Goal: Task Accomplishment & Management: Manage account settings

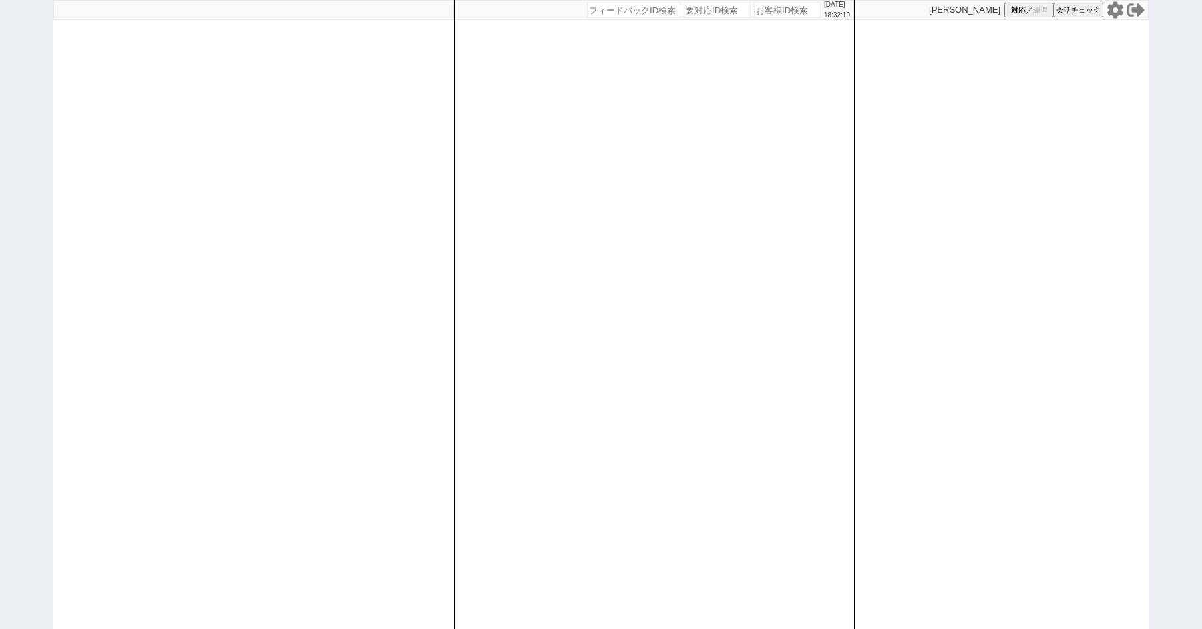
click at [0, 186] on div "[DATE] 18:32:19 候補物件を追加してしてください 紹介した物件一覧 他社物件を追加する 空室確認ページに追加・削除 紹介した物件一覧 他社物件を…" at bounding box center [601, 314] width 1202 height 629
click at [1114, 8] on icon at bounding box center [1115, 9] width 17 height 17
click at [45, 188] on div "2025/08/28 19:00:08 候補物件を追加してしてください 紹介した物件一覧 他社物件を追加する 空室確認ページに追加・削除 紹介した物件一覧 他…" at bounding box center [601, 314] width 1202 height 629
select select "1"
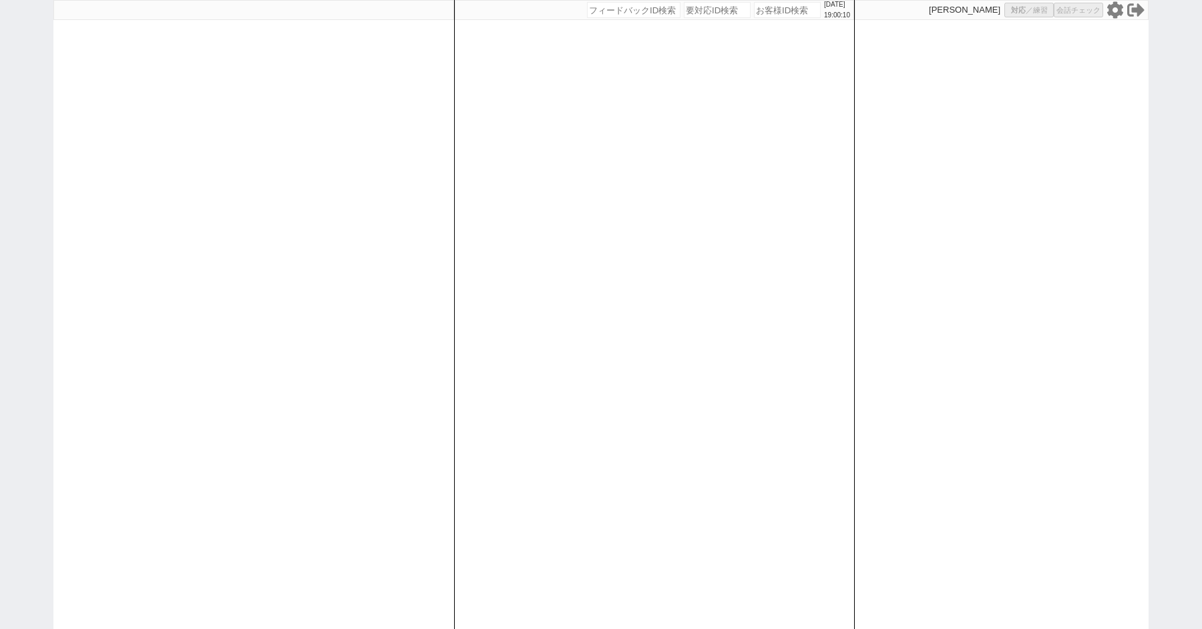
select select "1"
select select "2"
select select "5"
select select "9"
select select
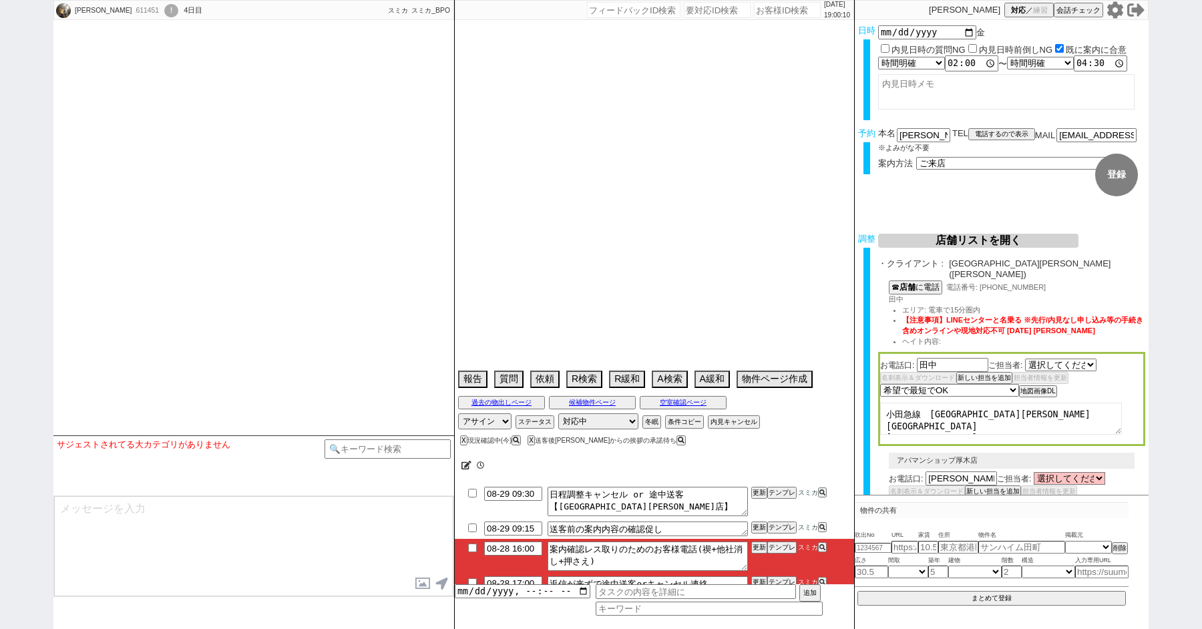
select select "1440"
type textarea "契約しづらい"
select select "15"
select select "0"
select select "48"
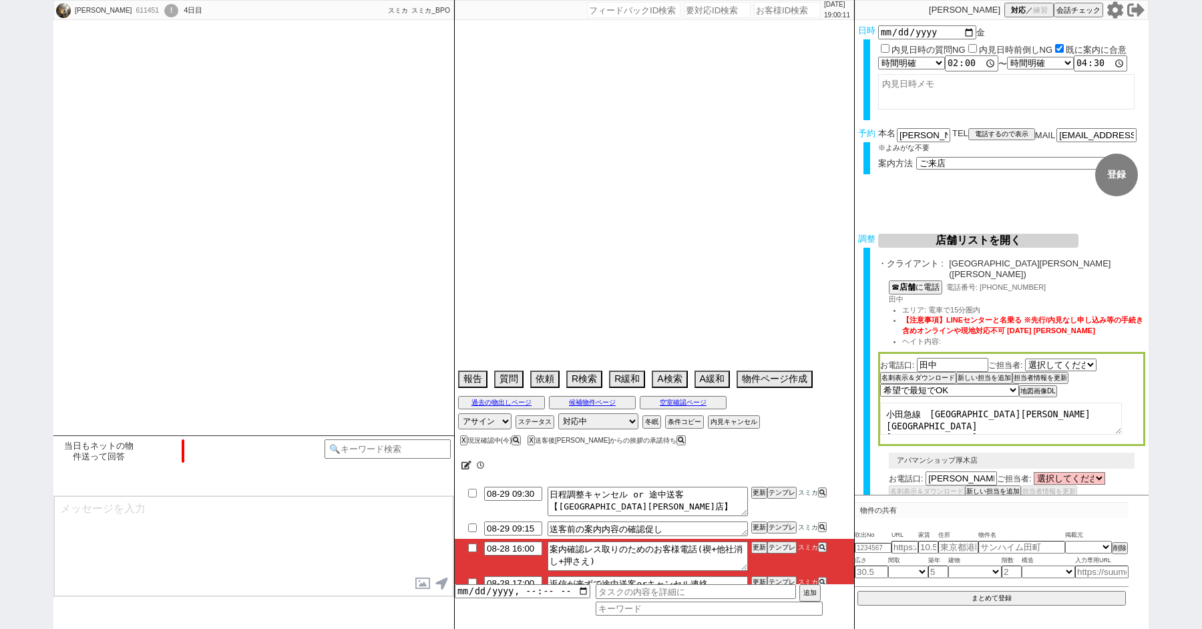
select select "53"
select select "50"
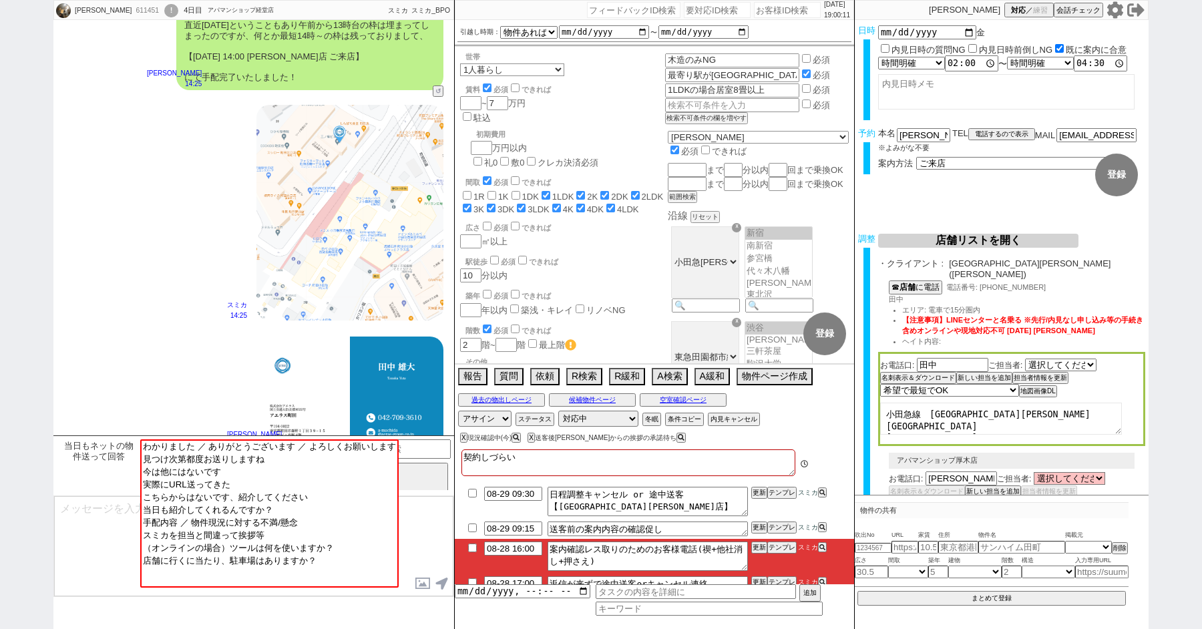
scroll to position [2639, 0]
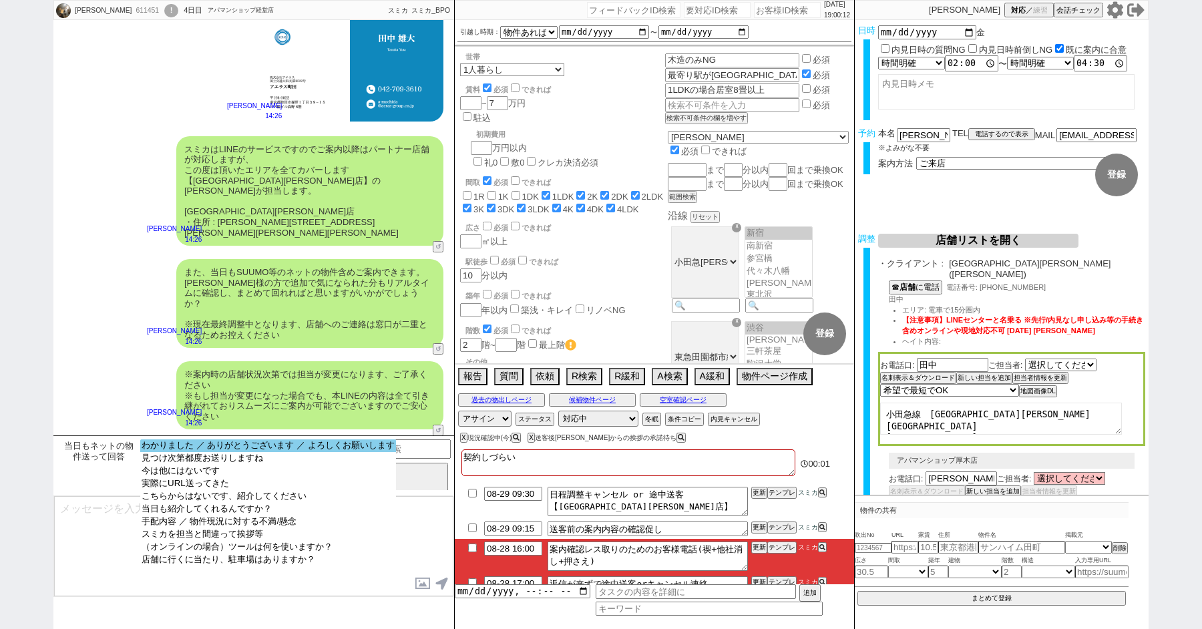
select select "わかりました ／ ありがとうございます ／ よろしくお願いします"
click at [218, 449] on option "わかりました ／ ありがとうございます ／ よろしくお願いします" at bounding box center [268, 446] width 256 height 13
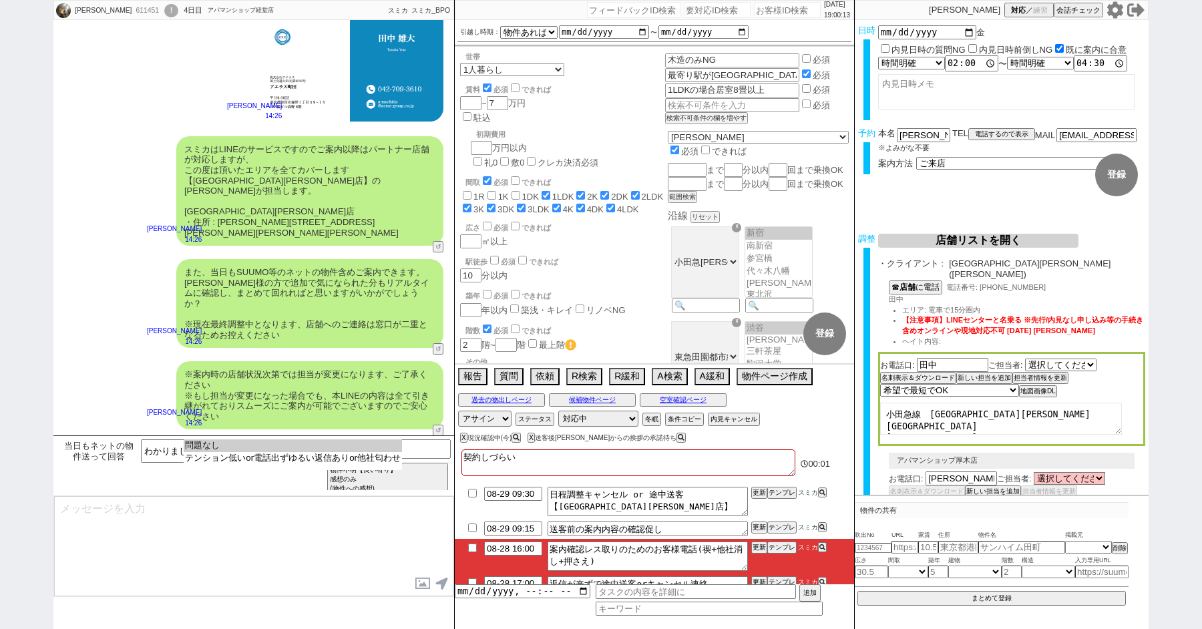
select select "問題なし"
click at [218, 449] on option "問題なし" at bounding box center [293, 446] width 218 height 13
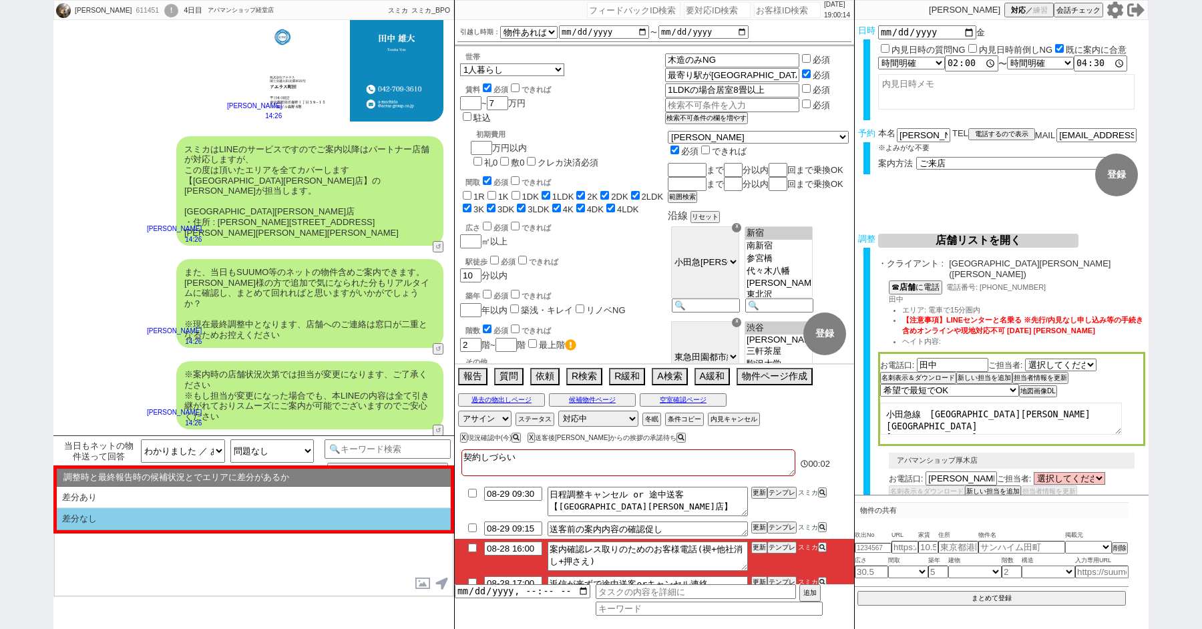
click at [158, 514] on li "差分なし" at bounding box center [254, 519] width 394 height 22
select select "差分なし"
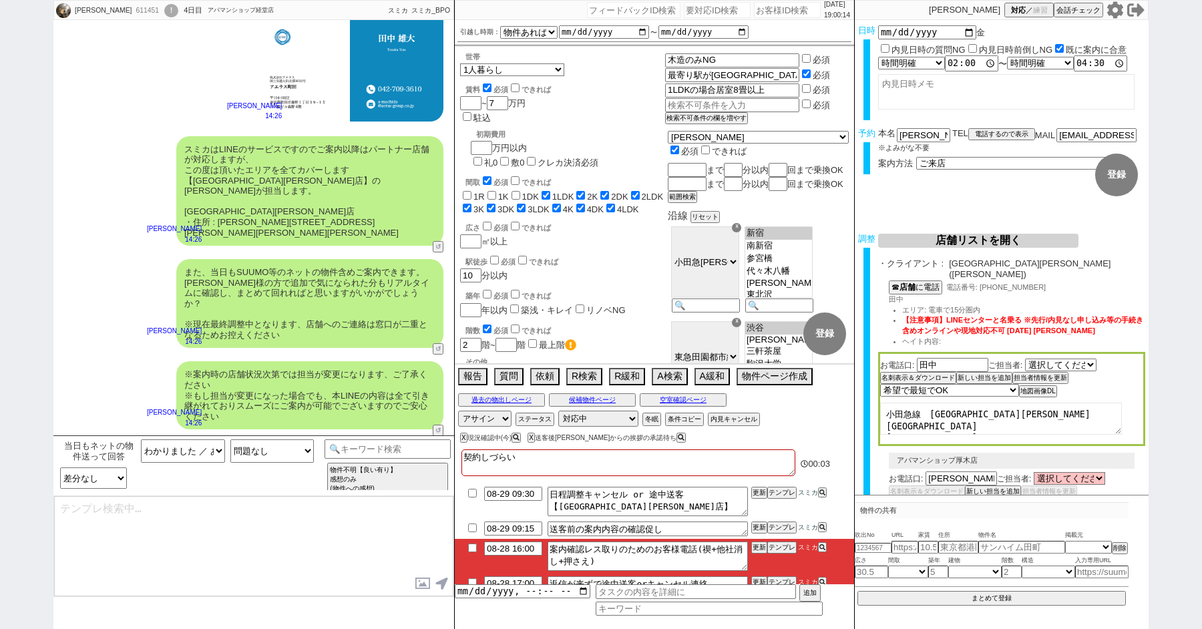
type textarea "ご確認ありがとうございます！ また、今回お繋ぎできたアエラス町田店ですが、 都内で60店舗以上を展開するアエラスグループの店舗でして、「総合仲介」でSUUMO…"
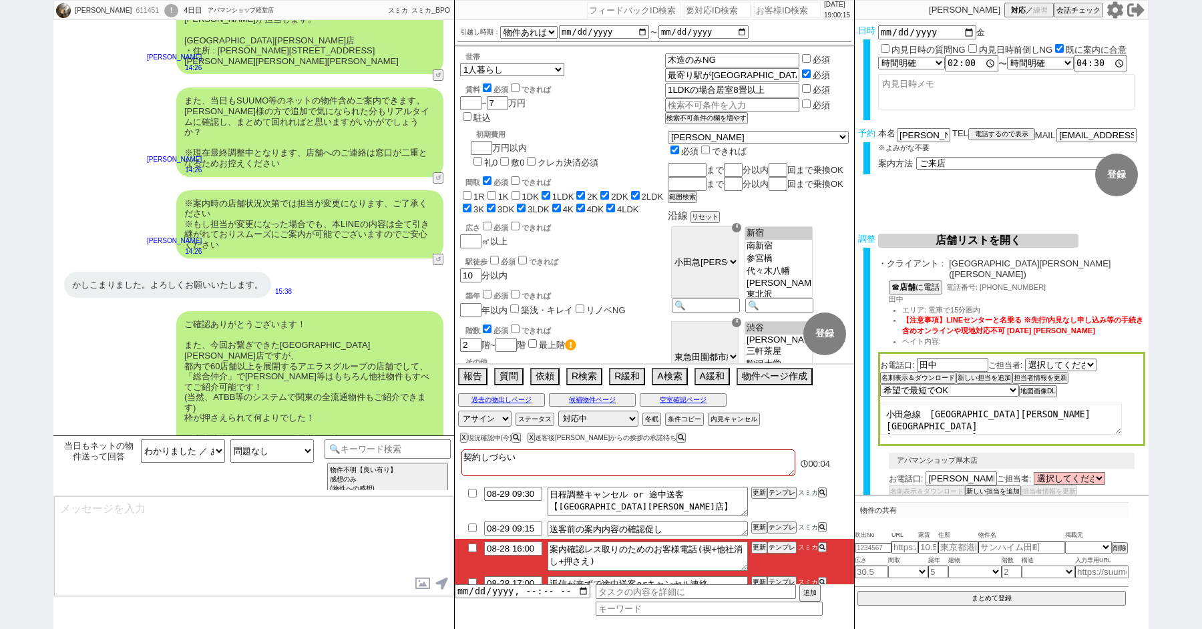
scroll to position [2632, 0]
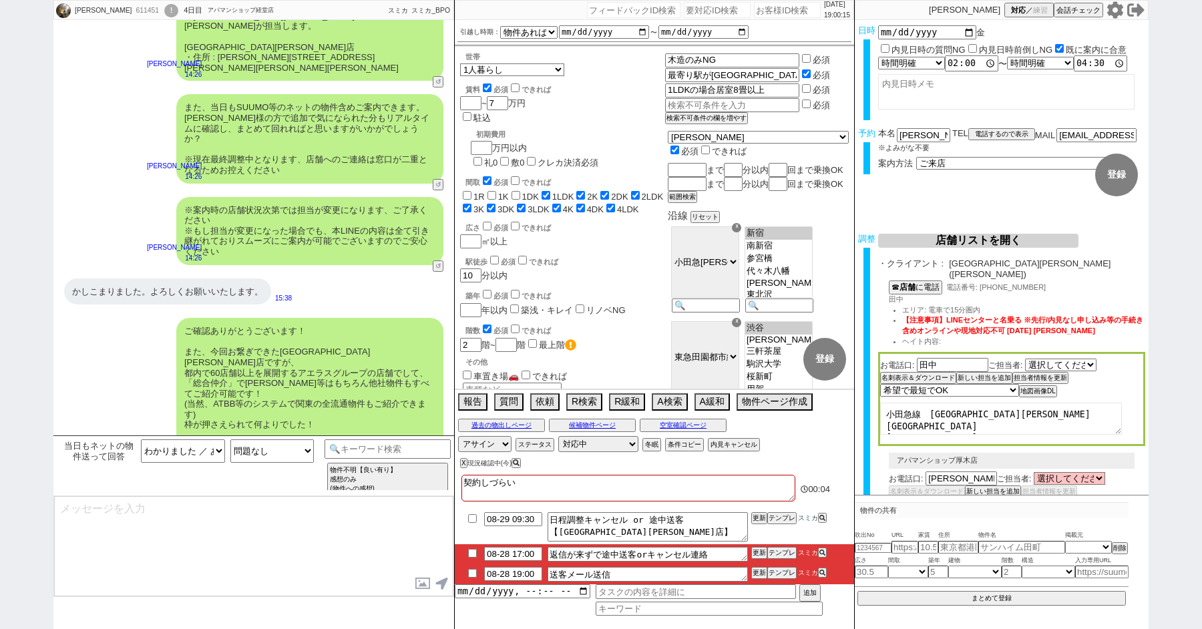
type textarea "手配内容も改めてメールにてお送りいたしますね。 当日はどうぞよろしくお願いいたします！"
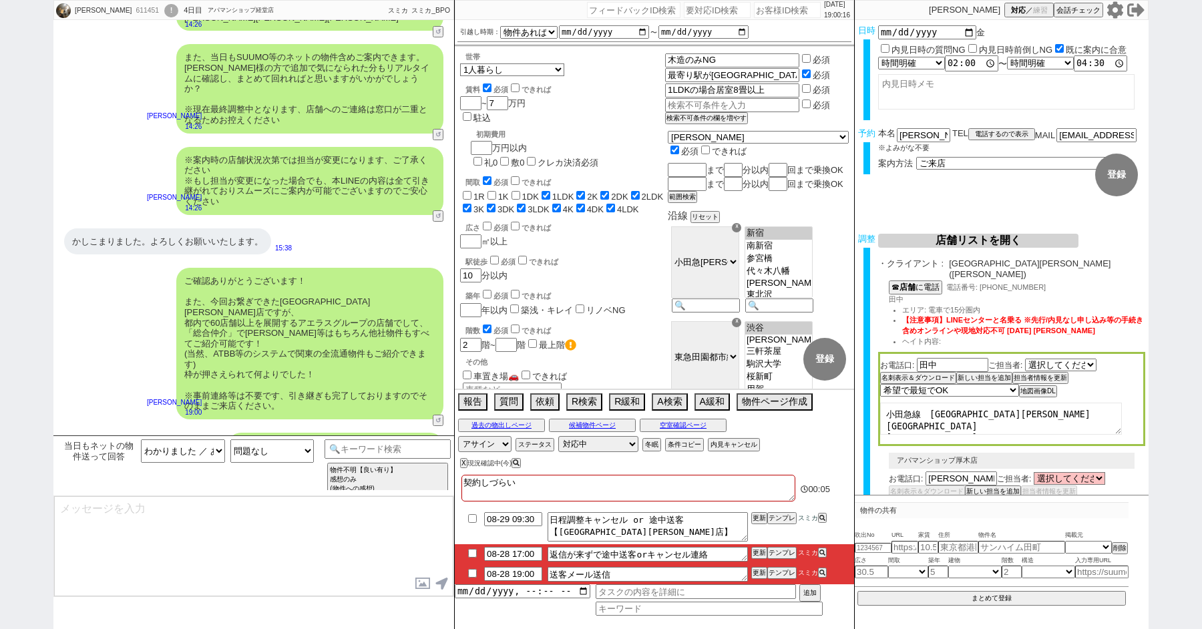
type textarea "■■■ご案内の流れ■■■ 1. 担当から詳細なヒアリング 2. 最新物件の洗い出し 3. 事前の物件含め、最新状況を直接確認 4. 募集中のものをまとめて内見…"
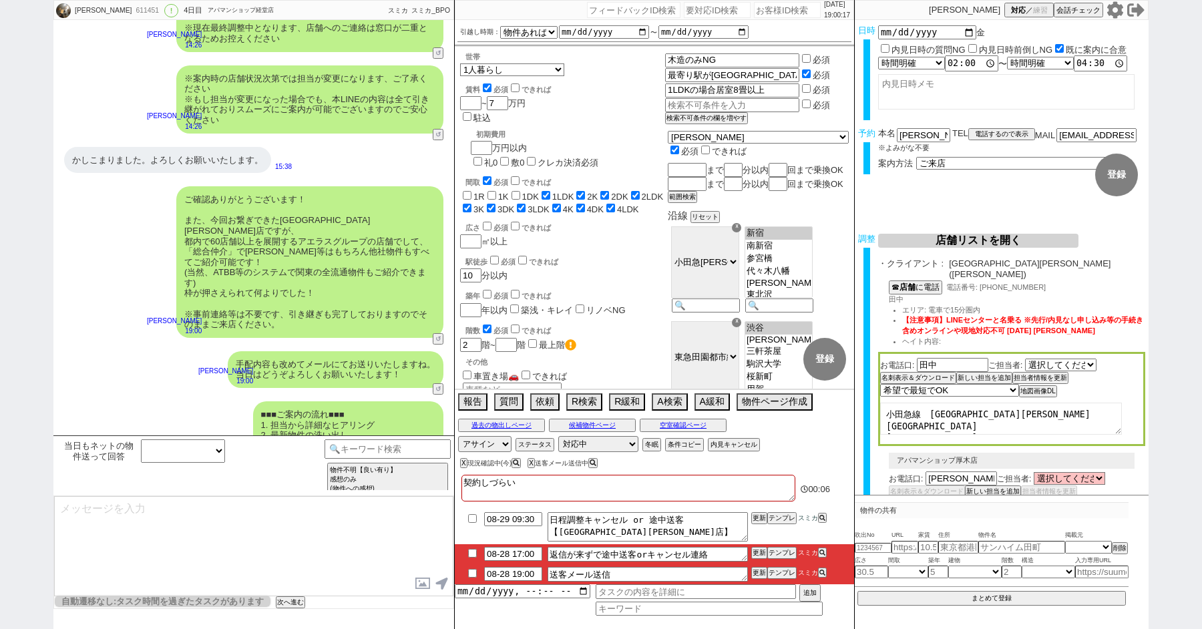
scroll to position [146, 0]
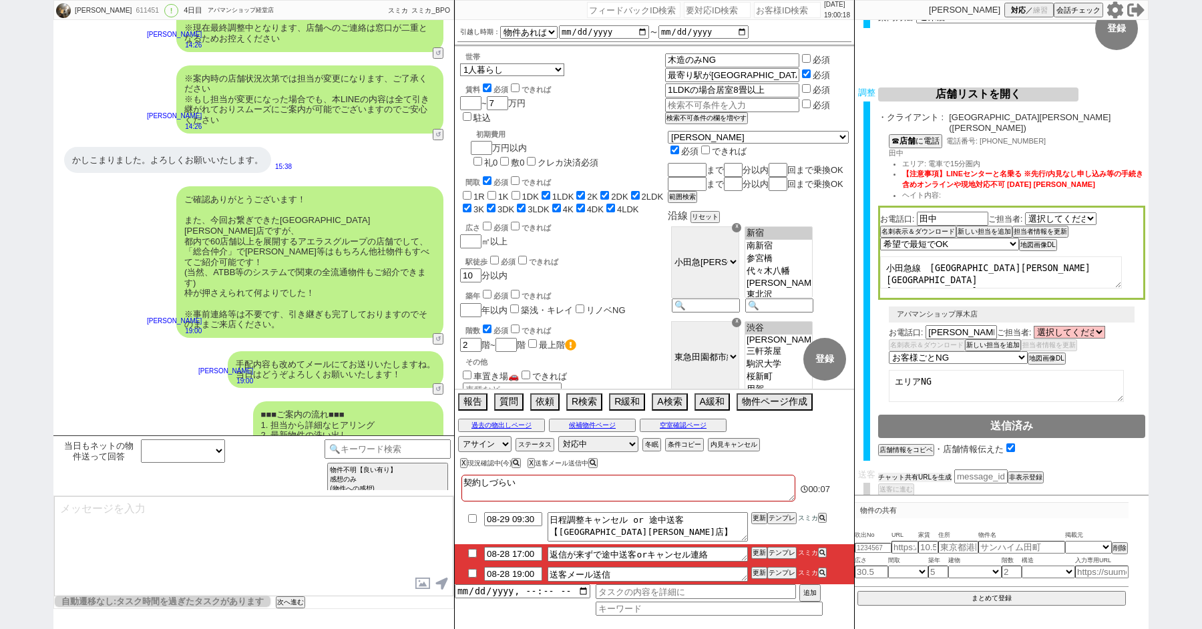
click at [908, 473] on button "チャット共有URLを生成" at bounding box center [914, 477] width 73 height 9
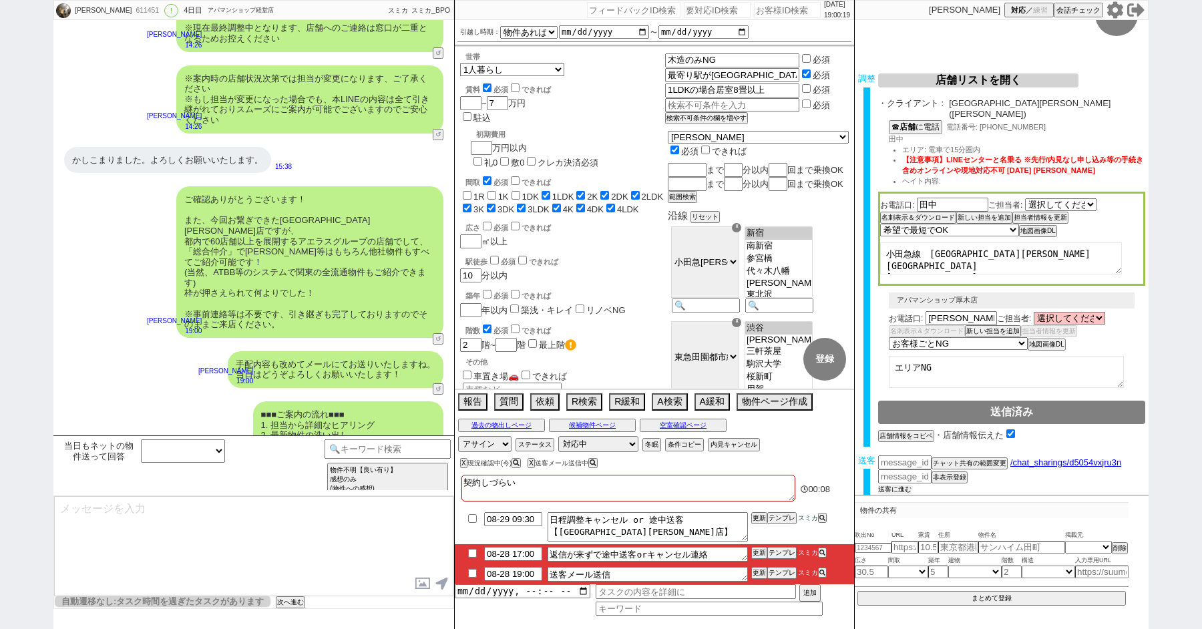
click at [900, 485] on button "送客に進む" at bounding box center [894, 489] width 33 height 9
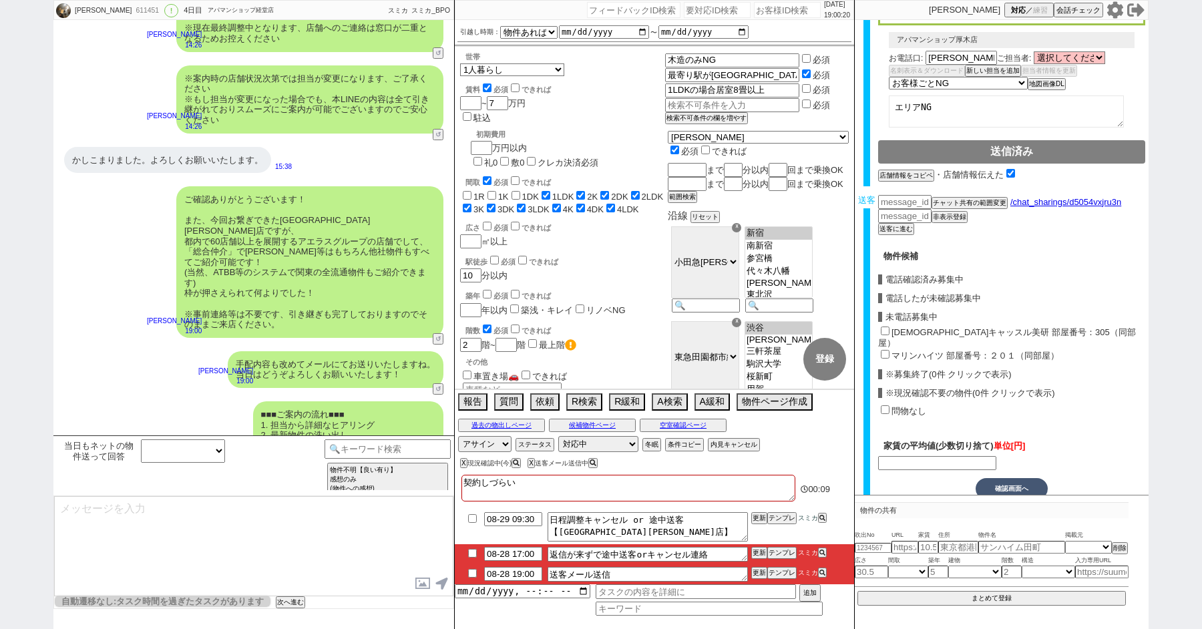
click at [887, 327] on input "妙蓮寺キャッスル美研 部屋番号：305（同部屋）" at bounding box center [885, 331] width 9 height 9
checkbox input "true"
type input "59000"
checkbox input "true"
checkbox input "false"
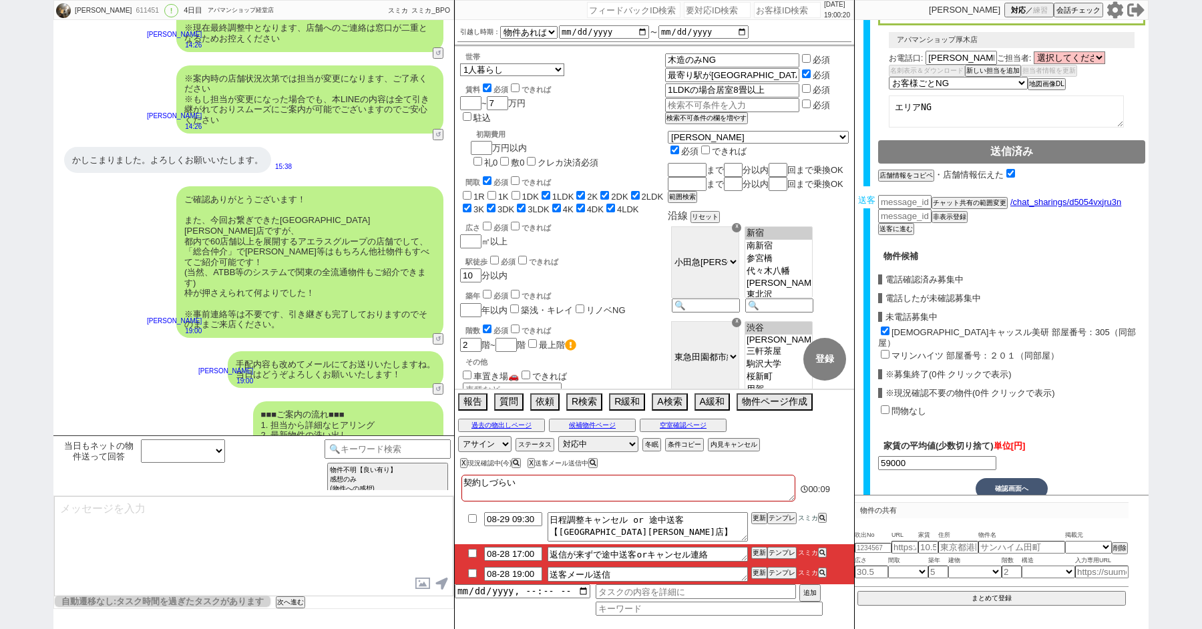
checkbox input "true"
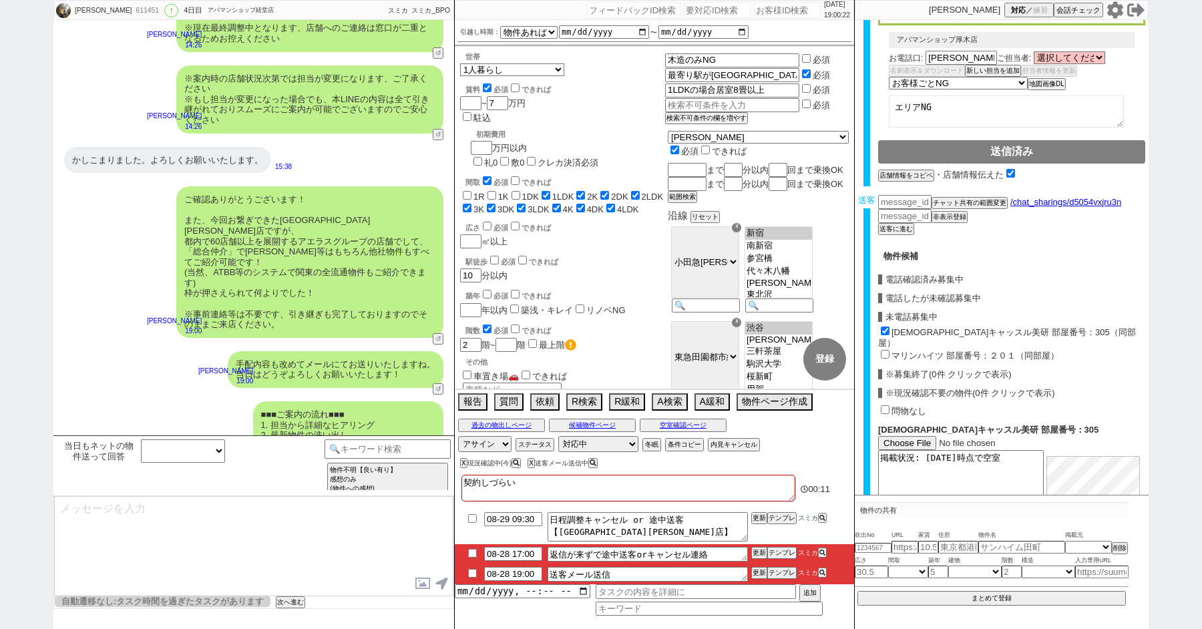
click at [885, 350] on input "マリンハイツ 部屋番号：２０１（同部屋）" at bounding box center [885, 354] width 9 height 9
checkbox input "true"
type input "60000"
checkbox input "true"
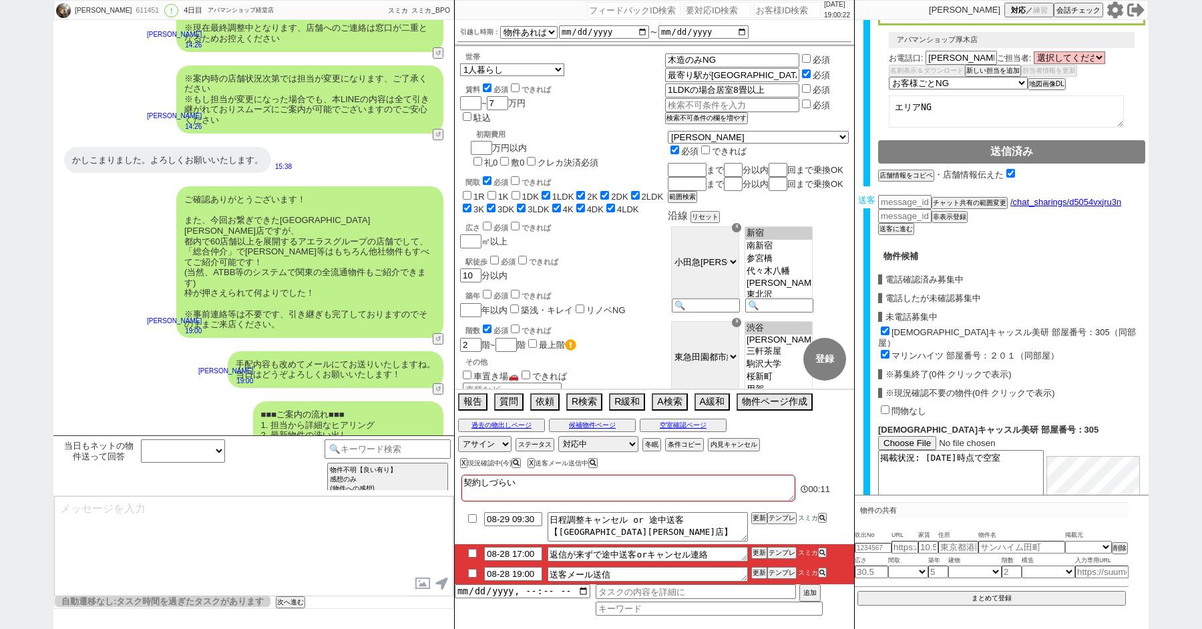
checkbox input "true"
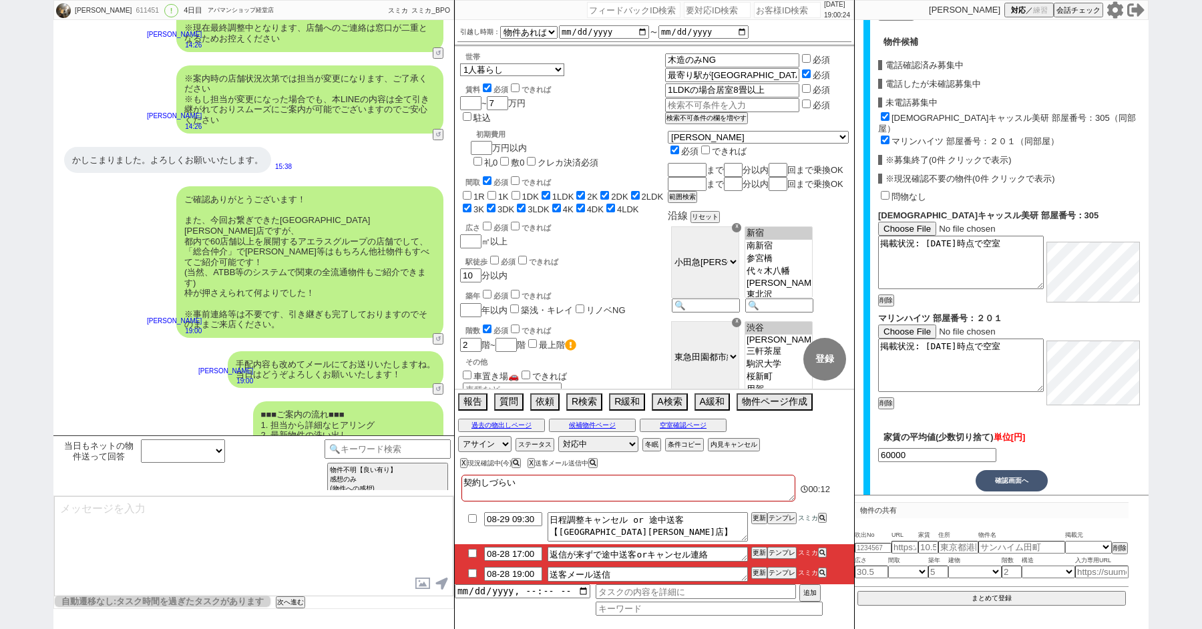
click at [1005, 470] on button "確認画面へ" at bounding box center [1012, 480] width 72 height 21
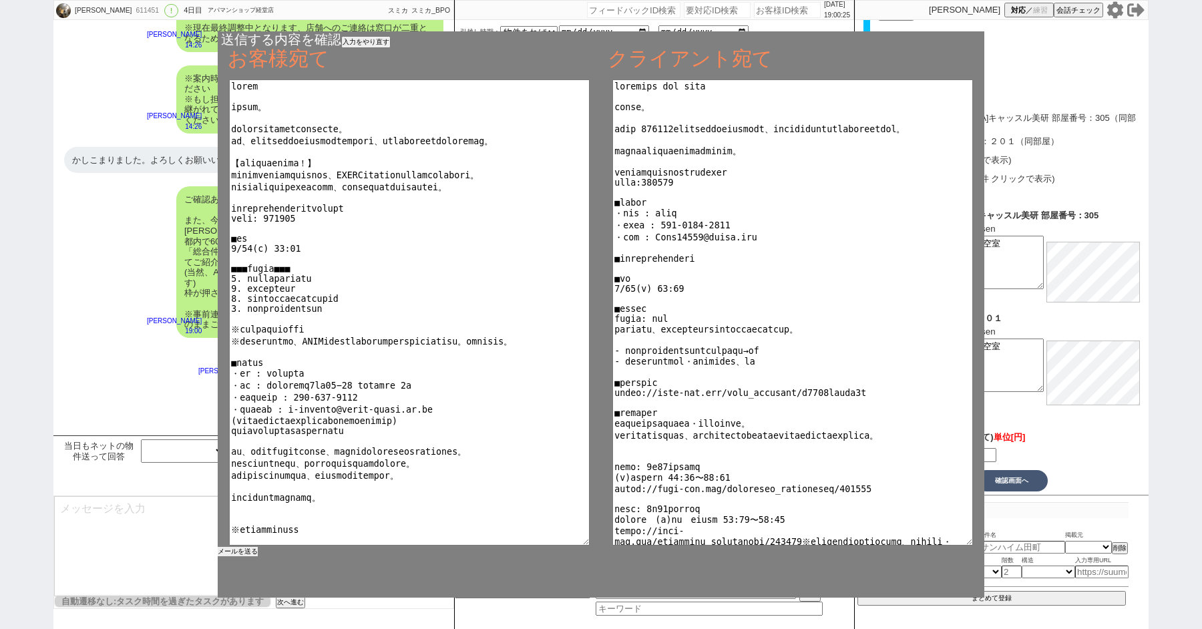
click at [247, 548] on button "メールを送る" at bounding box center [238, 551] width 40 height 9
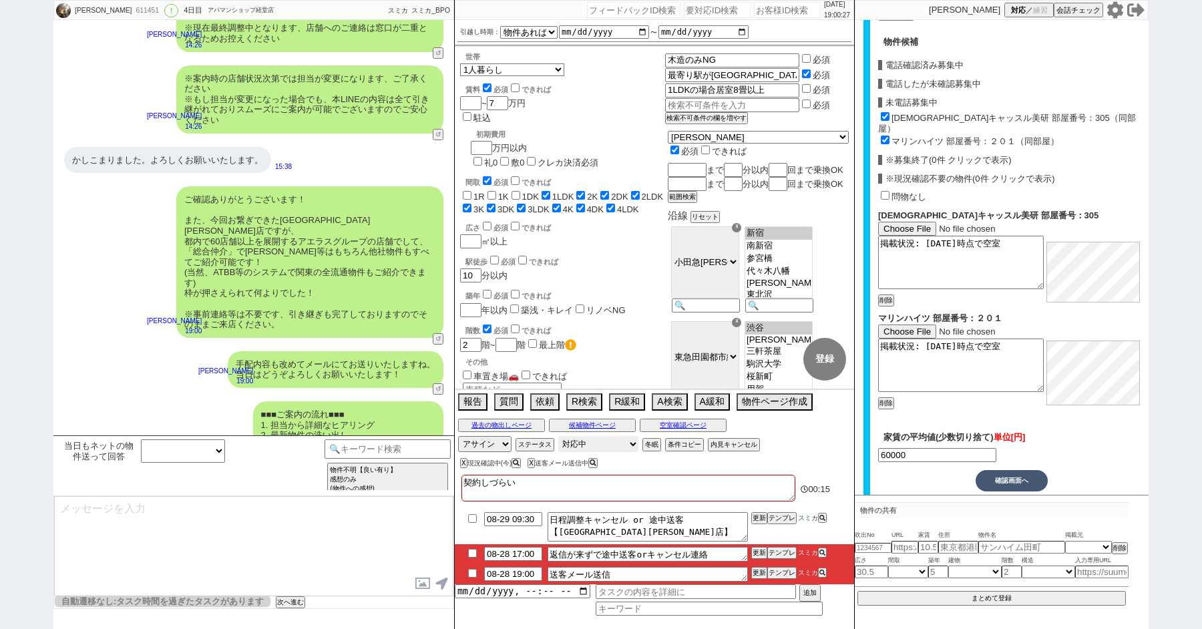
click at [591, 446] on select "対応中 引き継ぎ完了 ブロック 長期間返信なし 紹介不可 別の所で決まった 客の都合で引越しが無くなった 接客開始後に冬眠" at bounding box center [598, 444] width 80 height 16
select select "100"
click at [558, 436] on select "対応中 引き継ぎ完了 ブロック 長期間返信なし 紹介不可 別の所で決まった 客の都合で引越しが無くなった 接客開始後に冬眠" at bounding box center [598, 444] width 80 height 16
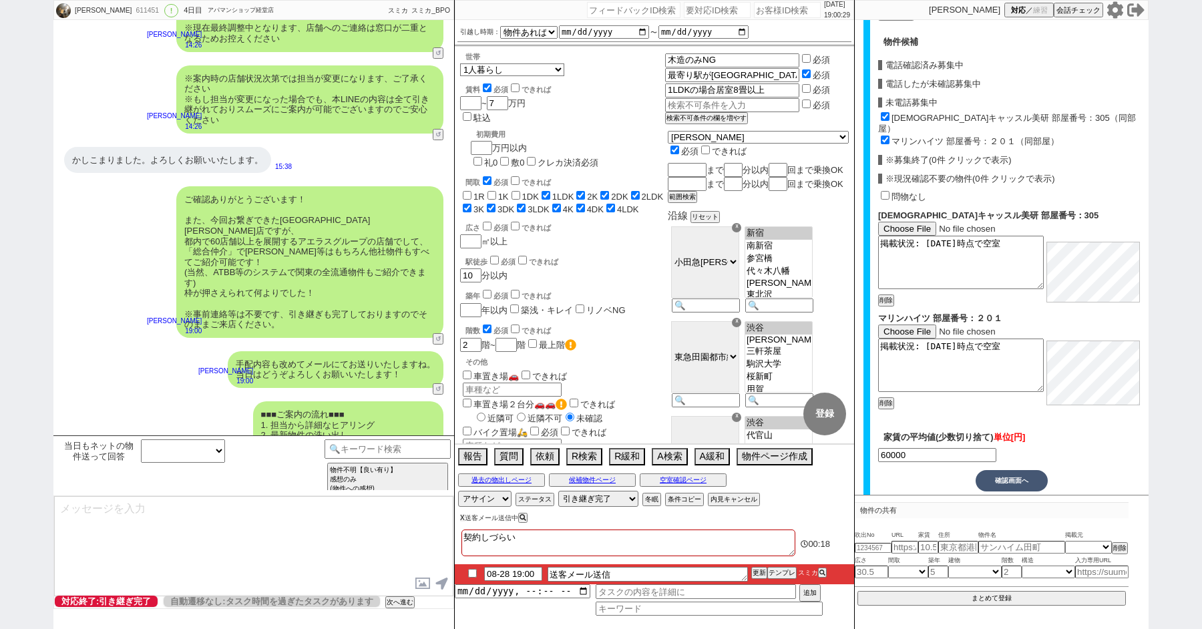
click at [464, 516] on div "X 送客メール送信中" at bounding box center [495, 517] width 71 height 7
click at [462, 518] on button "X" at bounding box center [462, 517] width 5 height 7
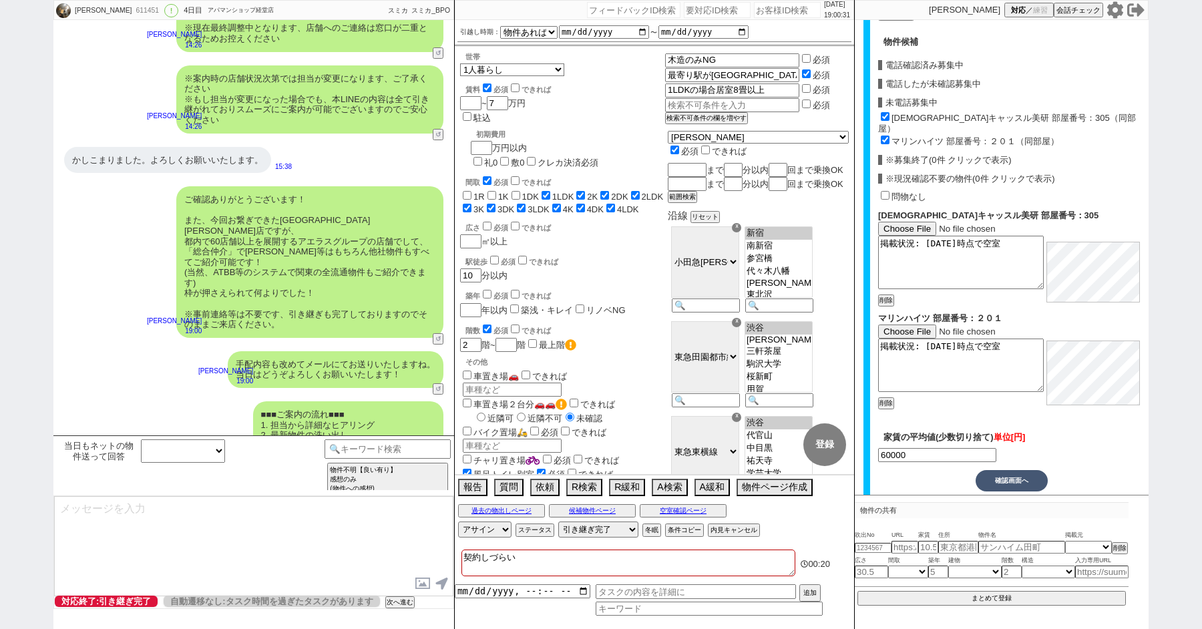
click at [140, 285] on div "ご確認ありがとうございます！ また、今回お繋ぎできたアエラス町田店ですが、 都内で60店舗以上を展開するアエラスグループの店舗でして、「総合仲介」でSUUMO…" at bounding box center [253, 262] width 401 height 165
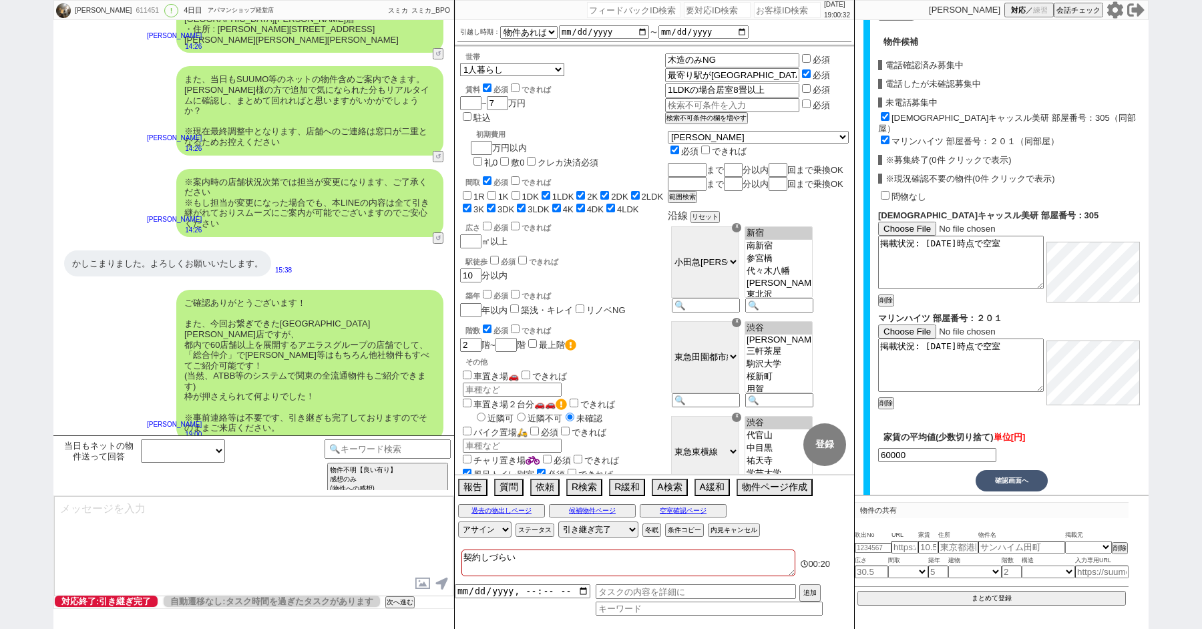
scroll to position [2764, 0]
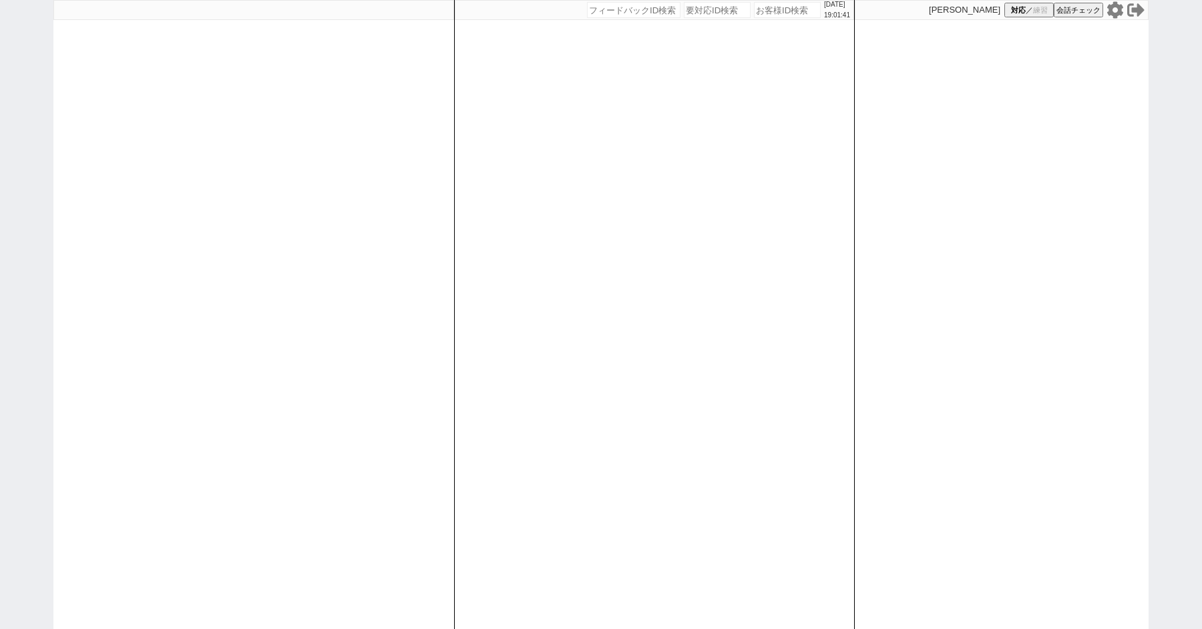
click at [12, 225] on div "[DATE] 19:01:41 候補物件を追加してしてください 紹介した物件一覧 他社物件を追加する 空室確認ページに追加・削除 紹介した物件一覧 他社物件を…" at bounding box center [601, 314] width 1202 height 629
select select "1"
select select "2"
select select "8"
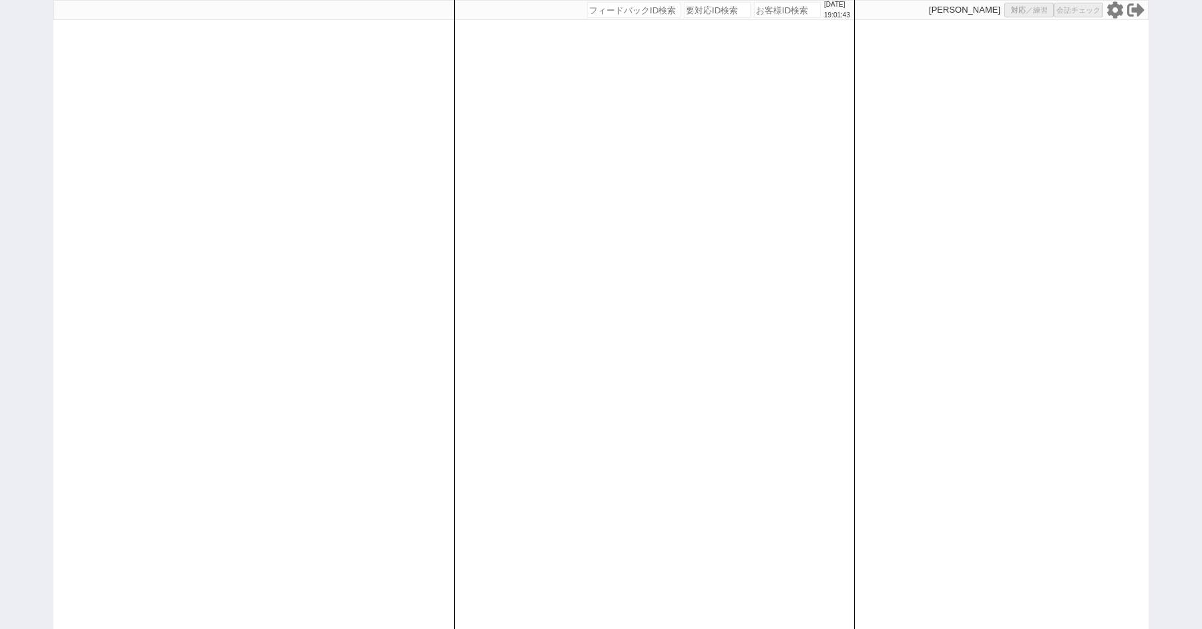
select select "9"
select select
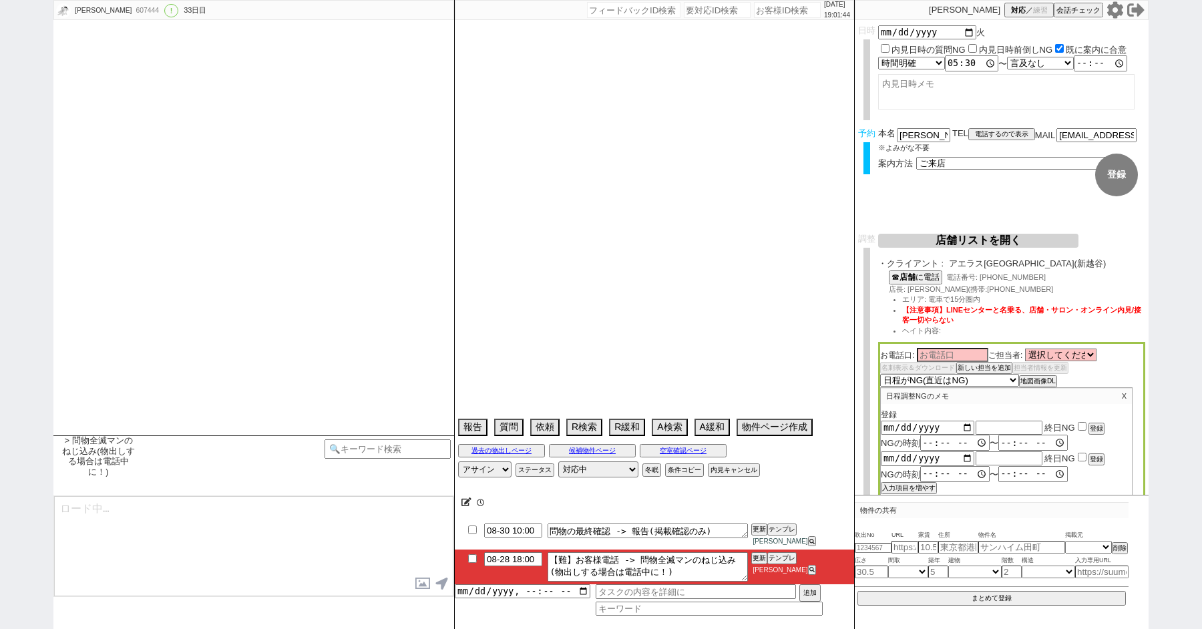
type textarea "平日17:30~しか無理。もうそれでなんとか送るしかない。"
select select "2025"
select select "8"
select select "35"
select select "0"
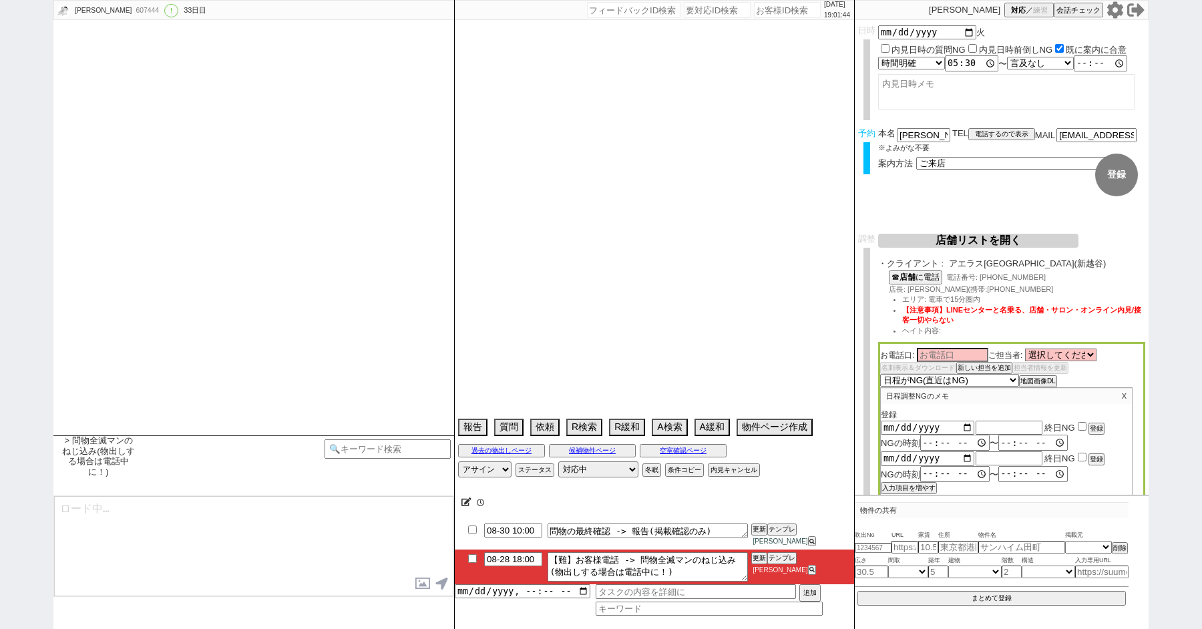
select select "11"
select select "33"
select select "969"
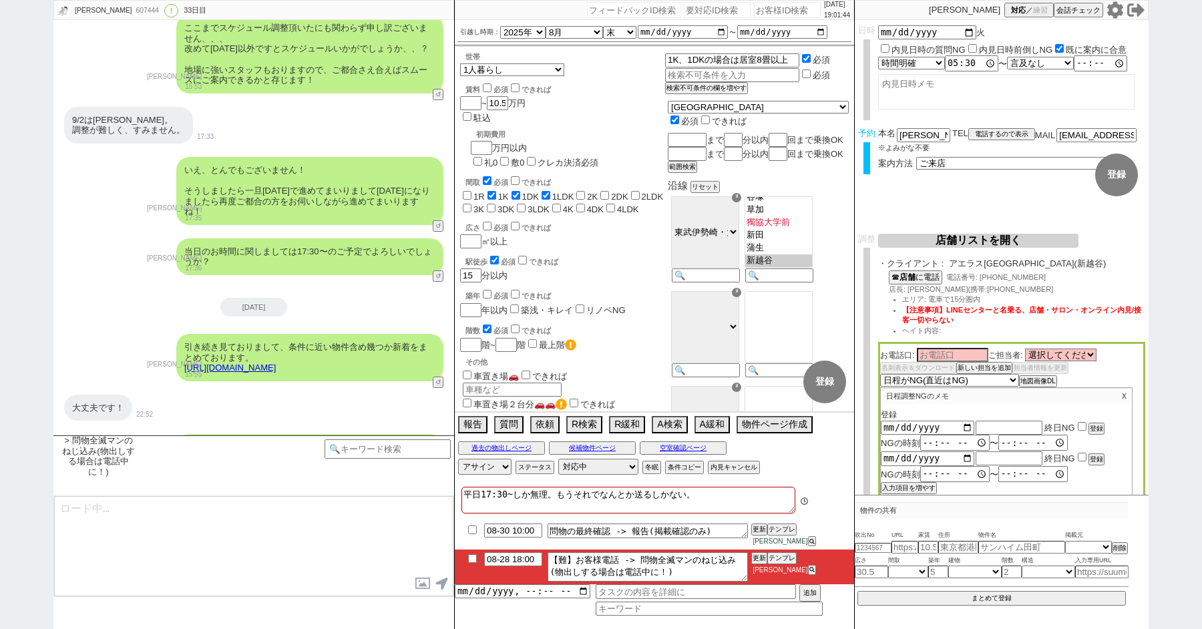
scroll to position [232, 0]
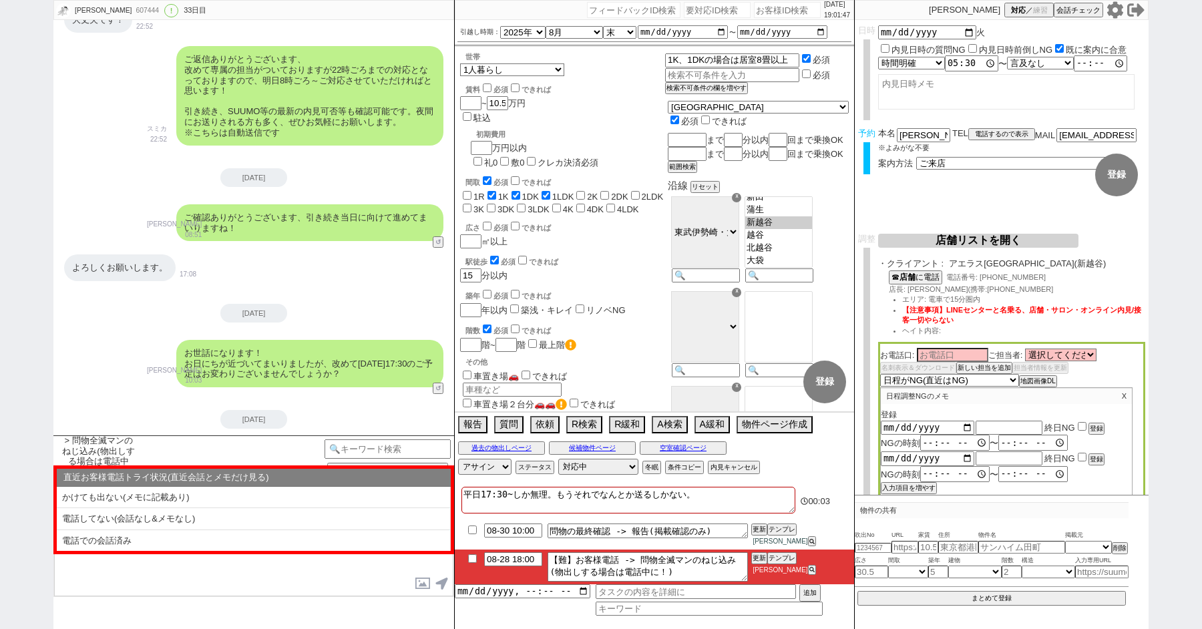
click at [463, 562] on input "checkbox" at bounding box center [472, 558] width 19 height 9
checkbox input "true"
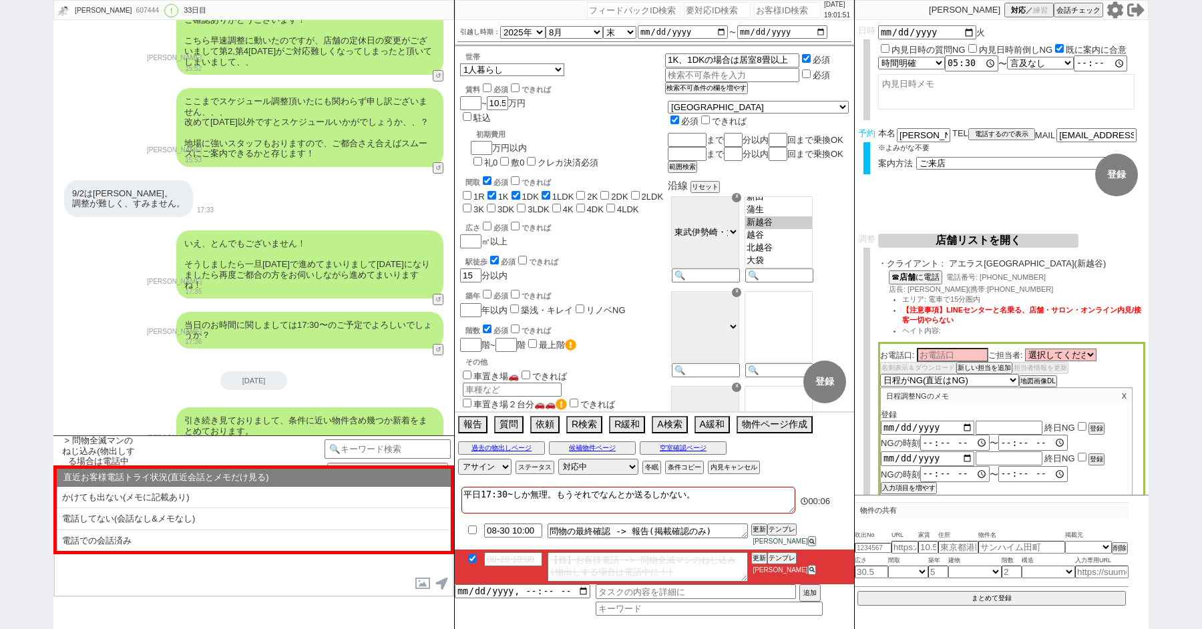
scroll to position [10450, 0]
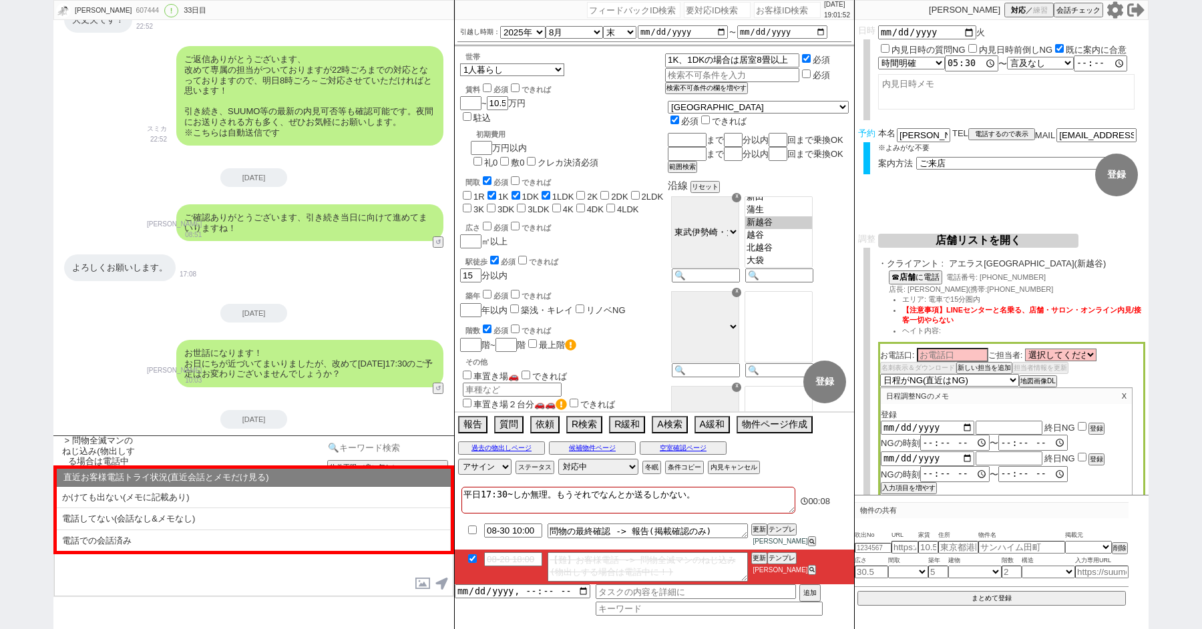
click at [353, 445] on input at bounding box center [388, 448] width 126 height 17
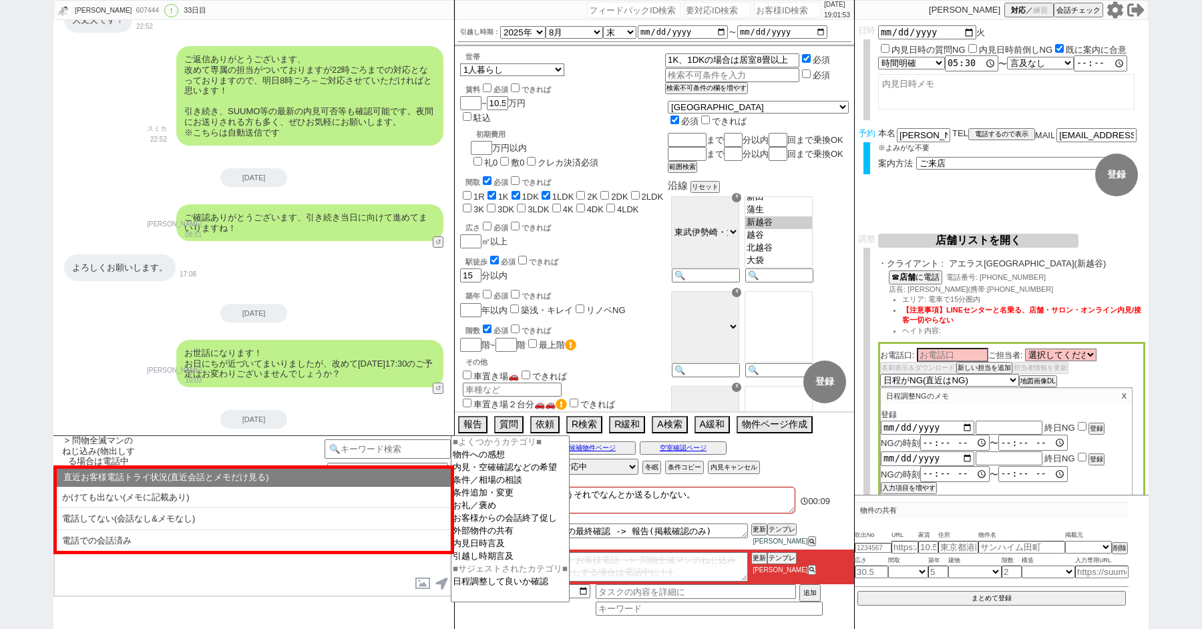
click at [122, 410] on div "2025-08-27" at bounding box center [253, 419] width 401 height 19
click at [240, 587] on textarea at bounding box center [253, 546] width 399 height 100
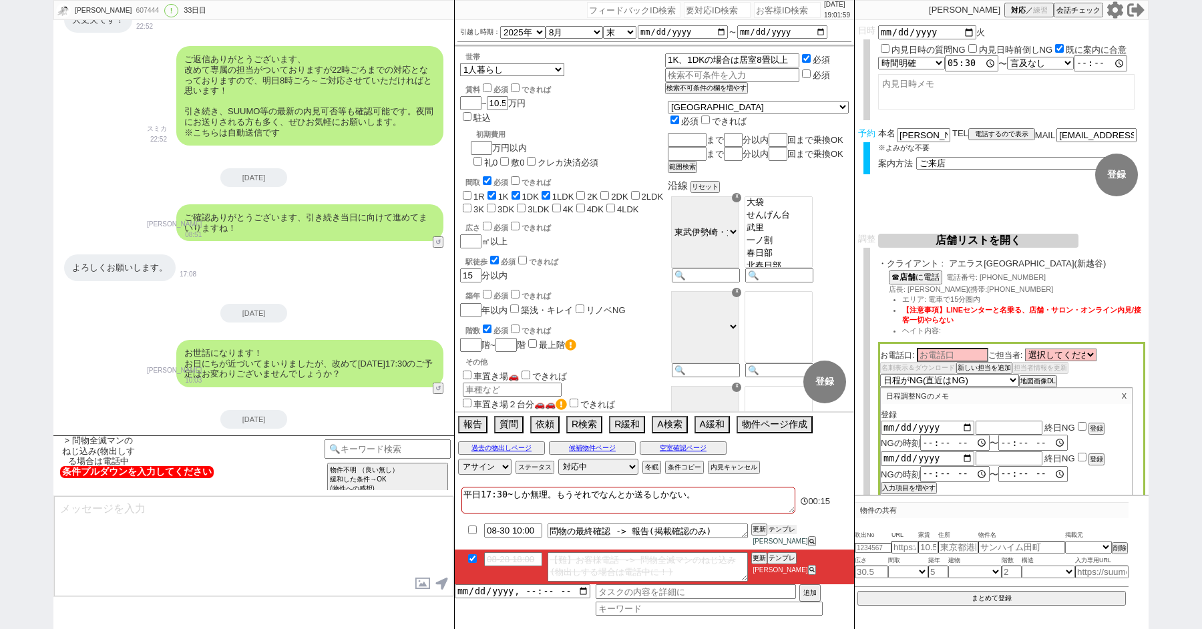
click at [783, 534] on button "テンプレ" at bounding box center [782, 529] width 29 height 9
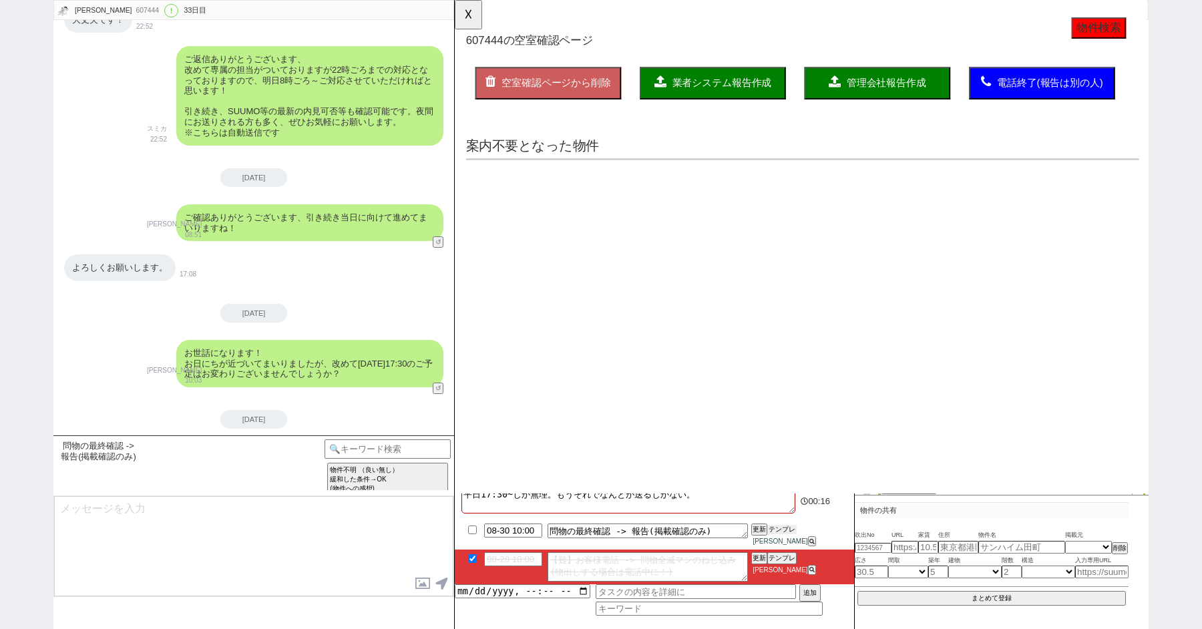
scroll to position [0, 0]
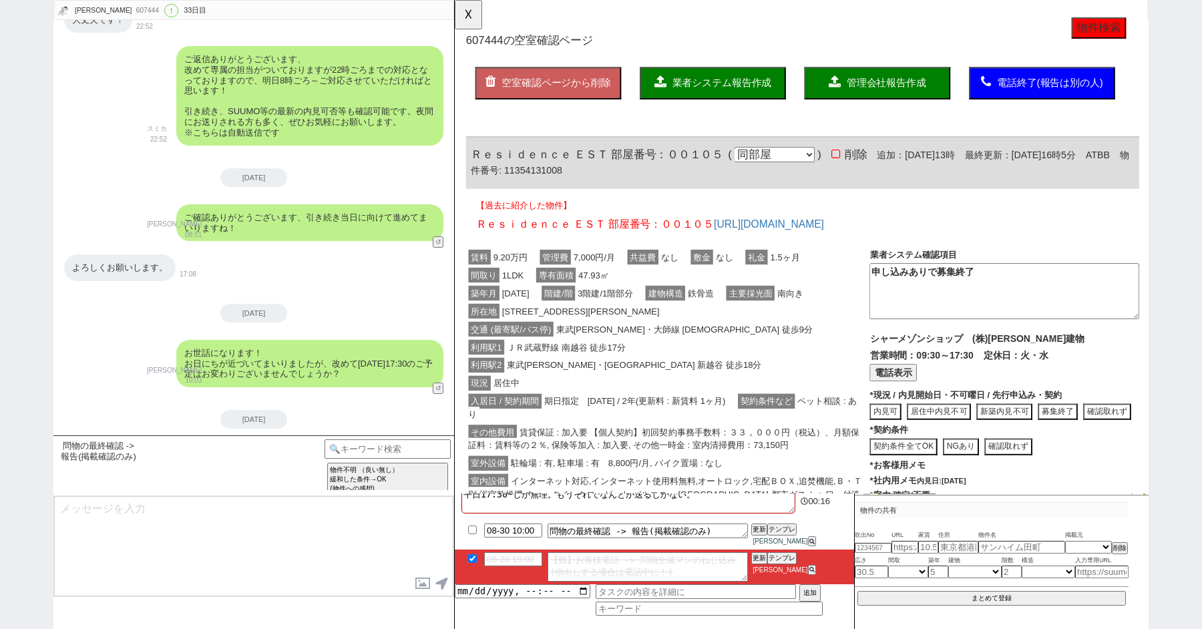
click at [761, 301] on div "間取り 1LDK 専有面積 47.93㎡" at bounding box center [684, 296] width 434 height 19
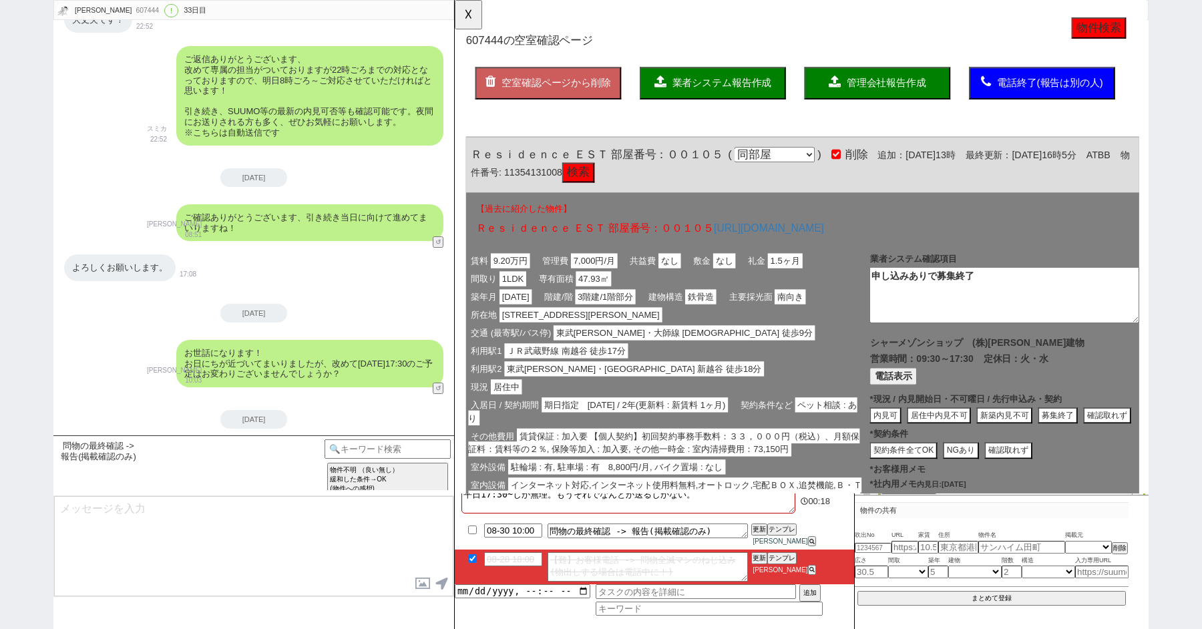
click at [753, 89] on span "業者システム報告作成" at bounding box center [742, 89] width 107 height 11
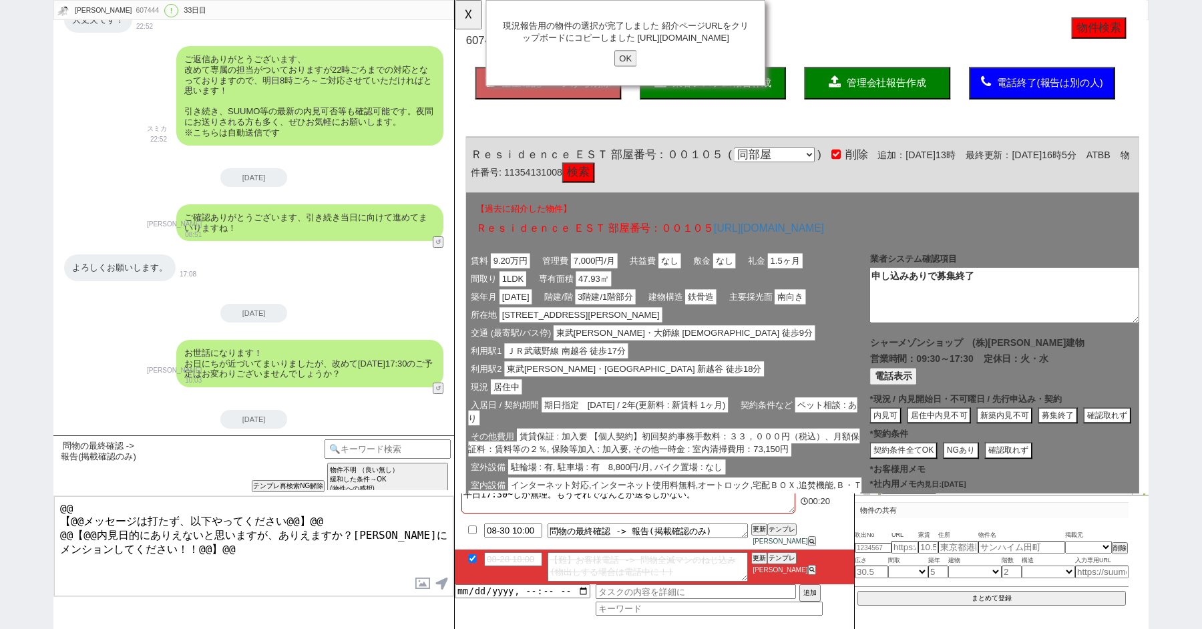
type textarea "@@ 【@@メッセージは打たず、以下やってください@@】@@ @@【@@内見日的にありえないと思いますが、ありえますか？松井にメンションしてください！！@@】…"
click at [635, 71] on input "OK" at bounding box center [639, 62] width 24 height 17
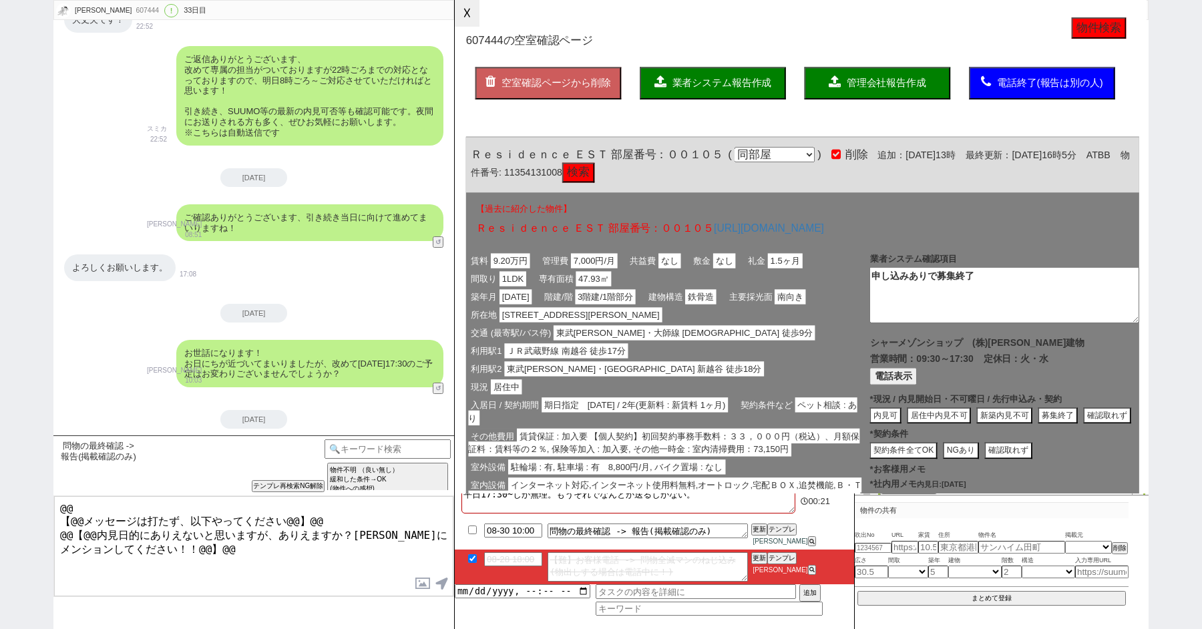
click at [469, 19] on button "☓" at bounding box center [467, 13] width 25 height 27
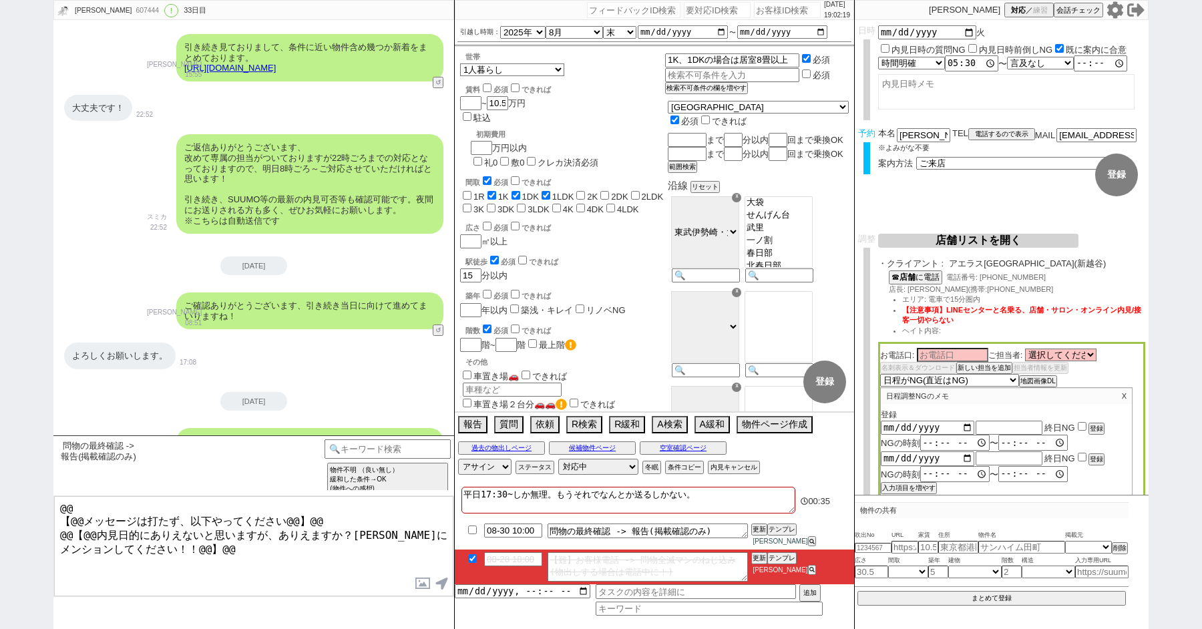
scroll to position [10450, 0]
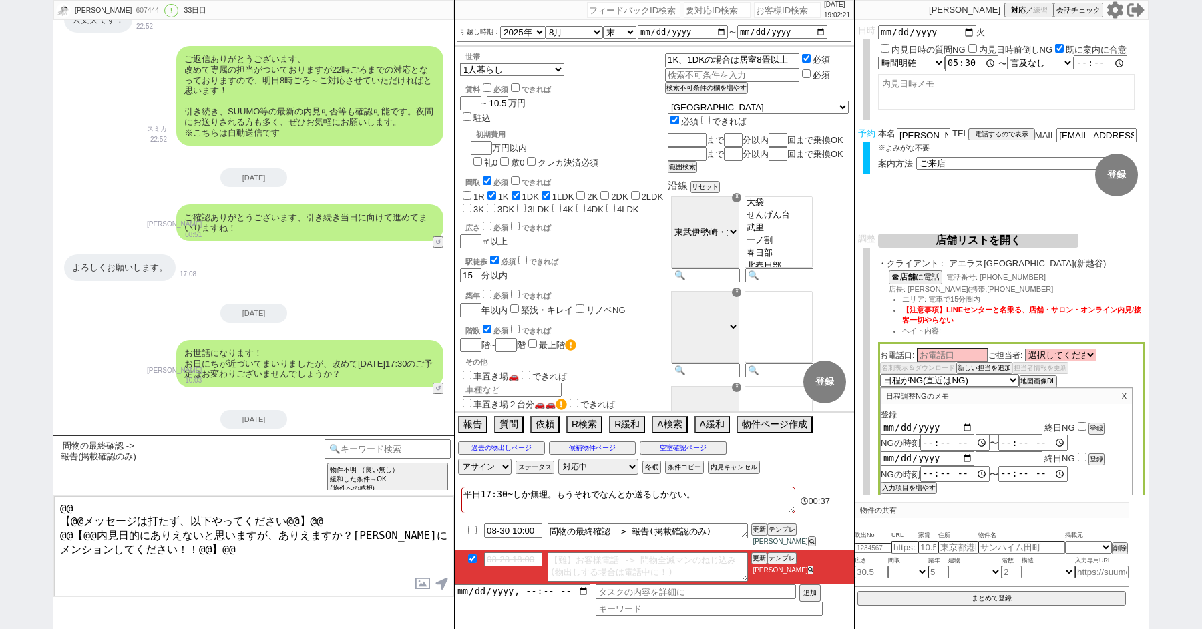
click at [814, 567] on icon at bounding box center [811, 570] width 6 height 6
click at [666, 430] on button "A検索" at bounding box center [668, 423] width 33 height 15
click at [681, 430] on button "A検索" at bounding box center [668, 423] width 33 height 15
click at [670, 431] on button "A検索" at bounding box center [668, 423] width 33 height 15
click at [675, 431] on button "A検索" at bounding box center [668, 423] width 33 height 15
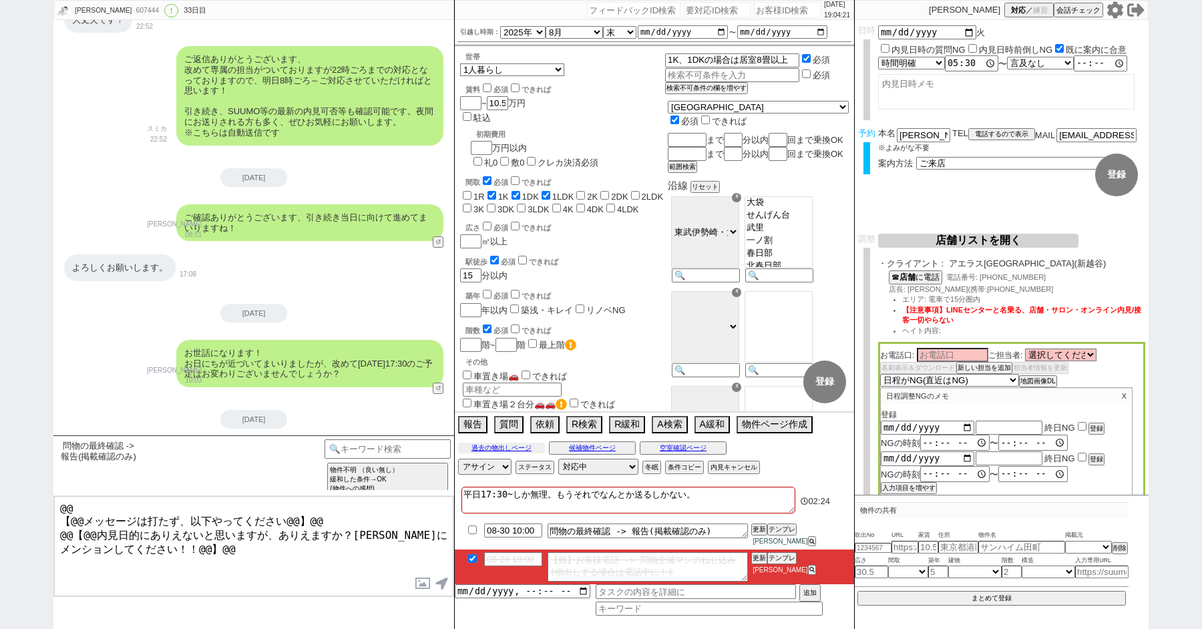
click at [489, 454] on button "過去の物出しページ" at bounding box center [501, 448] width 87 height 11
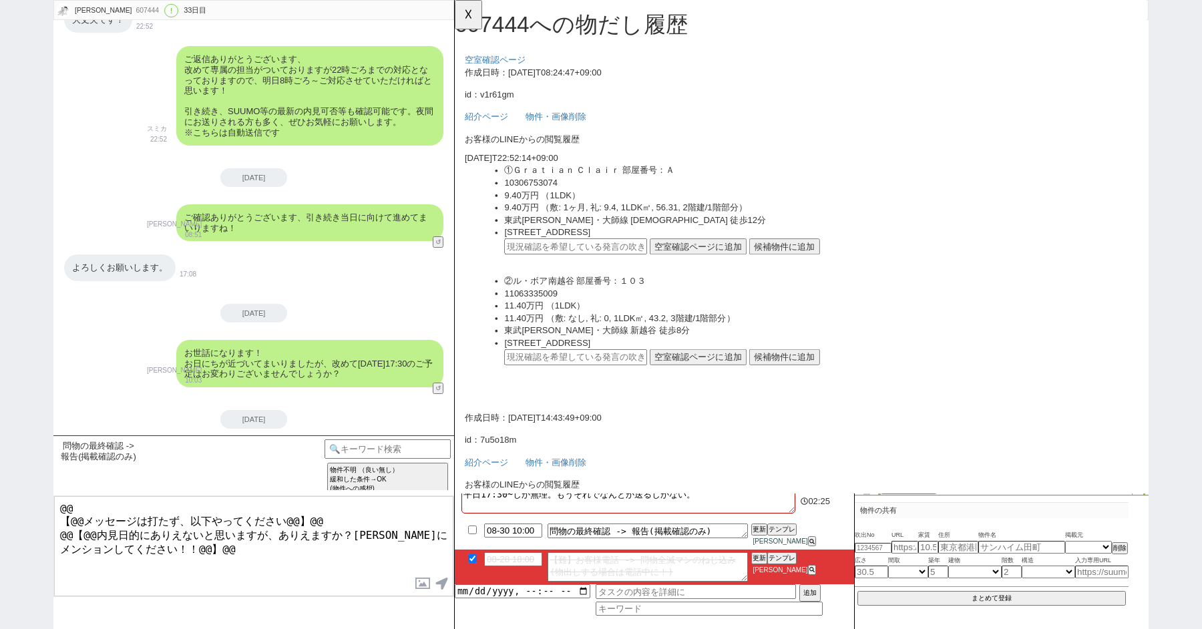
scroll to position [0, 0]
click at [462, 7] on button "☓" at bounding box center [467, 13] width 25 height 27
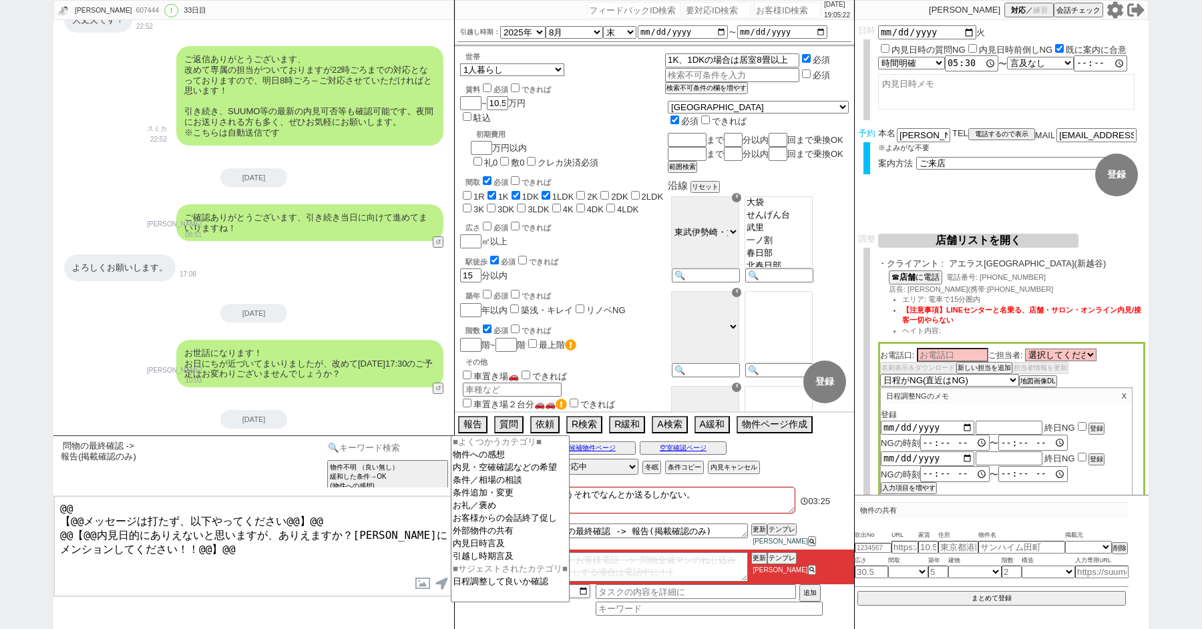
click at [367, 444] on input at bounding box center [388, 448] width 126 height 17
type input "手動"
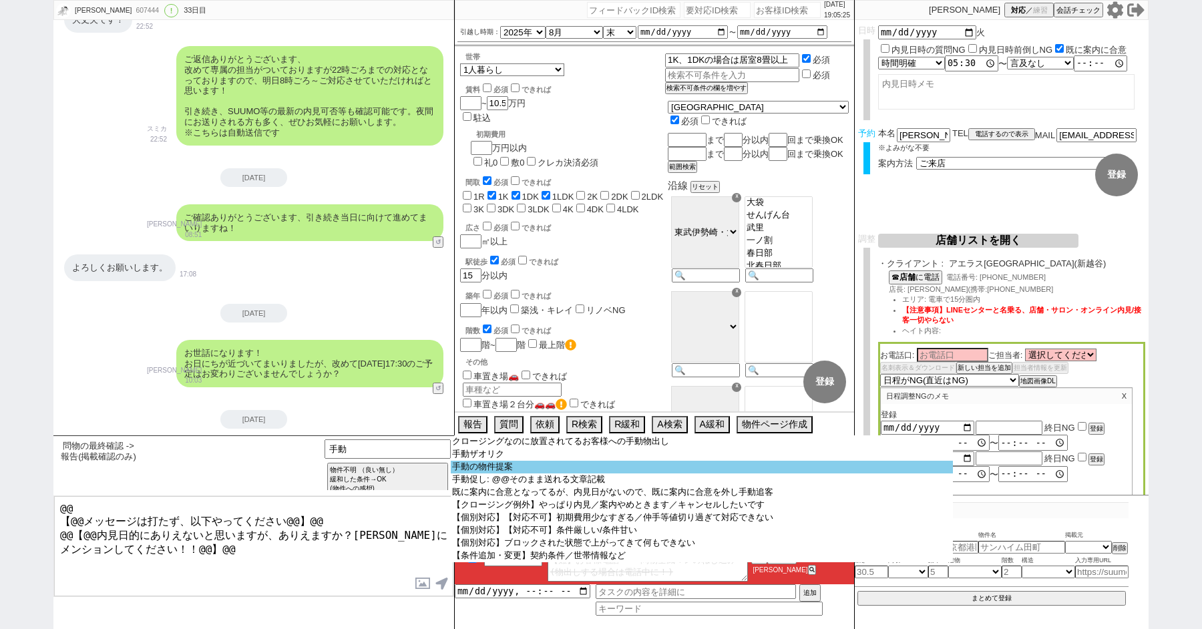
click at [501, 471] on option "手動の物件提案" at bounding box center [702, 467] width 502 height 13
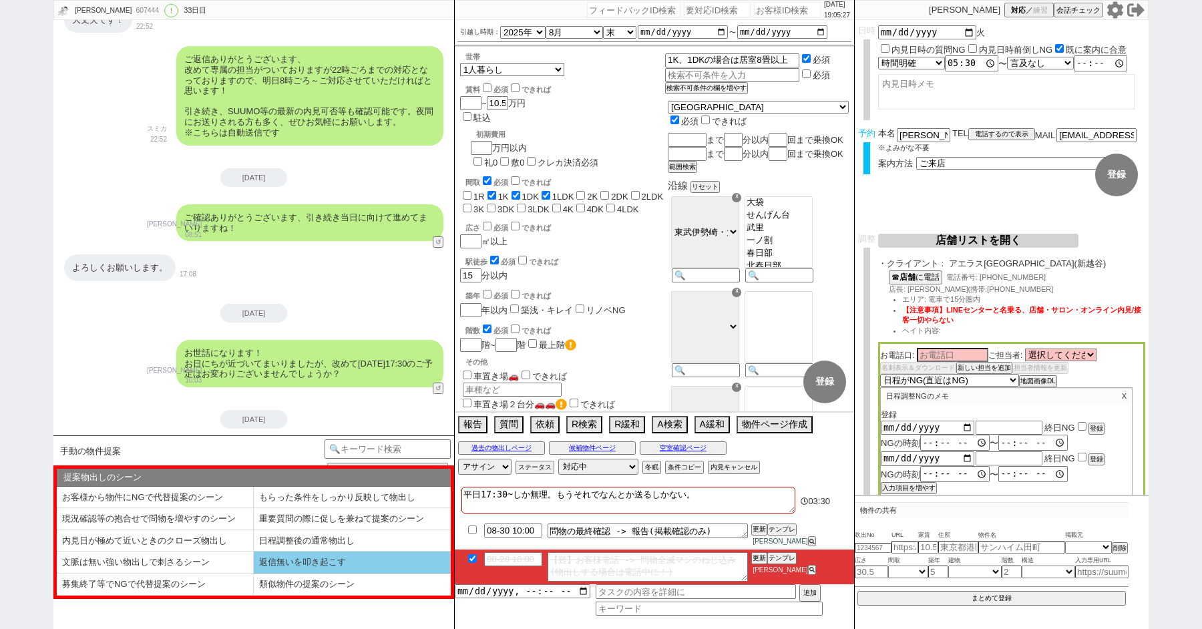
click at [327, 567] on li "返信無いを叩き起こす" at bounding box center [352, 563] width 197 height 22
select select "返信無いを叩き起こす"
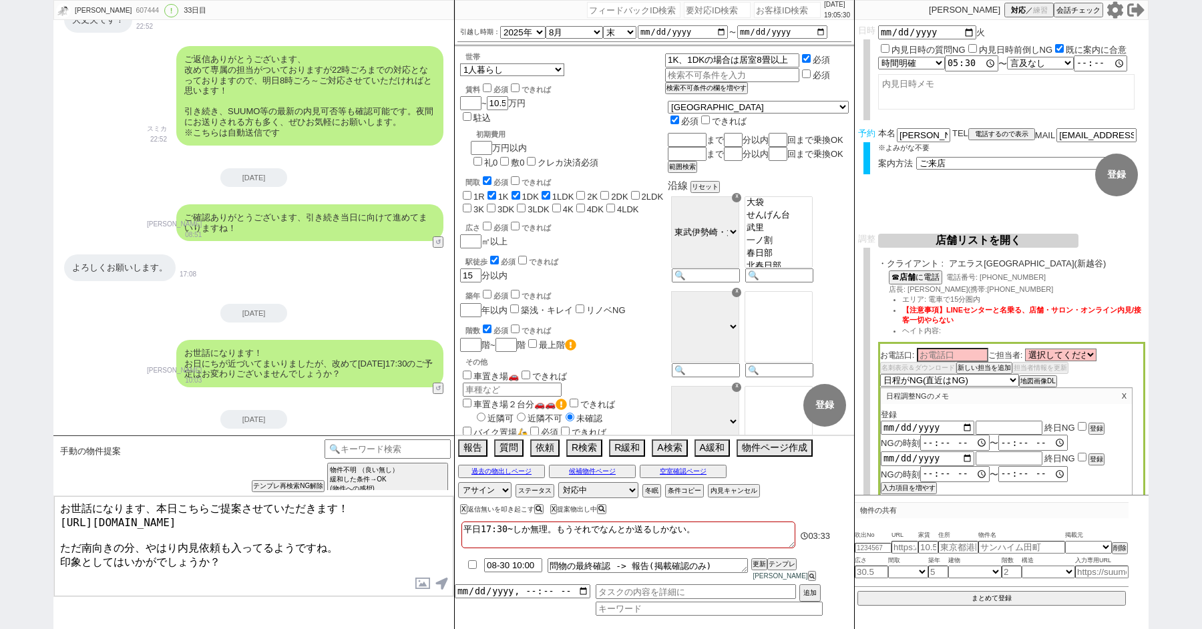
click at [58, 504] on textarea "お世話になります、本日こちらご提案させていただきます！ https://tools.sumika.live/pages/x5t0ett ただ南向きの分、やはり…" at bounding box center [253, 546] width 399 height 100
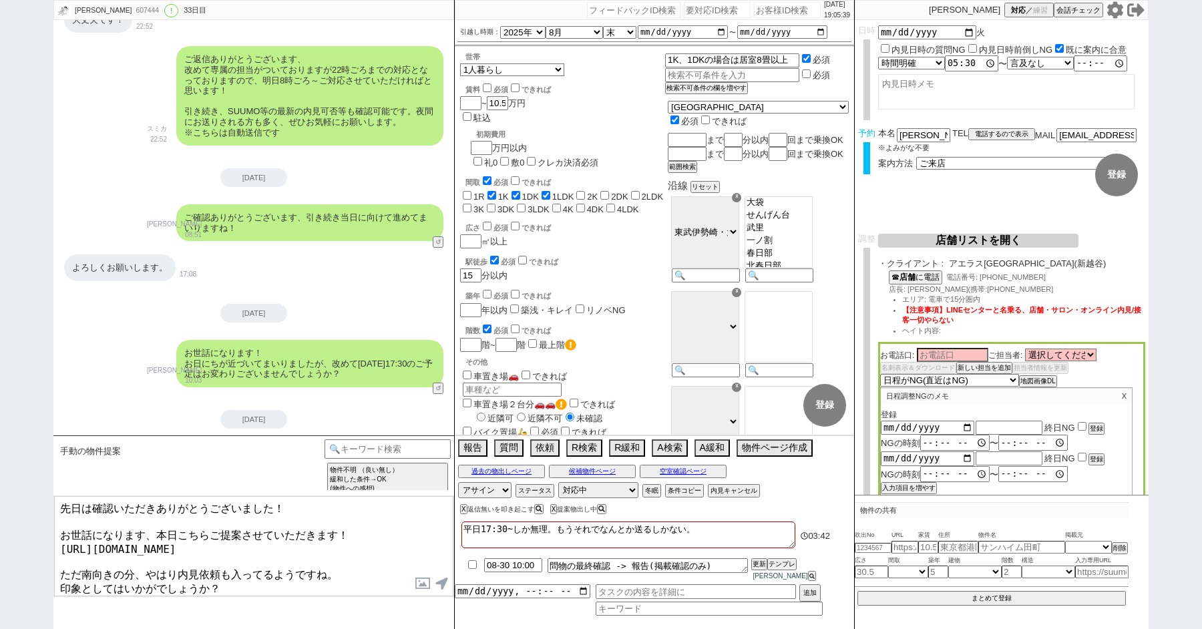
drag, startPoint x: 173, startPoint y: 530, endPoint x: 52, endPoint y: 528, distance: 120.9
click at [52, 528] on div "miona 607444 ! 0 33日目 冬眠中 自社客 スミカ スミカ_BPO チャット全表示 2025-07-27 新しくフォローされました (12:3…" at bounding box center [601, 314] width 1202 height 629
click at [257, 577] on textarea "先日は確認いただきありがとうございました！ 2日に向けて他のお部屋もお探ししておりまして、こちらご提案させていただきます！ https://tools.sum…" at bounding box center [253, 546] width 399 height 100
type textarea "先日は確認いただきありがとうございました！ 2日に向けて他のお部屋もお探ししておりまして、こちらご提案させていただきます！ https://tools.sum…"
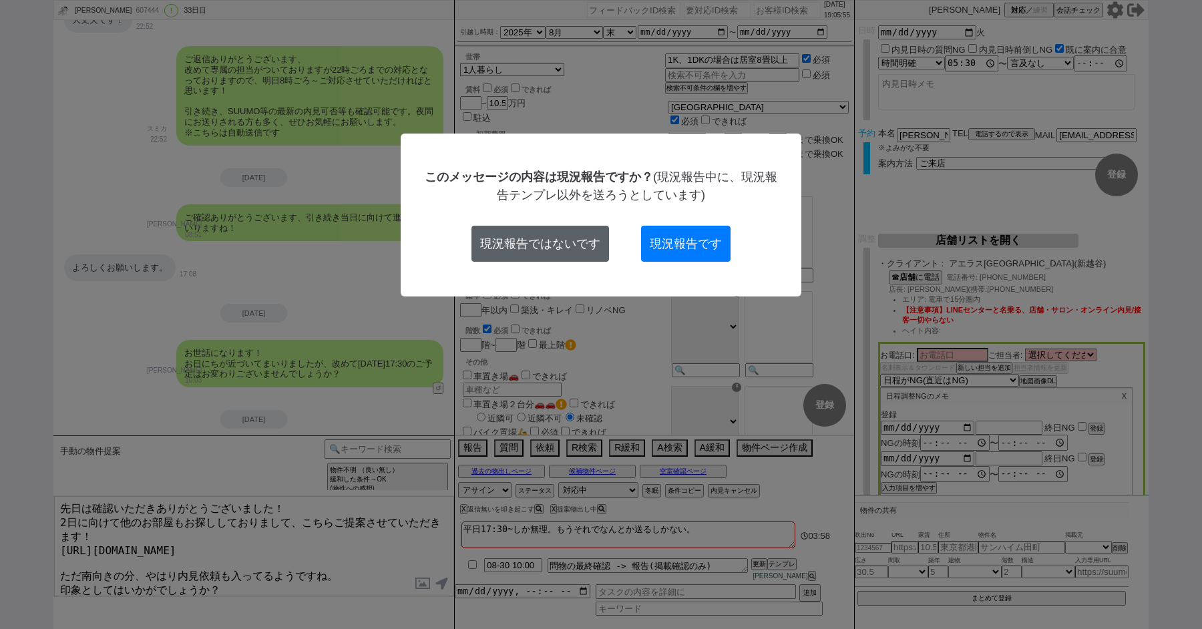
click at [563, 240] on button "現況報告ではないです" at bounding box center [541, 244] width 138 height 36
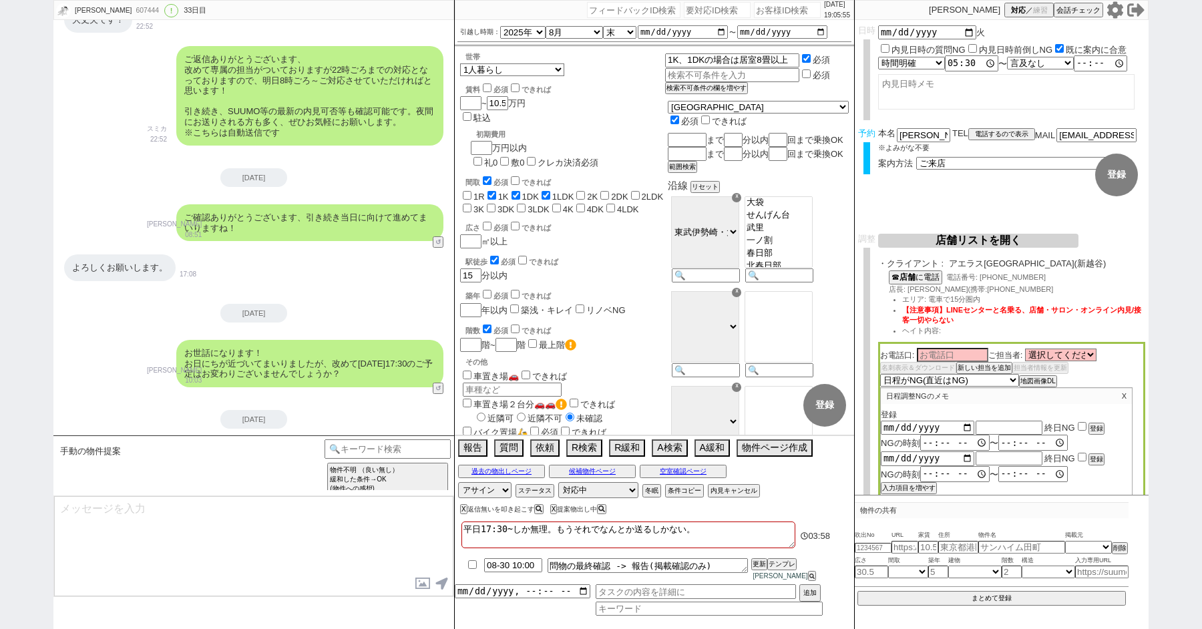
scroll to position [10599, 0]
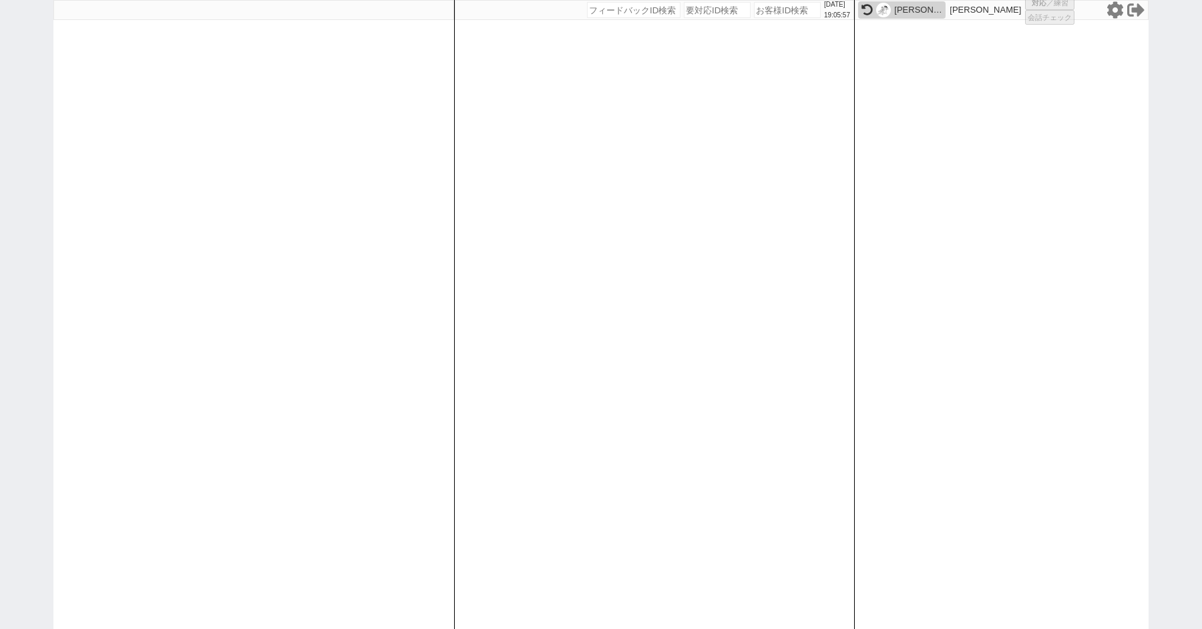
select select "1"
select select "2"
select select
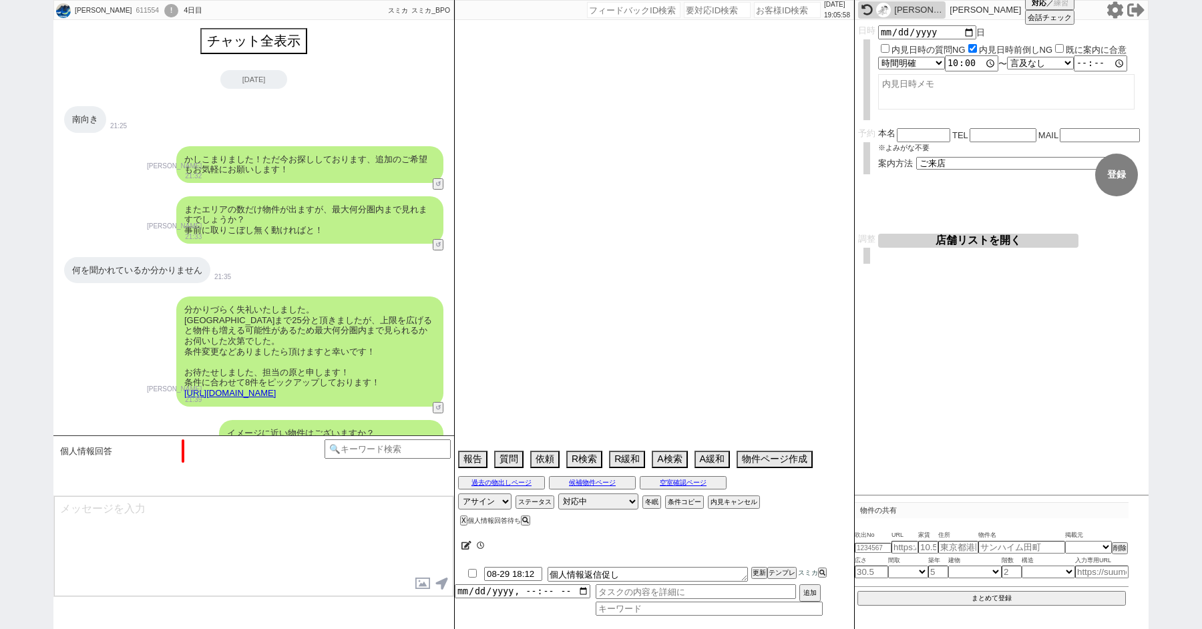
scroll to position [2028, 0]
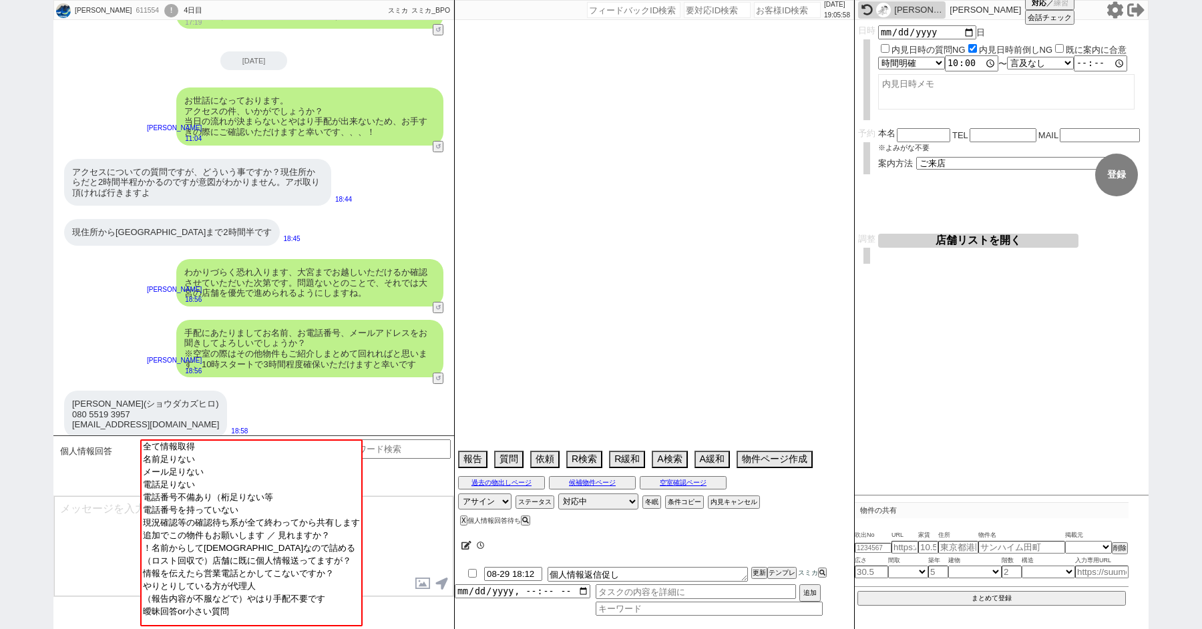
type textarea "ヒアリング高頻度は嫌　平日仕事で前倒しNG"
select select "2025"
select select "10"
select select "1"
select select "0"
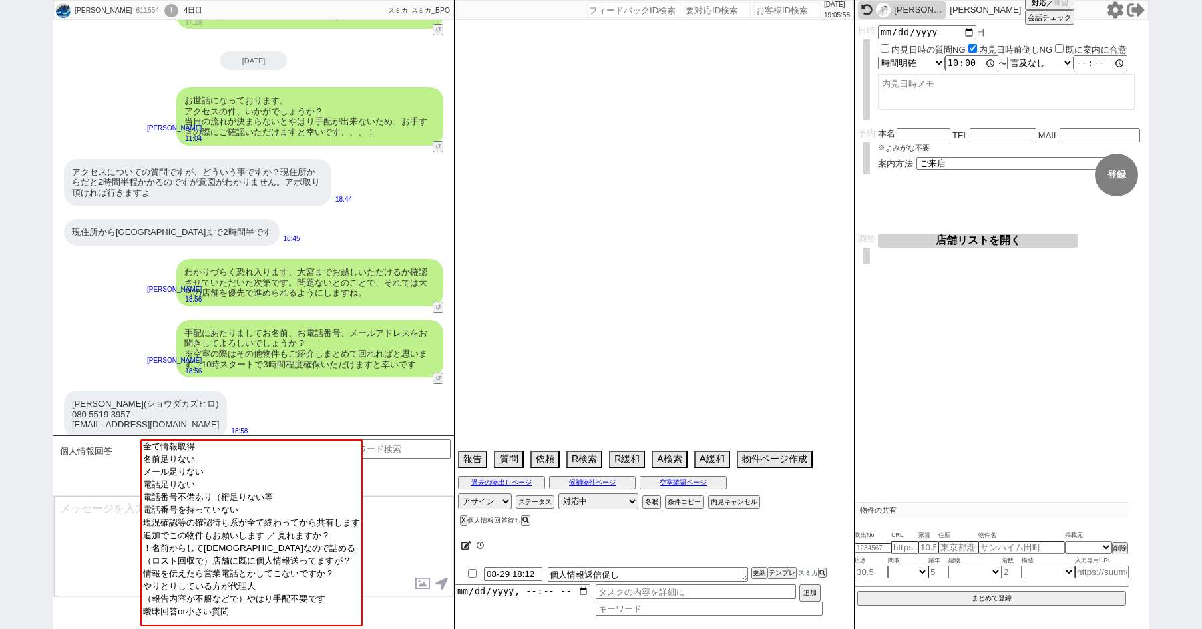
select select "23"
select select "25"
select select "791"
select select "9"
select select "324"
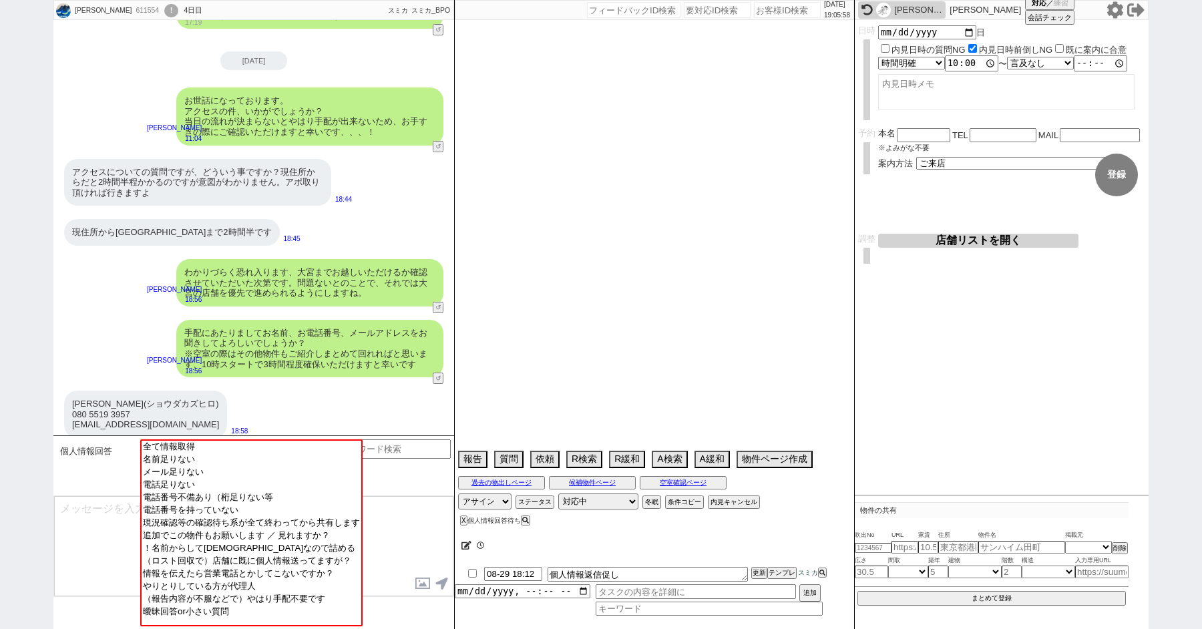
select select "10"
select select "367"
select select "16"
select select "534"
select select "35"
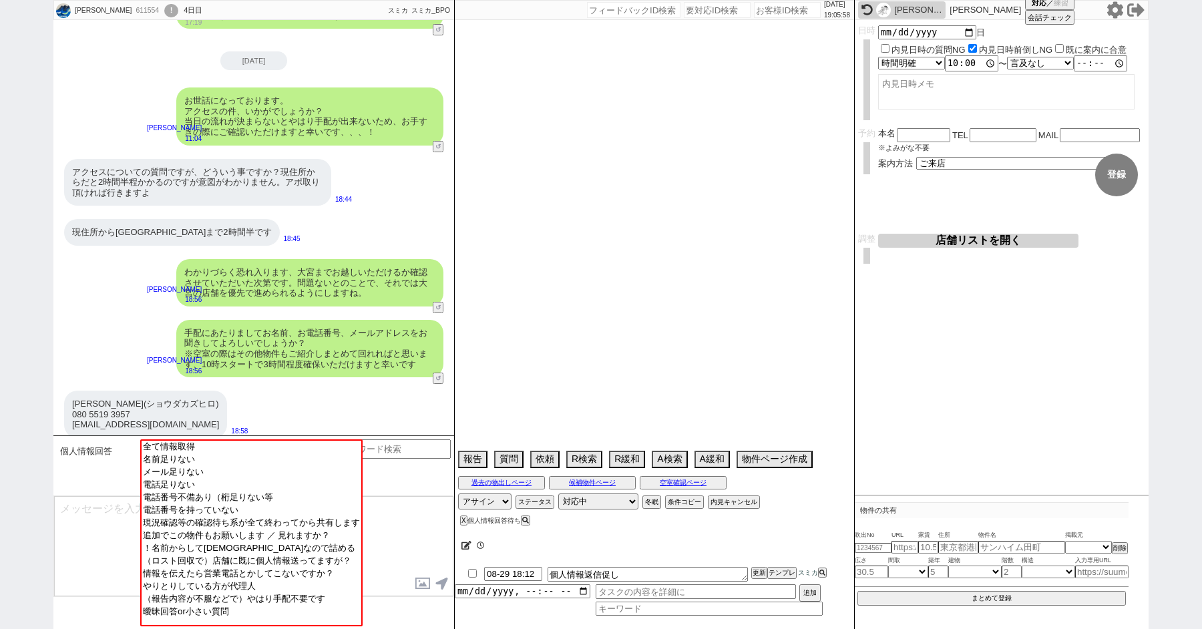
select select "1023"
select select "33"
select select "976"
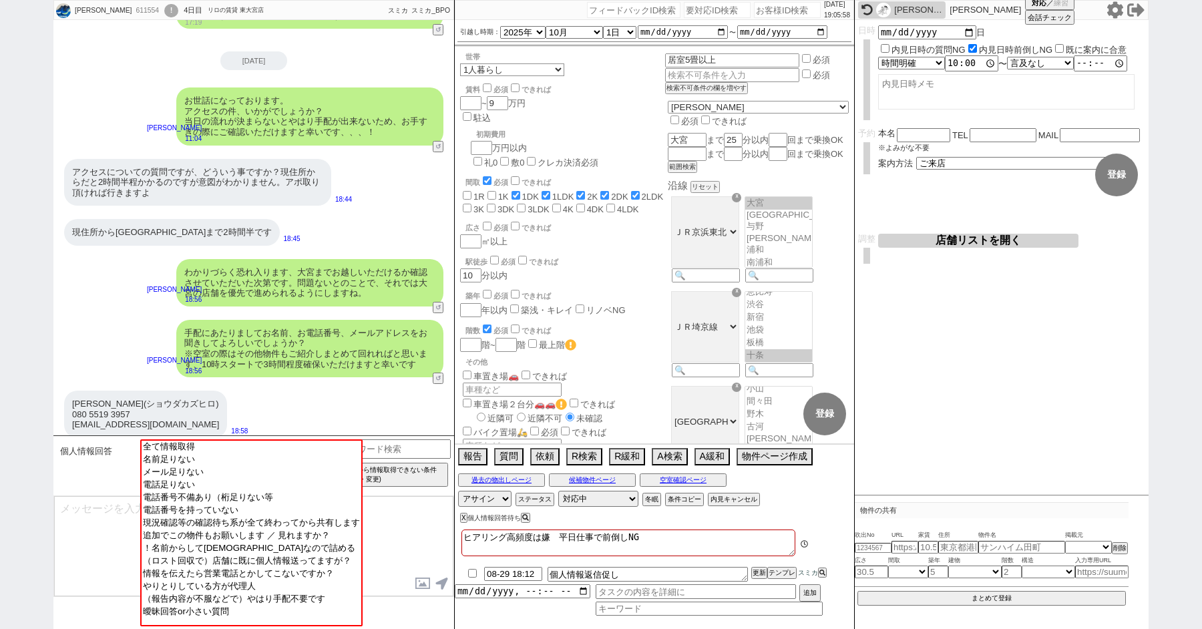
scroll to position [334, 0]
click at [891, 10] on div "miona" at bounding box center [902, 9] width 88 height 17
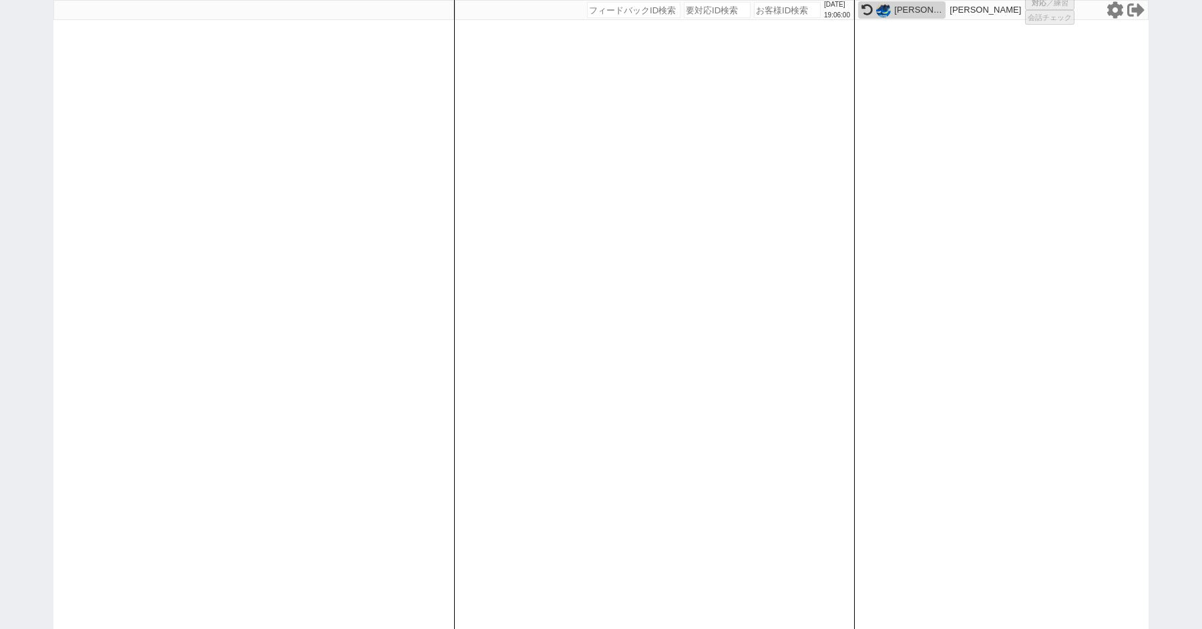
select select "1"
select select "2"
select select "8"
select select "9"
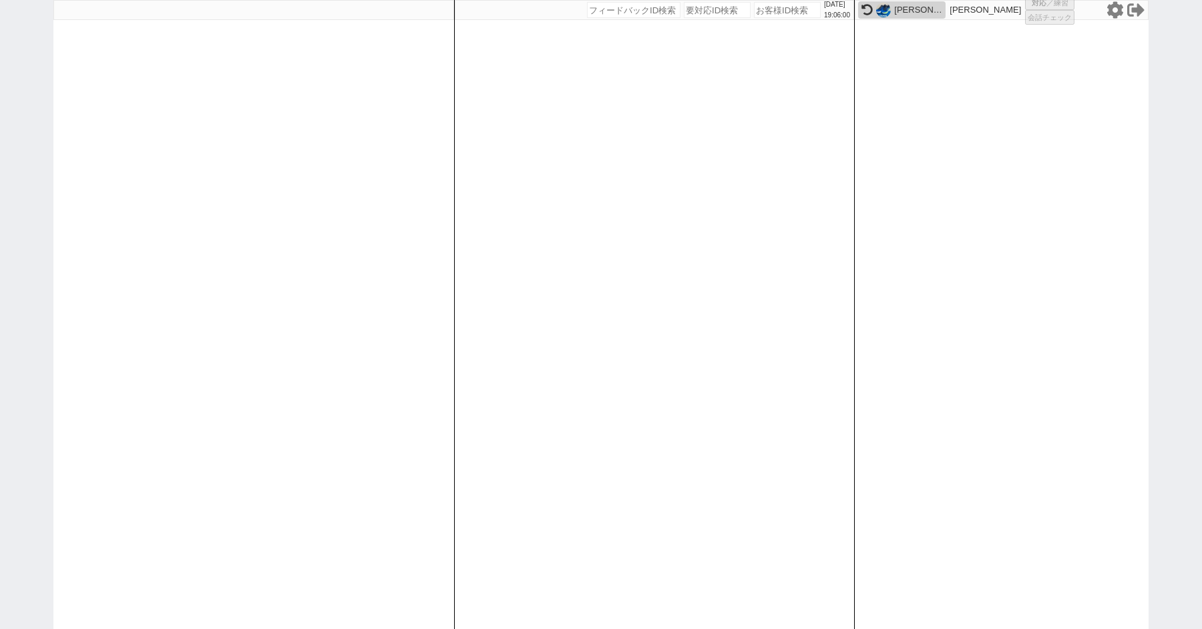
select select
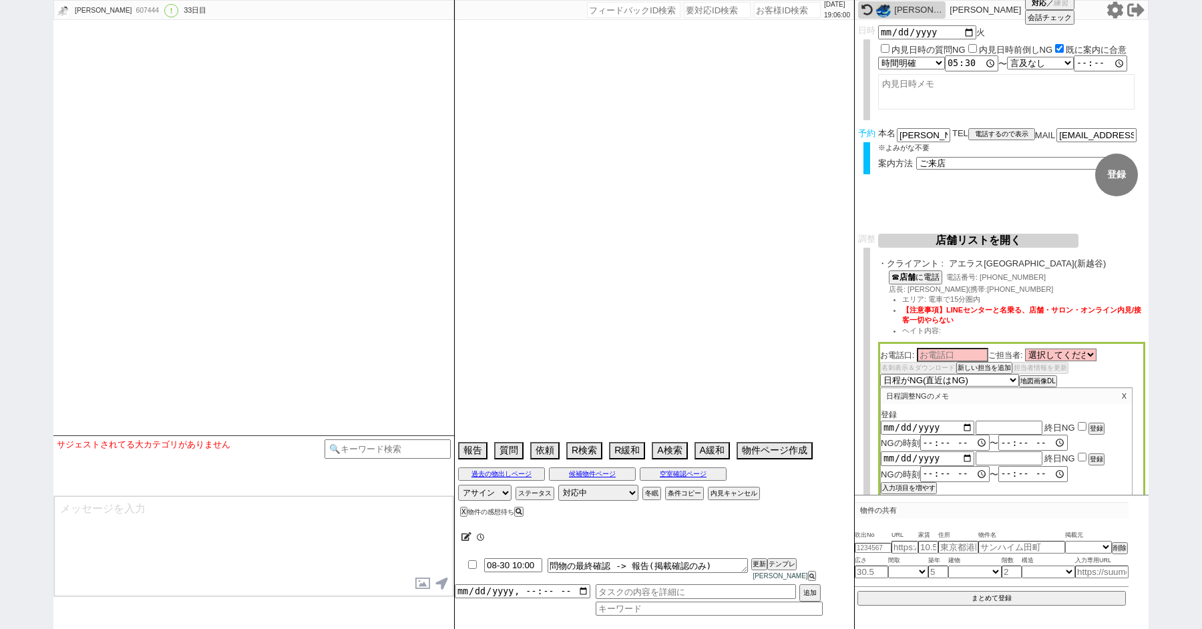
type textarea "平日17:30~しか無理。もうそれでなんとか送るしかない。"
select select "2025"
select select "8"
select select "35"
select select "0"
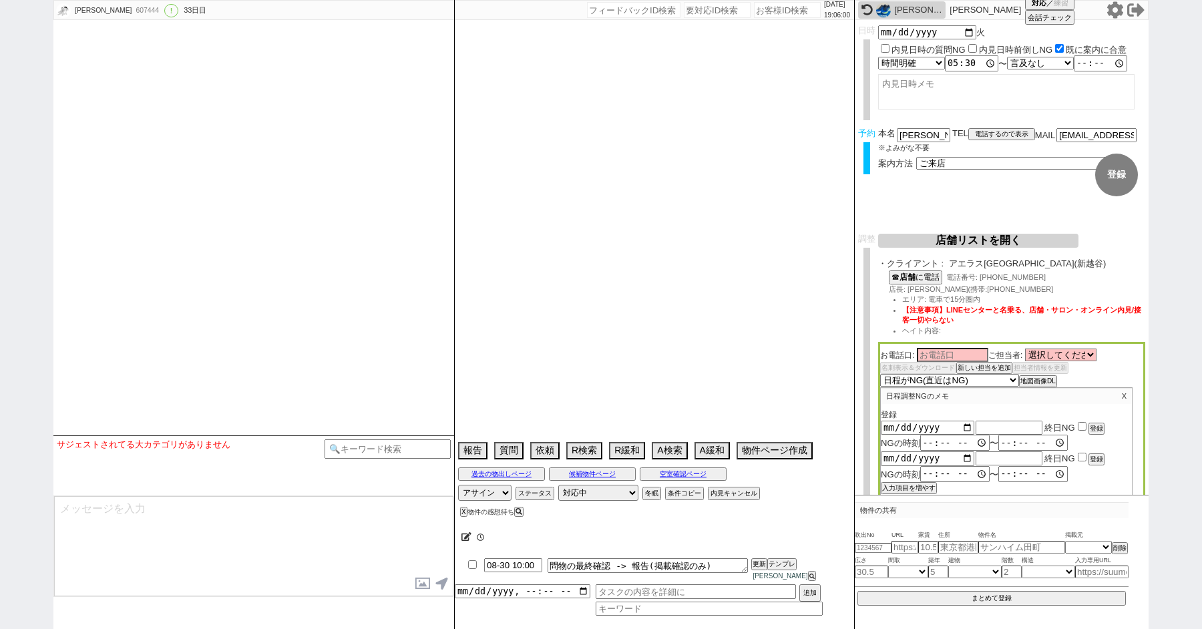
select select "11"
select select "33"
select select "969"
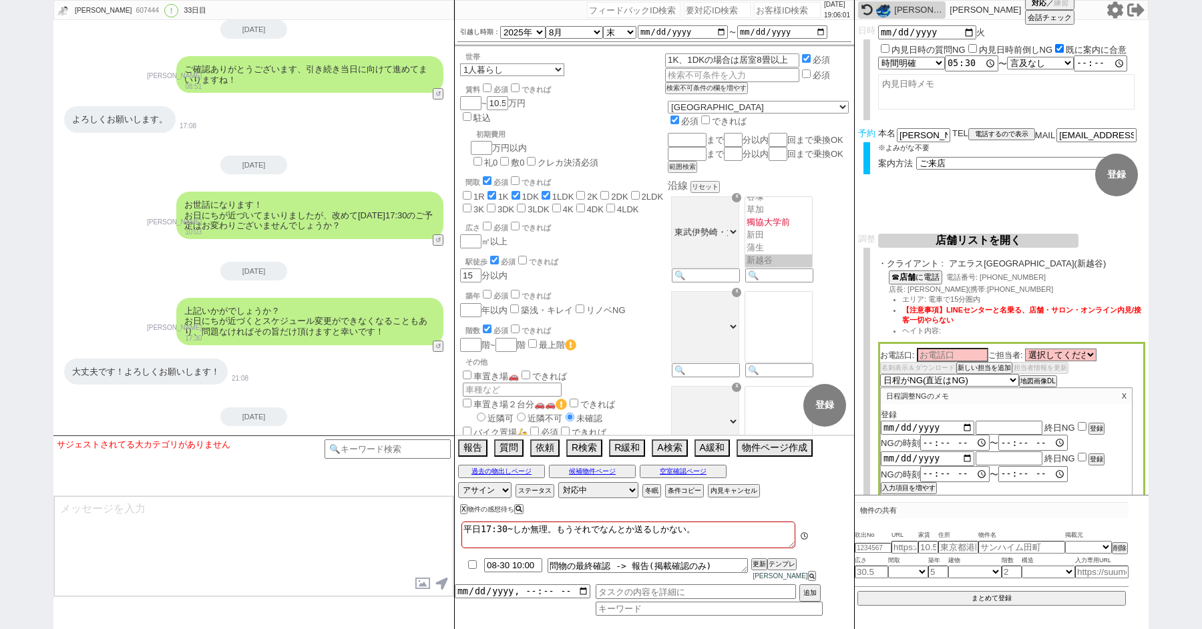
scroll to position [232, 0]
click at [508, 570] on input "08-30 10:00" at bounding box center [513, 563] width 58 height 11
type input "08-29 13:00"
click at [760, 569] on button "更新" at bounding box center [758, 564] width 13 height 9
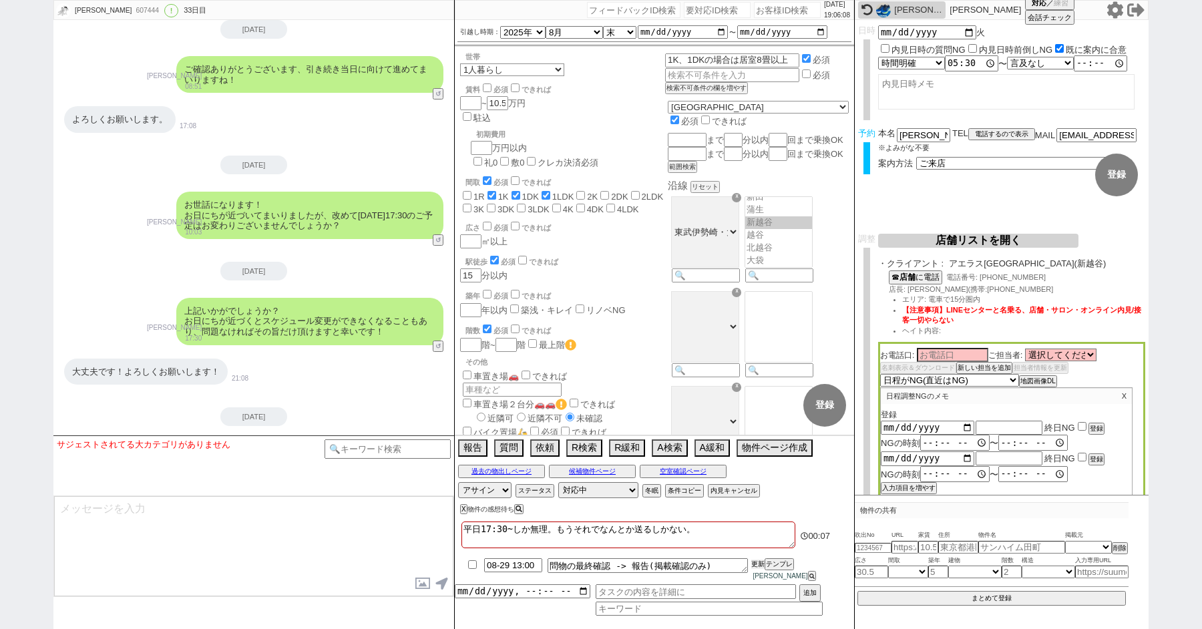
click at [760, 569] on button "更新" at bounding box center [758, 564] width 13 height 9
click at [669, 477] on button "空室確認ページ" at bounding box center [683, 471] width 87 height 11
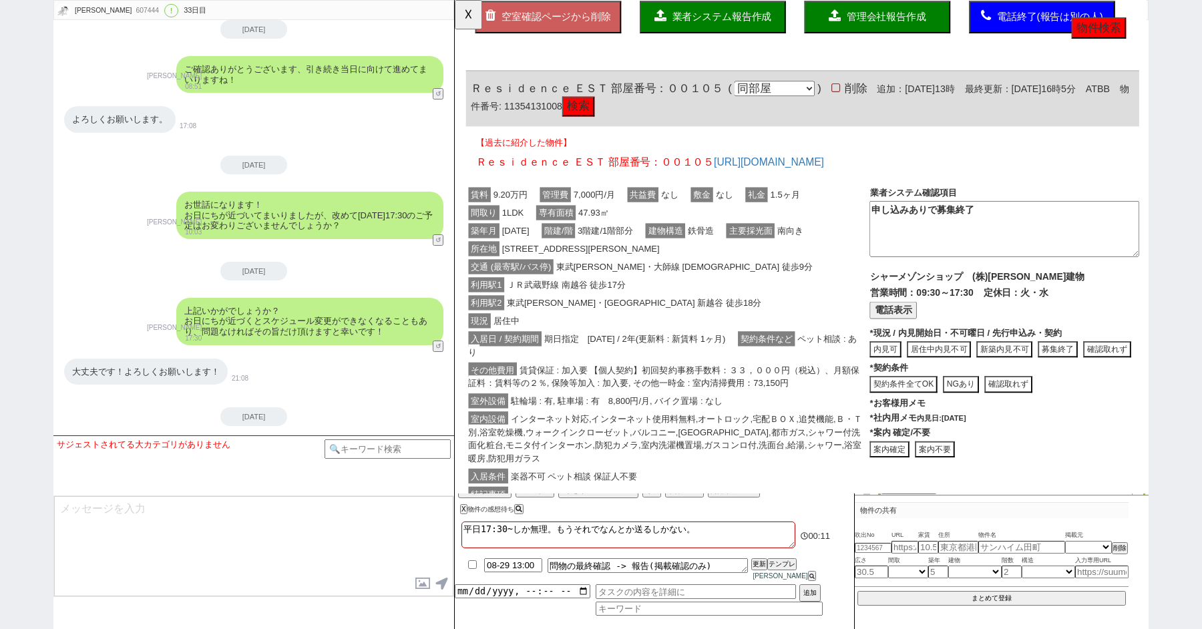
scroll to position [0, 0]
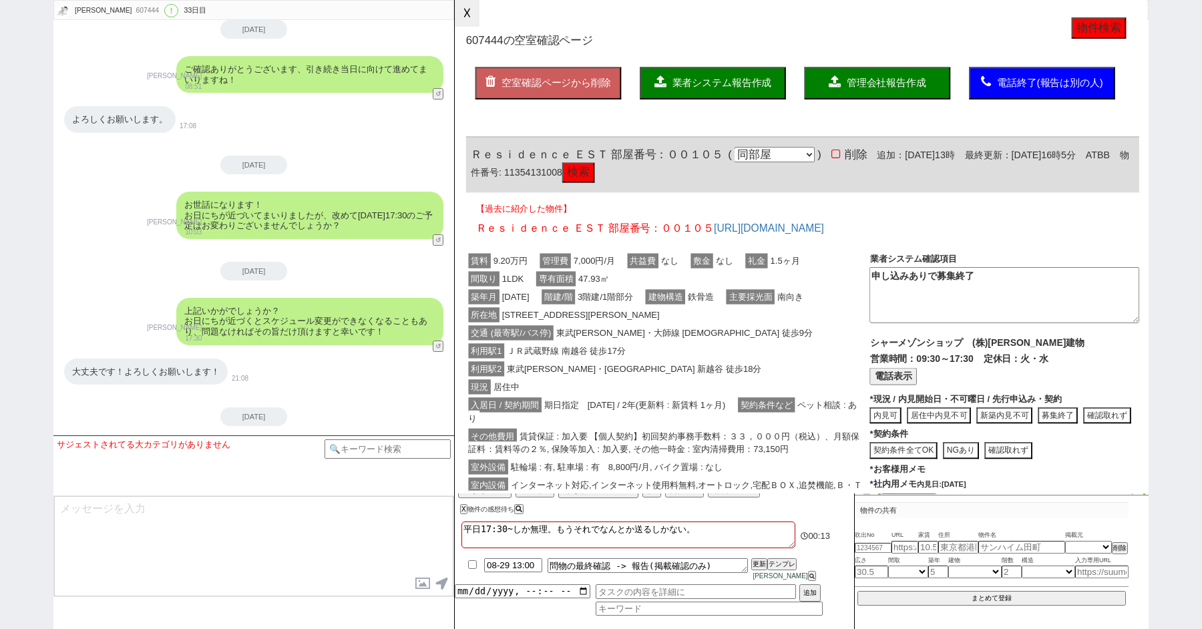
click at [462, 13] on button "☓" at bounding box center [467, 13] width 25 height 27
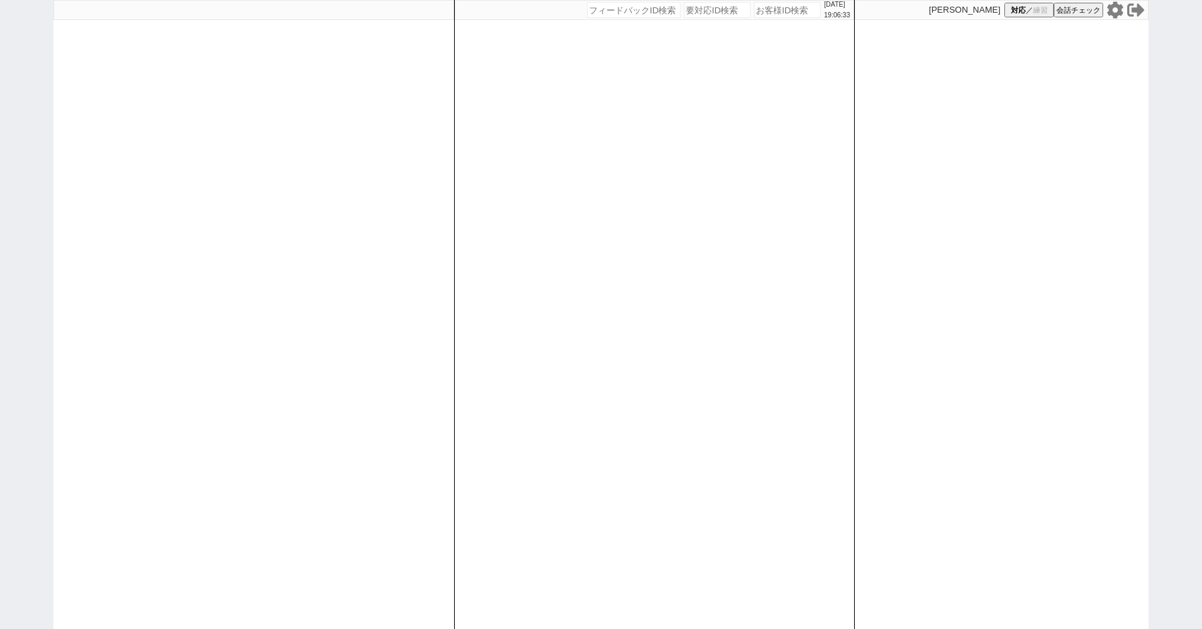
click at [24, 109] on div "2025/08/28 19:06:33 候補物件を追加してしてください 紹介した物件一覧 他社物件を追加する 空室確認ページに追加・削除 紹介した物件一覧 他…" at bounding box center [601, 314] width 1202 height 629
select select "1"
select select "2"
select select
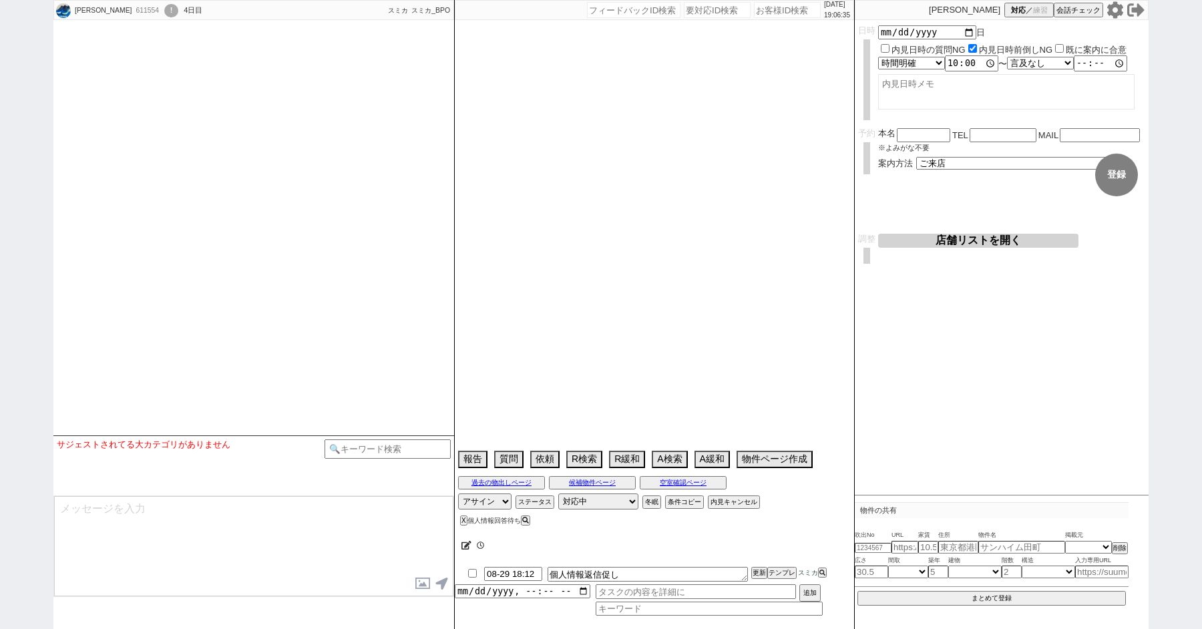
scroll to position [2028, 0]
select select
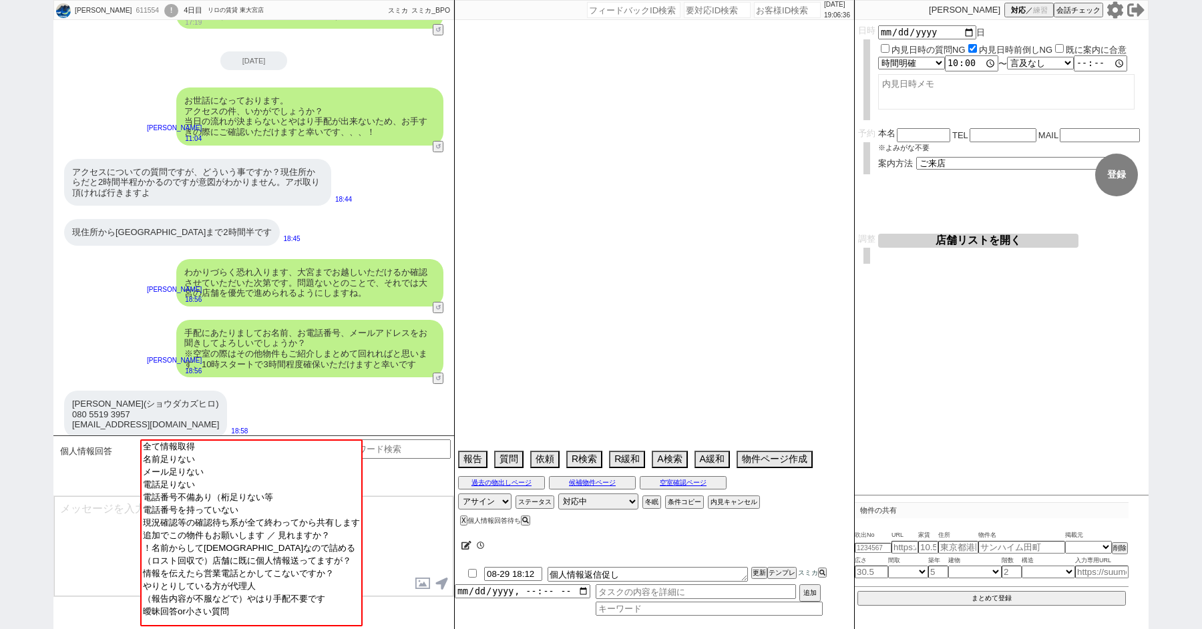
type textarea "ヒアリング高頻度は嫌　平日仕事で前倒しNG"
select select "2025"
select select "10"
select select "1"
select select "0"
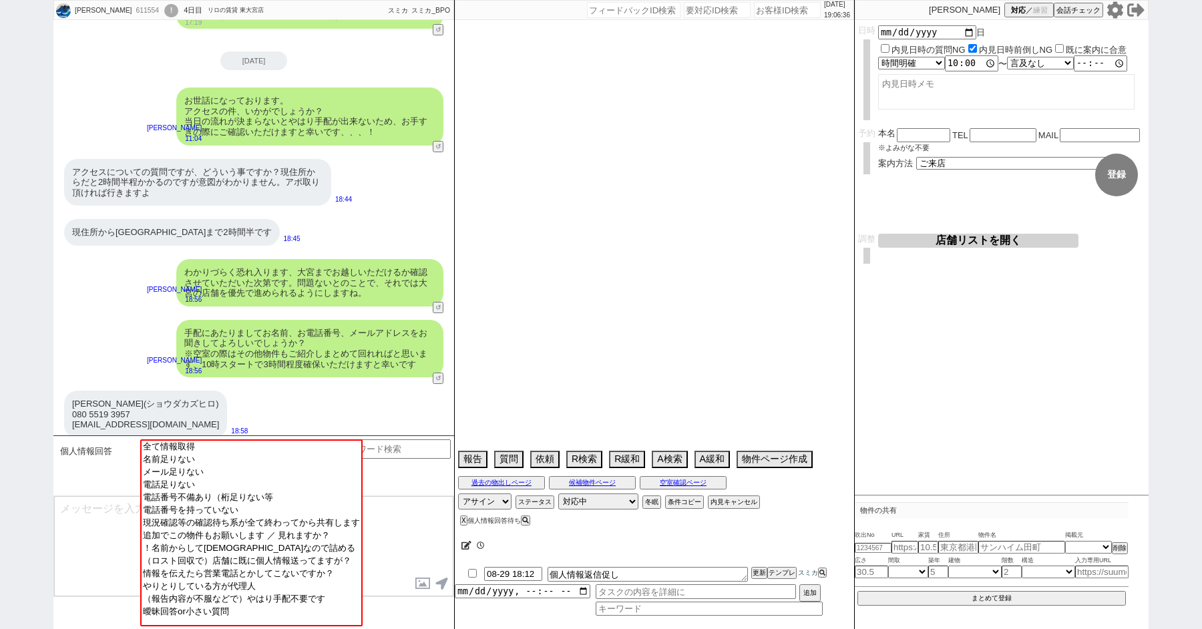
select select "23"
select select "25"
select select "791"
select select "9"
select select "324"
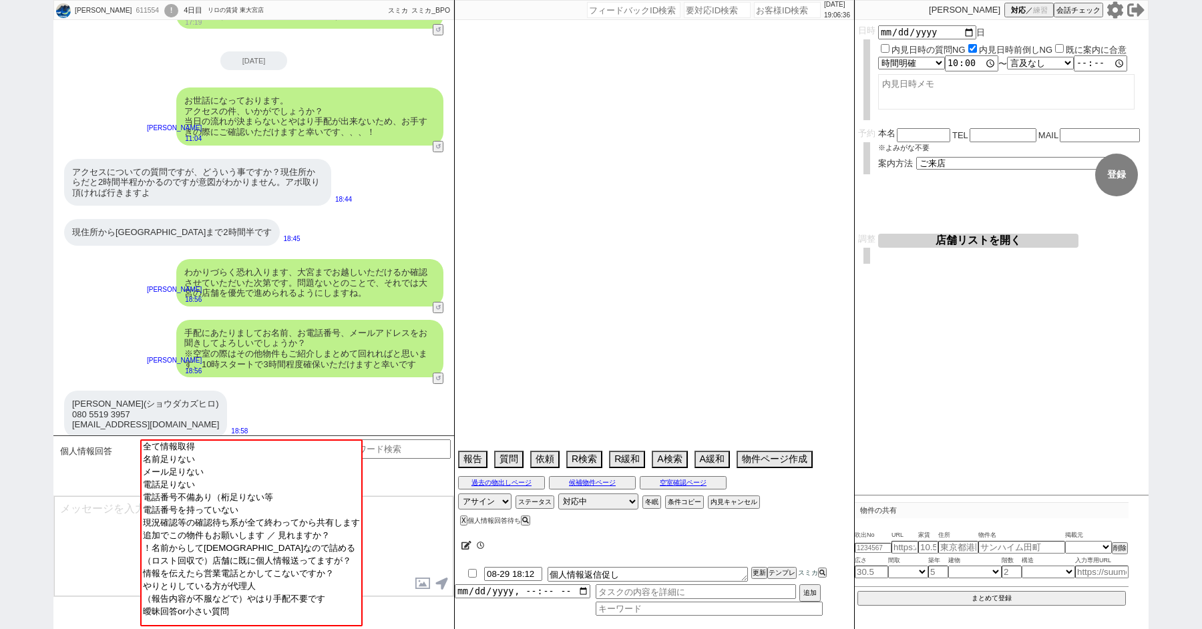
select select "10"
select select "367"
select select "16"
select select "534"
select select "35"
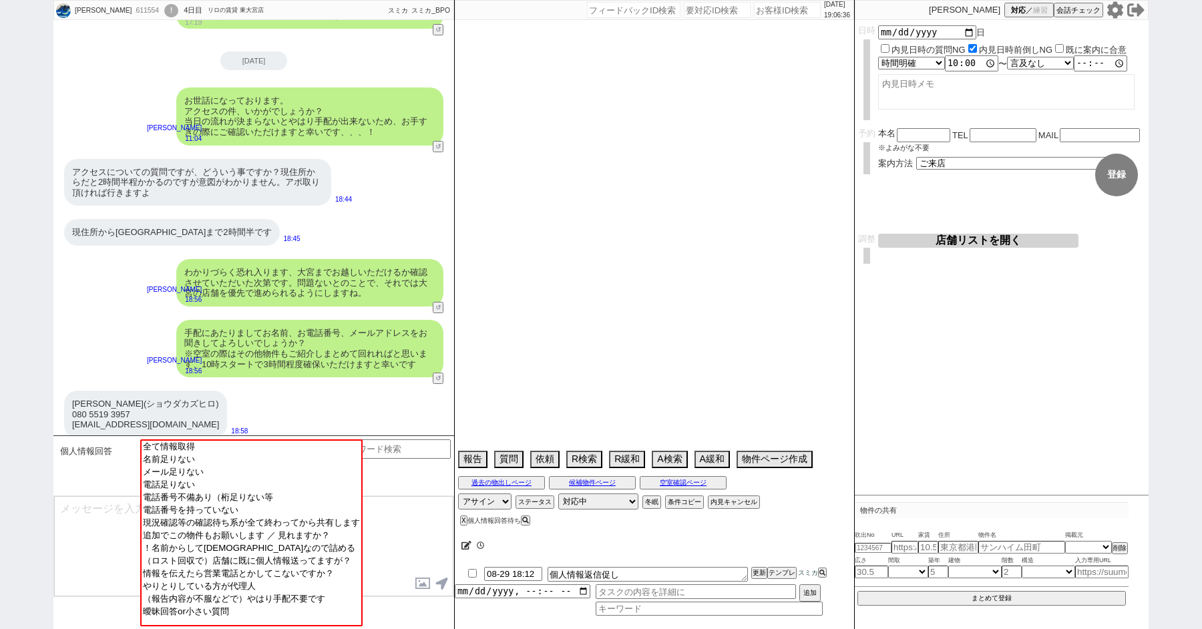
select select "1023"
select select "33"
select select "976"
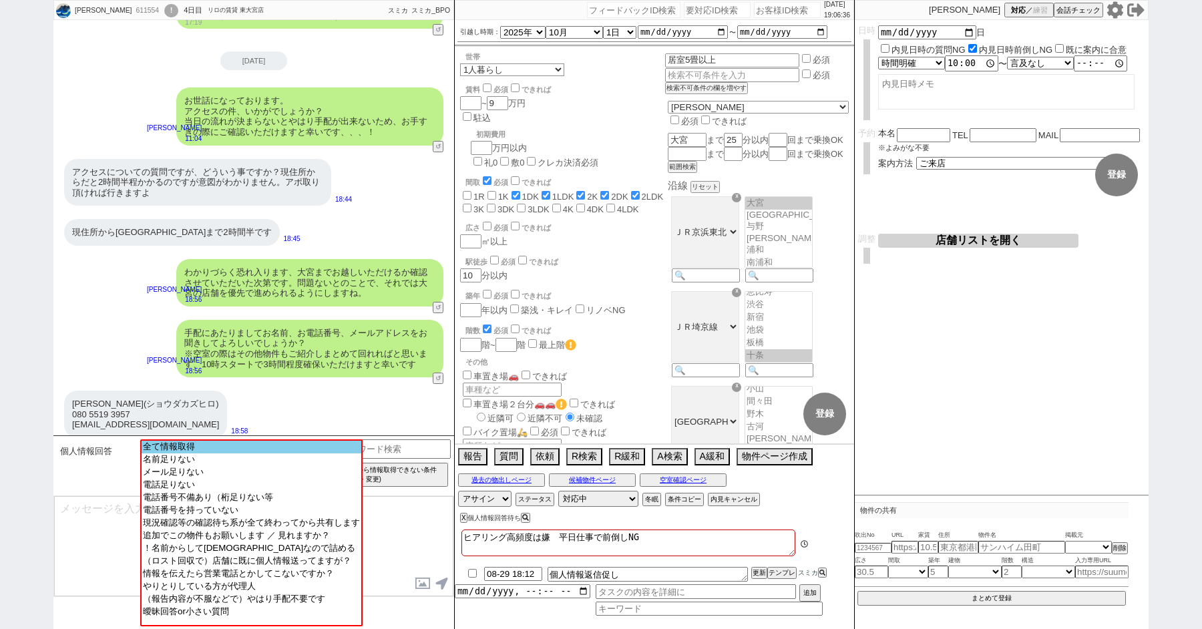
scroll to position [334, 0]
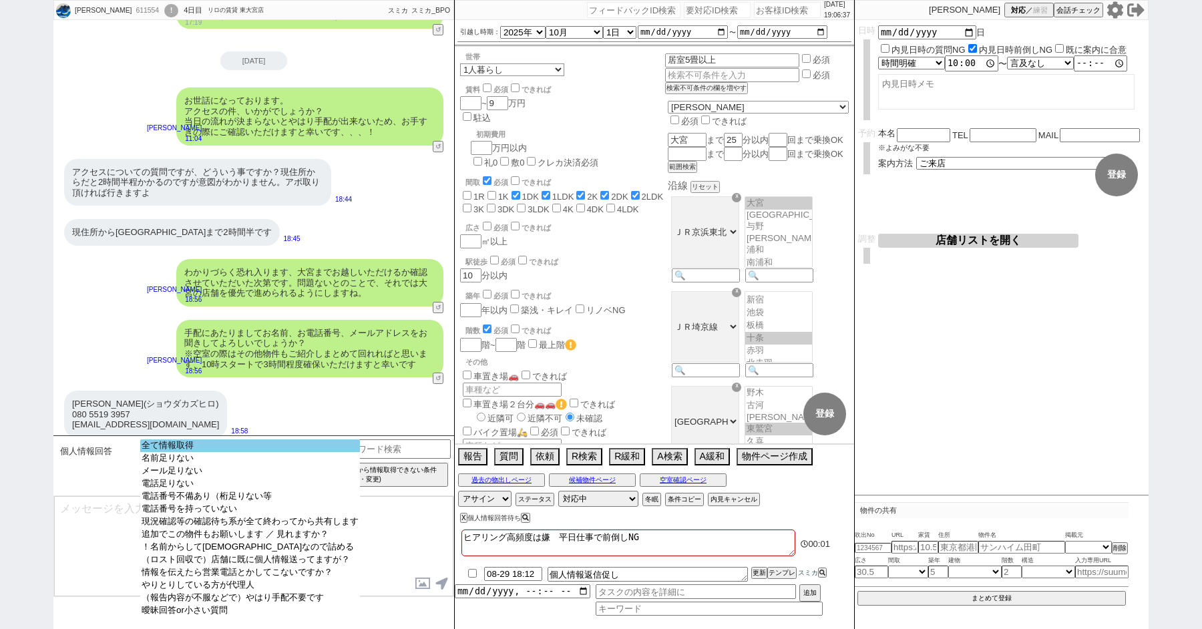
click at [182, 450] on option "全て情報取得" at bounding box center [250, 446] width 220 height 13
type input "show-kaz78000@live.jp"
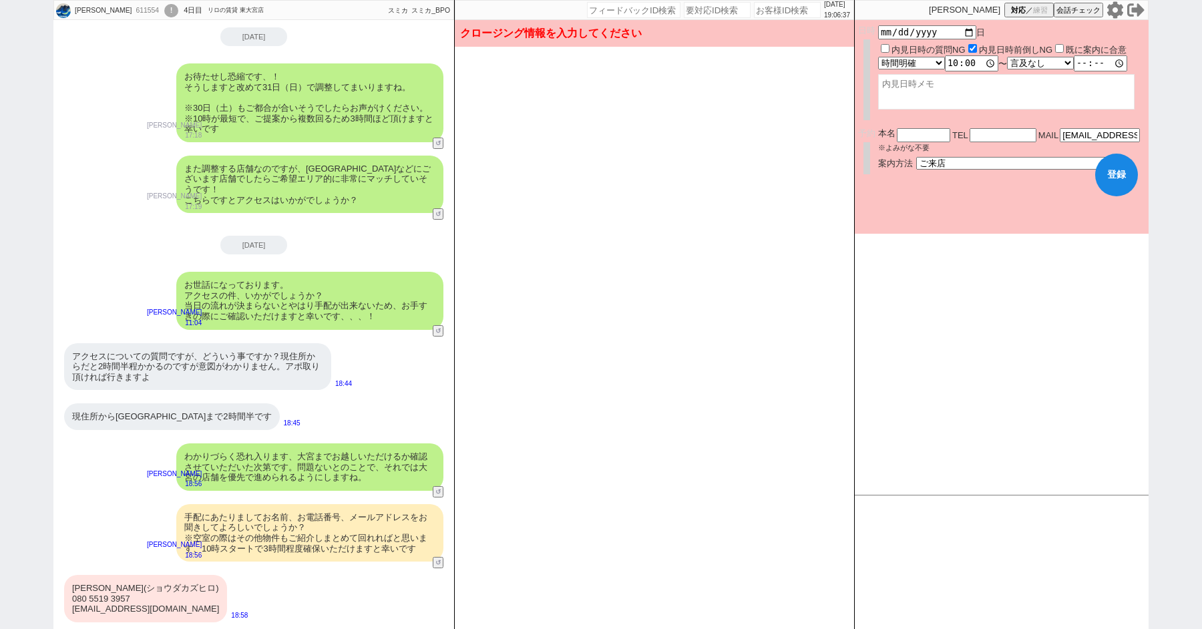
scroll to position [1834, 0]
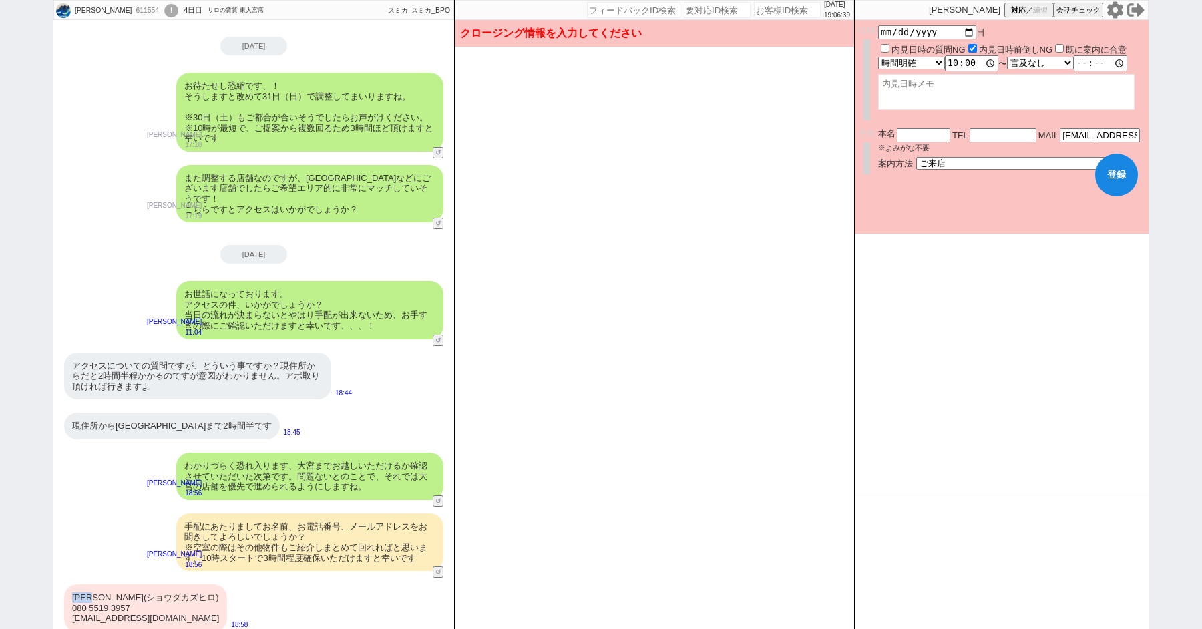
drag, startPoint x: 105, startPoint y: 589, endPoint x: 70, endPoint y: 589, distance: 34.7
click at [70, 589] on div "正田和寛(ショウダカズヒロ) 080 5519 3957 show-kaz78000@live.jp" at bounding box center [145, 608] width 163 height 47
copy div "正田和寛"
click at [916, 132] on input "text" at bounding box center [923, 133] width 53 height 11
paste input "正田和寛"
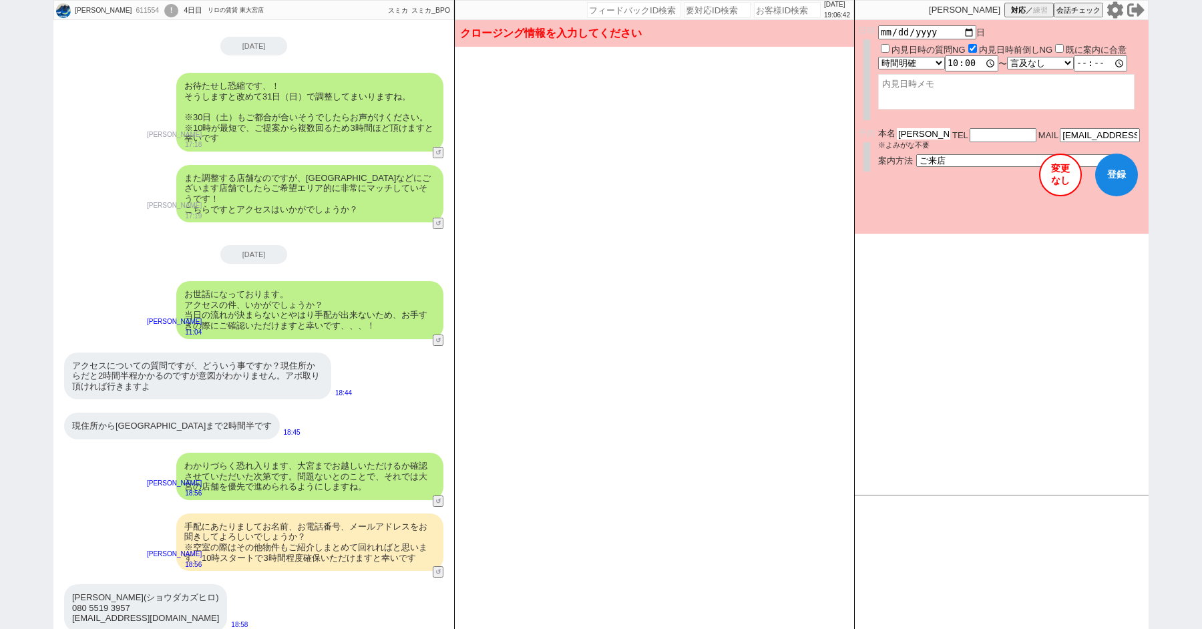
type input "正田和寛"
drag, startPoint x: 143, startPoint y: 598, endPoint x: 69, endPoint y: 598, distance: 74.2
click at [69, 598] on div "正田和寛(ショウダカズヒロ) 080 5519 3957 show-kaz78000@live.jp" at bounding box center [145, 608] width 163 height 47
copy div "080 5519 3957"
click at [993, 133] on input "text" at bounding box center [1003, 133] width 67 height 11
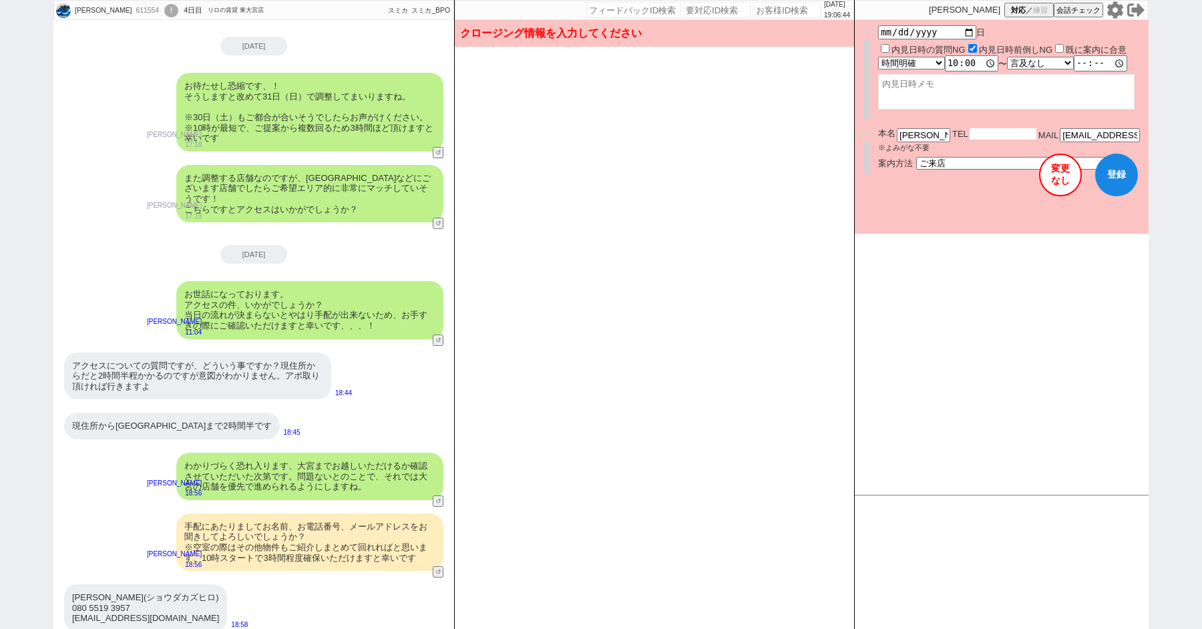
paste input "08055193957"
type input "08055193957"
click at [908, 204] on form "変更 なし 登録 日時 2025-08-31 日 内見日時の質問NG 内見日時前倒しNG 既に案内に合意 言及なし 時間明確 午前 午後 お昼 夕方・夜 終日…" at bounding box center [1002, 127] width 294 height 214
checkbox input "true"
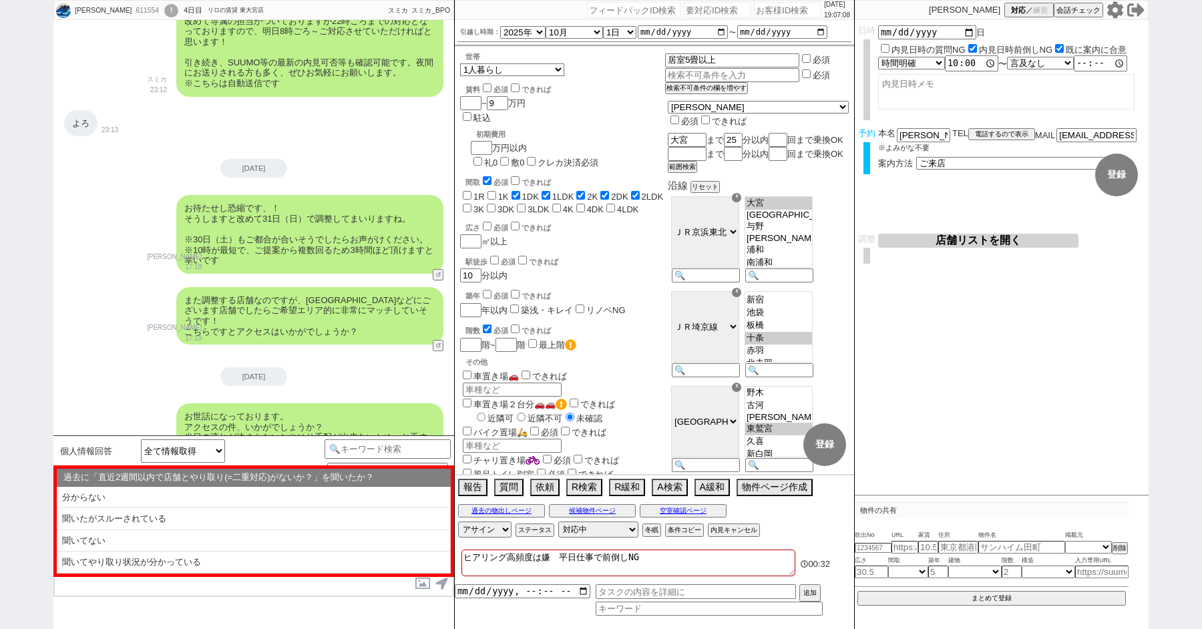
scroll to position [2028, 0]
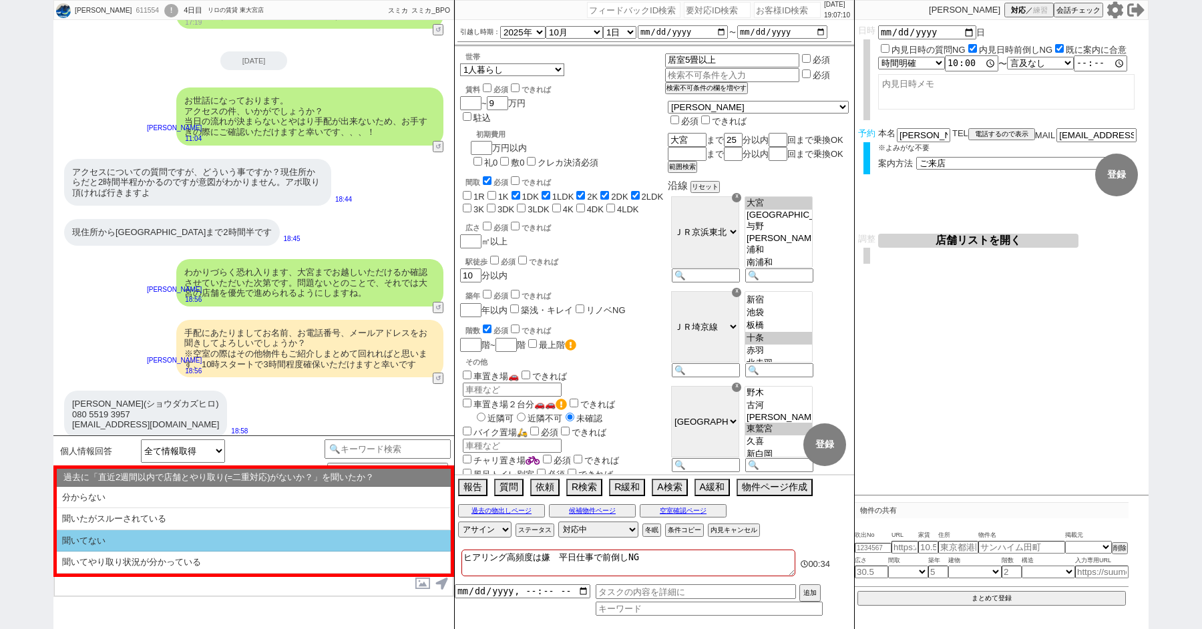
click at [94, 543] on li "聞いてない" at bounding box center [254, 541] width 394 height 22
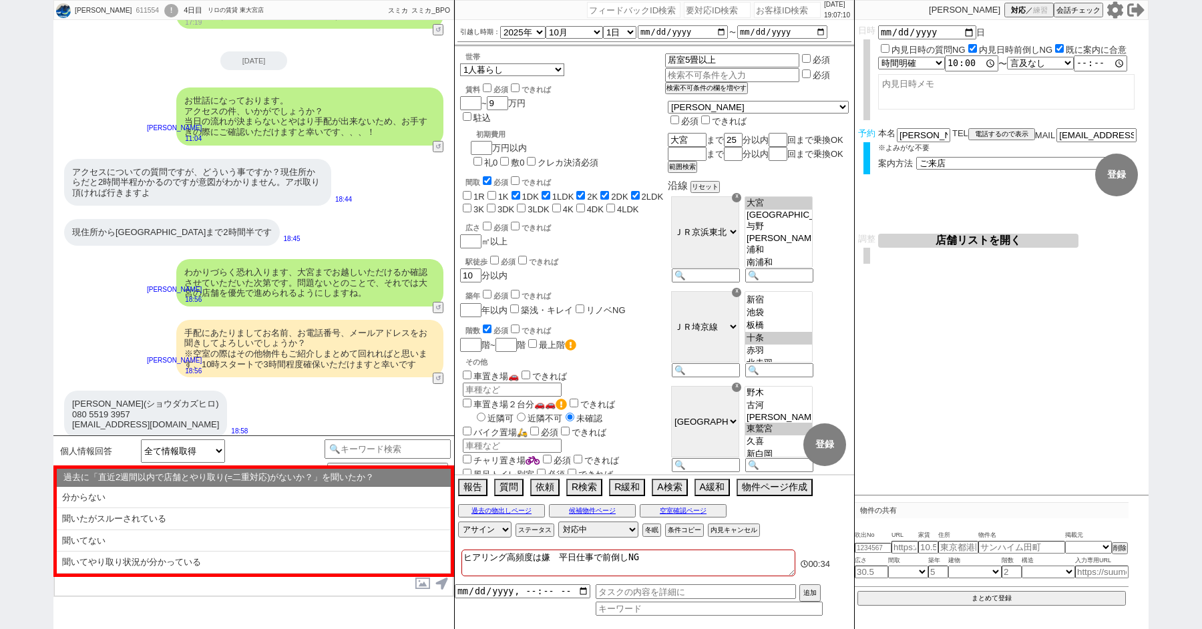
select select "聞いてない"
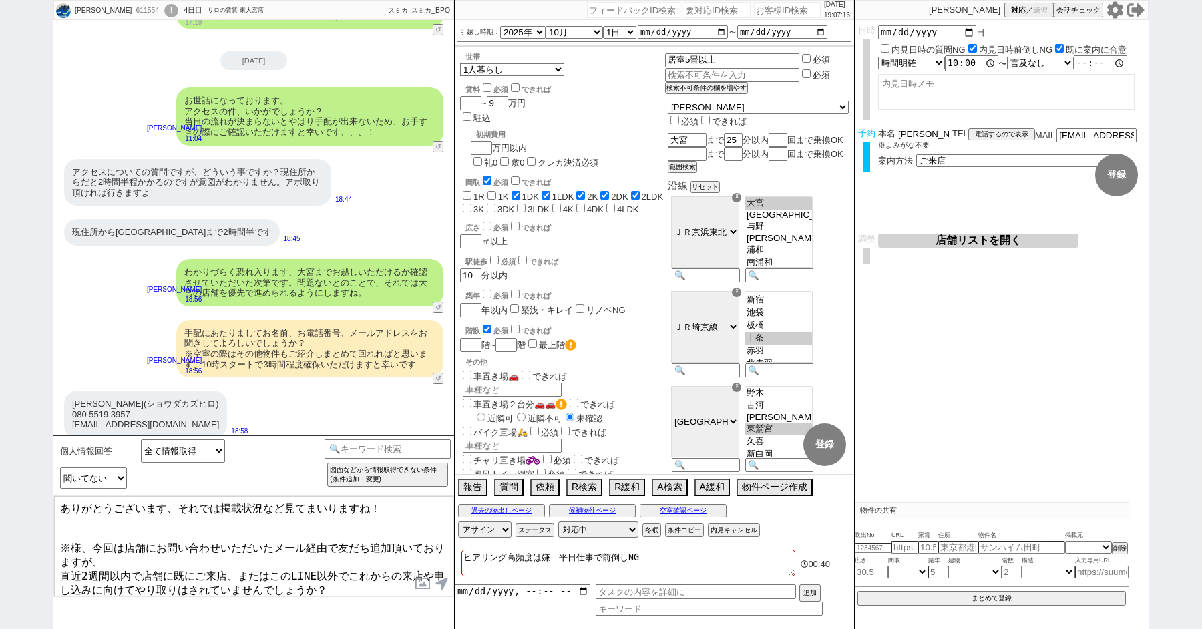
drag, startPoint x: 917, startPoint y: 133, endPoint x: 891, endPoint y: 134, distance: 25.4
click at [892, 134] on div "本名 正田和寛" at bounding box center [915, 133] width 74 height 11
click at [84, 545] on textarea "ありがとうございます、それでは掲載状況など見てまいりますね！ ※様、今回は店舗にお問い合わせいただいたメール経由で友だち追加頂いておりますが、 直近2週間以内…" at bounding box center [253, 546] width 399 height 100
click at [75, 545] on textarea "ありがとうございます、それでは掲載状況など見てまいりますね！ ※様、今回は店舗にお問い合わせいただいたメール経由で友だち追加頂いておりますが、 直近2週間以内…" at bounding box center [253, 546] width 399 height 100
click at [73, 541] on textarea "ありがとうございます、それでは掲載状況など見てまいりますね！ ※様、今回は店舗にお問い合わせいただいたメール経由で友だち追加頂いておりますが、 直近2週間以内…" at bounding box center [253, 546] width 399 height 100
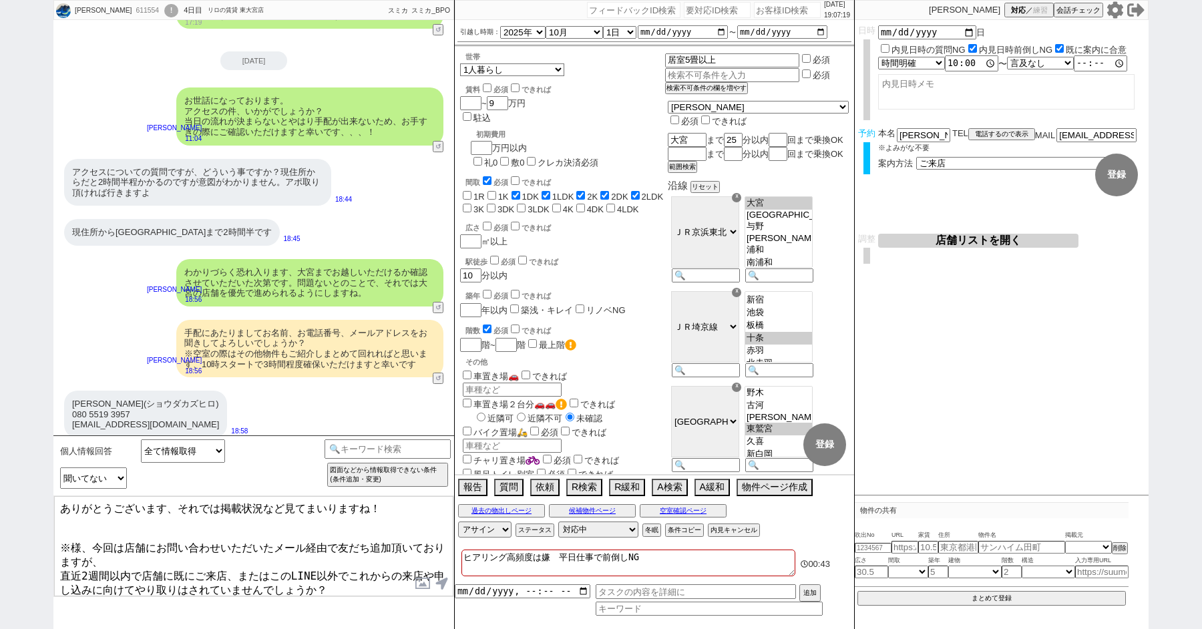
paste textarea "田"
click at [210, 552] on textarea "ありがとうございます、それでは掲載状況など見てまいりますね！ ※正田様、今回は店舗にお問い合わせいただいたメール経由で友だち追加頂いておりますが、 直近2週間…" at bounding box center [253, 546] width 399 height 100
type textarea "ありがとうございます、それでは掲載状況など見てまいりますね！ ※正田様、今回は店舗にお問い合わせいただいたメール経由で友だち追加頂いておりますが、 直近2週間…"
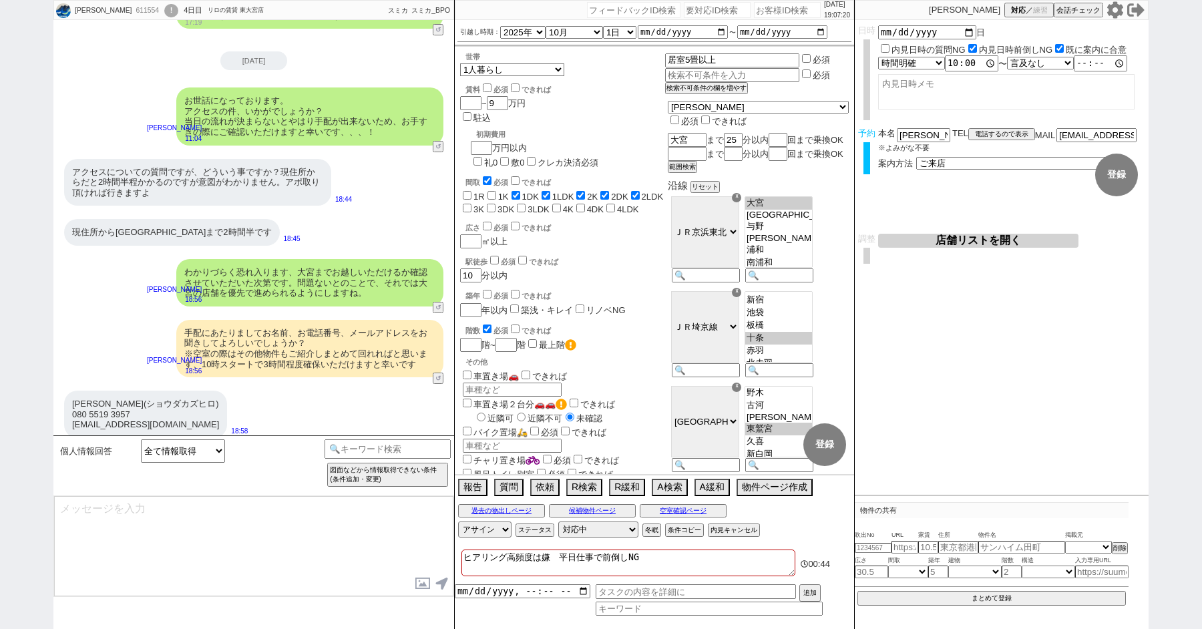
scroll to position [2162, 0]
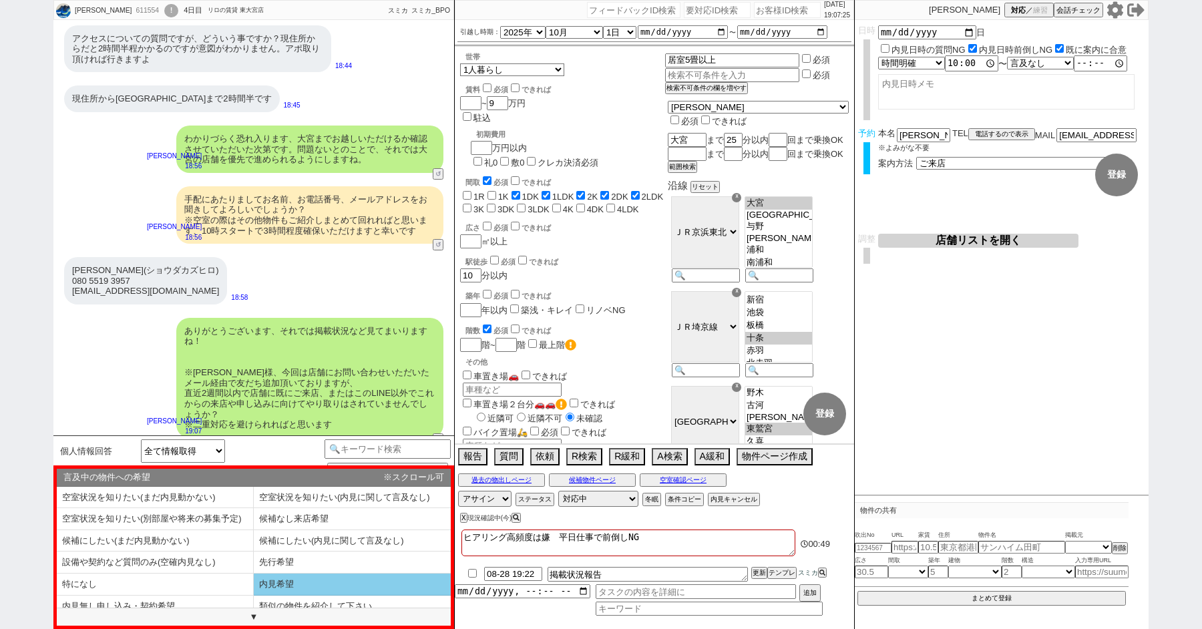
click at [264, 577] on li "内見希望" at bounding box center [352, 585] width 197 height 22
select select "内見希望"
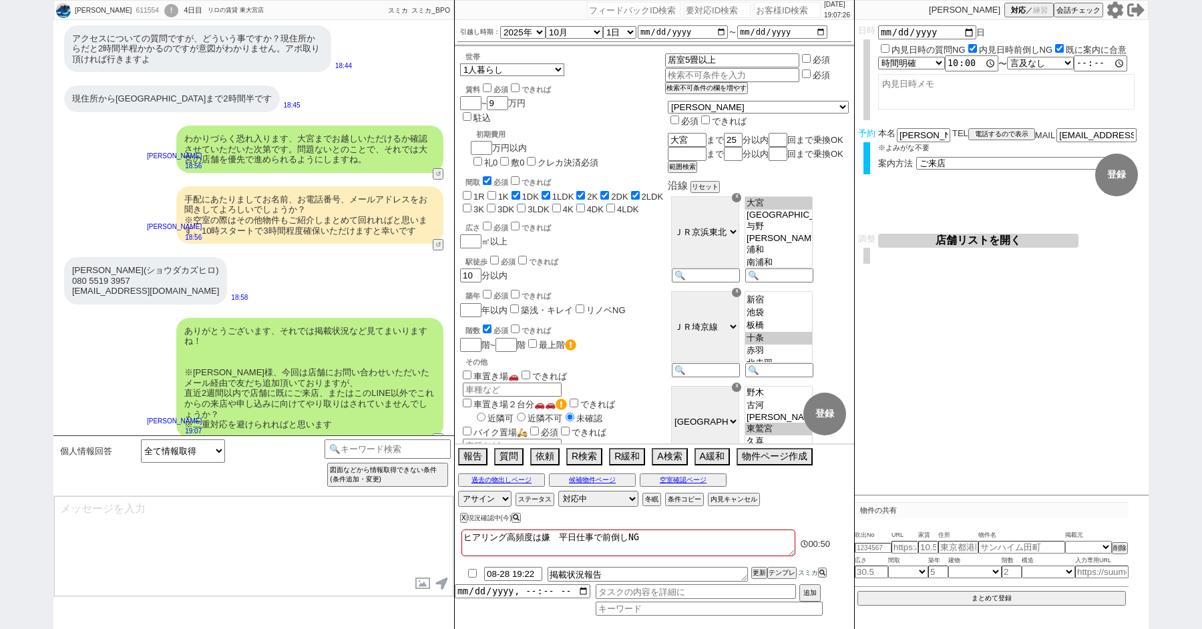
type textarea "その他ネットなど含めて気になってる物件はございますか？ まとめて見れるように手配させていただければと思います。"
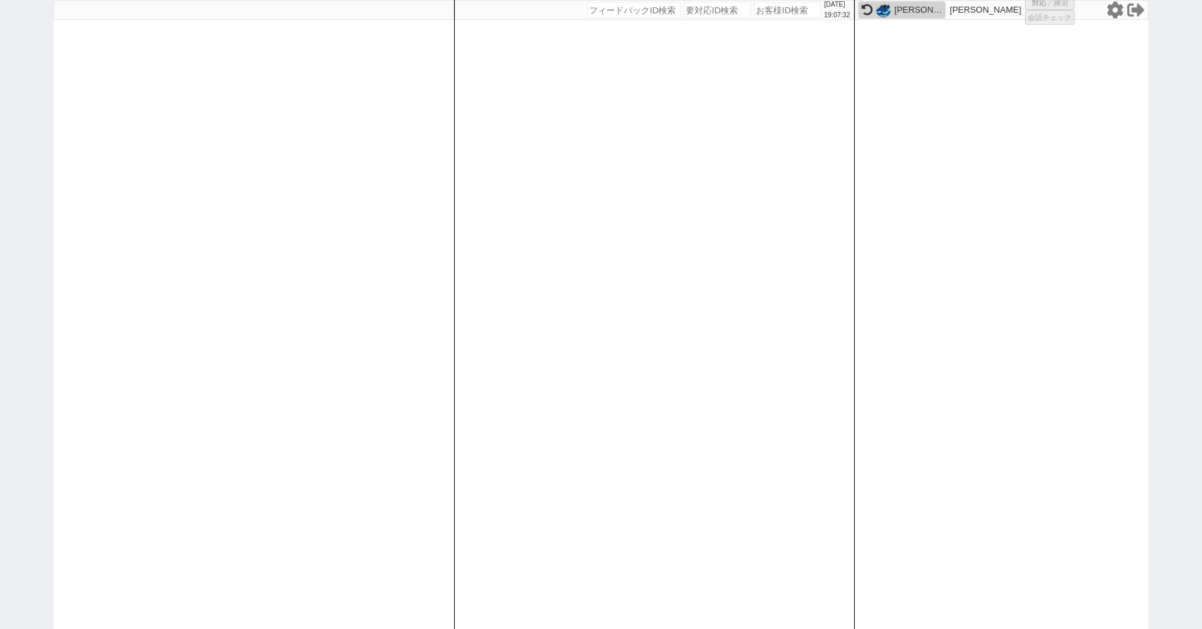
select select
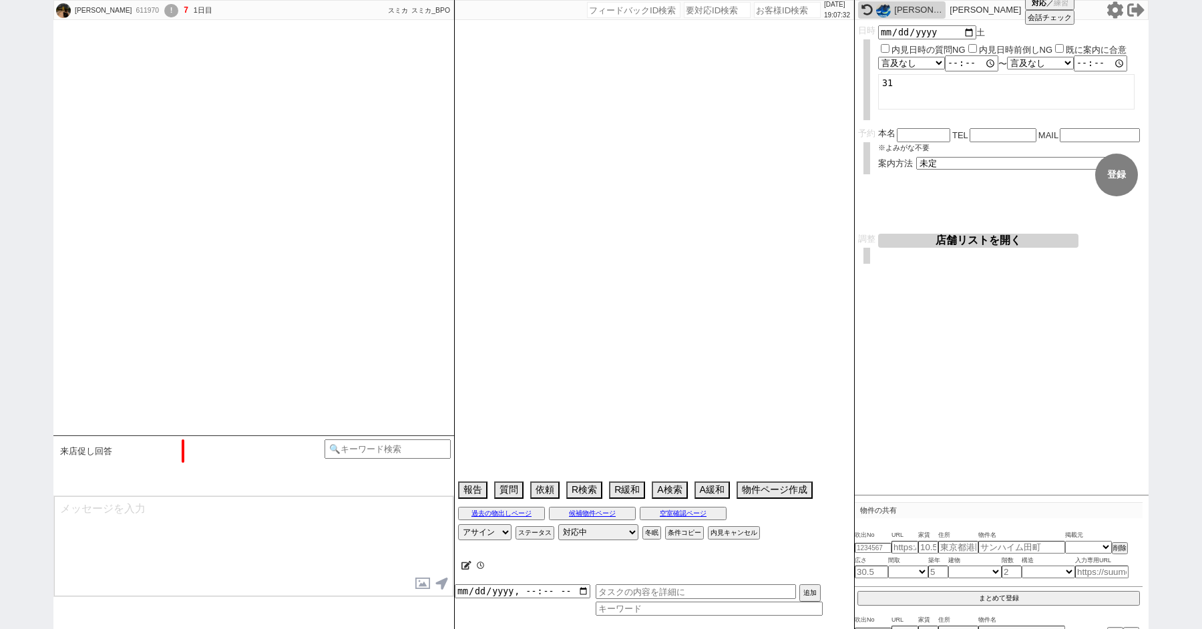
select select "2025"
select select "10"
select select "36"
select select "1"
select select "50"
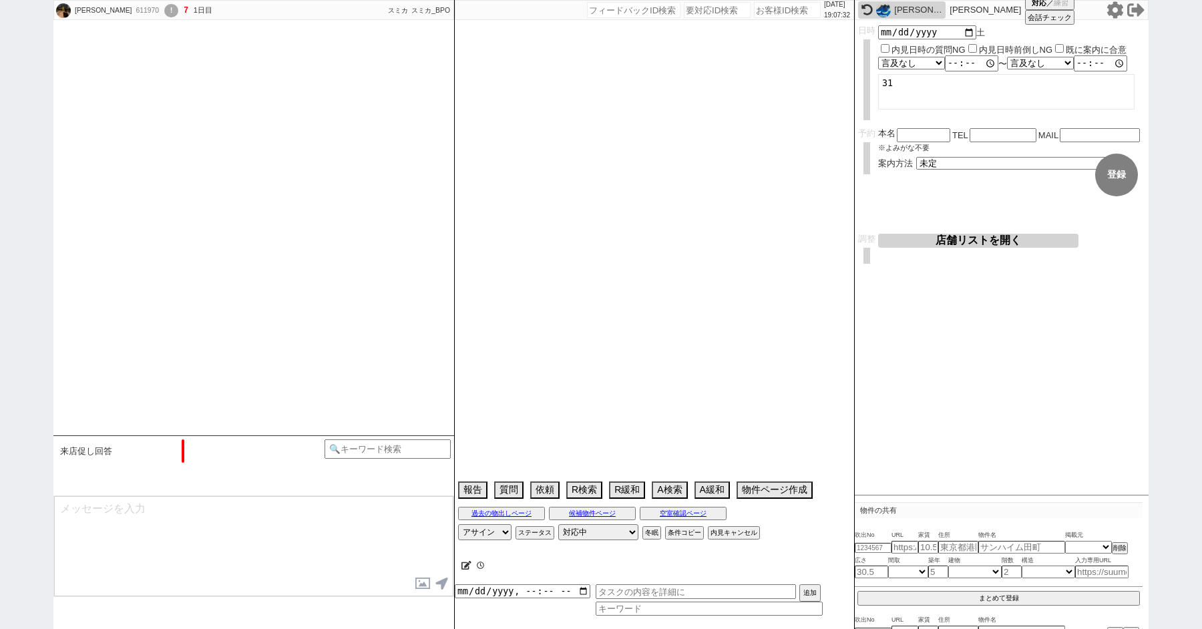
select select "15"
select select "508"
select select "18"
select select "581"
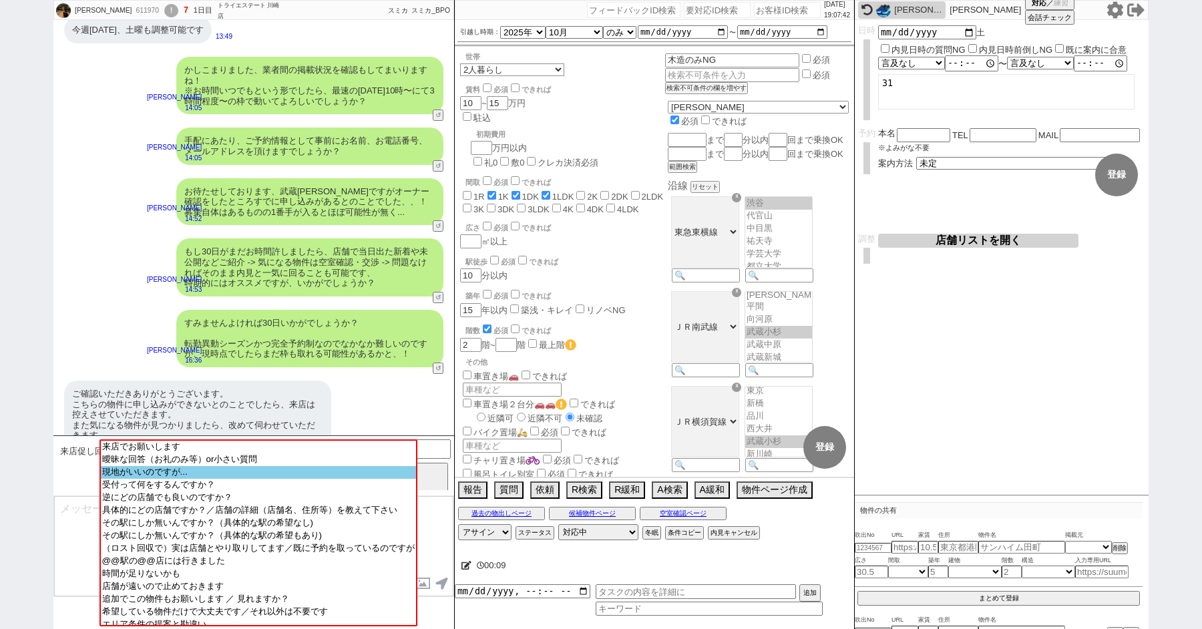
scroll to position [104, 0]
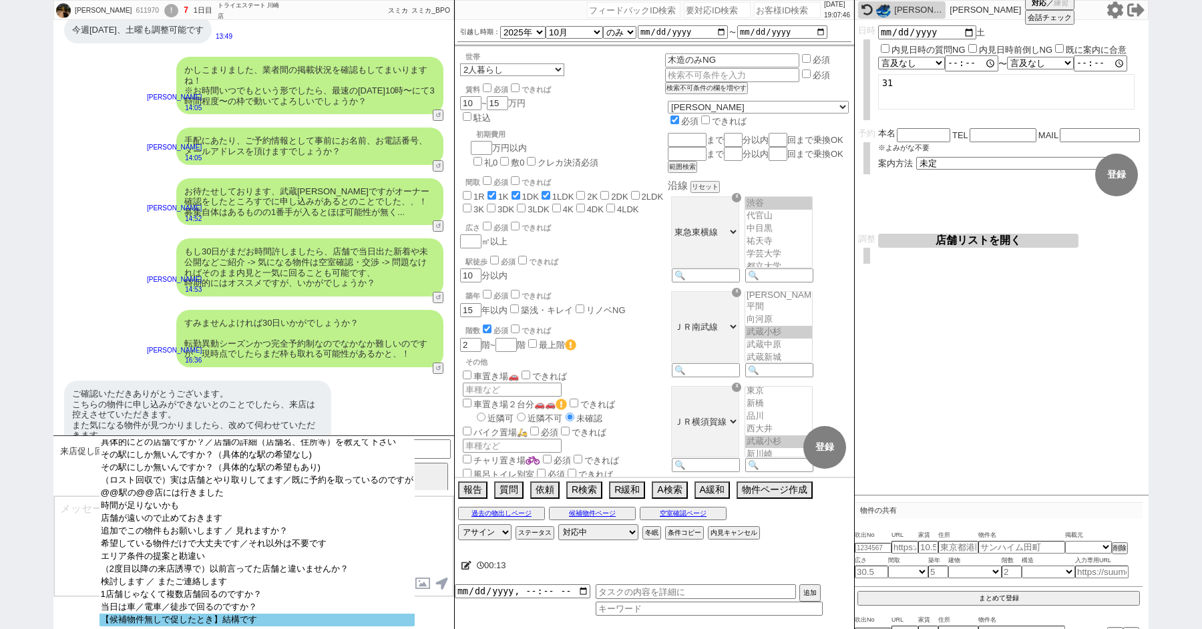
select select "【候補物件無しで促したとき】結構です"
click at [155, 614] on option "【候補物件無しで促したとき】結構です" at bounding box center [257, 620] width 315 height 13
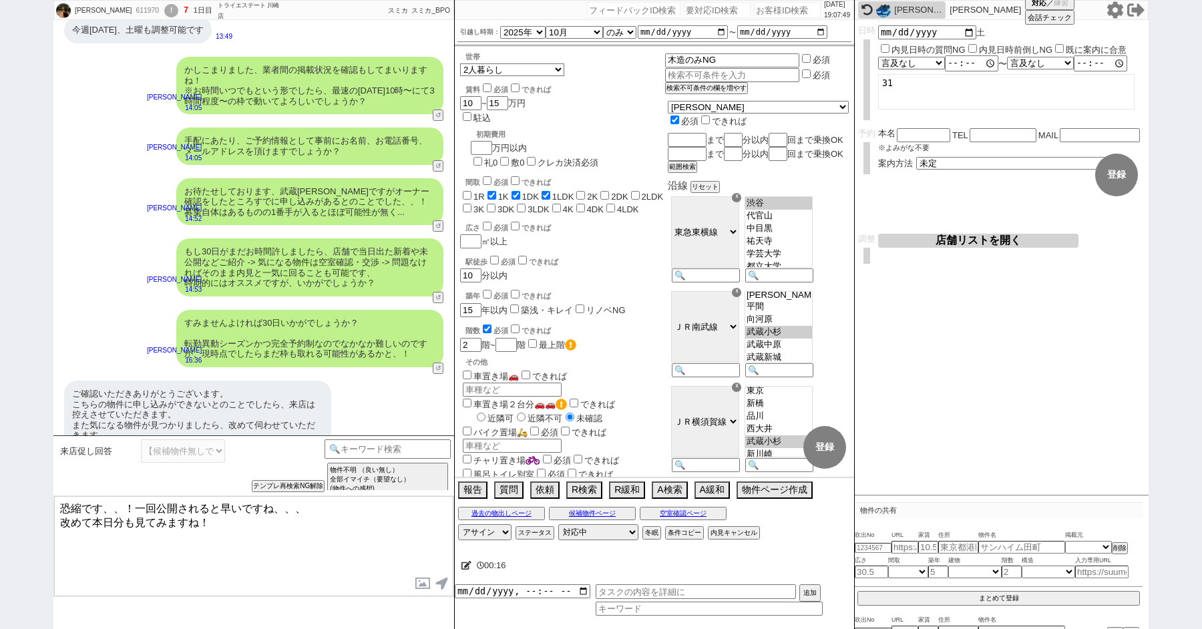
type textarea "恐縮です、、！一回公開されると早いですね、、、 改めて本日分も見てみますね！"
click at [732, 532] on button "内見キャンセル" at bounding box center [732, 533] width 49 height 11
radio input "true"
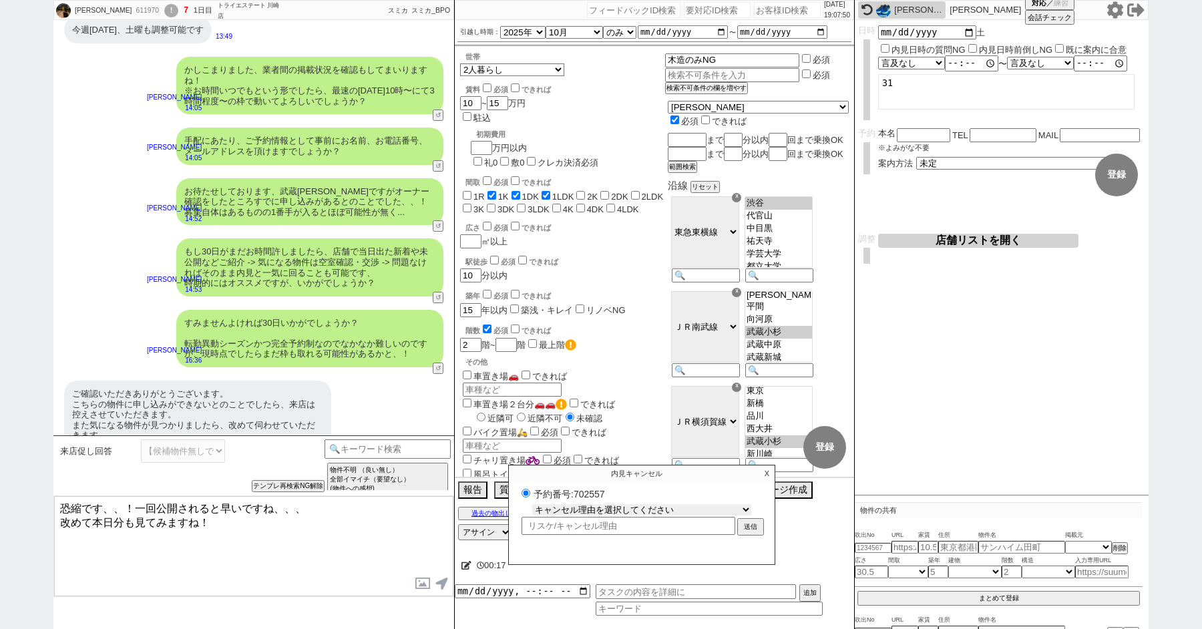
click at [602, 506] on select "キャンセル理由を選択してください 希望物件が出なかった 希望物件が見れなかった 返信がこなくなった 他決(日程調整前) 引越し自体消滅(日程調整前) 都合が変…" at bounding box center [641, 509] width 219 height 11
select select "2"
click at [532, 504] on select "キャンセル理由を選択してください 希望物件が出なかった 希望物件が見れなかった 返信がこなくなった 他決(日程調整前) 引越し自体消滅(日程調整前) 都合が変…" at bounding box center [641, 509] width 219 height 11
click at [759, 524] on button "送信" at bounding box center [751, 528] width 24 height 15
radio input "true"
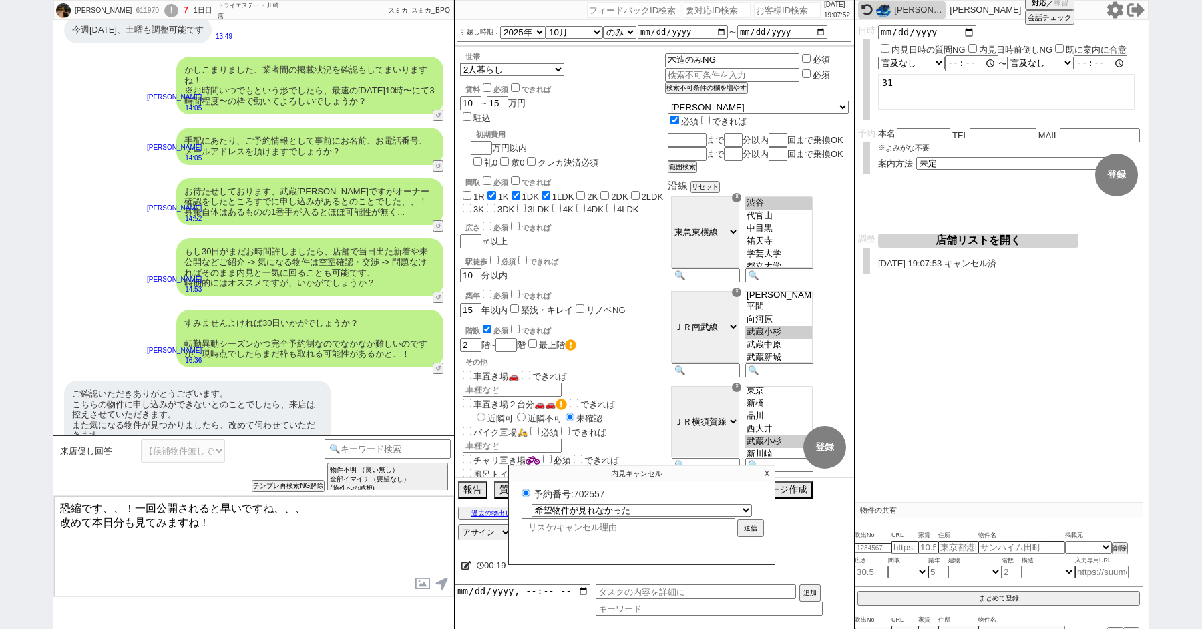
select select
radio input "false"
click at [394, 552] on textarea "恐縮です、、！一回公開されると早いですね、、、 改めて本日分も見てみますね！" at bounding box center [253, 546] width 399 height 100
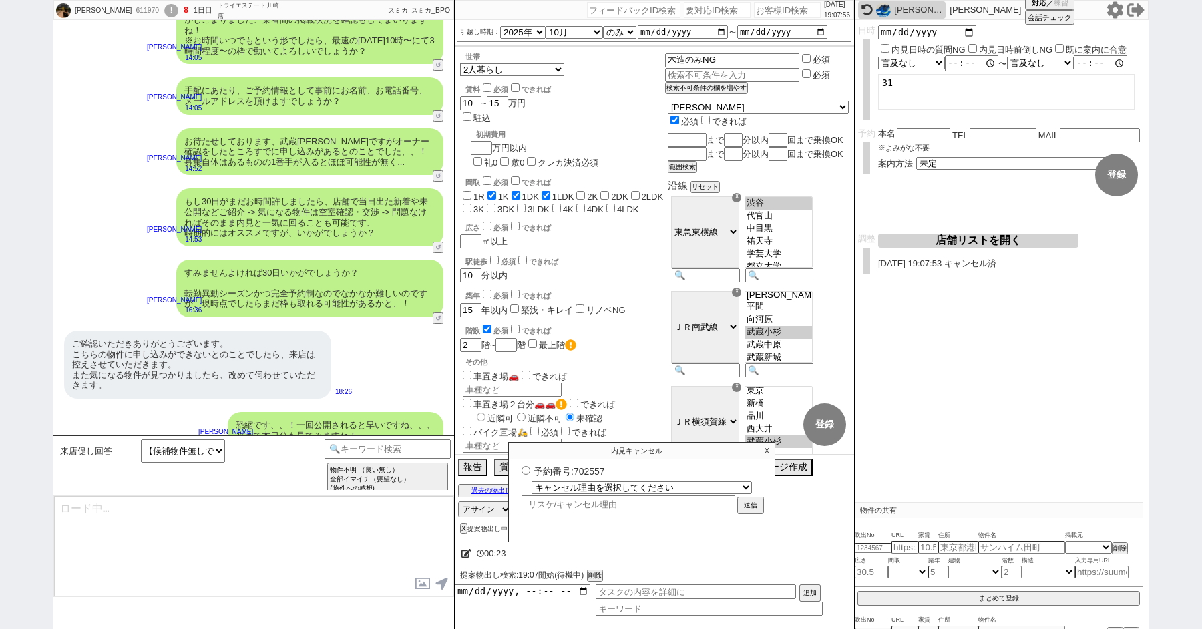
type textarea "ただ今見ております、その他気になる点ございましたら何なりと！"
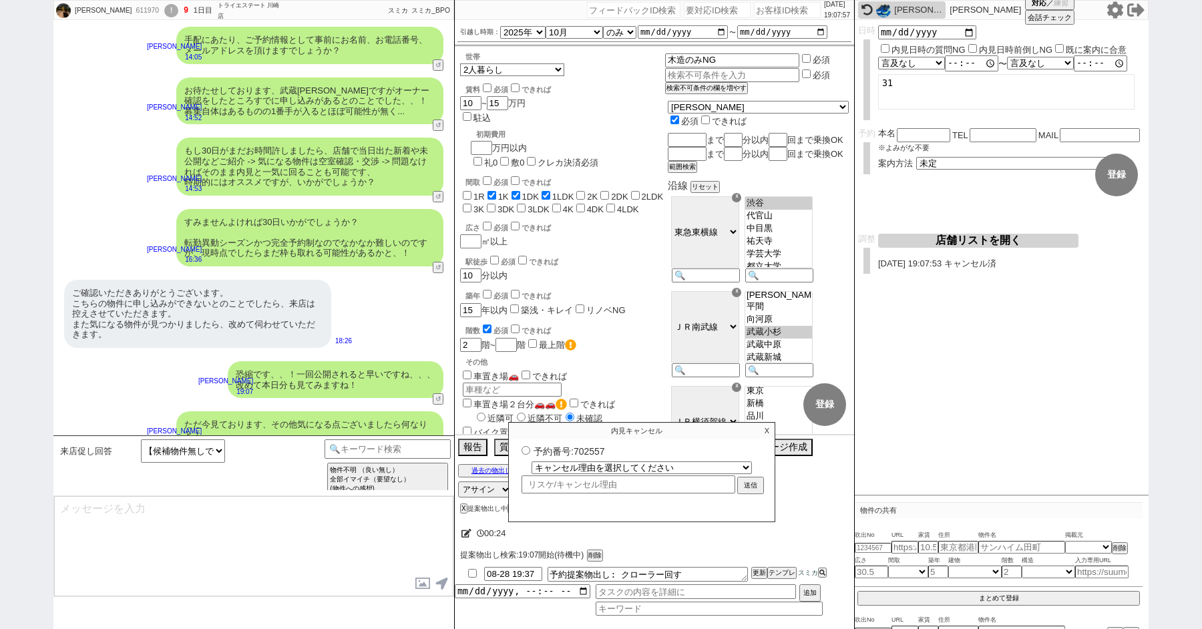
type textarea "@@この文字をクリック"
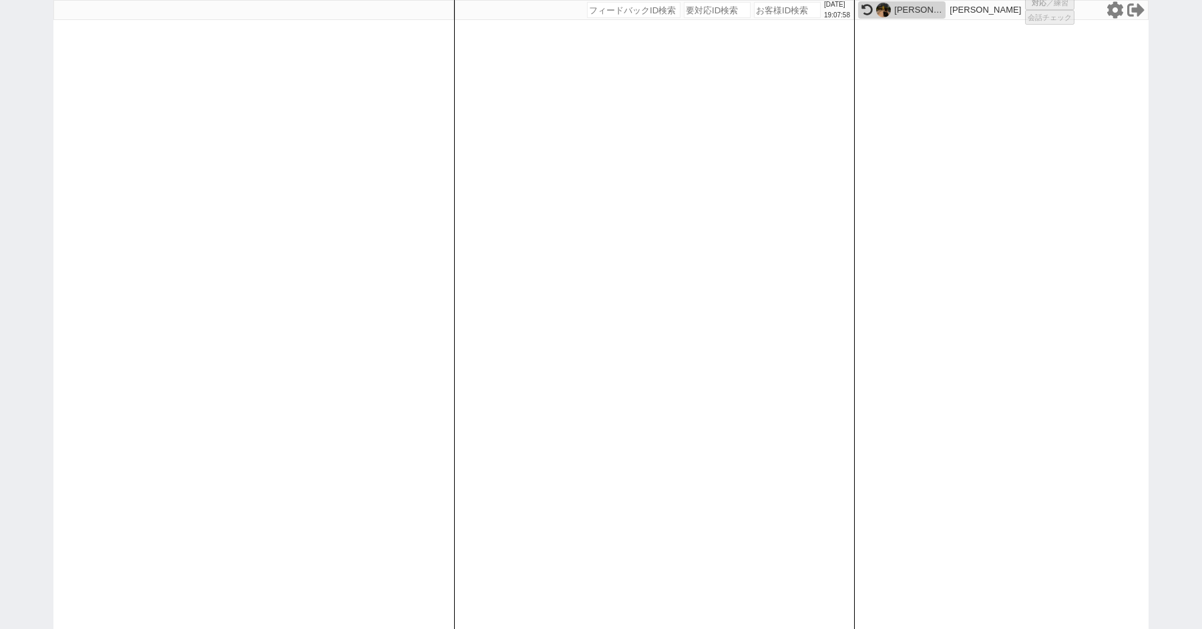
select select "2"
select select "5"
select select
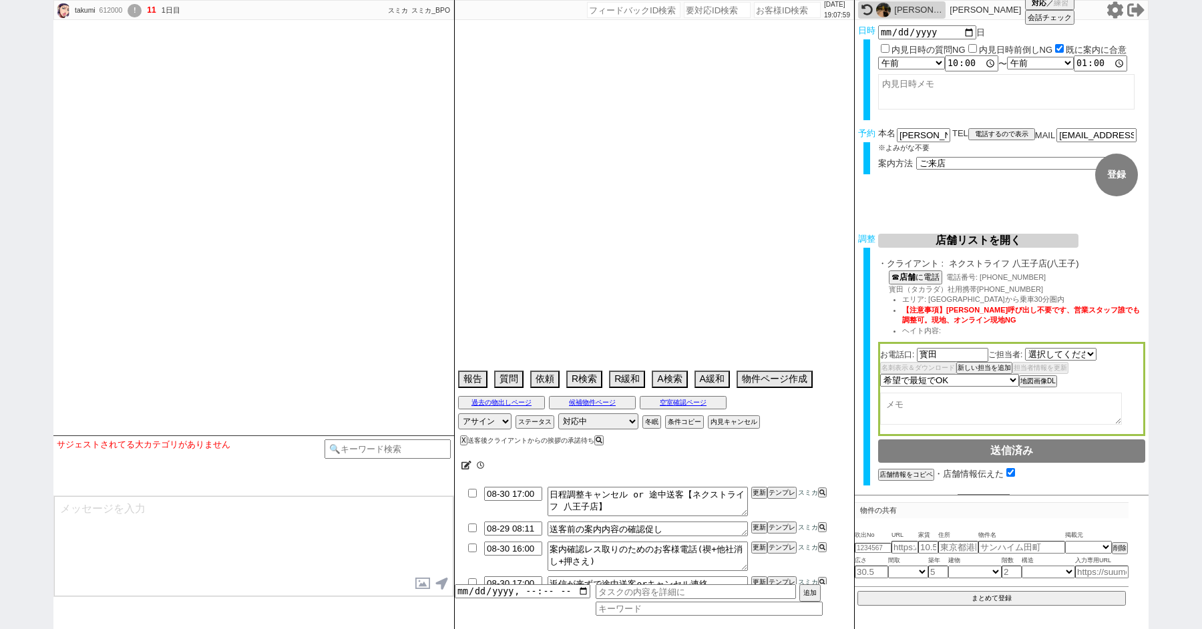
scroll to position [1390, 0]
select select "2646"
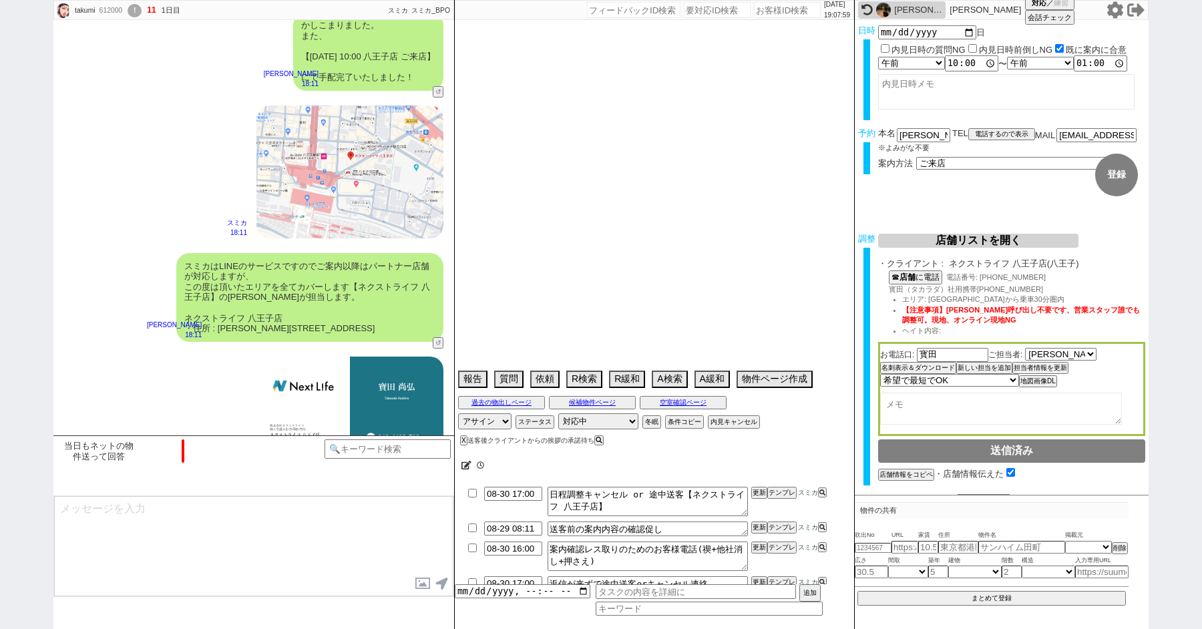
type textarea "30日に内見あり（タウンハウジング"
select select "2025"
select select "10"
select select "37"
select select "6"
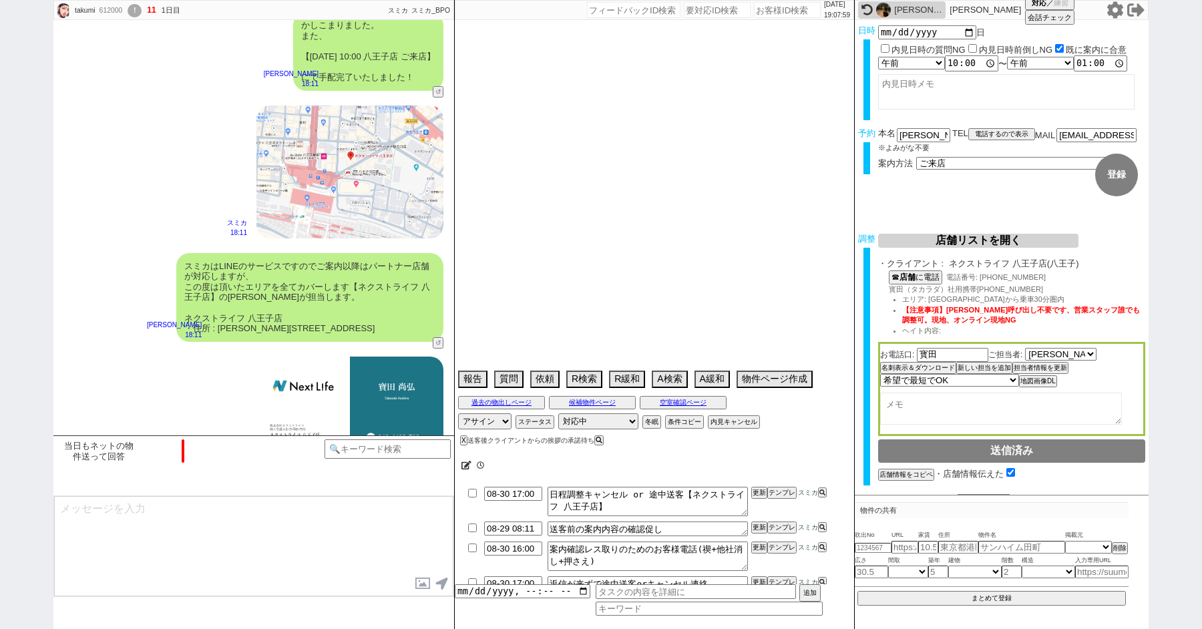
select select "19"
select select "612"
select select "15"
select select "526"
select select "20"
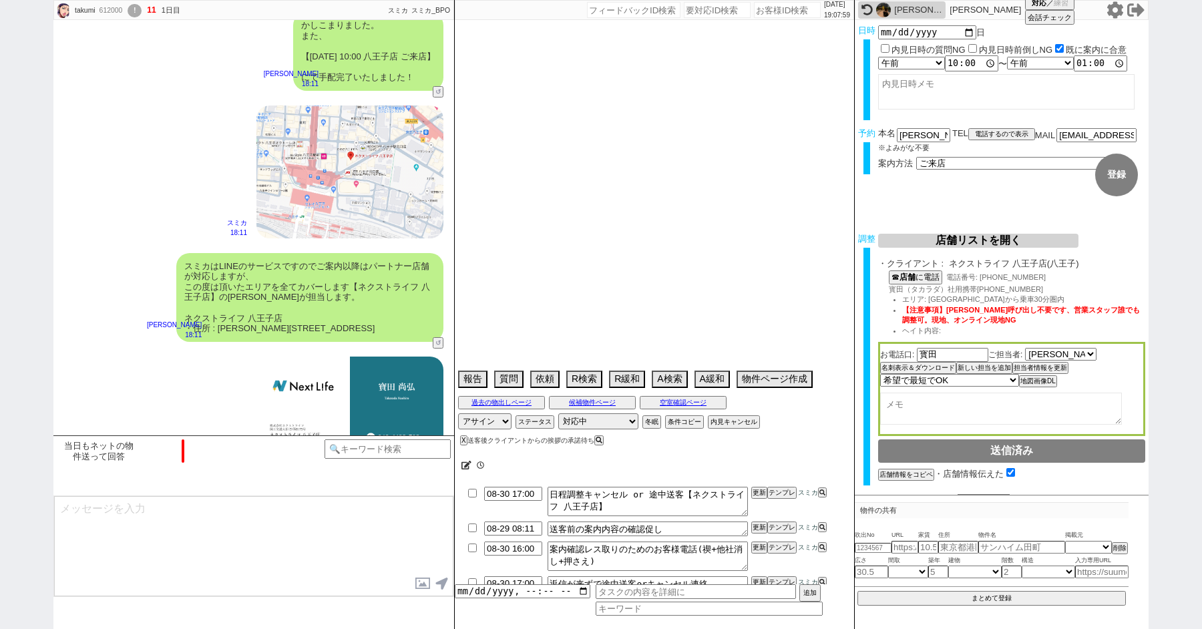
select select "78"
select select "1856"
select select "44"
select select "1183"
select select "22"
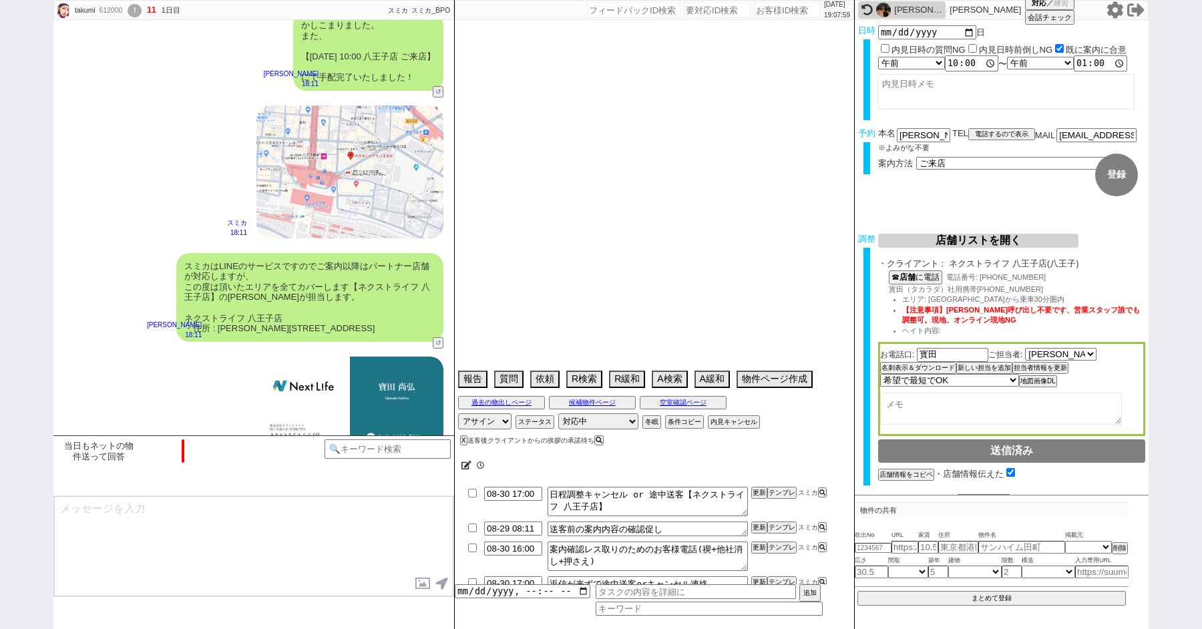
select select "698"
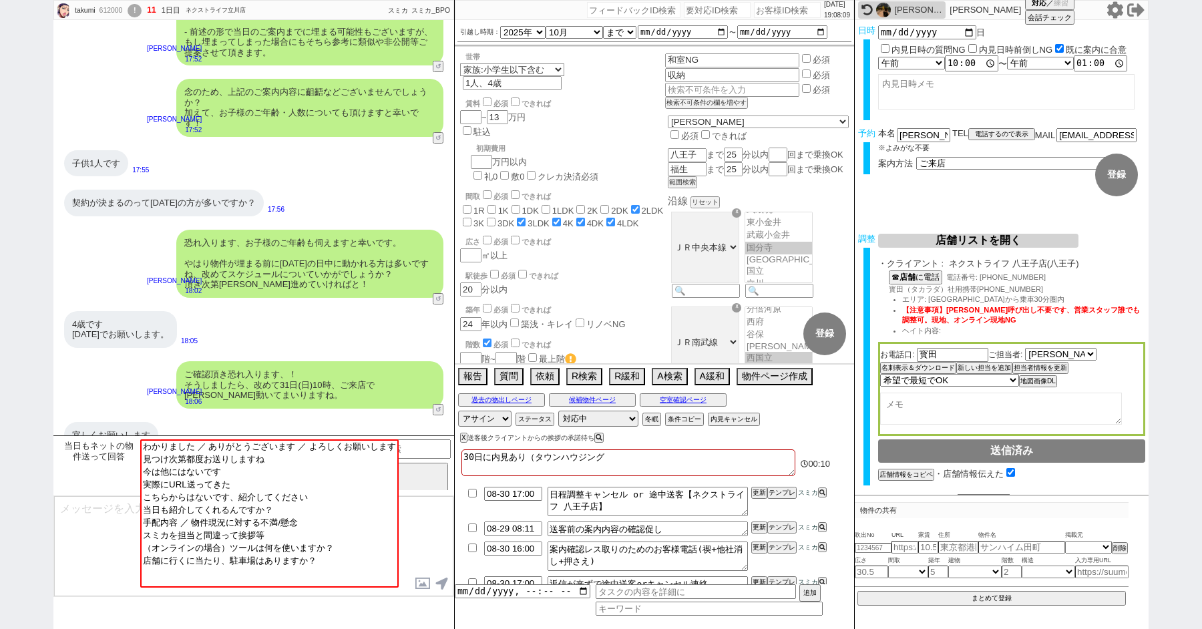
scroll to position [1637, 0]
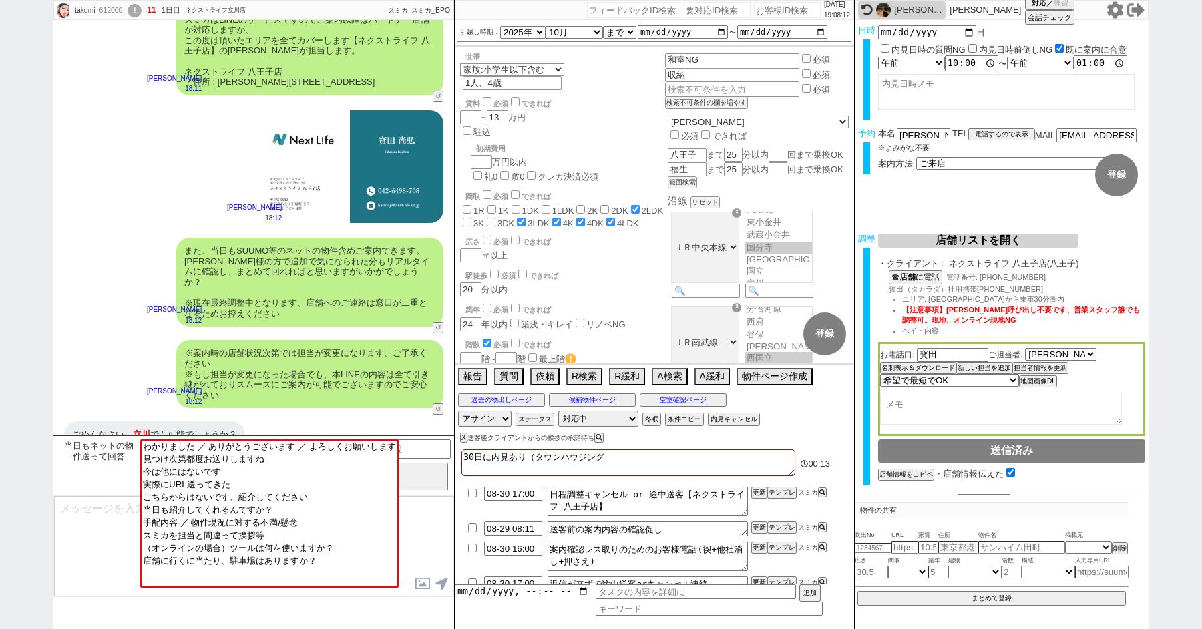
click at [102, 510] on textarea at bounding box center [253, 546] width 399 height 100
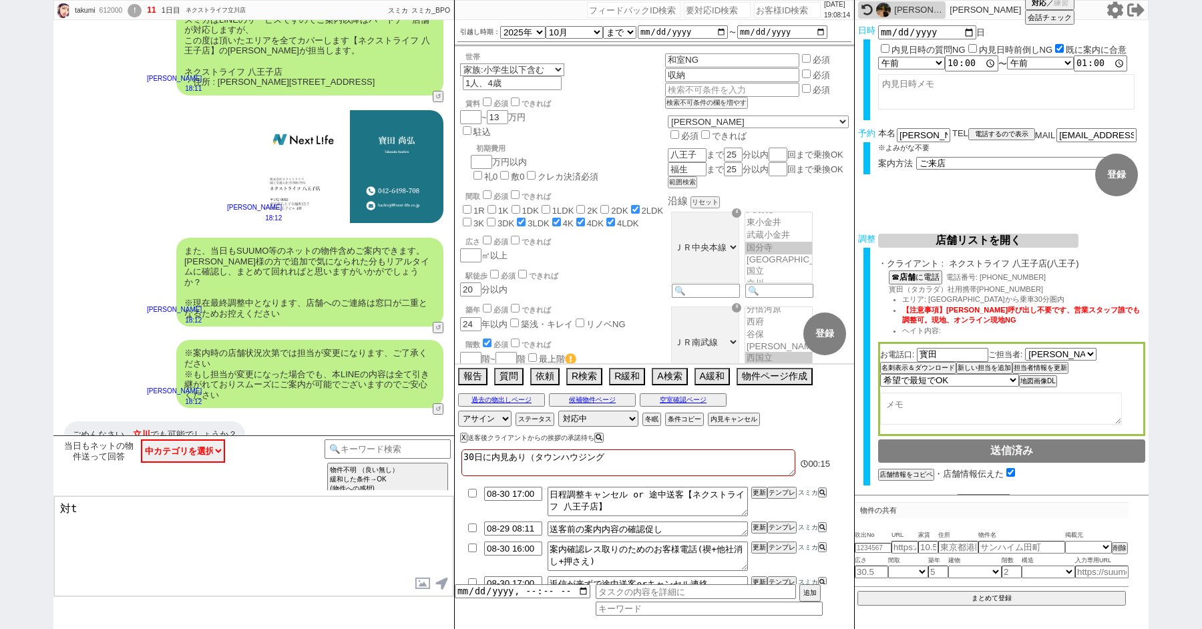
type textarea "対"
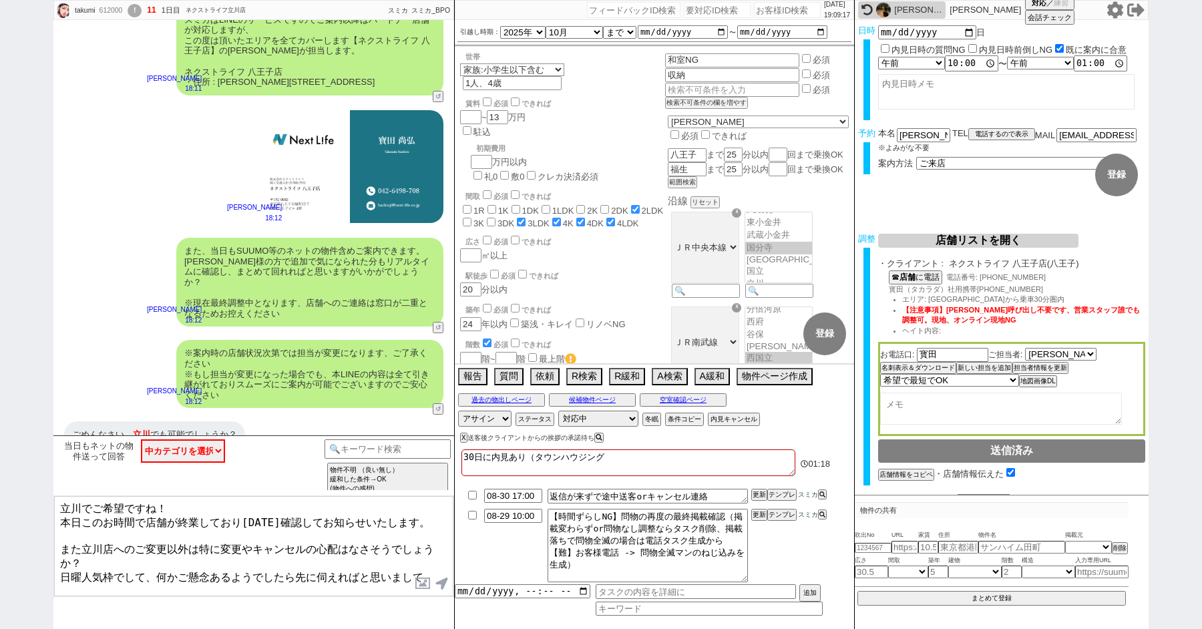
type textarea "立川でご希望ですね！ 本日このお時間で店舗が終業しており明日確認してお知らせいたします。 また立川店へのご変更以外は特に変更やキャンセルの心配はなさそうでしょ…"
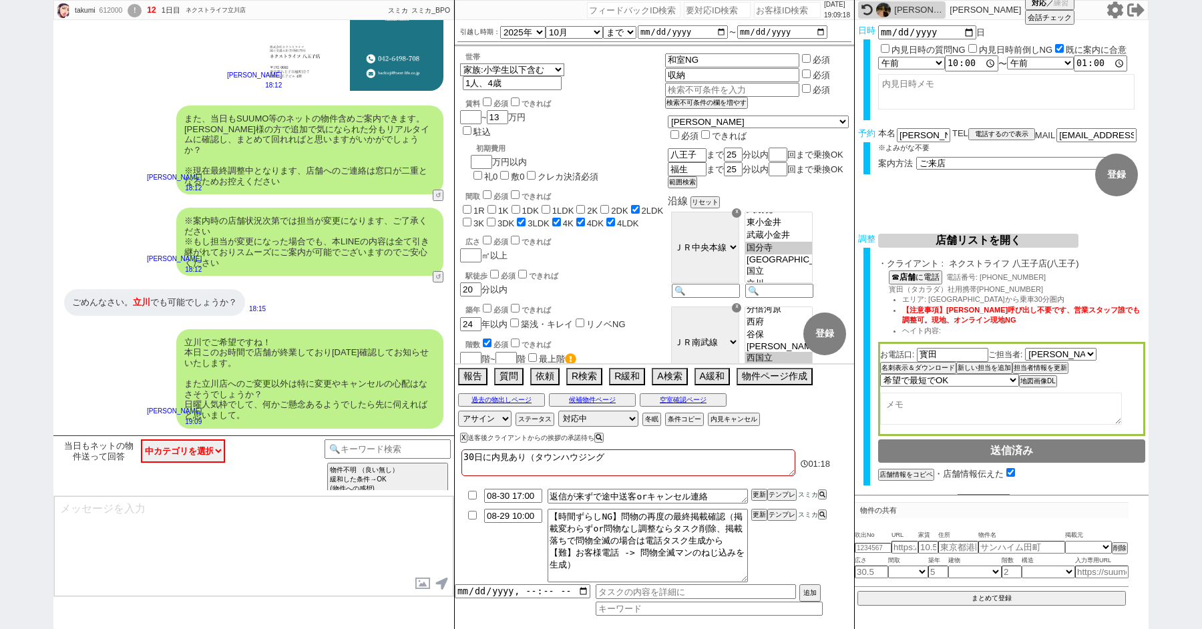
scroll to position [1525, 0]
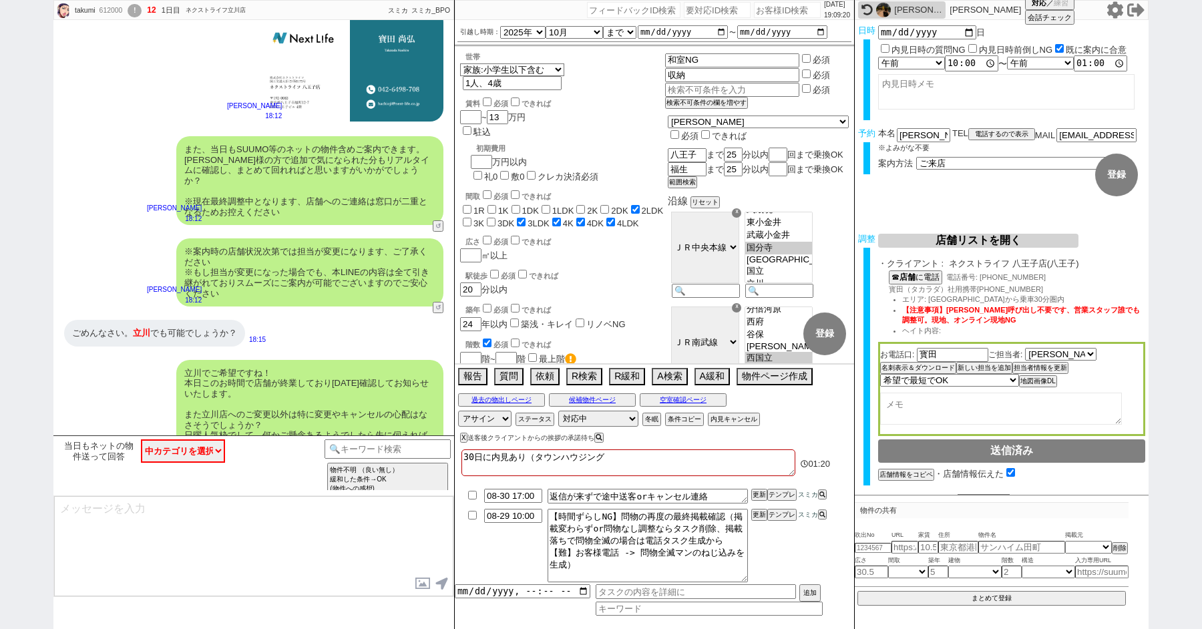
click at [127, 167] on div "また、当日もSUUMO等のネットの物件含めご案内できます。 山本様の方で追加で気になられた分もリアルタイムに確認し、まとめて回れればと思いますがいかがでしょう…" at bounding box center [253, 181] width 401 height 102
click at [141, 11] on div "!" at bounding box center [135, 10] width 14 height 13
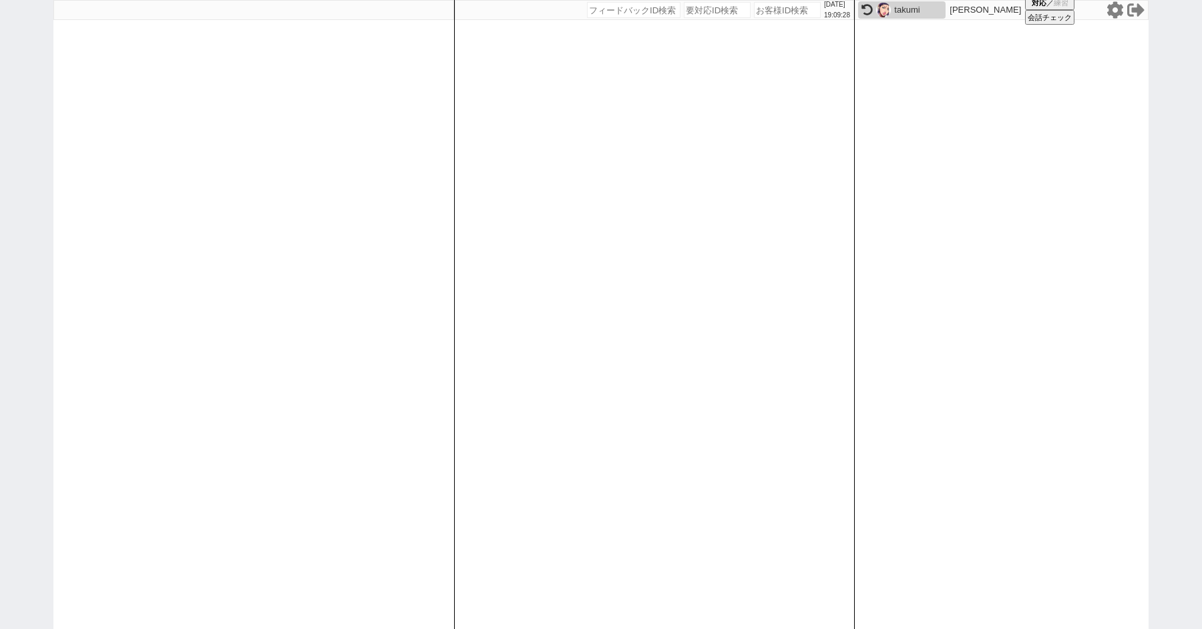
click at [0, 202] on div "2025/08/28 19:09:28 候補物件を追加してしてください 紹介した物件一覧 他社物件を追加する 空室確認ページに追加・削除 紹介した物件一覧 他…" at bounding box center [601, 314] width 1202 height 629
click at [17, 227] on div "2025/08/28 19:10:21 候補物件を追加してしてください 紹介した物件一覧 他社物件を追加する 空室確認ページに追加・削除 紹介した物件一覧 他…" at bounding box center [601, 314] width 1202 height 629
select select "1"
select select "4"
select select "5"
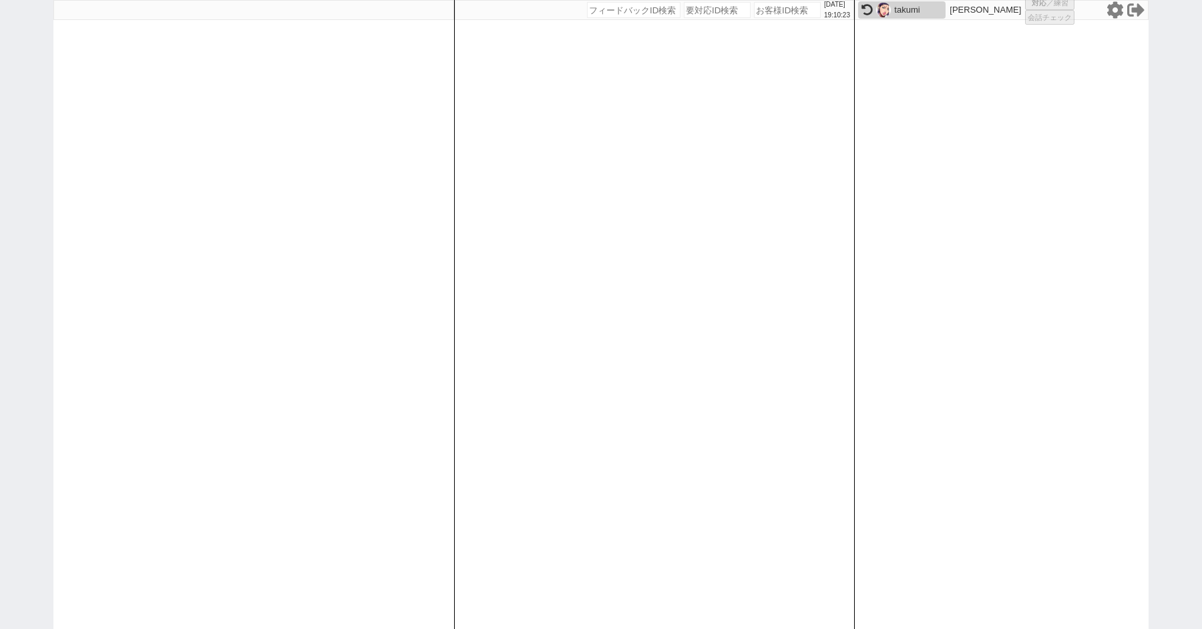
select select "9"
select select
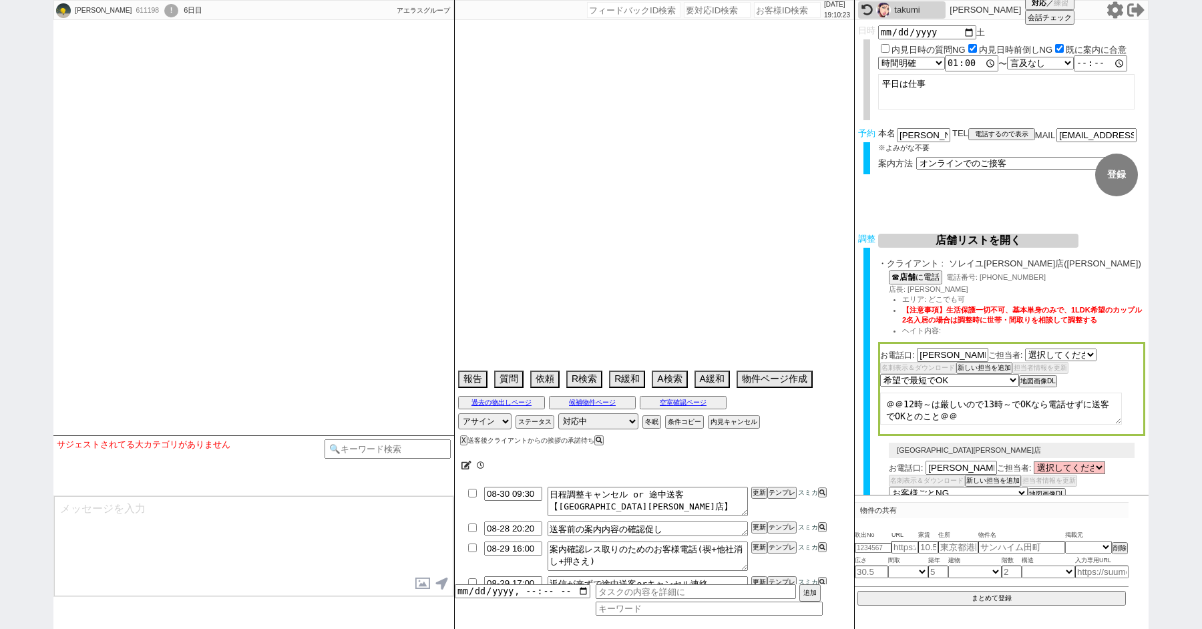
select select "1664"
select select
select select "2025"
select select "10"
select select "33"
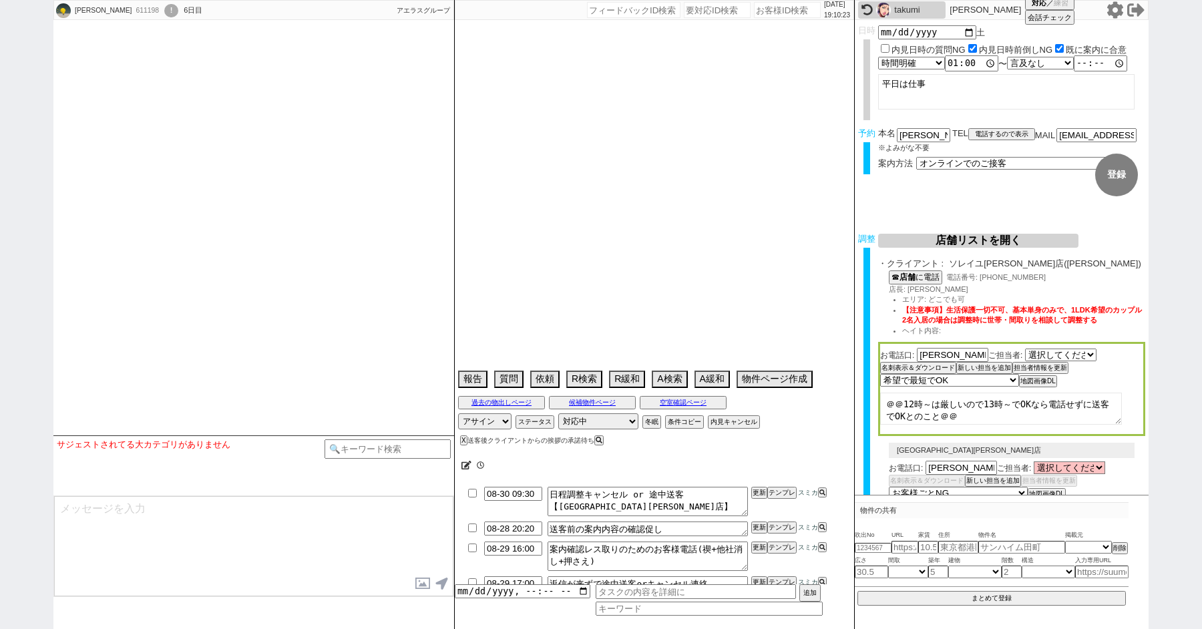
select select "0"
select select "814"
select select "29"
select select "894"
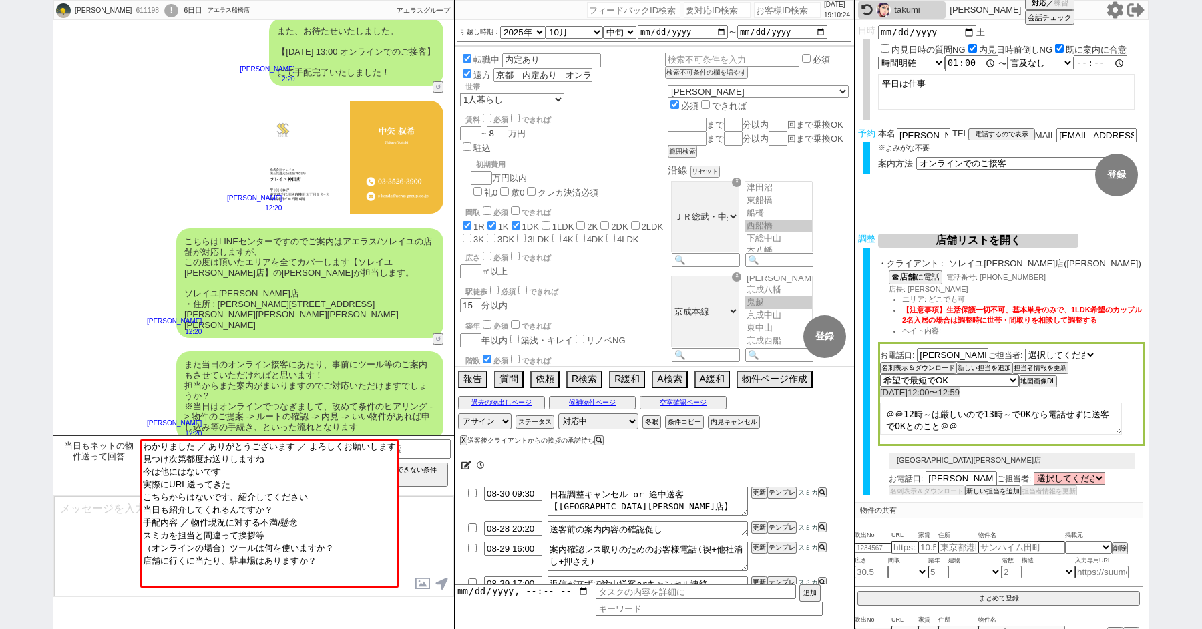
scroll to position [1415, 0]
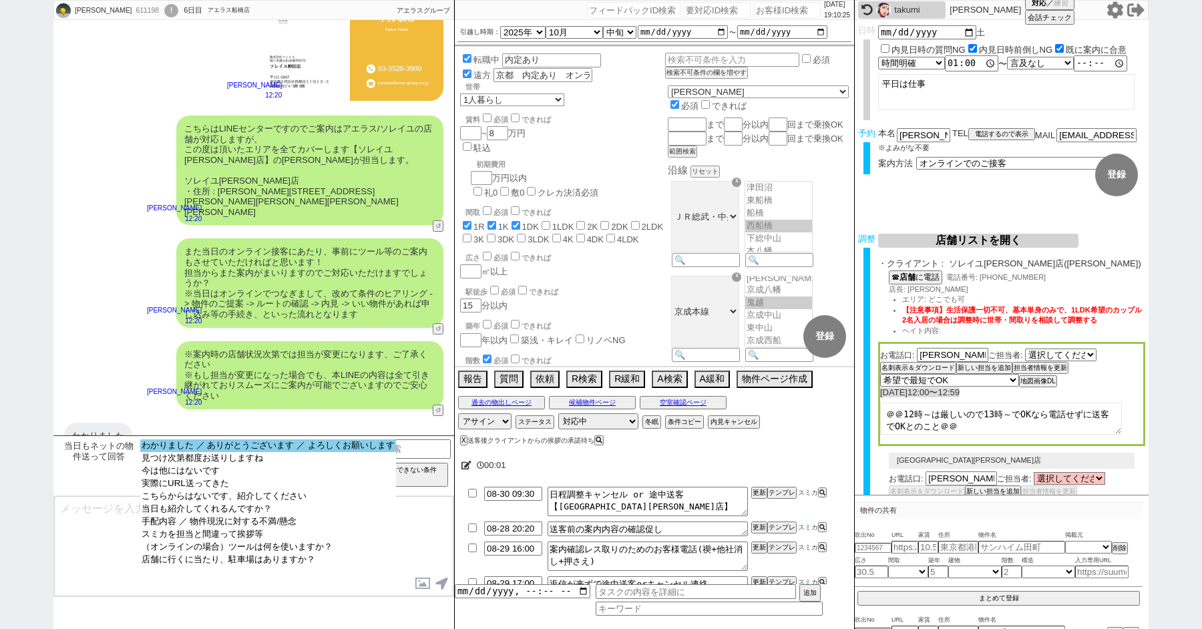
select select "わかりました ／ ありがとうございます ／ よろしくお願いします"
click at [182, 449] on option "わかりました ／ ありがとうございます ／ よろしくお願いします" at bounding box center [268, 446] width 256 height 13
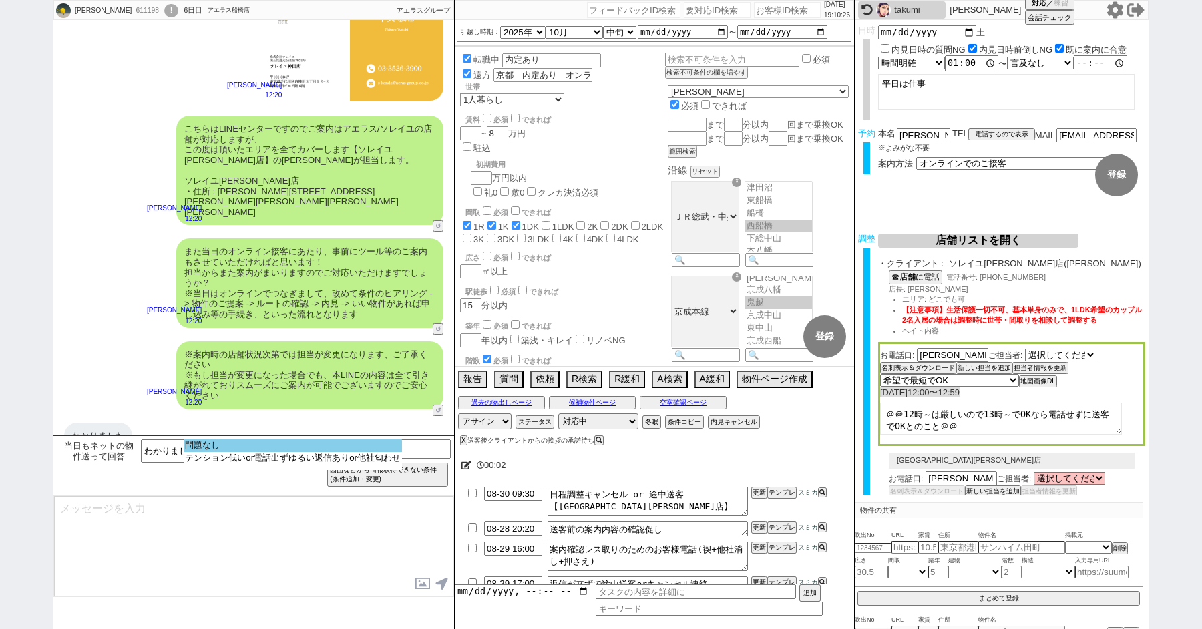
select select "問題なし"
click at [230, 449] on option "問題なし" at bounding box center [293, 446] width 218 height 13
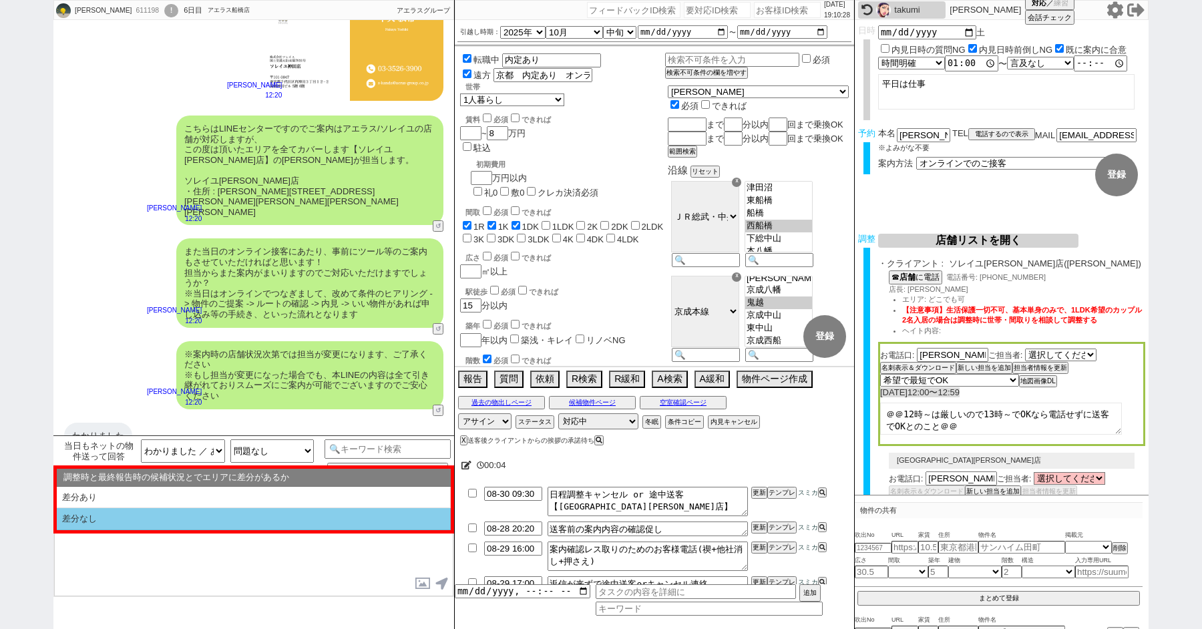
click at [126, 514] on li "差分なし" at bounding box center [254, 519] width 394 height 22
select select "差分なし"
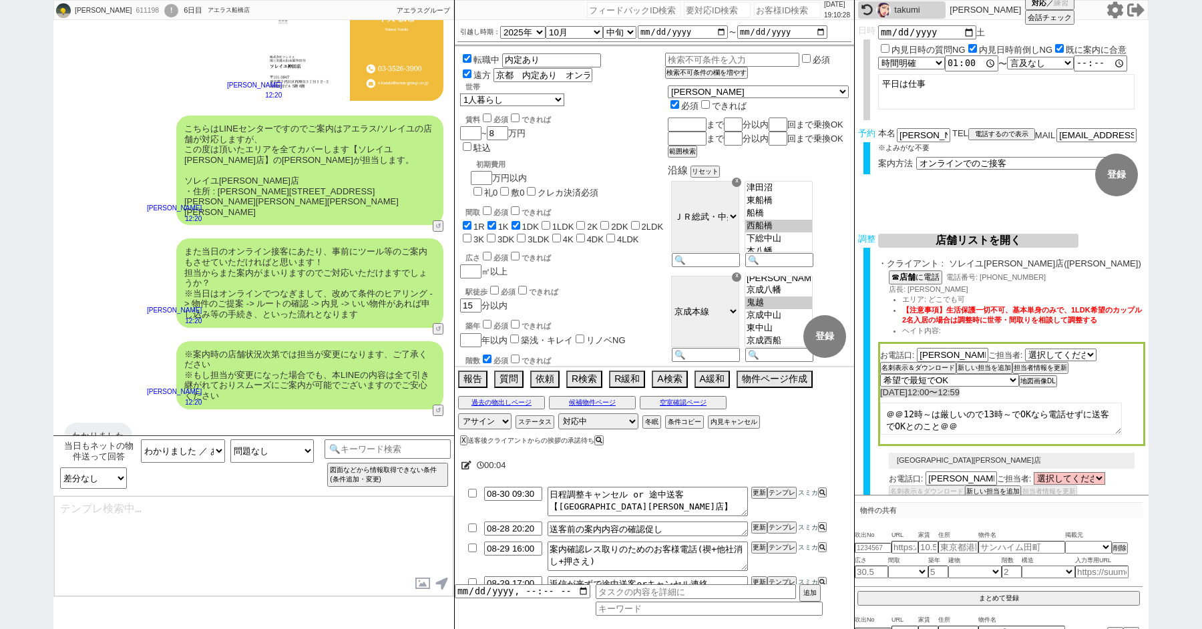
type textarea "ご確認ありがとうございます！ また、今回お繋ぎできたソレイユ神田店ですが、 都内で60店舗以上を展開するアエラスグループの店舗でして、「総合仲介」でSUUMO…"
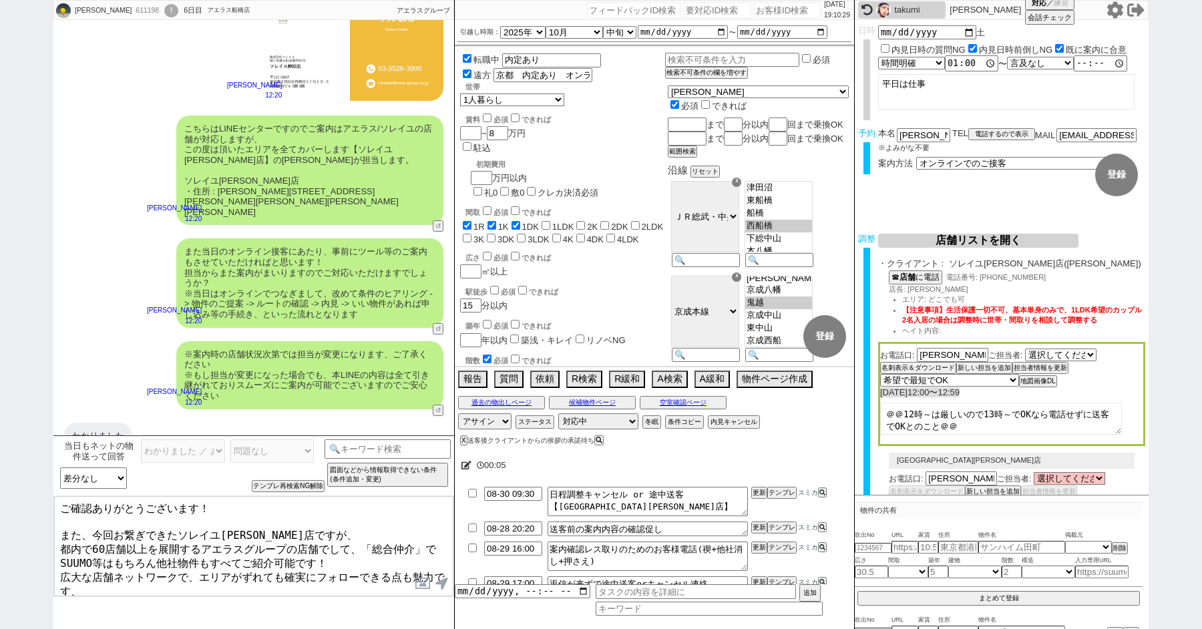
click at [140, 519] on textarea "ご確認ありがとうございます！ また、今回お繋ぎできたソレイユ神田店ですが、 都内で60店舗以上を展開するアエラスグループの店舗でして、「総合仲介」でSUUMO…" at bounding box center [253, 546] width 399 height 100
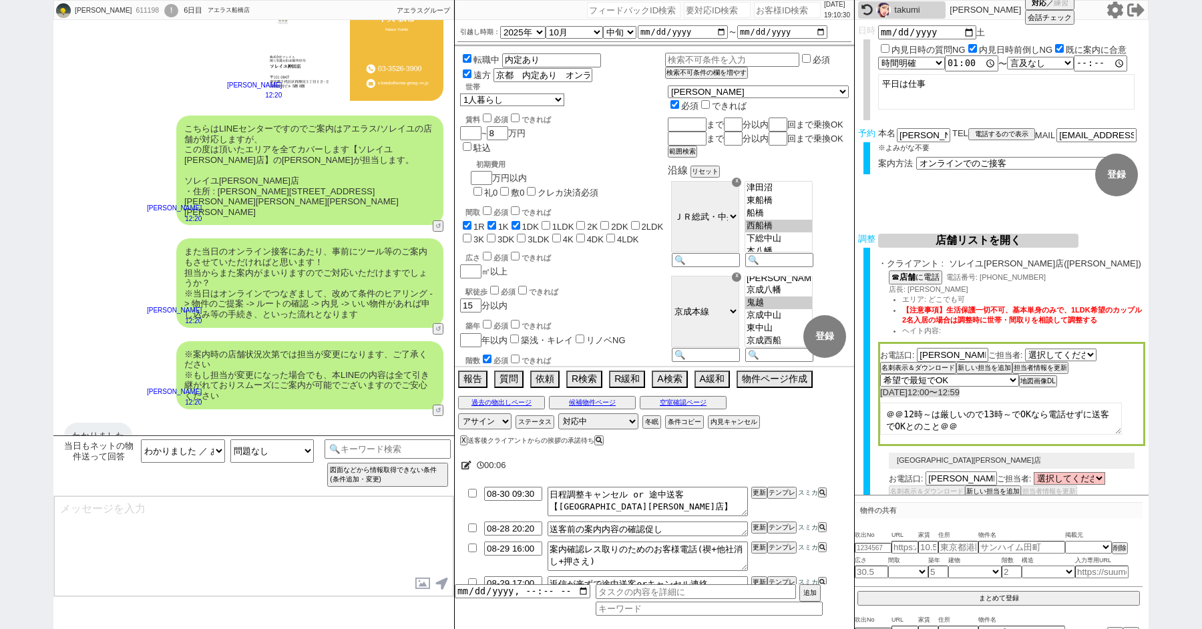
scroll to position [1204, 0]
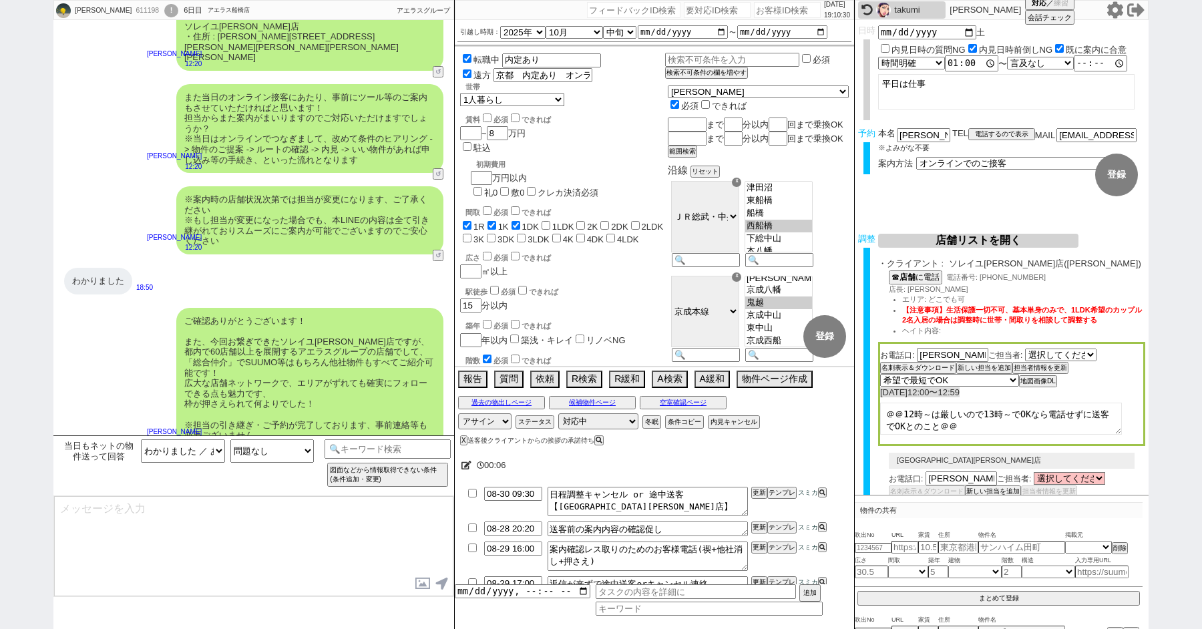
type textarea "手配内容も改めてメールにてお送りいたしますね。 当日はどうぞよろしくお願いいたします！"
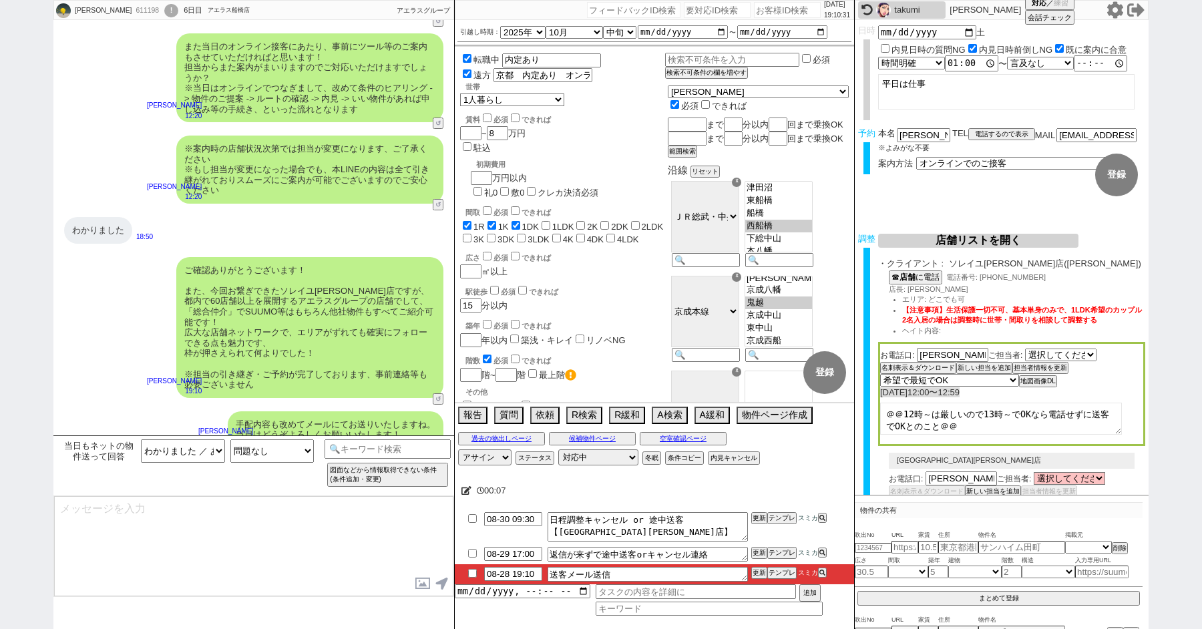
type textarea "■■■ご案内の流れ■■■ 1. 事前に担当からオンラインのツールなどのご案内 2. 当日は、詳細な条件のヒアリング〜物件のご提案 3. 候補物件の最新の空室状…"
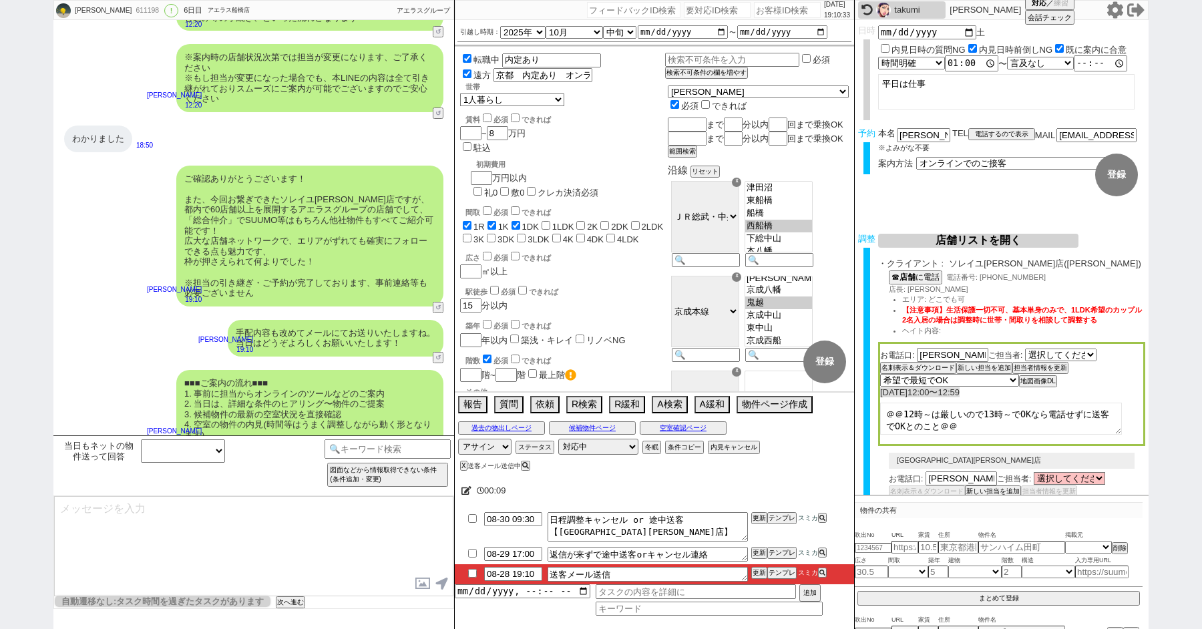
scroll to position [157, 0]
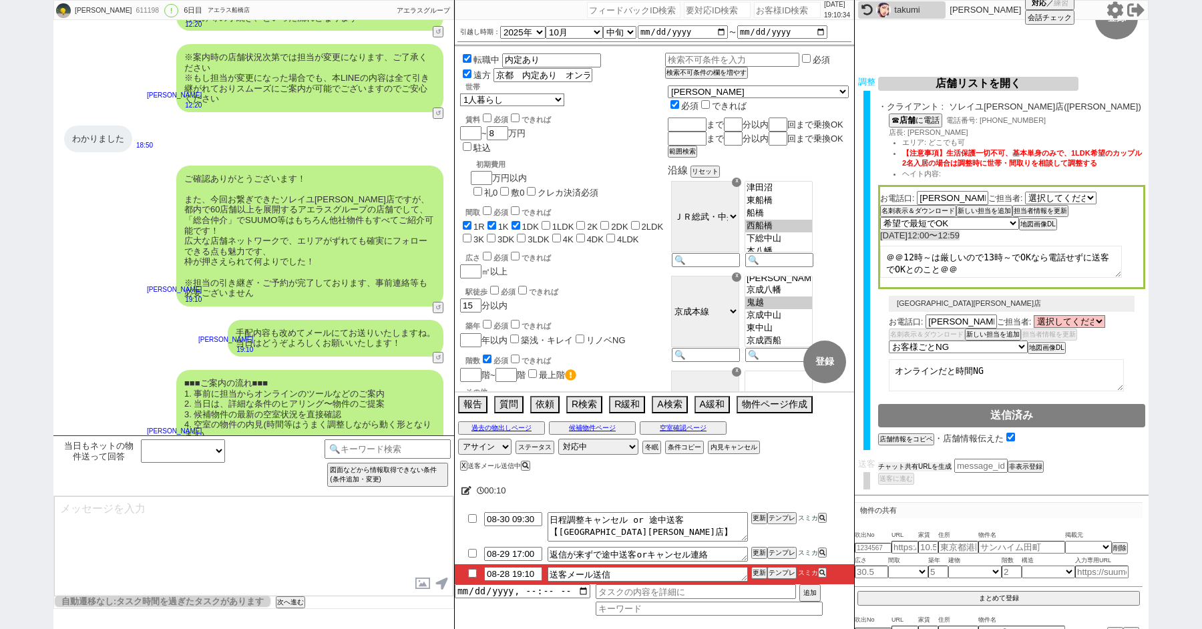
click at [931, 462] on button "チャット共有URLを生成" at bounding box center [914, 466] width 73 height 9
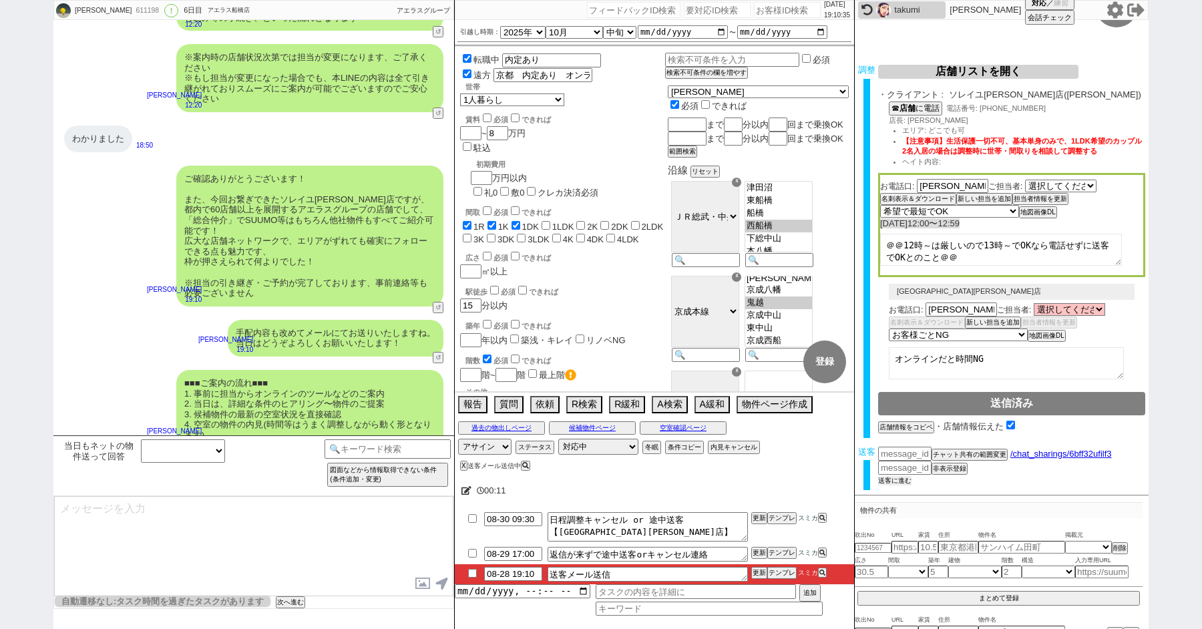
click at [902, 476] on button "送客に進む" at bounding box center [894, 480] width 33 height 9
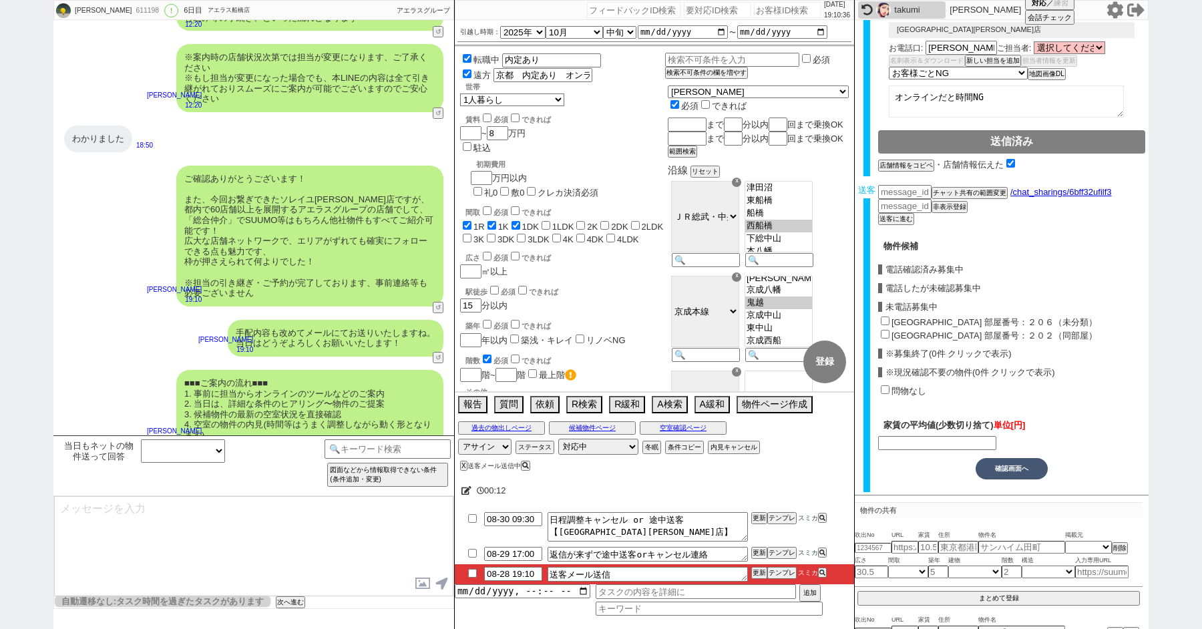
click at [887, 317] on input "メゾン本八幡駅前 部屋番号：２０６（未分類）" at bounding box center [885, 321] width 9 height 9
checkbox input "true"
type input "79000"
checkbox input "true"
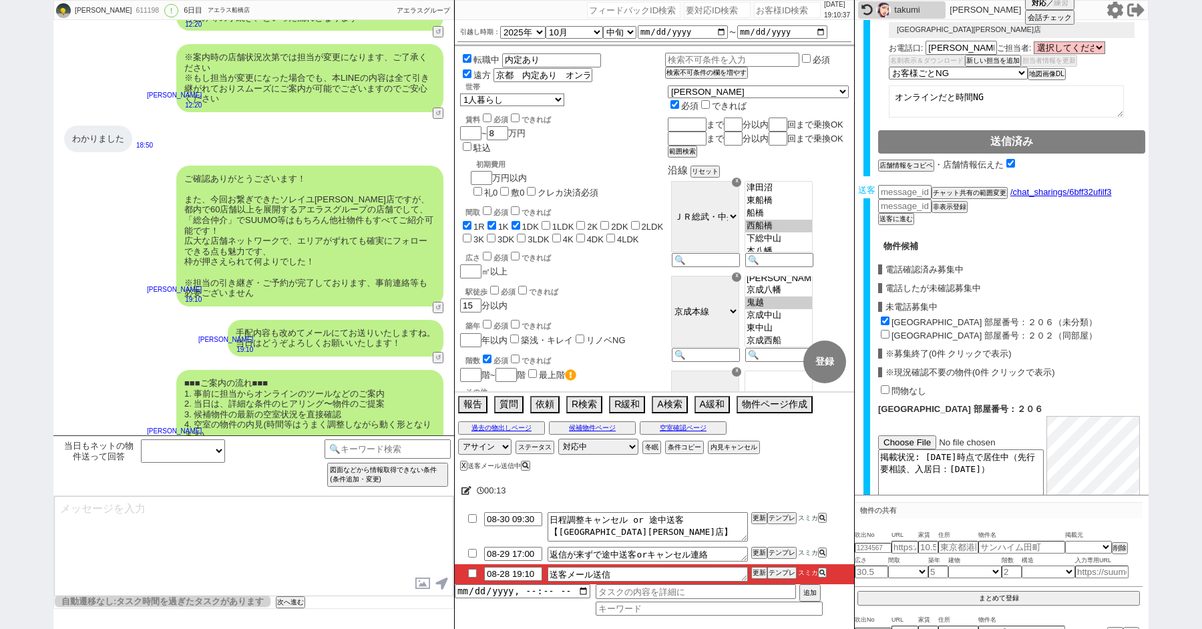
click at [887, 331] on input "メゾン本八幡駅前 部屋番号：２０２（同部屋）" at bounding box center [885, 334] width 9 height 9
checkbox input "true"
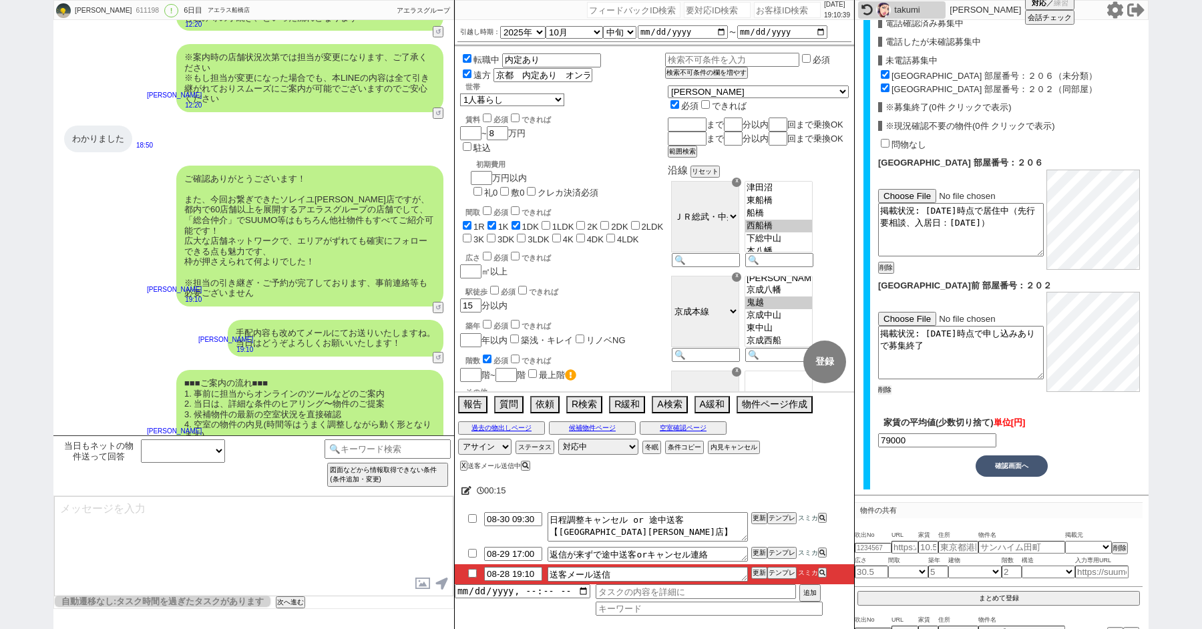
click at [888, 388] on button "削除" at bounding box center [884, 389] width 13 height 9
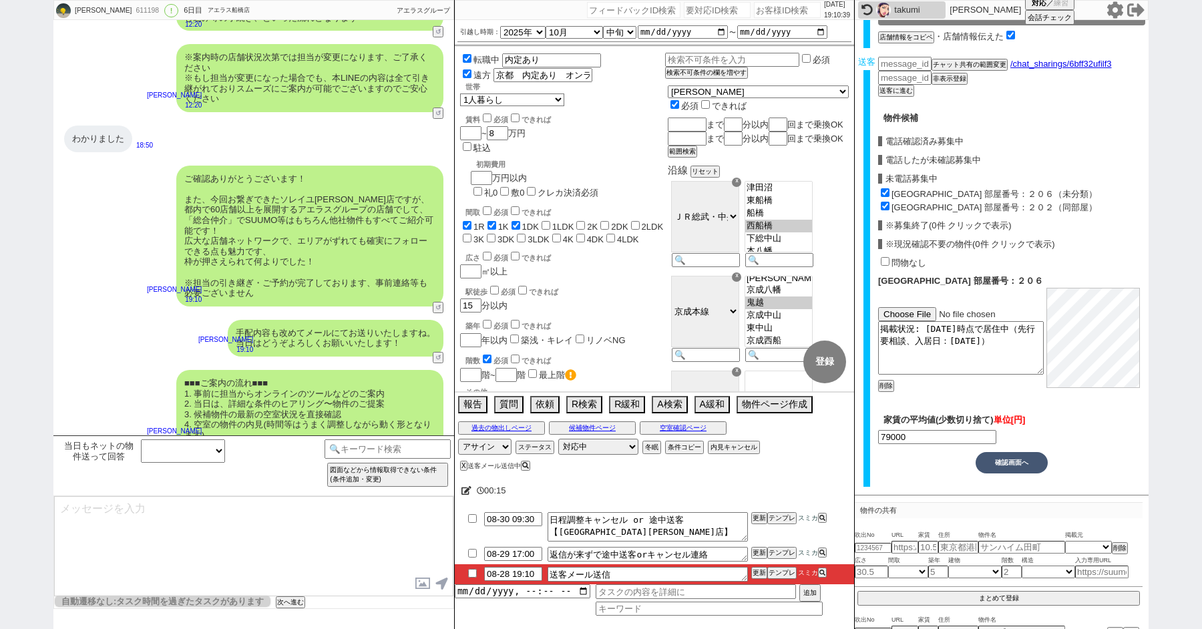
checkbox input "true"
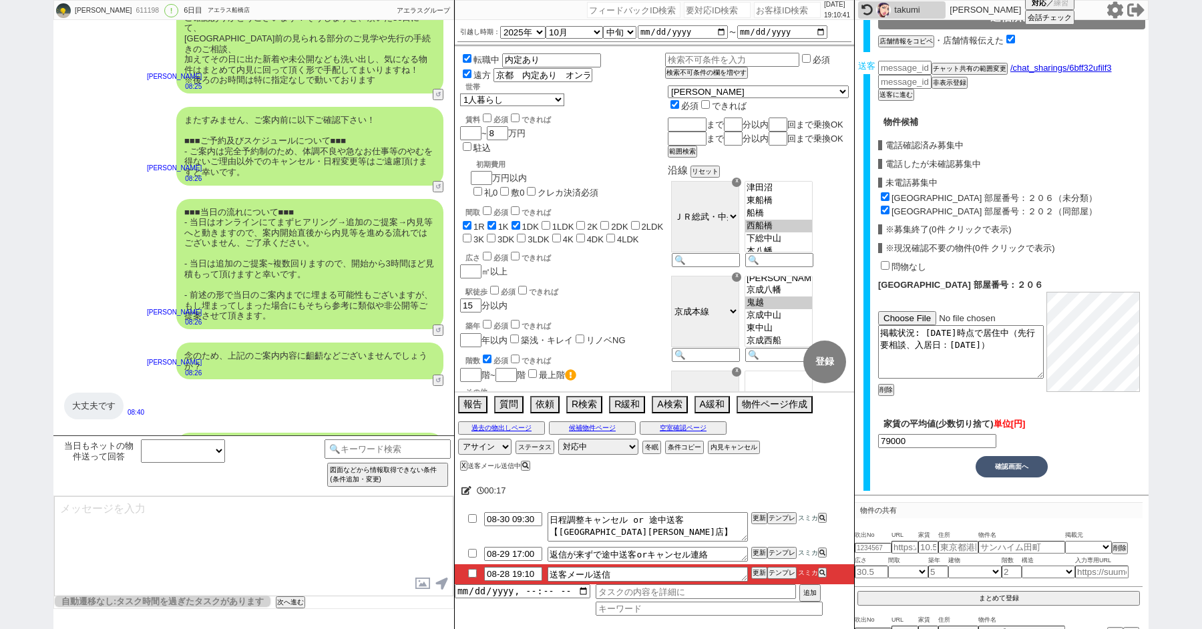
scroll to position [0, 0]
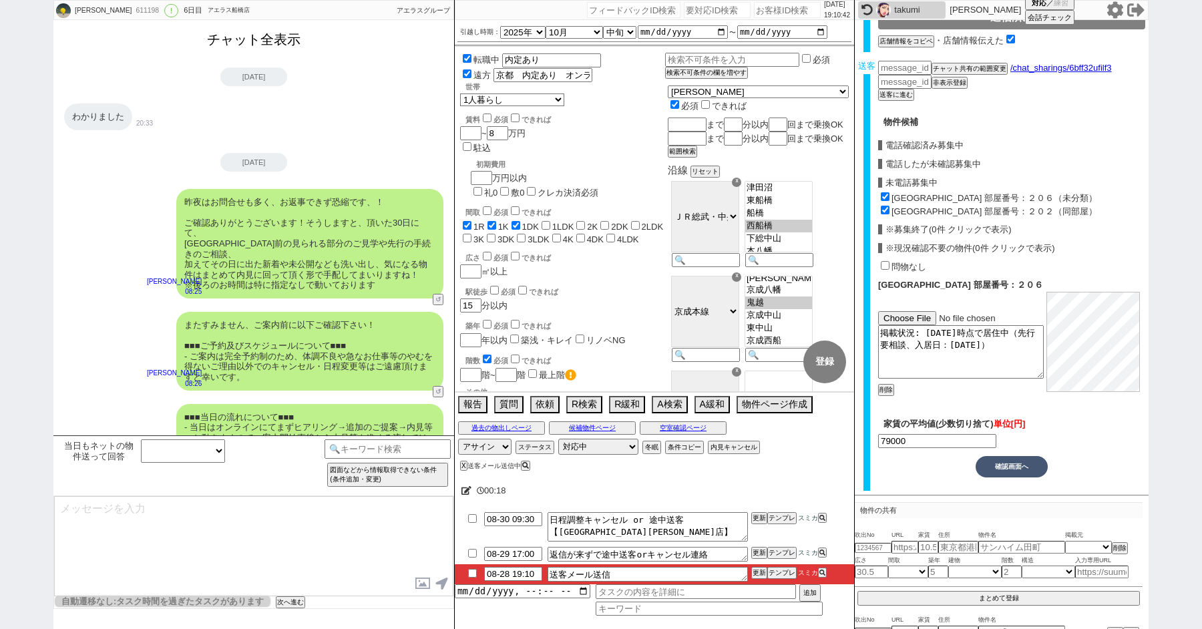
click at [233, 36] on button "チャット全表示" at bounding box center [254, 39] width 104 height 23
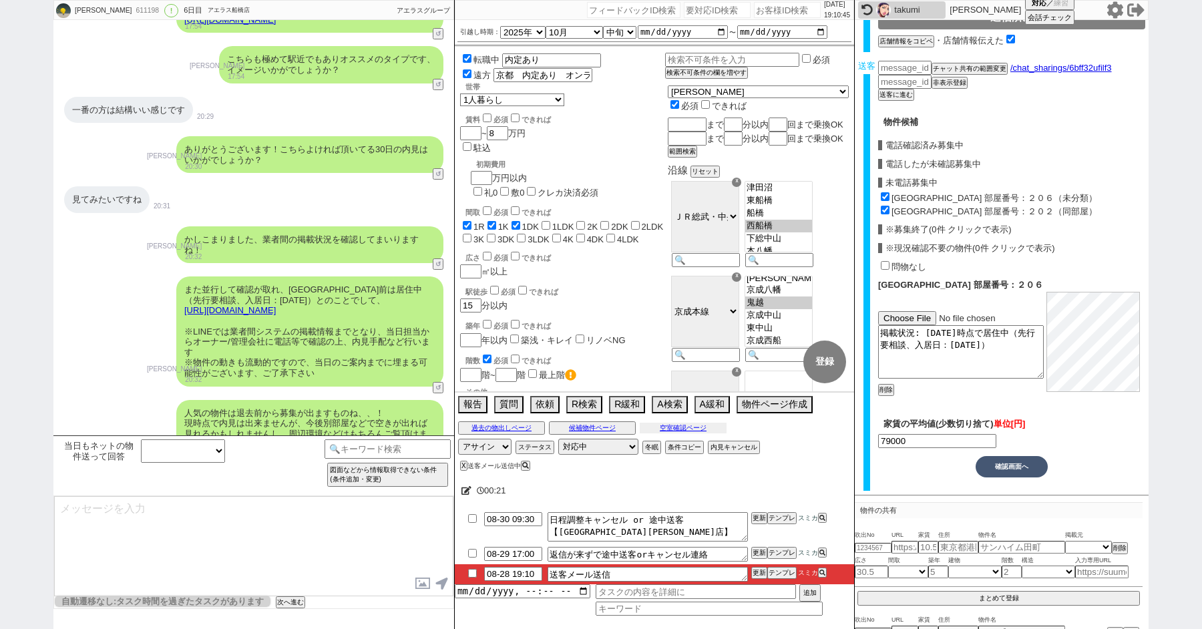
scroll to position [4834, 0]
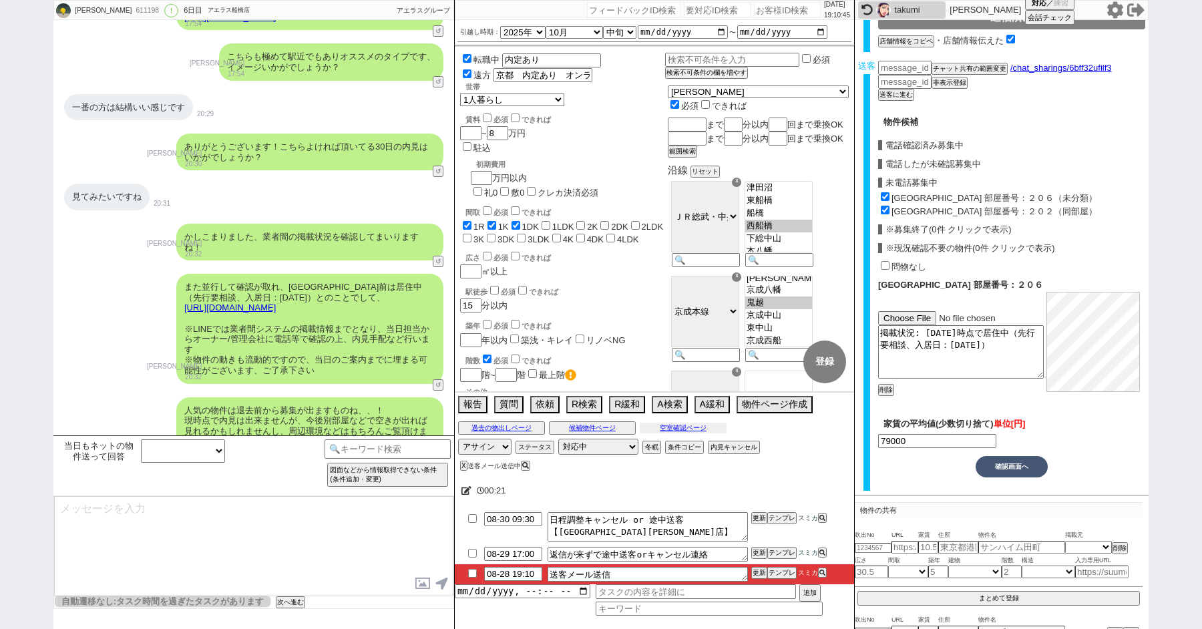
click at [668, 429] on button "空室確認ページ" at bounding box center [683, 428] width 87 height 11
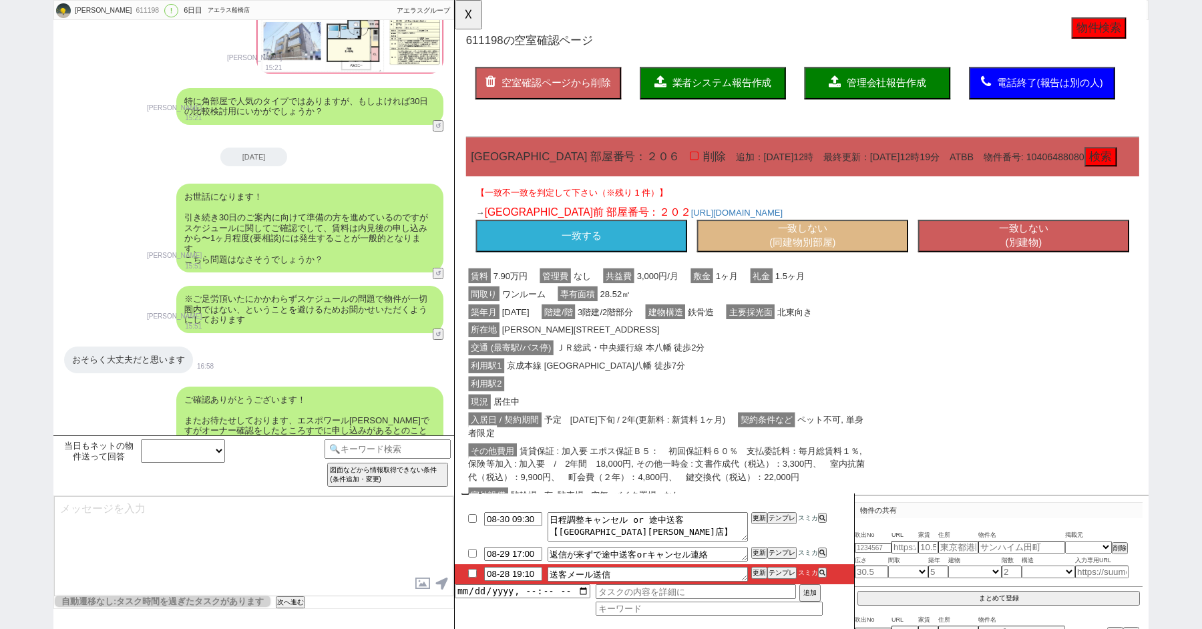
scroll to position [4366, 0]
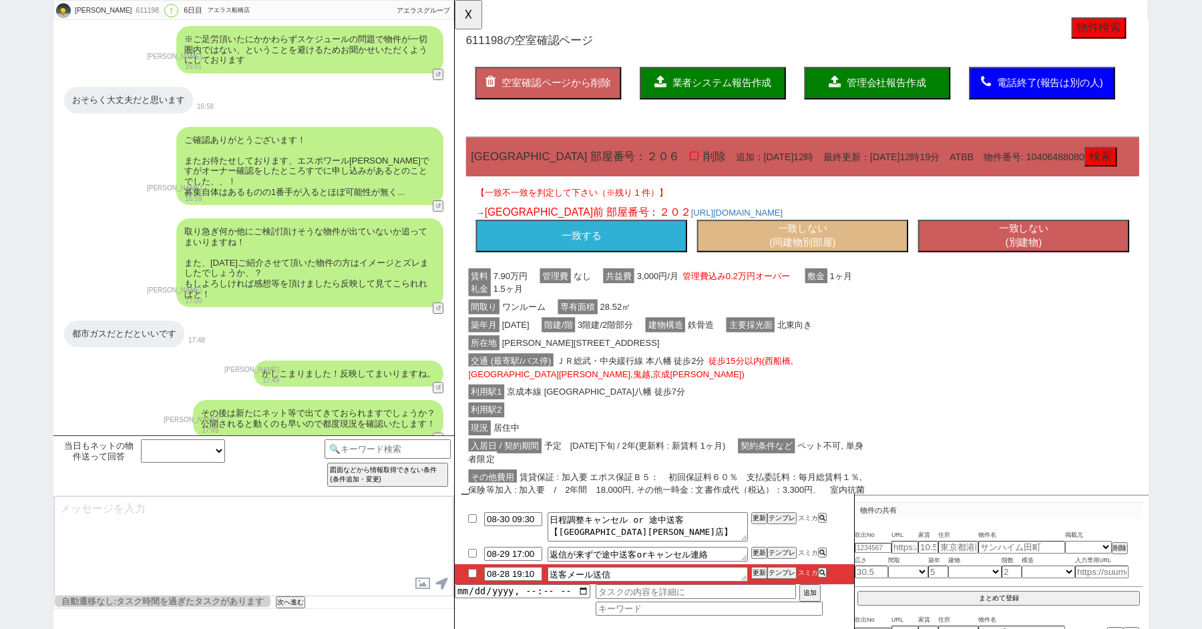
click at [787, 264] on button "一致しない (同建物別部屋)" at bounding box center [828, 253] width 227 height 35
select select "another_room"
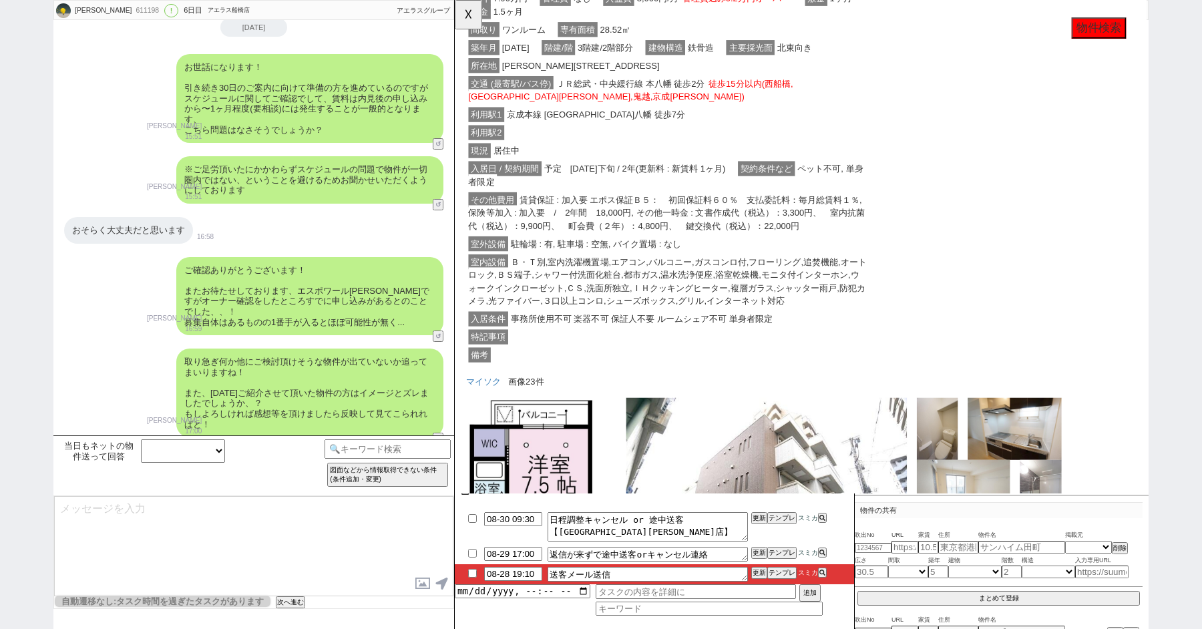
scroll to position [849, 0]
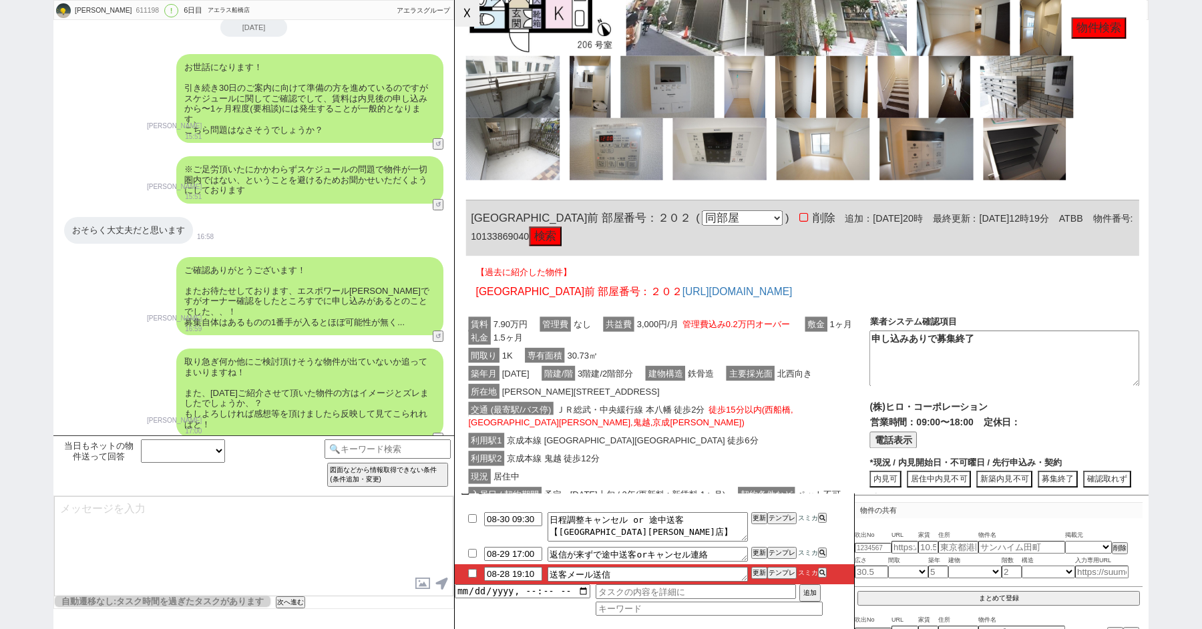
click at [466, 13] on button "☓" at bounding box center [467, 13] width 25 height 27
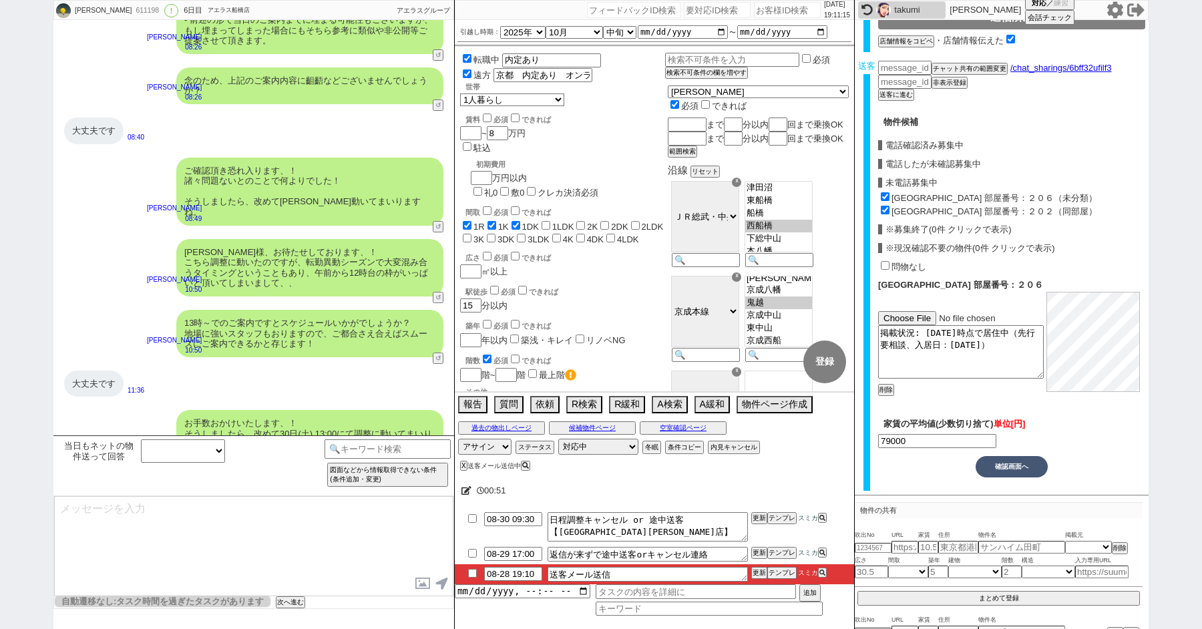
scroll to position [6571, 0]
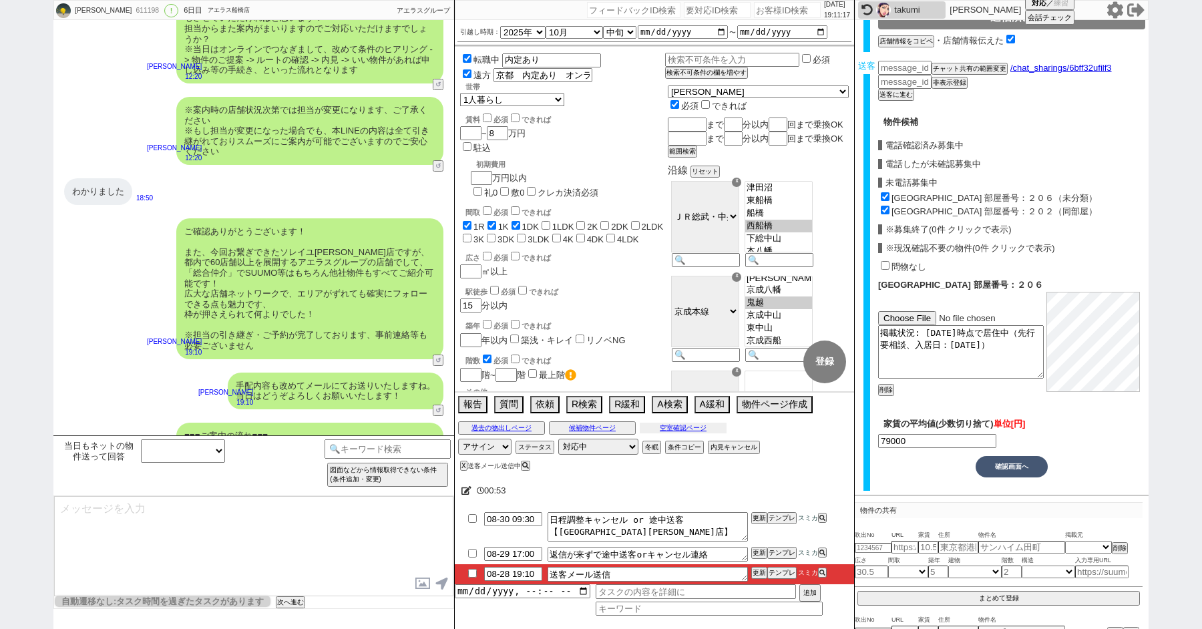
click at [676, 428] on button "空室確認ページ" at bounding box center [683, 428] width 87 height 11
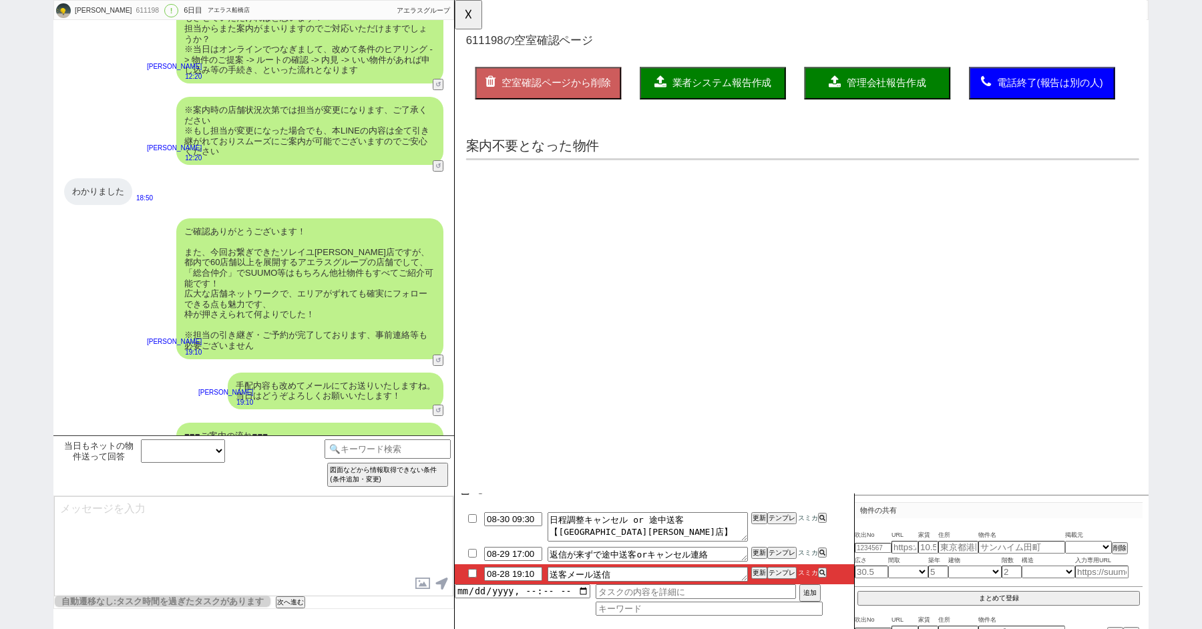
scroll to position [0, 0]
select select "another_room"
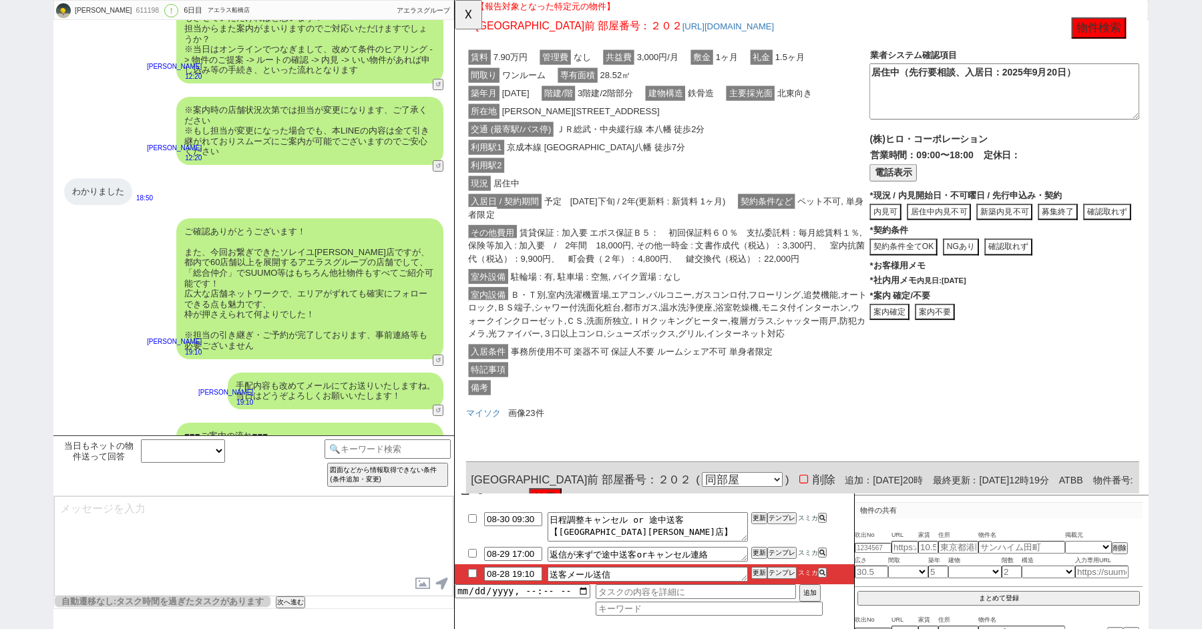
click at [625, 252] on span "賃貸保証 : 加入要 エポス保証Ｂ５：　初回保証料６０％　支払委託料：毎月総賃料１％, 保険等加入 : 加入要　/　2年間　18,000円, その他一時金 :…" at bounding box center [683, 264] width 427 height 44
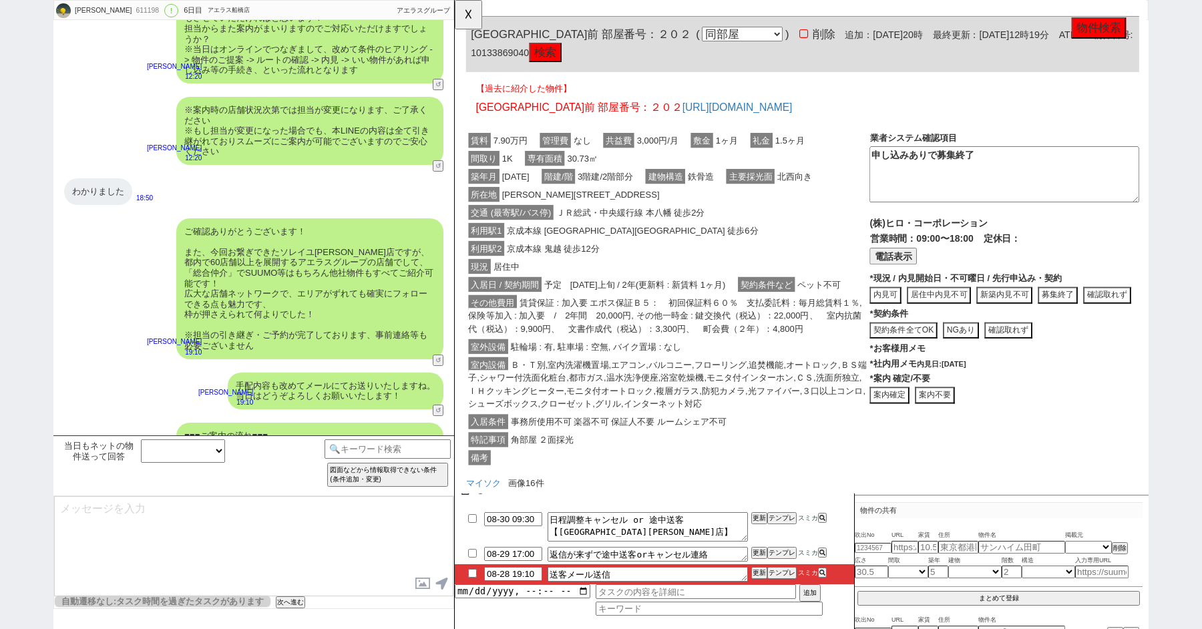
click at [625, 252] on span "京成本線 京成八幡 徒歩6分" at bounding box center [646, 248] width 276 height 16
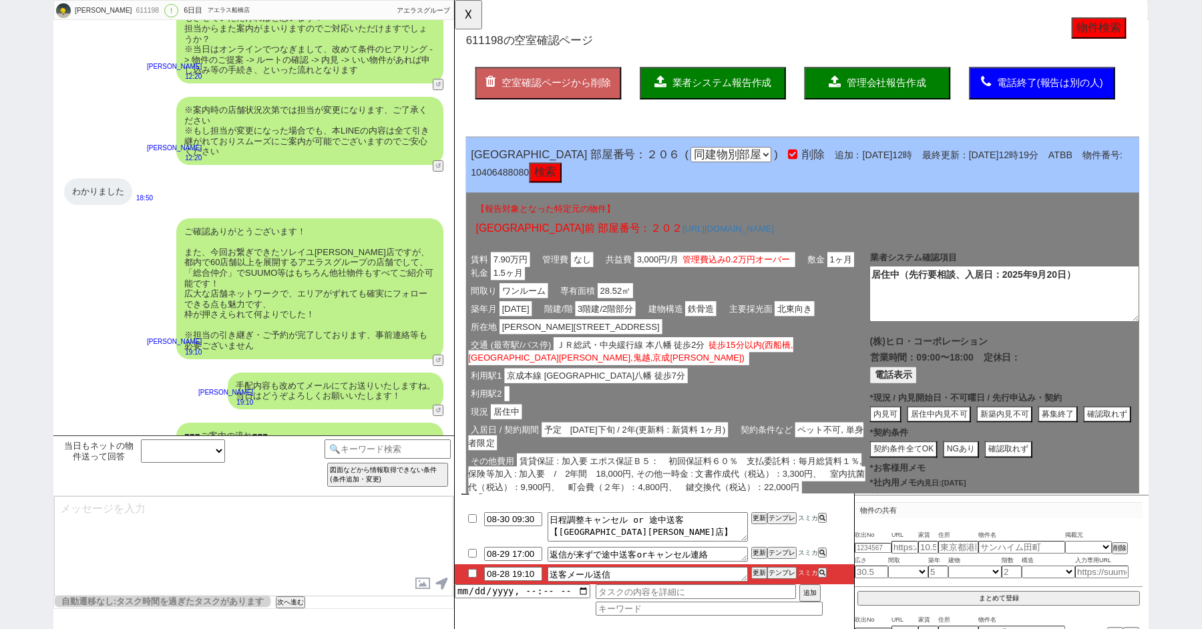
click at [788, 88] on span "業者システム報告作成" at bounding box center [742, 89] width 107 height 11
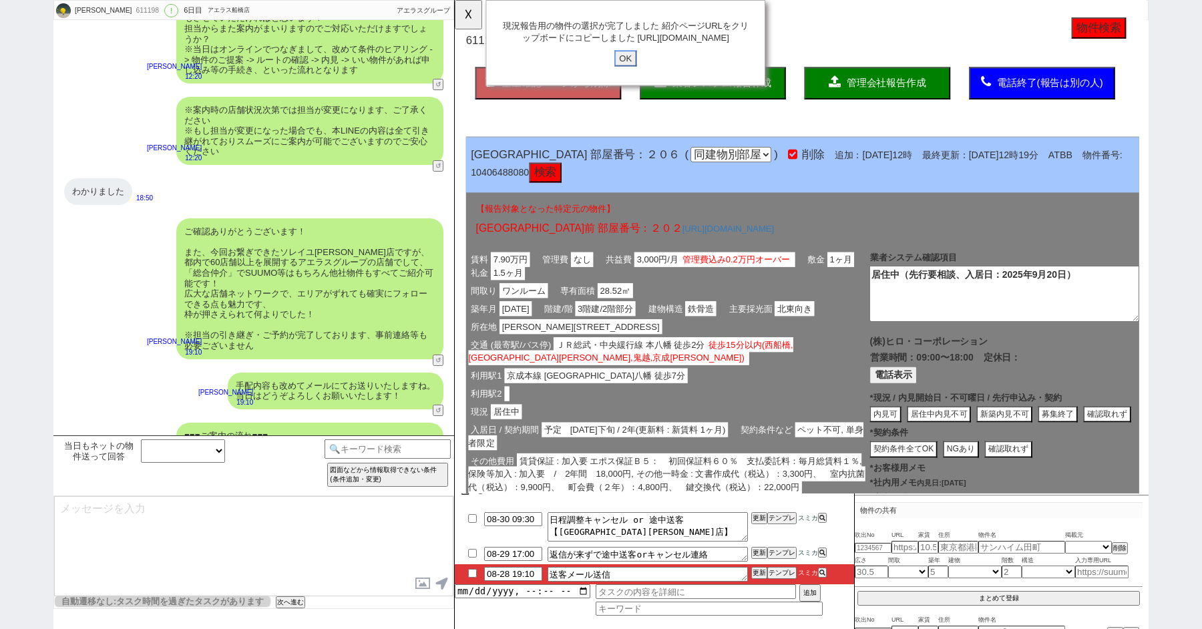
click input "OK" at bounding box center [639, 62] width 24 height 17
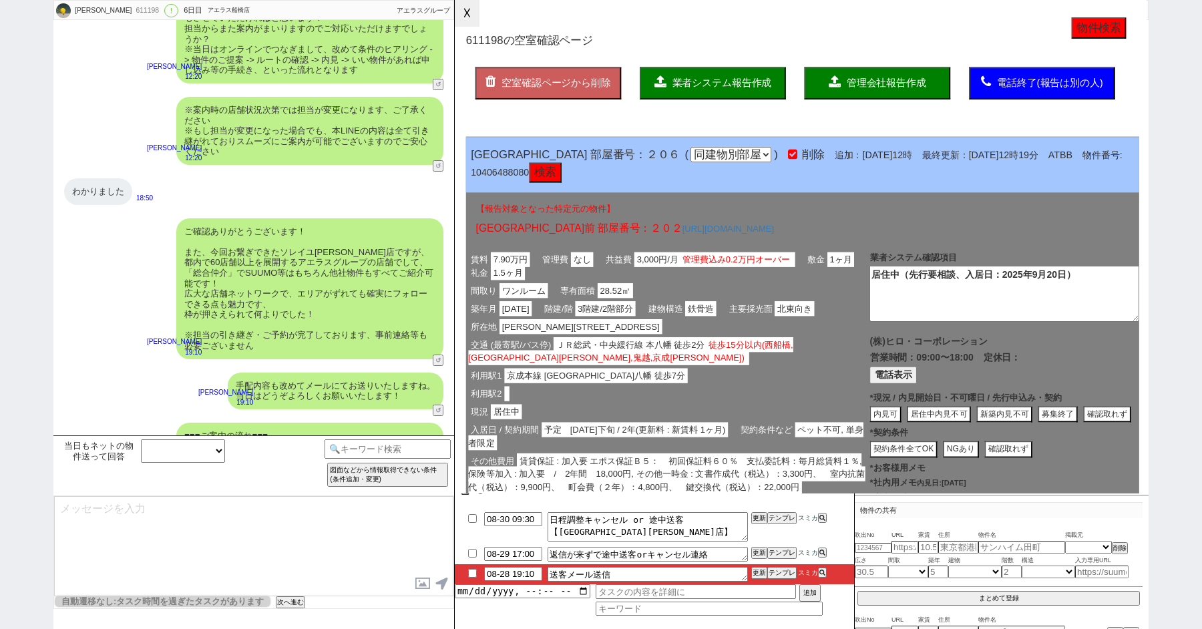
click at [455, 13] on button "☓" at bounding box center [467, 13] width 25 height 27
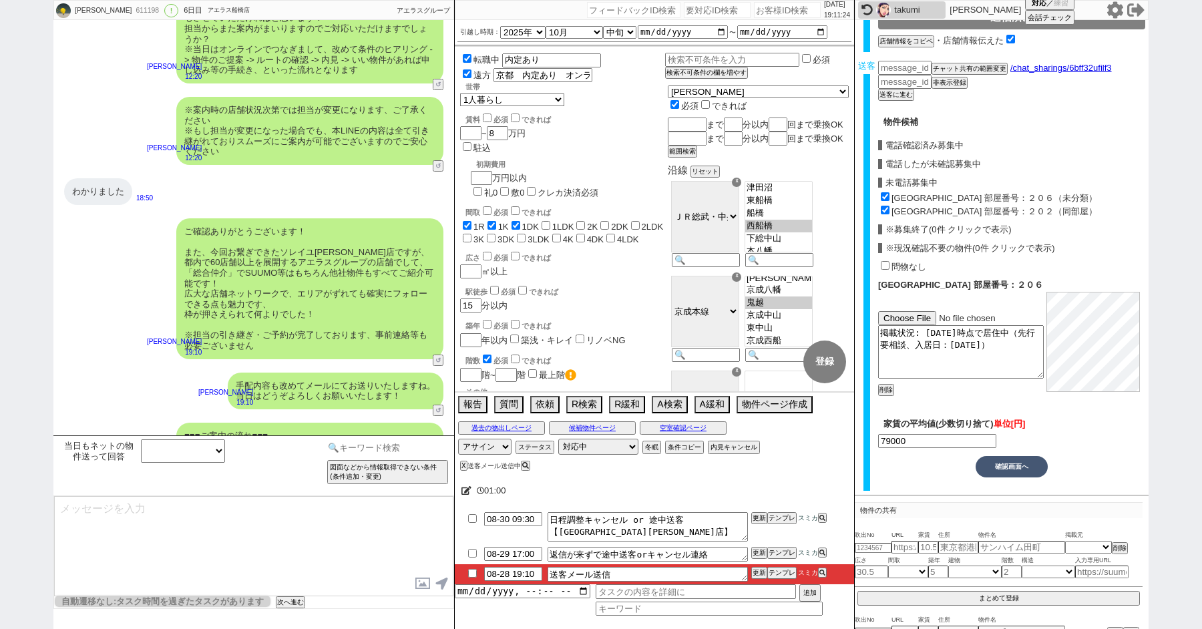
click at [354, 442] on input at bounding box center [388, 448] width 126 height 17
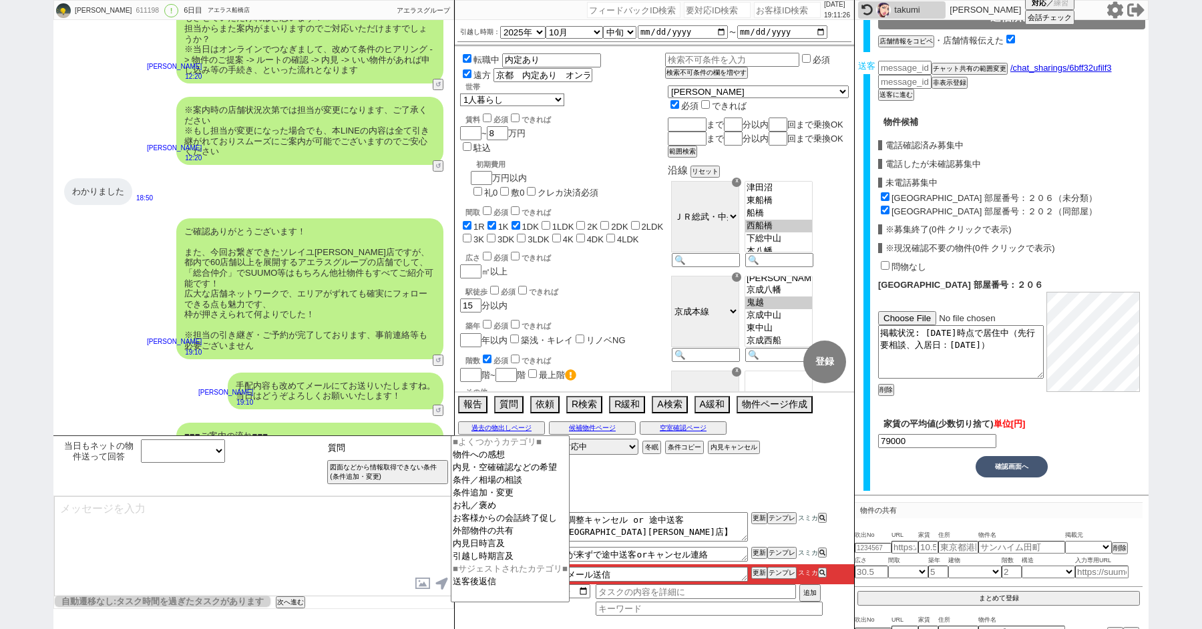
type input "質問"
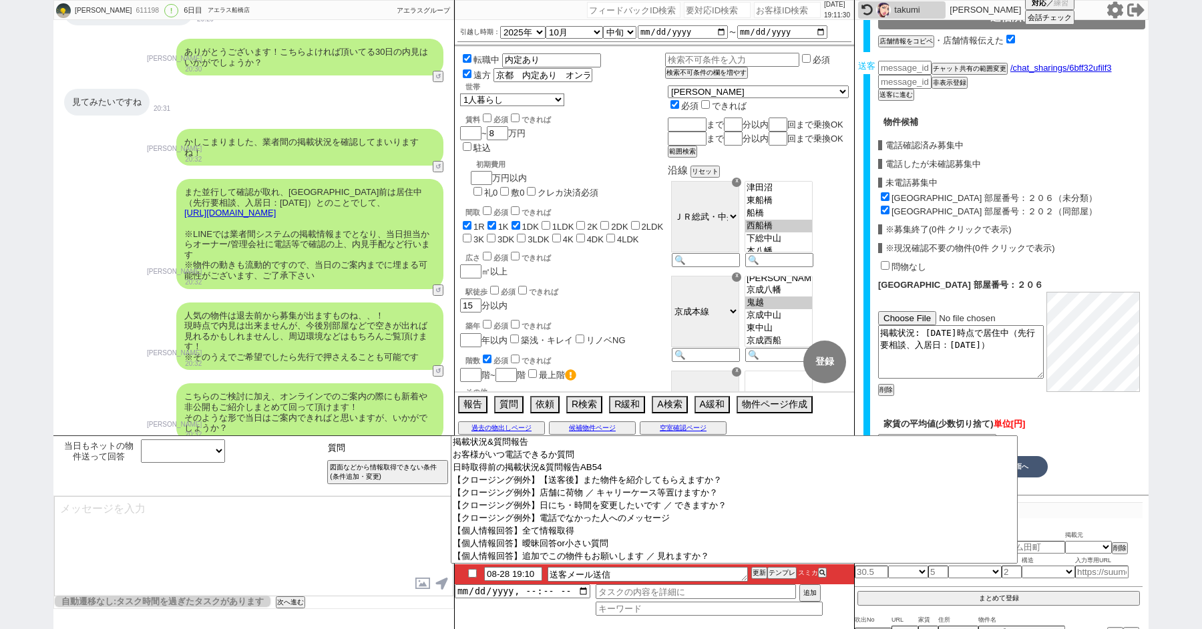
scroll to position [5278, 0]
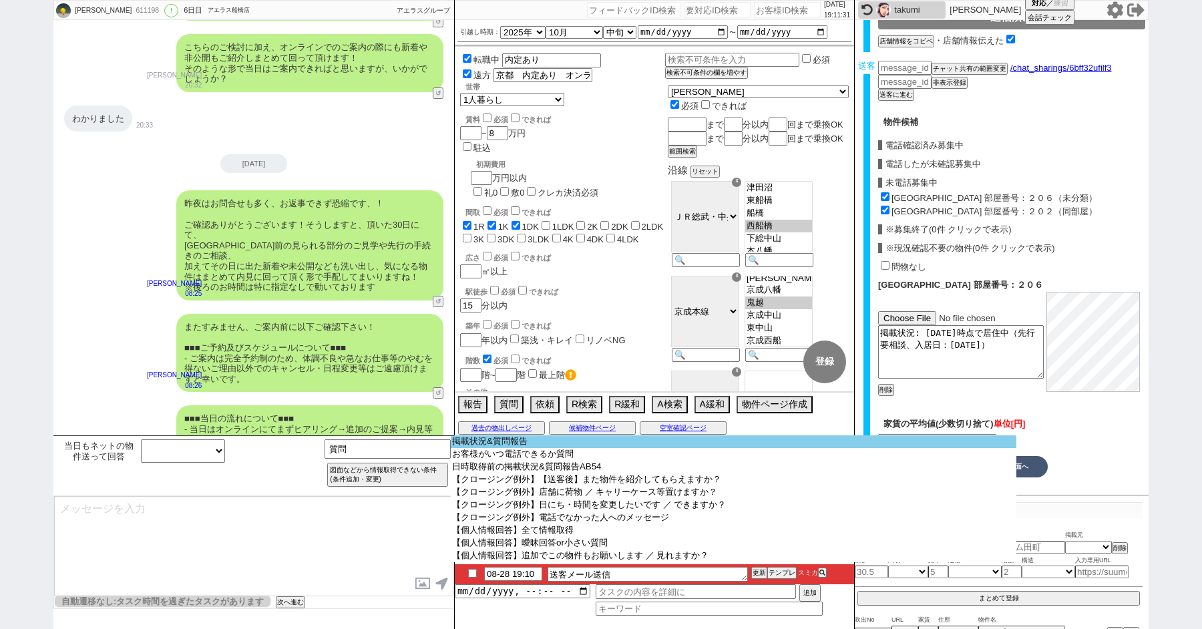
click at [507, 446] on option "掲載状況&質問報告" at bounding box center [734, 442] width 566 height 13
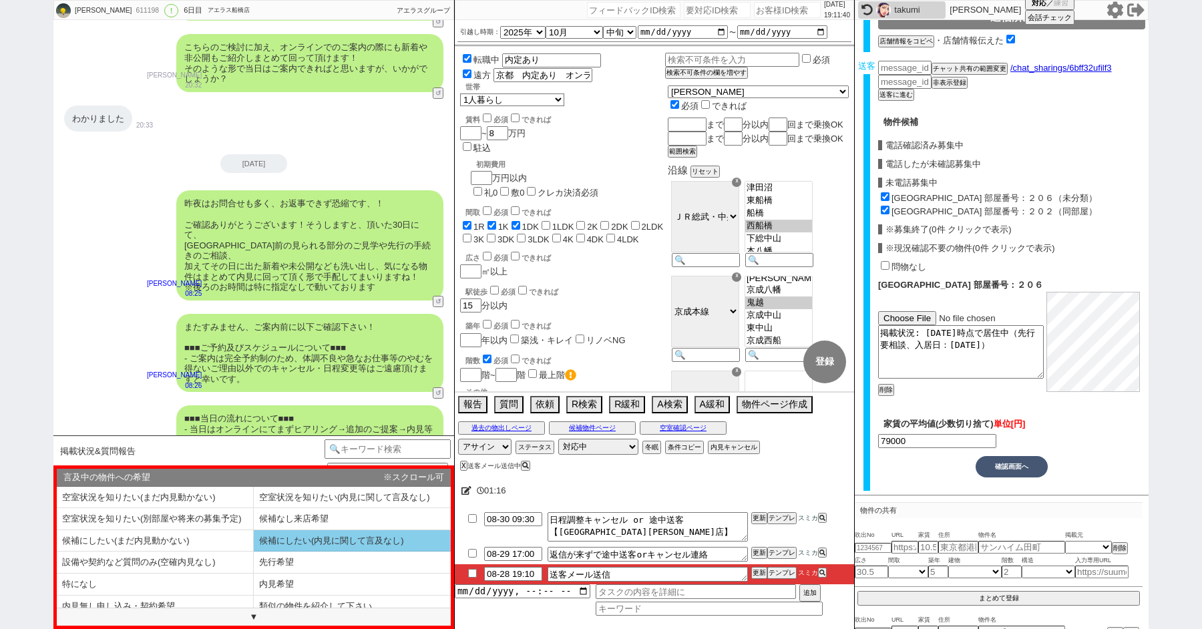
click at [281, 544] on li "候補にしたい(内見に関して言及なし)" at bounding box center [352, 541] width 197 height 22
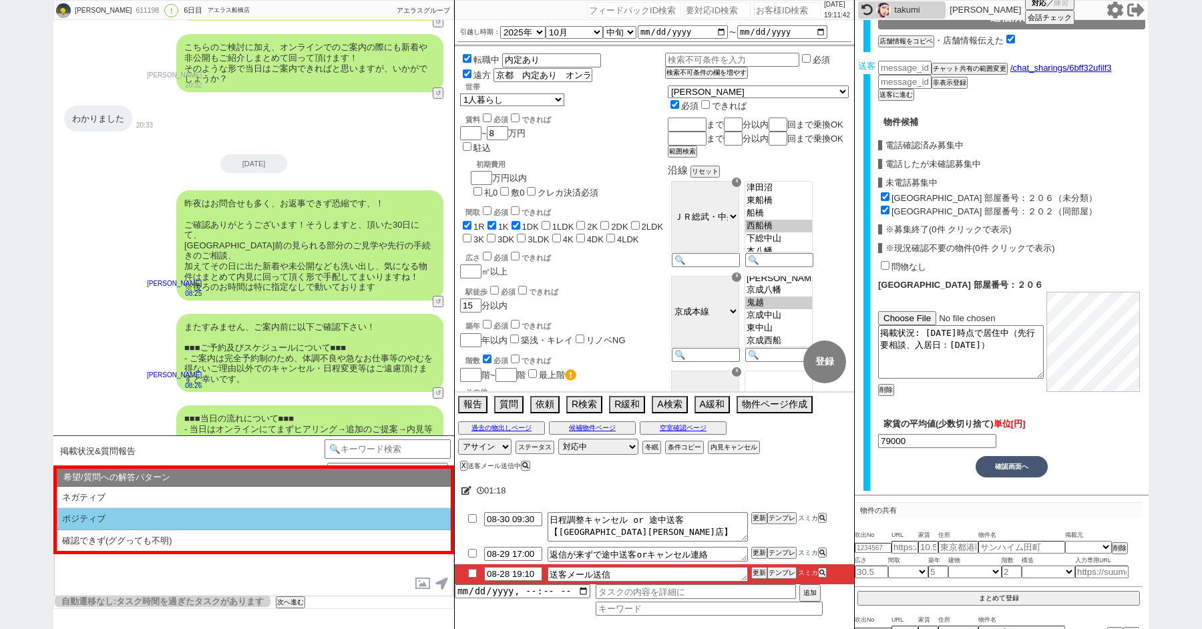
click at [182, 510] on li "ポジティブ" at bounding box center [254, 519] width 394 height 22
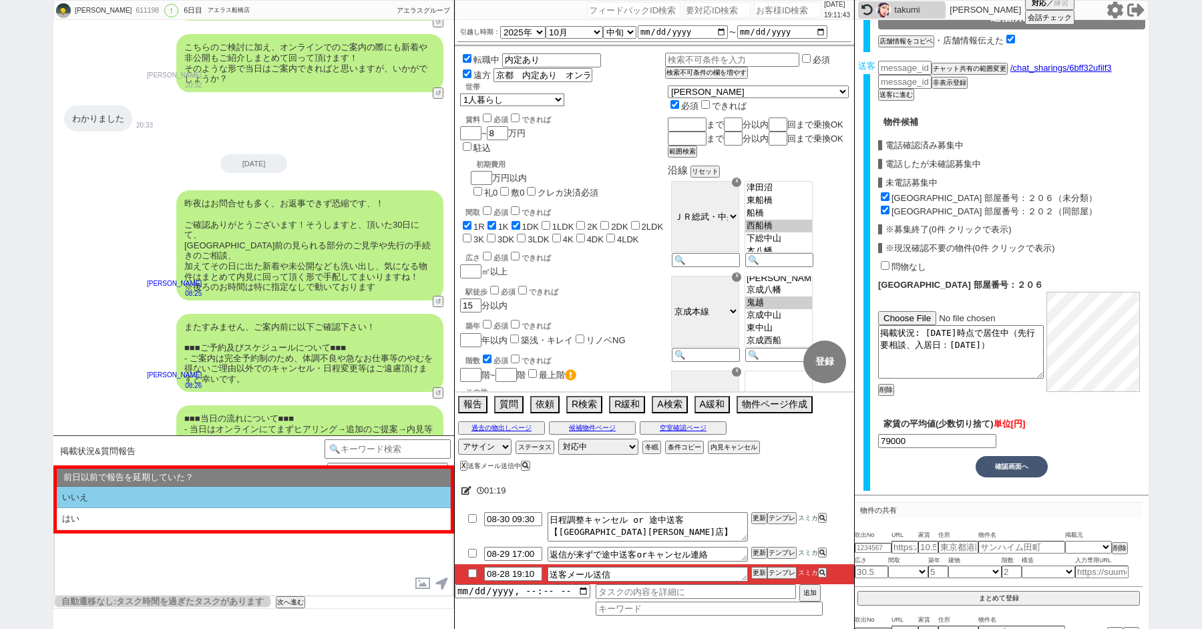
click at [172, 496] on li "いいえ" at bounding box center [254, 498] width 394 height 22
select select "候補にしたい(内見に関して言及なし)"
select select "ポジティブ"
select select "いいえ"
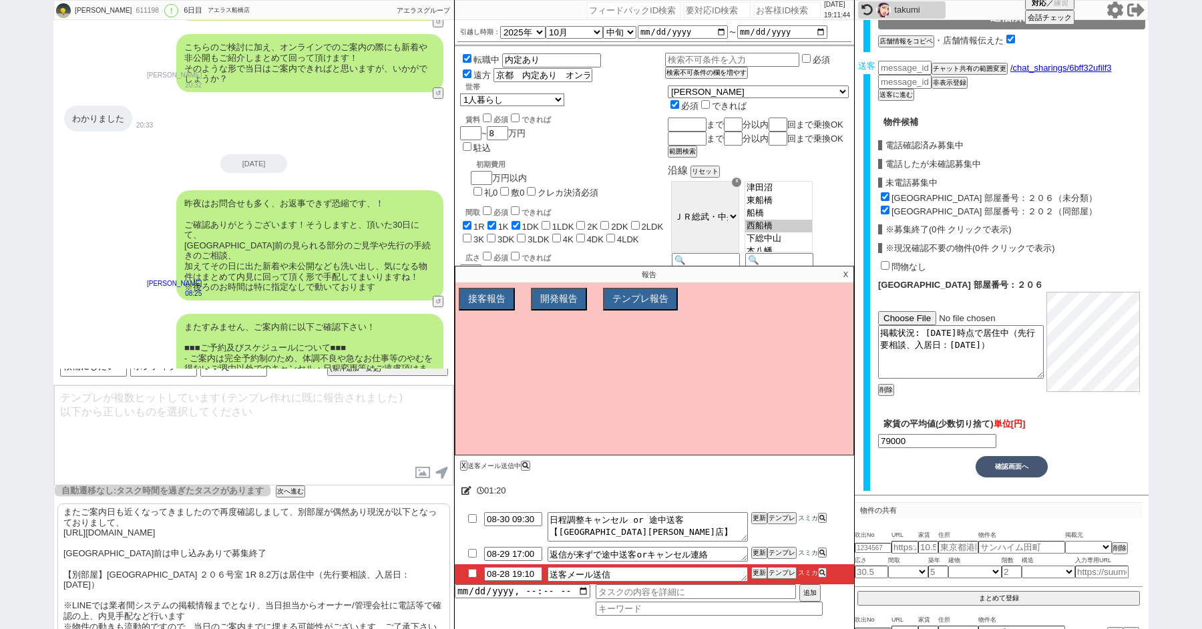
scroll to position [139, 0]
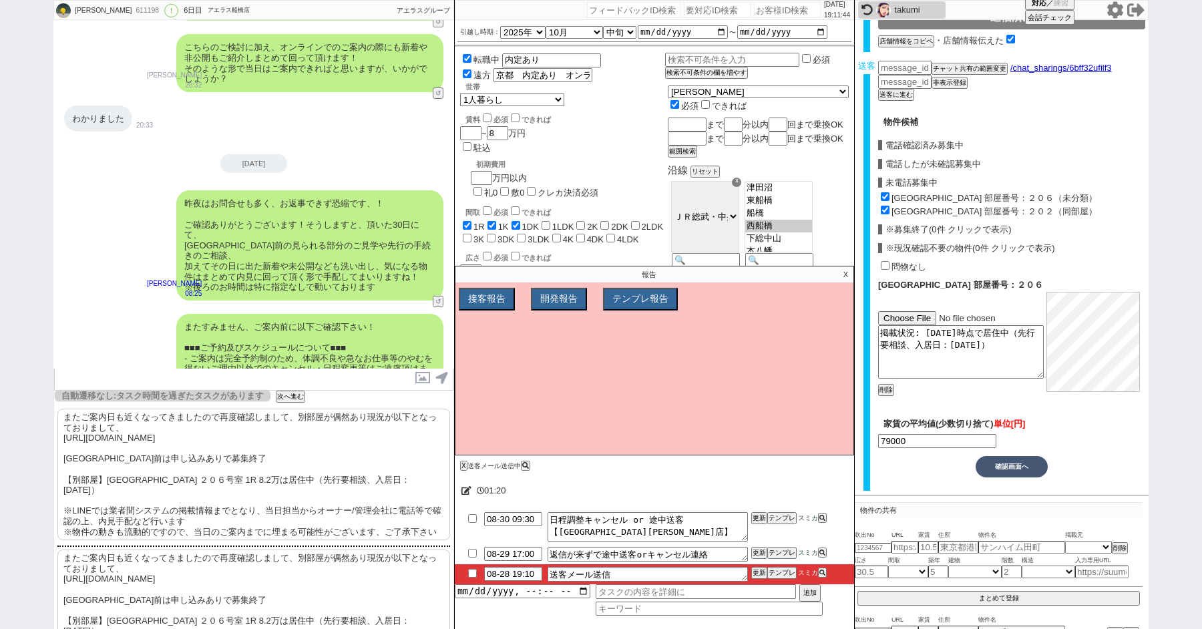
click at [172, 497] on p "またご案内日も近くなってきましたので再度確認しまして、別部屋が偶然あり現況が以下となっておりまして、 https://tools.sumika.live/pa…" at bounding box center [253, 475] width 393 height 132
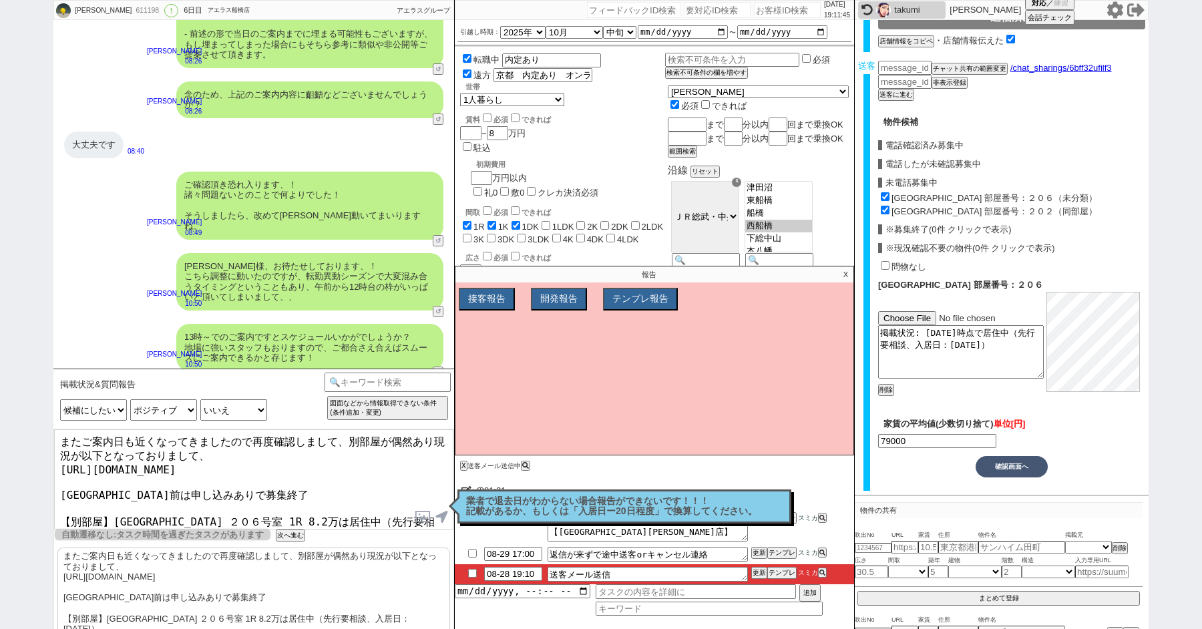
scroll to position [5880, 0]
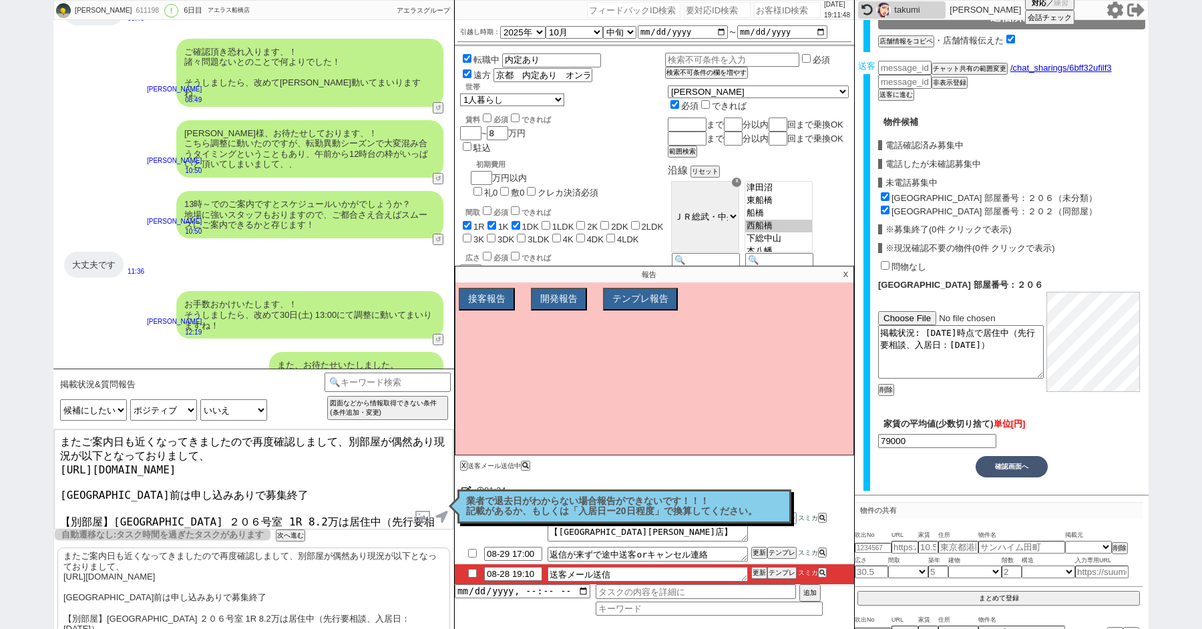
drag, startPoint x: 345, startPoint y: 442, endPoint x: 176, endPoint y: 395, distance: 175.4
click at [203, 404] on div "掲載状況&質問報告 中カテゴリを選択 小カテゴリを選択 いま話してる候補物件の報告状況 !=【候補物件あり】希望のヒアリング段階||【候補物件あり】現況など確…" at bounding box center [253, 499] width 401 height 261
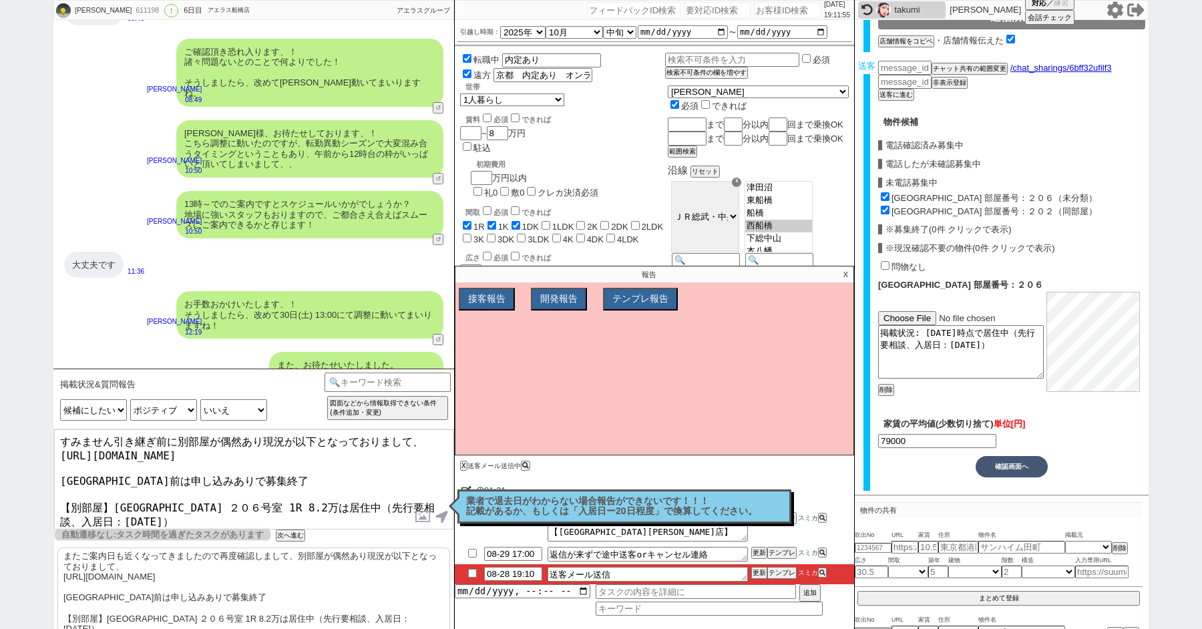
click at [177, 442] on textarea "すみません引き継ぎ前に別部屋が偶然あり現況が以下となっておりまして、 https://tools.sumika.live/pages/kbpb4d6 メゾン本…" at bounding box center [253, 480] width 399 height 100
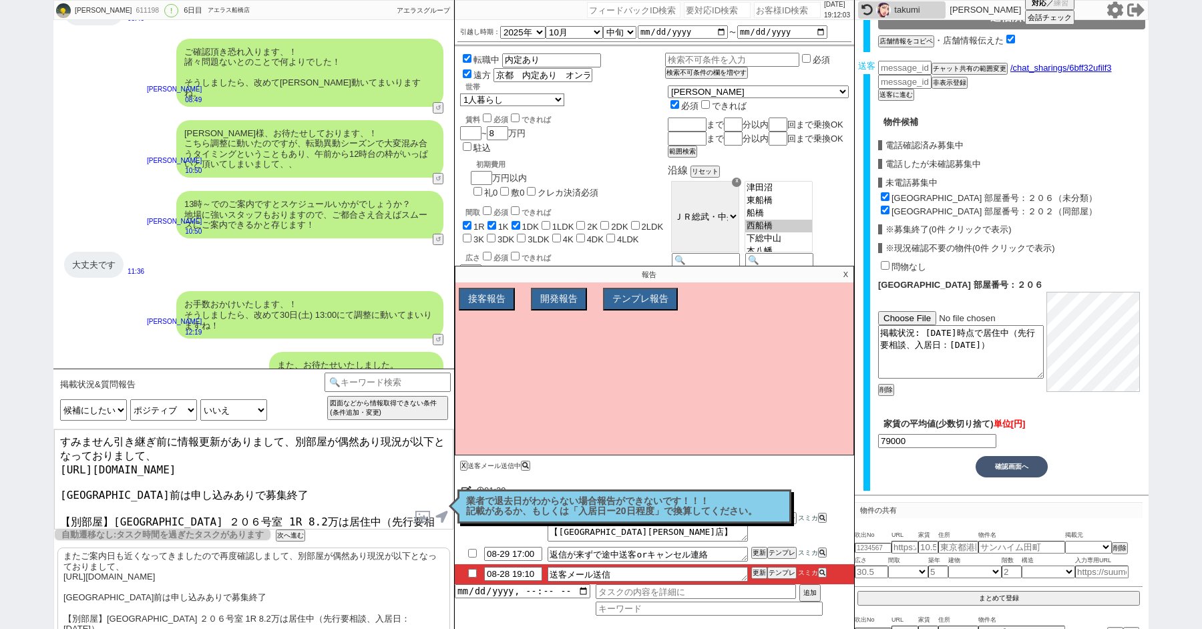
drag, startPoint x: 147, startPoint y: 485, endPoint x: 49, endPoint y: 484, distance: 97.5
click at [49, 485] on div "璃来 611198 ! 0 6日目 アエラス船橋店 冬眠中 自社客 アエラスグループ スミカ_BPO チャット全表示 2025-08-23 新しくフォローされ…" at bounding box center [601, 314] width 1202 height 629
click at [289, 441] on textarea "すみません引き継ぎ前に情報更新がありまして、別部屋が偶然あり現況が以下となっておりまして、 https://tools.sumika.live/pages/k…" at bounding box center [253, 480] width 399 height 100
paste textarea "ゾン本八幡駅前"
click at [295, 438] on textarea "すみません引き継ぎ前に情報更新がありまして、別部屋が偶然あり現況が以下となっておりまして、 https://tools.sumika.live/pages/k…" at bounding box center [253, 480] width 399 height 100
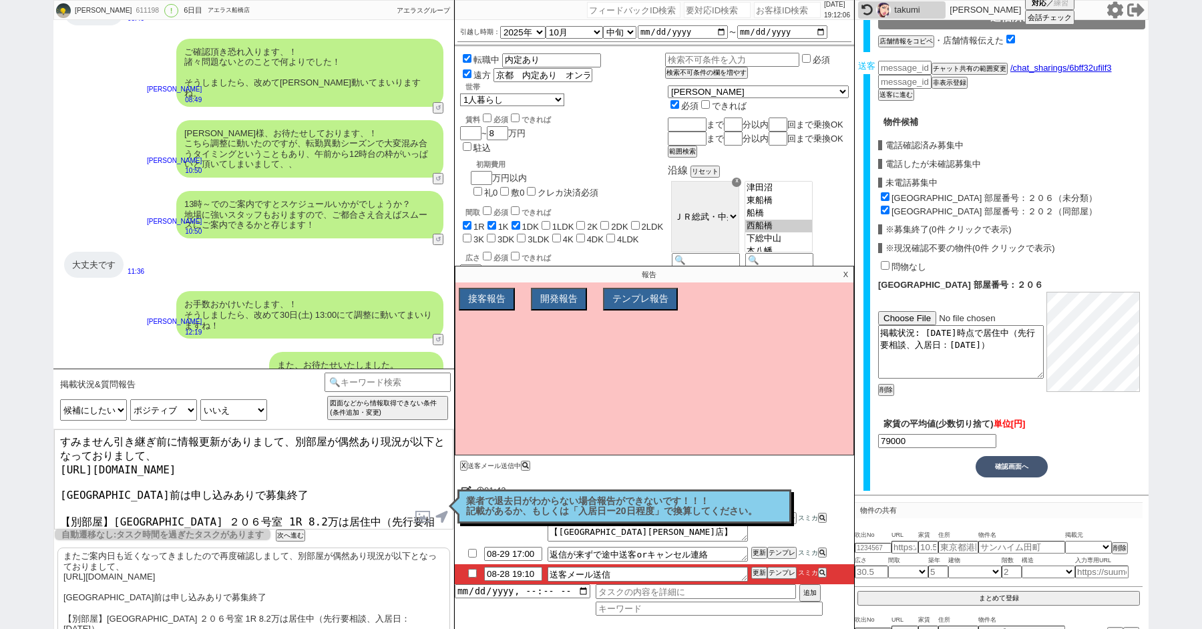
paste textarea "メゾン本八幡駅前"
type textarea "すみません引き継ぎ前に情報更新がありまして、メゾン本八幡駅前別部屋が偶然あり現況が以下となっておりまして、 https://tools.sumika.live…"
click at [850, 271] on p "X" at bounding box center [845, 275] width 15 height 16
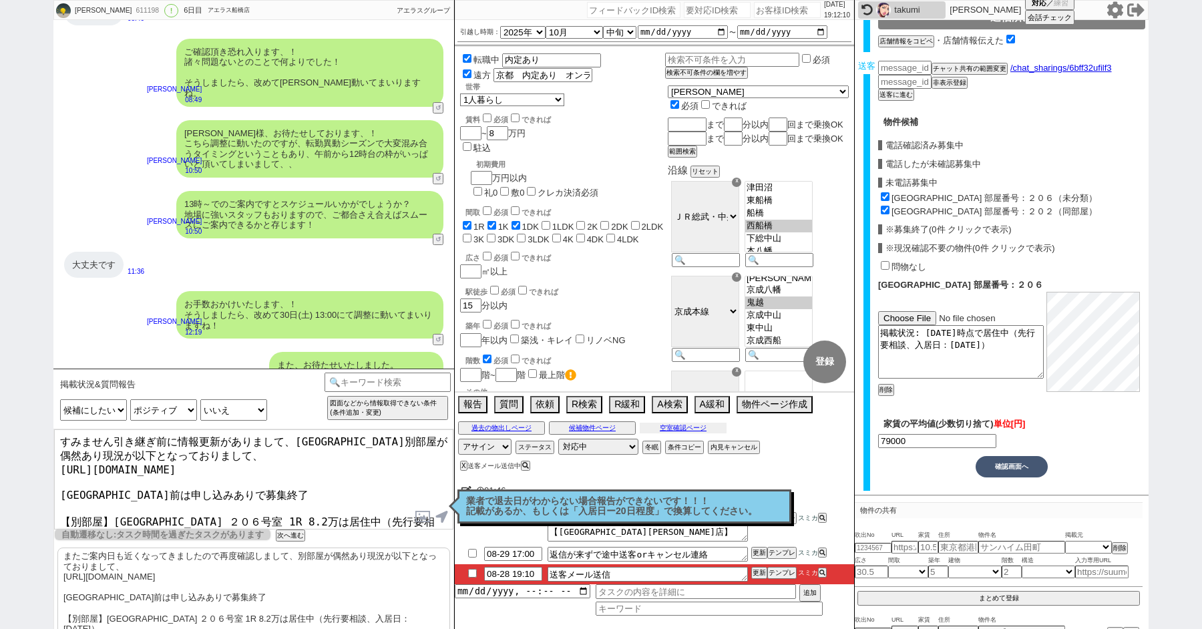
click at [687, 425] on button "空室確認ページ" at bounding box center [683, 428] width 87 height 11
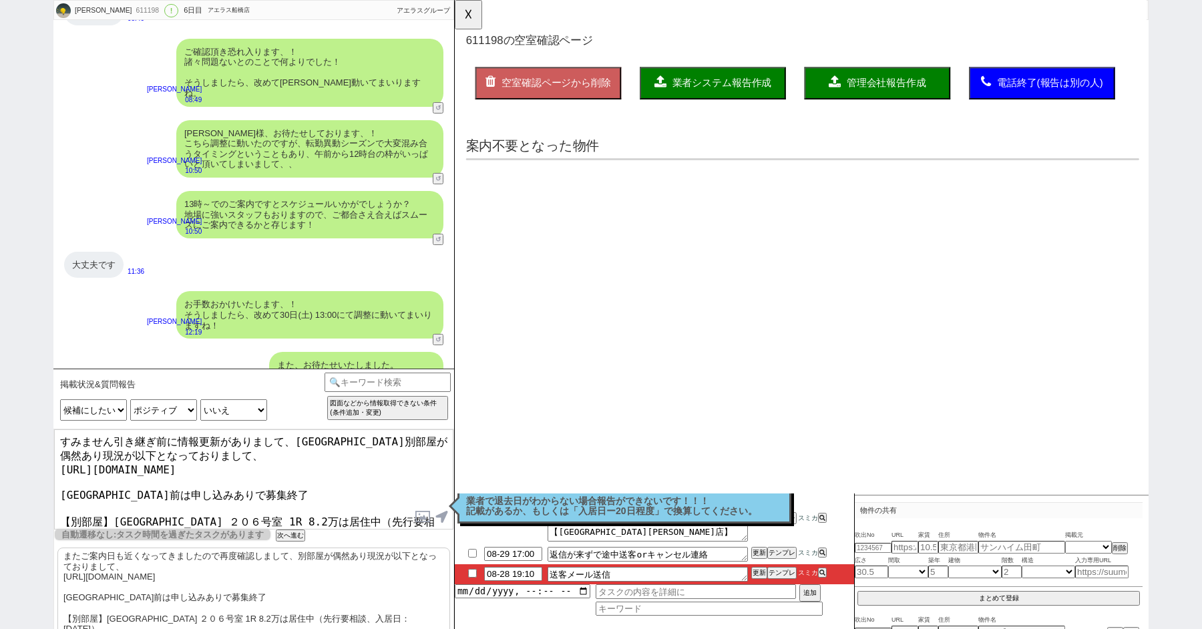
scroll to position [0, 0]
select select "another_room"
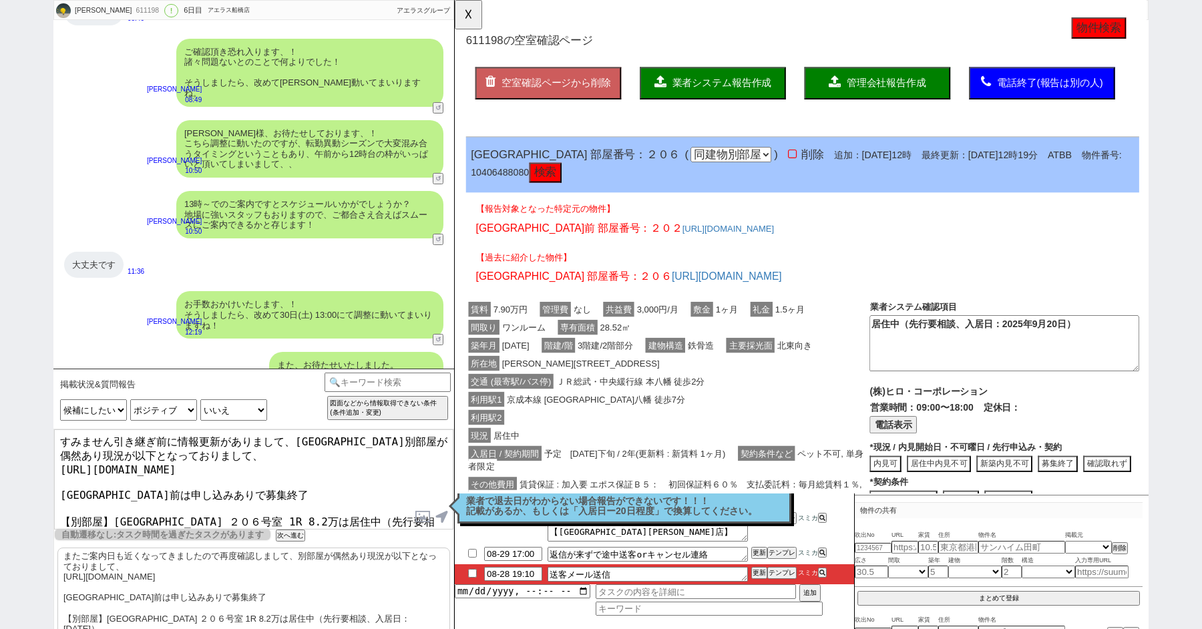
click at [558, 503] on p "業者で退去日がわからない場合報告ができないです！！！ 記載があるか、もしくは「入居日ー20日程度」で換算してください。" at bounding box center [624, 506] width 317 height 21
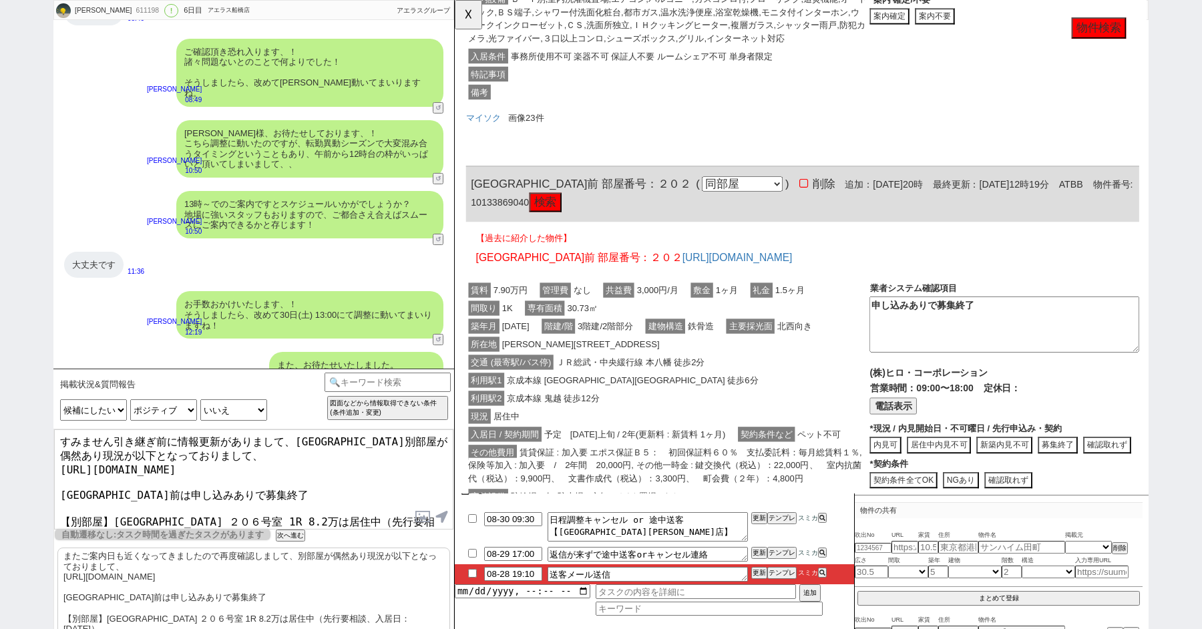
scroll to position [617, 0]
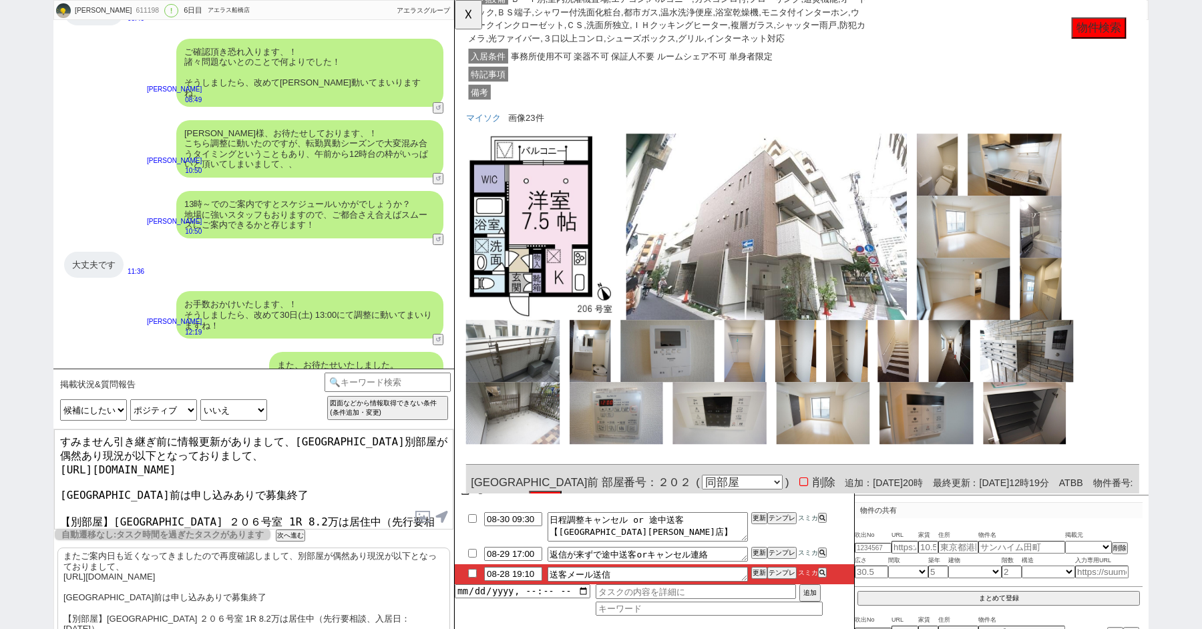
click at [369, 442] on textarea "すみません引き継ぎ前に情報更新がありまして、メゾン本八幡駅前別部屋が偶然あり現況が以下となっておりまして、 https://tools.sumika.live…" at bounding box center [253, 480] width 399 height 100
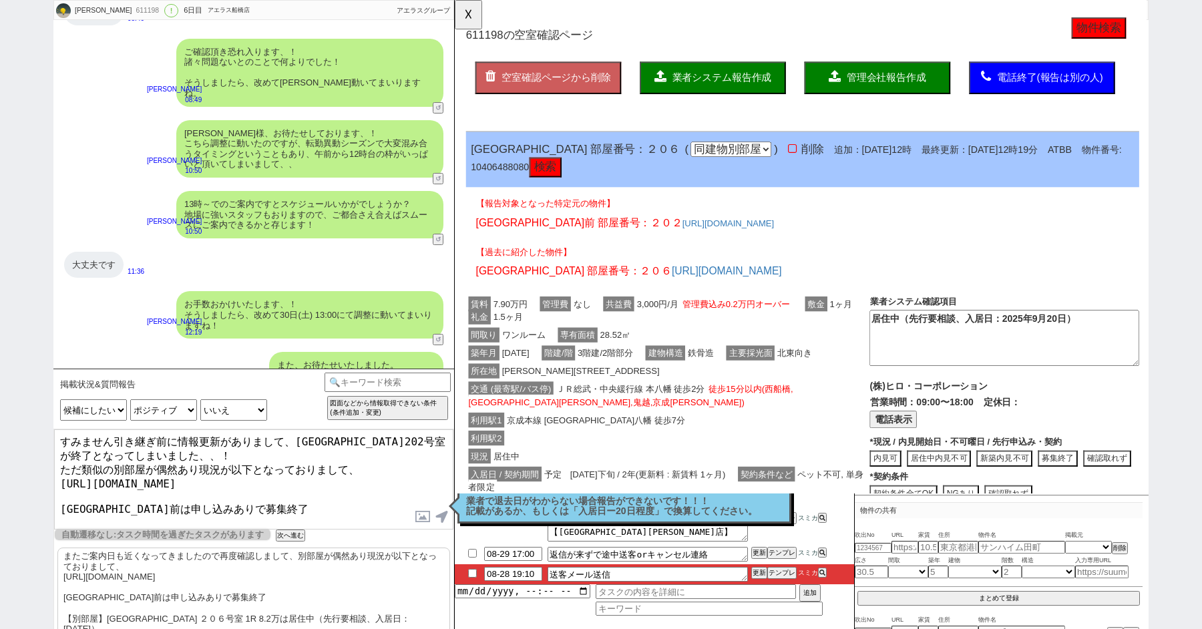
scroll to position [69, 0]
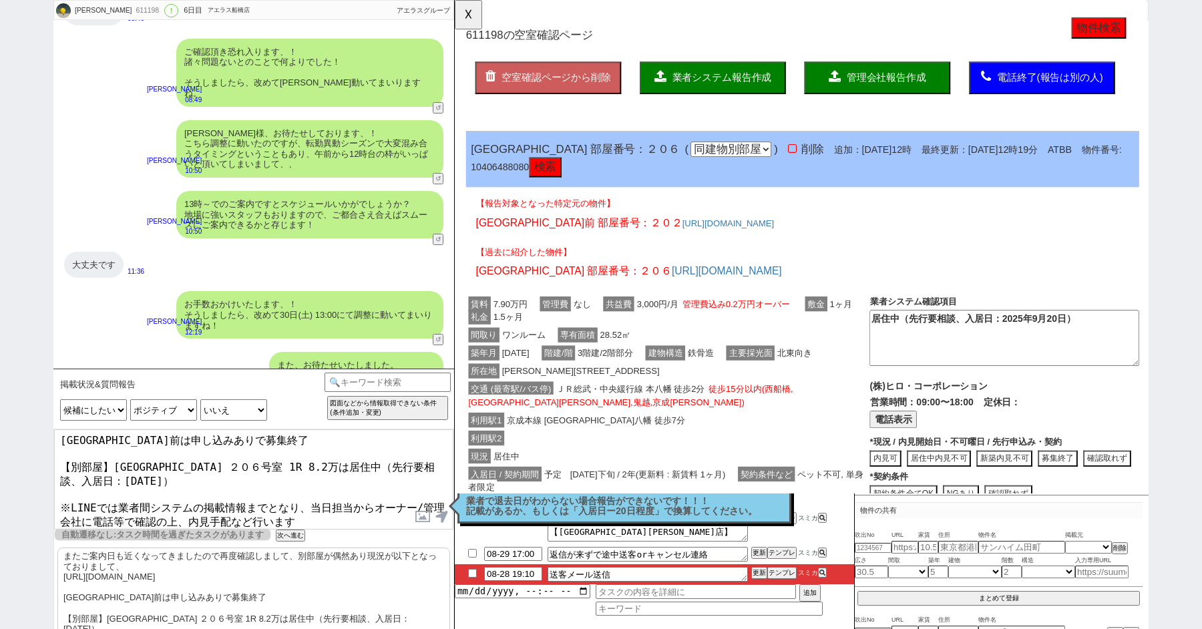
click at [212, 511] on textarea "すみません引き継ぎ前に情報更新がありまして、メゾン本八幡駅前202号室が終了となってしまいました、、！ ただ類似の別部屋が偶然あり現況が以下となっておりまして…" at bounding box center [253, 480] width 399 height 100
type textarea "すみません引き継ぎ前に情報更新がありまして、メゾン本八幡駅前202号室が終了となってしまいました、、！ ただ類似の別部屋が偶然あり現況が以下となっておりまして…"
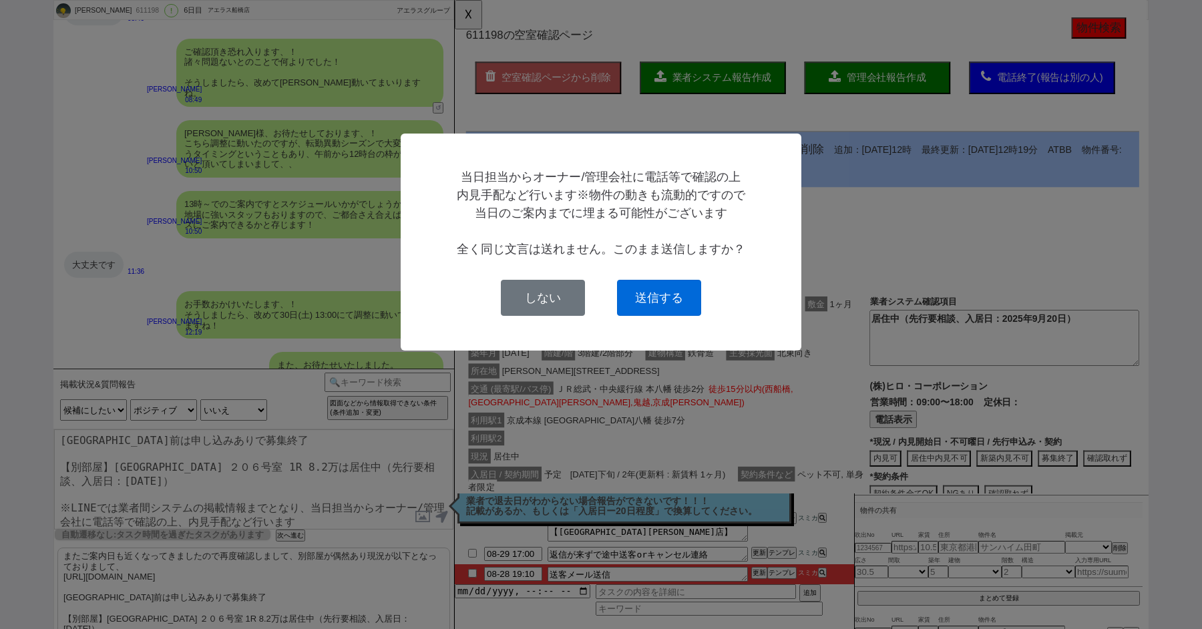
click at [663, 301] on button "送信する" at bounding box center [659, 298] width 84 height 36
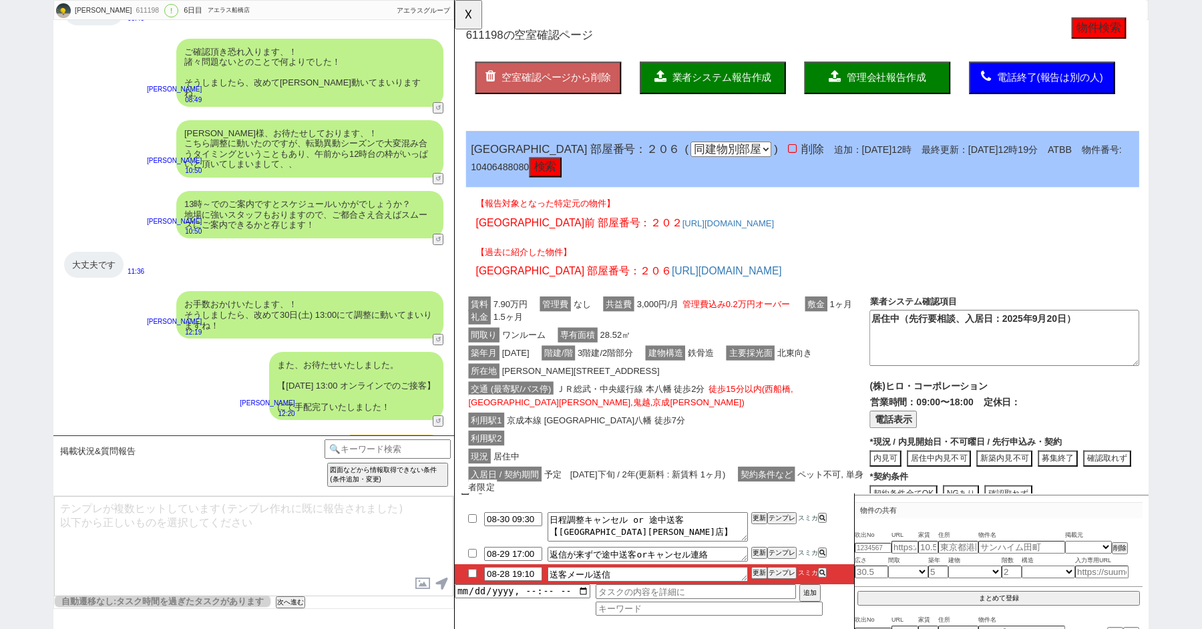
scroll to position [6757, 0]
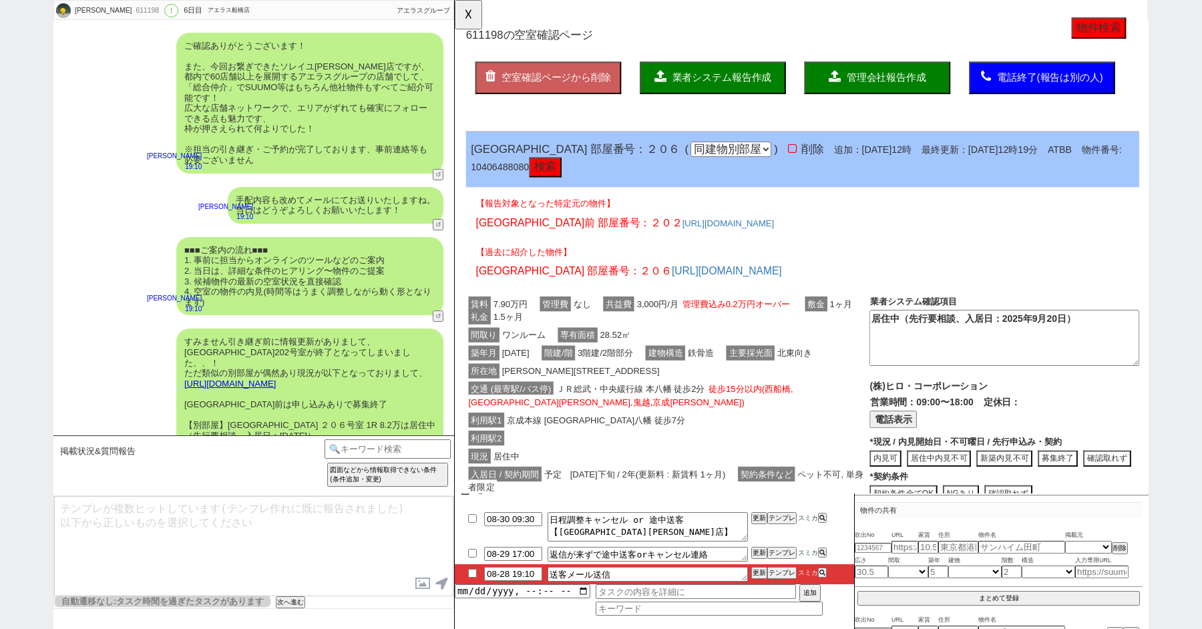
type textarea "@@【まず別部屋のマイソク送る】 @@【別部屋物件名】も内見可能日が先にはなりますので、先行の手続きをさせていただきつつ、30日は他の物件もご紹介してまとめて…"
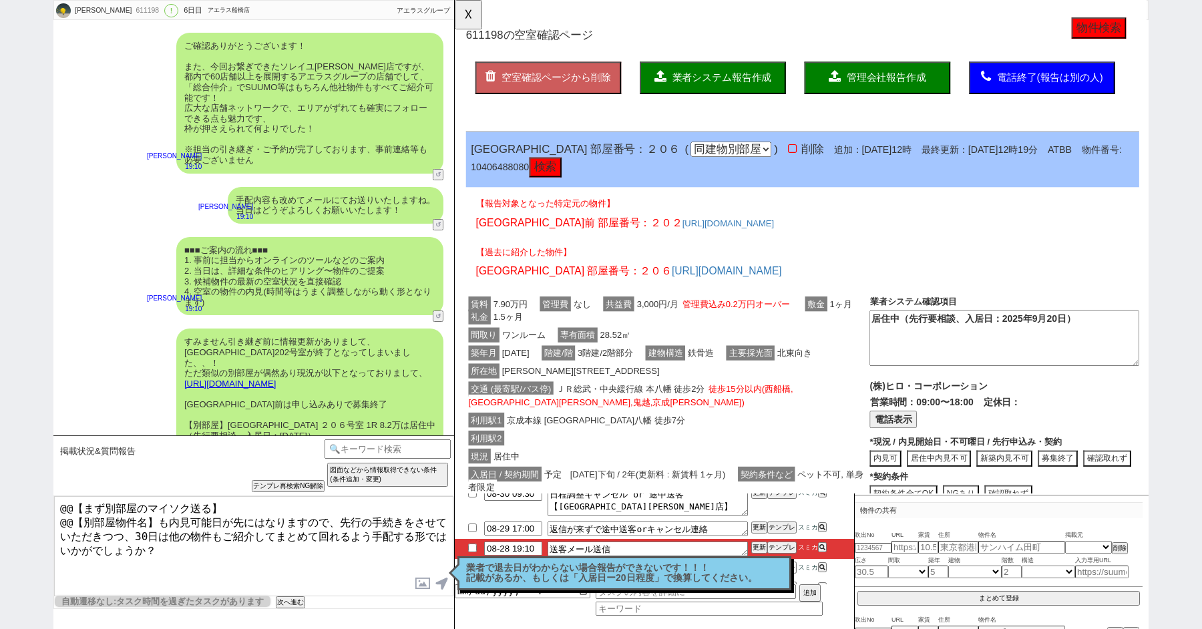
click at [570, 179] on button "検索" at bounding box center [552, 179] width 35 height 21
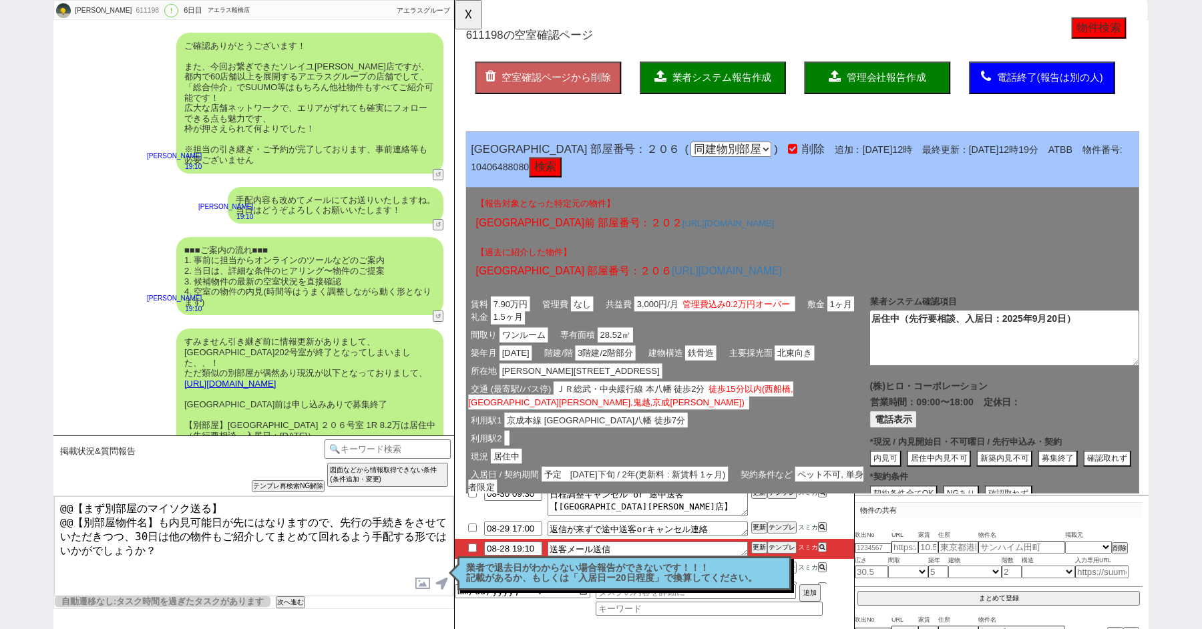
type textarea "申し込みありで募集終了"
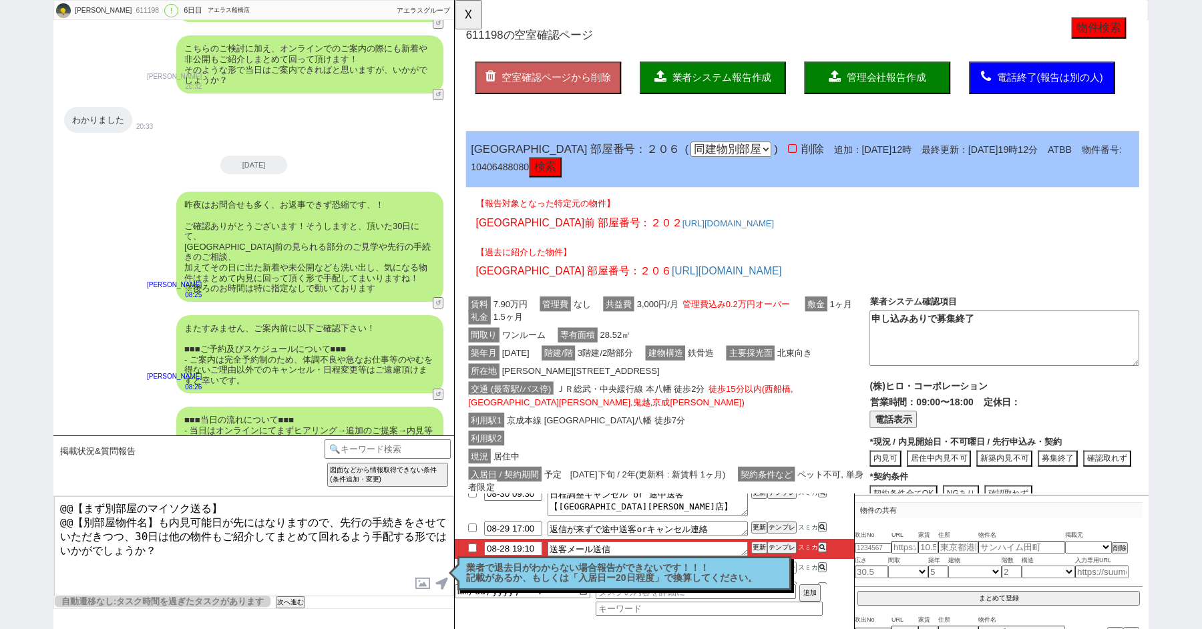
scroll to position [0, 0]
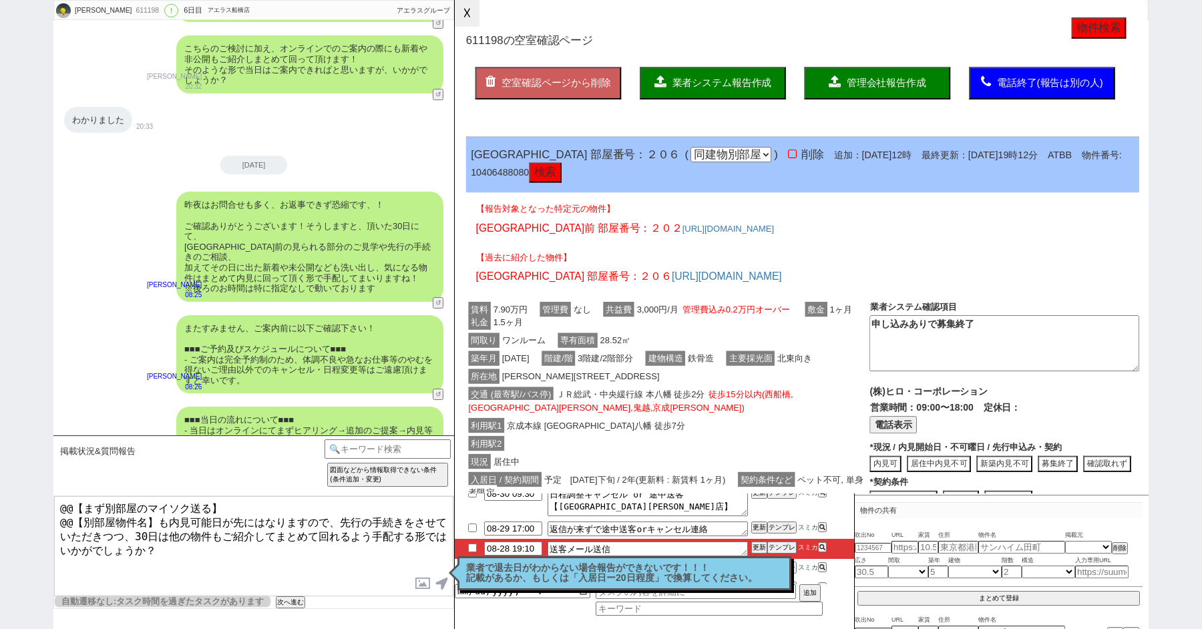
click at [470, 17] on button "☓" at bounding box center [467, 13] width 25 height 27
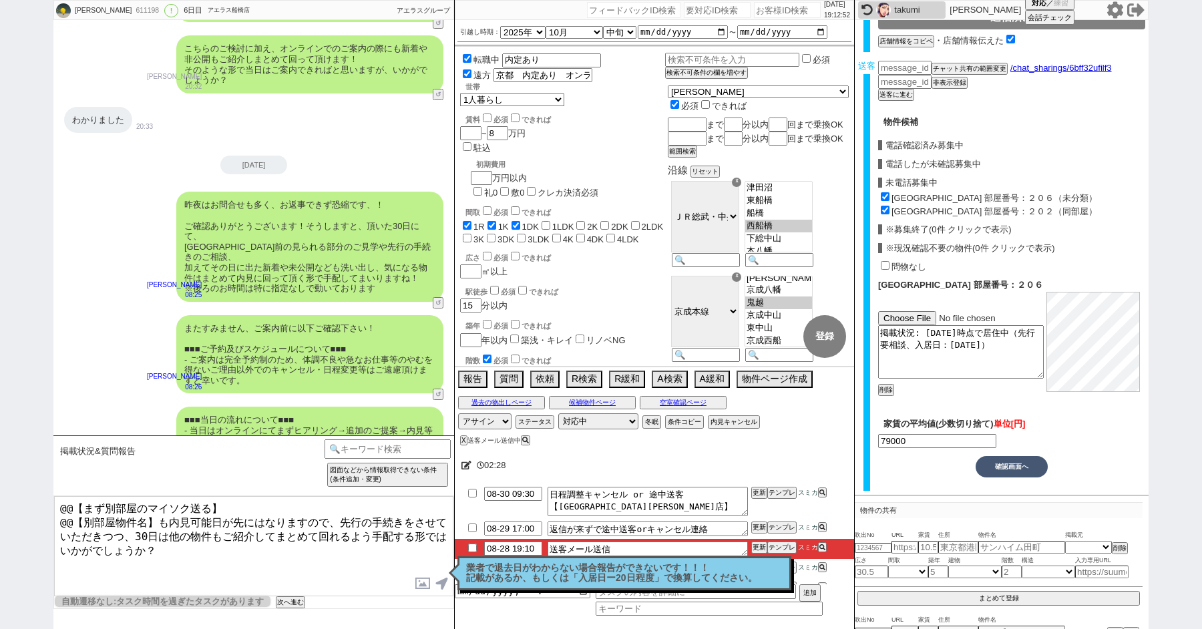
drag, startPoint x: 156, startPoint y: 520, endPoint x: 58, endPoint y: 422, distance: 139.4
click at [58, 422] on div "璃来 611198 ! 0 6日目 アエラス船橋店 冬眠中 自社客 アエラスグループ スミカ_BPO チャット全表示 2025-08-23 新しくフォローされ…" at bounding box center [253, 314] width 401 height 629
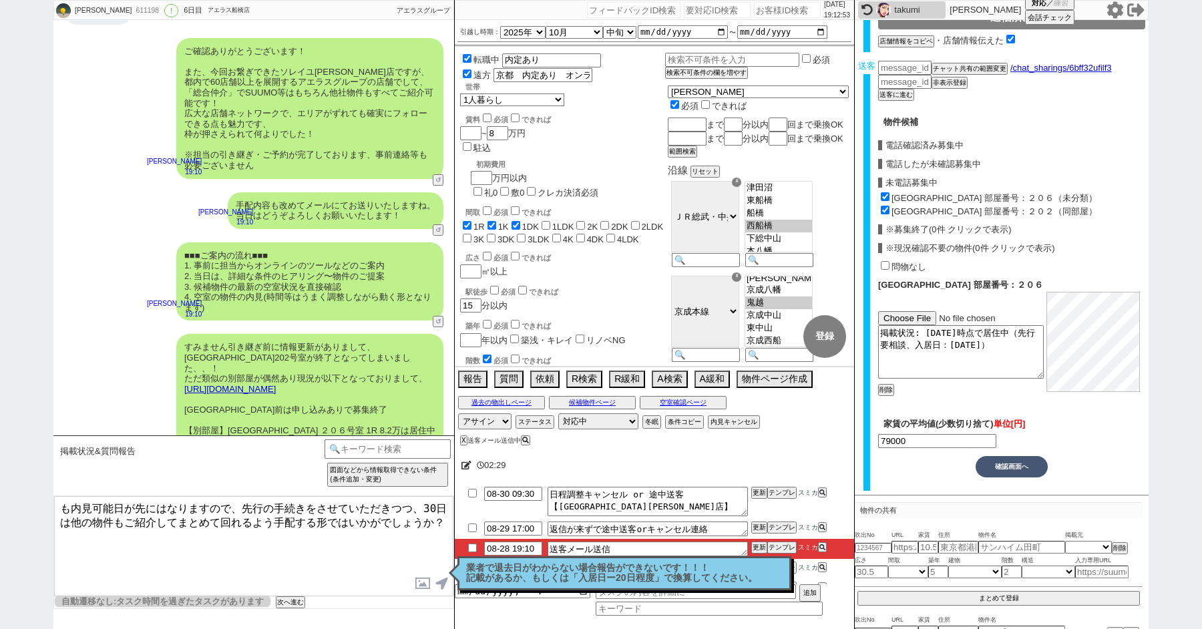
scroll to position [6757, 0]
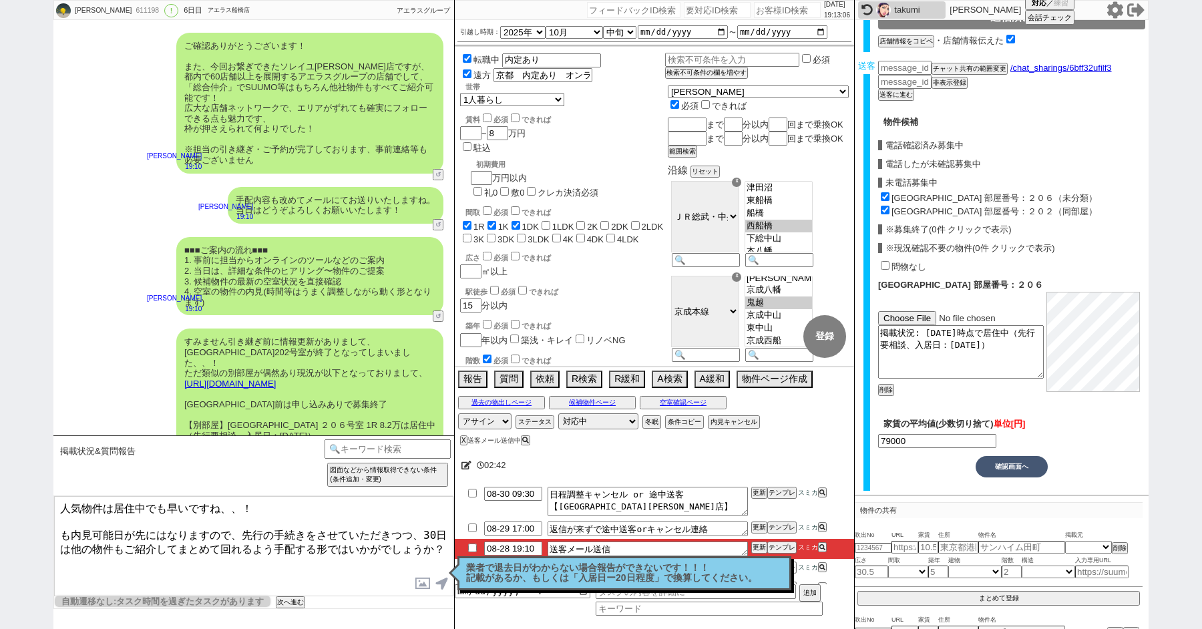
click at [237, 528] on textarea "人気物件は居住中でも早いですね、、！ も内見可能日が先にはなりますので、先行の手続きをさせていただきつつ、30日は他の物件もご紹介してまとめて回れるよう手配す…" at bounding box center [253, 546] width 399 height 100
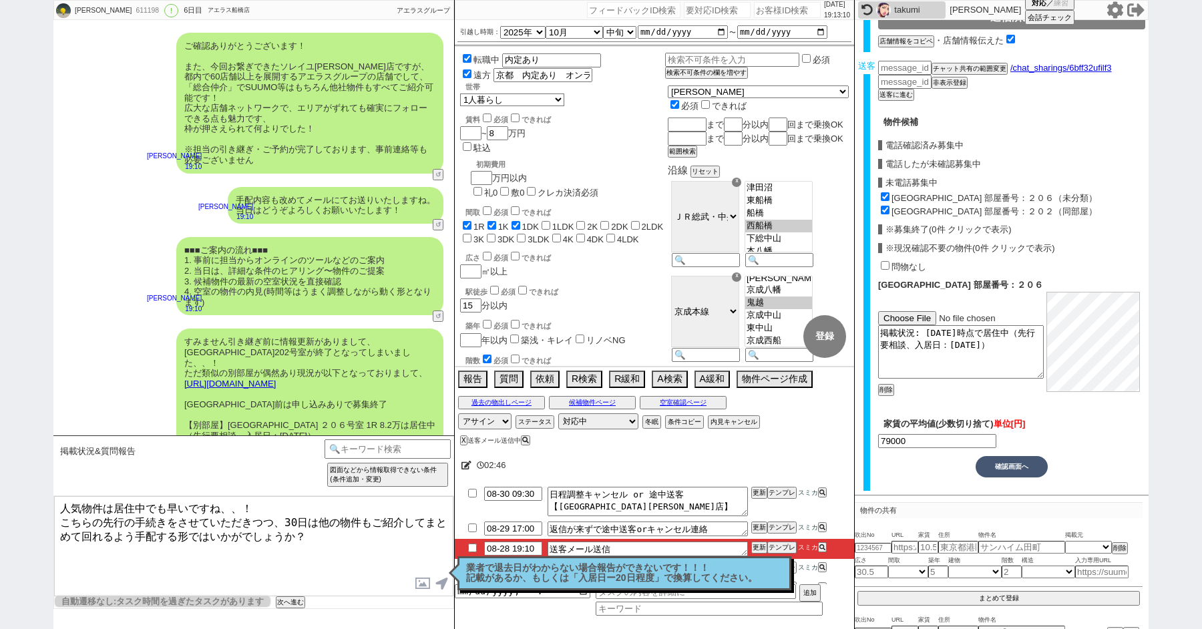
click at [358, 545] on textarea "人気物件は居住中でも早いですね、、！ こちらの先行の手続きをさせていただきつつ、30日は他の物件もご紹介してまとめて回れるよう手配する形ではいかがでしょうか？" at bounding box center [253, 546] width 399 height 100
type textarea "人気物件は居住中でも早いですね、、！ こちらの先行の手続きをさせていただきつつ、30日は他の物件もご紹介してまとめて回れるよう手配する形ではいかがでしょうか？"
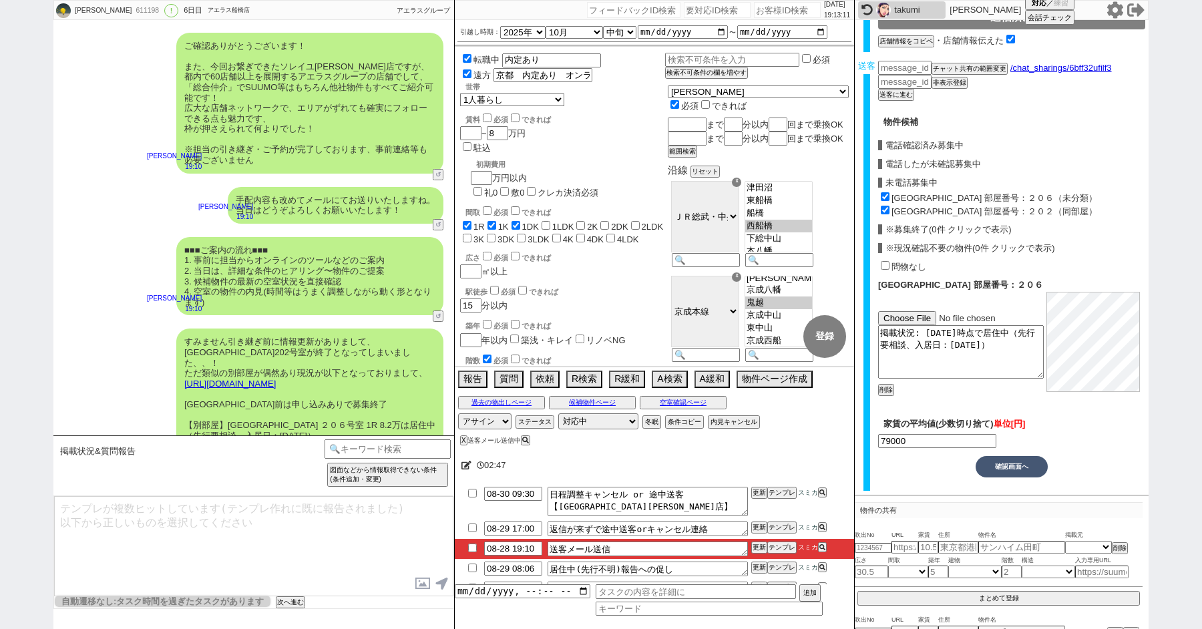
scroll to position [6827, 0]
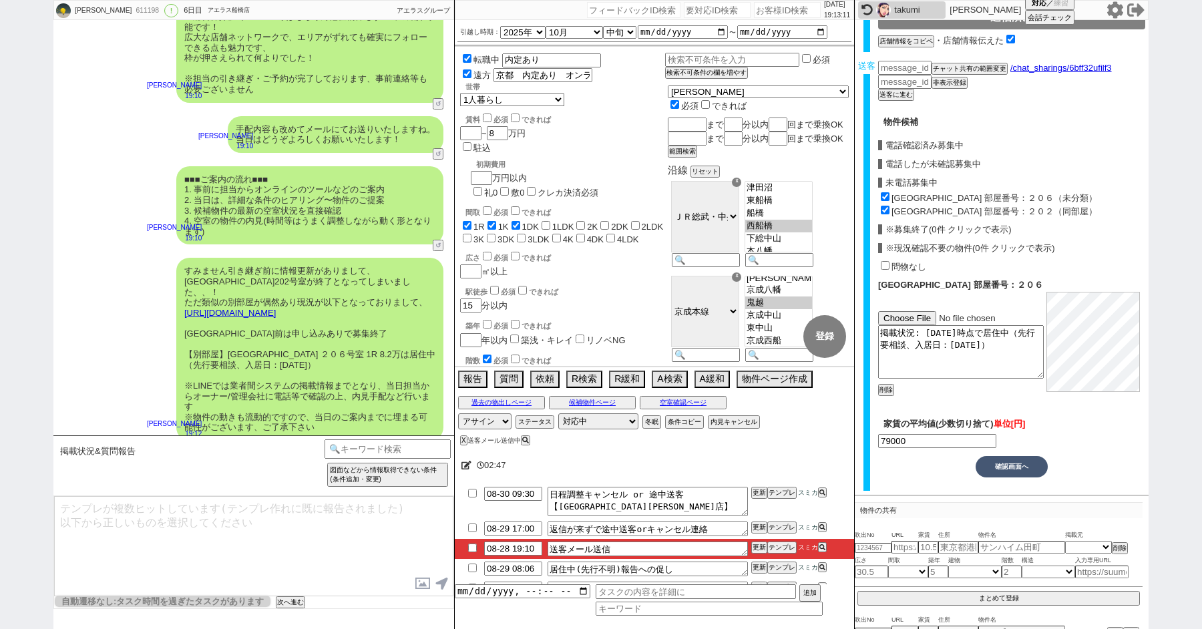
type input "08-28 19:30"
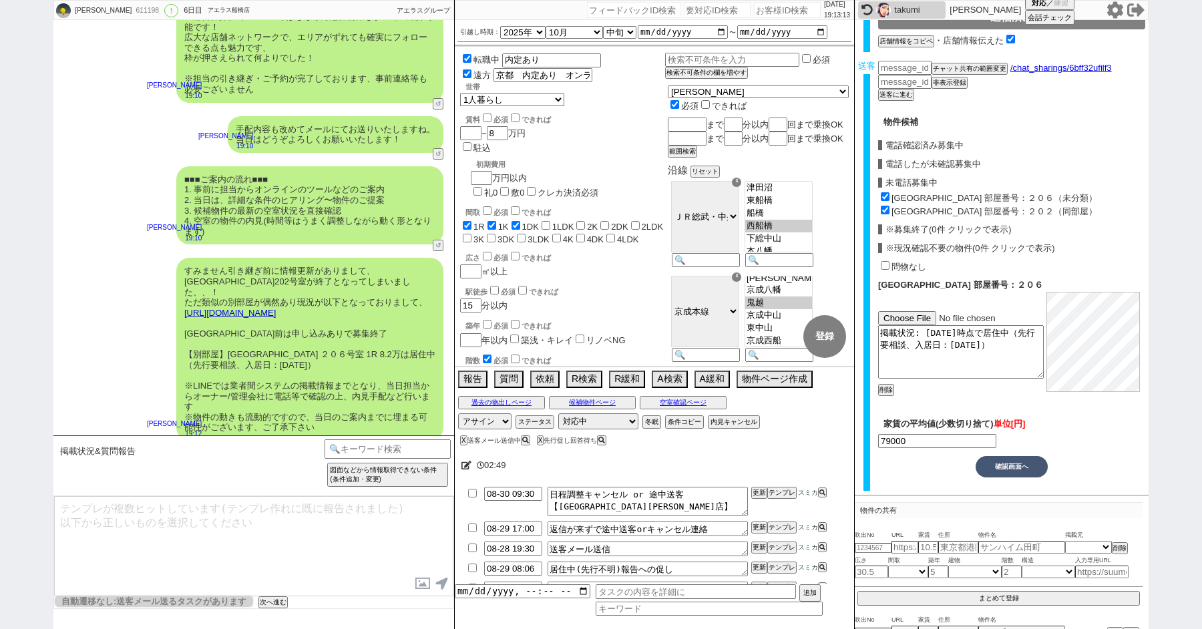
click at [471, 547] on input "checkbox" at bounding box center [472, 548] width 19 height 9
checkbox input "true"
click at [472, 570] on input "checkbox" at bounding box center [472, 568] width 19 height 9
checkbox input "true"
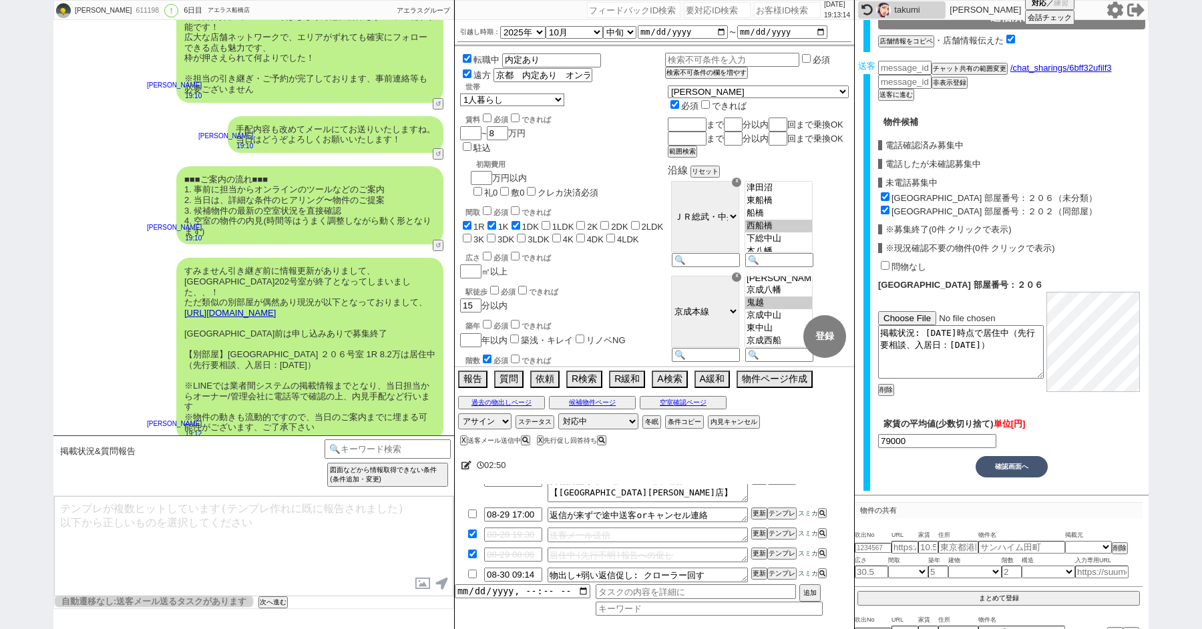
click at [472, 573] on input "checkbox" at bounding box center [472, 574] width 19 height 9
checkbox input "true"
click at [515, 591] on input "datetime-local" at bounding box center [523, 590] width 136 height 11
click at [489, 592] on input "datetime-local" at bounding box center [523, 590] width 136 height 11
click at [496, 589] on input "datetime-local" at bounding box center [523, 590] width 136 height 11
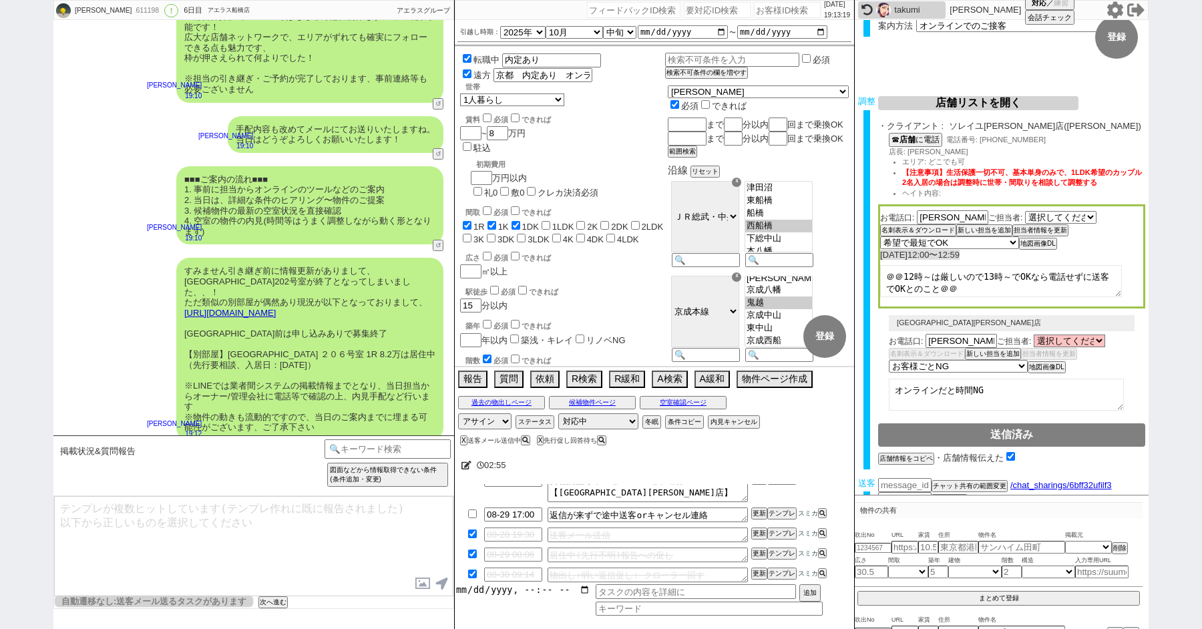
scroll to position [0, 0]
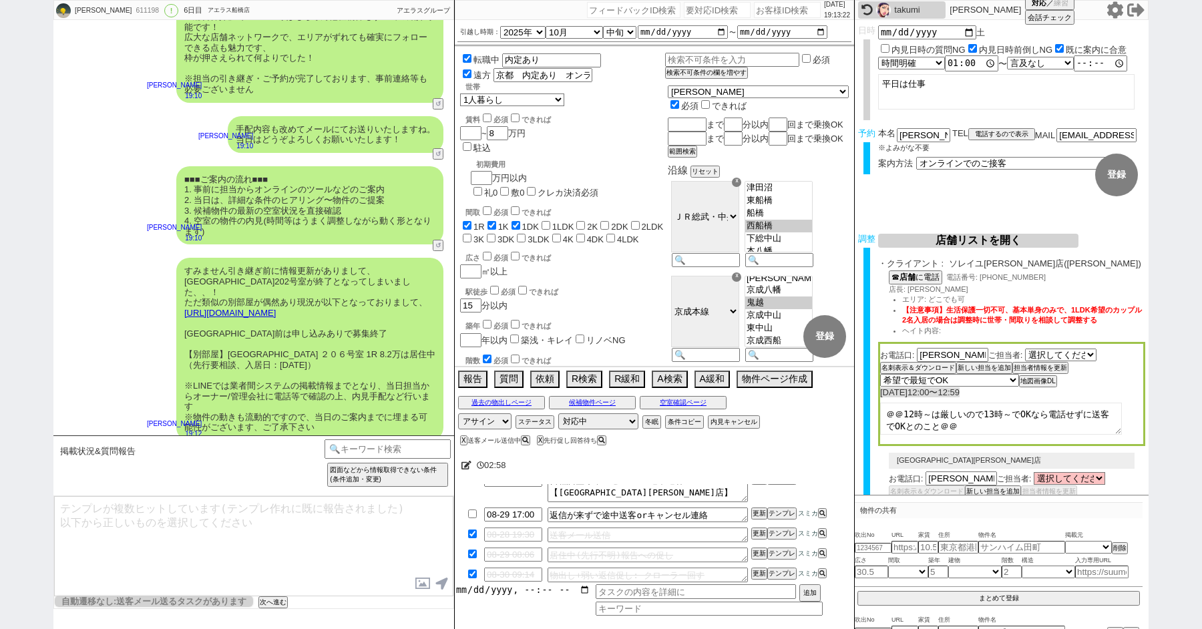
type input "2025-08-29T09:00"
click at [676, 399] on button "空室確認ページ" at bounding box center [683, 402] width 87 height 11
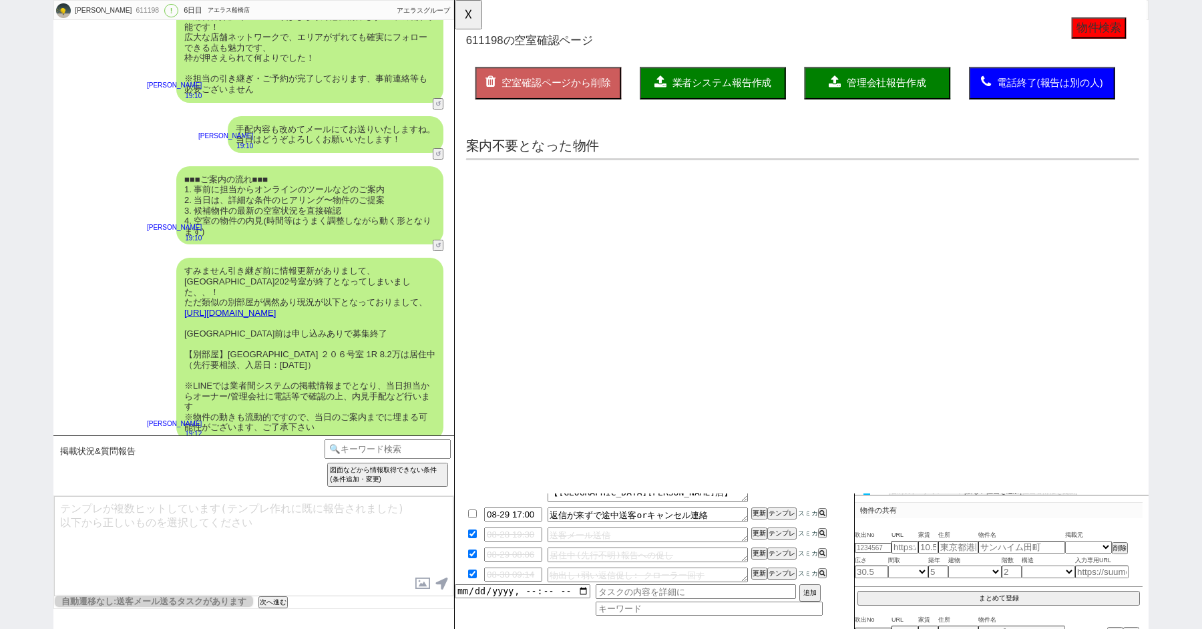
select select "another_room"
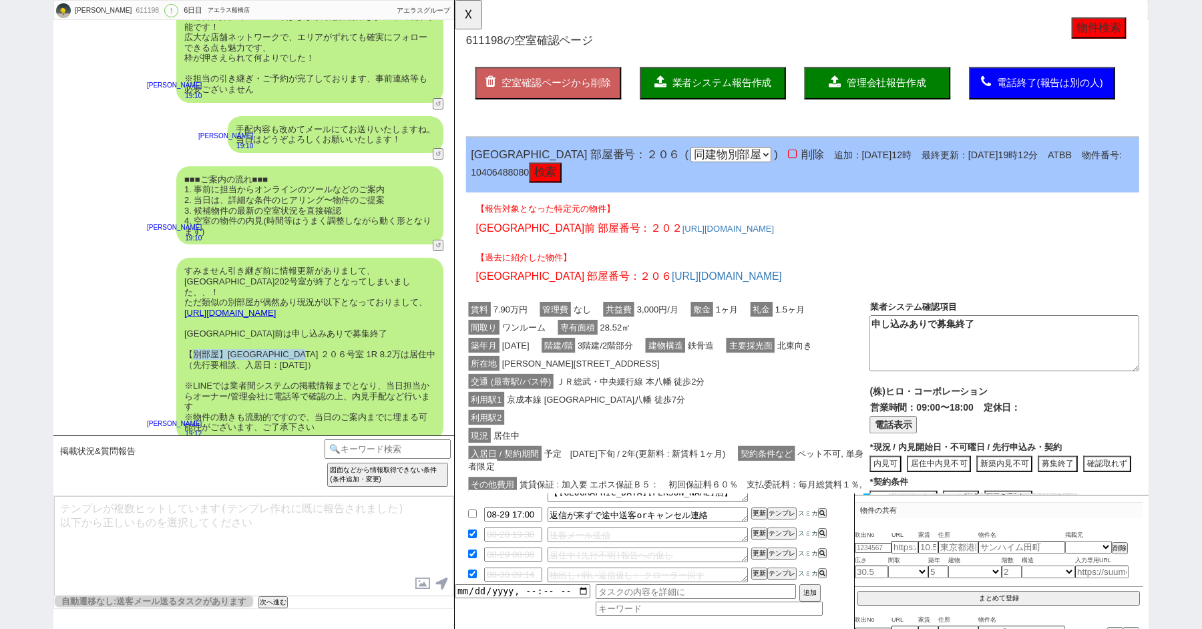
drag, startPoint x: 189, startPoint y: 273, endPoint x: 340, endPoint y: 273, distance: 151.0
click at [340, 273] on div "すみません引き継ぎ前に情報更新がありまして、メゾン本八幡駅前202号室が終了となってしまいました、、！ ただ類似の別部屋が偶然あり現況が以下となっておりまして…" at bounding box center [309, 349] width 267 height 183
copy div "別部屋】メゾン本八幡駅前 ２０６号室"
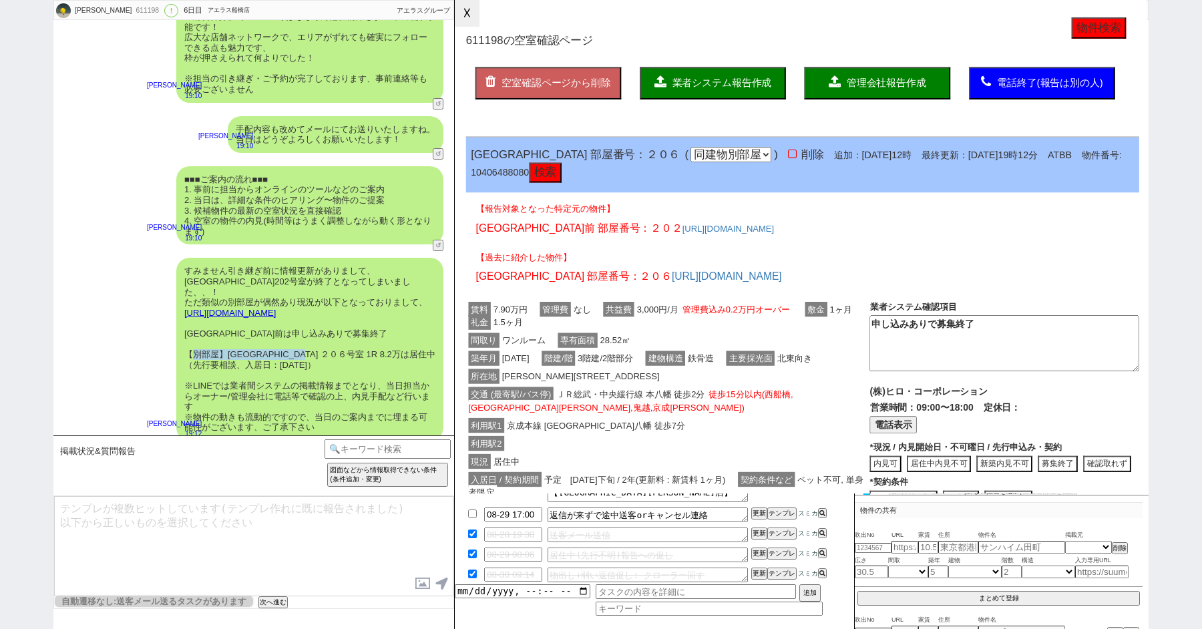
click at [462, 21] on button "☓" at bounding box center [467, 13] width 25 height 27
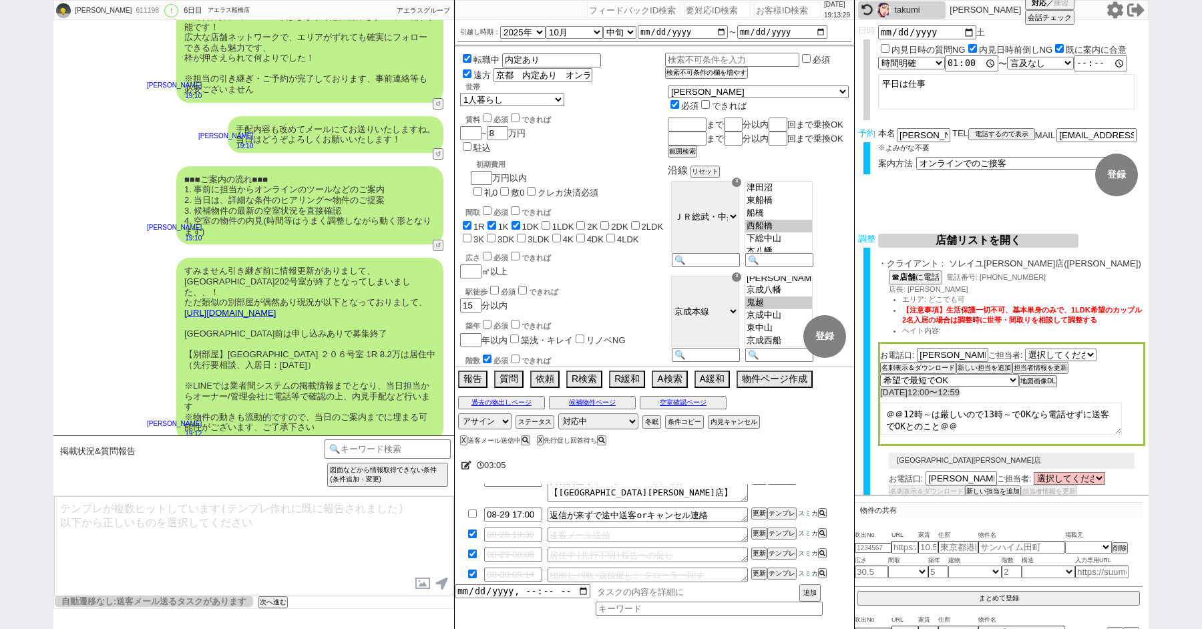
click at [616, 594] on input "text" at bounding box center [696, 592] width 200 height 15
paste input "別部屋】メゾン本八幡駅前 ２０６号室"
type input "別部屋】メゾン本八幡駅前 ２０６号室 も掲載がなかったので終了報告する"
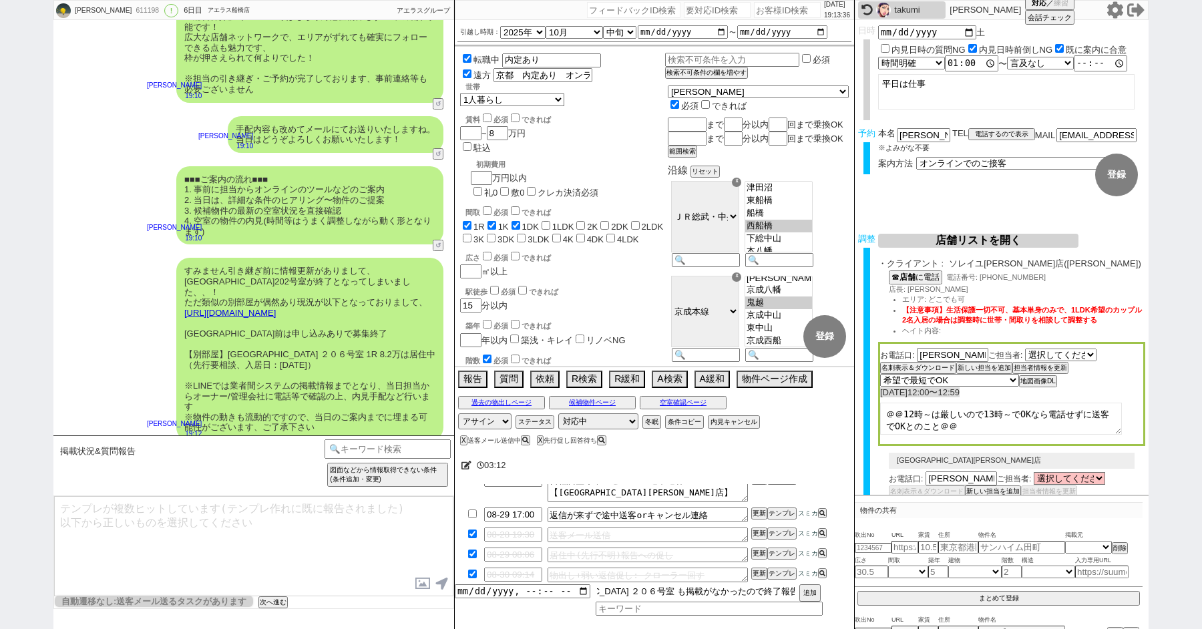
type input "[DATE]T19:00"
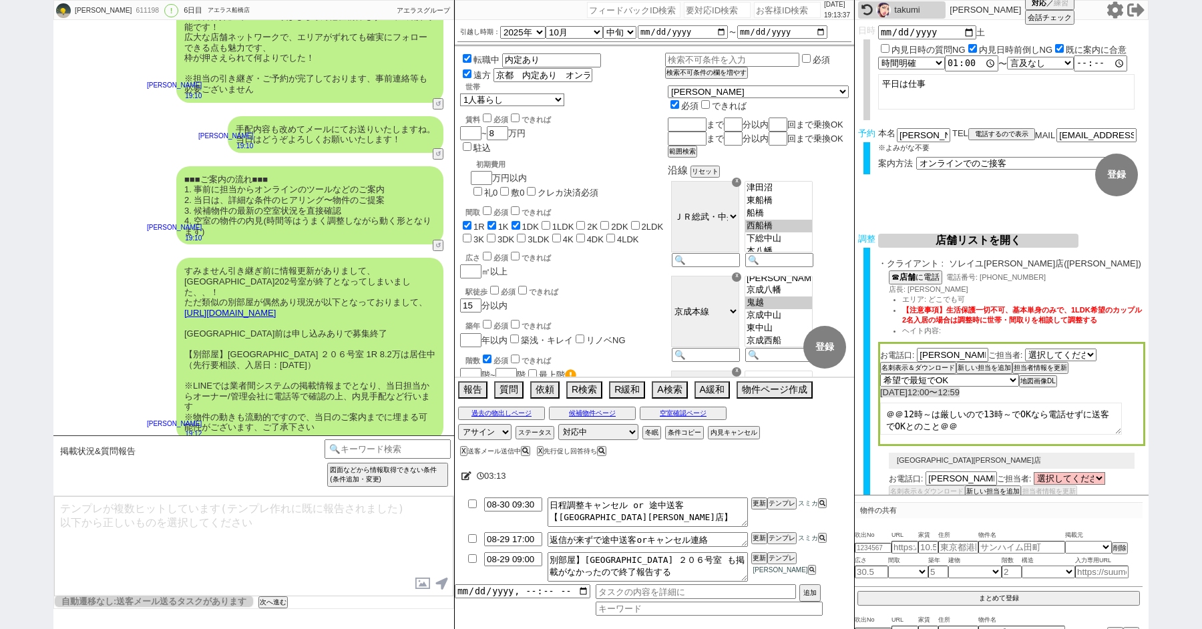
select select "235"
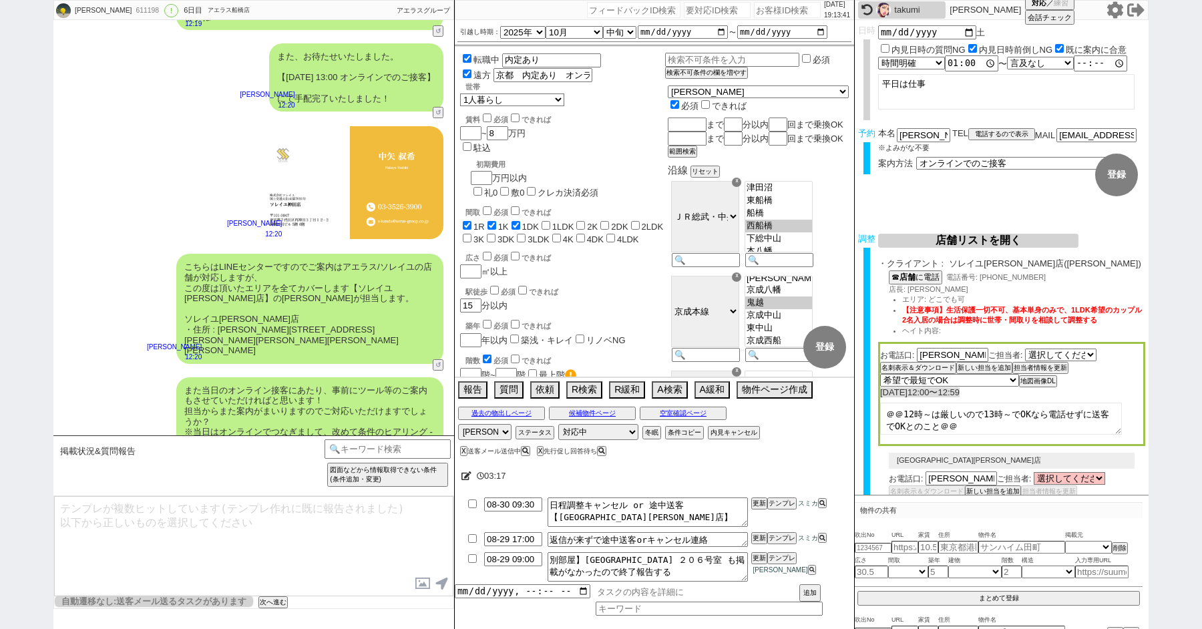
scroll to position [6827, 0]
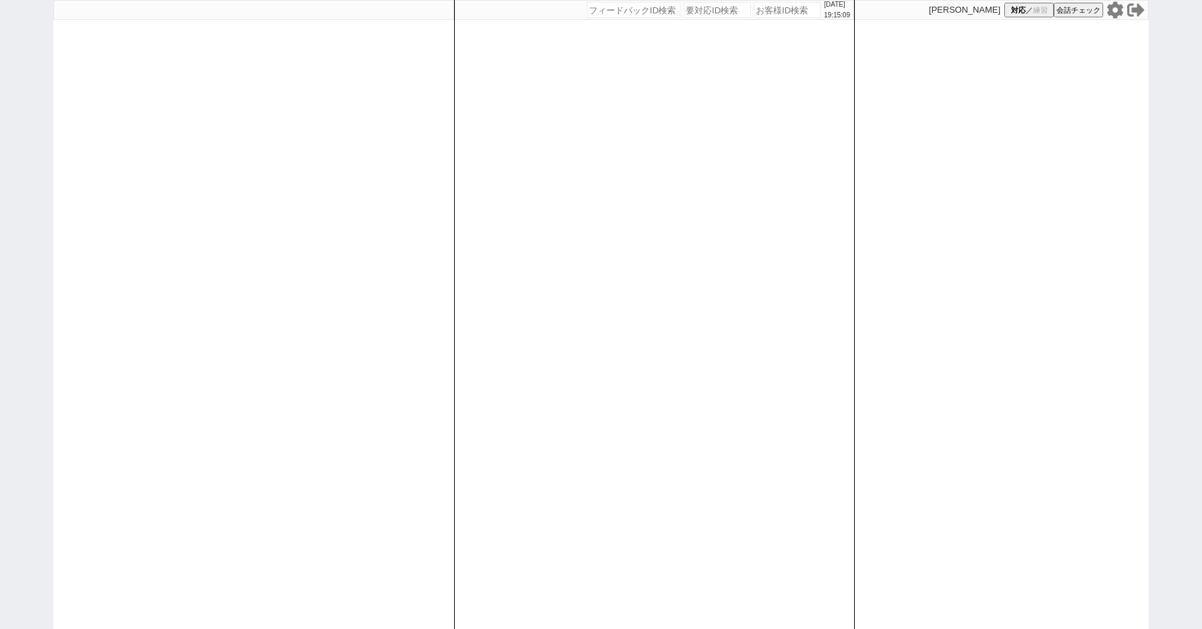
click at [0, 190] on div "[DATE] 19:15:09 候補物件を追加してしてください 紹介した物件一覧 他社物件を追加する 空室確認ページに追加・削除 紹介した物件一覧 他社物件を…" at bounding box center [601, 314] width 1202 height 629
select select "235"
select select "1"
select select "4"
select select "5"
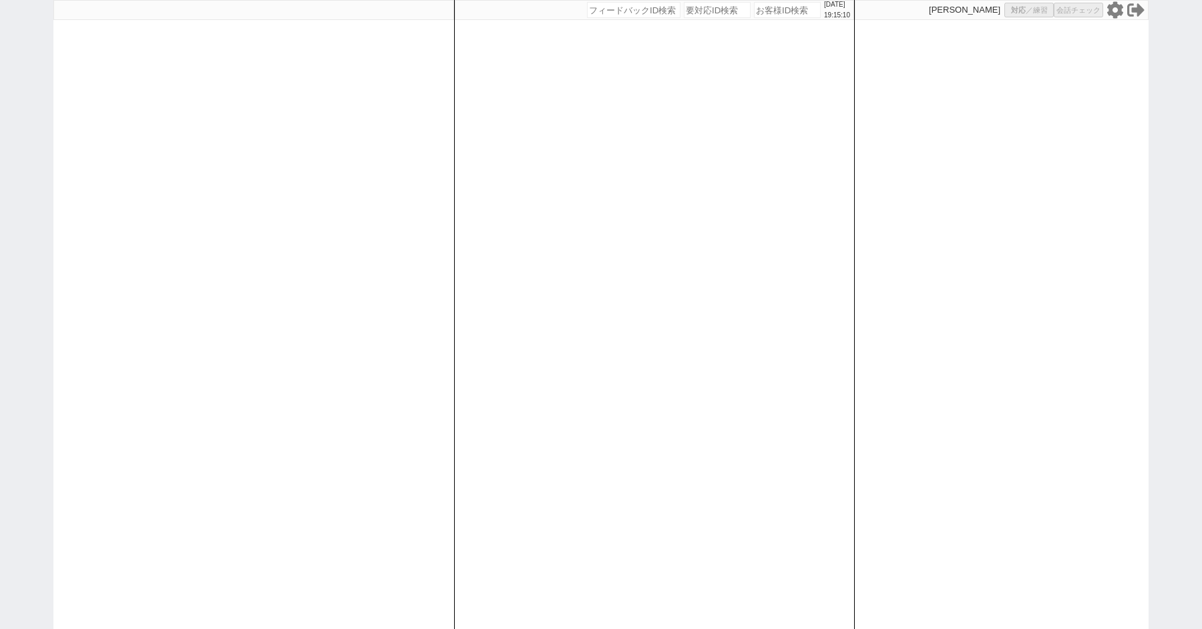
select select "9"
select select
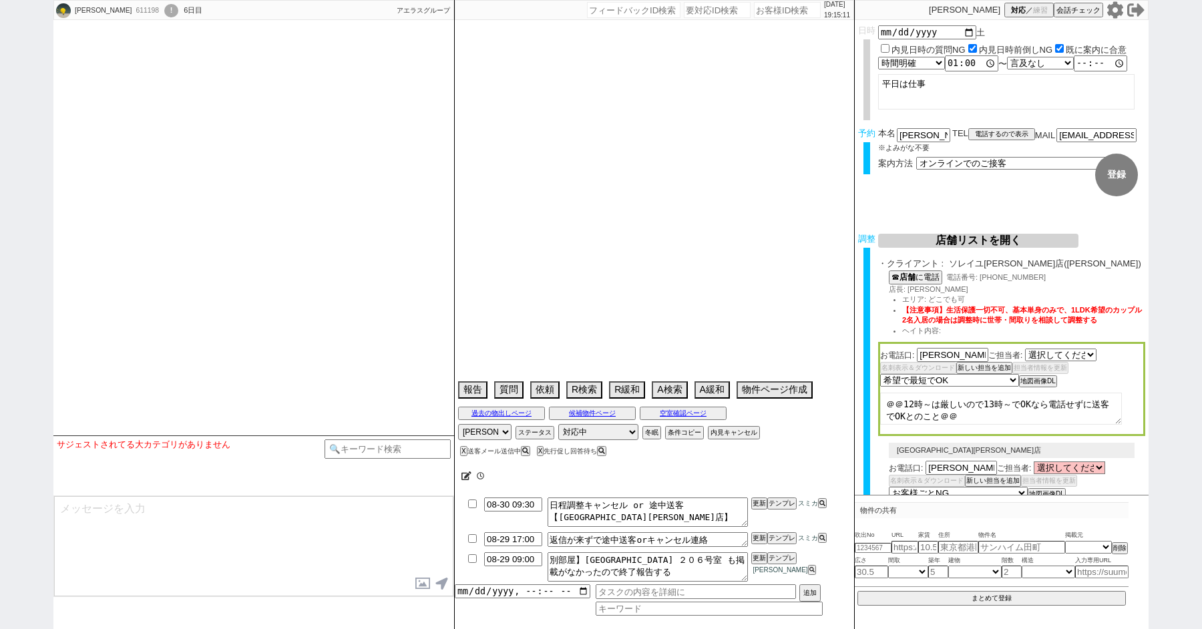
select select "[DATE]"
select select
select select "2025"
select select "10"
select select "33"
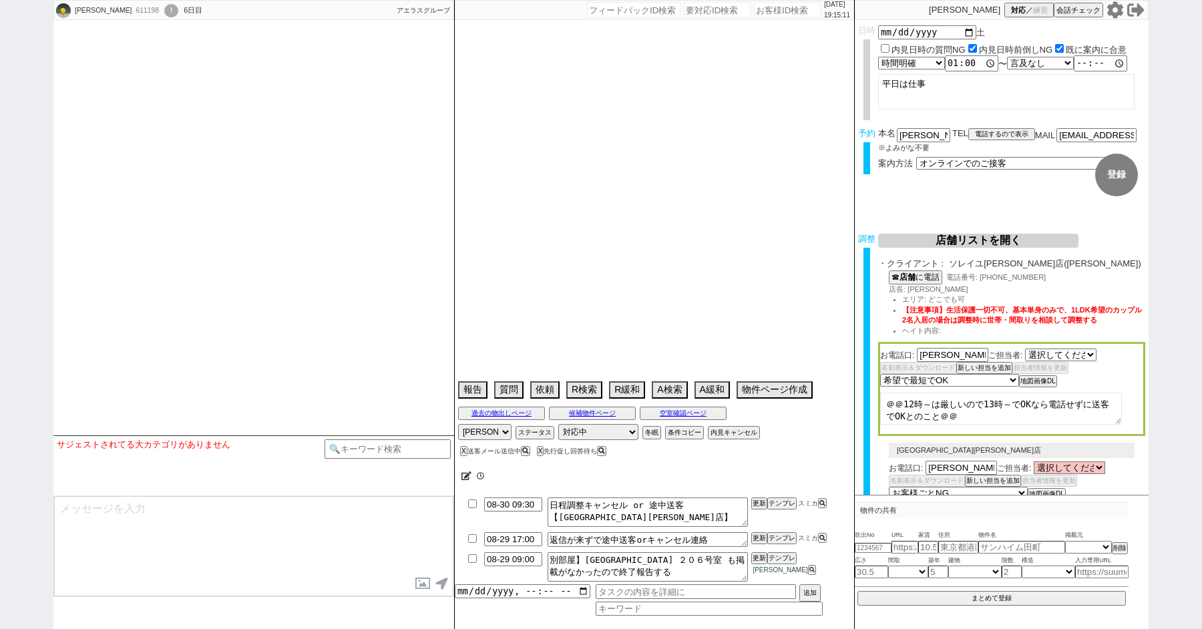
select select "0"
select select "814"
select select "29"
select select "894"
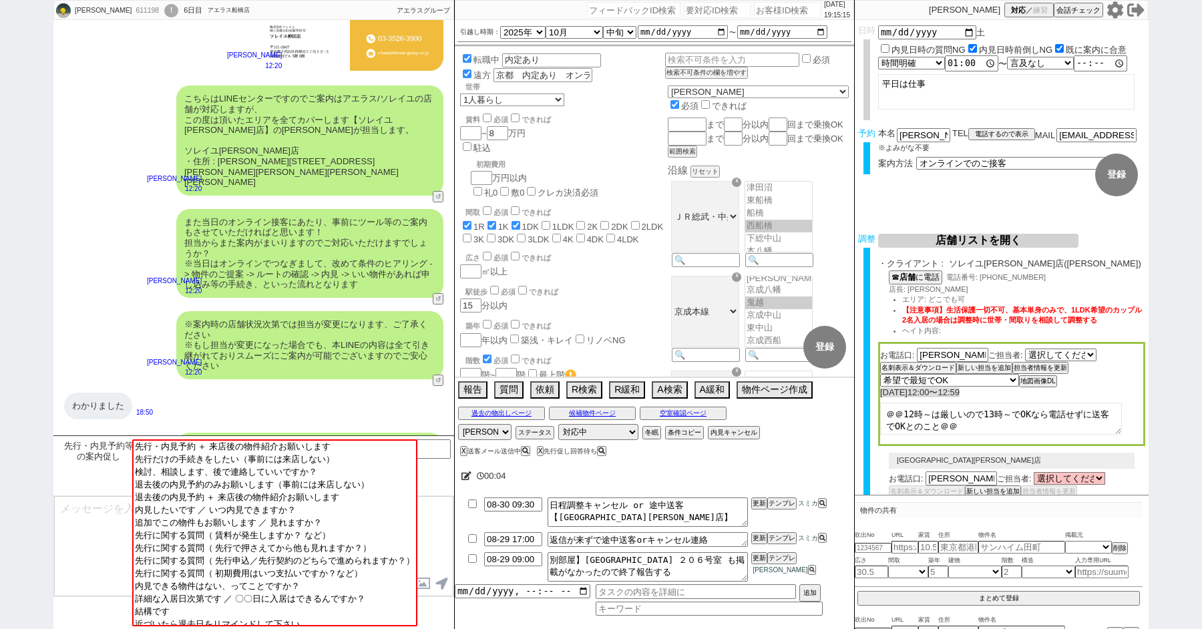
scroll to position [6827, 0]
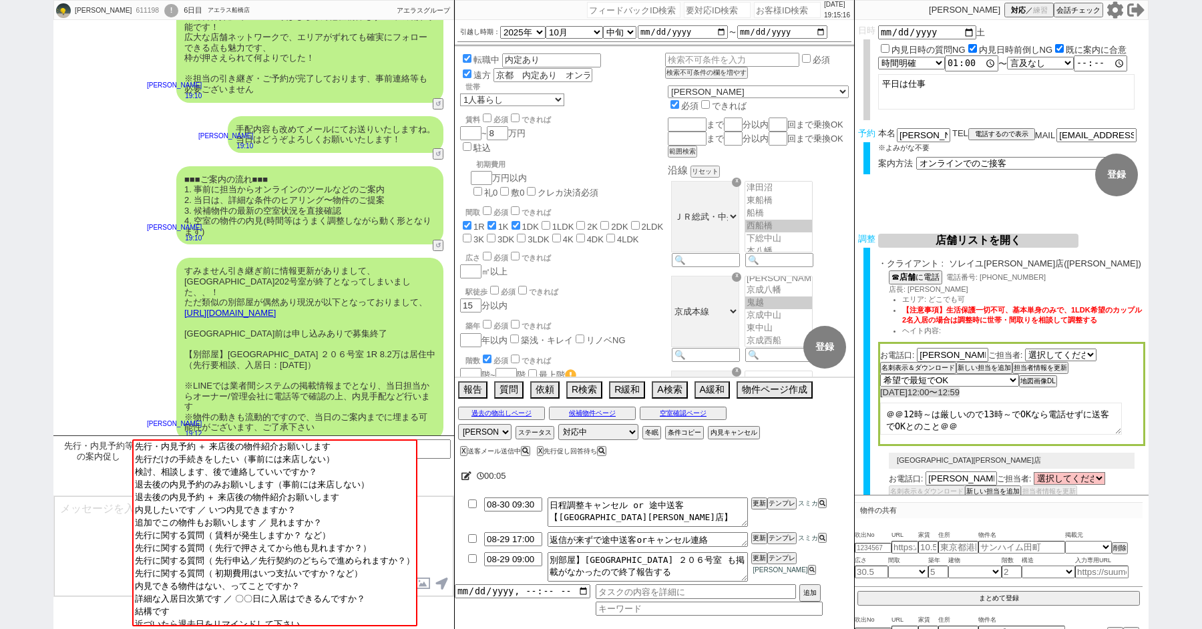
click at [164, 13] on div "!" at bounding box center [171, 10] width 14 height 13
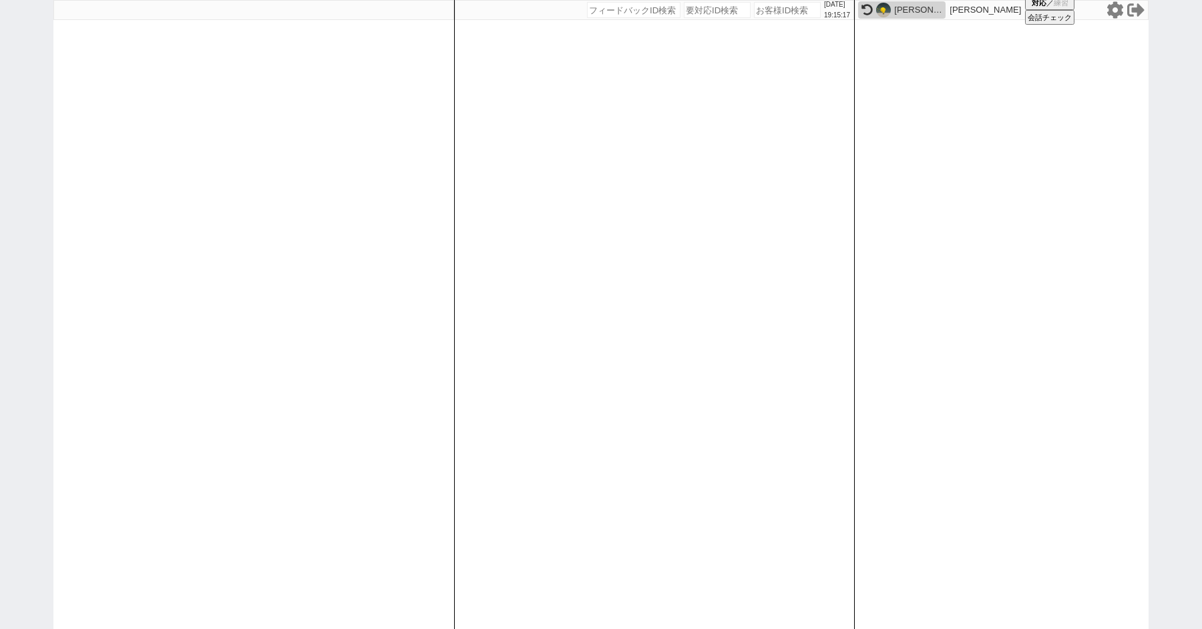
click at [38, 182] on div "[DATE] 19:15:17 候補物件を追加してしてください 紹介した物件一覧 他社物件を追加する 空室確認ページに追加・削除 紹介した物件一覧 他社物件を…" at bounding box center [601, 314] width 1202 height 629
select select "100"
select select "1"
select select "4"
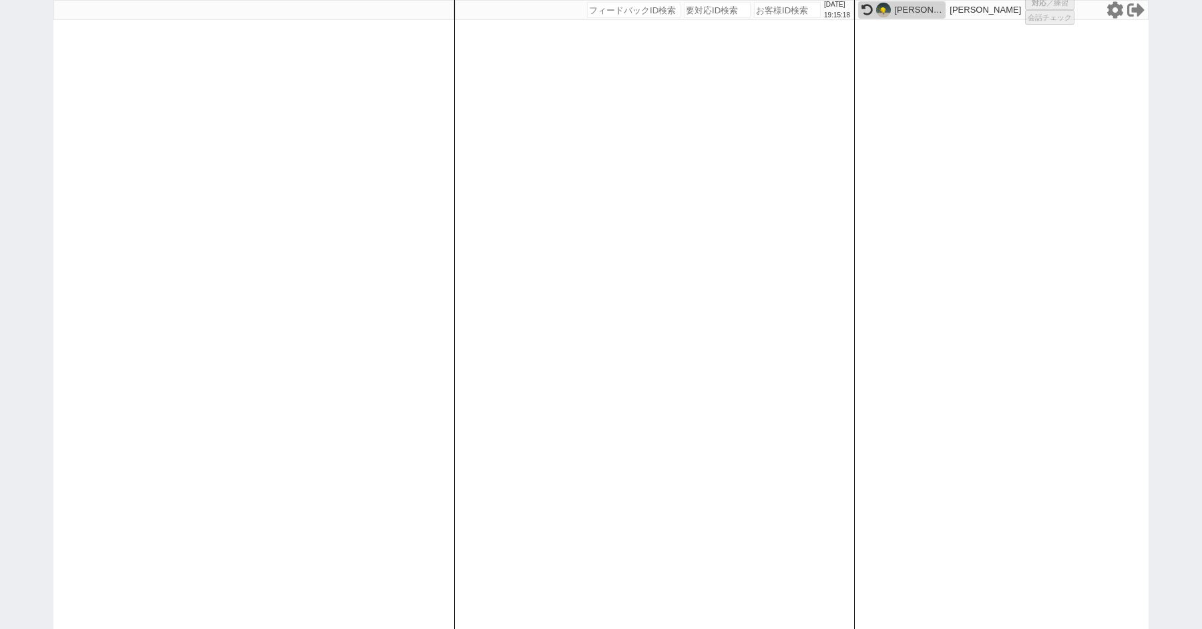
select select "5"
select select
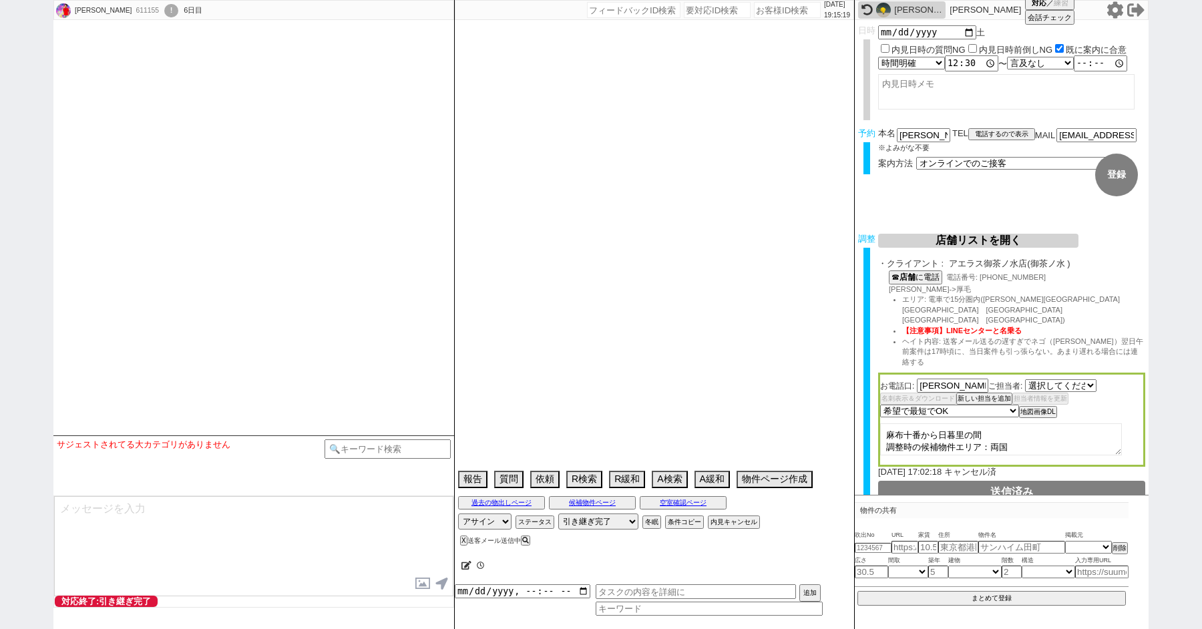
select select "481"
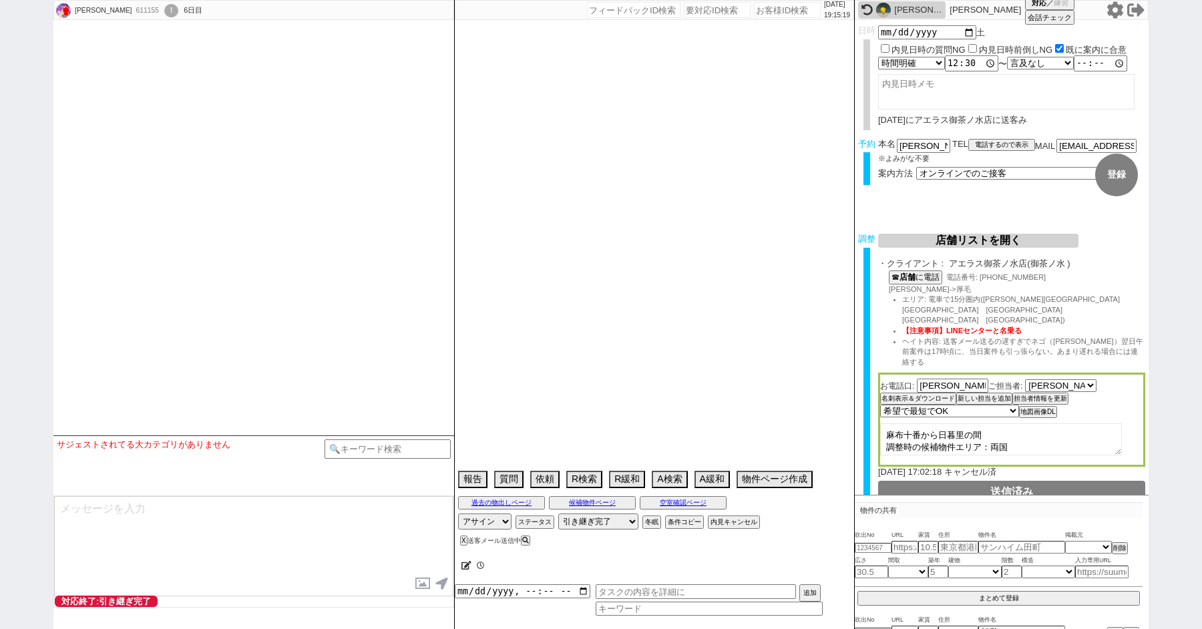
scroll to position [9169, 0]
select select "2025"
select select "9"
select select "36"
select select "0"
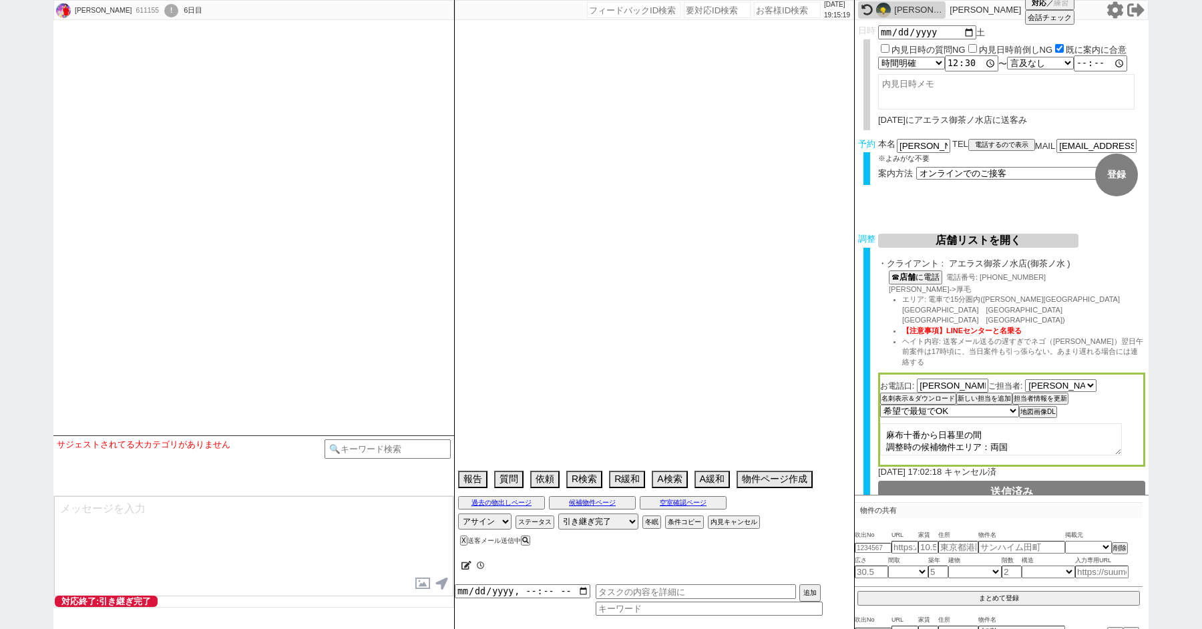
select select "67"
select select "1619"
select select "14"
select select "488"
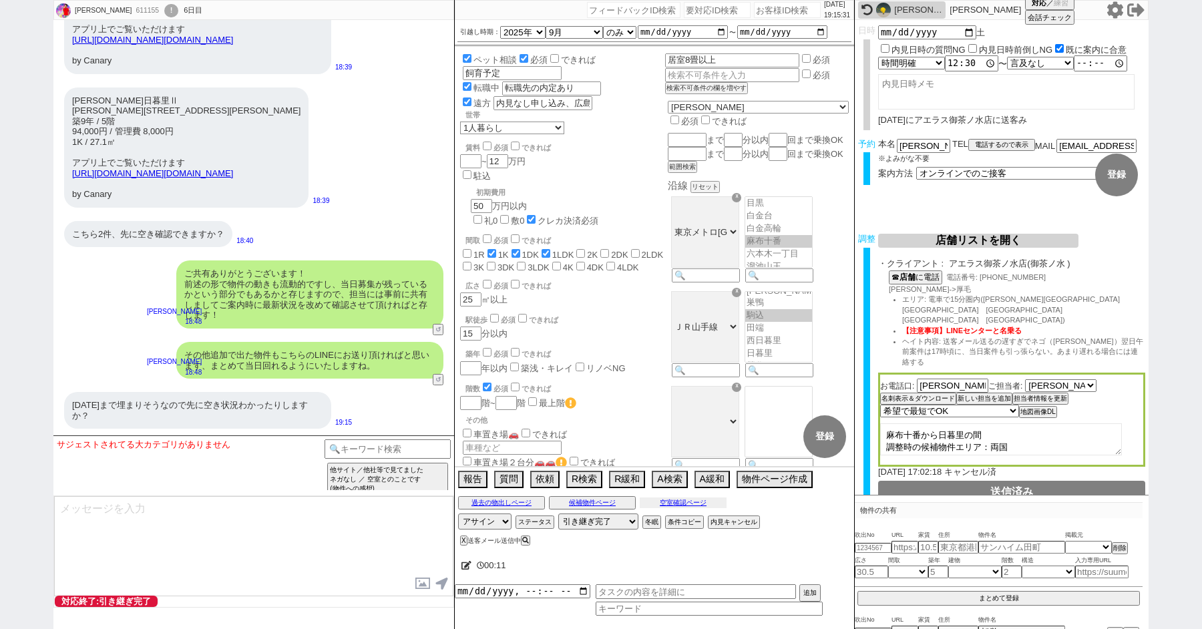
click at [683, 502] on button "空室確認ページ" at bounding box center [683, 503] width 87 height 11
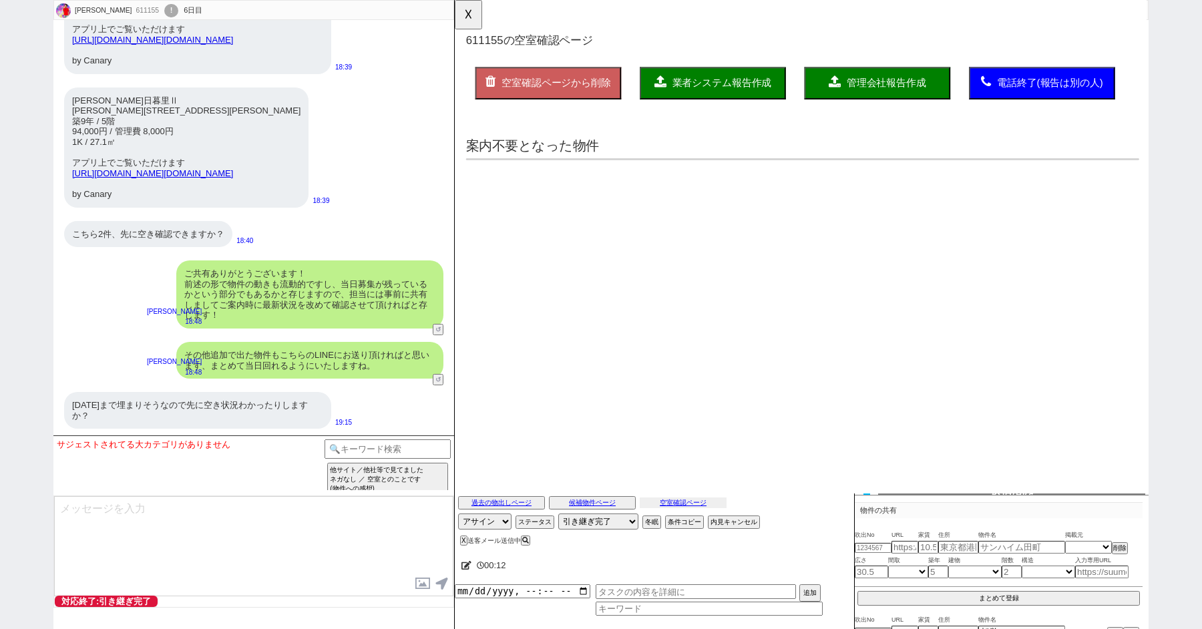
scroll to position [0, 0]
select select "another_room"
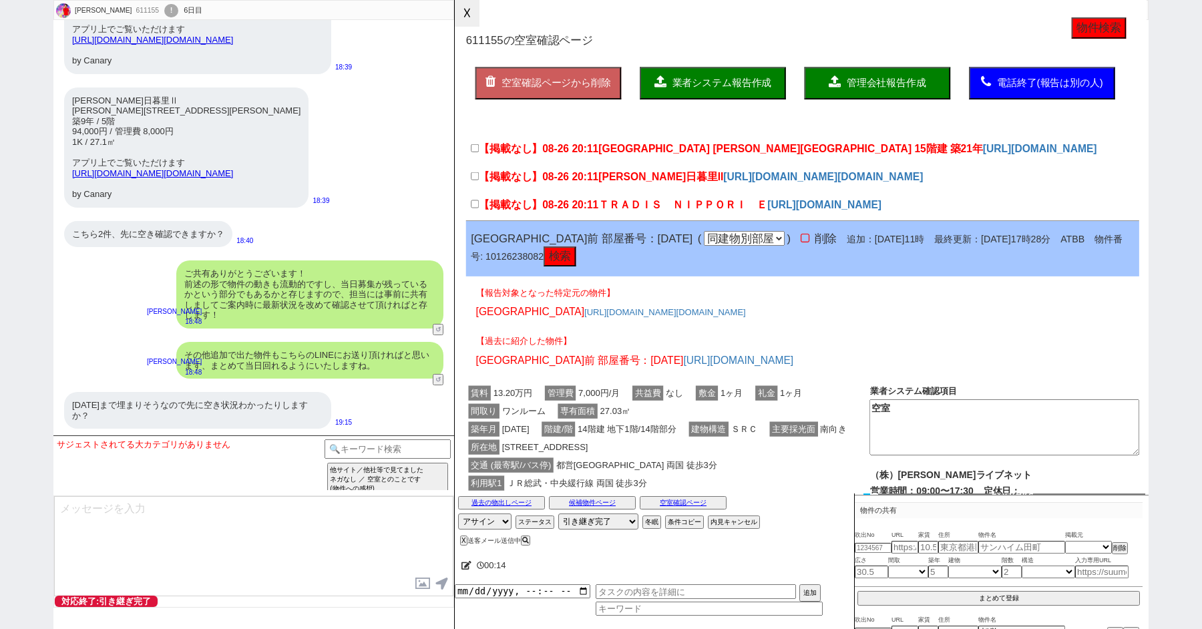
click at [468, 17] on button "☓" at bounding box center [467, 13] width 25 height 27
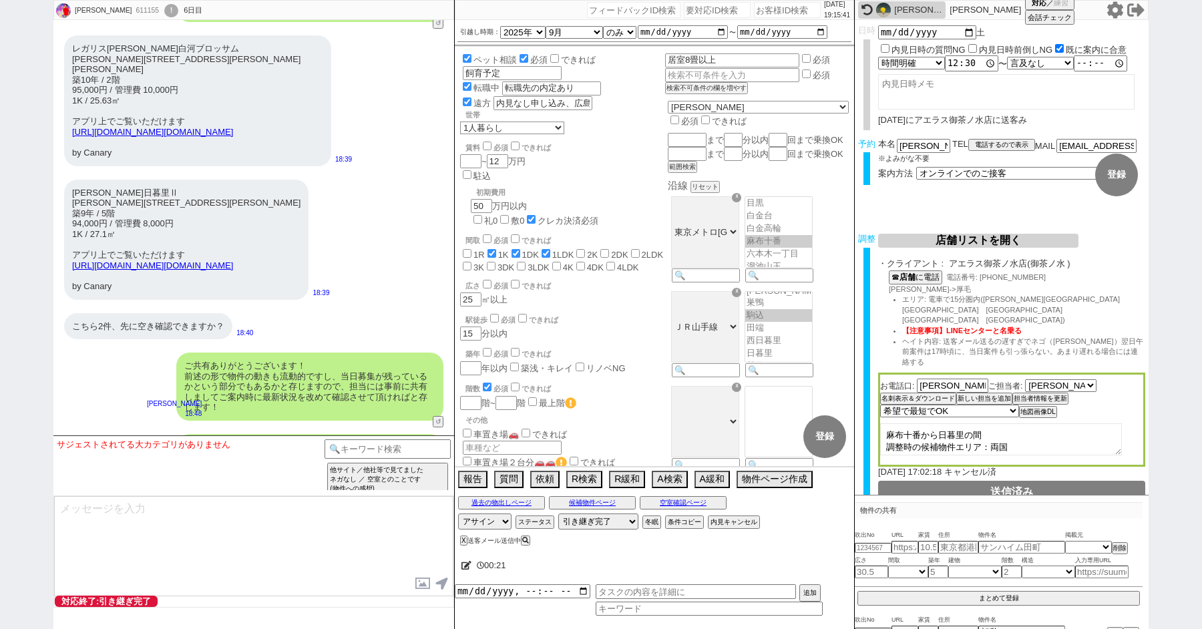
scroll to position [8894, 0]
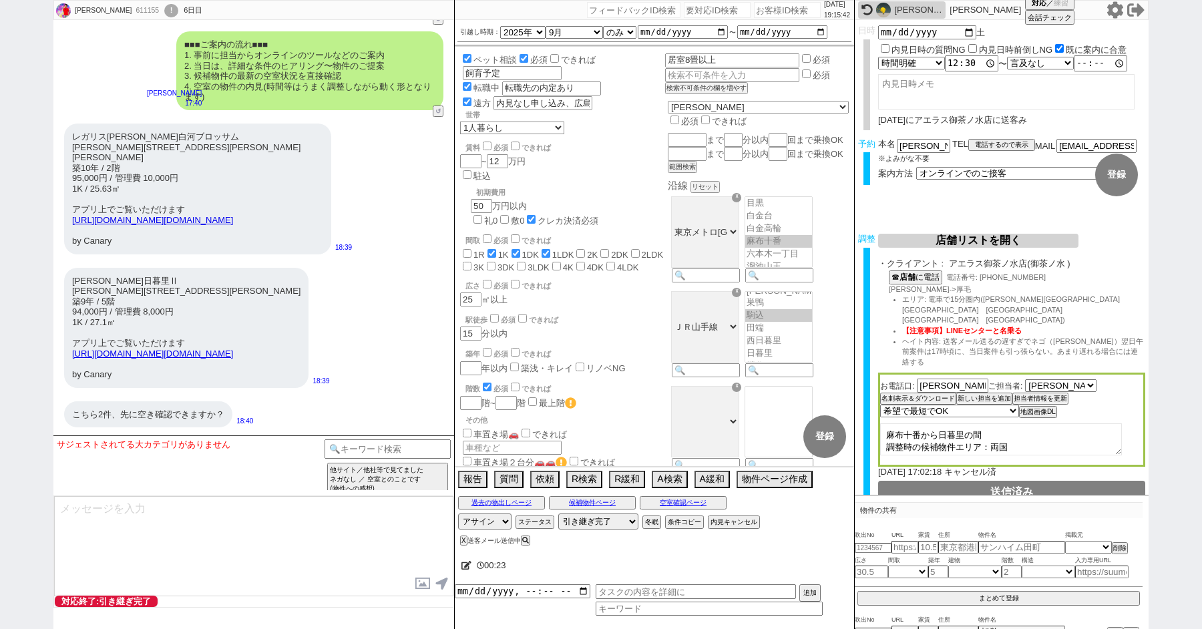
drag, startPoint x: 289, startPoint y: 270, endPoint x: 69, endPoint y: 230, distance: 223.3
click at [69, 231] on div "レガリス[PERSON_NAME]白河ブロッサム [PERSON_NAME][STREET_ADDRESS][PERSON_NAME][PERSON_NAME…" at bounding box center [197, 189] width 267 height 131
copy link "[URL][DOMAIN_NAME][DOMAIN_NAME]"
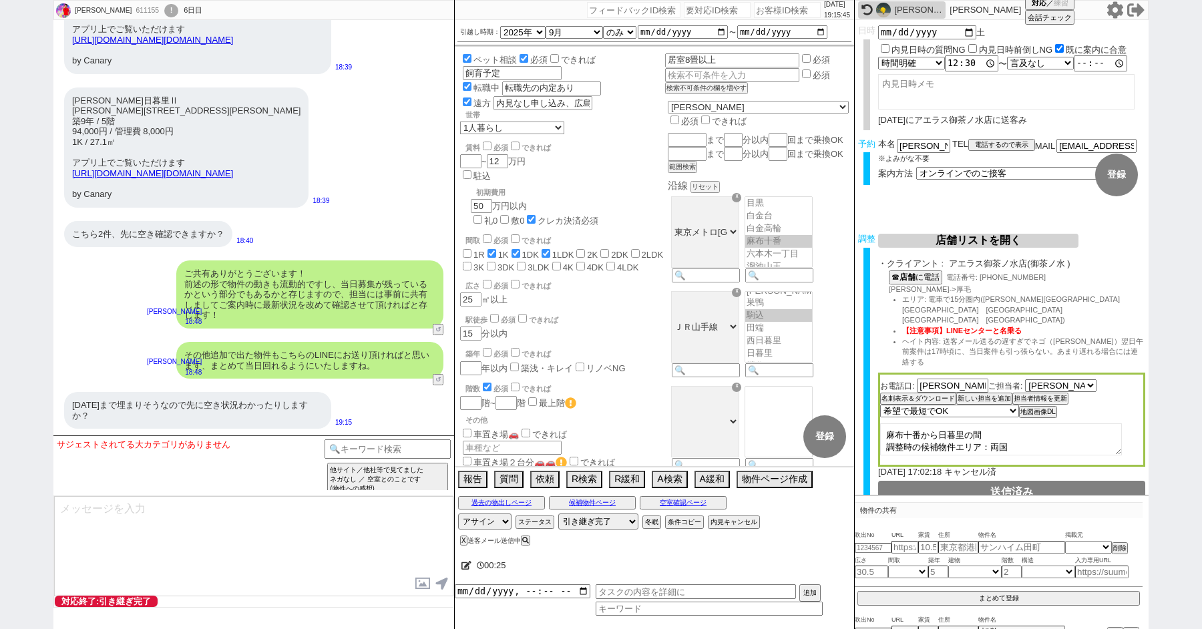
scroll to position [62, 0]
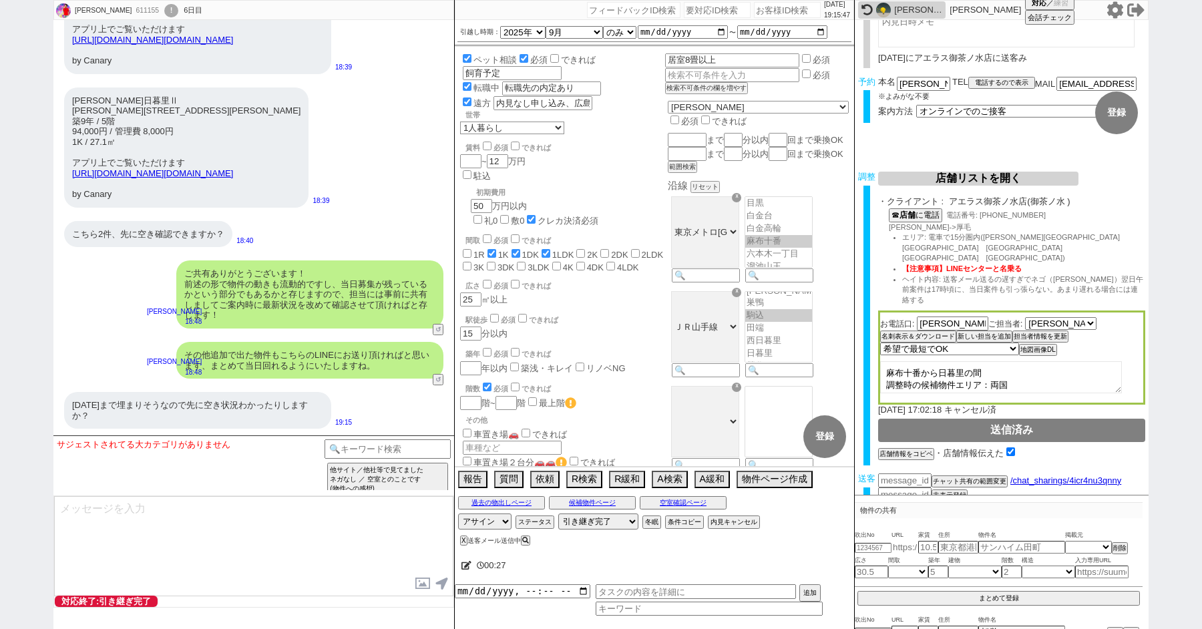
click at [907, 550] on input "text" at bounding box center [905, 547] width 27 height 11
paste input "[URL][DOMAIN_NAME][DOMAIN_NAME]"
type input "[URL][DOMAIN_NAME][DOMAIN_NAME]"
select select
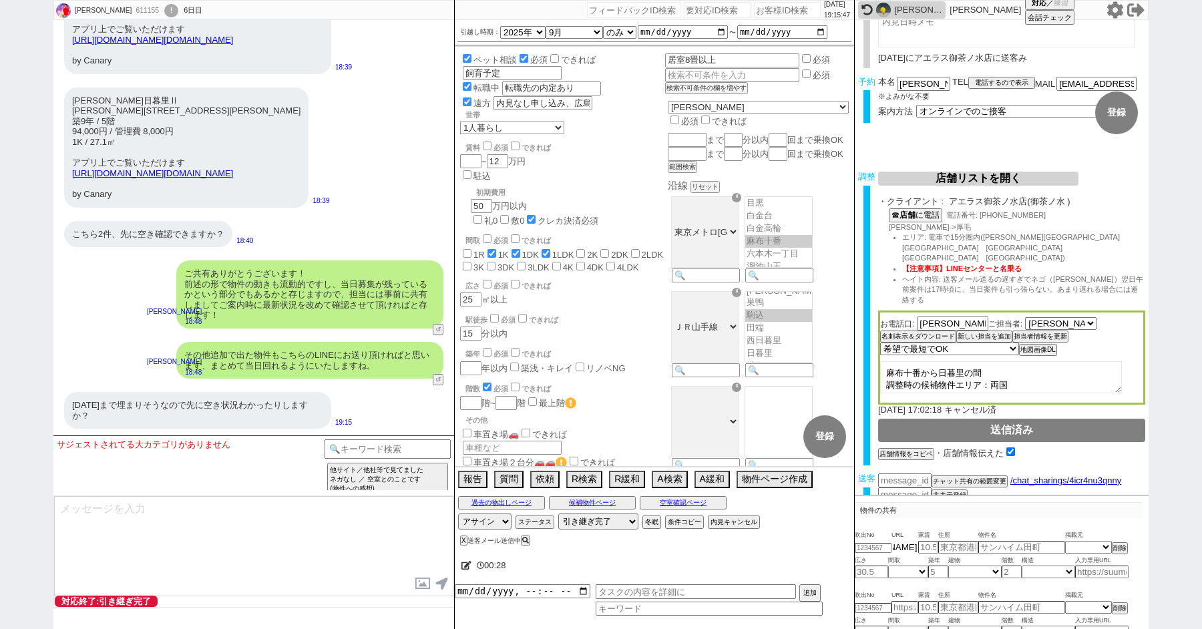
type input "[URL][DOMAIN_NAME][DOMAIN_NAME]"
select select "18"
click at [663, 291] on div "ペット相談 必須 できれば ペット 飼育予定 転職中 転職先の内定あり 遠方 内見なし申し込み、広島、転職予定で、転職先の「内定あり」 世帯 1人暮らし 2人…" at bounding box center [654, 257] width 399 height 420
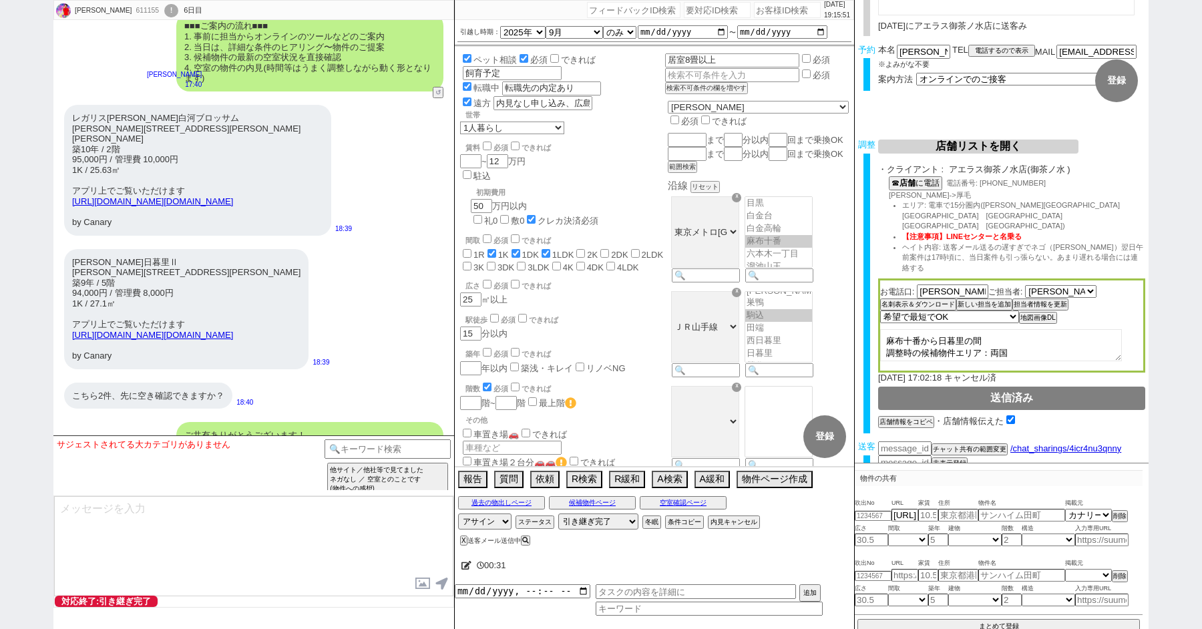
scroll to position [35, 0]
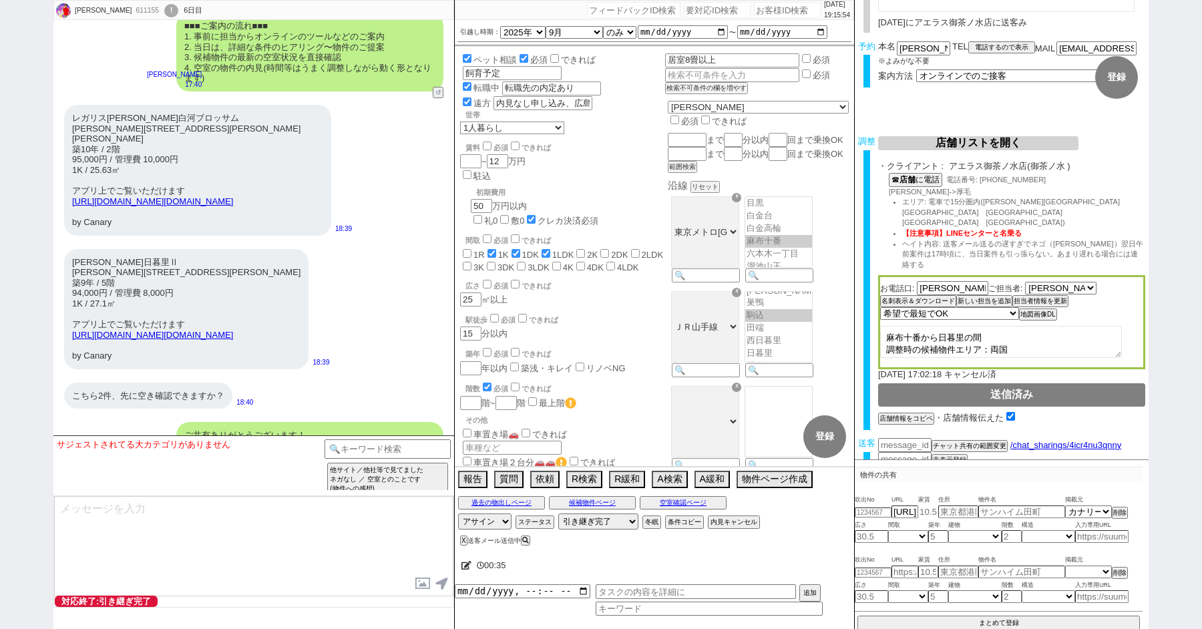
click at [926, 511] on input "number" at bounding box center [929, 511] width 20 height 11
type input "9.5"
click at [196, 177] on div "レガリス[PERSON_NAME]白河ブロッサム [PERSON_NAME][STREET_ADDRESS][PERSON_NAME][PERSON_NAME…" at bounding box center [197, 170] width 267 height 131
drag, startPoint x: 165, startPoint y: 146, endPoint x: 70, endPoint y: 148, distance: 94.9
click at [70, 148] on div "レガリス[PERSON_NAME]白河ブロッサム [PERSON_NAME][STREET_ADDRESS][PERSON_NAME][PERSON_NAME…" at bounding box center [197, 170] width 267 height 131
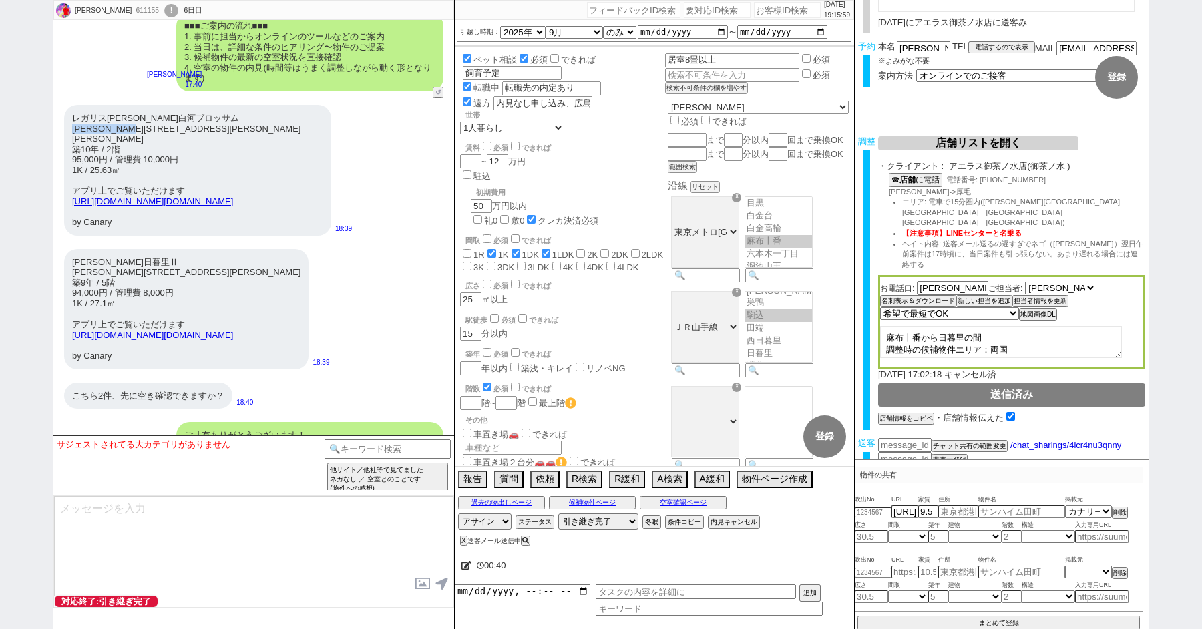
copy div "[PERSON_NAME][STREET_ADDRESS][PERSON_NAME][PERSON_NAME]"
click at [957, 510] on input "text" at bounding box center [959, 511] width 40 height 11
paste input "[PERSON_NAME][STREET_ADDRESS][PERSON_NAME][PERSON_NAME]"
type input "[PERSON_NAME][STREET_ADDRESS][PERSON_NAME][PERSON_NAME]"
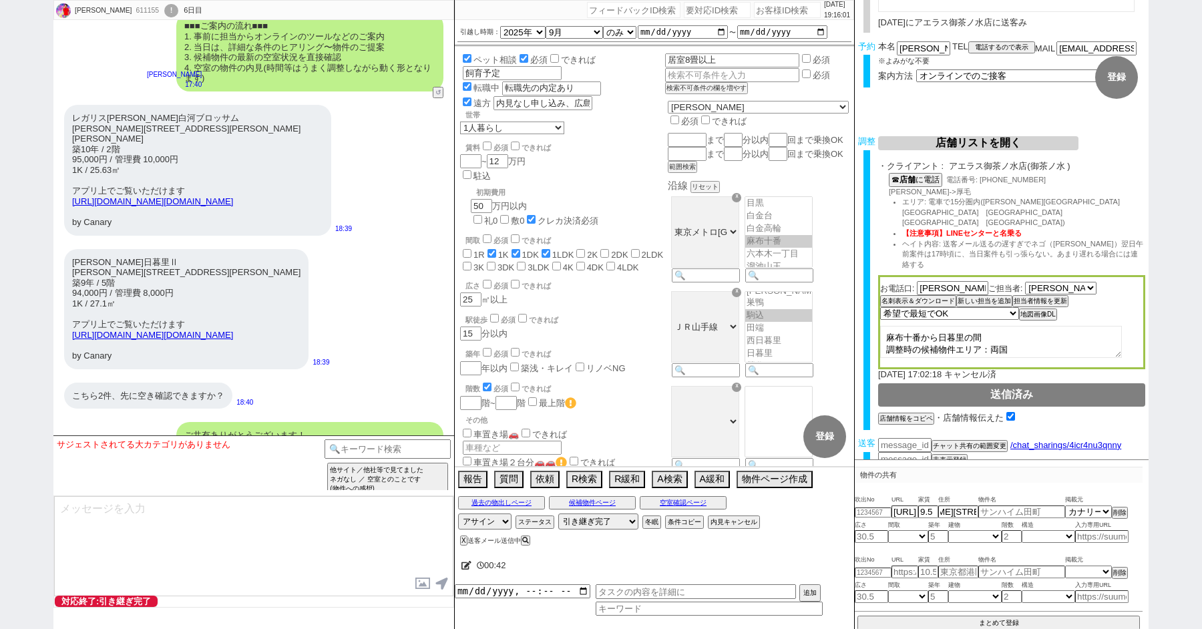
click at [228, 176] on div "レガリス[PERSON_NAME]白河ブロッサム [PERSON_NAME][STREET_ADDRESS][PERSON_NAME][PERSON_NAME…" at bounding box center [197, 170] width 267 height 131
drag, startPoint x: 183, startPoint y: 138, endPoint x: 75, endPoint y: 140, distance: 108.2
click at [75, 140] on div "レガリス[PERSON_NAME]白河ブロッサム [PERSON_NAME][STREET_ADDRESS][PERSON_NAME][PERSON_NAME…" at bounding box center [197, 170] width 267 height 131
copy div "レガリス[PERSON_NAME]白河ブロッサム"
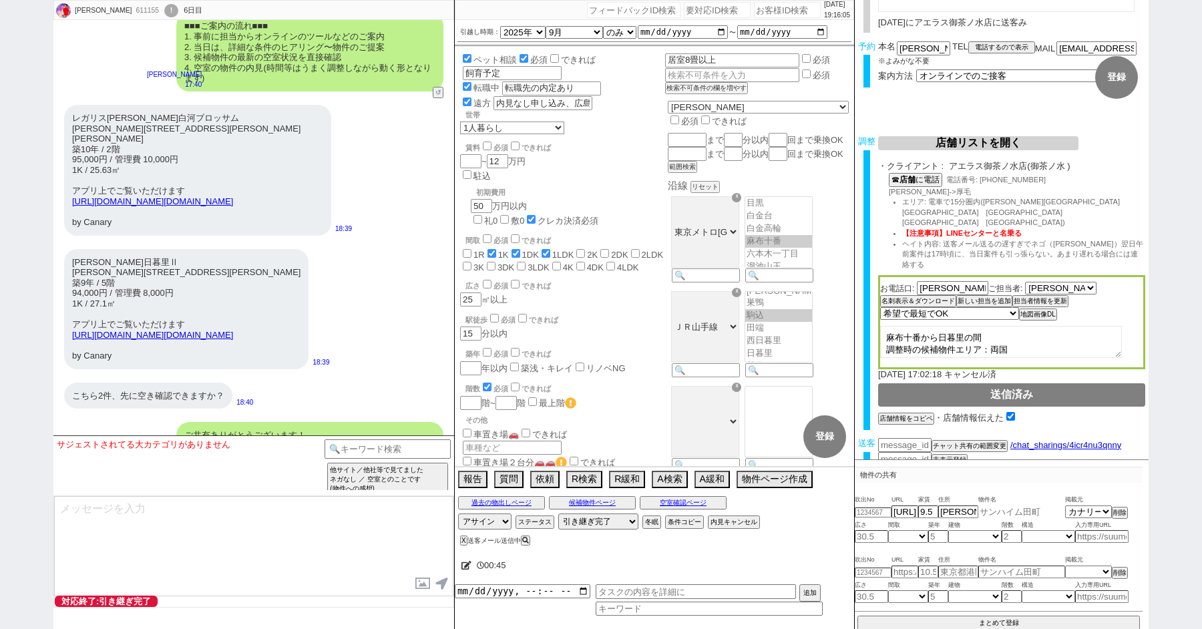
click at [1000, 510] on input "text" at bounding box center [1022, 511] width 87 height 11
paste input "レガリス[PERSON_NAME]白河ブロッサム"
type input "レガリス[PERSON_NAME]白河ブロッサム"
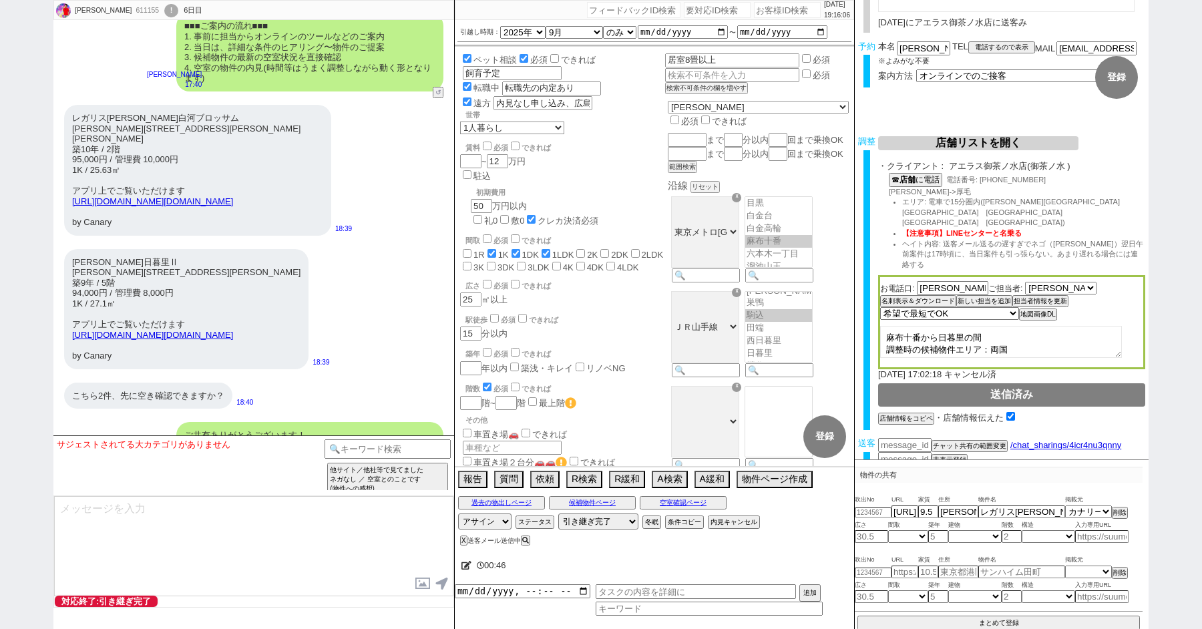
click at [214, 162] on div "レガリス[PERSON_NAME]白河ブロッサム [PERSON_NAME][STREET_ADDRESS][PERSON_NAME][PERSON_NAME…" at bounding box center [197, 170] width 267 height 131
click at [874, 512] on input "number" at bounding box center [873, 512] width 37 height 9
paste input "36889643"
type input "36889643"
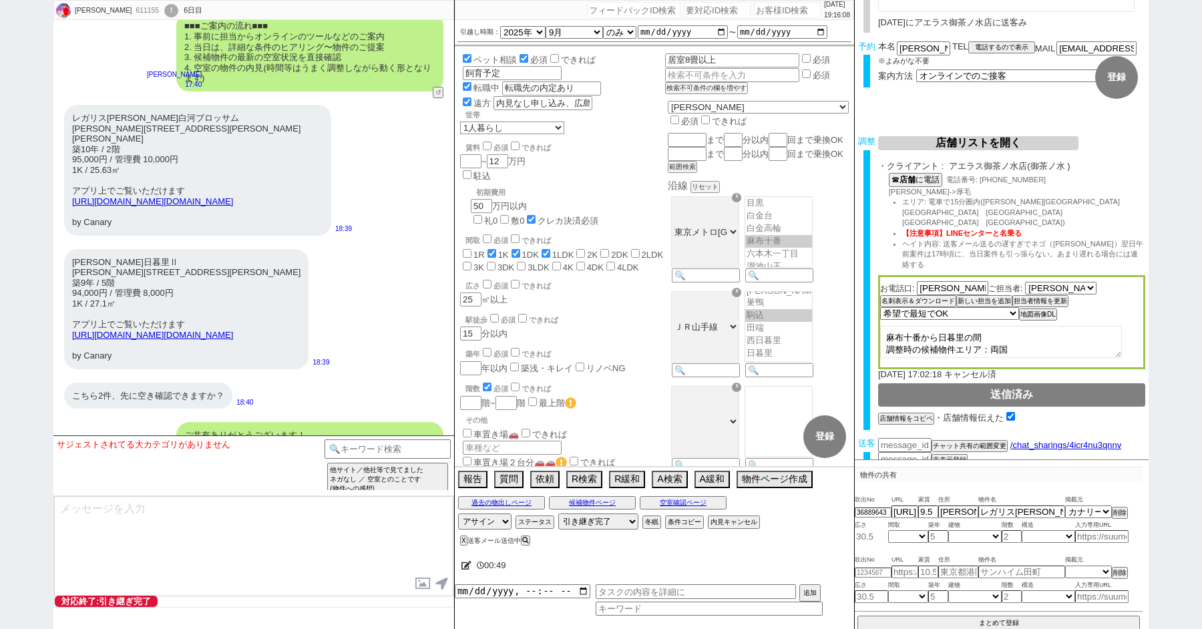
click at [872, 531] on input "number" at bounding box center [871, 536] width 33 height 11
drag, startPoint x: 118, startPoint y: 180, endPoint x: 95, endPoint y: 182, distance: 22.9
click at [95, 182] on div "レガリス[PERSON_NAME]白河ブロッサム [PERSON_NAME][STREET_ADDRESS][PERSON_NAME][PERSON_NAME…" at bounding box center [197, 170] width 267 height 131
copy div "25.63"
click at [861, 537] on input "number" at bounding box center [871, 536] width 33 height 11
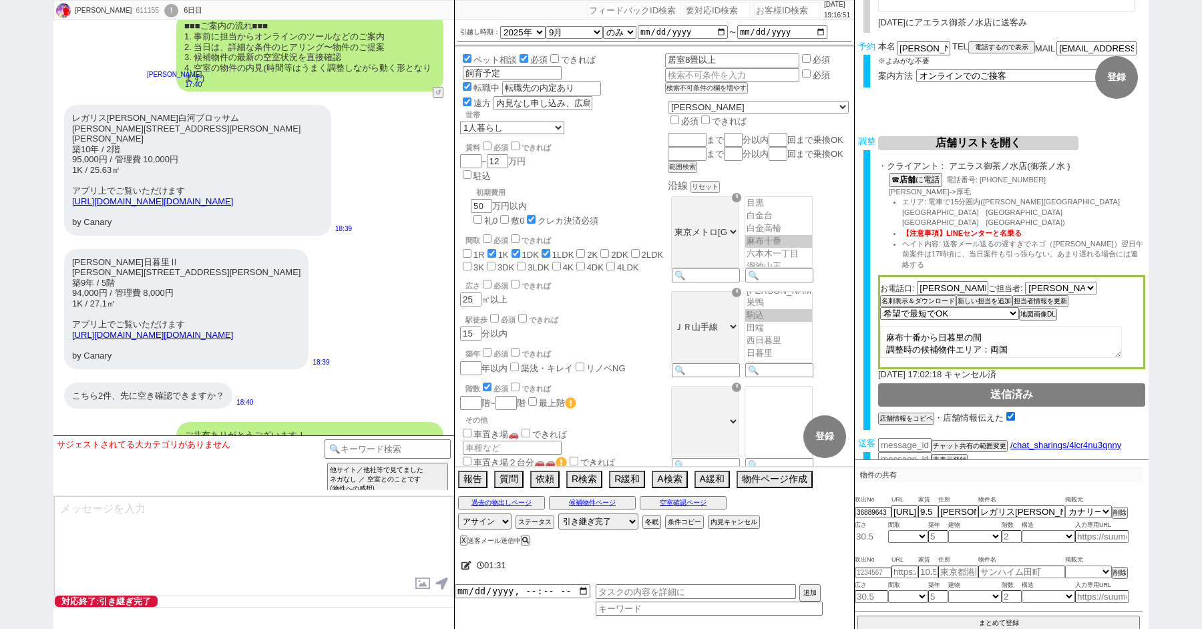
paste input "25.63"
type input "25.63"
click at [913, 536] on select "不明 1R 1K 1DK 1LDK 2K 2DK 2LDK 3K 3DK 3LDK 4K 4DK 4LDK 5K 5DK 5LDK 6K 6DK 6LDK 7…" at bounding box center [909, 536] width 40 height 11
select select "1"
click at [889, 531] on select "不明 1R 1K 1DK 1LDK 2K 2DK 2LDK 3K 3DK 3LDK 4K 4DK 4LDK 5K 5DK 5LDK 6K 6DK 6LDK 7…" at bounding box center [909, 536] width 40 height 11
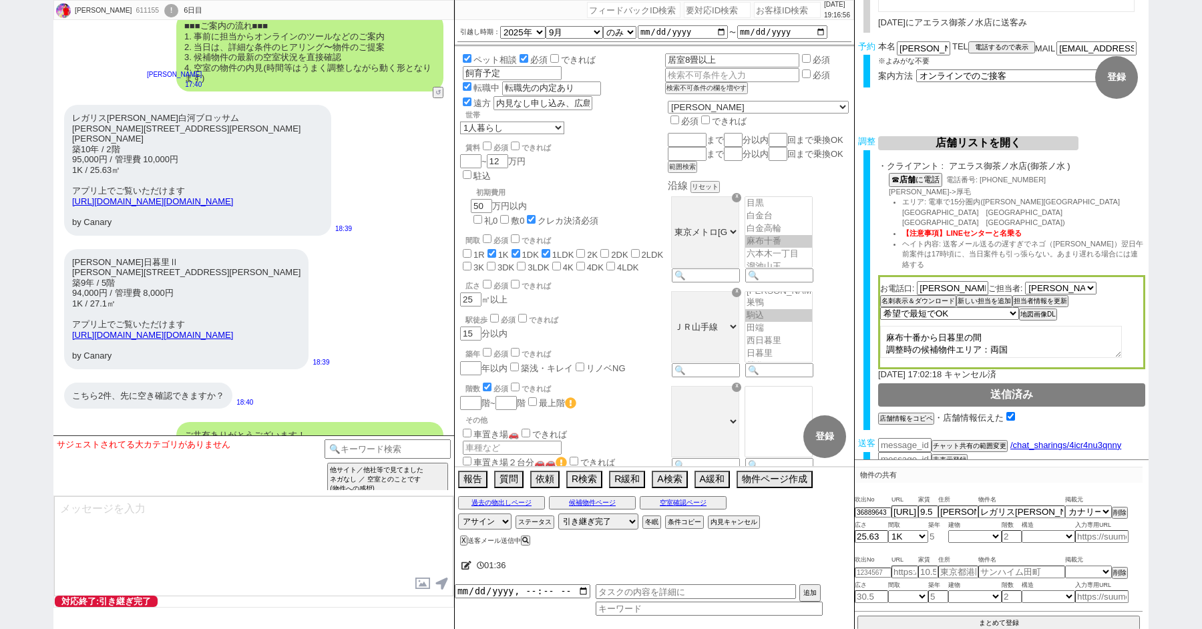
click at [938, 533] on input "number" at bounding box center [939, 536] width 20 height 11
type input "10"
click at [967, 537] on select "不明 マンション アパート 戸建て テラスハウス タウンハウス" at bounding box center [975, 536] width 53 height 11
click at [184, 206] on link "[URL][DOMAIN_NAME][DOMAIN_NAME]" at bounding box center [152, 201] width 161 height 10
click at [963, 536] on select "不明 マンション アパート 戸建て テラスハウス タウンハウス" at bounding box center [975, 536] width 53 height 11
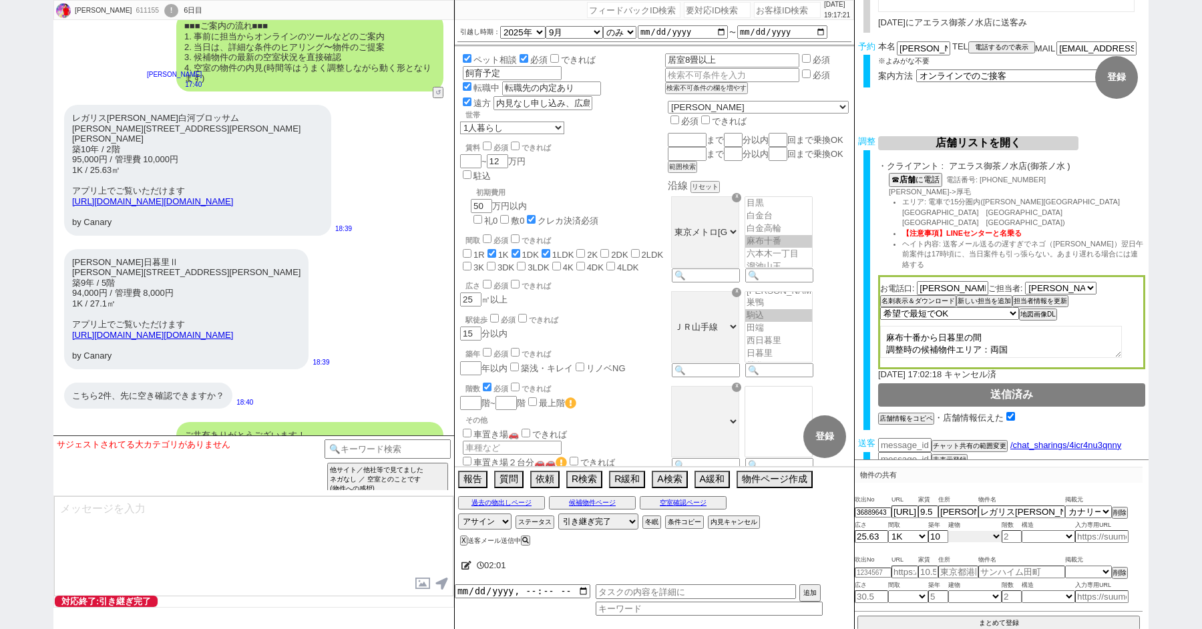
select select "0"
click at [949, 531] on select "不明 マンション アパート 戸建て テラスハウス タウンハウス" at bounding box center [975, 536] width 53 height 11
click at [1011, 537] on input "number" at bounding box center [1012, 536] width 20 height 11
type input "2"
click at [1048, 540] on select "不明 木造 ブロック造 鉄骨造 鉄筋(ＲＣ) 鉄筋鉄骨(ＳＲＣ) ＰＣ ＨＰＣ 軽量鉄骨造 ＡＬＣ その他" at bounding box center [1048, 536] width 53 height 11
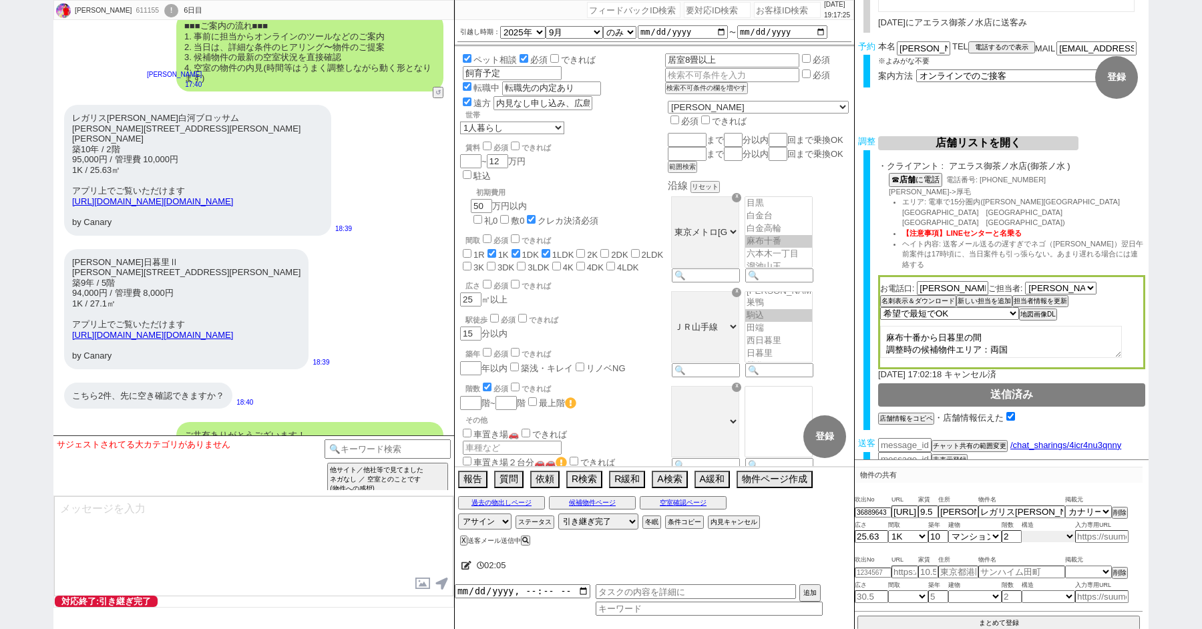
select select "4"
click at [1022, 531] on select "不明 木造 ブロック造 鉄骨造 鉄筋(ＲＣ) 鉄筋鉄骨(ＳＲＣ) ＰＣ ＨＰＣ 軽量鉄骨造 ＡＬＣ その他" at bounding box center [1048, 536] width 53 height 11
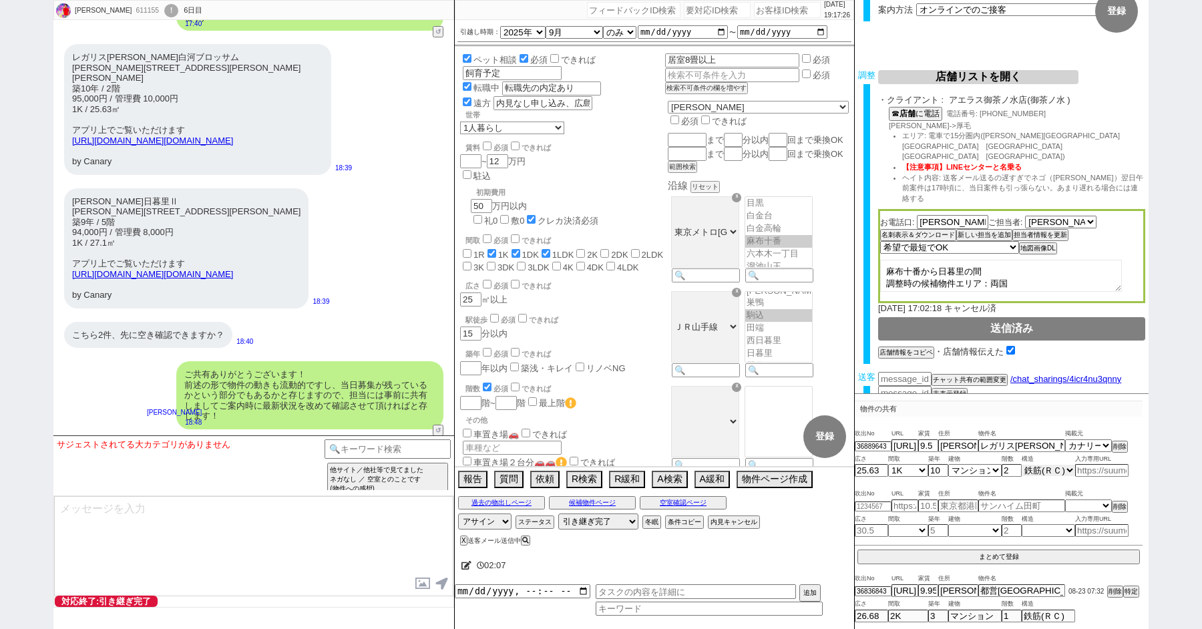
scroll to position [9074, 0]
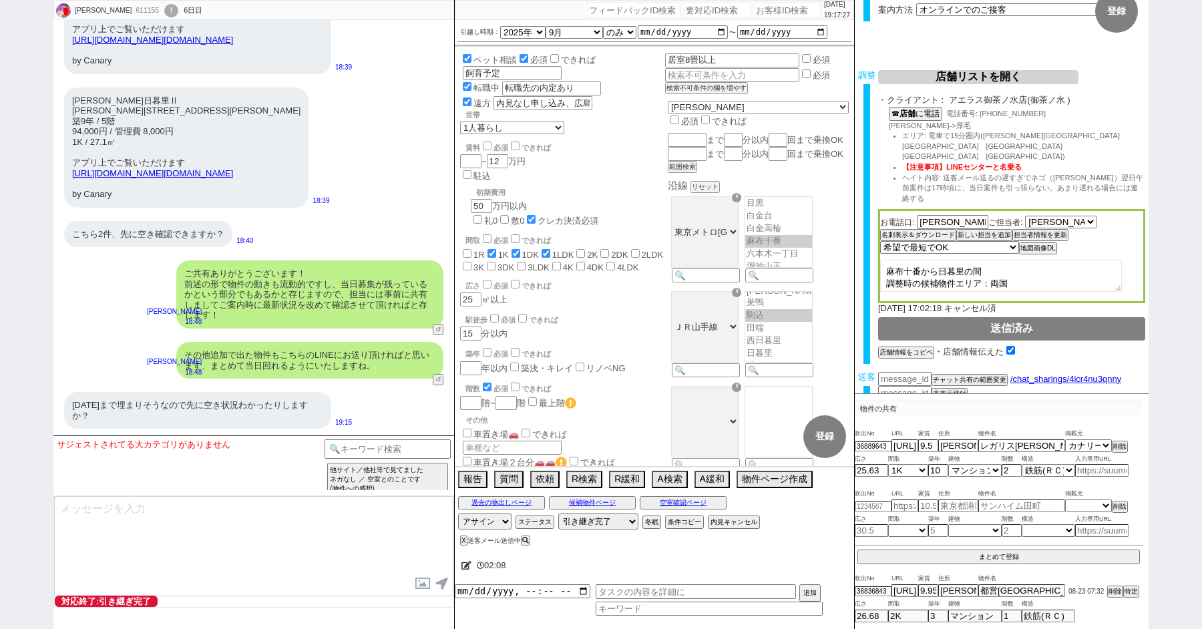
click at [276, 208] on div "[PERSON_NAME]日暮里Ⅱ [PERSON_NAME][STREET_ADDRESS][PERSON_NAME]9年 / 5階 94,000円 / 管…" at bounding box center [186, 148] width 245 height 120
click at [276, 208] on div "XEBEC東日暮里Ⅱ 東京都荒川区東日暮里１丁目9-10 築9年 / 5階 94,000円 / 管理費 8,000円 1K / 27.1㎡ アプリ上でご覧いた…" at bounding box center [186, 148] width 245 height 120
drag, startPoint x: 281, startPoint y: 267, endPoint x: 69, endPoint y: 225, distance: 216.4
click at [69, 208] on div "XEBEC東日暮里Ⅱ 東京都荒川区東日暮里１丁目9-10 築9年 / 5階 94,000円 / 管理費 8,000円 1K / 27.1㎡ アプリ上でご覧いた…" at bounding box center [186, 148] width 245 height 120
copy link "https://canary.go.link?adj_t=1rl2jnas&adj_deep_link=canary%3A%2F%2Fapp%2Fchinta…"
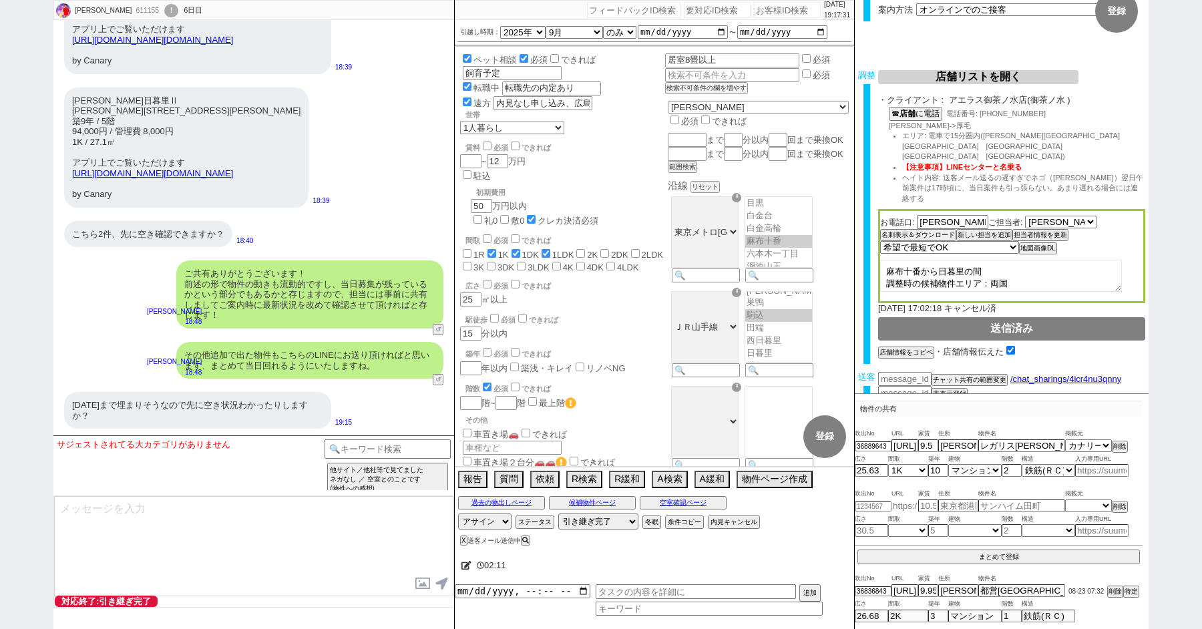
click at [903, 500] on input "text" at bounding box center [905, 505] width 27 height 11
paste input "https://canary.go.link?adj_t=1rl2jnas&adj_deep_link=canary%3A%2F%2Fapp%2Fchinta…"
type input "https://canary.go.link?adj_t=1rl2jnas&adj_deep_link=canary%3A%2F%2Fapp%2Fchinta…"
select select
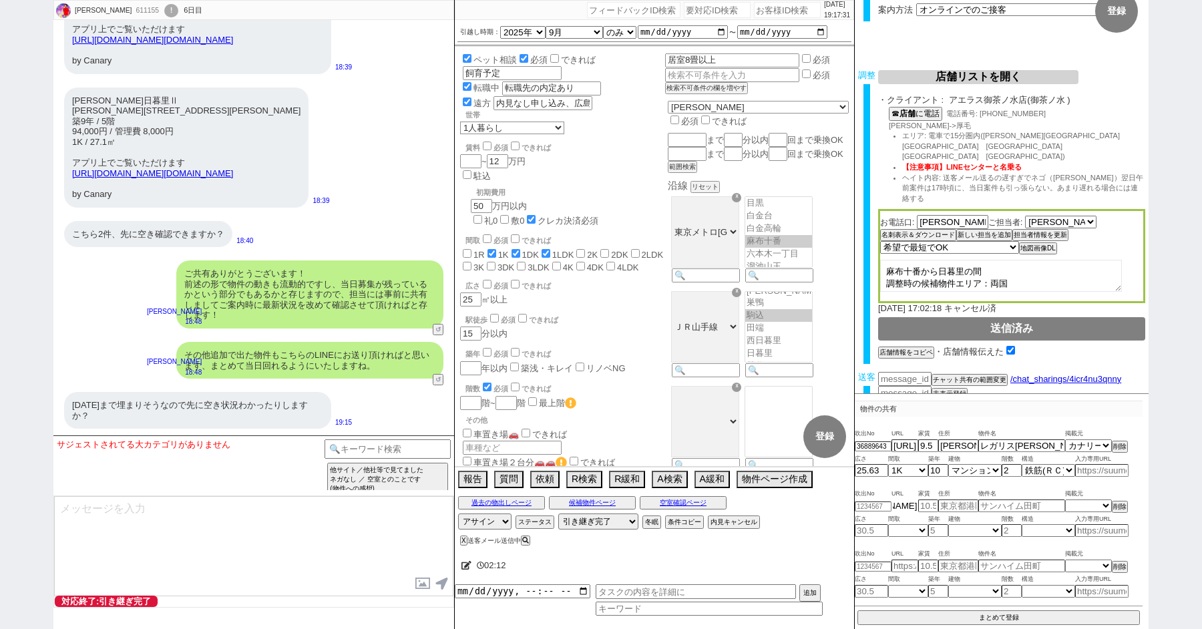
type input "https://canary.go.link?adj_t=1rl2jnas&adj_deep_link=canary%3A%2F%2Fapp%2Fchinta…"
select select "18"
click at [632, 253] on div "ペット相談 必須 できれば ペット 飼育予定 転職中 転職先の内定あり 遠方 内見なし申し込み、広島、転職予定で、転職先の「内定あり」 世帯 1人暮らし 2人…" at bounding box center [654, 257] width 399 height 420
drag, startPoint x: 146, startPoint y: 152, endPoint x: 71, endPoint y: 152, distance: 74.8
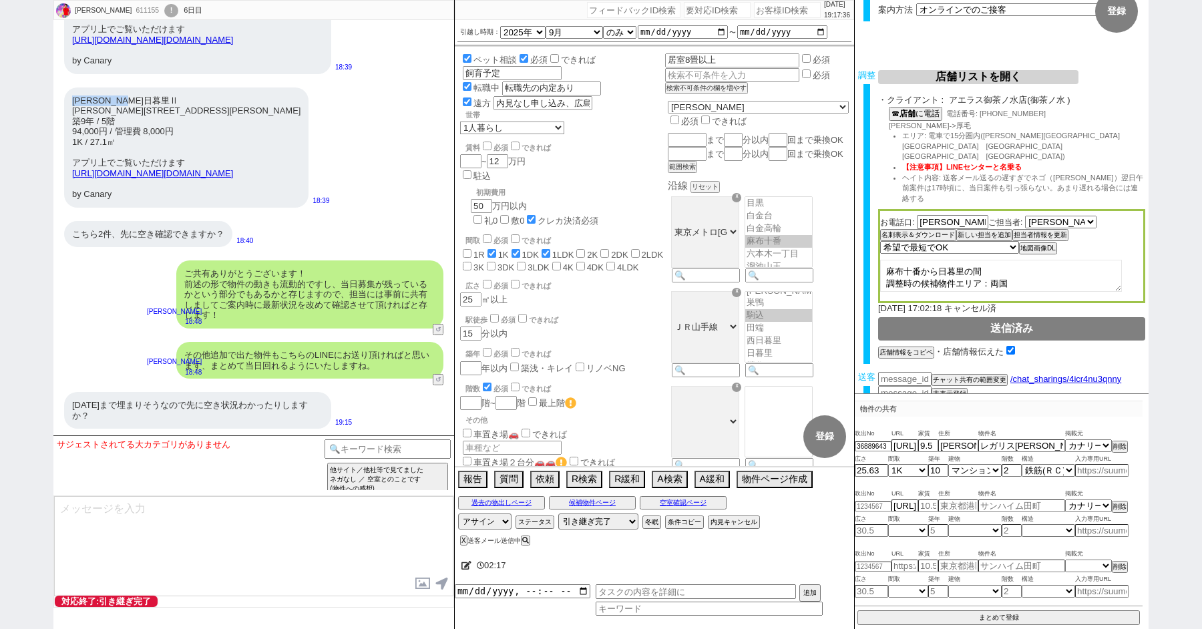
click at [71, 152] on div "XEBEC東日暮里Ⅱ 東京都荒川区東日暮里１丁目9-10 築9年 / 5階 94,000円 / 管理費 8,000円 1K / 27.1㎡ アプリ上でご覧いた…" at bounding box center [186, 148] width 245 height 120
copy div "XEBEC東日暮里Ⅱ"
click at [1015, 506] on input "text" at bounding box center [1022, 505] width 87 height 11
paste input "XEBEC東日暮里Ⅱ"
type input "XEBEC東日暮里Ⅱ"
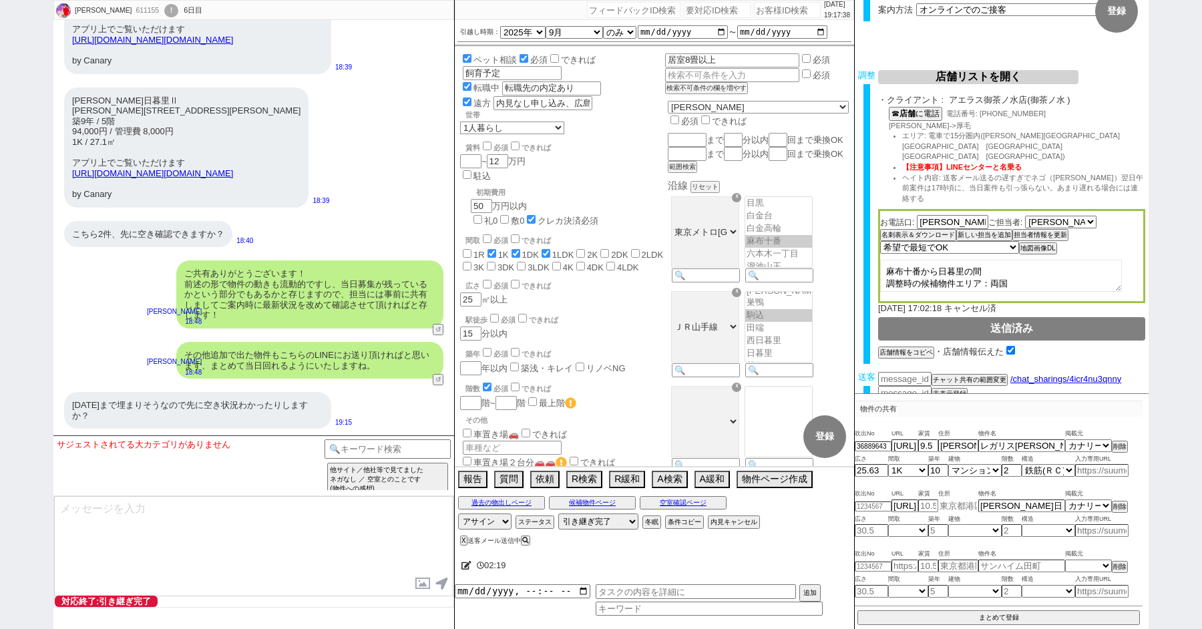
click at [959, 507] on input "text" at bounding box center [959, 505] width 40 height 11
drag, startPoint x: 71, startPoint y: 161, endPoint x: 267, endPoint y: 160, distance: 195.7
click at [267, 160] on div "XEBEC東日暮里Ⅱ 東京都荒川区東日暮里１丁目9-10 築9年 / 5階 94,000円 / 管理費 8,000円 1K / 27.1㎡ アプリ上でご覧いた…" at bounding box center [186, 148] width 245 height 120
copy div "東京都荒川区東日暮里１丁目9-10"
click at [964, 509] on input "text" at bounding box center [959, 505] width 40 height 11
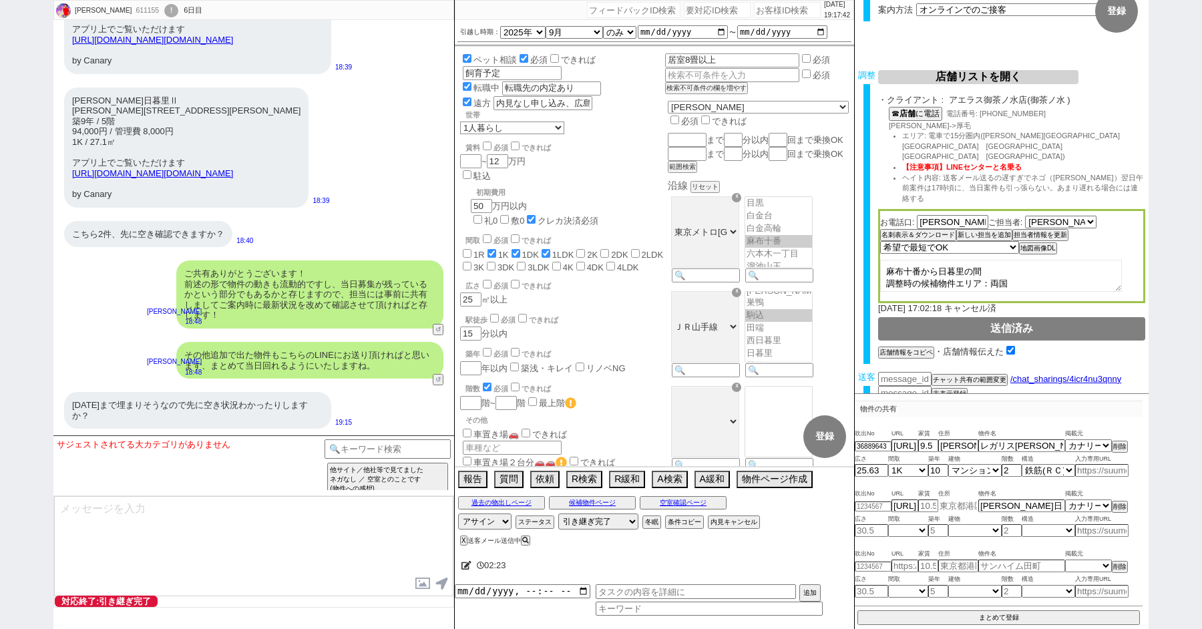
paste input "東京都荒川区東日暮里１丁目9-10"
type input "東京都荒川区東日暮里１丁目9-10"
click at [929, 504] on input "number" at bounding box center [929, 505] width 20 height 11
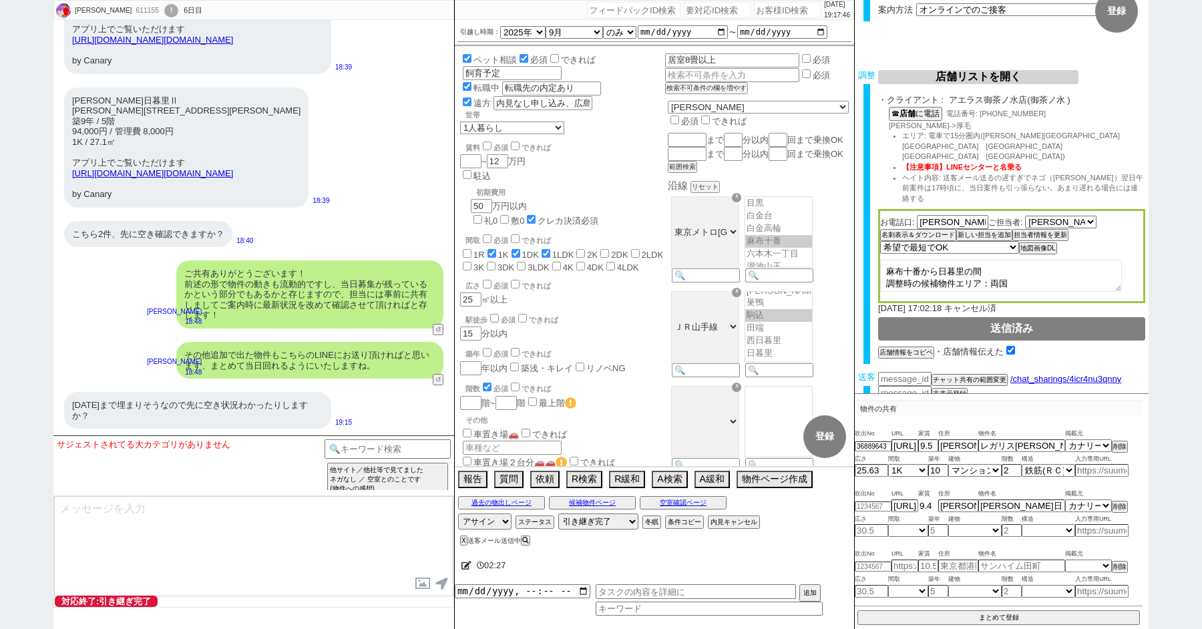
type input "9.4"
click at [261, 192] on div "XEBEC東日暮里Ⅱ 東京都荒川区東日暮里１丁目9-10 築9年 / 5階 94,000円 / 管理費 8,000円 1K / 27.1㎡ アプリ上でご覧いた…" at bounding box center [186, 148] width 245 height 120
click at [876, 503] on input "number" at bounding box center [873, 506] width 37 height 9
paste input "36889644"
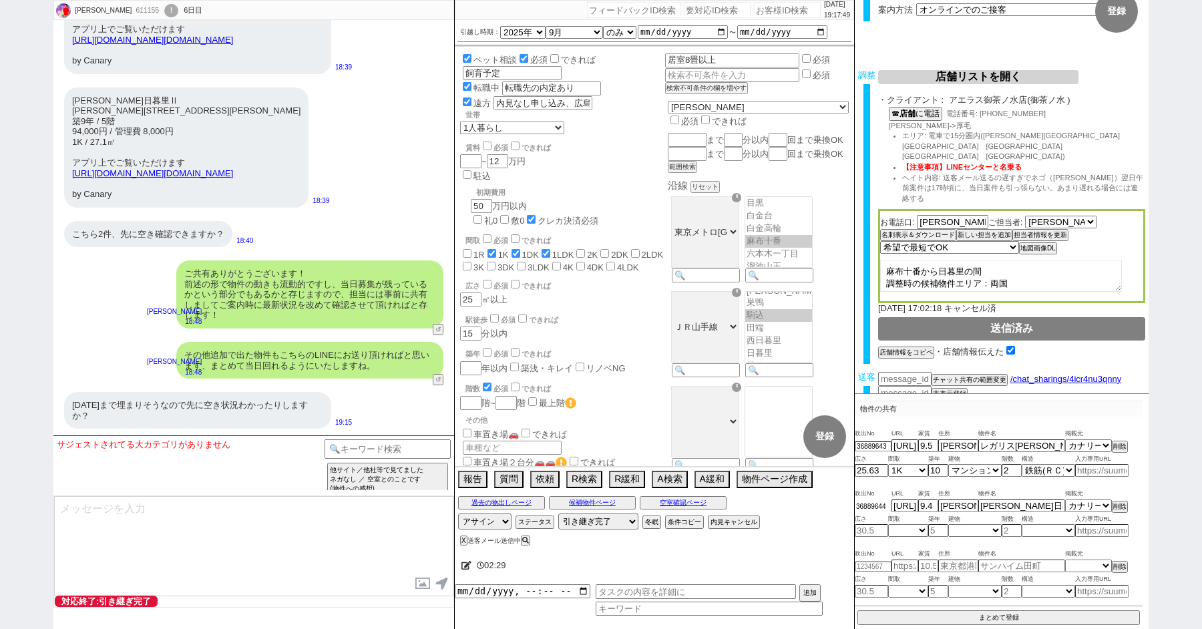
type input "36889644"
click at [868, 529] on input "number" at bounding box center [871, 530] width 33 height 11
drag, startPoint x: 110, startPoint y: 194, endPoint x: 94, endPoint y: 194, distance: 16.0
click at [94, 194] on div "XEBEC東日暮里Ⅱ 東京都荒川区東日暮里１丁目9-10 築9年 / 5階 94,000円 / 管理費 8,000円 1K / 27.1㎡ アプリ上でご覧いた…" at bounding box center [186, 148] width 245 height 120
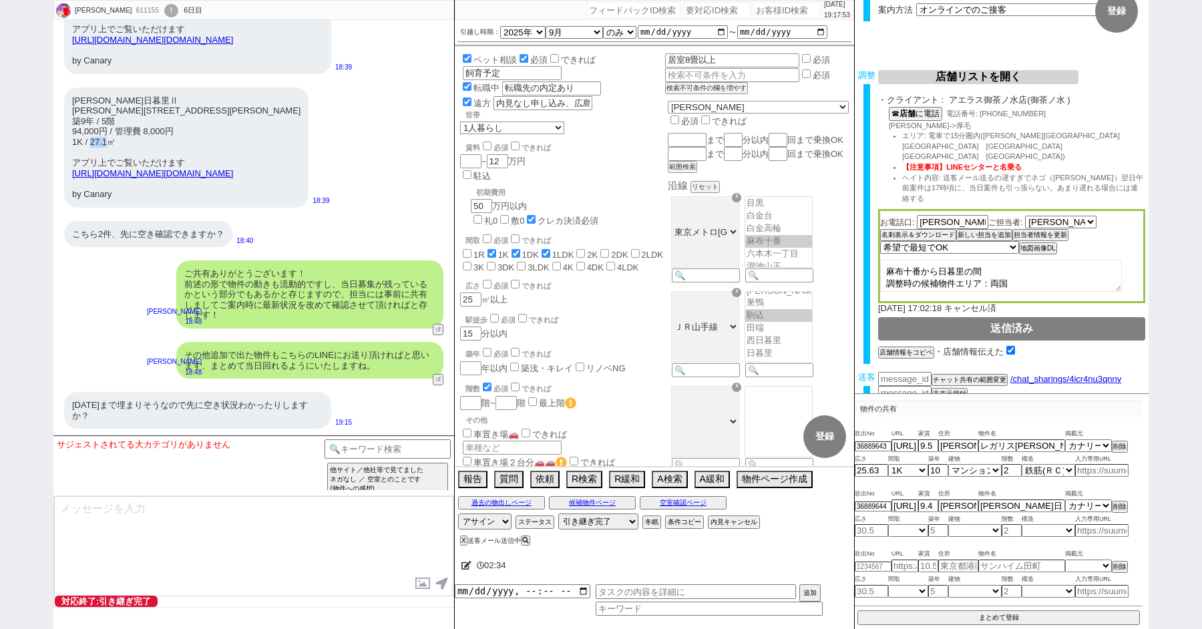
drag, startPoint x: 94, startPoint y: 194, endPoint x: 114, endPoint y: 196, distance: 19.5
click at [114, 196] on div "XEBEC東日暮里Ⅱ 東京都荒川区東日暮里１丁目9-10 築9年 / 5階 94,000円 / 管理費 8,000円 1K / 27.1㎡ アプリ上でご覧いた…" at bounding box center [186, 148] width 245 height 120
copy div "27.1"
click at [874, 532] on input "number" at bounding box center [871, 530] width 33 height 11
paste input "27.1"
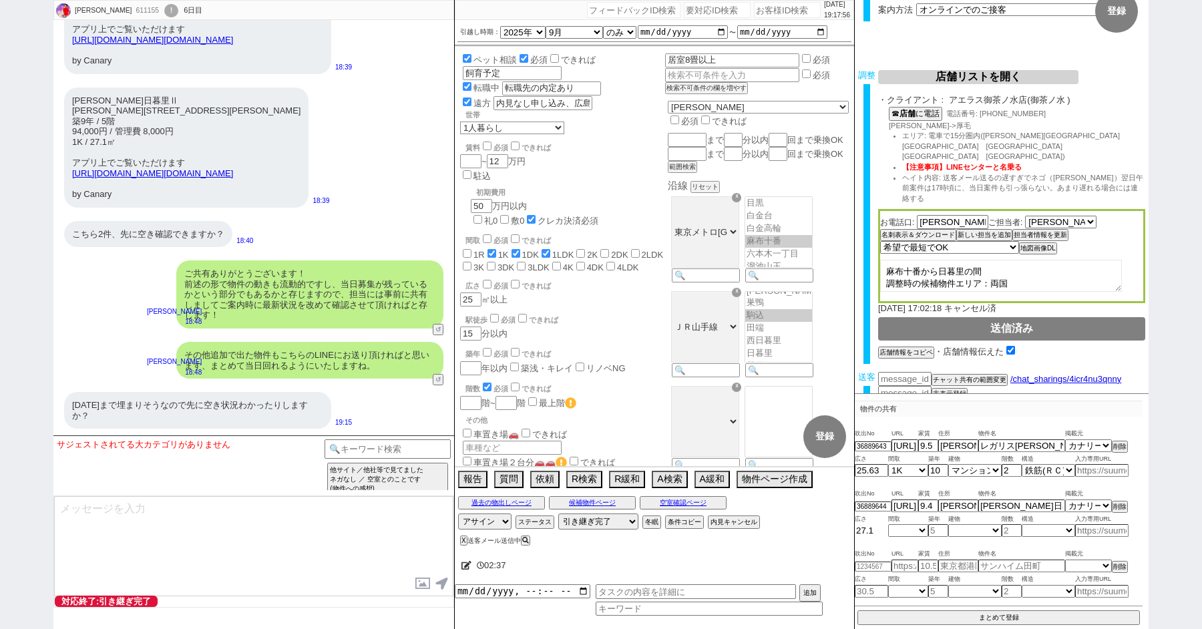
type input "27.1"
click at [902, 526] on select "不明 1R 1K 1DK 1LDK 2K 2DK 2LDK 3K 3DK 3LDK 4K 4DK 4LDK 5K 5DK 5LDK 6K 6DK 6LDK 7…" at bounding box center [909, 530] width 40 height 11
select select "1"
click at [889, 525] on select "不明 1R 1K 1DK 1LDK 2K 2DK 2LDK 3K 3DK 3LDK 4K 4DK 4LDK 5K 5DK 5LDK 6K 6DK 6LDK 7…" at bounding box center [909, 530] width 40 height 11
click at [936, 528] on input "number" at bounding box center [939, 530] width 20 height 11
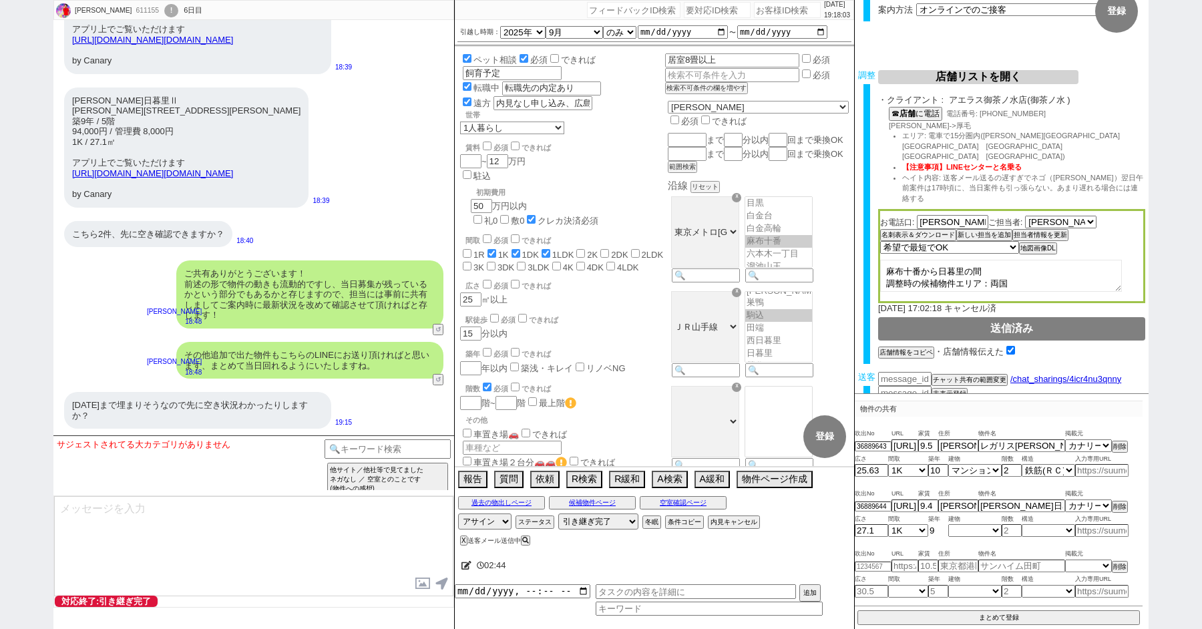
type input "9"
click at [966, 530] on select "不明 マンション アパート 戸建て テラスハウス タウンハウス" at bounding box center [975, 530] width 53 height 11
click at [949, 525] on select "不明 マンション アパート 戸建て テラスハウス タウンハウス" at bounding box center [975, 530] width 53 height 11
click at [97, 178] on link "https://canary.go.link?adj_t=1rl2jnas&adj_deep_link=canary%3A%2F%2Fapp%2Fchinta…" at bounding box center [152, 173] width 161 height 10
click at [971, 531] on select "不明 マンション アパート 戸建て テラスハウス タウンハウス" at bounding box center [975, 530] width 53 height 11
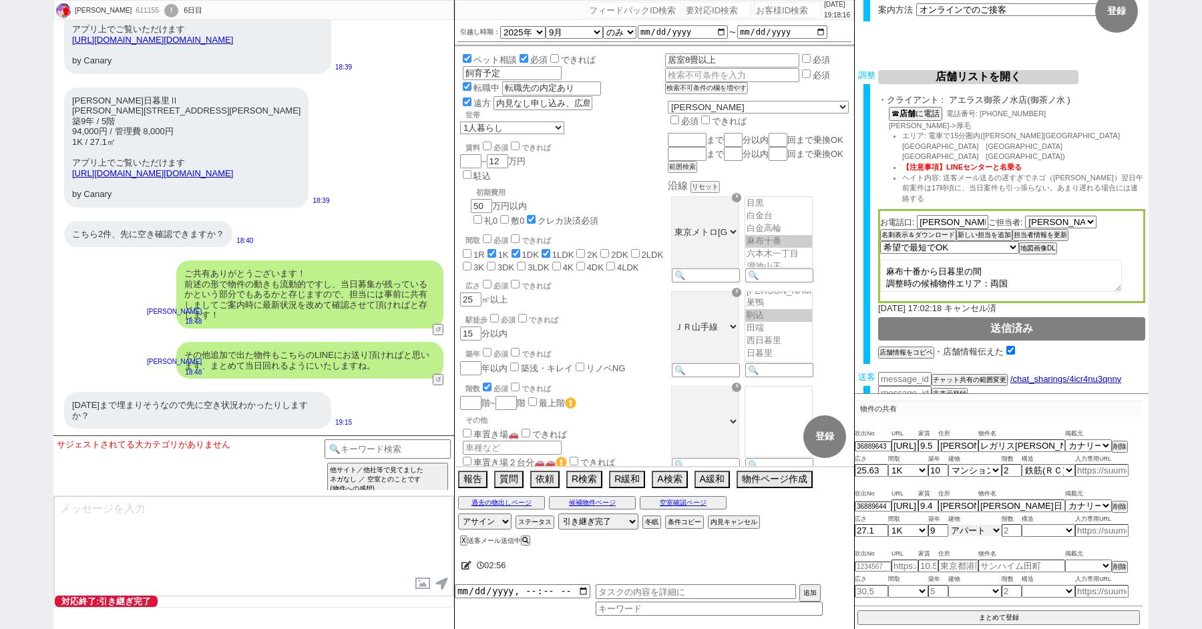
select select "0"
click at [949, 525] on select "不明 マンション アパート 戸建て テラスハウス タウンハウス" at bounding box center [975, 530] width 53 height 11
click at [1012, 526] on input "number" at bounding box center [1012, 530] width 20 height 11
type input "5"
click at [1047, 529] on select "不明 木造 ブロック造 鉄骨造 鉄筋(ＲＣ) 鉄筋鉄骨(ＳＲＣ) ＰＣ ＨＰＣ 軽量鉄骨造 ＡＬＣ その他" at bounding box center [1048, 530] width 53 height 11
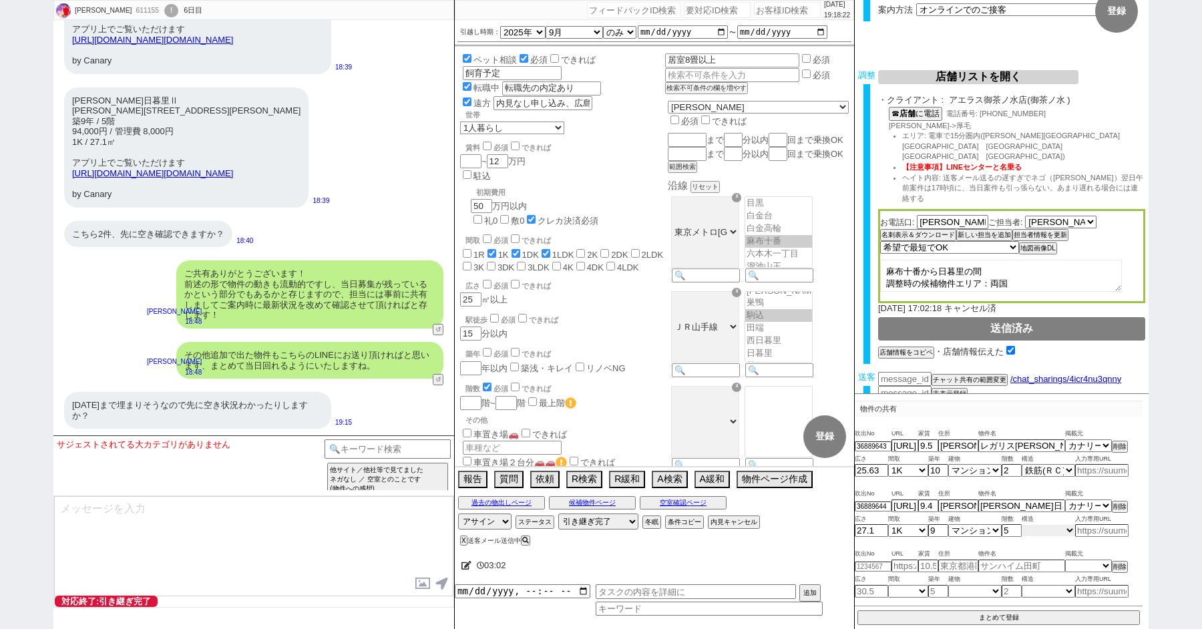
select select "4"
click at [1022, 525] on select "不明 木造 ブロック造 鉄骨造 鉄筋(ＲＣ) 鉄筋鉄骨(ＳＲＣ) ＰＣ ＨＰＣ 軽量鉄骨造 ＡＬＣ その他" at bounding box center [1048, 530] width 53 height 11
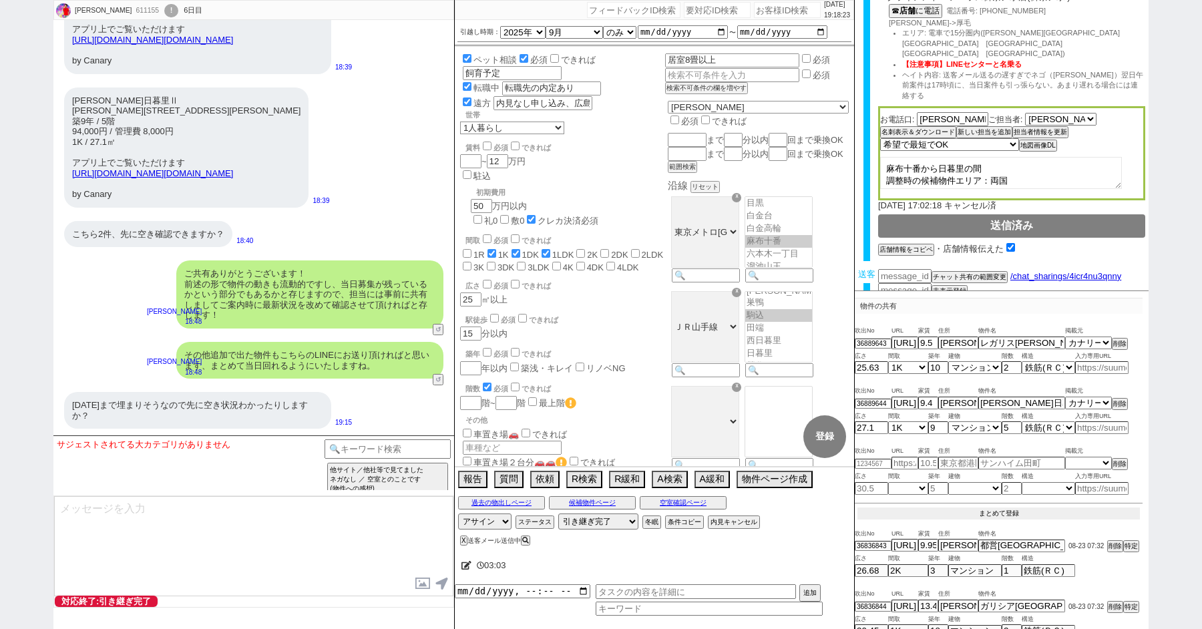
click at [977, 509] on button "まとめて登録" at bounding box center [999, 514] width 283 height 12
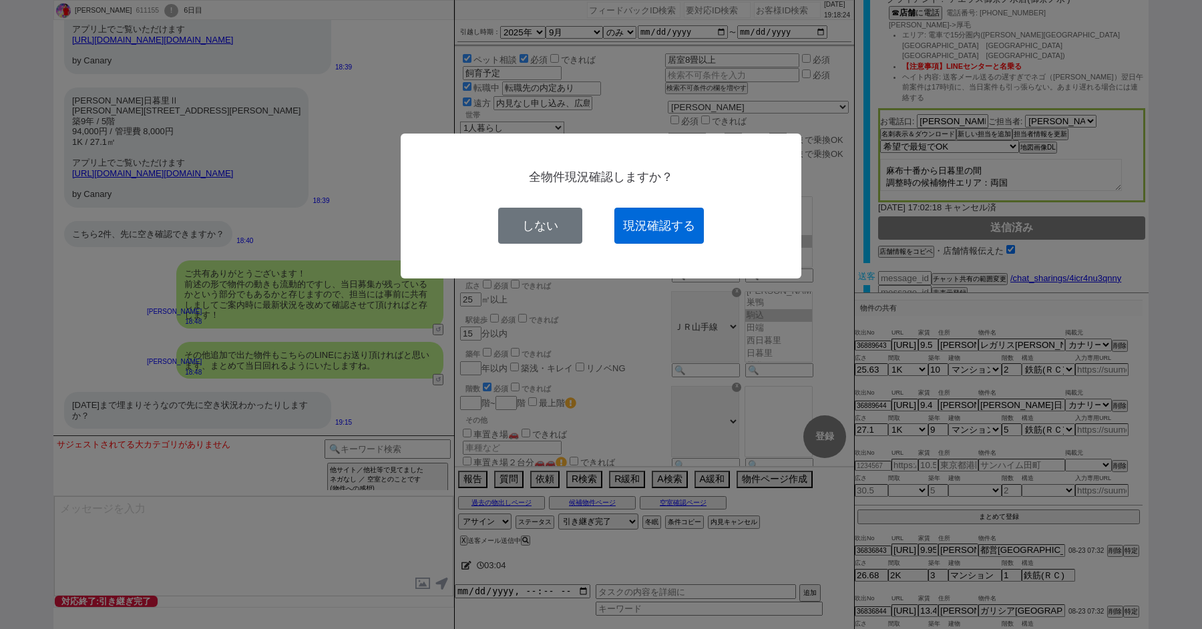
click at [675, 236] on button "現況確認する" at bounding box center [660, 226] width 90 height 36
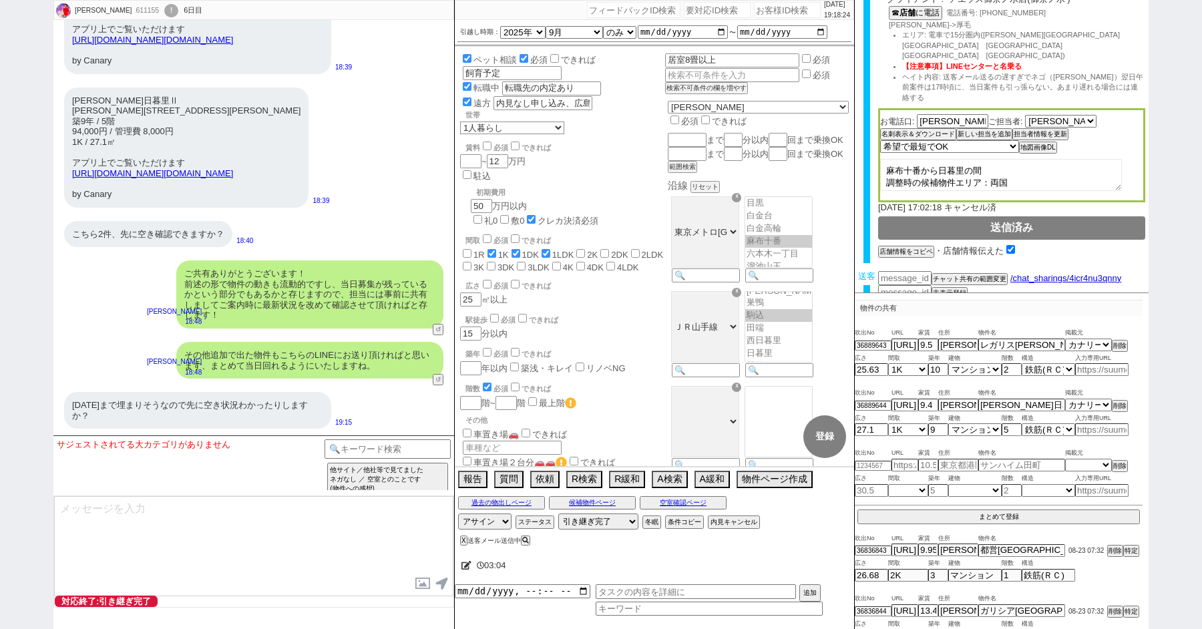
select select
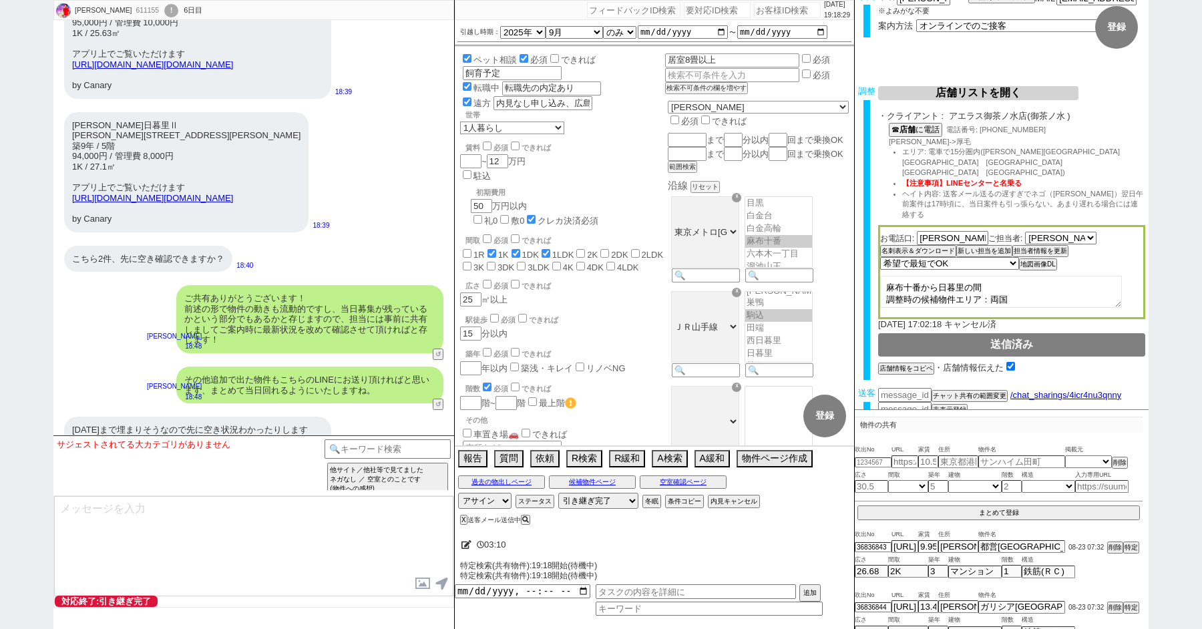
scroll to position [9169, 0]
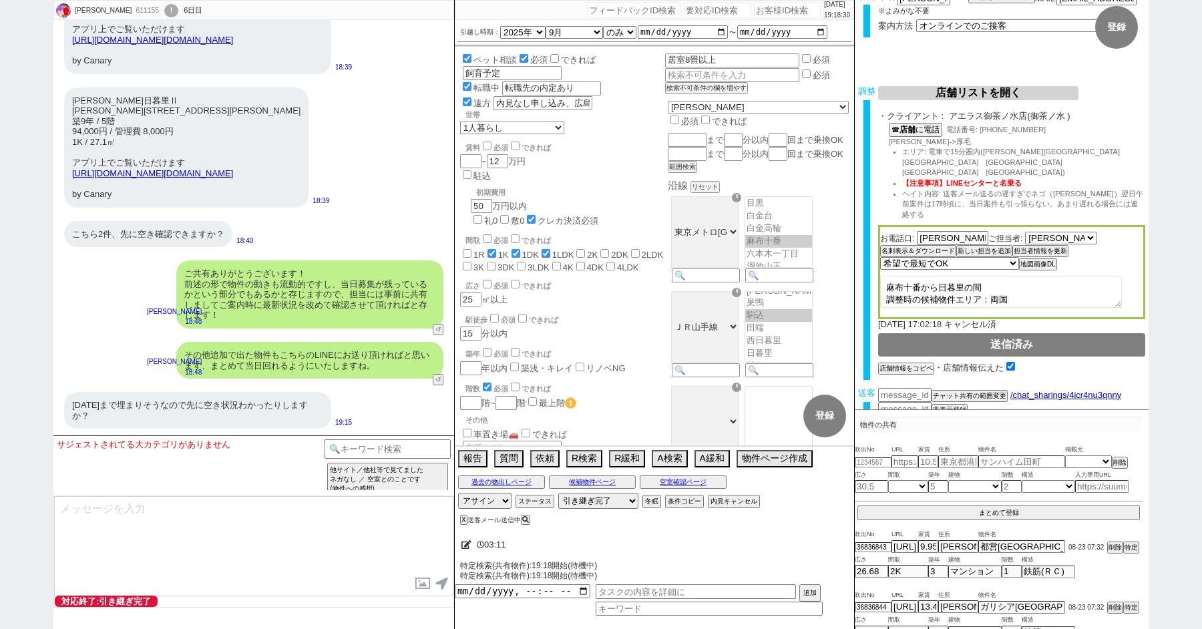
click at [218, 537] on textarea at bounding box center [253, 546] width 399 height 100
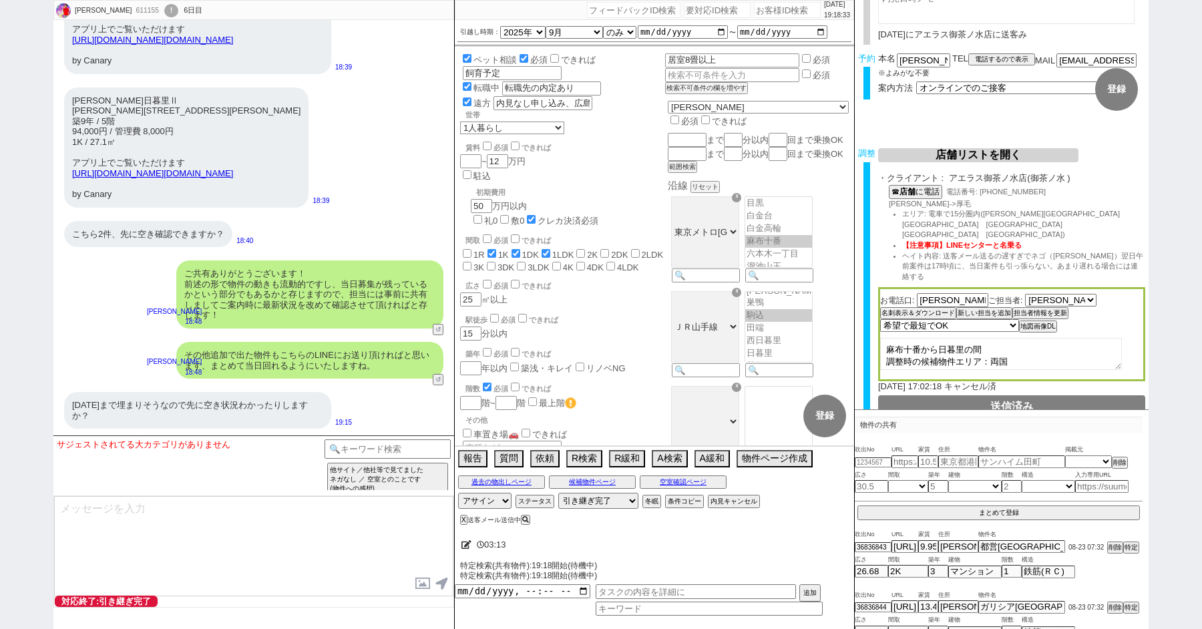
scroll to position [0, 0]
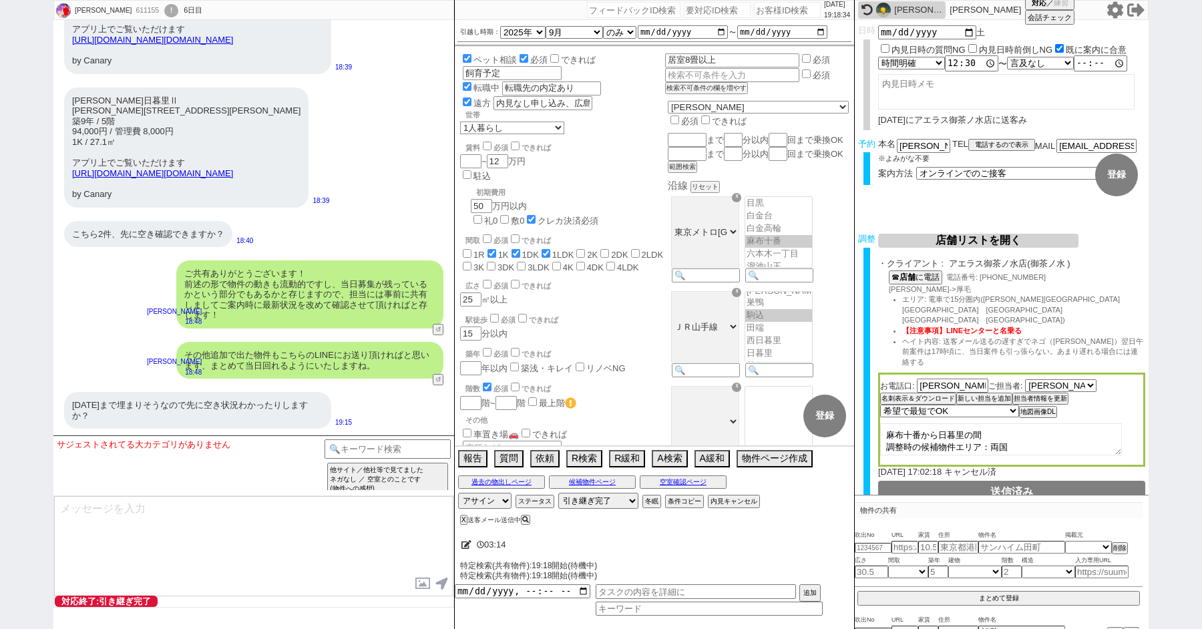
click at [132, 518] on textarea at bounding box center [253, 546] width 399 height 100
click at [188, 518] on textarea "30日を待たずにご決定のお考えなのですね。 この時間ではありますので募集掲載が残っているかの確認となりますが、お調べしますので" at bounding box center [253, 546] width 399 height 100
click at [244, 518] on textarea "30日を待たずにご決定のお考えなのですね。 この時間ではありますので募集掲載が公開残っているかの確認となりますが、お調べしますので" at bounding box center [253, 546] width 399 height 100
click at [162, 538] on textarea "30日を待たずにご決定のお考えなのですね。 この時間ではありますので募集掲載自体が残っているかの確認となりますが、お調べしますので" at bounding box center [253, 546] width 399 height 100
type textarea "30日を待たずにご決定のお考えなのですね。 この時間ではありますので募集掲載自体が残っているかの確認となりますが、お調べしますので少々お待ちください！"
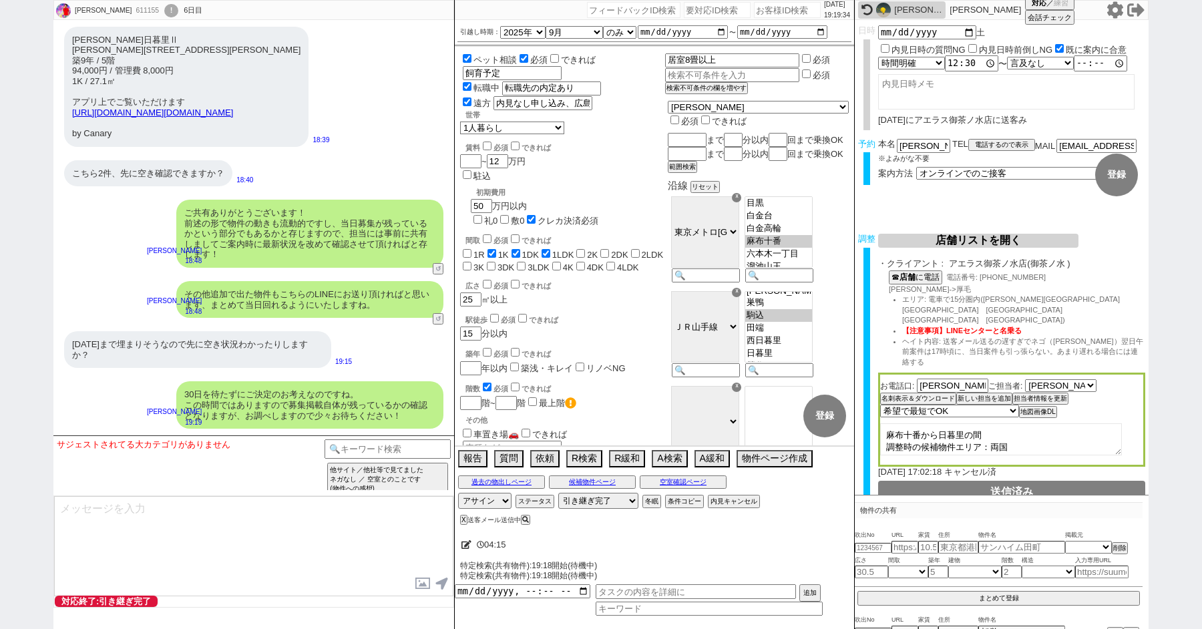
scroll to position [9229, 0]
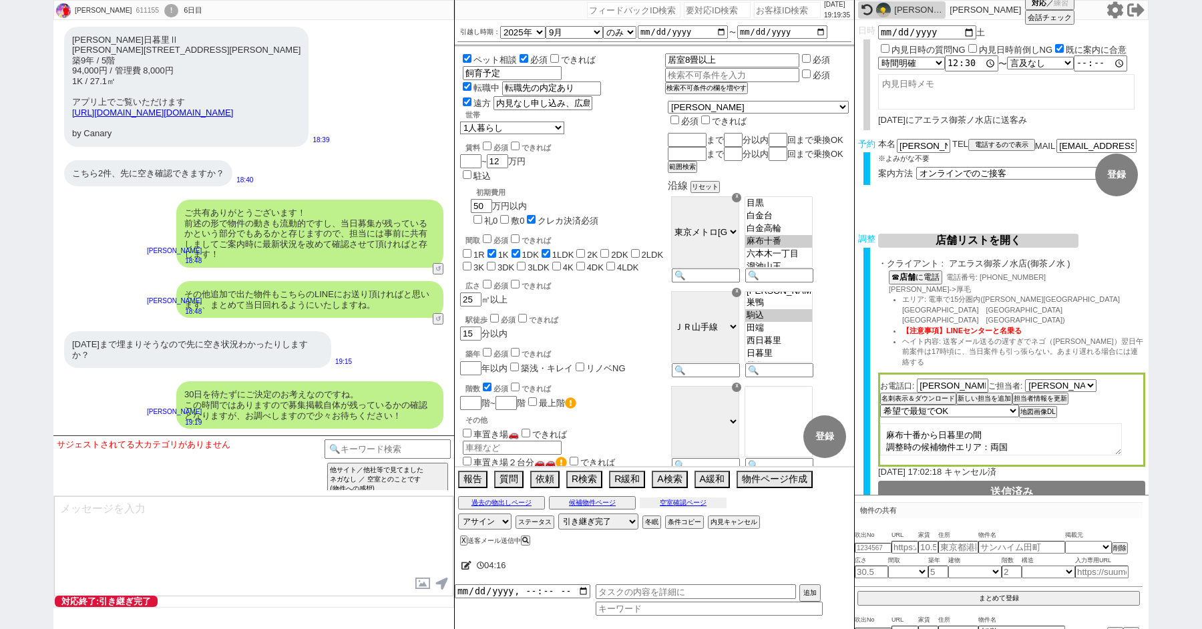
click at [683, 501] on button "空室確認ページ" at bounding box center [683, 503] width 87 height 11
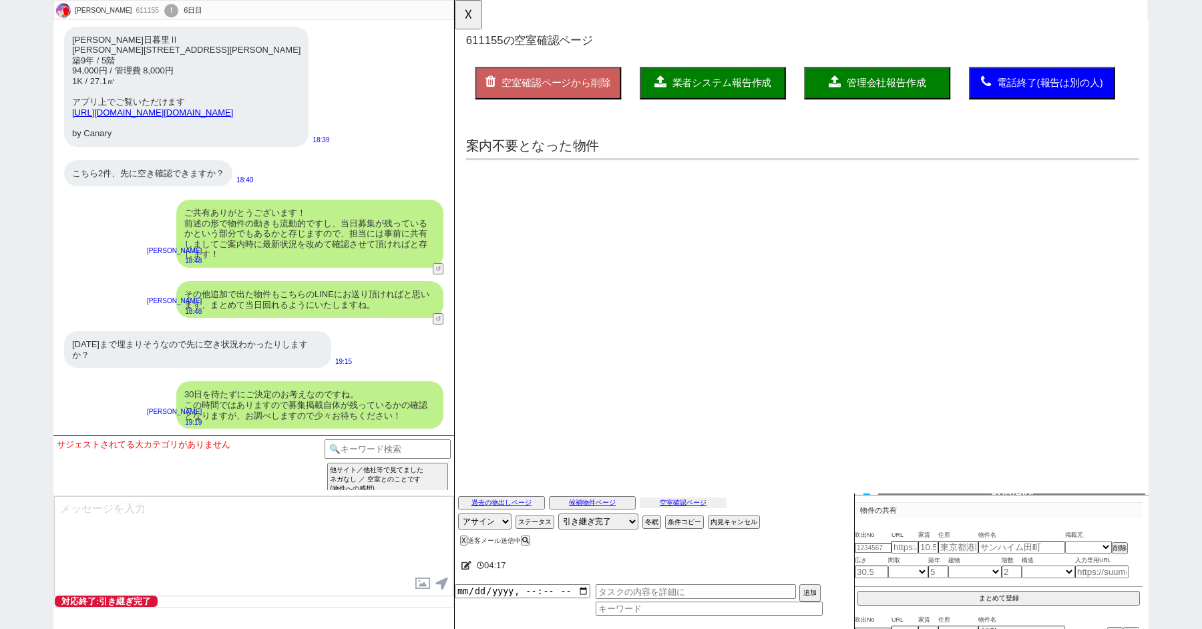
scroll to position [0, 0]
select select "another_room"
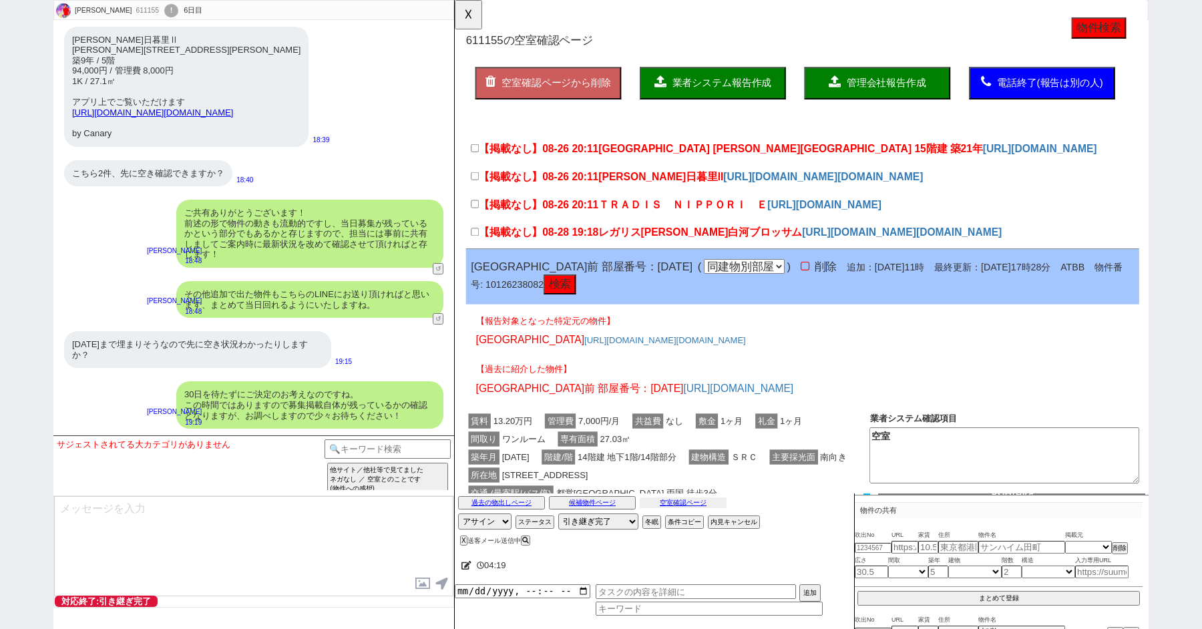
scroll to position [7, 0]
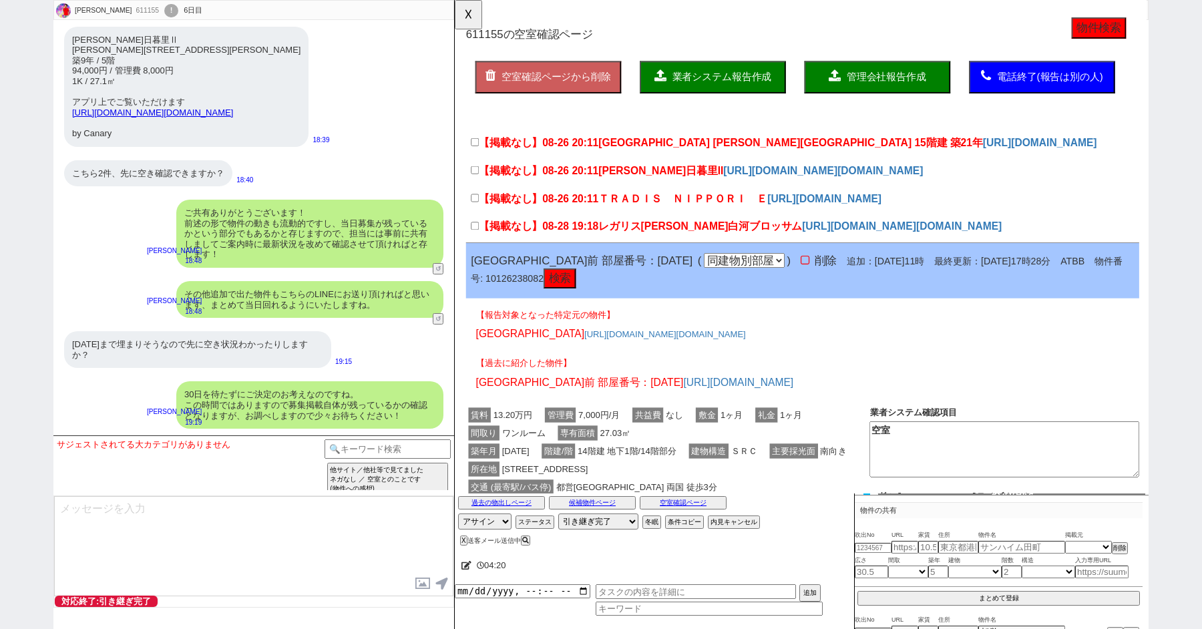
click at [641, 200] on div "【掲載なし】08-26 20:11 ＸＥＢＥＣ東日暮里II https://canary.go.link?adj_t=1rl2jnas&adj_deep_li…" at bounding box center [829, 185] width 724 height 30
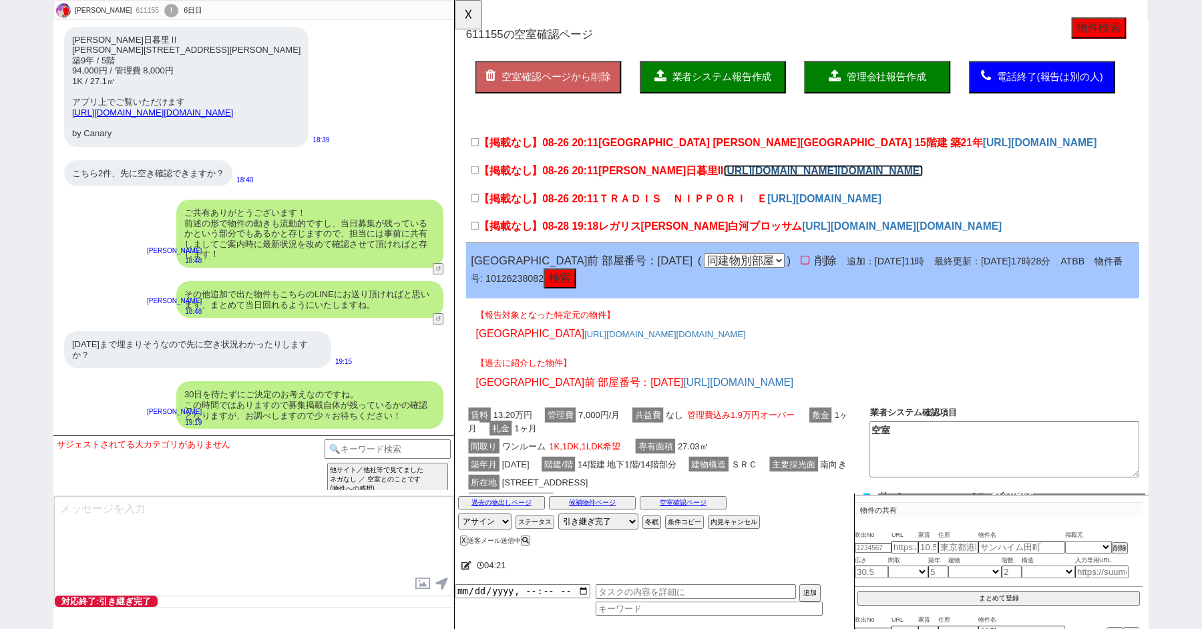
click at [744, 190] on link "https://canary.go.link?adj_t=1rl2jnas&adj_deep_link=canary%3A%2F%2Fapp%2Fchinta…" at bounding box center [851, 183] width 215 height 13
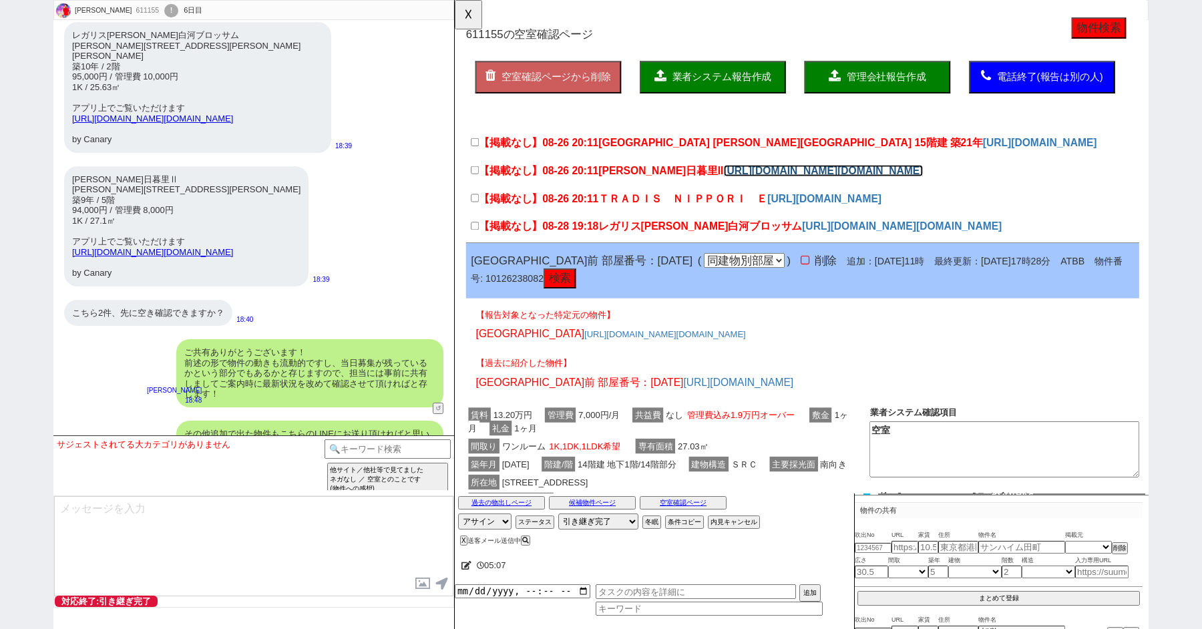
scroll to position [8937, 0]
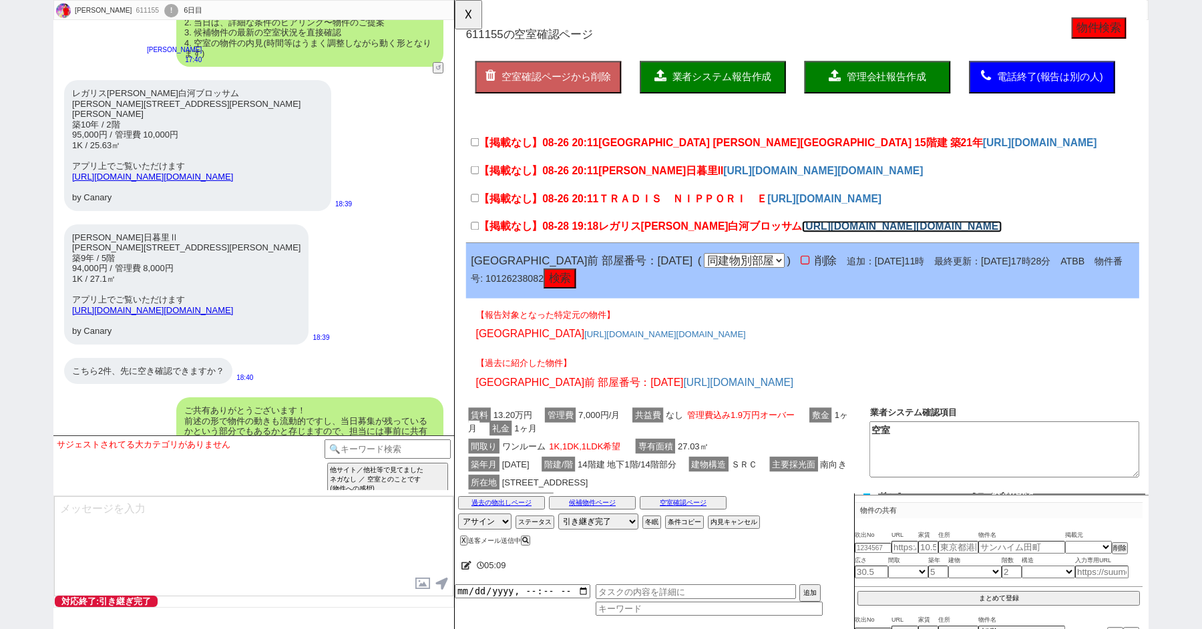
click at [828, 250] on link "https://canary.go.link?adj_t=1rl2jnas&adj_deep_link=canary%3A%2F%2Fapp%2Fchinta…" at bounding box center [935, 243] width 215 height 13
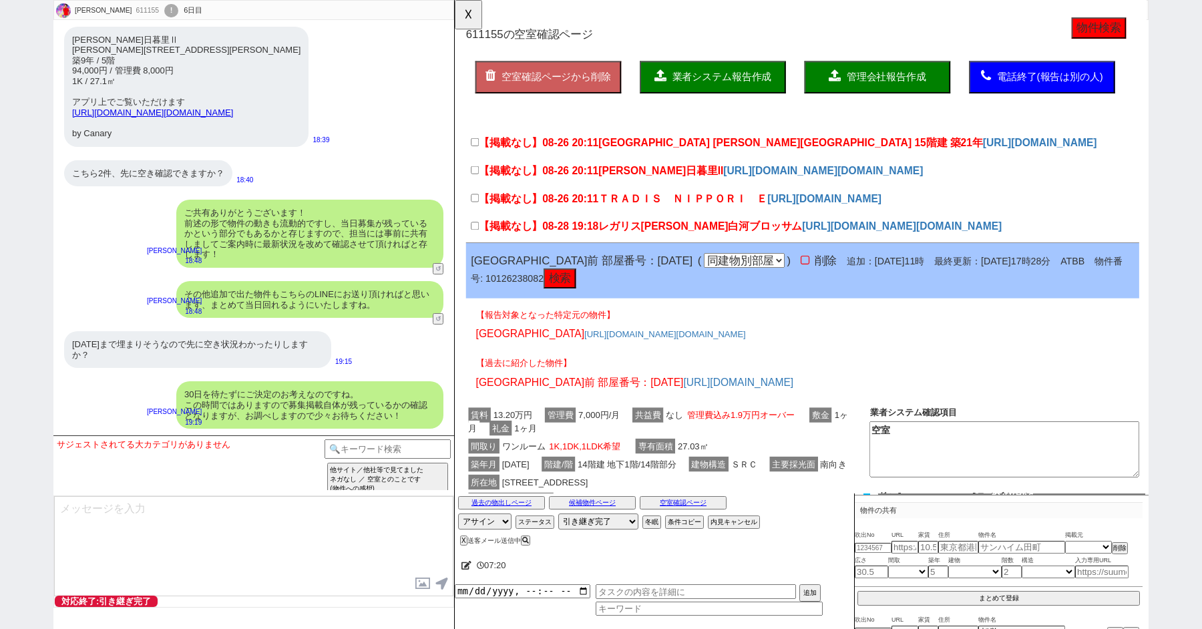
click at [412, 137] on div "XEBEC東日暮里Ⅱ 東京都荒川区東日暮里１丁目9-10 築9年 / 5階 94,000円 / 管理費 8,000円 1K / 27.1㎡ アプリ上でご覧いた…" at bounding box center [253, 87] width 401 height 134
click at [475, 217] on input "【掲載なし】08-26 20:11 ＴＲＡＤＩＳ　ＮＩＰＰＯＲＩ　Ｅ" at bounding box center [476, 212] width 9 height 9
checkbox input "true"
click at [476, 247] on input "【掲載なし】08-28 19:18 レガリス清澄白河ブロッサム" at bounding box center [476, 242] width 9 height 9
checkbox input "true"
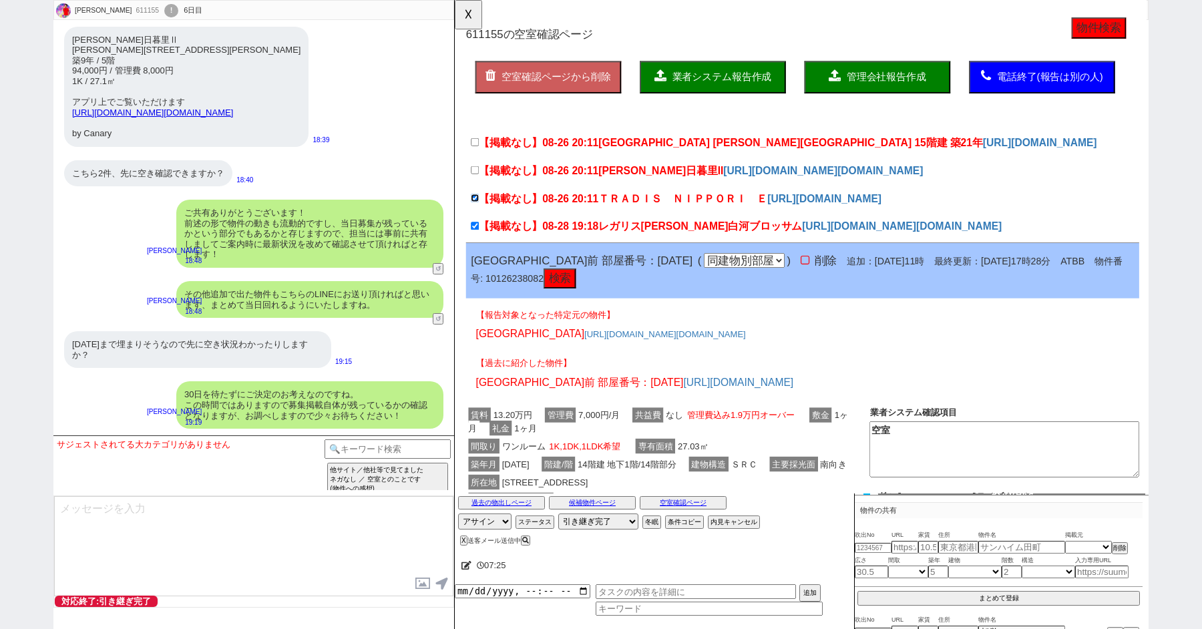
click at [478, 217] on input "【掲載なし】08-26 20:11 ＴＲＡＤＩＳ　ＮＩＰＰＯＲＩ　Ｅ" at bounding box center [476, 212] width 9 height 9
checkbox input "false"
click at [477, 182] on input "【掲載なし】08-26 20:11 ＸＥＢＥＣ東日暮里II" at bounding box center [476, 182] width 9 height 9
click at [476, 184] on input "【掲載なし】08-26 20:11 ＸＥＢＥＣ東日暮里II" at bounding box center [476, 182] width 9 height 9
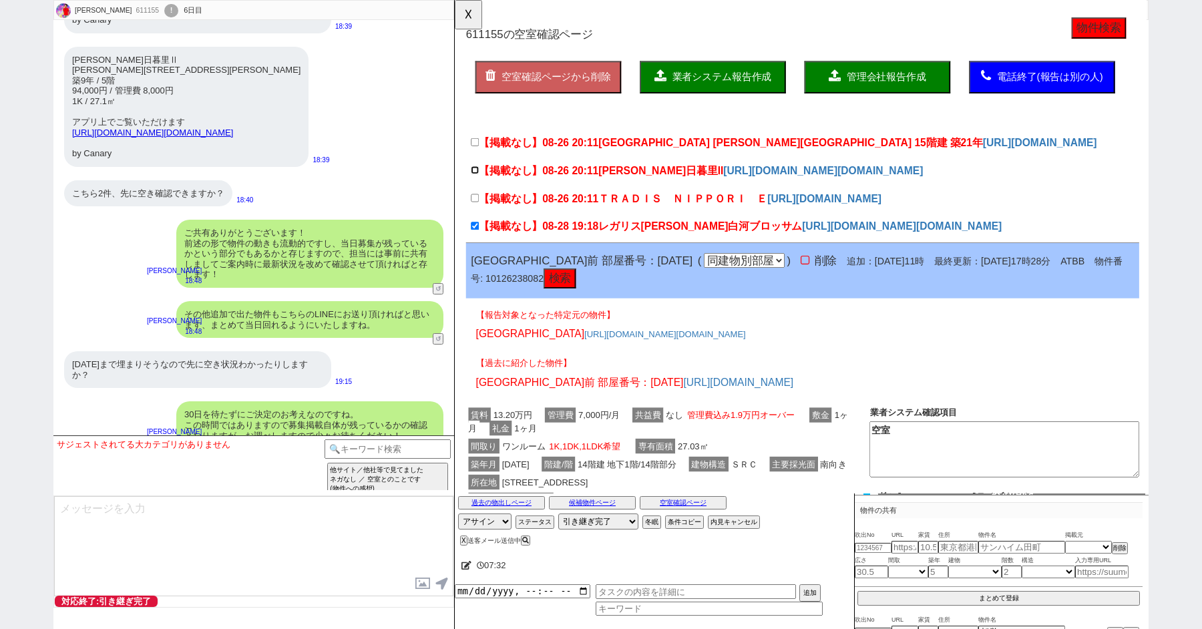
click at [478, 181] on input "【掲載なし】08-26 20:11 ＸＥＢＥＣ東日暮里II" at bounding box center [476, 182] width 9 height 9
checkbox input "true"
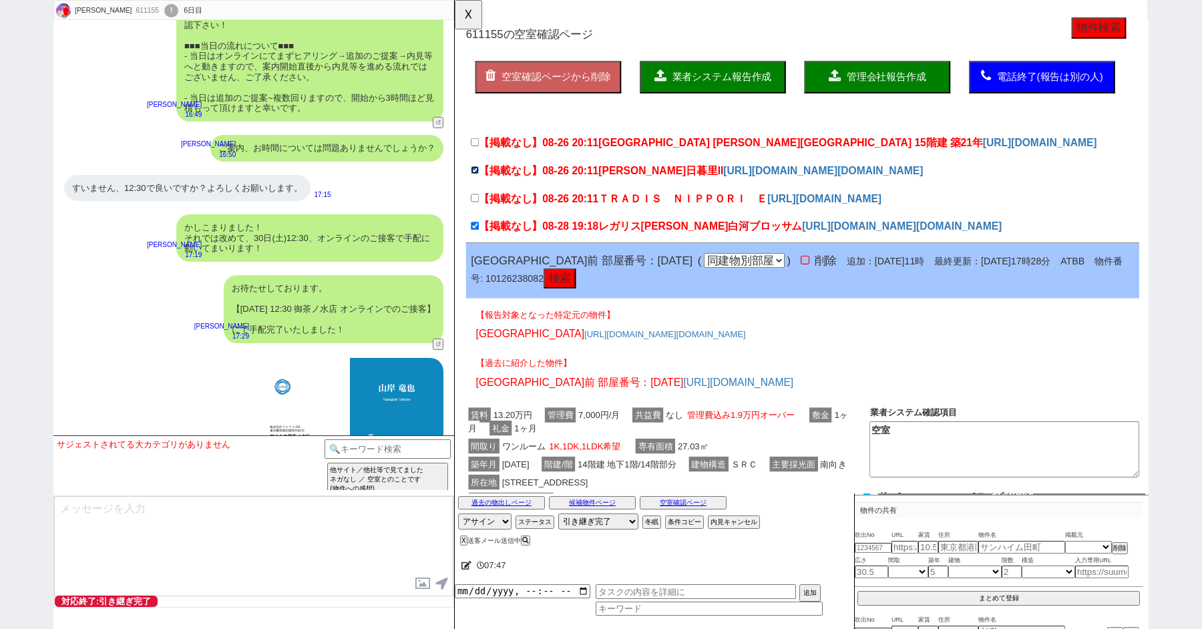
scroll to position [8471, 0]
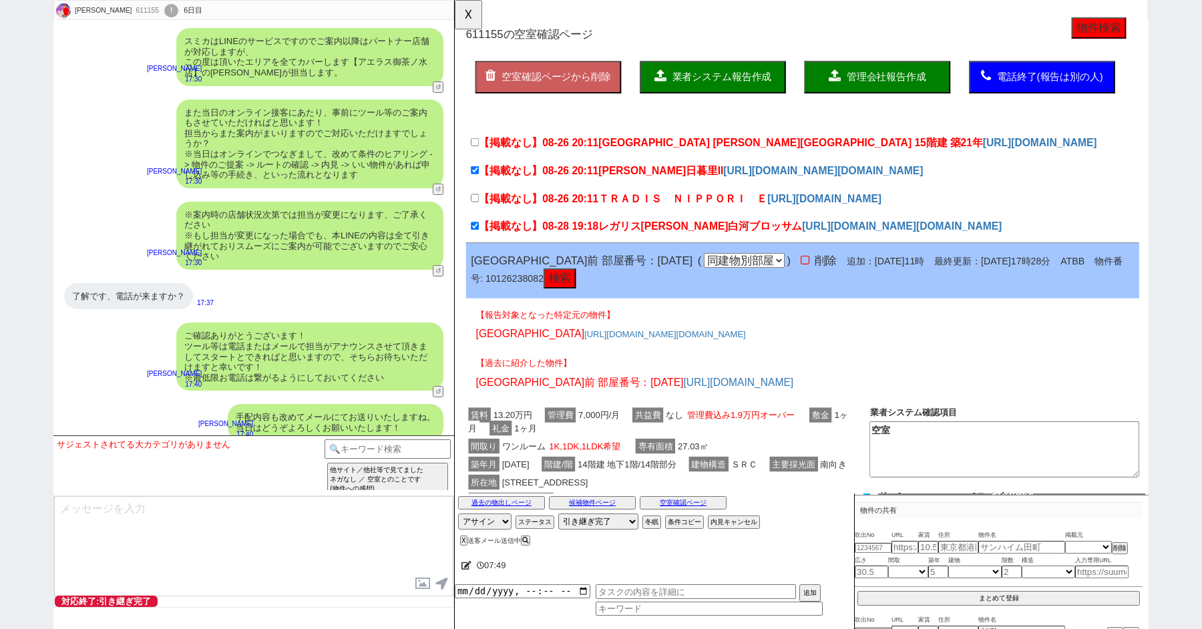
click at [748, 78] on span "業者システム報告作成" at bounding box center [742, 82] width 107 height 11
click at [748, 84] on span "業者システム報告作成" at bounding box center [742, 82] width 107 height 11
click at [132, 14] on div "611155" at bounding box center [147, 10] width 30 height 11
copy div "611155"
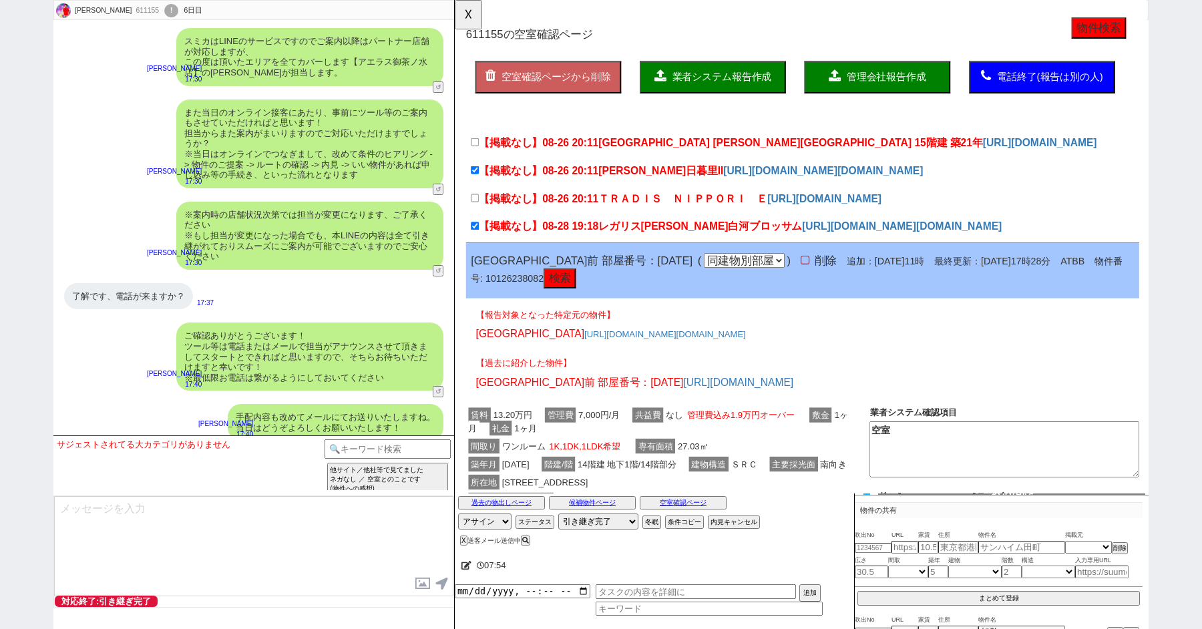
click at [164, 9] on div "!" at bounding box center [171, 10] width 14 height 13
click at [3, 157] on div "TAIJI 611155 ! 0 6日目 冬眠中 自社客 スミカ スミカ_BPO チャット全表示 2025-08-23 新しくフォローされました (00:41…" at bounding box center [601, 314] width 1202 height 629
click at [22, 157] on div "TAIJI 611155 ! 0 6日目 冬眠中 自社客 スミカ スミカ_BPO チャット全表示 2025-08-23 新しくフォローされました (00:41…" at bounding box center [601, 314] width 1202 height 629
click at [132, 6] on div "611155" at bounding box center [147, 10] width 30 height 11
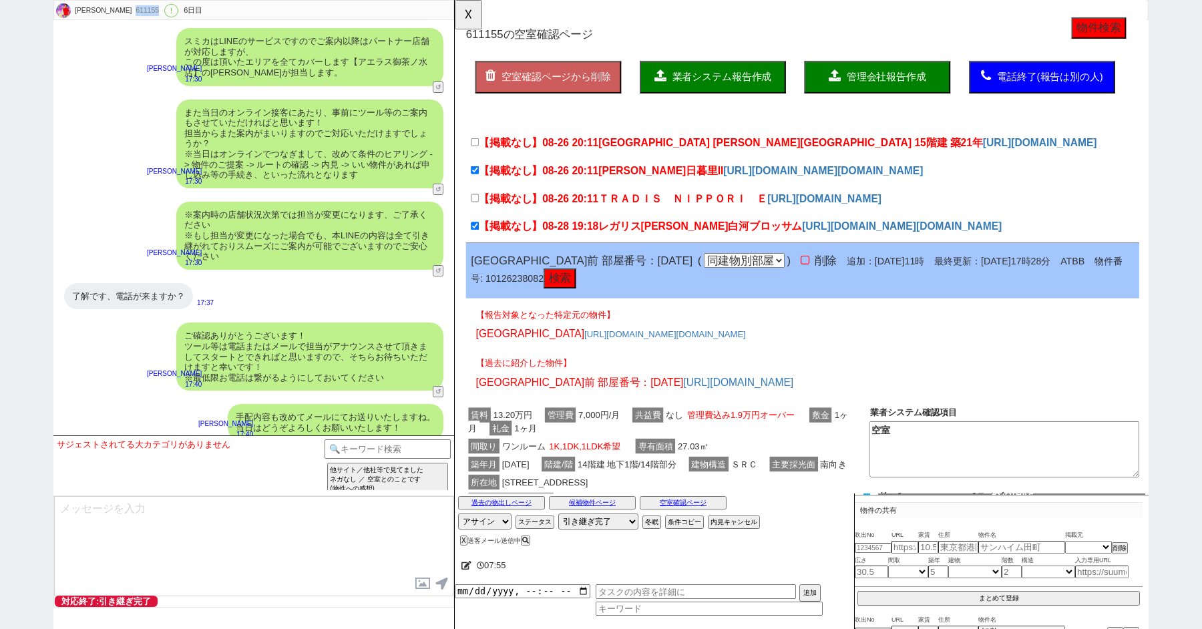
copy div "611155"
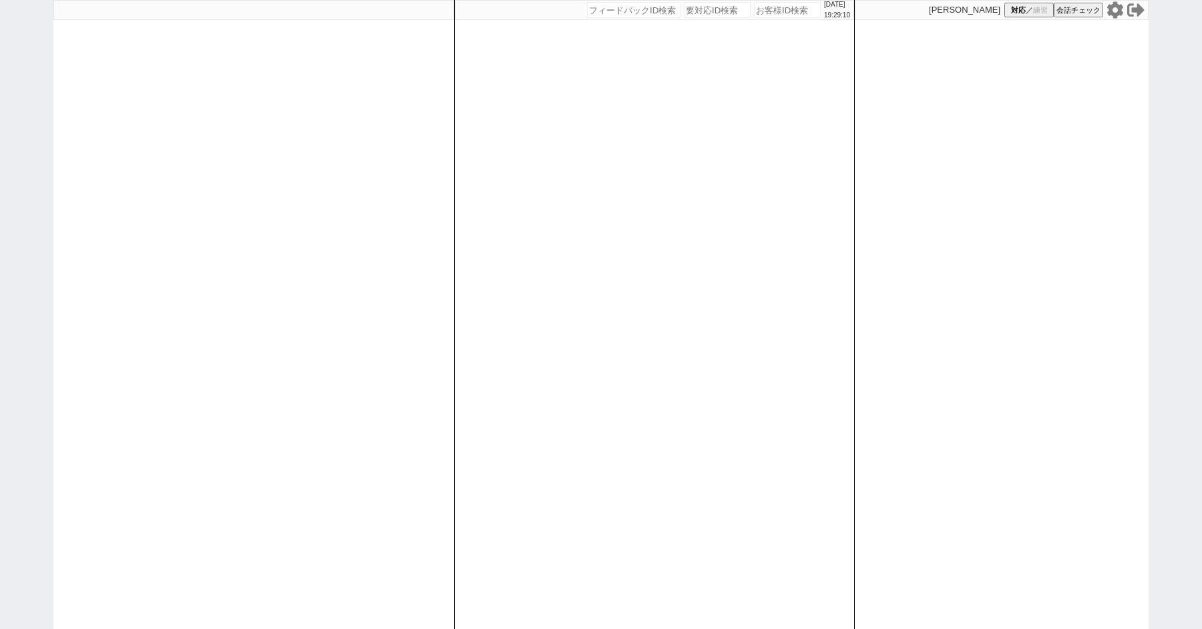
click at [6, 109] on div "[DATE] 19:29:10 候補物件を追加してしてください 紹介した物件一覧 他社物件を追加する 空室確認ページに追加・削除 紹介した物件一覧 他社物件を…" at bounding box center [601, 314] width 1202 height 629
paste input "611155"
type input "611155"
select select "100"
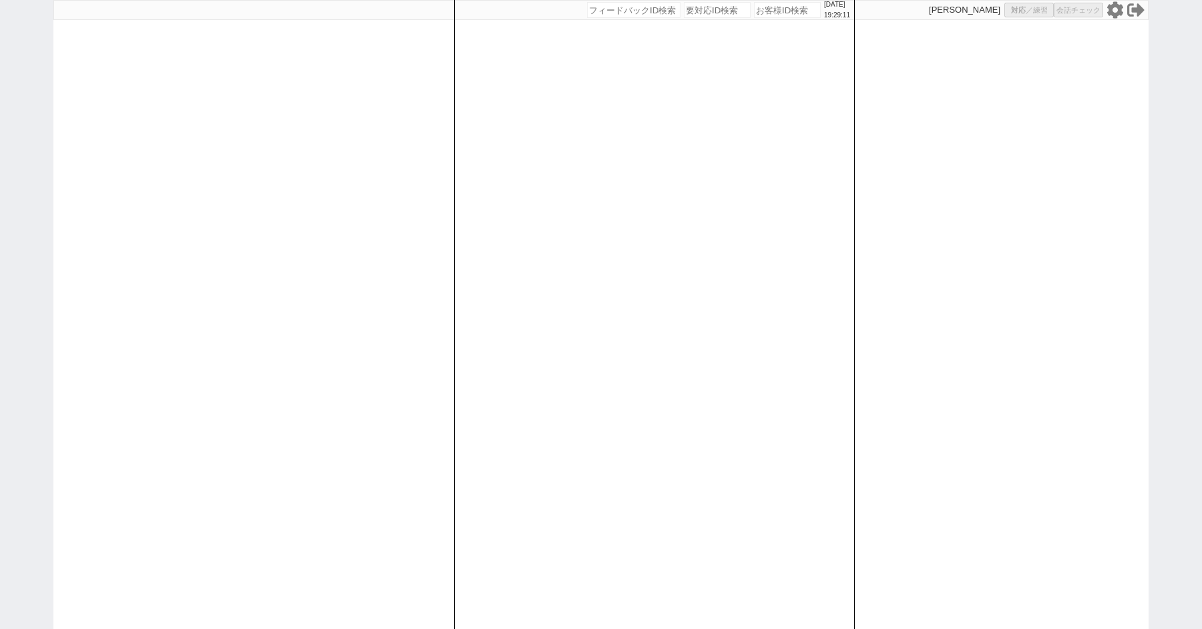
select select "1"
select select "4"
select select "5"
select select
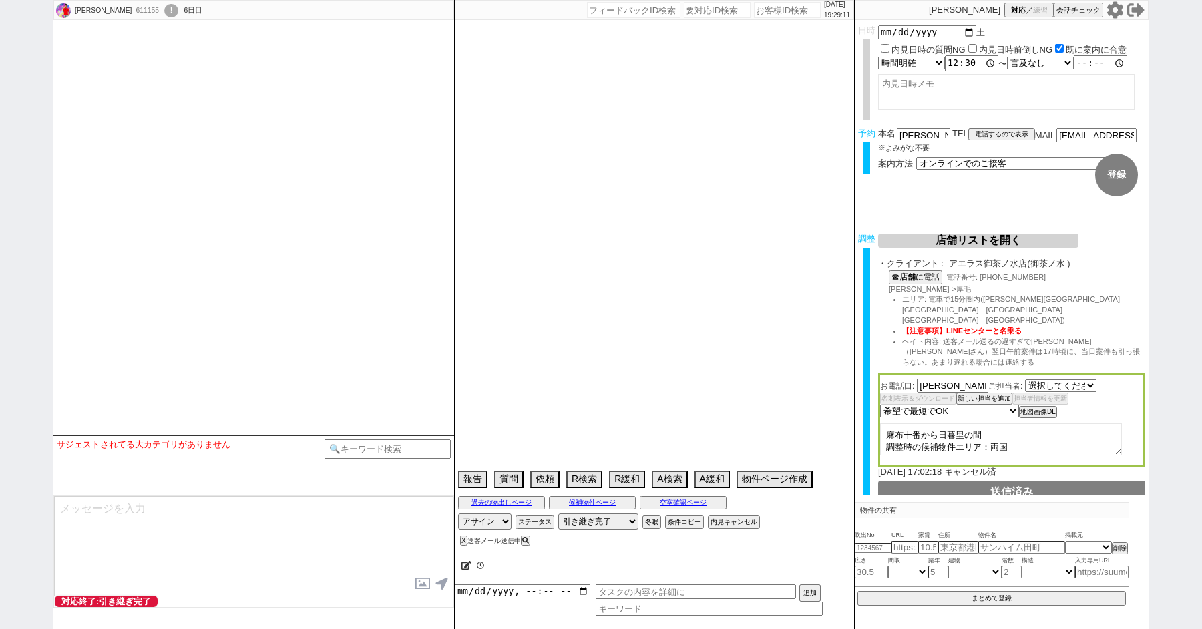
select select "481"
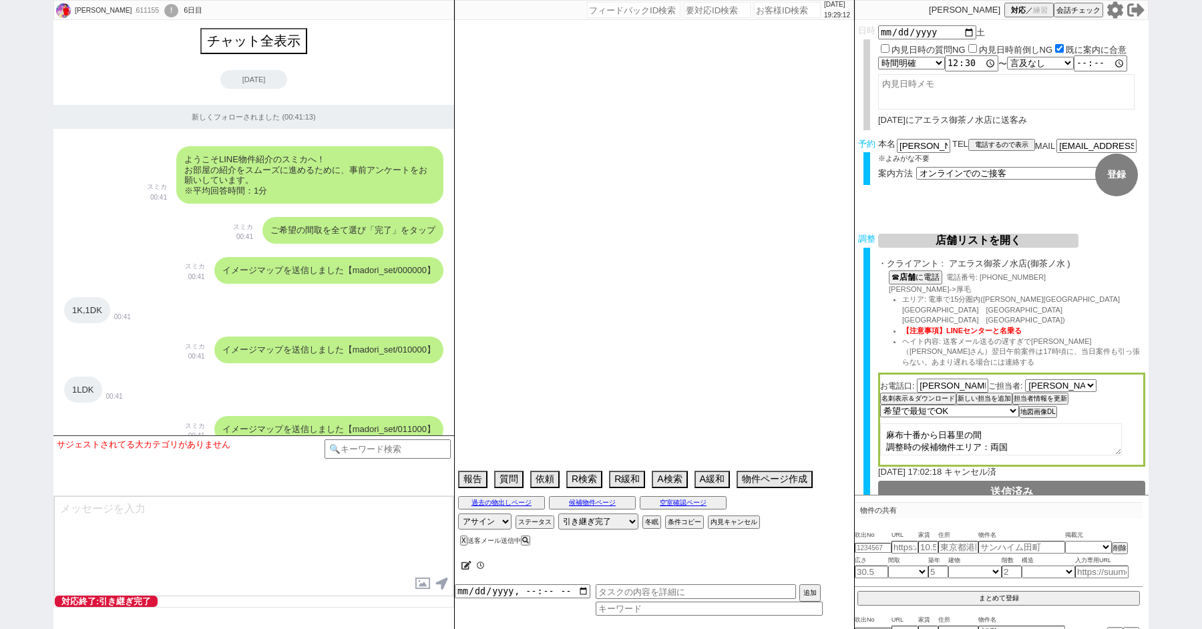
scroll to position [9229, 0]
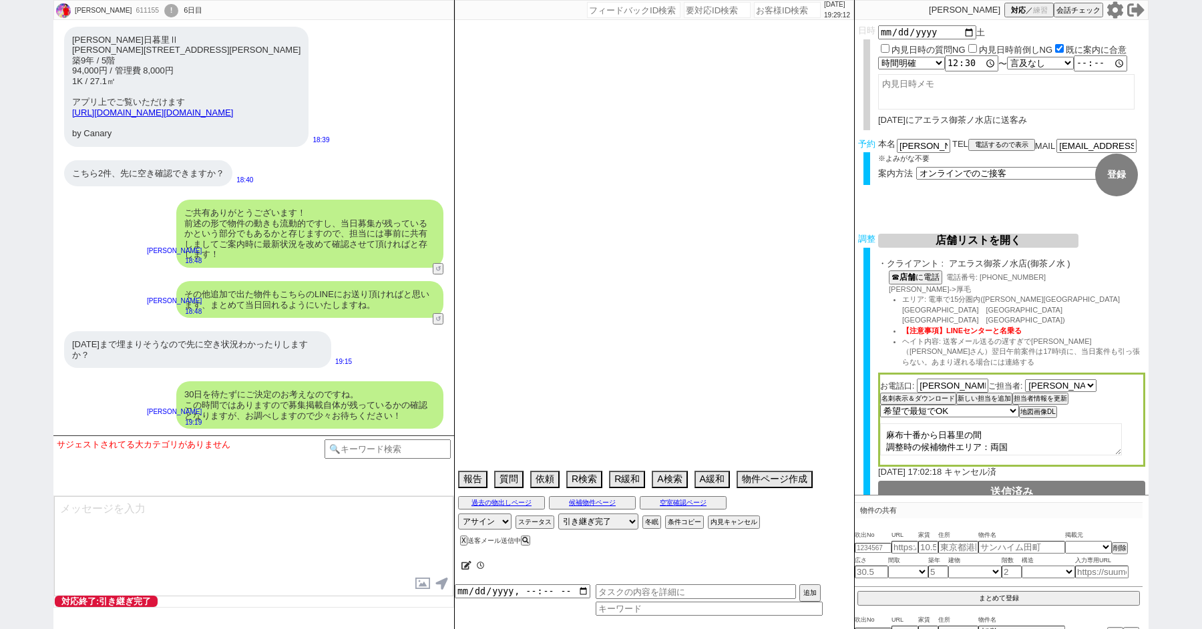
select select "2025"
select select "9"
select select "36"
select select "0"
select select "67"
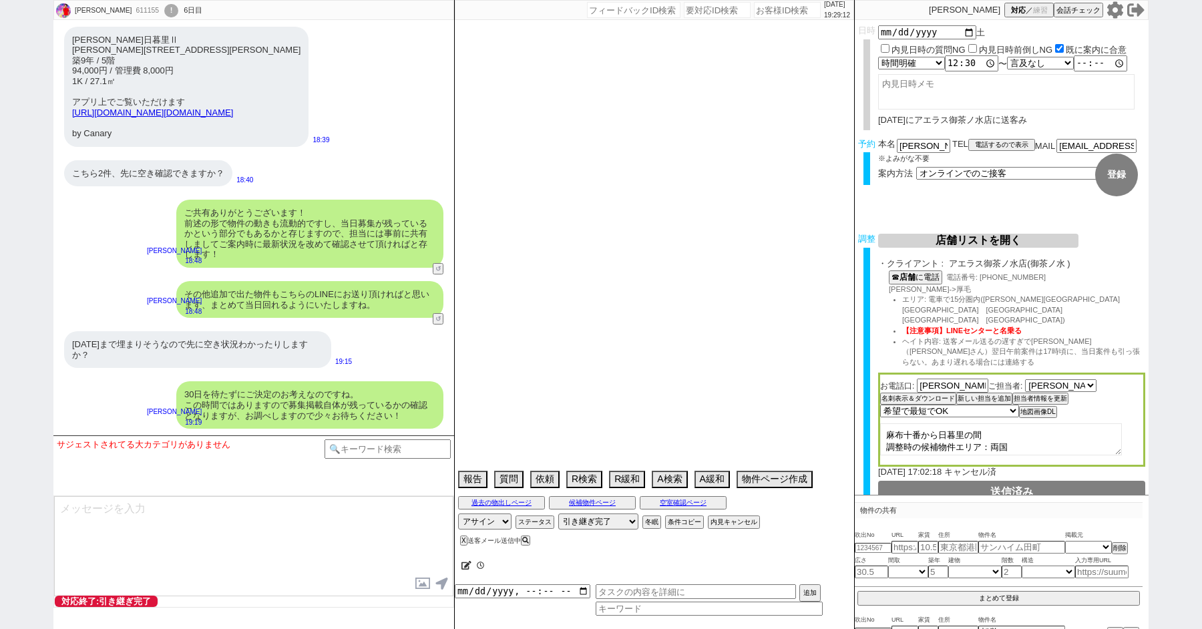
select select "1619"
select select "14"
select select "488"
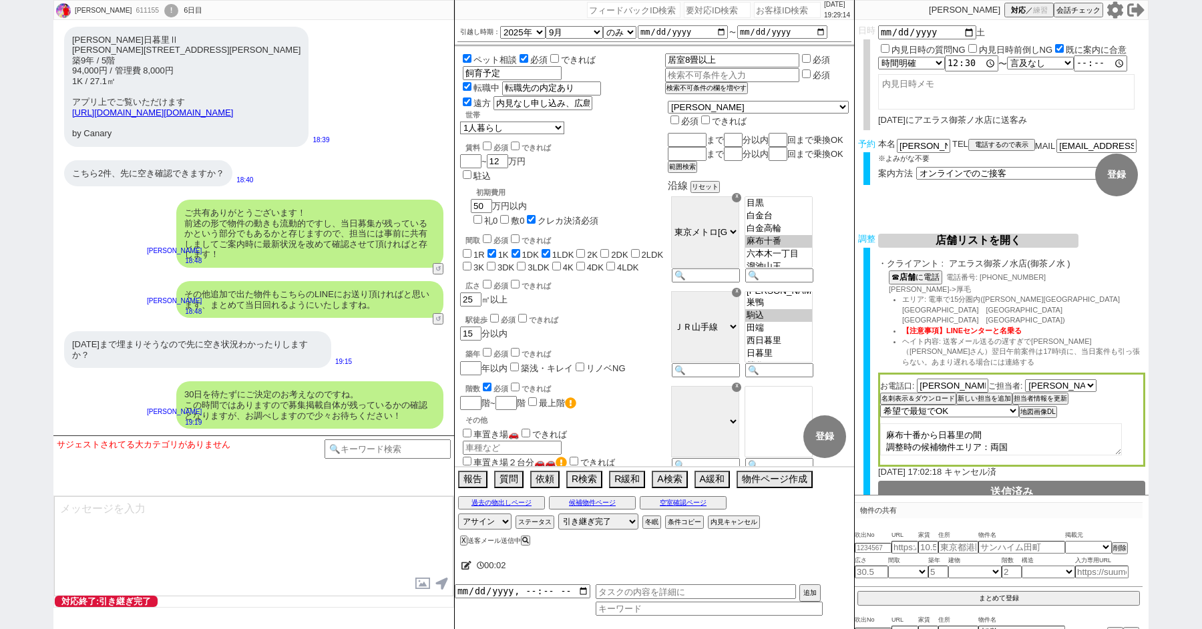
click at [132, 11] on div "611155" at bounding box center [147, 10] width 30 height 11
copy div "611155"
click at [164, 11] on div "!" at bounding box center [171, 10] width 14 height 13
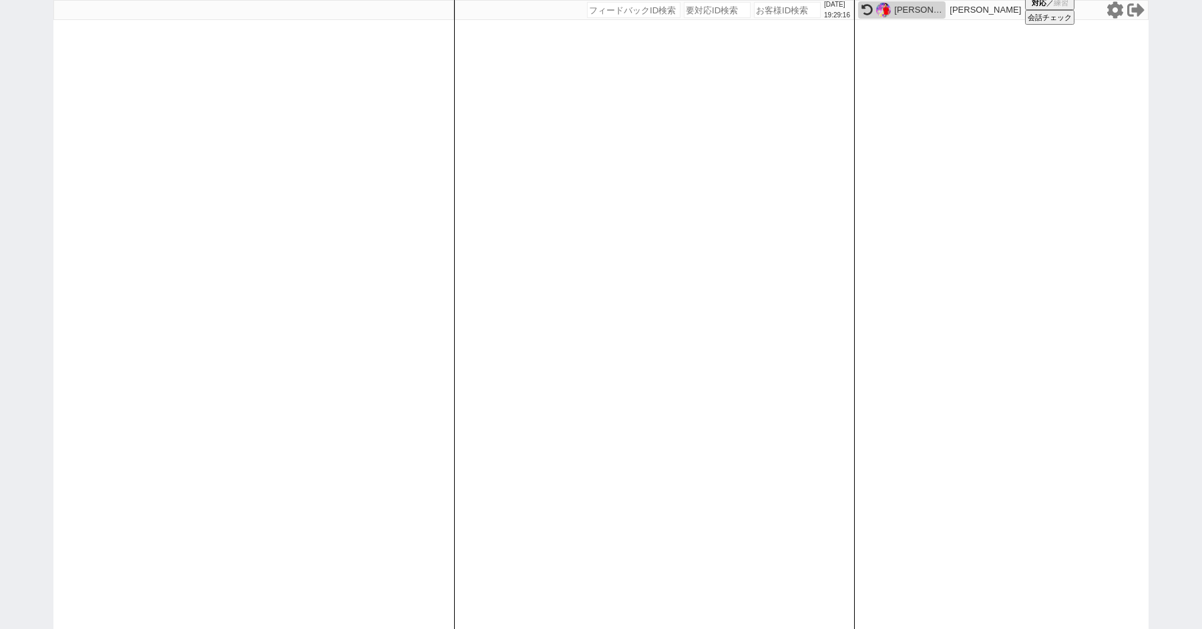
click at [35, 118] on div "[DATE] 19:29:16 候補物件を追加してしてください 紹介した物件一覧 他社物件を追加する 空室確認ページに追加・削除 紹介した物件一覧 他社物件を…" at bounding box center [601, 314] width 1202 height 629
paste input "611155"
type input "611155"
select select "100"
select select "1"
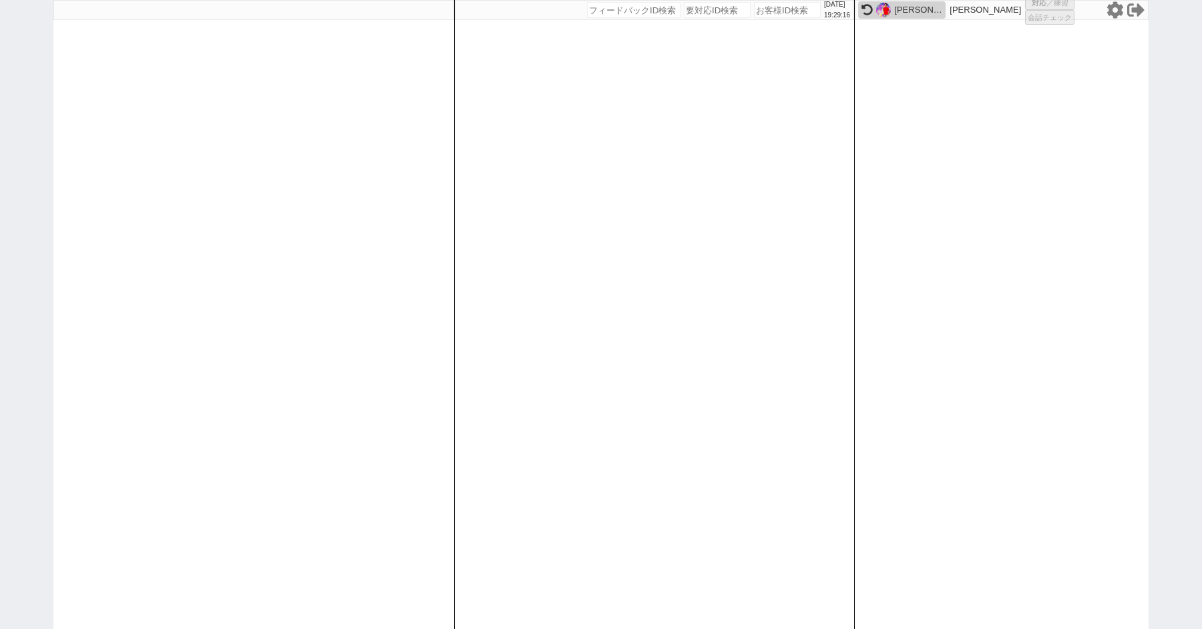
select select "4"
select select "5"
select select
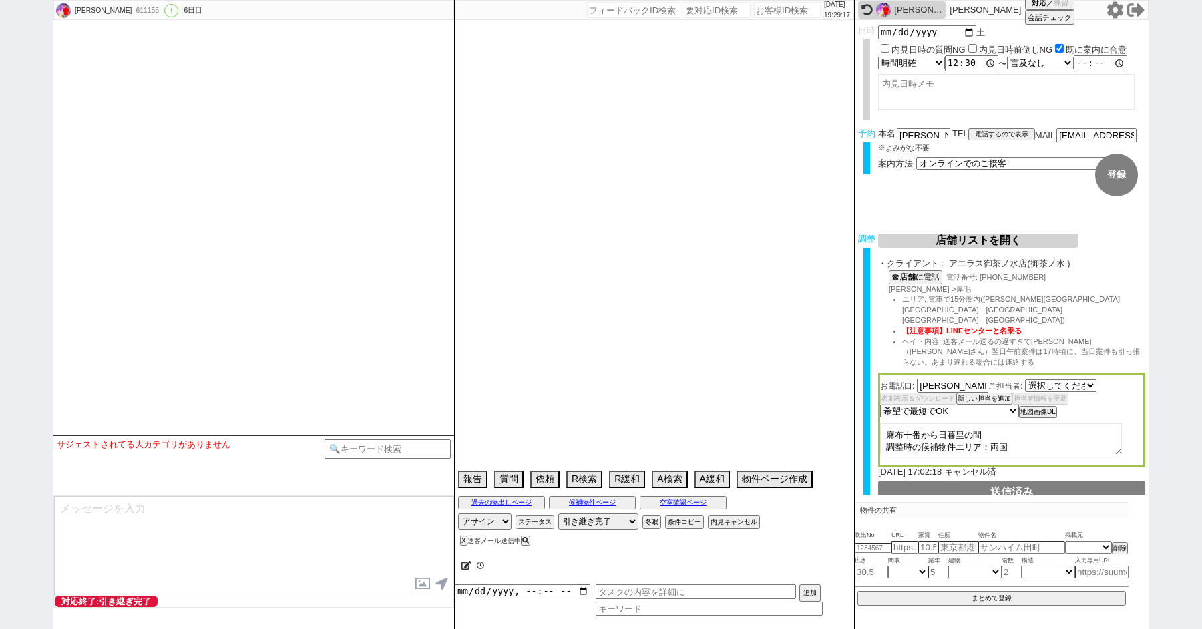
select select "481"
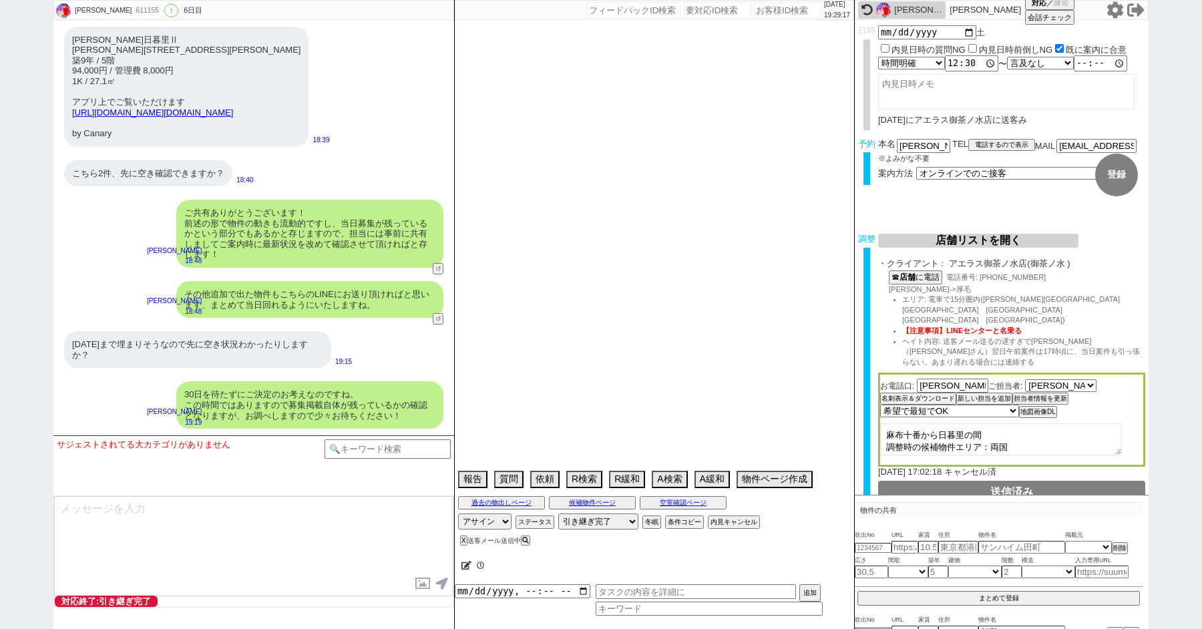
select select "2025"
select select "9"
select select "36"
select select "0"
select select "67"
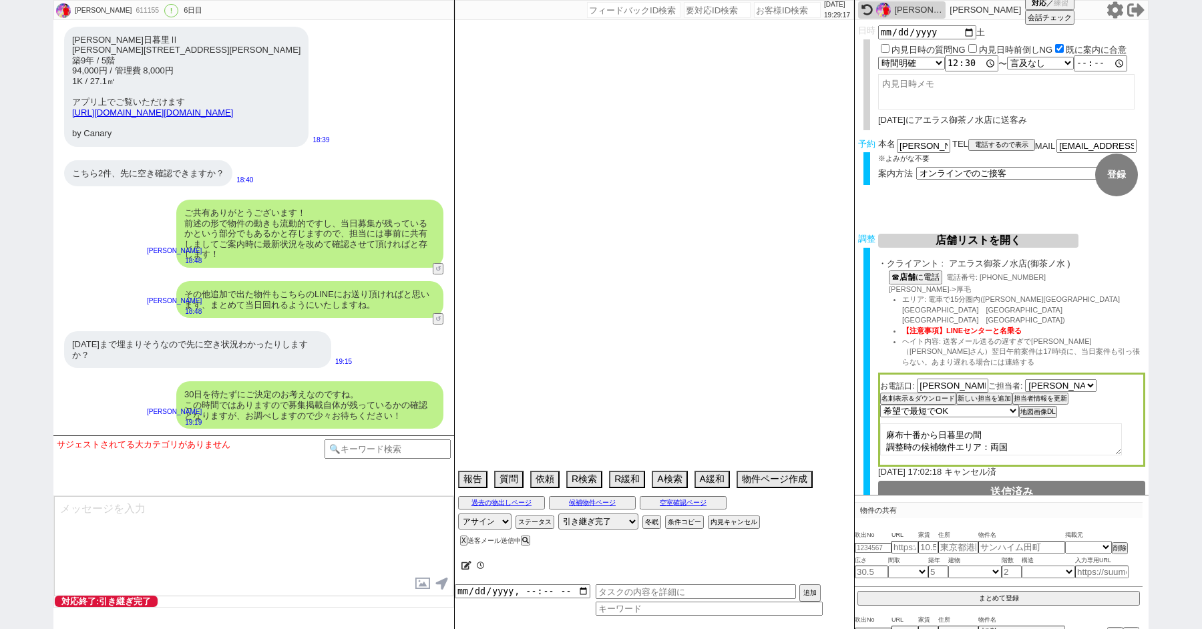
select select "1619"
select select "14"
select select "488"
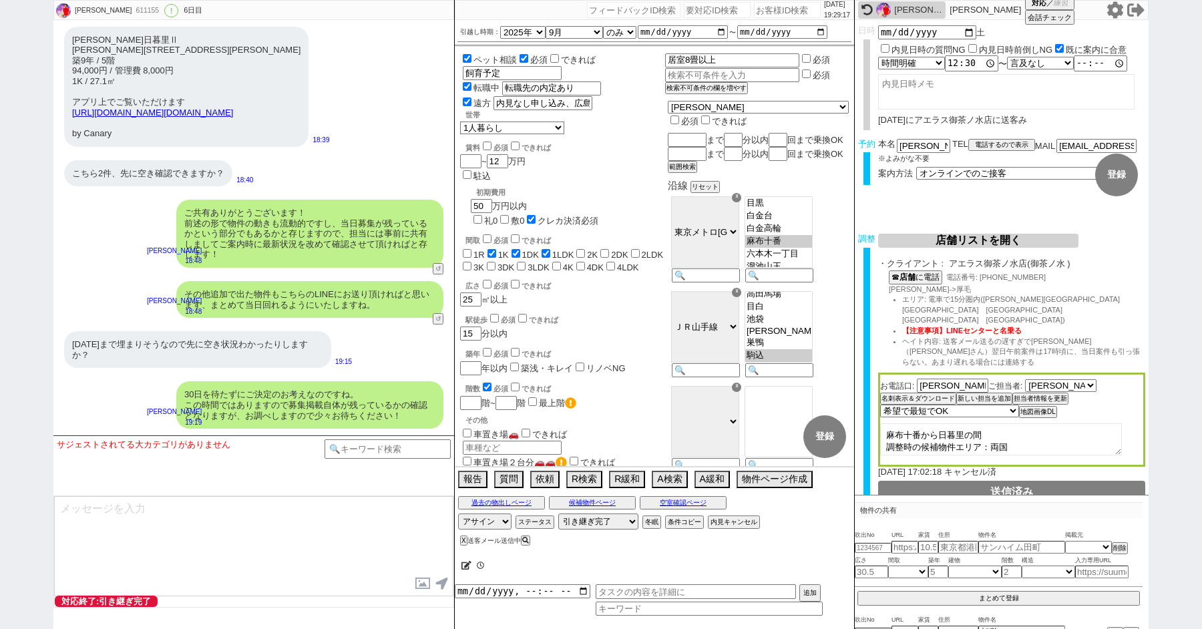
scroll to position [247, 0]
click at [669, 502] on button "空室確認ページ" at bounding box center [683, 503] width 87 height 11
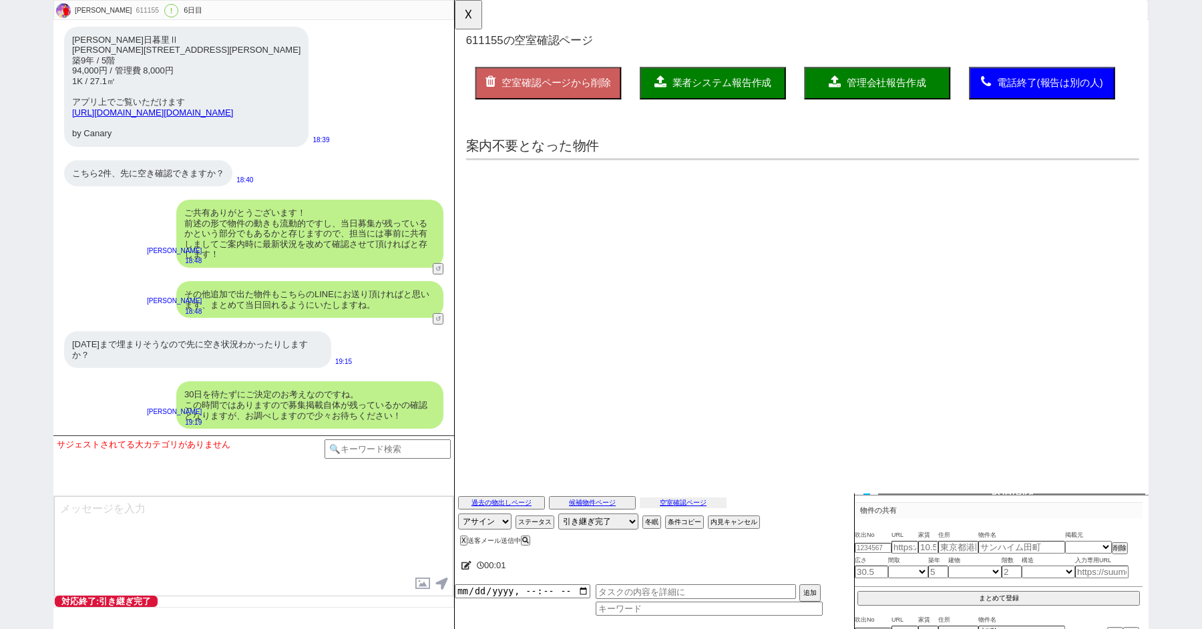
scroll to position [0, 0]
select select "another_room"
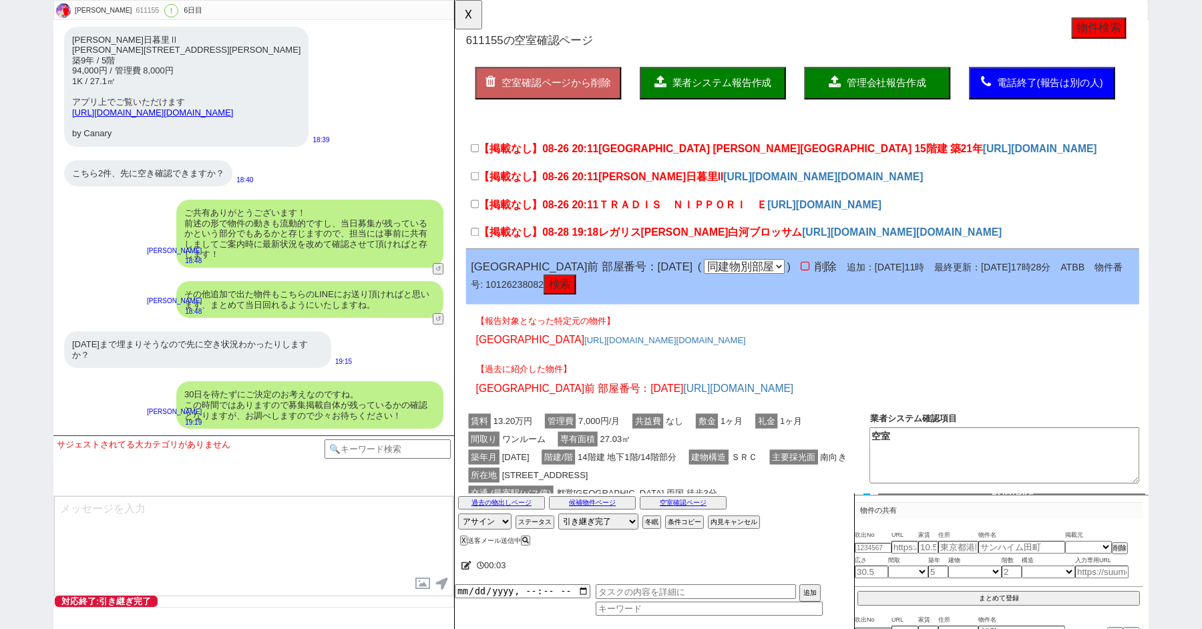
click at [471, 187] on div "【掲載なし】08-26 20:11 [PERSON_NAME]日暮里II [URL][DOMAIN_NAME][DOMAIN_NAME]" at bounding box center [829, 192] width 724 height 30
click at [478, 188] on input "【掲載なし】08-26 20:11 [PERSON_NAME]日暮里II" at bounding box center [476, 189] width 9 height 9
checkbox input "true"
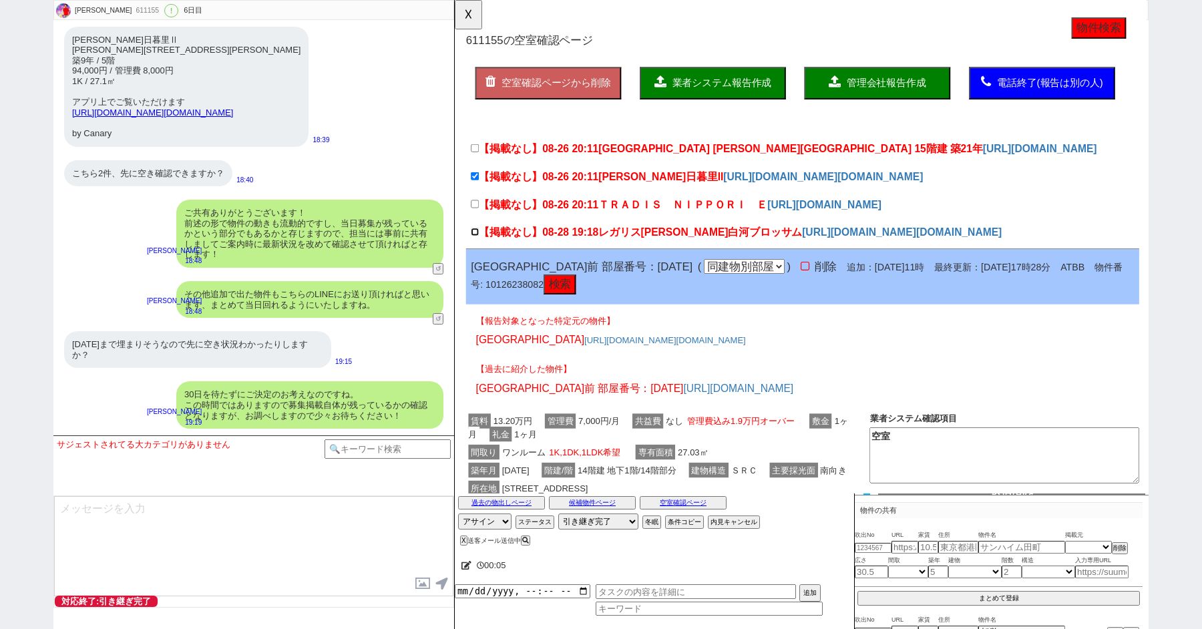
click at [478, 254] on input "【掲載なし】08-28 19:18 レガリス[PERSON_NAME]白河ブロッサム" at bounding box center [476, 249] width 9 height 9
checkbox input "true"
click at [719, 88] on span "業者システム報告作成" at bounding box center [742, 89] width 107 height 11
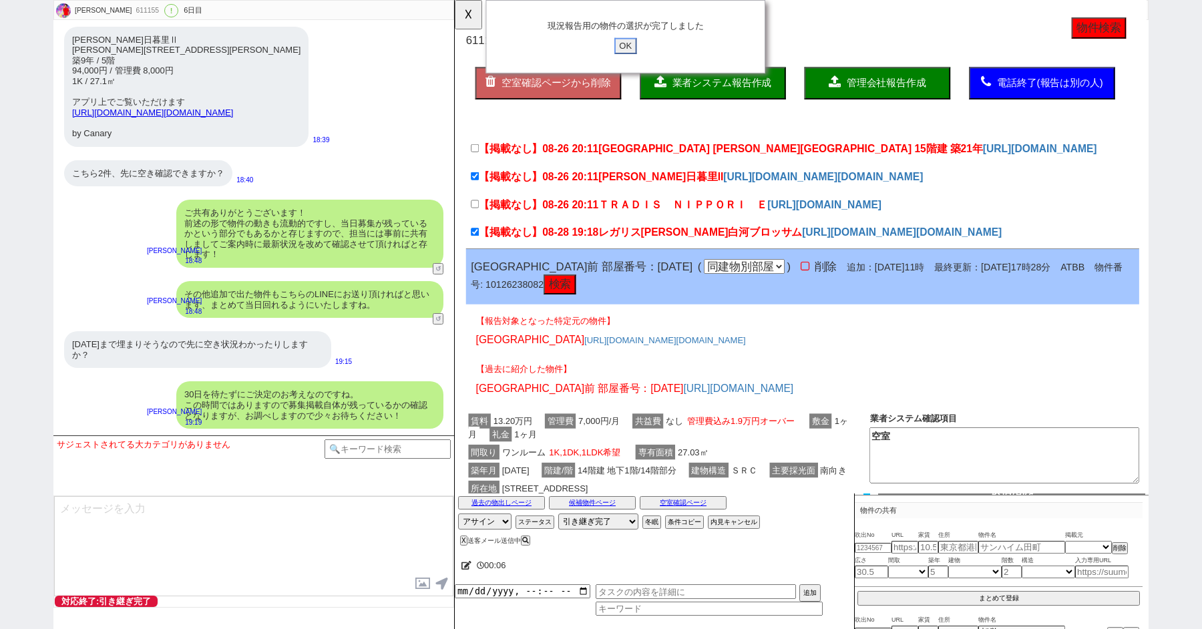
click input "OK" at bounding box center [639, 49] width 24 height 17
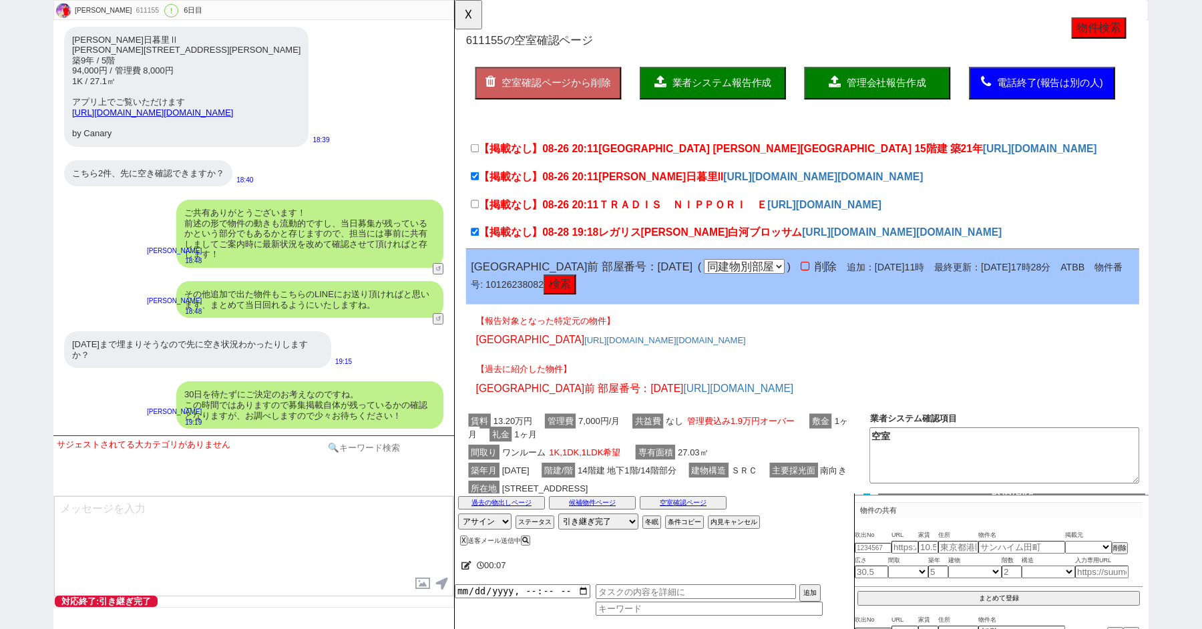
click at [374, 450] on input at bounding box center [388, 448] width 126 height 17
type input "掲載"
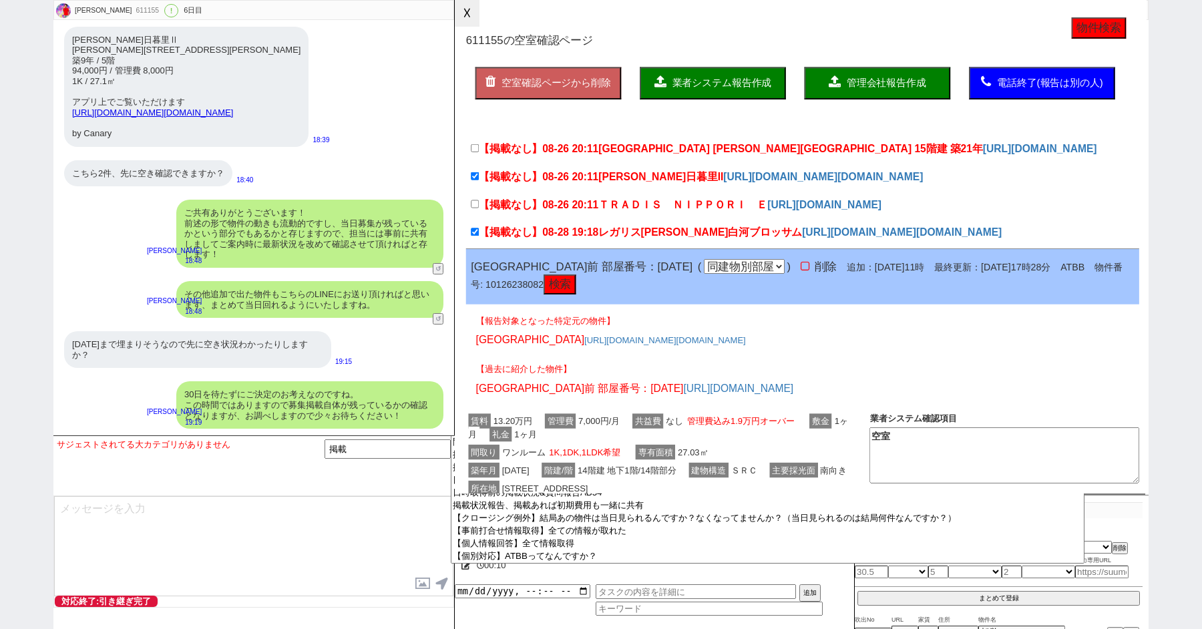
click at [480, 14] on button "☓" at bounding box center [467, 13] width 25 height 27
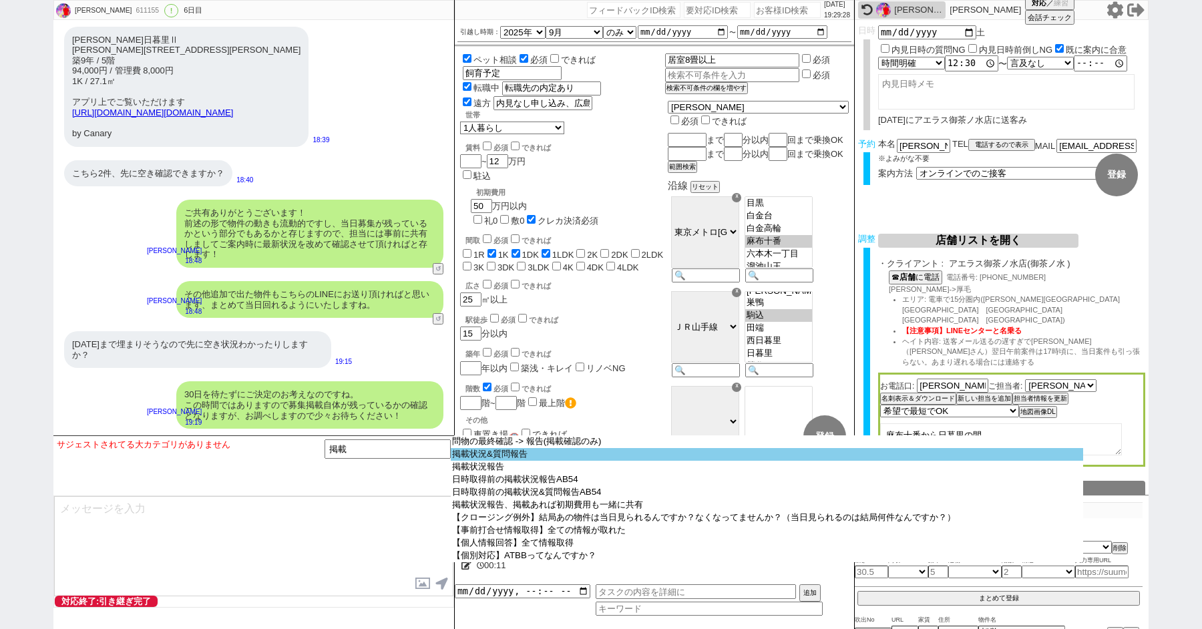
click at [490, 458] on option "掲載状況&質問報告" at bounding box center [767, 454] width 633 height 13
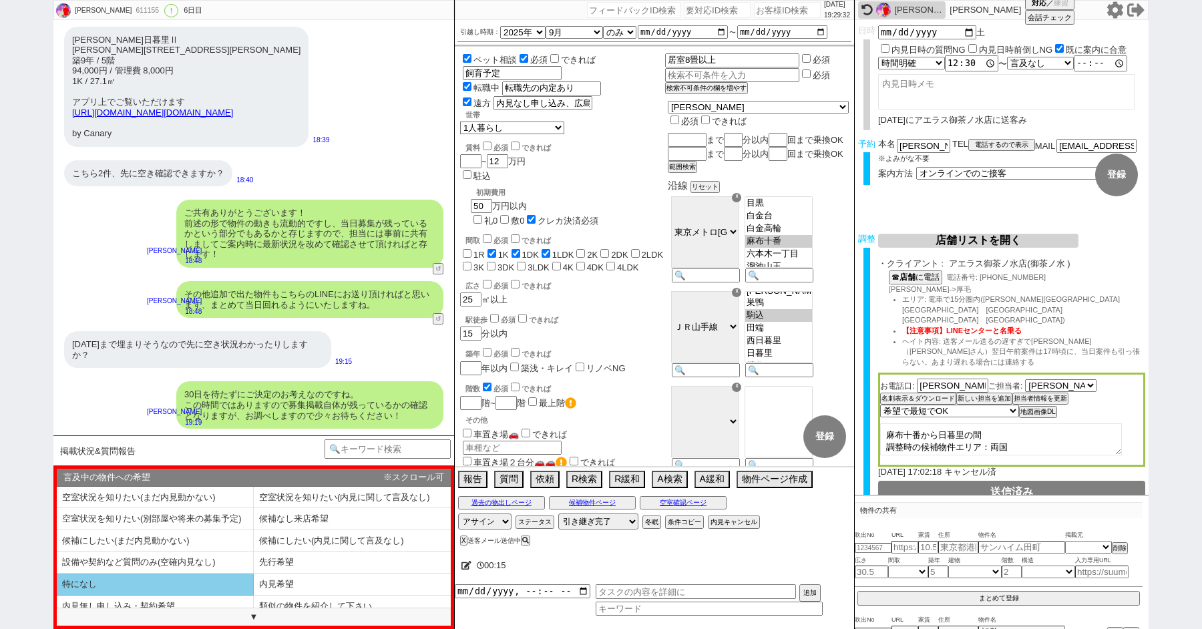
click at [245, 583] on li "特になし" at bounding box center [155, 585] width 197 height 22
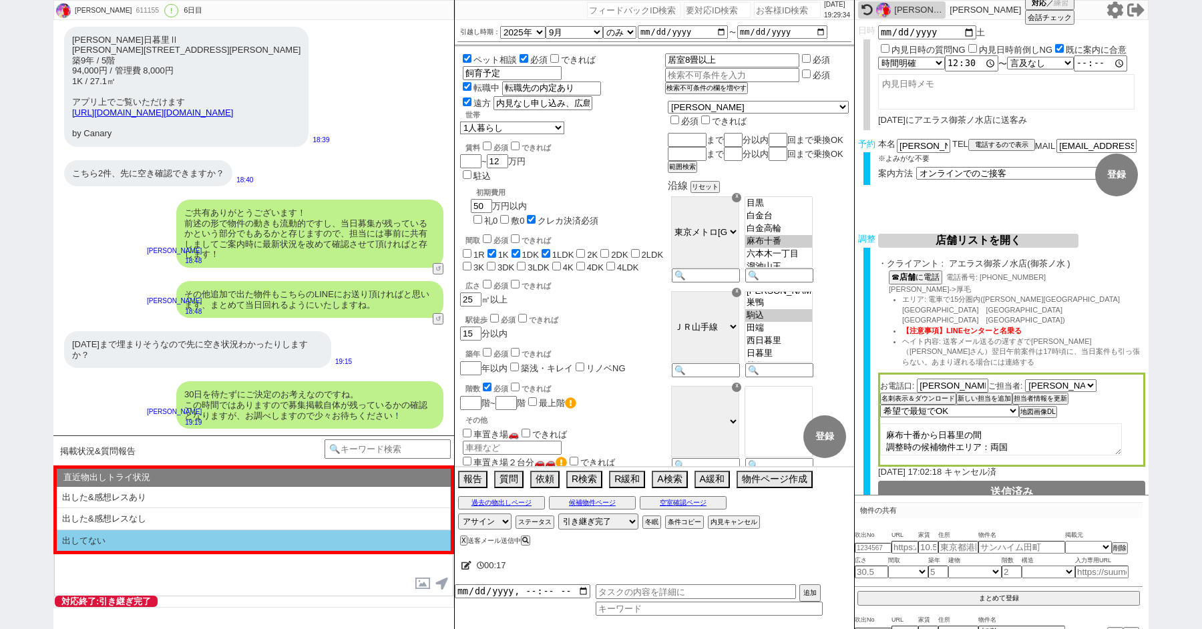
click at [177, 536] on li "出してない" at bounding box center [254, 540] width 394 height 21
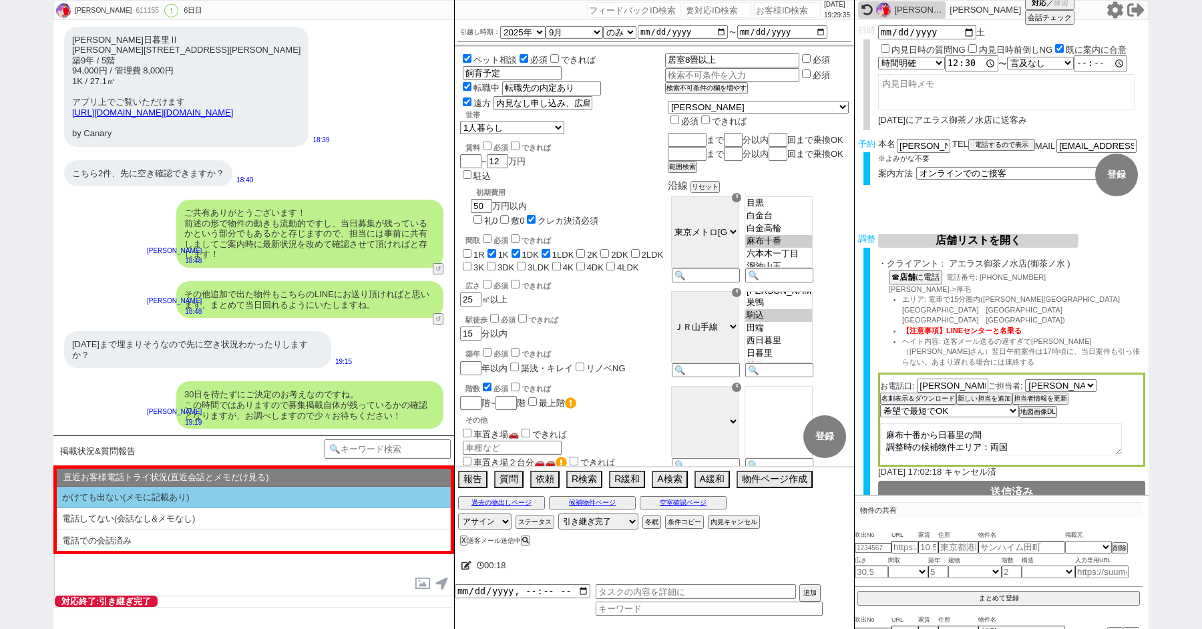
click at [166, 502] on li "かけても出ない(メモに記載あり)" at bounding box center [254, 498] width 394 height 22
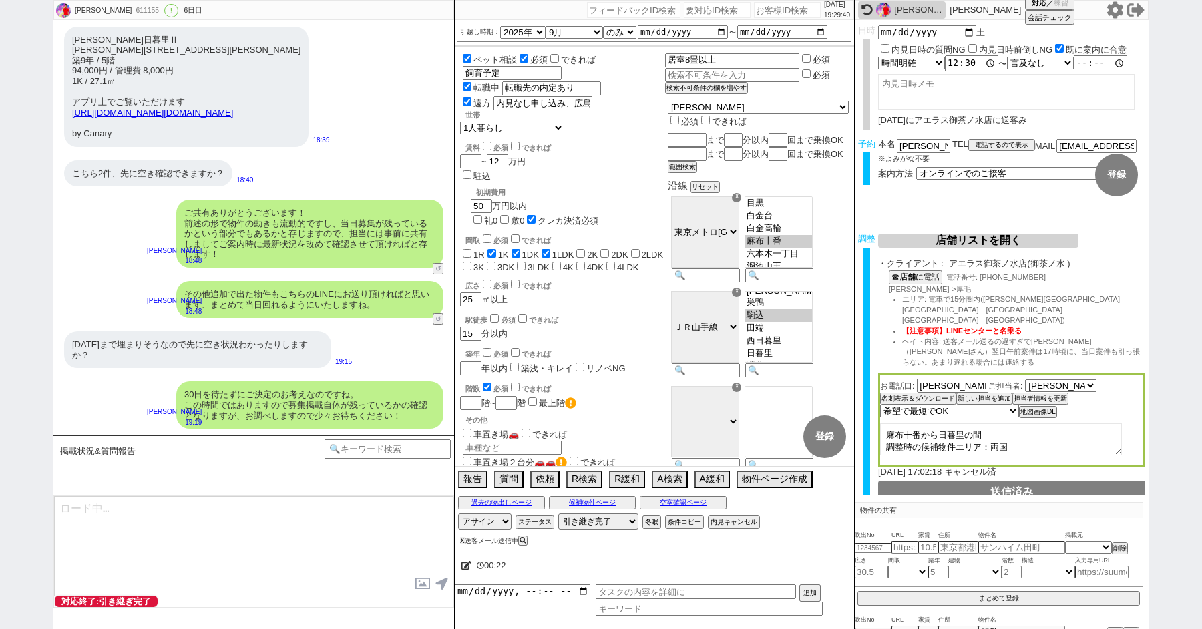
click at [463, 539] on button "X" at bounding box center [462, 540] width 5 height 7
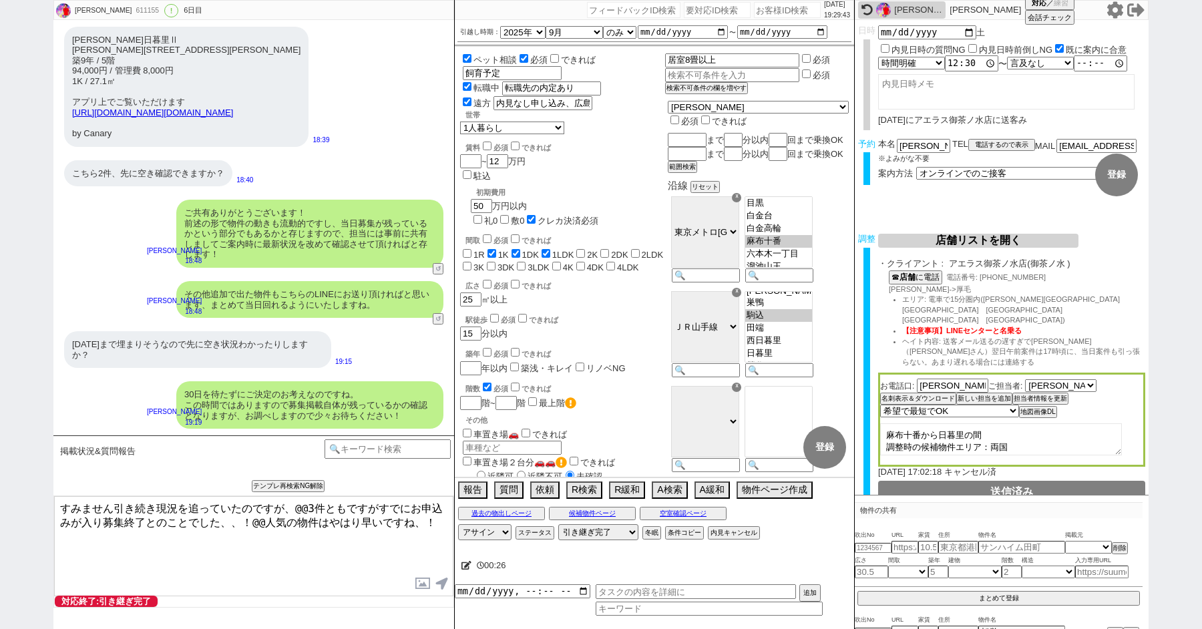
drag, startPoint x: 288, startPoint y: 508, endPoint x: 79, endPoint y: 485, distance: 209.7
click at [92, 489] on div "掲載状況&質問報告 いま話してる候補物件の報告状況 !=【候補物件あり】希望のヒアリング段階||【候補物件あり】現況など確認中 !=【候補物件あり】報告済み …" at bounding box center [253, 533] width 401 height 194
drag, startPoint x: 209, startPoint y: 508, endPoint x: 292, endPoint y: 505, distance: 82.9
click at [292, 505] on textarea "その後確認が取れたのですが、@@3件ともですがすでにお申込みが入り募集終了とのことでした、、！@@人気の物件はやはり早いですね、！" at bounding box center [253, 546] width 399 height 100
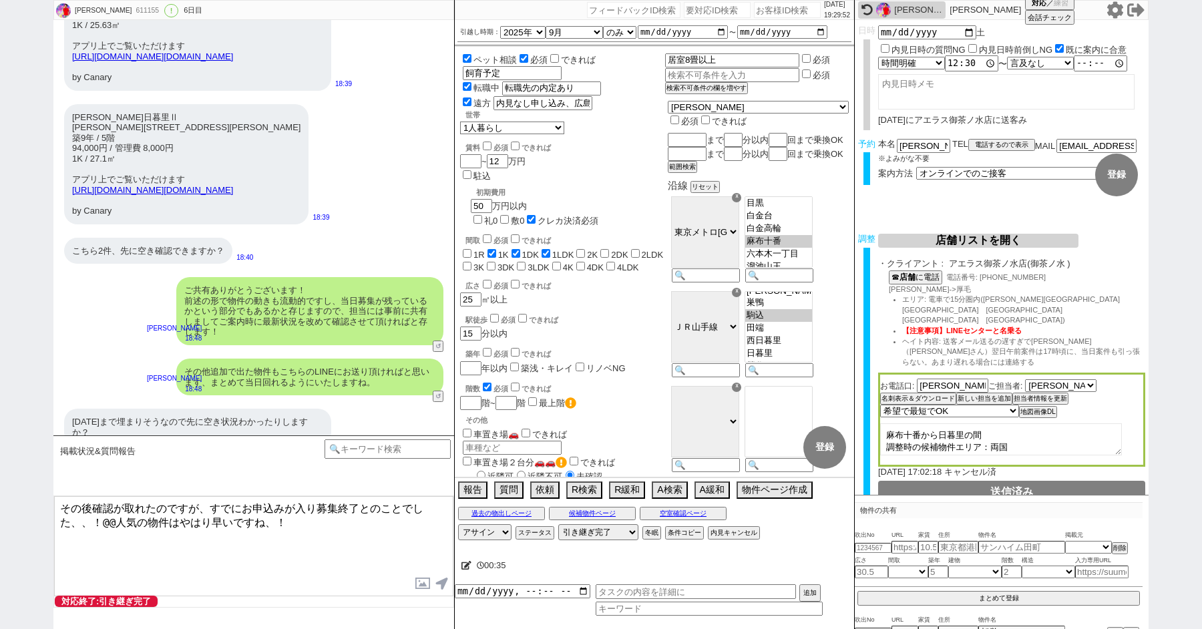
scroll to position [8934, 0]
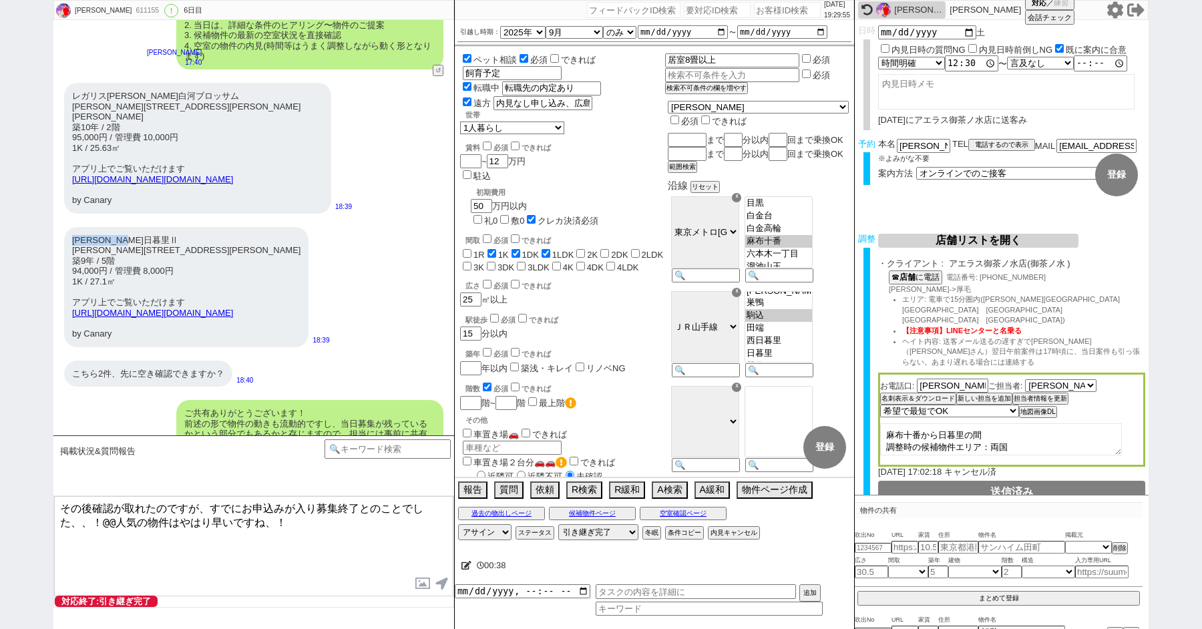
drag, startPoint x: 146, startPoint y: 294, endPoint x: 71, endPoint y: 294, distance: 74.8
click at [71, 294] on div "[PERSON_NAME]日暮里Ⅱ [PERSON_NAME][STREET_ADDRESS][PERSON_NAME]9年 / 5階 94,000円 / 管…" at bounding box center [186, 287] width 245 height 120
copy div "[PERSON_NAME]日暮里Ⅱ"
click at [206, 503] on textarea "その後確認が取れたのですが、すでにお申込みが入り募集終了とのことでした、、！@@人気の物件はやはり早いですね、！" at bounding box center [253, 546] width 399 height 100
paste textarea "[PERSON_NAME]日暮里Ⅱ"
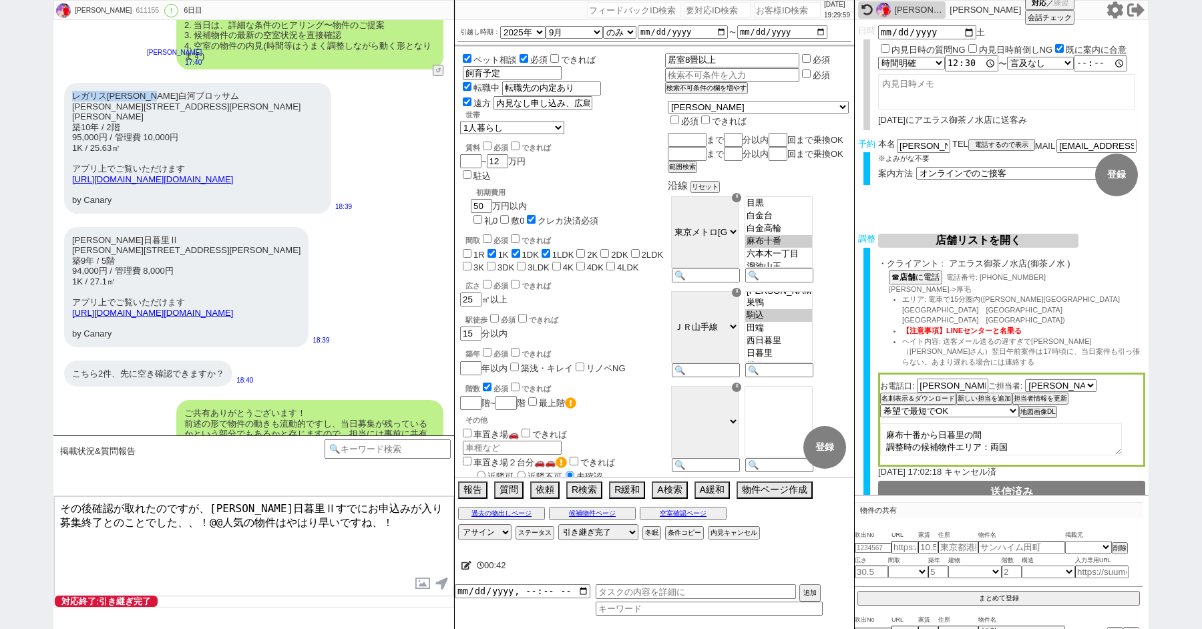
drag, startPoint x: 186, startPoint y: 116, endPoint x: 69, endPoint y: 116, distance: 117.6
click at [69, 116] on div "レガリス[PERSON_NAME]白河ブロッサム [PERSON_NAME][STREET_ADDRESS][PERSON_NAME][PERSON_NAME…" at bounding box center [197, 148] width 267 height 131
copy div "レガリス[PERSON_NAME]白河ブロッサム"
click at [292, 504] on textarea "その後確認が取れたのですが、[PERSON_NAME]日暮里Ⅱすでにお申込みが入り募集終了とのことでした、、！@@人気の物件はやはり早いですね、！" at bounding box center [253, 546] width 399 height 100
paste textarea "ガリス[PERSON_NAME]白河ブロッサム"
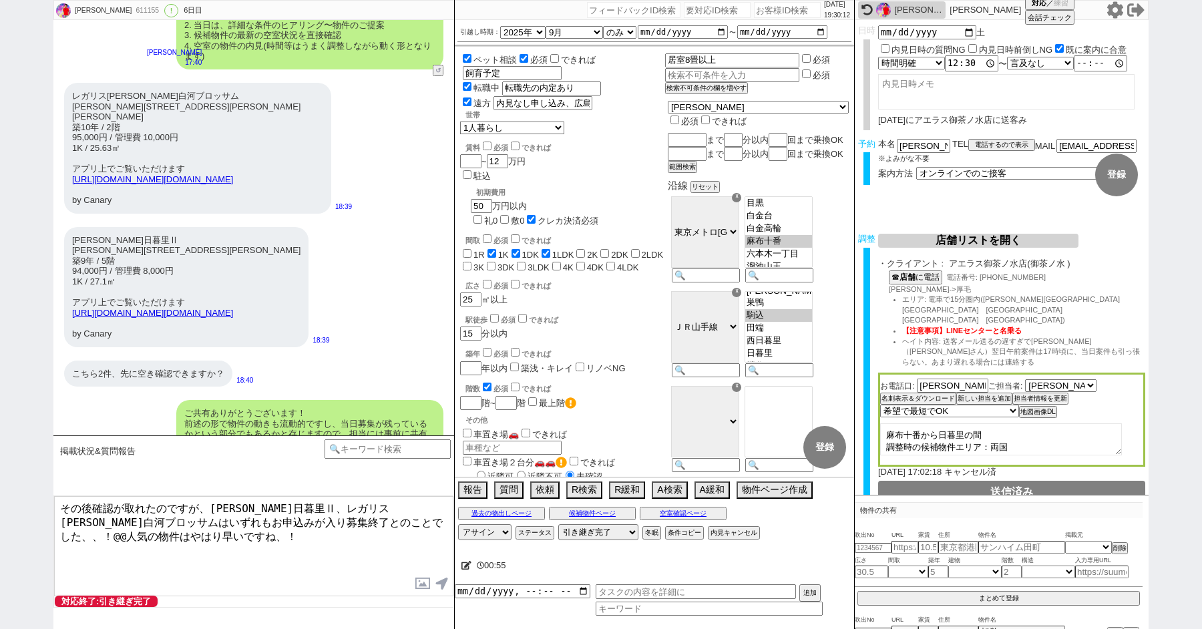
drag, startPoint x: 305, startPoint y: 517, endPoint x: 337, endPoint y: 517, distance: 32.1
click at [337, 517] on textarea "その後確認が取れたのですが、[PERSON_NAME]日暮里Ⅱ、レガリス[PERSON_NAME]白河ブロッサムはいずれもお申込みが入り募集終了とのことでした…" at bounding box center [253, 546] width 399 height 100
click at [227, 537] on textarea "その後確認が取れたのですが、[PERSON_NAME]日暮里Ⅱ、レガリス[PERSON_NAME]白河ブロッサムはいずれもお申込みが入り募集終了とのことでした…" at bounding box center [253, 546] width 399 height 100
click at [220, 540] on textarea "その後確認が取れたのですが、[PERSON_NAME]日暮里Ⅱ、レガリス[PERSON_NAME]白河ブロッサムはいずれもお申込みが入り募集終了とのことでした…" at bounding box center [253, 546] width 399 height 100
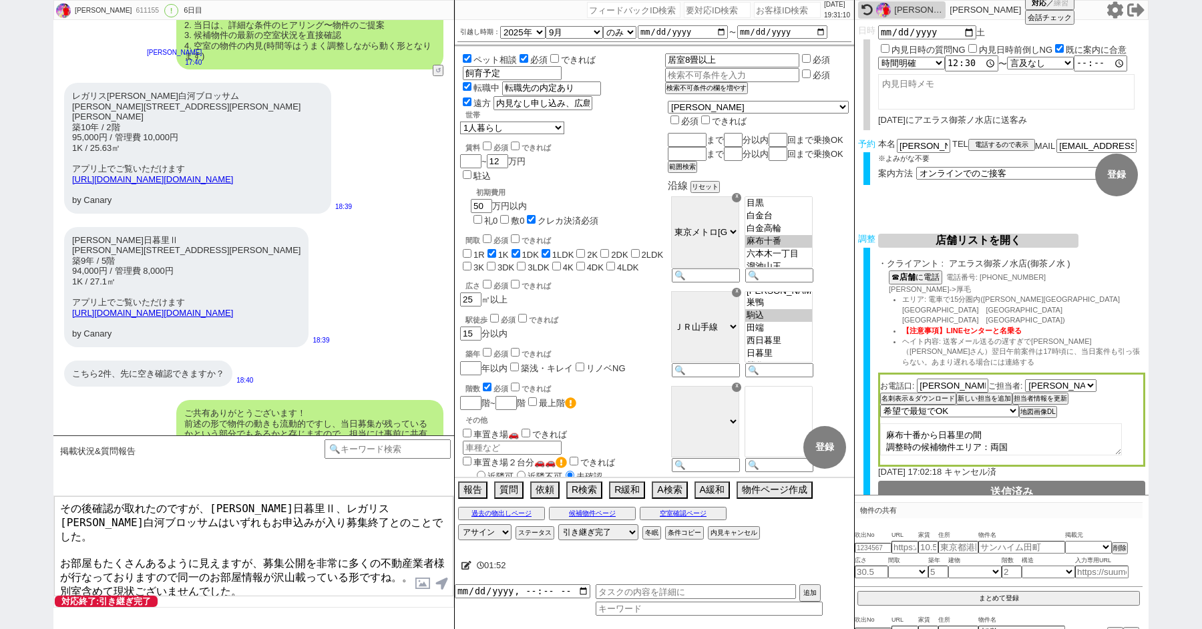
click at [136, 559] on textarea "その後確認が取れたのですが、[PERSON_NAME]日暮里Ⅱ、レガリス[PERSON_NAME]白河ブロッサムはいずれもお申込みが入り募集終了とのことでした…" at bounding box center [253, 546] width 399 height 100
click at [60, 542] on textarea "その後確認が取れたのですが、[PERSON_NAME]日暮里Ⅱ、レガリス[PERSON_NAME]白河ブロッサムはいずれもお申込みが入り募集終了とのことでした…" at bounding box center [253, 546] width 399 height 100
click at [253, 542] on textarea "その後確認が取れたのですが、[PERSON_NAME]日暮里Ⅱ、レガリス[PERSON_NAME]白河ブロッサムはいずれもお申込みが入り募集終了とのことでした…" at bounding box center [253, 546] width 399 height 100
click at [351, 586] on textarea "その後確認が取れたのですが、XEBEC東日暮里Ⅱ、レガリス清澄白河ブロッサムはいずれもお申込みが入り募集終了とのことでした。 お部屋もたくさんあるように見え、…" at bounding box center [253, 546] width 399 height 100
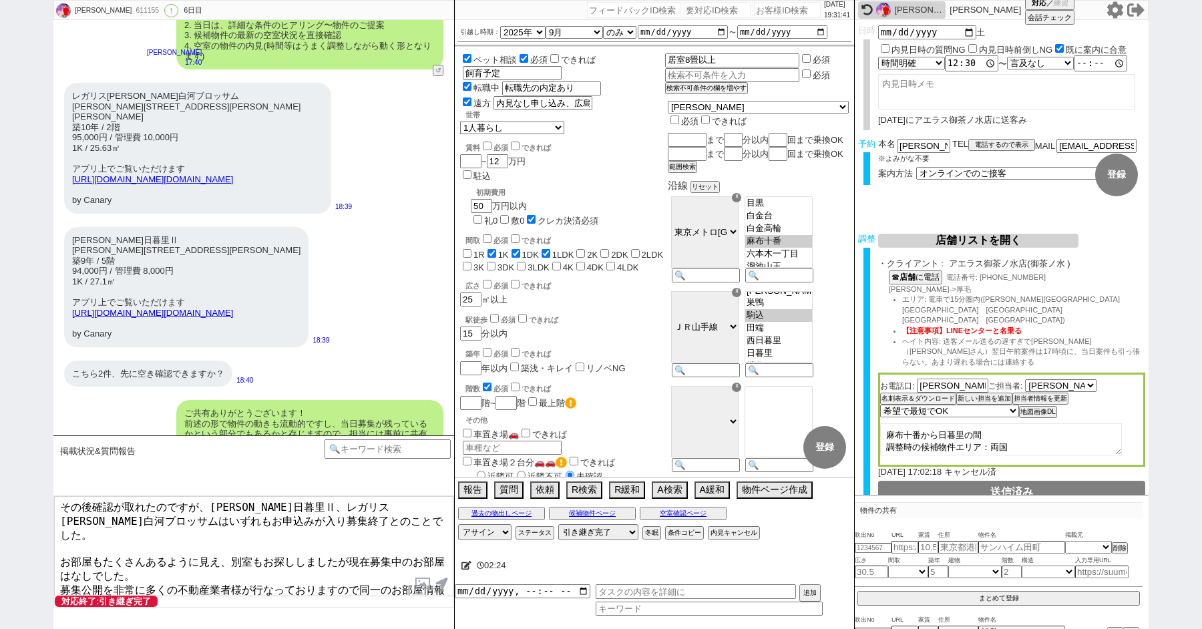
scroll to position [0, 0]
click at [359, 566] on textarea "その後確認が取れたのですが、XEBEC東日暮里Ⅱ、レガリス清澄白河ブロッサムはいずれもお申込みが入り募集終了とのことでした。 お部屋もたくさんあるように見え、…" at bounding box center [253, 546] width 399 height 100
click at [251, 565] on textarea "その後確認が取れたのですが、XEBEC東日暮里Ⅱ、レガリス清澄白河ブロッサムはいずれもお申込みが入り募集終了とのことでした。 お部屋もたくさんあるように見え、…" at bounding box center [253, 546] width 399 height 100
click at [246, 582] on textarea "その後確認が取れたのですが、XEBEC東日暮里Ⅱ、レガリス清澄白河ブロッサムはいずれもお申込みが入り募集終了とのことでした。 お部屋もたくさんあるように見え、…" at bounding box center [253, 546] width 399 height 100
click at [359, 563] on textarea "その後確認が取れたのですが、XEBEC東日暮里Ⅱ、レガリス清澄白河ブロッサムはいずれもお申込みが入り募集終了とのことでした。 お部屋もたくさんあるように見え、…" at bounding box center [253, 546] width 399 height 100
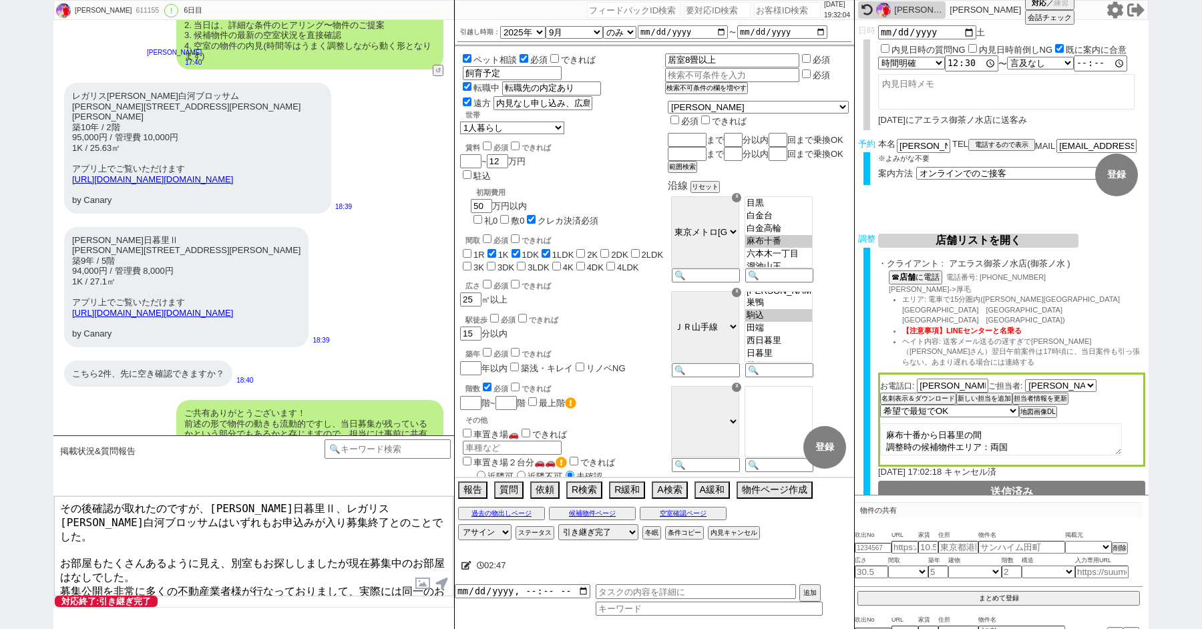
click at [251, 584] on textarea "その後確認が取れたのですが、XEBEC東日暮里Ⅱ、レガリス清澄白河ブロッサムはいずれもお申込みが入り募集終了とのことでした。 お部屋もたくさんあるように見え、…" at bounding box center [253, 546] width 399 height 100
click at [319, 576] on textarea "その後確認が取れたのですが、XEBEC東日暮里Ⅱ、レガリス清澄白河ブロッサムはいずれもお申込みが入り募集終了とのことでした。 お部屋もたくさんあるように見え、…" at bounding box center [253, 546] width 399 height 100
type textarea "その後確認が取れたのですが、XEBEC東日暮里Ⅱ、レガリス清澄白河ブロッサムはいずれもお申込みが入り募集終了とのことでした。 お部屋もたくさんあるように見え、…"
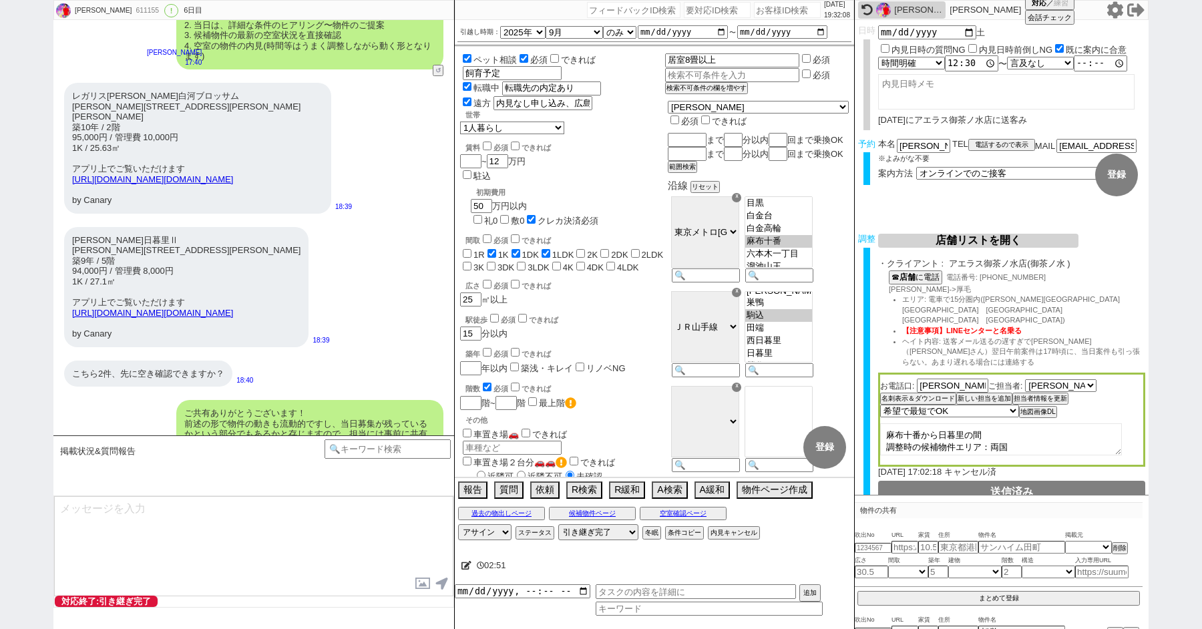
type textarea "ご希望の物件は一旦検討が難しいですが、30日(土) 12時で枠は確保できてますので、店舗で当日出た新着や未公開含めくまなくご紹介→気になる物件は現況確認・条件…"
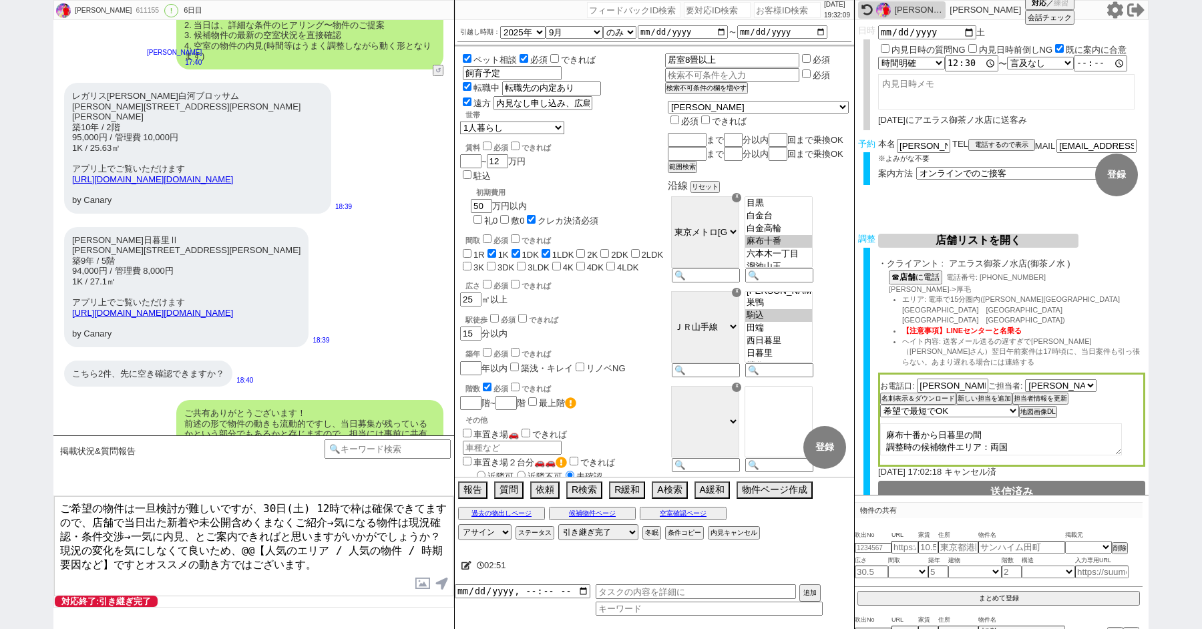
scroll to position [9342, 0]
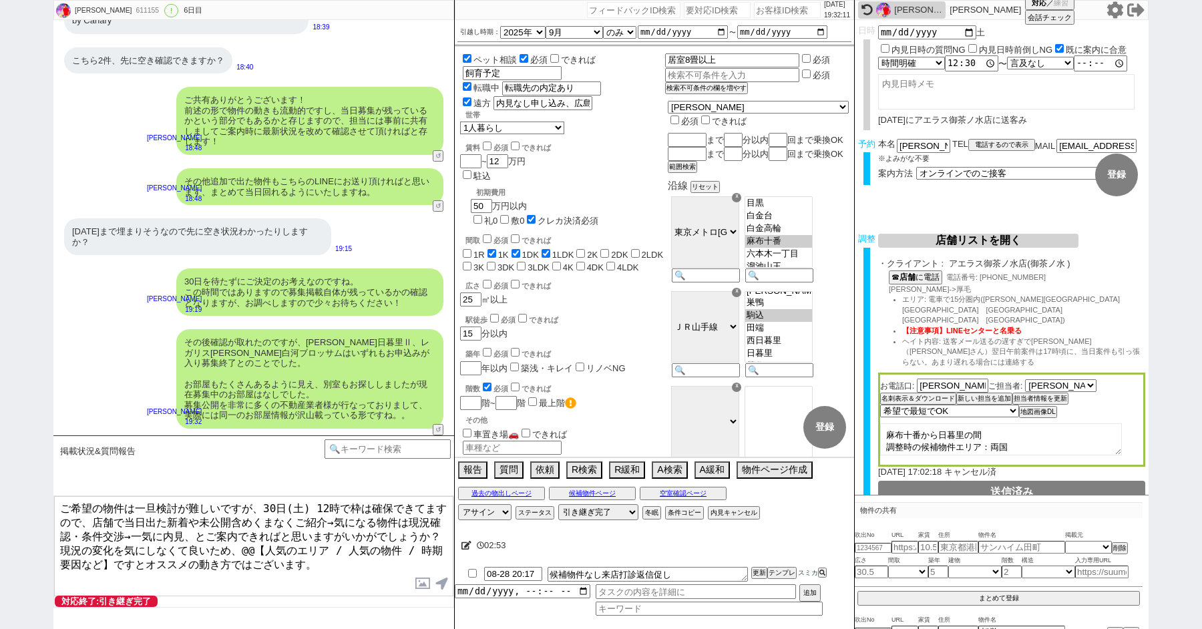
drag, startPoint x: 312, startPoint y: 555, endPoint x: 100, endPoint y: 428, distance: 247.2
click at [121, 438] on div "掲載状況&質問報告 中カテゴリを選択 小カテゴリを選択 いま話してる候補物件の報告状況 !=【候補物件あり】希望のヒアリング段階||【候補物件あり】現況など確…" at bounding box center [253, 533] width 401 height 194
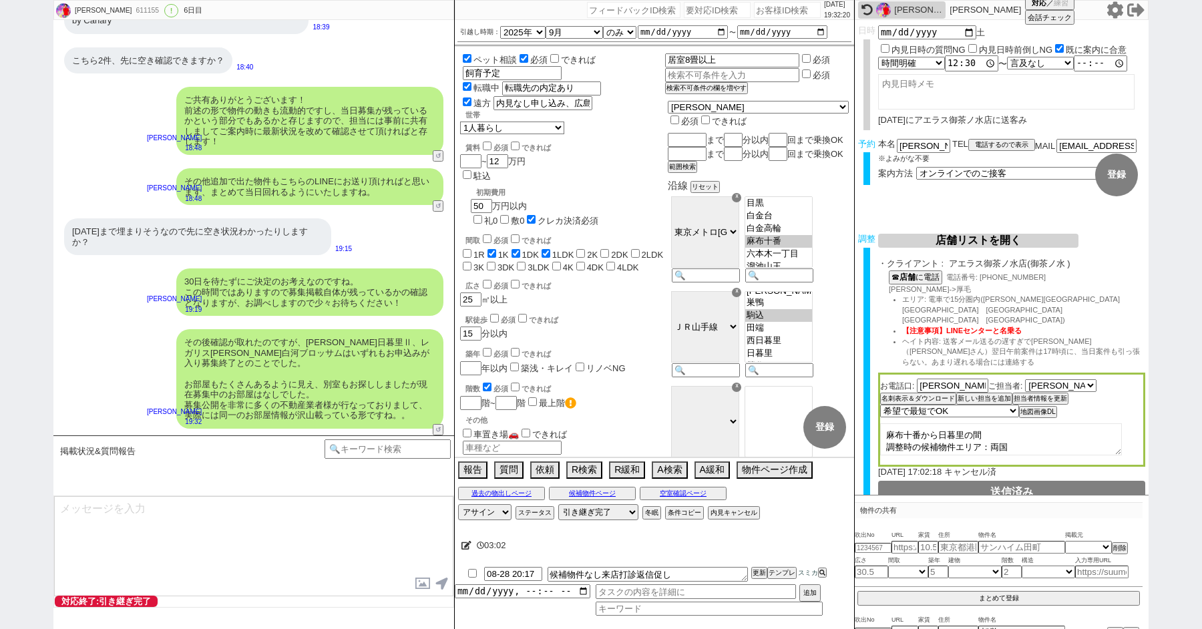
click at [165, 555] on textarea at bounding box center [253, 546] width 399 height 100
click at [285, 542] on textarea "このようなケースは多いですが" at bounding box center [253, 546] width 399 height 100
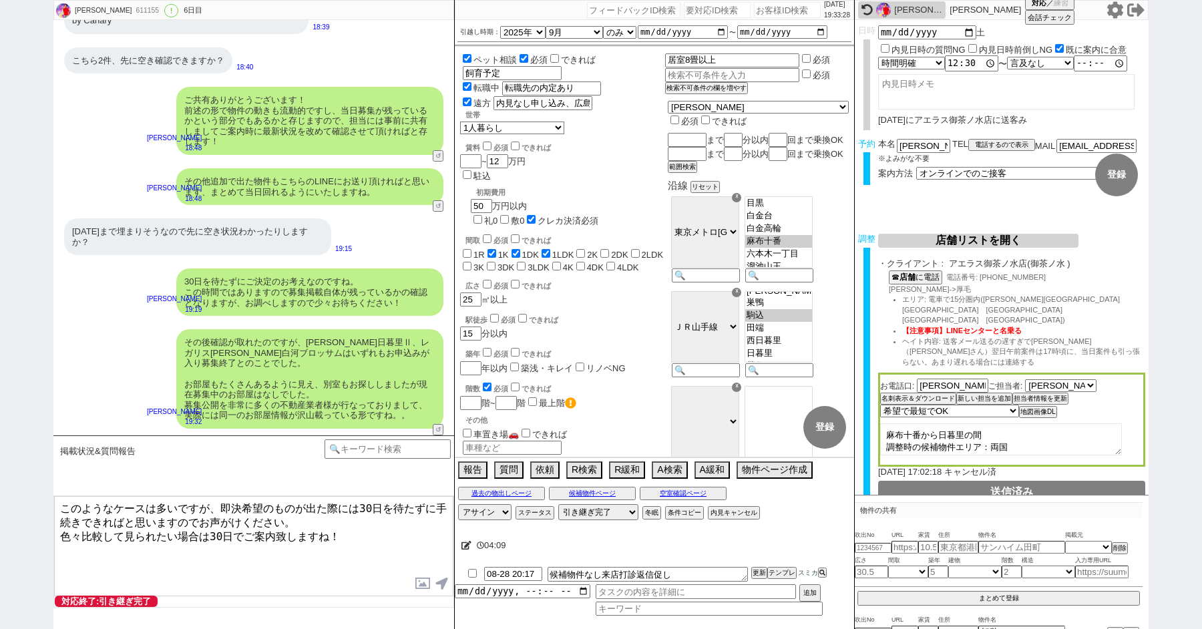
click at [61, 530] on textarea "このようなケースは多いですが、即決希望のものが出た際には30日を待たずに手続きできればと思いますのでお声がけください。 色々比較して見られたい場合は30日でご…" at bounding box center [253, 546] width 399 height 100
click at [327, 530] on textarea "このようなケースは多いですが、即決希望のものが出た際には30日を待たずに手続きできればと思いますのでお声がけください。 その場合はキャンセルが効きませんので、…" at bounding box center [253, 546] width 399 height 100
click at [307, 549] on textarea "このようなケースは多いですが、即決希望のものが出た際には30日を待たずに手続きできればと思いますのでお声がけください。 その場合はキャンセルが効きませんので、…" at bounding box center [253, 546] width 399 height 100
drag, startPoint x: 176, startPoint y: 529, endPoint x: 224, endPoint y: 528, distance: 47.4
click at [224, 528] on textarea "このようなケースは多いですが、即決希望のものが出た際には30日を待たずに手続きできればと思いますのでお声がけください。 その場合はキャンセルが効きませんので、…" at bounding box center [253, 546] width 399 height 100
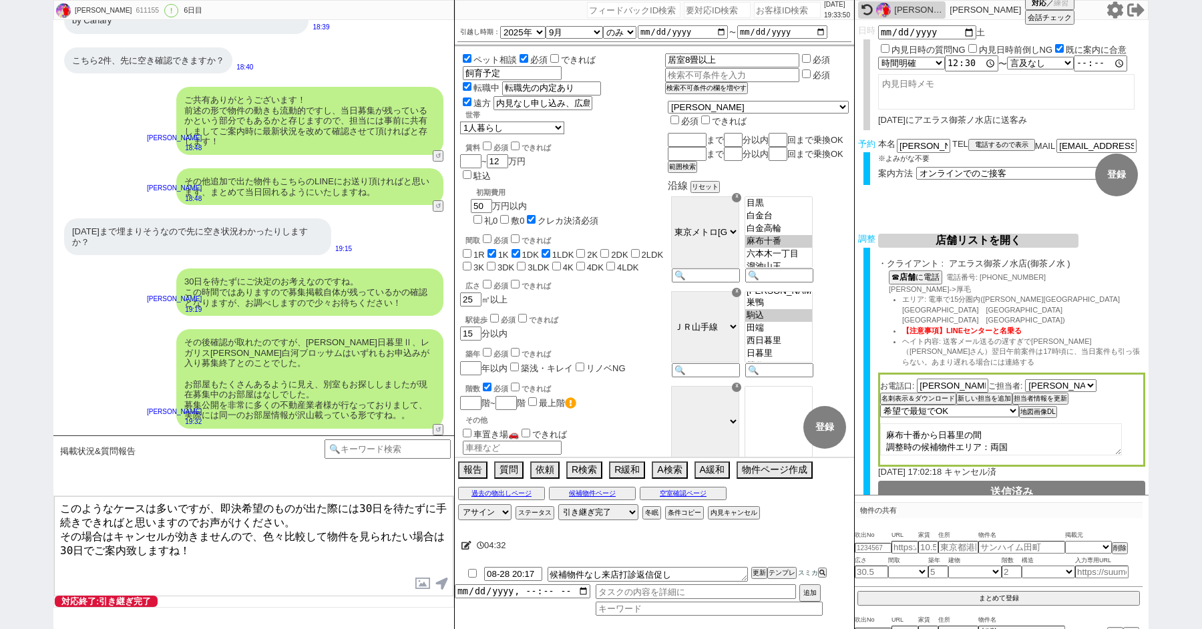
click at [116, 529] on textarea "このようなケースは多いですが、即決希望のものが出た際には30日を待たずに手続きできればと思いますのでお声がけください。 その場合はキャンセルが効きませんので、…" at bounding box center [253, 546] width 399 height 100
type textarea "このようなケースは多いですが、即決希望のものが出た際には30日を待たずに手続きできればと思いますのでお声がけください。 その場合は申し込みキャンセルが効きませ…"
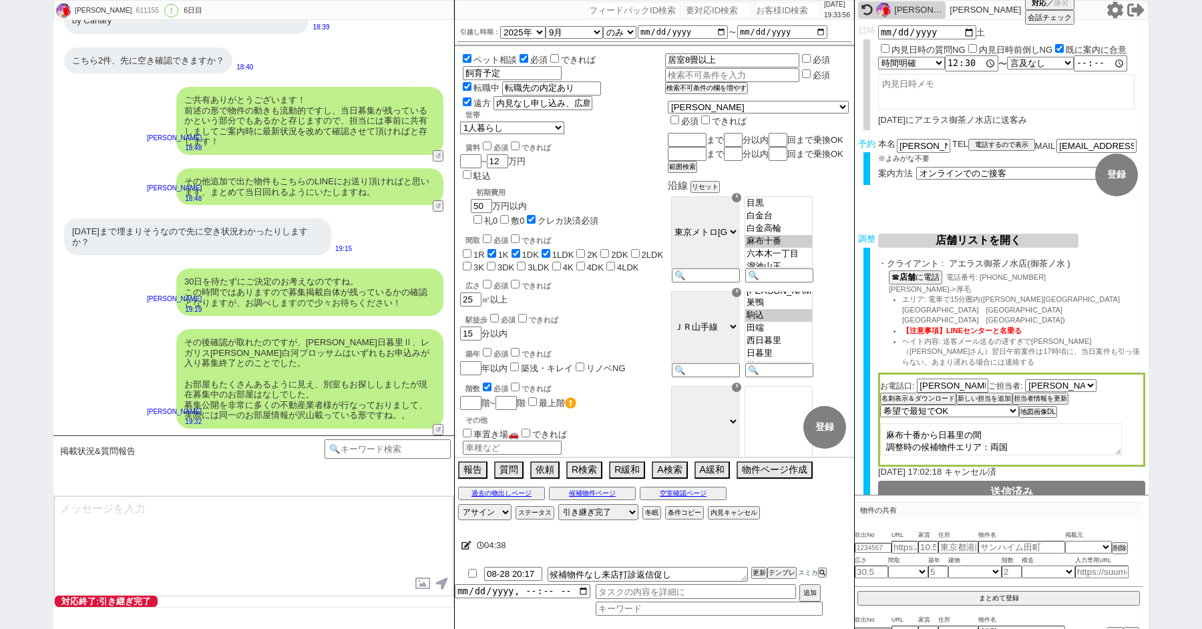
scroll to position [9424, 0]
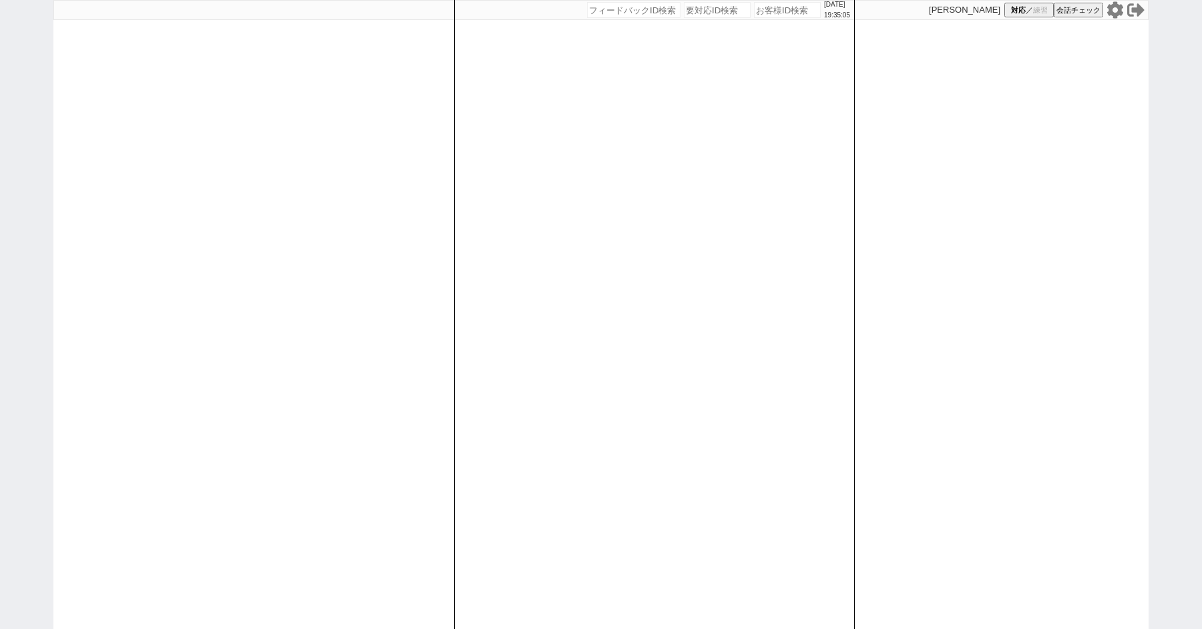
click at [12, 267] on div "[DATE] 19:35:05 候補物件を追加してしてください 紹介した物件一覧 他社物件を追加する 空室確認ページに追加・削除 紹介した物件一覧 他社物件を…" at bounding box center [601, 314] width 1202 height 629
select select "235"
select select "1"
select select "4"
select select "5"
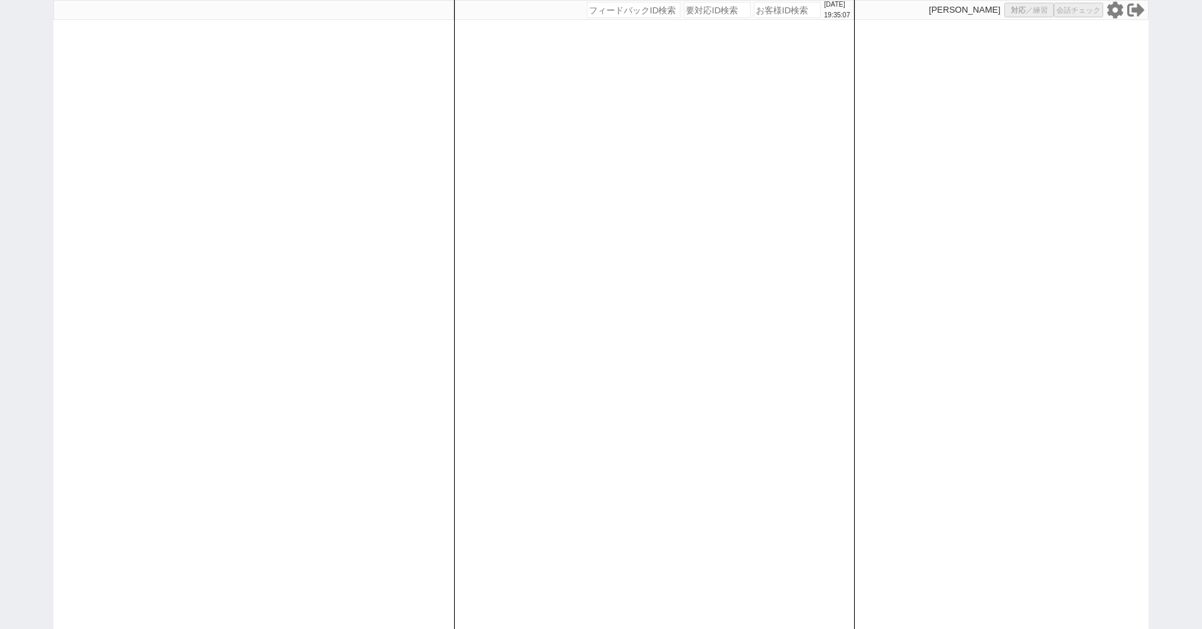
select select "9"
select select
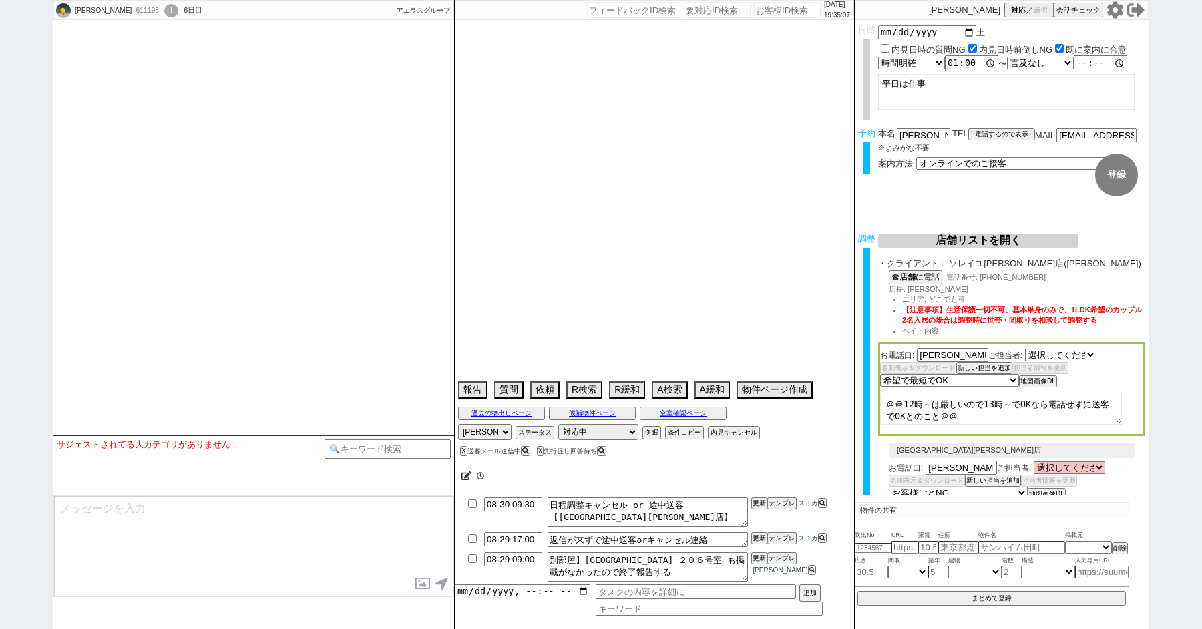
select select "[DATE]"
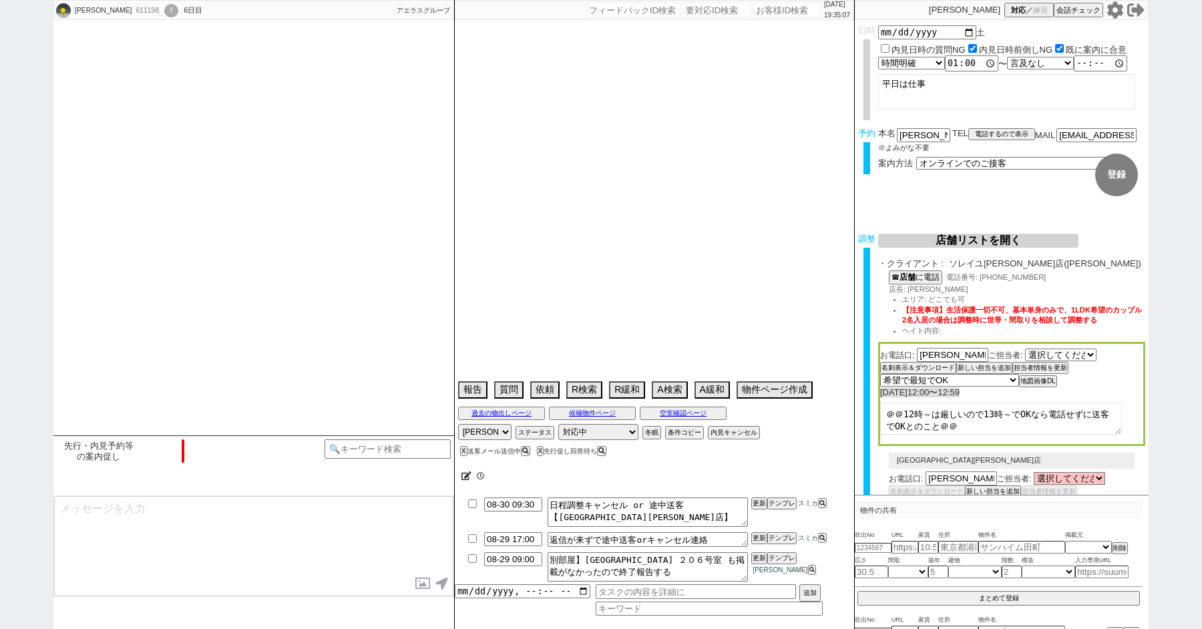
scroll to position [1037, 0]
select select "2025"
select select "10"
select select "33"
select select "0"
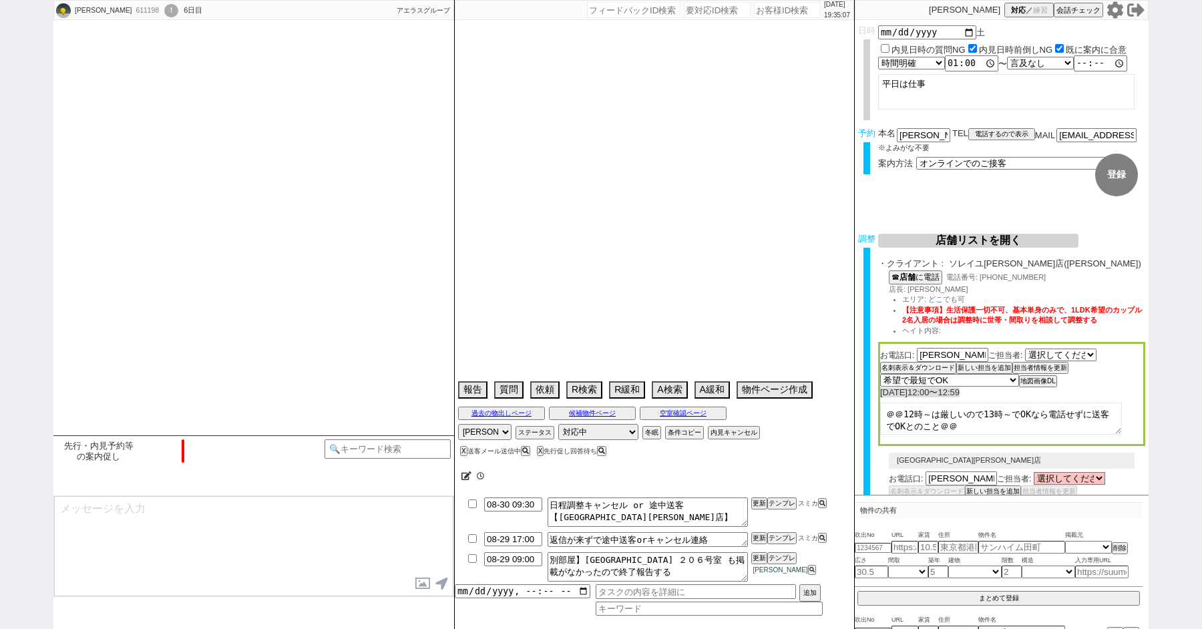
select select "814"
select select "29"
select select "894"
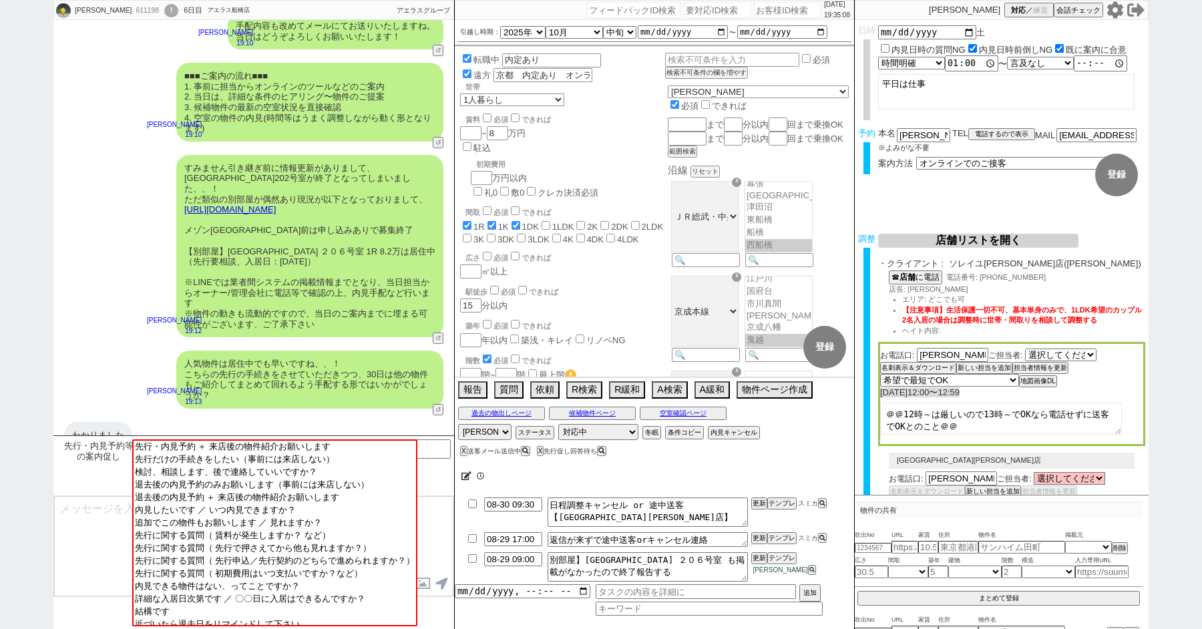
scroll to position [175, 0]
click at [92, 525] on textarea at bounding box center [253, 546] width 399 height 100
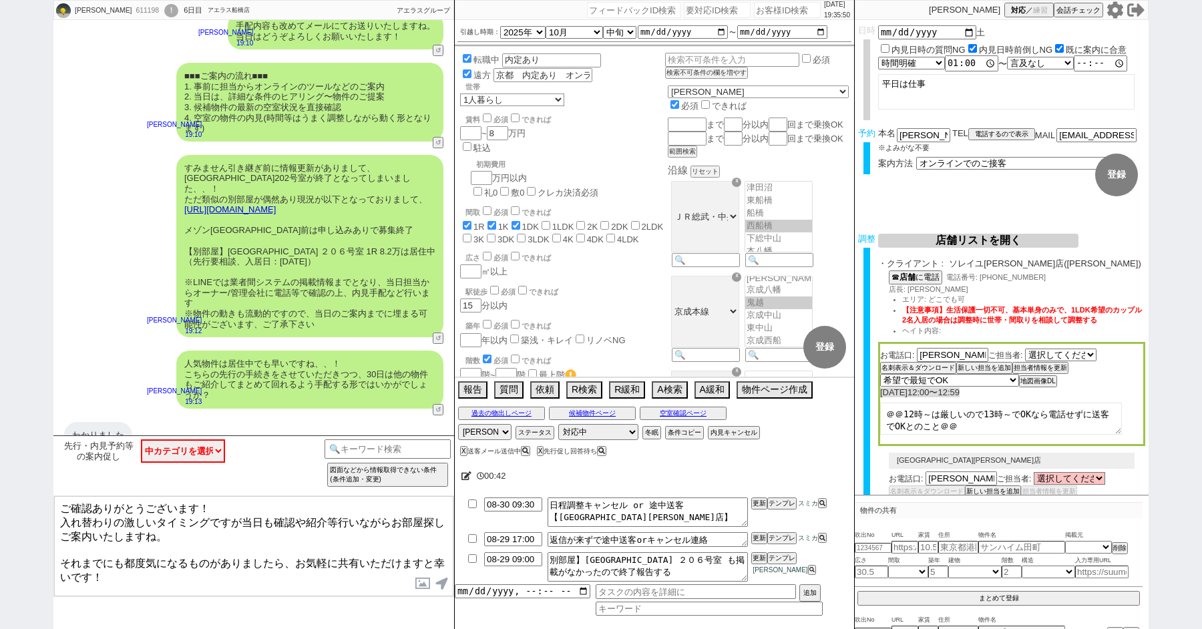
type textarea "ご確認ありがとうございます！ 入れ替わりの激しいタイミングですが当日も確認や紹介等行いながらお部屋探しご案内いたしますね。 それまでにも都度気になるものがあり…"
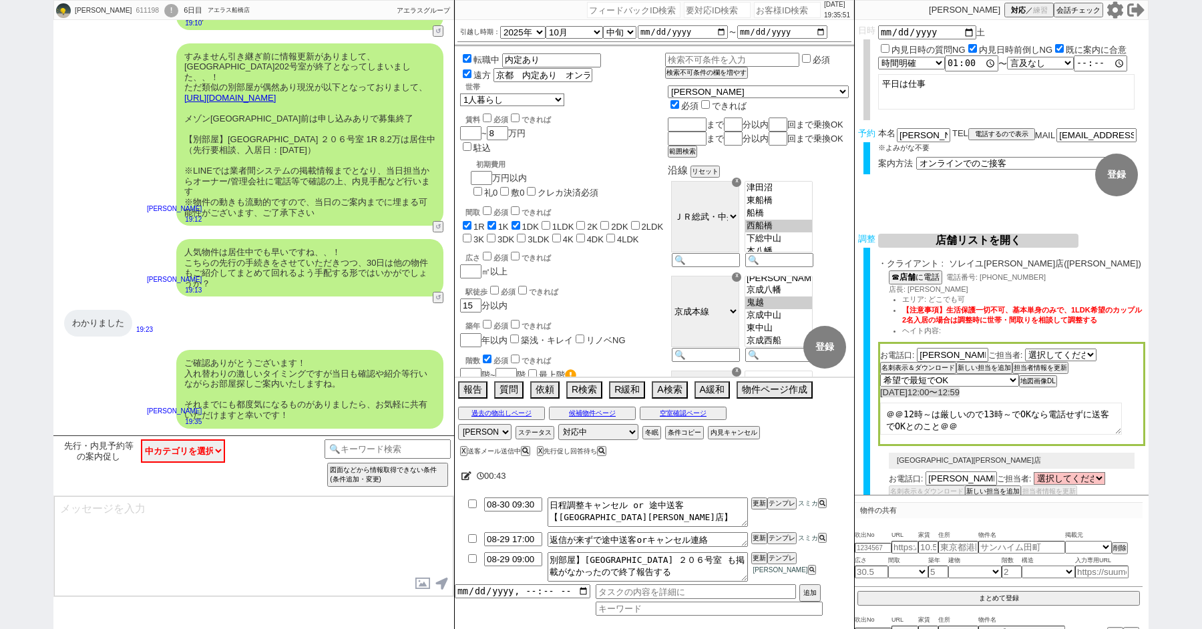
scroll to position [997, 0]
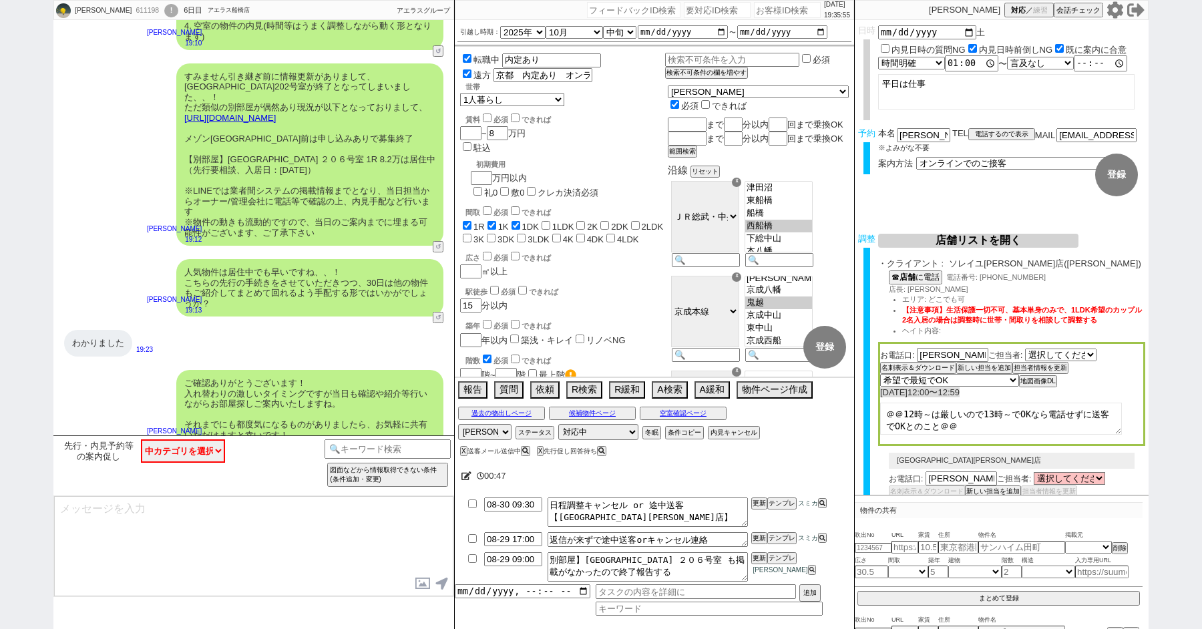
click at [110, 146] on div "すみません引き継ぎ前に情報更新がありまして、[GEOGRAPHIC_DATA]202号室が終了となってしまいました、、！ ただ類似の別部屋が偶然あり現況が以下…" at bounding box center [253, 155] width 401 height 196
click at [164, 15] on div "!" at bounding box center [171, 10] width 14 height 13
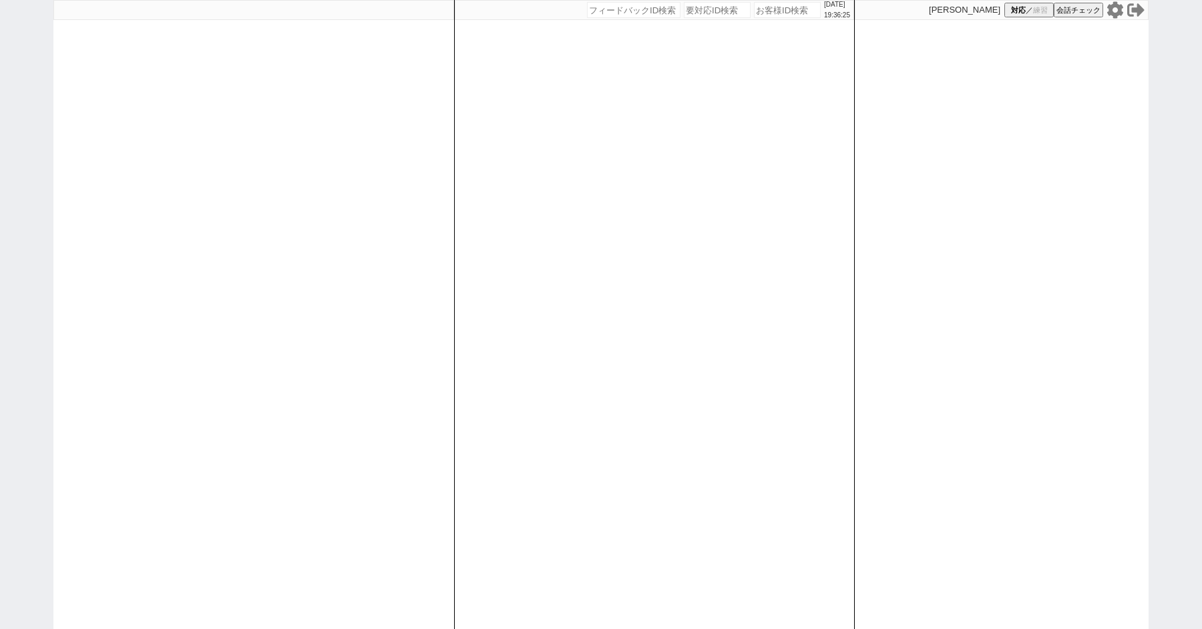
click at [5, 216] on div "[DATE] 19:36:25 候補物件を追加してしてください 紹介した物件一覧 他社物件を追加する 空室確認ページに追加・削除 紹介した物件一覧 他社物件を…" at bounding box center [601, 314] width 1202 height 629
select select "1"
select select "2"
select select
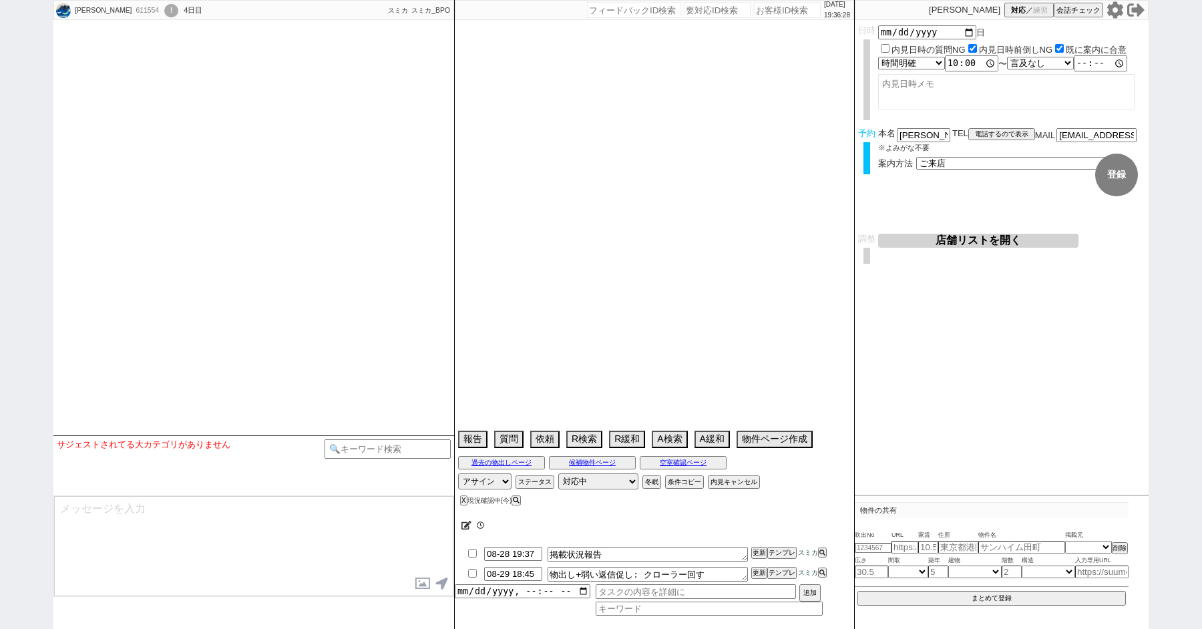
type textarea "ヒアリング高頻度は嫌　平日仕事で前倒しNG 内見済み(東大宮　ピュアガーデンⅢ、岩槻　クレセール[GEOGRAPHIC_DATA]、[PERSON_NAME]…"
select select "2025"
select select "10"
select select "1"
select select "0"
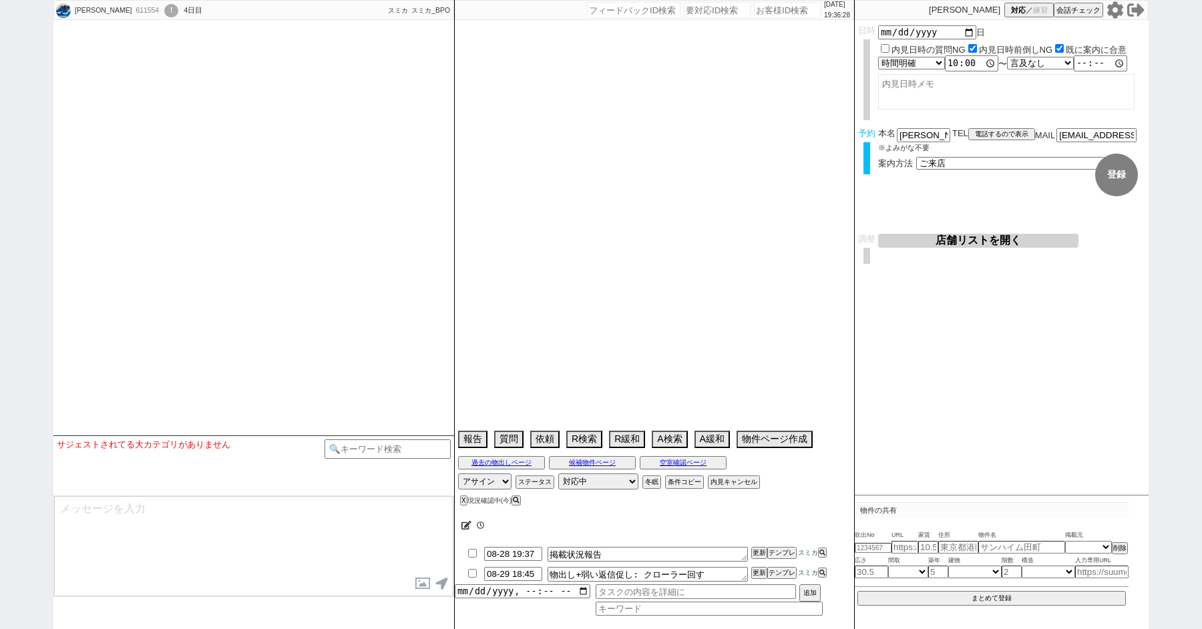
select select "23"
select select "25"
select select "791"
select select "9"
select select "324"
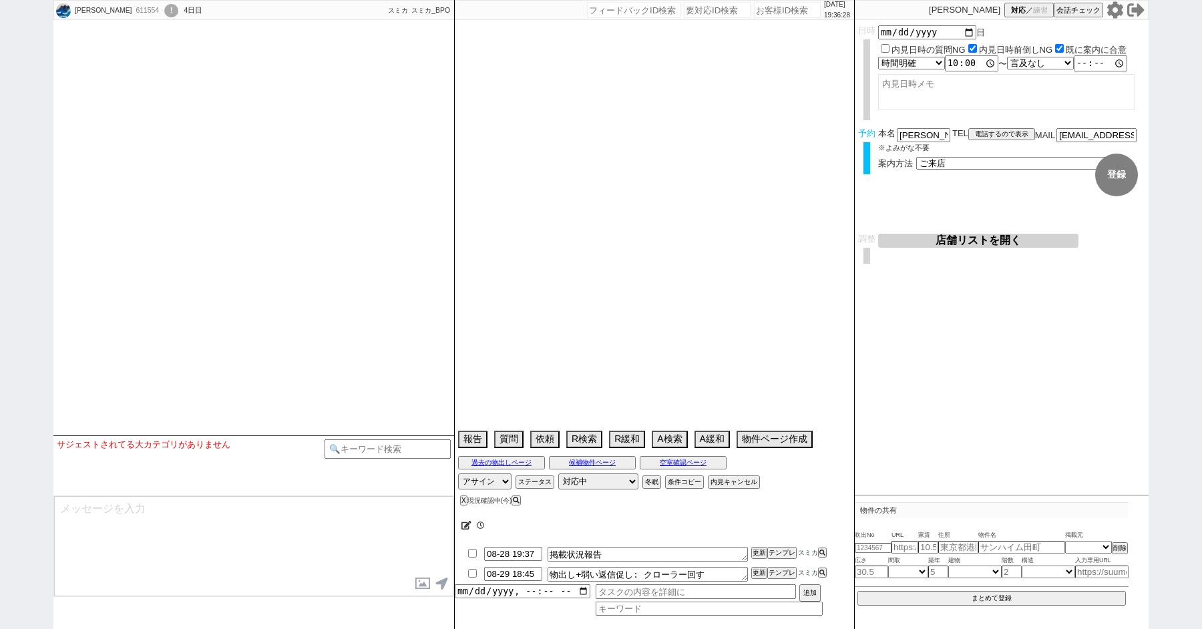
select select "10"
select select "367"
select select "16"
select select "534"
select select "35"
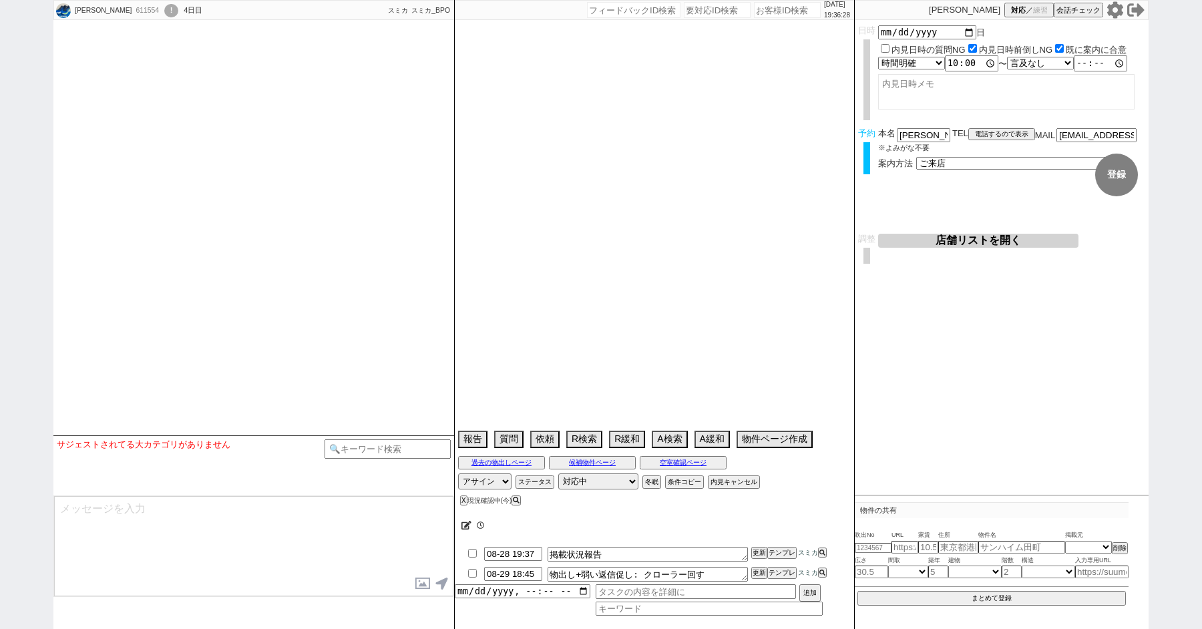
select select "1023"
select select "33"
select select "976"
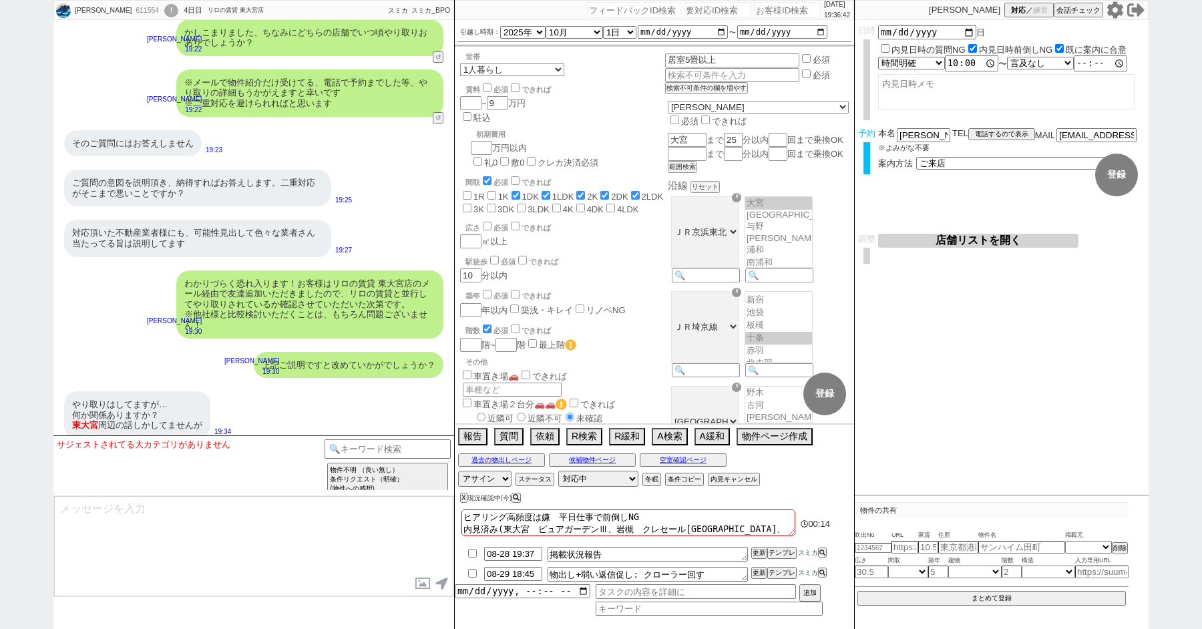
scroll to position [3915, 0]
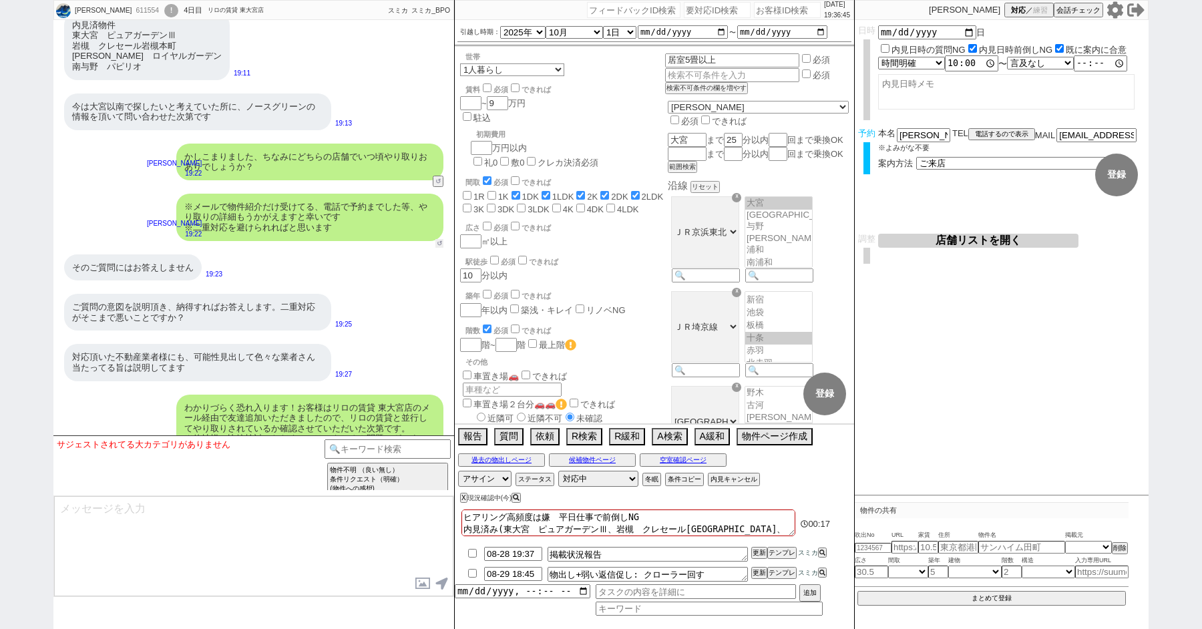
click at [437, 239] on button "↺" at bounding box center [440, 243] width 8 height 9
select select
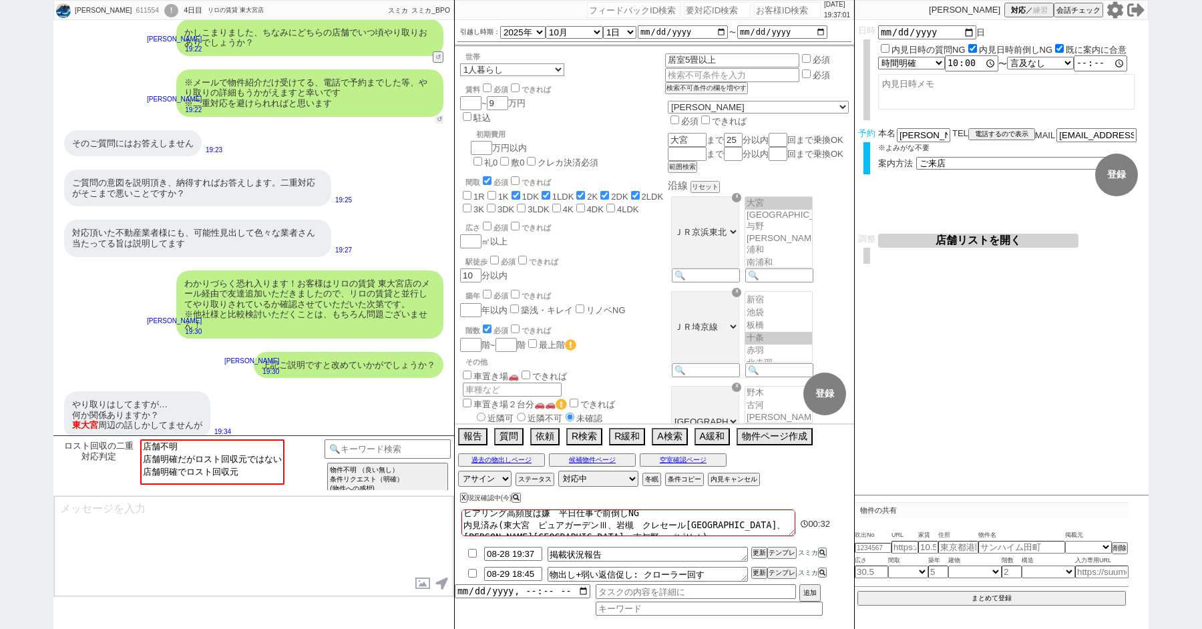
scroll to position [0, 0]
click at [464, 517] on textarea "ヒアリング高頻度は嫌　平日仕事で前倒しNG 内見済み(東大宮　ピュアガーデンⅢ、岩槻　クレセール[GEOGRAPHIC_DATA]、[PERSON_NAME]…" at bounding box center [629, 523] width 334 height 27
type textarea "ヒアリング高頻度は嫌　平日仕事で前倒しNG 内見済み(東大宮　ピュアガーデンⅢ、岩槻　クレセール[GEOGRAPHIC_DATA]、[PERSON_NAME]…"
checkbox input "false"
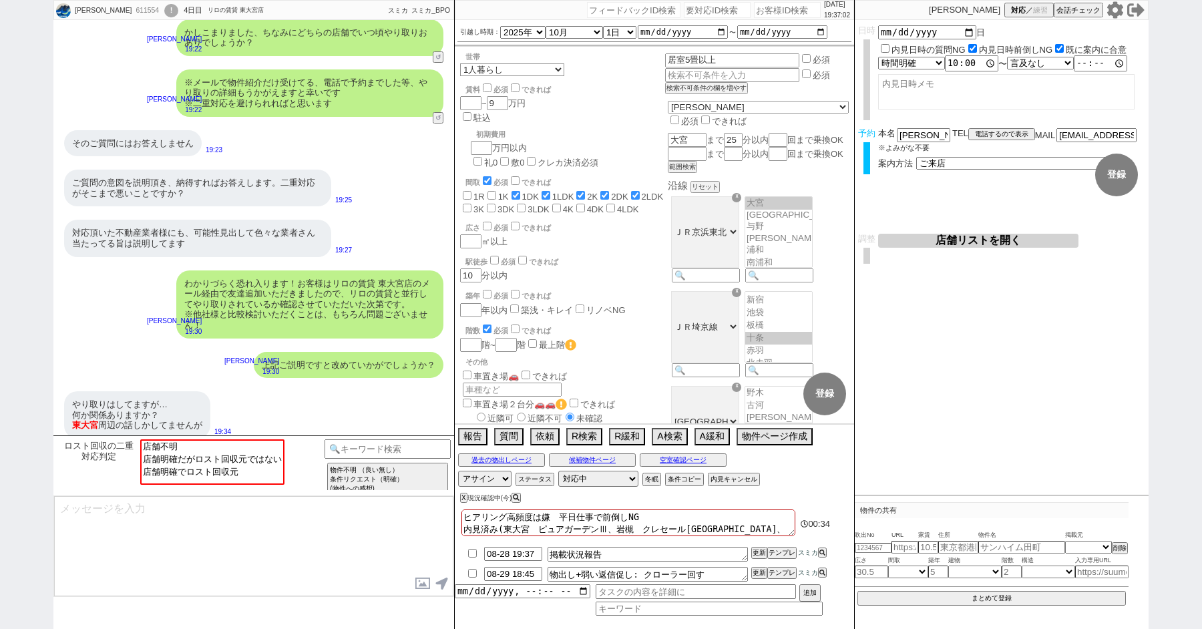
checkbox input "true"
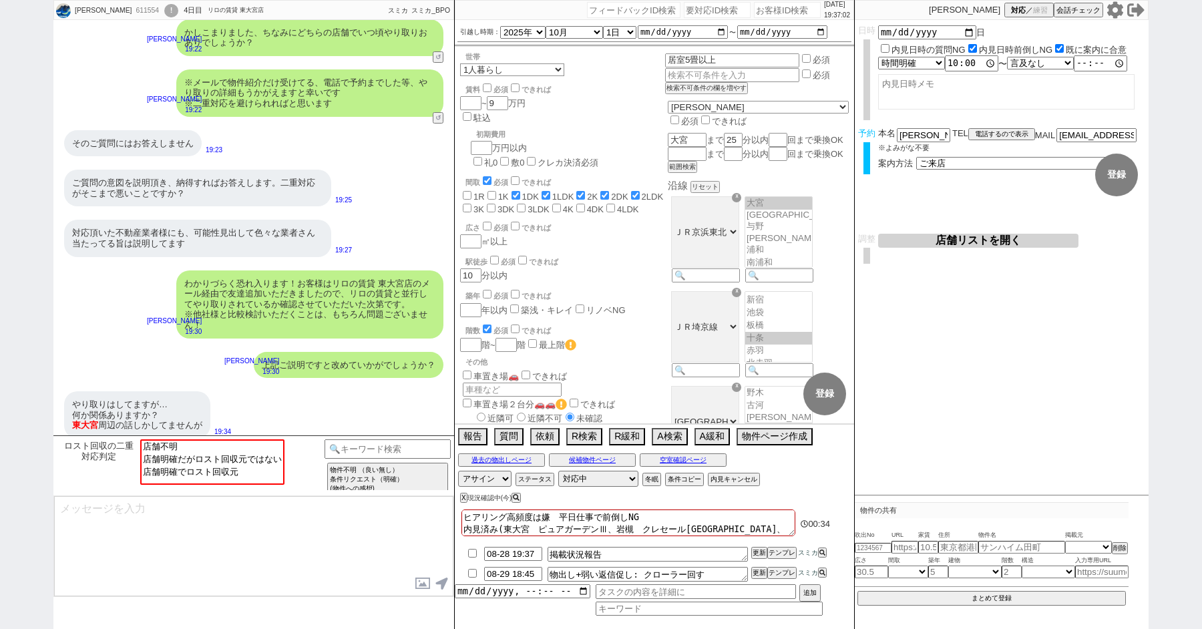
checkbox input "false"
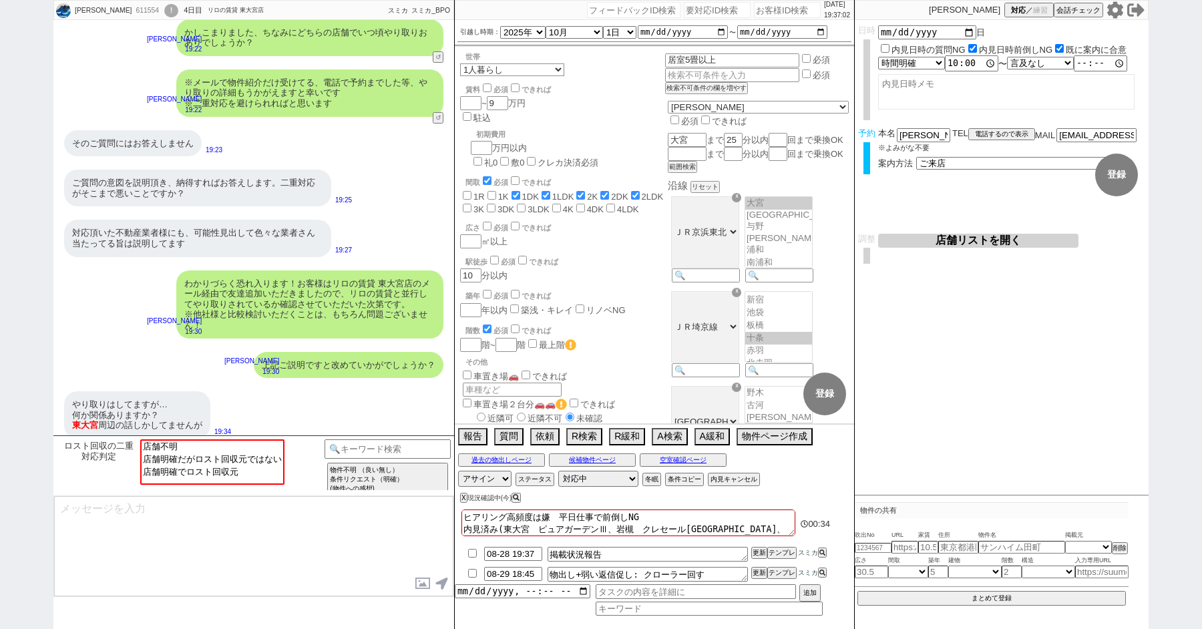
checkbox input "false"
type textarea "ヒアリング高頻度は嫌　平日仕事で前倒しNG 内見済み(東大宮　ピュアガーデンⅢ、岩槻　クレセール[GEOGRAPHIC_DATA]、[PERSON_NAME]…"
checkbox input "false"
checkbox input "true"
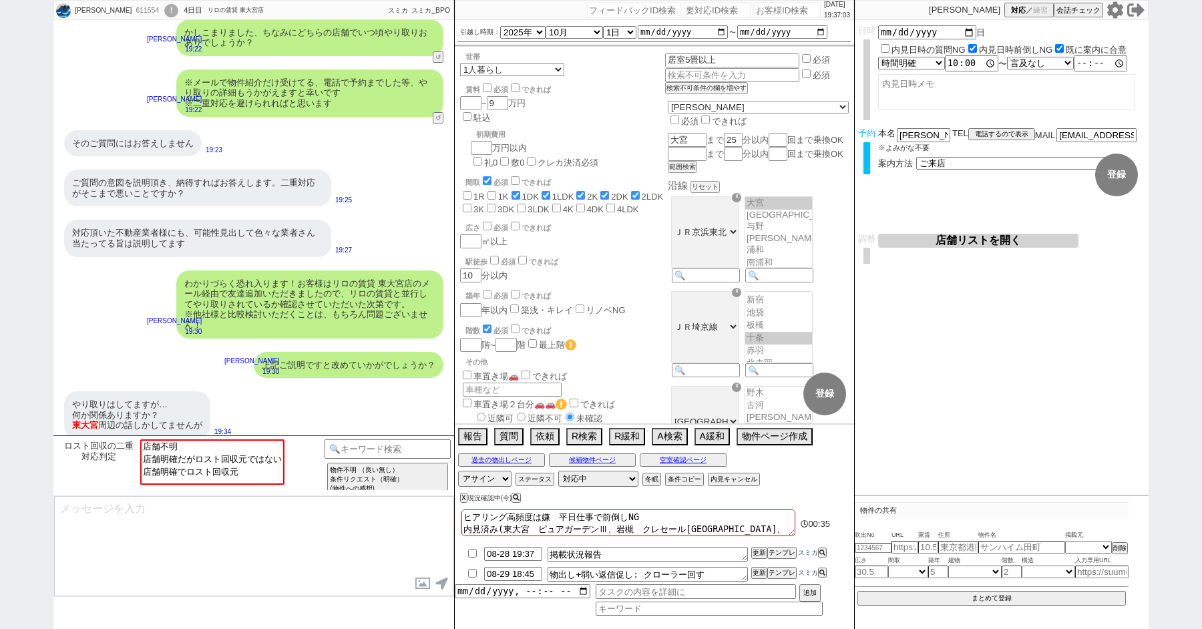
checkbox input "true"
checkbox input "false"
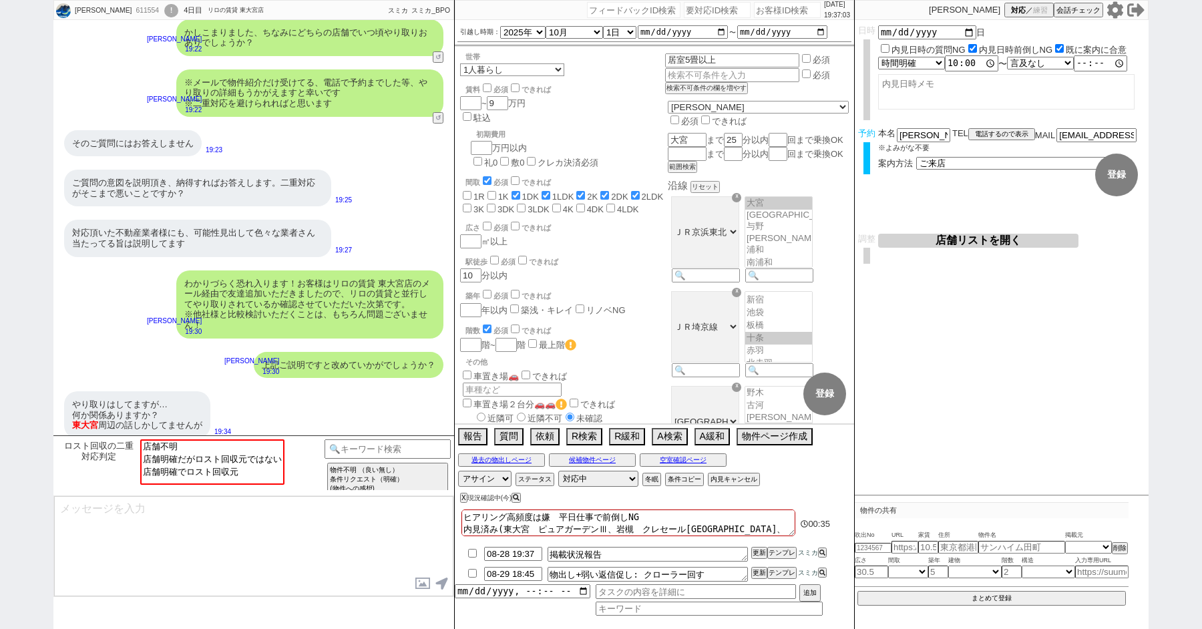
checkbox input "false"
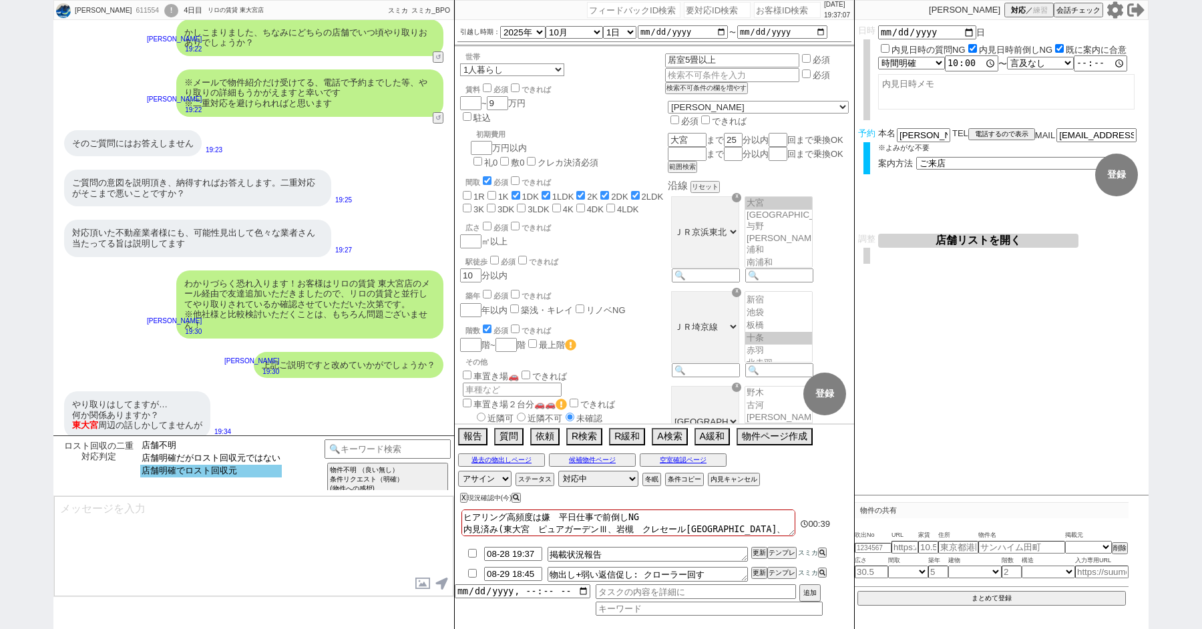
select select "店舗明確でロスト回収元"
click at [213, 476] on option "店舗明確でロスト回収元" at bounding box center [211, 471] width 142 height 13
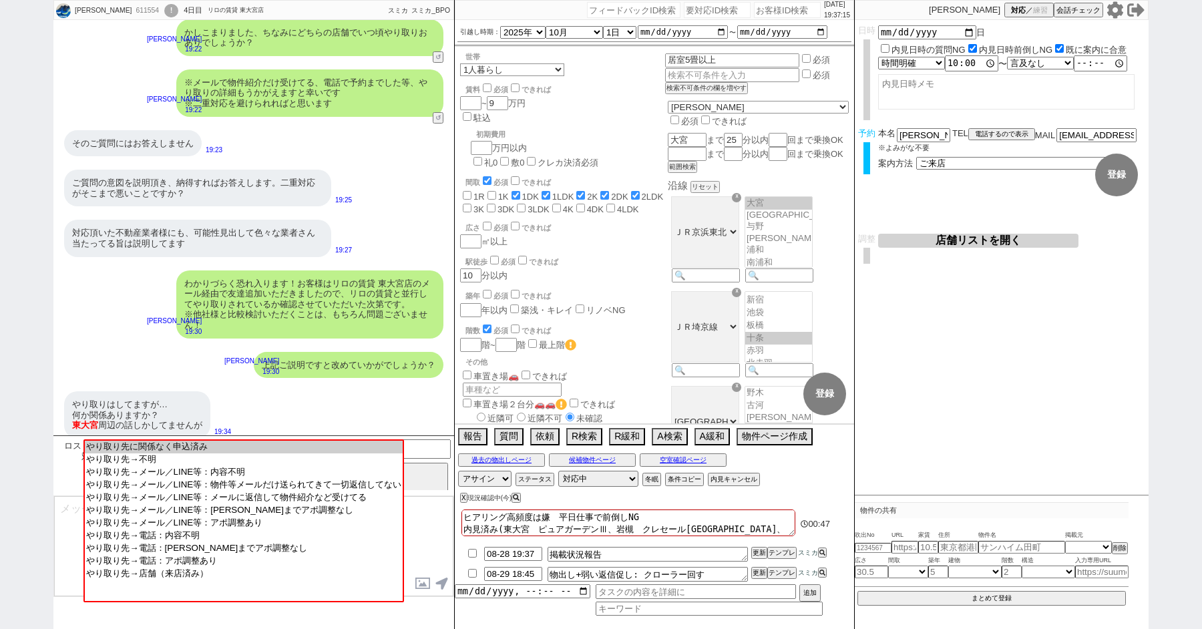
click at [56, 545] on textarea at bounding box center [253, 546] width 399 height 100
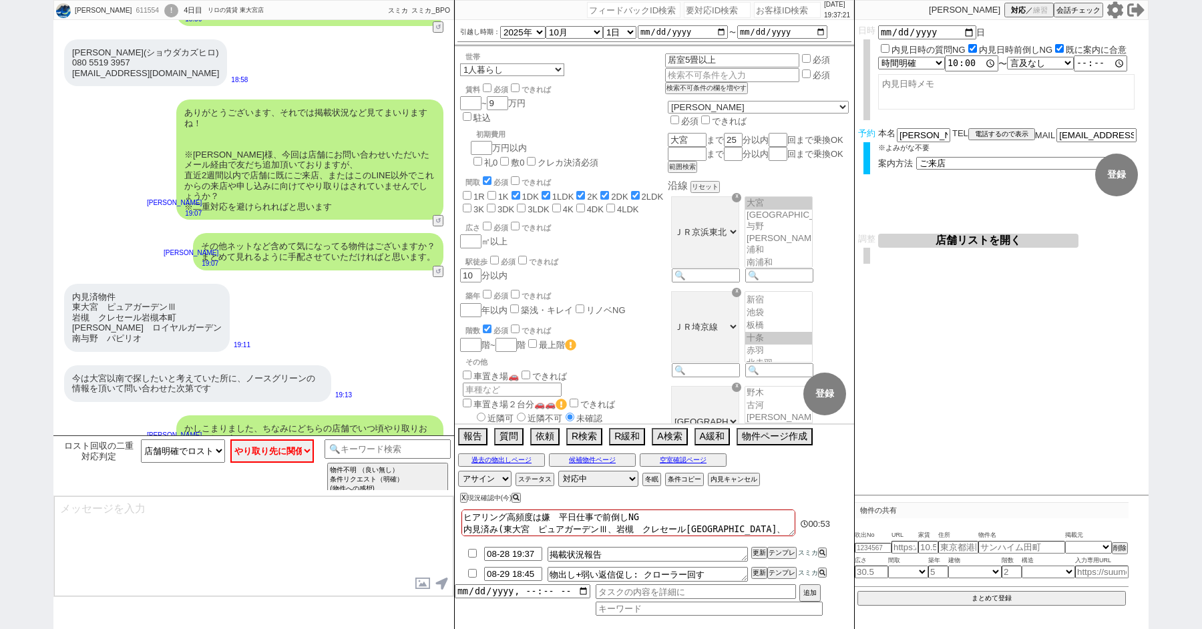
scroll to position [4039, 0]
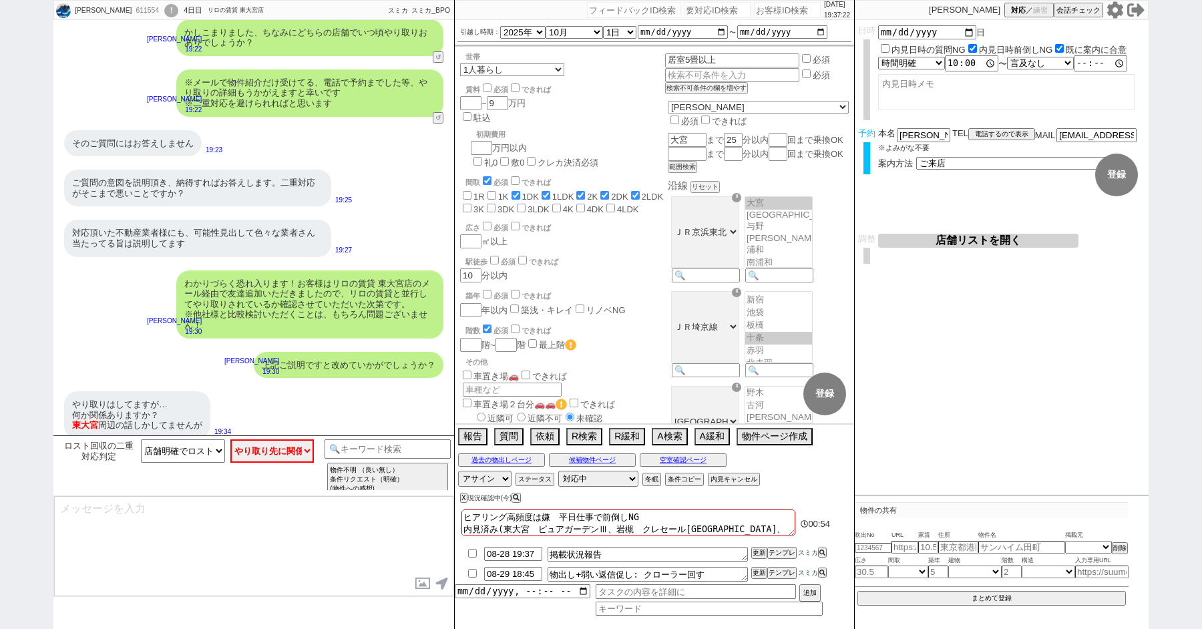
click at [137, 508] on textarea at bounding box center [253, 546] width 399 height 100
click at [175, 520] on textarea "はい。店舗との" at bounding box center [253, 546] width 399 height 100
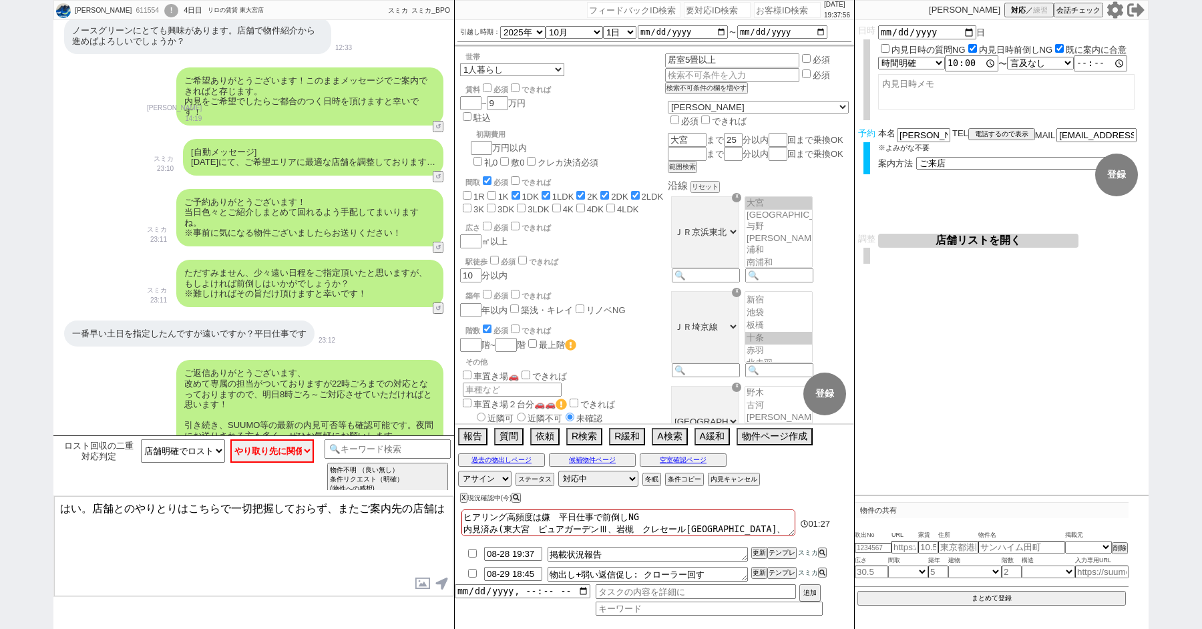
scroll to position [2553, 0]
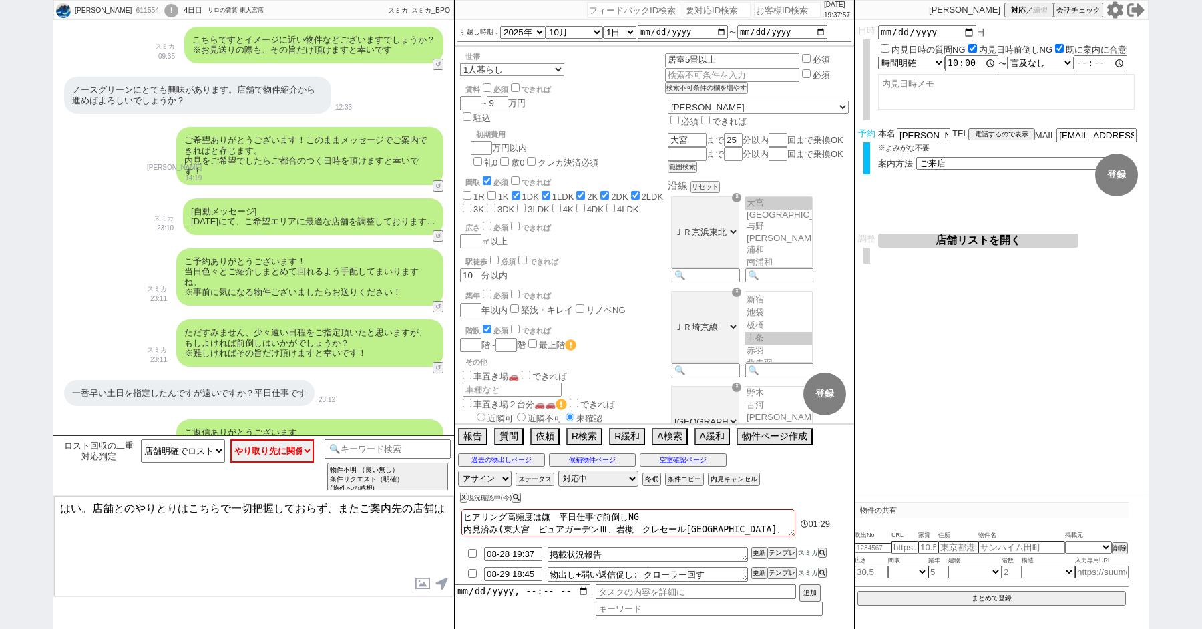
click at [935, 247] on button "店舗リストを開く" at bounding box center [978, 241] width 200 height 14
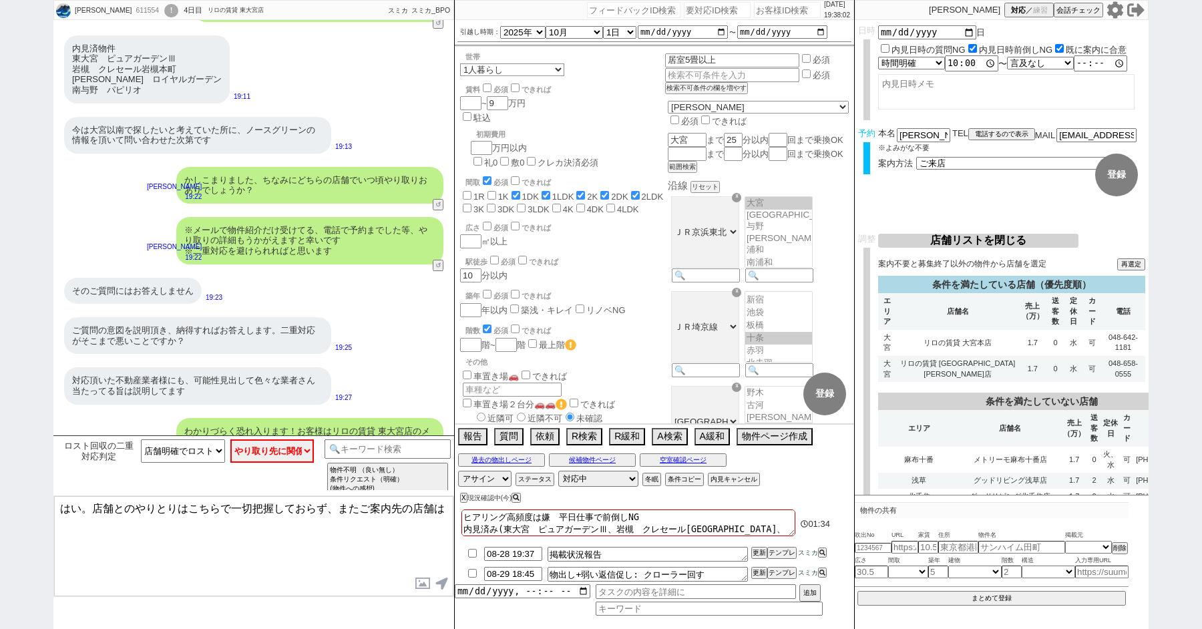
scroll to position [4039, 0]
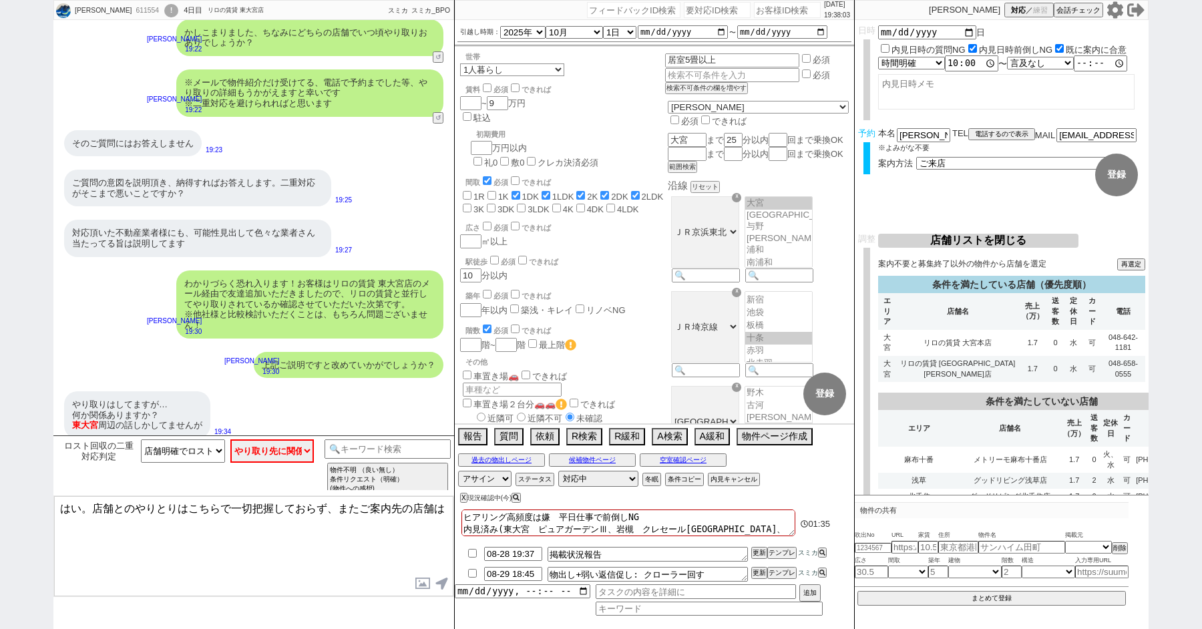
click at [229, 537] on textarea "はい。店舗とのやりとりはこちらで一切把握しておらず、またご案内先の店舗は" at bounding box center [253, 546] width 399 height 100
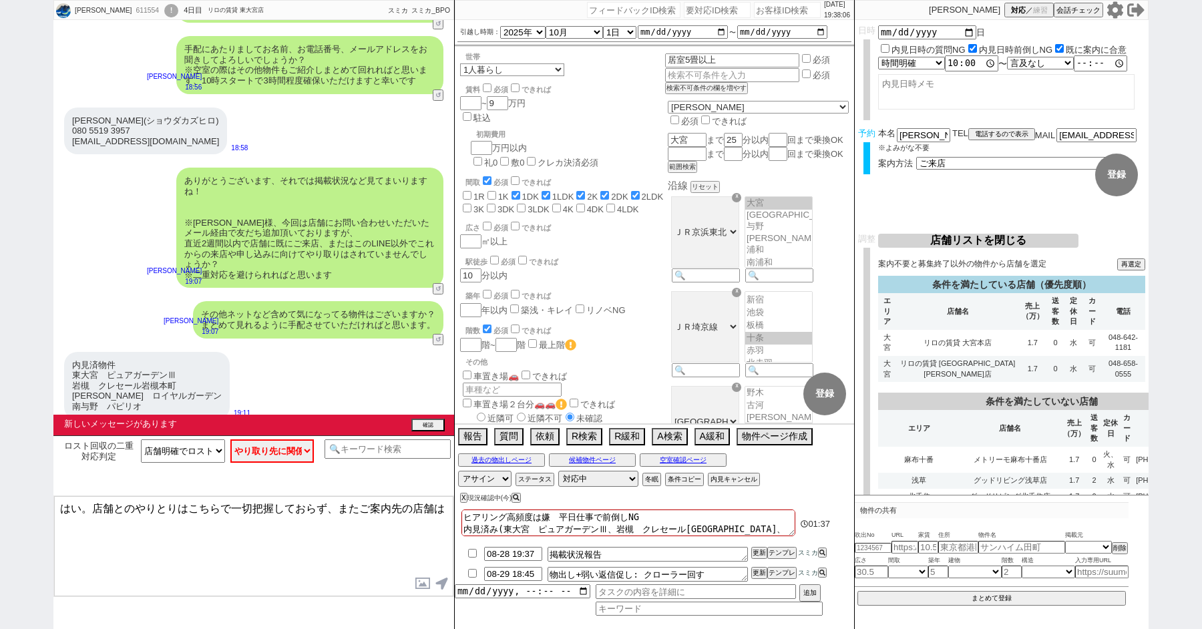
scroll to position [4121, 0]
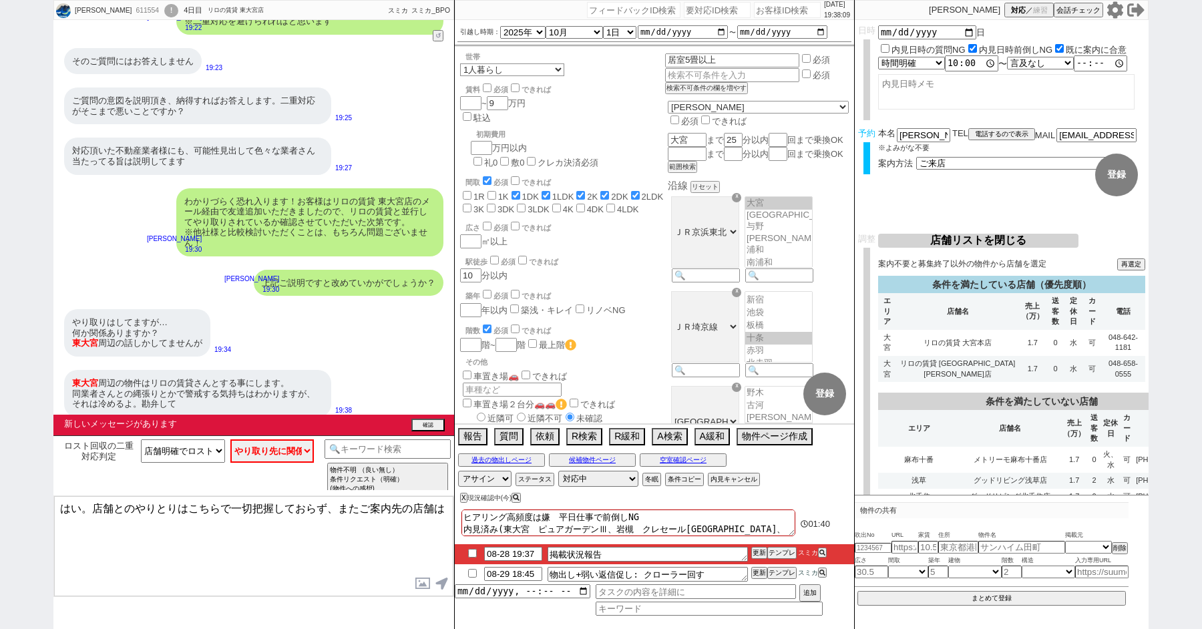
click at [434, 416] on div "新しいメッセージがあります 確認" at bounding box center [253, 425] width 401 height 21
click at [434, 420] on div "新しいメッセージがあります 確認" at bounding box center [253, 426] width 401 height 19
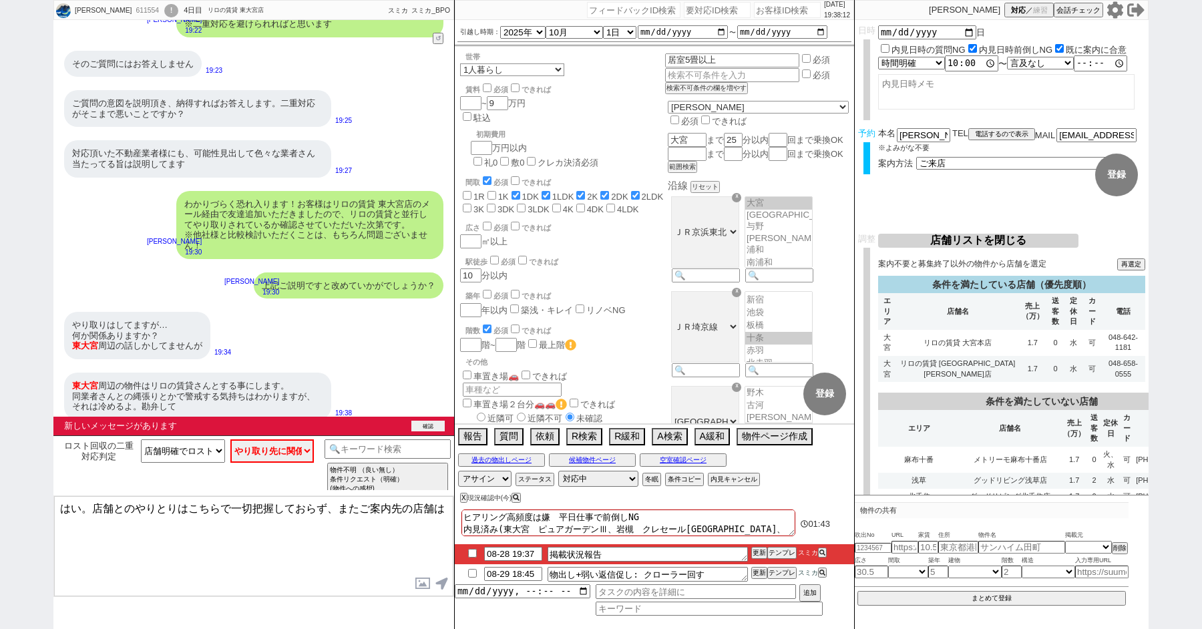
click at [431, 427] on button "確認" at bounding box center [428, 426] width 33 height 11
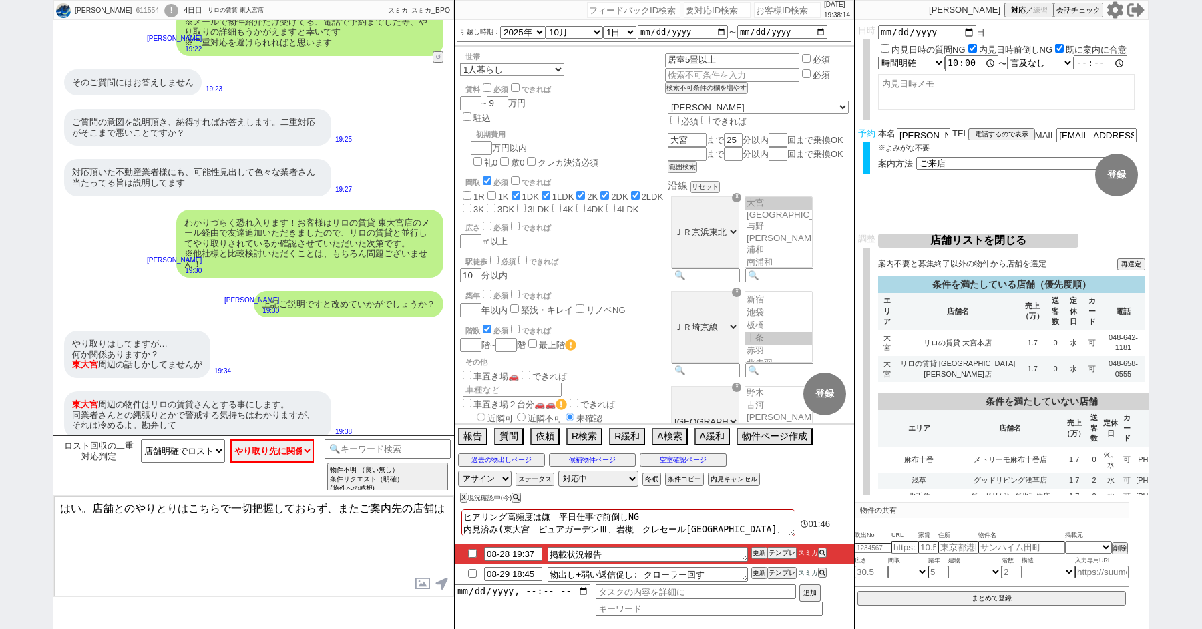
drag, startPoint x: 91, startPoint y: 507, endPoint x: 35, endPoint y: 495, distance: 56.7
click at [35, 495] on div "正田和寛 611554 ! 0 4日目 リロの賃貸 東大宮店 冬眠中 自社客 スミカ スミカ_BPO チャット全表示 2025-08-25 ようこそLINE物…" at bounding box center [601, 314] width 1202 height 629
type textarea "店舗とのやりとりはこちらで一切把握しておらず、またご案内先の店舗は"
click at [420, 525] on textarea "店舗とのやりとりはこちらで一切把握しておらず、またご案内先の店舗は" at bounding box center [253, 546] width 399 height 100
drag, startPoint x: 420, startPoint y: 525, endPoint x: 32, endPoint y: 388, distance: 411.0
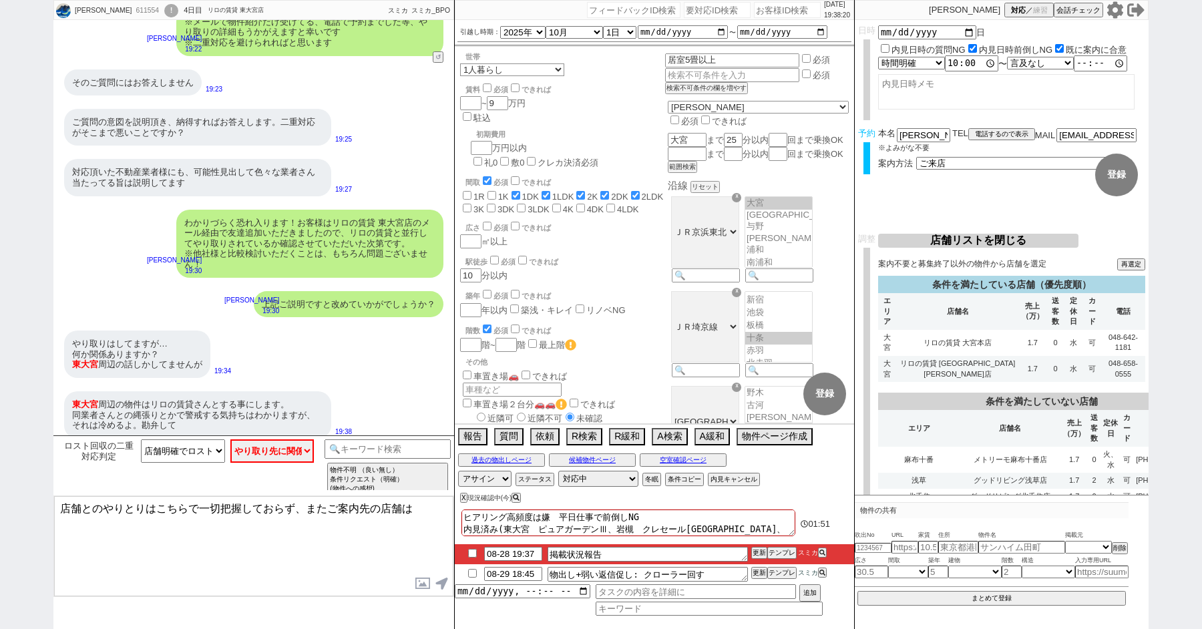
click at [45, 399] on div "正田和寛 611554 ! 0 4日目 リロの賃貸 東大宮店 冬眠中 自社客 スミカ スミカ_BPO チャット全表示 2025-08-25 ようこそLINE物…" at bounding box center [601, 314] width 1202 height 629
click at [464, 516] on textarea "ヒアリング高頻度は嫌　平日仕事で前倒しNG 内見済み(東大宮　ピュアガーデンⅢ、岩槻　クレセール岩槻本町、上尾　ロイヤルガーデン、南与野　パピリオ)" at bounding box center [629, 523] width 334 height 27
drag, startPoint x: 464, startPoint y: 526, endPoint x: 578, endPoint y: 573, distance: 122.8
click at [578, 573] on div "ヒアリング高頻度は嫌　平日仕事で前倒しNG 内見済み(東大宮　ピュアガーデンⅢ、岩槻　クレセール岩槻本町、上尾　ロイヤルガーデン、南与野　パピリオ) 01:5…" at bounding box center [654, 567] width 399 height 123
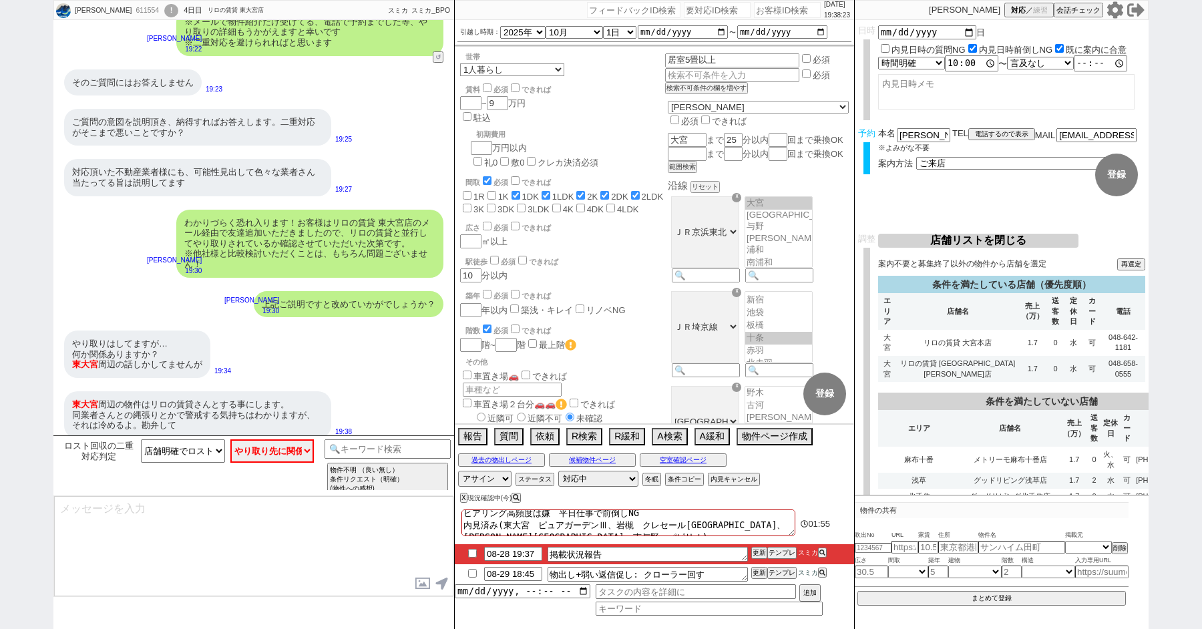
type textarea "ヒアリング高頻度は嫌　平日仕事で前倒しNG"
checkbox input "false"
checkbox input "true"
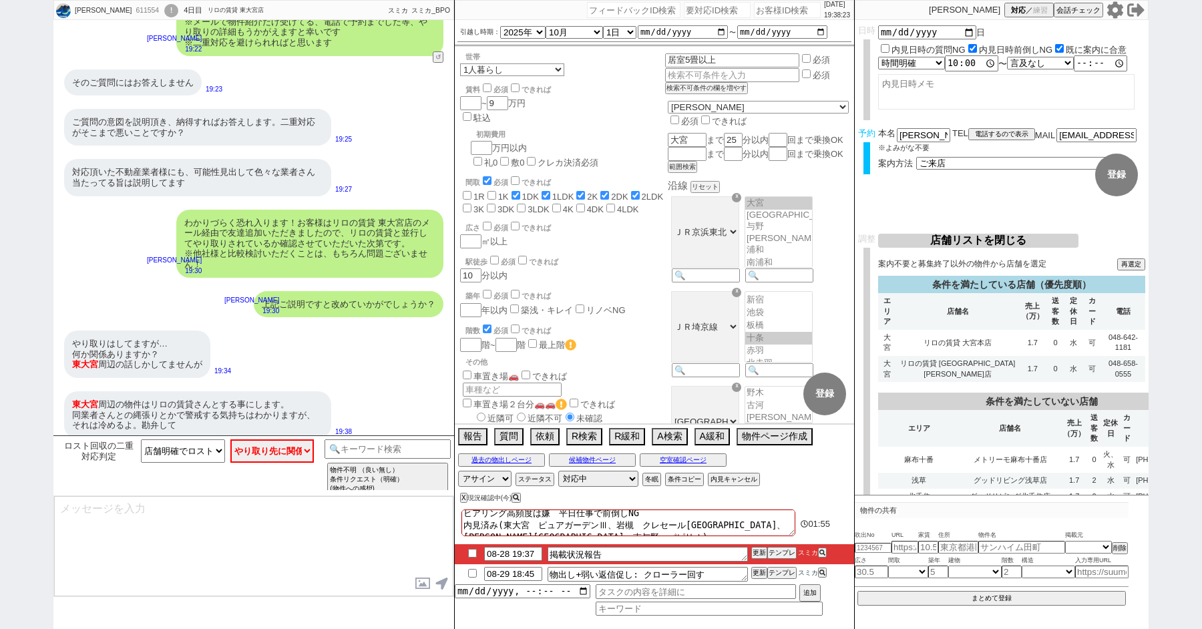
checkbox input "true"
checkbox input "false"
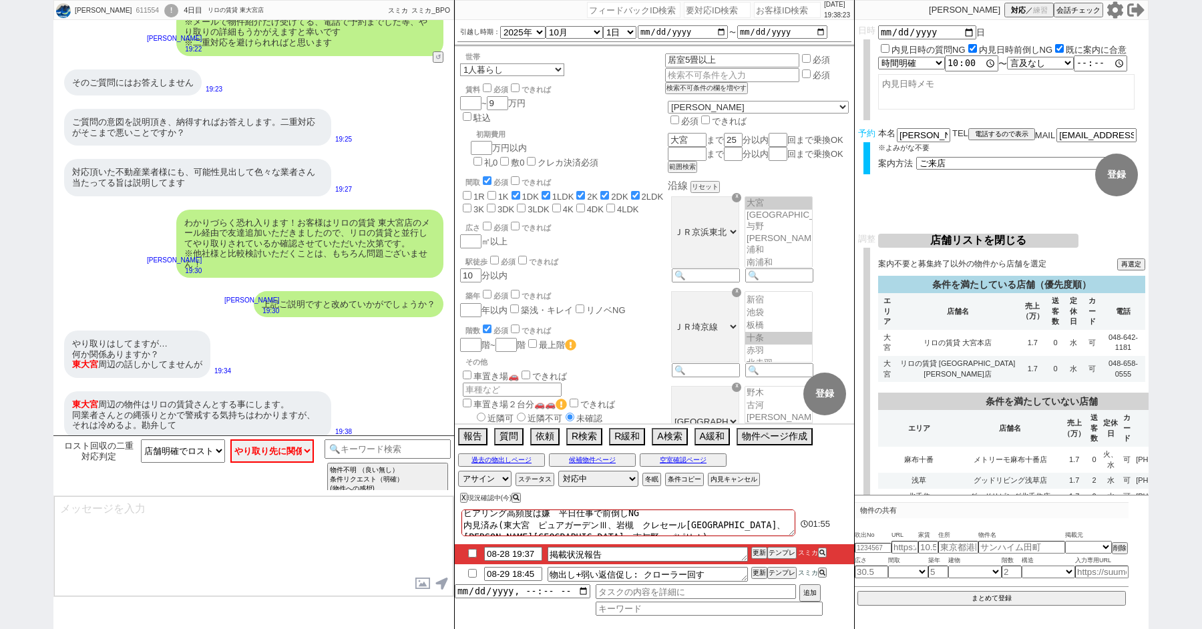
checkbox input "false"
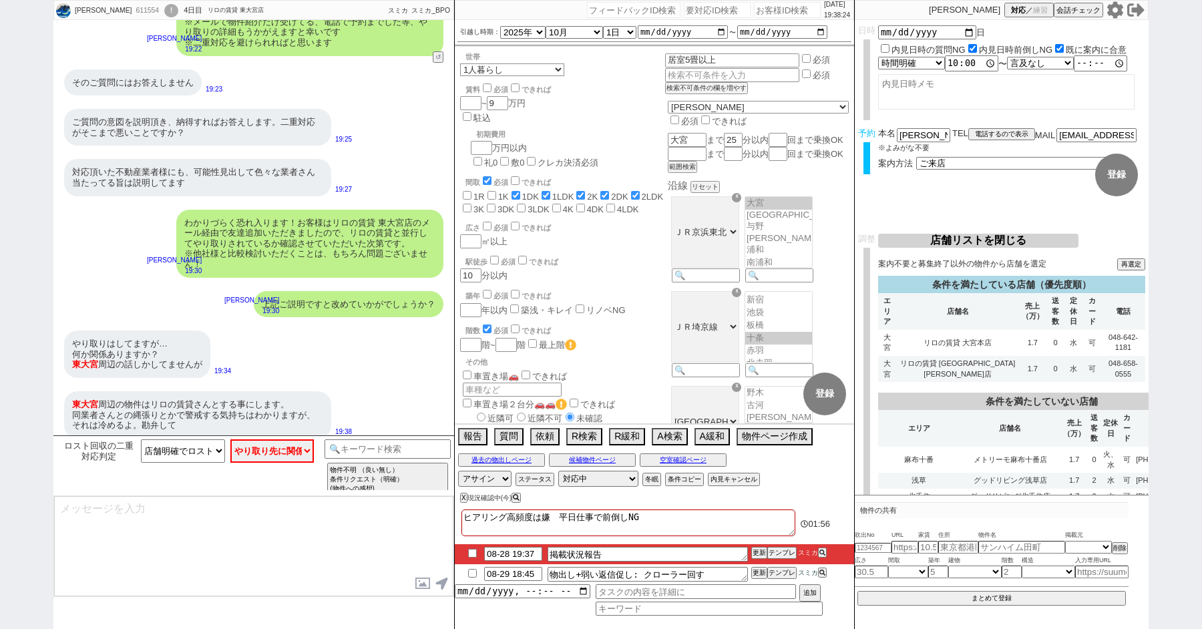
type textarea "ヒアリング高頻度は嫌　平日仕事で前倒しNG"
checkbox input "false"
checkbox input "true"
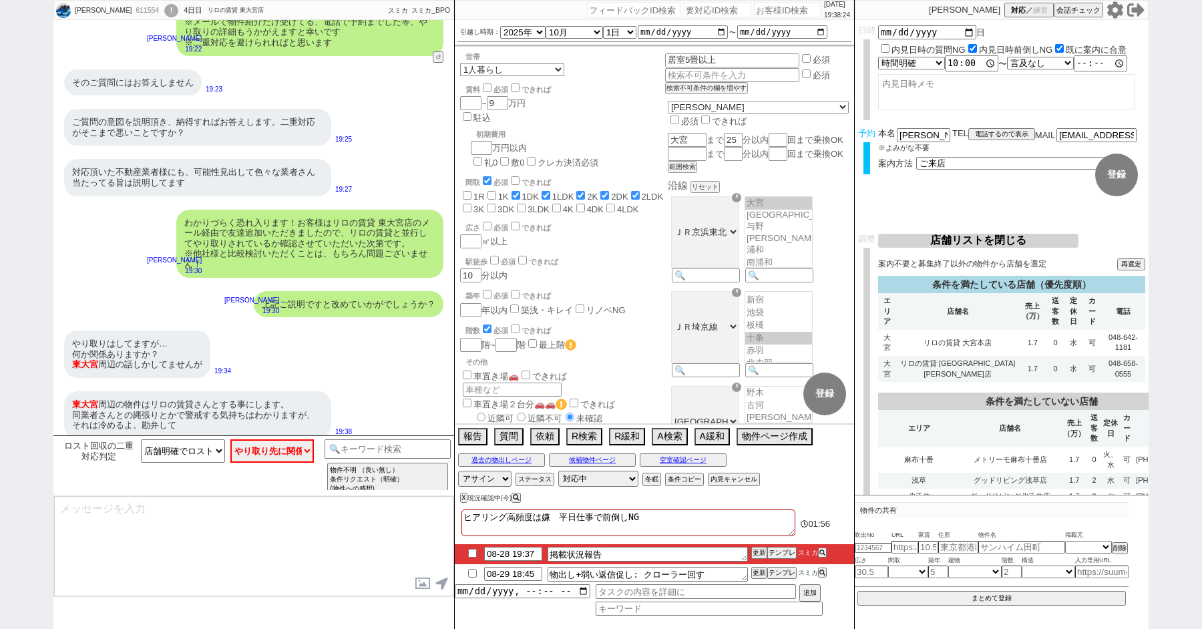
checkbox input "true"
checkbox input "false"
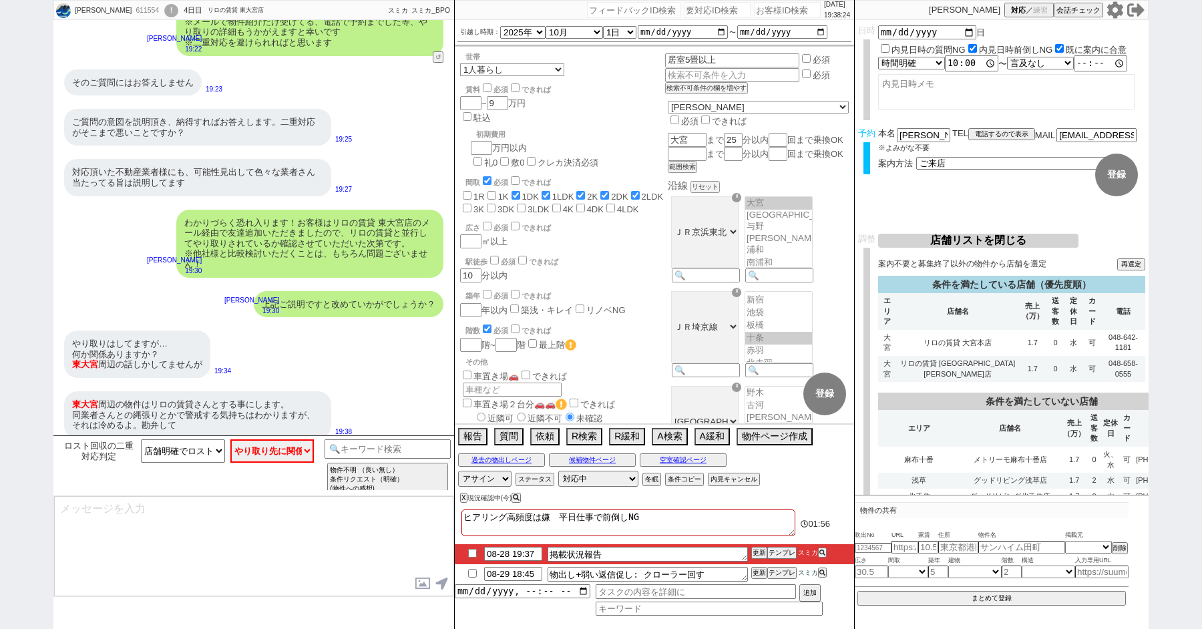
checkbox input "false"
click at [464, 518] on textarea "ヒアリング高頻度は嫌　平日仕事で前倒しNG" at bounding box center [629, 523] width 334 height 27
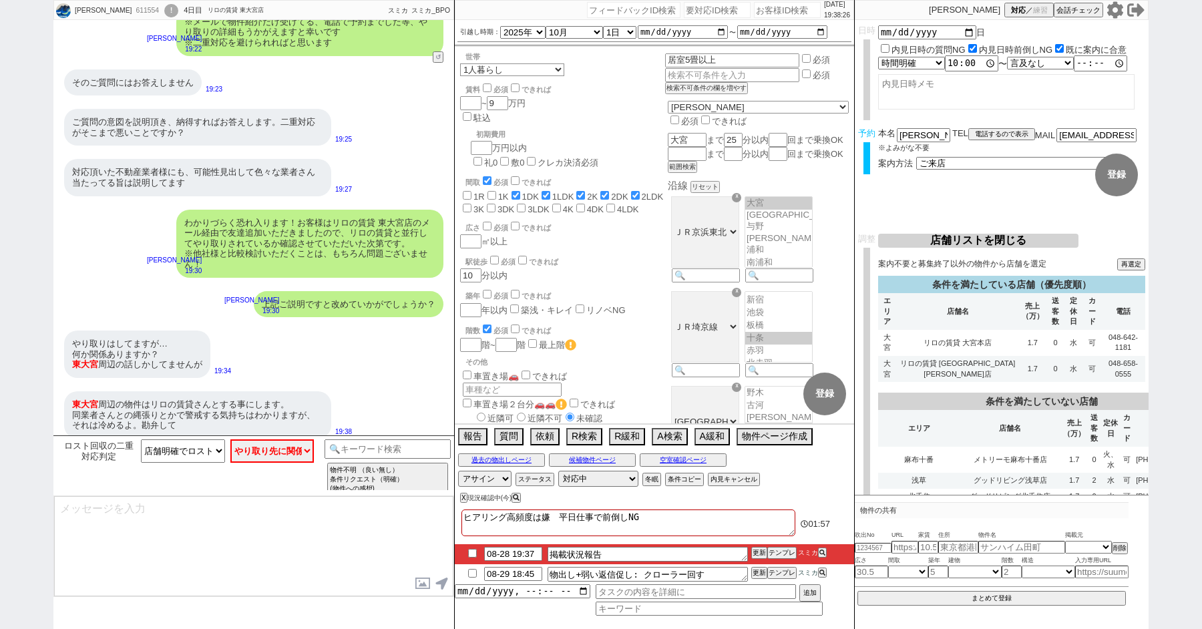
type textarea "ヒアリング高頻度は嫌　平日仕事で前倒しNG"
checkbox input "false"
checkbox input "true"
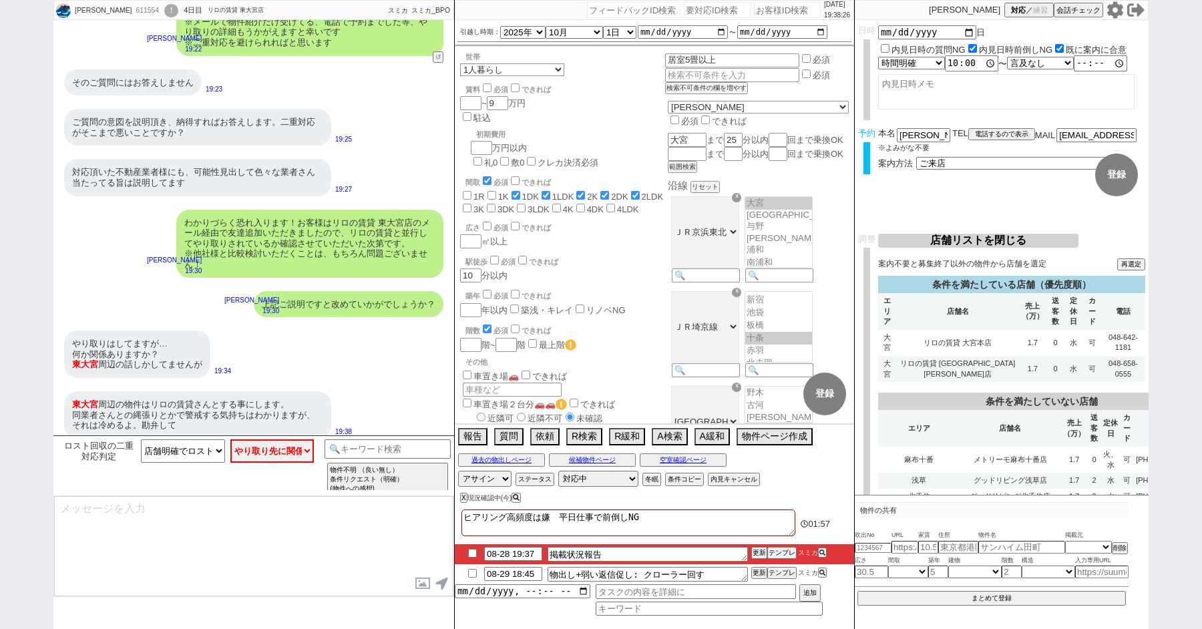
checkbox input "true"
checkbox input "false"
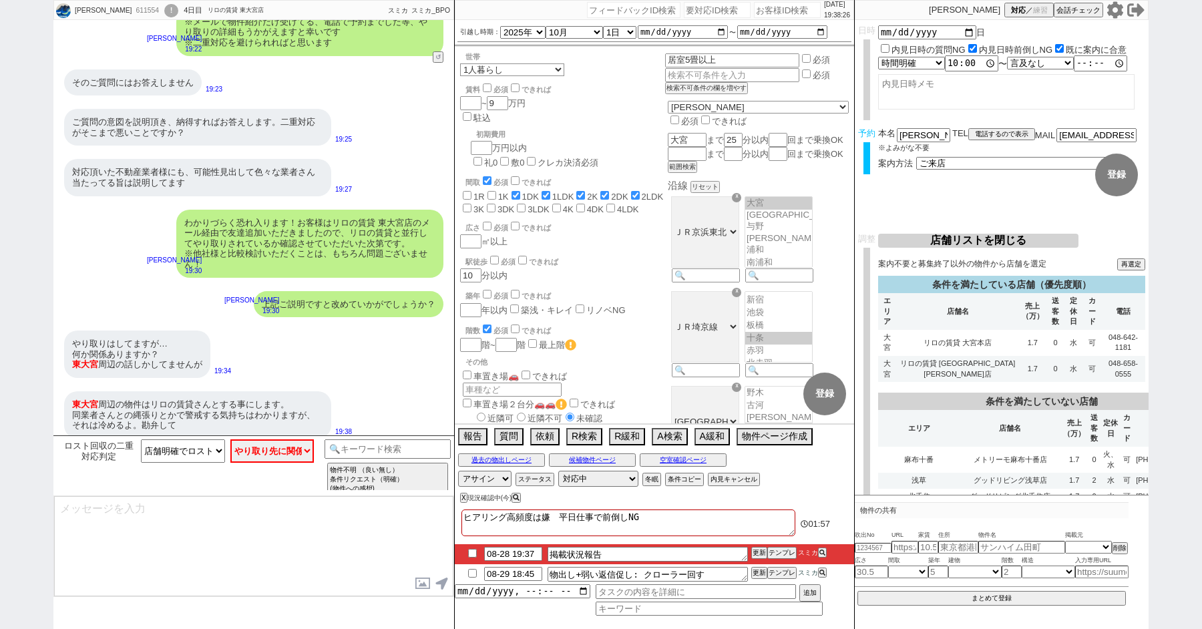
checkbox input "false"
type textarea "＠ ヒアリング高頻度は嫌　平日仕事で前倒しNG"
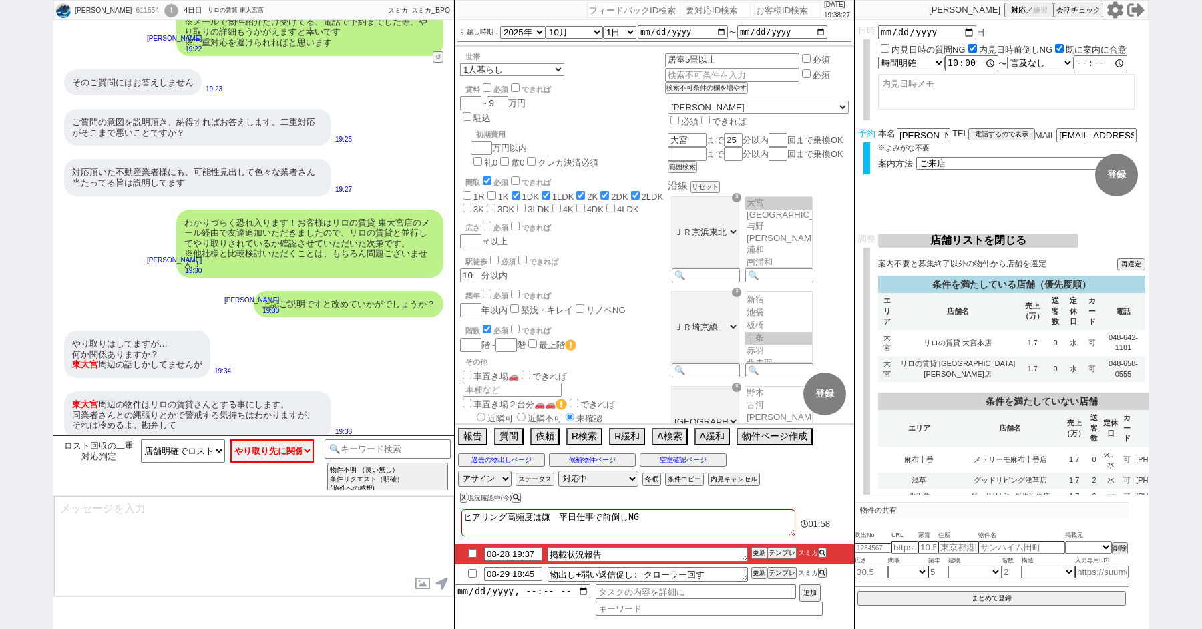
checkbox input "false"
checkbox input "true"
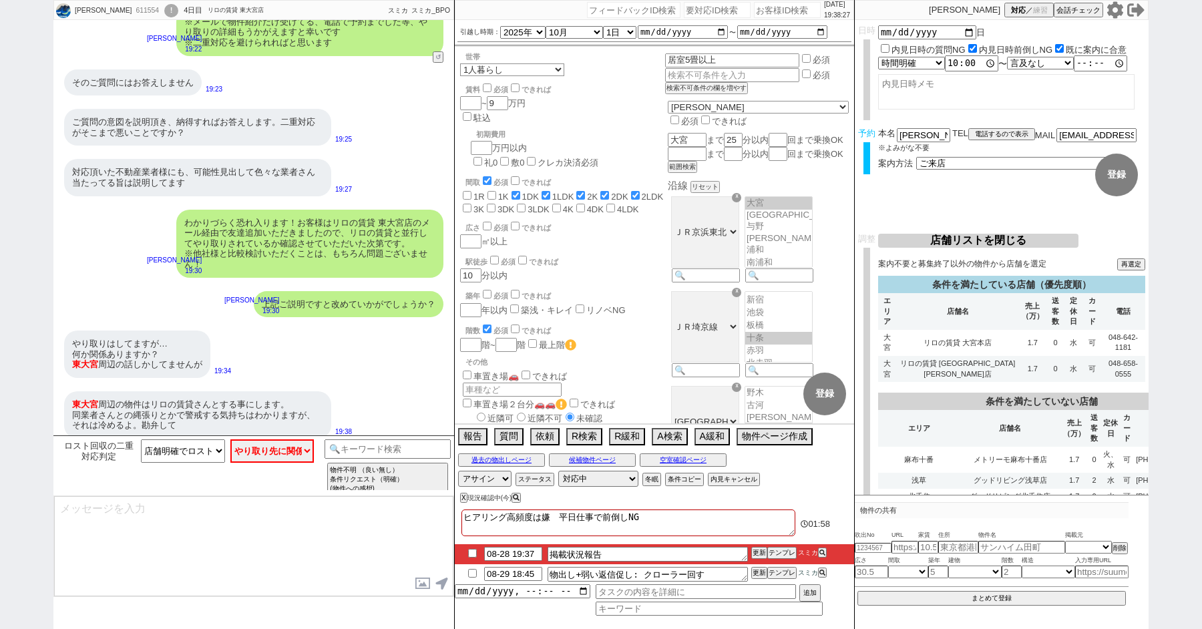
checkbox input "true"
checkbox input "false"
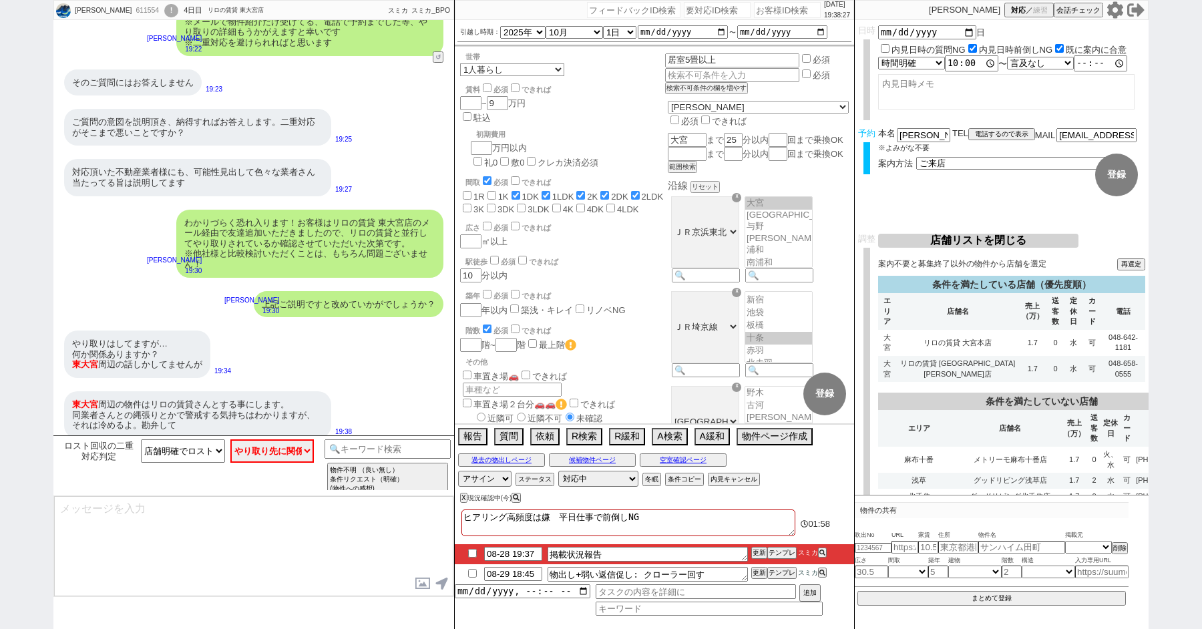
checkbox input "false"
type textarea "＠＠ ヒアリング高頻度は嫌　平日仕事で前倒しNG"
checkbox input "false"
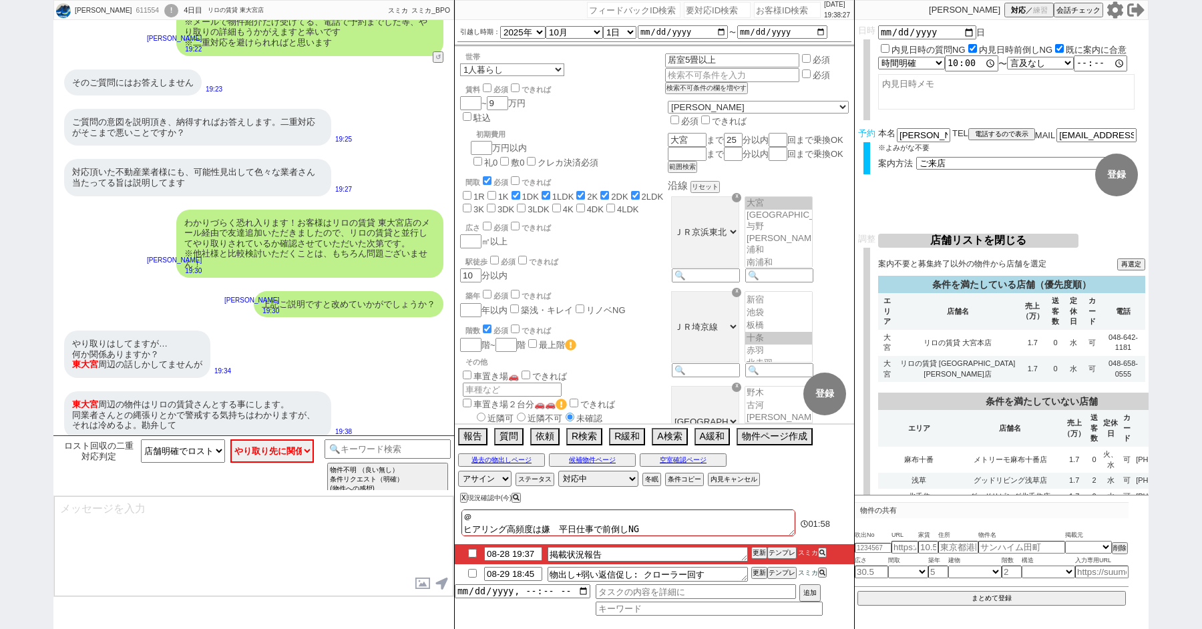
checkbox input "false"
checkbox input "true"
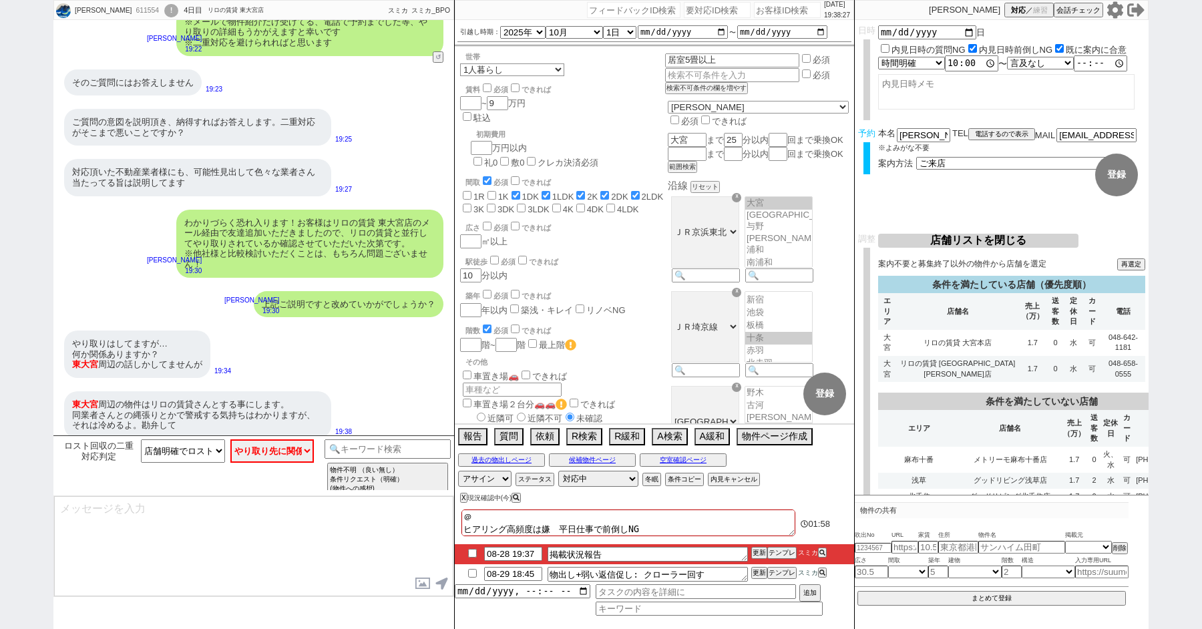
checkbox input "true"
checkbox input "false"
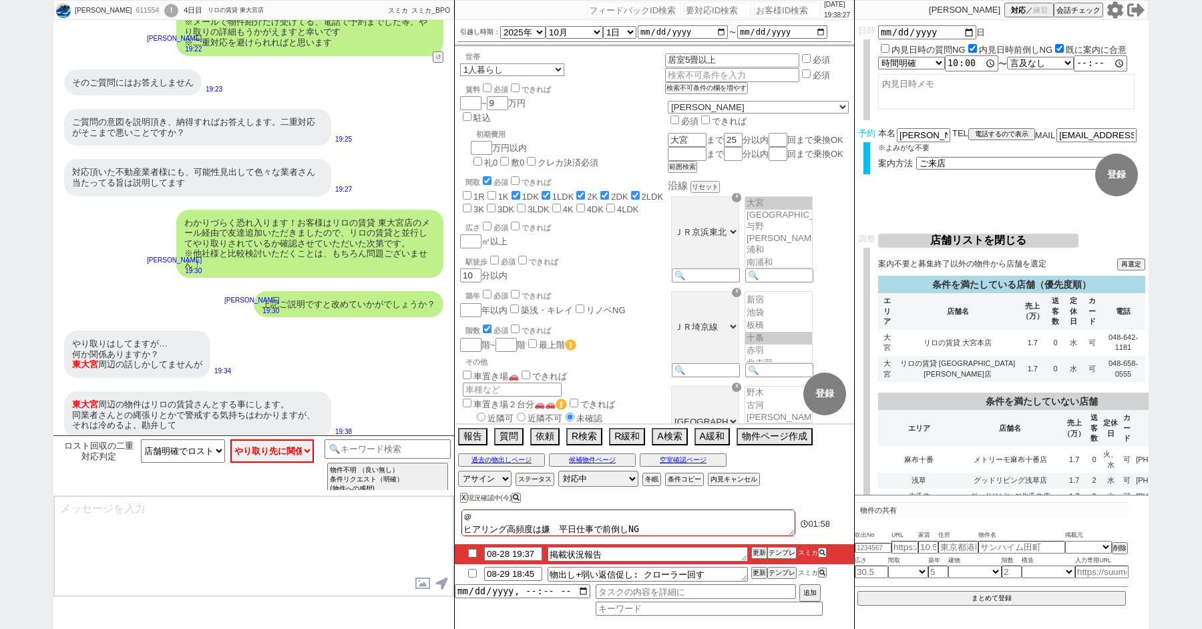
checkbox input "false"
checkbox input "true"
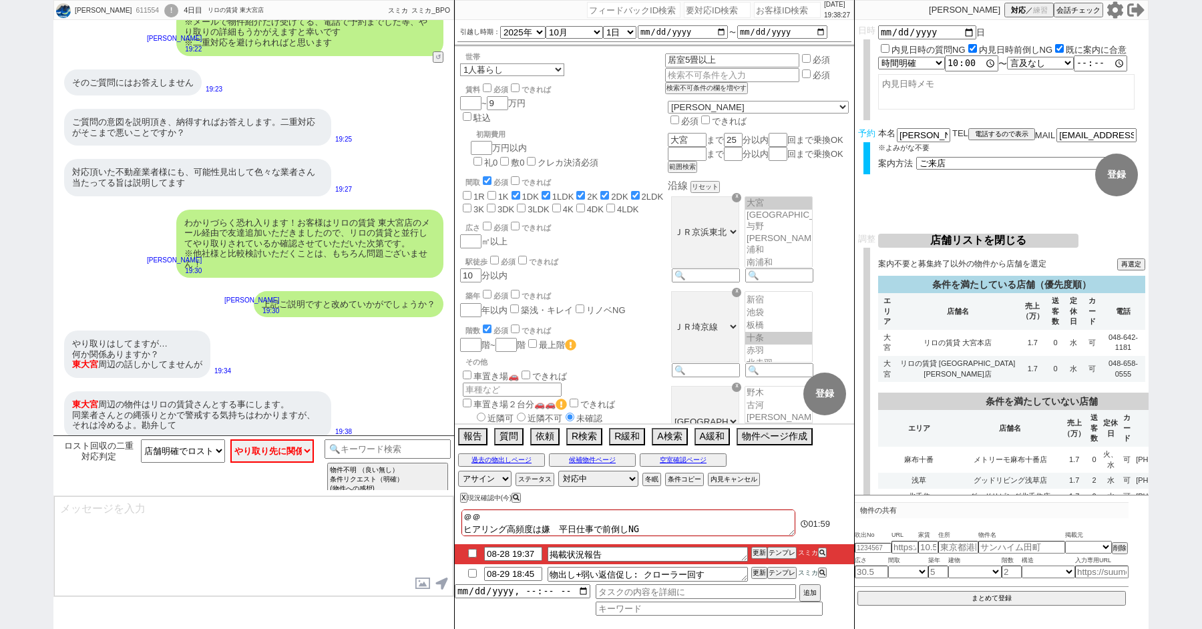
checkbox input "true"
checkbox input "false"
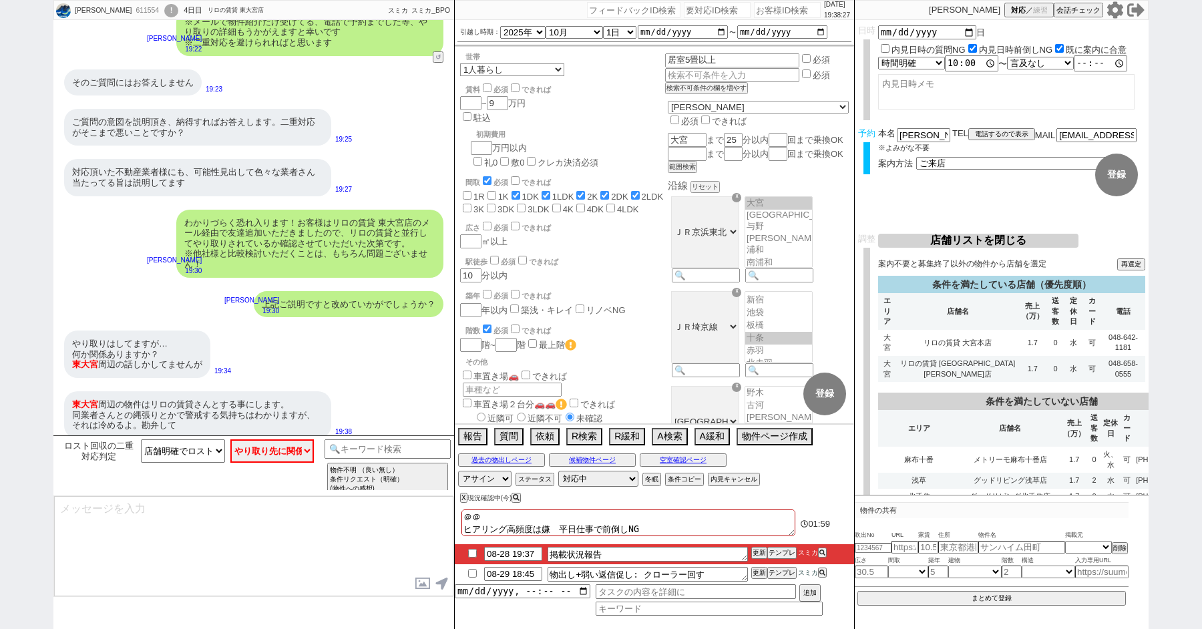
checkbox input "false"
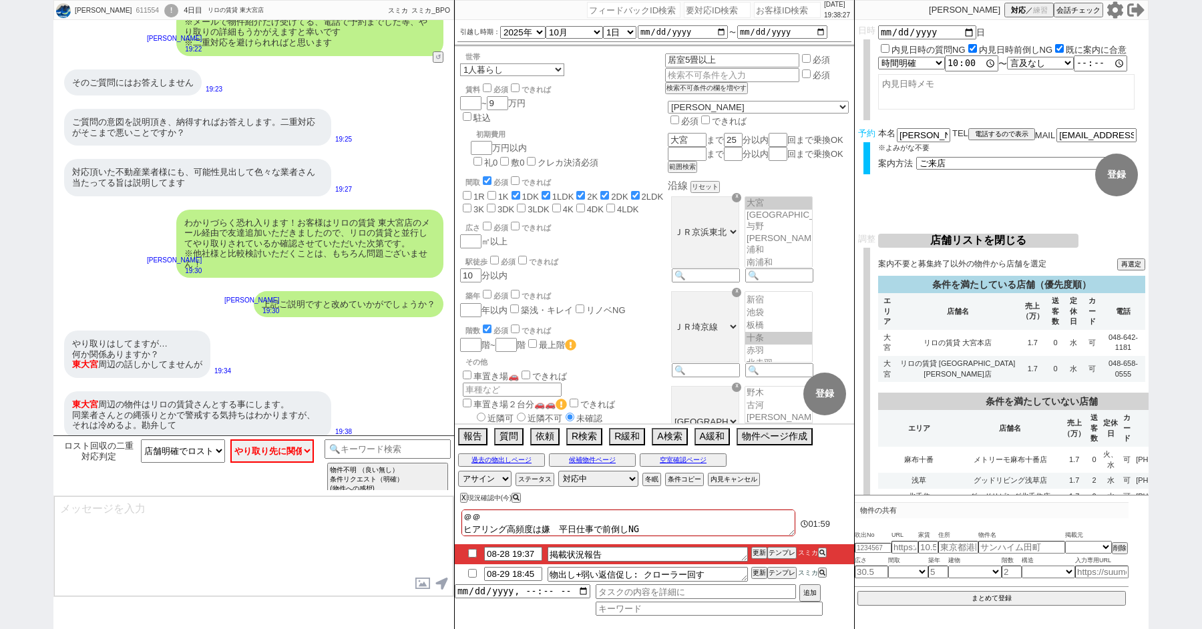
type textarea "＠＠お ヒアリング高頻度は嫌　平日仕事で前倒しNG"
checkbox input "false"
checkbox input "true"
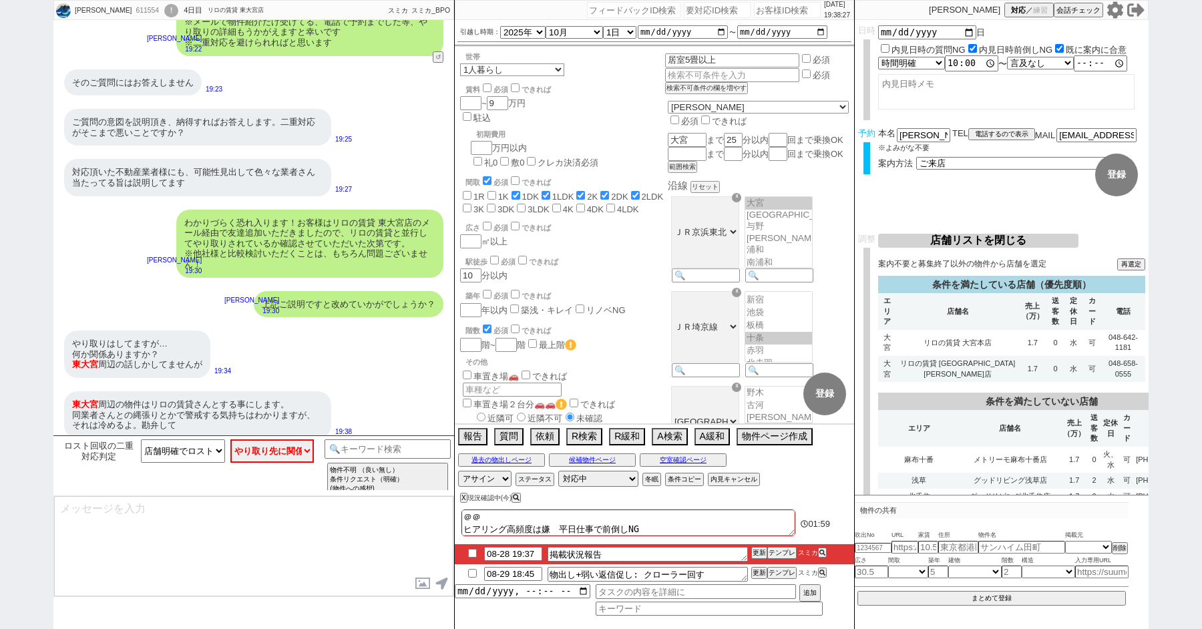
checkbox input "true"
checkbox input "false"
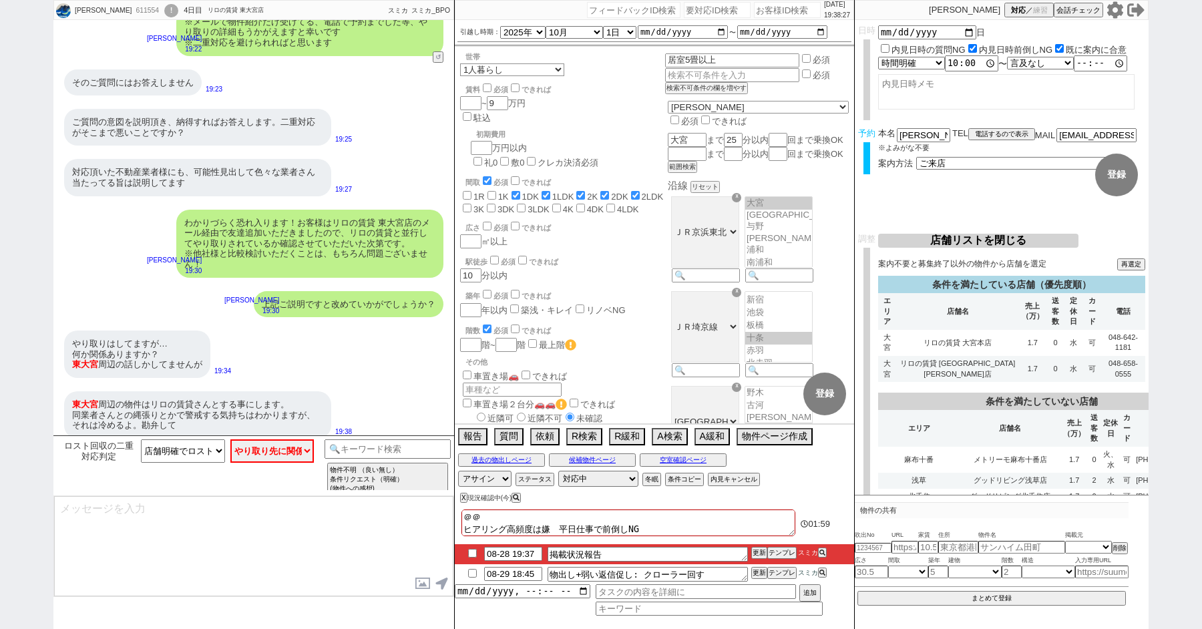
checkbox input "false"
type textarea "＠＠おk ヒアリング高頻度は嫌　平日仕事で前倒しNG"
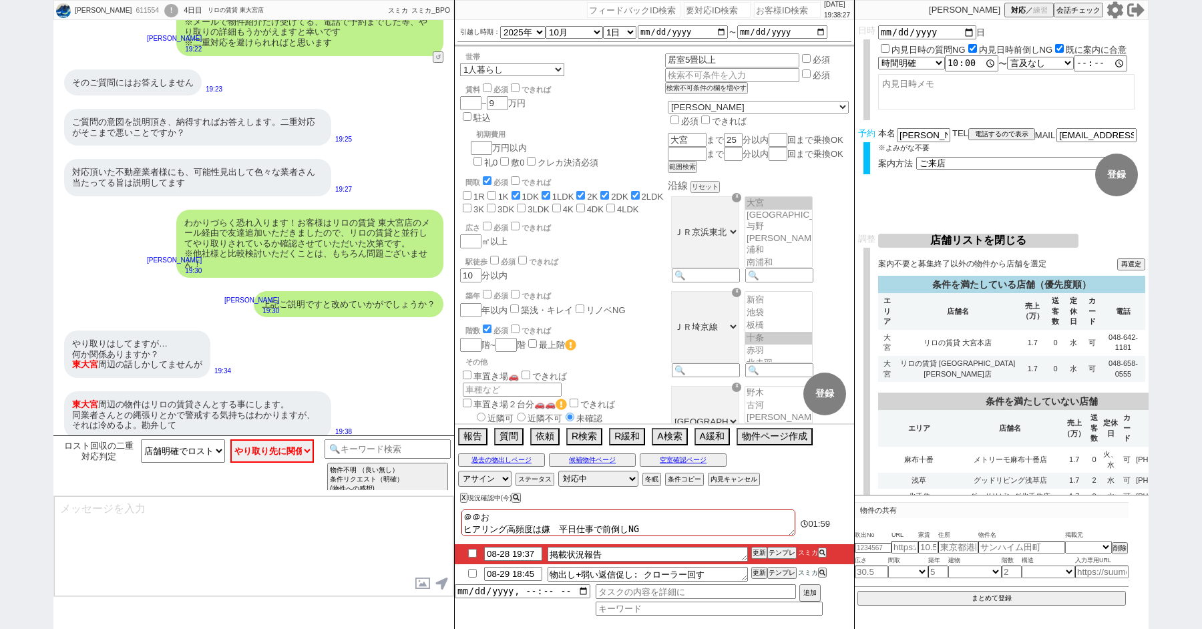
checkbox input "false"
checkbox input "true"
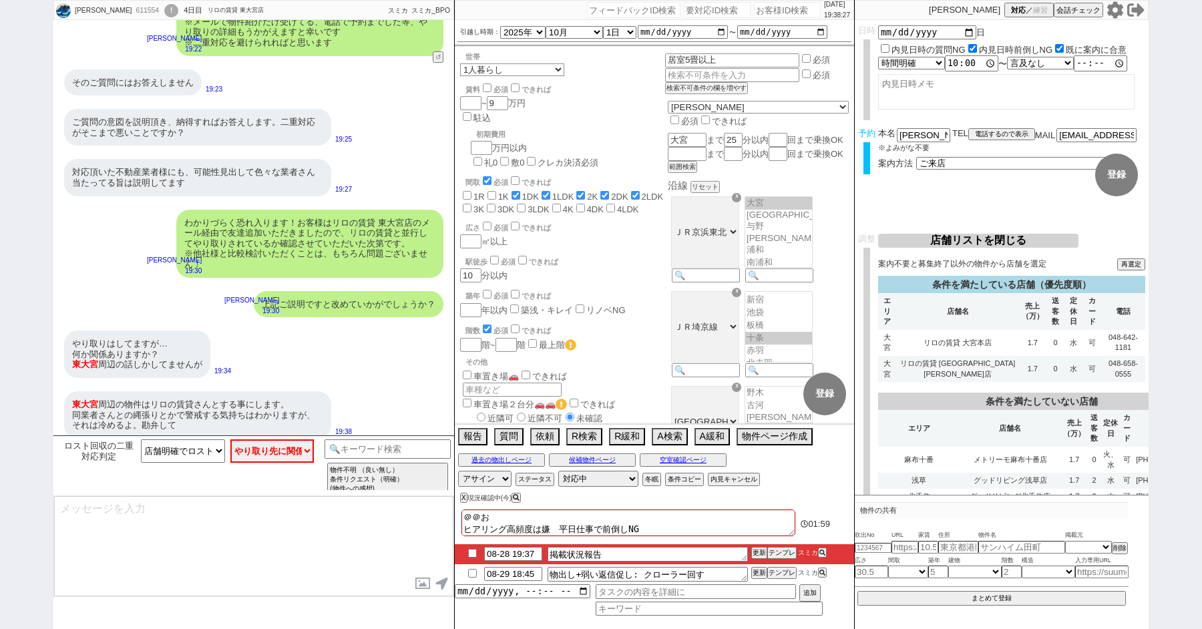
checkbox input "true"
checkbox input "false"
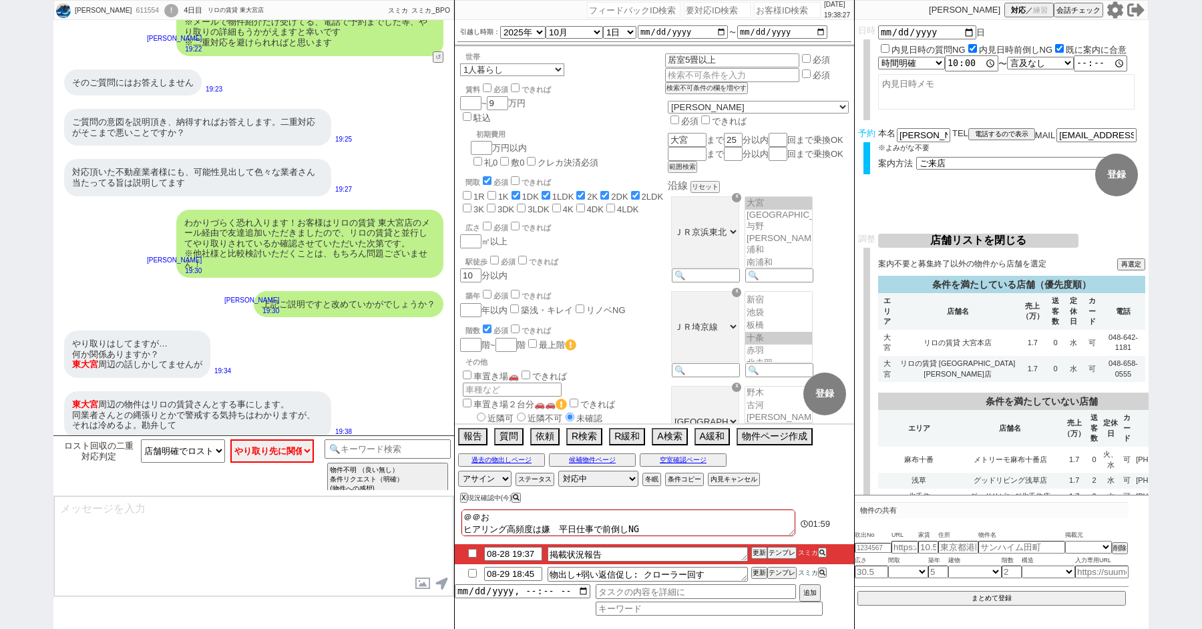
checkbox input "false"
type textarea "＠＠おく ヒアリング高頻度は嫌　平日仕事で前倒しNG"
checkbox input "false"
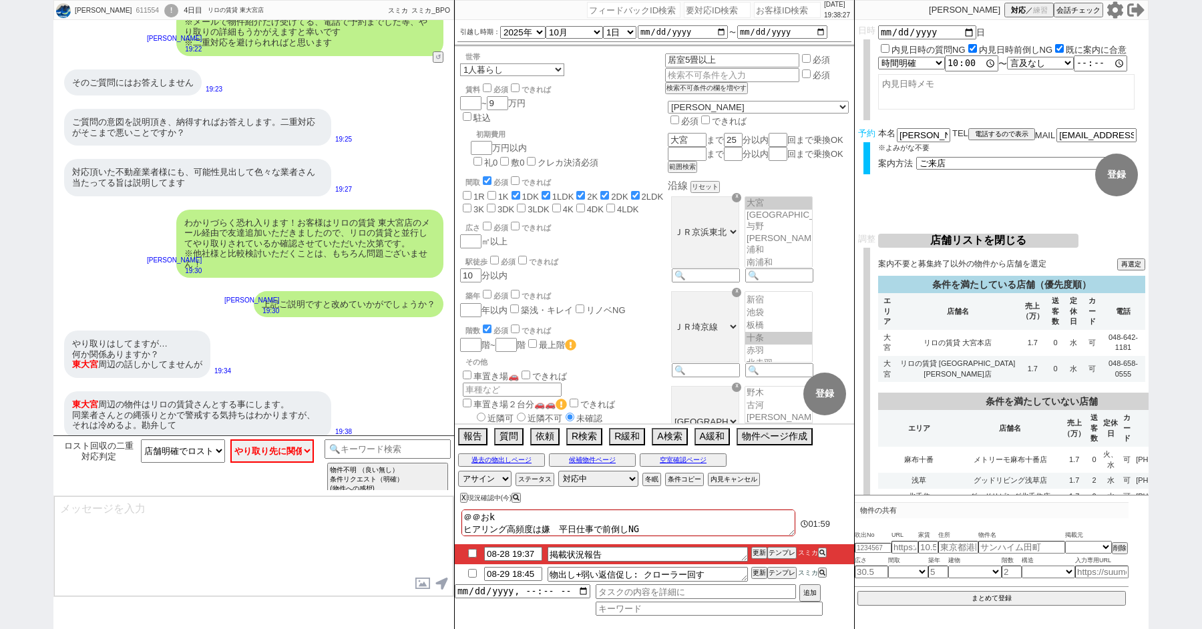
checkbox input "false"
checkbox input "true"
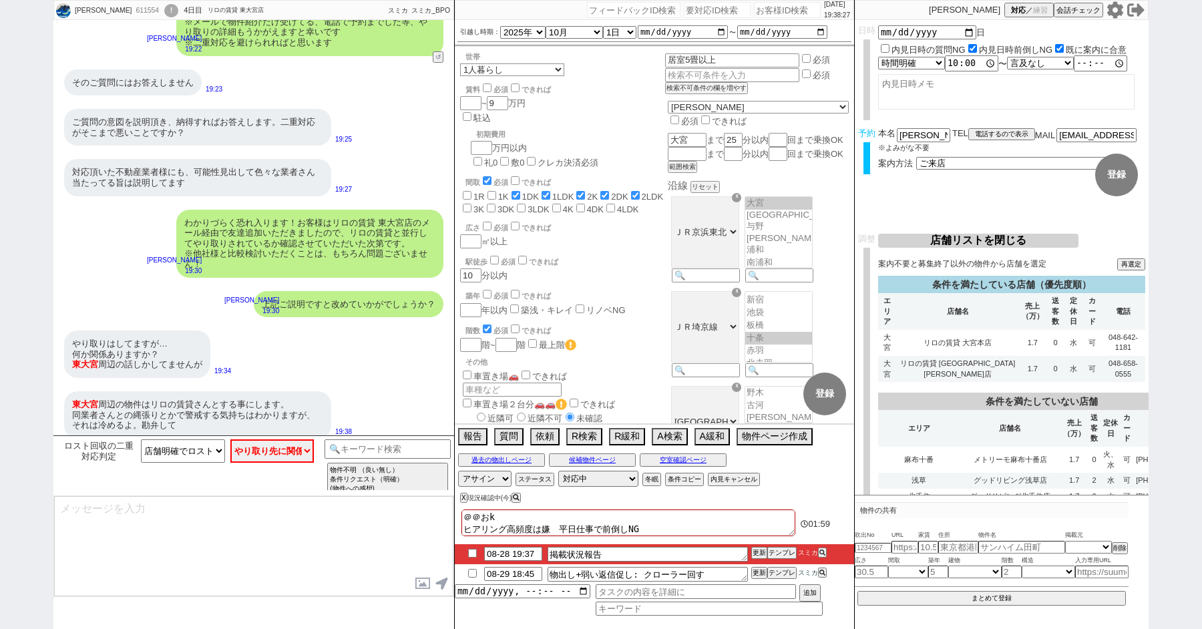
checkbox input "true"
checkbox input "false"
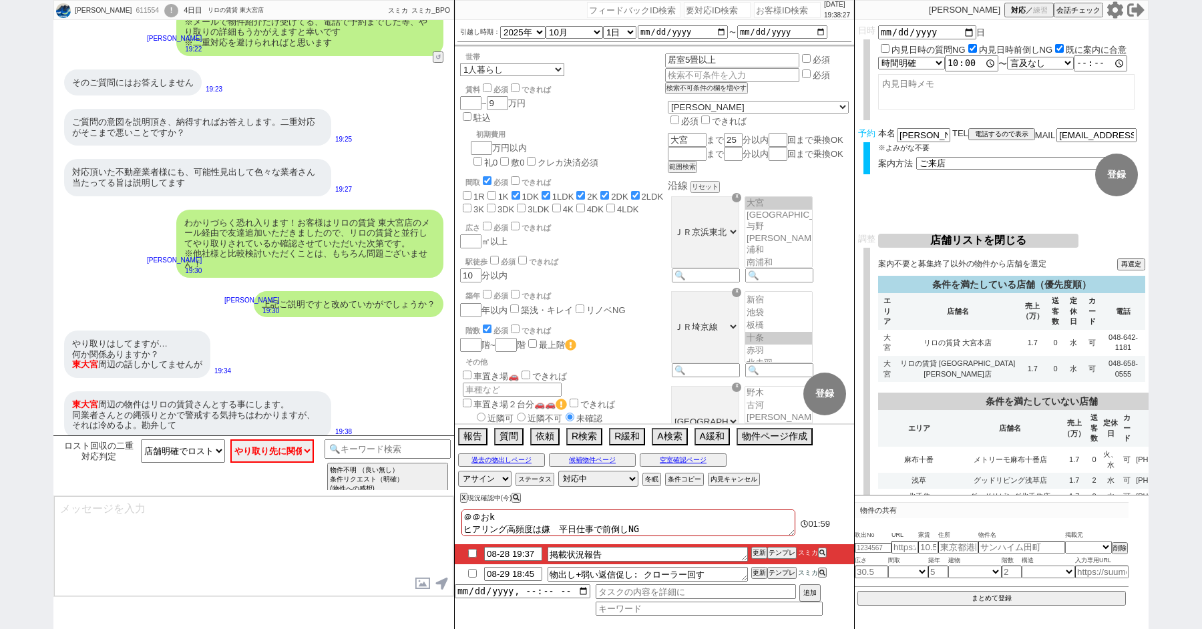
checkbox input "false"
type textarea "＠＠おくt ヒアリング高頻度は嫌　平日仕事で前倒しNG"
checkbox input "false"
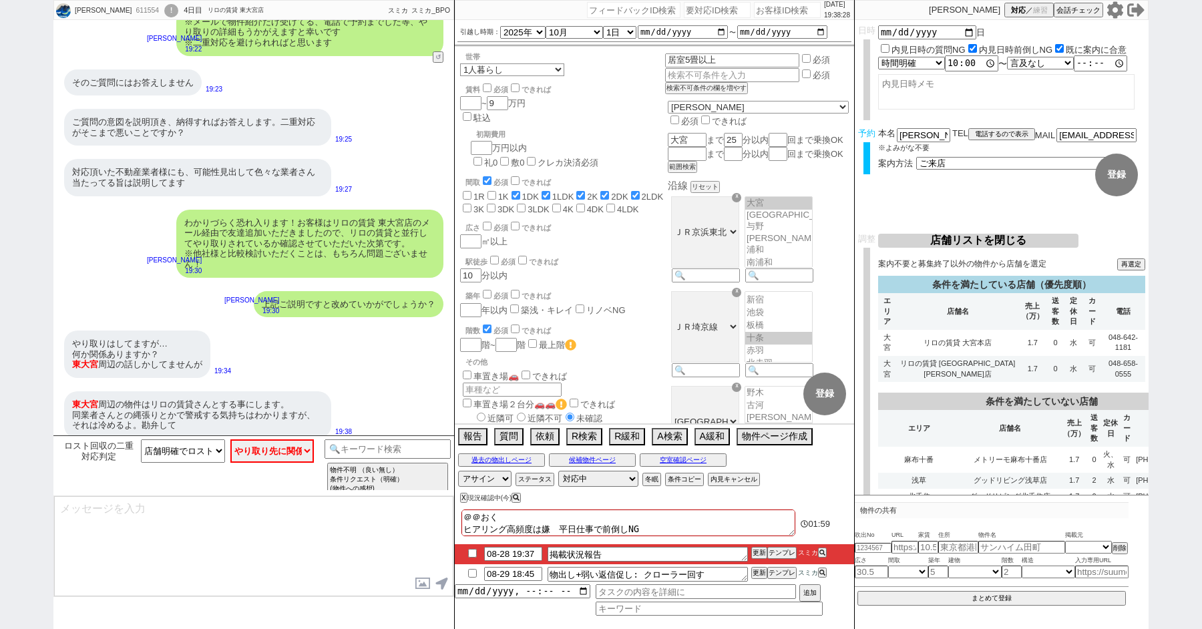
checkbox input "true"
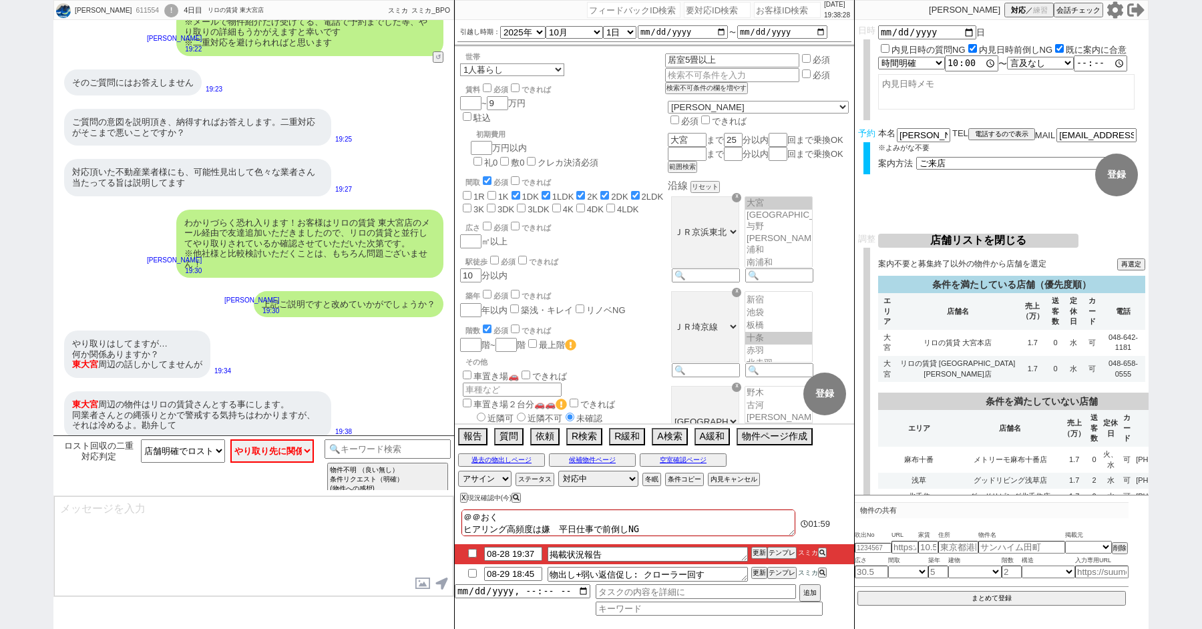
checkbox input "false"
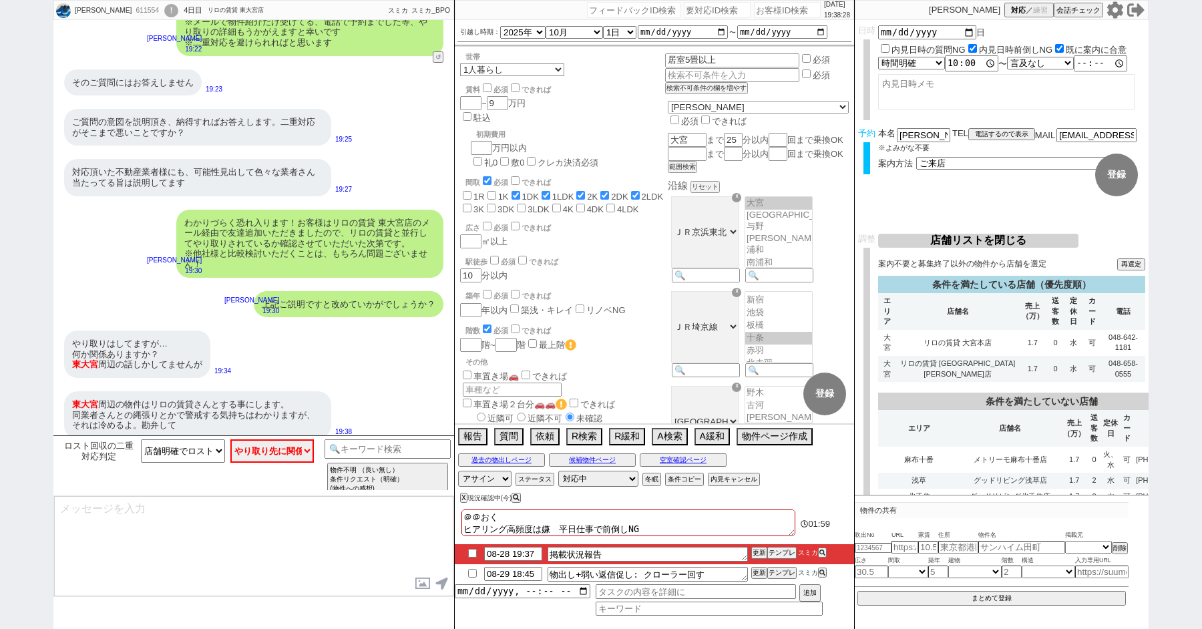
checkbox input "false"
type textarea "＠＠おくっt ヒアリング高頻度は嫌　平日仕事で前倒しNG"
checkbox input "false"
checkbox input "true"
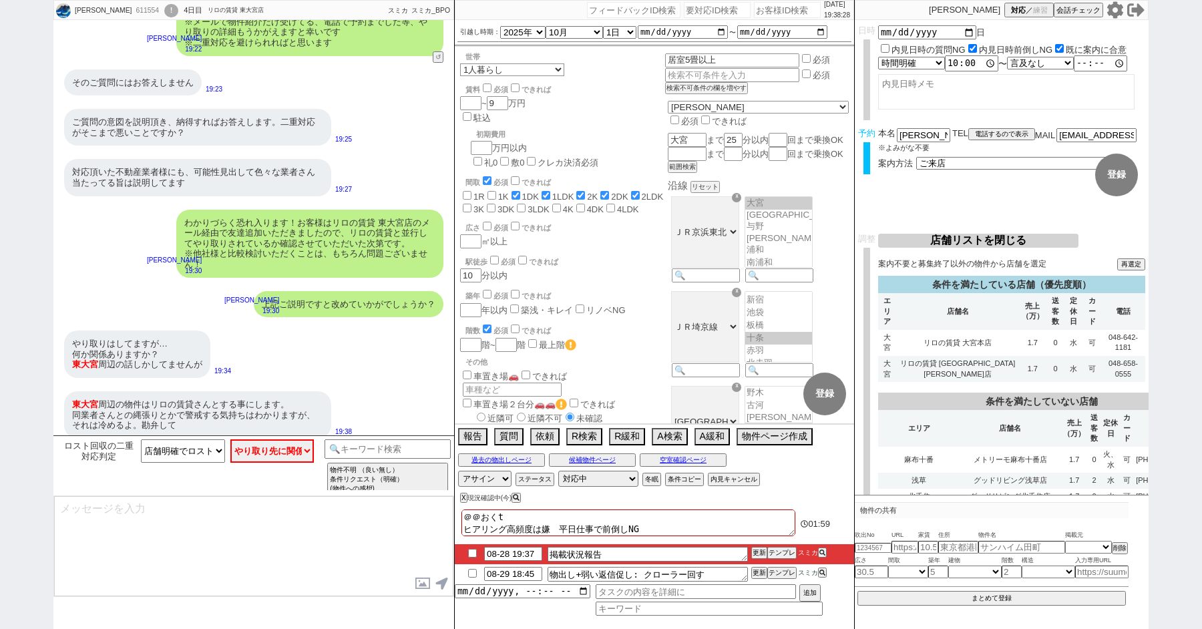
checkbox input "true"
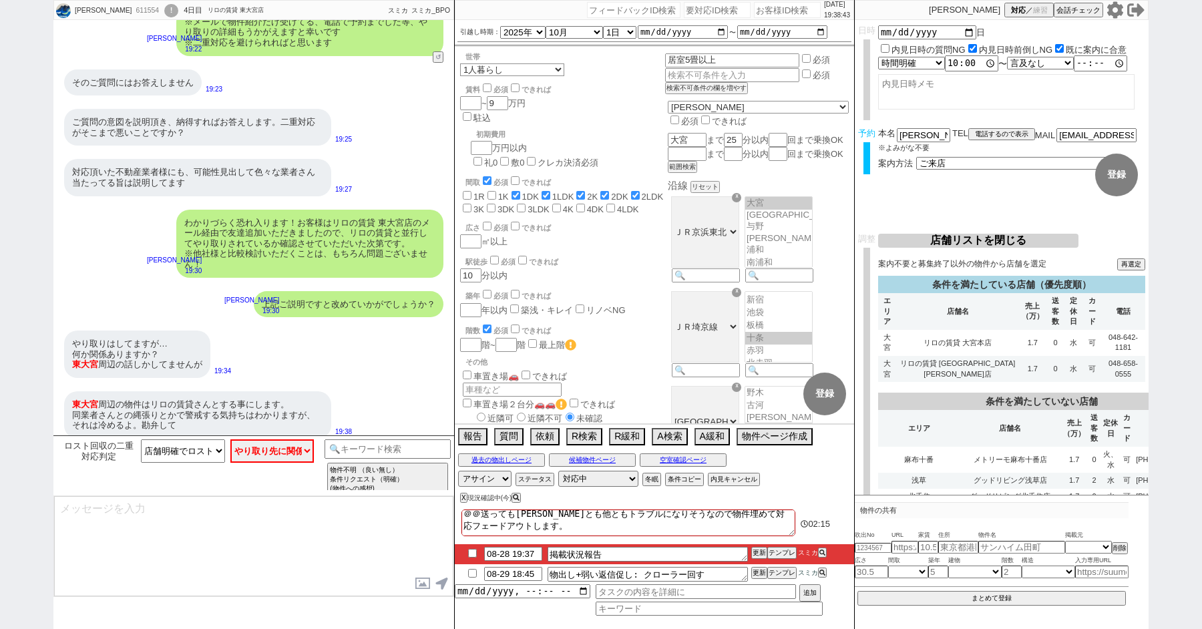
click at [168, 499] on textarea at bounding box center [253, 546] width 399 height 100
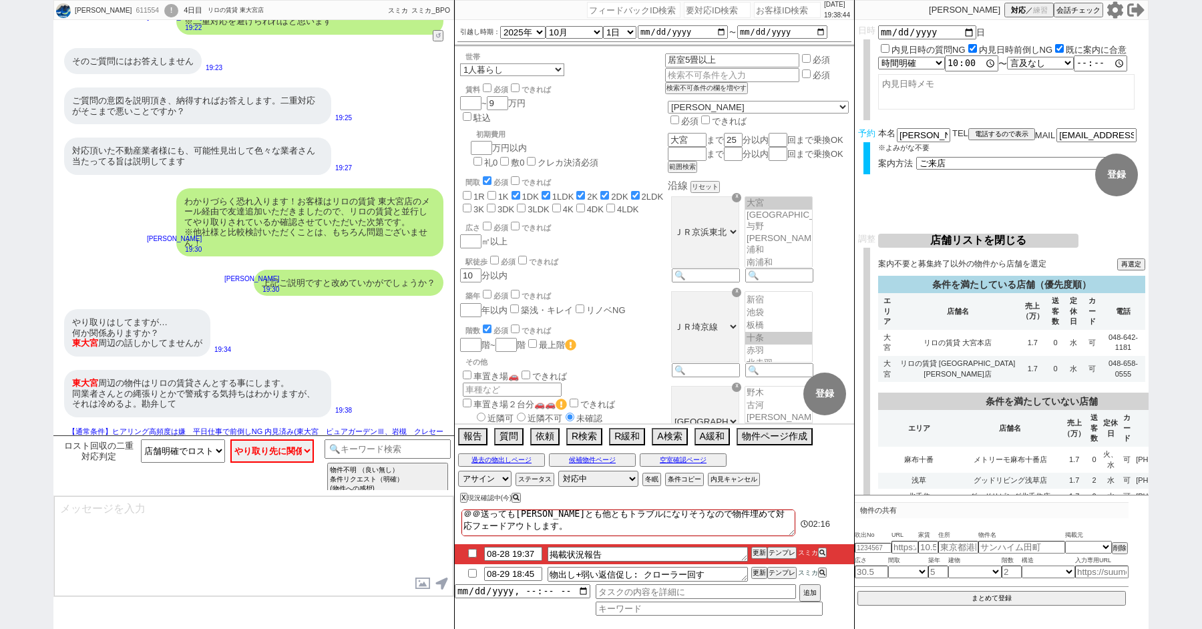
click at [132, 12] on div "611554" at bounding box center [147, 10] width 30 height 11
copy div "611554"
click at [132, 8] on div "611554" at bounding box center [147, 10] width 30 height 11
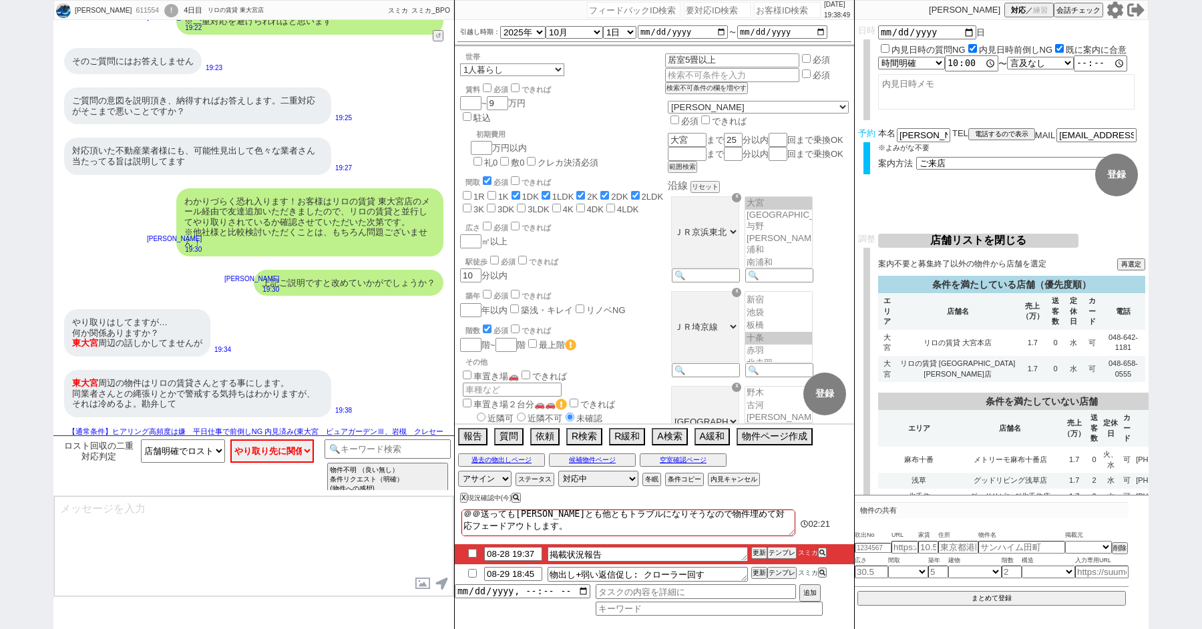
click at [152, 566] on textarea at bounding box center [253, 546] width 399 height 100
click at [116, 5] on div "正田和寛 611554 ! 0 4日目 リロの賃貸 東大宮店" at bounding box center [160, 11] width 212 height 20
copy div "611554"
click at [151, 533] on textarea at bounding box center [253, 546] width 399 height 100
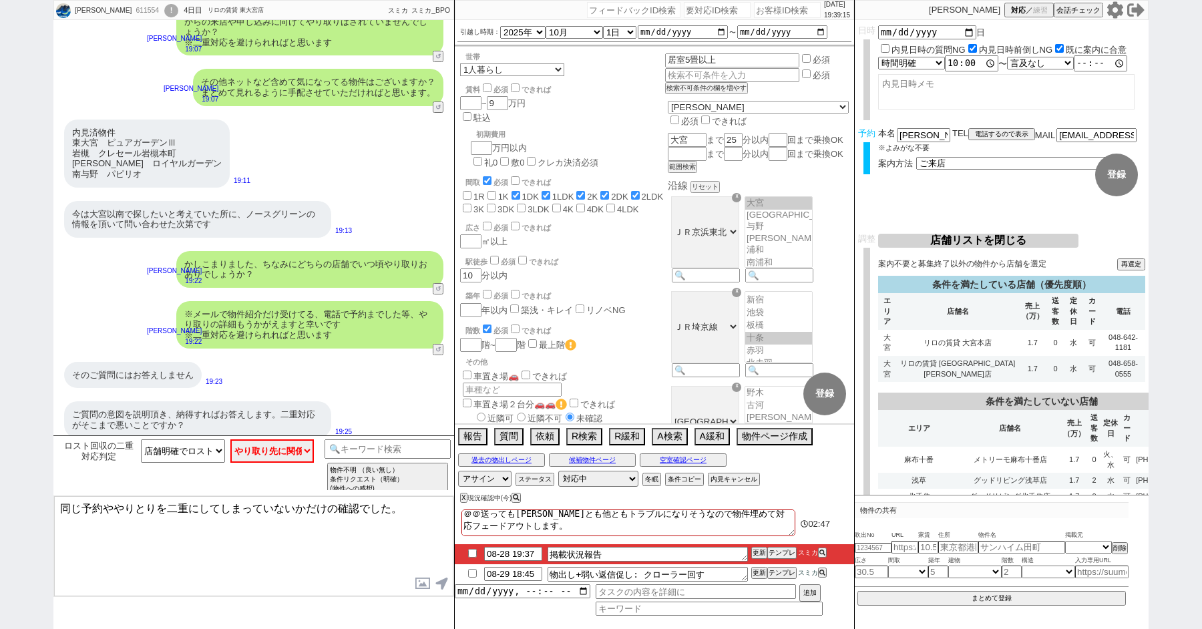
scroll to position [3736, 0]
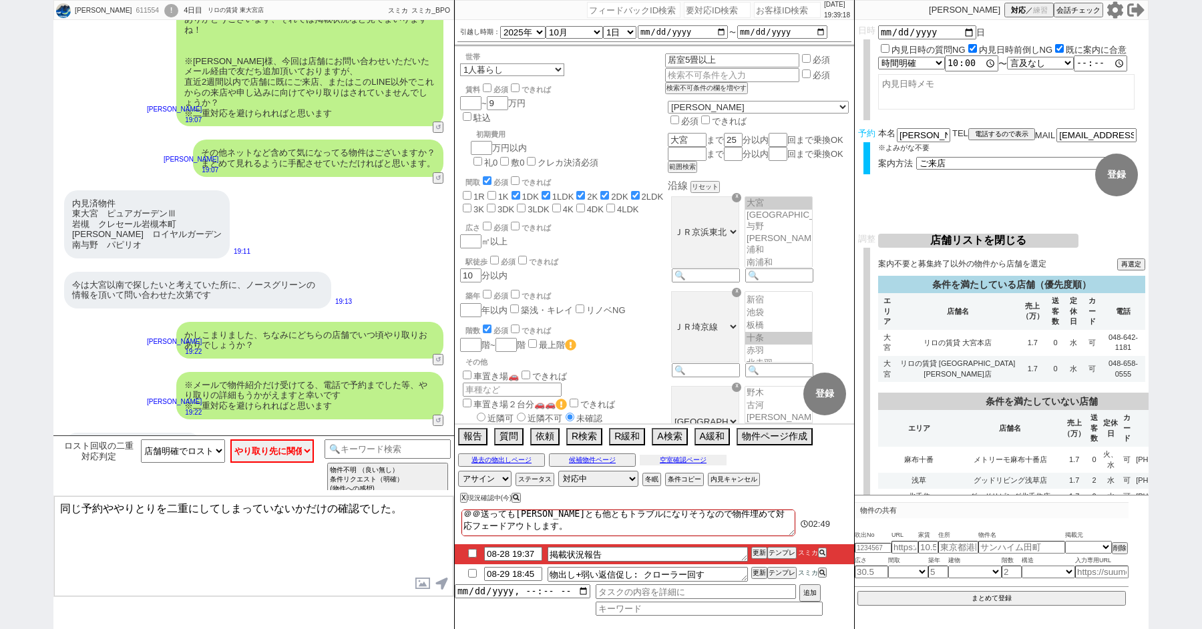
click at [687, 455] on button "空室確認ページ" at bounding box center [683, 460] width 87 height 11
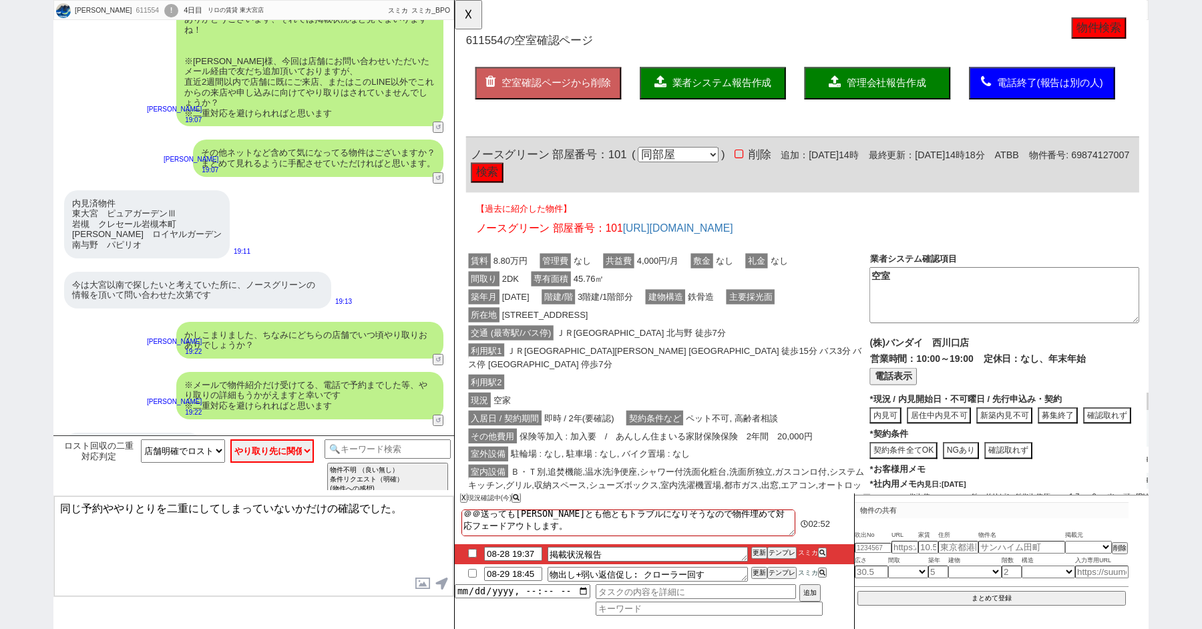
scroll to position [226, 0]
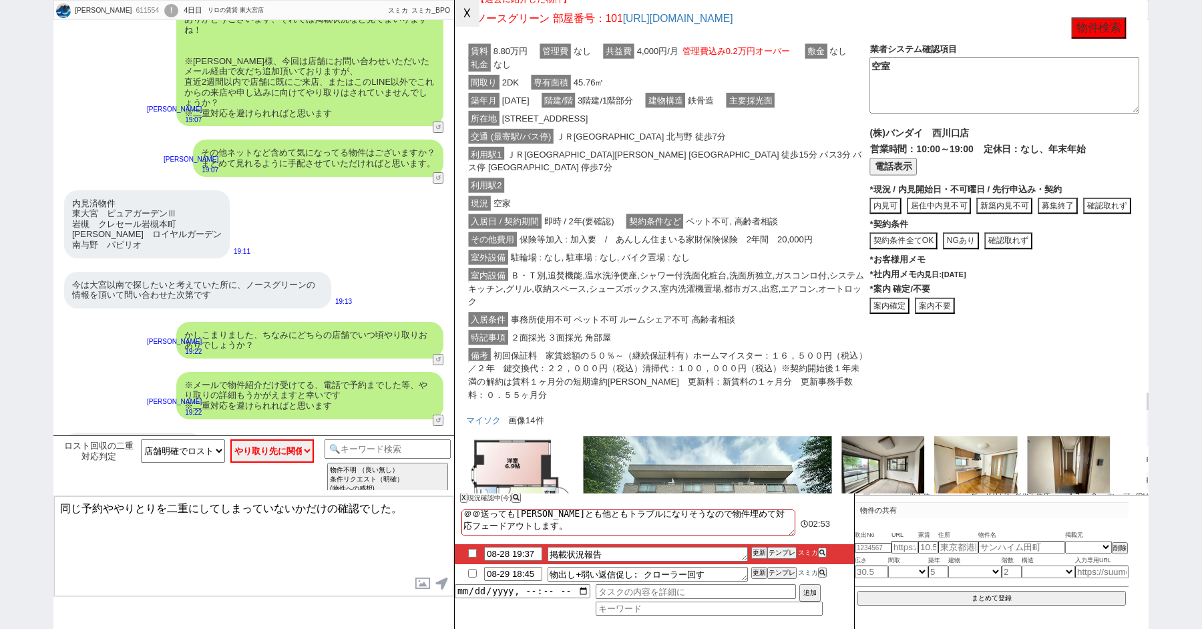
click at [464, 17] on button "☓" at bounding box center [467, 13] width 25 height 27
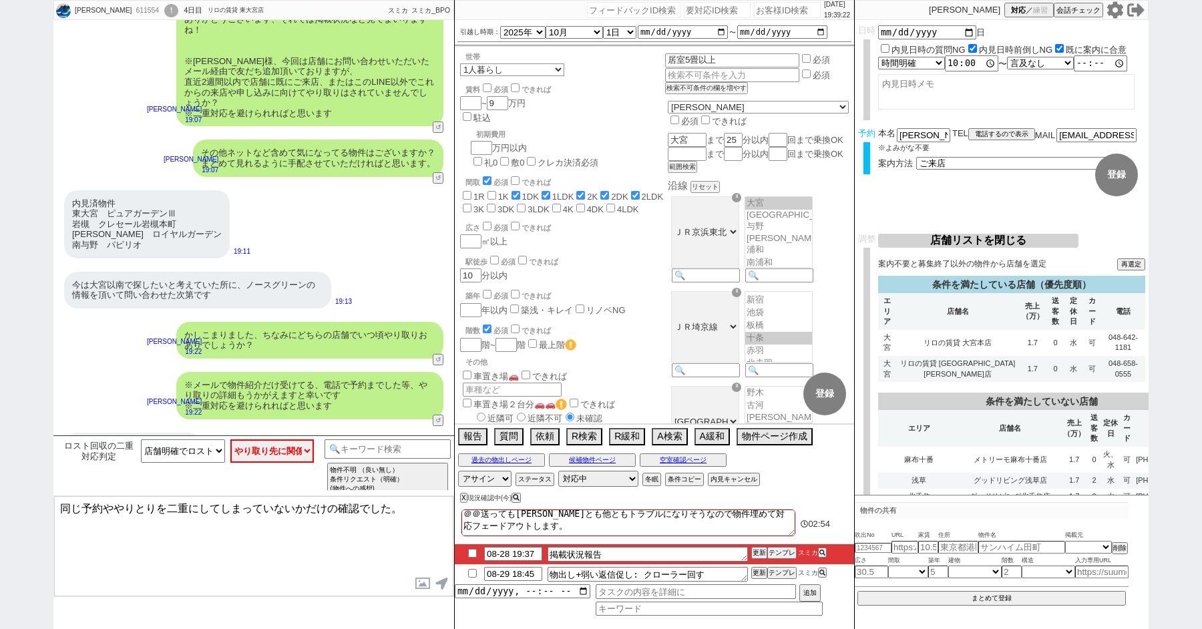
scroll to position [4137, 0]
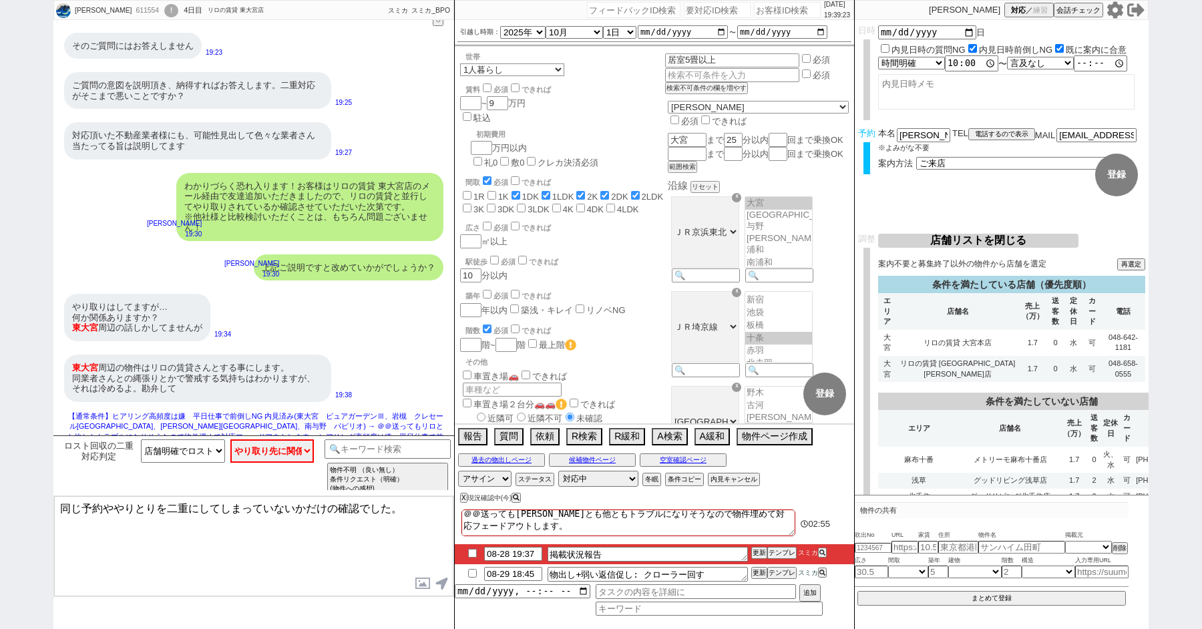
click at [249, 569] on textarea "同じ予約ややりとりを二重にしてしまっていないかだけの確認でした。" at bounding box center [253, 546] width 399 height 100
click at [404, 516] on textarea "同じ予約ややりとりを二重にしてしまっていないかだけの確認でした。 本日はこのお時間で手配等全て進めら" at bounding box center [253, 546] width 399 height 100
click at [410, 512] on textarea "同じ予約ややりとりを二重にしてしまっていないかだけの確認でした。 本日はこのお時間で手配等全て進めら" at bounding box center [253, 546] width 399 height 100
click at [284, 536] on textarea "同じ予約ややりとりを二重にしてしまっていないかだけの確認でした。ご確認ありがとうございます。 本日はこのお時間で手配等全て進めら" at bounding box center [253, 546] width 399 height 100
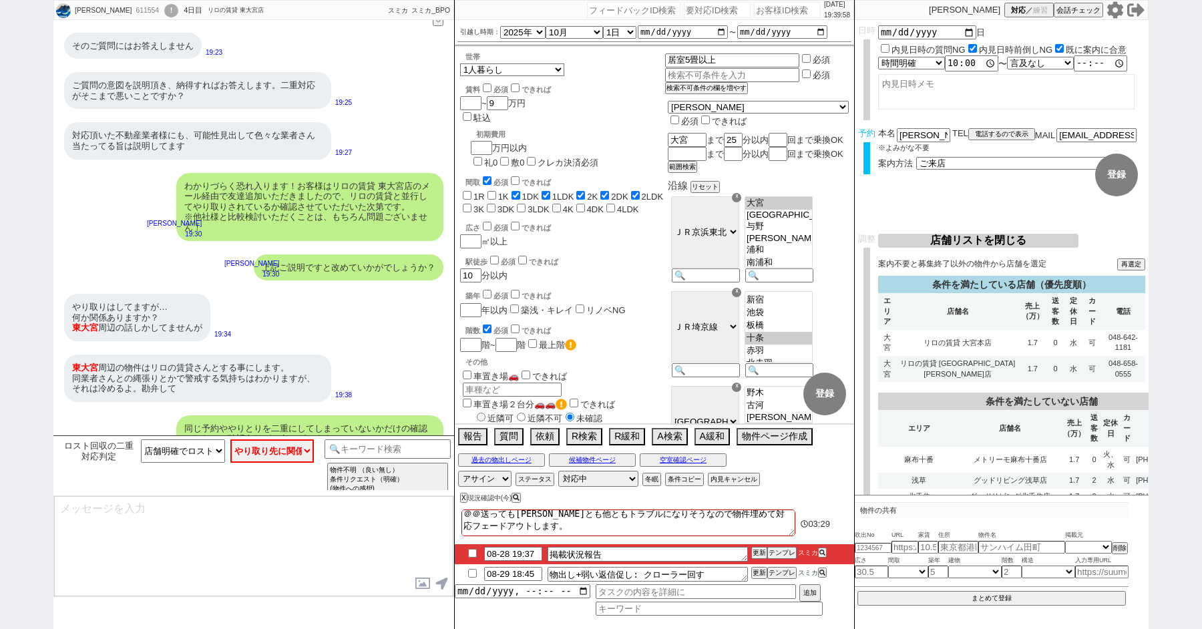
scroll to position [4229, 0]
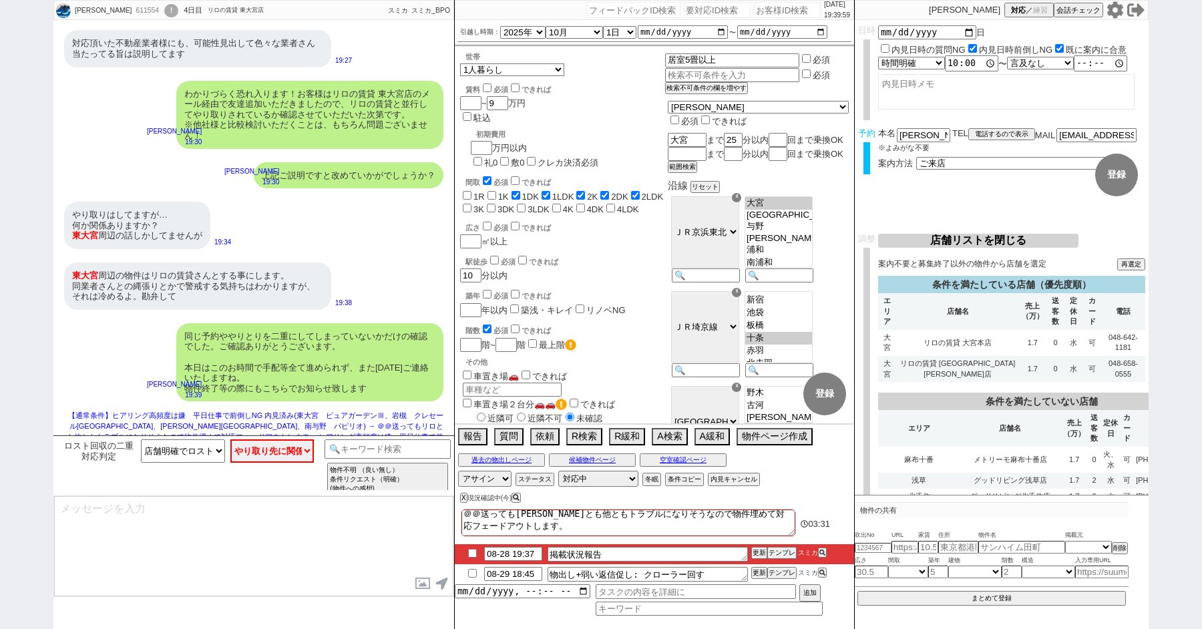
click at [473, 553] on input "checkbox" at bounding box center [472, 553] width 19 height 9
click at [472, 571] on input "checkbox" at bounding box center [472, 573] width 19 height 9
click at [499, 591] on input "datetime-local" at bounding box center [523, 590] width 136 height 11
click at [619, 595] on input "text" at bounding box center [696, 592] width 200 height 15
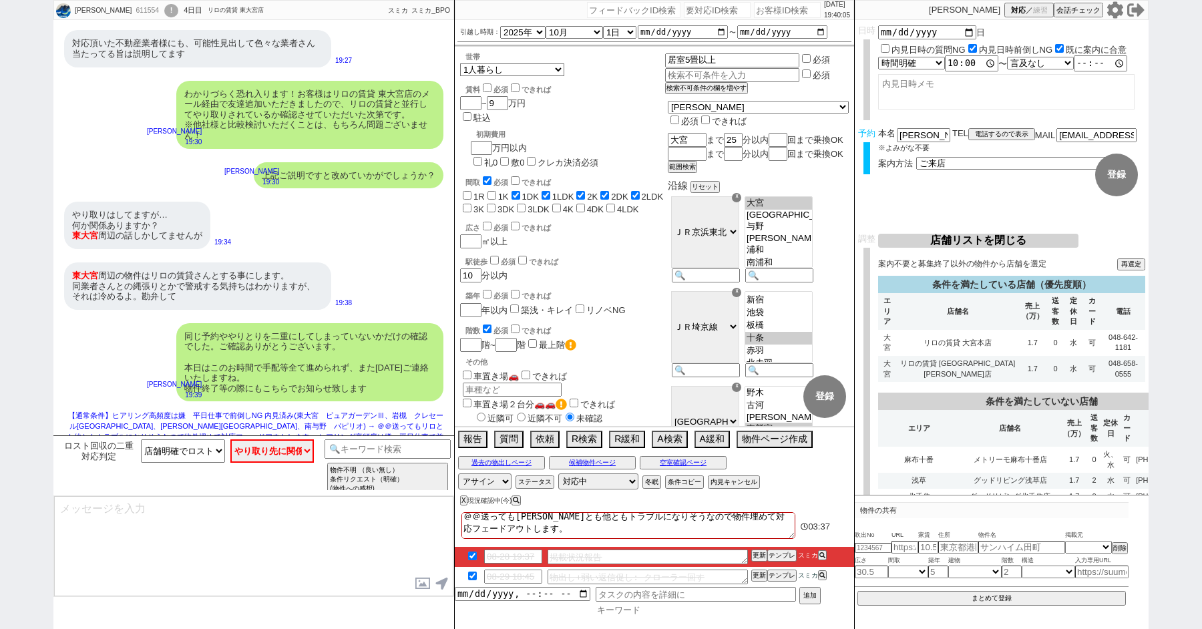
click at [623, 613] on input at bounding box center [709, 610] width 227 height 11
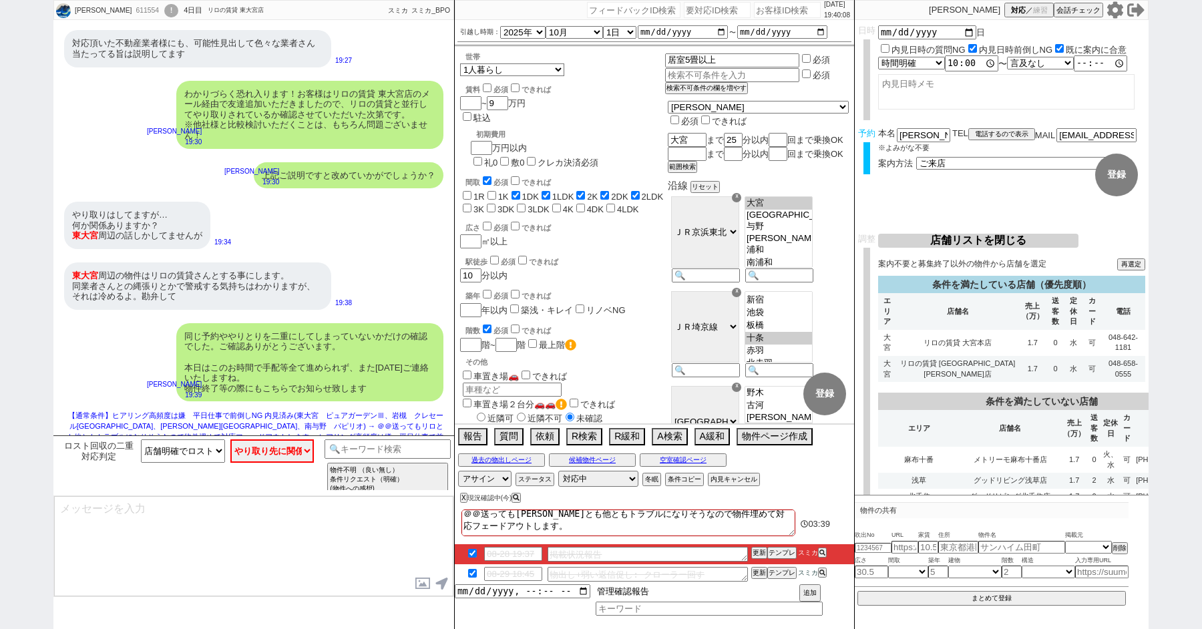
click at [700, 590] on input "管理確認報告" at bounding box center [696, 592] width 200 height 15
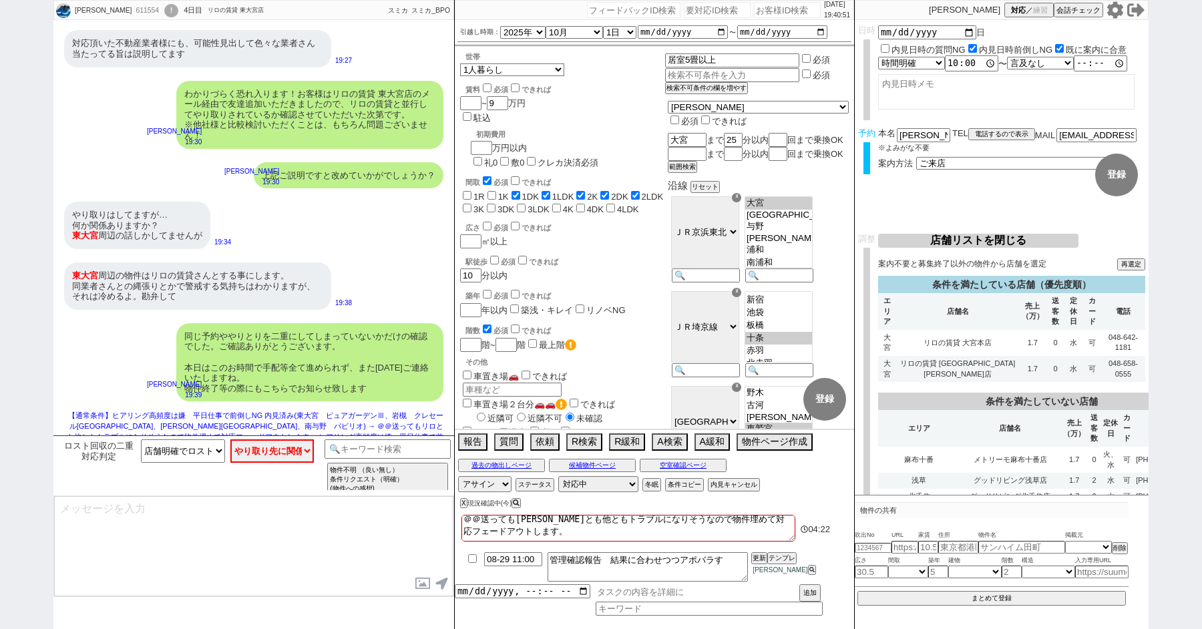
scroll to position [0, 0]
click at [529, 530] on textarea "＠＠送ってもリロとも他ともトラブルになりそうなので物件埋めて対応フェードアウトします。 ヒアリング高頻度は嫌　平日仕事で前倒しNG" at bounding box center [629, 528] width 334 height 27
click at [339, 256] on div "東大宮 周辺の物件はリロの賃貸さんとする事にします。 同業者さんとの縄張りとかで警戒する気持ちはわかりますが、それは冷めるよ。勘弁して 19:38" at bounding box center [253, 286] width 401 height 61
click at [519, 482] on button "ステータス" at bounding box center [534, 485] width 36 height 11
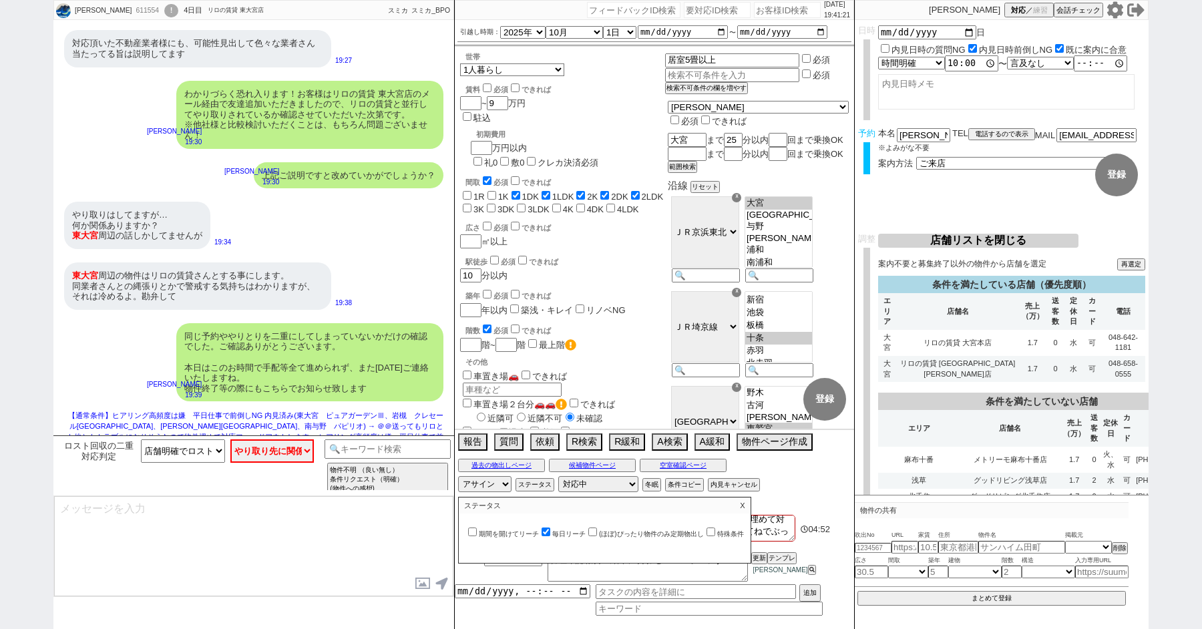
click at [472, 530] on input "期間を開けてリーチ" at bounding box center [472, 532] width 9 height 9
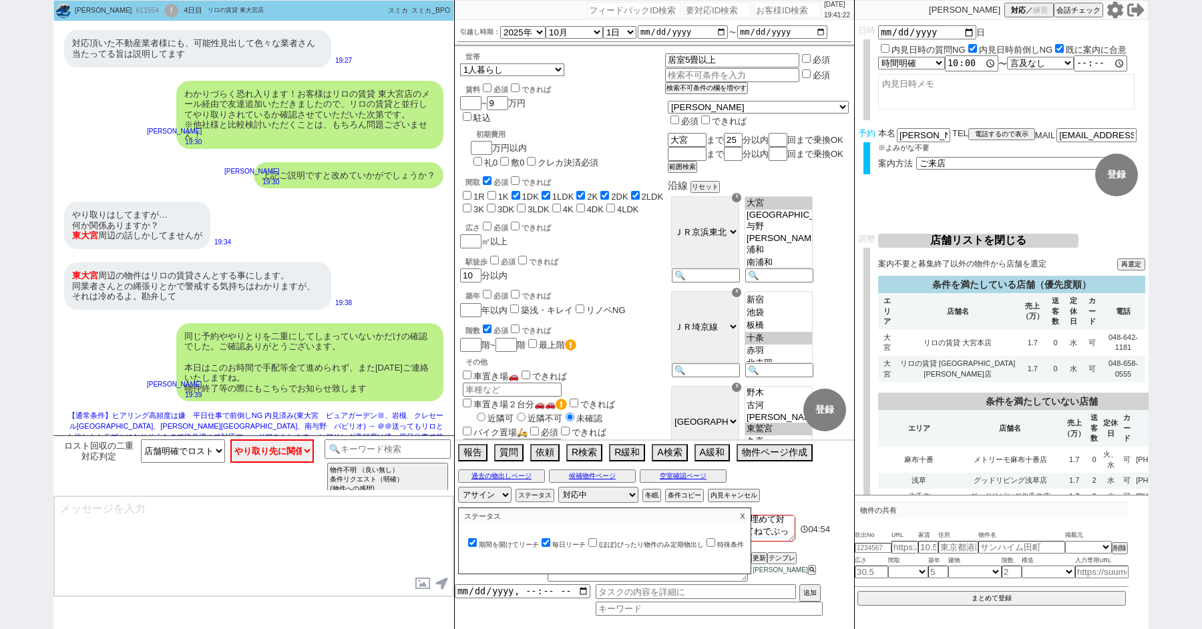
click at [748, 518] on p "X" at bounding box center [742, 516] width 15 height 16
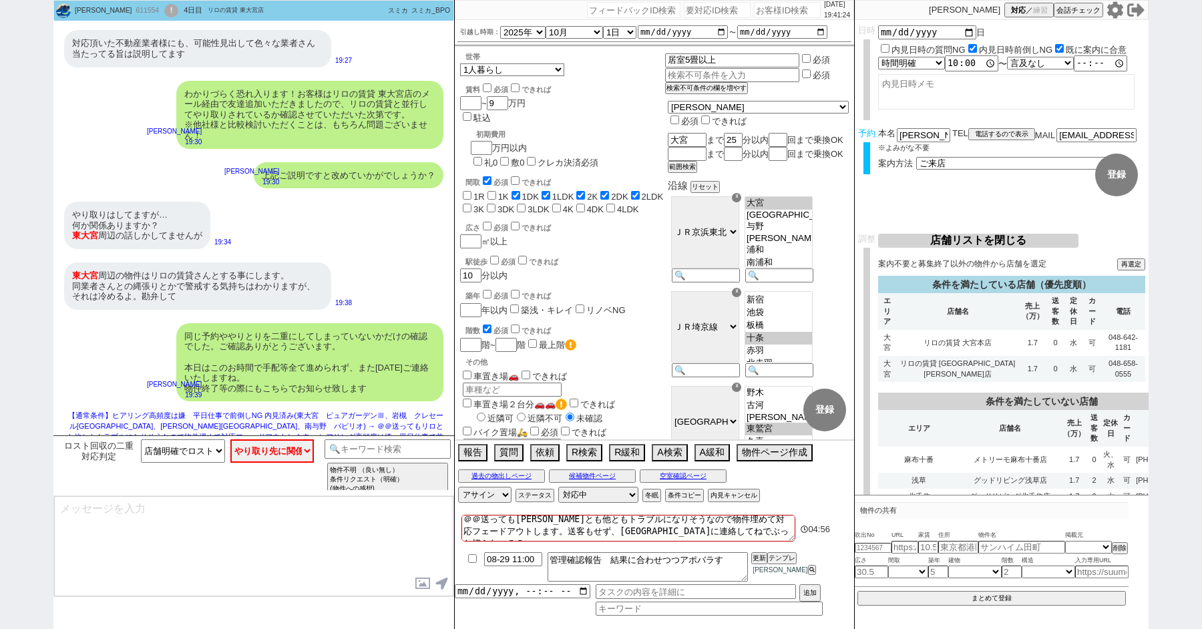
scroll to position [0, 0]
click at [124, 160] on div "上記ご説明ですと改めていかがでしょうか？ 小澤結 19:30" at bounding box center [253, 176] width 401 height 40
click at [132, 13] on div "611554" at bounding box center [147, 10] width 30 height 11
copy div "611554"
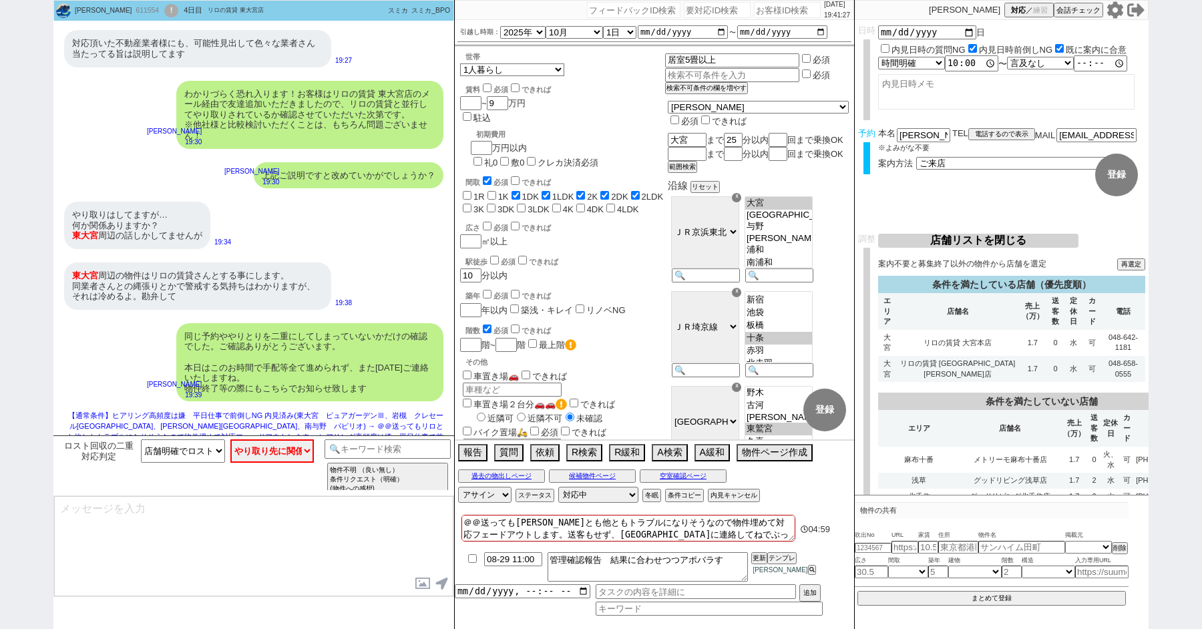
click at [164, 9] on div "!" at bounding box center [171, 10] width 14 height 13
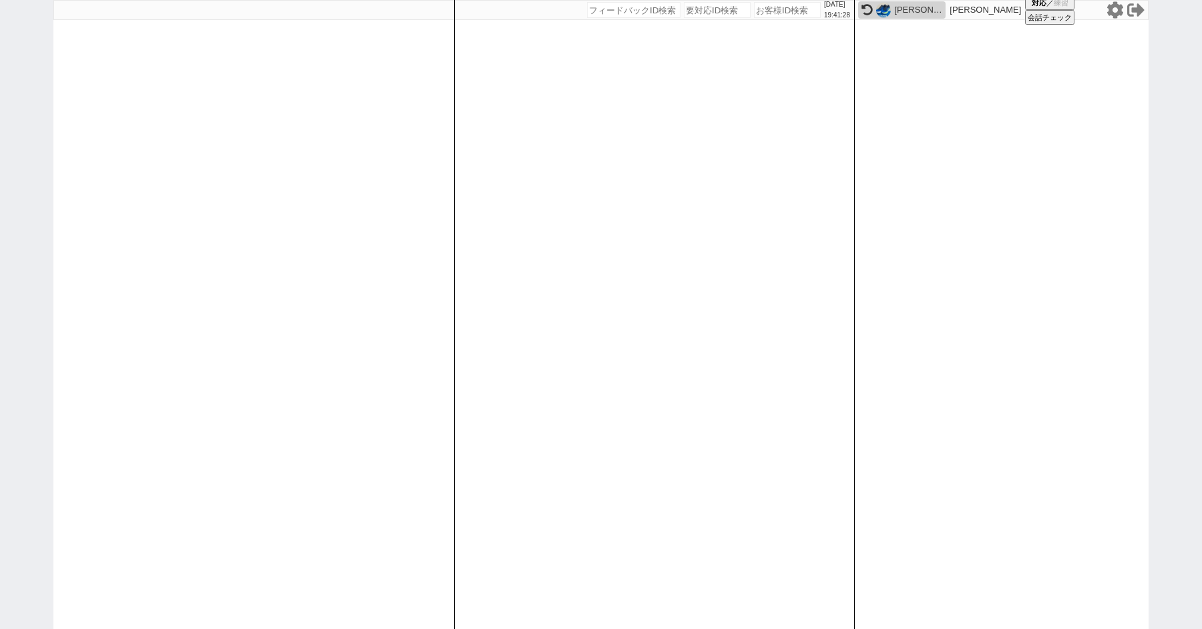
click at [28, 110] on div "2025/08/28 19:41:28 候補物件を追加してしてください 紹介した物件一覧 他社物件を追加する 空室確認ページに追加・削除 紹介した物件一覧 他…" at bounding box center [601, 314] width 1202 height 629
paste input "611554"
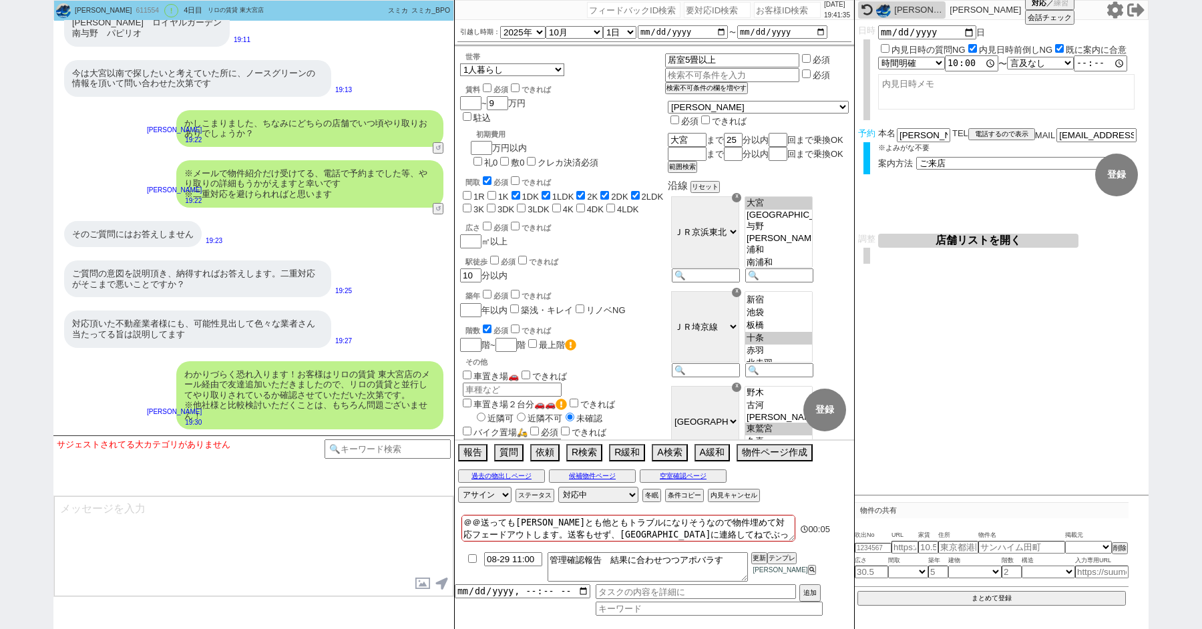
scroll to position [3668, 0]
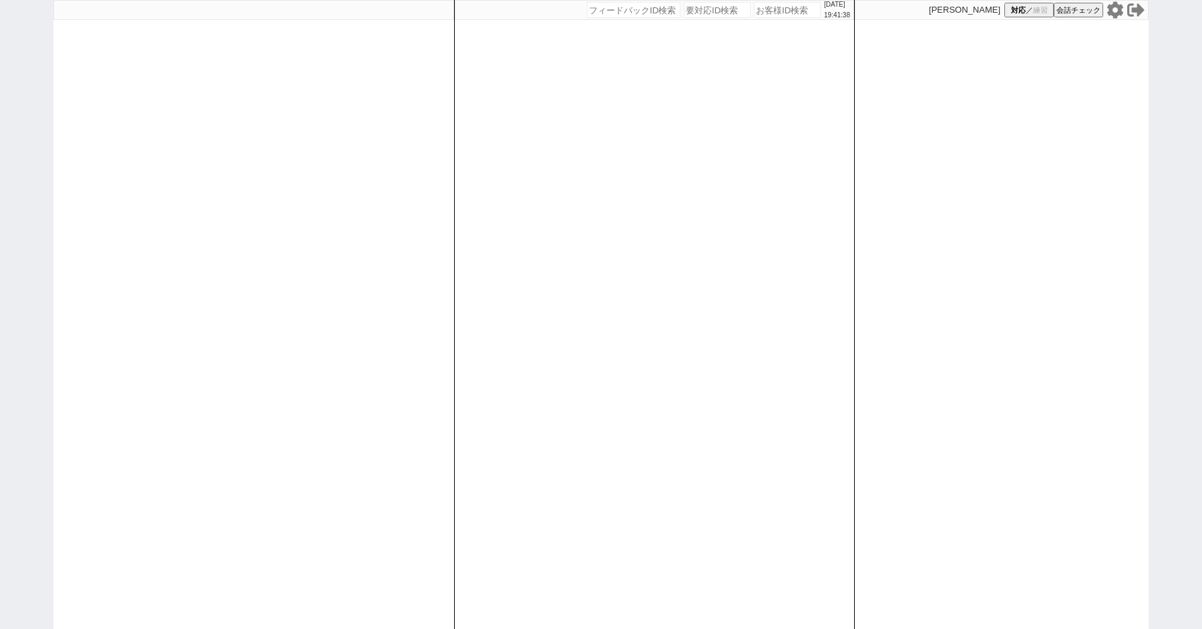
click at [19, 214] on div "[DATE] 19:41:38 候補物件を追加してしてください 紹介した物件一覧 他社物件を追加する 空室確認ページに追加・削除 紹介した物件一覧 他社物件を…" at bounding box center [601, 314] width 1202 height 629
select select "1"
select select "2"
select select "5"
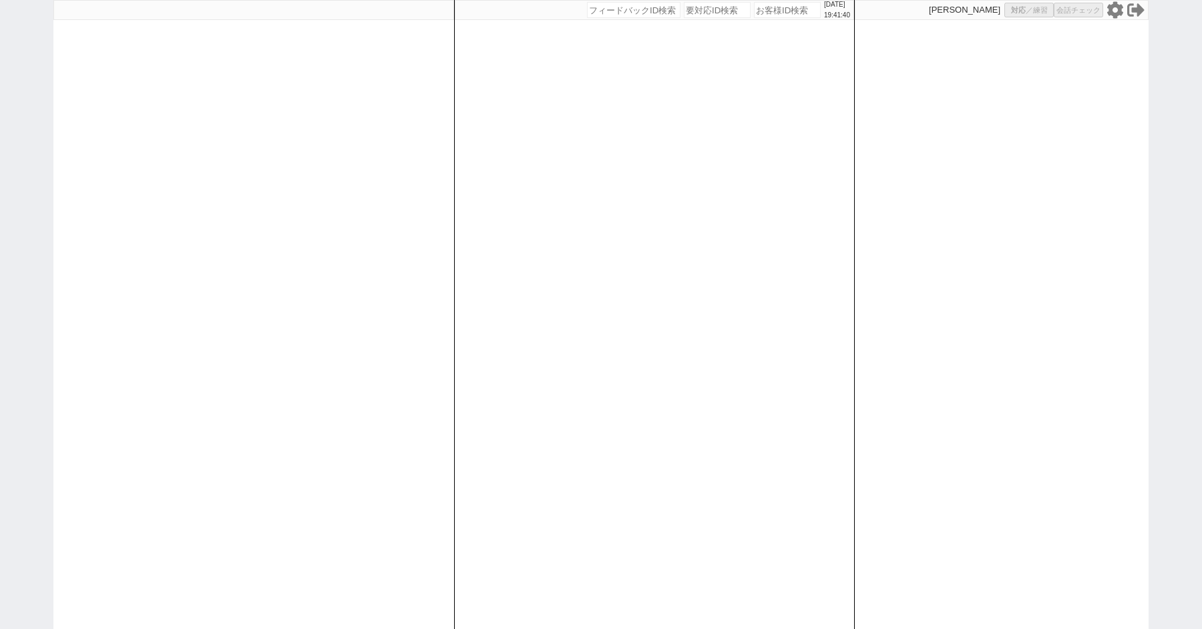
select select
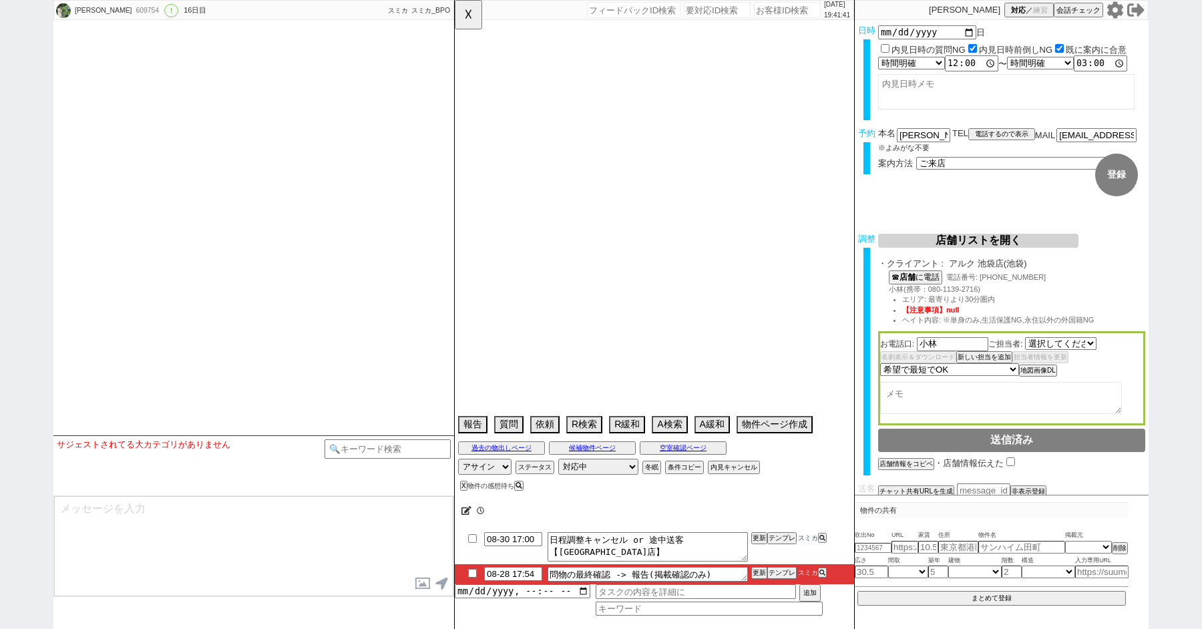
select select "2093"
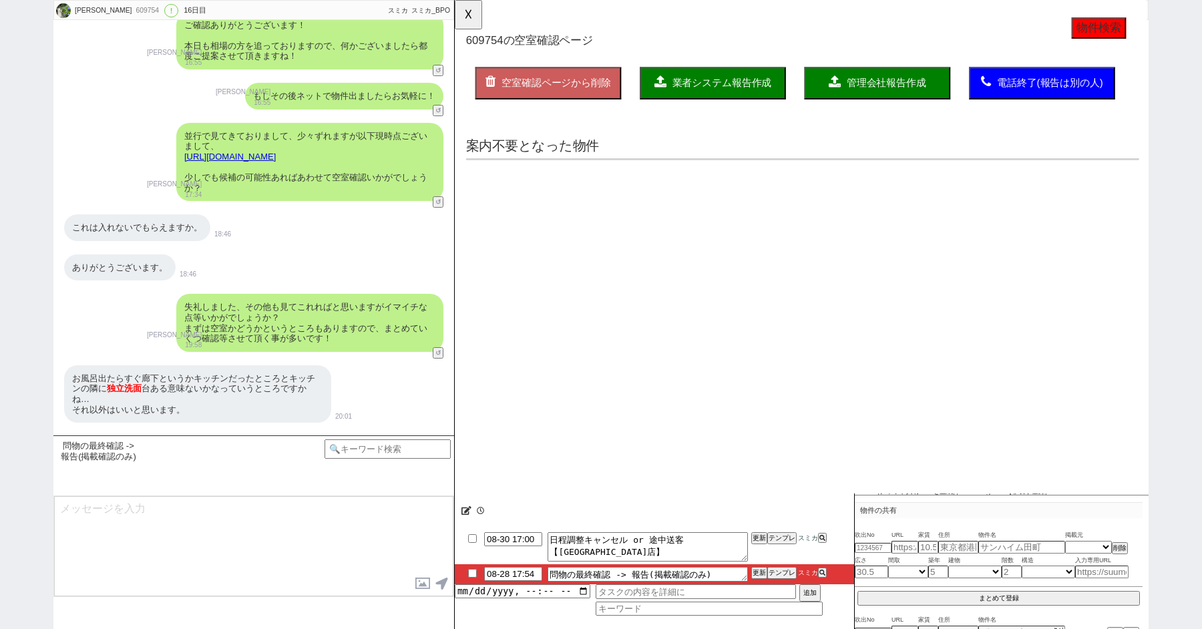
scroll to position [17052, 0]
type textarea "他社なし@新潟から来る"
select select "2025"
select select "9"
select select "27"
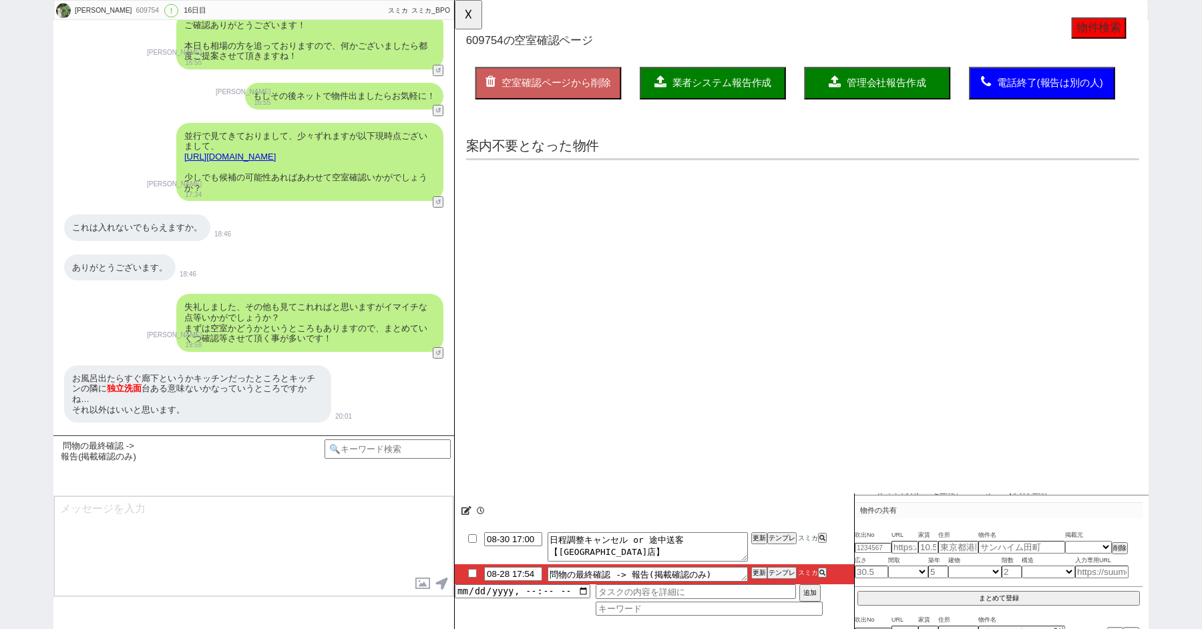
select select "0"
select select "60"
select select "59"
select select "75"
select select "14"
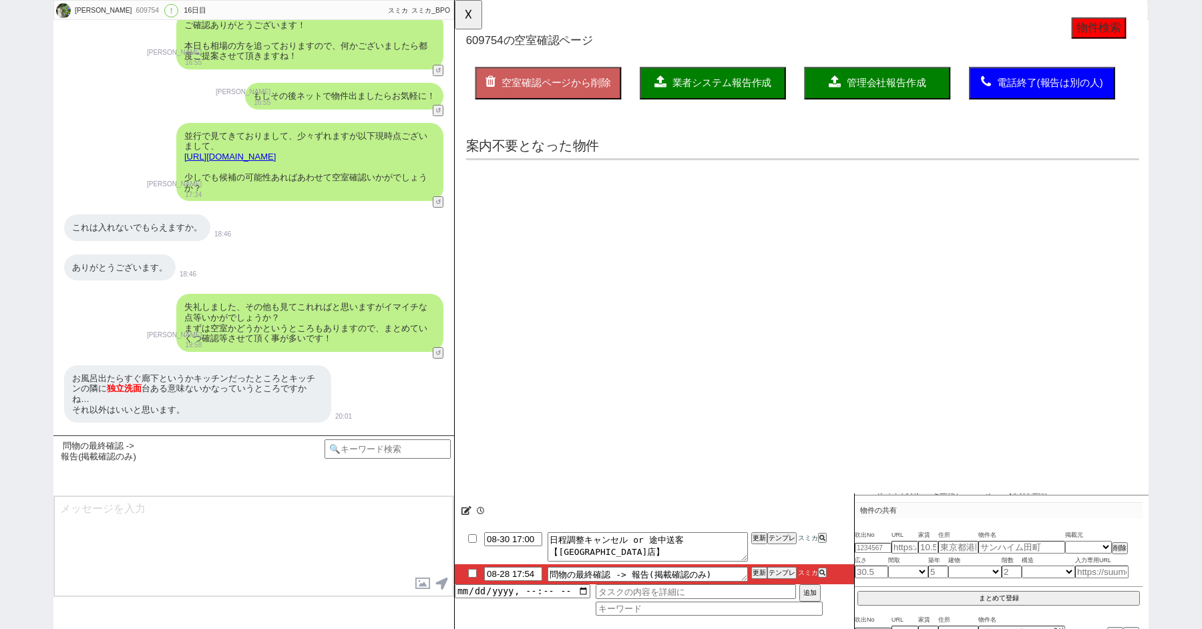
select select "819"
select select "62"
select select "1510"
select select "65"
select select "[DATE]"
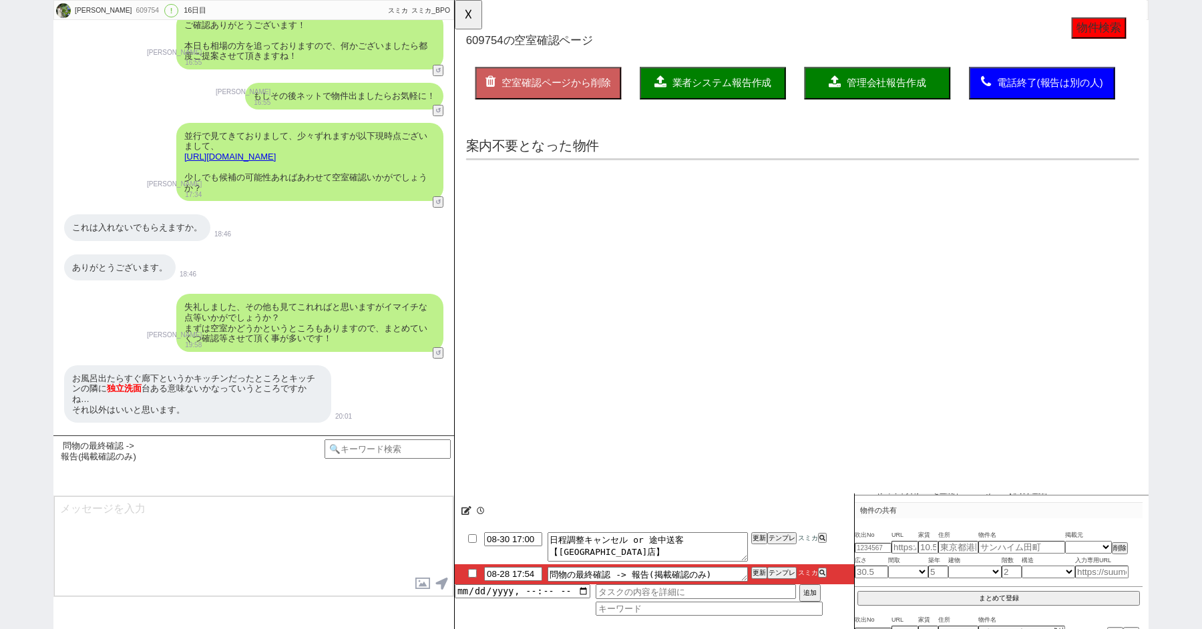
select select "23"
select select "733"
select select "67"
select select "64"
select select "[DATE]"
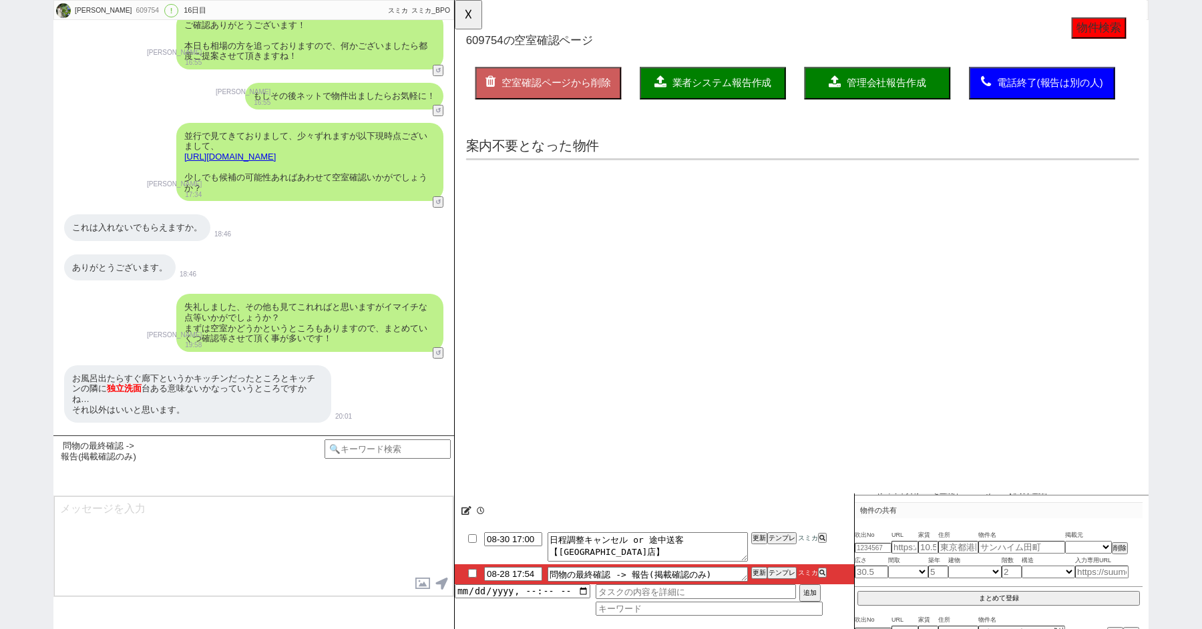
select select "63"
select select "70"
select select "1685"
select select "69"
select select "66"
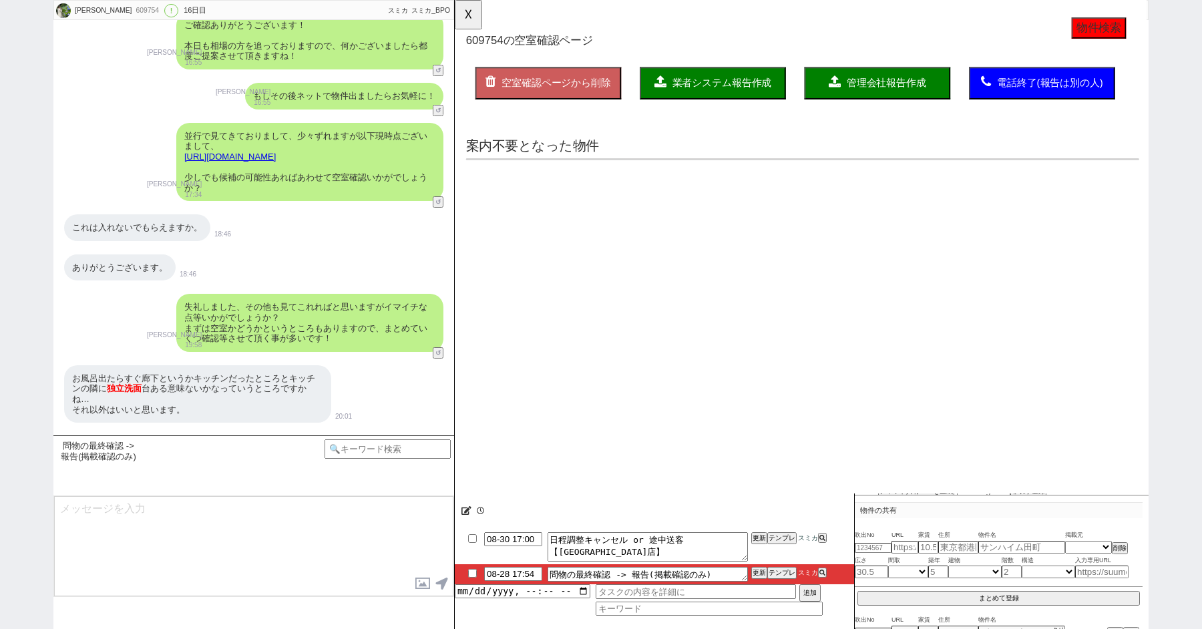
select select "71"
select select "68"
select select "[DATE]"
select select "47"
select select "50"
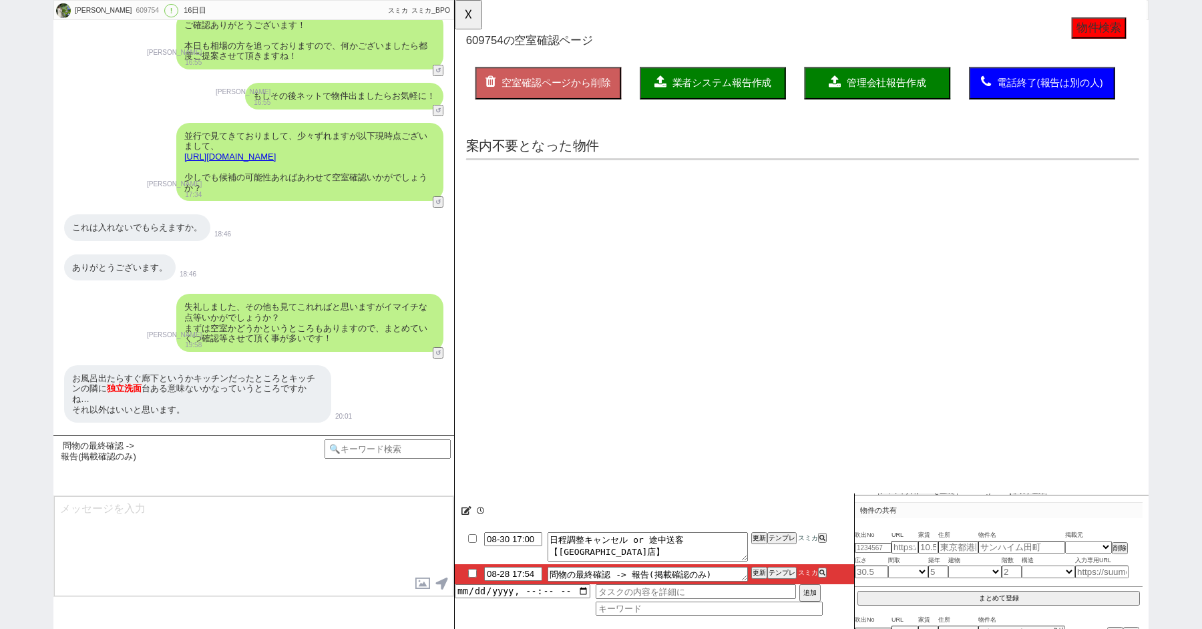
select select "53"
select select "74"
select select "56"
select select "25"
select select "3117"
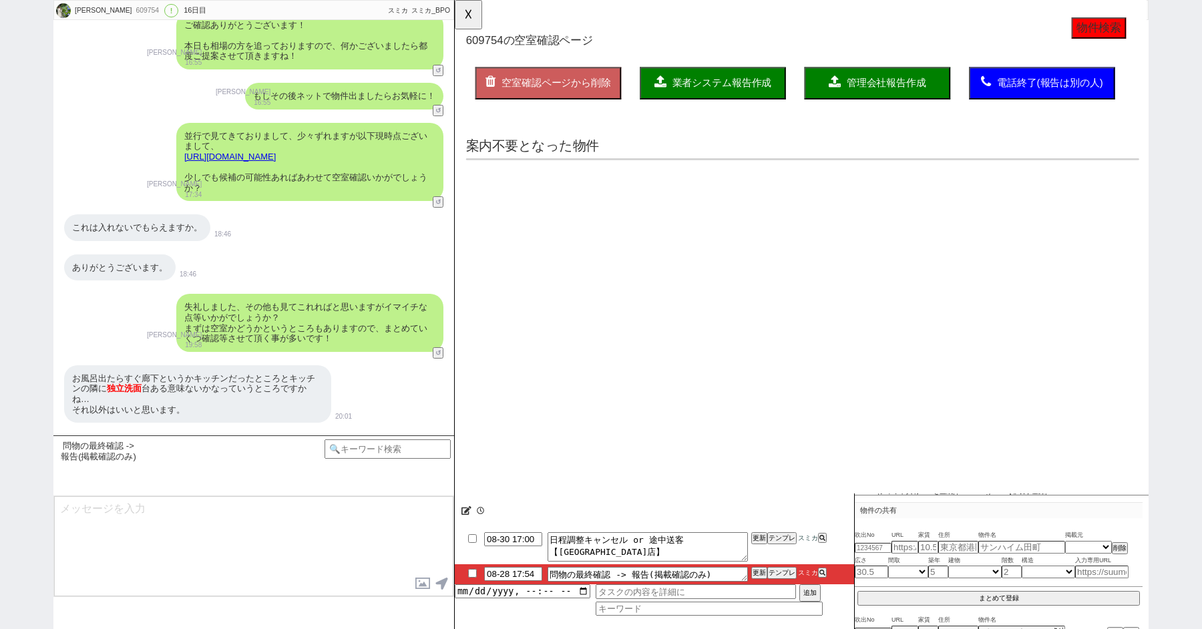
select select "48"
select select "44"
select select "52"
select select "7"
select select "55"
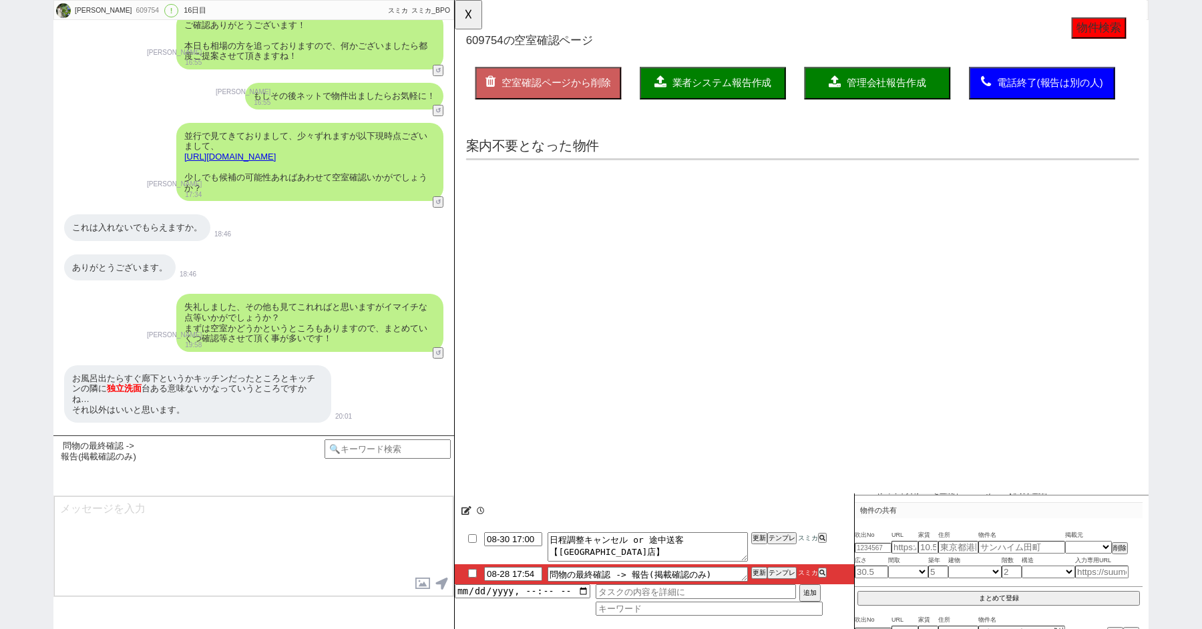
select select "12"
select select "11"
select select "38"
select select "61"
select select "72"
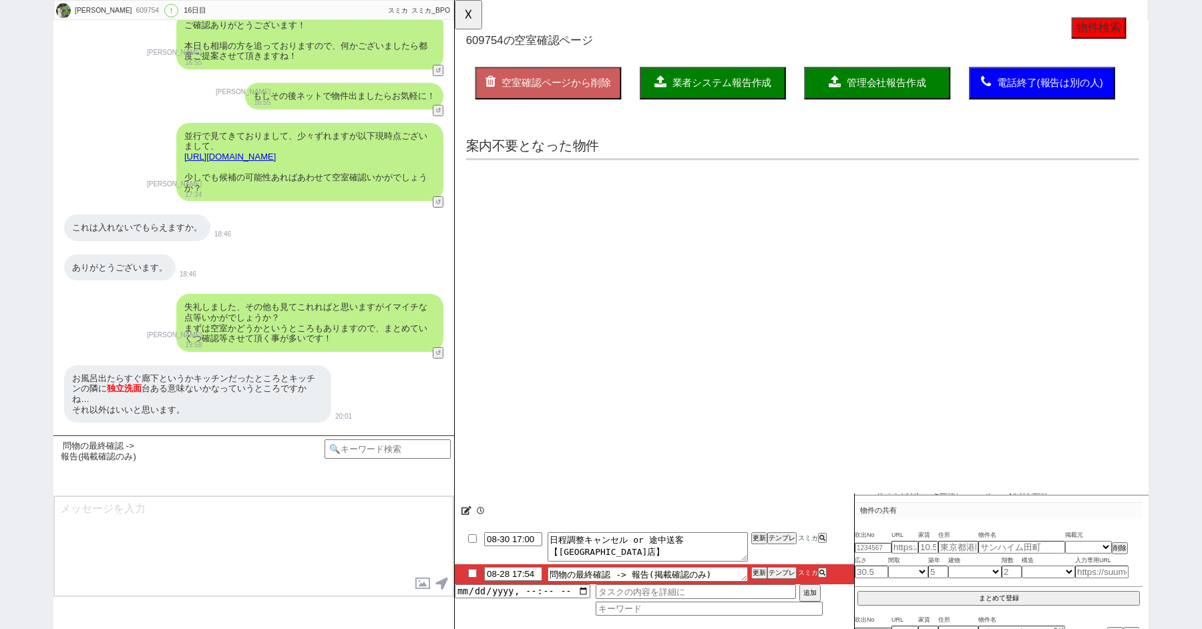
select select "[DATE]"
select select "15"
select select "35"
select select "29"
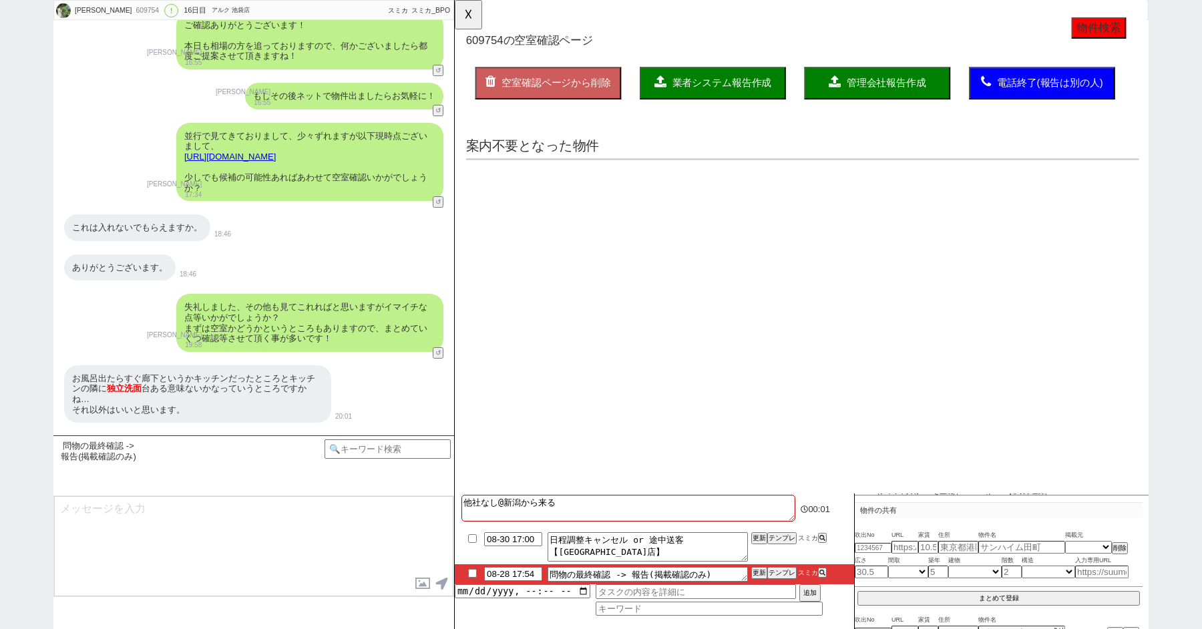
select select "another_room"
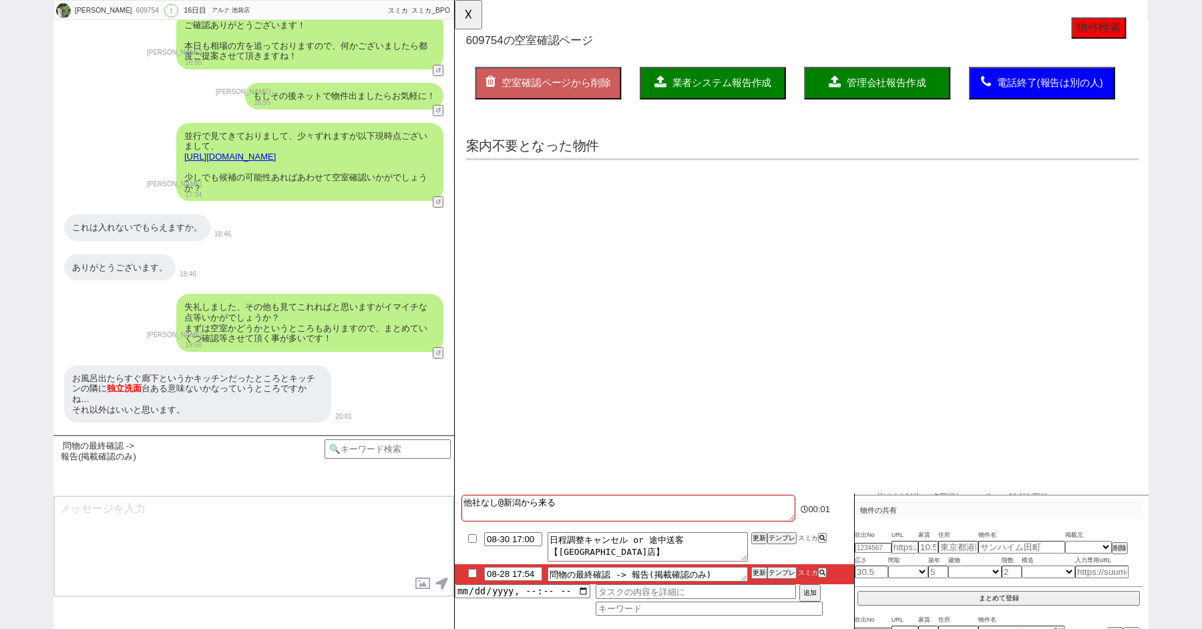
select select "another_room"
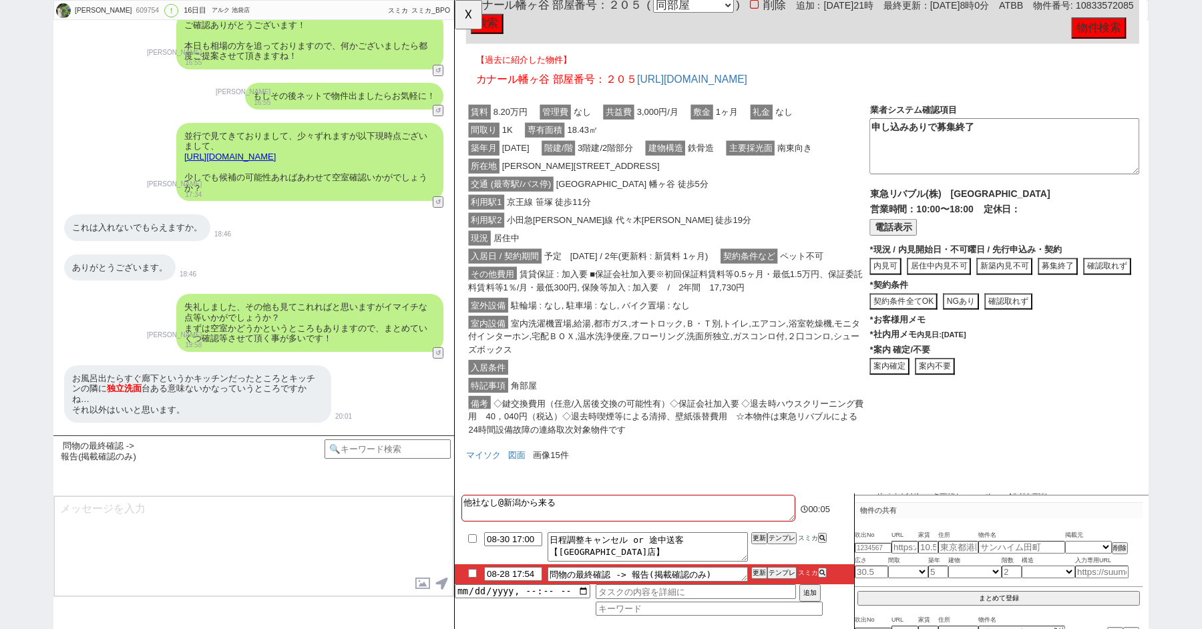
scroll to position [10675, 0]
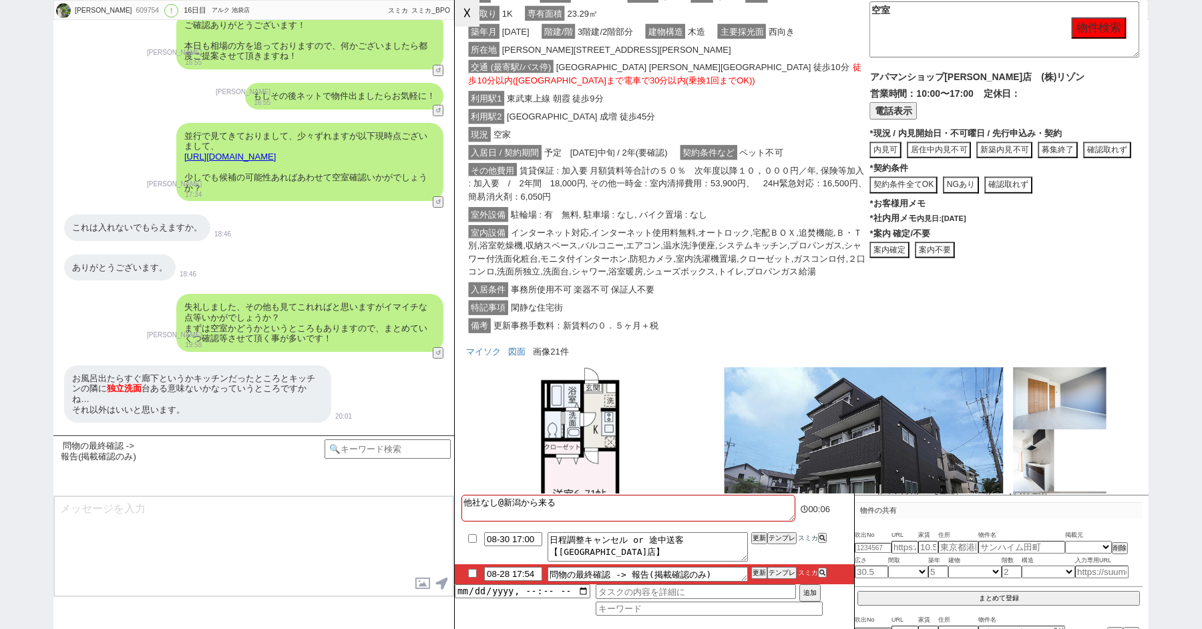
click at [464, 21] on button "☓" at bounding box center [467, 13] width 25 height 27
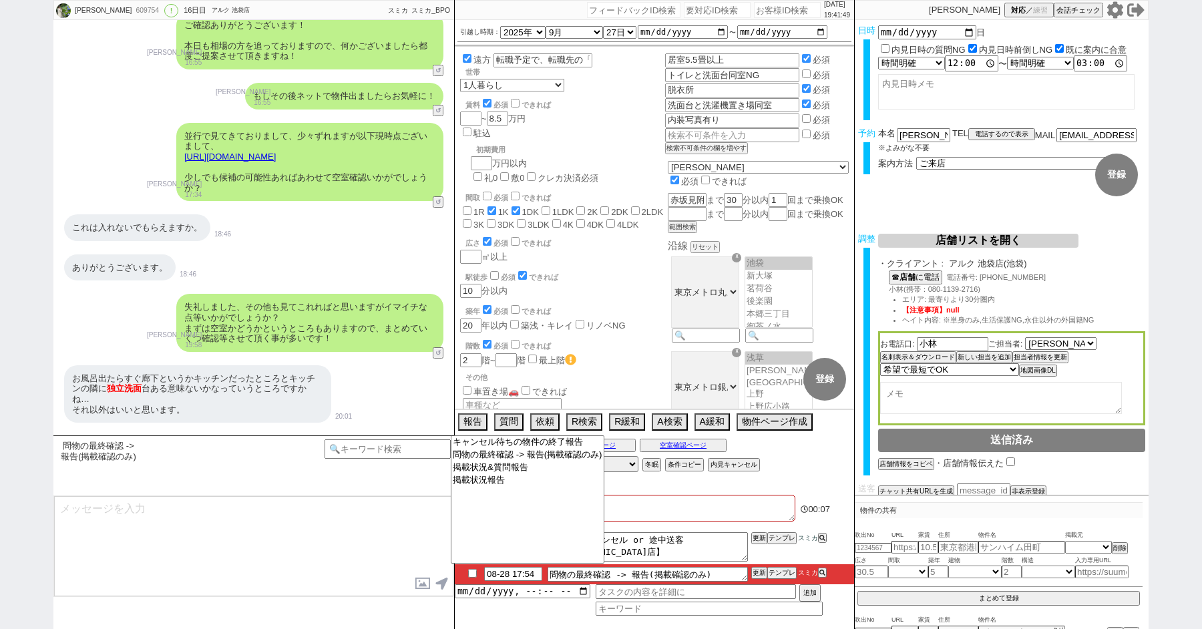
click at [317, 540] on textarea at bounding box center [253, 546] width 399 height 100
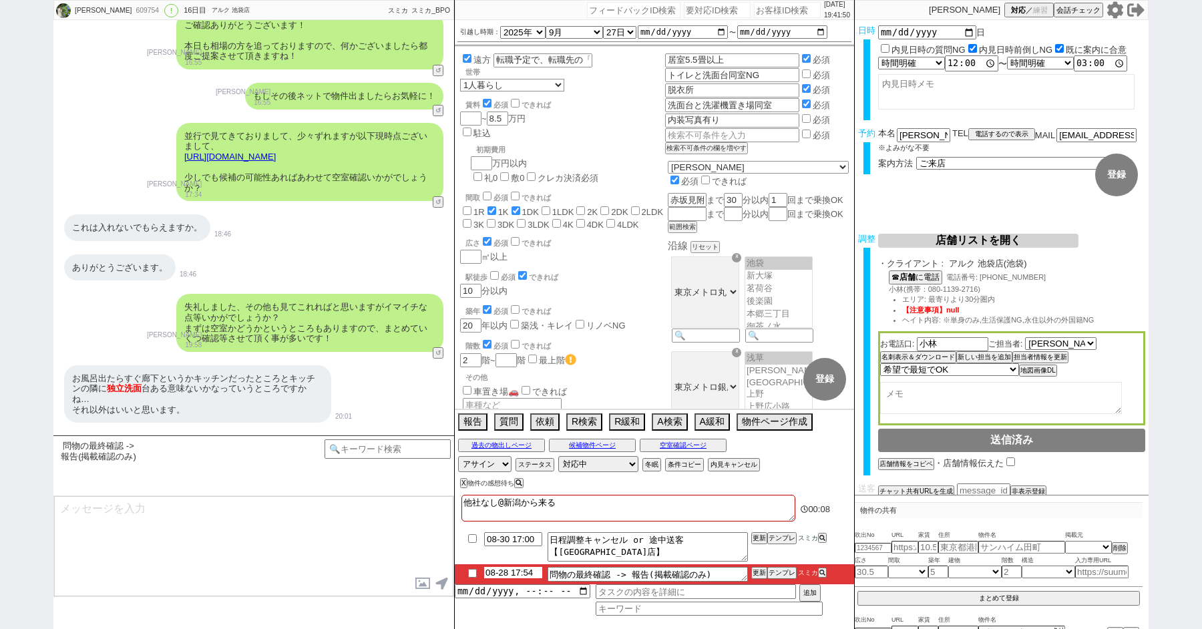
click at [506, 574] on input "08-28 17:54" at bounding box center [513, 572] width 58 height 11
type input "08-29 10:00"
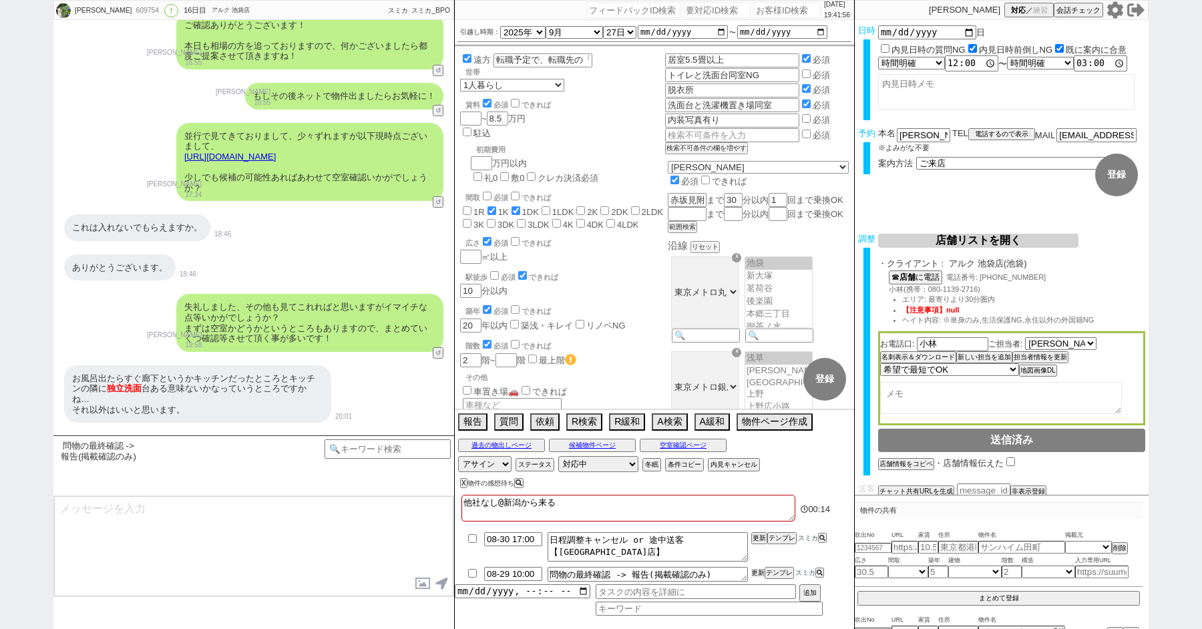
click at [758, 572] on button "更新" at bounding box center [758, 573] width 13 height 9
click at [62, 475] on div "ご感想ありがとございます、反映して色々と見てまいりますね！ [PERSON_NAME] 15:49 32425-A1" at bounding box center [253, 500] width 401 height 50
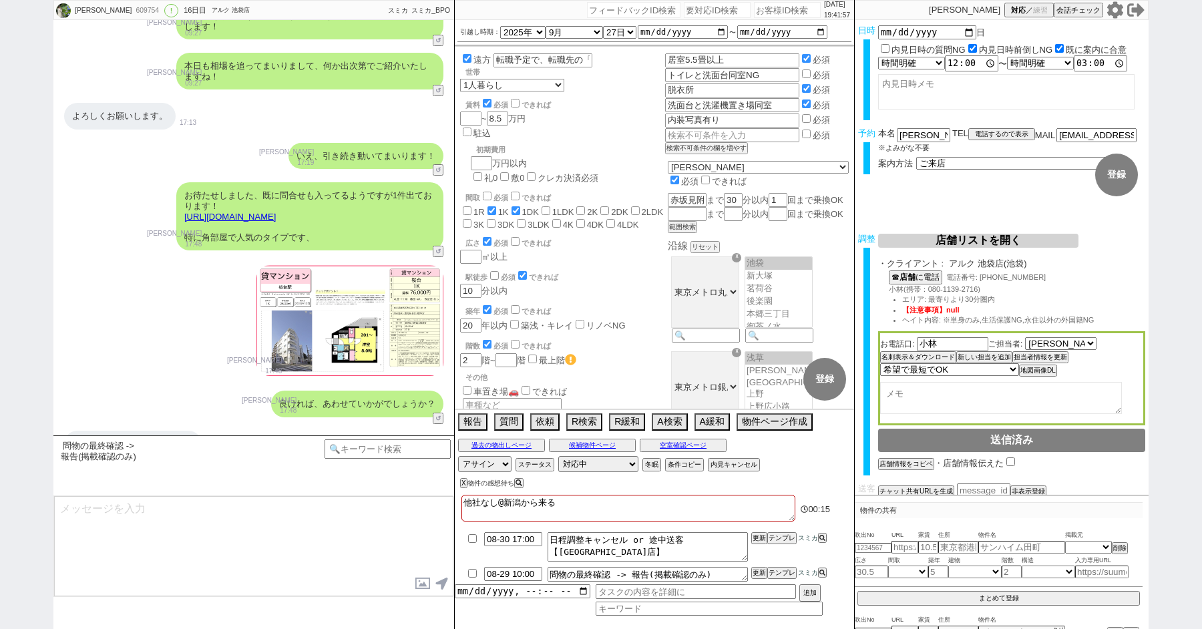
scroll to position [17052, 0]
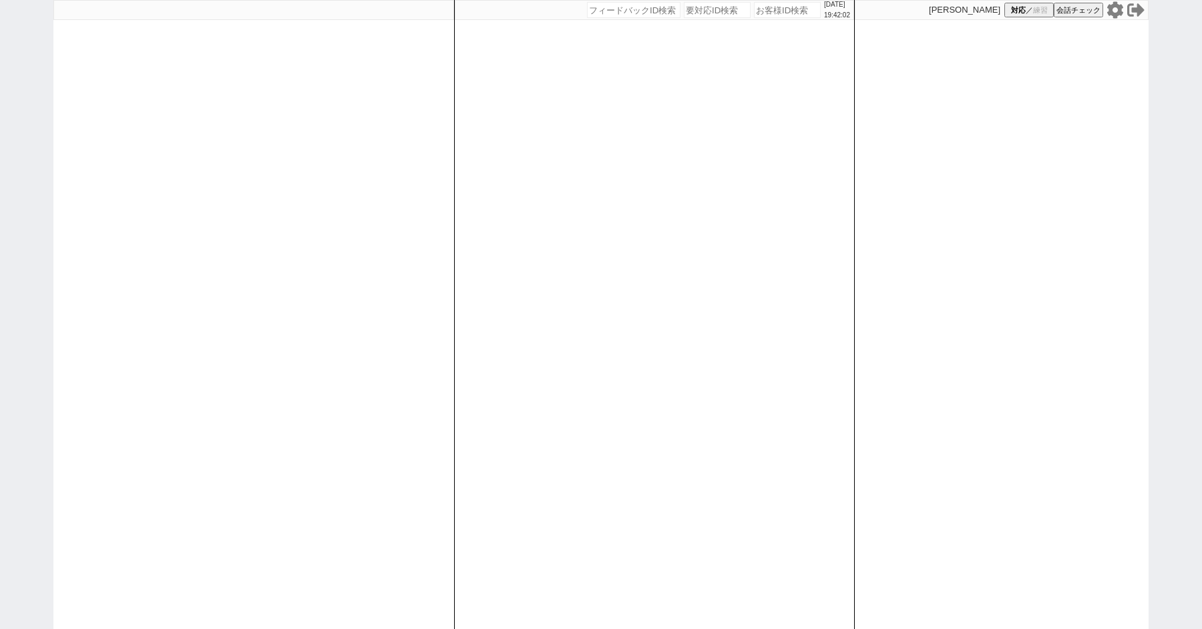
click at [47, 214] on div "[DATE] 19:42:02 候補物件を追加してしてください 紹介した物件一覧 他社物件を追加する 空室確認ページに追加・削除 紹介した物件一覧 他社物件を…" at bounding box center [601, 314] width 1202 height 629
select select "1"
select select "2"
select select
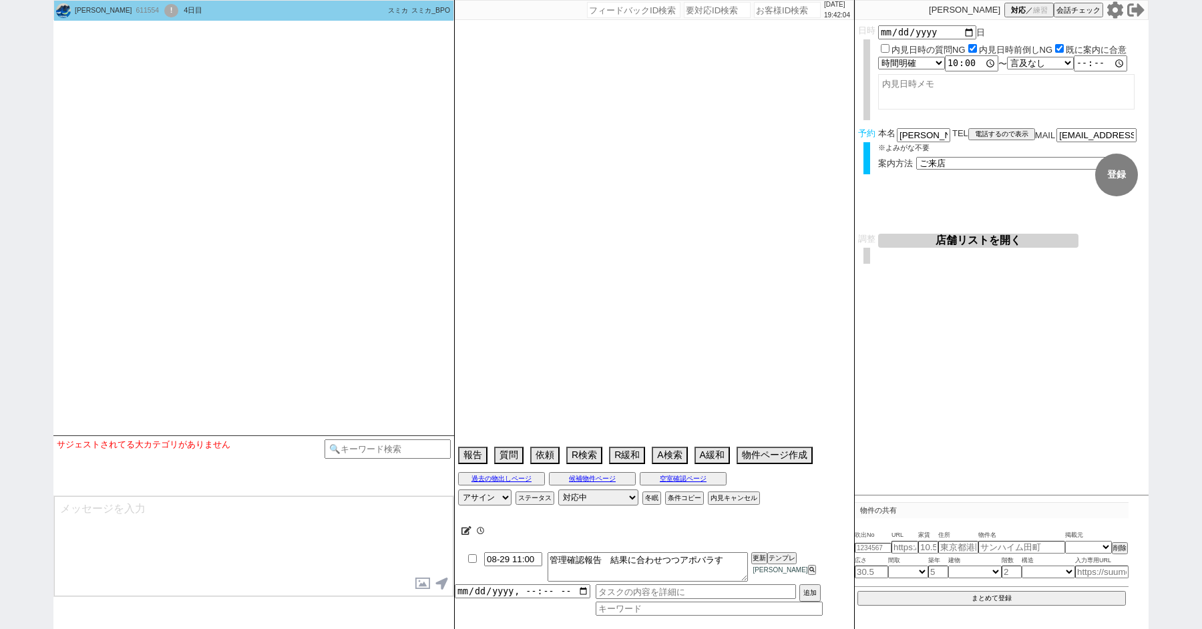
scroll to position [4242, 0]
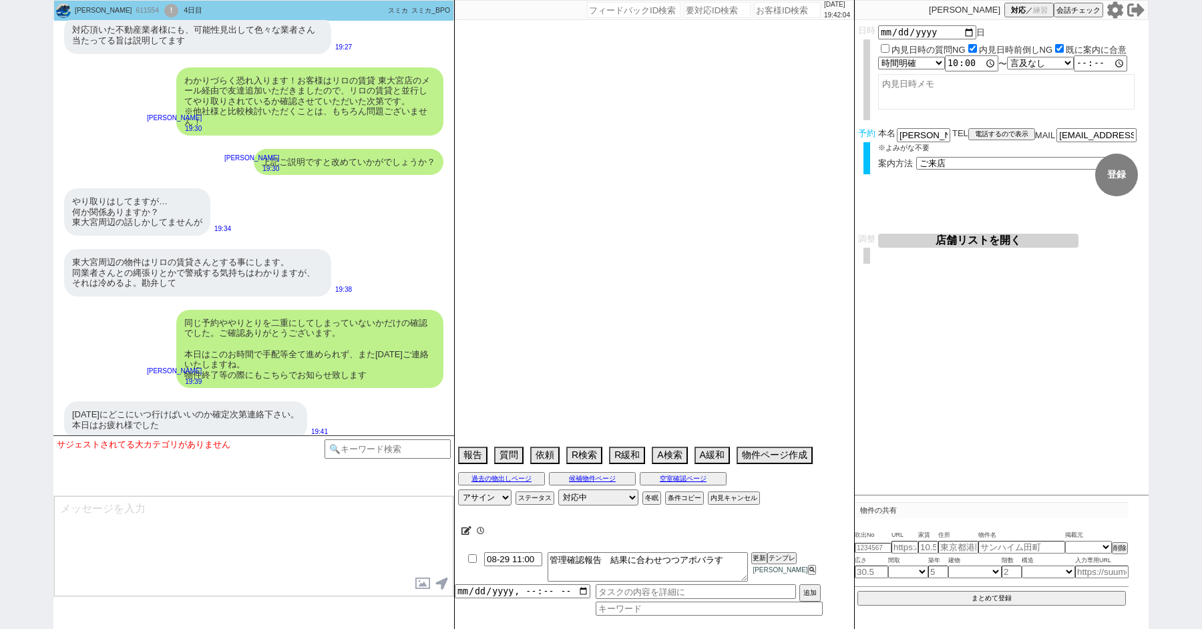
type textarea "＠＠送っても[PERSON_NAME]とも他ともトラブルになりそうなので物件埋めて対応フェードアウトします。送客もせず、[GEOGRAPHIC_DATA]に連…"
select select "2025"
select select "10"
select select "1"
select select "0"
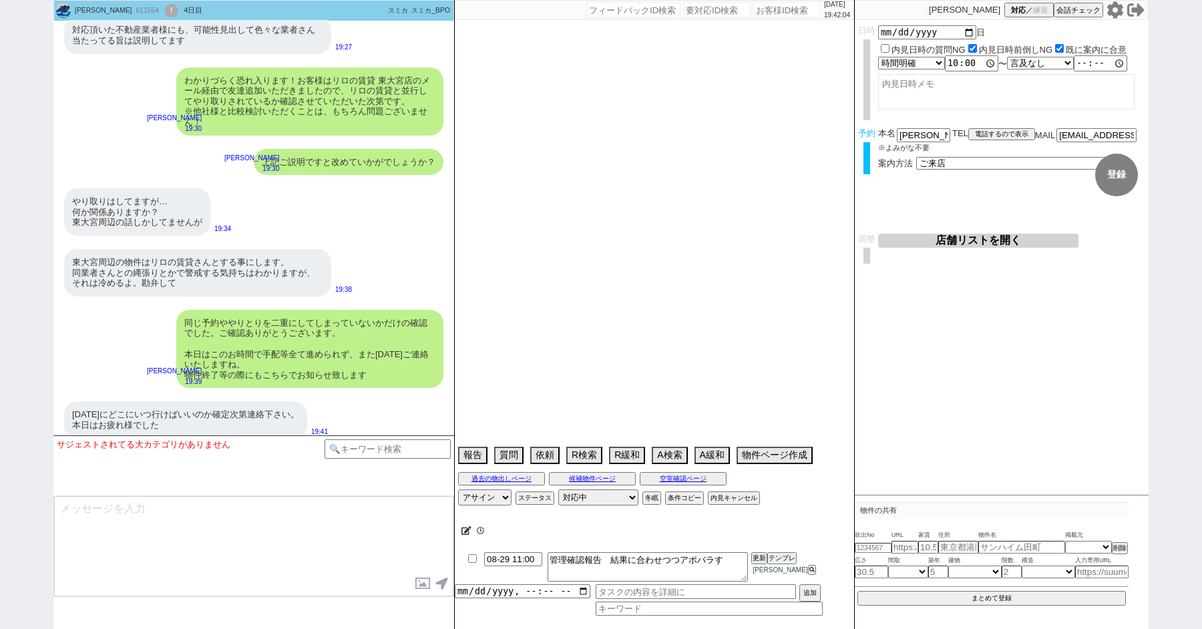
select select "23"
select select "25"
select select "791"
select select "9"
select select "324"
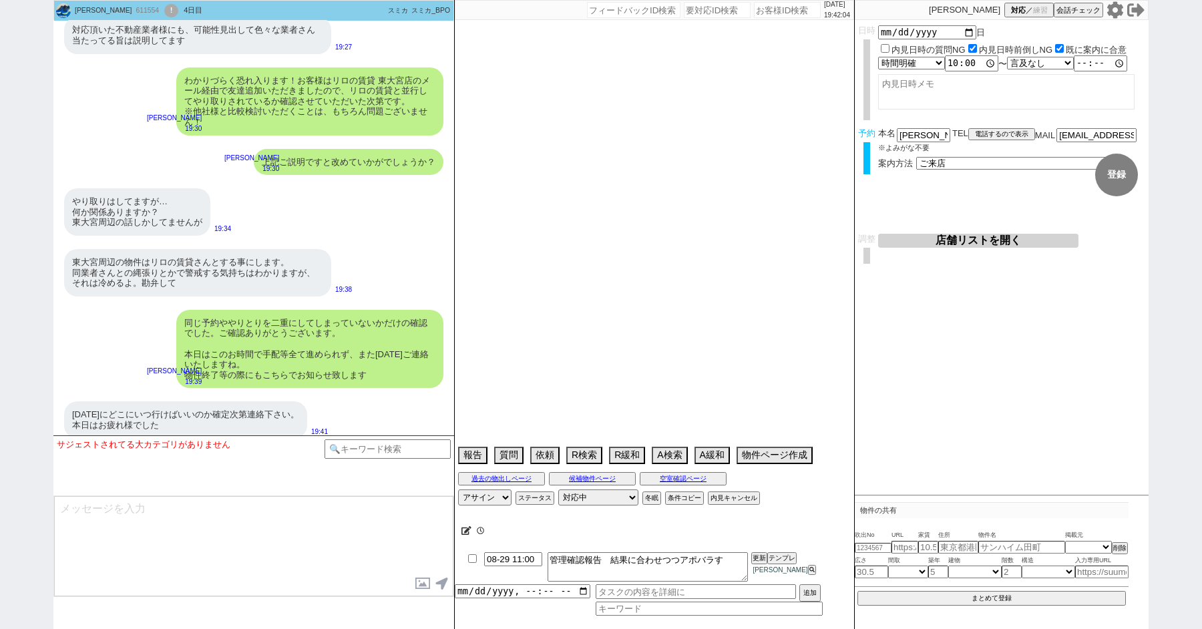
select select "10"
select select "367"
select select "16"
select select "534"
select select "35"
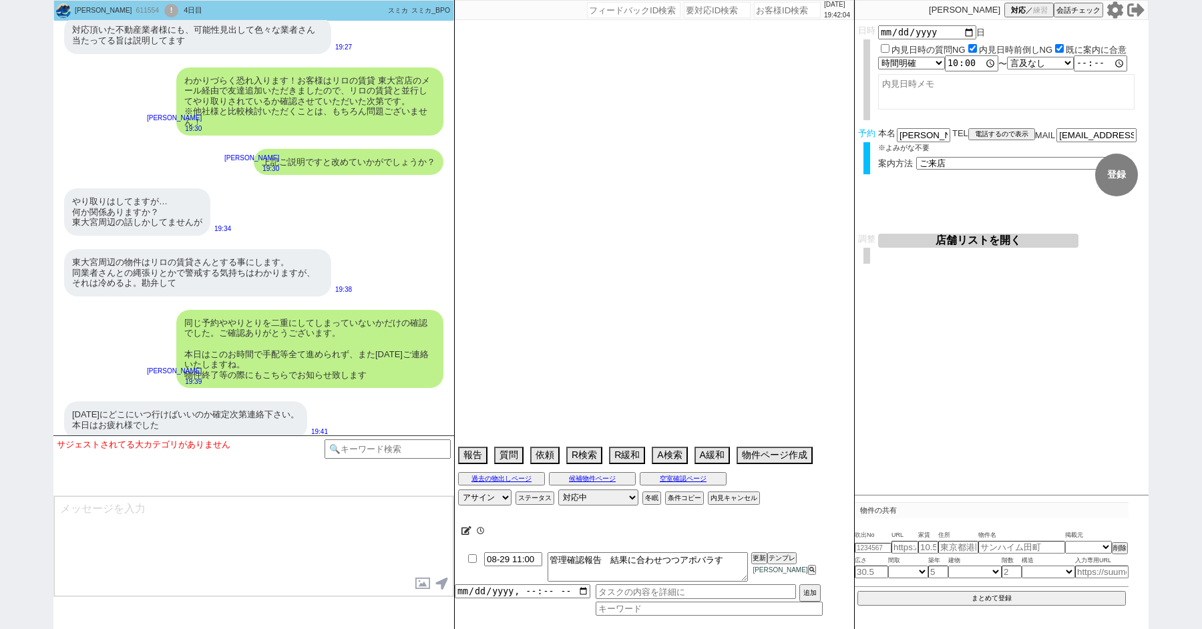
select select "1023"
select select "33"
select select "976"
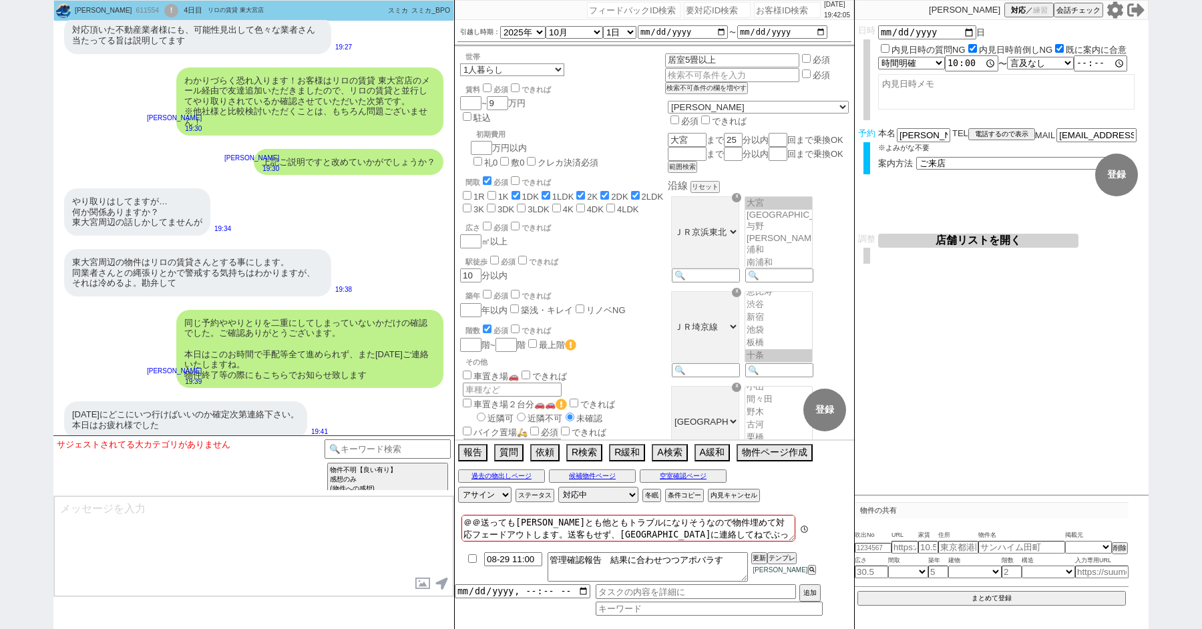
scroll to position [334, 0]
click at [178, 541] on textarea at bounding box center [253, 546] width 399 height 100
drag, startPoint x: 156, startPoint y: 511, endPoint x: 321, endPoint y: 513, distance: 164.4
click at [321, 513] on textarea "かしこまりました。引き続きよろしくお願い致します。" at bounding box center [253, 546] width 399 height 100
type textarea "かしこまりました。またご連絡致します。"
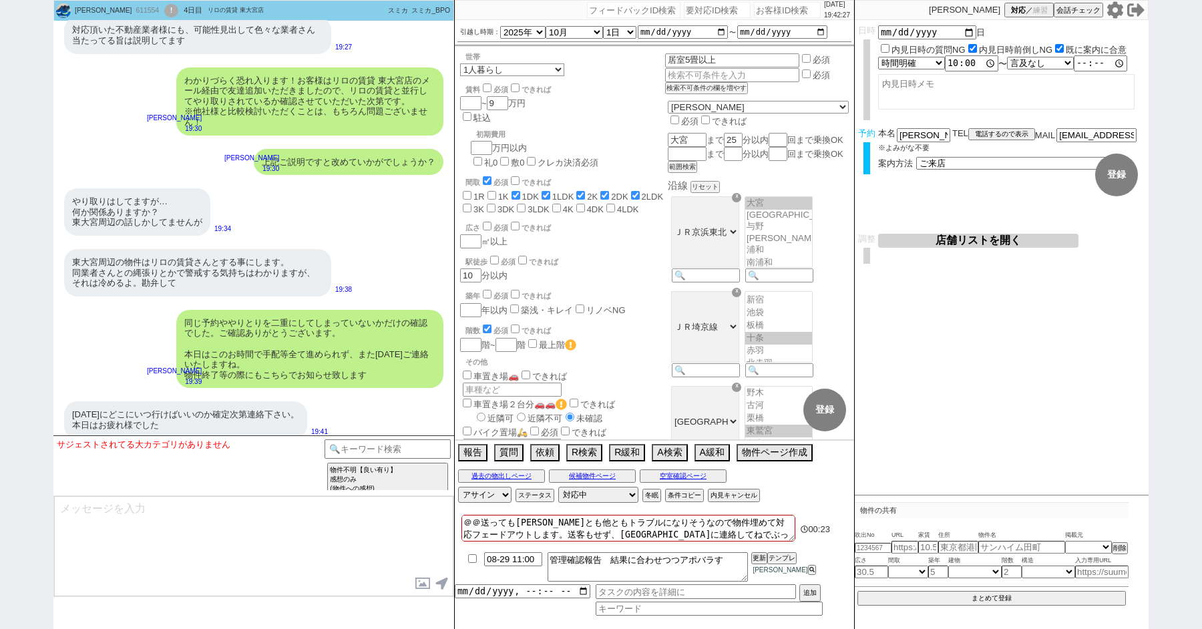
scroll to position [4282, 0]
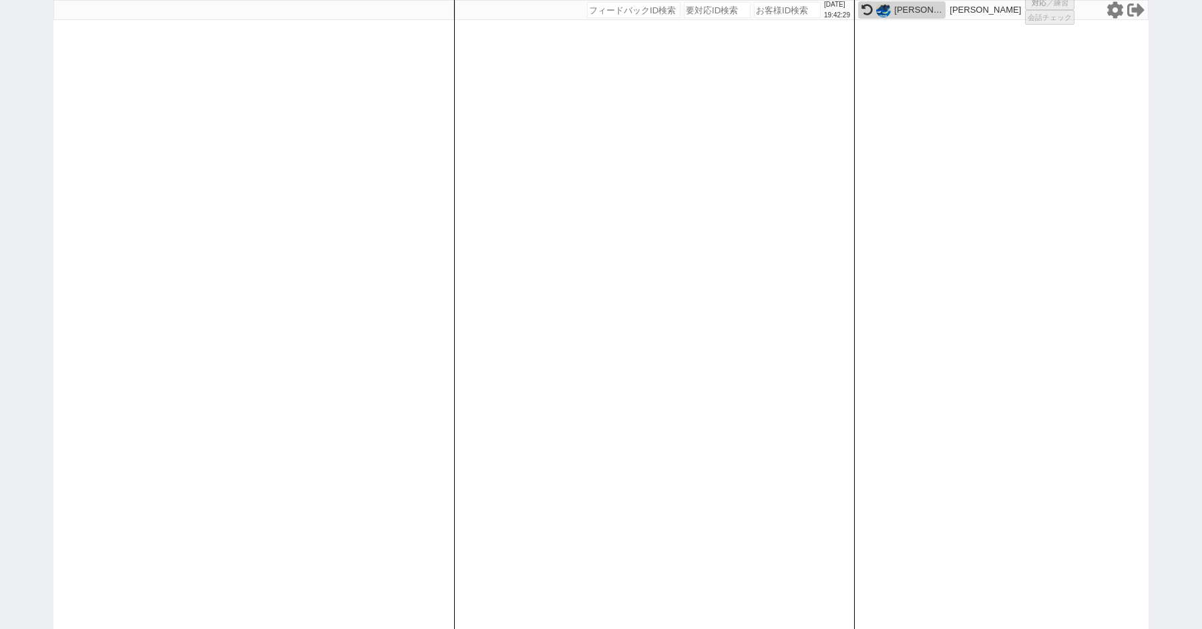
select select
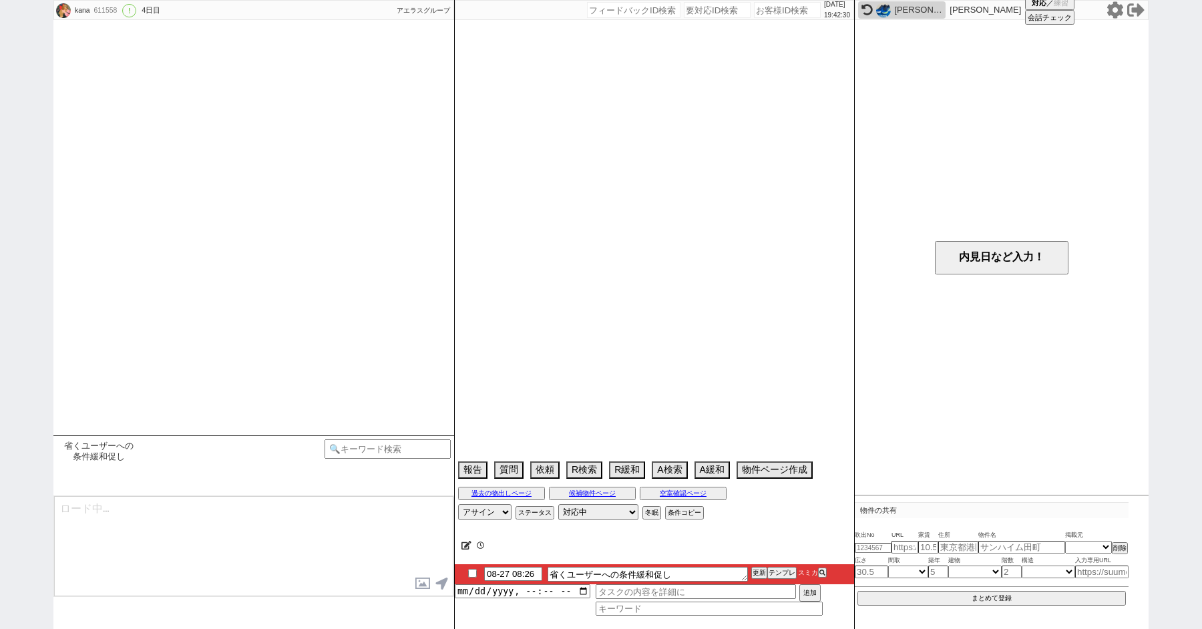
scroll to position [967, 0]
select select "2025"
select select "10"
select select "35"
select select "1"
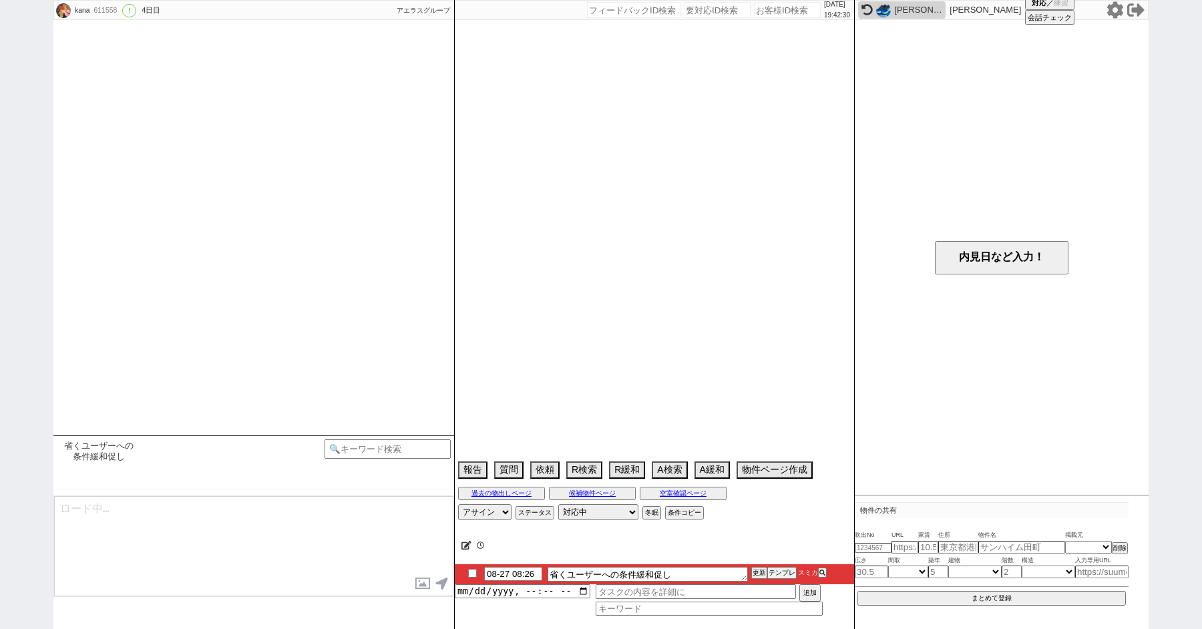
select select "840"
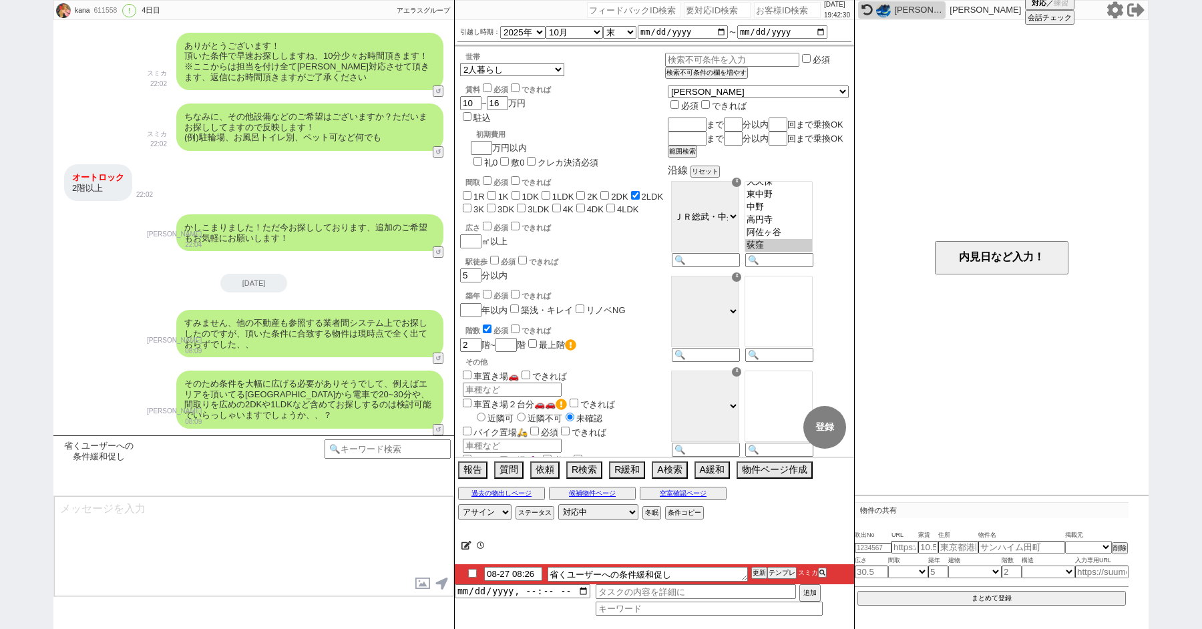
type textarea "先日おうかがいした条件のお話ですが、その後いかがでしょうか、、？ もし検討可能でしたら直ぐに物件をご紹介できそうではありますので、お手隙の際に頂けますと幸いで…"
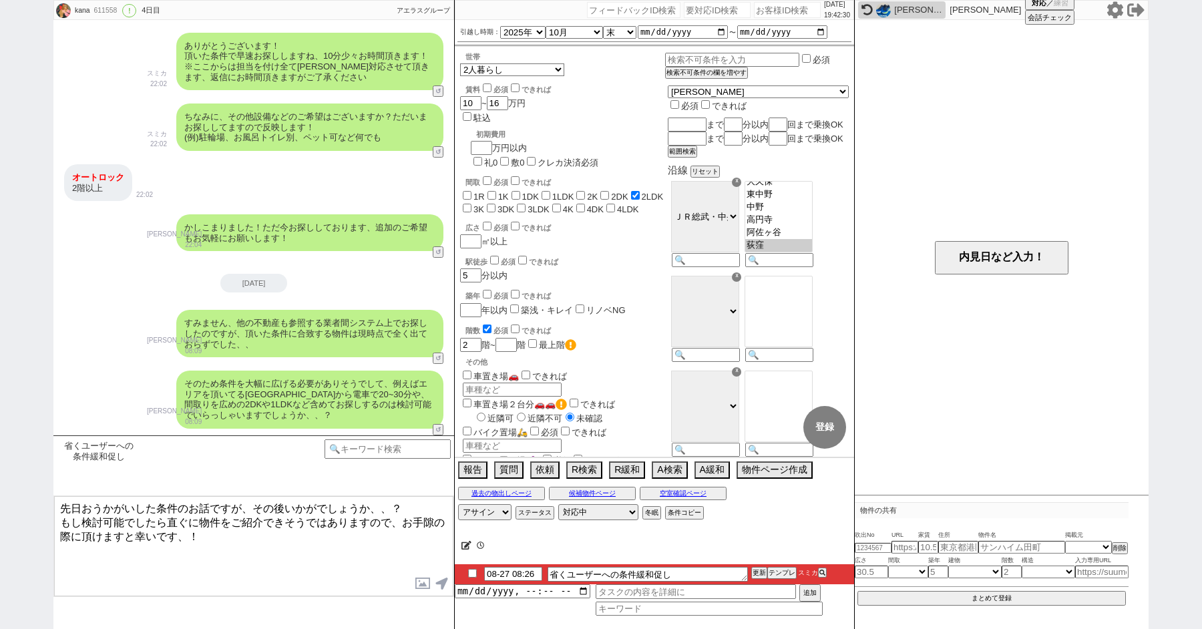
scroll to position [450, 0]
click at [885, 9] on img at bounding box center [883, 10] width 15 height 15
select select "1"
select select "2"
select select
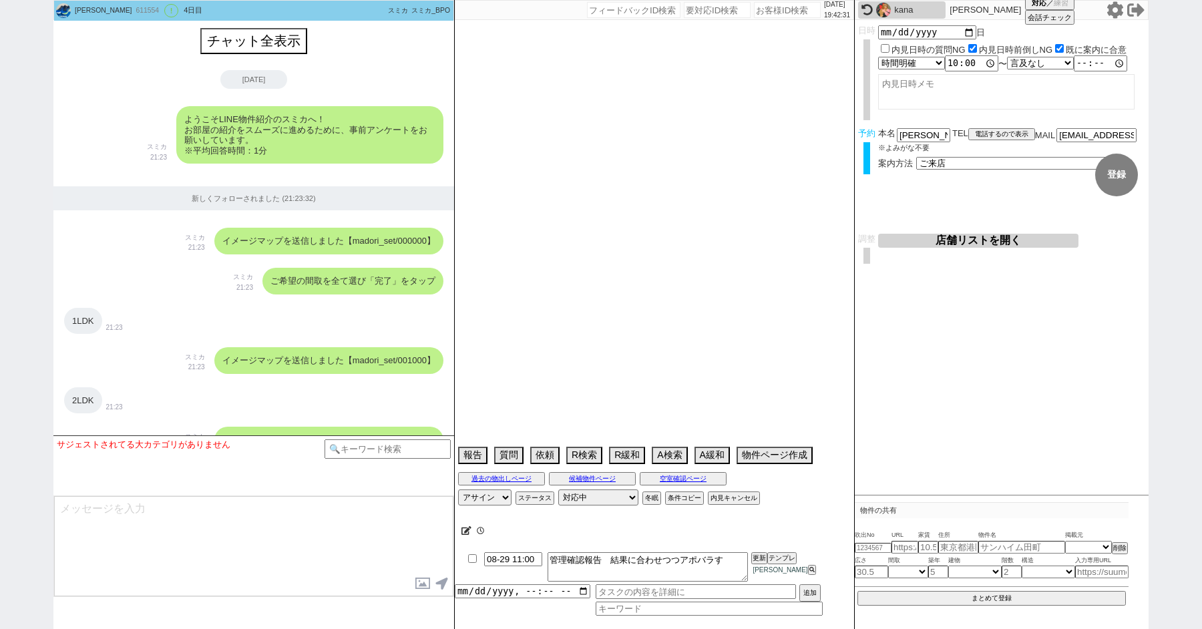
scroll to position [4282, 0]
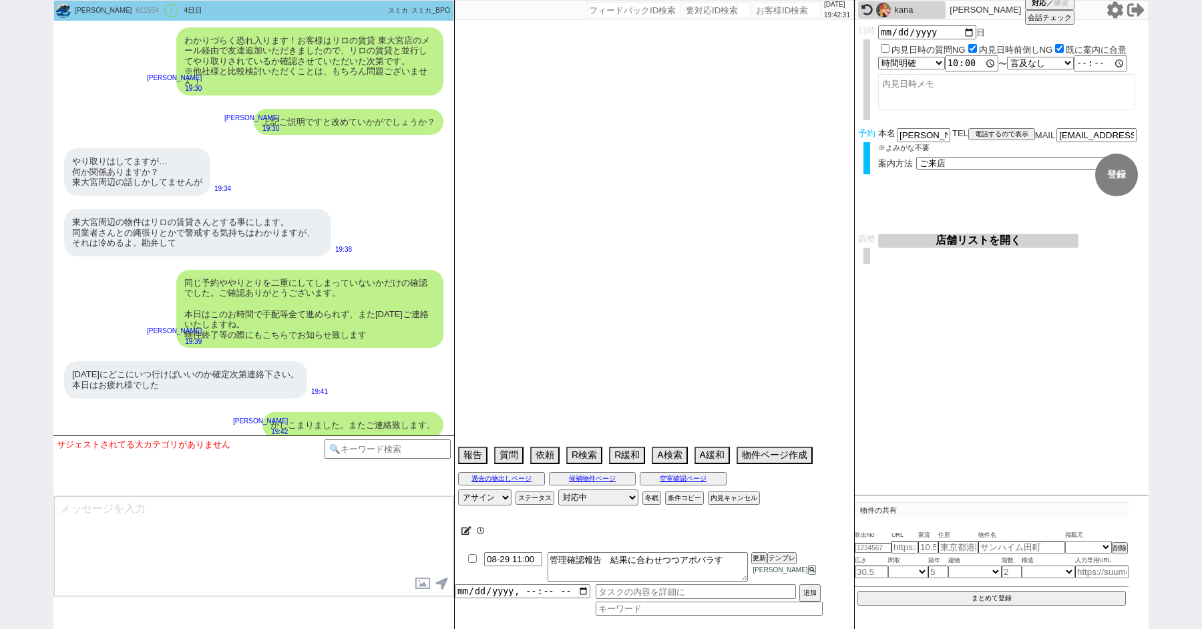
type textarea "＠＠送っても[PERSON_NAME]とも他ともトラブルになりそうなので物件埋めて対応フェードアウトします。送客もせず、[GEOGRAPHIC_DATA]に連…"
select select "2025"
select select "10"
select select "1"
select select "0"
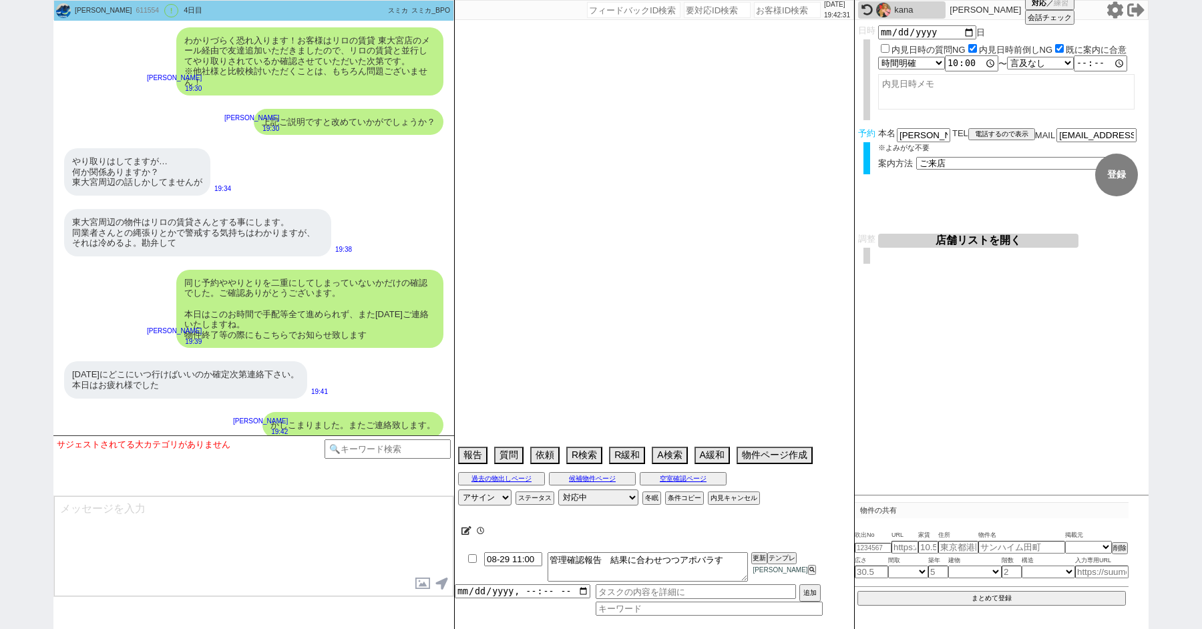
select select "23"
select select "25"
select select "791"
select select "9"
select select "324"
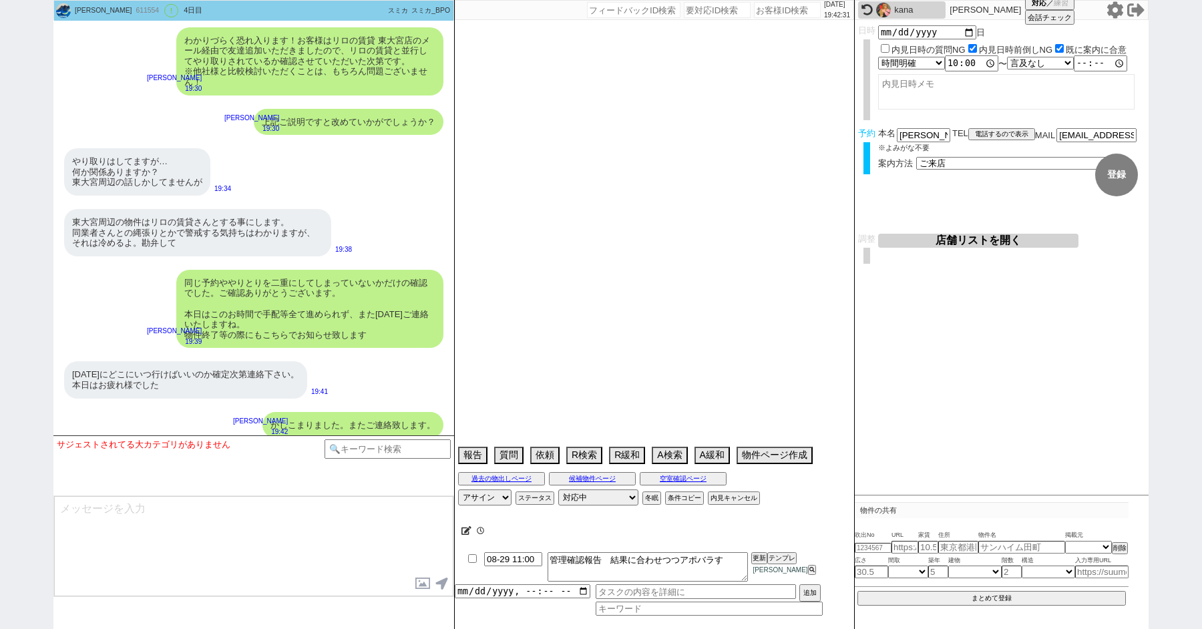
select select "10"
select select "367"
select select "16"
select select "534"
select select "35"
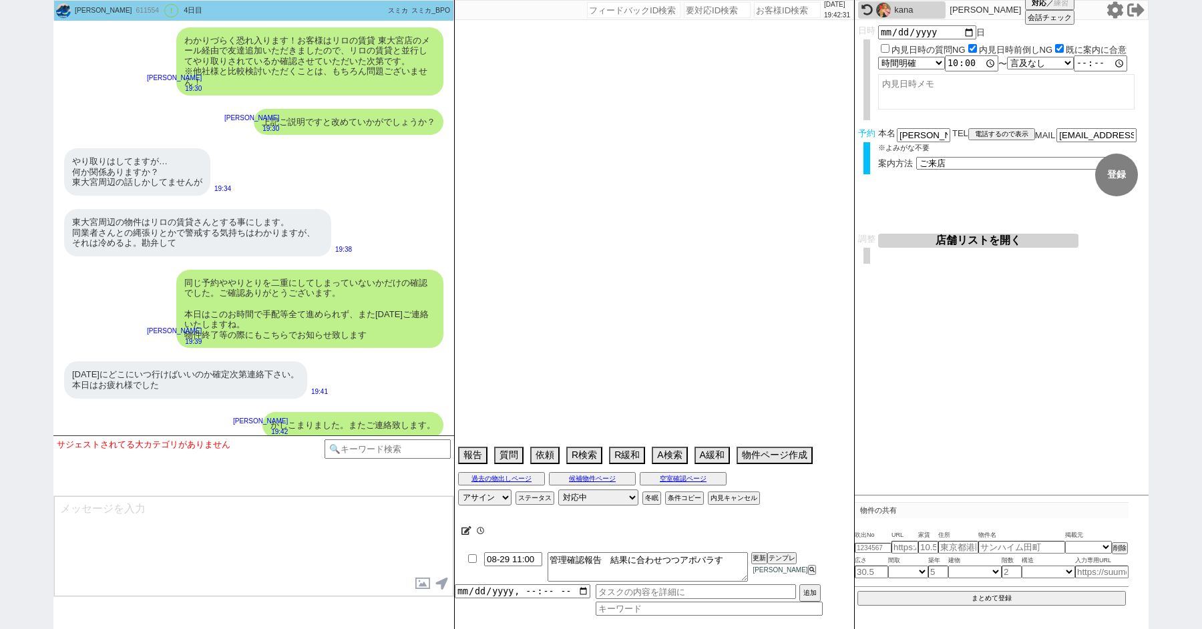
select select "1023"
select select "33"
select select "976"
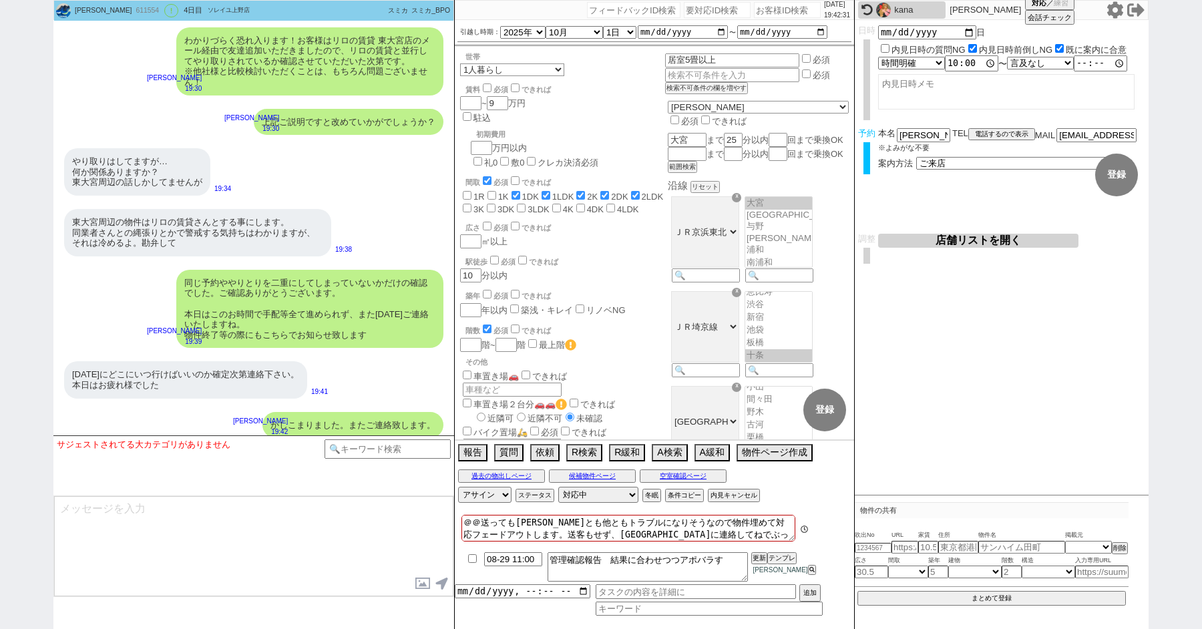
scroll to position [334, 0]
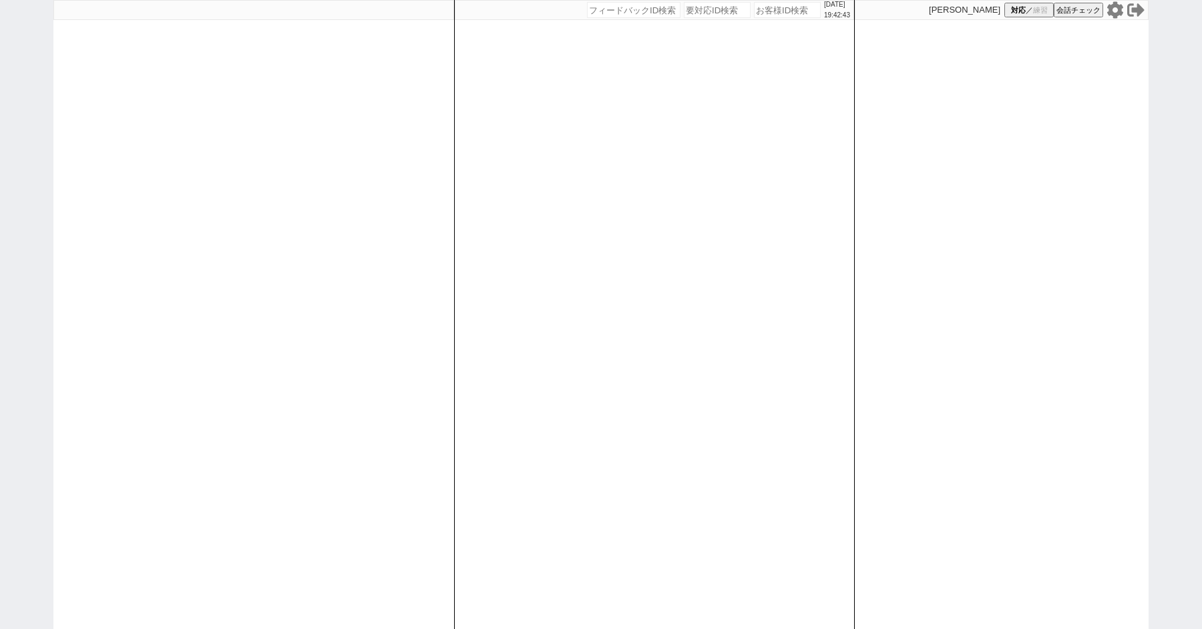
click at [33, 286] on div "[DATE] 19:42:43 候補物件を追加してしてください 紹介した物件一覧 他社物件を追加する 空室確認ページに追加・削除 紹介した物件一覧 他社物件を…" at bounding box center [601, 314] width 1202 height 629
select select
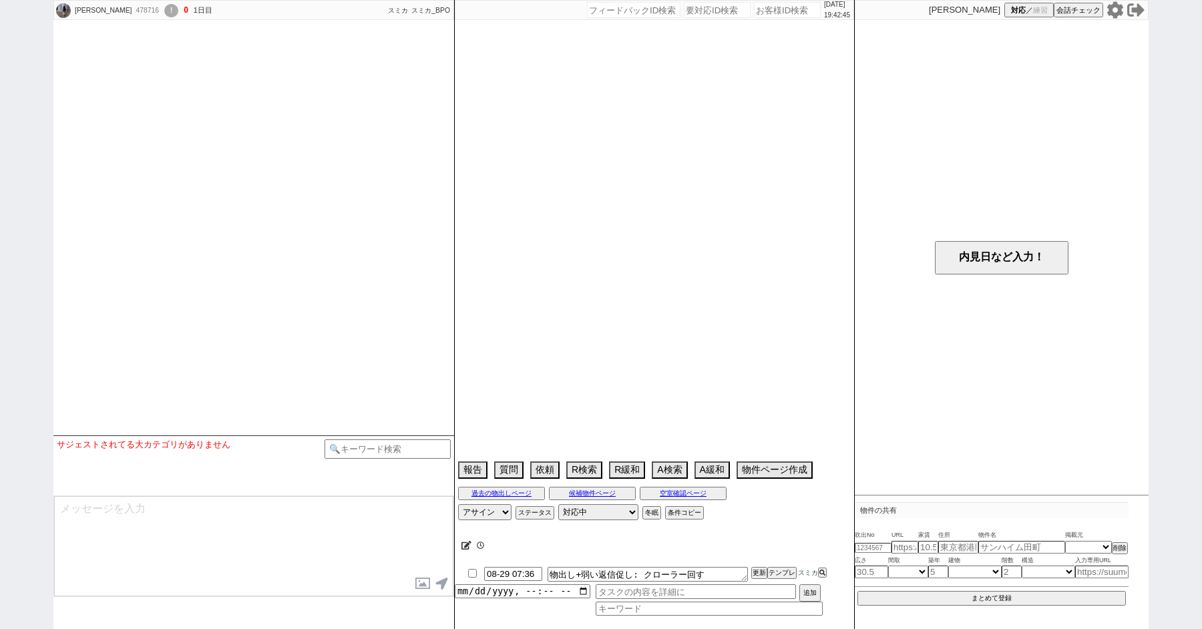
select select "2024"
select select "3"
select select "33"
select select "0"
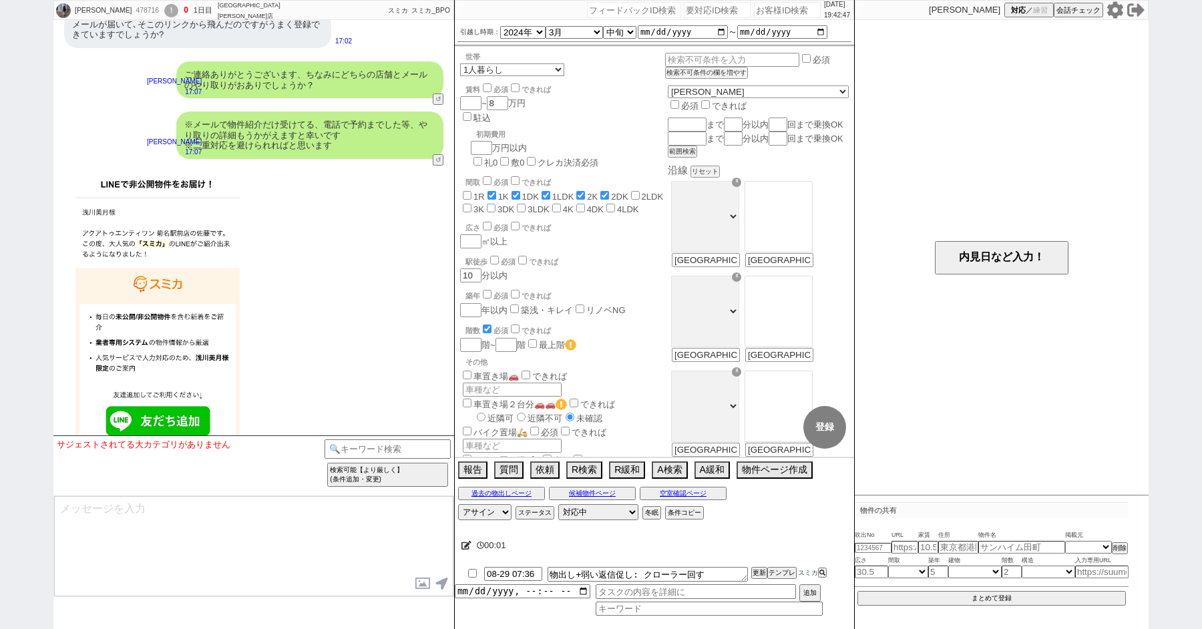
scroll to position [2098, 0]
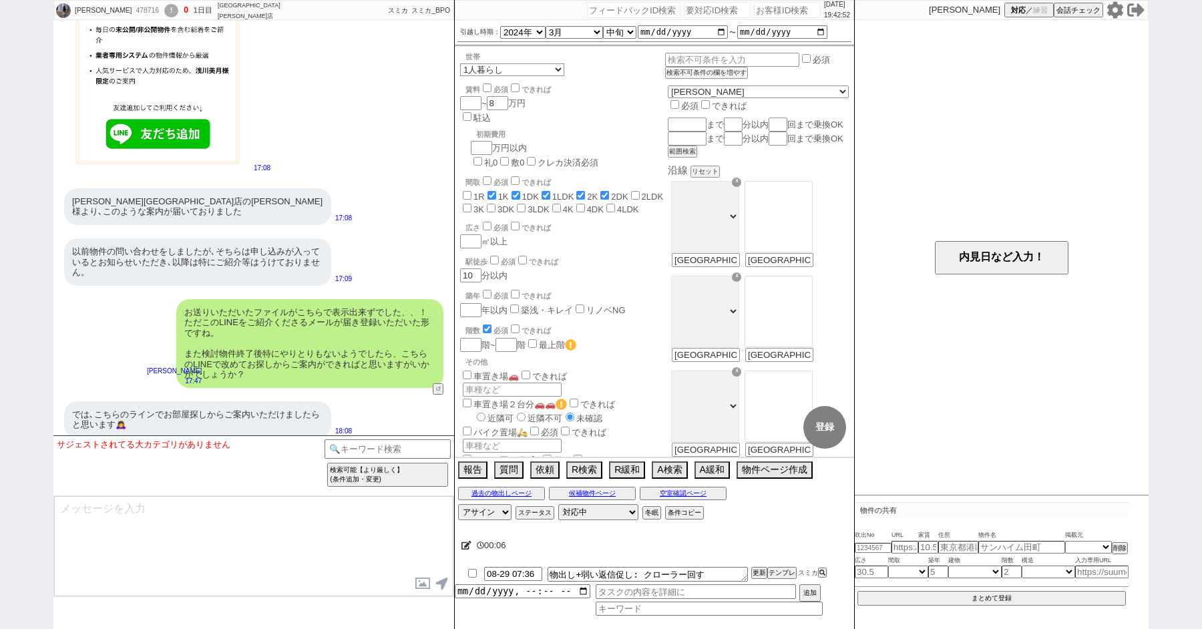
click at [247, 528] on textarea at bounding box center [253, 546] width 399 height 100
click at [356, 456] on input at bounding box center [388, 448] width 126 height 17
type input "条"
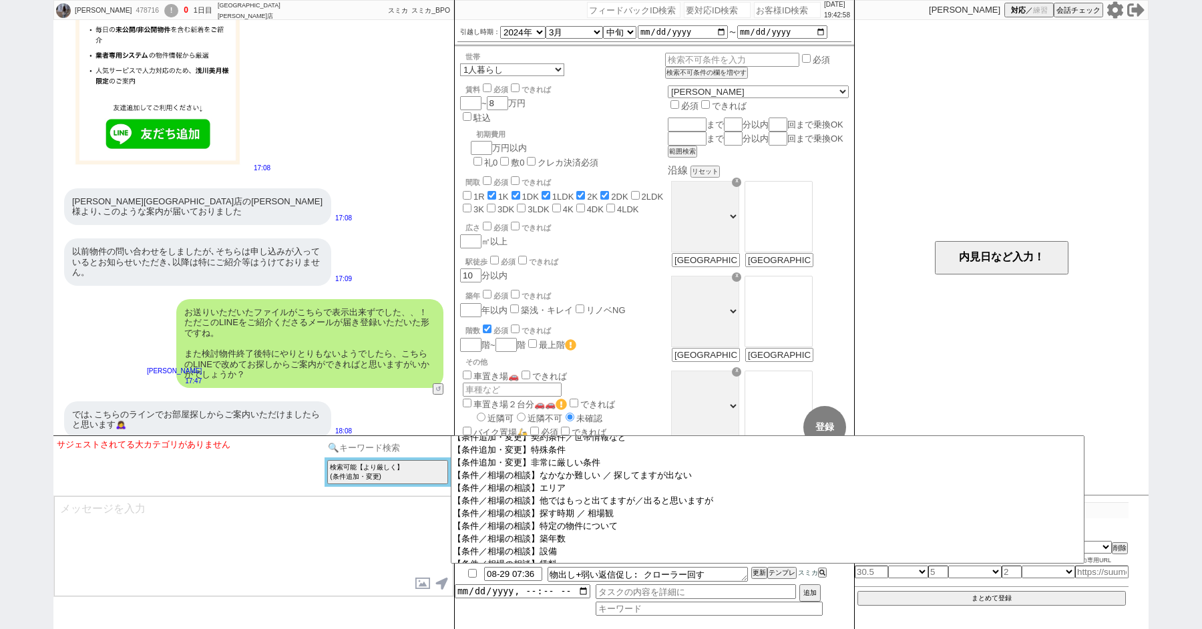
scroll to position [935, 0]
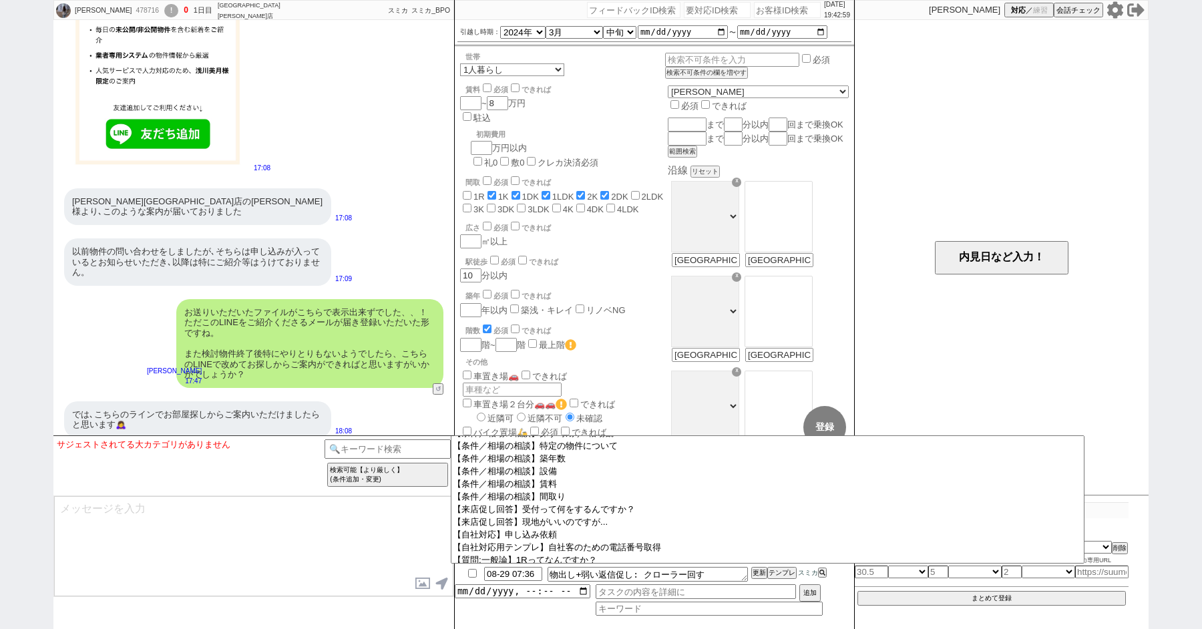
click at [335, 542] on textarea at bounding box center [253, 546] width 399 height 100
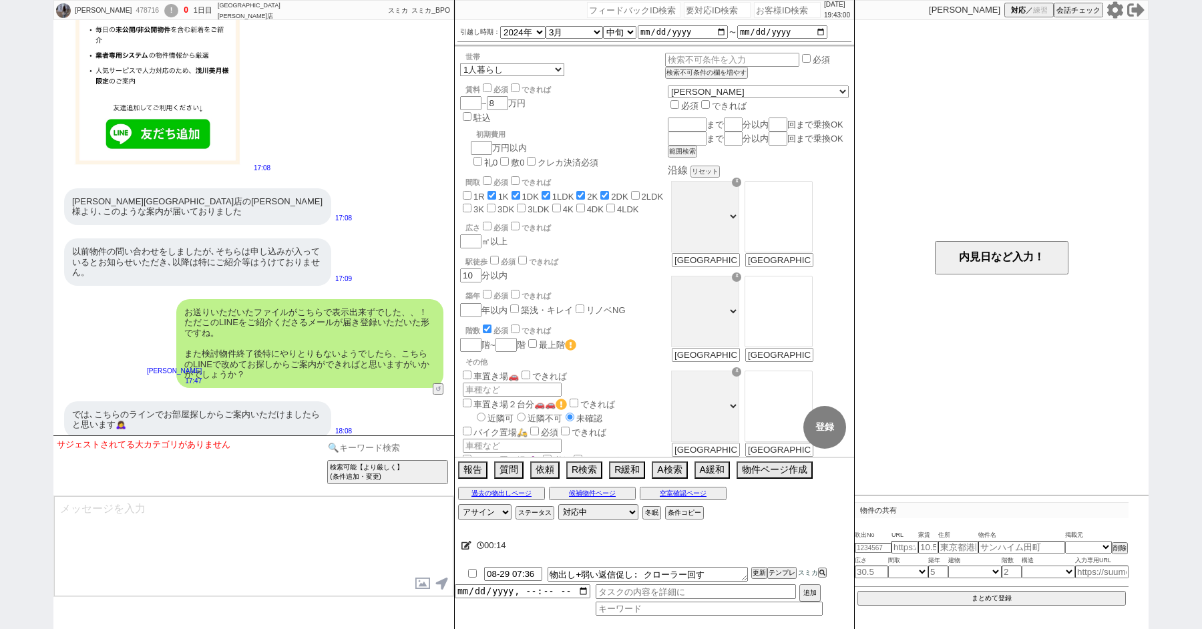
click at [359, 447] on input at bounding box center [388, 448] width 126 height 17
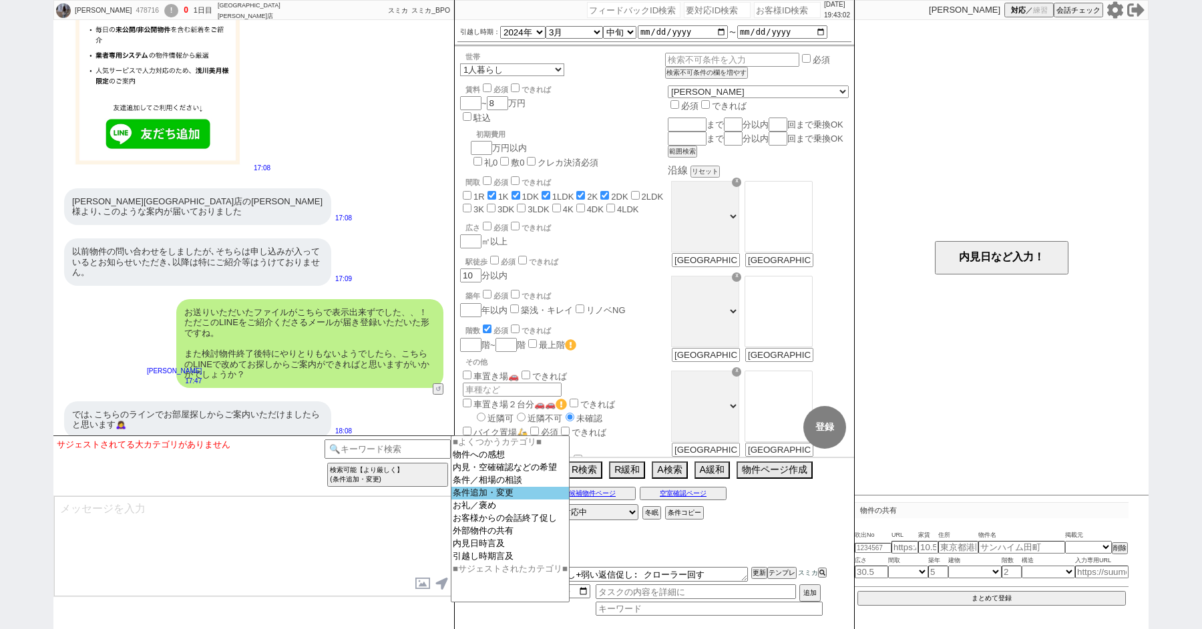
click at [498, 500] on option "条件追加・変更" at bounding box center [511, 493] width 118 height 13
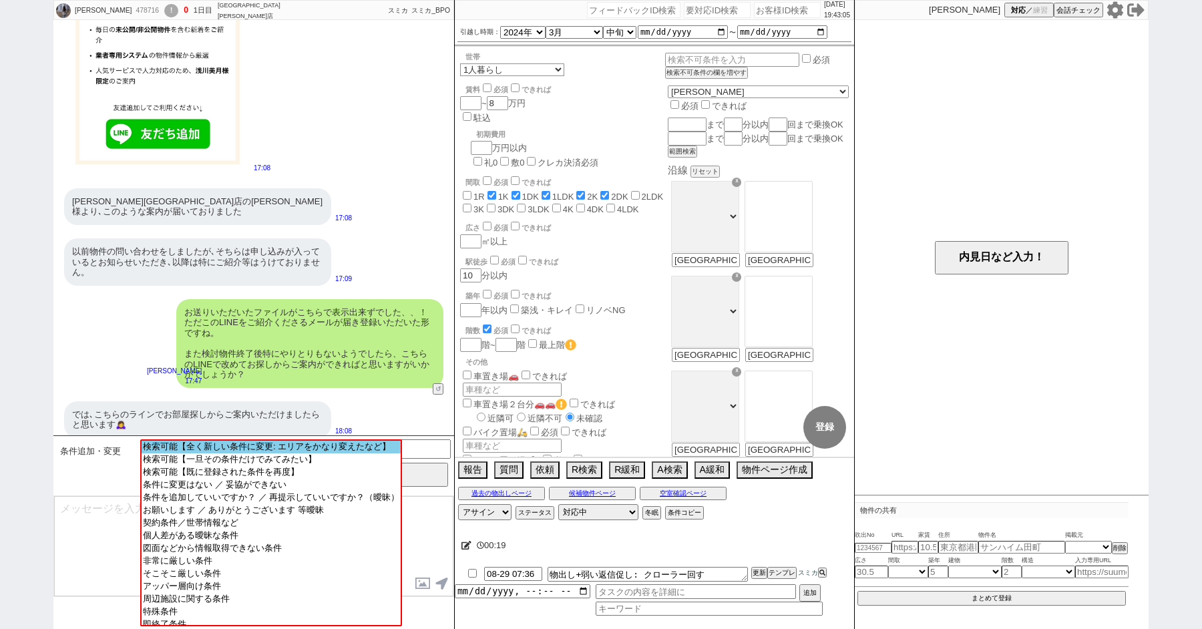
scroll to position [50, 0]
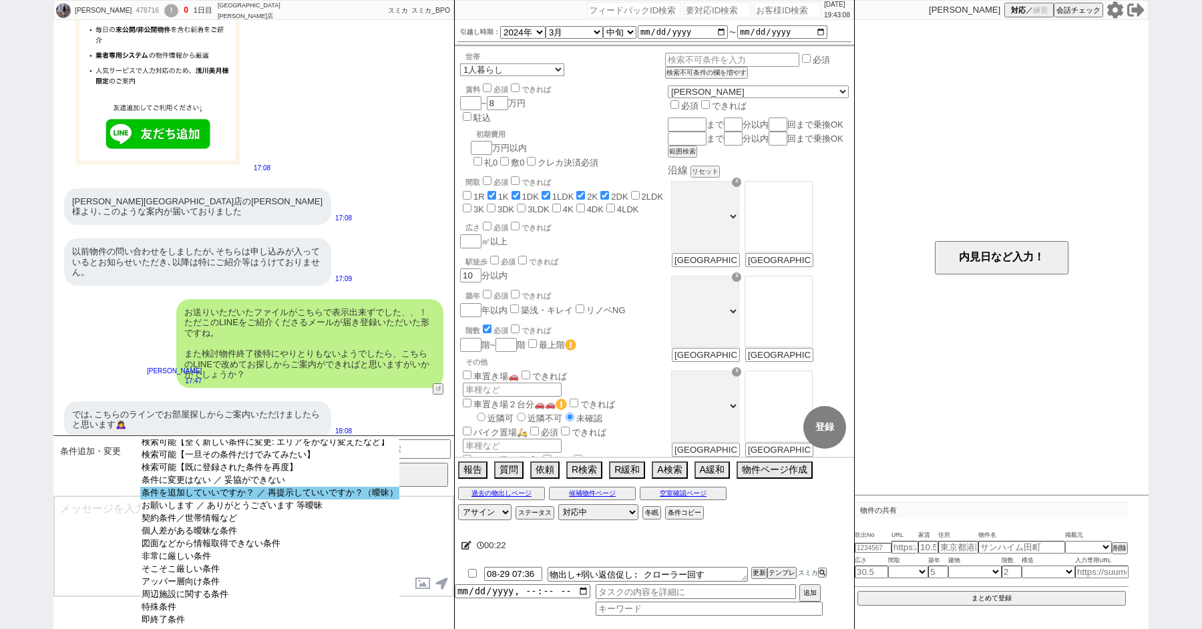
select select "条件を追加していいですか？ ／ 再提示していいですか？（曖昧）"
click at [186, 487] on option "条件を追加していいですか？ ／ 再提示していいですか？（曖昧）" at bounding box center [269, 493] width 259 height 13
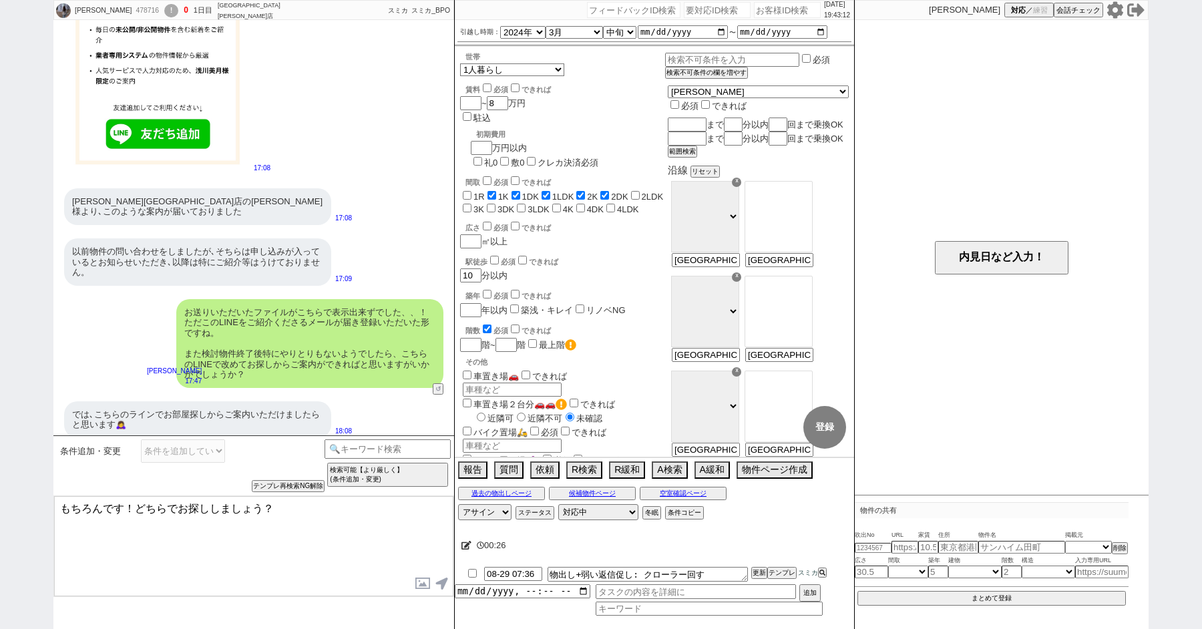
click at [60, 507] on textarea "もちろんです！どちらでお探ししましょう？" at bounding box center [253, 546] width 399 height 100
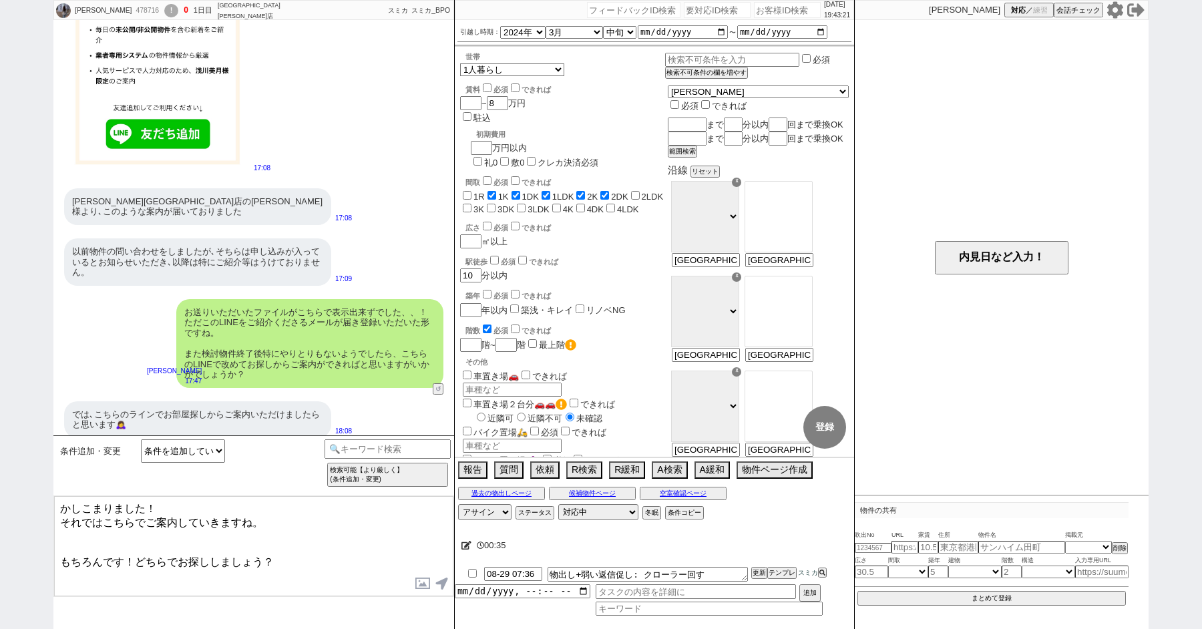
click at [303, 526] on textarea "かしこまりました！ それではこちらでご案内していきますね。 もちろんです！どちらでお探ししましょう？" at bounding box center [253, 546] width 399 height 100
click at [280, 516] on textarea "かしこまりました！ それではこちらでご案内していきますね。 もちろんです！どちらでお探ししましょう？" at bounding box center [253, 546] width 399 height 100
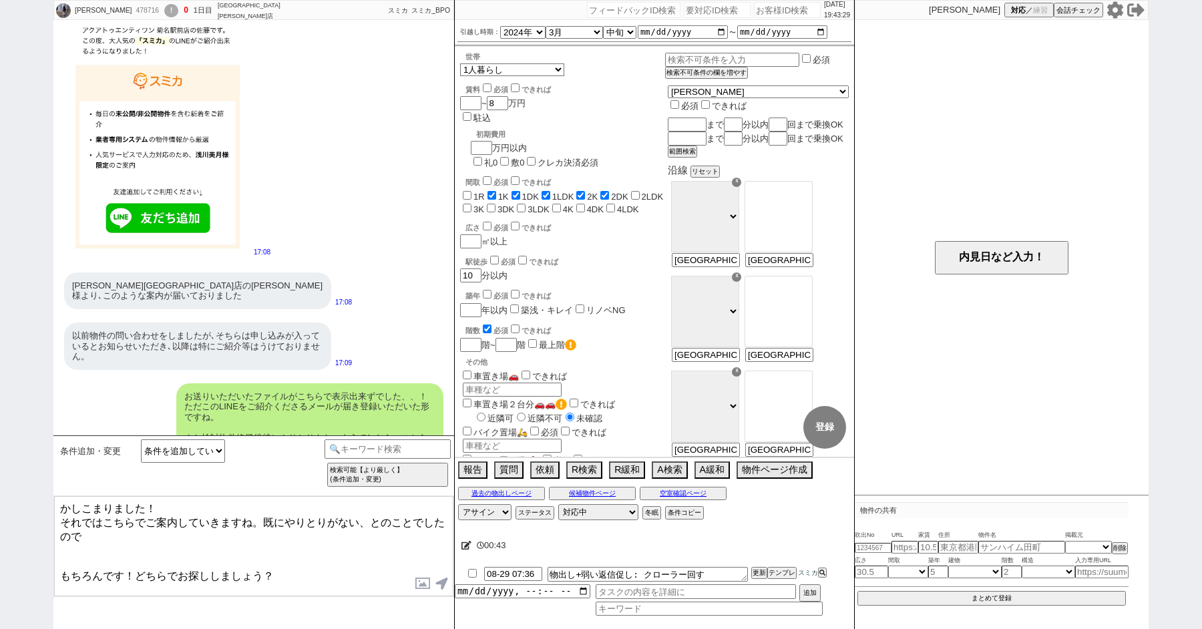
scroll to position [1897, 0]
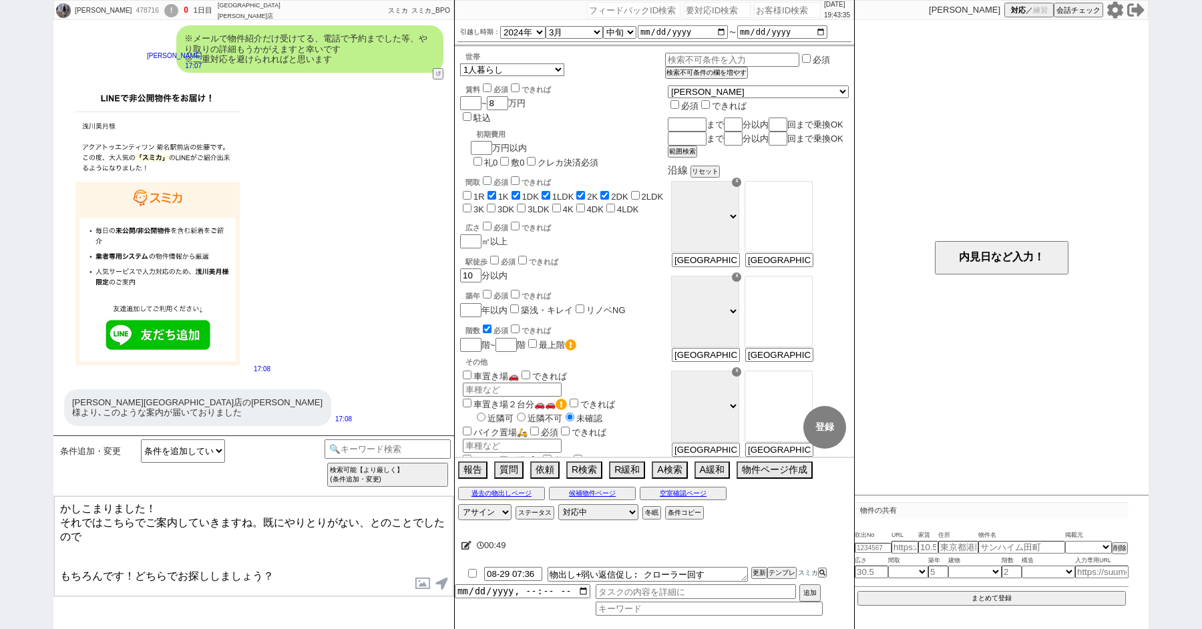
type textarea "かしこまりました！ それではこちらでご案内していきますね。既にやりとりがない、とのことでしたので もちろんです！どちらでお探ししましょう？"
click at [468, 543] on icon at bounding box center [467, 545] width 10 height 9
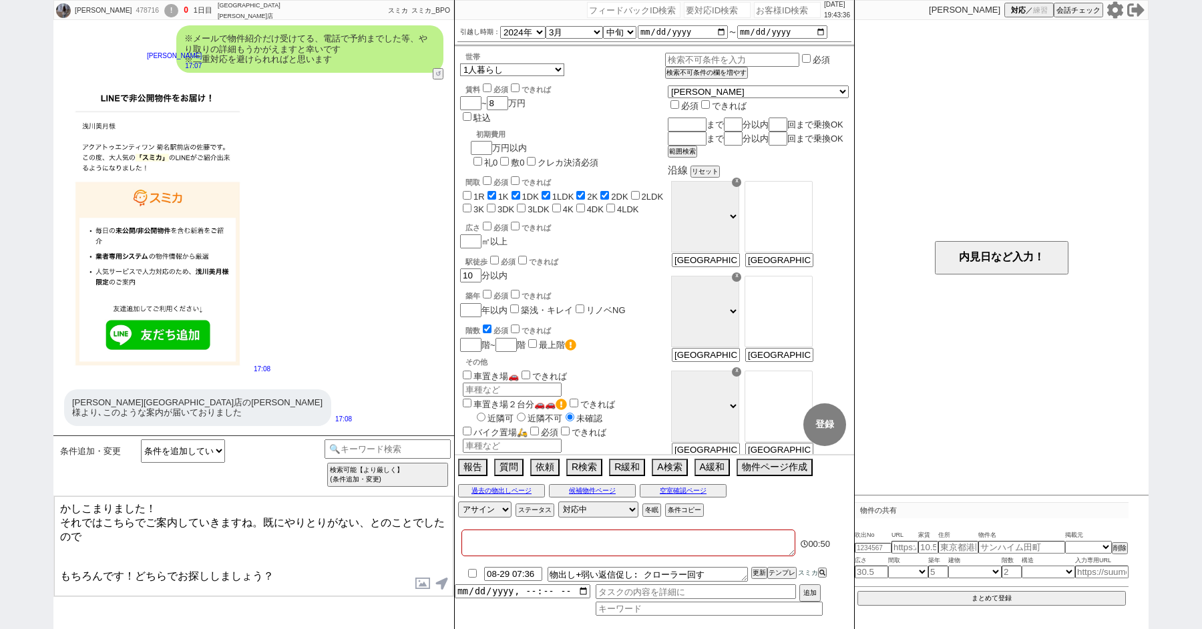
click at [482, 543] on textarea at bounding box center [629, 543] width 334 height 27
type textarea "あ"
checkbox input "false"
checkbox input "true"
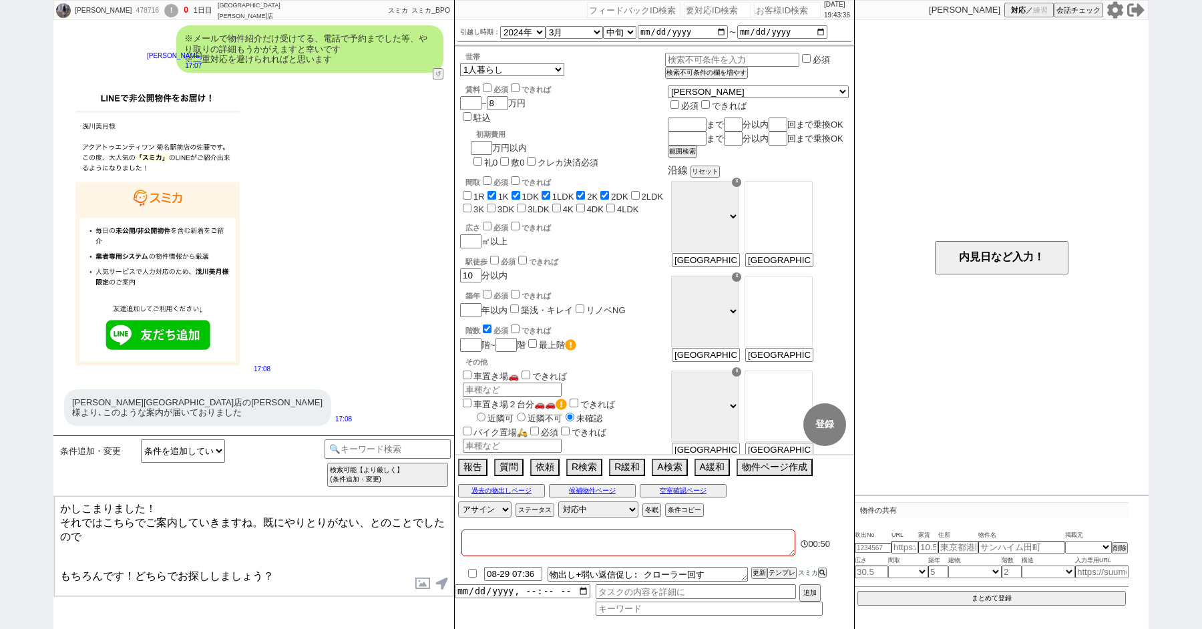
checkbox input "true"
checkbox input "false"
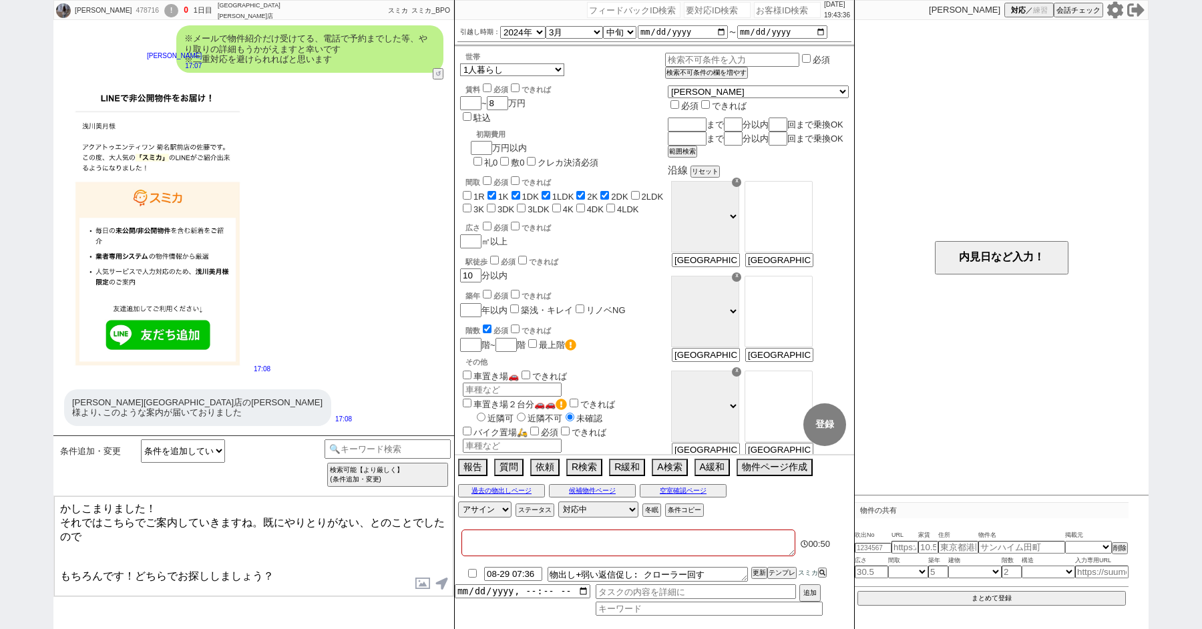
checkbox input "false"
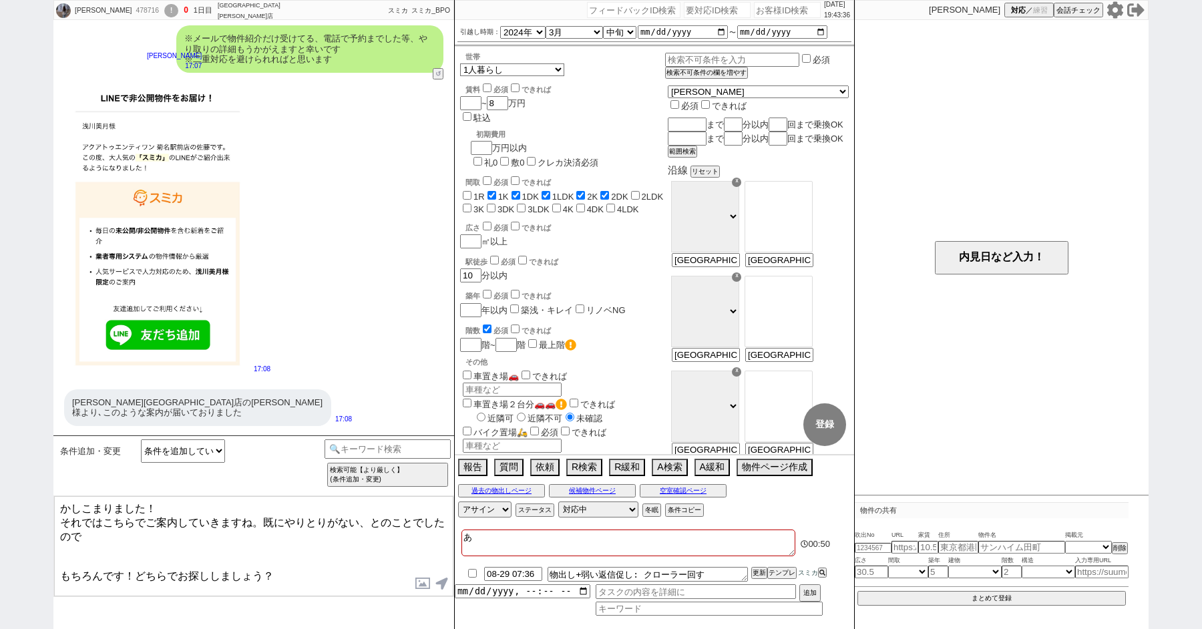
type textarea "あk"
checkbox input "false"
checkbox input "true"
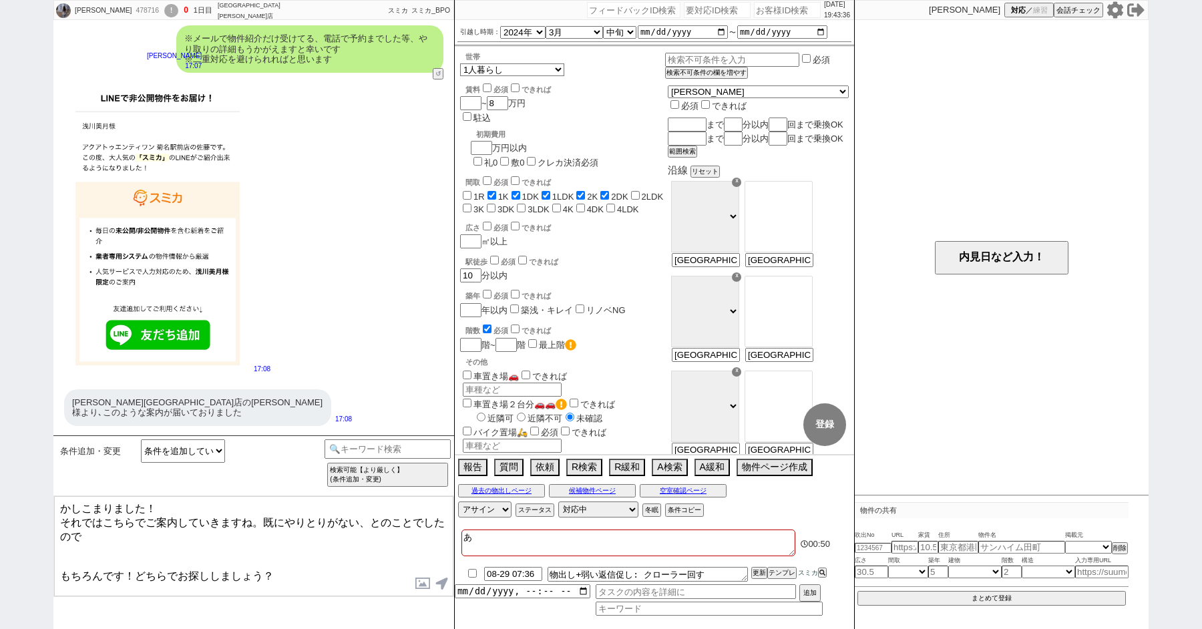
checkbox input "true"
checkbox input "false"
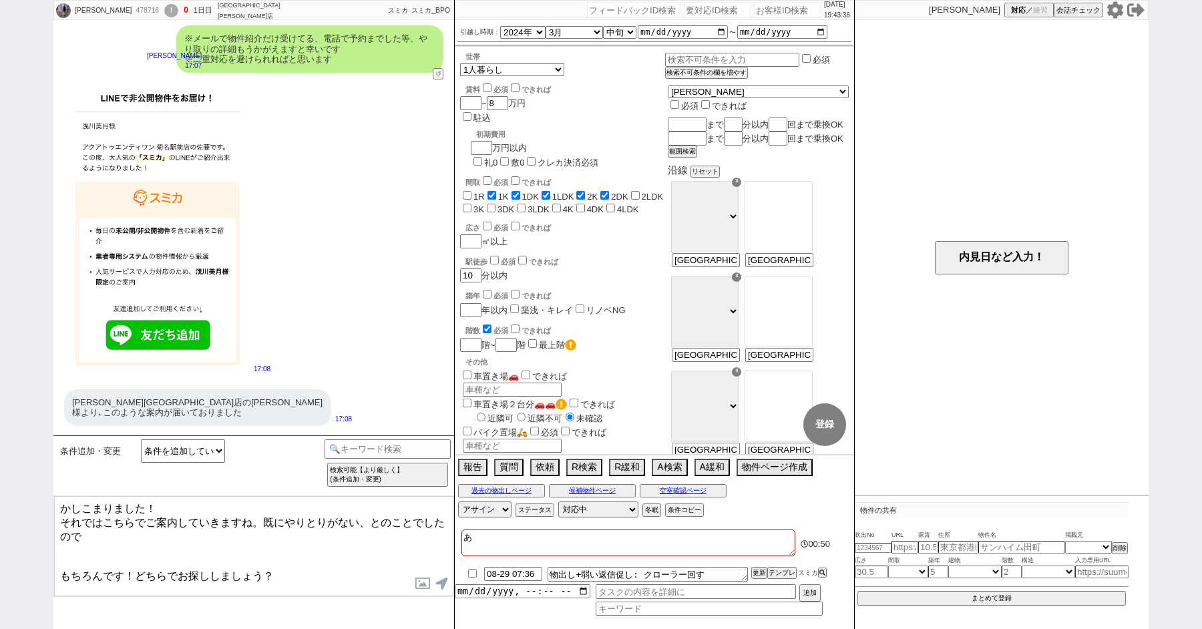
checkbox input "false"
type textarea "あく"
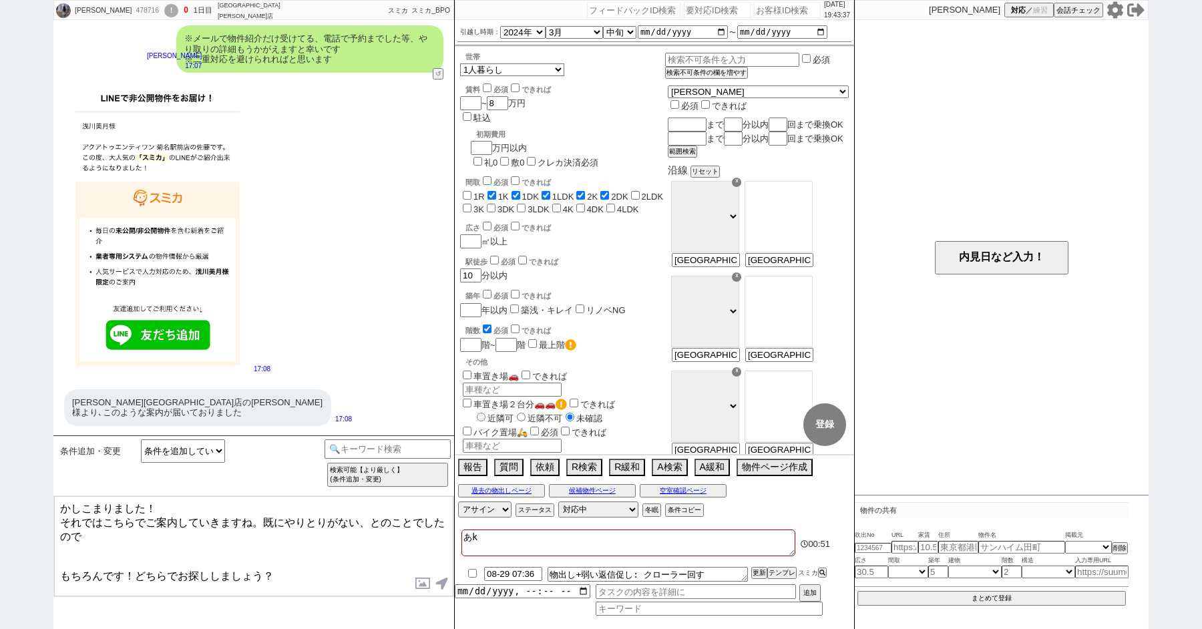
checkbox input "false"
checkbox input "true"
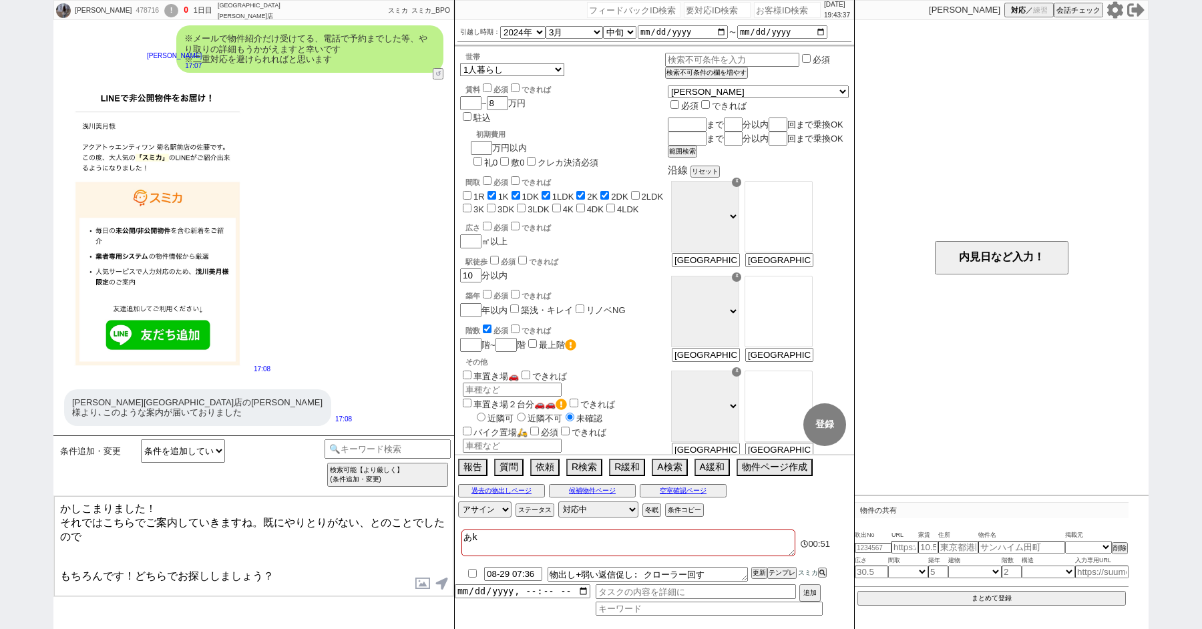
checkbox input "true"
checkbox input "false"
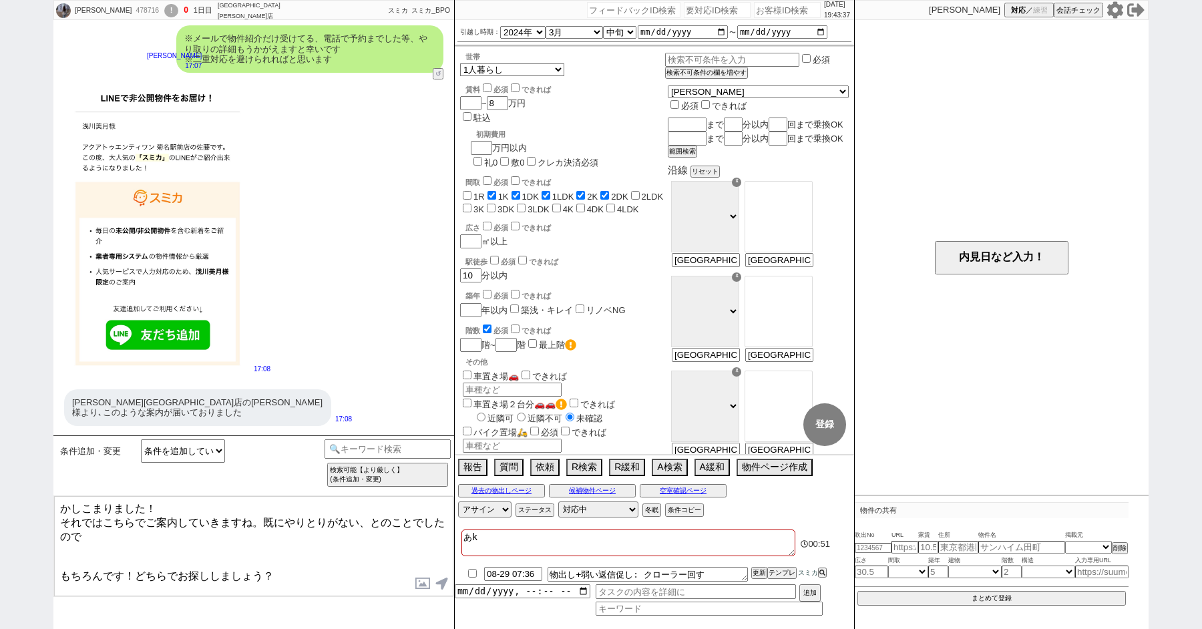
checkbox input "false"
type textarea "あくあ"
checkbox input "false"
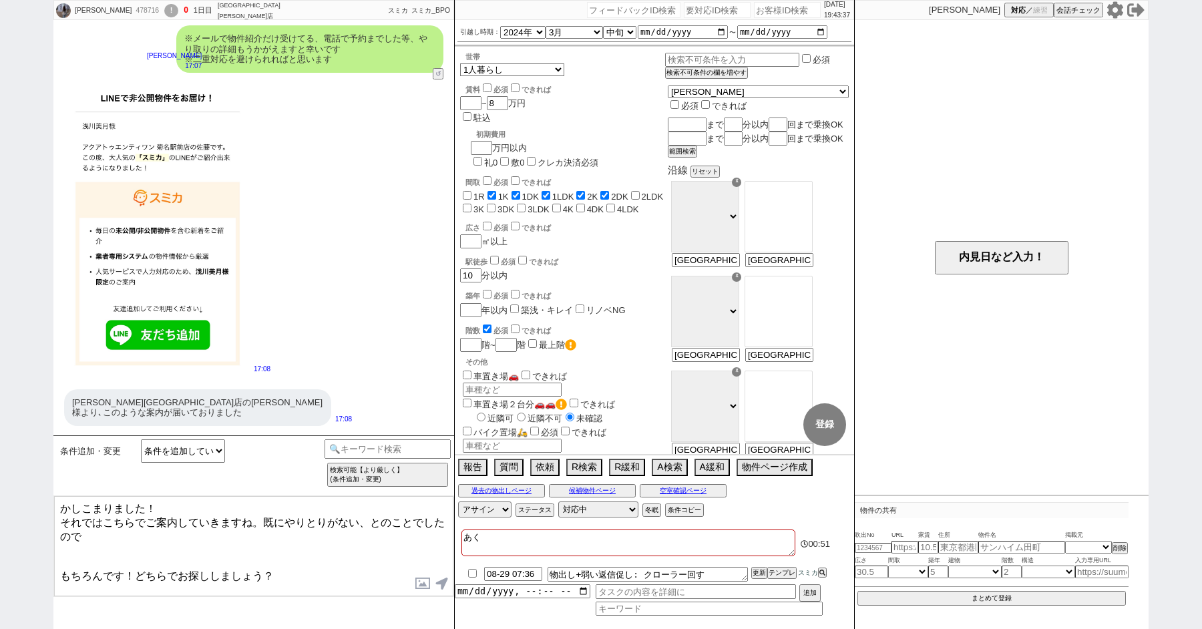
checkbox input "true"
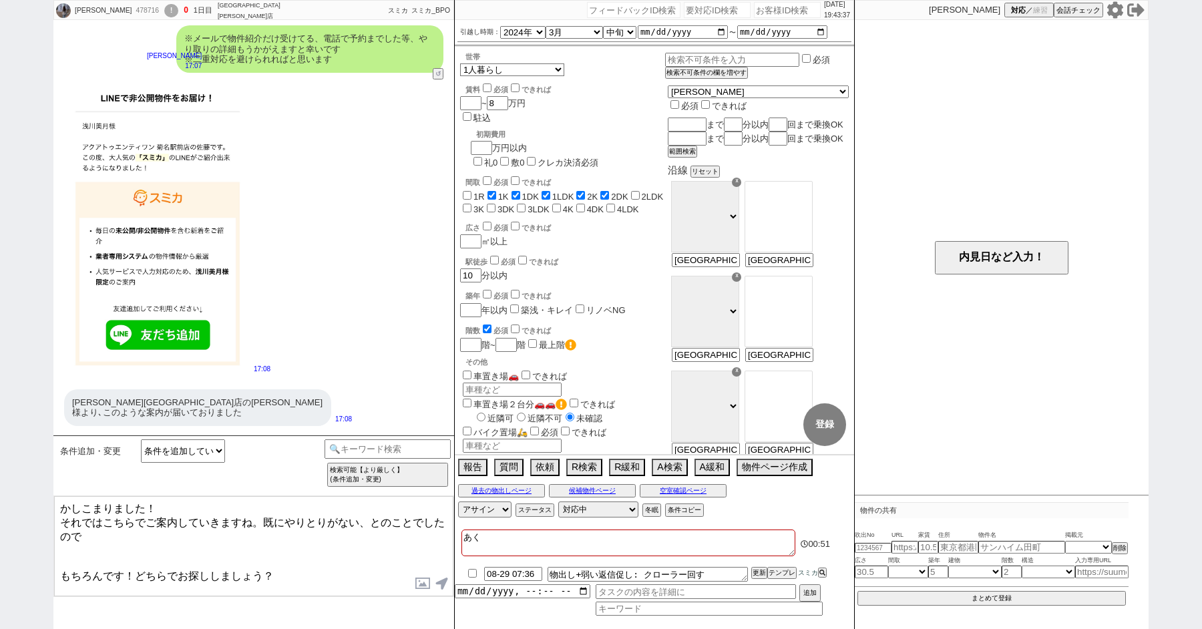
checkbox input "false"
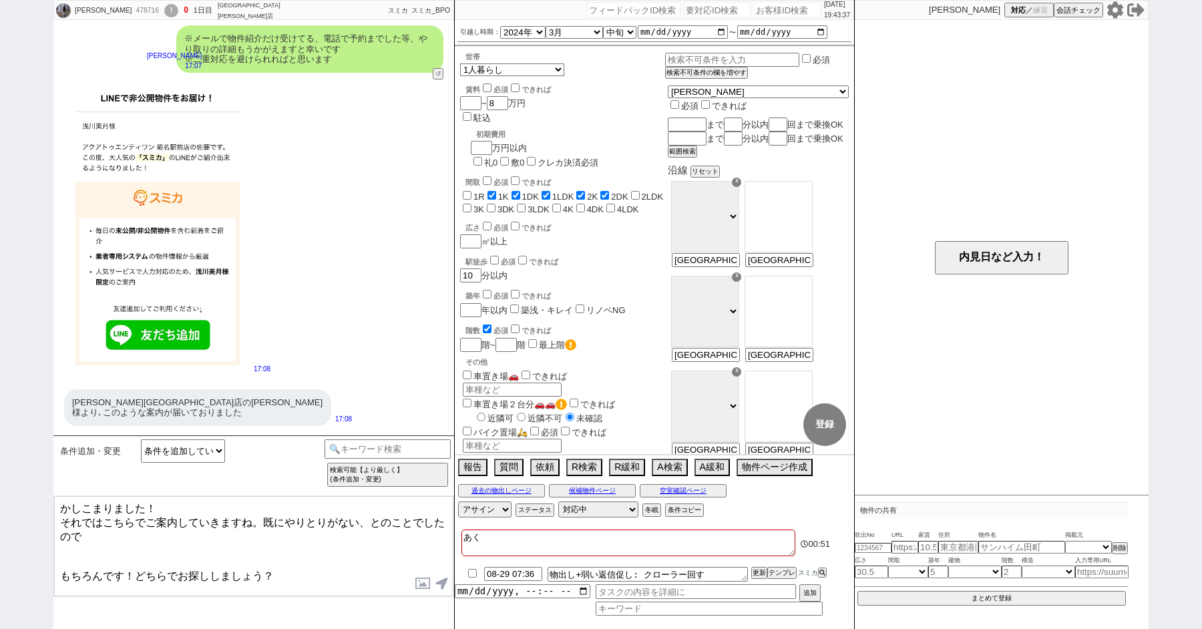
checkbox input "false"
type textarea "アクア"
checkbox input "false"
checkbox input "true"
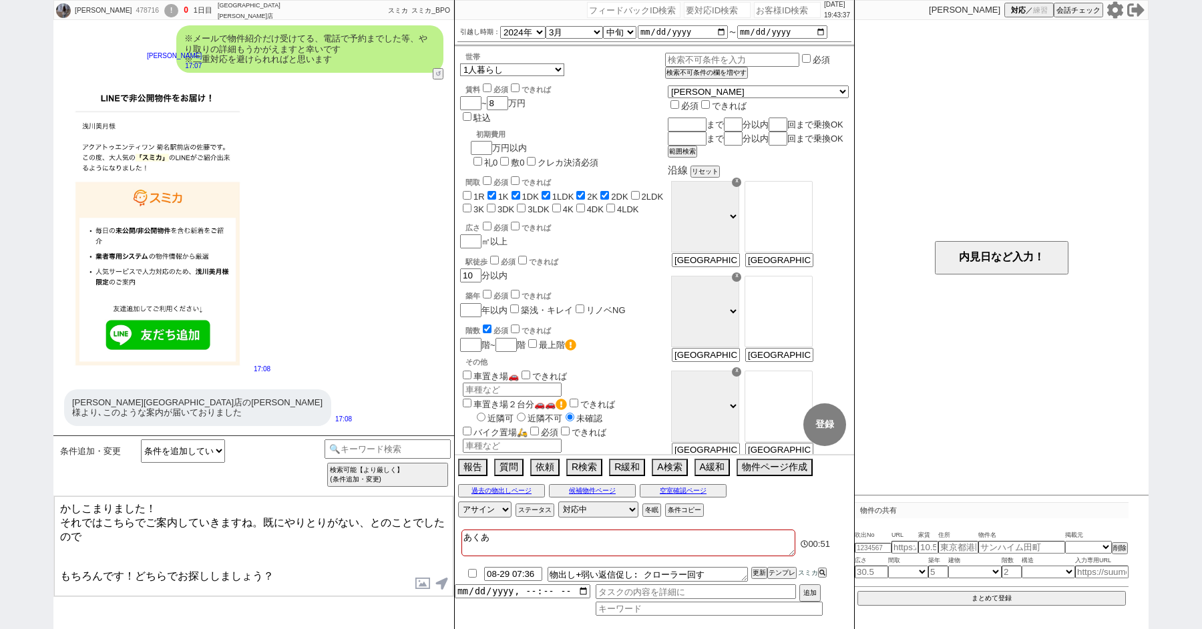
checkbox input "true"
checkbox input "false"
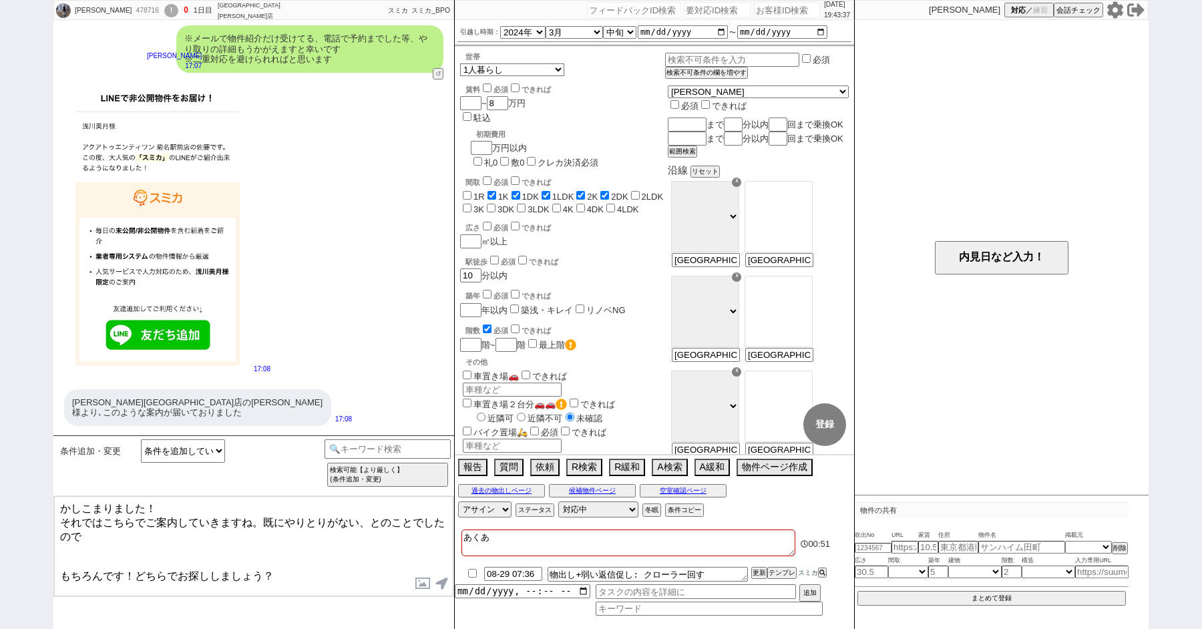
checkbox input "false"
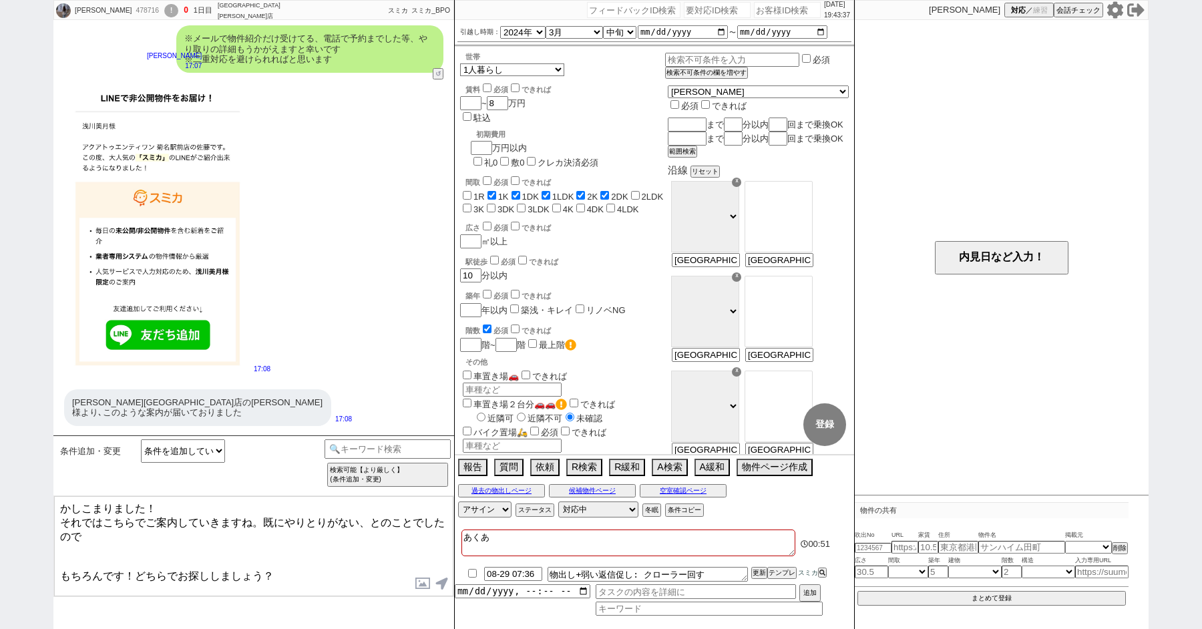
checkbox input "false"
checkbox input "true"
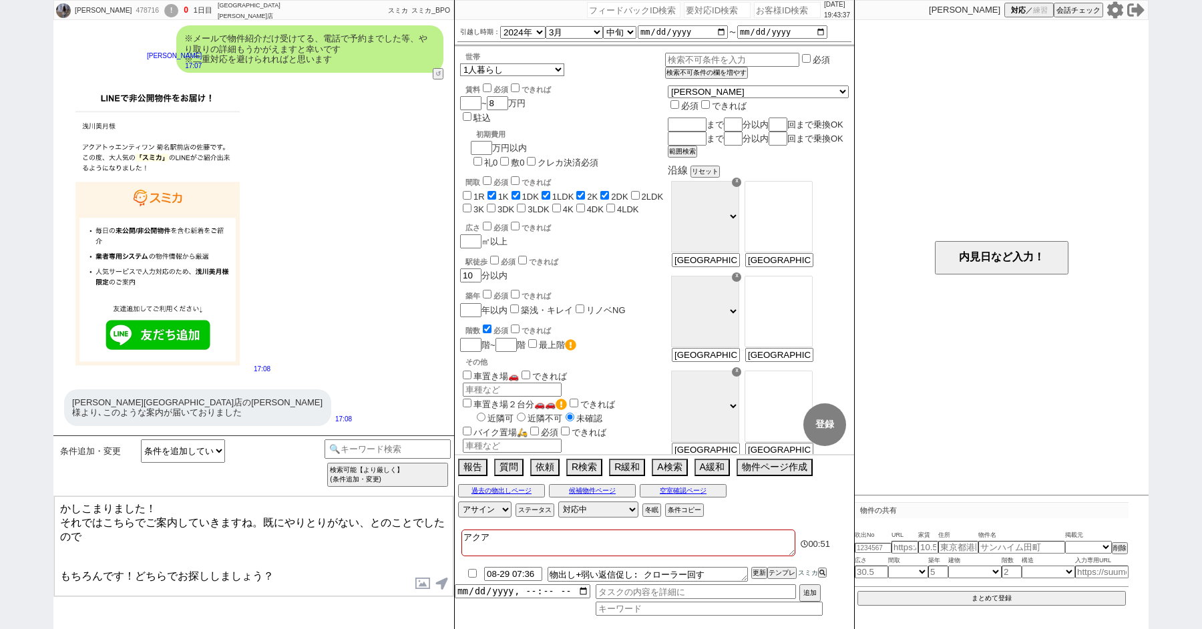
checkbox input "true"
checkbox input "false"
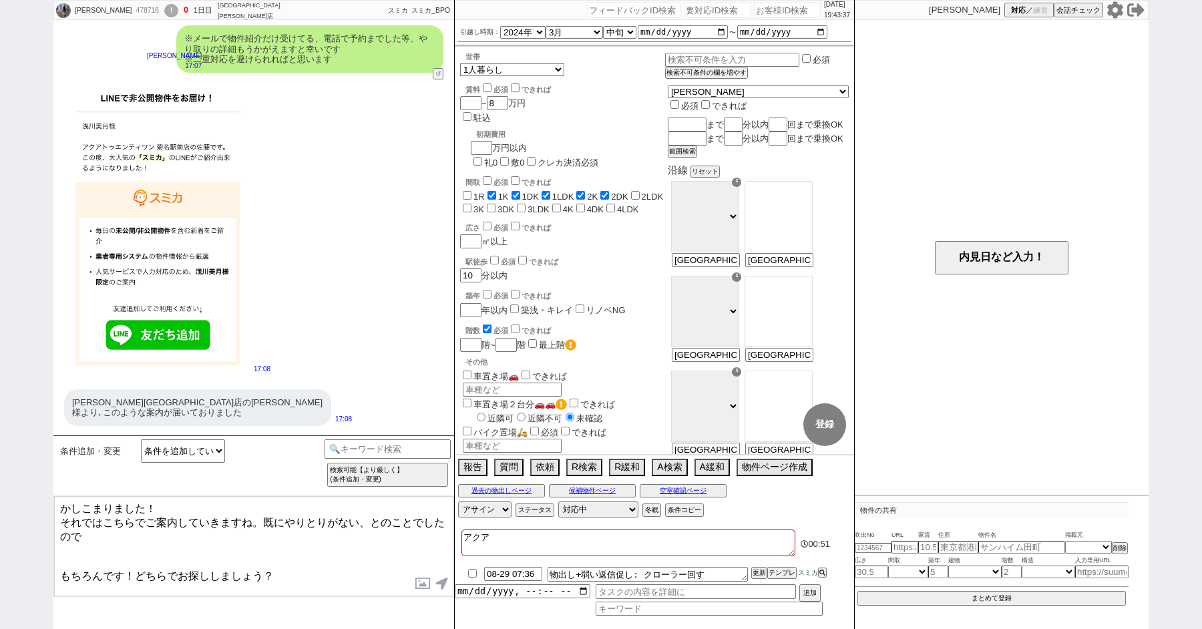
checkbox input "false"
type textarea "アクア2"
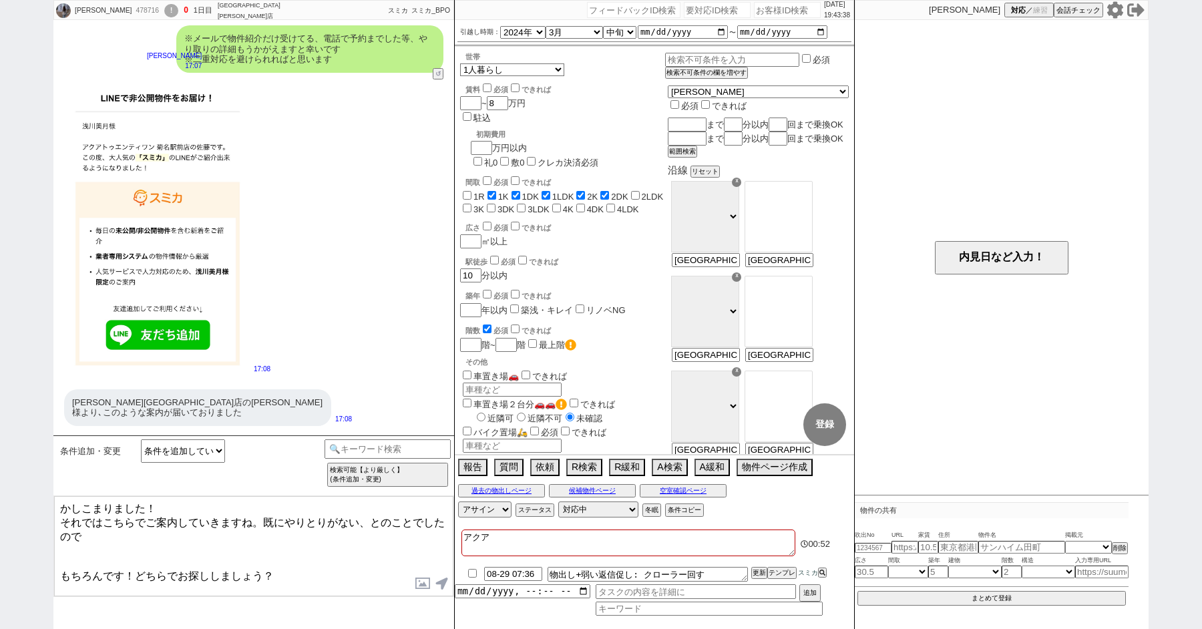
checkbox input "false"
checkbox input "true"
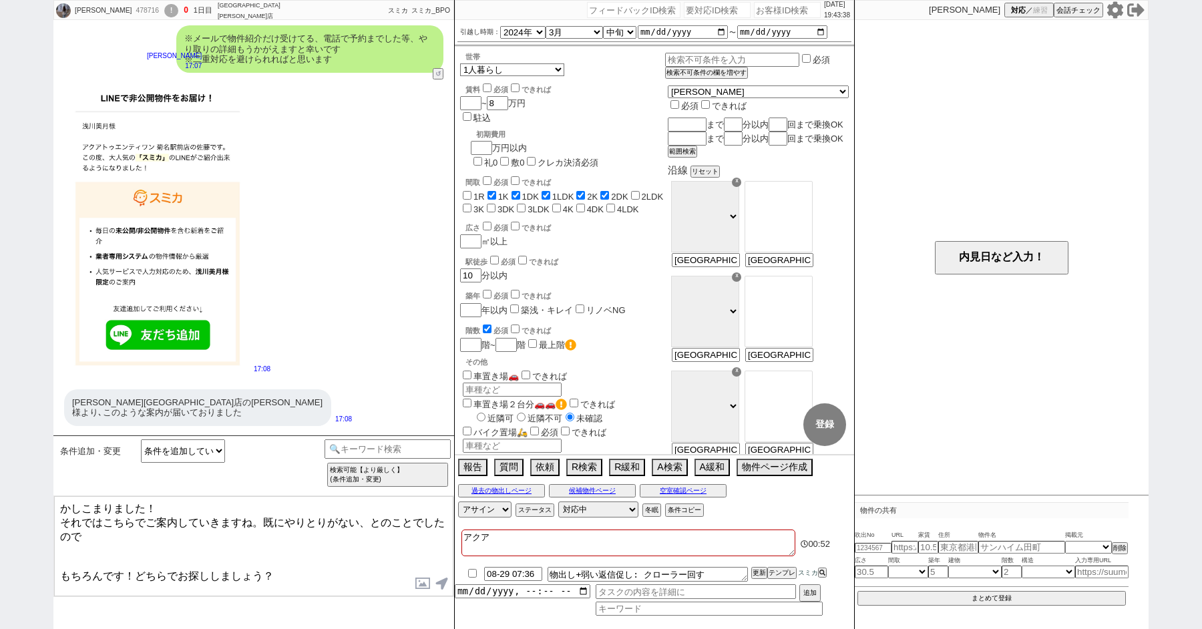
checkbox input "true"
checkbox input "false"
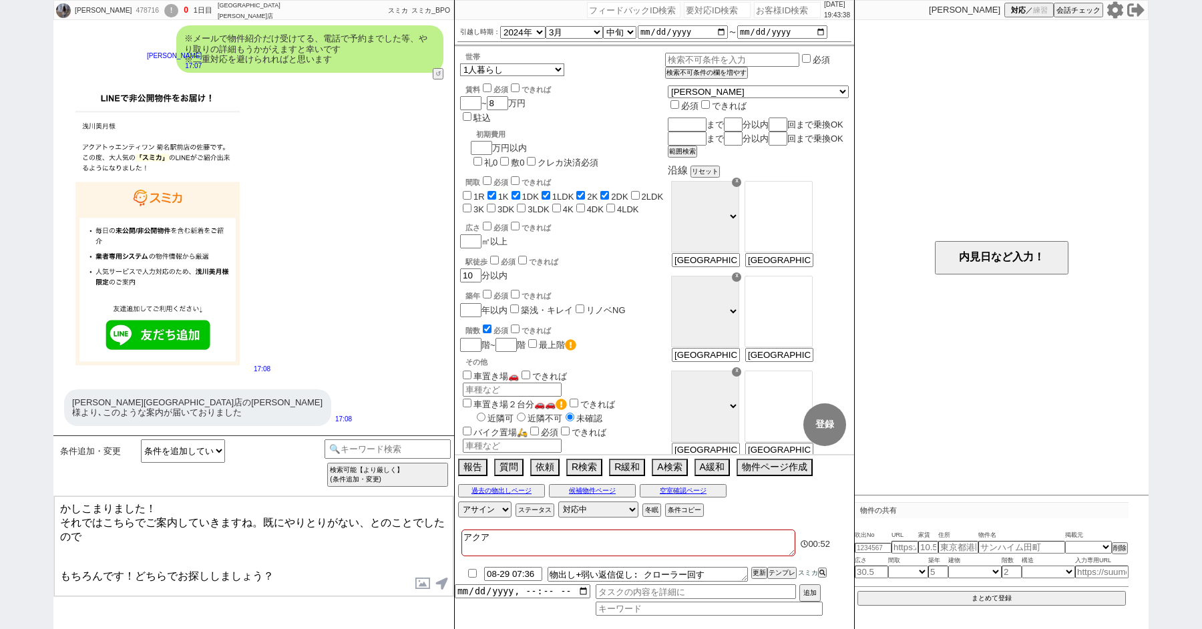
checkbox input "false"
type textarea "アクア21"
checkbox input "false"
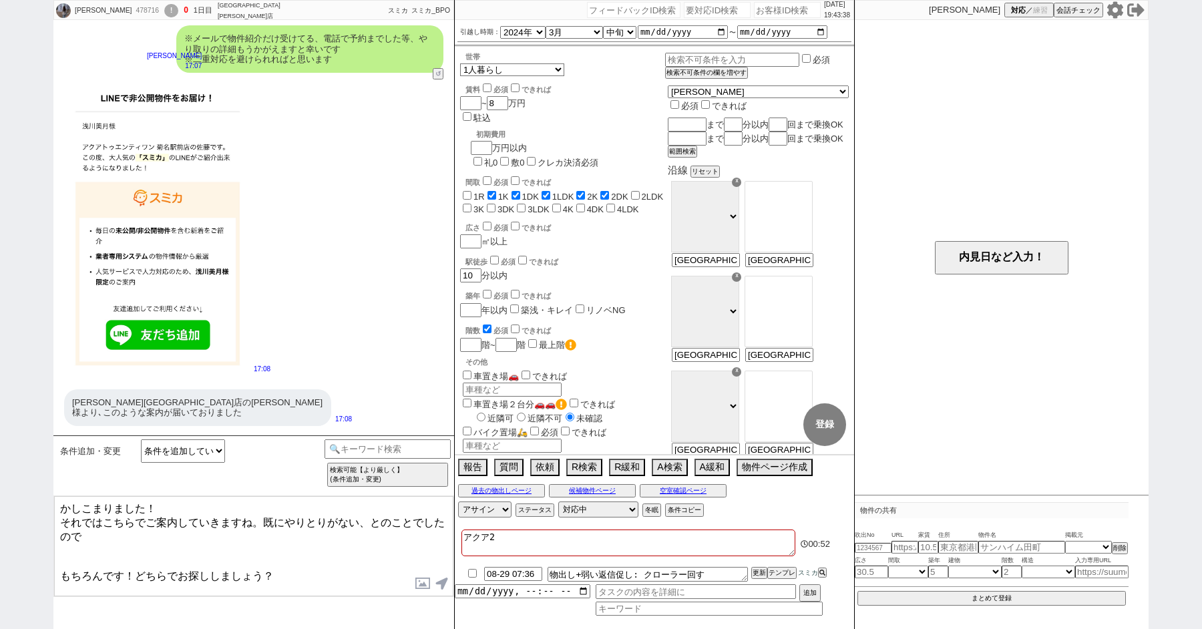
checkbox input "true"
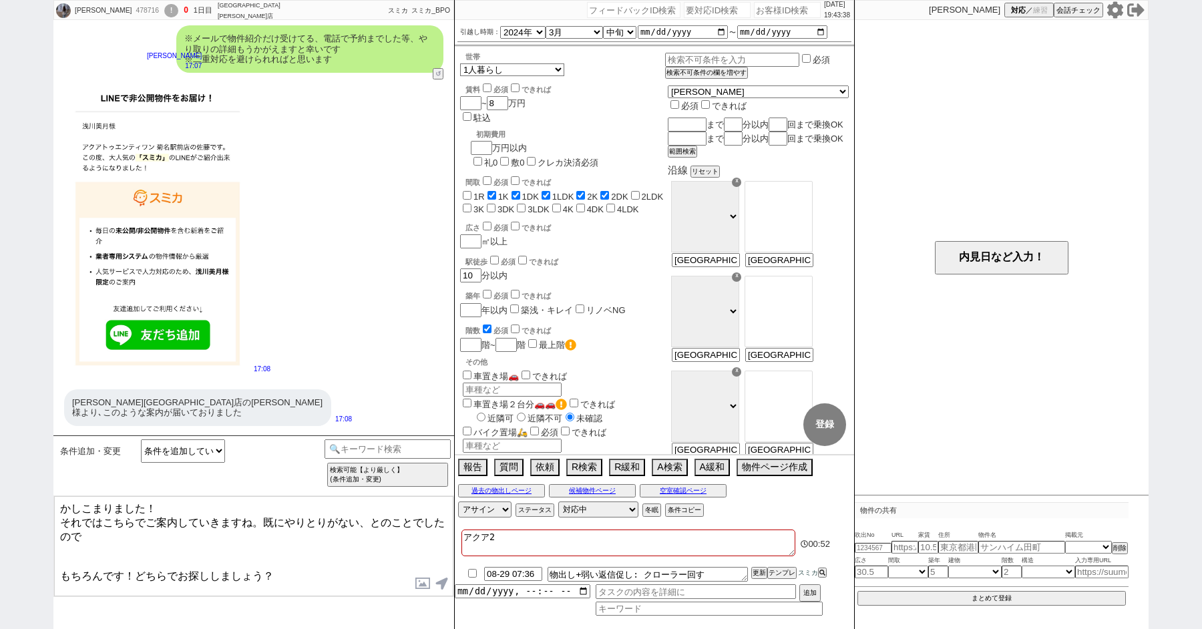
checkbox input "false"
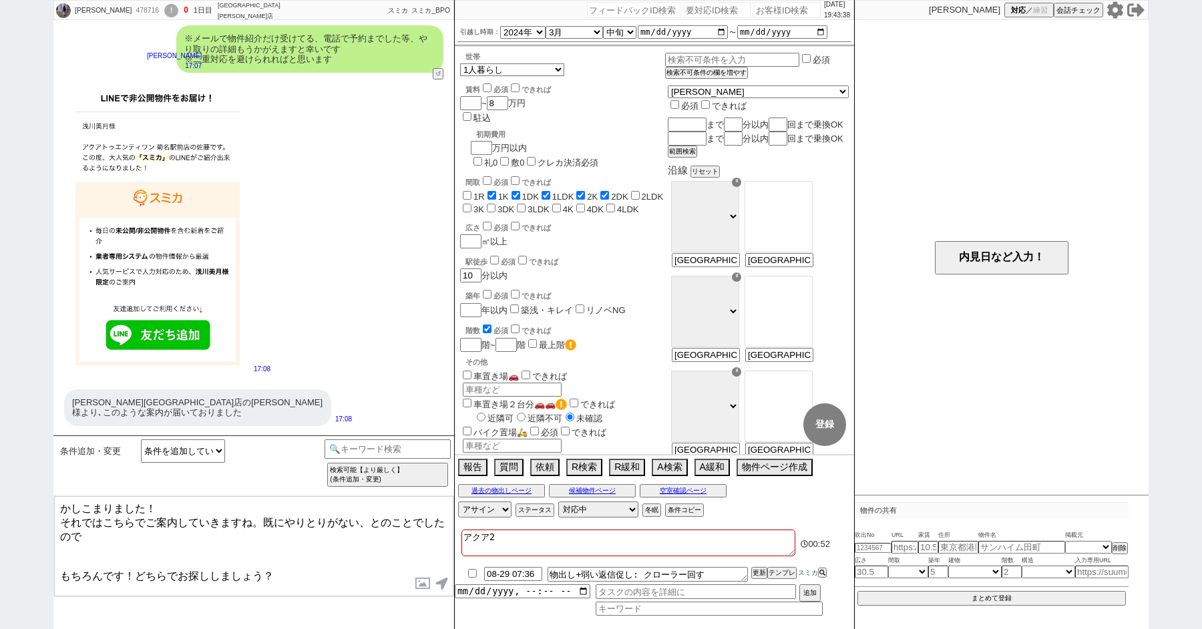
checkbox input "false"
type textarea "アクア21n"
checkbox input "false"
checkbox input "true"
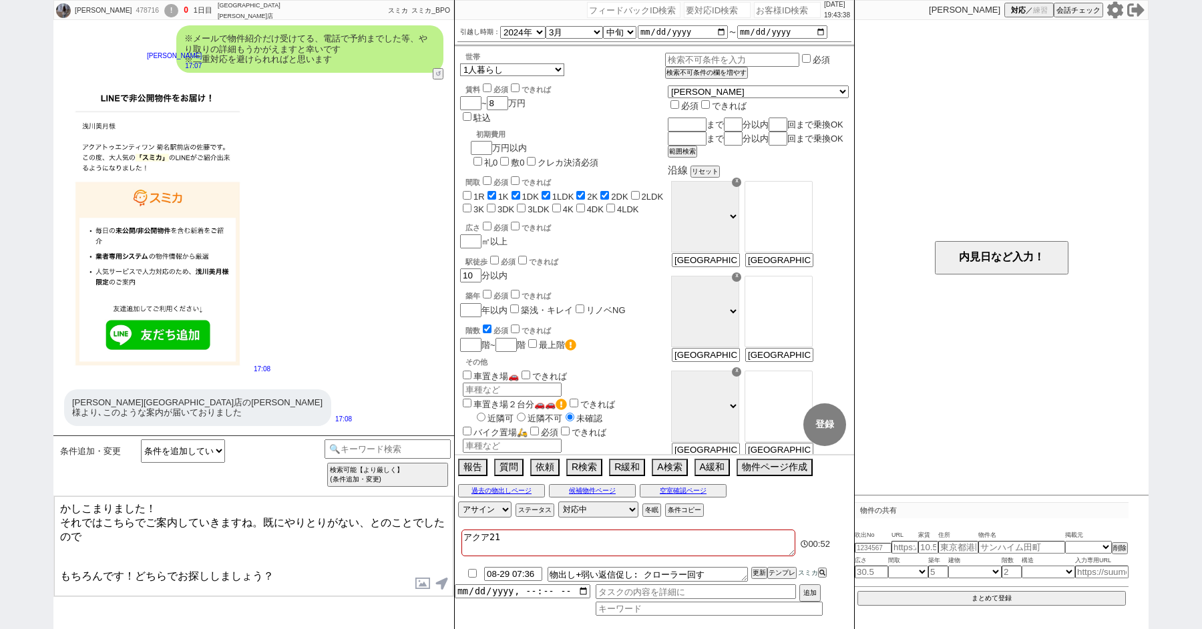
checkbox input "true"
checkbox input "false"
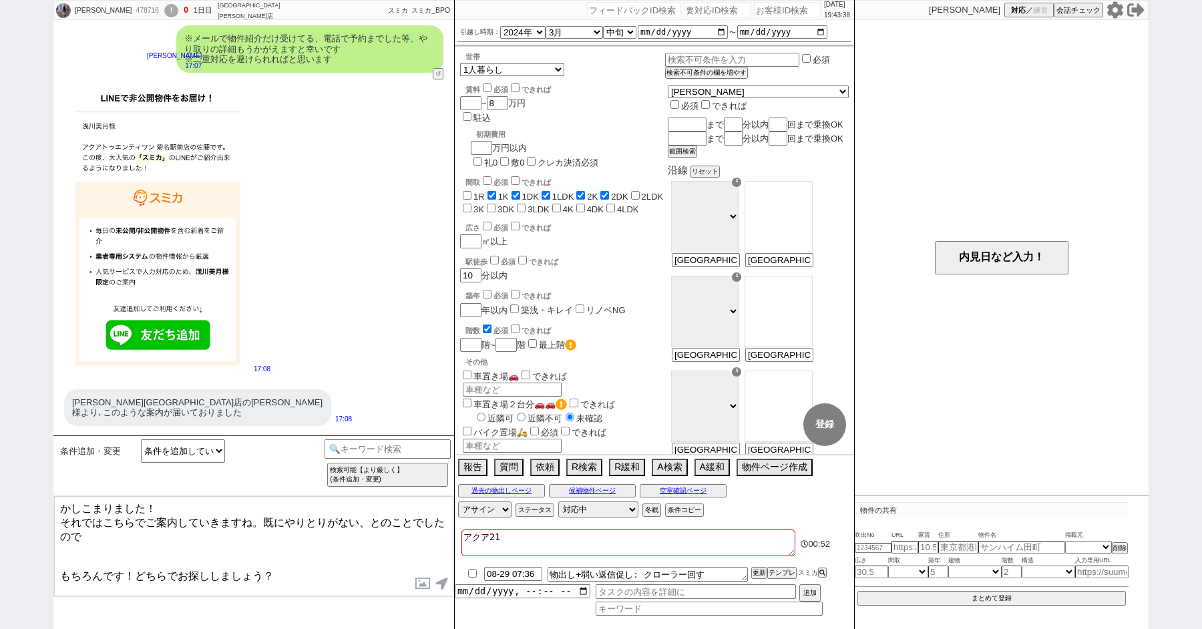
checkbox input "false"
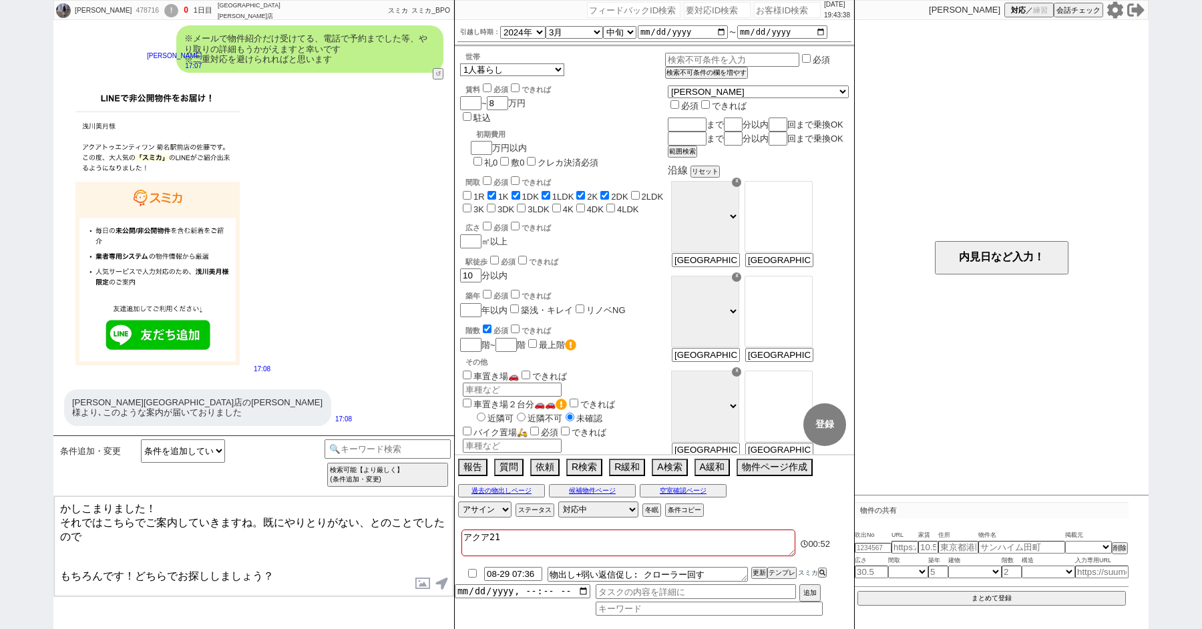
checkbox input "false"
type textarea "アクア21の"
checkbox input "false"
checkbox input "true"
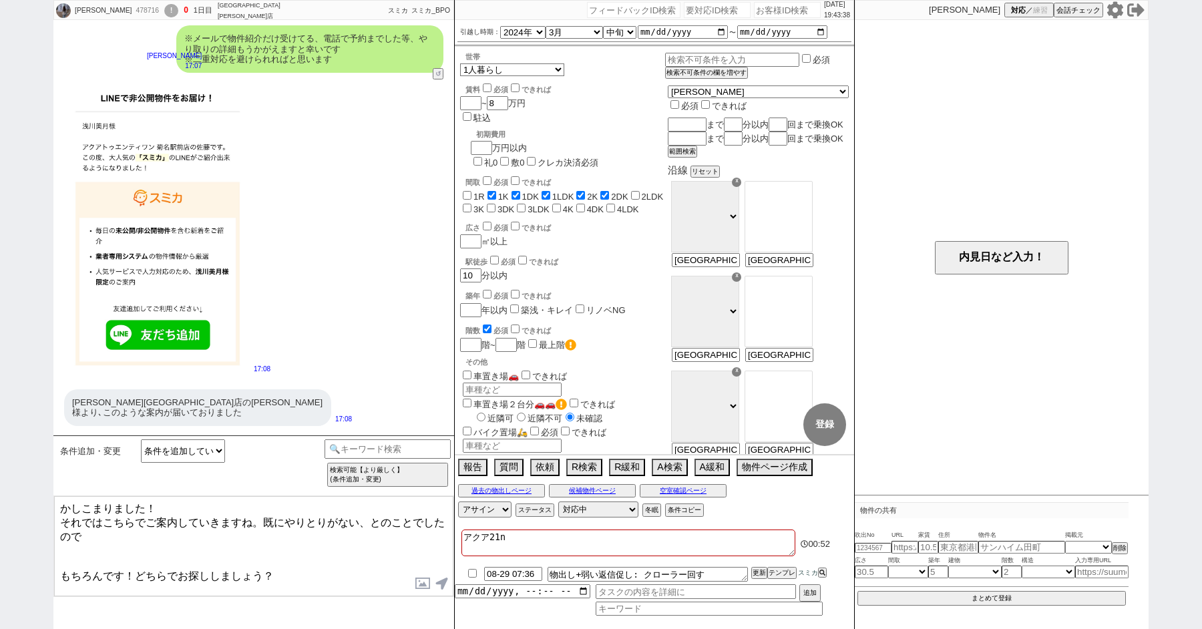
checkbox input "true"
checkbox input "false"
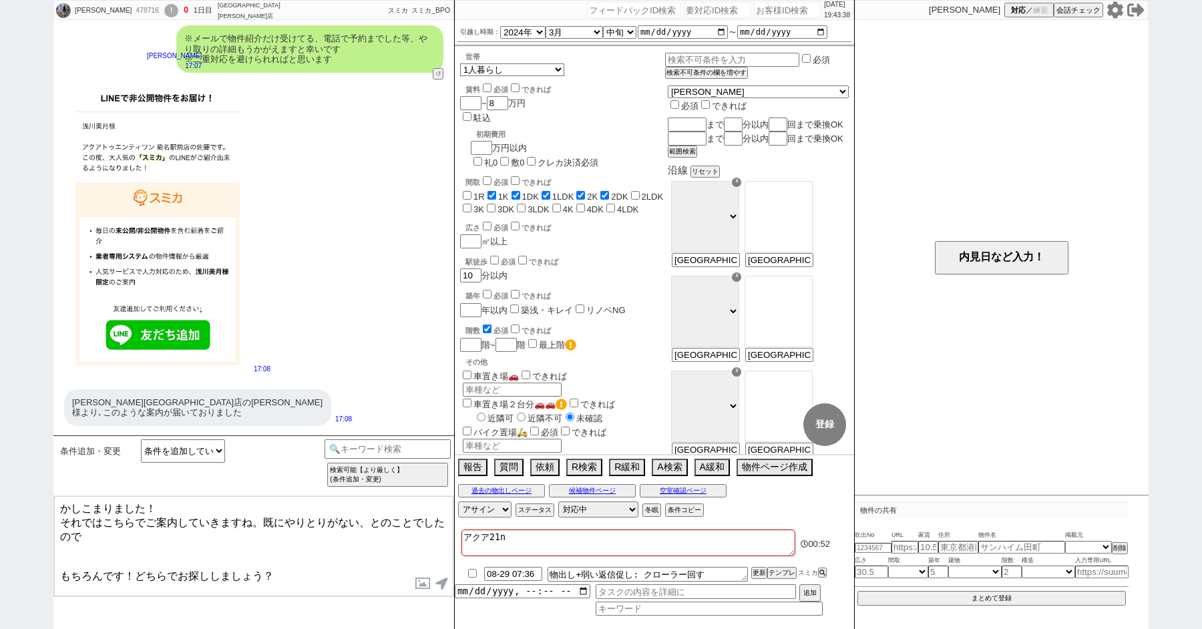
checkbox input "false"
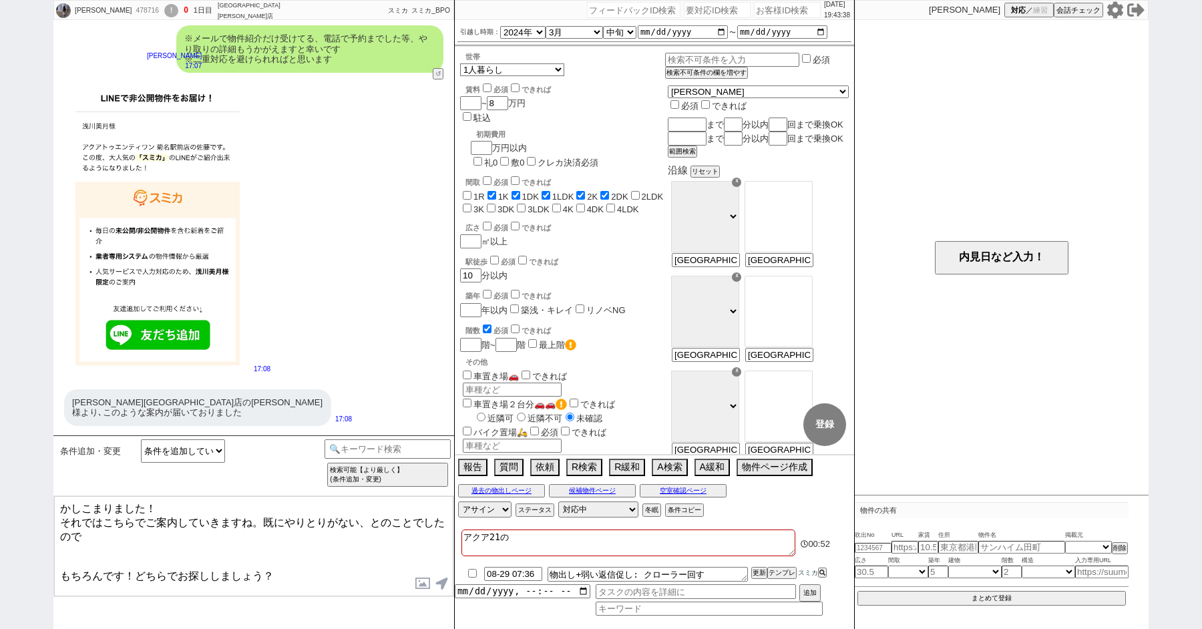
type textarea "アクア二十一の"
checkbox input "false"
checkbox input "true"
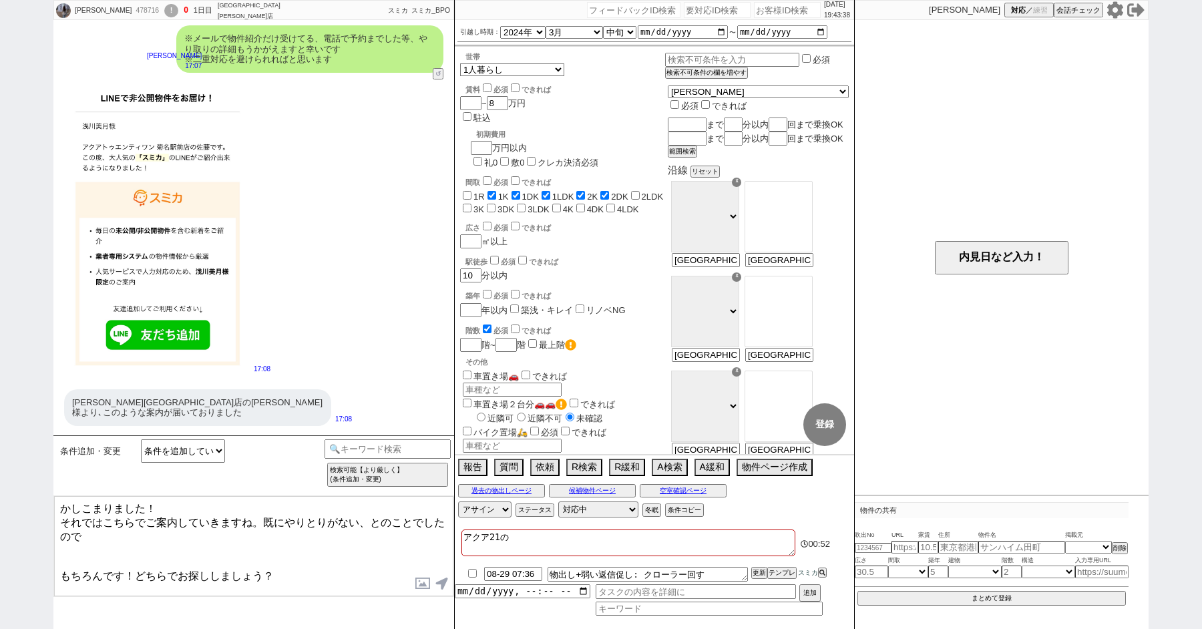
checkbox input "true"
checkbox input "false"
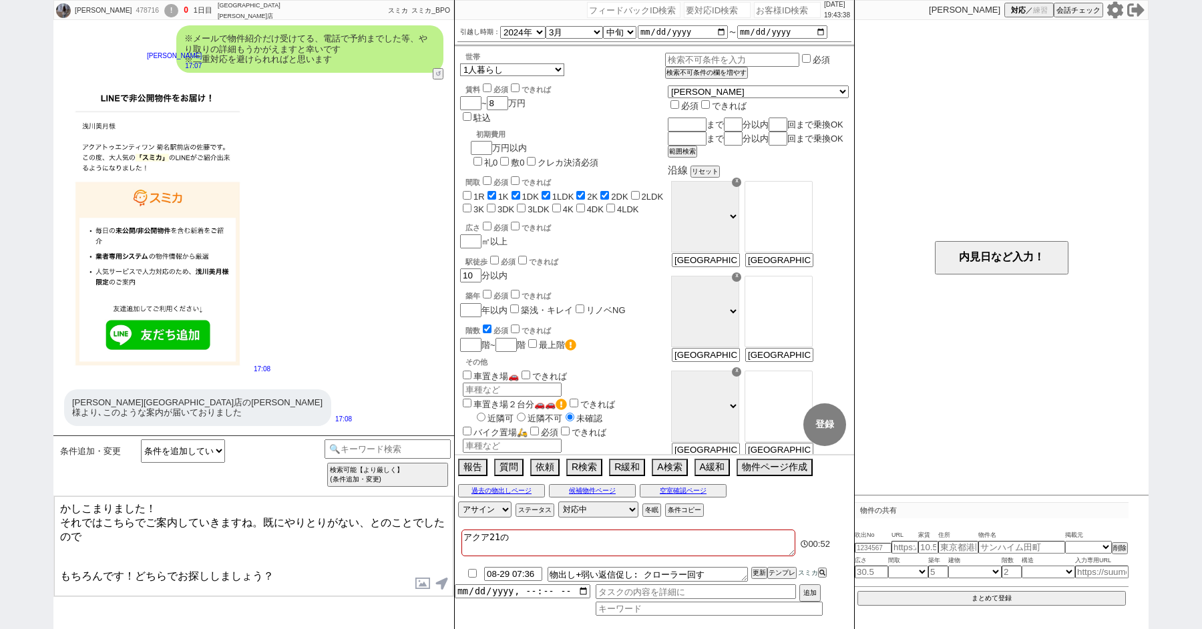
checkbox input "false"
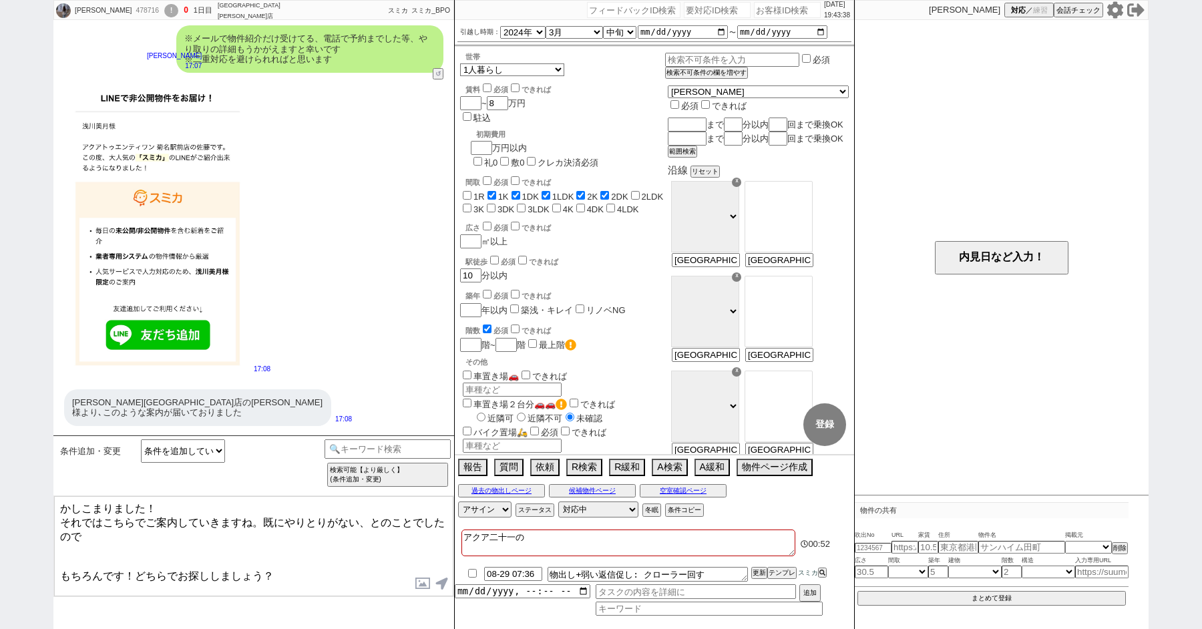
checkbox input "true"
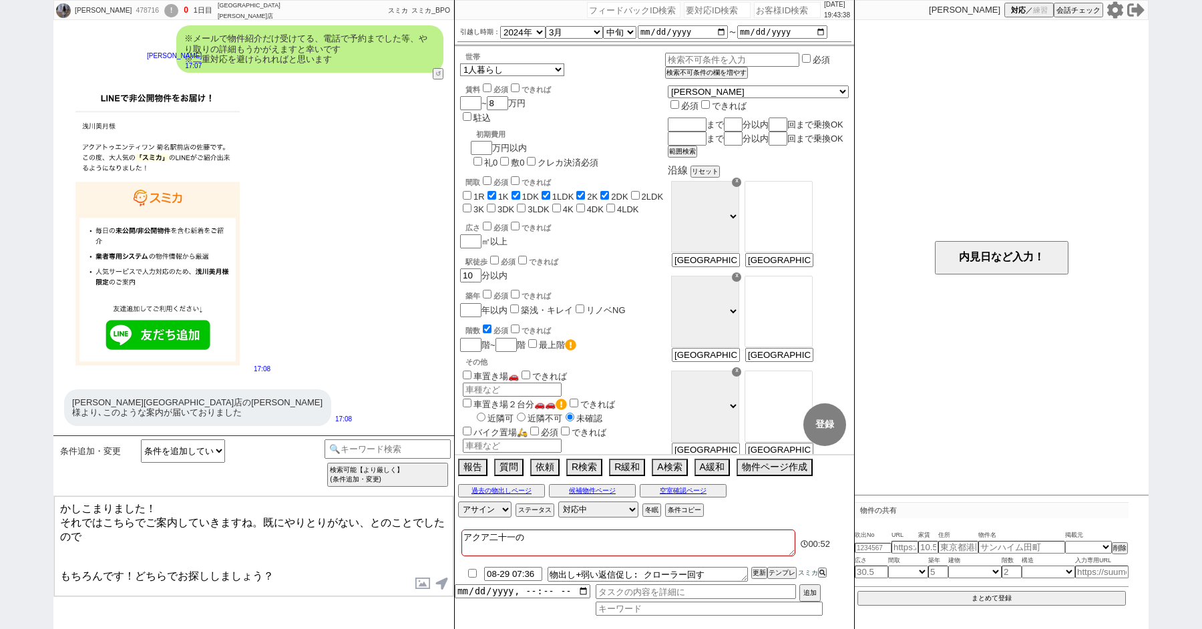
checkbox input "false"
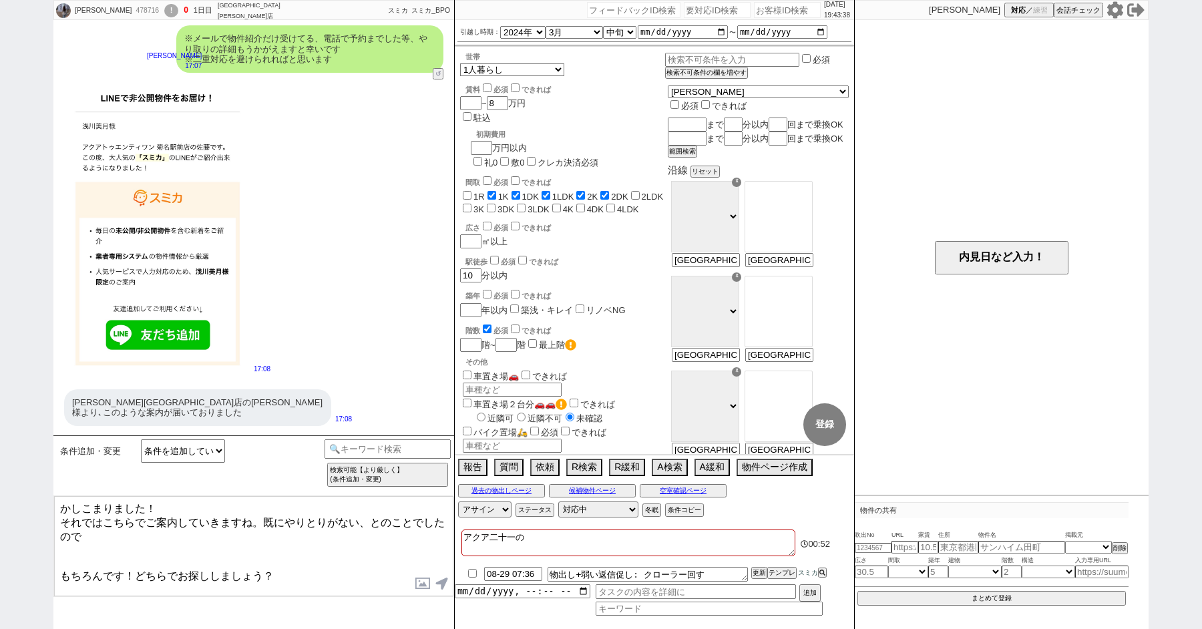
checkbox input "false"
type textarea "アクア二十一"
checkbox input "false"
checkbox input "true"
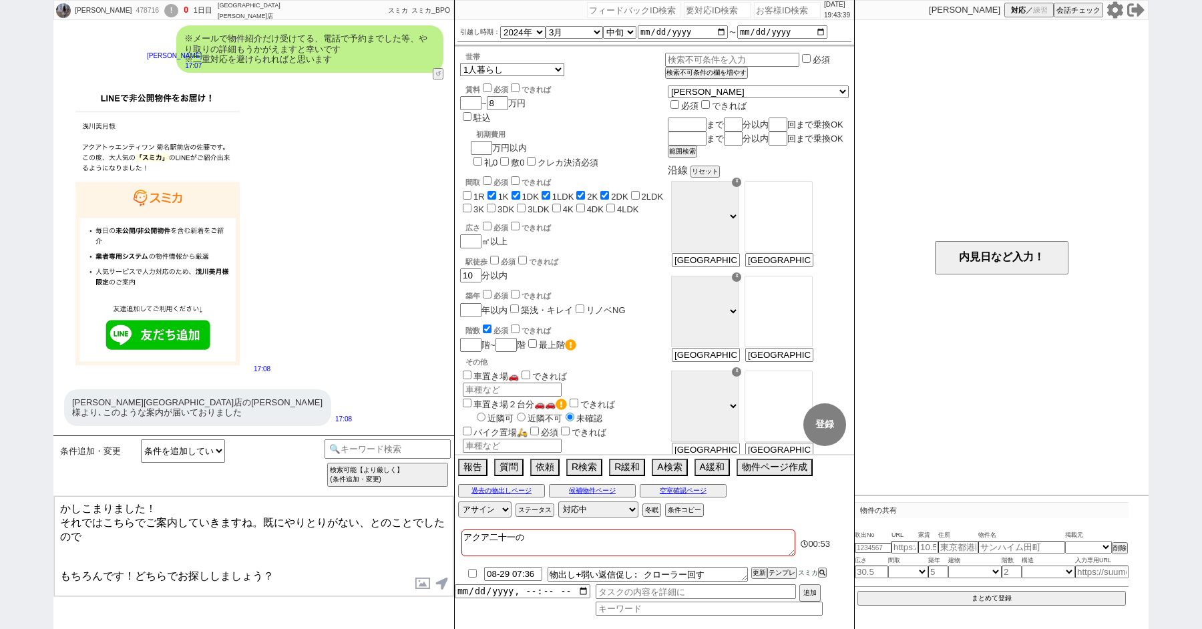
checkbox input "true"
checkbox input "false"
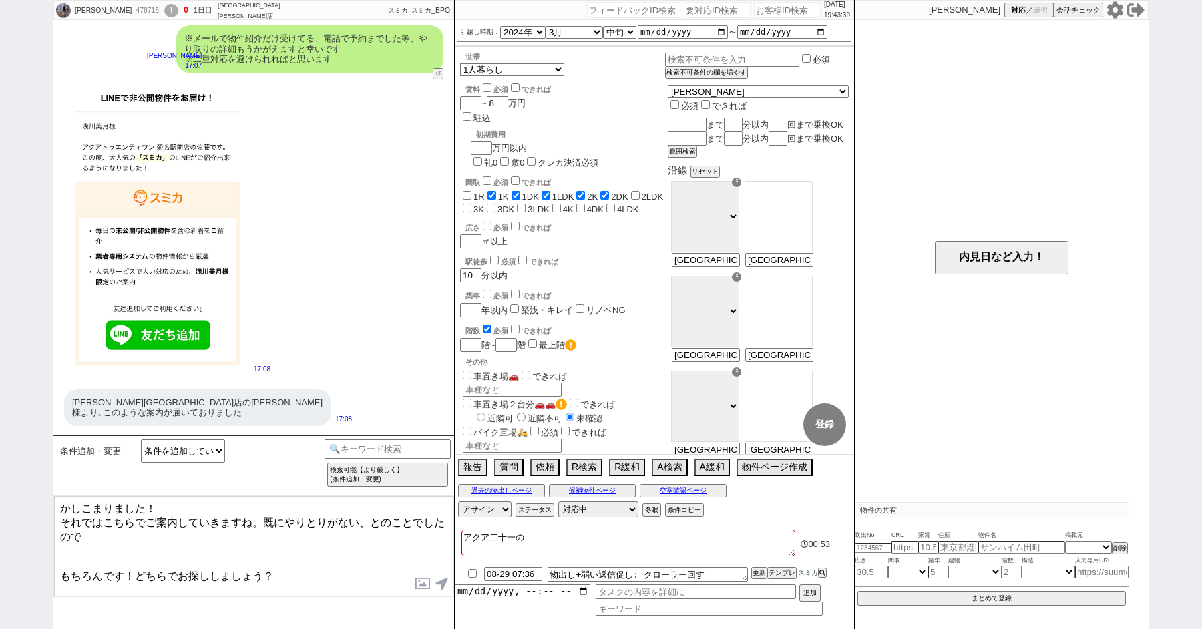
checkbox input "false"
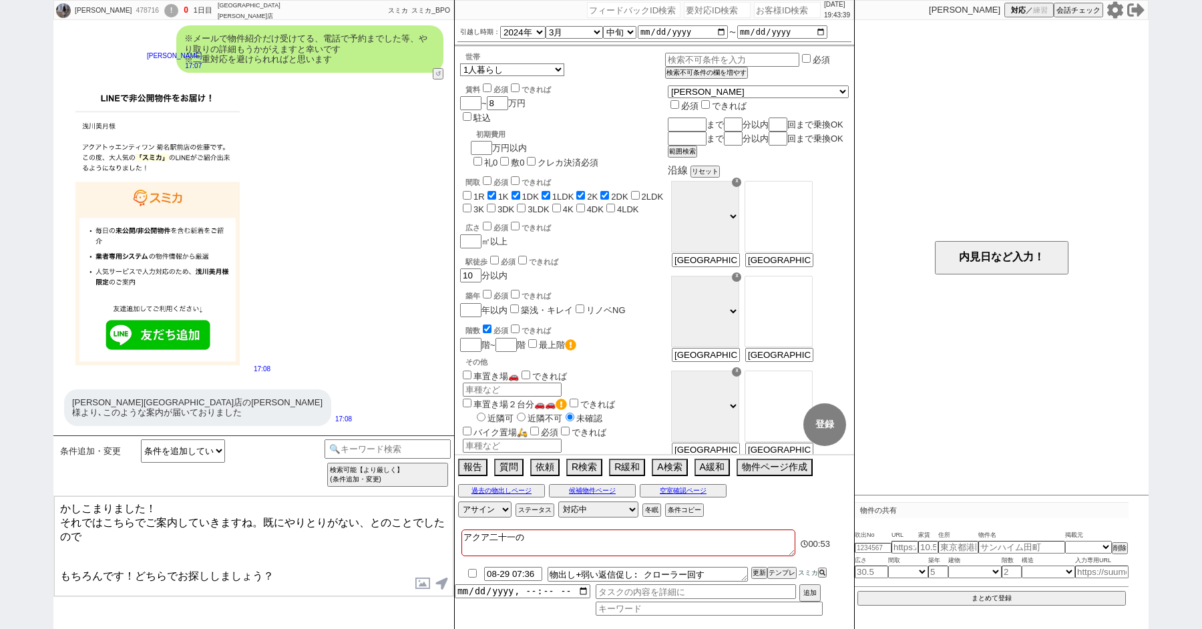
checkbox input "false"
type textarea "アクア二十"
checkbox input "false"
checkbox input "true"
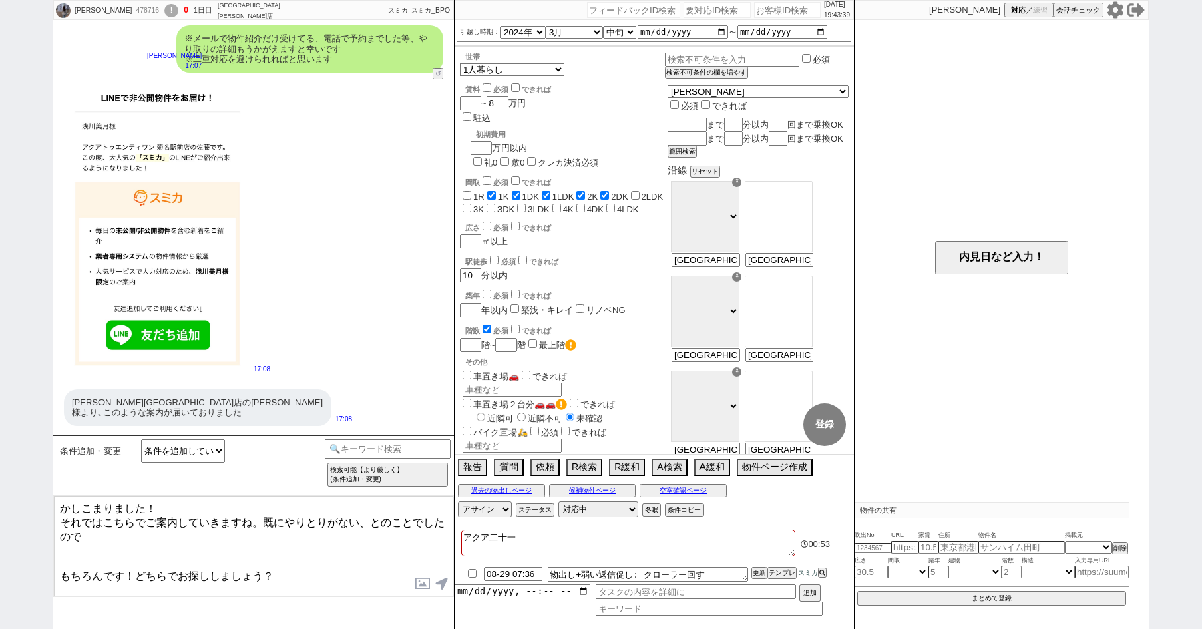
checkbox input "true"
checkbox input "false"
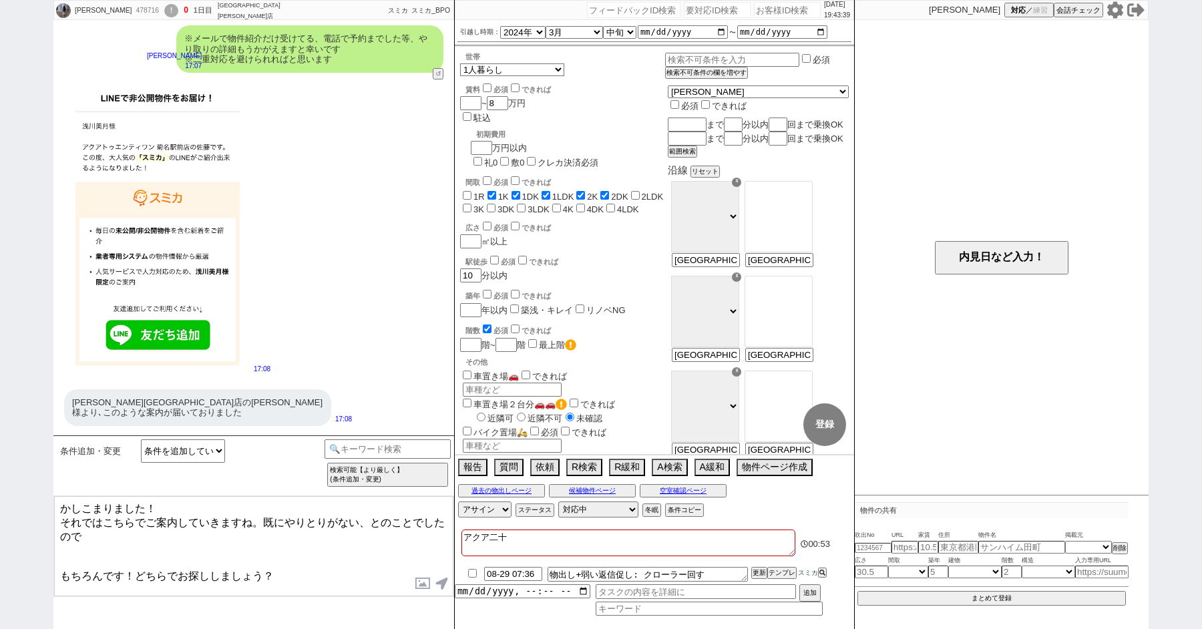
checkbox input "false"
click at [464, 536] on textarea "アクア21の顧客として送客してください" at bounding box center [629, 543] width 334 height 27
click at [696, 535] on textarea "＠＠アクア21の顧客として送客してください" at bounding box center [629, 543] width 334 height 27
click at [218, 546] on textarea "かしこまりました！ それではこちらでご案内していきますね。既にやりとりがない、とのことでしたので もちろんです！どちらでお探ししましょう？" at bounding box center [253, 546] width 399 height 100
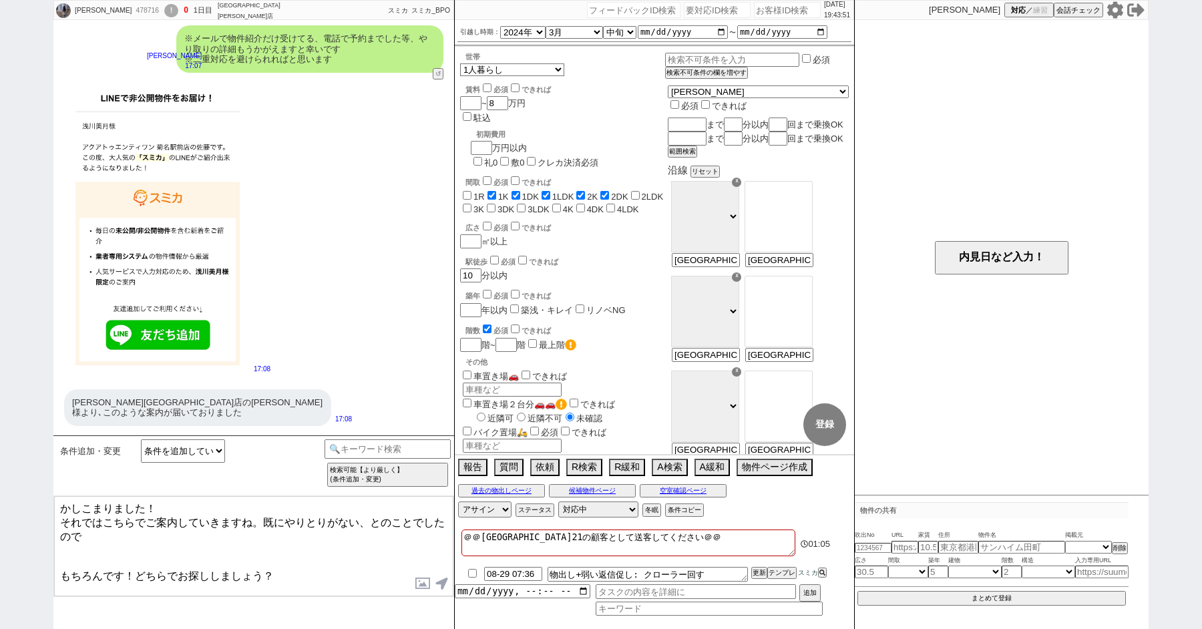
scroll to position [2098, 0]
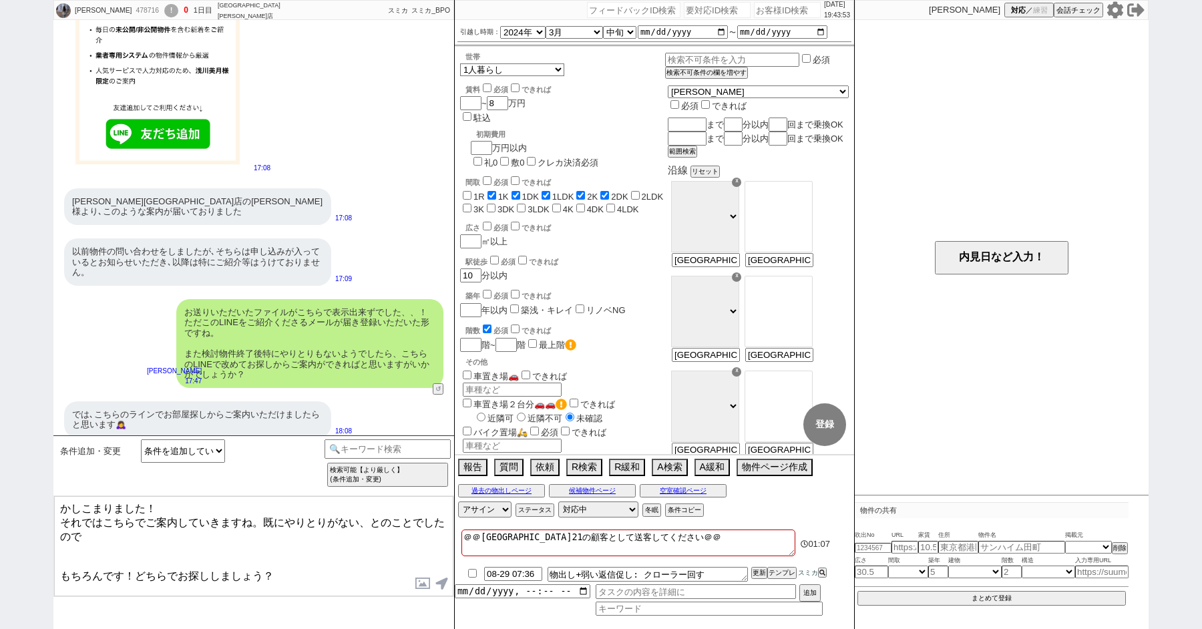
click at [138, 534] on textarea "かしこまりました！ それではこちらでご案内していきますね。既にやりとりがない、とのことでしたので もちろんです！どちらでお探ししましょう？" at bounding box center [253, 546] width 399 height 100
drag, startPoint x: 134, startPoint y: 563, endPoint x: 21, endPoint y: 563, distance: 112.2
click at [21, 563] on div "浅川 美月 478716 ! 0 1日目 ネクストライフ町田店 冬眠中 自社客 スミカ スミカ_BPO チャット全表示 2024-01-08 新しくフォローさ…" at bounding box center [601, 314] width 1202 height 629
click at [302, 569] on textarea "かしこまりました！ それではこちらでご案内していきますね。既にやりとりがない、とのことでしたので今後二重に店舗とのやりとりはなさらずこちらにご連絡お願い致しま…" at bounding box center [253, 546] width 399 height 100
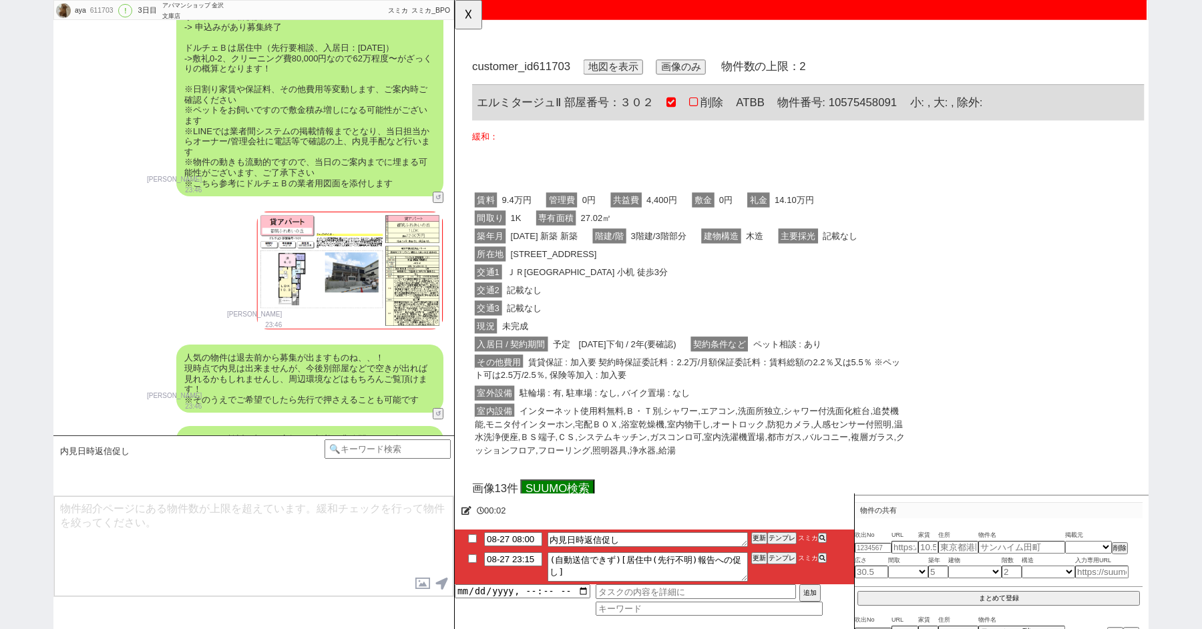
scroll to position [0, 0]
click at [925, 15] on div at bounding box center [846, 10] width 744 height 21
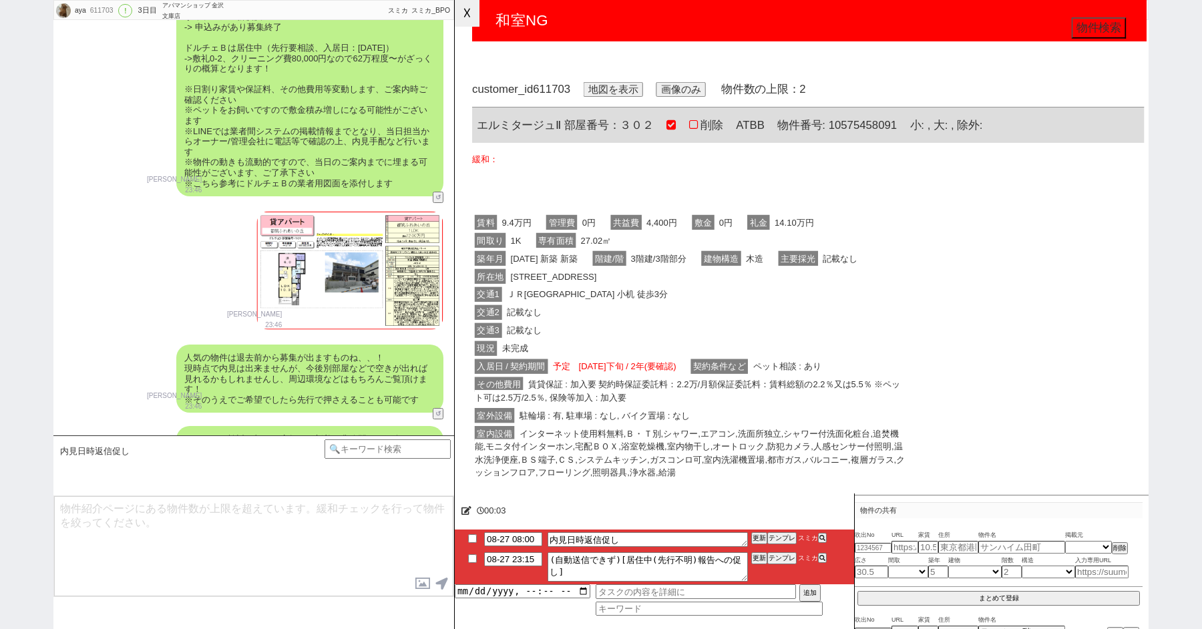
click at [471, 5] on button "☓" at bounding box center [467, 13] width 25 height 27
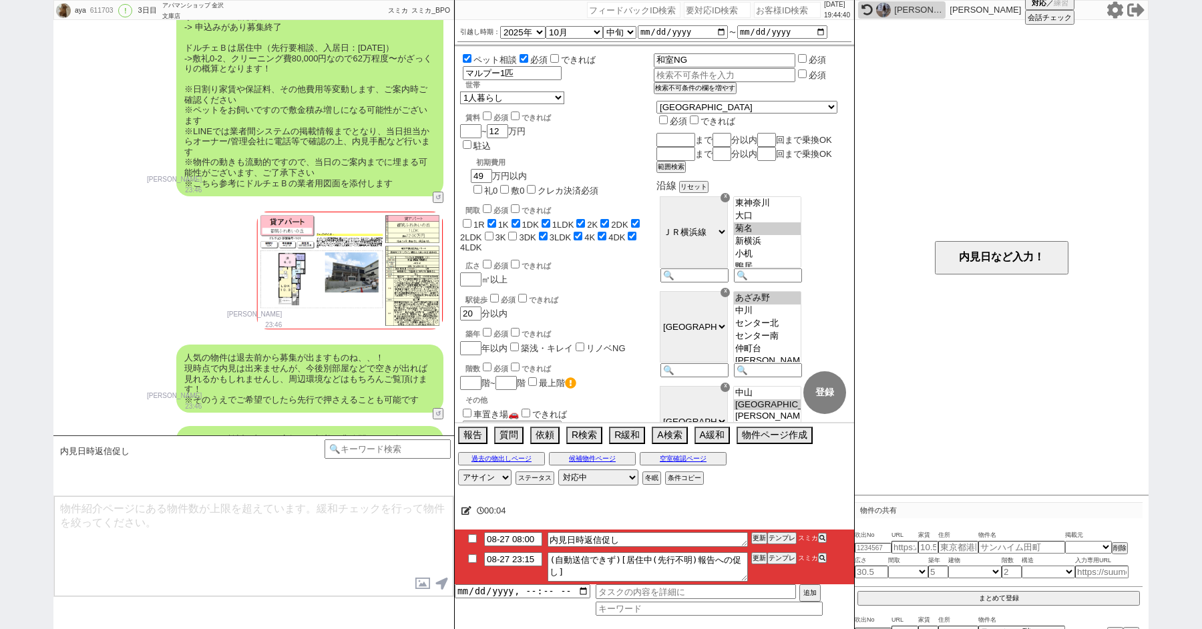
click at [877, 5] on div "浅川 美月" at bounding box center [902, 9] width 88 height 17
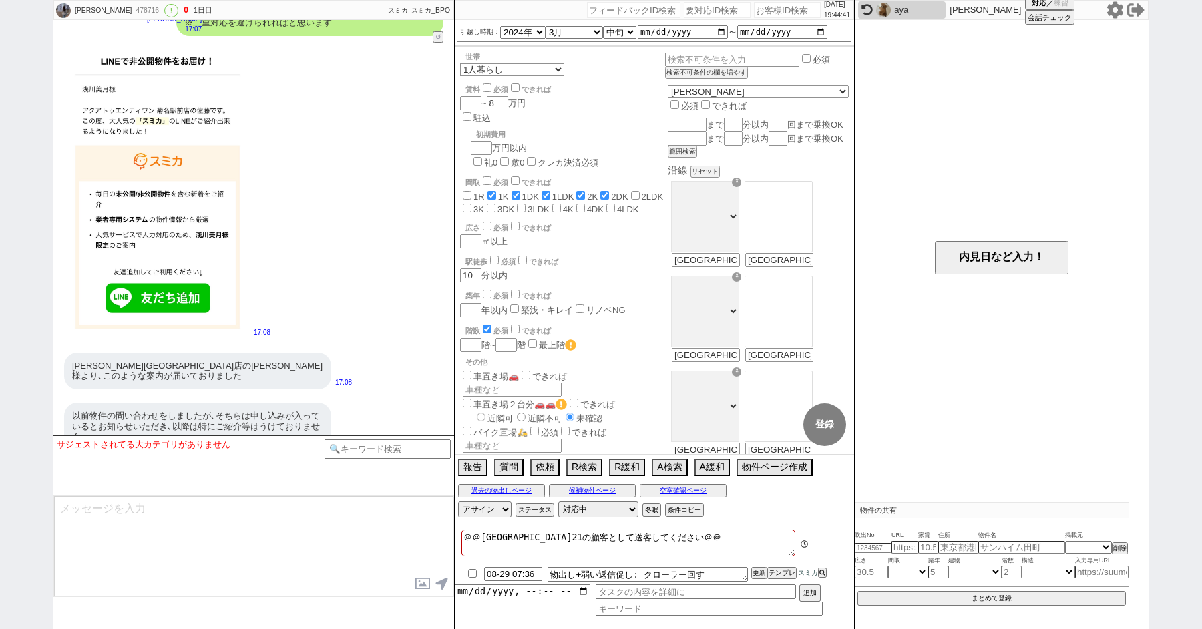
scroll to position [2221, 0]
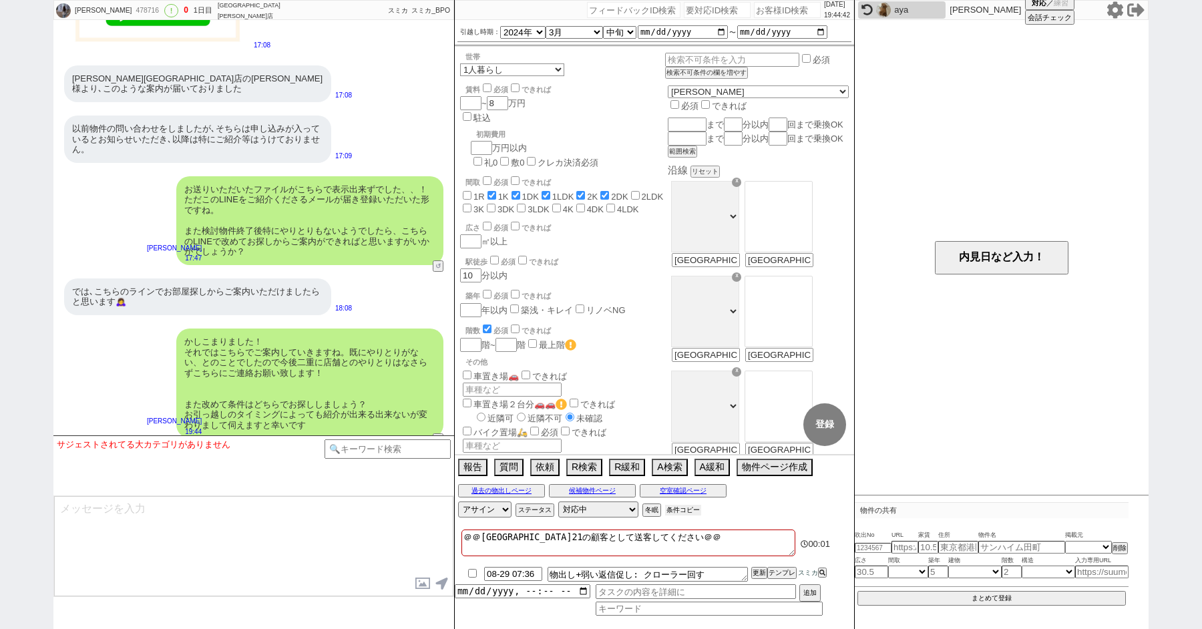
click at [678, 508] on button "条件コピー" at bounding box center [683, 510] width 36 height 11
click at [678, 508] on button "もう1回押してください" at bounding box center [701, 510] width 73 height 11
click at [274, 557] on textarea at bounding box center [253, 546] width 399 height 100
paste textarea "・賃料：8万円 ・引越し時期：3月中旬 ・間取り：1K〜2DK ・世帯：1人暮らし ・駅徒歩：10分"
click at [58, 506] on textarea "・賃料：8万円 ・引越し時期：3月中旬 ・間取り：1K〜2DK ・世帯：1人暮らし ・駅徒歩：10分" at bounding box center [253, 546] width 399 height 100
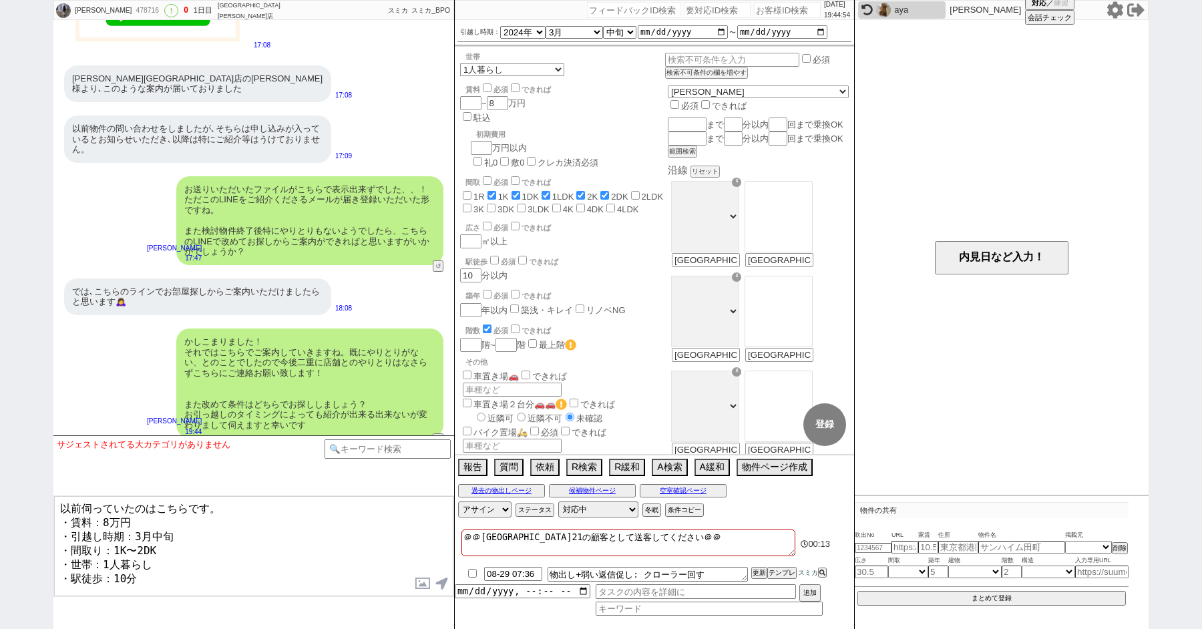
click at [171, 562] on textarea "以前伺っていたのはこちらです。 ・賃料：8万円 ・引越し時期：3月中旬 ・間取り：1K〜2DK ・世帯：1人暮らし ・駅徒歩：10分" at bounding box center [253, 546] width 399 height 100
drag, startPoint x: 174, startPoint y: 534, endPoint x: 133, endPoint y: 532, distance: 40.8
click at [133, 532] on textarea "以前伺っていたのはこちらです。 ・賃料：8万円 ・引越し時期：3月中旬 ・間取り：1K〜2DK ・世帯：1人暮らし ・駅徒歩：10分 ・横浜市内" at bounding box center [253, 546] width 399 height 100
click at [172, 579] on textarea "以前伺っていたのはこちらです。 ・賃料：8万円 ・引越し時期：（改めて回答お願いします） ・間取り：1K〜2DK ・世帯：1人暮らし ・駅徒歩：10分 ・横浜…" at bounding box center [253, 546] width 399 height 100
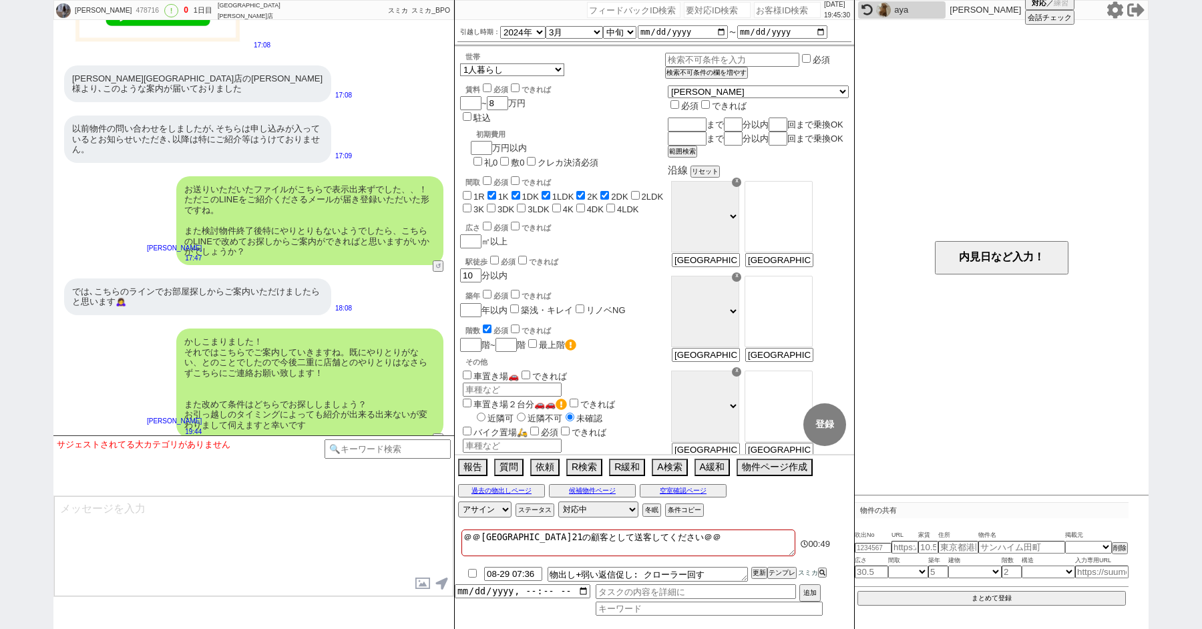
scroll to position [2334, 0]
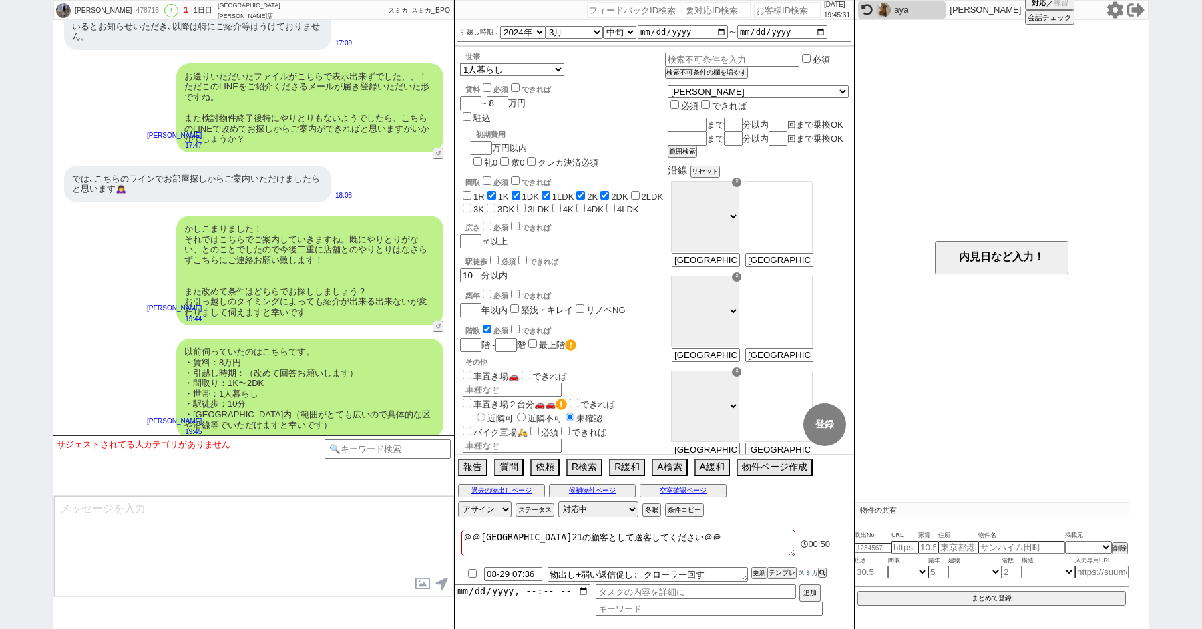
click at [117, 254] on div "かしこまりました！ それではこちらでご案内していきますね。既にやりとりがない、とのことでしたので今後二重に店舗とのやりとりはなさらずこちらにご連絡お願い致しま…" at bounding box center [253, 270] width 401 height 123
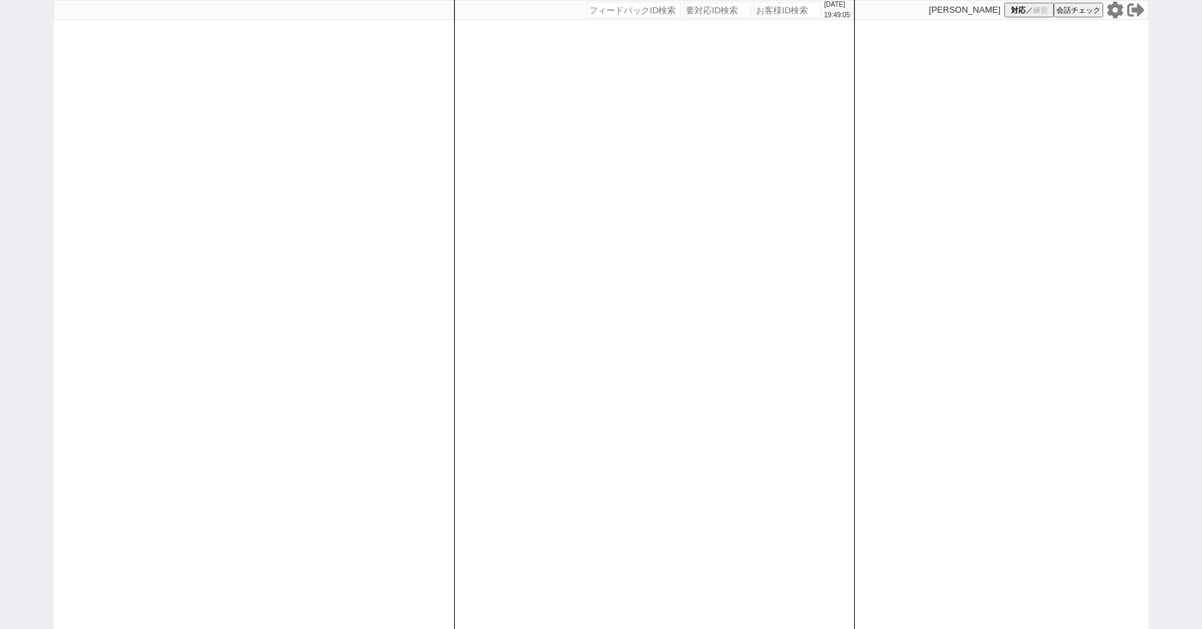
paste input "445724"
type input "445724"
select select "3"
select select "2"
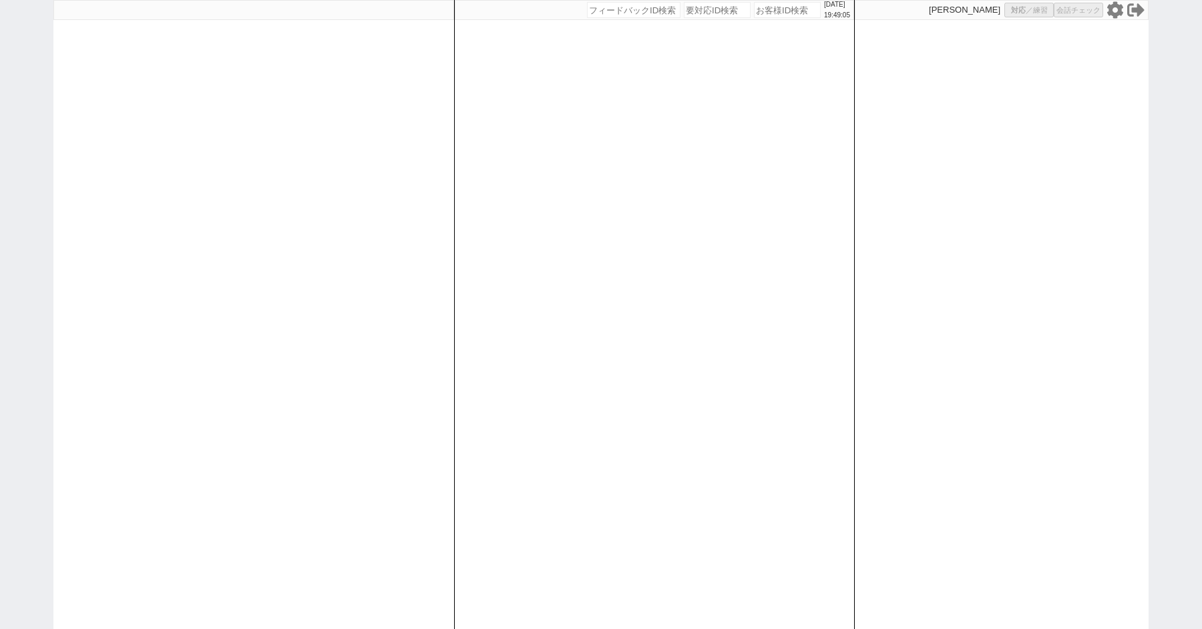
select select
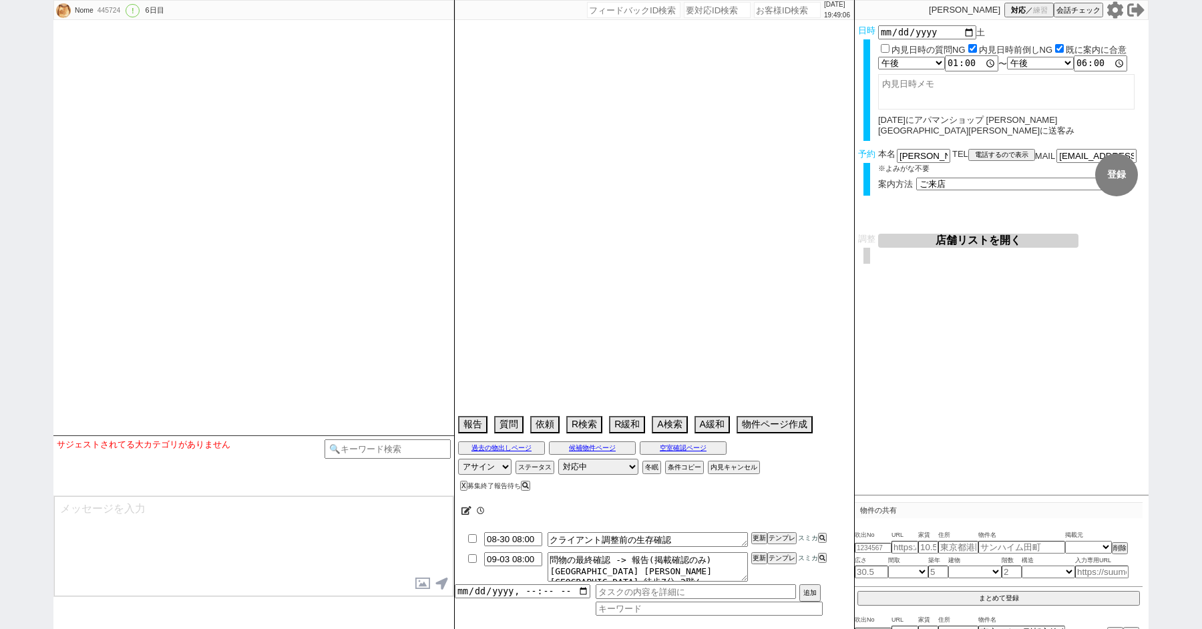
select select "2025"
select select "10"
select select "32"
select select "1"
select select "14"
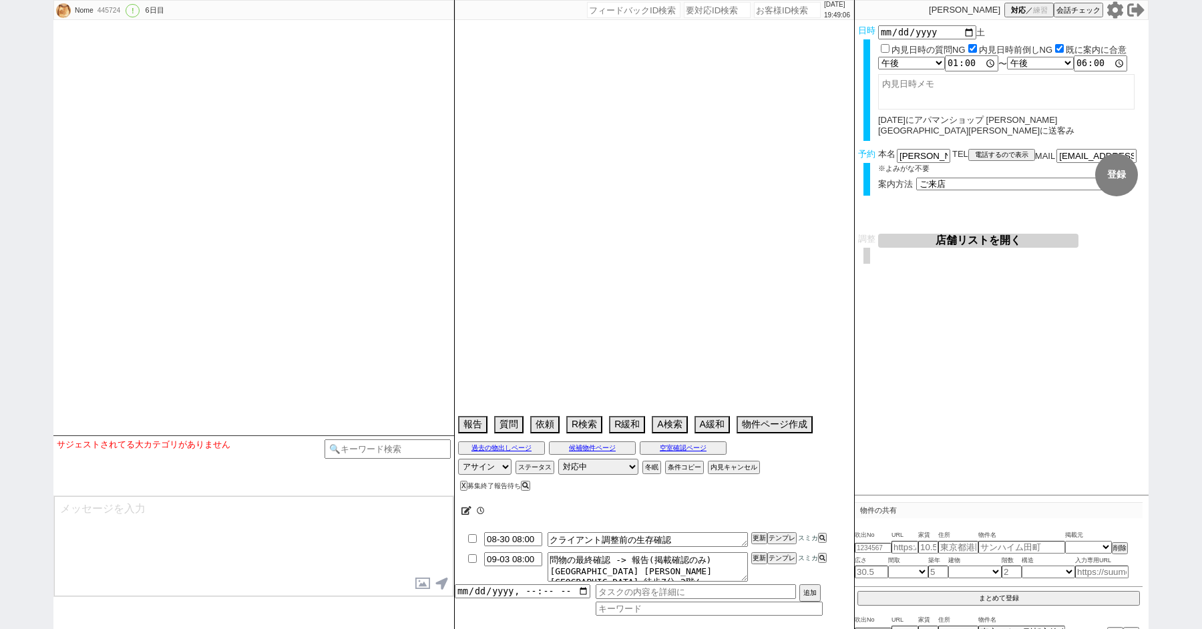
select select "484"
select select "68"
select select "[DATE]"
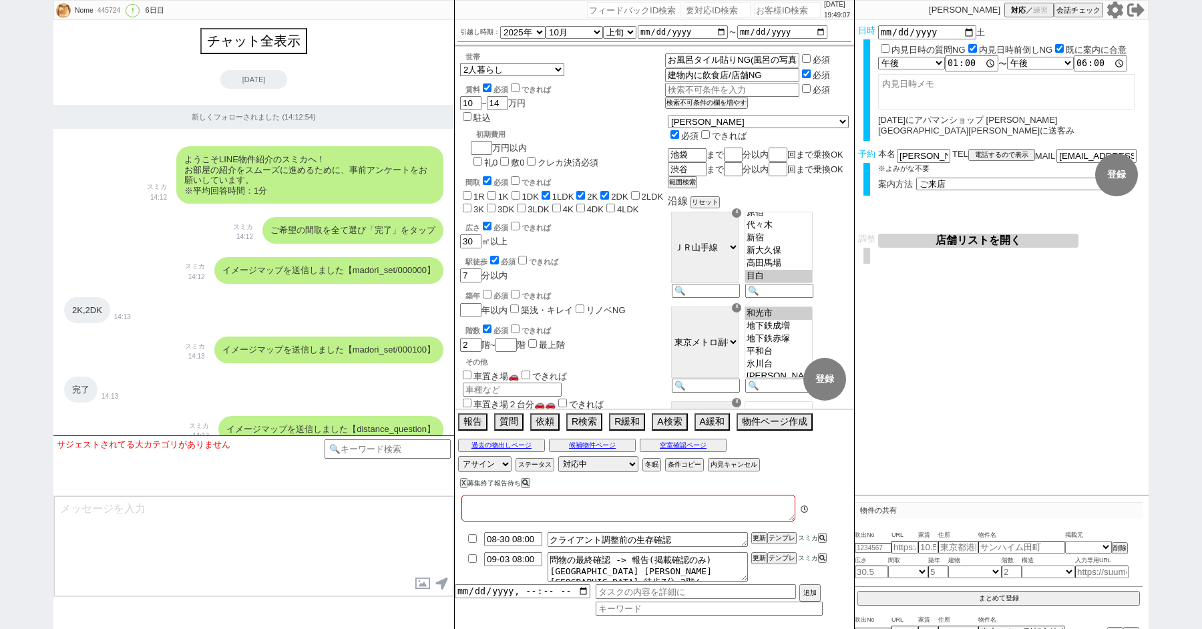
type textarea "[DATE]にアパマンショップ [PERSON_NAME][GEOGRAPHIC_DATA][PERSON_NAME]に送客み @禊テンプレ出なかったので手動…"
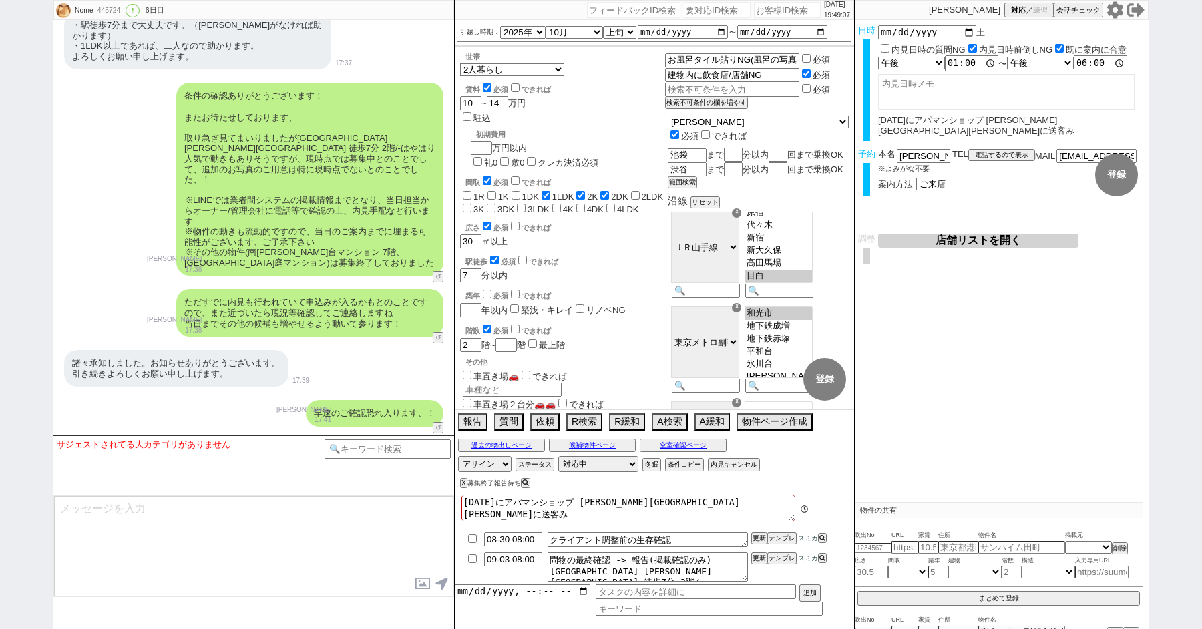
scroll to position [74, 0]
paste input "579410"
type input "579410"
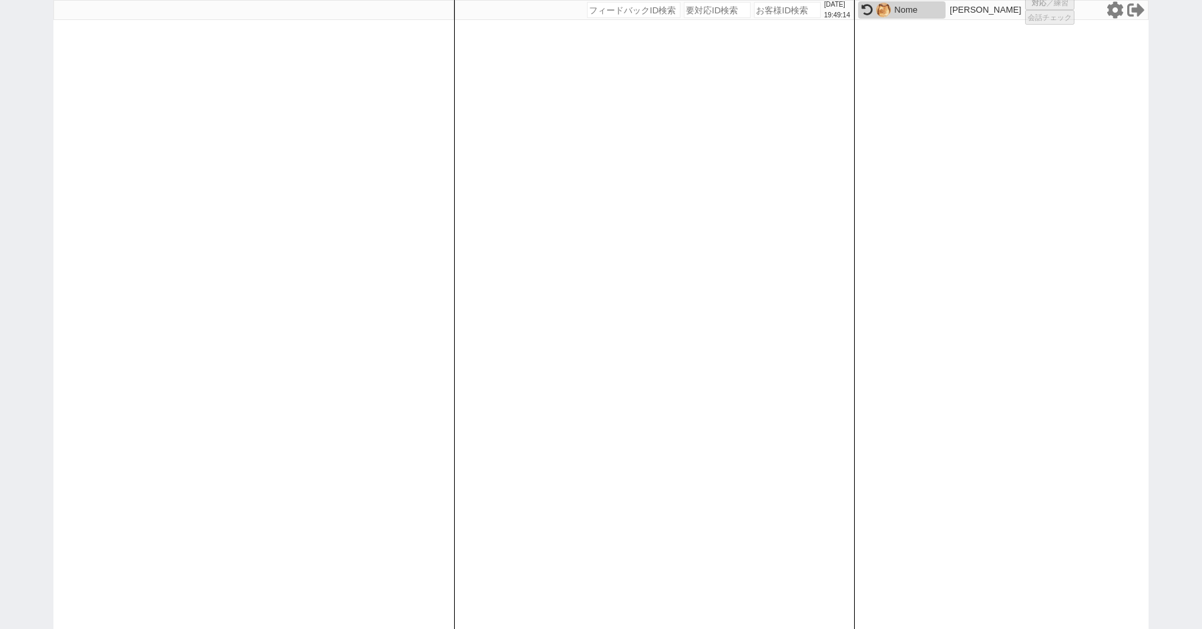
select select "1"
select select "2"
select select
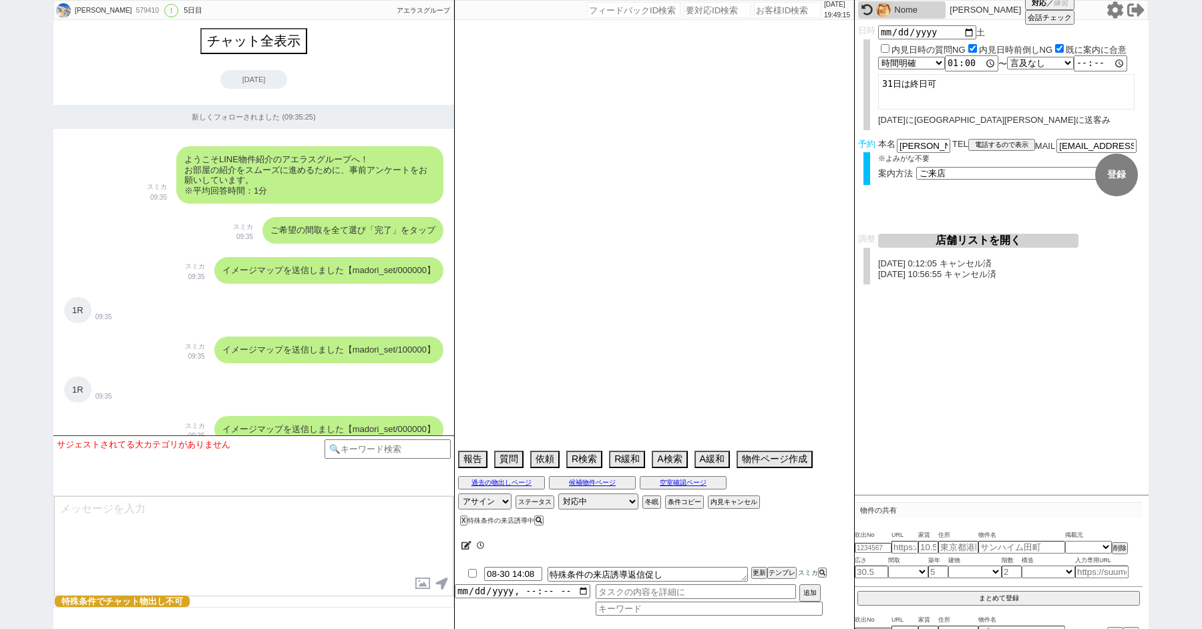
type textarea "外国籍の代理か"
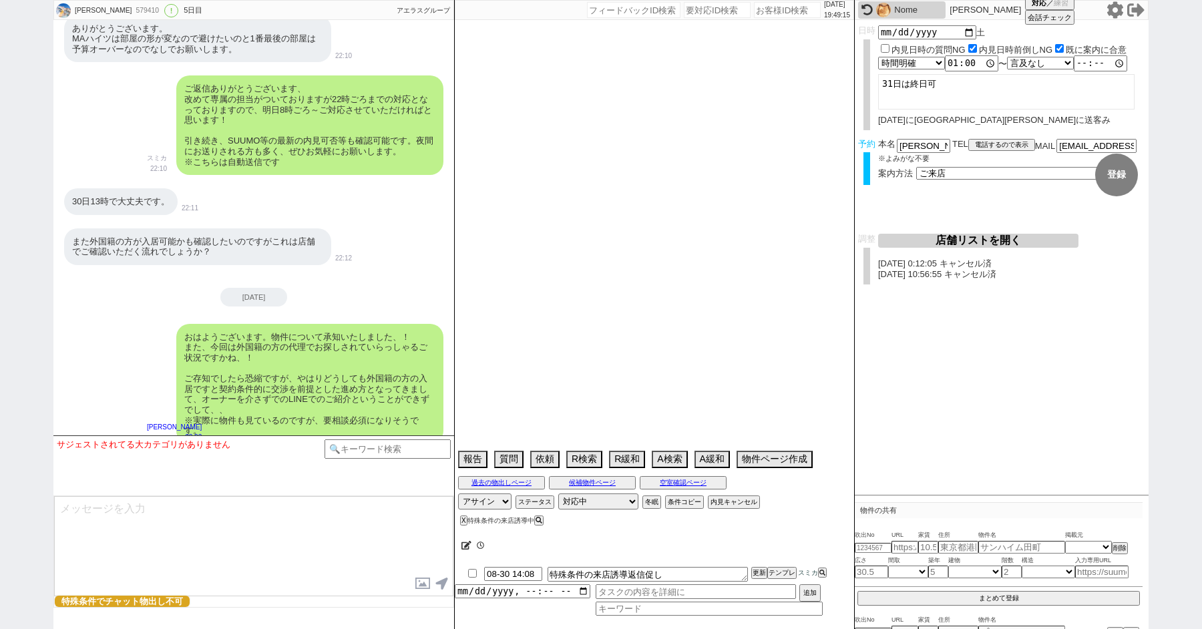
select select "19"
select select "0"
select select "70"
select select "1686"
select select "60"
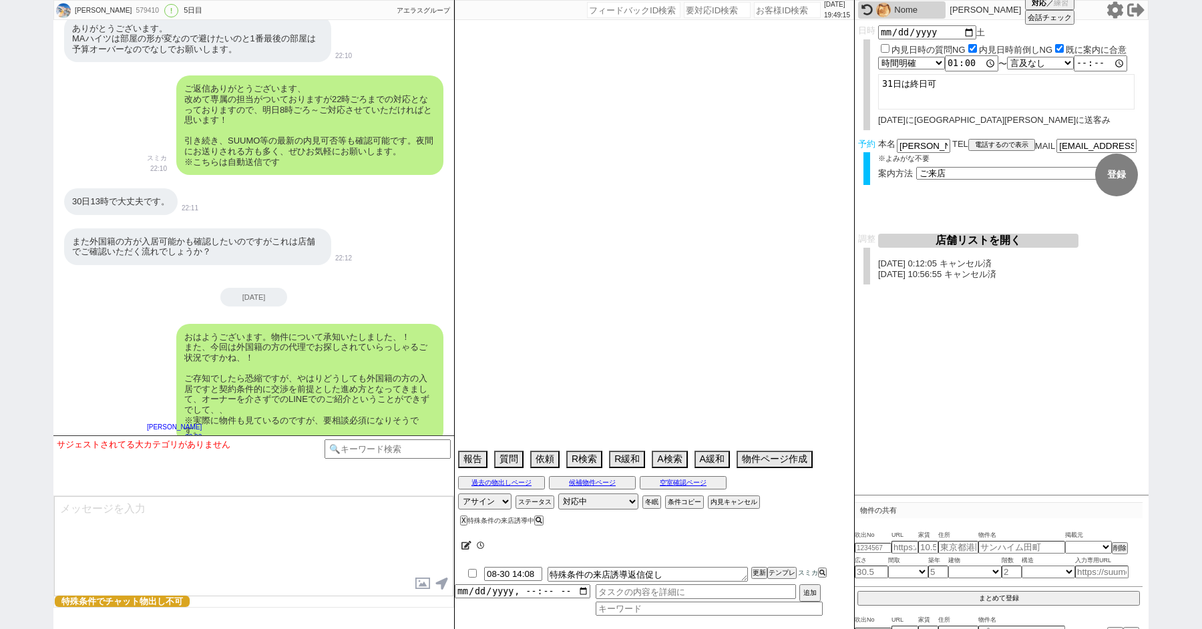
select select "1480"
select select "75"
select select "1790"
select select "65"
select select "1586"
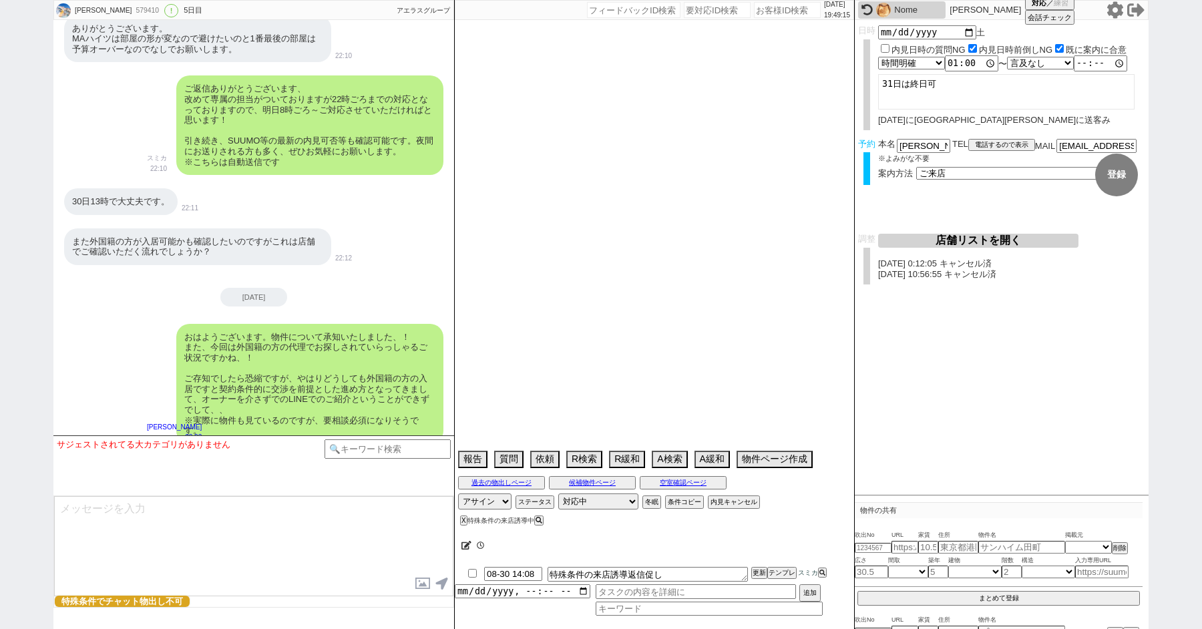
select select "67"
select select "1623"
select select "64"
select select "1559"
select select "63"
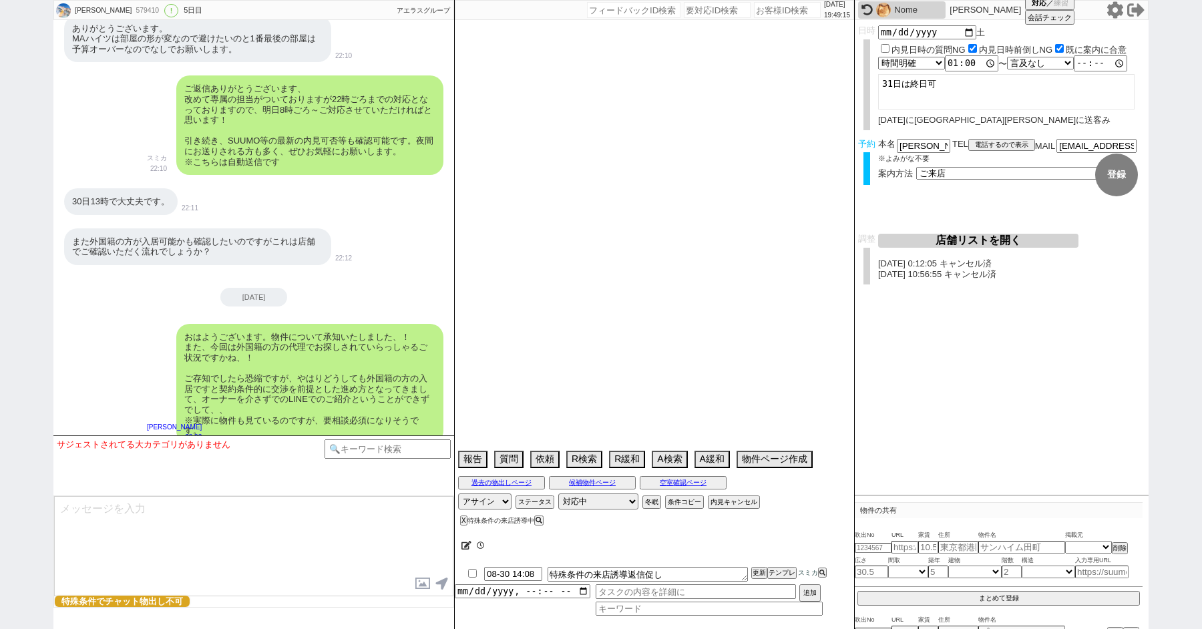
select select "1535"
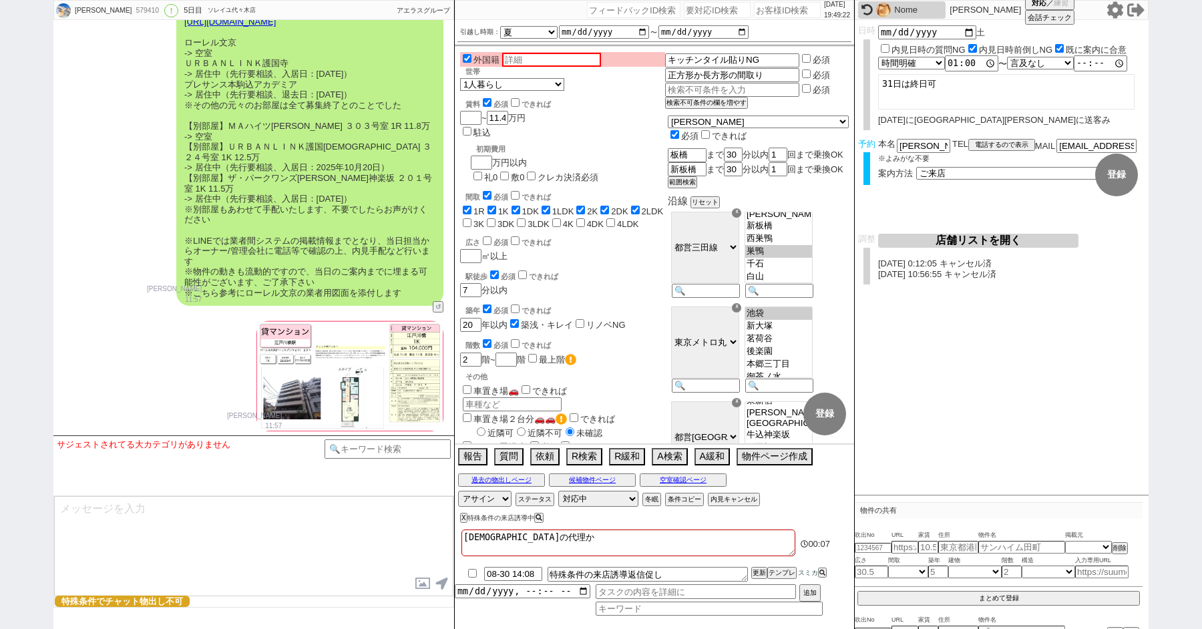
scroll to position [25832, 0]
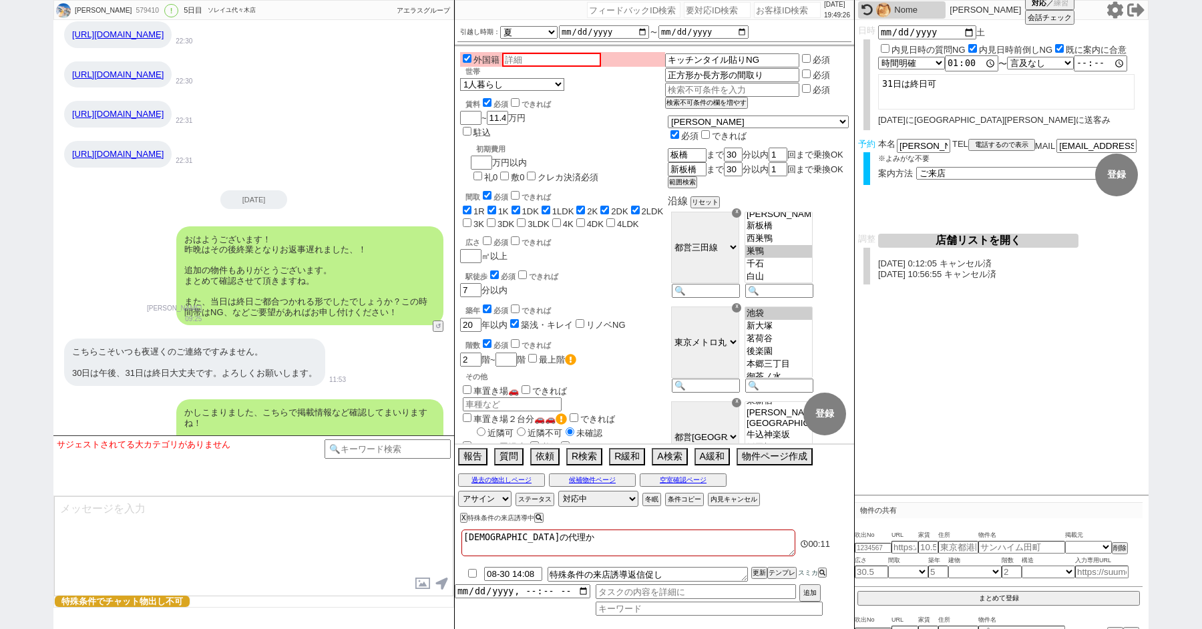
paste input "601839"
type input "601839"
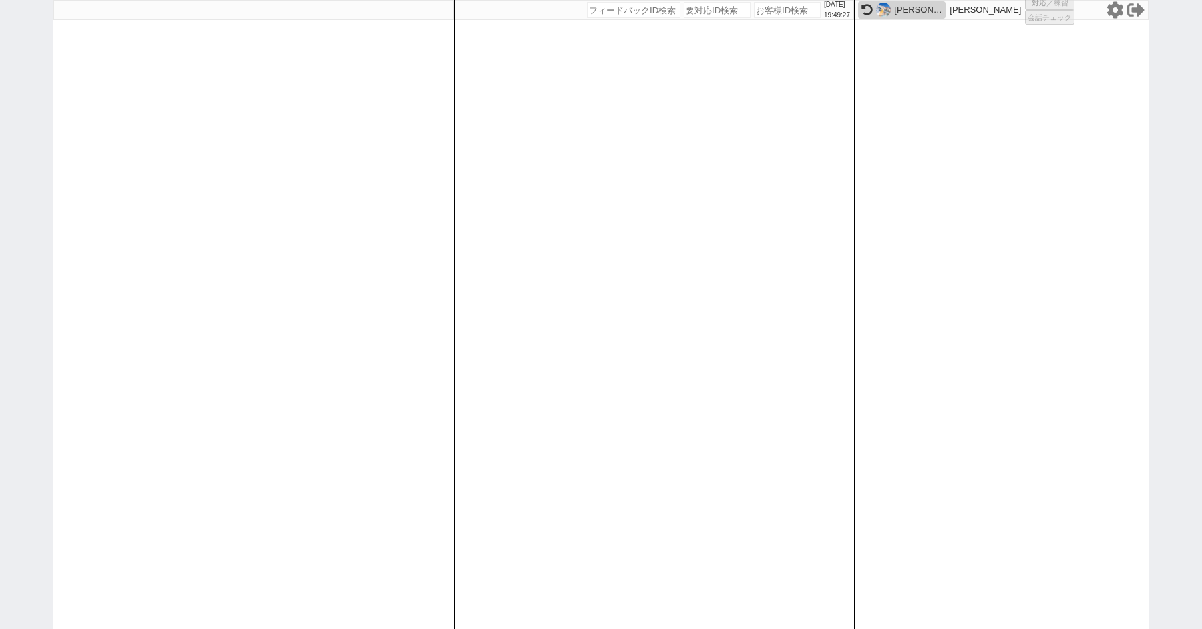
select select "100"
select select "1"
select select "2"
select select "5"
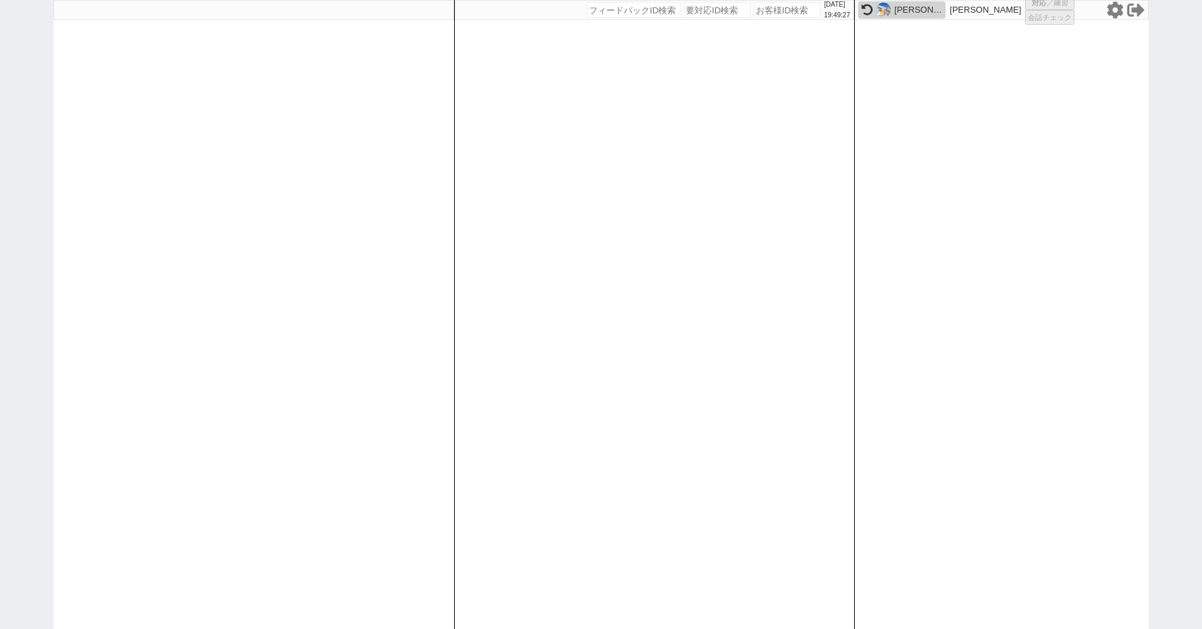
select select
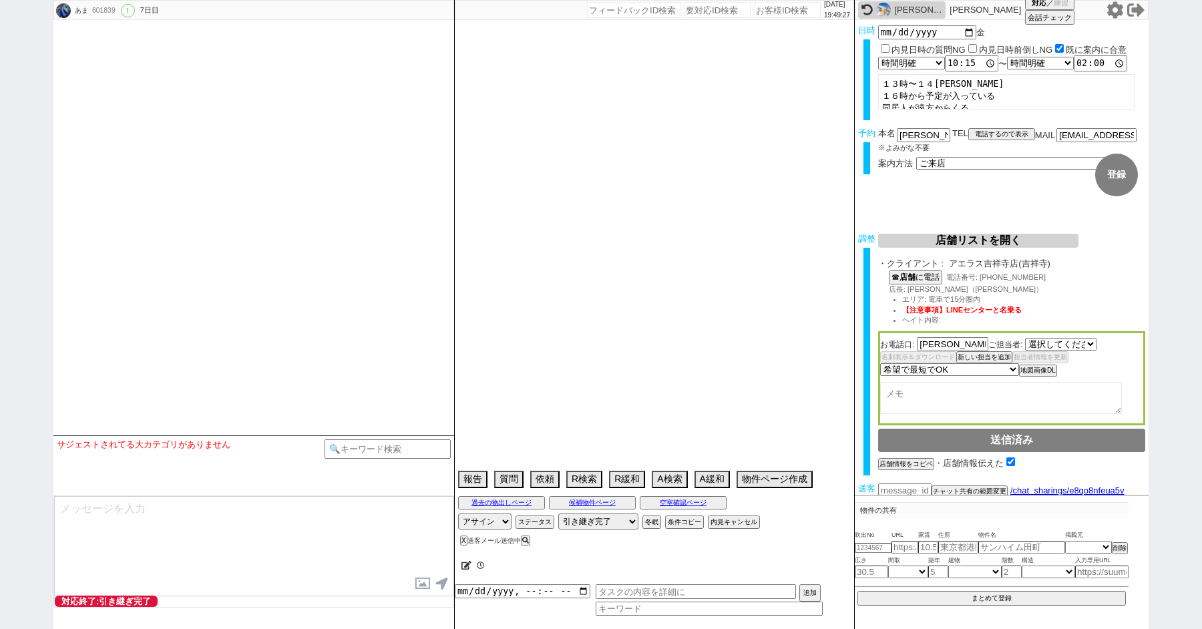
type textarea "遠方に住む同居人と予定が合うのが最短29日　契約しづらい 京王むさしのマンションだけ見れれば良い"
select select "1535"
select select "2025"
select select "9"
select select "35"
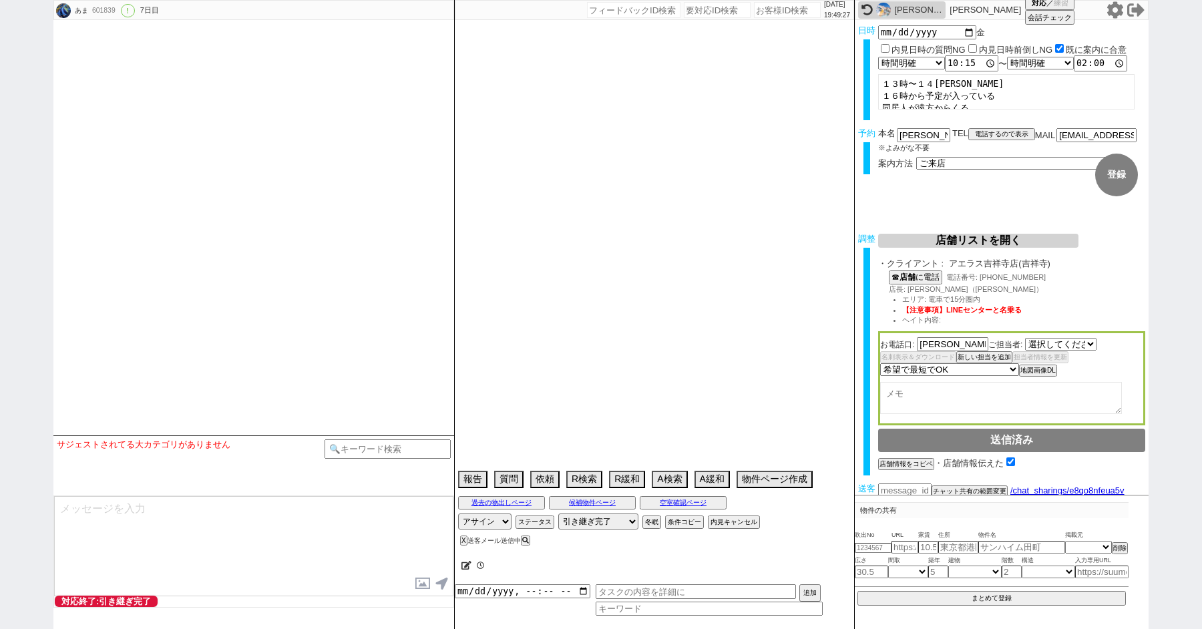
select select "1"
select select "19"
select select "608"
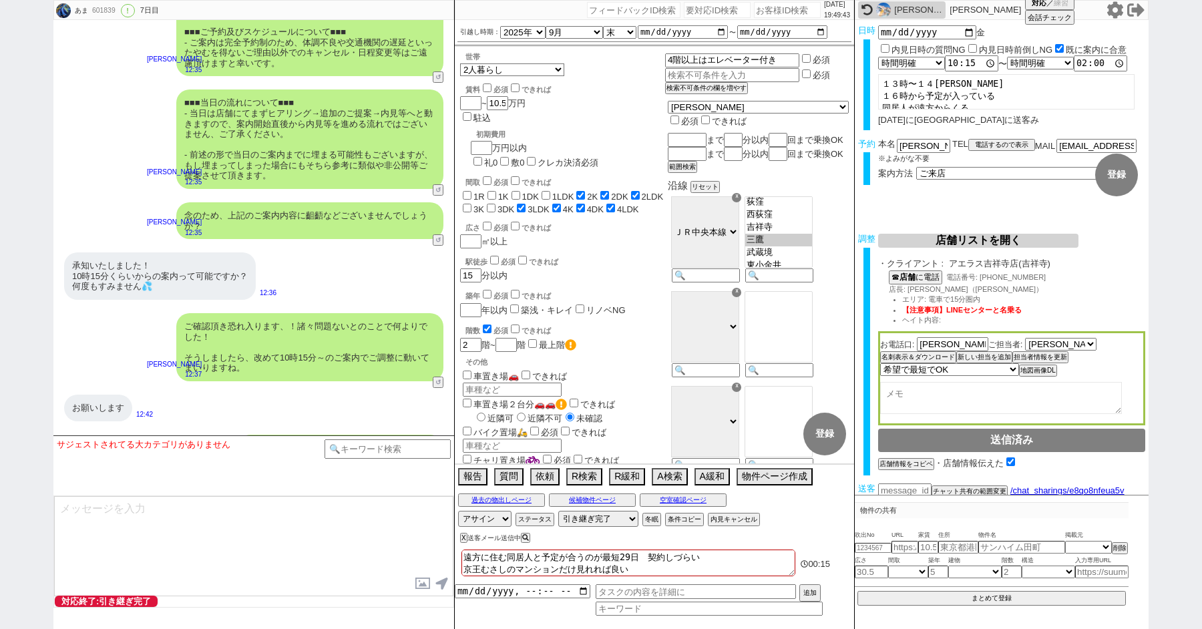
scroll to position [6316, 0]
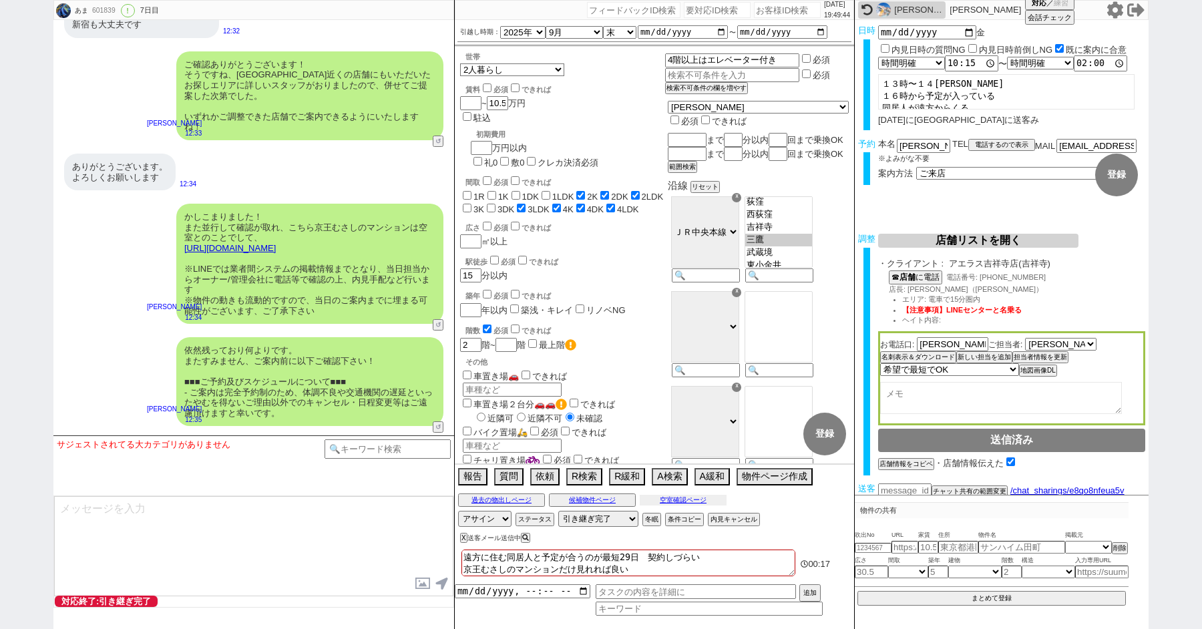
click at [688, 501] on button "空室確認ページ" at bounding box center [683, 500] width 87 height 11
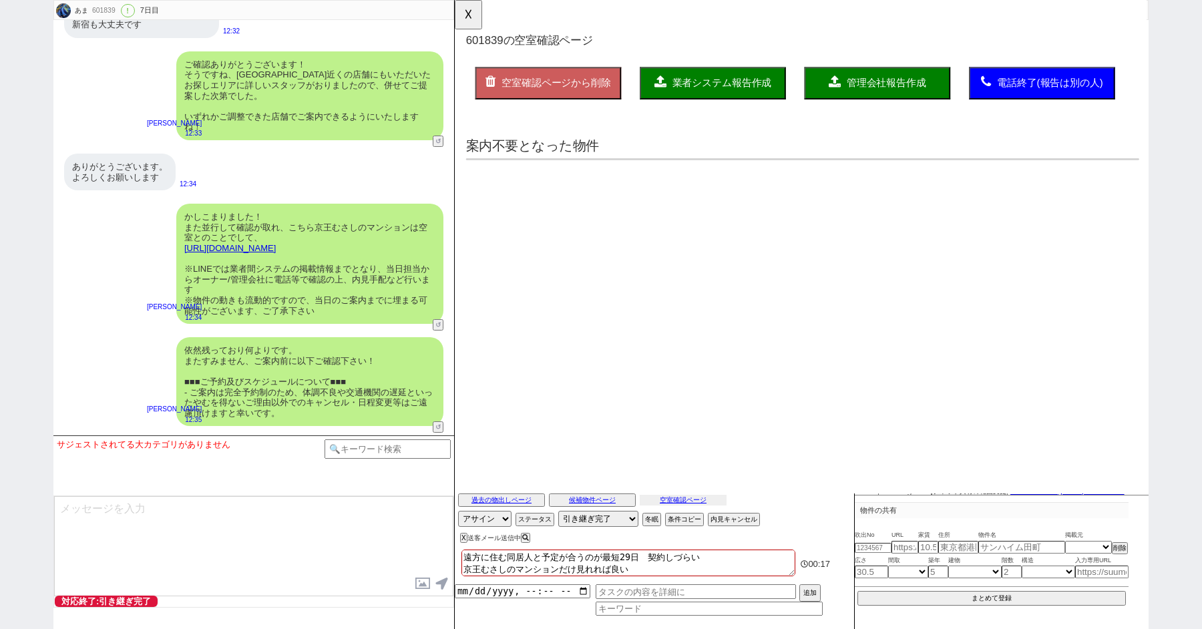
scroll to position [0, 0]
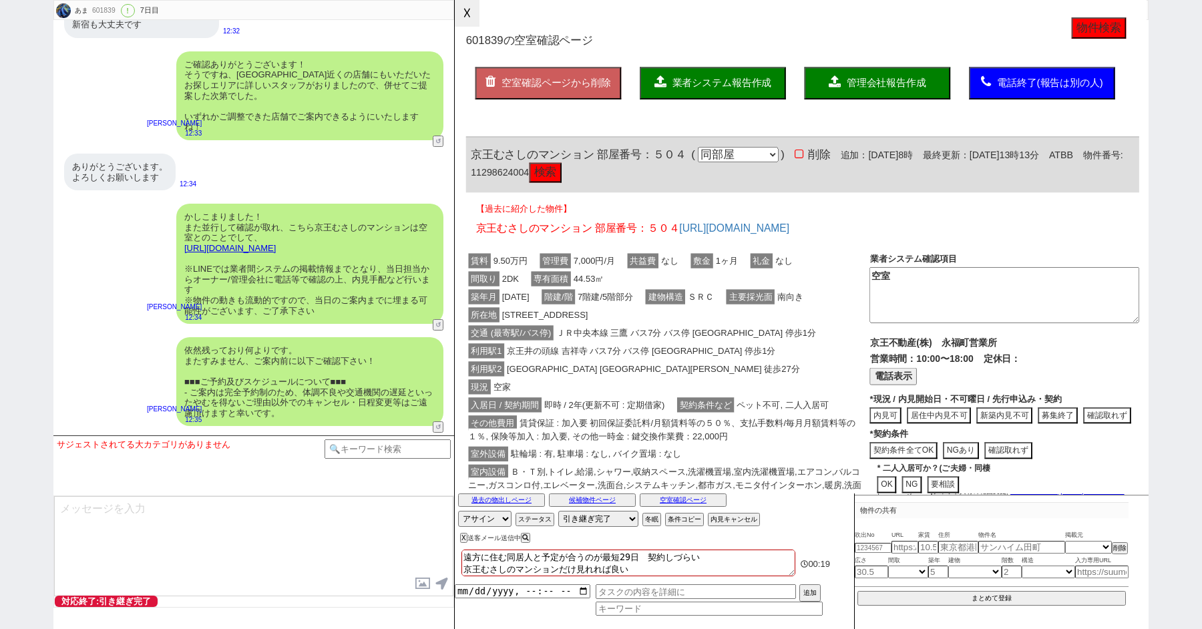
click at [460, 21] on button "☓" at bounding box center [467, 13] width 25 height 27
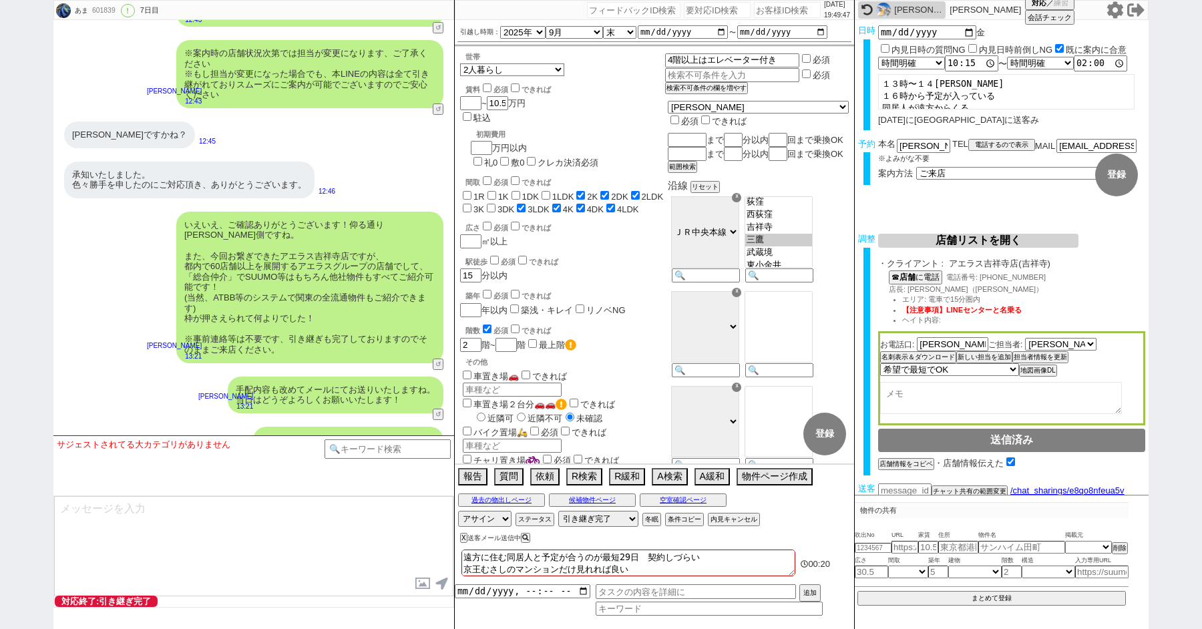
scroll to position [7660, 0]
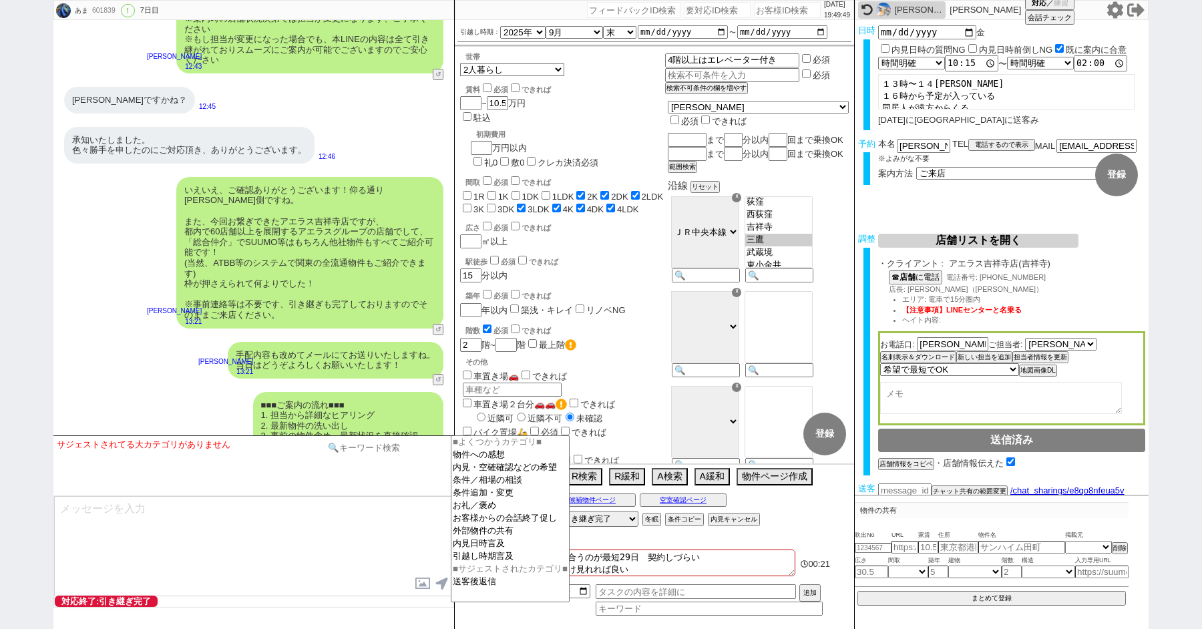
click at [355, 446] on input at bounding box center [388, 448] width 126 height 17
type input "グリップ"
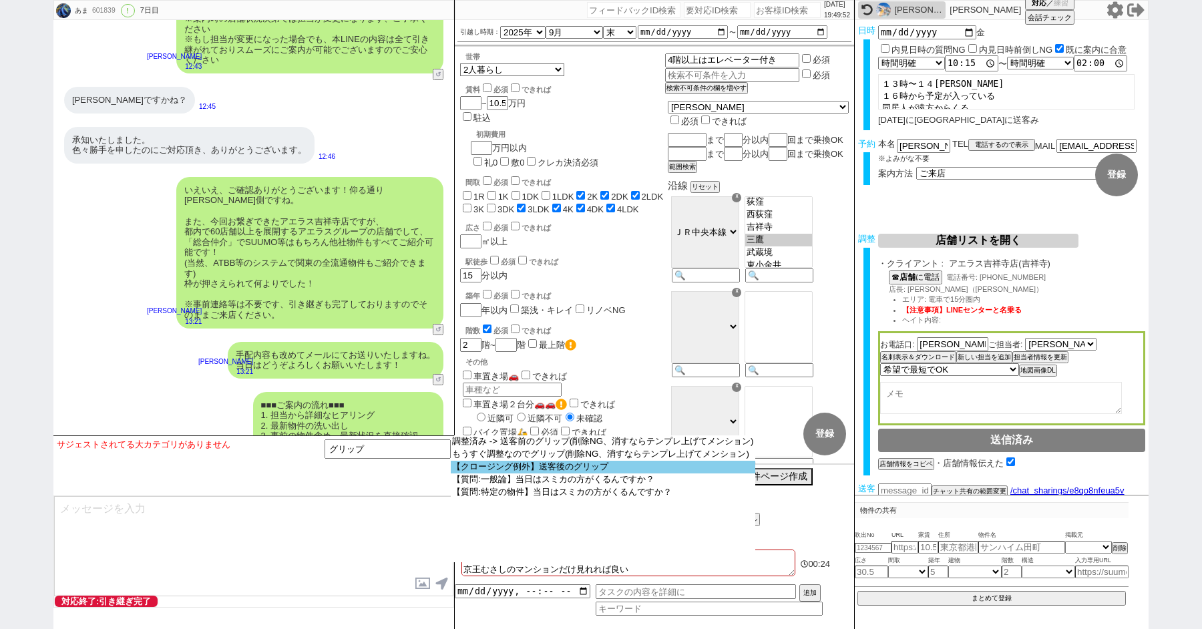
click at [579, 470] on option "【クロージング例外】送客後のグリップ" at bounding box center [603, 467] width 305 height 13
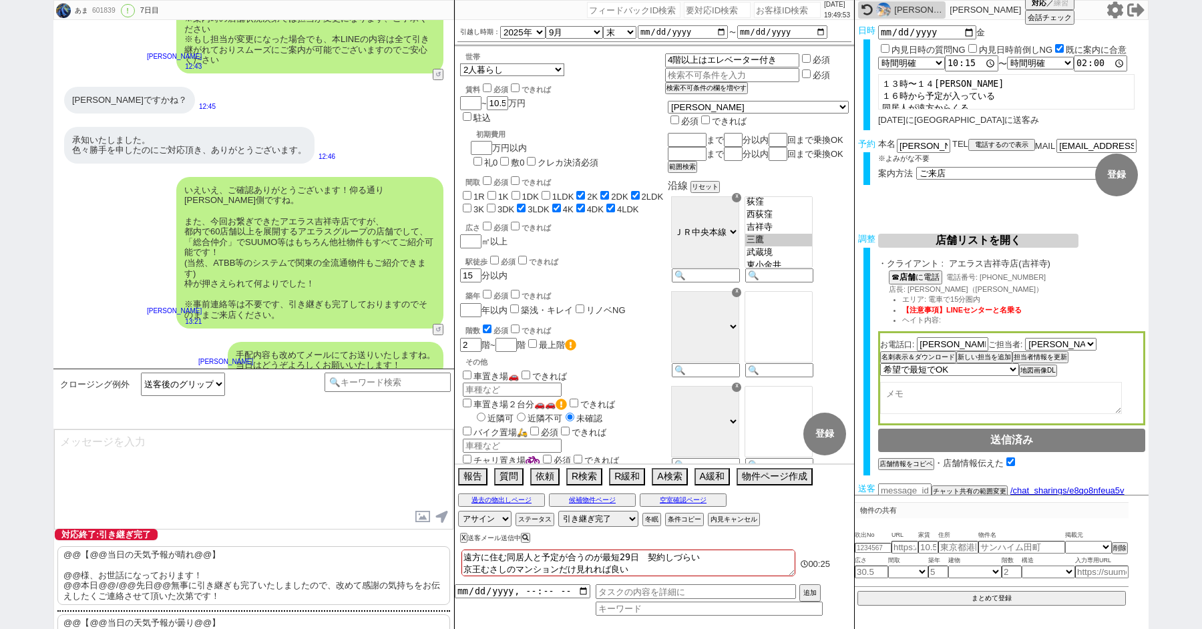
scroll to position [123, 0]
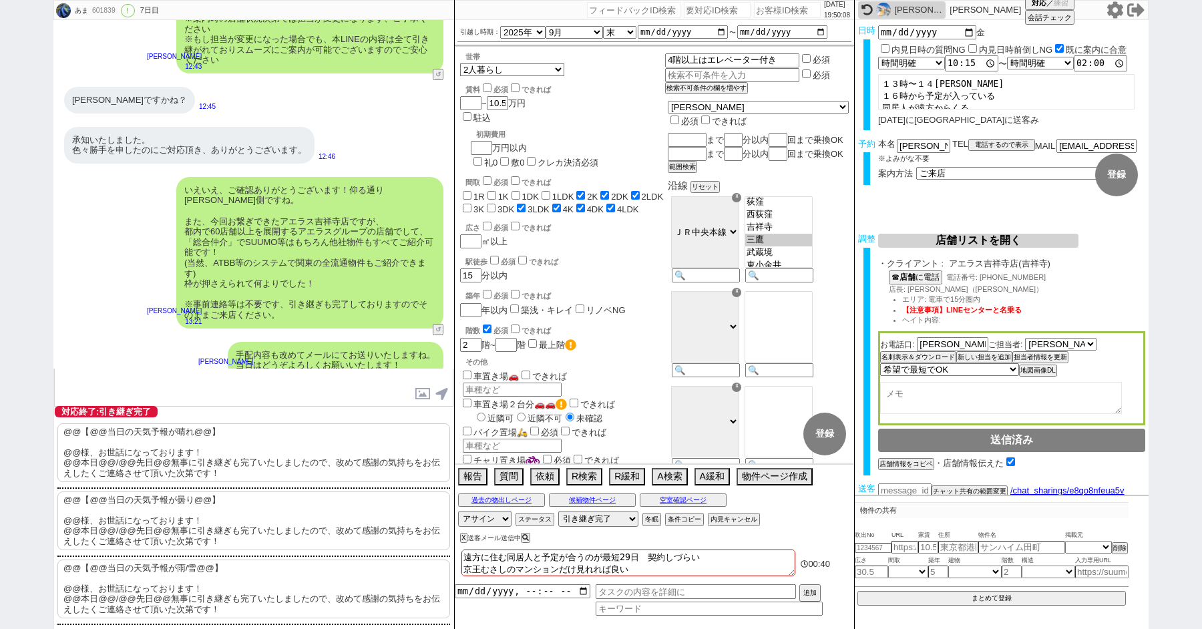
click at [178, 505] on p "@@【@@当日の天気予報が曇り@@】 @@様、お世話になっております！ @@本日@@/@@先日@@無事に引き継ぎも完了いたしましたので、改めて感謝の気持ちをお…" at bounding box center [253, 521] width 393 height 59
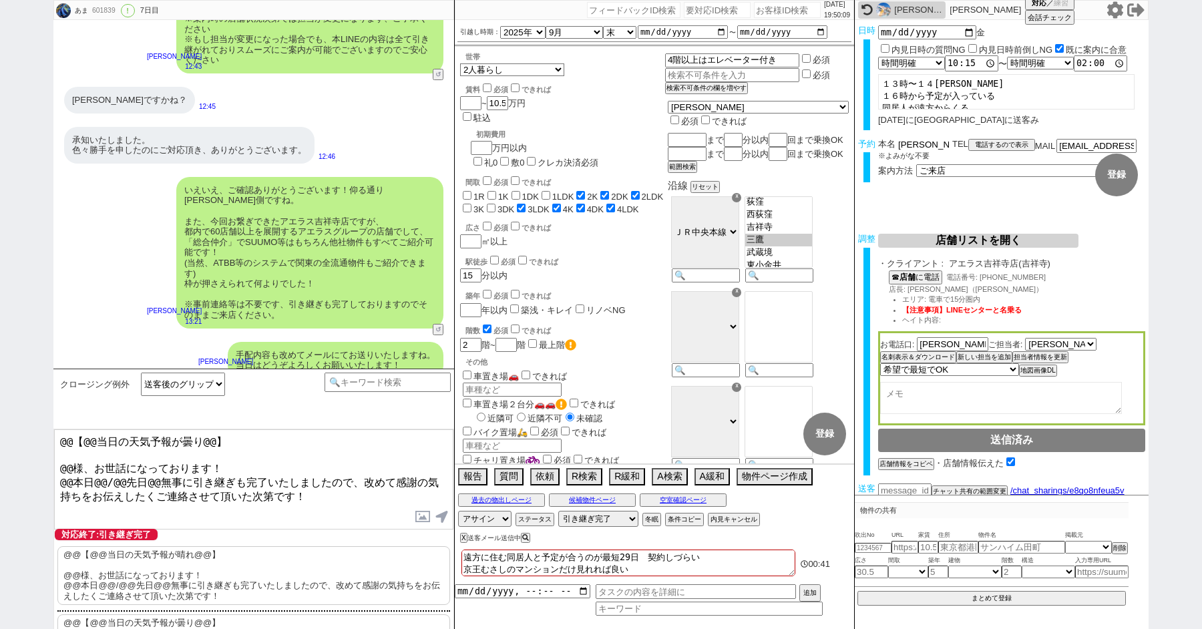
drag, startPoint x: 913, startPoint y: 143, endPoint x: 827, endPoint y: 136, distance: 86.4
click at [832, 136] on div "あま 601839 ! 0 7日目 冬眠中 自社客 スミカ スミカ_BPO チャット全表示 2025-06-15 新しくフォローされました (01:19:37…" at bounding box center [601, 314] width 1096 height 629
drag, startPoint x: 69, startPoint y: 458, endPoint x: 37, endPoint y: 404, distance: 63.2
click at [37, 406] on div "あま 601839 ! 0 7日目 冬眠中 自社客 スミカ スミカ_BPO チャット全表示 2025-06-15 新しくフォローされました (01:19:37…" at bounding box center [601, 314] width 1202 height 629
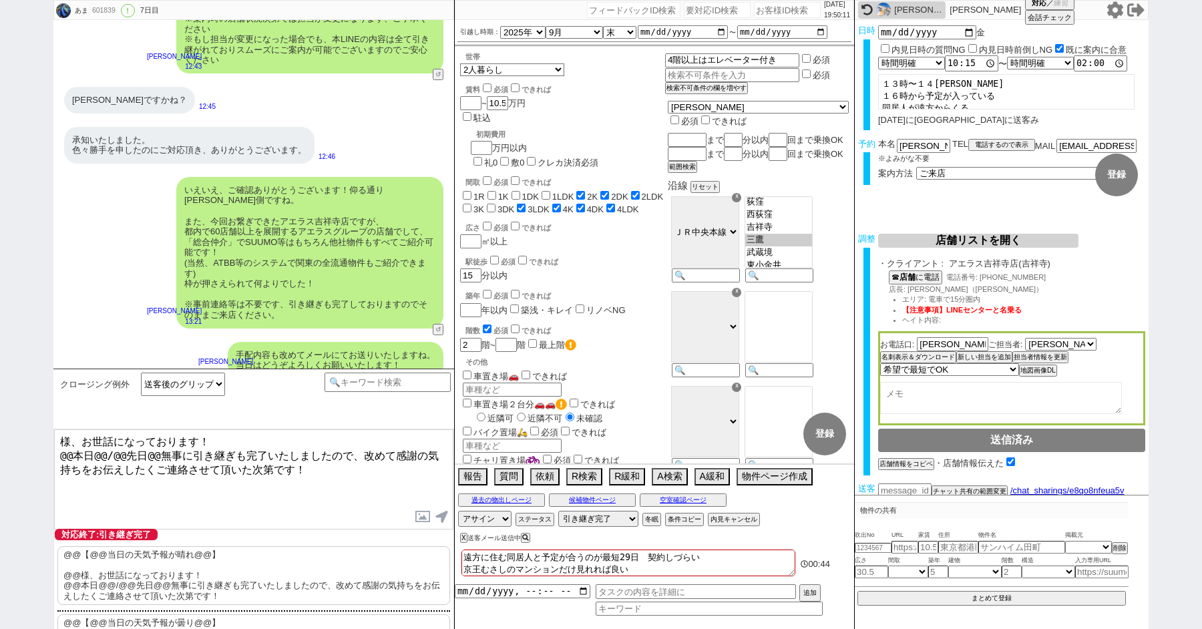
paste textarea "天野"
click at [71, 455] on textarea "天野様、お世話になっております！ @@本日@@/@@先日@@無事に引き継ぎも完了いたしましたので、改めて感謝の気持ちをお伝えしたくご連絡させて頂いた次第です！" at bounding box center [253, 480] width 399 height 100
drag, startPoint x: 79, startPoint y: 456, endPoint x: 141, endPoint y: 456, distance: 61.5
click at [141, 456] on textarea "天野様、お世話になっております！ 本日@@/@@先日@@無事に引き継ぎも完了いたしましたので、改めて感謝の気持ちをお伝えしたくご連絡させて頂いた次第です！" at bounding box center [253, 480] width 399 height 100
type textarea "天野様、お世話になっております！ 本日無事に引き継ぎも完了いたしましたので、改めて感謝の気持ちをお伝えしたくご連絡させて頂いた次第です！"
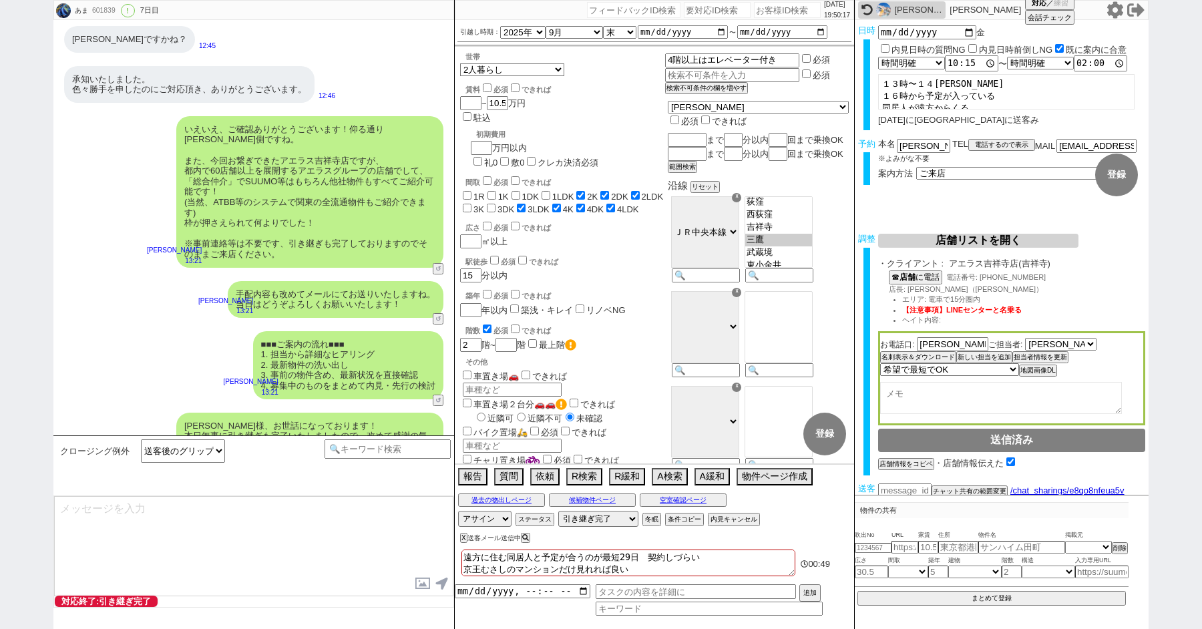
select select
type textarea "改めてこれまで丁寧にやり取り頂きまして、誠にありがとうございました！ 細かなご連絡にお手間をおかけしたこともあったかと存じますが、常にご協力いただいたおかげで…"
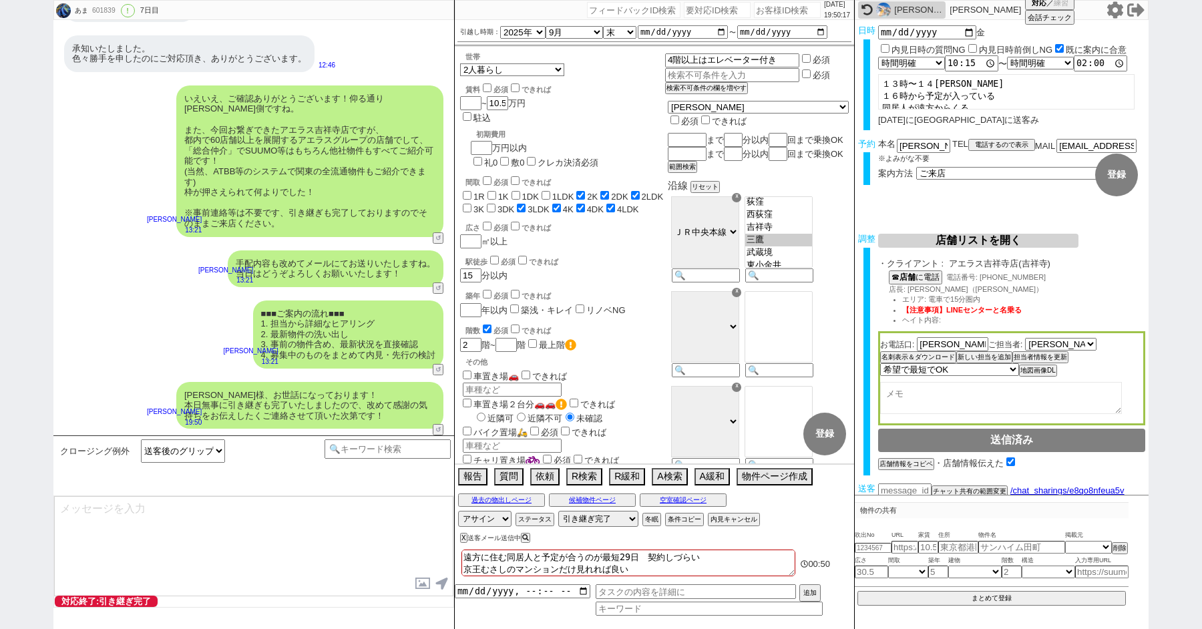
type textarea "当日は今のところ曇りということで、気候的にも動きやすく、日当たり等も確認できる良いタイミングかと思います！ 加えて地場に強い総合仲介店のスタッフも押さえられて…"
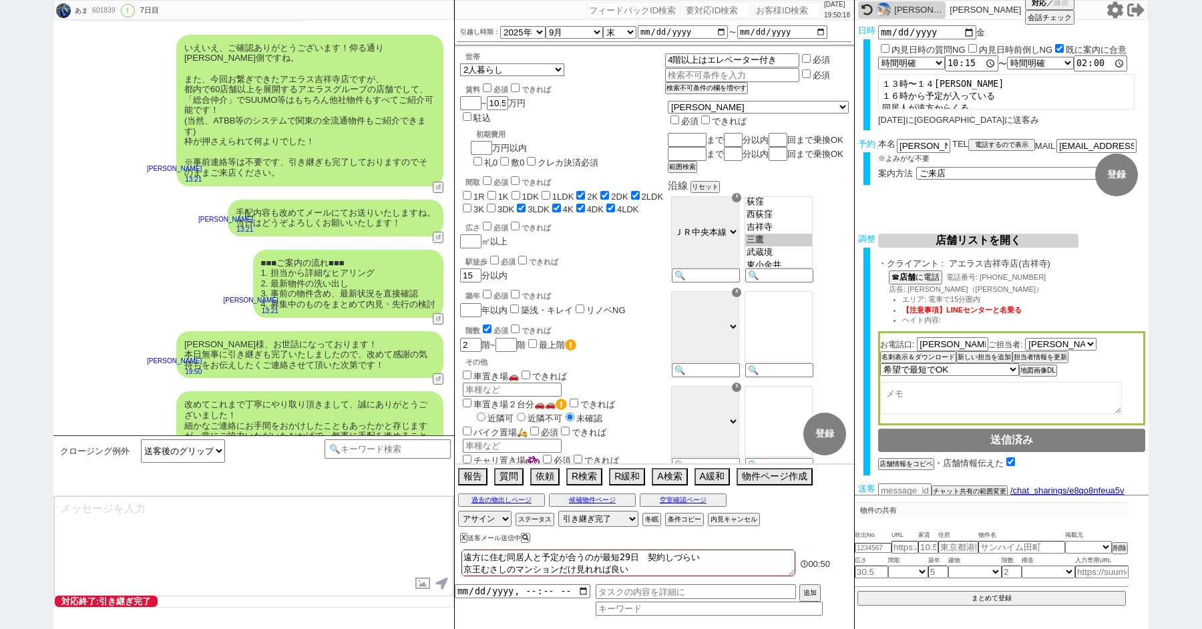
scroll to position [7894, 0]
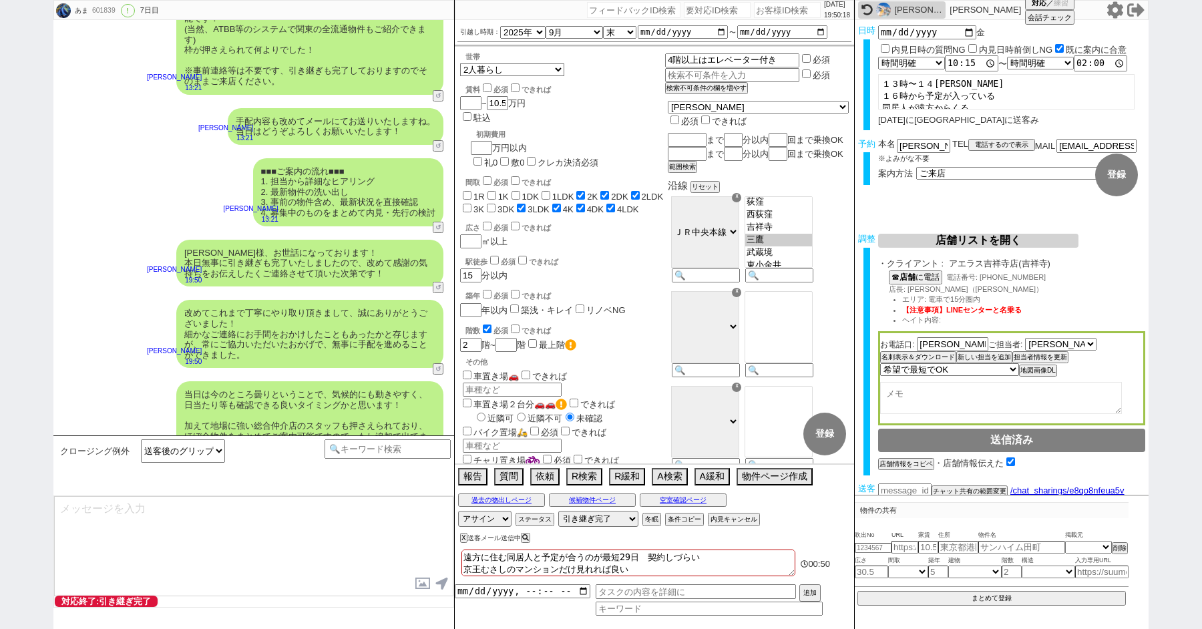
type textarea "※ご自身でお問合せされますと他業者からの電話やメールが多数届き、ご負担が増えてしまう場合がございますので、今回のご案内に一元化されるのがやはりオススメかと思い…"
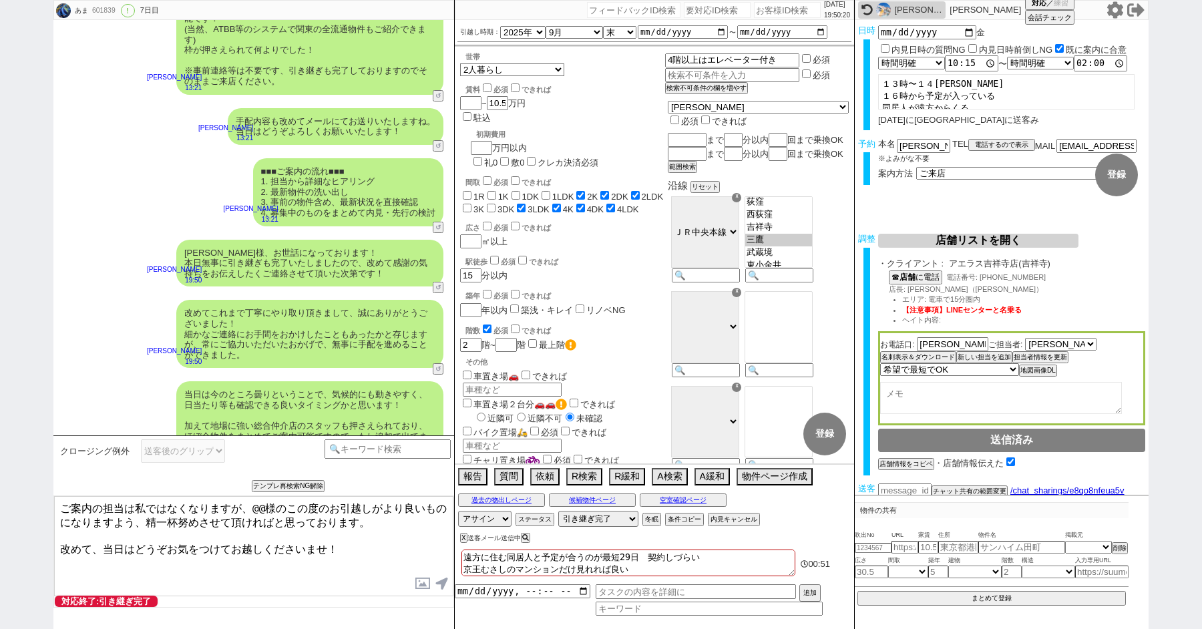
scroll to position [7955, 0]
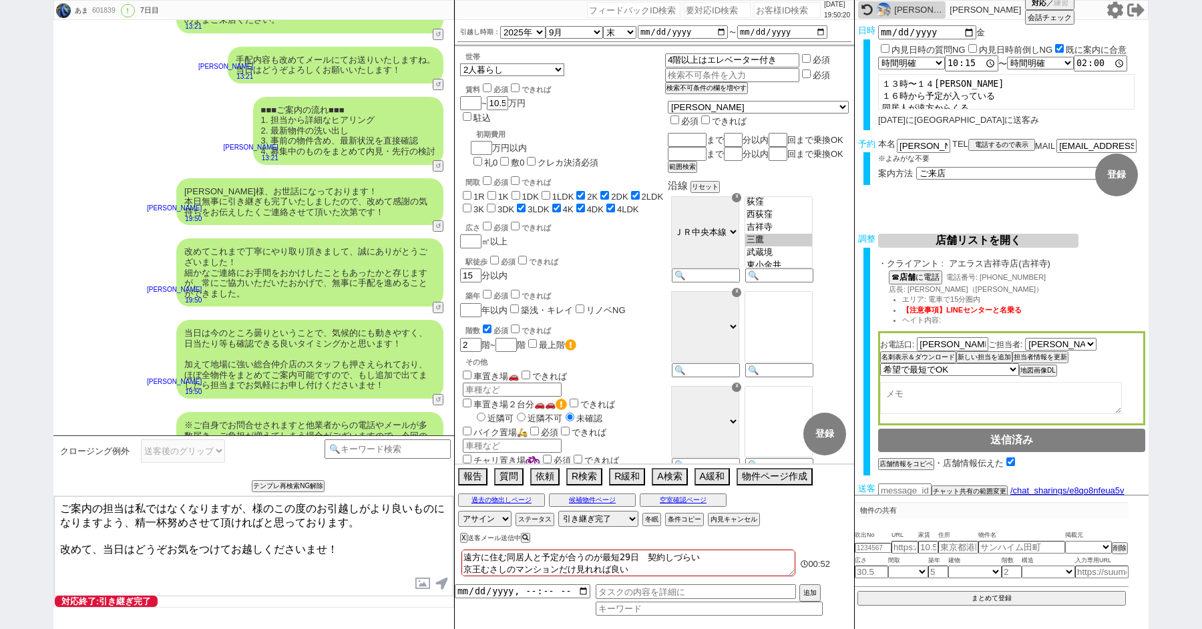
paste textarea "天野"
type textarea "ご案内の担当は私ではなくなりますが、天野様のこの度のお引越しがより良いものになりますよう、精一杯努めさせて頂ければと思っております。 改めて、当日はどうぞお気…"
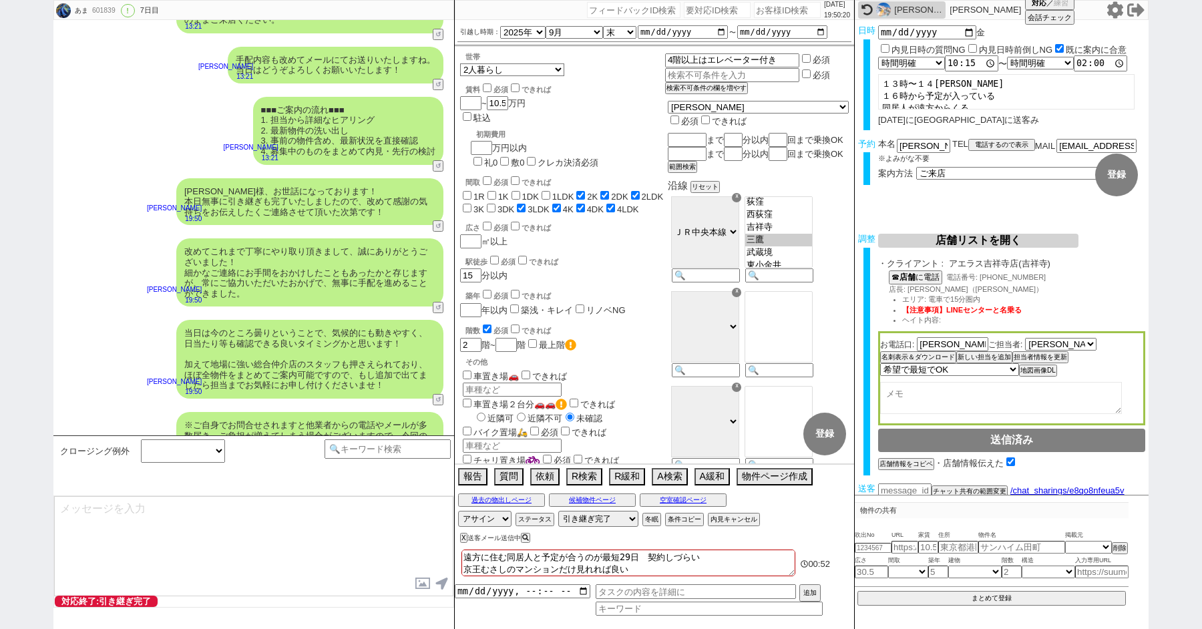
scroll to position [8037, 0]
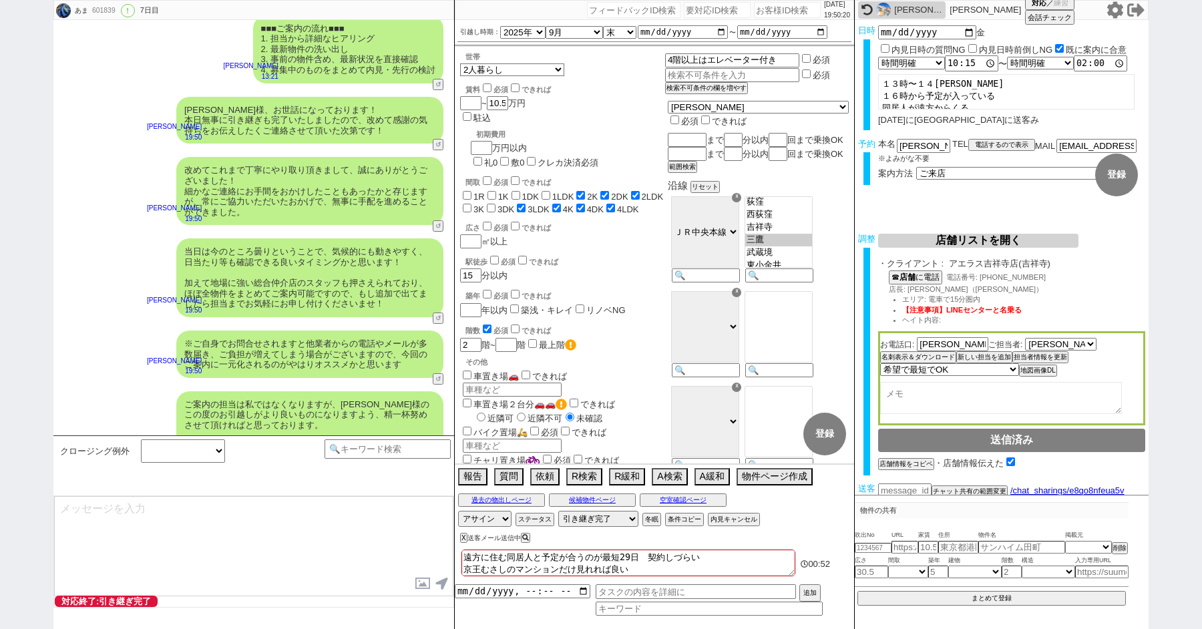
select select
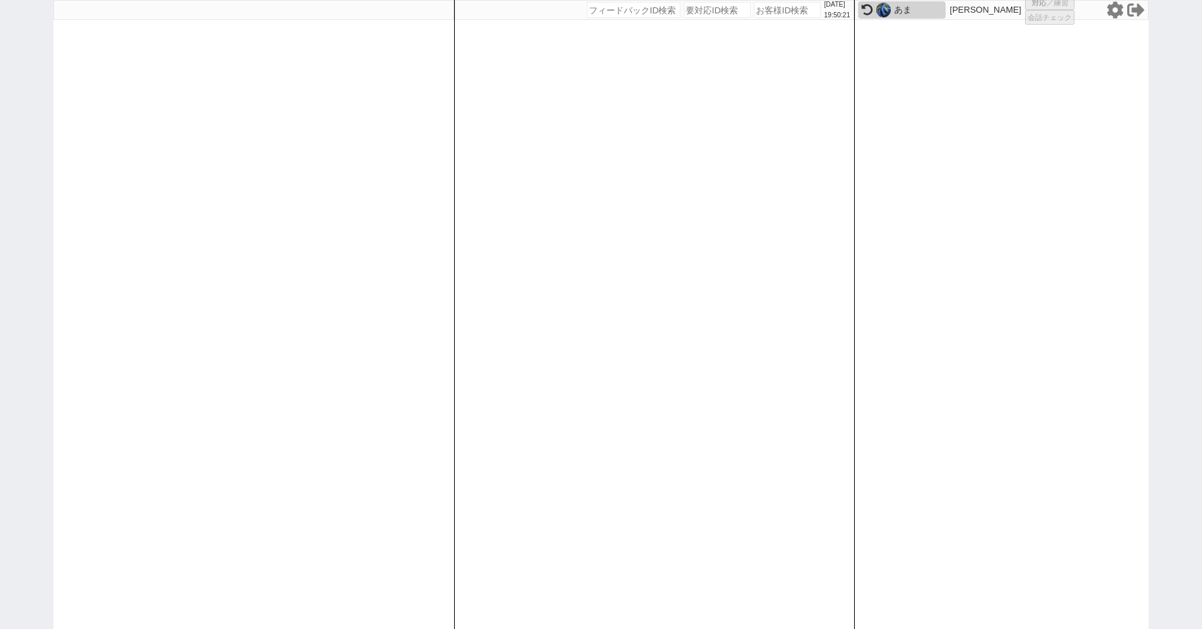
select select "1"
select select "2"
select select
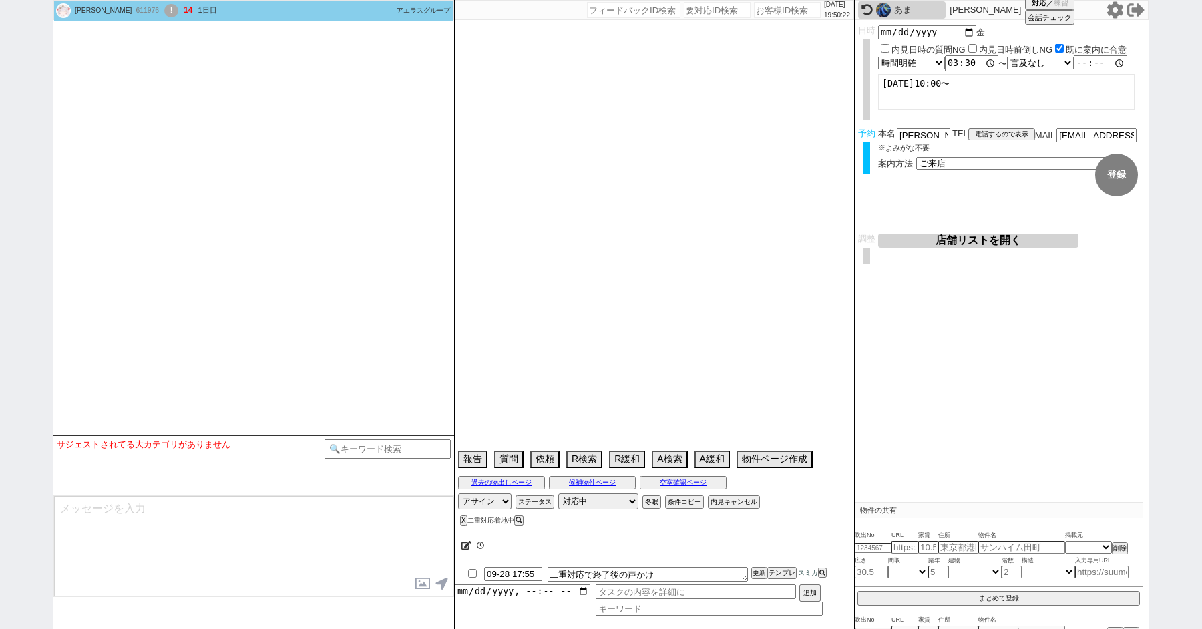
scroll to position [6090, 0]
select select "2025"
select select "9"
select select "11"
select select "0"
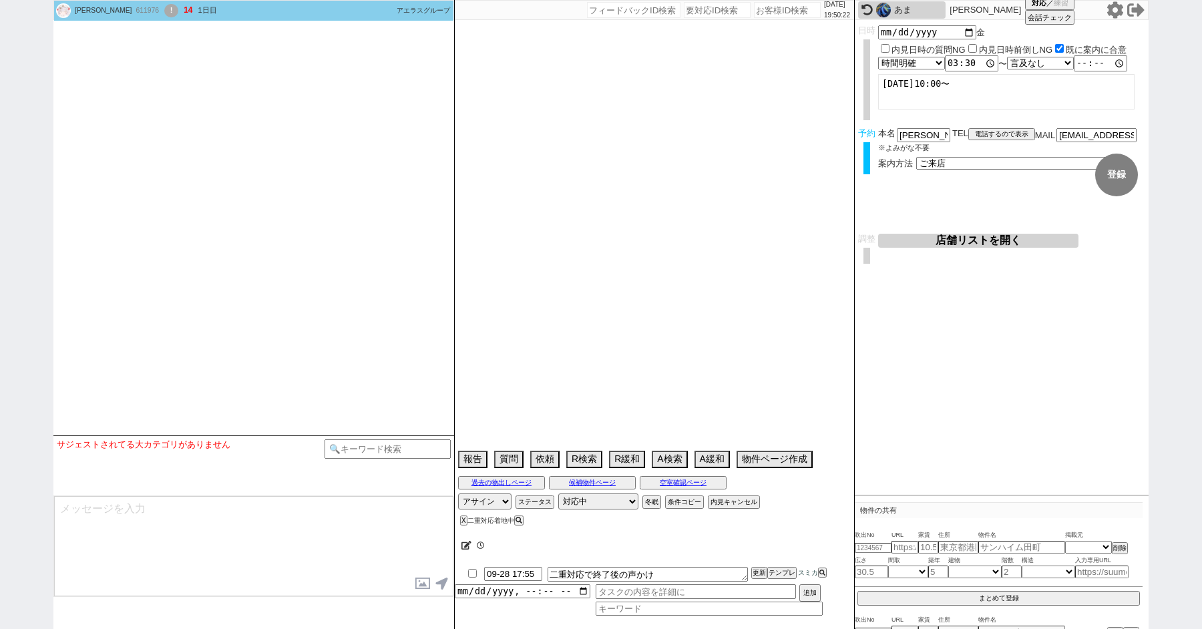
select select "25"
select select "790"
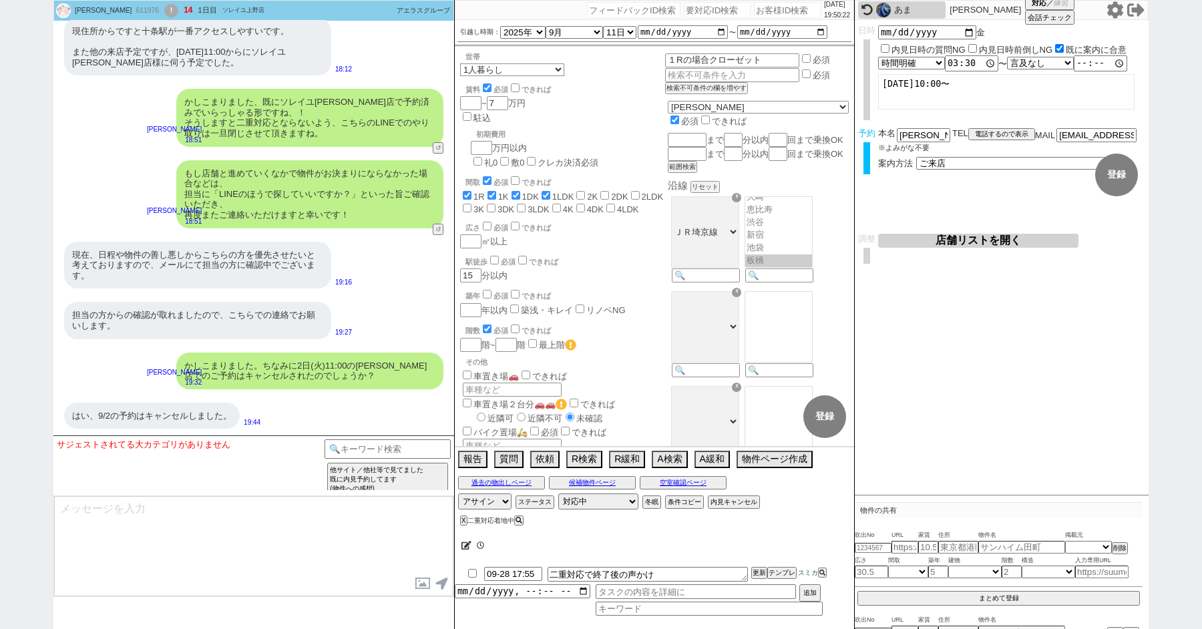
scroll to position [59, 0]
click at [467, 544] on icon at bounding box center [467, 545] width 10 height 9
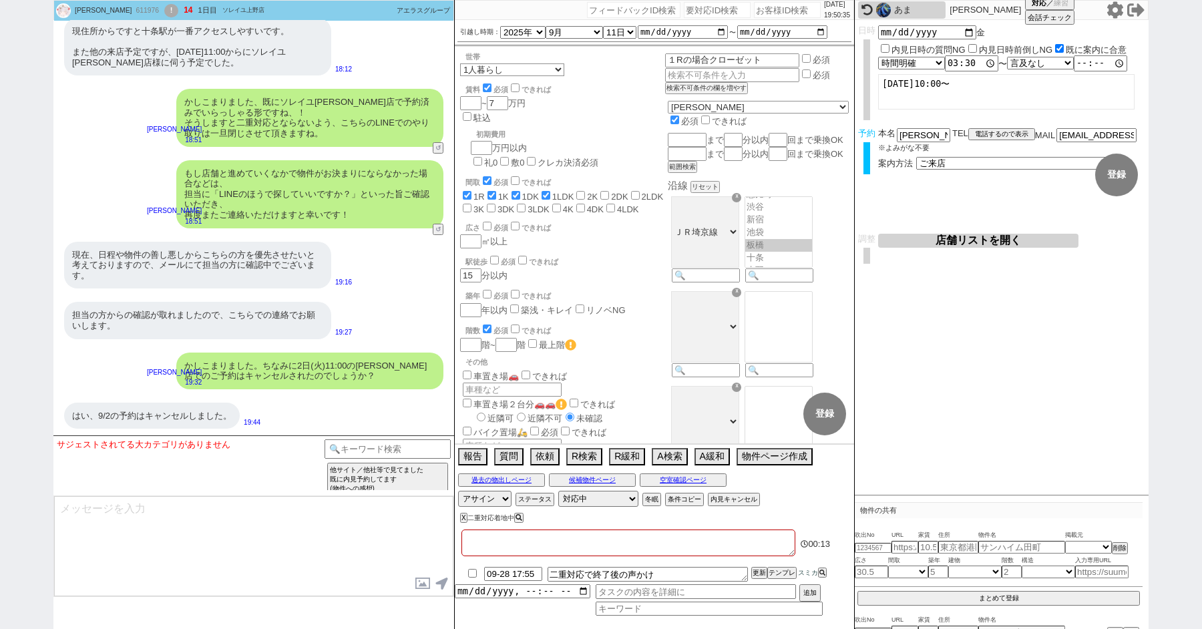
click at [502, 539] on textarea at bounding box center [629, 543] width 334 height 27
type textarea "k"
checkbox input "true"
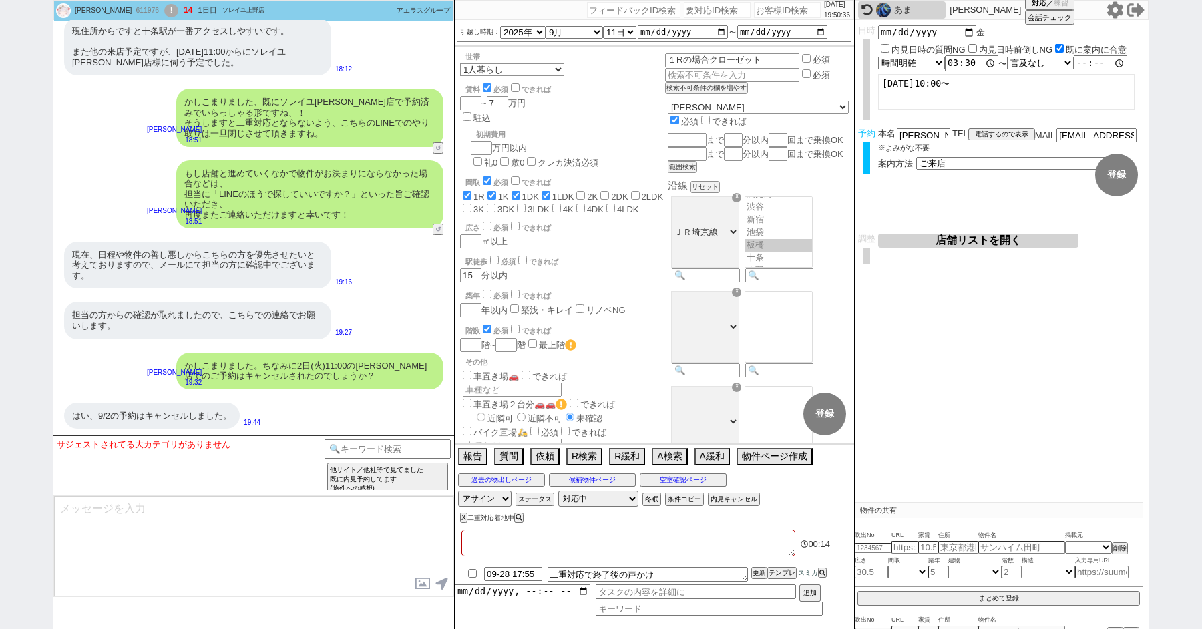
checkbox input "true"
checkbox input "false"
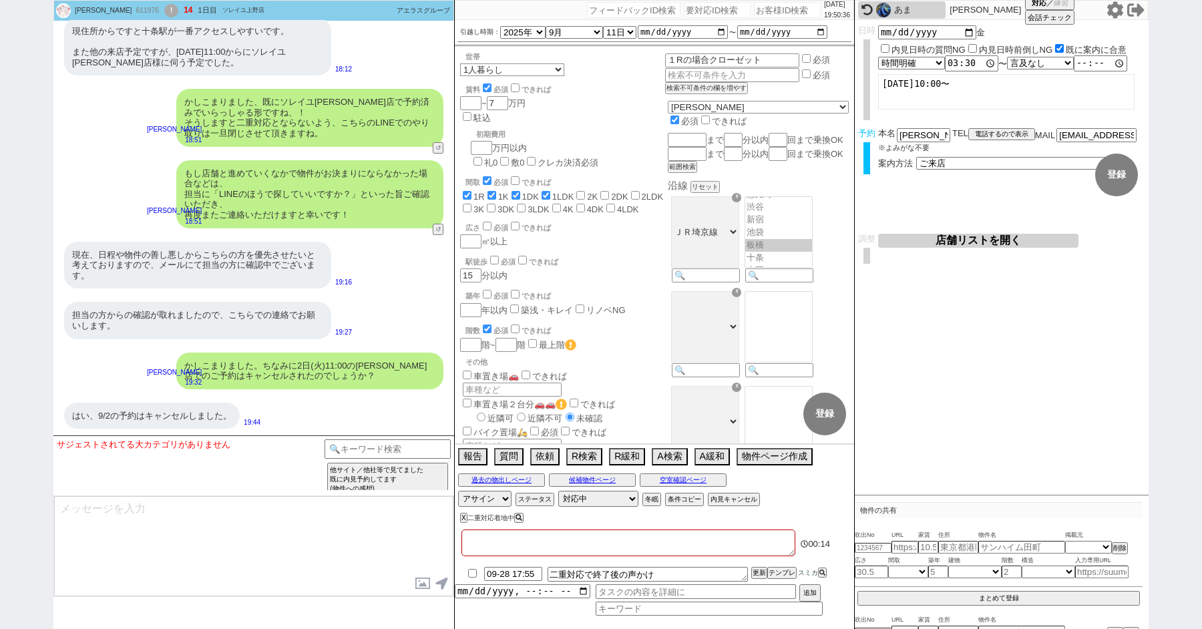
checkbox input "false"
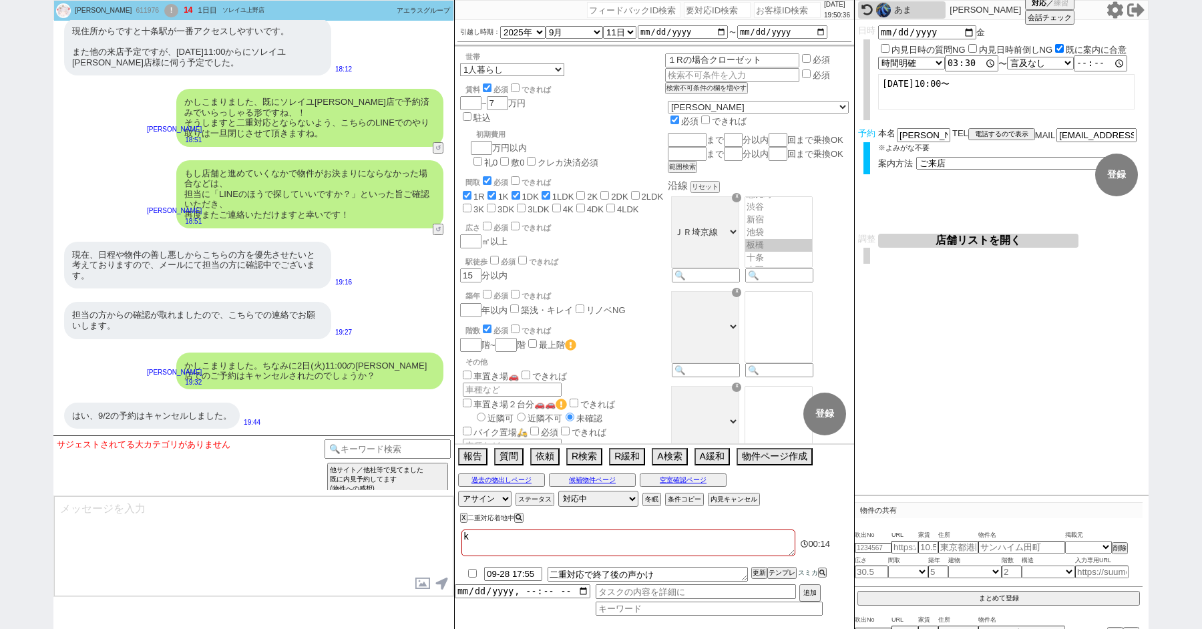
type textarea "こ"
checkbox input "true"
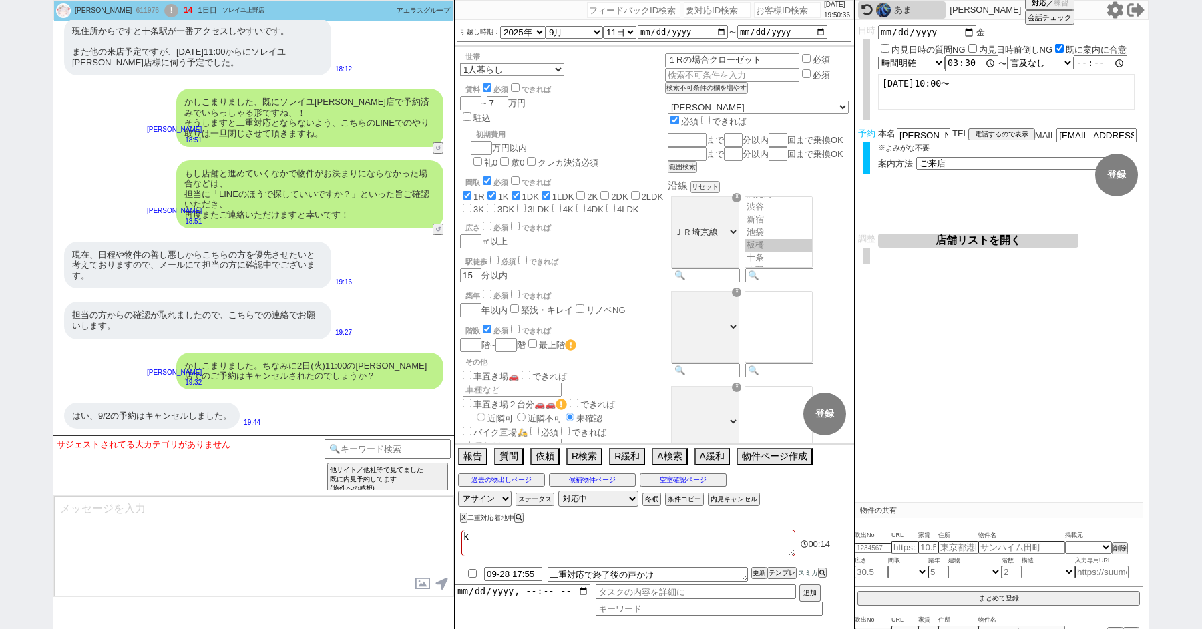
checkbox input "false"
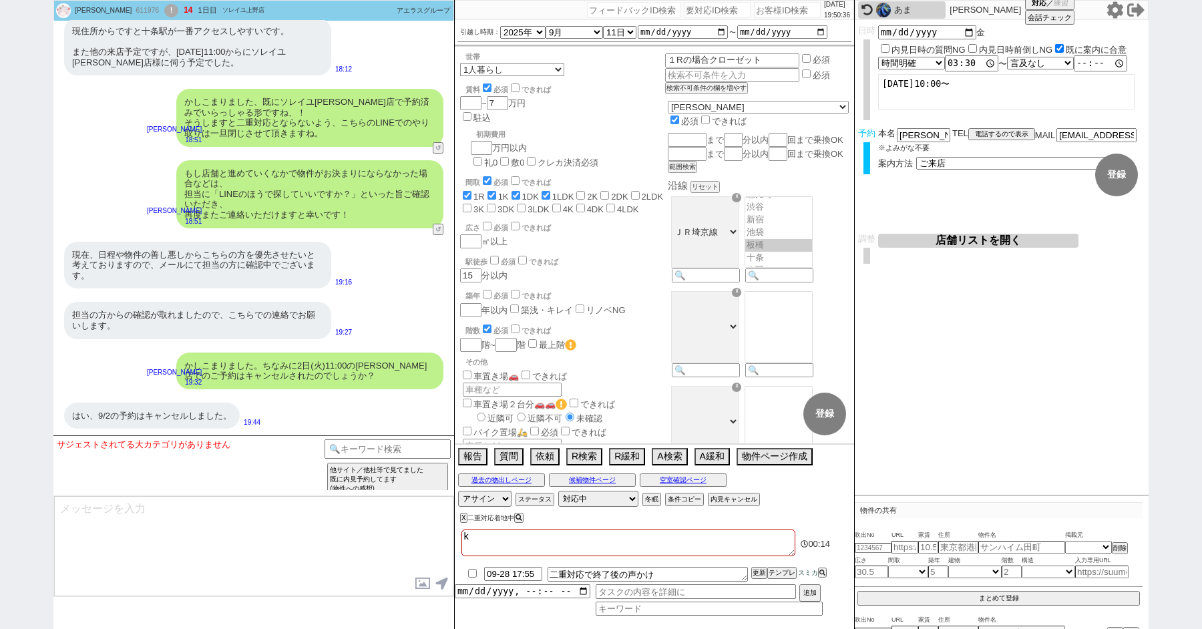
checkbox input "false"
type textarea "こn"
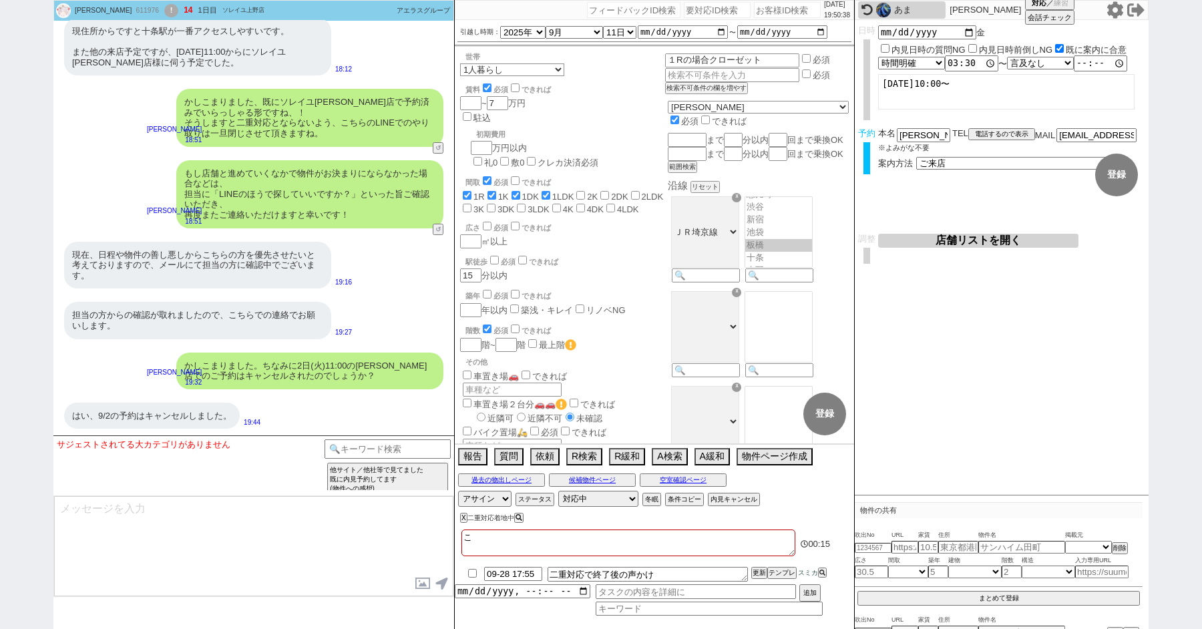
checkbox input "true"
checkbox input "false"
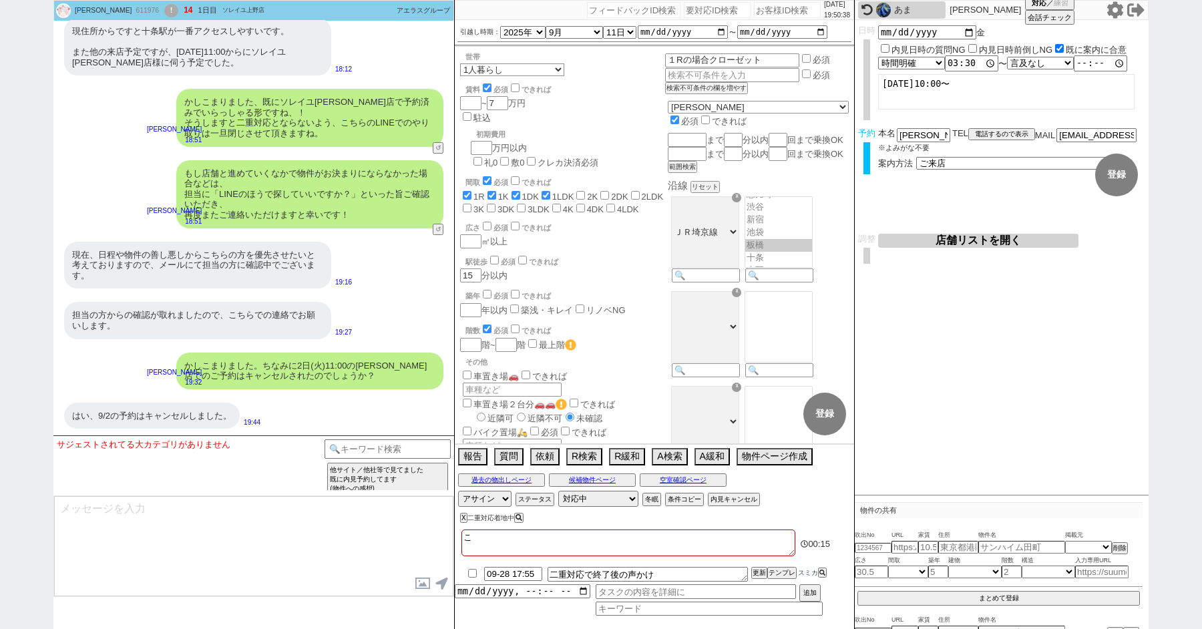
checkbox input "false"
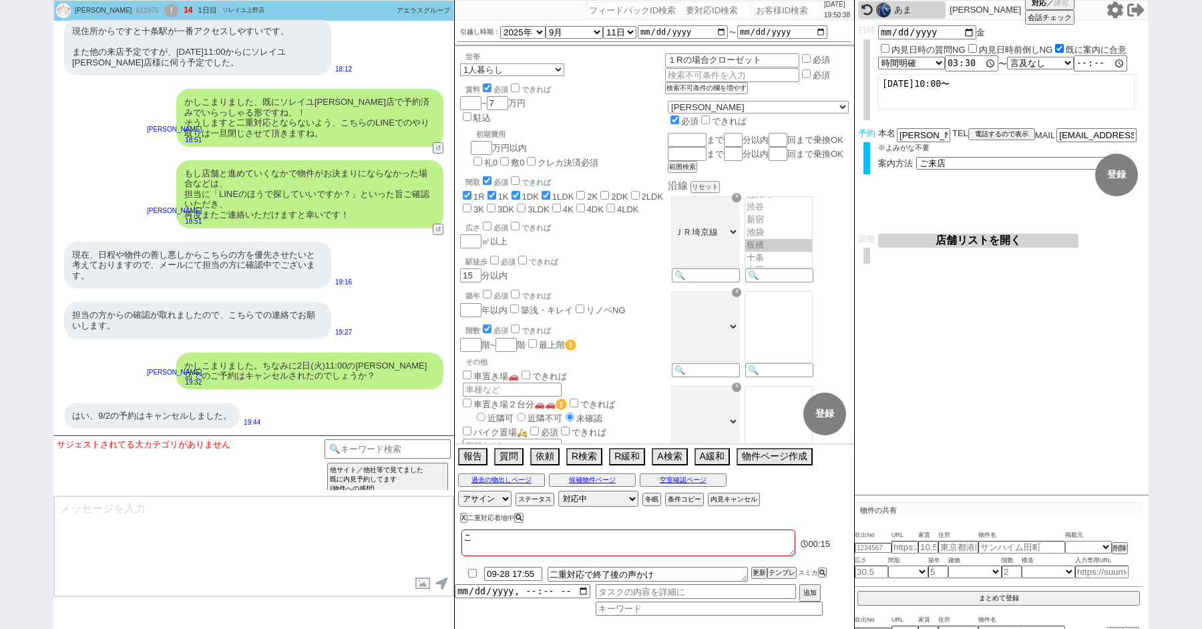
checkbox input "false"
type textarea "この"
checkbox input "true"
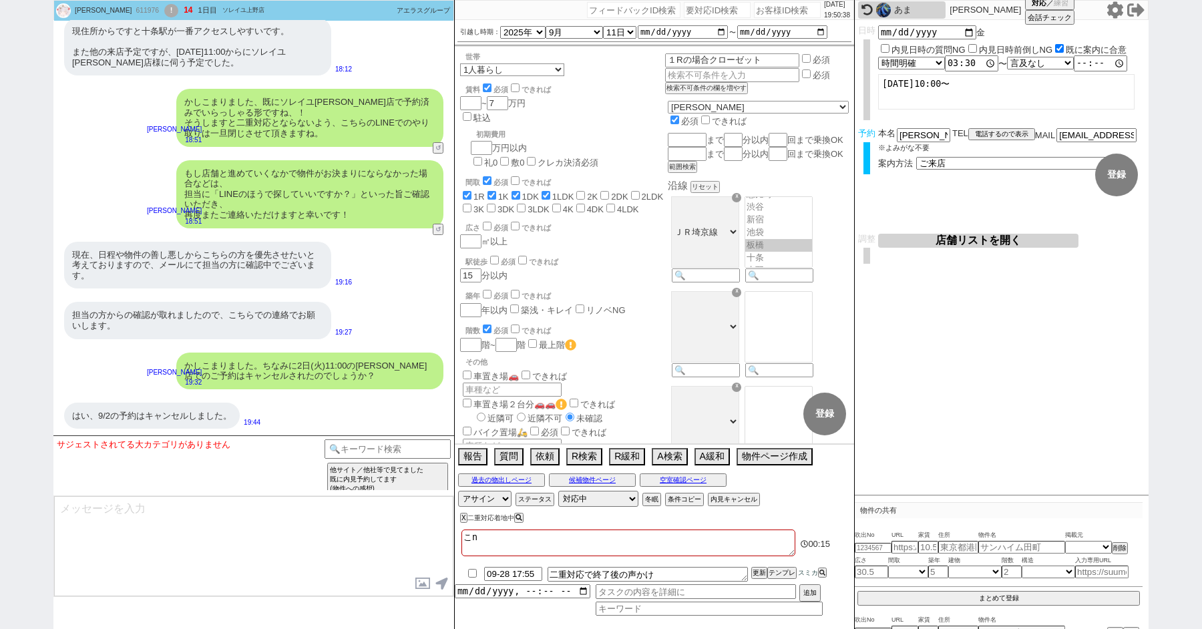
checkbox input "true"
checkbox input "false"
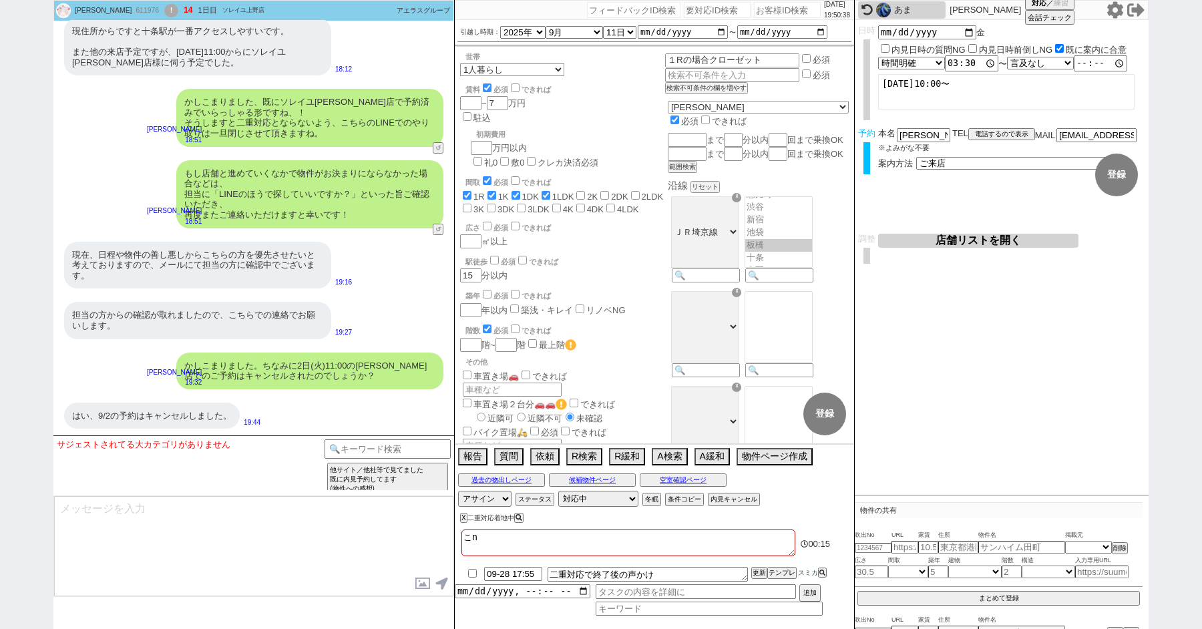
checkbox input "false"
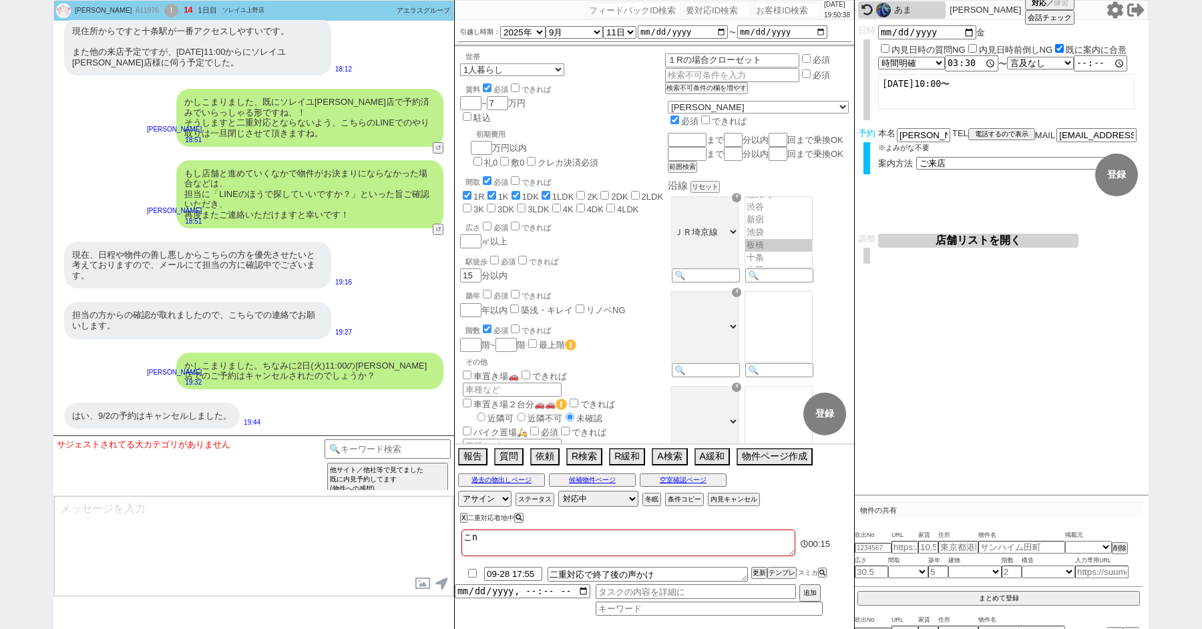
checkbox input "false"
type textarea "このL"
checkbox input "true"
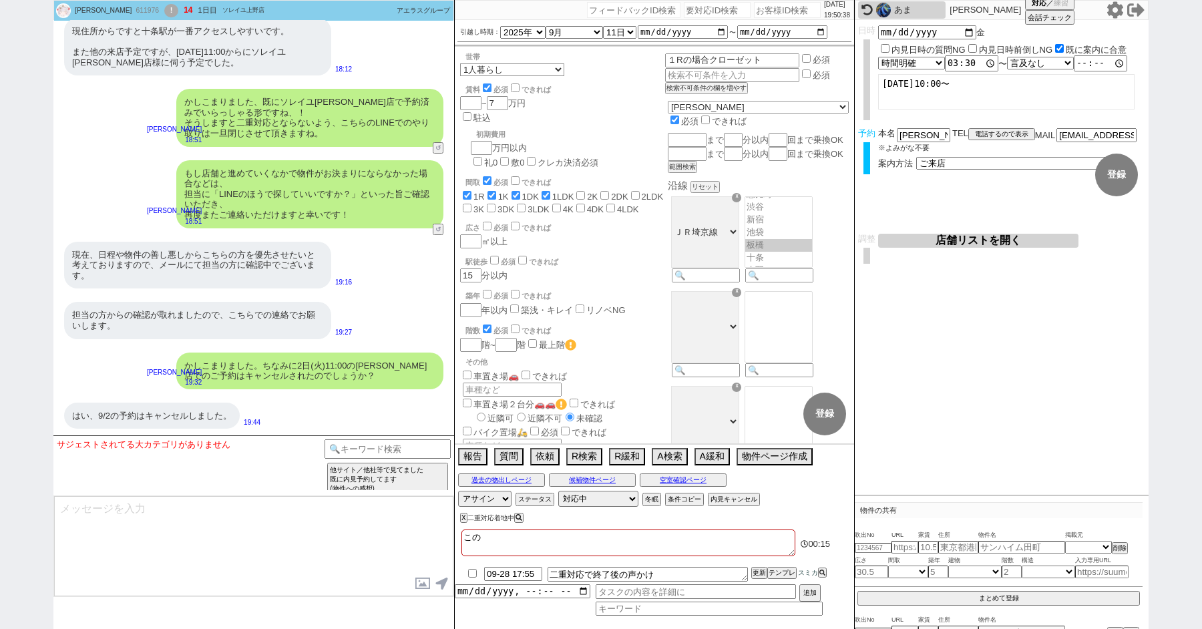
checkbox input "true"
checkbox input "false"
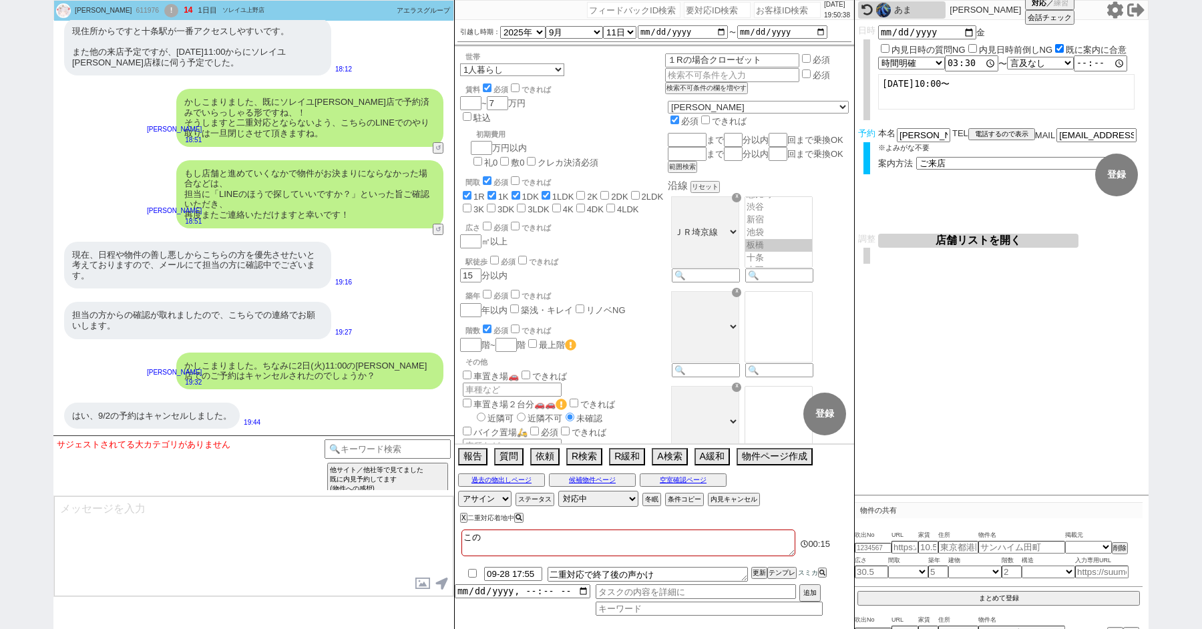
checkbox input "false"
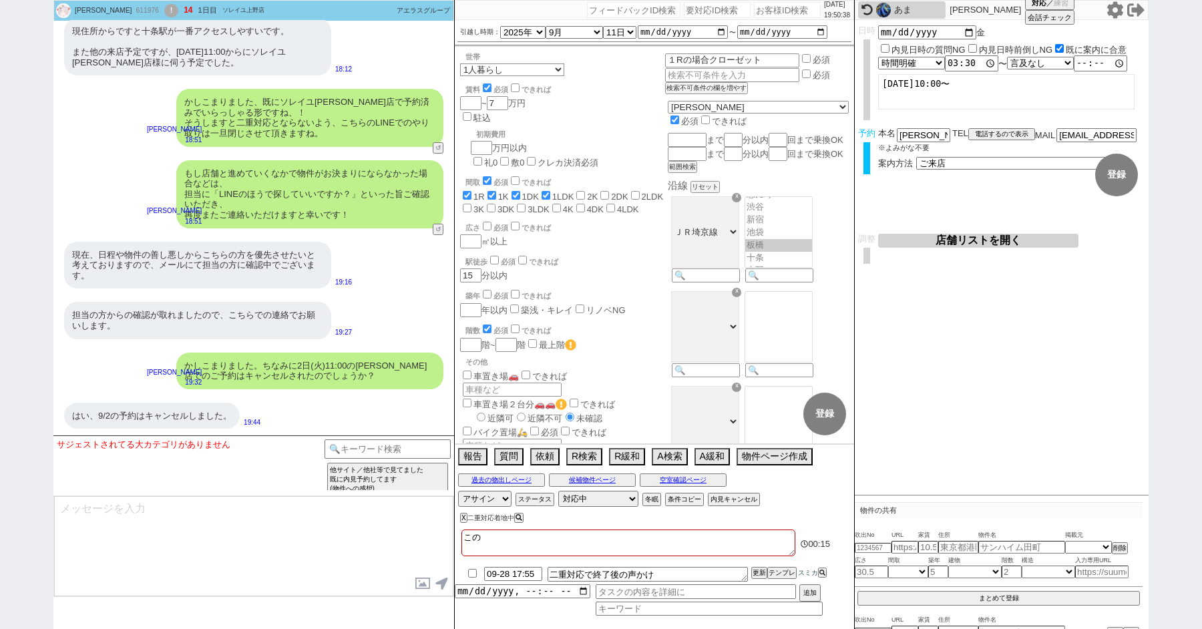
checkbox input "false"
type textarea "このLI"
checkbox input "true"
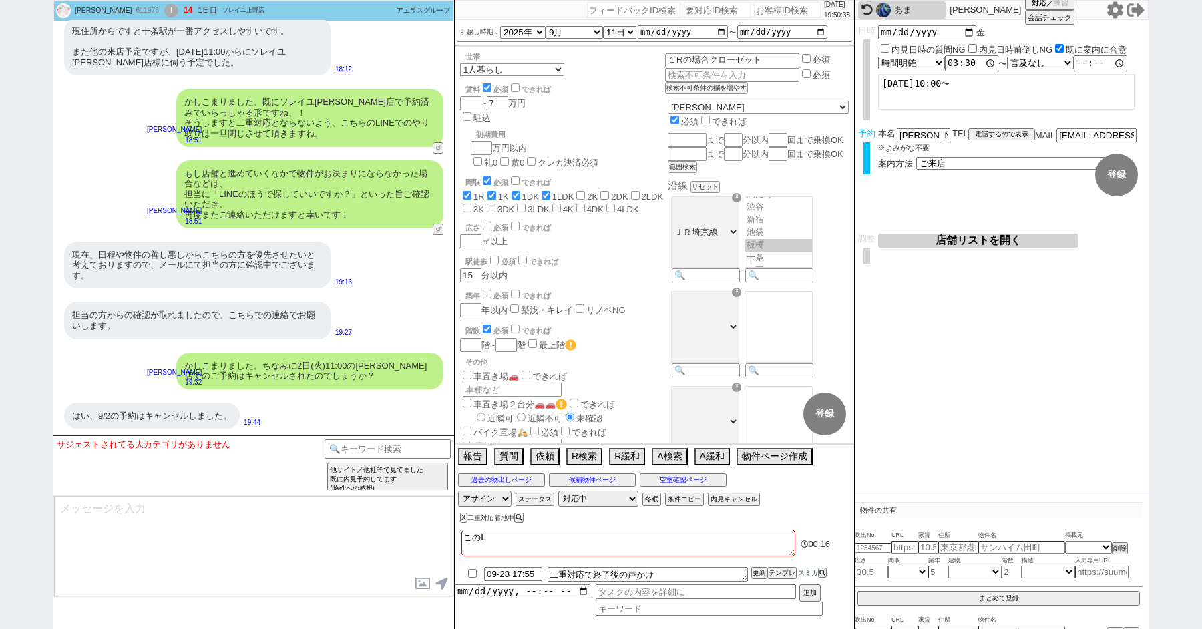
checkbox input "true"
checkbox input "false"
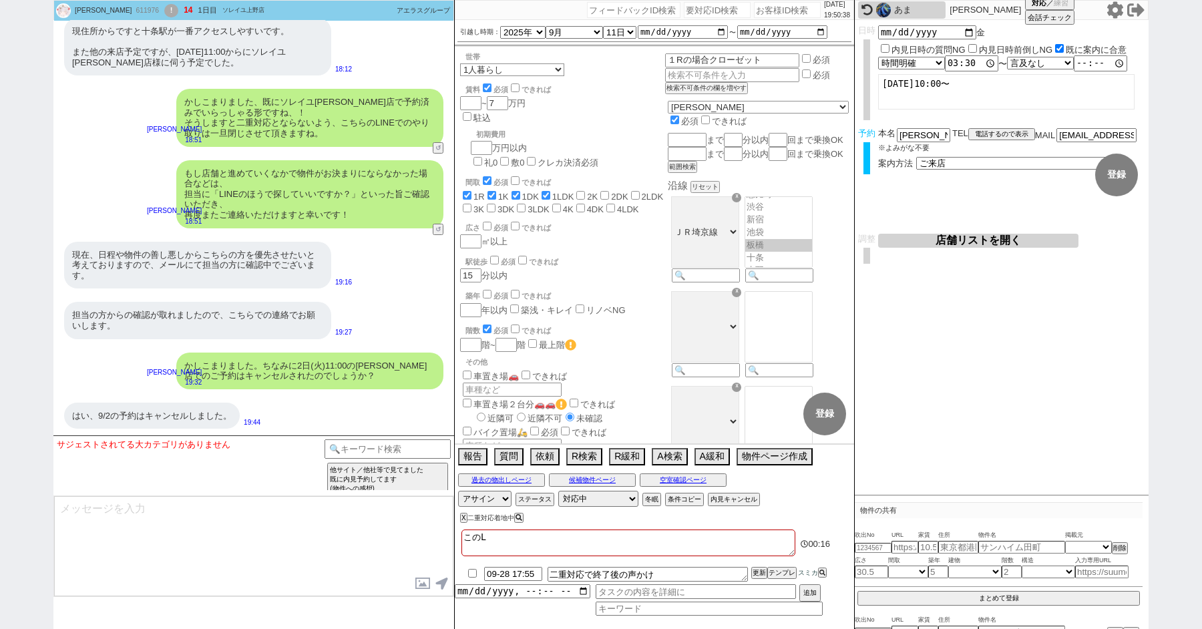
checkbox input "false"
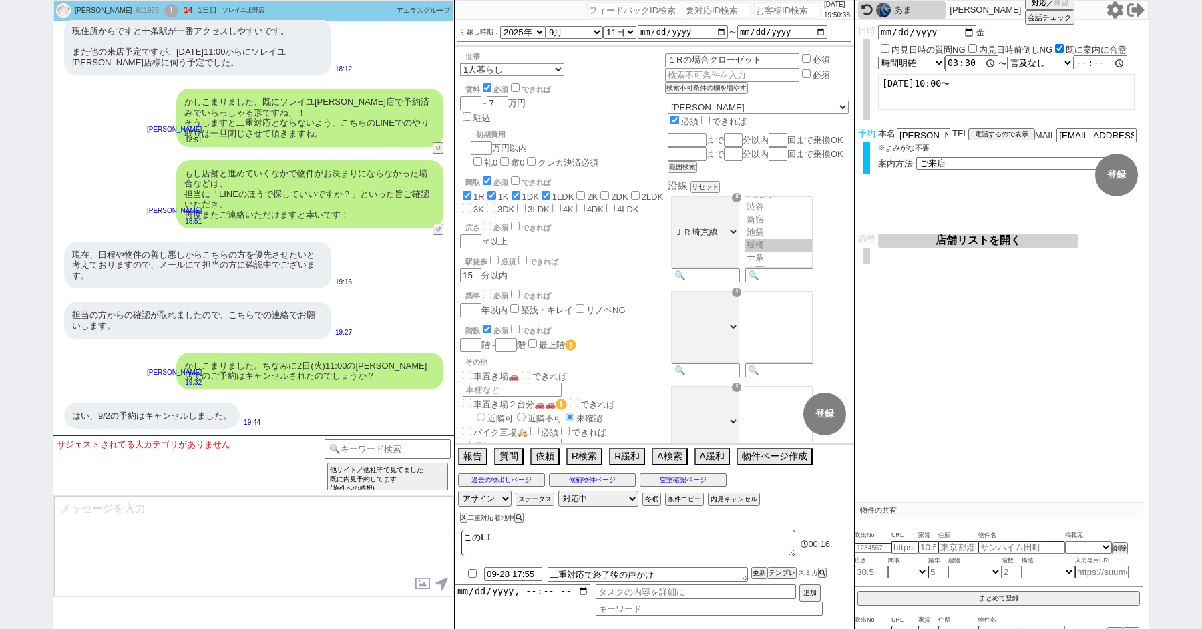
type textarea "このLIN"
checkbox input "true"
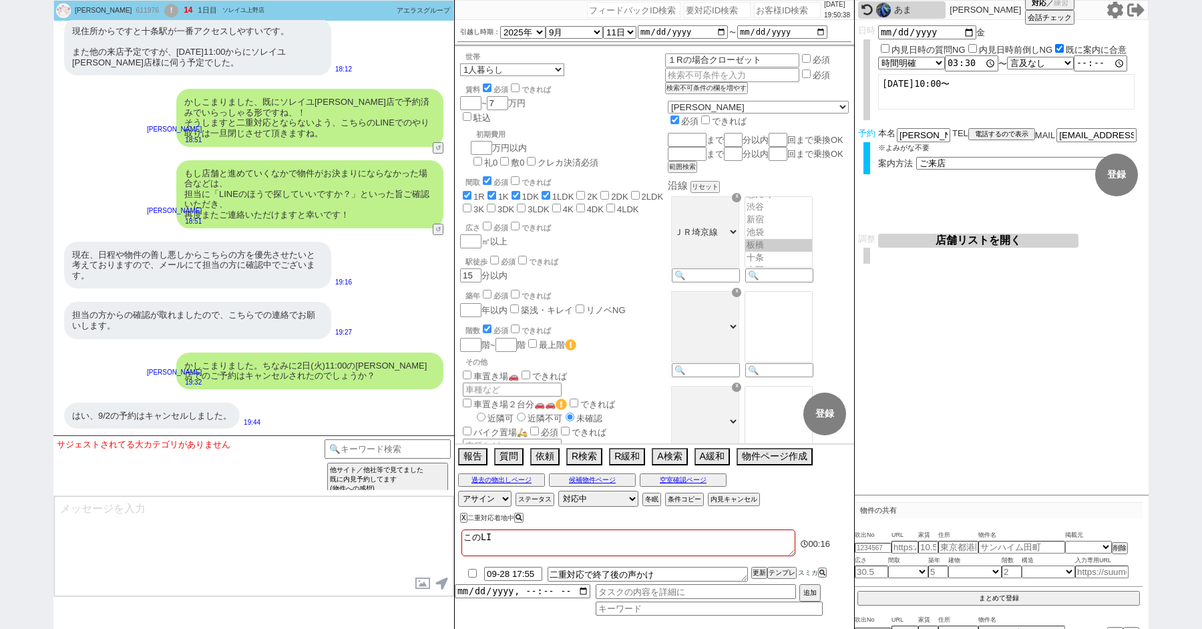
checkbox input "false"
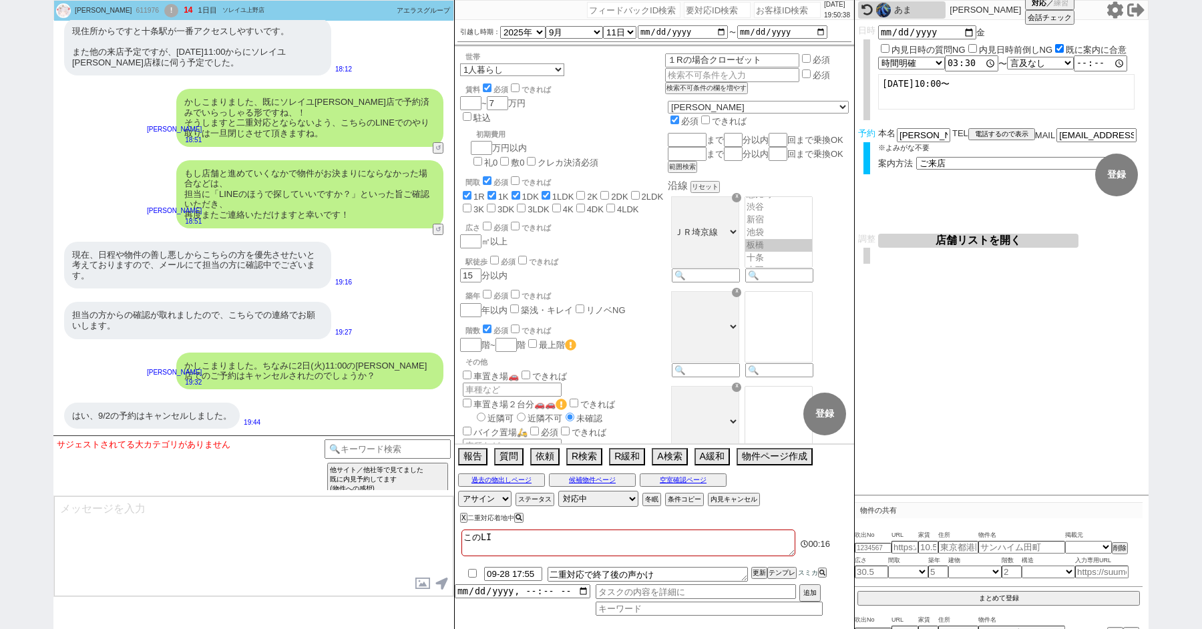
checkbox input "false"
type textarea "このLINE"
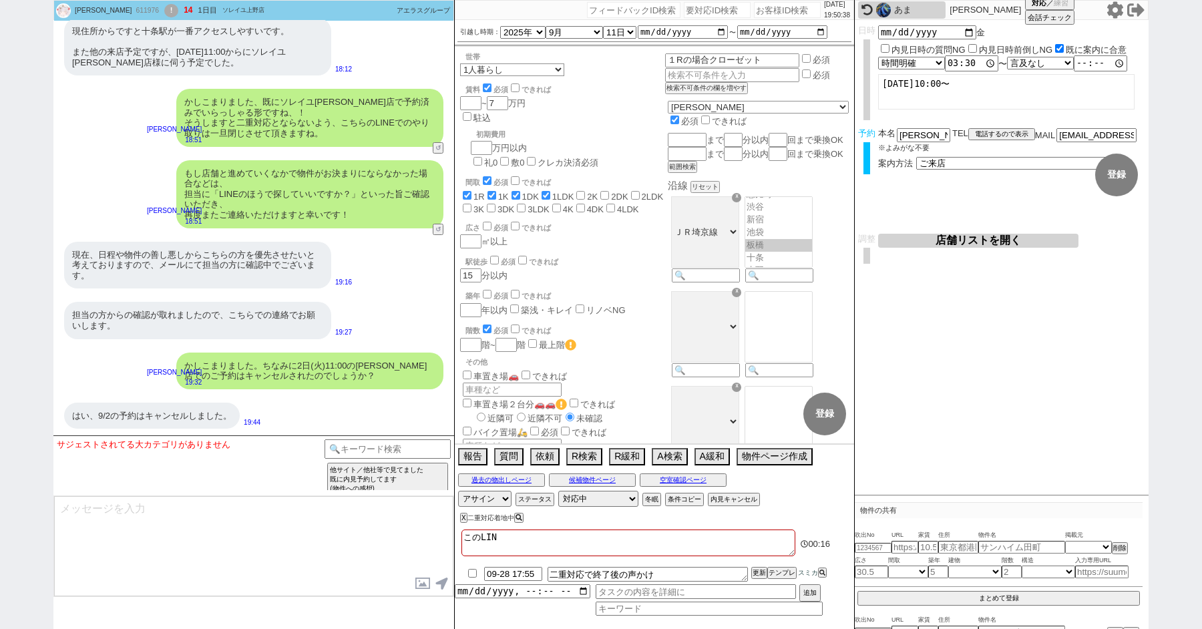
checkbox input "true"
checkbox input "false"
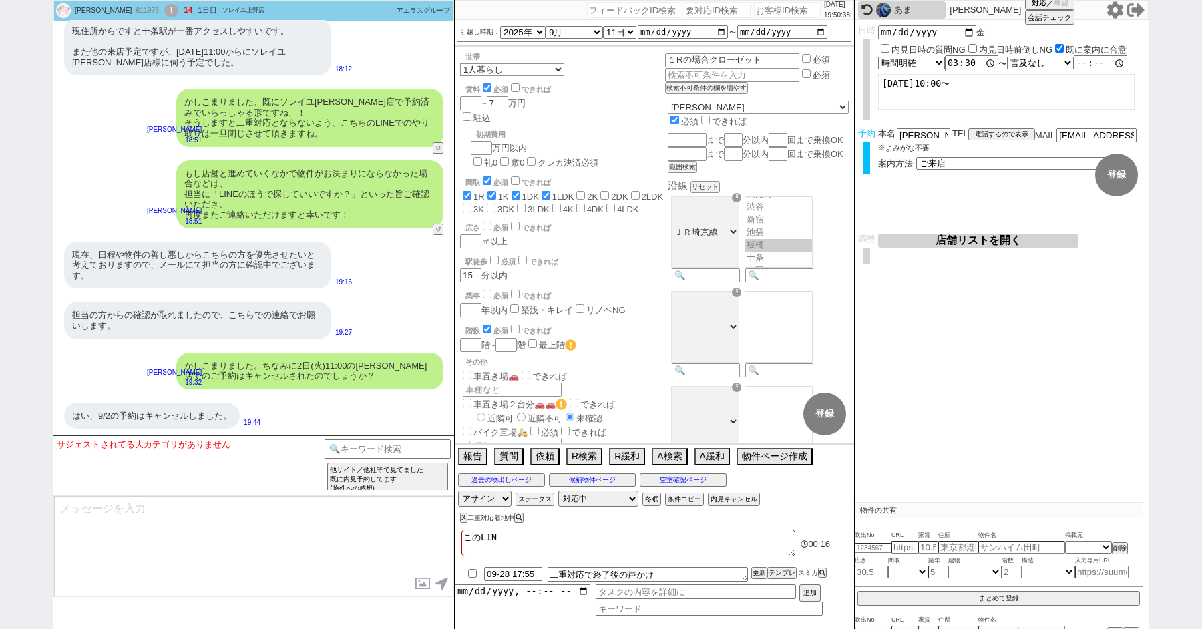
checkbox input "false"
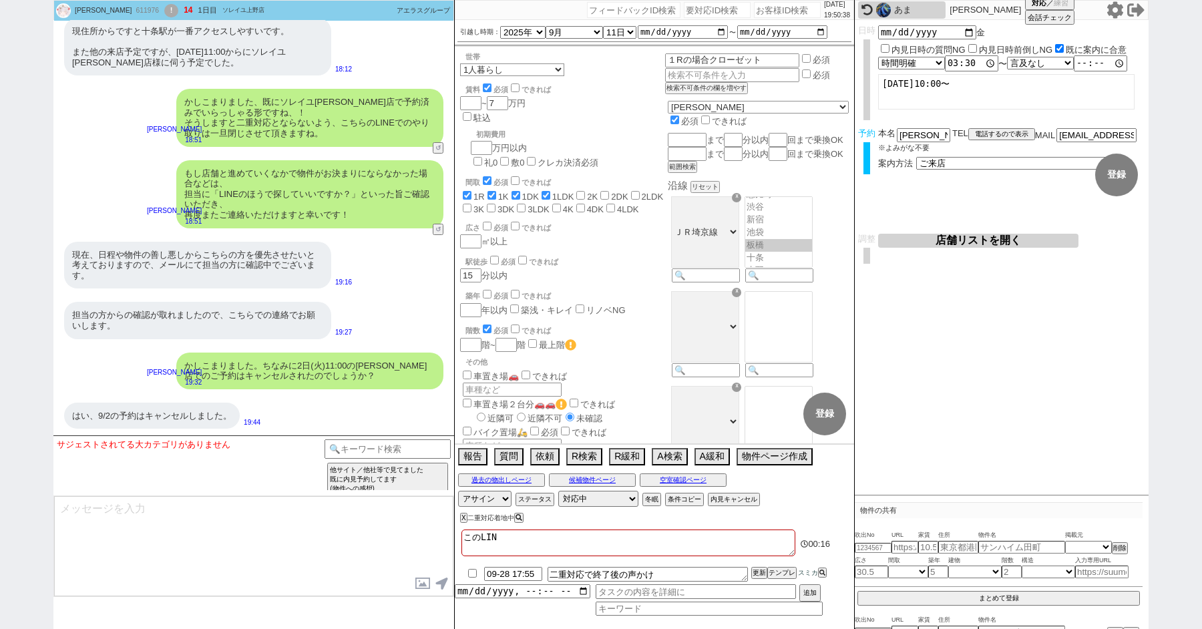
checkbox input "false"
checkbox input "true"
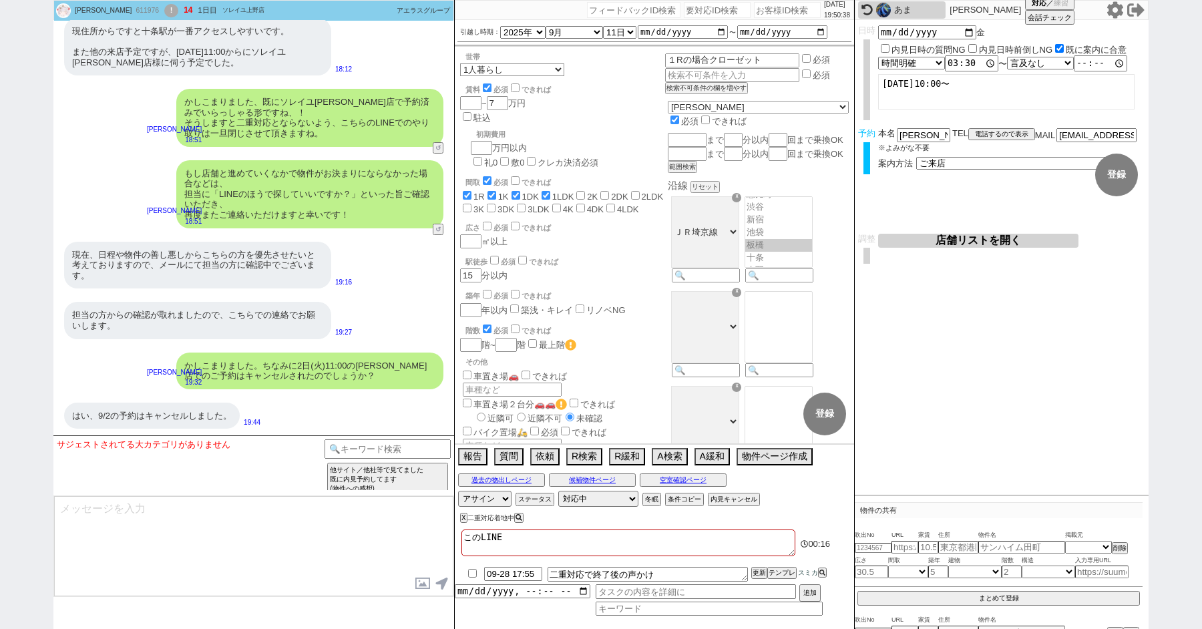
checkbox input "true"
checkbox input "false"
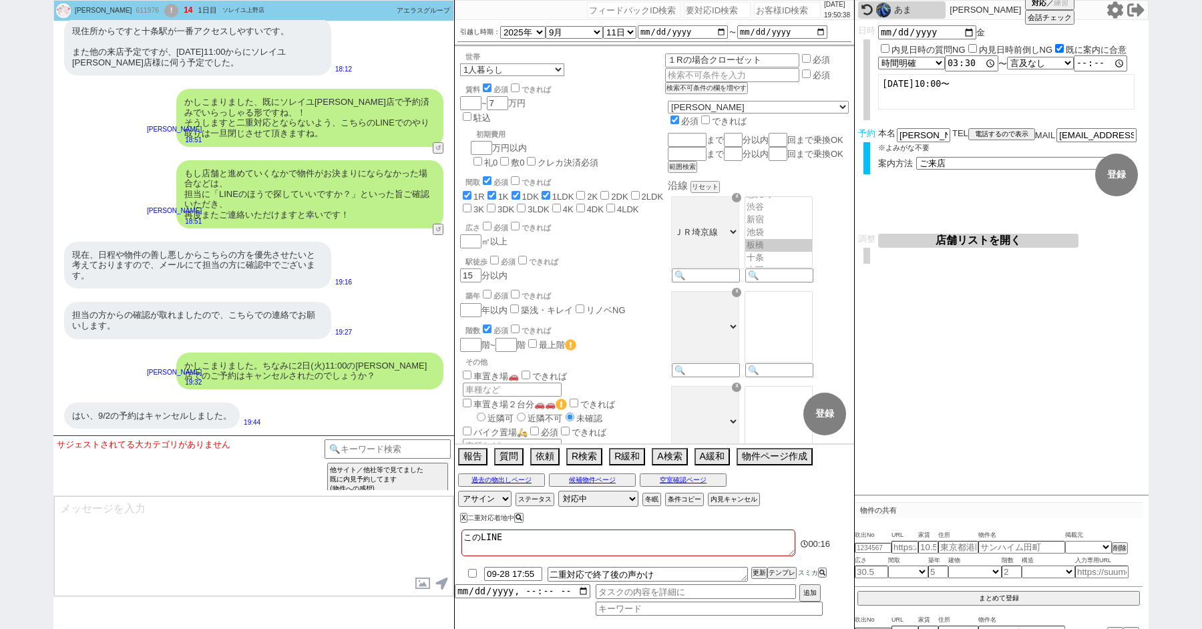
checkbox input "false"
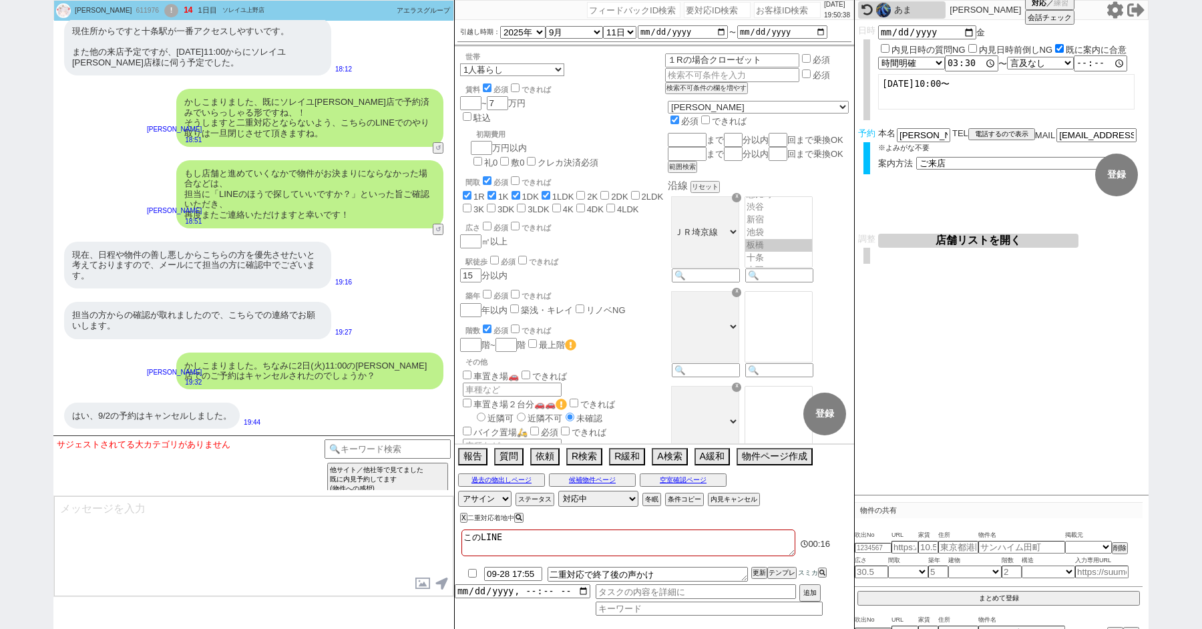
checkbox input "false"
type textarea "このLINEd"
checkbox input "true"
click at [471, 573] on input "checkbox" at bounding box center [472, 573] width 19 height 9
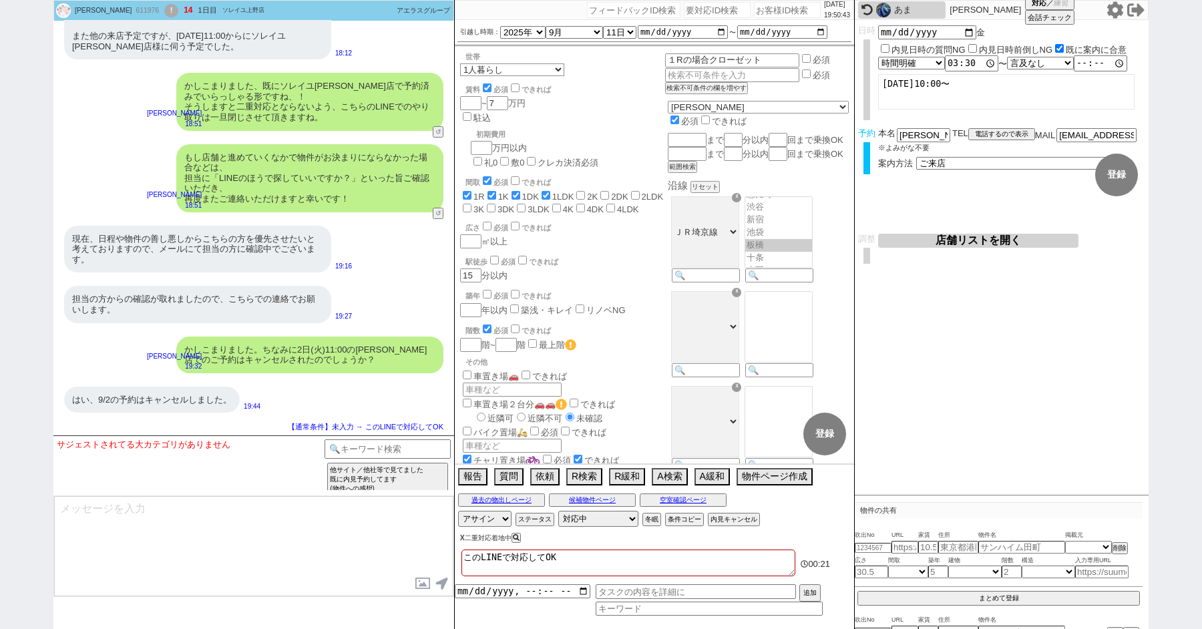
click at [462, 538] on button "X" at bounding box center [462, 537] width 5 height 7
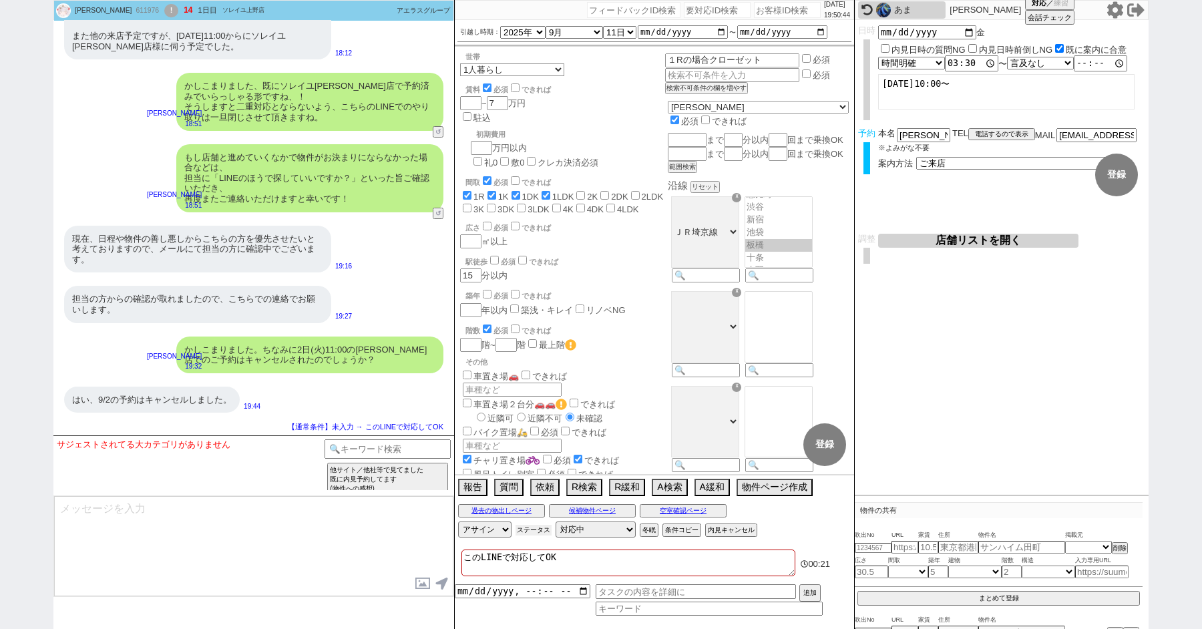
click at [540, 527] on button "ステータス" at bounding box center [534, 530] width 36 height 11
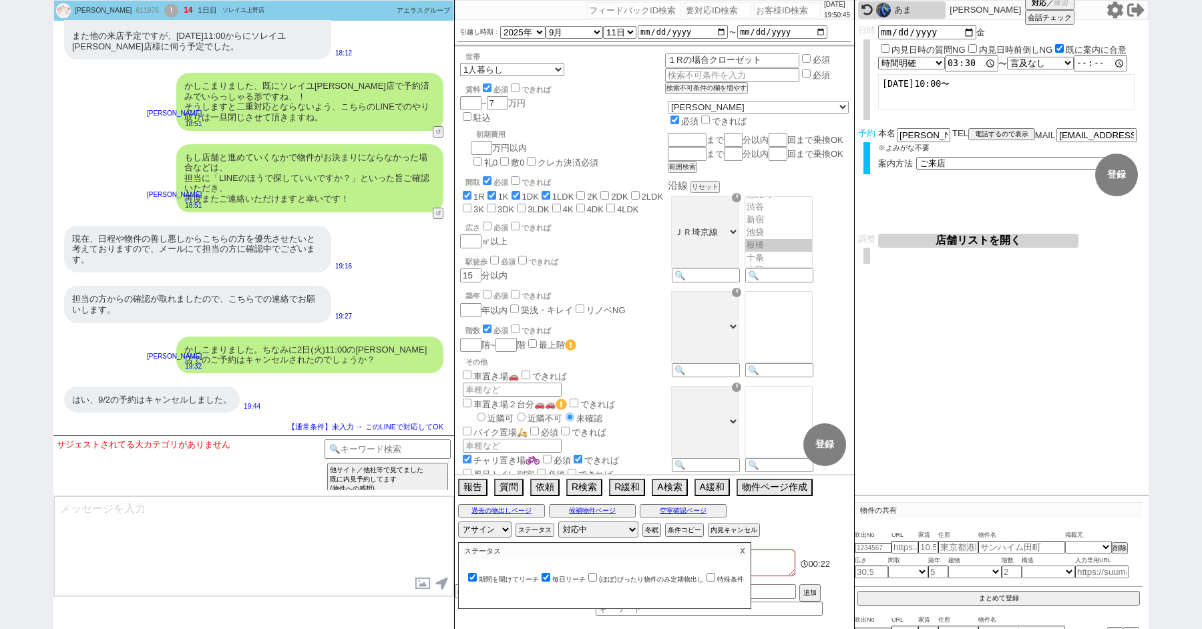
click at [472, 575] on input "期間を開けてリーチ" at bounding box center [472, 577] width 9 height 9
click at [320, 534] on textarea at bounding box center [253, 546] width 399 height 100
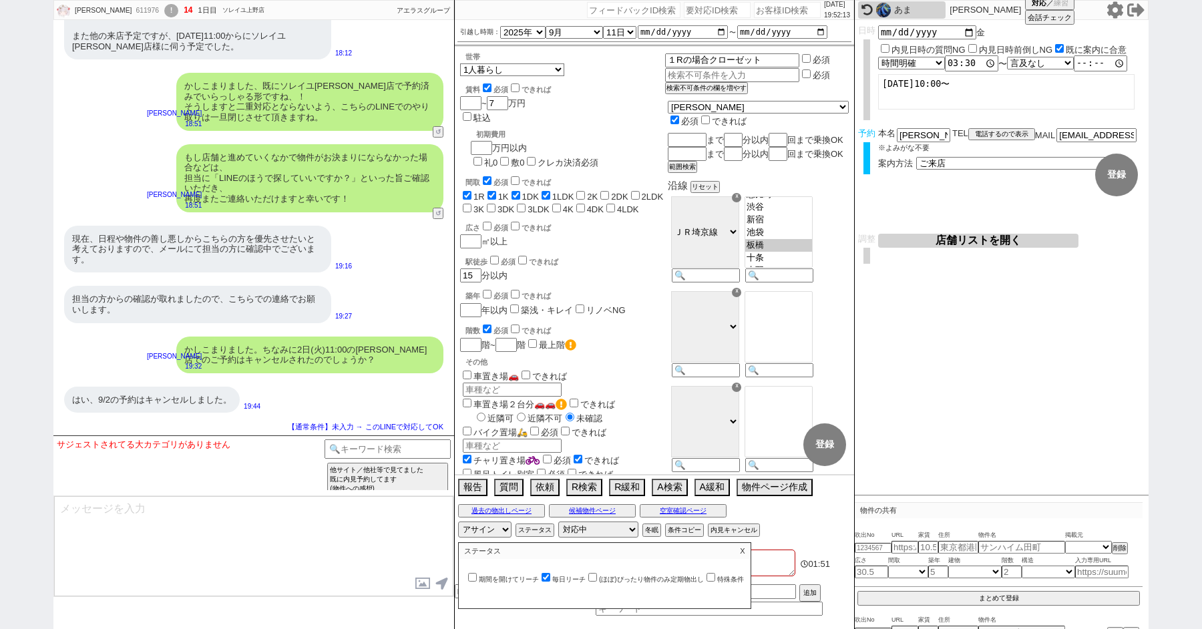
scroll to position [6229, 0]
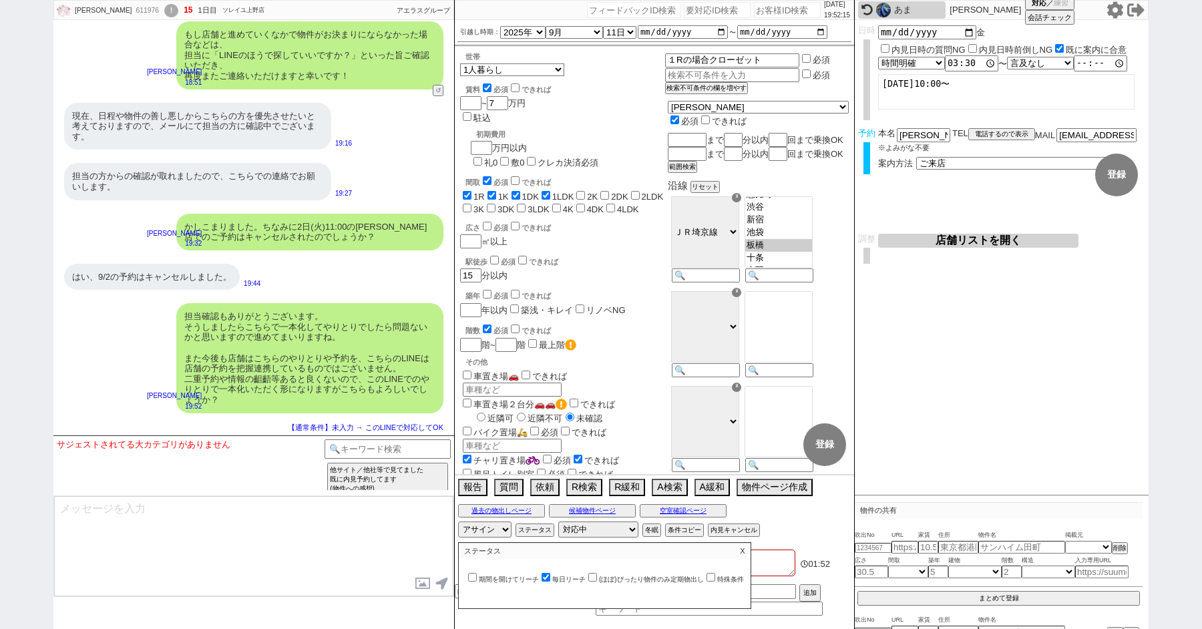
click at [750, 552] on p "X" at bounding box center [742, 551] width 15 height 16
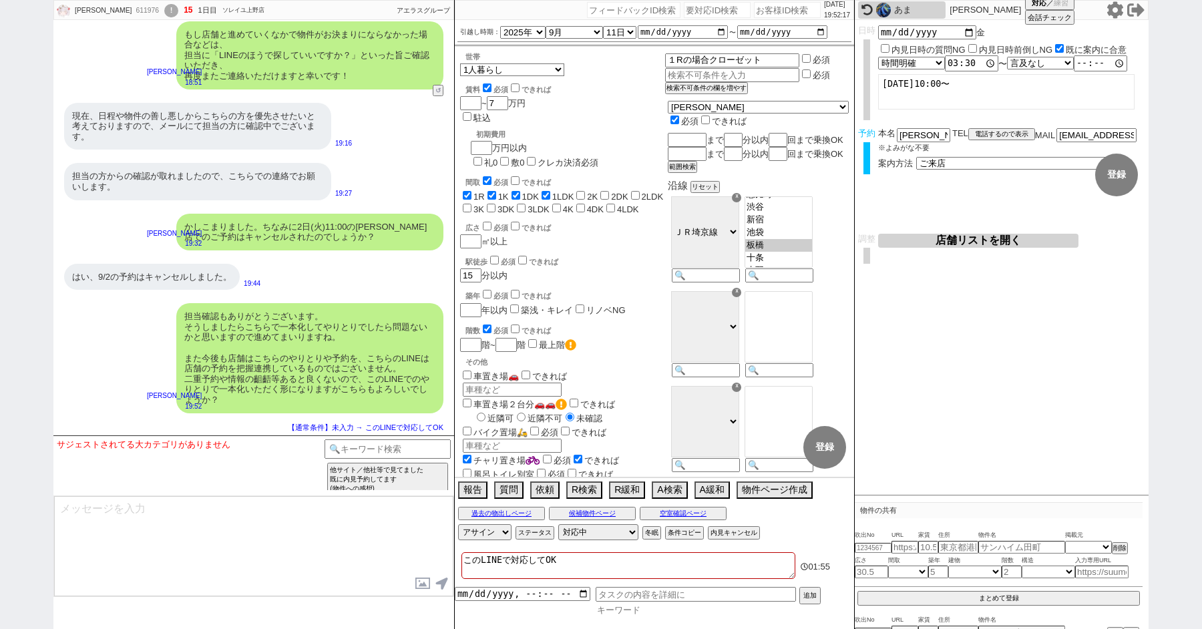
click at [624, 611] on input at bounding box center [709, 610] width 227 height 11
drag, startPoint x: 701, startPoint y: 589, endPoint x: 532, endPoint y: 582, distance: 169.8
click at [552, 587] on div "案内進め方合意形成促し 追加" at bounding box center [654, 600] width 399 height 31
click at [621, 617] on div "このLINEで対応してOK 02:01 追加" at bounding box center [654, 587] width 399 height 83
click at [621, 611] on input at bounding box center [709, 610] width 227 height 11
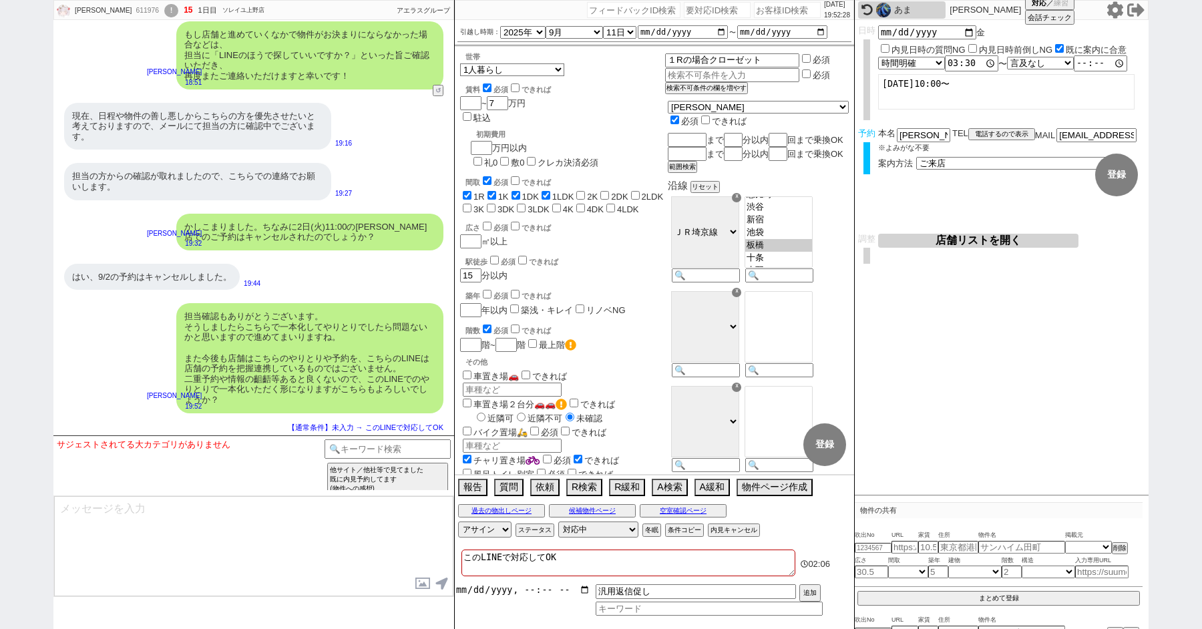
click at [499, 589] on input "datetime-local" at bounding box center [523, 590] width 136 height 11
click at [810, 587] on button "追加" at bounding box center [809, 594] width 19 height 15
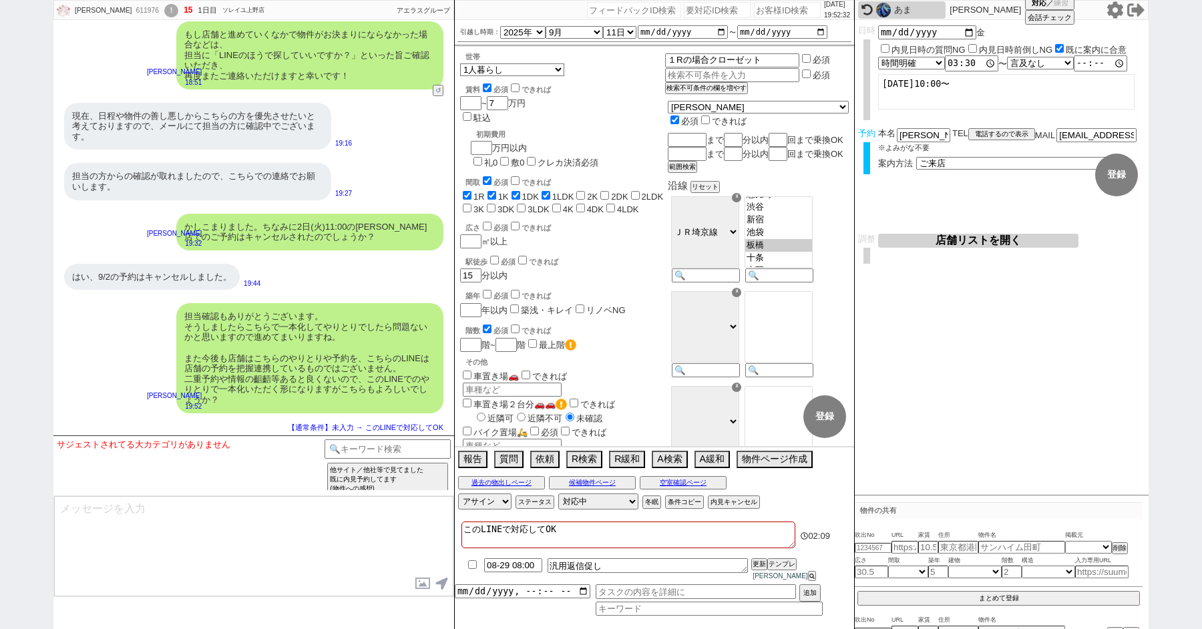
click at [84, 213] on div "かしこまりました。ちなみに2日(火)11:00の上野店でのご予約はキャンセルされたのでしょうか？ 小澤結 19:32" at bounding box center [253, 232] width 401 height 50
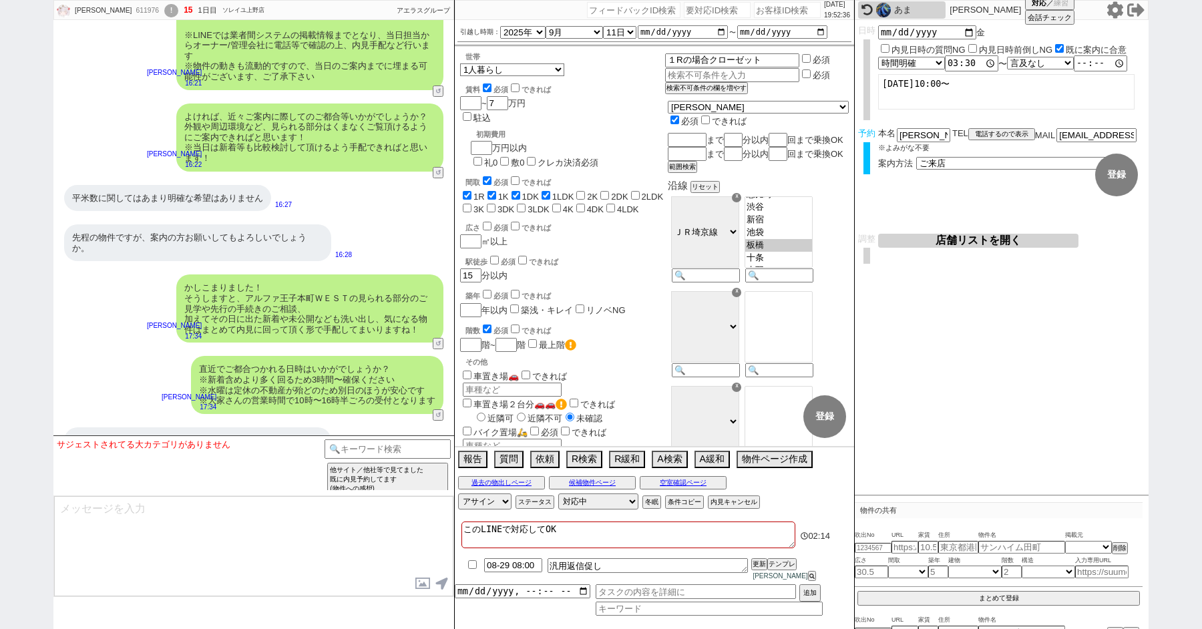
scroll to position [5137, 0]
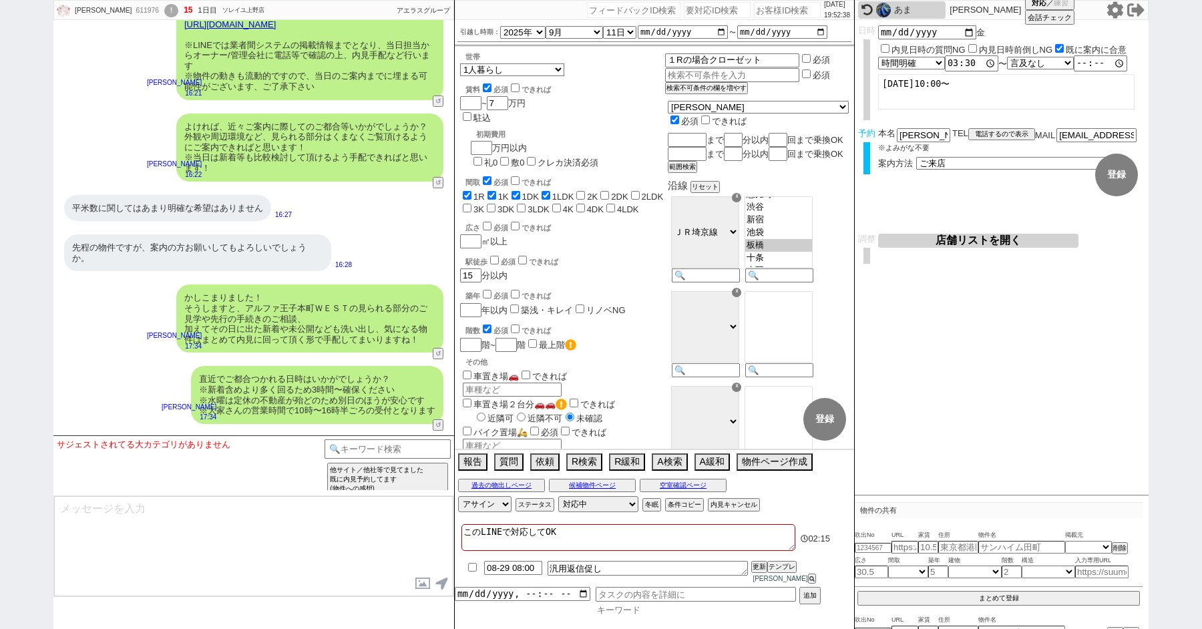
click at [620, 613] on input at bounding box center [709, 610] width 227 height 11
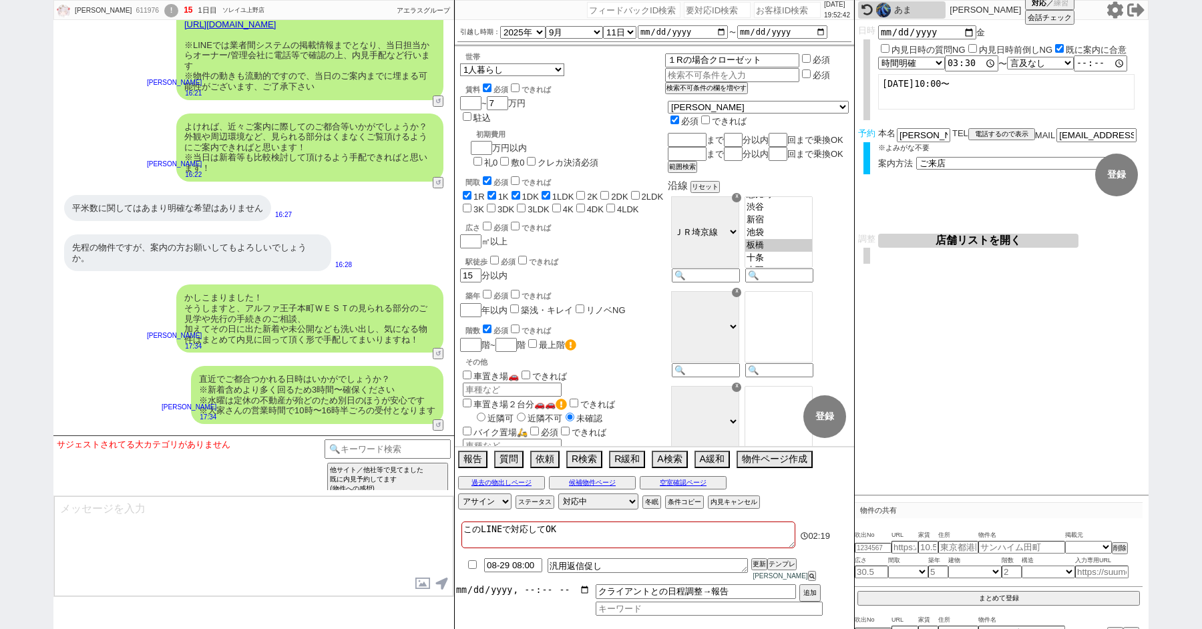
click at [505, 590] on input "datetime-local" at bounding box center [523, 590] width 136 height 11
click at [500, 591] on input "datetime-local" at bounding box center [523, 590] width 136 height 11
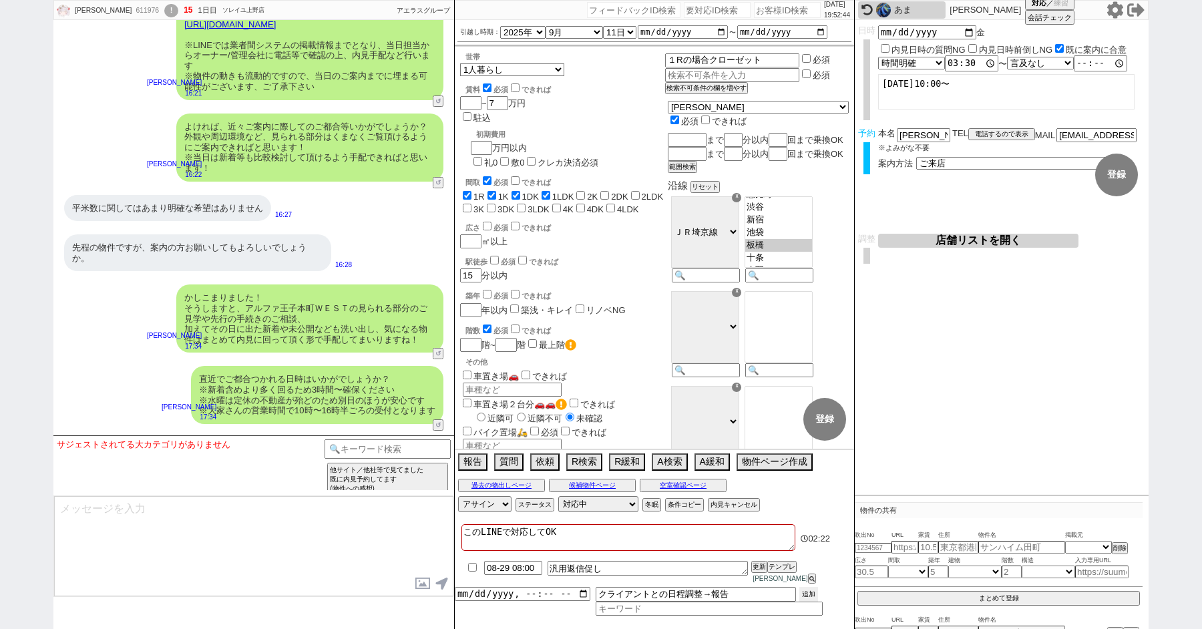
click at [816, 590] on button "追加" at bounding box center [809, 594] width 19 height 15
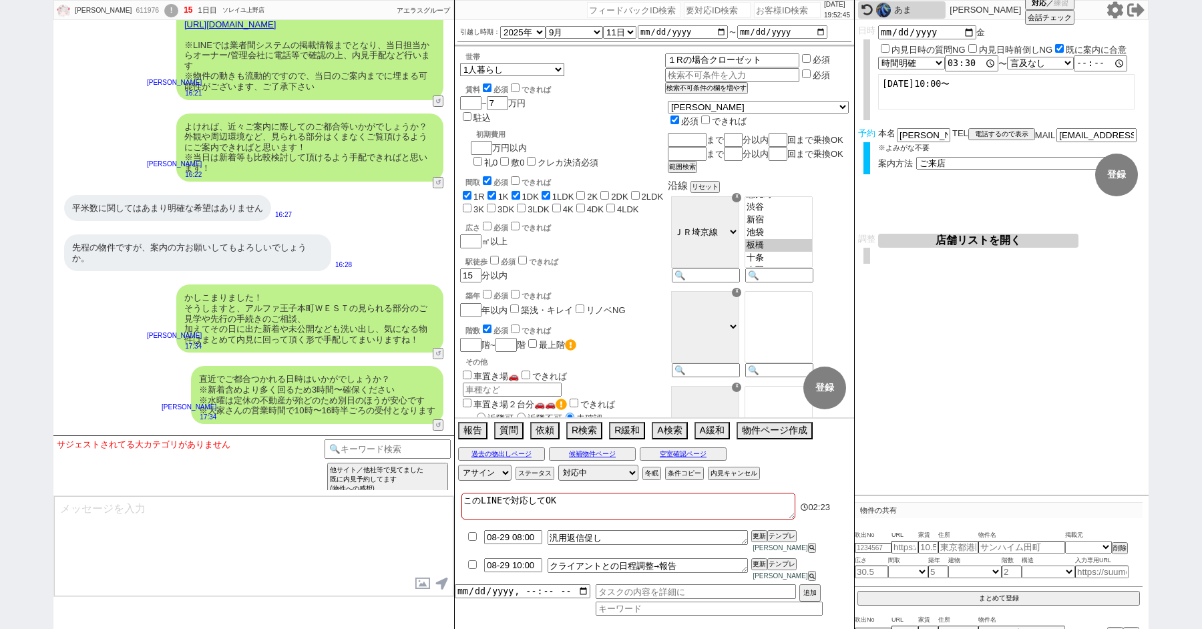
click at [107, 107] on div "お待たせしております、先程の件確認に動き、こちらアルファ王子本町ＷＥＳＴは居住中（先行要相談、入居日：2025年9月7日）とのことでして、駐輪場は無しとなって…" at bounding box center [253, 35] width 401 height 144
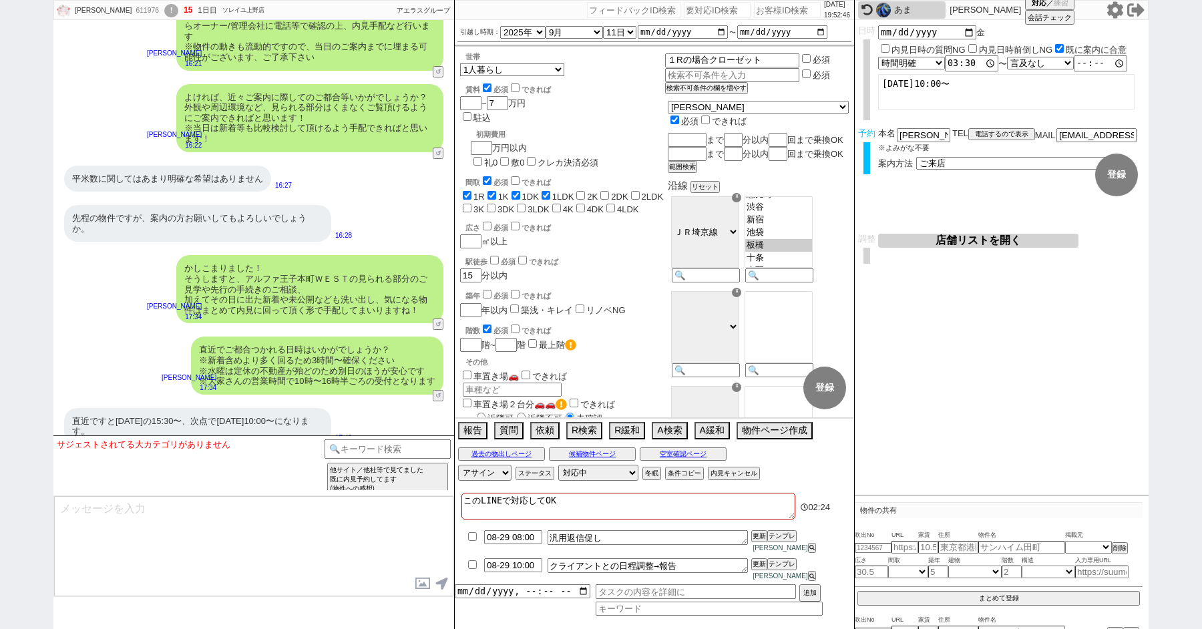
scroll to position [5294, 0]
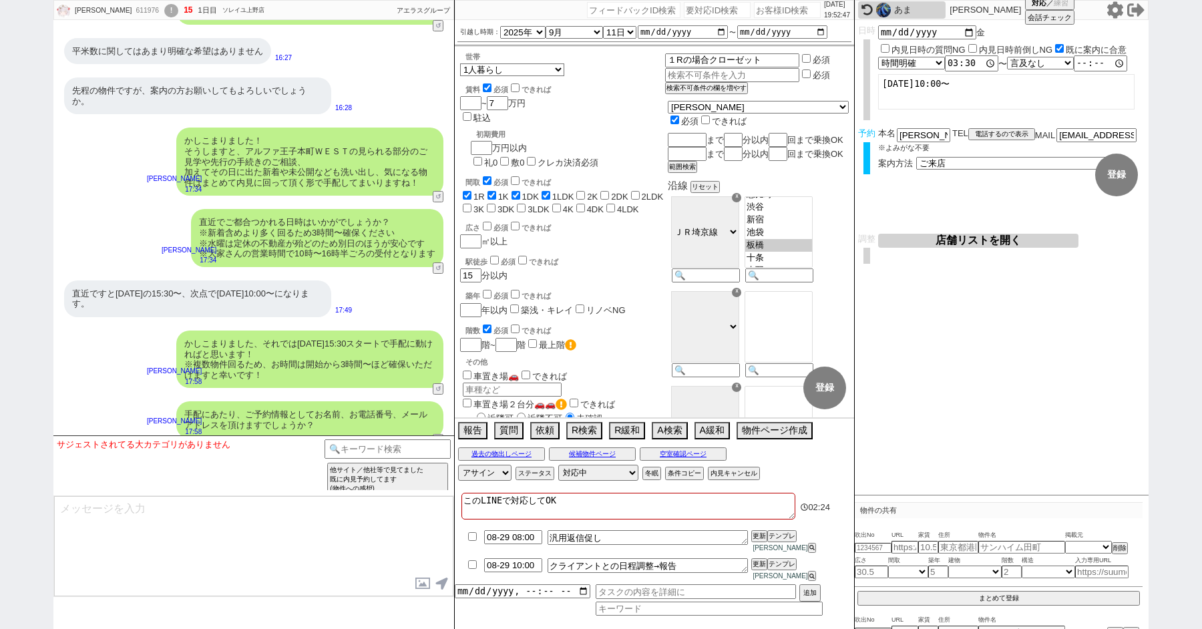
click at [164, 13] on div "!" at bounding box center [171, 10] width 14 height 13
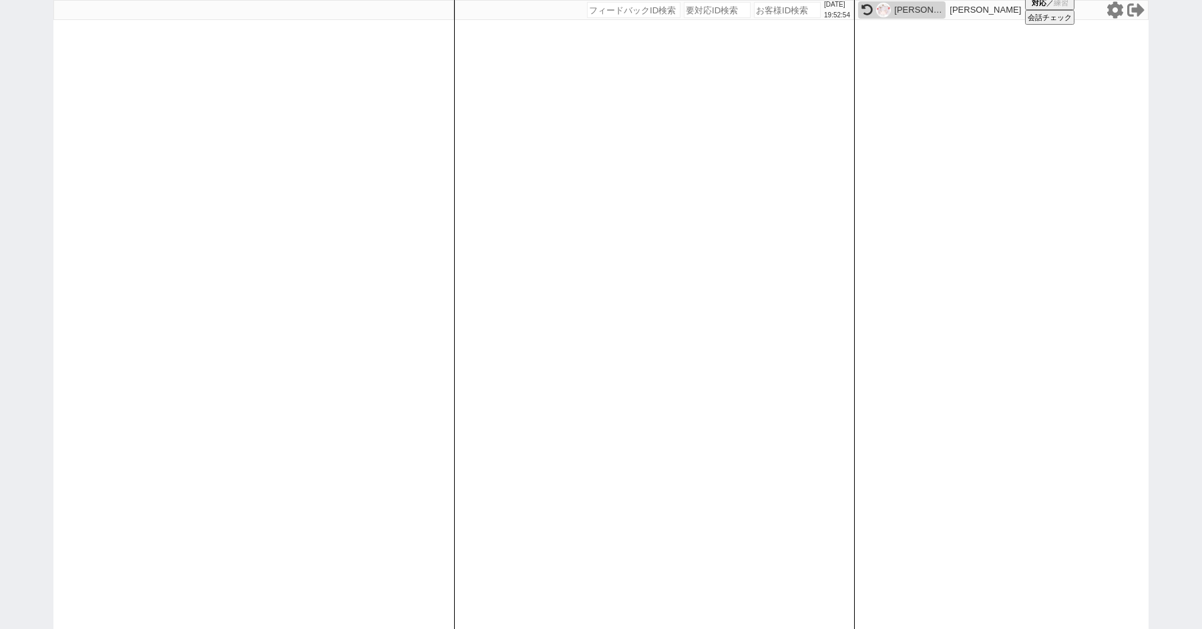
click at [1119, 15] on icon at bounding box center [1116, 9] width 16 height 17
click at [27, 259] on div "2025/08/28 19:53:03 候補物件を追加してしてください 紹介した物件一覧 他社物件を追加する 空室確認ページに追加・削除 紹介した物件一覧 他…" at bounding box center [601, 314] width 1202 height 629
paste input "611413"
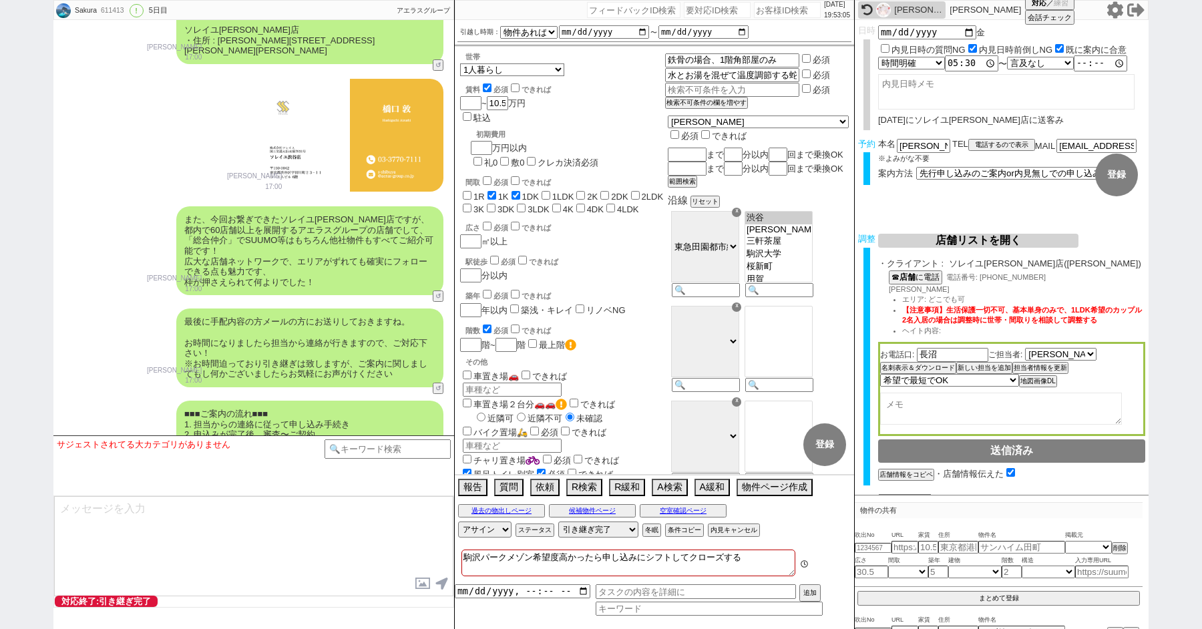
scroll to position [7380, 0]
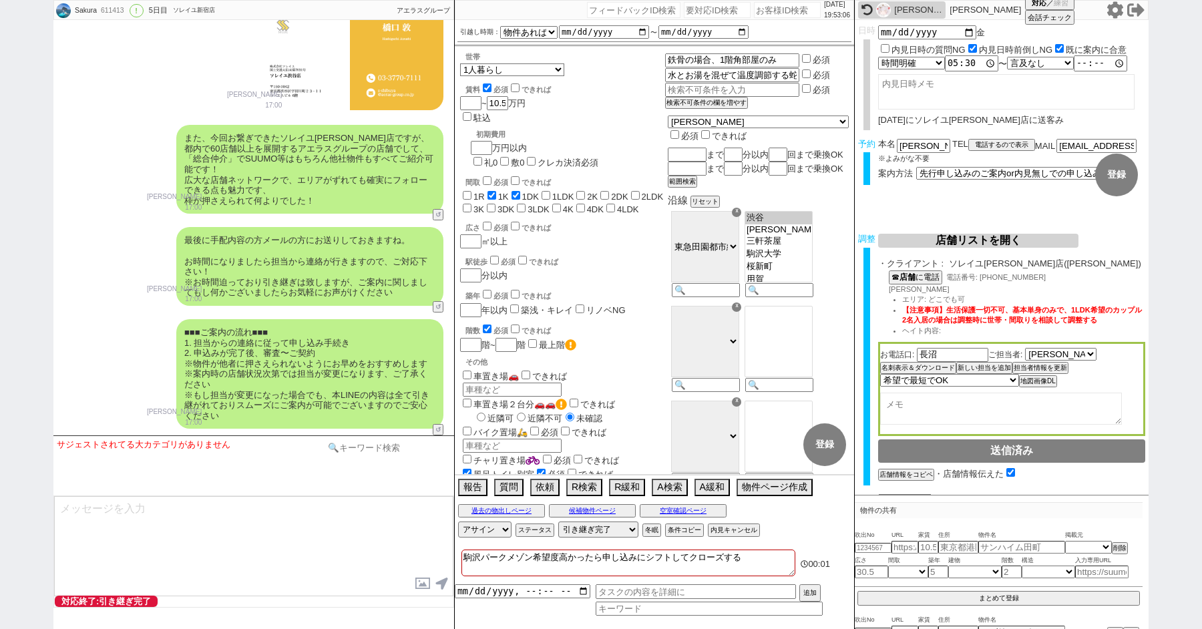
click at [355, 452] on input at bounding box center [388, 448] width 126 height 17
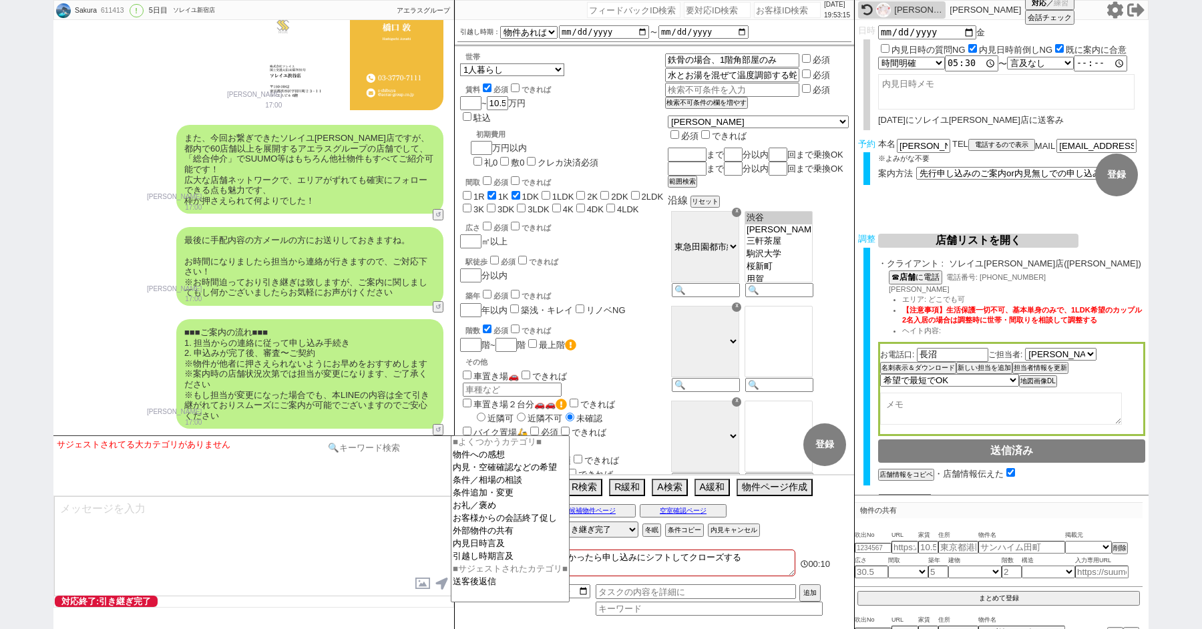
click at [343, 453] on input at bounding box center [388, 448] width 126 height 17
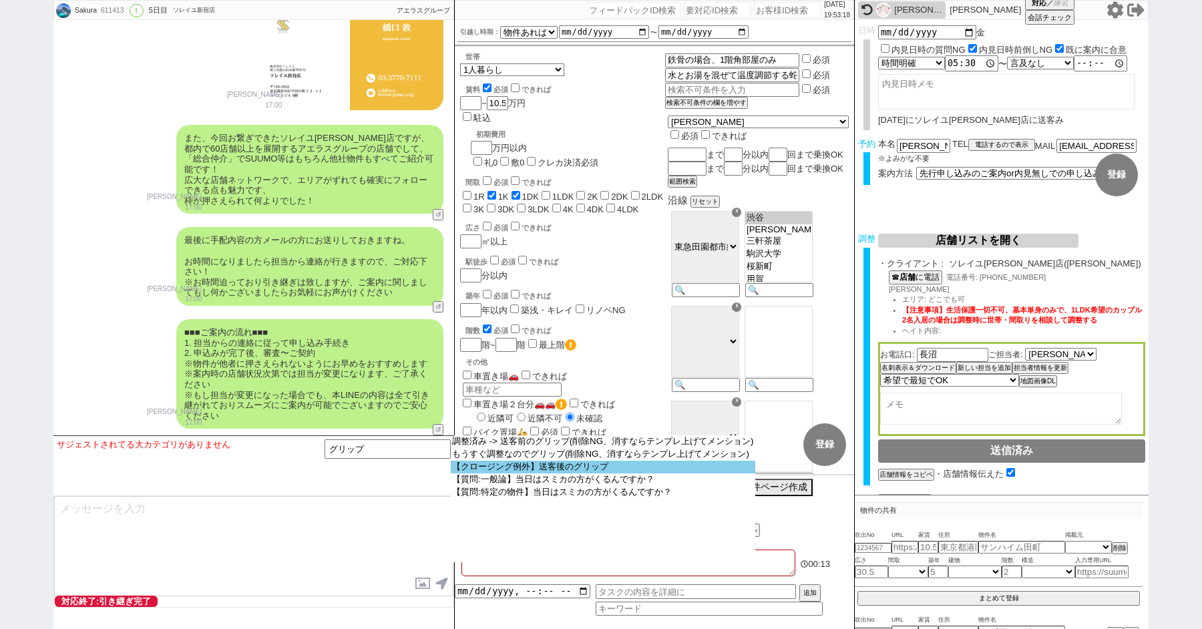
click at [565, 469] on option "【クロージング例外】送客後のグリップ" at bounding box center [603, 467] width 305 height 13
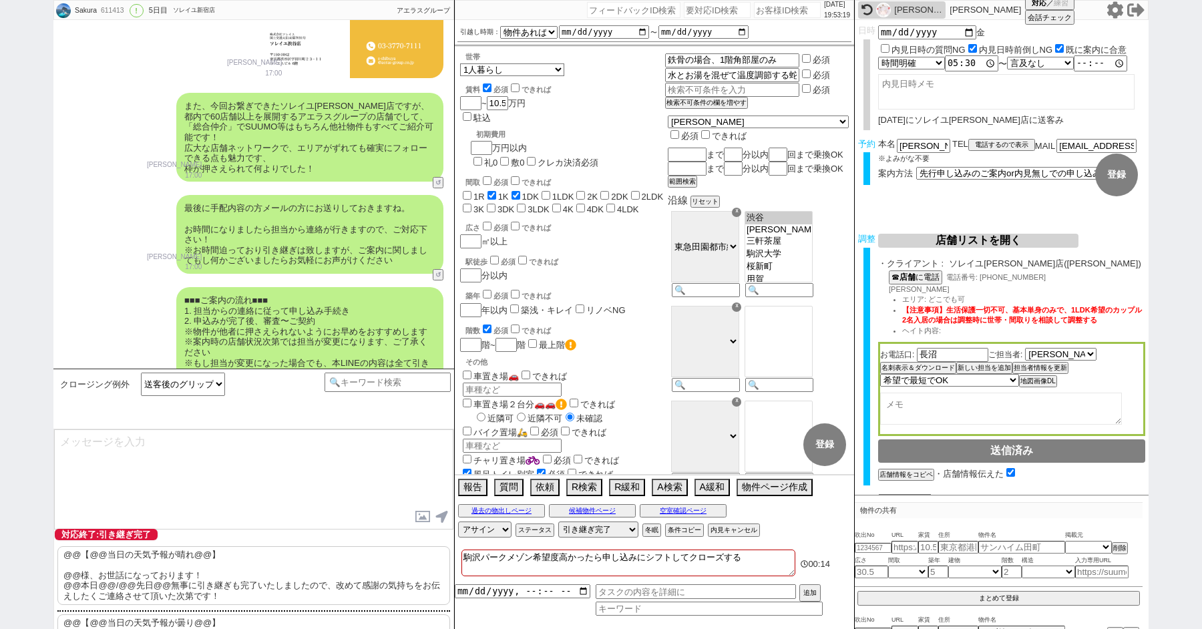
scroll to position [123, 0]
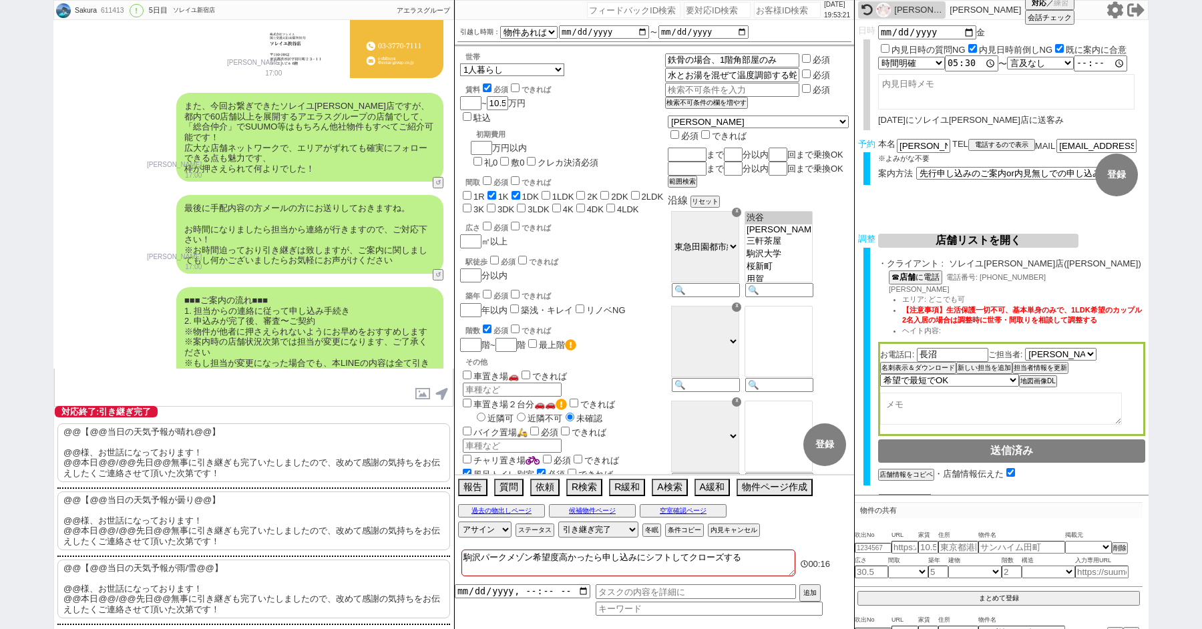
click at [161, 527] on p "@@【@@当日の天気予報が曇り@@】 @@様、お世話になっております！ @@本日@@/@@先日@@無事に引き継ぎも完了いたしましたので、改めて感謝の気持ちをお…" at bounding box center [253, 521] width 393 height 59
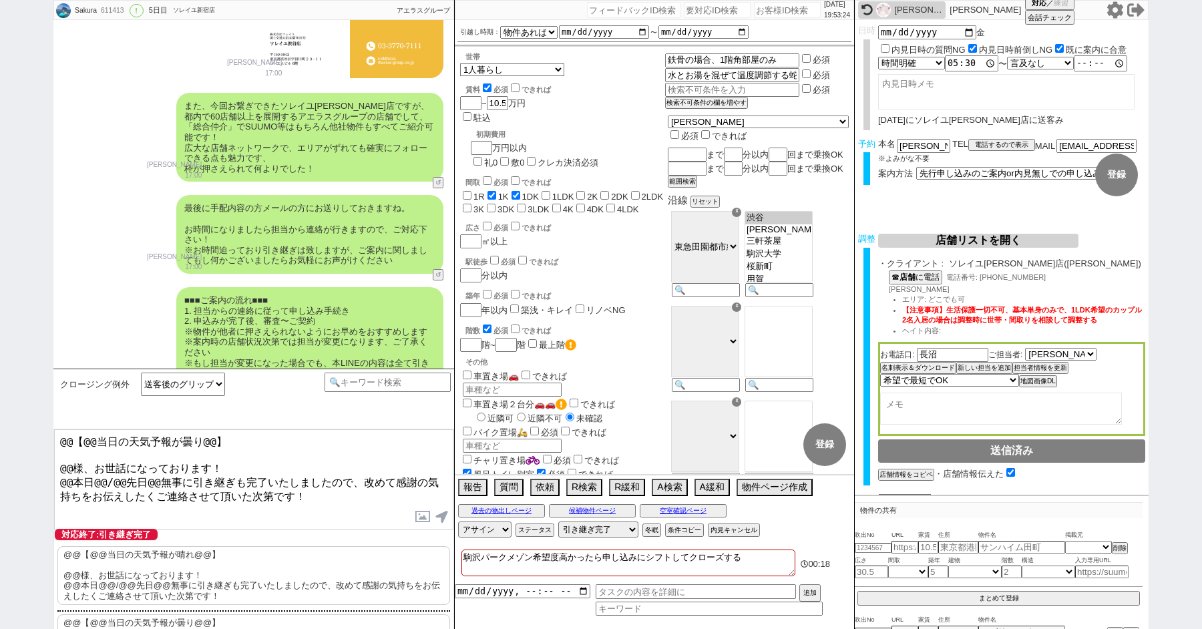
drag, startPoint x: 69, startPoint y: 463, endPoint x: 43, endPoint y: 343, distance: 123.0
click at [43, 352] on div "Sakura 611413 ! 0 5日目 ソレイユ新宿店 冬眠中 自社客 アエラスグループ スミカ_BPO チャット全表示 2025-08-24 新しくフォ…" at bounding box center [601, 314] width 1202 height 629
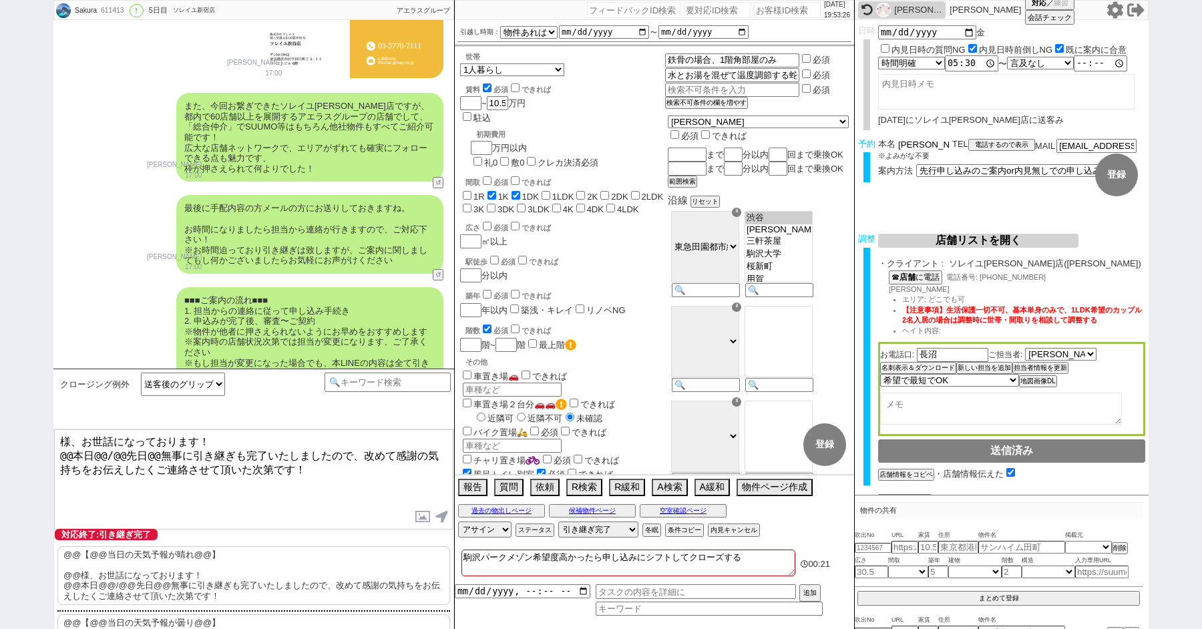
drag, startPoint x: 917, startPoint y: 143, endPoint x: 850, endPoint y: 143, distance: 66.8
click at [850, 143] on div "Sakura 611413 ! 0 5日目 ソレイユ新宿店 冬眠中 自社客 アエラスグループ スミカ_BPO チャット全表示 2025-08-24 新しくフォ…" at bounding box center [601, 314] width 1096 height 629
click at [60, 440] on textarea "様、お世話になっております！ @@本日@@/@@先日@@無事に引き継ぎも完了いたしましたので、改めて感謝の気持ちをお伝えしたくご連絡させて頂いた次第です！" at bounding box center [253, 480] width 399 height 100
paste textarea "中村"
click at [120, 454] on textarea "中村様、お世話になっております！ @@本日@@/@@先日@@無事に引き継ぎも完了いたしましたので、改めて感謝の気持ちをお伝えしたくご連絡させて頂いた次第です！" at bounding box center [253, 480] width 399 height 100
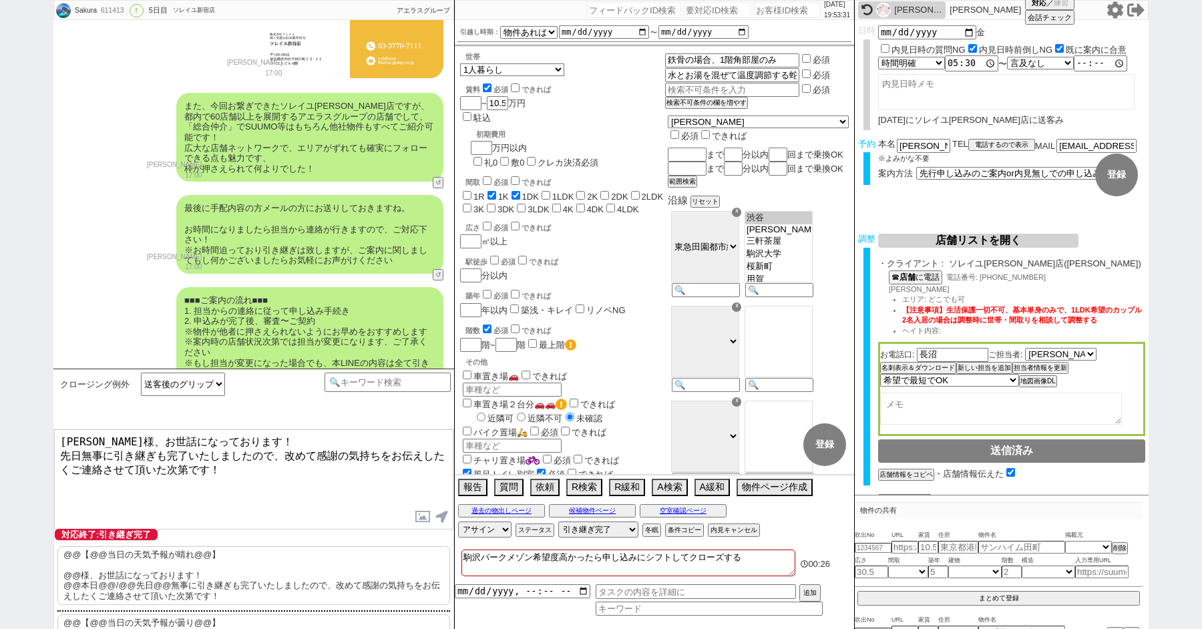
click at [313, 476] on textarea "中村様、お世話になっております！ 先日無事に引き継ぎも完了いたしましたので、改めて感謝の気持ちをお伝えしたくご連絡させて頂いた次第です！" at bounding box center [253, 480] width 399 height 100
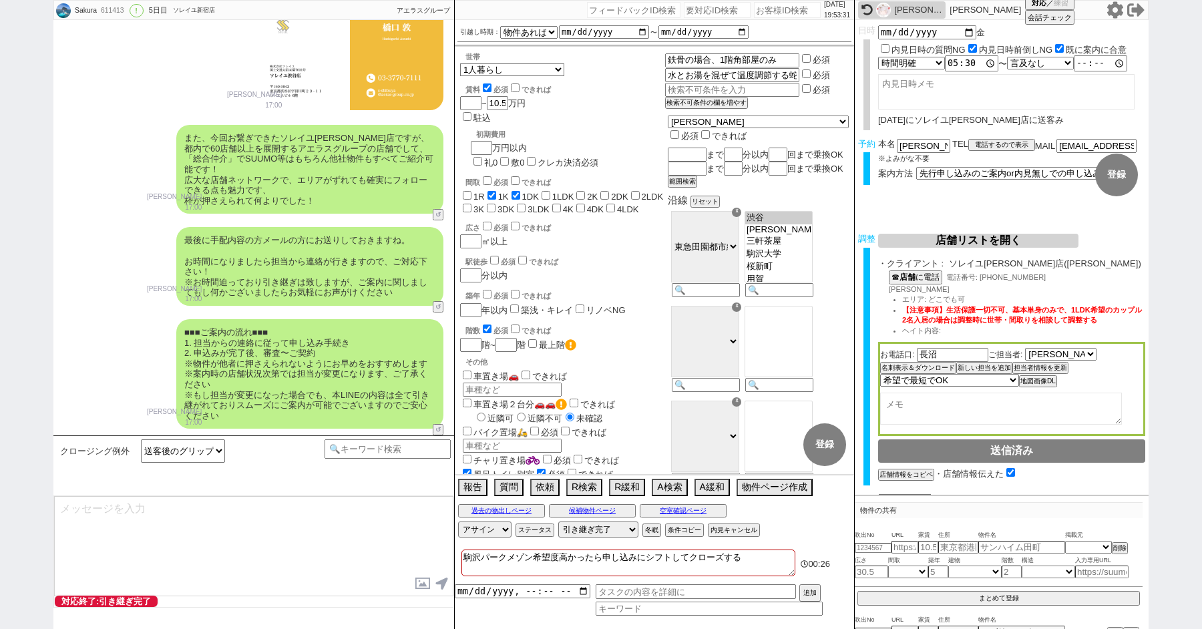
scroll to position [7486, 0]
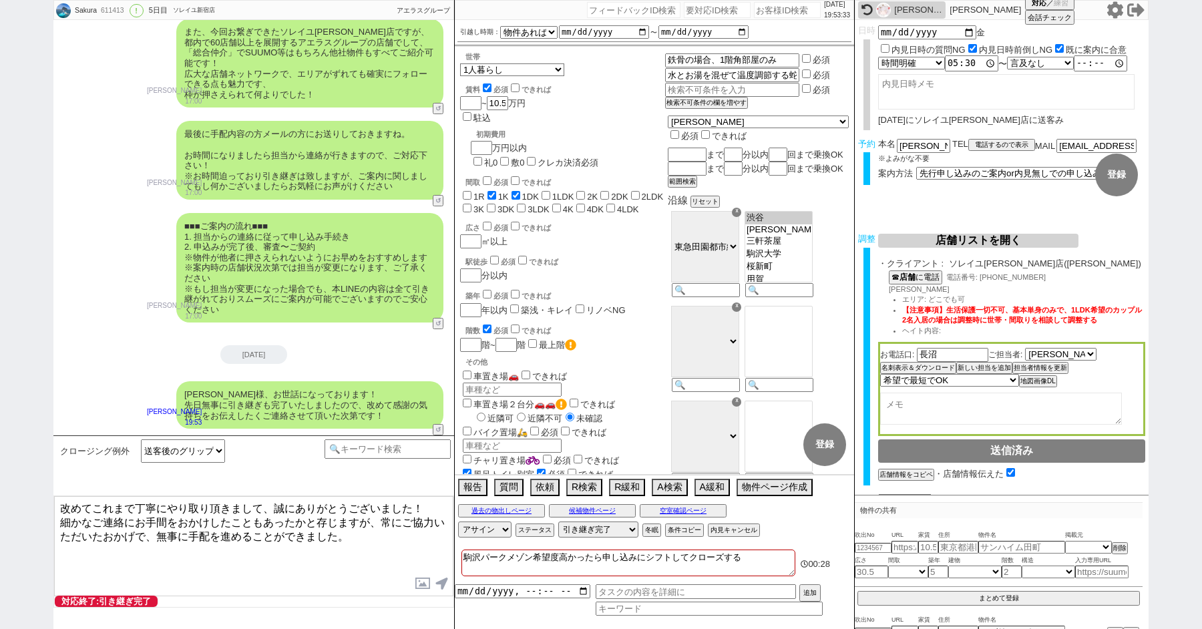
click at [397, 543] on textarea "改めてこれまで丁寧にやり取り頂きまして、誠にありがとうございました！ 細かなご連絡にお手間をおかけしたこともあったかと存じますが、常にご協力いただいたおかげで…" at bounding box center [253, 546] width 399 height 100
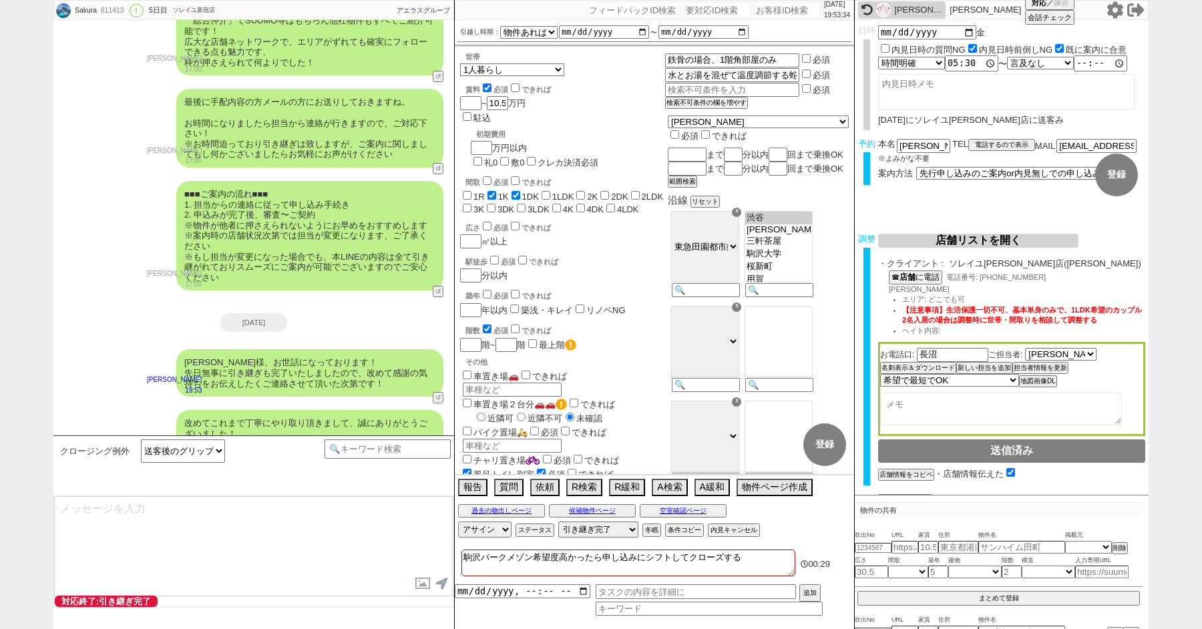
scroll to position [7568, 0]
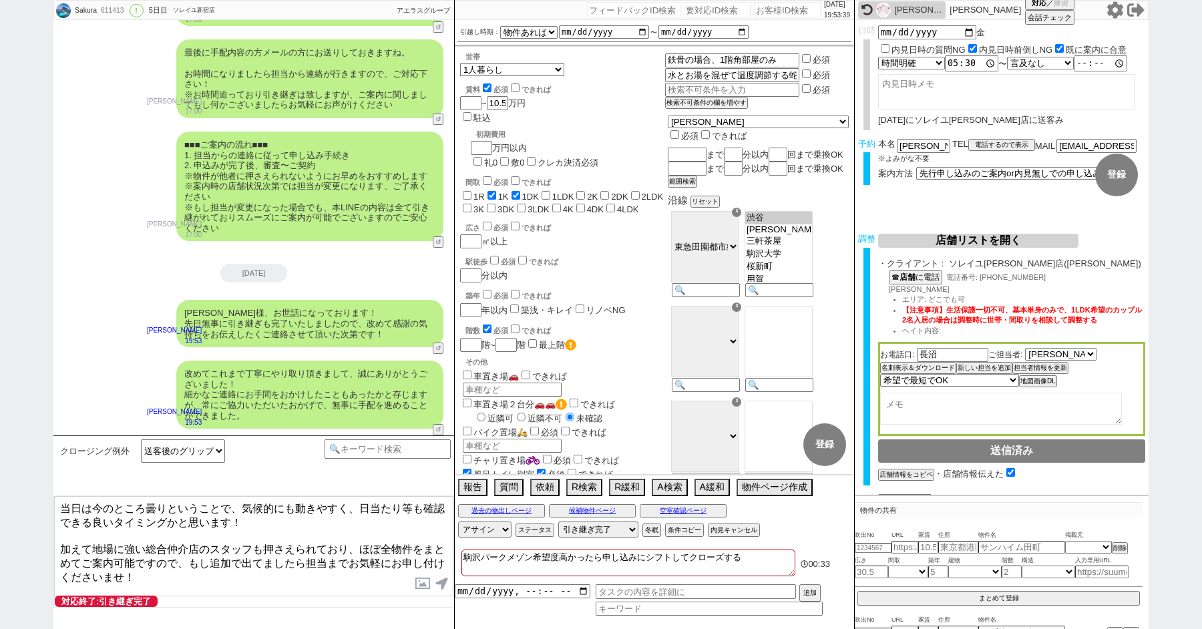
drag, startPoint x: 91, startPoint y: 540, endPoint x: 91, endPoint y: 508, distance: 32.1
click at [91, 508] on textarea "当日は今のところ曇りということで、気候的にも動きやすく、日当たり等も確認できる良いタイミングかと思います！ 加えて地場に強い総合仲介店のスタッフも押さえられて…" at bounding box center [253, 546] width 399 height 100
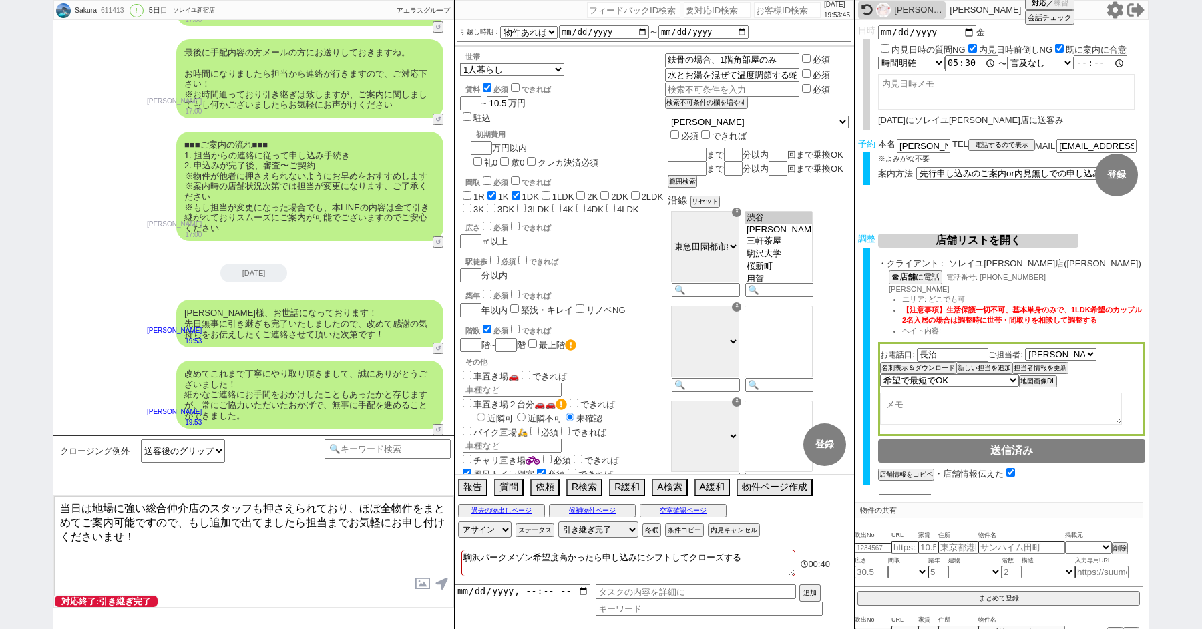
click at [194, 538] on textarea "当日は地場に強い総合仲介店のスタッフも押さえられており、ほぼ全物件をまとめてご案内可能ですので、もし追加で出てましたら担当までお気軽にお申し付けくださいませ！" at bounding box center [253, 546] width 399 height 100
drag, startPoint x: 349, startPoint y: 508, endPoint x: 255, endPoint y: 529, distance: 95.8
click at [255, 530] on textarea "当日は地場に強い総合仲介店のスタッフも押さえられており、ほぼ全物件をまとめてご案内可能ですので、もし追加で出てましたら担当までお気軽にお申し付けくださいませ！" at bounding box center [253, 546] width 399 height 100
click at [144, 507] on textarea "当日は地場に強い総合仲介店のスタッフも押さえられており何よりです！" at bounding box center [253, 546] width 399 height 100
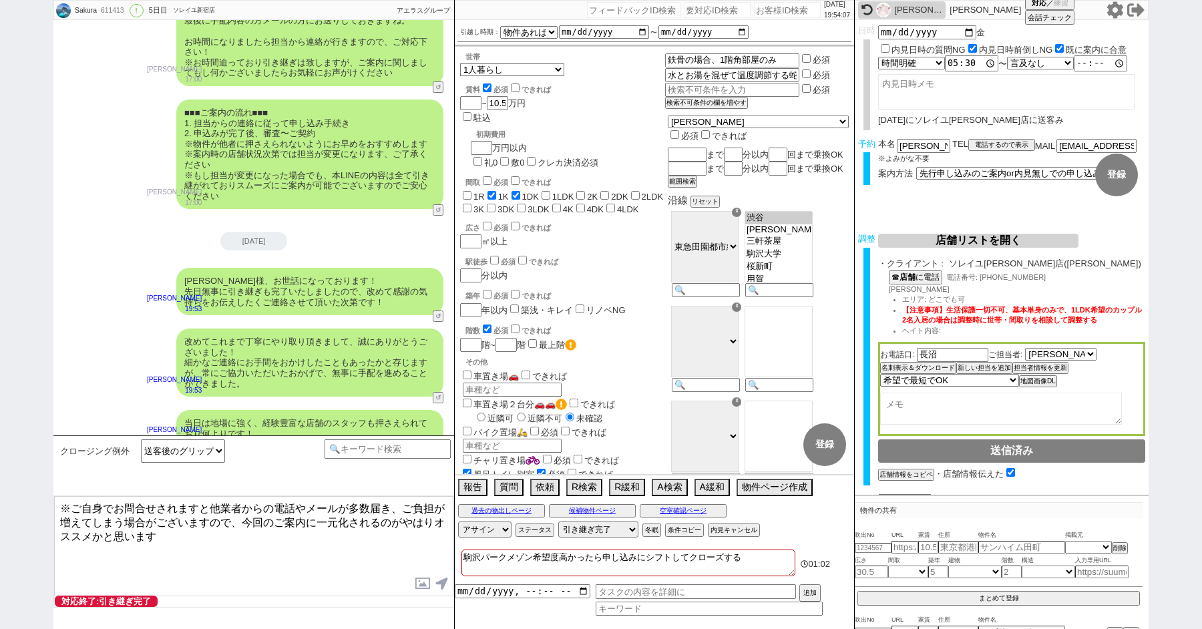
scroll to position [7618, 0]
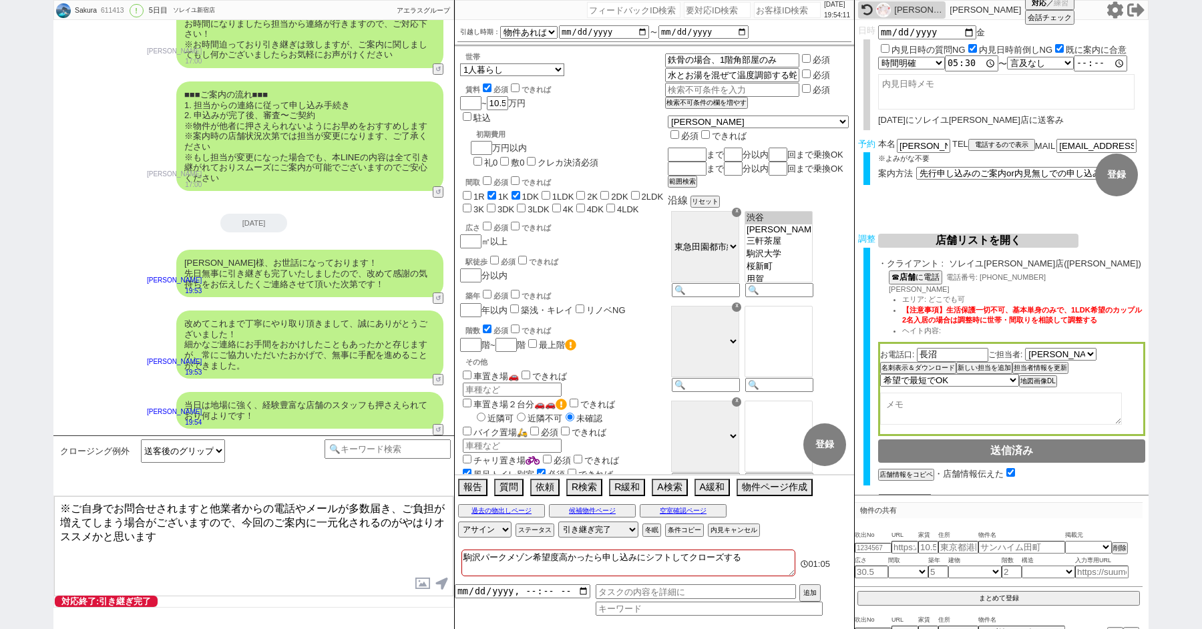
drag, startPoint x: 147, startPoint y: 531, endPoint x: 40, endPoint y: 458, distance: 129.3
click at [40, 458] on div "Sakura 611413 ! 0 5日目 ソレイユ新宿店 冬眠中 自社客 アエラスグループ スミカ_BPO チャット全表示 2025-08-24 新しくフォ…" at bounding box center [601, 314] width 1202 height 629
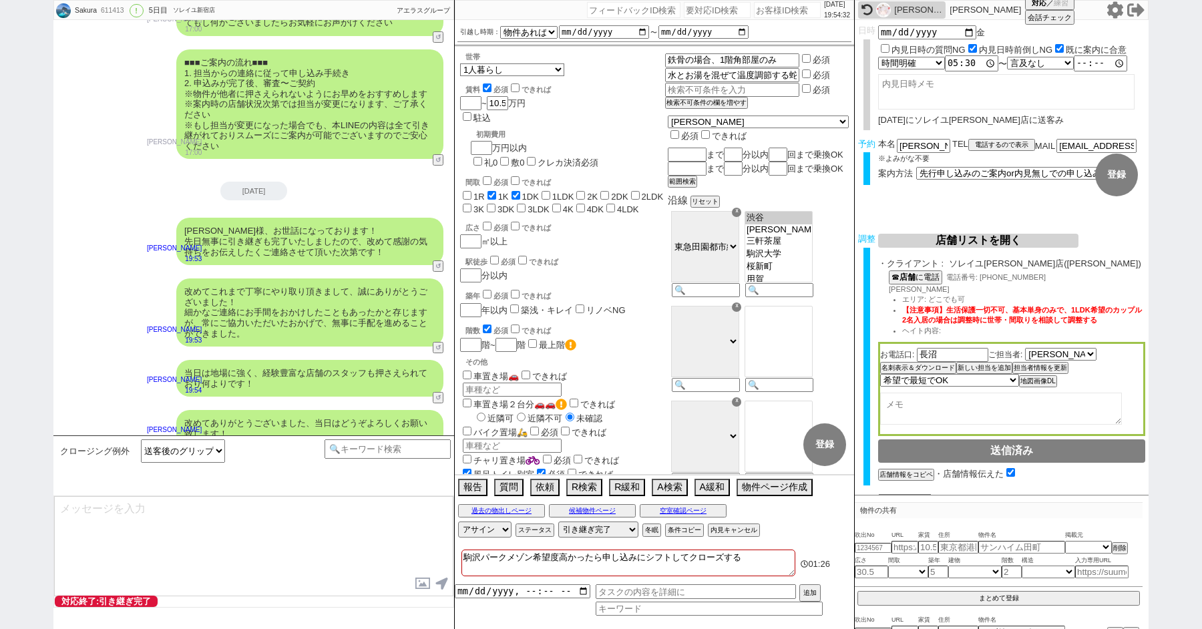
scroll to position [7668, 0]
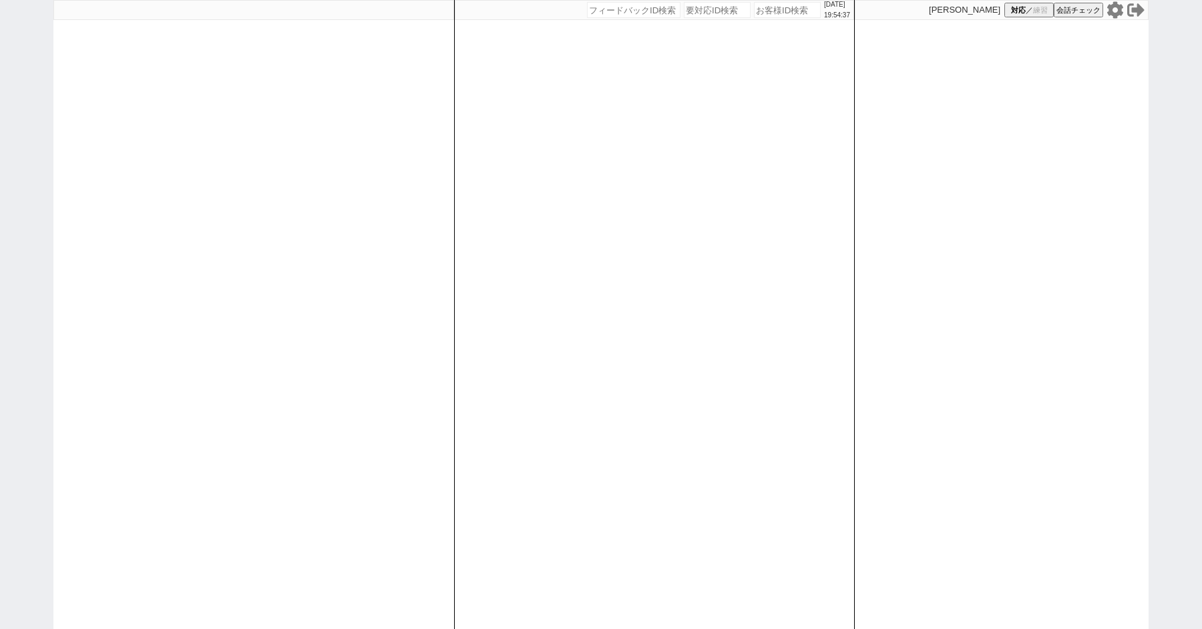
paste input "611451"
type input "611451"
select select "100"
select select "1"
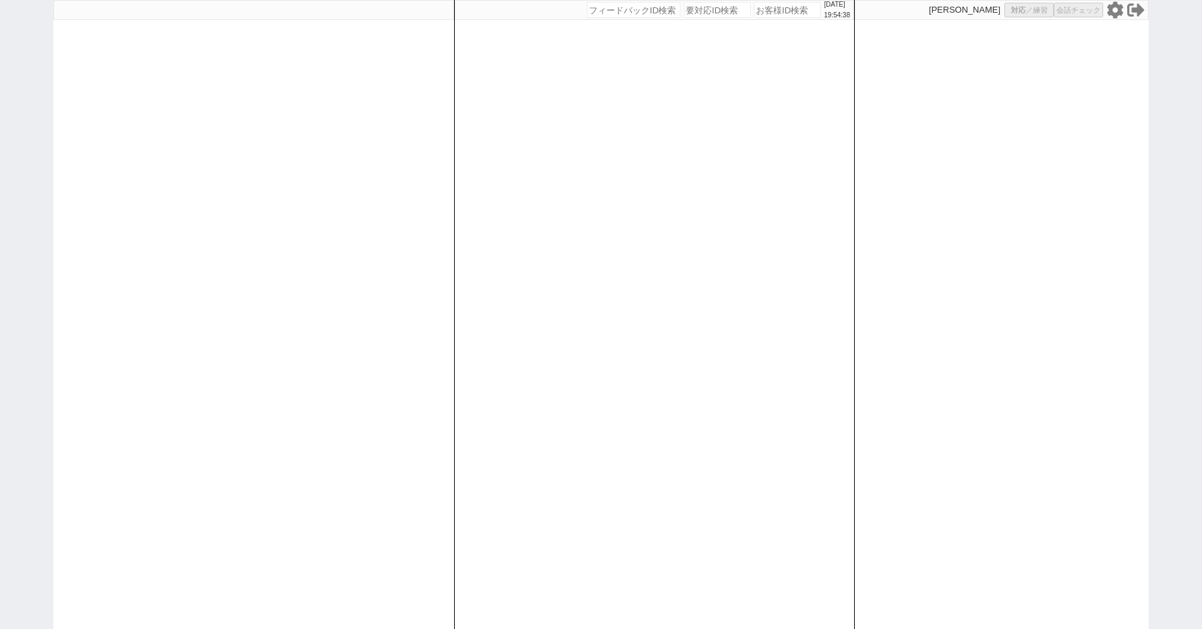
select select "2"
select select "5"
select select "9"
select select
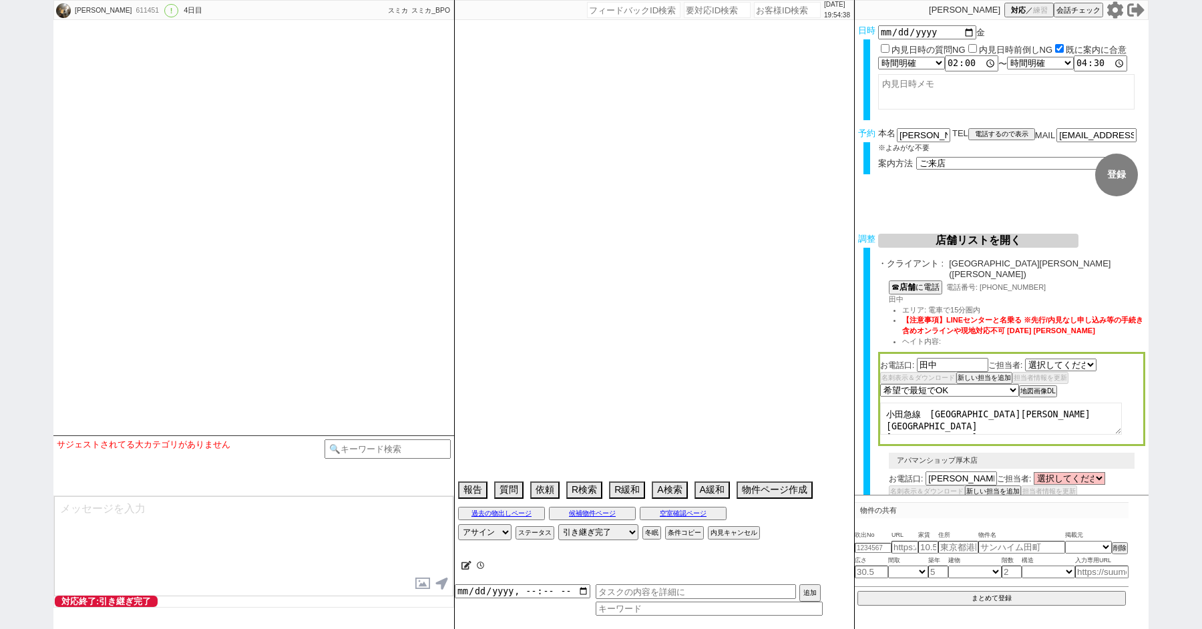
select select "[DATE]"
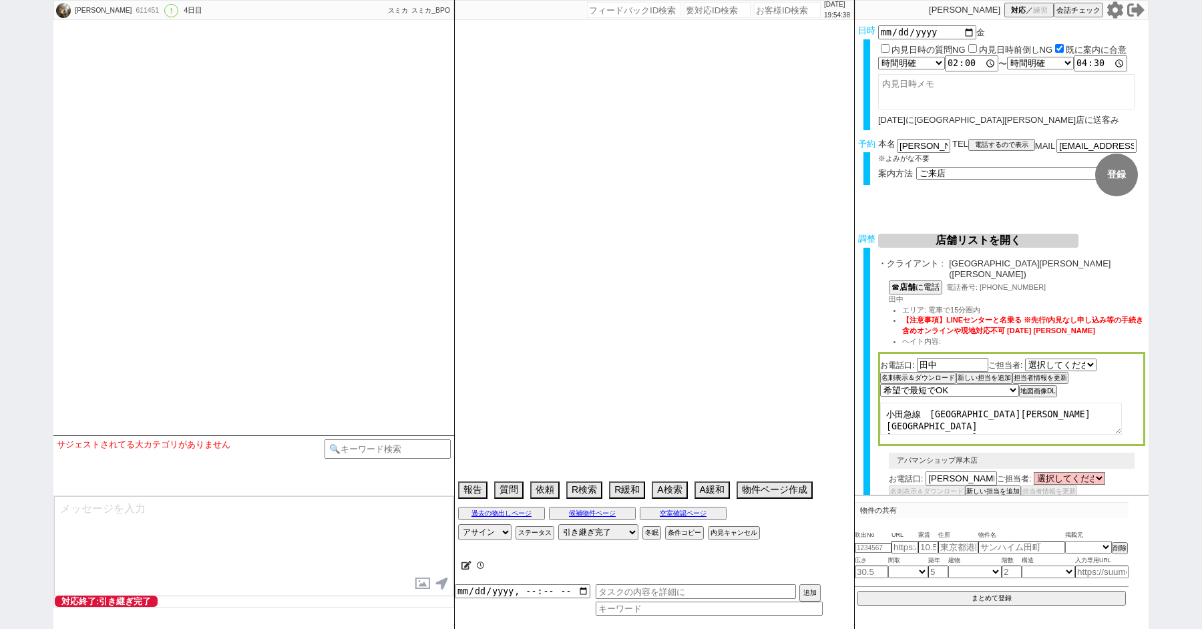
type textarea "契約しづらい"
select select "15"
select select "0"
select select "48"
select select "53"
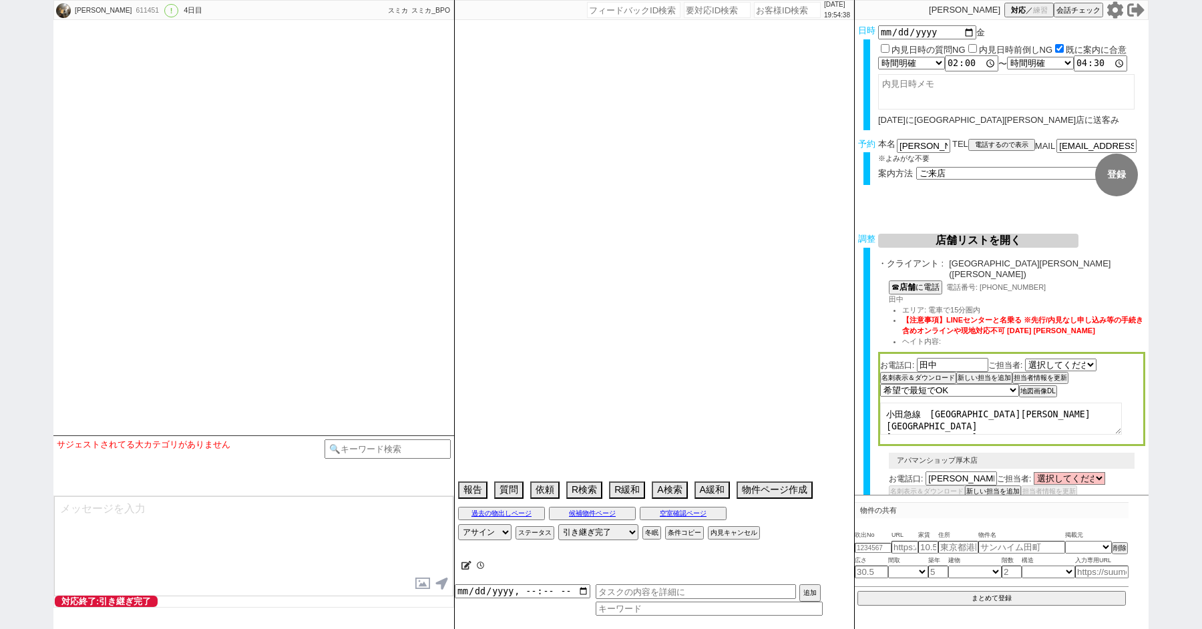
select select "50"
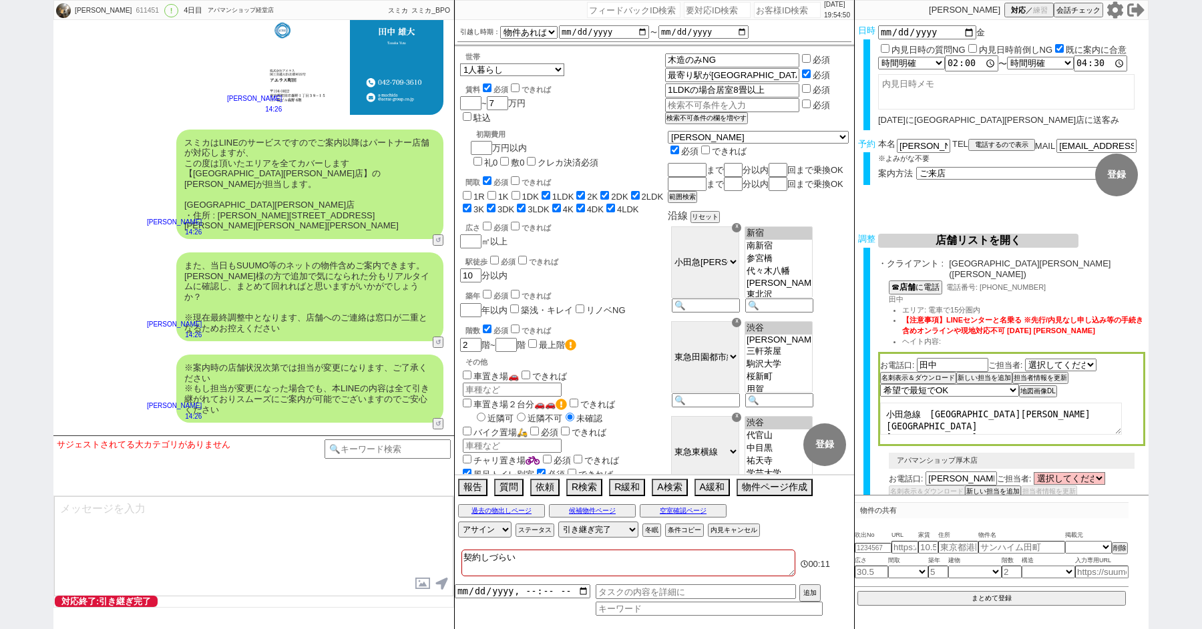
scroll to position [7162, 0]
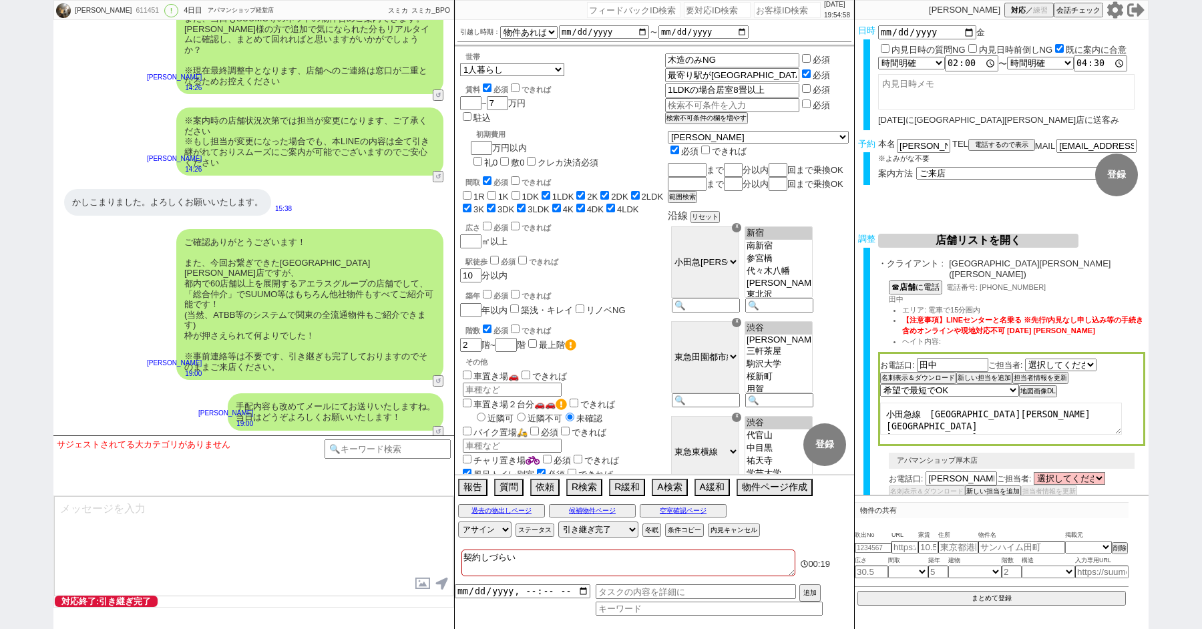
paste input "611607"
type input "611607"
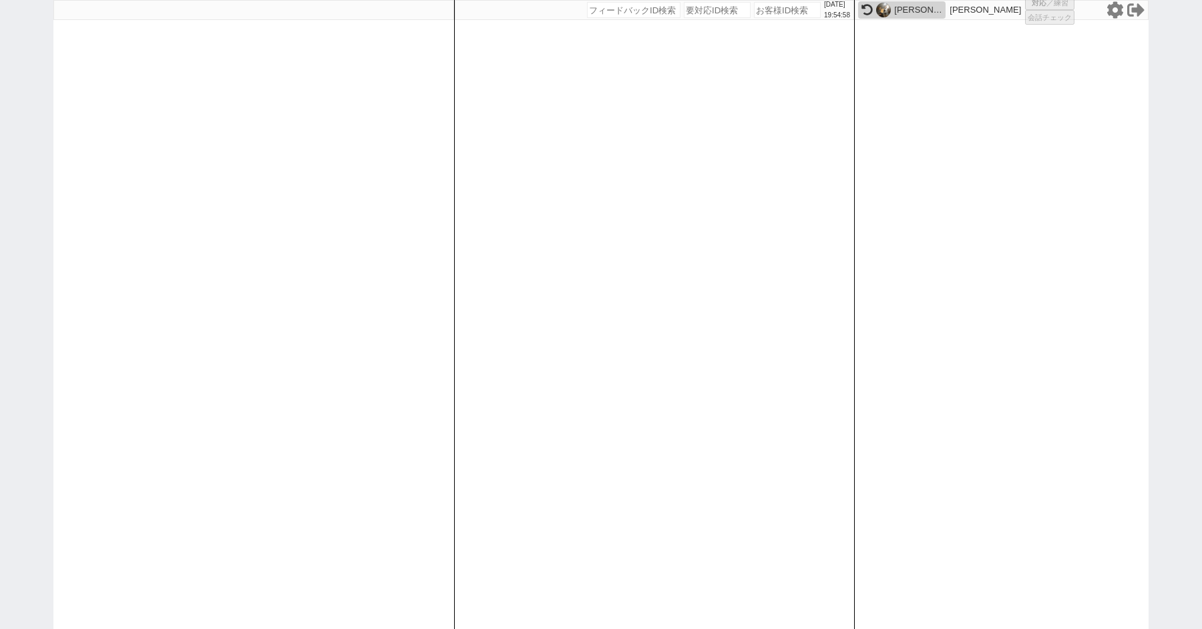
select select "100"
select select "1"
select select "2"
select select "5"
select select
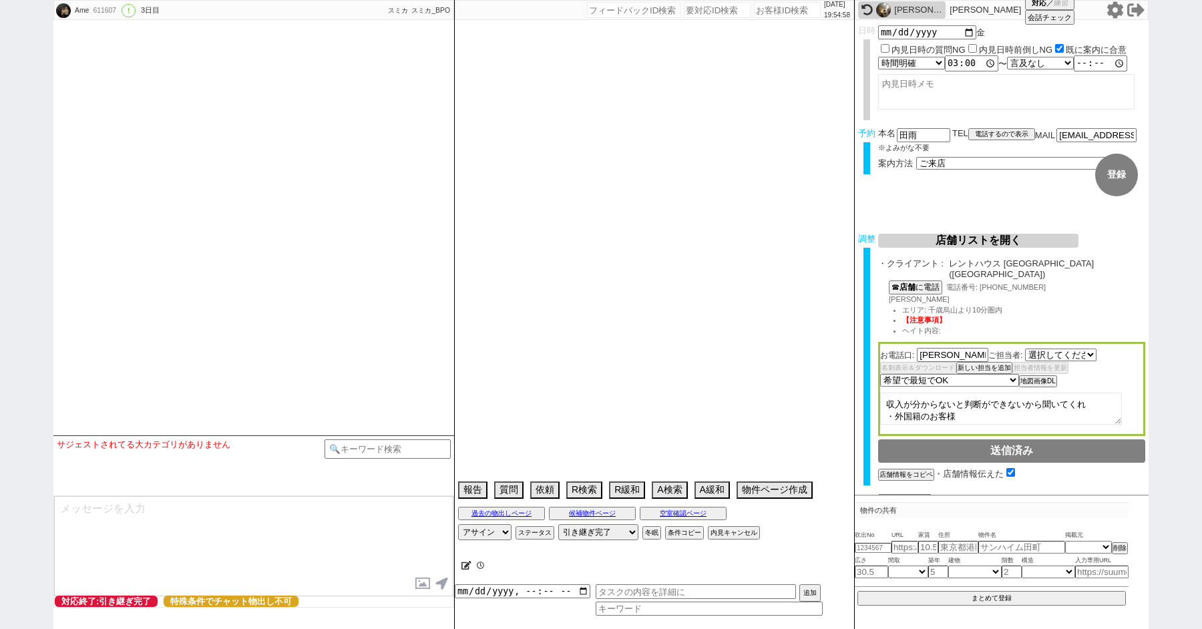
select select "2583"
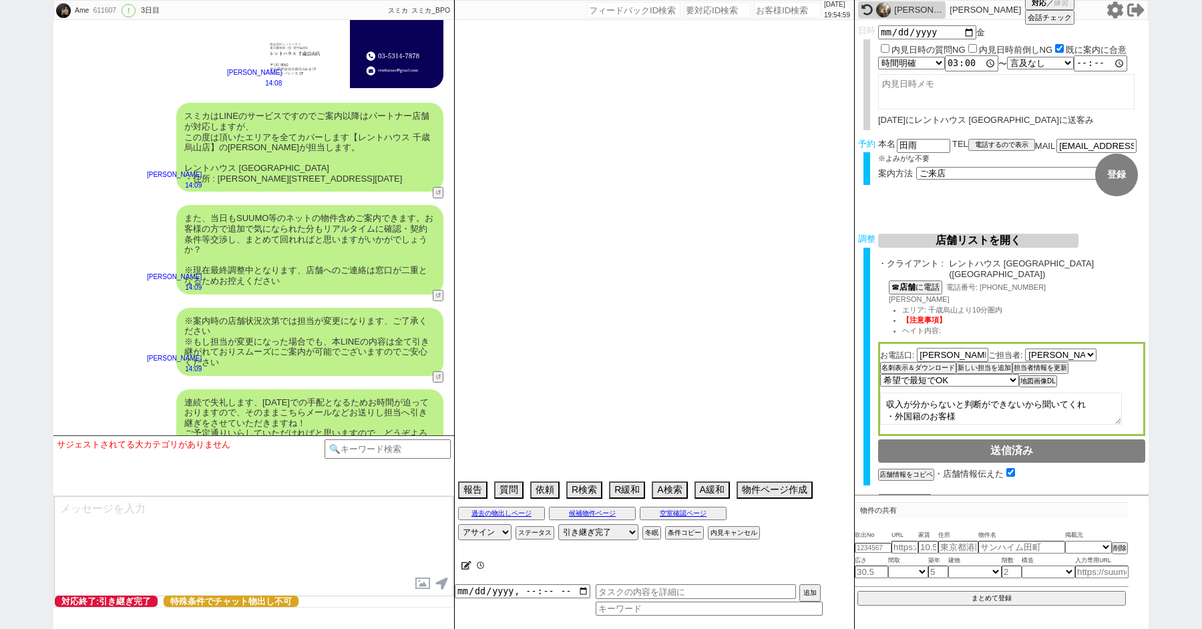
scroll to position [4495, 0]
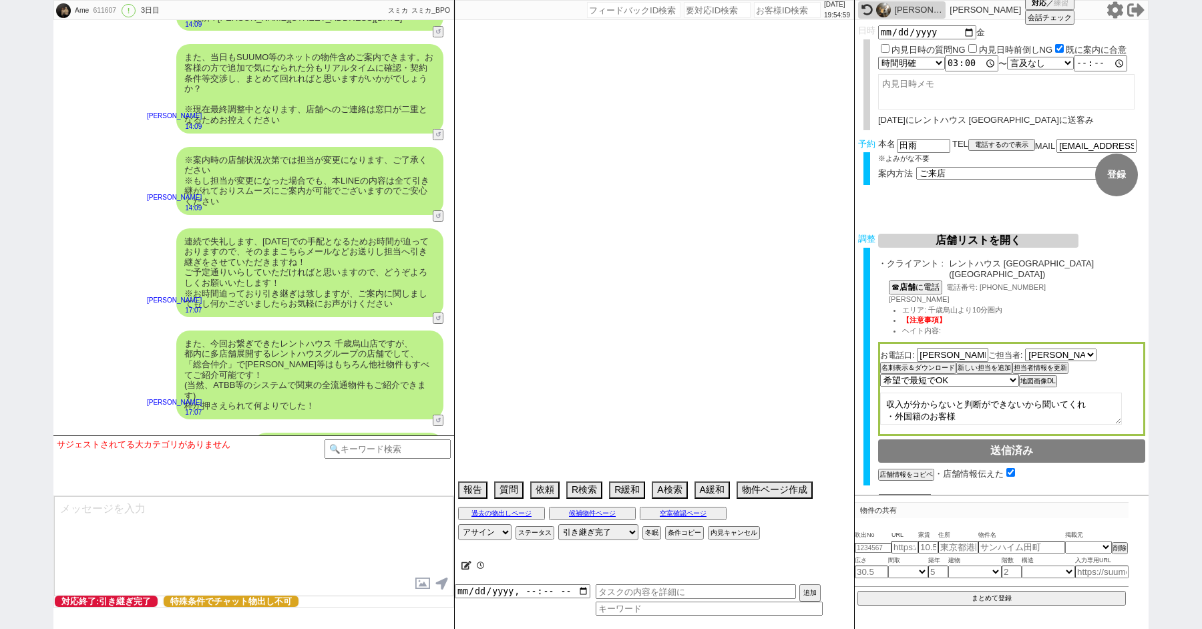
type textarea "基本的に知らない番号は出ない　他社なし"
select select "15"
select select "0"
select select "14"
select select "23"
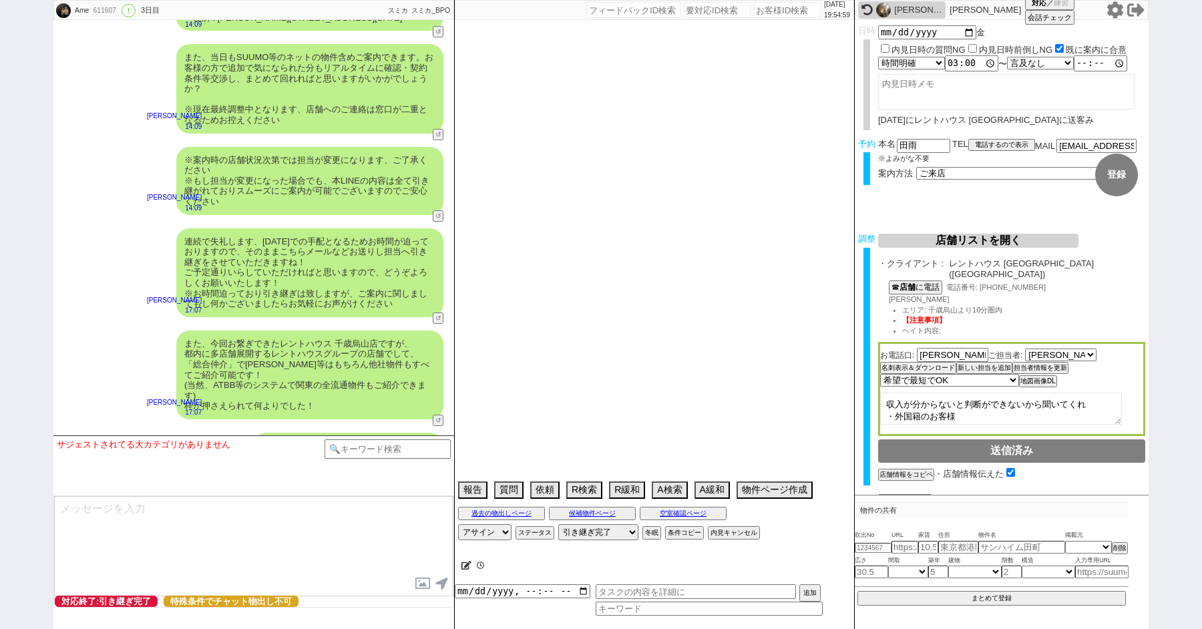
select select "726"
select select "25"
select select "3116"
select select "68"
select select "[DATE]"
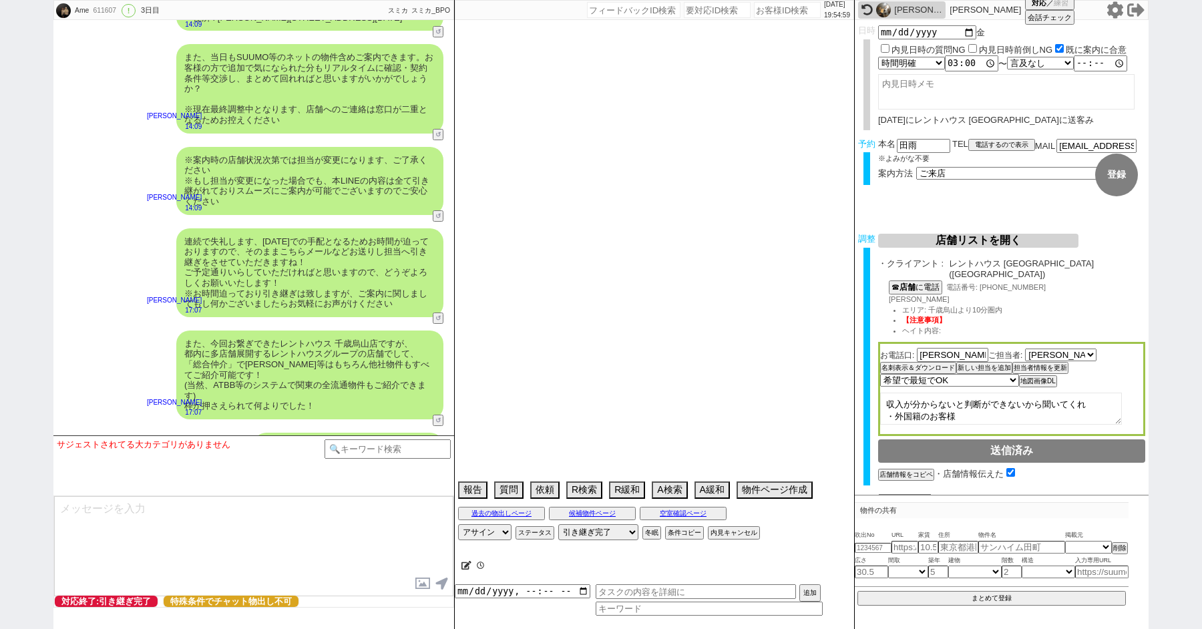
select select "59"
select select "[DATE]"
select select "9"
select select "332"
select select "75"
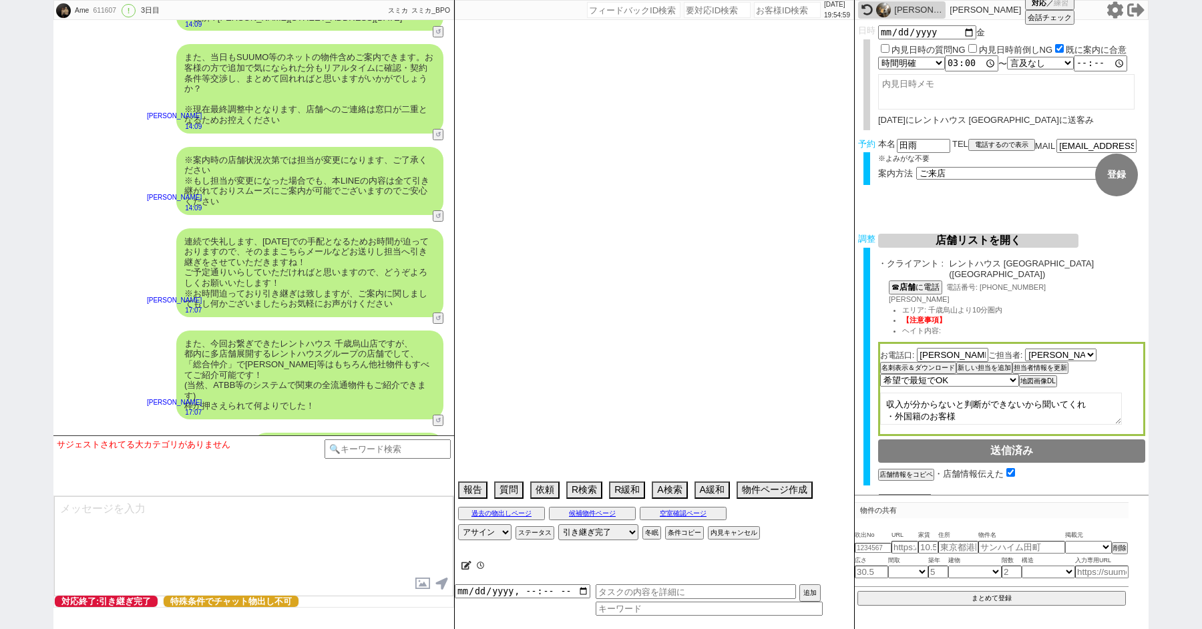
select select "1785"
select select "60"
select select "66"
select select "50"
select select "65"
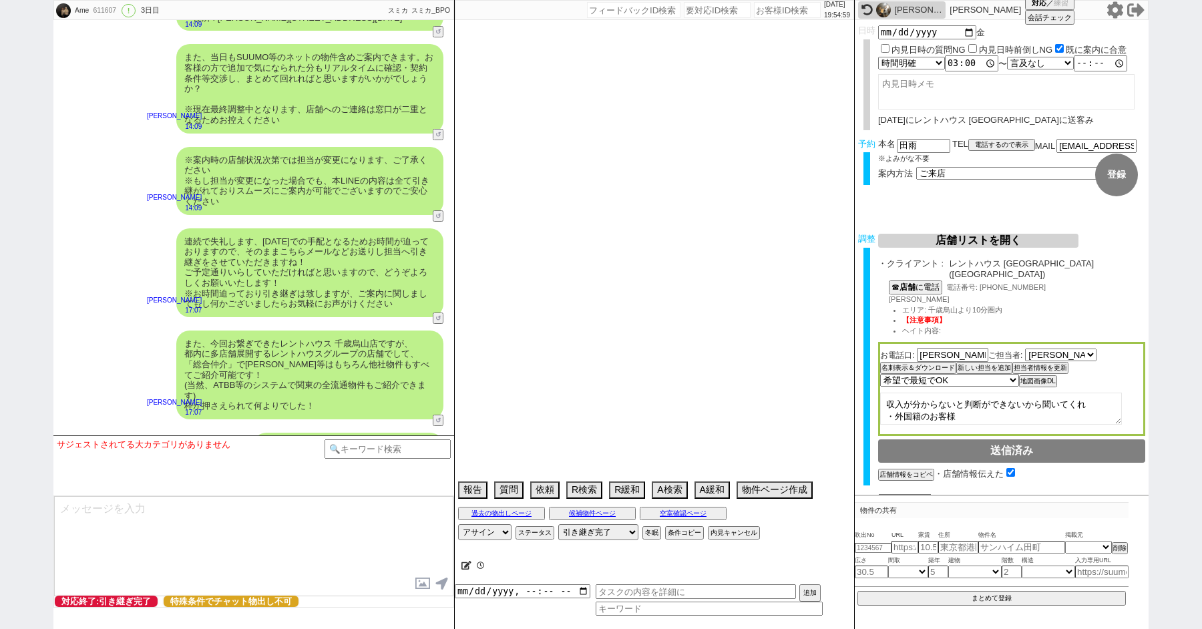
select select "[DATE]"
select select "62"
select select "[DATE]"
select select "70"
select select "1684"
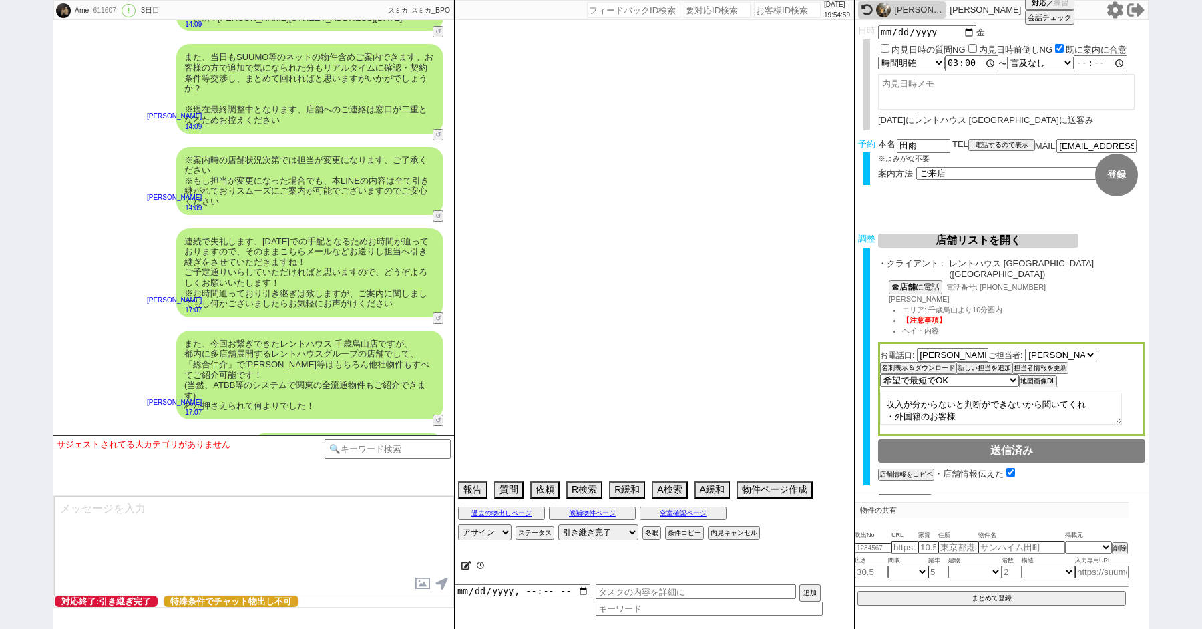
select select "822"
select select "69"
select select "[DATE]"
select select "47"
select select "36"
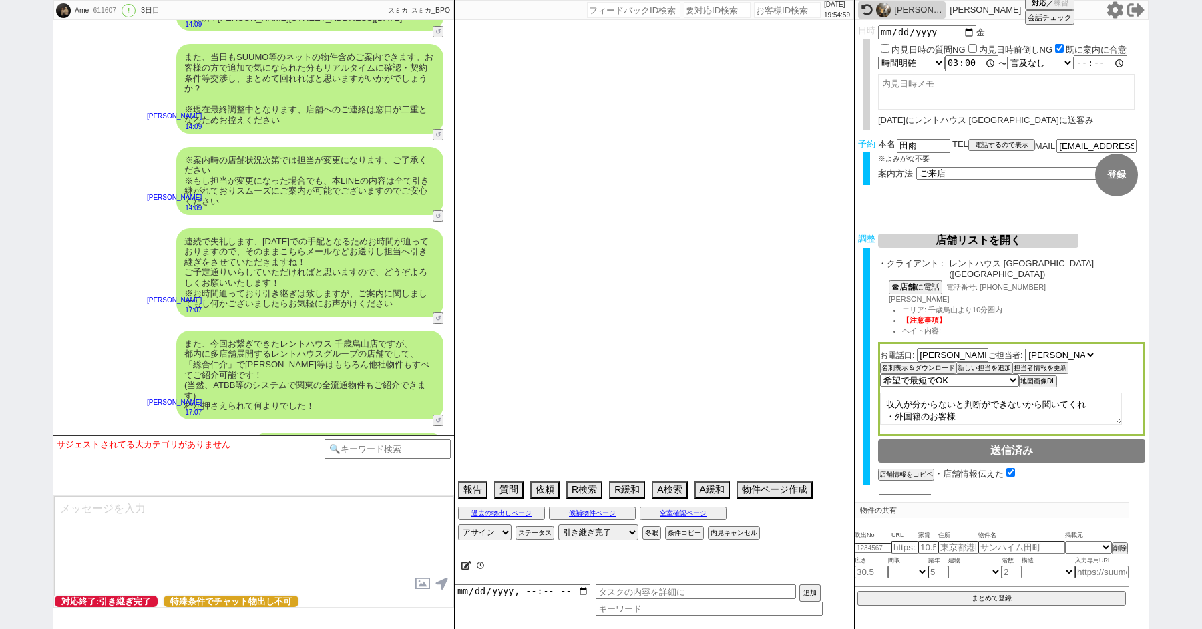
select select "38"
select select "72"
select select "1746"
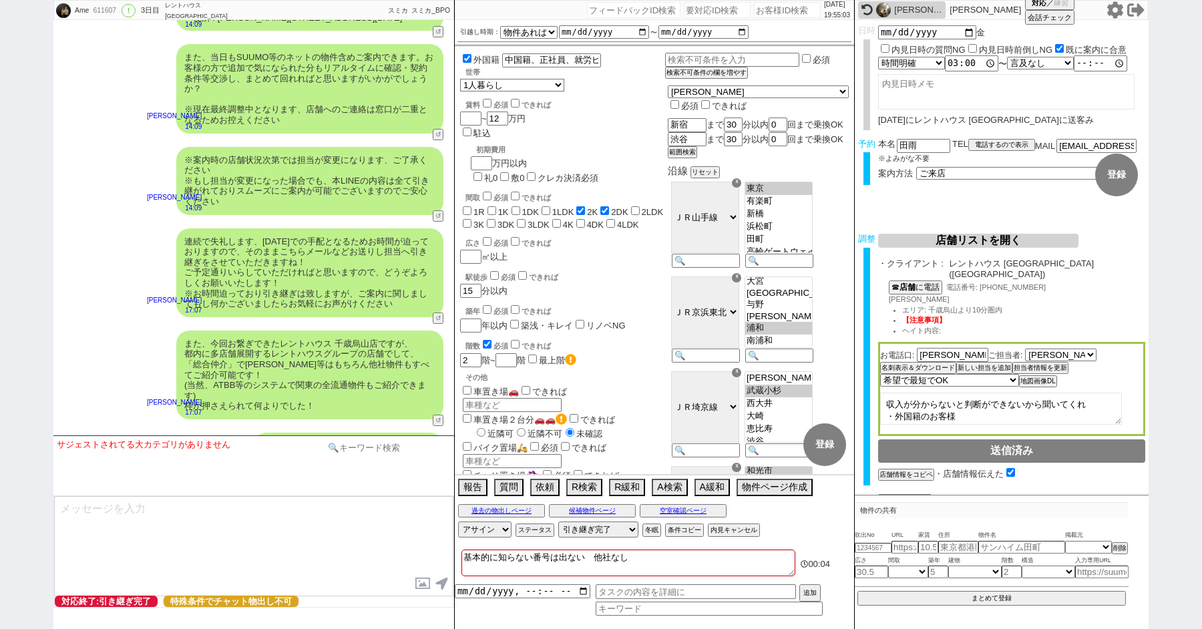
click at [371, 453] on input at bounding box center [388, 448] width 126 height 17
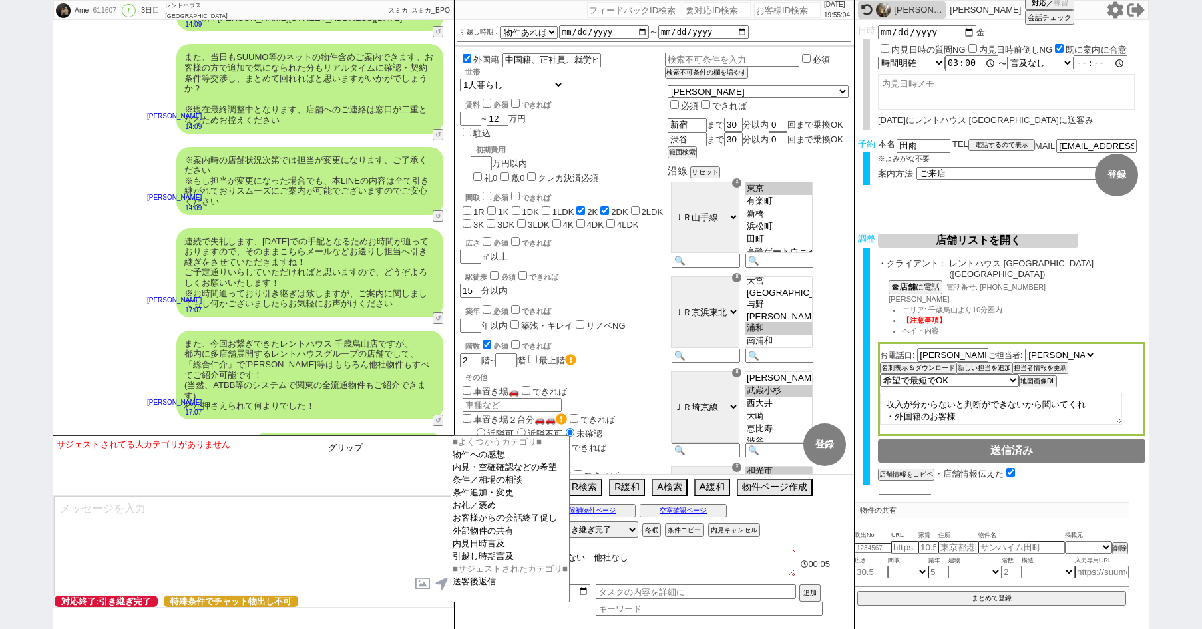
type input "グリップ"
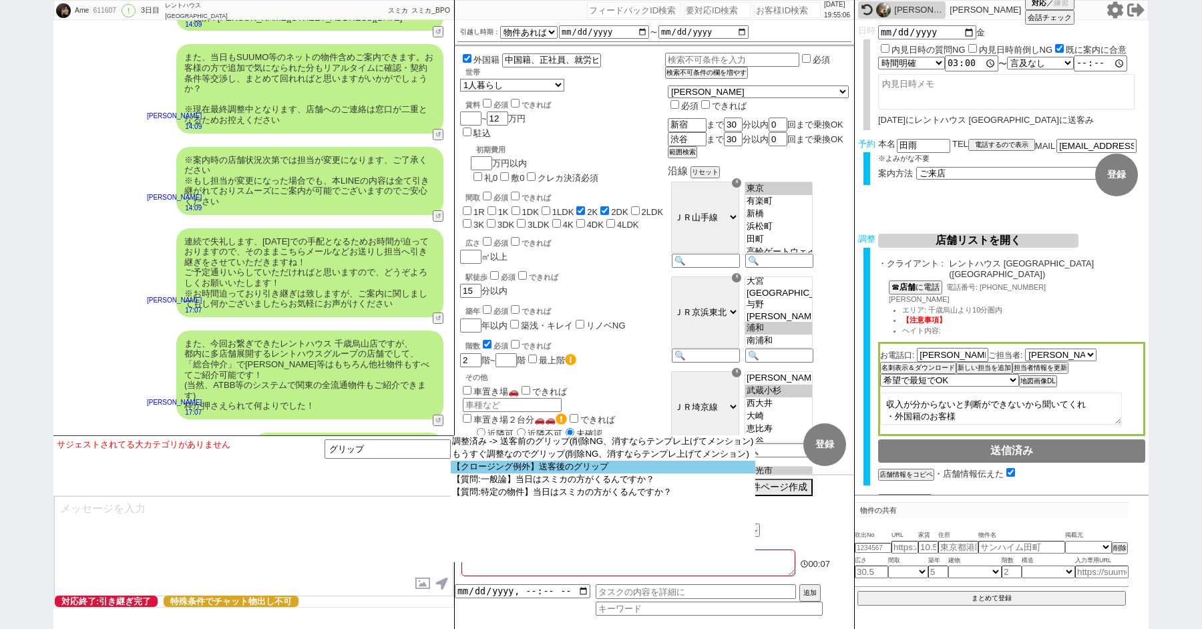
click at [558, 471] on option "【クロージング例外】送客後のグリップ" at bounding box center [603, 467] width 305 height 13
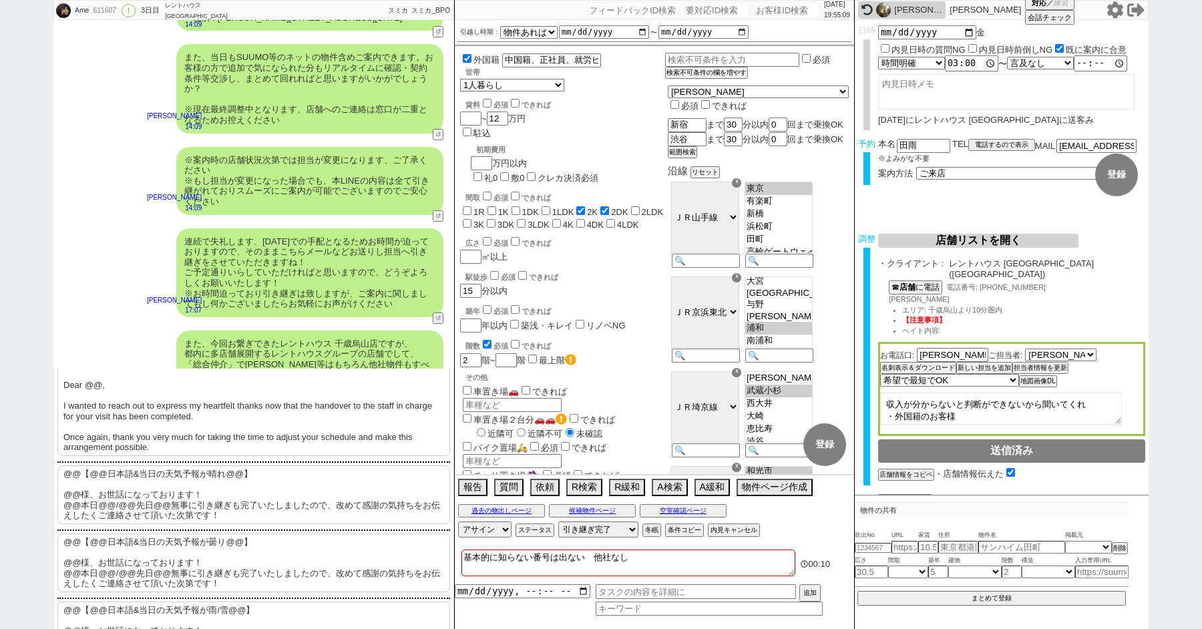
scroll to position [164, 0]
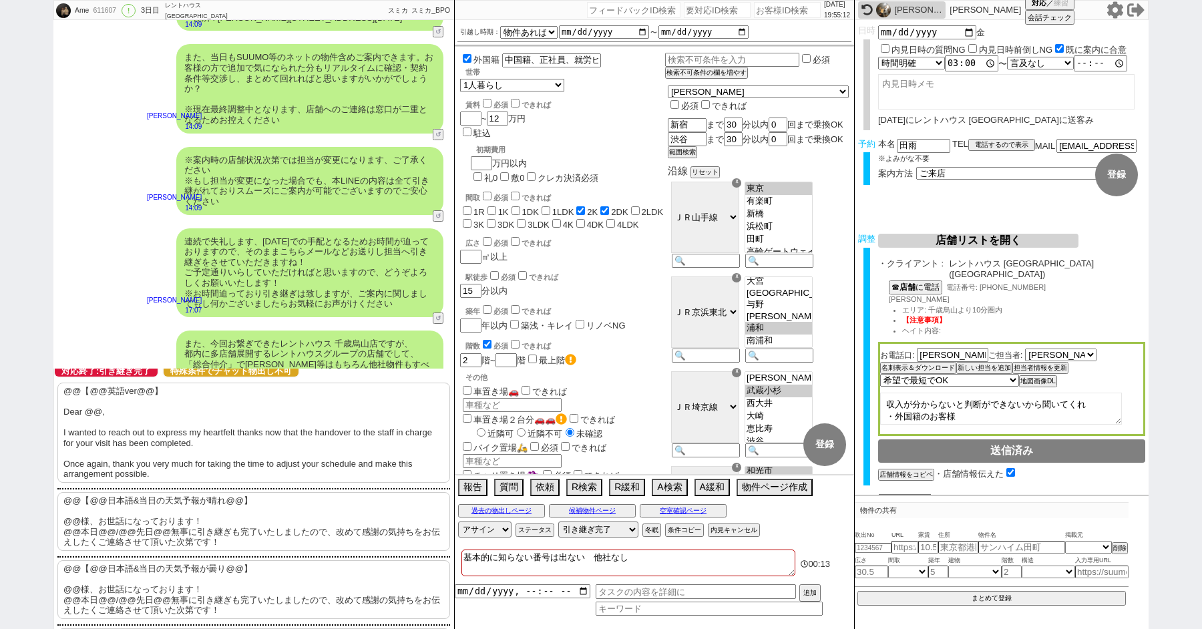
click at [202, 437] on p "@@【@@英語ver@@】 Dear @@, I wanted to reach out to express my heartfelt thanks now…" at bounding box center [253, 433] width 393 height 100
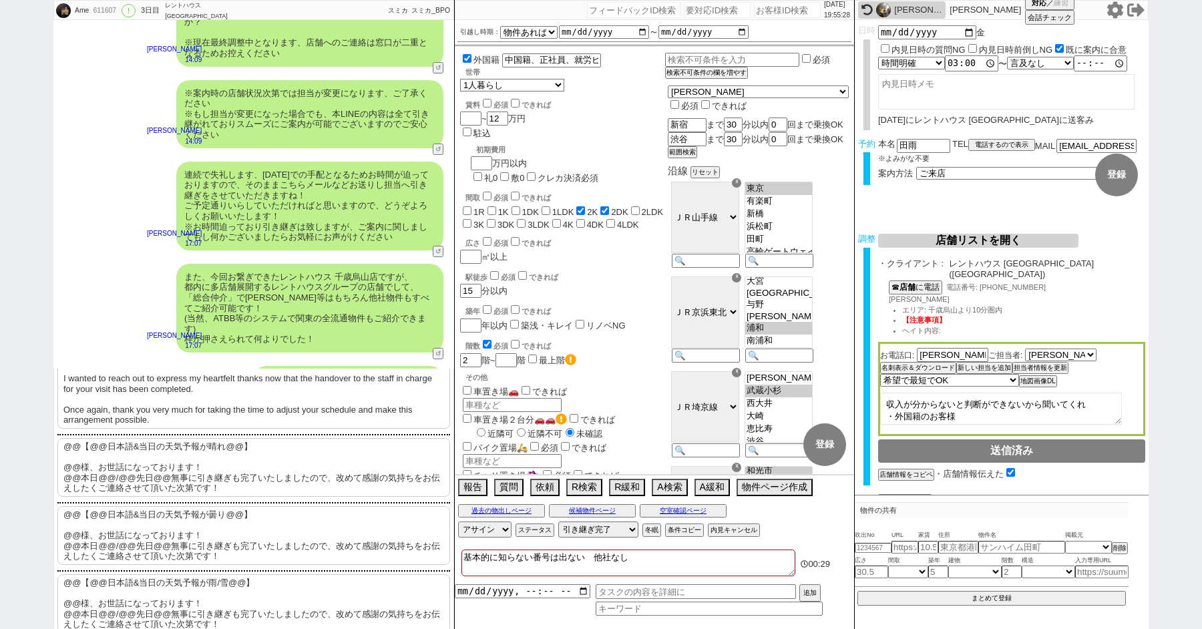
scroll to position [232, 0]
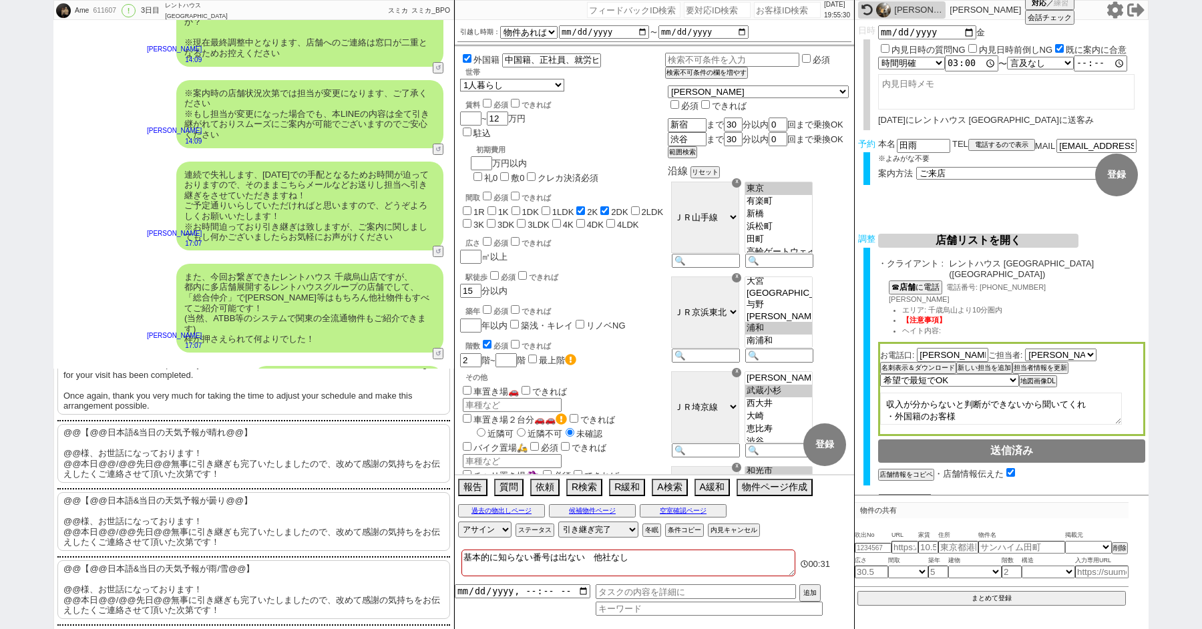
click at [138, 524] on p "@@【@@日本語&当日の天気予報が曇り@@】 @@様、お世話になっております！ @@本日@@/@@先日@@無事に引き継ぎも完了いたしましたので、改めて感謝の気…" at bounding box center [253, 521] width 393 height 59
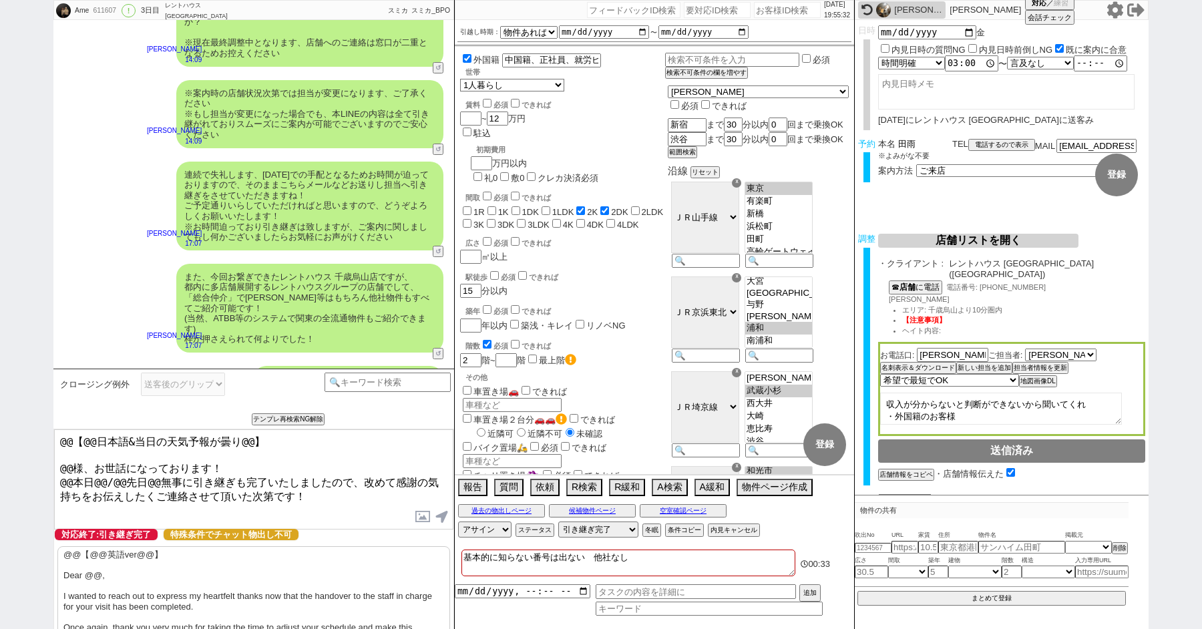
drag, startPoint x: 922, startPoint y: 140, endPoint x: 838, endPoint y: 140, distance: 84.2
click at [846, 140] on div "Ame 611607 ! 0 3日目 レントハウス 千歳烏山店 冬眠中 自社客 スミカ スミカ_BPO チャット全表示 2025-08-26 ようこそLINE…" at bounding box center [601, 314] width 1096 height 629
drag, startPoint x: 72, startPoint y: 466, endPoint x: 41, endPoint y: 353, distance: 117.7
click at [43, 359] on div "Ame 611607 ! 0 3日目 レントハウス 千歳烏山店 冬眠中 自社客 スミカ スミカ_BPO チャット全表示 2025-08-26 ようこそLINE…" at bounding box center [601, 314] width 1202 height 629
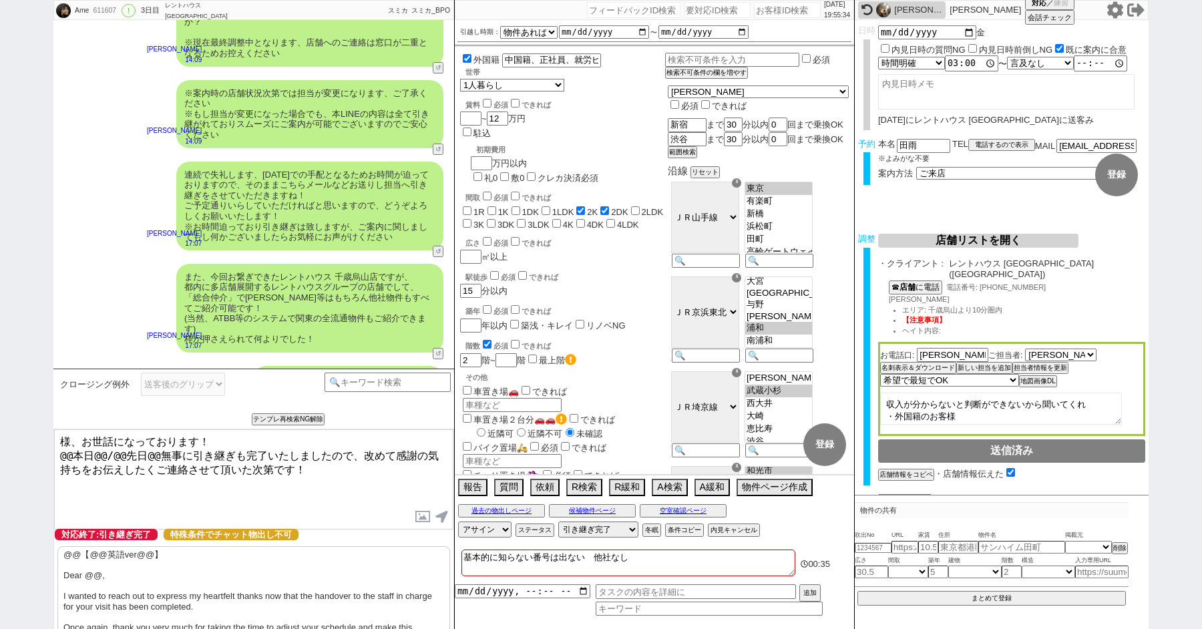
paste textarea "田雨"
drag, startPoint x: 72, startPoint y: 451, endPoint x: 46, endPoint y: 451, distance: 26.1
click at [51, 451] on div "Ame 611607 ! 0 3日目 レントハウス 千歳烏山店 冬眠中 自社客 スミカ スミカ_BPO チャット全表示 2025-08-26 ようこそLINE…" at bounding box center [601, 314] width 1202 height 629
drag, startPoint x: 83, startPoint y: 454, endPoint x: 144, endPoint y: 454, distance: 60.8
click at [144, 454] on textarea "田雨様、お世話になっております！ 本日@@/@@先日@@無事に引き継ぎも完了いたしましたので、改めて感謝の気持ちをお伝えしたくご連絡させて頂いた次第です！" at bounding box center [253, 480] width 399 height 100
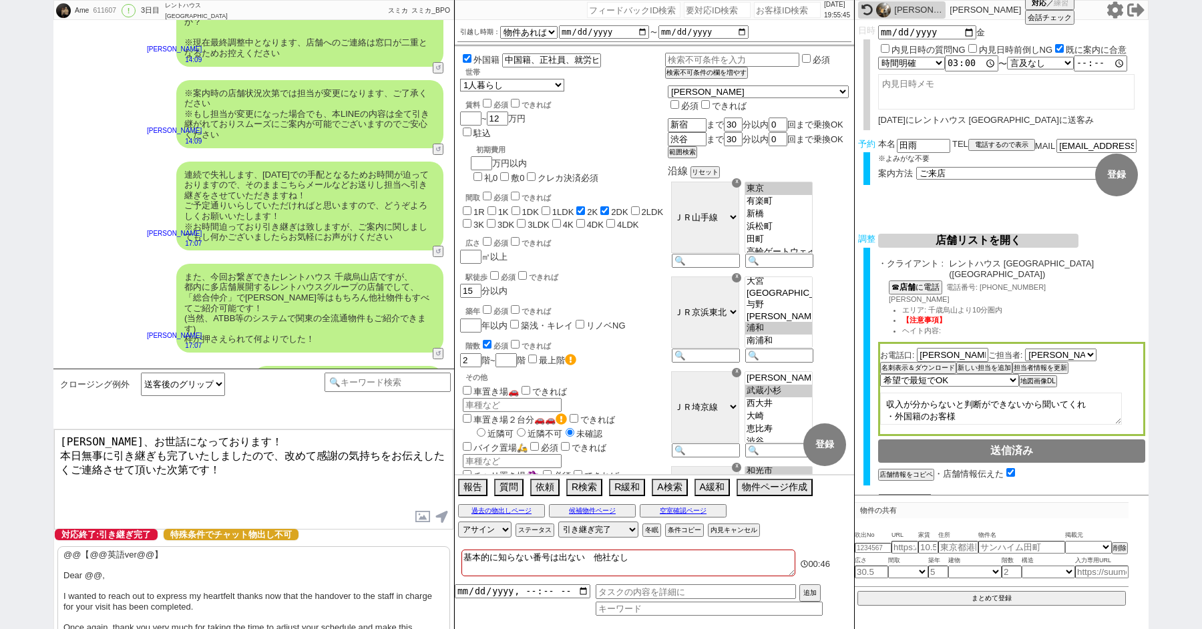
click at [264, 440] on textarea "田雨様、お世話になっております！ 本日無事に引き継ぎも完了いたしましたので、改めて感謝の気持ちをお伝えしたくご連絡させて頂いた次第です！" at bounding box center [253, 480] width 399 height 100
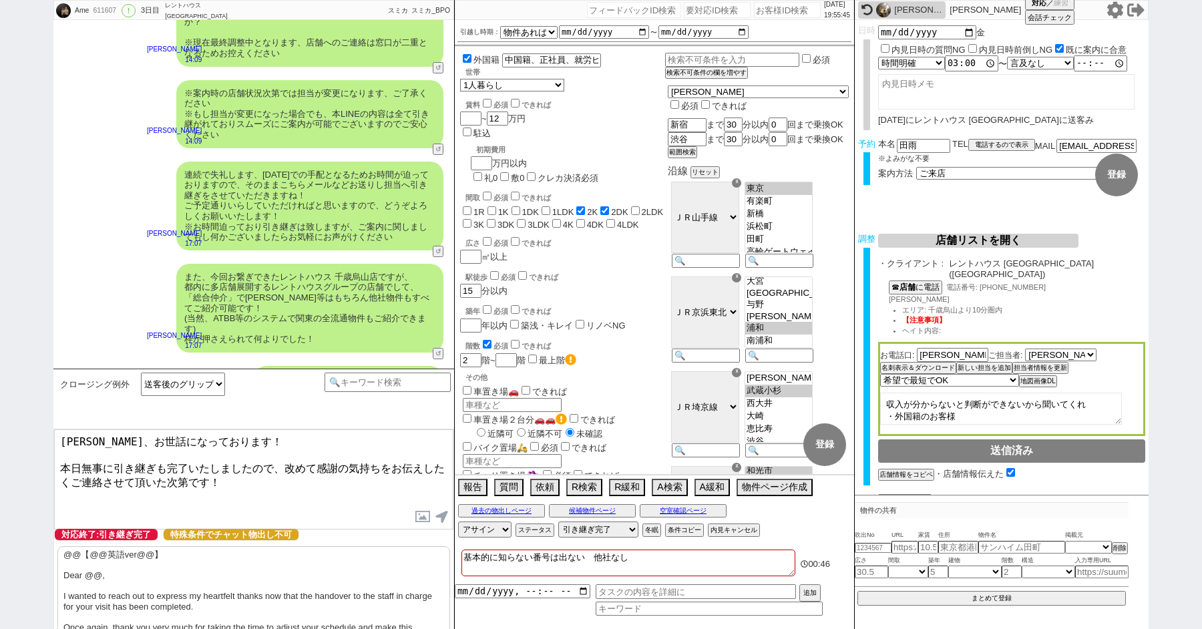
type textarea "田雨様、お世話になっております！ 本日無事に引き継ぎも完了いたしましたので、改めて感謝の気持ちをお伝えしたくご連絡させて頂いた次第です！"
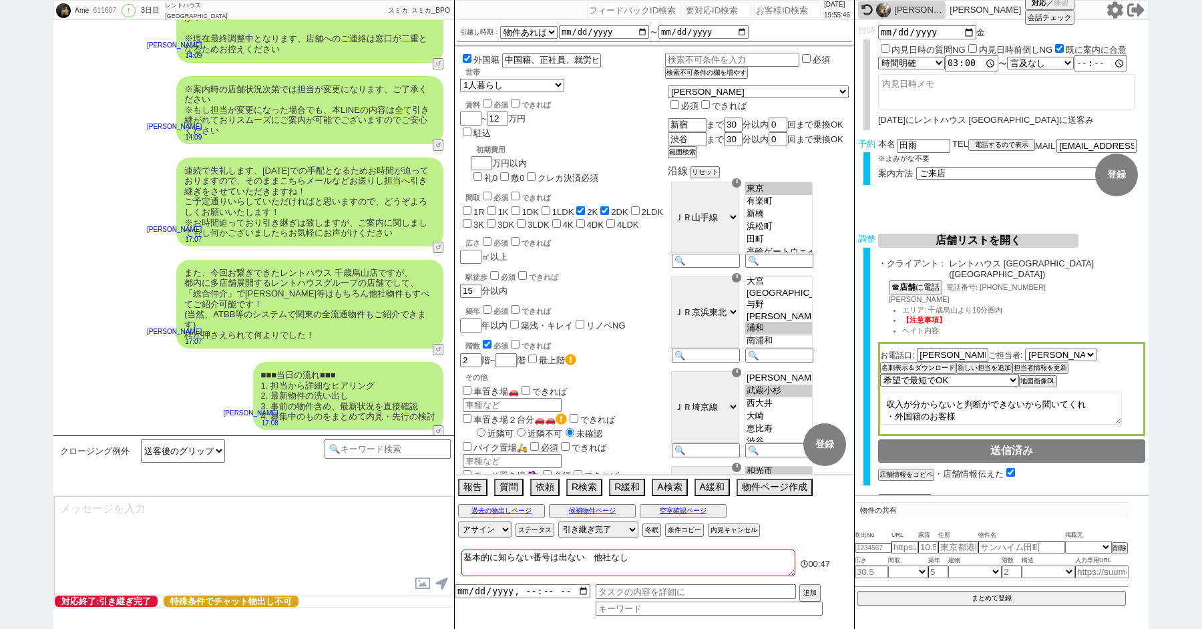
type textarea "改めてこれまで丁寧にやり取り頂きまして、誠にありがとうございました！ 細かなご連絡にお手間をおかけしたこともあったかと存じますが、常にご協力いただいたおかげで…"
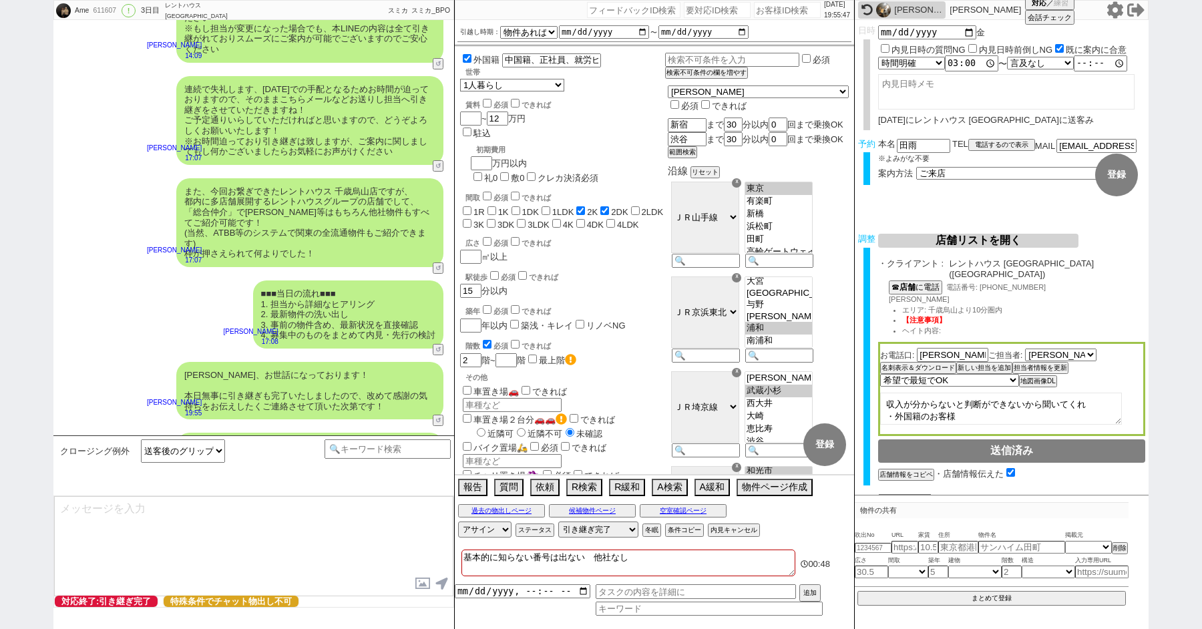
type textarea "当日は今のところ曇りということで、気候的にも動きやすく、日当たり等も確認できる良いタイミングかと思います！ 加えて地場に強い総合仲介店のスタッフも押さえられて…"
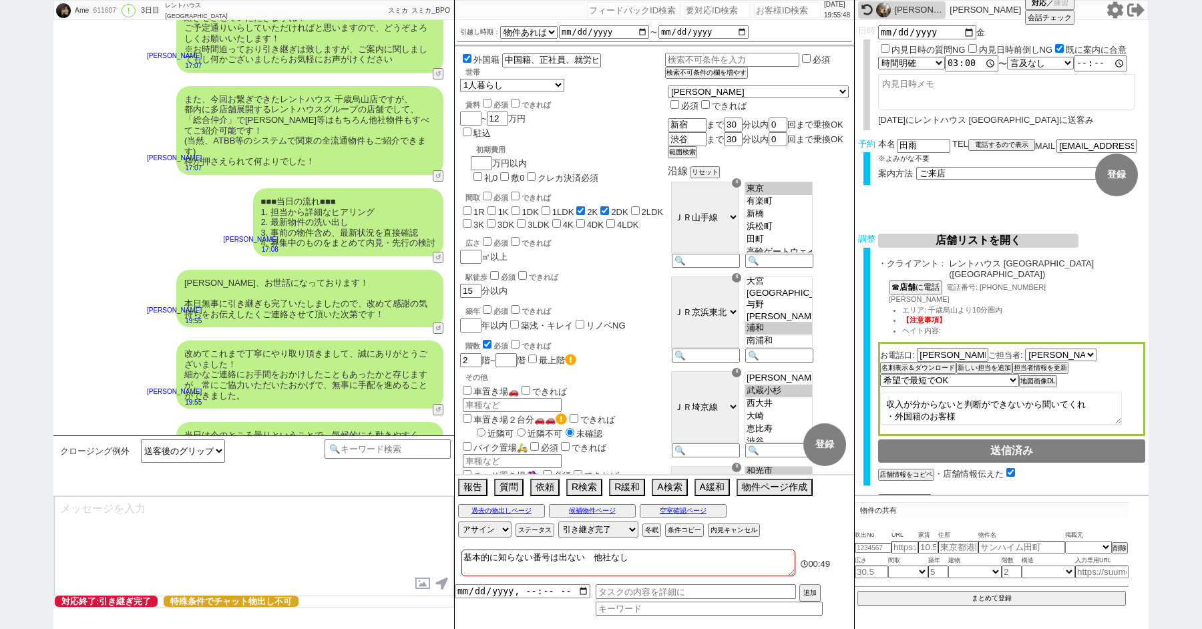
type textarea "※ご自身でお問合せされますと他業者からの電話やメールが多数届き、ご負担が増えてしまう場合がございますので、今回のご案内に一元化されるのがやはりオススメかと思い…"
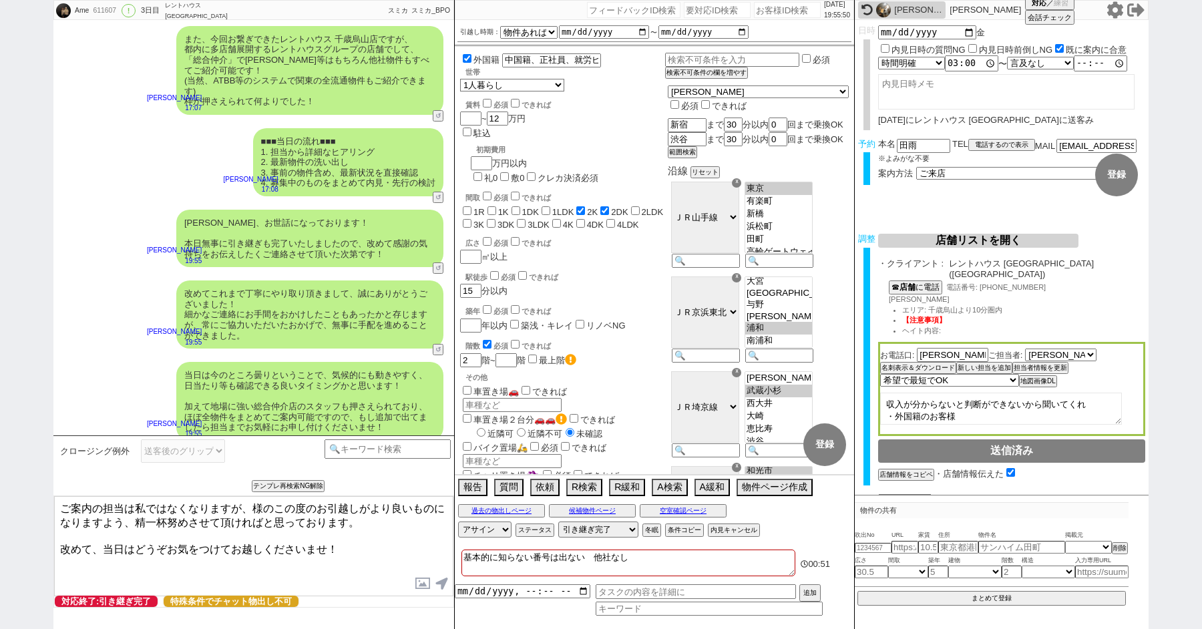
paste textarea "田雨"
type textarea "ご案内の担当は私ではなくなりますが、田雨様のこの度のお引越しがより良いものになりますよう、精一杯努めさせて頂ければと思っております。 改めて、当日はどうぞお気…"
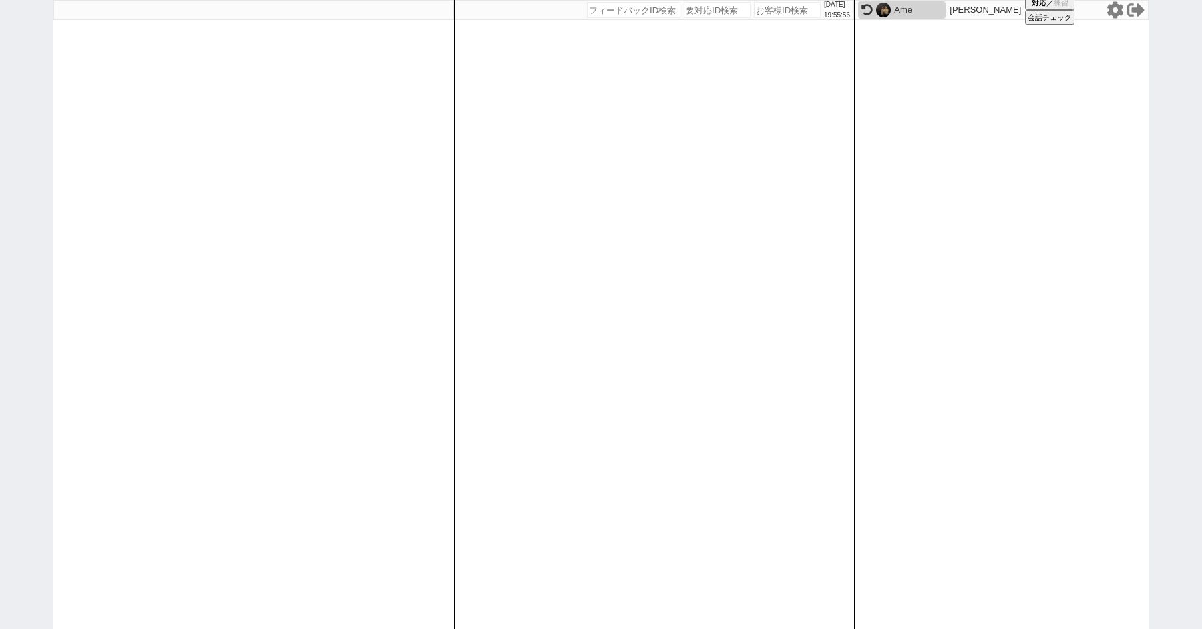
paste input "611699"
type input "611699"
select select "100"
select select "1"
select select "3"
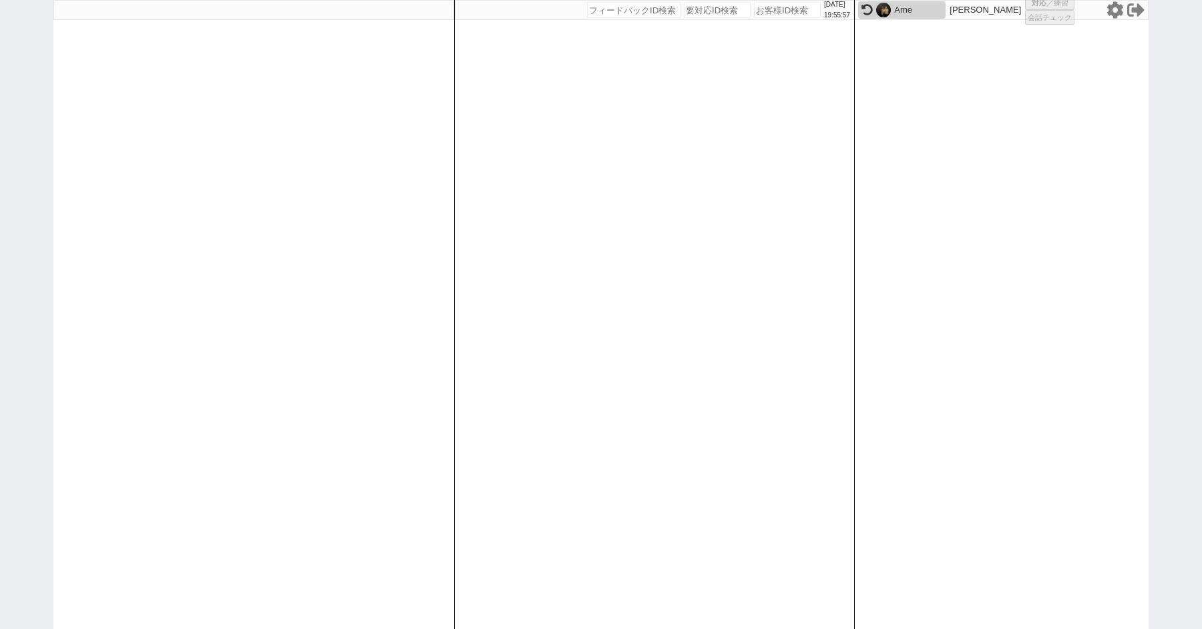
select select "2"
select select "5"
select select "8"
select select
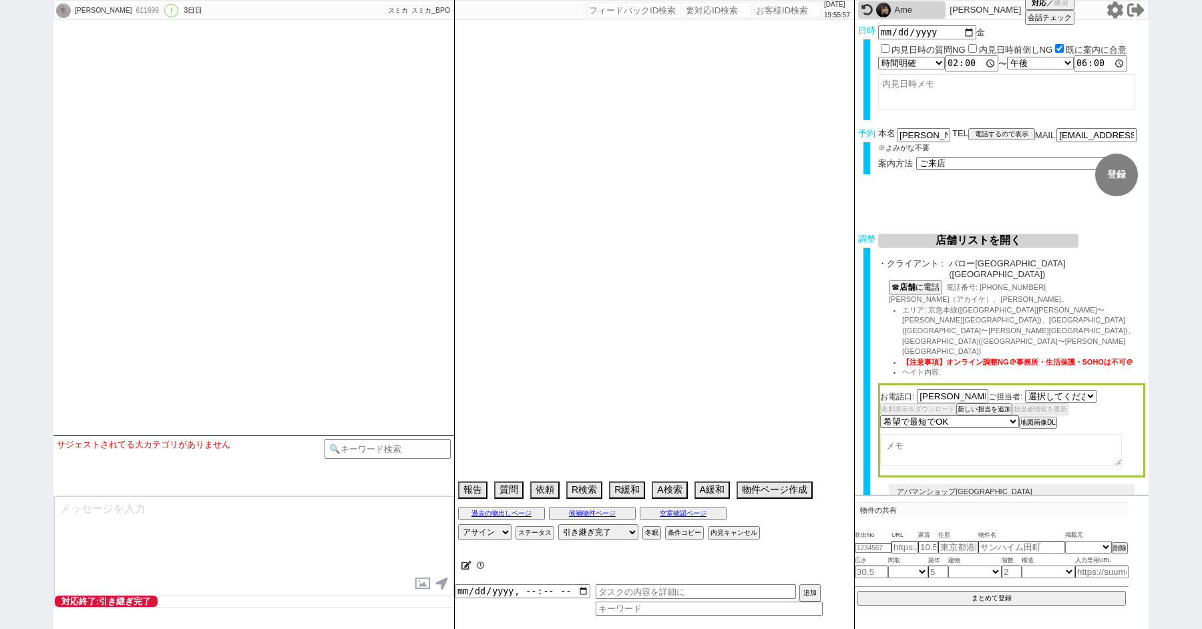
select select "2154"
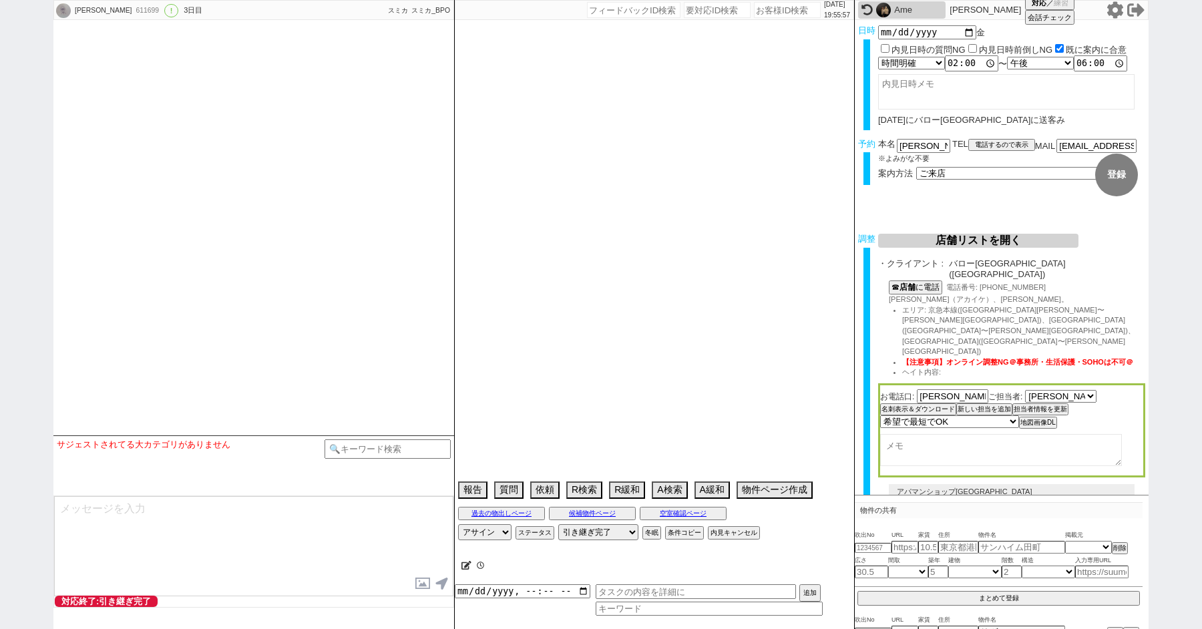
select select "2025"
select select "9"
select select "36"
select select "1"
select select "23"
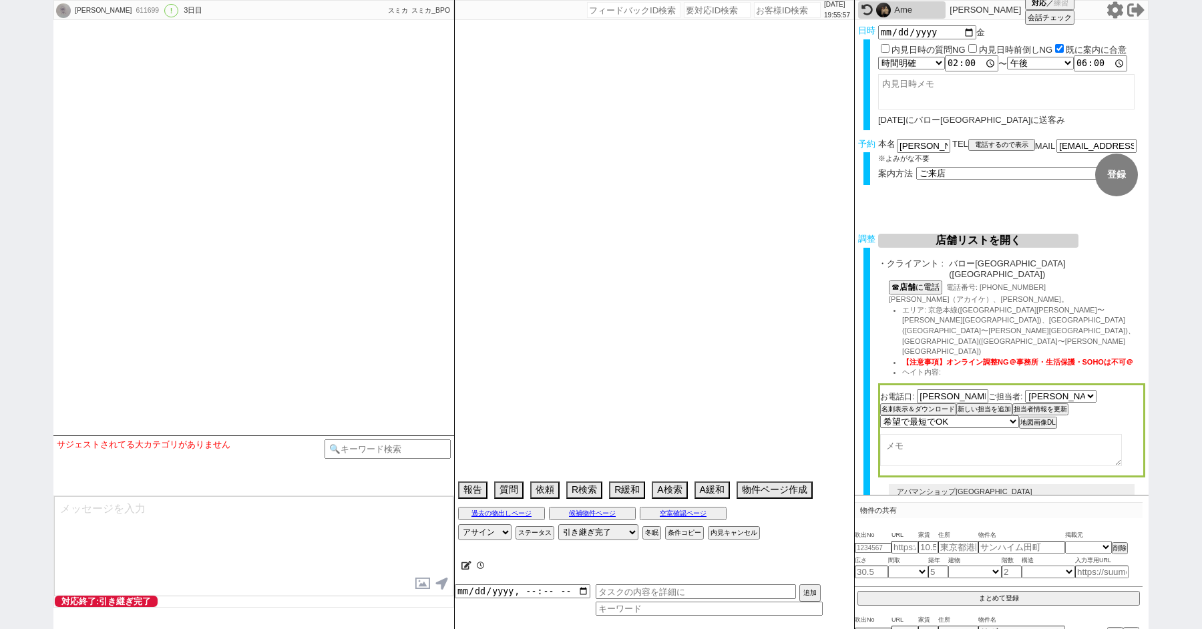
select select "760"
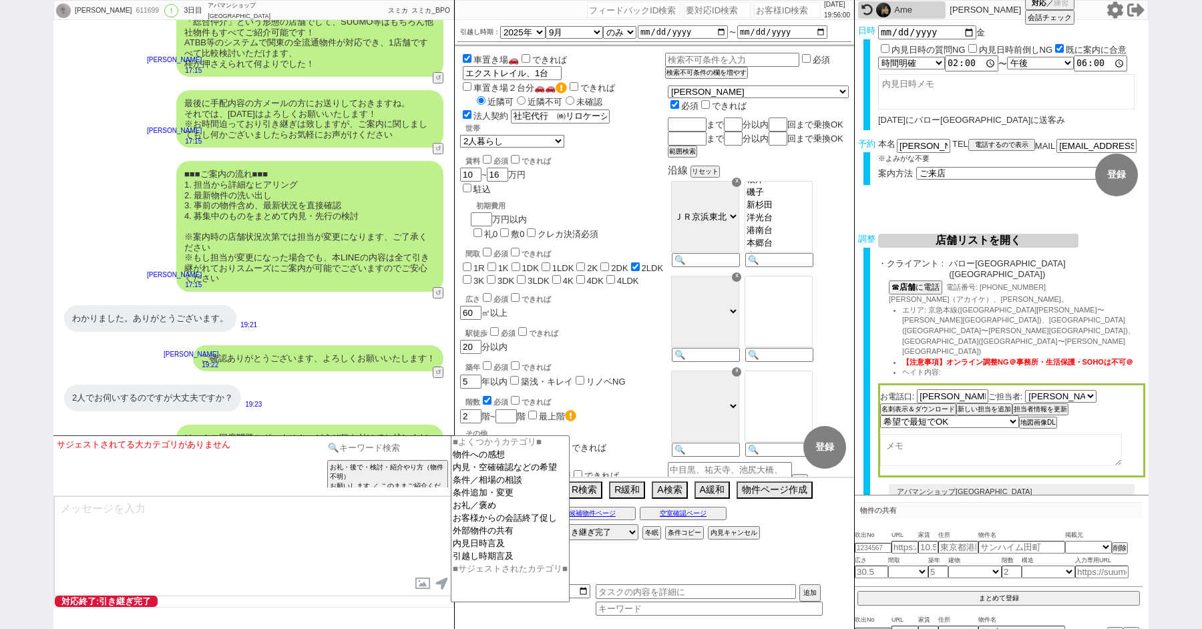
click at [357, 450] on input at bounding box center [388, 448] width 126 height 17
type input "グリップ"
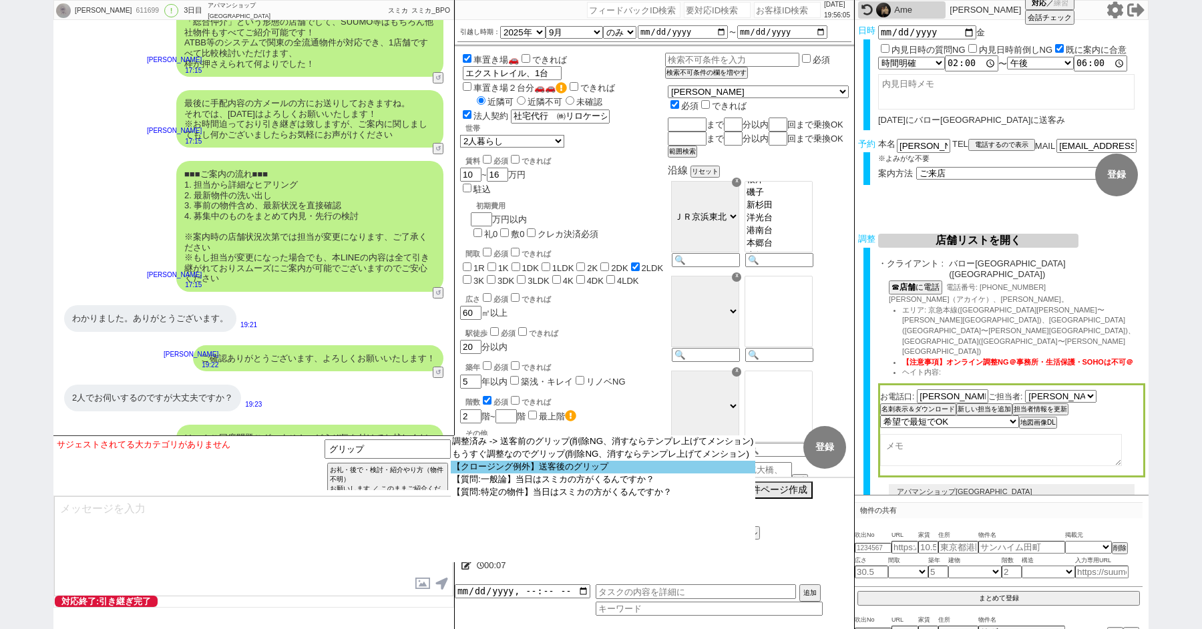
click at [581, 467] on option "【クロージング例外】送客後のグリップ" at bounding box center [603, 467] width 305 height 13
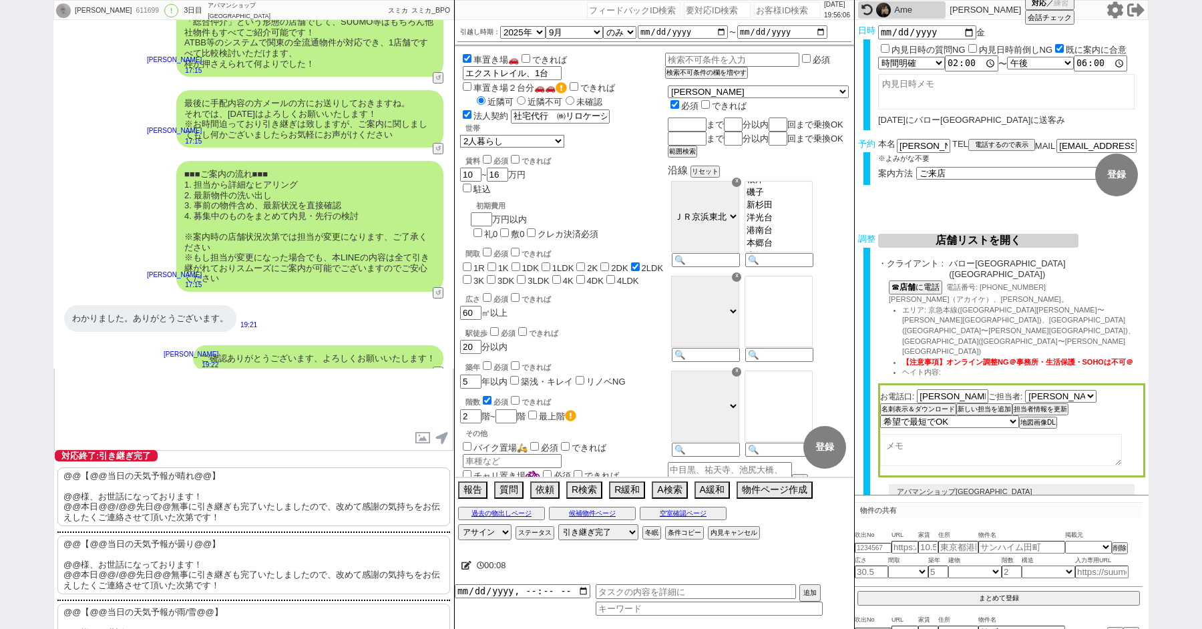
scroll to position [108, 0]
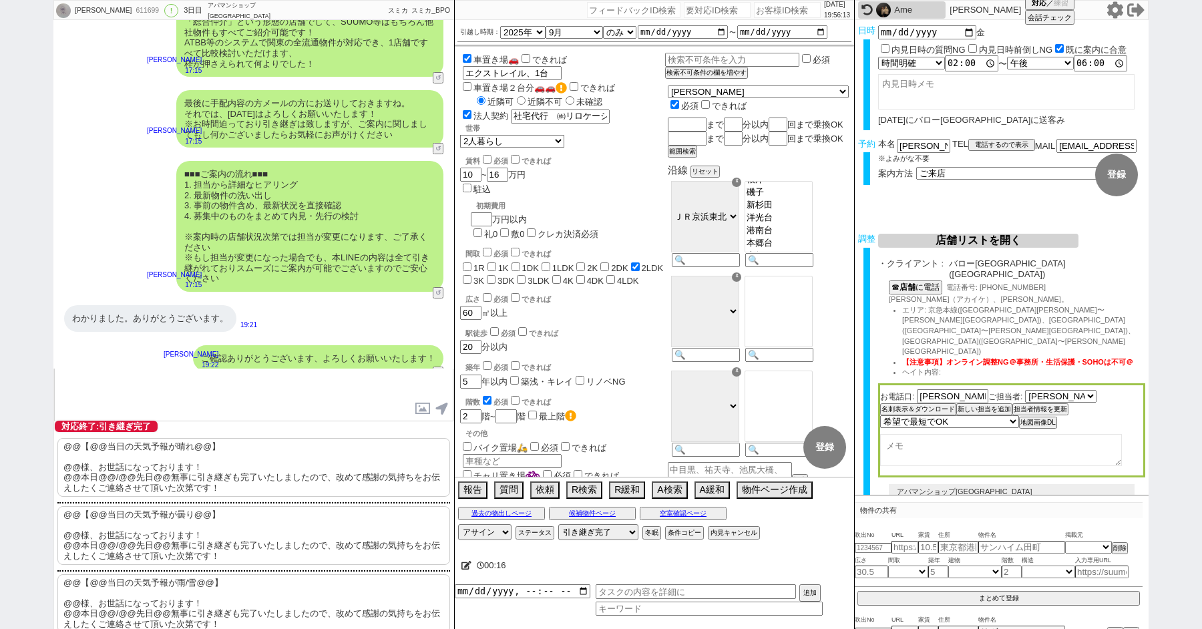
click at [199, 461] on p "@@【@@当日の天気予報が晴れ@@】 @@様、お世話になっております！ @@本日@@/@@先日@@無事に引き継ぎも完了いたしましたので、改めて感謝の気持ちをお…" at bounding box center [253, 467] width 393 height 59
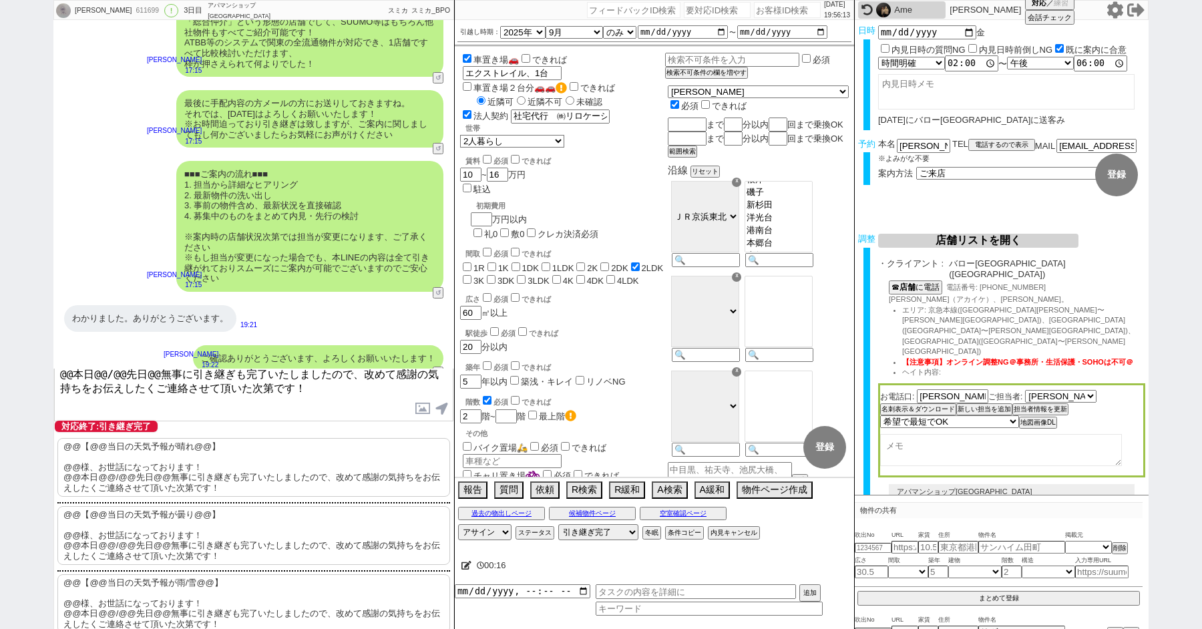
scroll to position [0, 0]
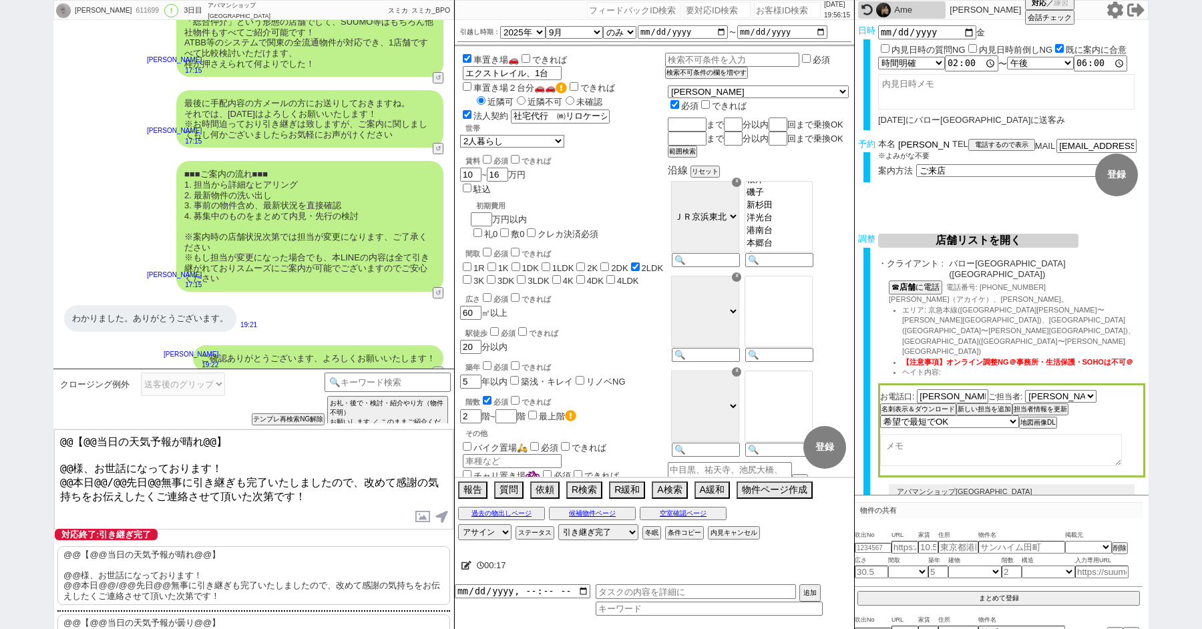
drag, startPoint x: 923, startPoint y: 146, endPoint x: 802, endPoint y: 124, distance: 122.8
click at [817, 125] on div "古敷谷直樹 611699 ! 0 3日目 アパマンショップ 新横浜店 冬眠中 自社客 スミカ スミカ_BPO チャット全表示 2025-08-26 新しくフォ…" at bounding box center [601, 314] width 1096 height 629
drag, startPoint x: 71, startPoint y: 460, endPoint x: 12, endPoint y: 389, distance: 92.0
click at [19, 406] on div "古敷谷直樹 611699 ! 0 3日目 アパマンショップ 新横浜店 冬眠中 自社客 スミカ スミカ_BPO チャット全表示 2025-08-26 新しくフォ…" at bounding box center [601, 314] width 1202 height 629
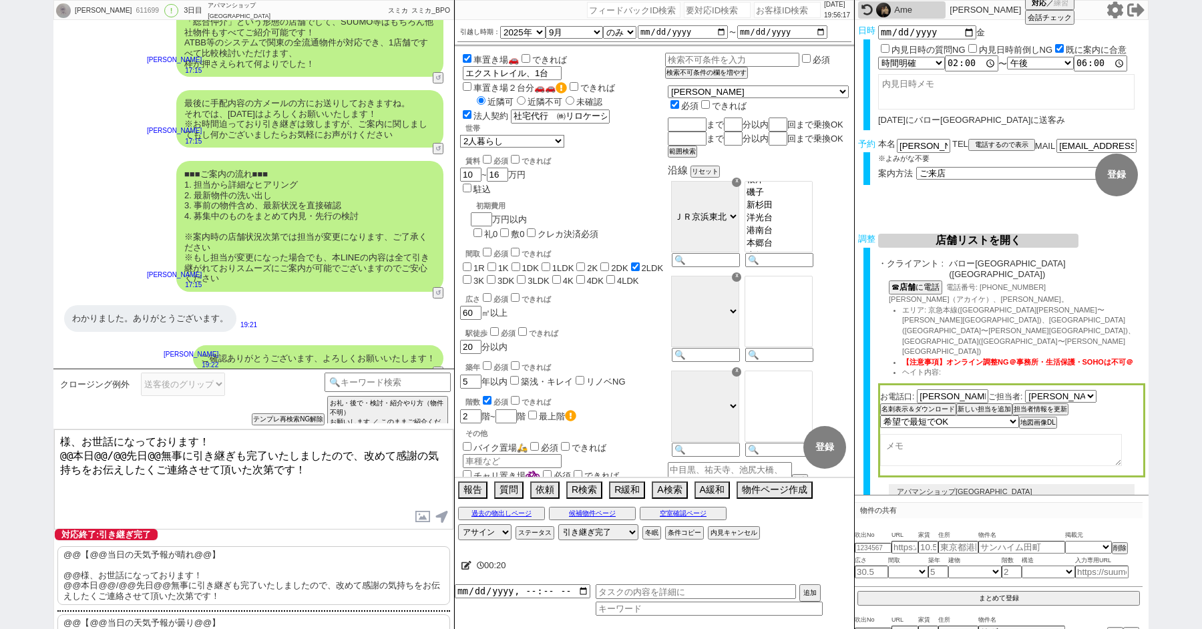
paste textarea "古敷谷"
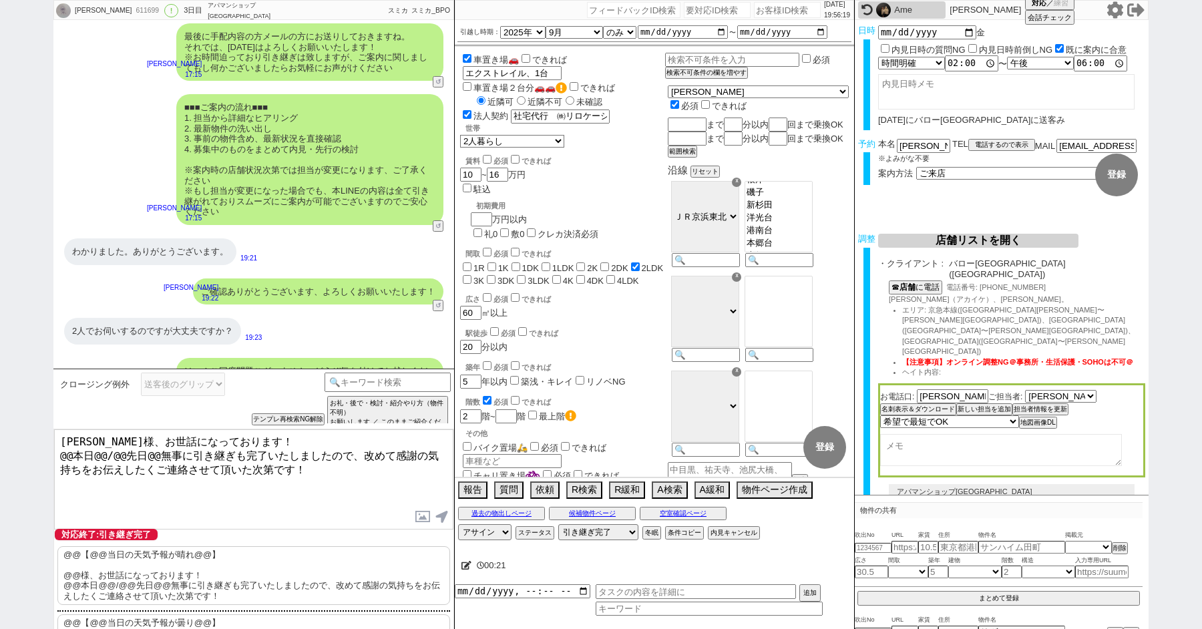
click at [61, 435] on textarea "古敷谷様、お世話になっております！ @@本日@@/@@先日@@無事に引き継ぎも完了いたしましたので、改めて感謝の気持ちをお伝えしたくご連絡させて頂いた次第です！" at bounding box center [253, 480] width 399 height 100
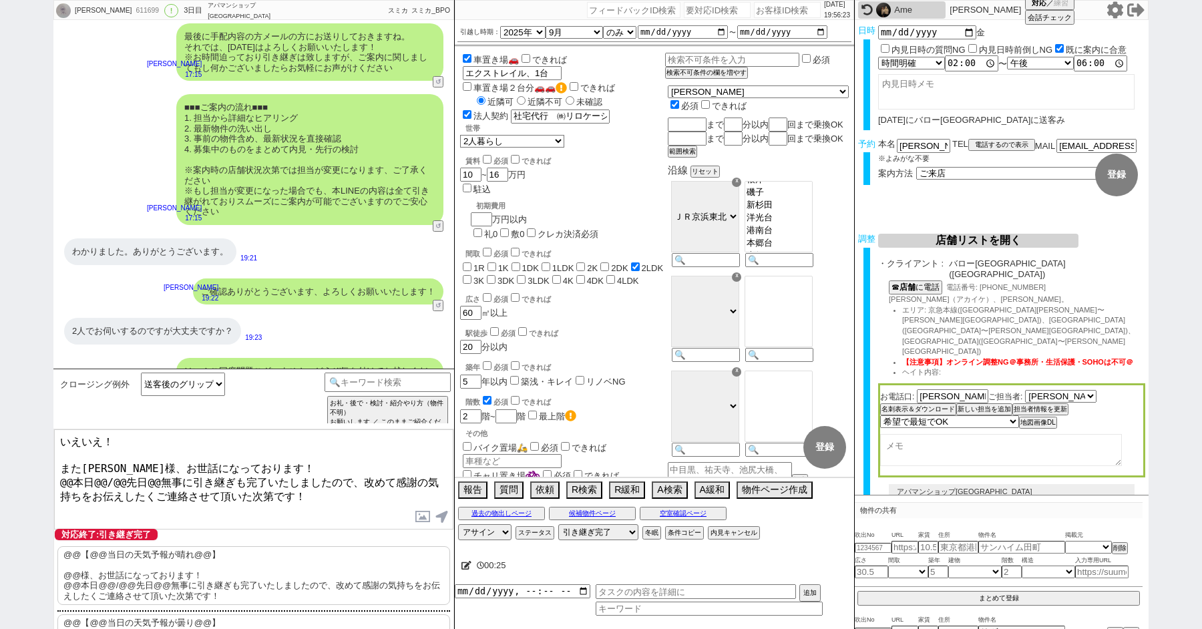
click at [70, 478] on textarea "いえいえ！ また古敷谷様、お世話になっております！ @@本日@@/@@先日@@無事に引き継ぎも完了いたしましたので、改めて感謝の気持ちをお伝えしたくご連絡させ…" at bounding box center [253, 480] width 399 height 100
click at [299, 460] on textarea "いえいえ！ また古敷谷様、お世話になっております！ 本日無事に引き継ぎも完了いたしましたので、改めて感謝の気持ちをお伝えしたくご連絡させて頂いた次第です！" at bounding box center [253, 480] width 399 height 100
type textarea "いえいえ！ また古敷谷様、お世話になっております！ 本日無事に引き継ぎも完了いたしましたので、改めて感謝の気持ちをお伝えしたくご連絡させて頂いた次第です！"
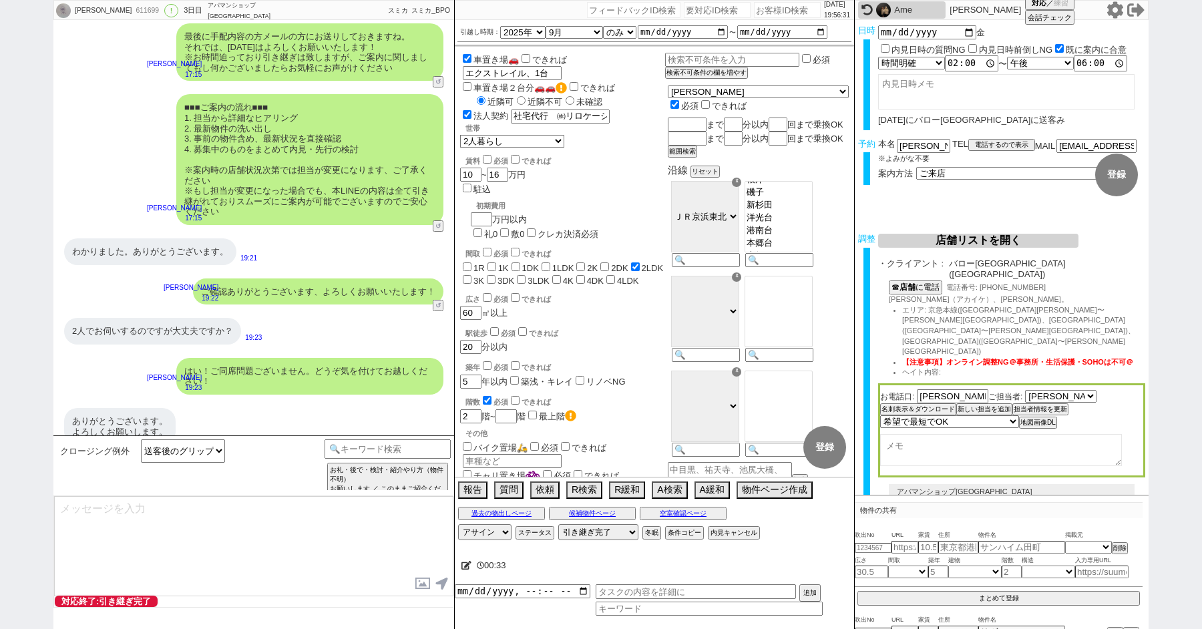
scroll to position [6647, 0]
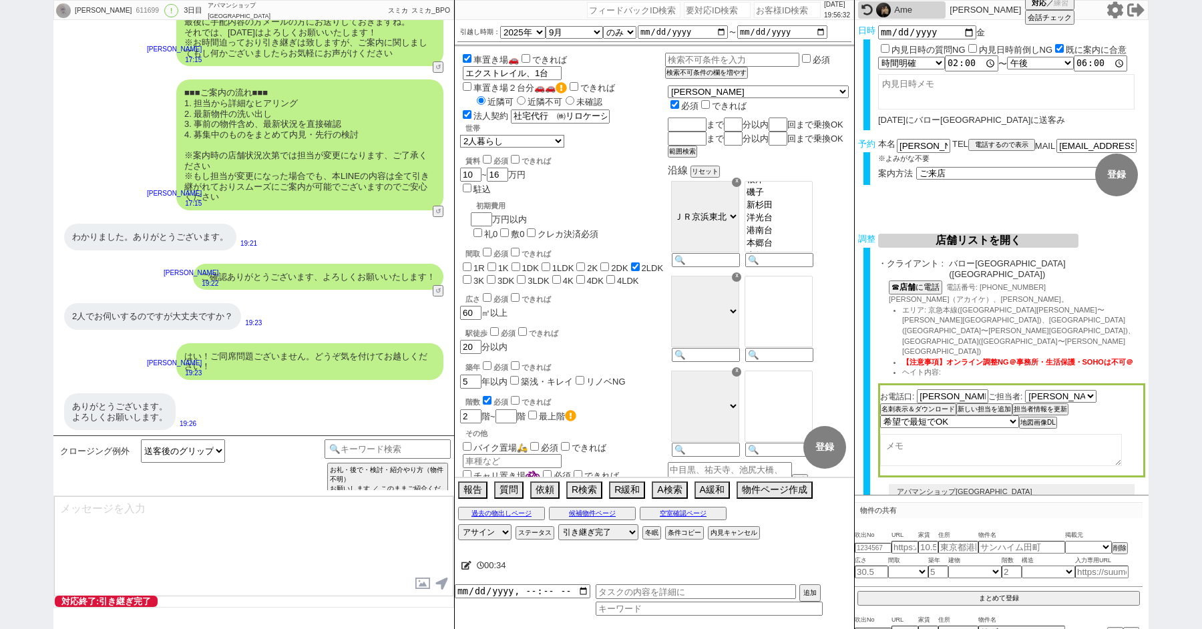
type textarea "改めてこれまで丁寧にやり取り頂きまして、誠にありがとうございました！ 細かなご連絡にお手間をおかけしたこともあったかと存じますが、常にご協力いただいたおかげで…"
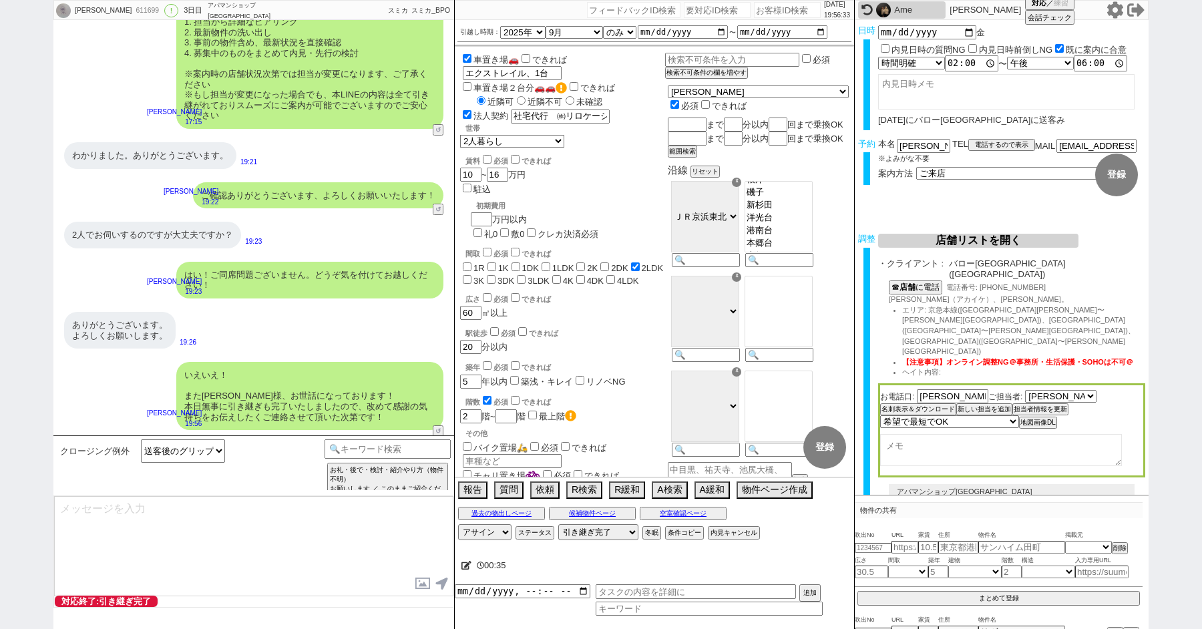
type textarea "当日は今のところ晴れということで、日当たり等もよく確認でき動くにはピッタリのタイミングかと思います！ 加えて地場に強い総合仲介店のスタッフも押さえられており、…"
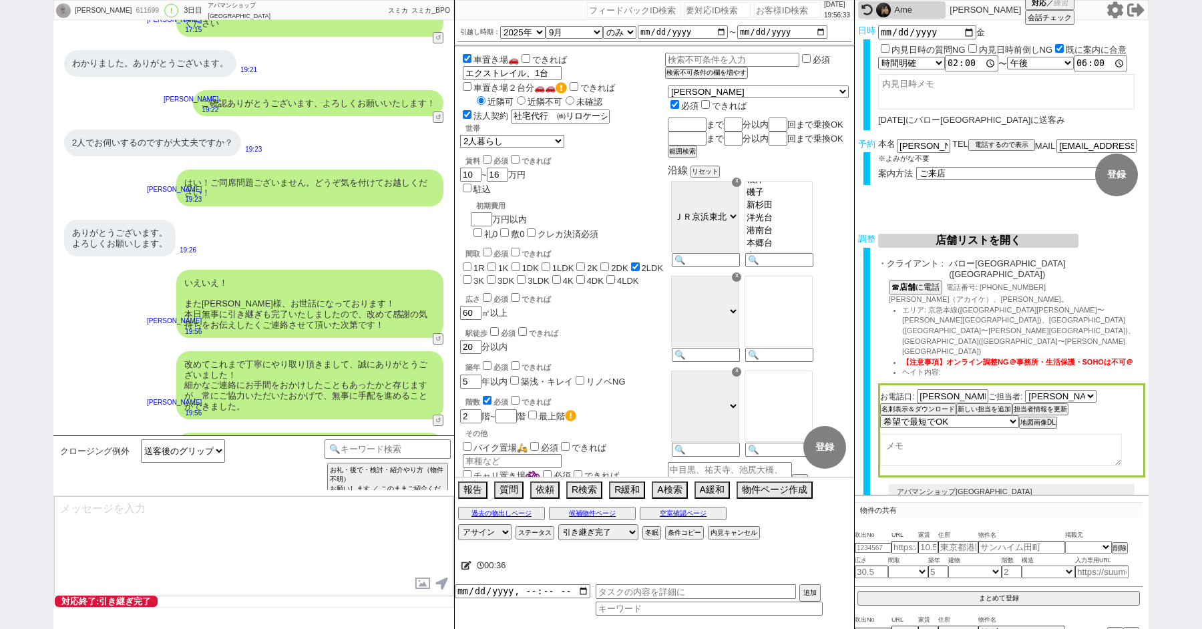
type textarea "※ご自身でお問合せされますと他業者からの電話やメールが多数届き、ご負担が増えてしまう場合がございますので、今回のご案内に一元化されるのがやはりオススメかと思い…"
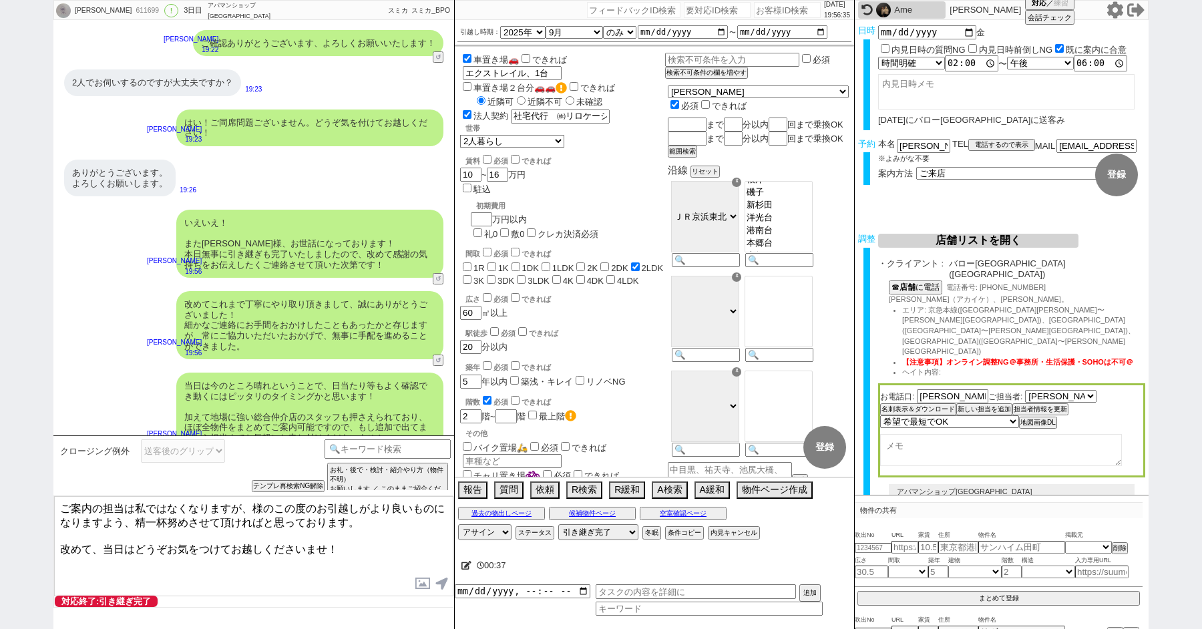
paste textarea "古敷谷"
type textarea "ご案内の担当は私ではなくなりますが、古敷谷様のこの度のお引越しがより良いものになりますよう、精一杯努めさせて頂ければと思っております。 改めて、当日はどうぞお…"
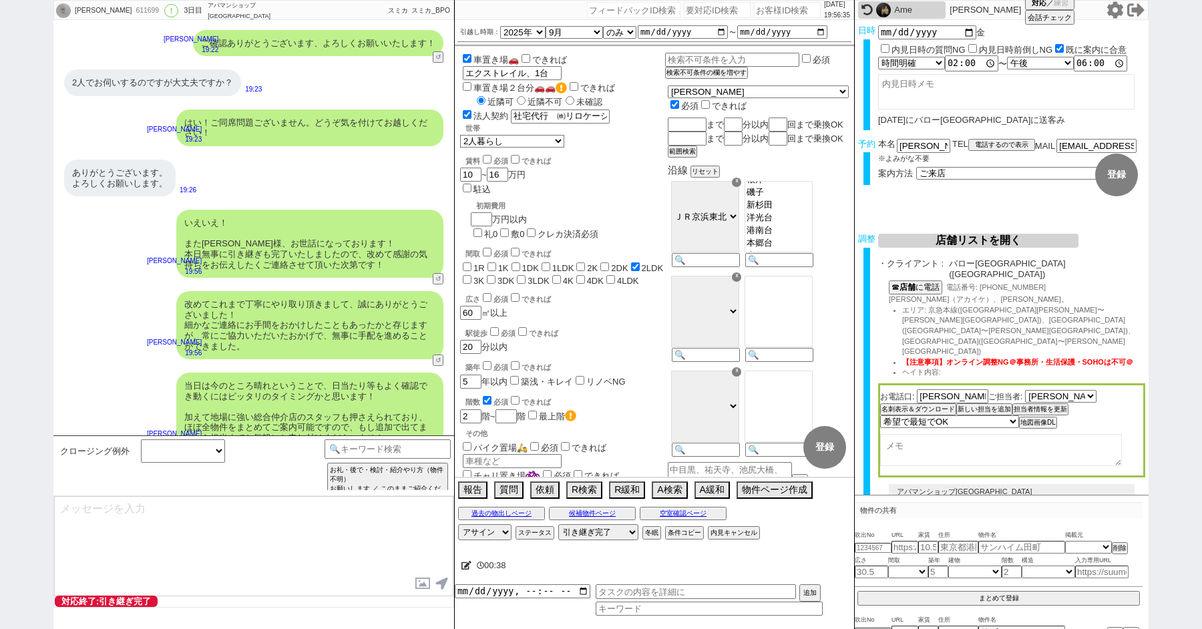
scroll to position [6962, 0]
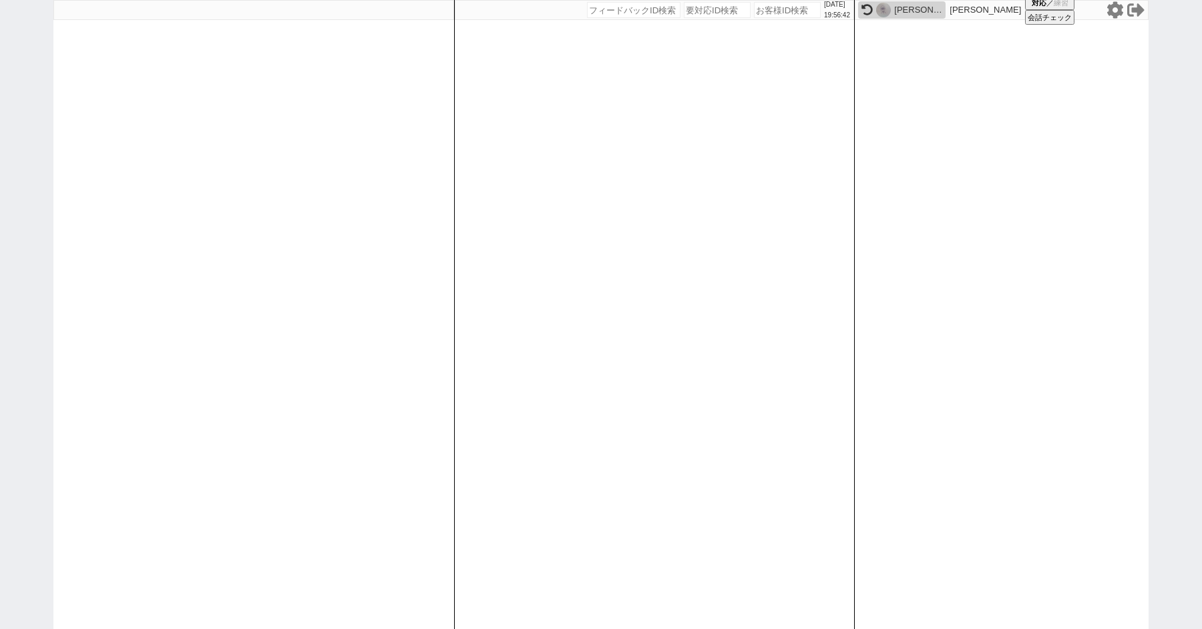
paste input "611776"
type input "611776"
select select "100"
select select "1"
select select "2"
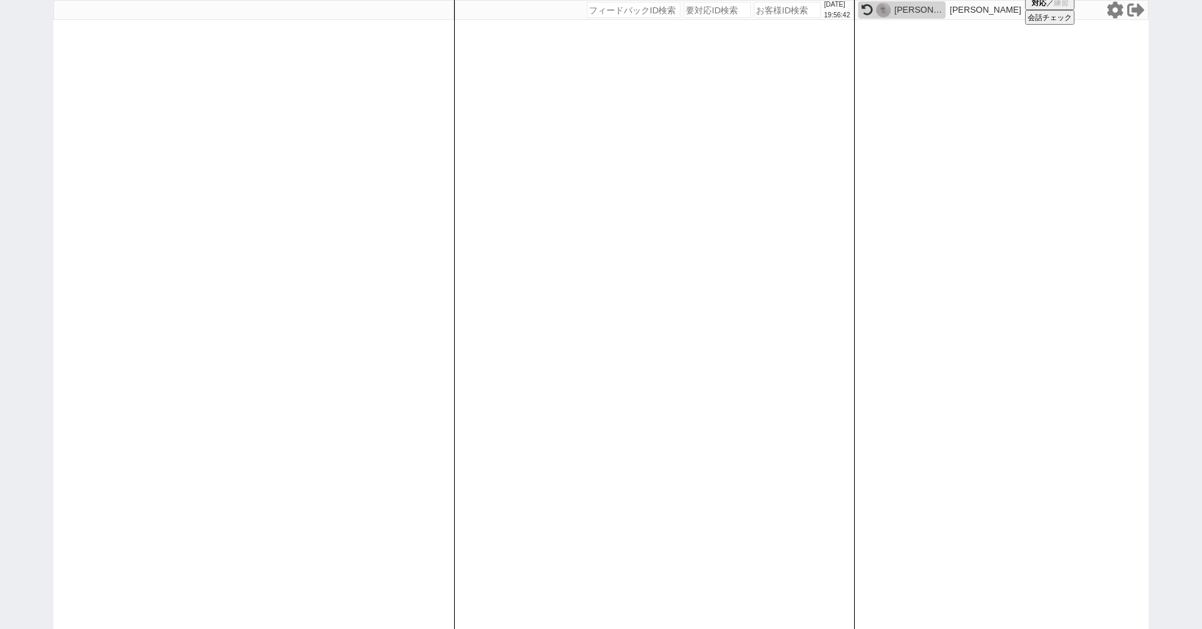
select select "5"
select select
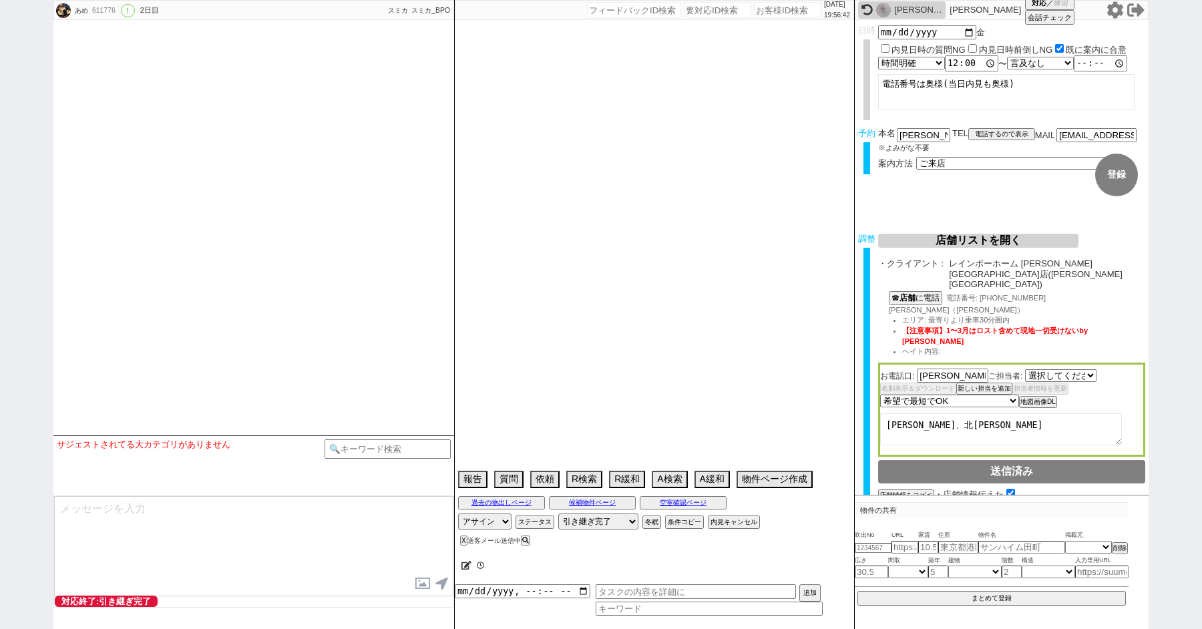
select select "2276"
select select "15"
select select "1"
select select "25"
select select "795"
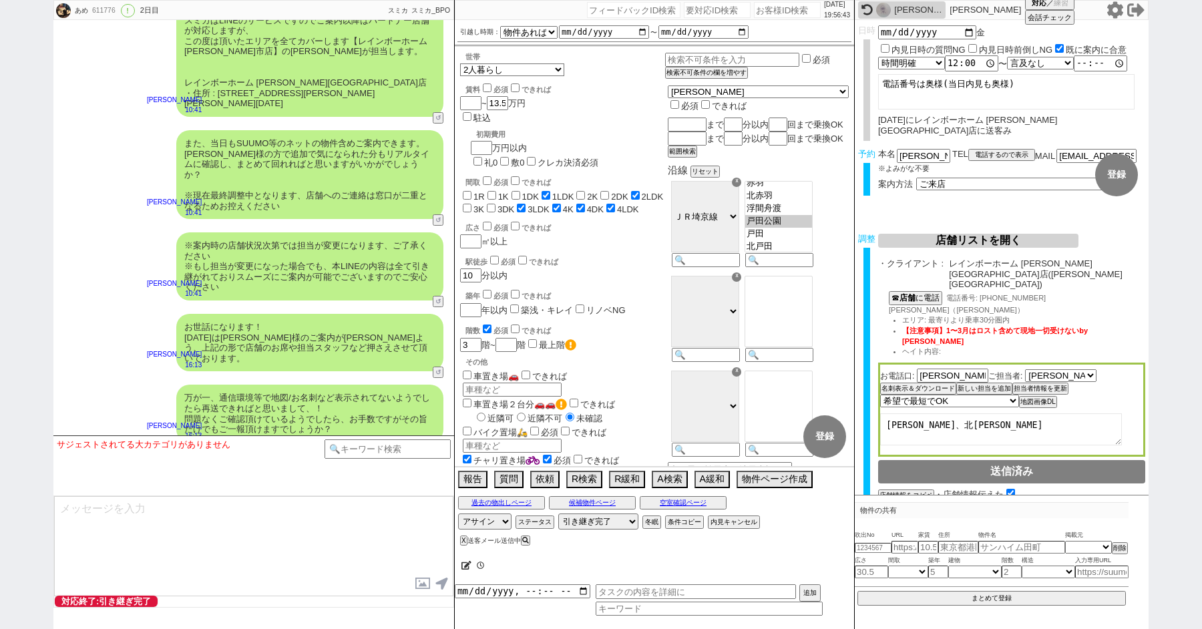
scroll to position [5538, 0]
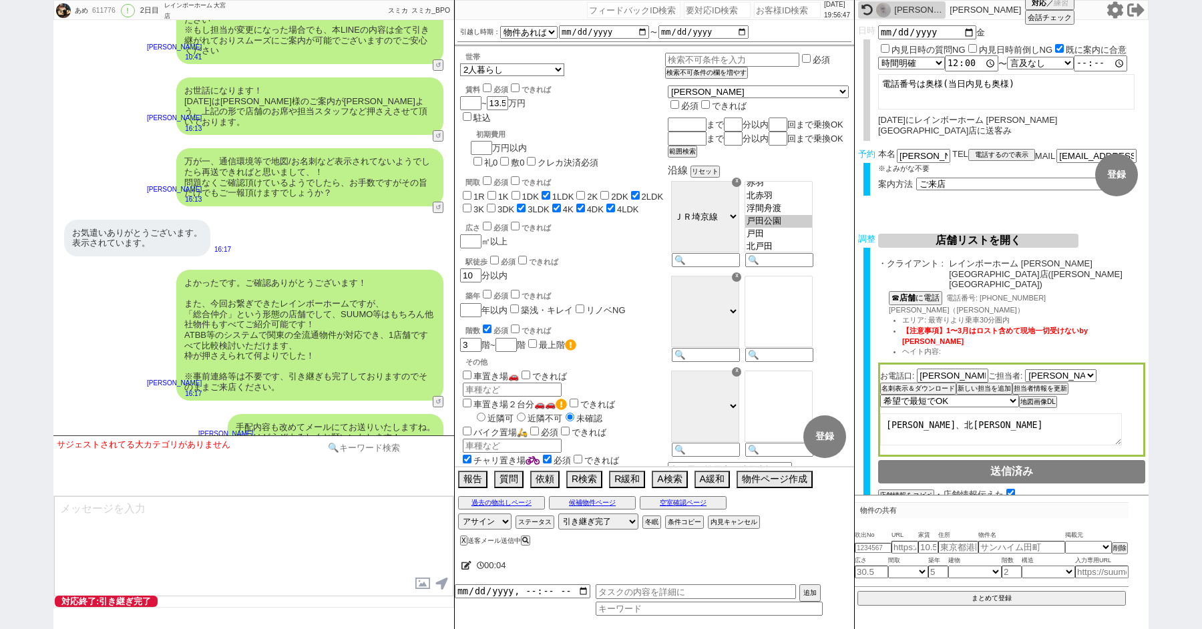
click at [362, 445] on input at bounding box center [388, 448] width 126 height 17
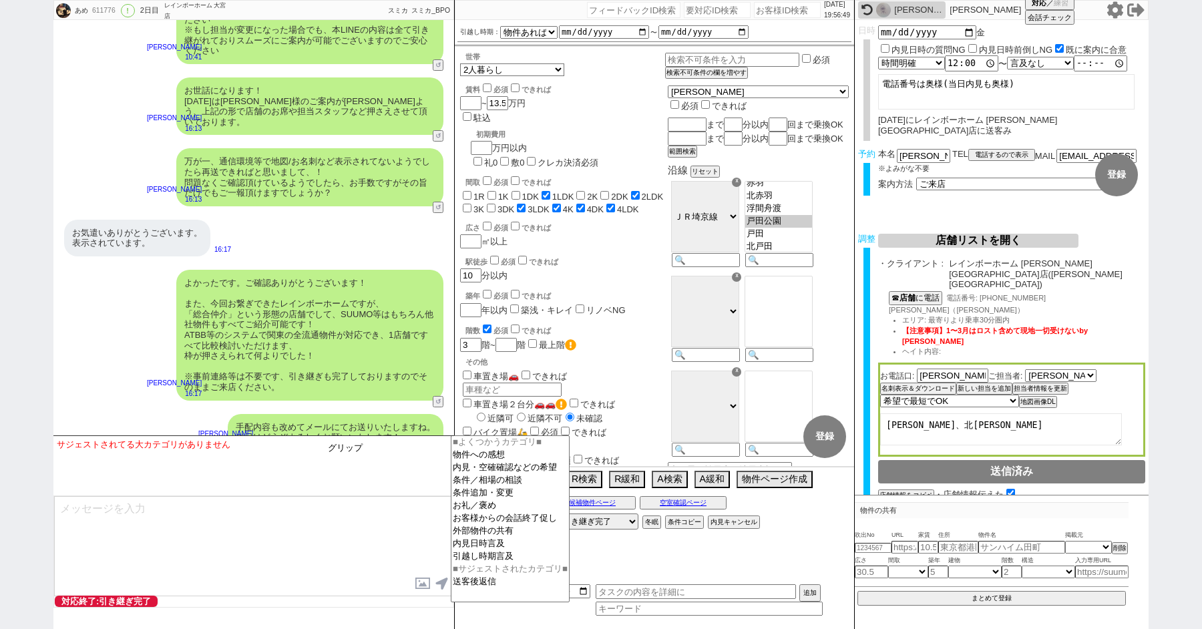
type input "グリップ"
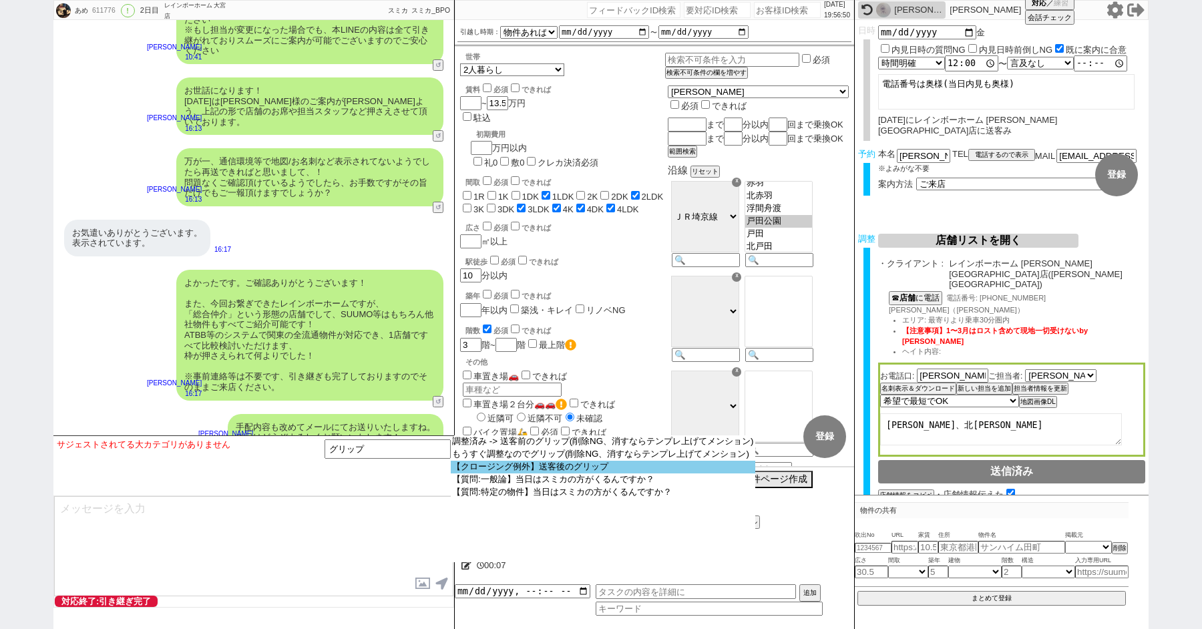
click at [567, 474] on option "【クロージング例外】送客後のグリップ" at bounding box center [603, 467] width 305 height 13
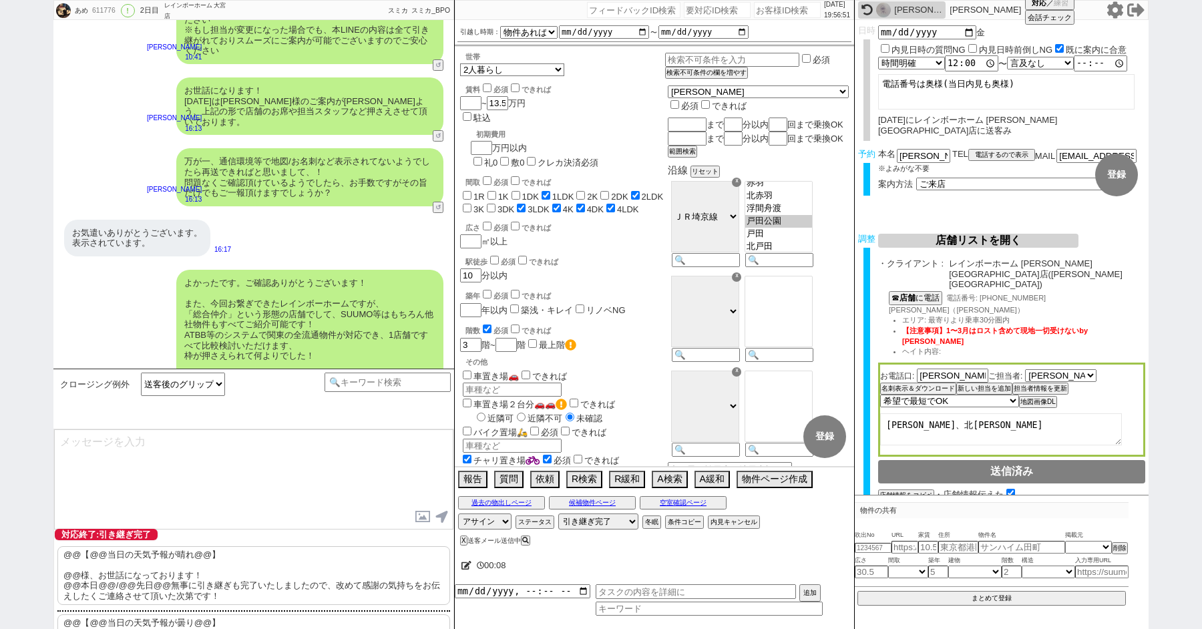
click at [210, 575] on p "@@【@@当日の天気予報が晴れ@@】 @@様、お世話になっております！ @@本日@@/@@先日@@無事に引き継ぎも完了いたしましたので、改めて感謝の気持ちをお…" at bounding box center [253, 575] width 393 height 59
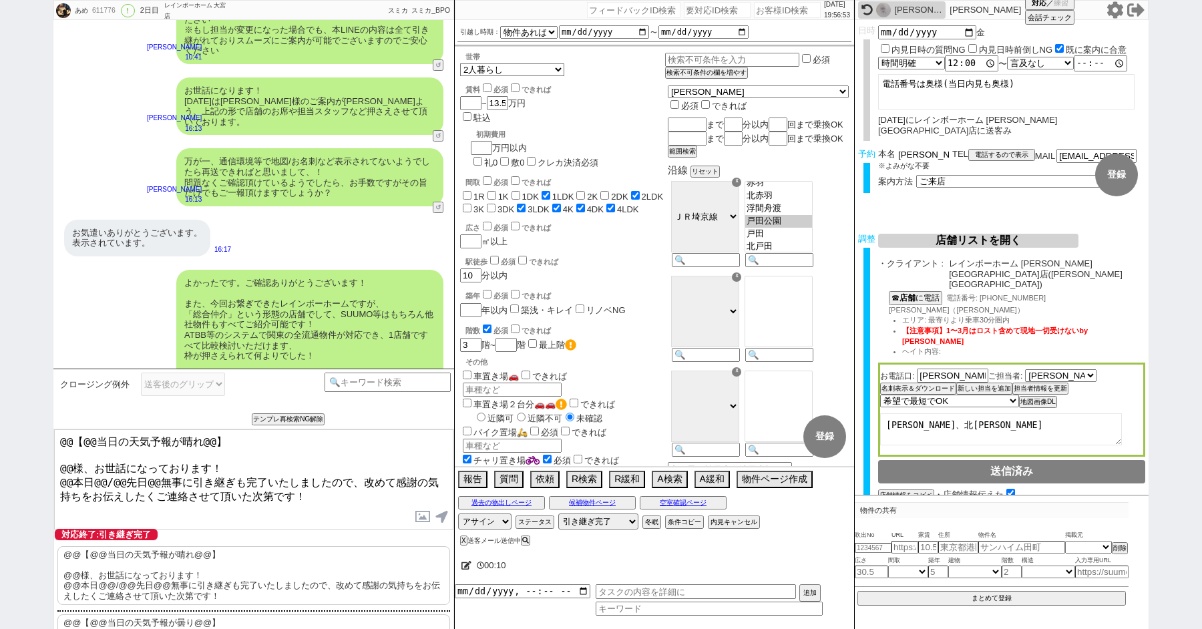
drag, startPoint x: 916, startPoint y: 144, endPoint x: 800, endPoint y: 144, distance: 115.6
click at [818, 144] on div "あめ 611776 ! 0 2日目 レインボーホーム 大宮店 冬眠中 自社客 スミカ スミカ_BPO チャット全表示 2025-08-27 ようこそLINE物…" at bounding box center [601, 314] width 1096 height 629
drag, startPoint x: 72, startPoint y: 462, endPoint x: 9, endPoint y: 379, distance: 104.5
click at [21, 409] on div "あめ 611776 ! 0 2日目 レインボーホーム 大宮店 冬眠中 自社客 スミカ スミカ_BPO チャット全表示 2025-08-27 ようこそLINE物…" at bounding box center [601, 314] width 1202 height 629
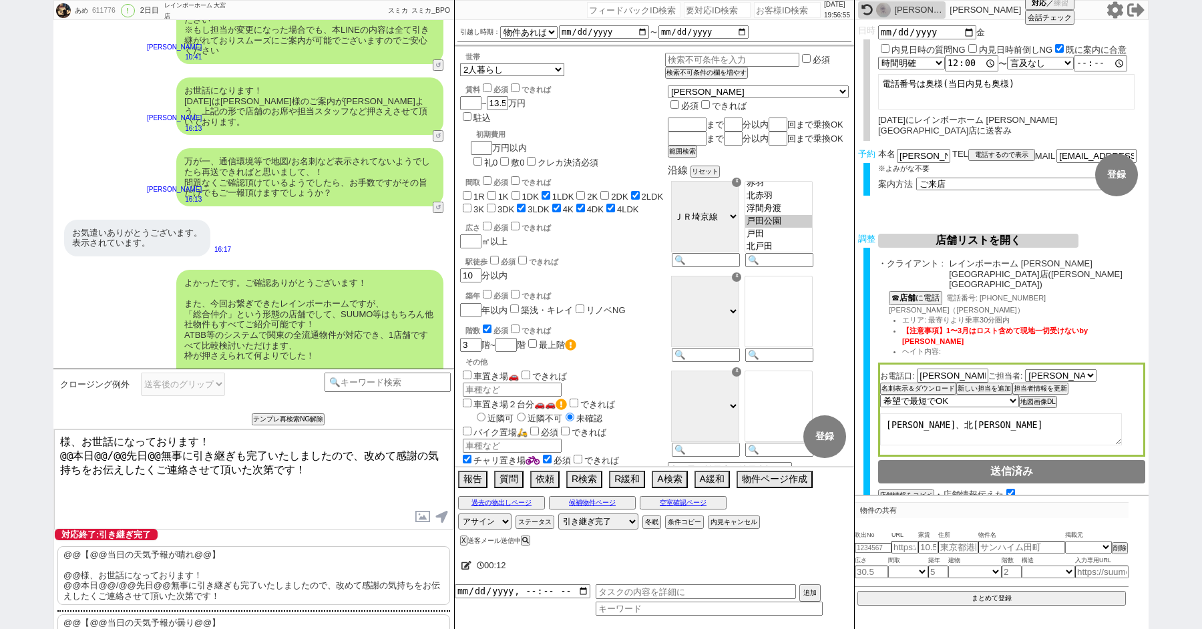
paste textarea "雨宮"
click at [73, 456] on textarea "雨宮様、お世話になっております！ @@本日@@/@@先日@@無事に引き継ぎも完了いたしましたので、改めて感謝の気持ちをお伝えしたくご連絡させて頂いた次第です！" at bounding box center [253, 480] width 399 height 100
drag, startPoint x: 79, startPoint y: 458, endPoint x: 144, endPoint y: 458, distance: 64.8
click at [144, 458] on textarea "雨宮様、お世話になっております！ 本日@@/@@先日@@無事に引き継ぎも完了いたしましたので、改めて感謝の気持ちをお伝えしたくご連絡させて頂いた次第です！" at bounding box center [253, 480] width 399 height 100
type textarea "雨宮様、お世話になっております！ 本日無事に引き継ぎも完了いたしましたので、改めて感謝の気持ちをお伝えしたくご連絡させて頂いた次第です！"
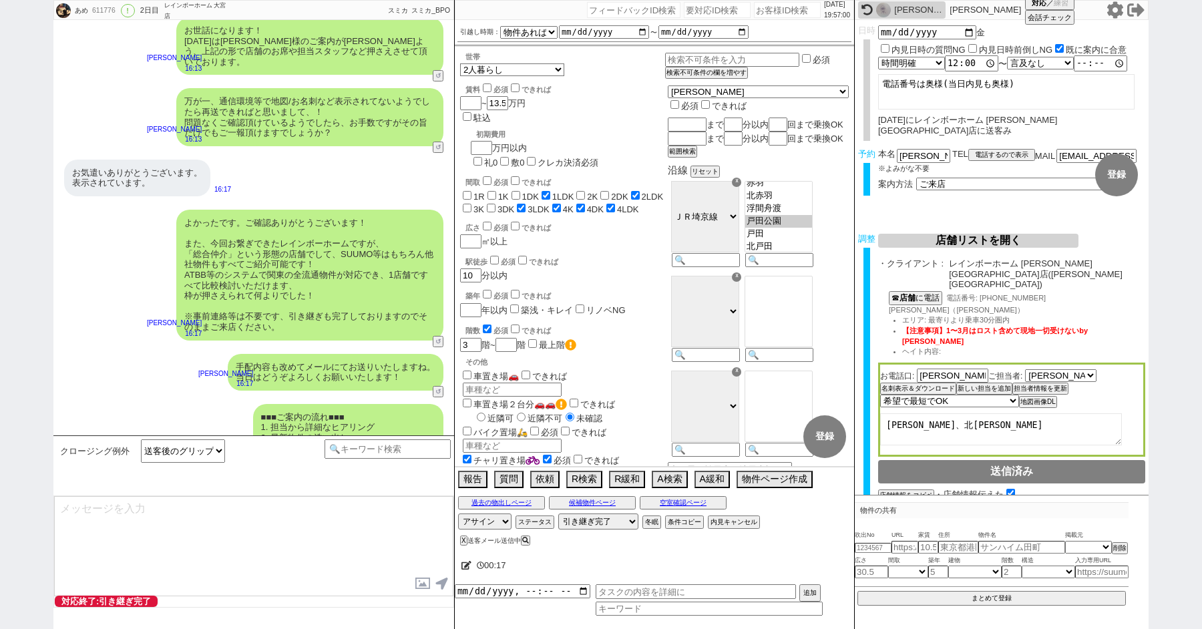
type textarea "改めてこれまで丁寧にやり取り頂きまして、誠にありがとうございました！ 細かなご連絡にお手間をおかけしたこともあったかと存じますが、常にご協力いただいたおかげで…"
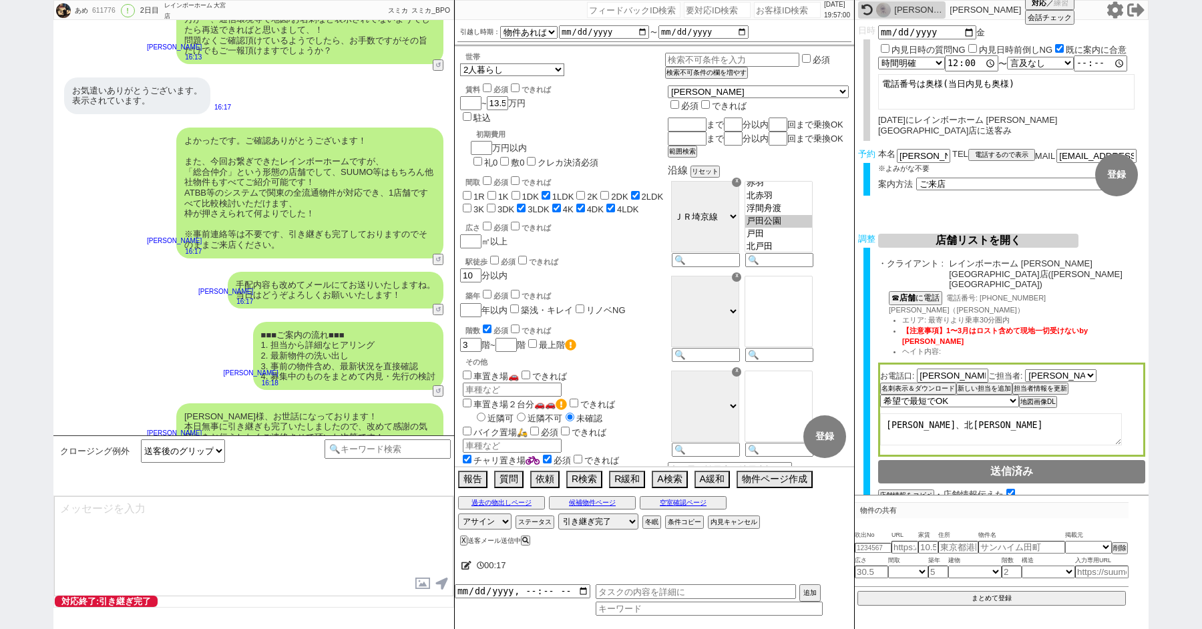
type textarea "当日は今のところ晴れということで、日当たり等もよく確認でき動くにはピッタリのタイミングかと思います！ 加えて地場に強い総合仲介店のスタッフも押さえられており、…"
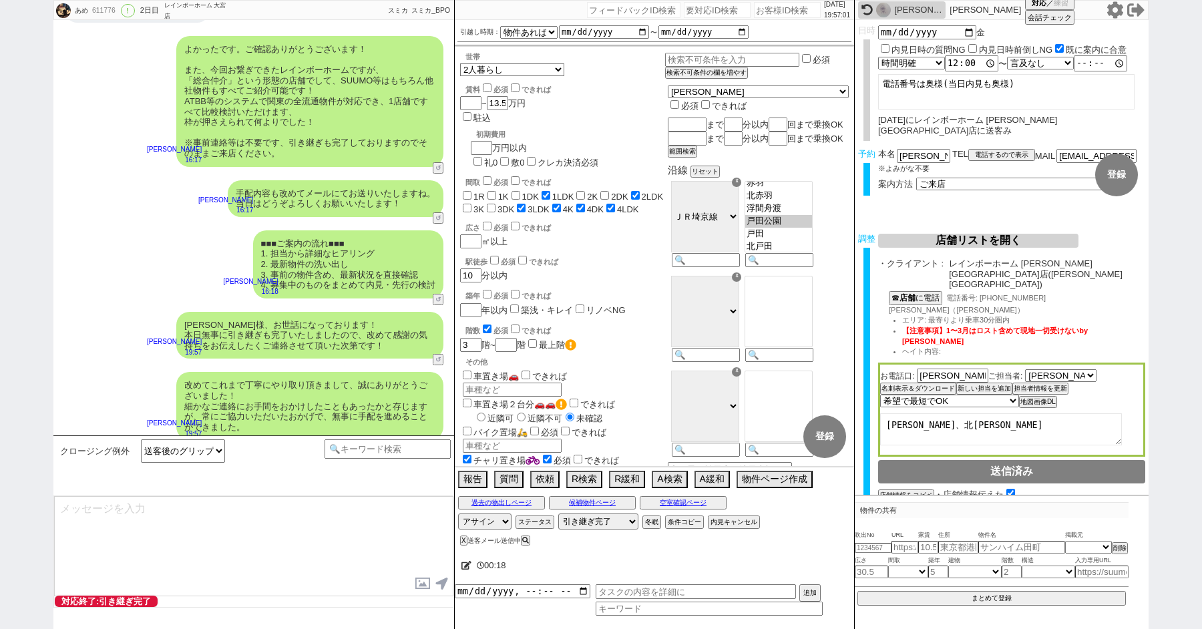
type textarea "※ご自身でお問合せされますと他業者からの電話やメールが多数届き、ご負担が増えてしまう場合がございますので、今回のご案内に一元化されるのがやはりオススメかと思い…"
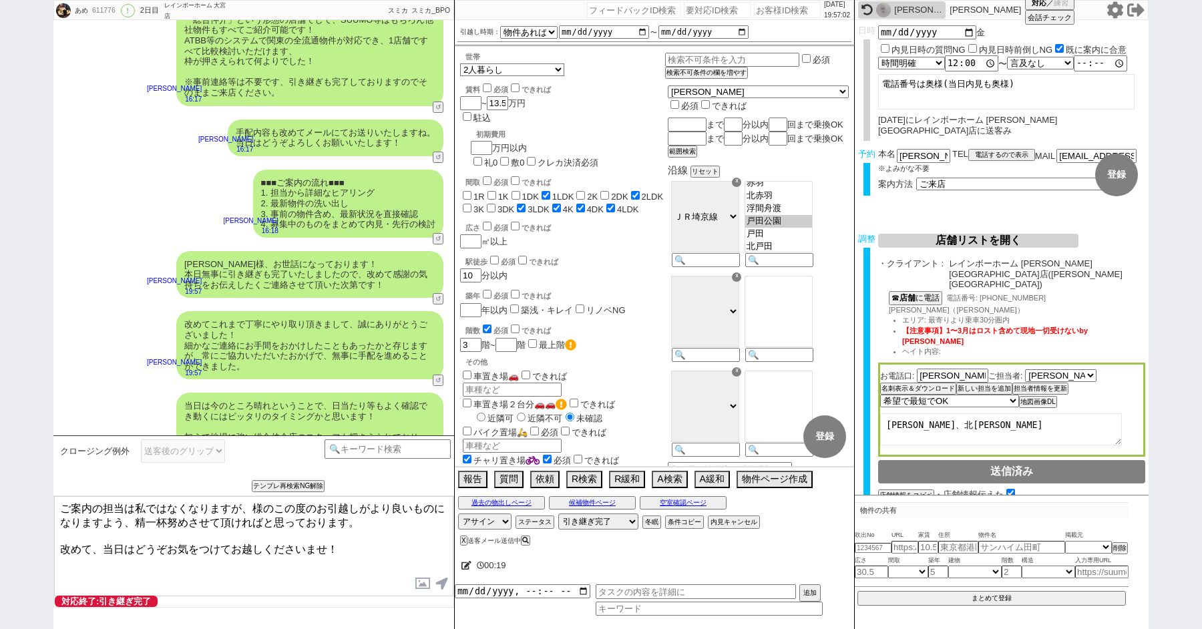
paste textarea "雨宮"
type textarea "ご案内の担当は私ではなくなりますが、雨宮様のこの度のお引越しがより良いものになりますよう、精一杯努めさせて頂ければと思っております。 改めて、当日はどうぞお気…"
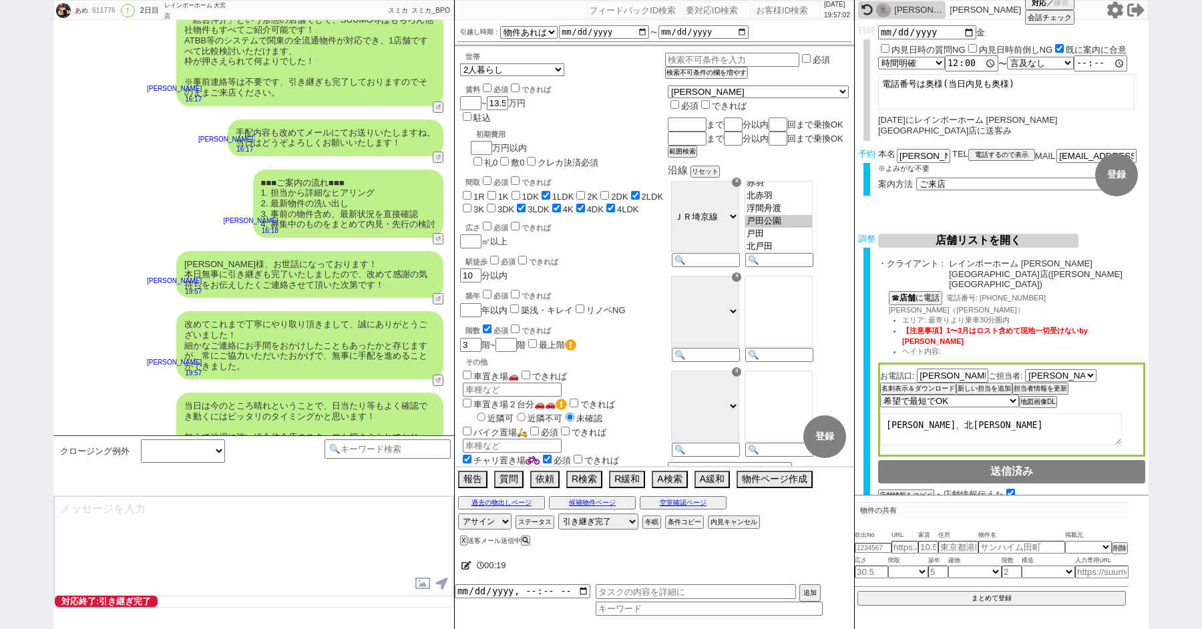
scroll to position [5914, 0]
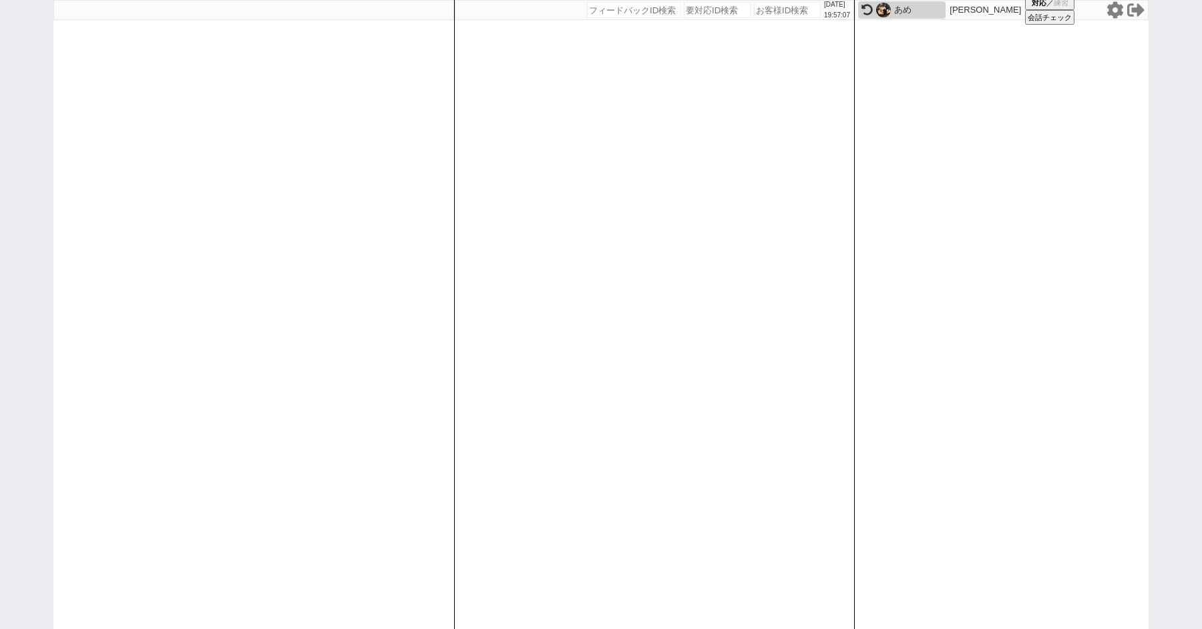
paste input "611877"
type input "611877"
select select "100"
select select "1"
select select "6"
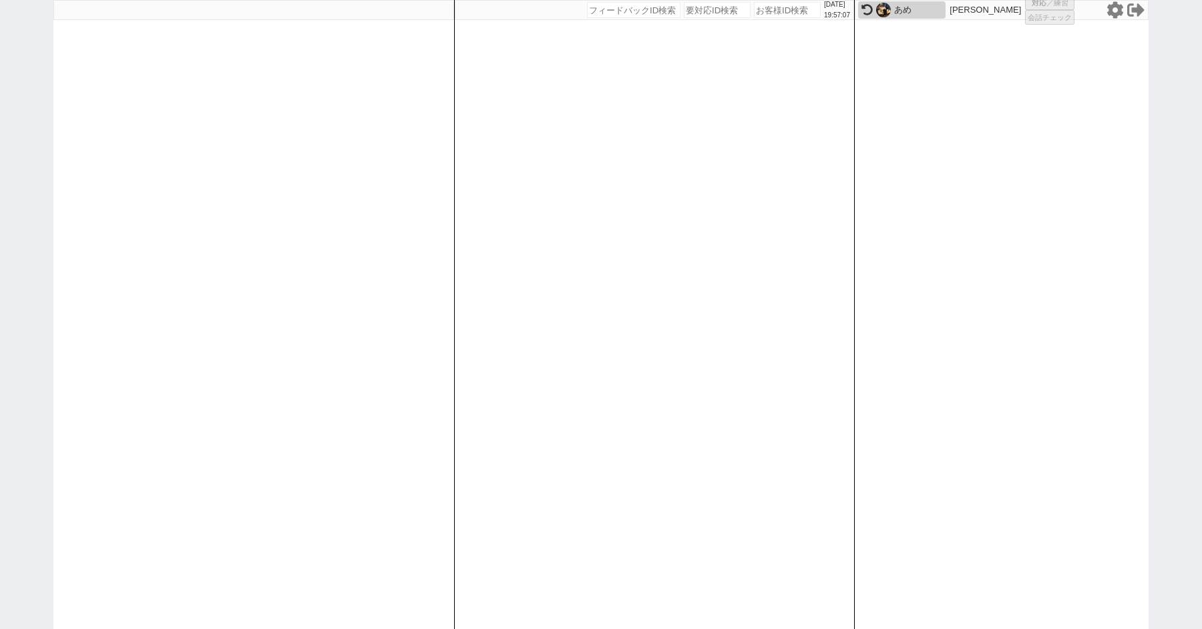
select select "2"
select select "5"
select select
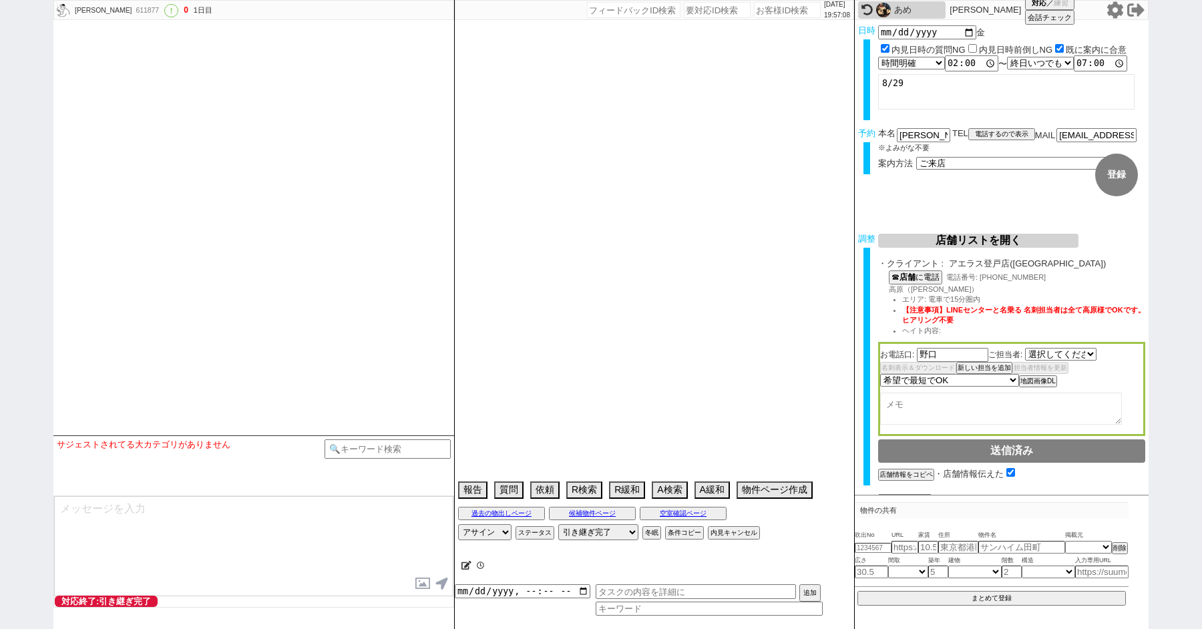
select select "2250"
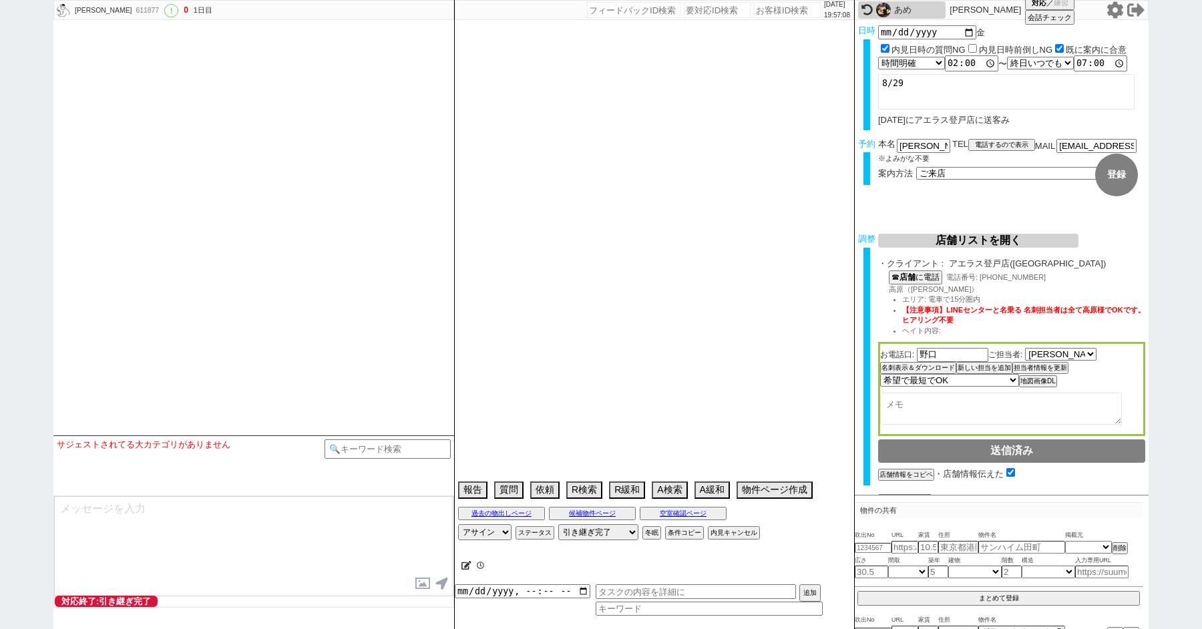
type textarea "アパマンショップ国分寺でも対応中　登戸店希望"
select select "2025"
select select "9"
select select "37"
select select "6"
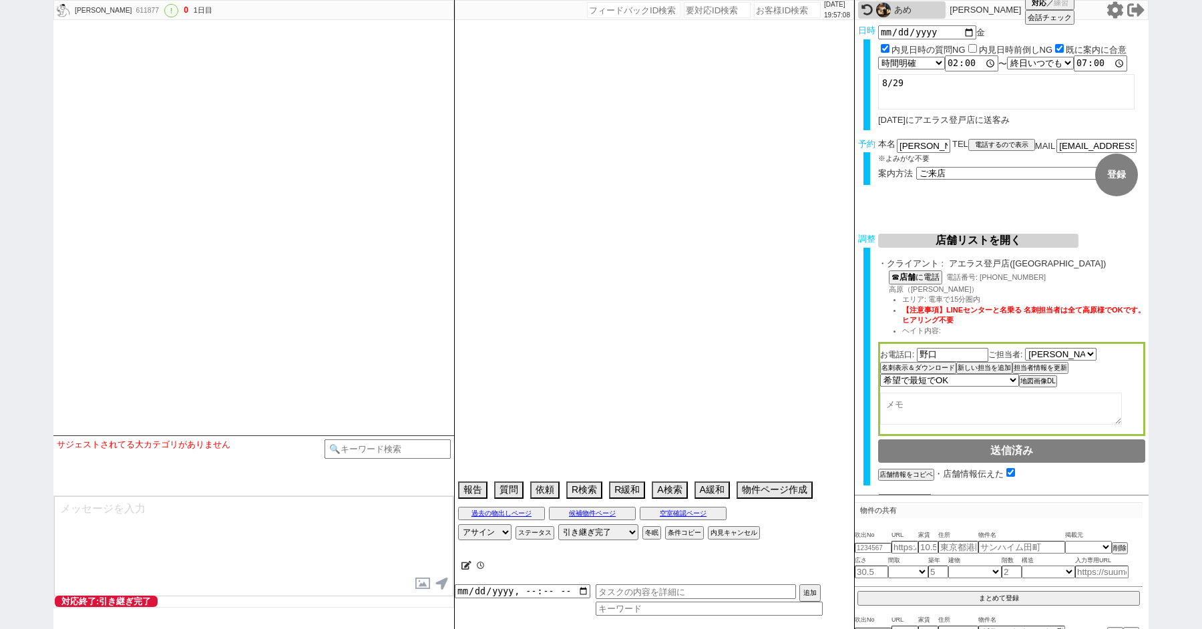
select select "15"
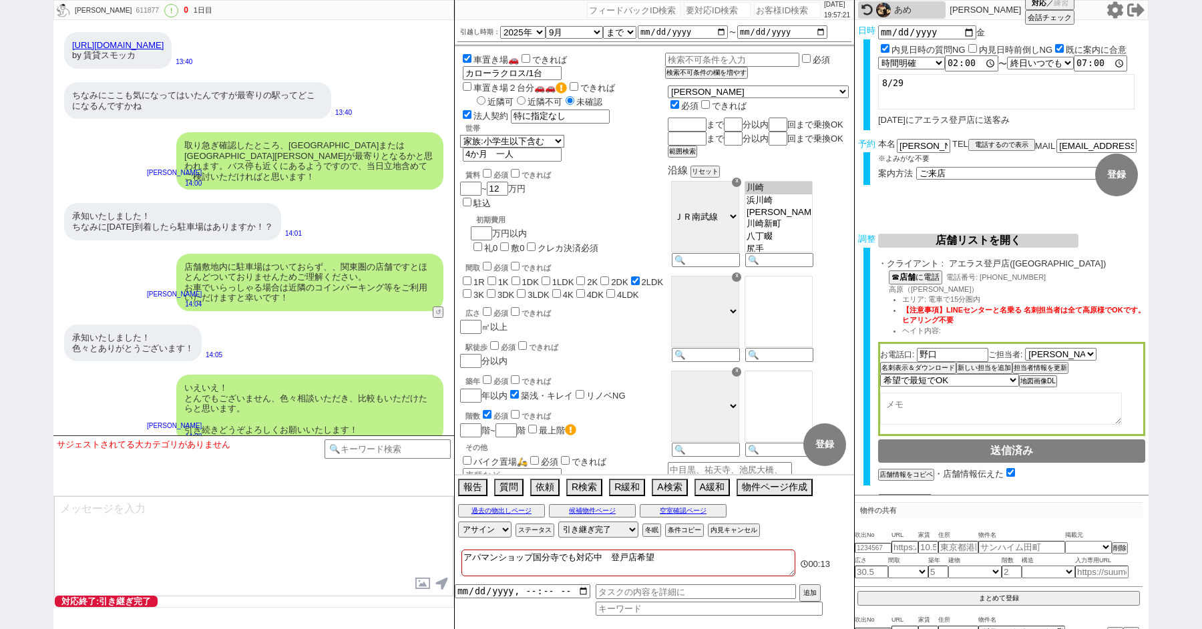
scroll to position [8247, 0]
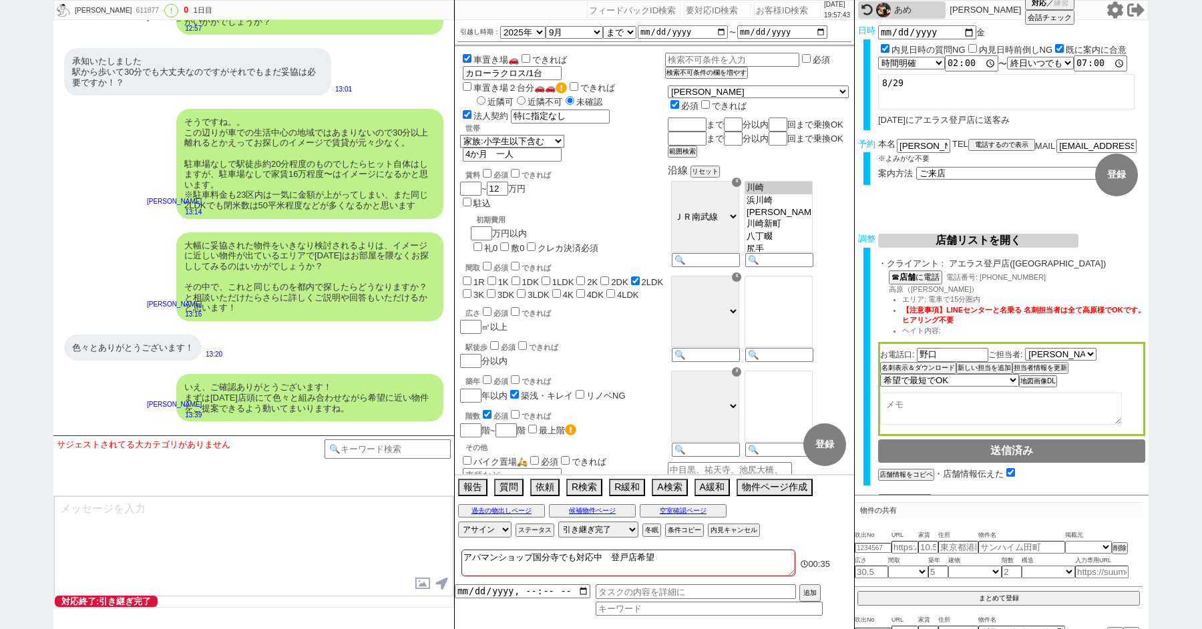
paste input "601443"
type input "601443"
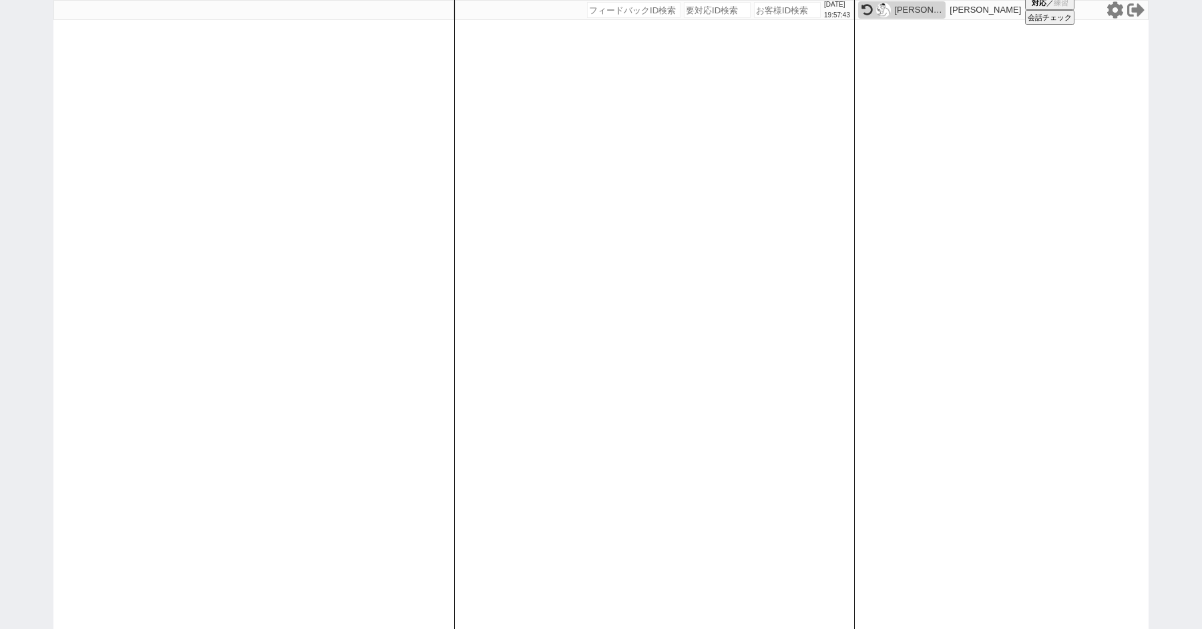
select select "1"
select select "2"
select select "5"
select select
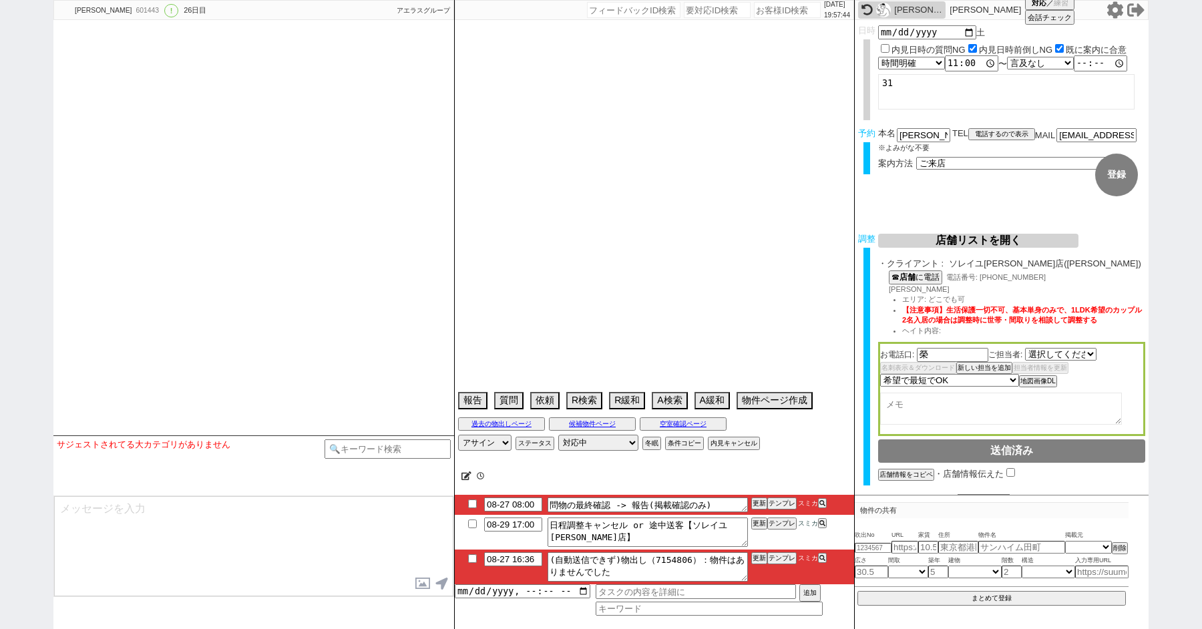
select select "527"
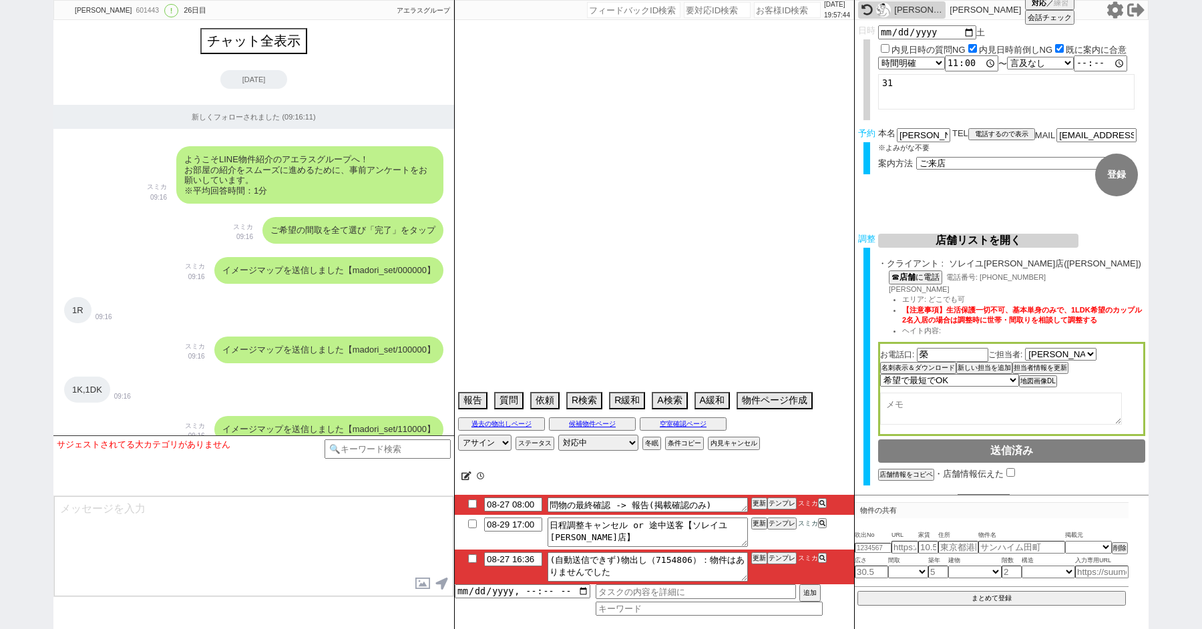
scroll to position [11901, 0]
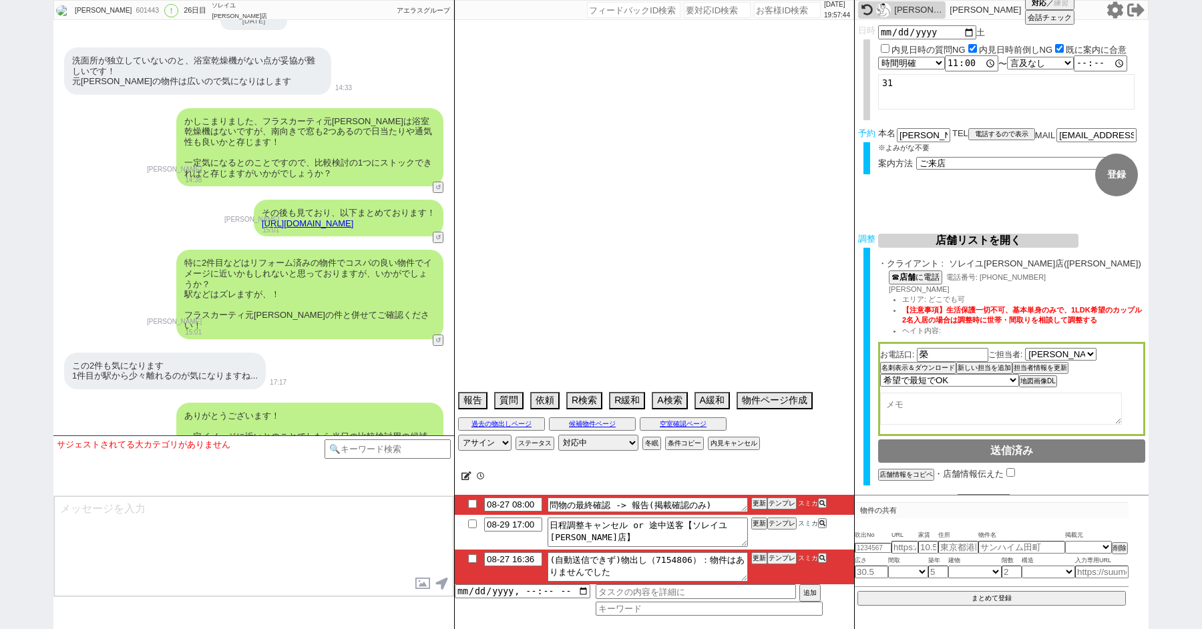
type textarea "他社なし"
select select "15"
select select "0"
select select "56"
select select "70"
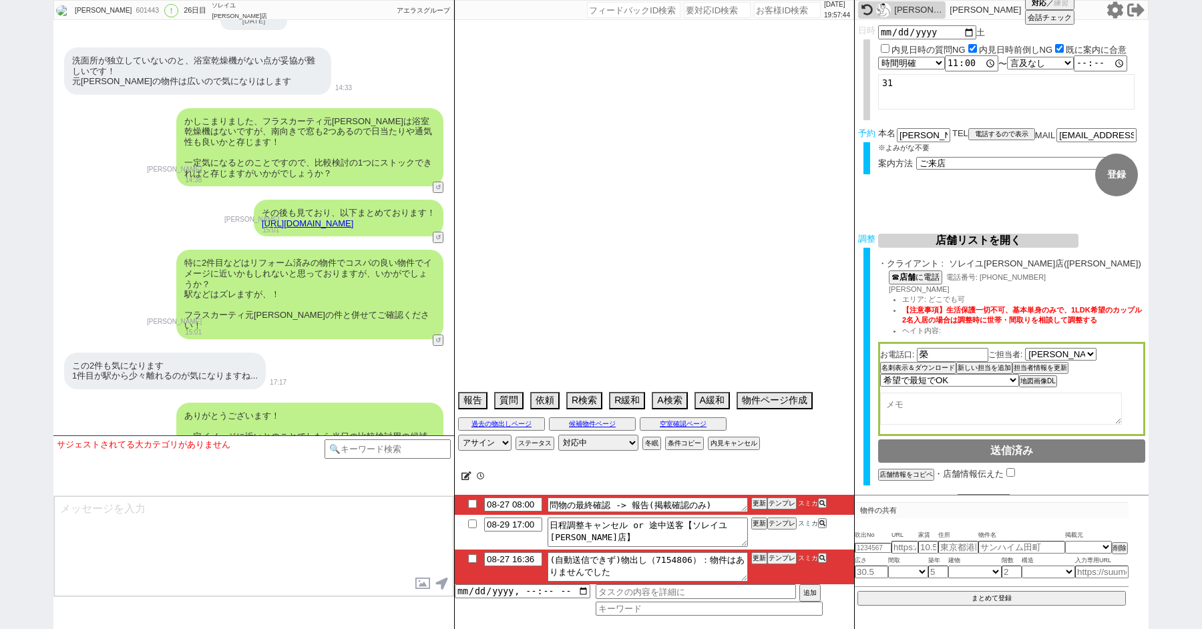
select select "1691"
select select "67"
select select "14"
select select "50"
select select "75"
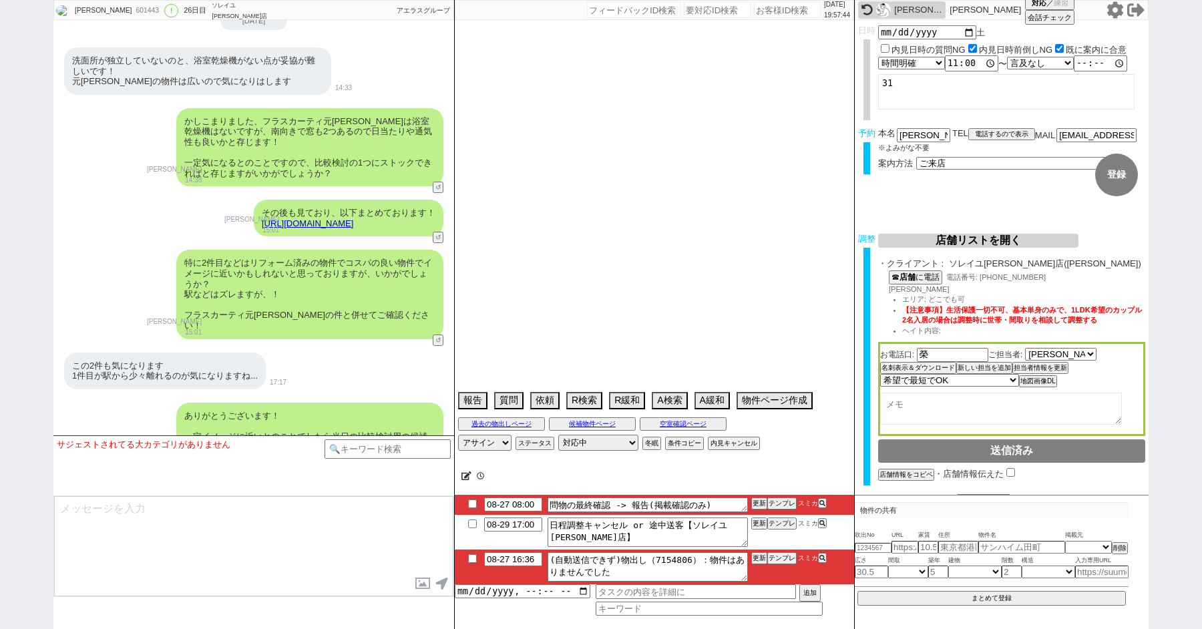
select select "1785"
select select "52"
select select "23"
select select "743"
select select "60"
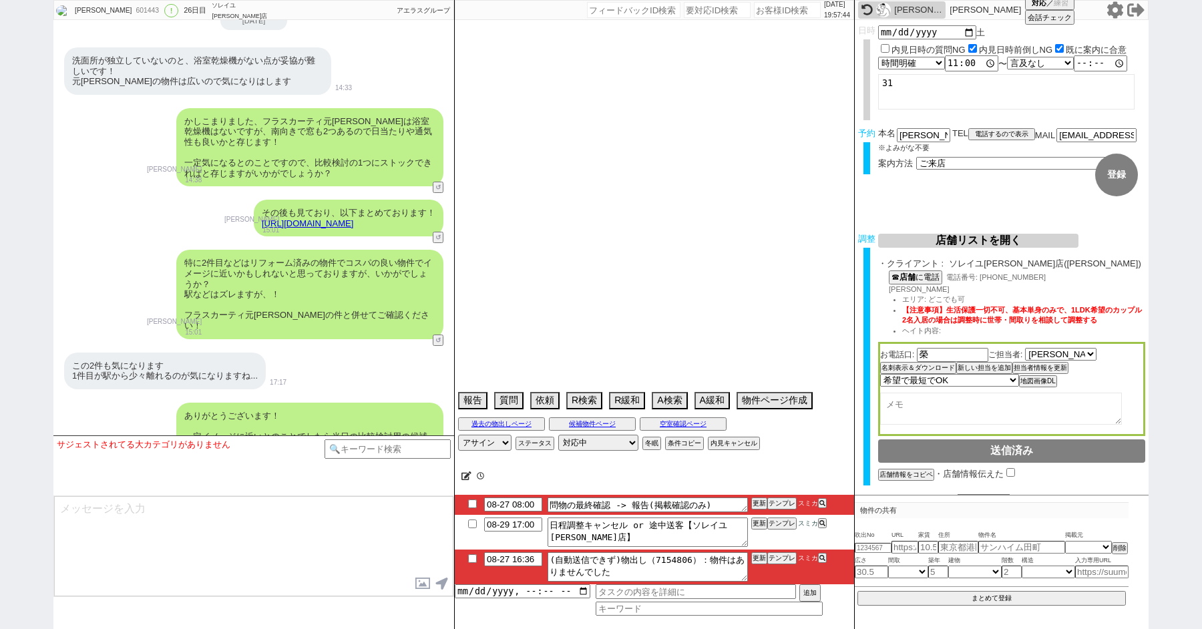
select select "64"
select select "1564"
select select "69"
select select "1663"
select select "828"
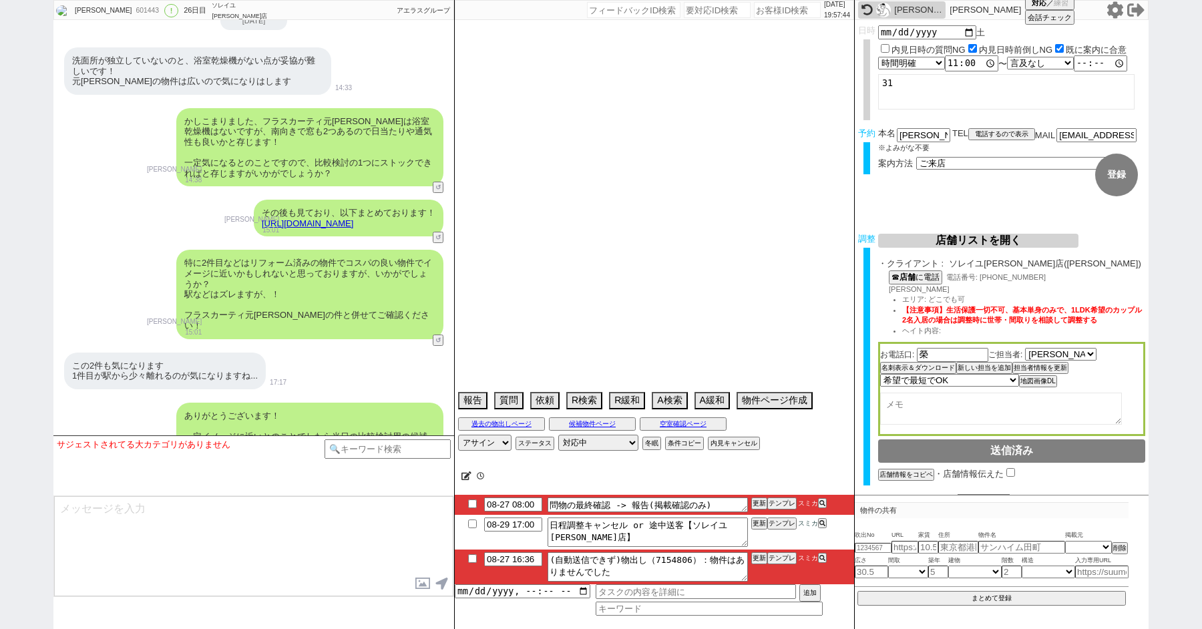
select select "54"
select select "62"
select select "1523"
select select "59"
select select "1469"
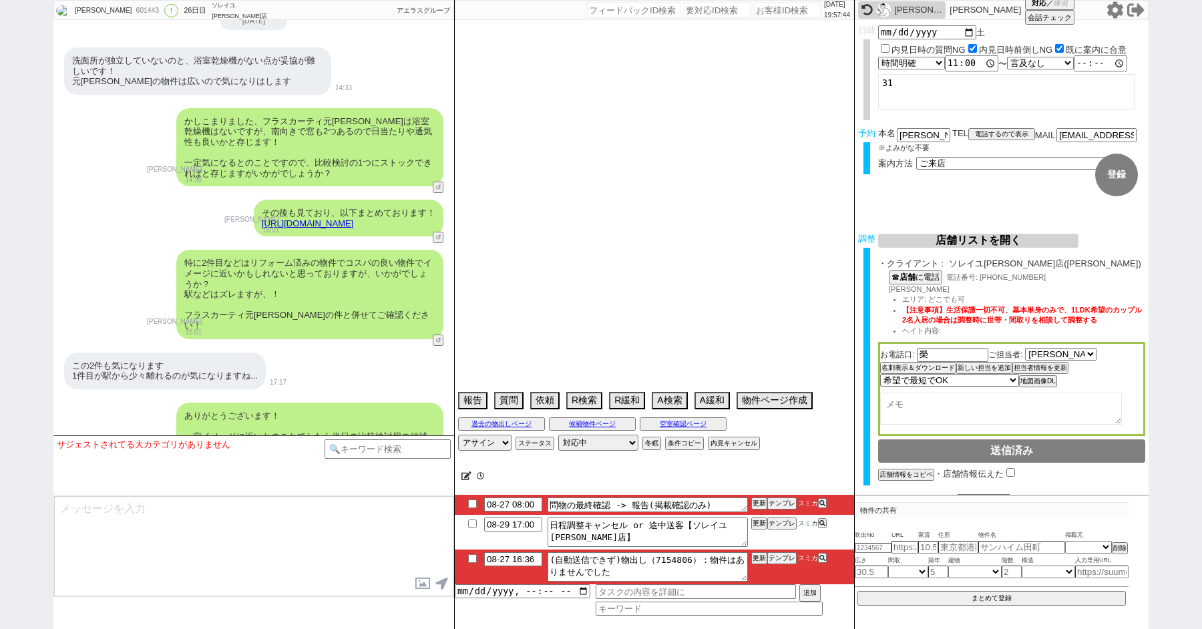
select select "25"
select select "3116"
select select "47"
select select "57"
select select "68"
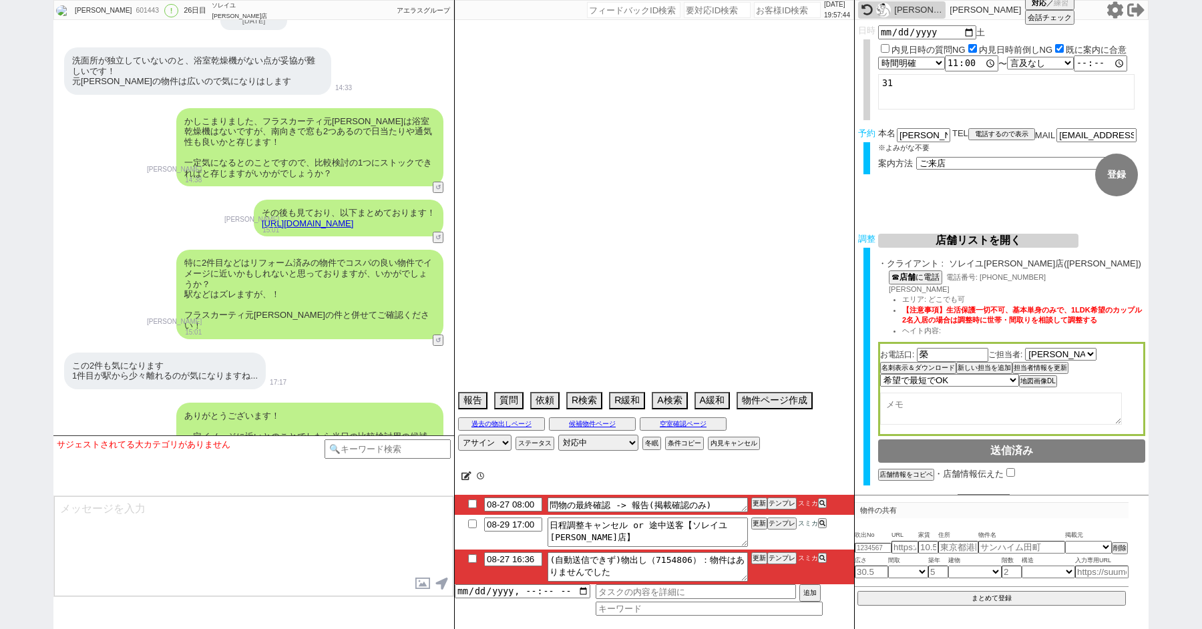
select select "1644"
select select "77"
select select "1841"
select select "53"
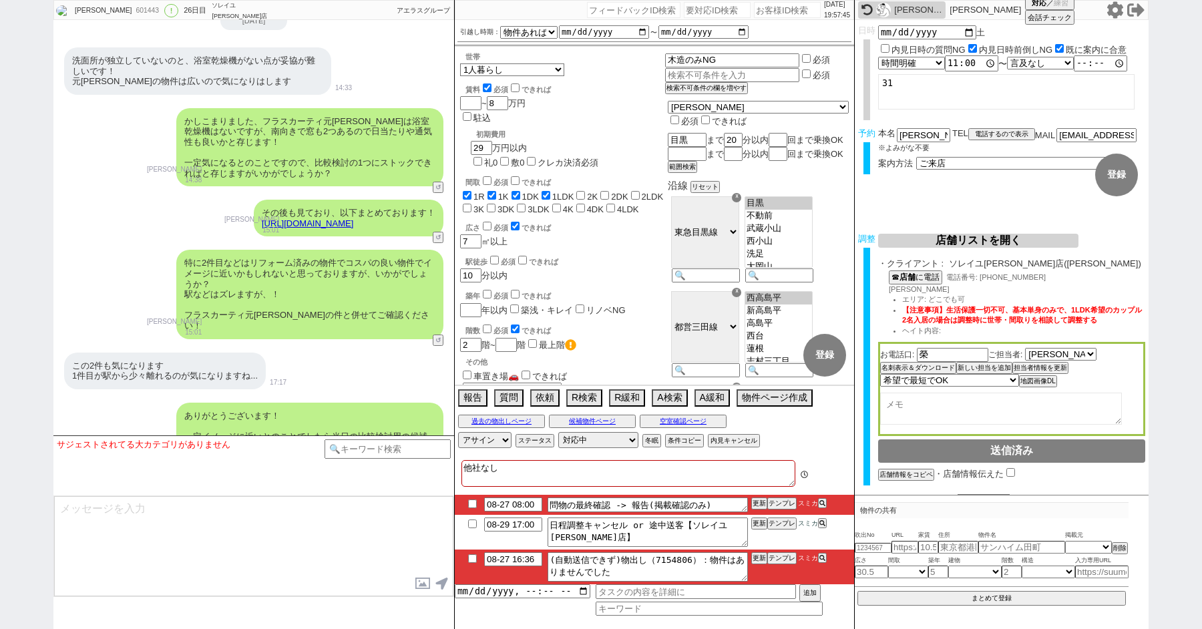
scroll to position [2, 0]
click at [470, 558] on input "checkbox" at bounding box center [472, 558] width 19 height 9
checkbox input "true"
click at [785, 501] on button "テンプレ" at bounding box center [782, 503] width 29 height 9
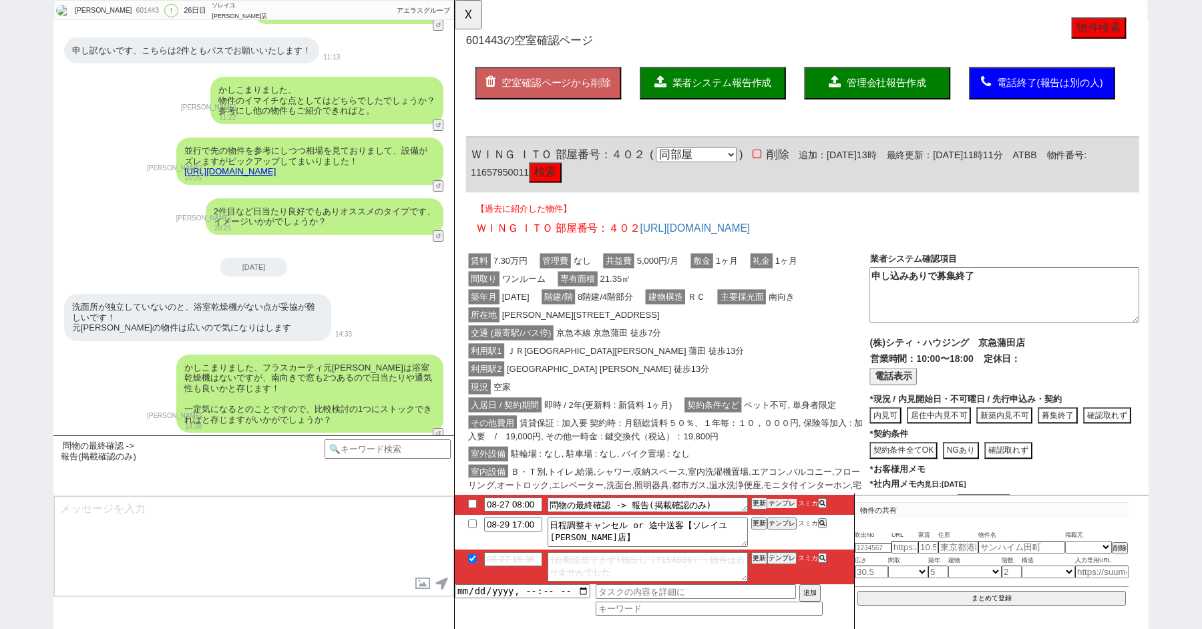
scroll to position [11901, 0]
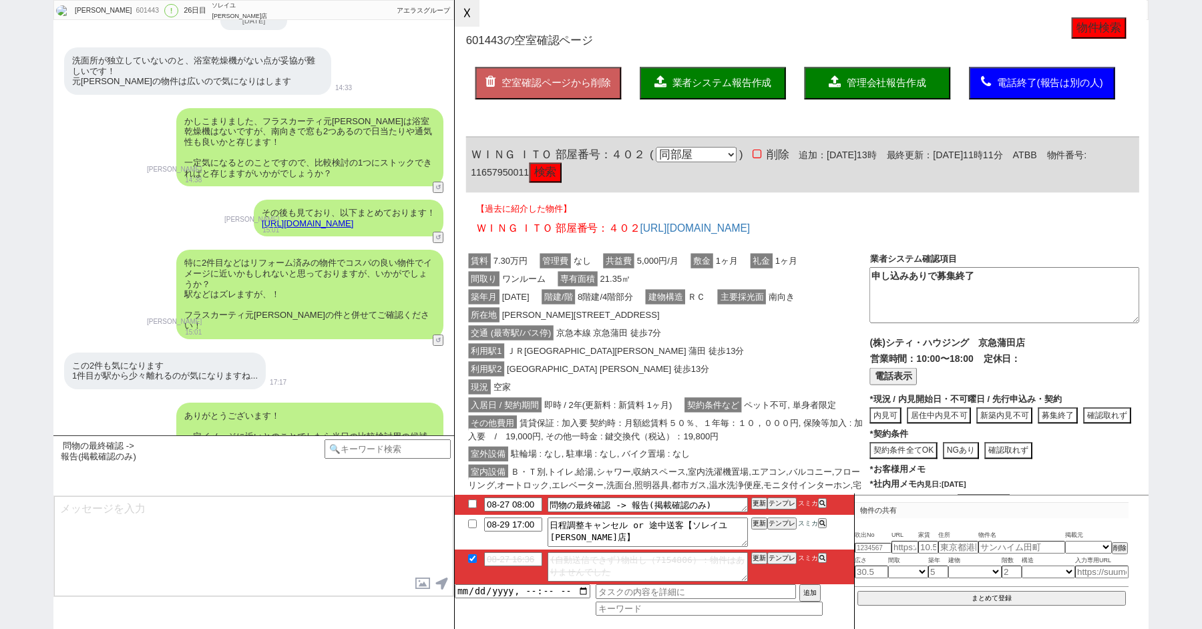
click at [462, 18] on button "☓" at bounding box center [467, 13] width 25 height 27
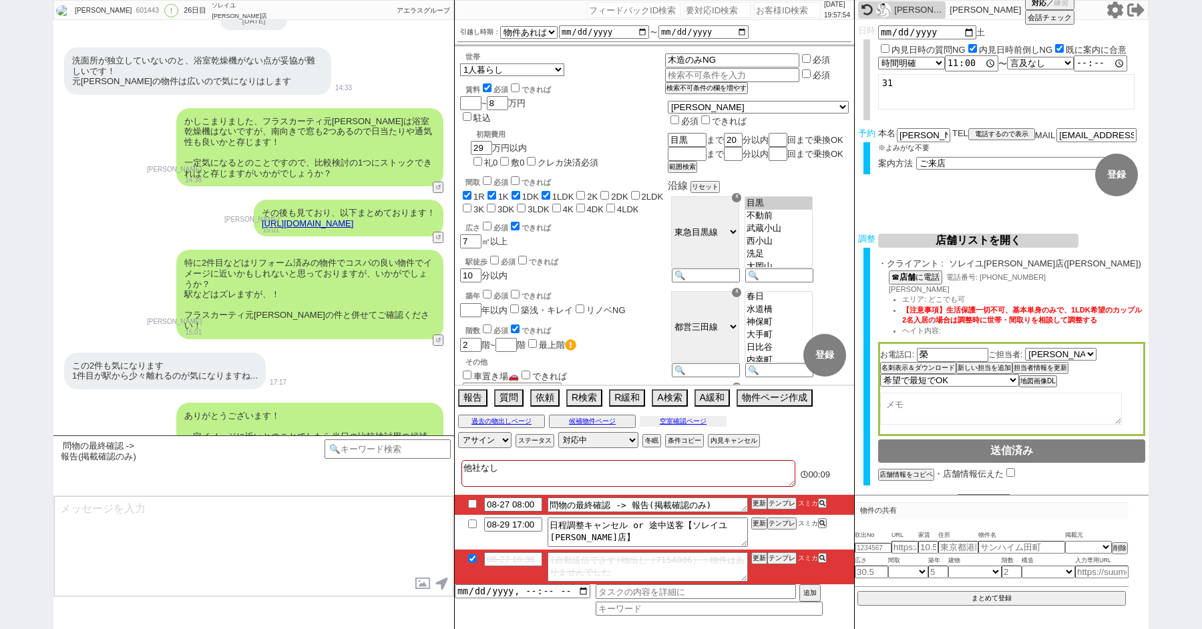
click at [668, 425] on button "空室確認ページ" at bounding box center [683, 421] width 87 height 11
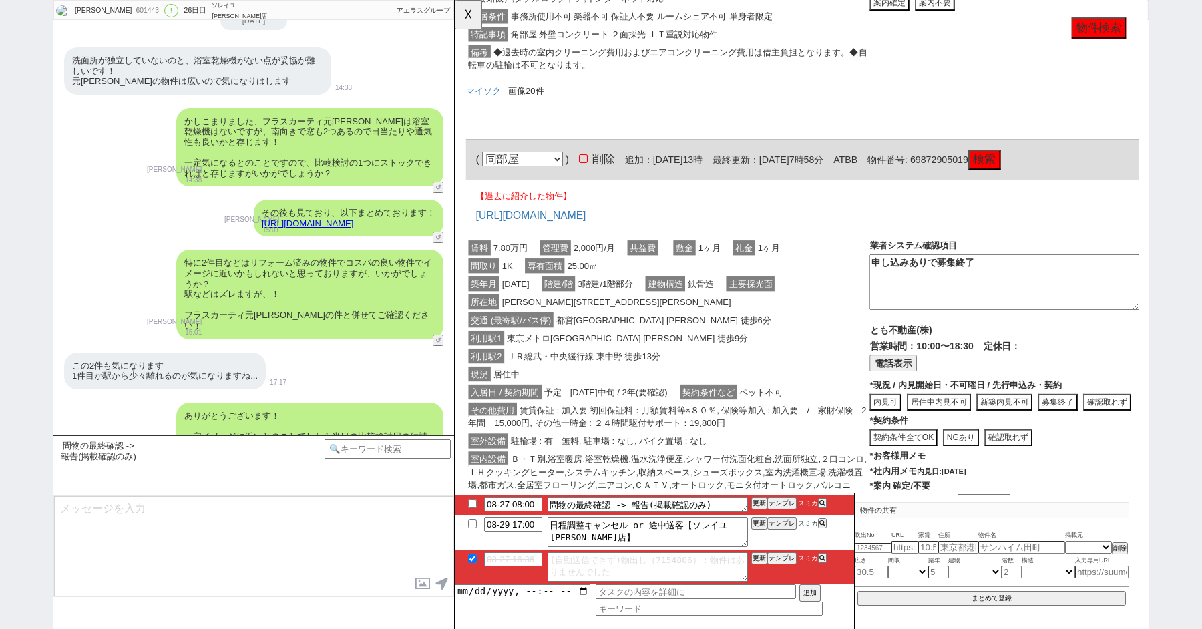
scroll to position [0, 0]
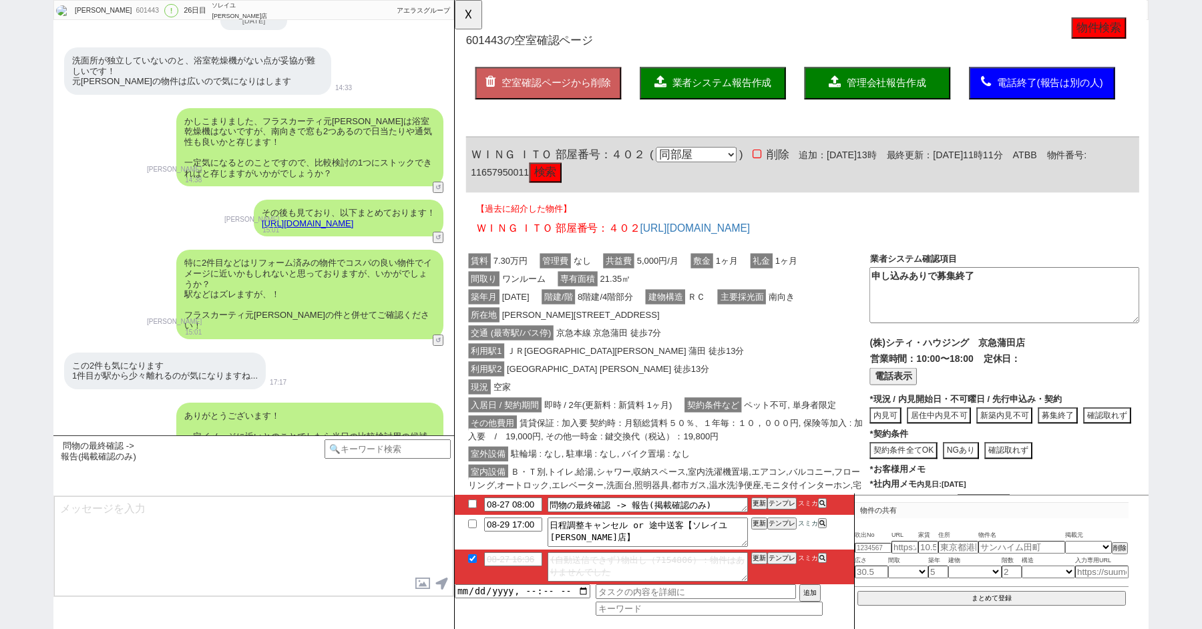
click at [1159, 21] on button "物件検索" at bounding box center [1147, 30] width 59 height 23
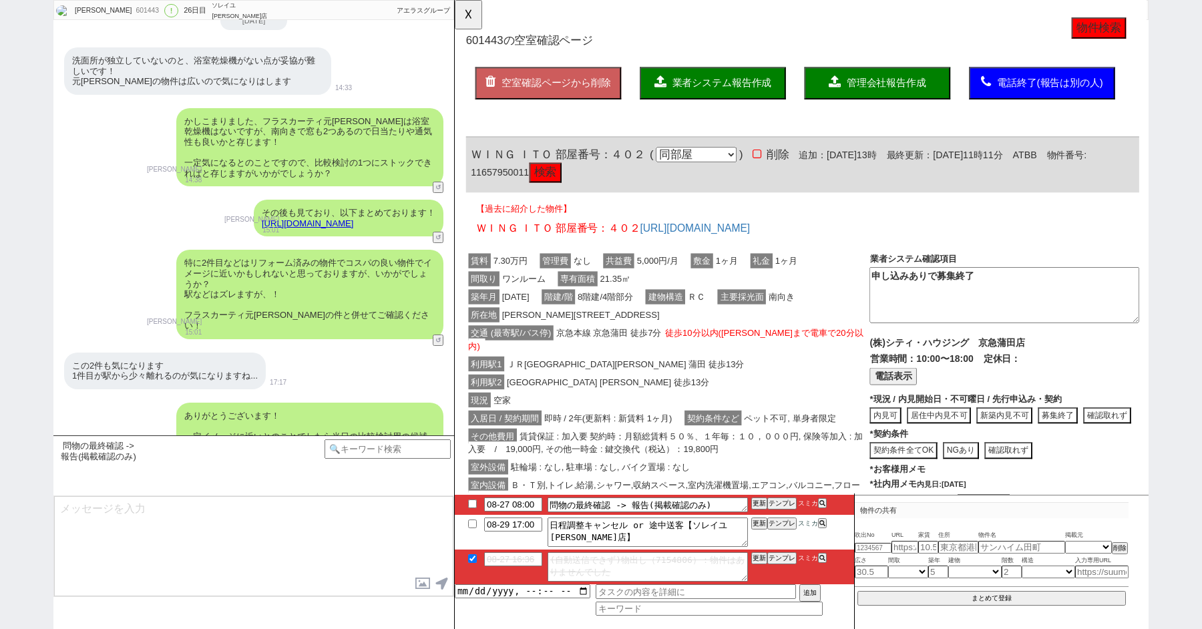
type textarea "申し込みありで募集終了"
click at [467, 12] on button "☓" at bounding box center [467, 13] width 25 height 27
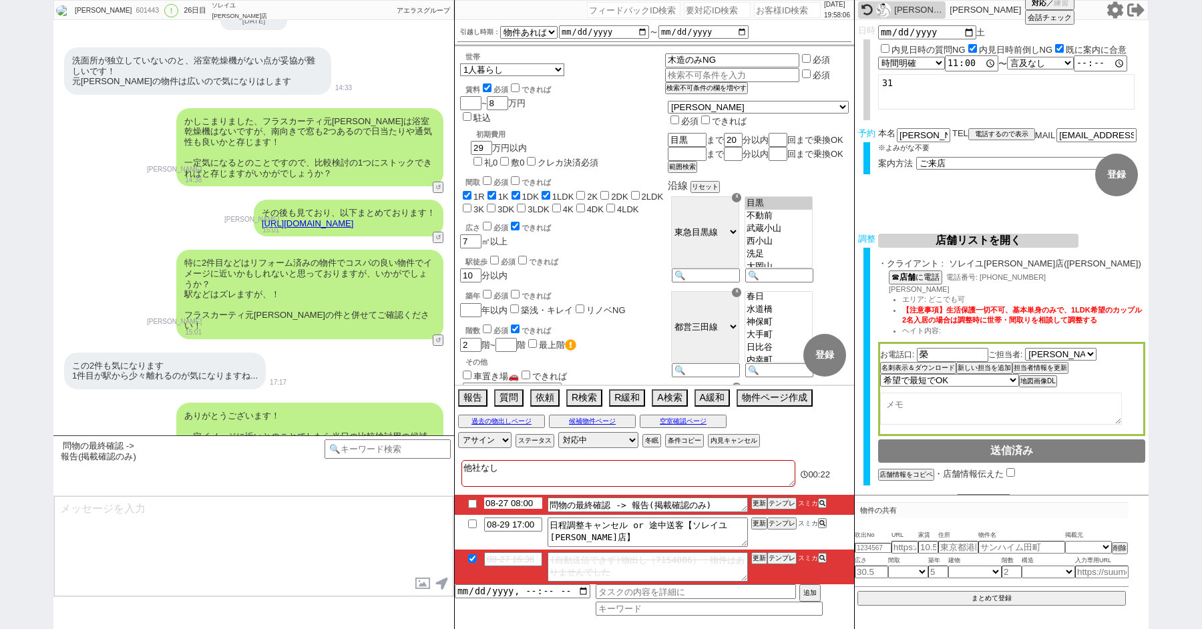
click at [508, 504] on input "08-27 08:00" at bounding box center [513, 503] width 58 height 11
click at [472, 558] on input "checkbox" at bounding box center [472, 558] width 19 height 9
click at [130, 396] on div "ありがとうございます！ 一定イメージに近いとのことでしたら当日の比較検討用の候補としてと追っていけると良さそうですが、ご希望いかがでしょうか？ ※当日最終的に…" at bounding box center [253, 452] width 401 height 113
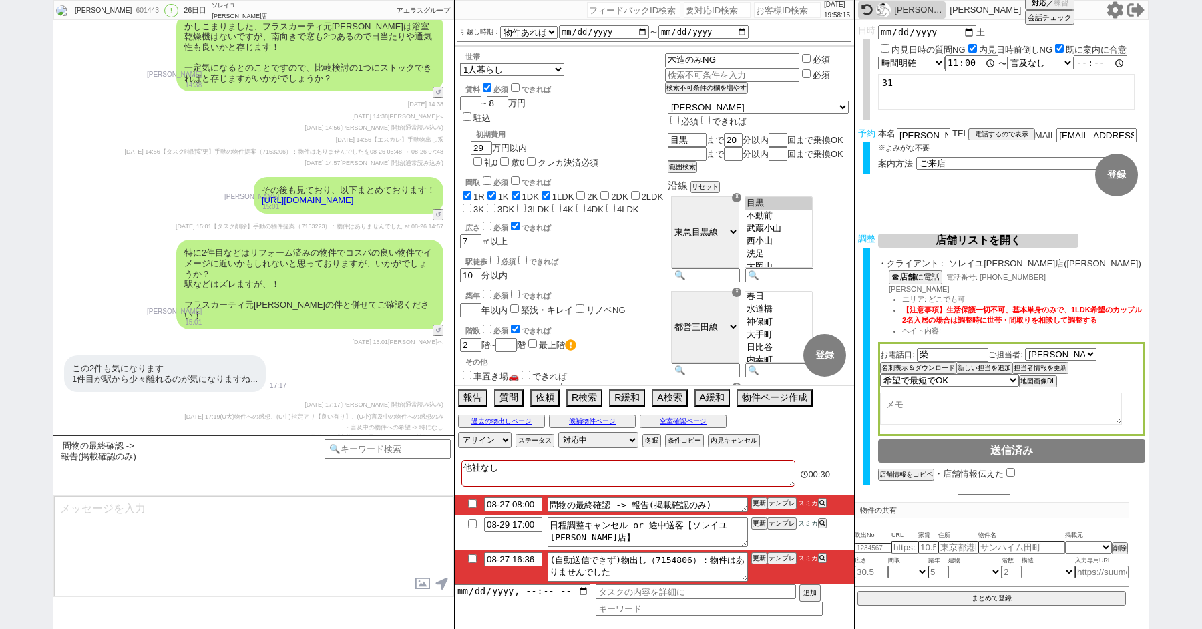
scroll to position [15565, 0]
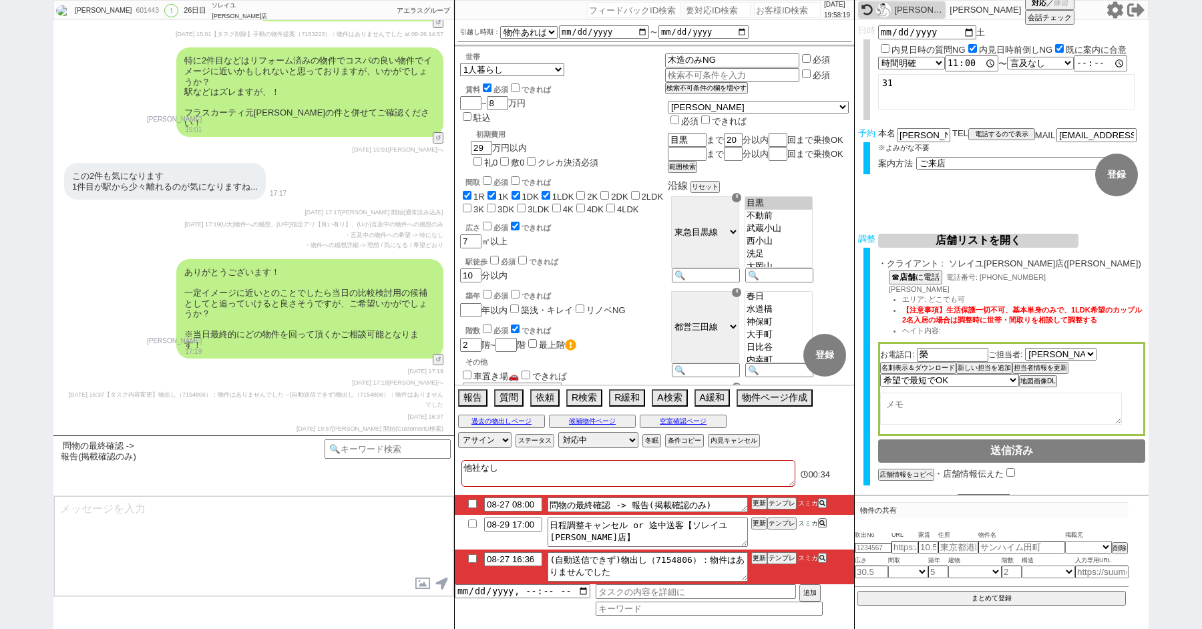
click at [132, 7] on div "601443" at bounding box center [147, 10] width 30 height 11
copy div "601443"
click at [472, 558] on input "checkbox" at bounding box center [472, 558] width 19 height 9
checkbox input "true"
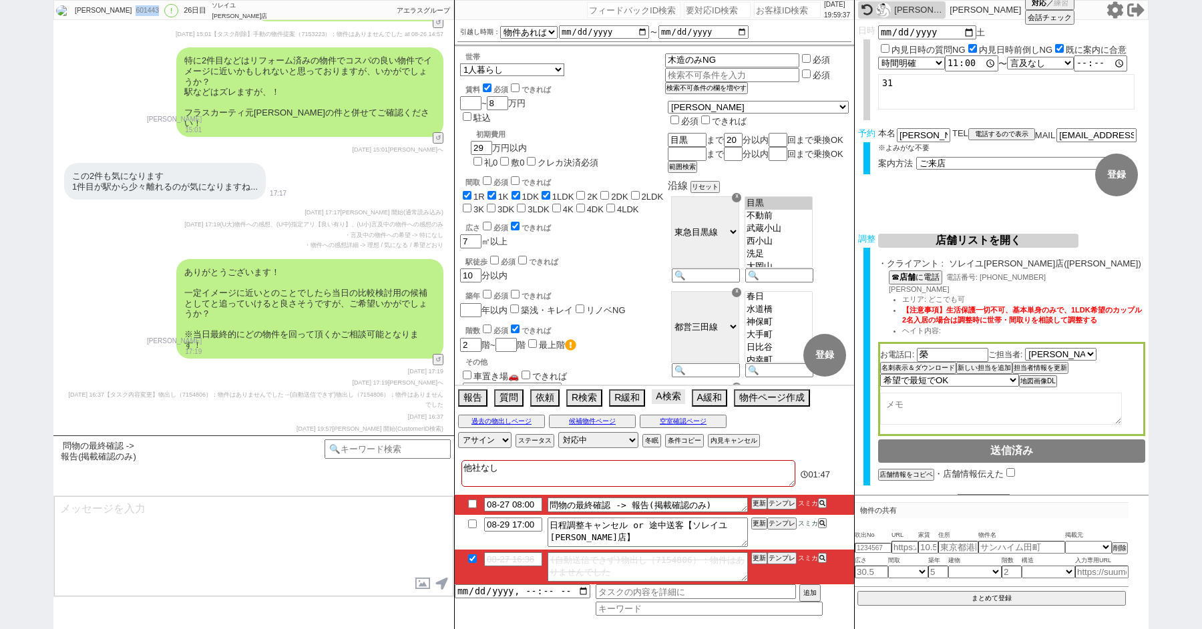
click at [665, 397] on button "A検索" at bounding box center [668, 396] width 33 height 15
click at [663, 397] on button "A検索" at bounding box center [668, 396] width 33 height 15
click at [217, 553] on textarea at bounding box center [253, 546] width 399 height 100
click at [678, 420] on button "空室確認ページ" at bounding box center [683, 421] width 87 height 11
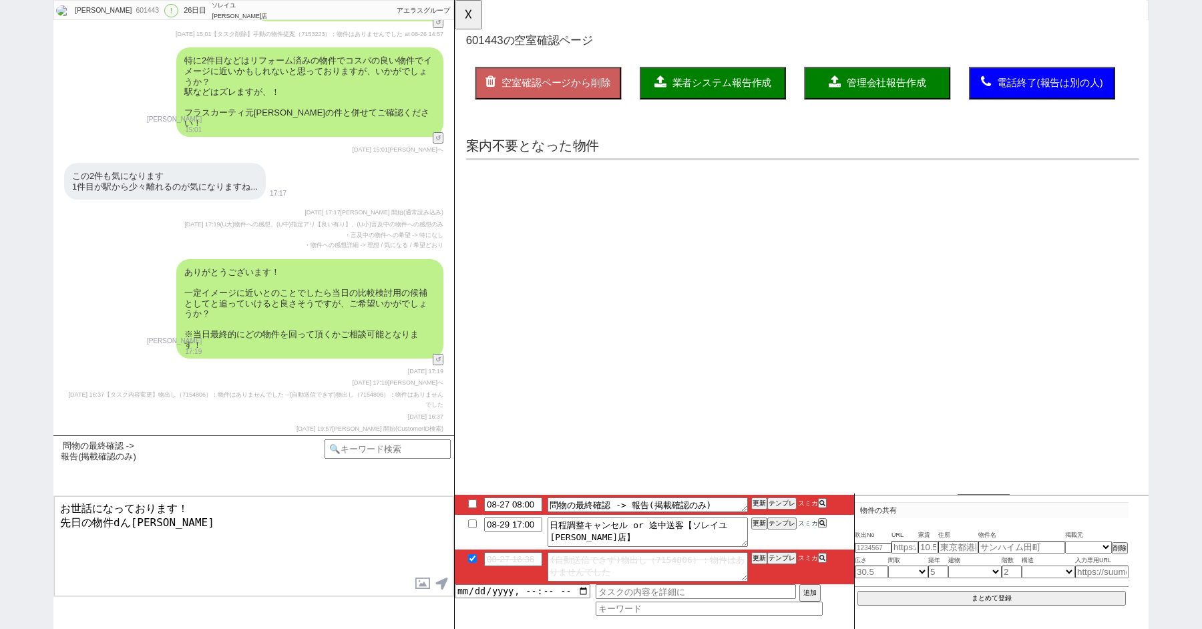
scroll to position [0, 0]
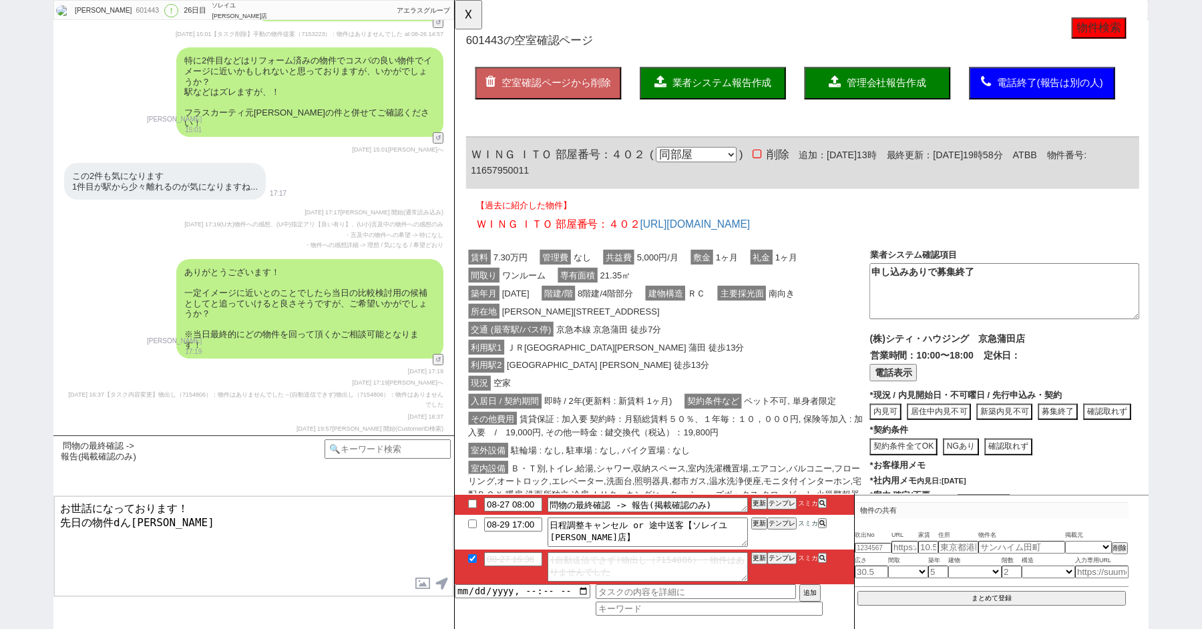
click at [209, 524] on textarea "お世話になっております！ 先日の物件dん瀬宇賀" at bounding box center [253, 546] width 399 height 100
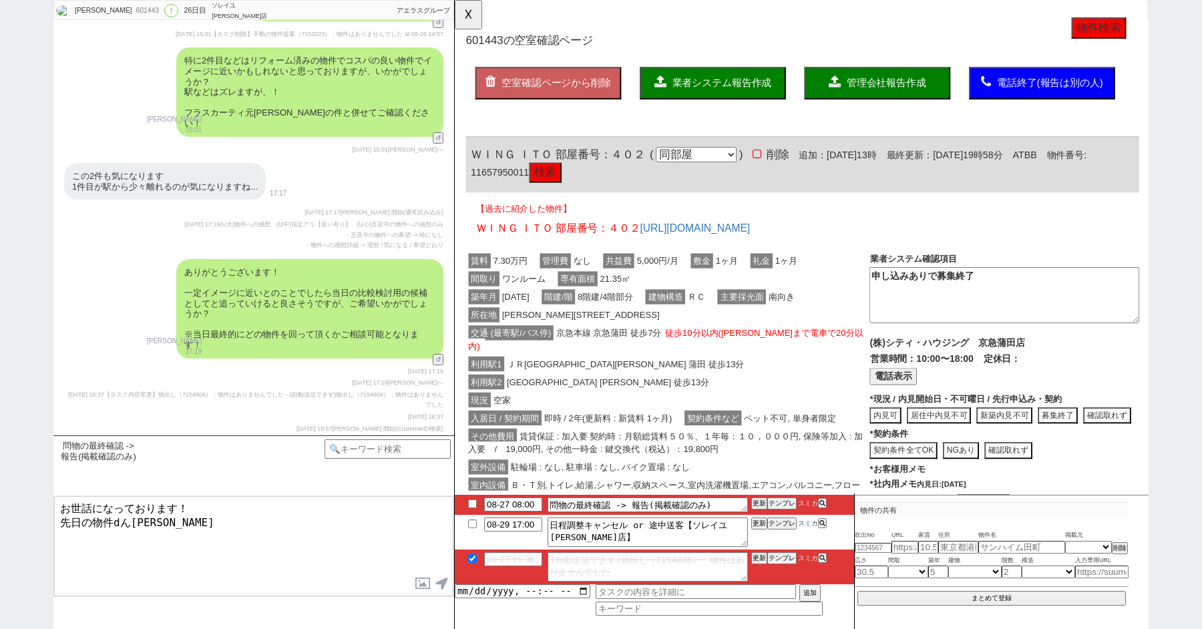
drag, startPoint x: 165, startPoint y: 515, endPoint x: 110, endPoint y: 516, distance: 55.5
click at [112, 516] on textarea "お世話になっております！ 先日の物件dん瀬宇賀" at bounding box center [253, 546] width 399 height 100
click at [363, 536] on textarea "お世話になっております！ 先日の2件目については合わせてご検討いかがでしょうか？ お探しが人気エリアでもありますのでいい物件は入れ替わりが" at bounding box center [253, 546] width 399 height 100
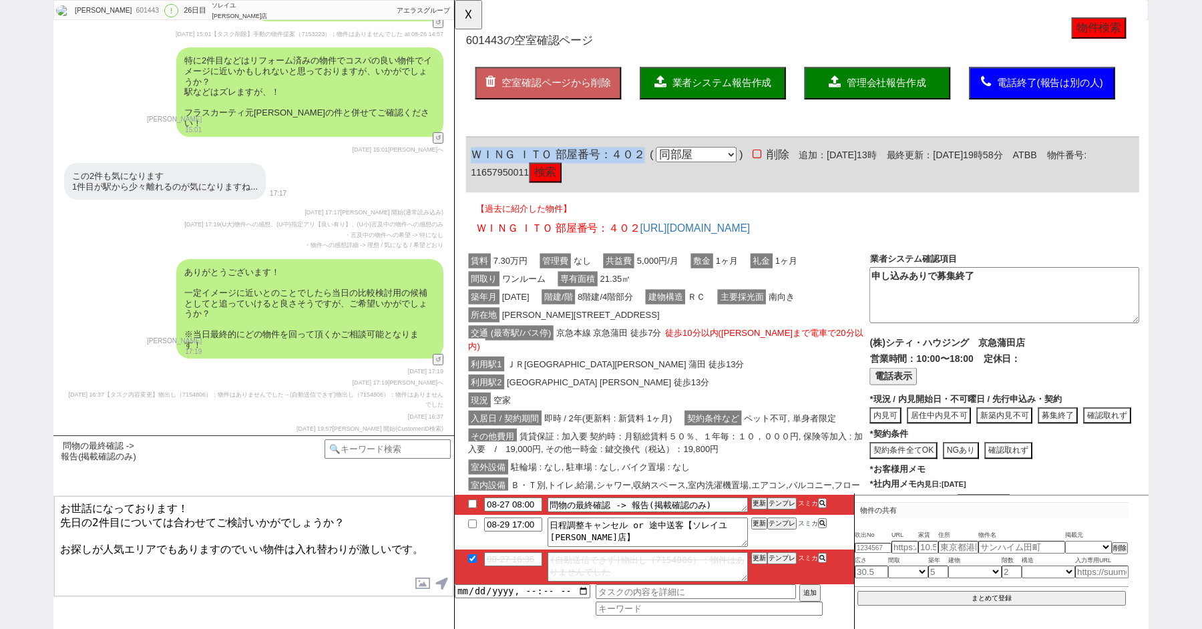
drag, startPoint x: 473, startPoint y: 164, endPoint x: 661, endPoint y: 166, distance: 188.4
click at [661, 167] on div "ＷＩＮＧ ＩＴＯ 部屋番号：４０２ ( 同部屋 同建物別部屋 別建物別部屋 別建物 ) 削除 追加：2025年8月22日13時 最終更新：2025年8月28日…" at bounding box center [829, 177] width 724 height 59
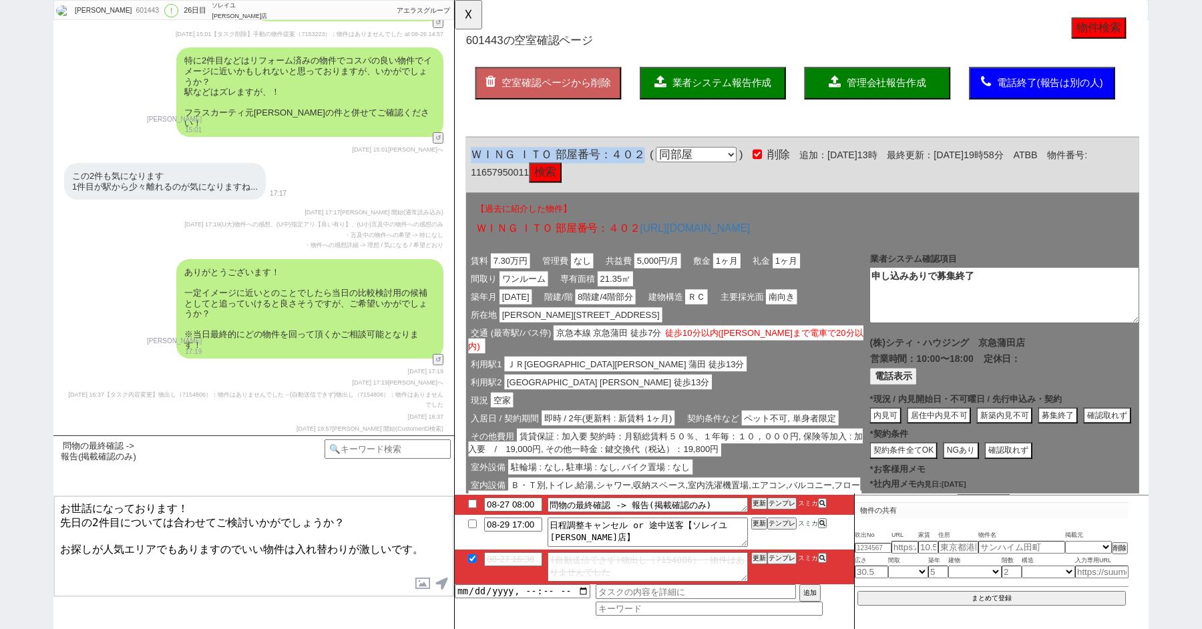
copy span "ＷＩＮＧ ＩＴＯ 部屋番号：４０２"
click at [130, 558] on textarea "お世話になっております！ 先日の2件目については合わせてご検討いかがでしょうか？ お探しが人気エリアでもありますのでいい物件は入れ替わりが激しいです。" at bounding box center [253, 546] width 399 height 100
paste textarea "ＷＩＮＧ ＩＴＯ 部屋番号：４０２"
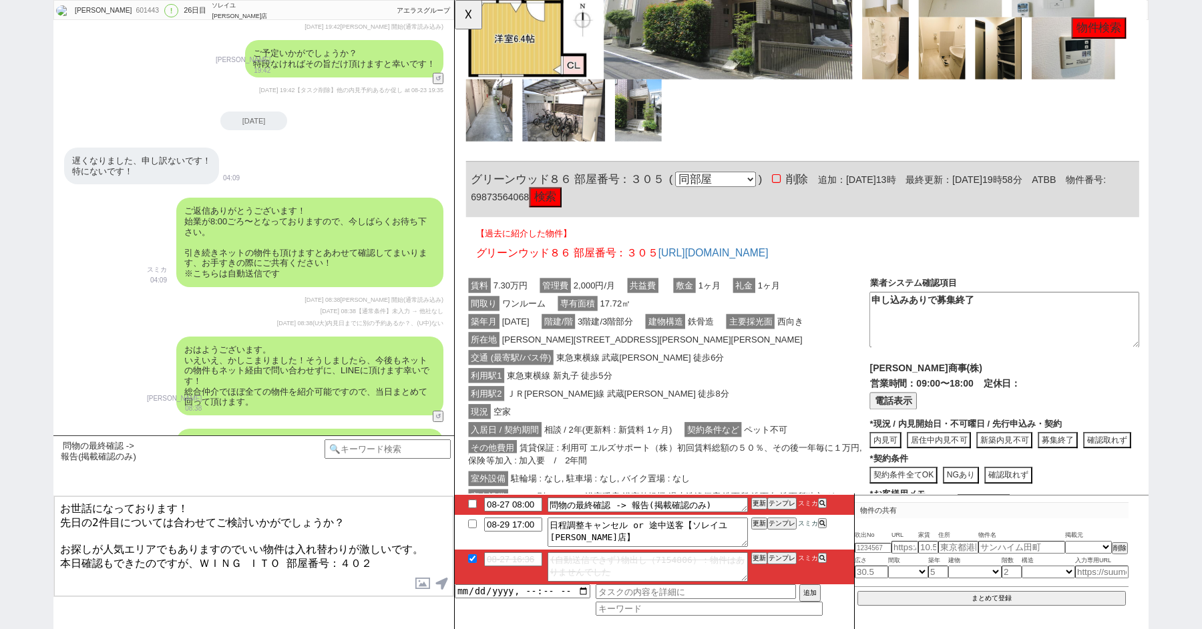
scroll to position [1631, 0]
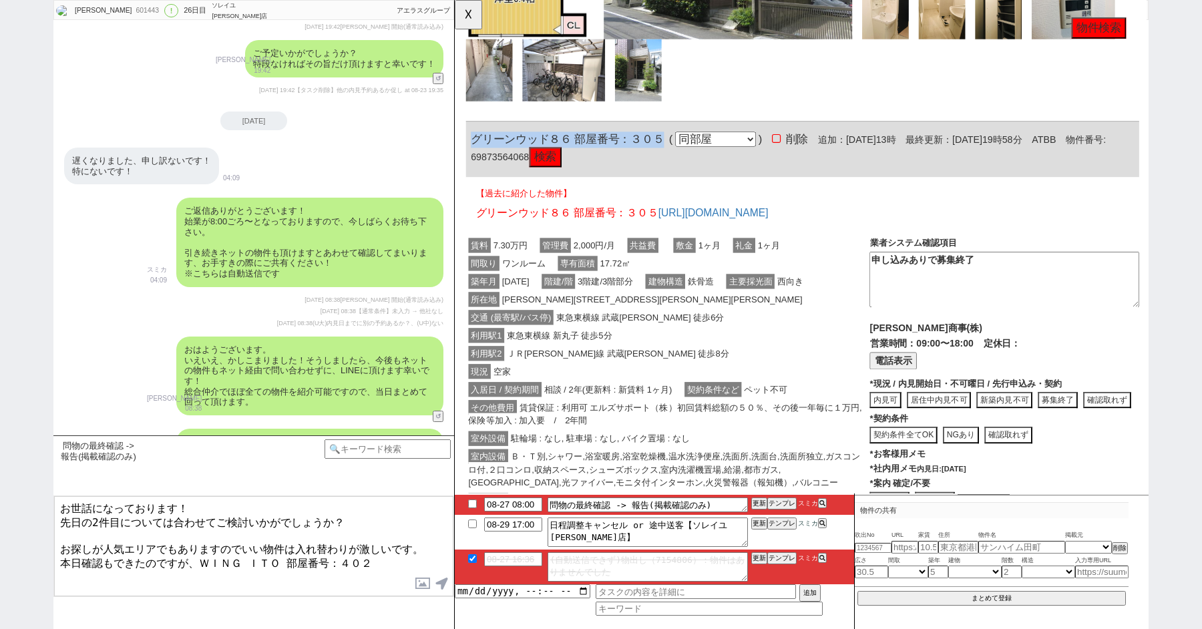
drag, startPoint x: 676, startPoint y: 120, endPoint x: 477, endPoint y: 118, distance: 199.1
click at [477, 143] on span "グリーンウッド８６ 部屋番号：３０５" at bounding box center [576, 149] width 208 height 13
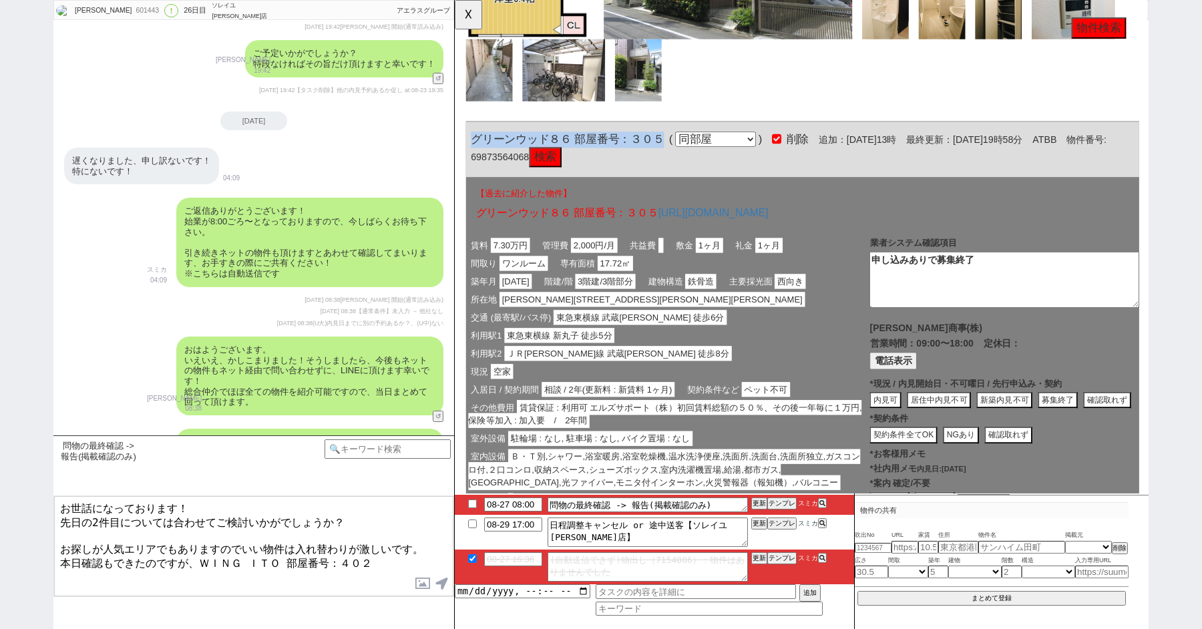
copy span "グリーンウッド８６ 部屋番号：３０５"
click at [397, 548] on textarea "お世話になっております！ 先日の2件目については合わせてご検討いかがでしょうか？ お探しが人気エリアでもありますのでいい物件は入れ替わりが激しいです。 本日確…" at bounding box center [253, 546] width 399 height 100
paste textarea "グリーンウッド８６ 部屋番号：３０５"
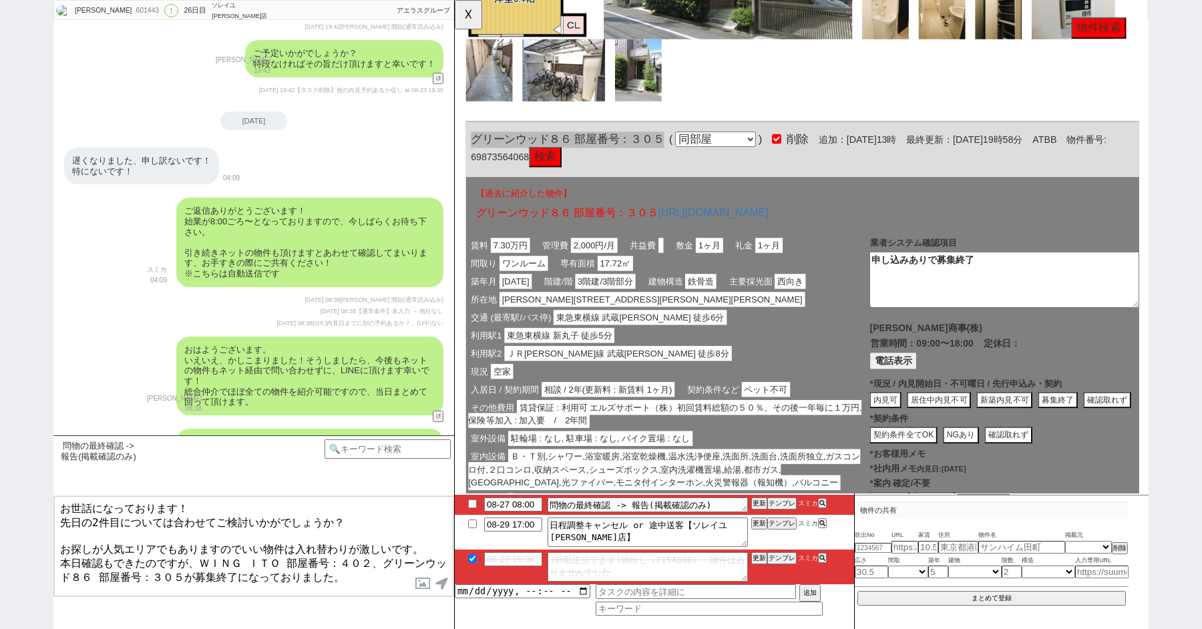
click at [64, 540] on textarea "お世話になっております！ 先日の2件目については合わせてご検討いかがでしょうか？ お探しが人気エリアでもありますのでいい物件は入れ替わりが激しいです。 本日確…" at bounding box center [253, 546] width 399 height 100
click at [363, 565] on textarea "お世話になっております！ 先日の2件目については合わせてご検討いかがでしょうか？ お探しが人気エリアでもありますのでいい物件は入れ替わりが激しいです。 本日確…" at bounding box center [253, 546] width 399 height 100
type textarea "お世話になっております！ 先日の2件目については合わせてご検討いかがでしょうか？ お探しが人気エリアでもありますのでいい物件は入れ替わりが激しいです。 本日確…"
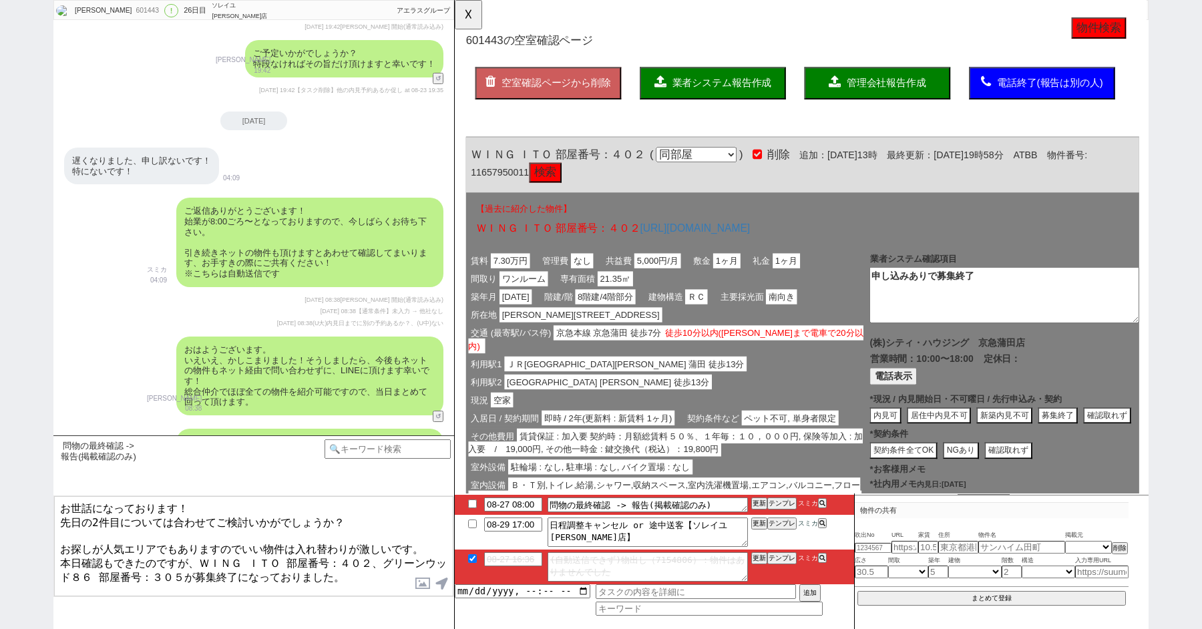
drag, startPoint x: 360, startPoint y: 561, endPoint x: 160, endPoint y: 471, distance: 219.2
click at [160, 471] on div "問物の最終確認 -> 報告(掲載確認のみ) 中カテゴリを選択 小カテゴリを選択 テンプレ再検索NG解除 お世話になっております！ 先日の2件目については合わせ…" at bounding box center [253, 533] width 401 height 194
click at [467, 8] on button "☓" at bounding box center [467, 13] width 25 height 27
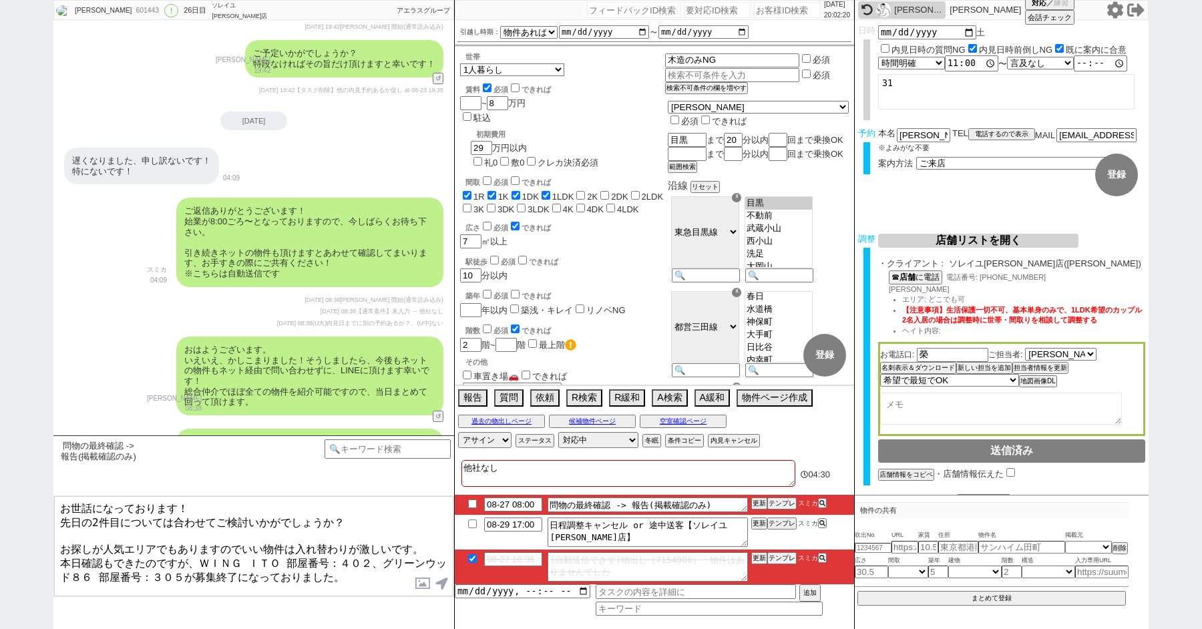
drag, startPoint x: 381, startPoint y: 575, endPoint x: 64, endPoint y: 365, distance: 380.4
click at [65, 366] on div "MAKOTO 601443 ! 0 26日目 ソレイユ五反田店 冬眠中 自社客 アエラスグループ スミカ_BPO チャット全表示 2025-06-12 新しく…" at bounding box center [253, 314] width 401 height 629
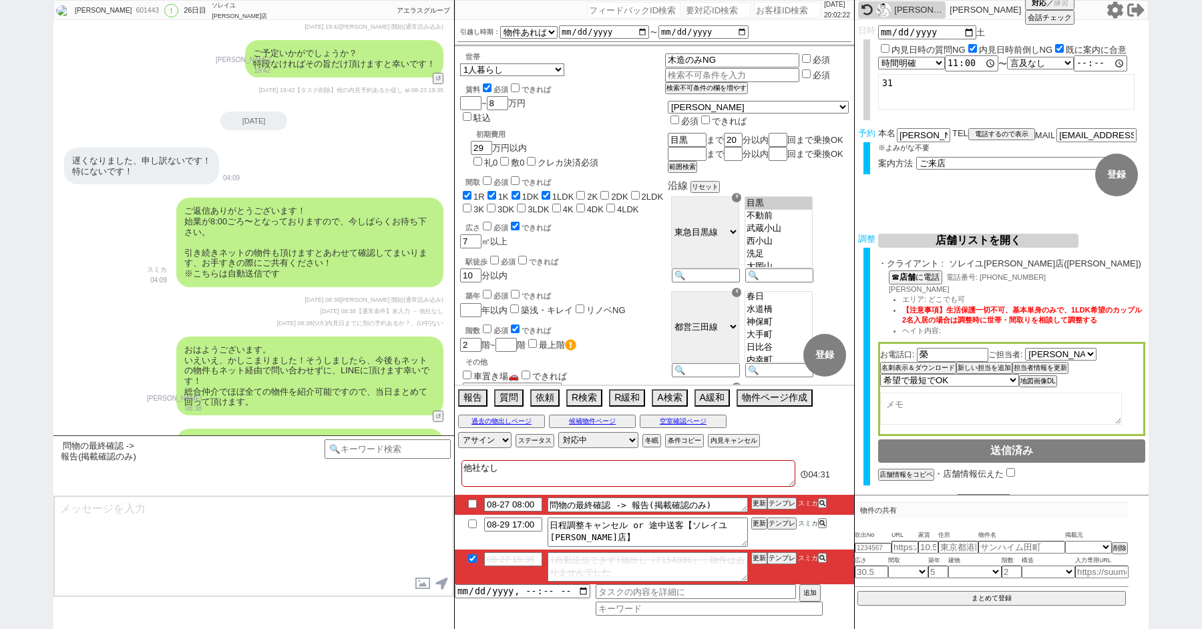
click at [546, 476] on textarea "他社なし" at bounding box center [629, 473] width 334 height 27
type textarea "他社なし"
checkbox input "true"
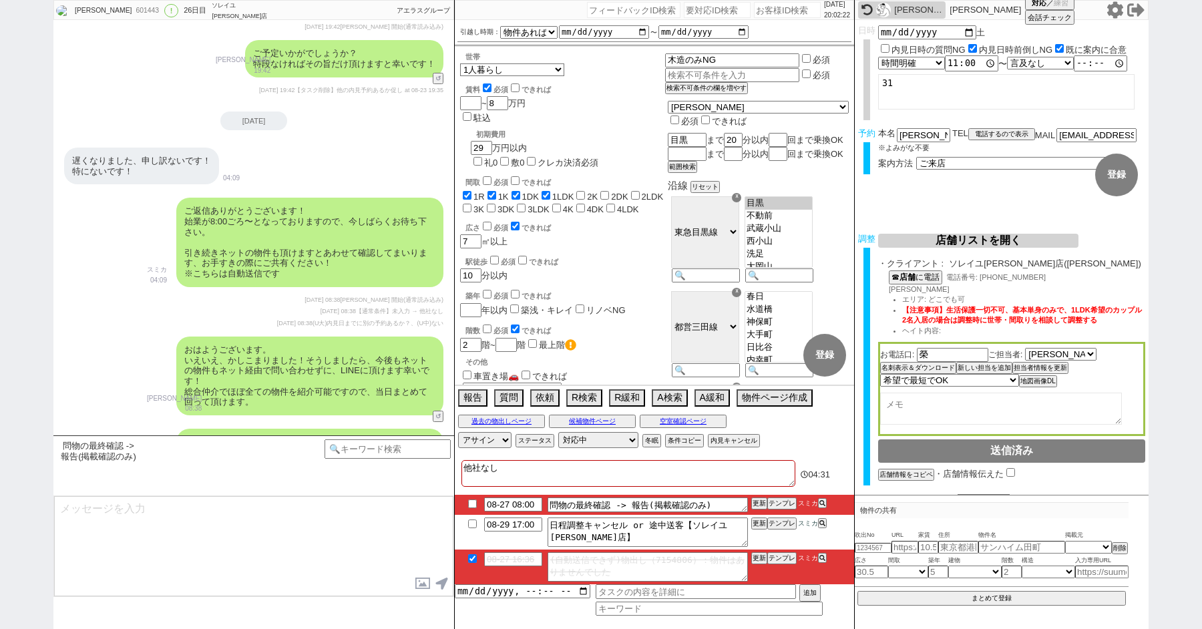
checkbox input "true"
checkbox input "false"
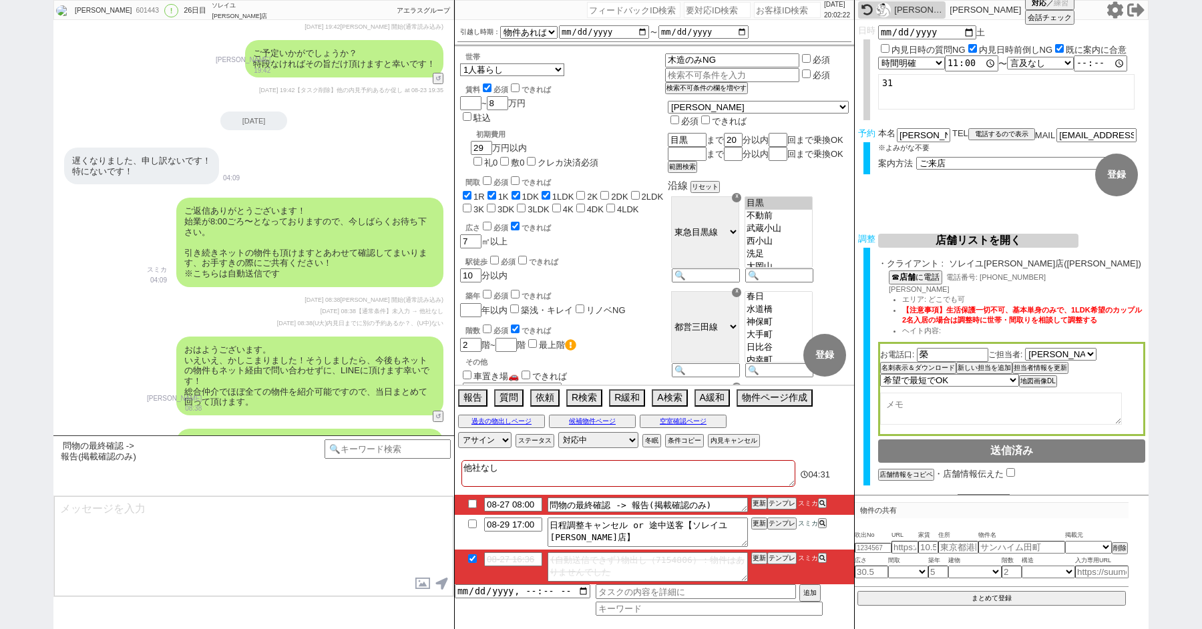
checkbox input "false"
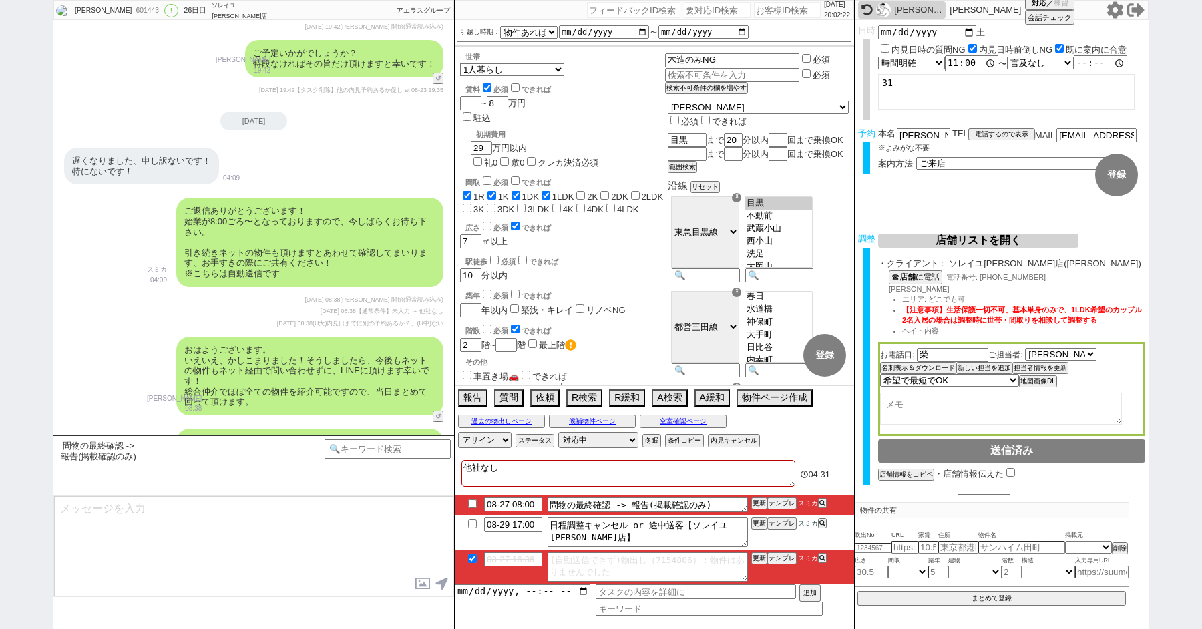
paste textarea "お世話になっております！ 先日の2件目については合わせてご検討いかがでしょうか？ お探しが人気エリアでもありますのでいい物件は入れ替わりが激しいです。 本日確…"
type textarea "他社なし お世話になっております！ 先日の2件目については合わせてご検討いかがでしょうか？ お探しが人気エリアでもありますのでいい物件は入れ替わりが激しいです…"
checkbox input "true"
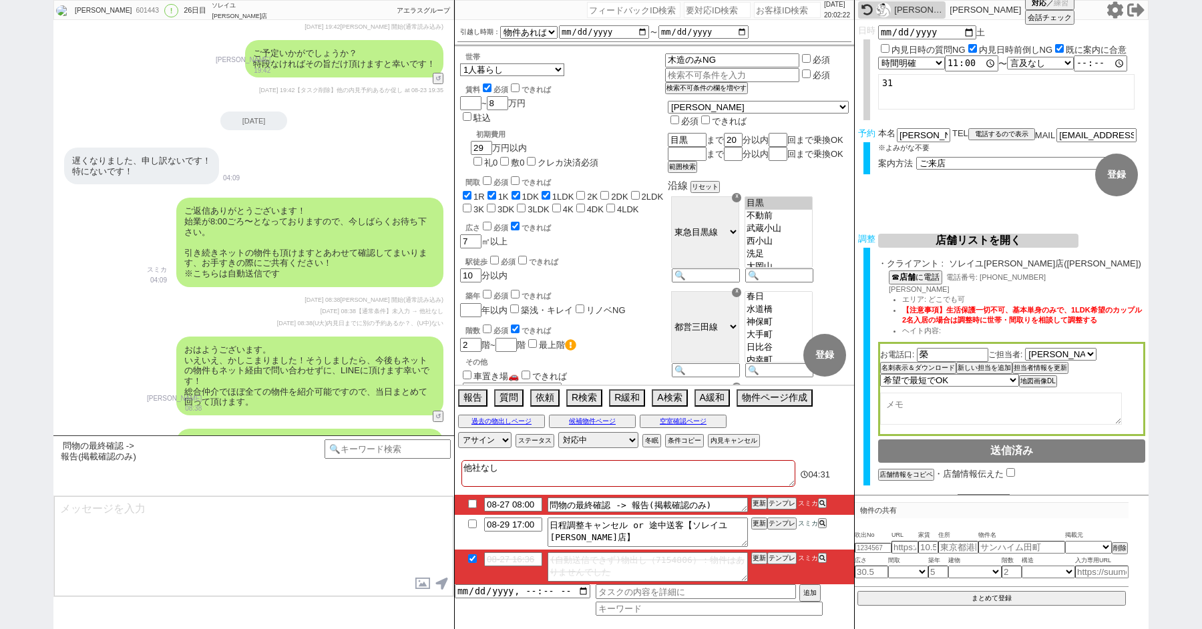
checkbox input "true"
checkbox input "false"
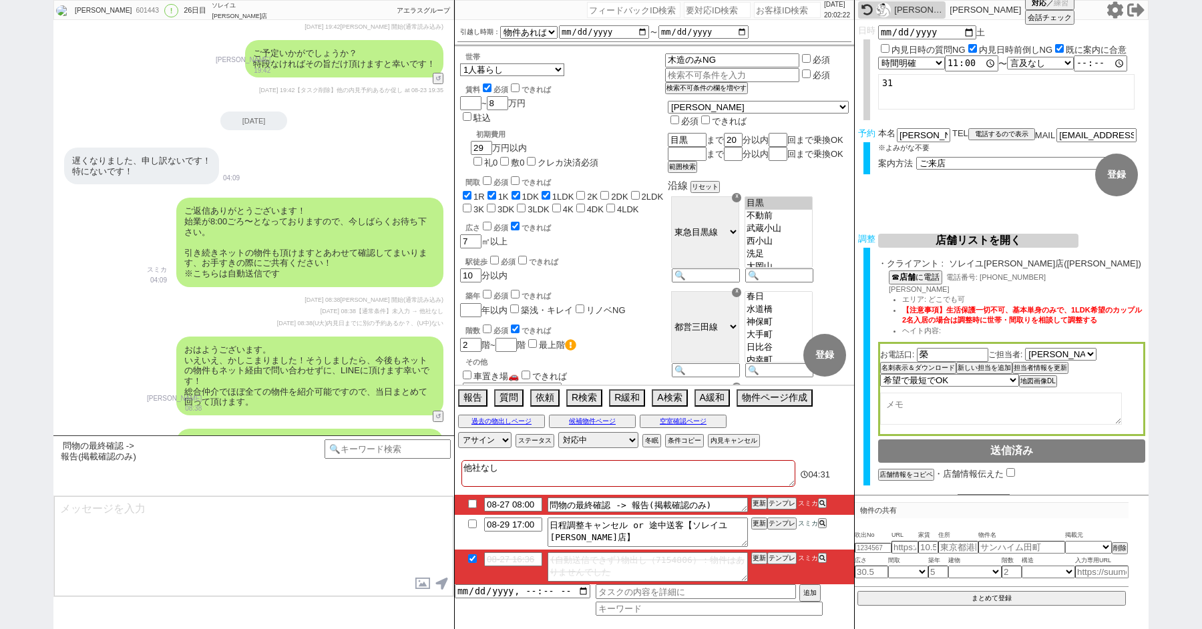
checkbox input "false"
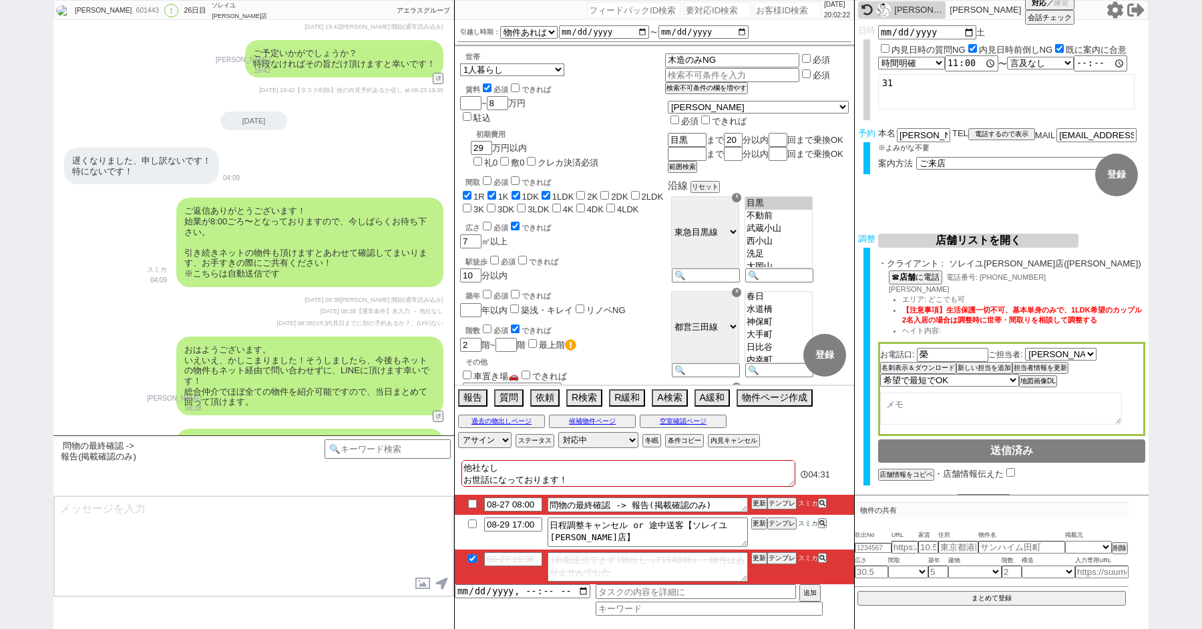
scroll to position [40, 0]
type textarea "他社なし お世話になっております！ 先日の2件目については合わせてご検討いかがでしょうか？ お探しが人気エリアでもありますのでいい物件は入れ替わりが激しいです…"
click at [132, 7] on div "601443" at bounding box center [147, 10] width 30 height 11
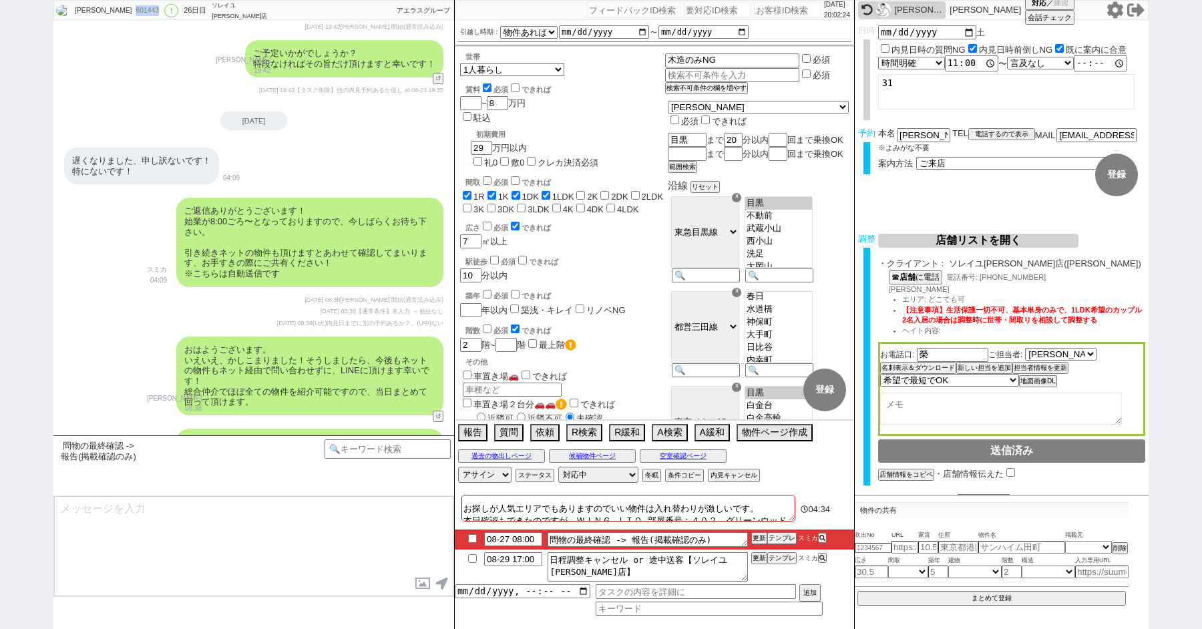
copy div "601443"
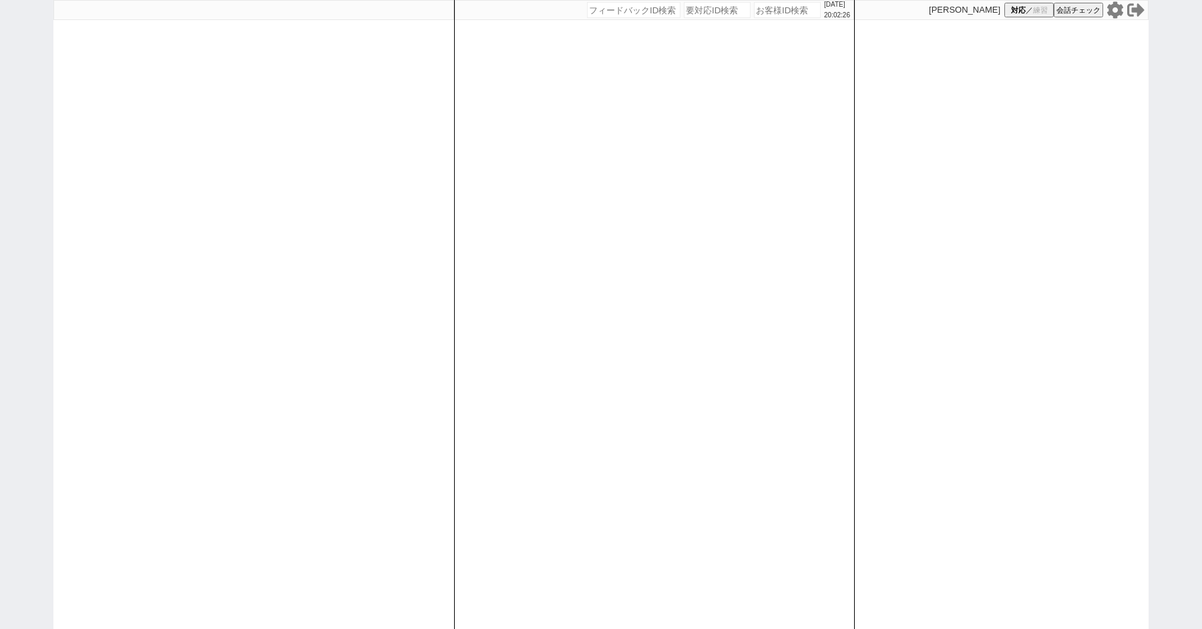
click at [3, 281] on div "[DATE] 20:02:26 候補物件を追加してしてください 紹介した物件一覧 他社物件を追加する 空室確認ページに追加・削除 紹介した物件一覧 他社物件を…" at bounding box center [601, 314] width 1202 height 629
paste input "601443"
type input "601443"
select select "1"
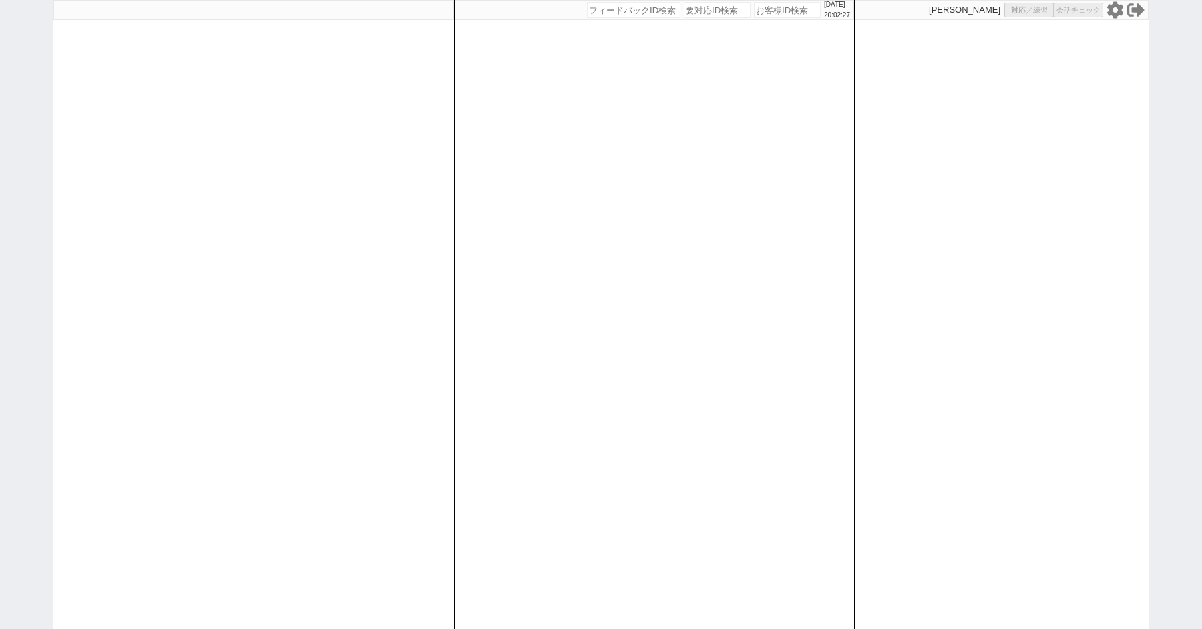
select select "2"
select select "5"
select select
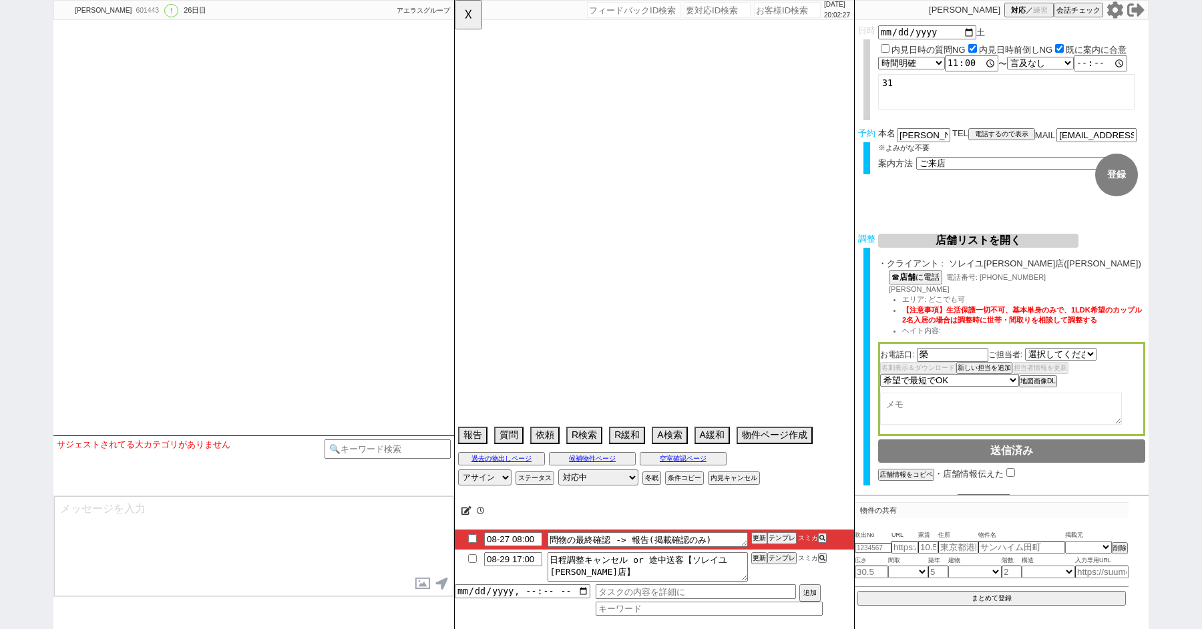
select select "527"
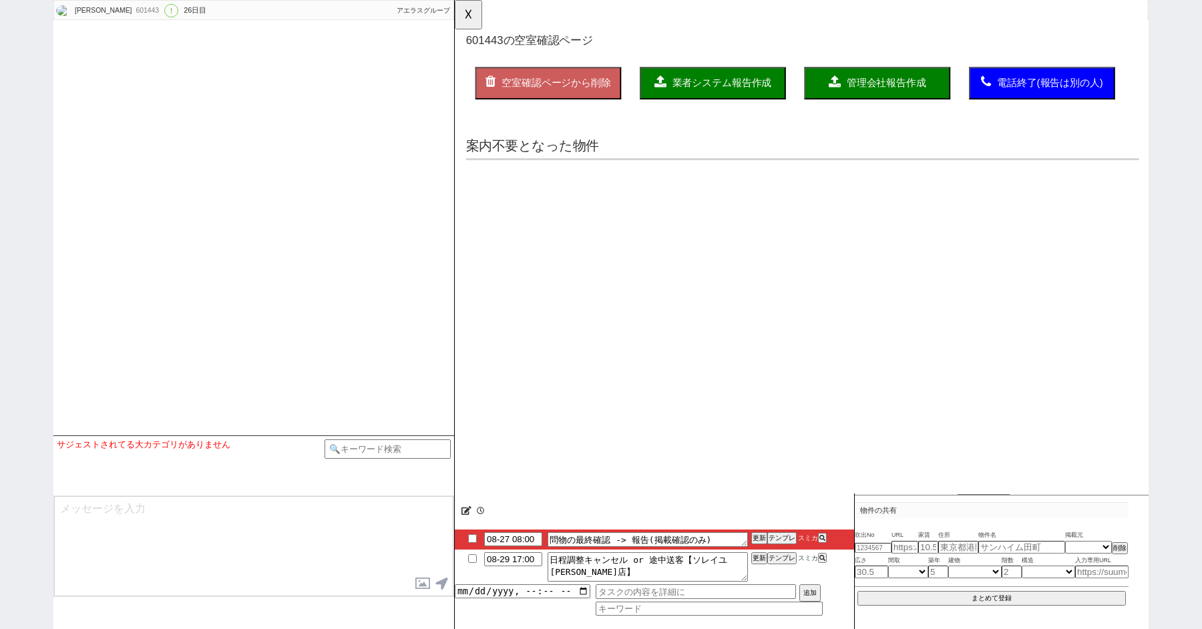
scroll to position [11901, 0]
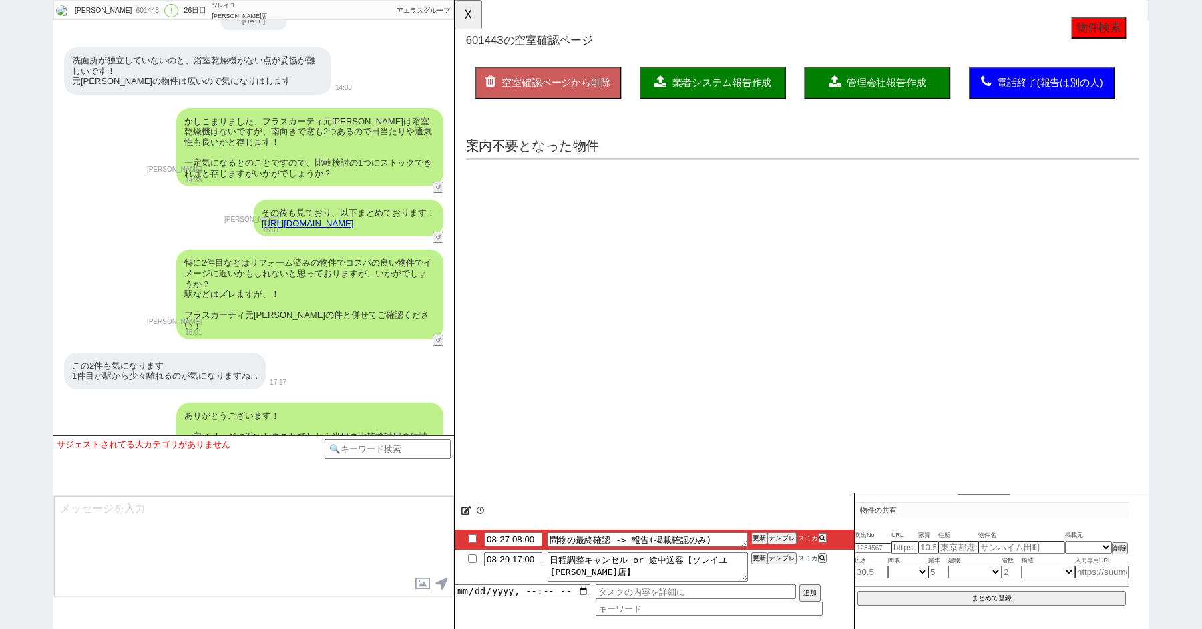
type textarea "他社なし お世話になっております！ 先日の2件目については合わせてご検討いかがでしょうか？ お探しが人気エリアでもありますのでいい物件は入れ替わりが激しいです…"
select select "15"
select select "0"
select select "56"
select select "70"
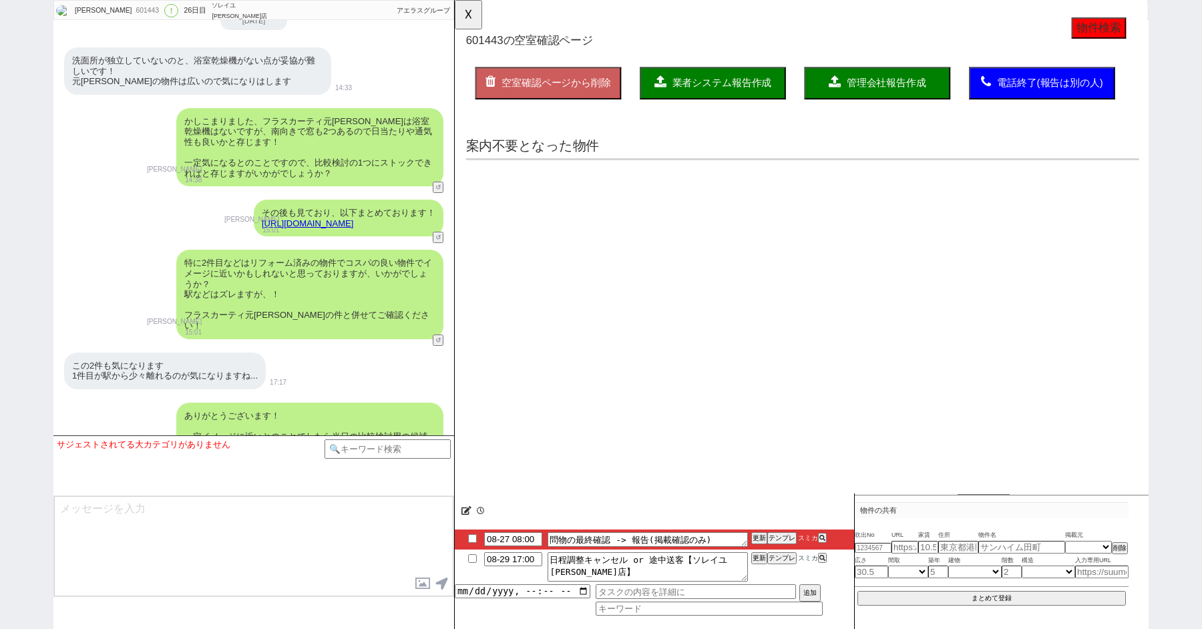
select select "[DATE]"
select select "67"
select select "14"
select select "50"
select select "75"
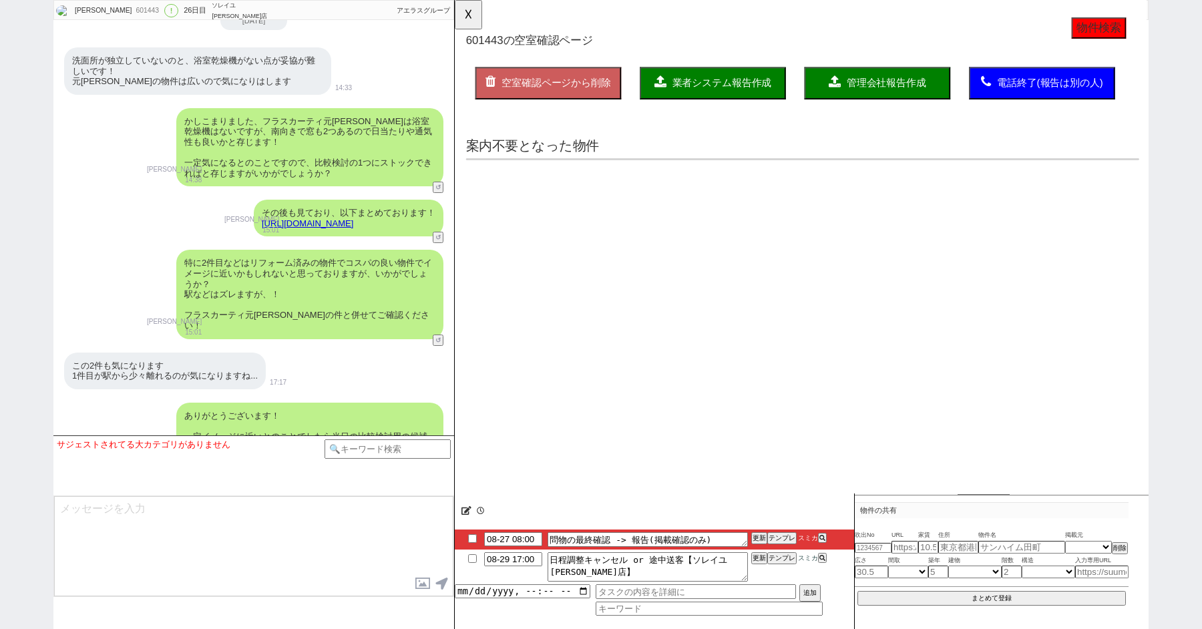
select select "1785"
select select "52"
select select "23"
select select "743"
select select "60"
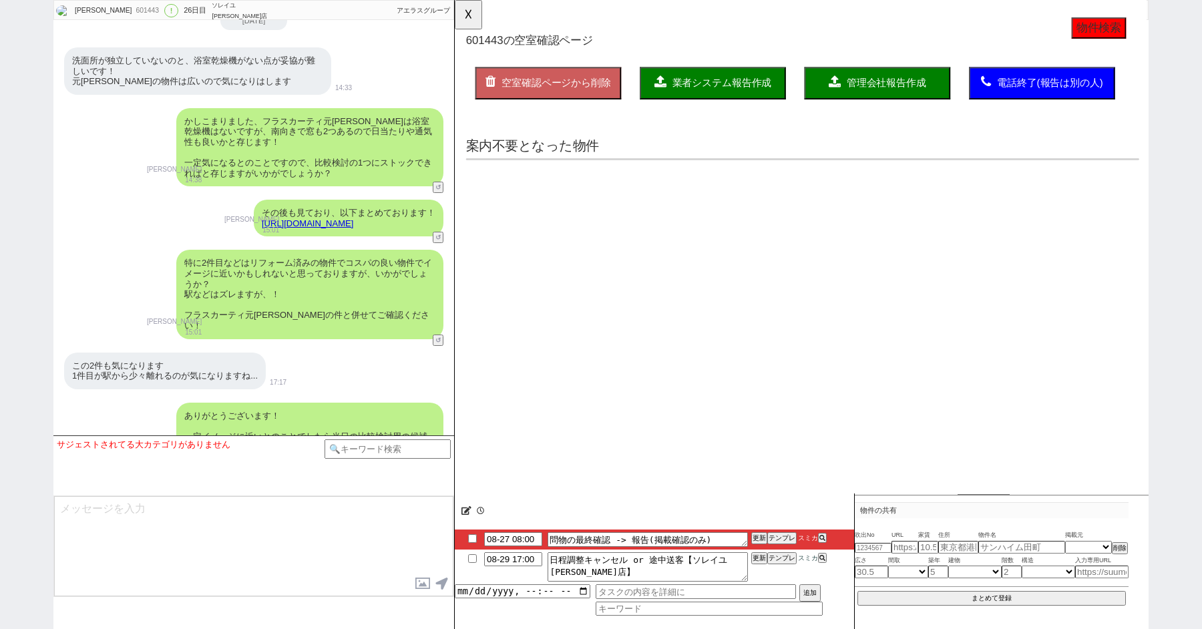
select select "64"
select select "[DATE]"
select select "69"
select select "1663"
select select "828"
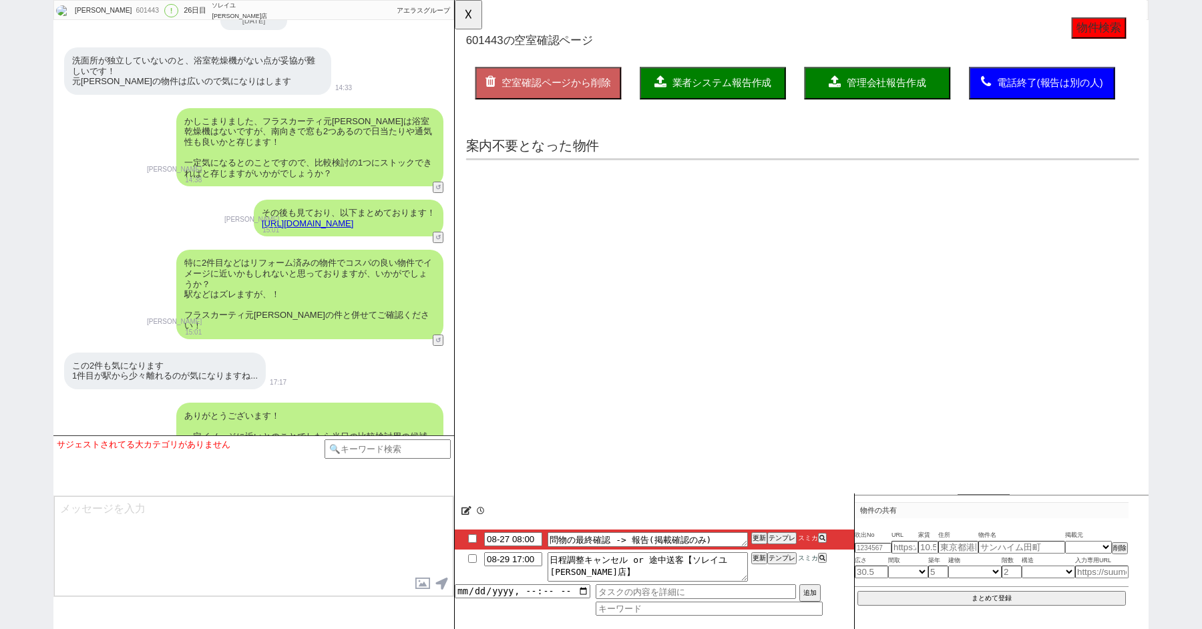
select select "54"
select select "62"
select select "1523"
select select "59"
select select "1469"
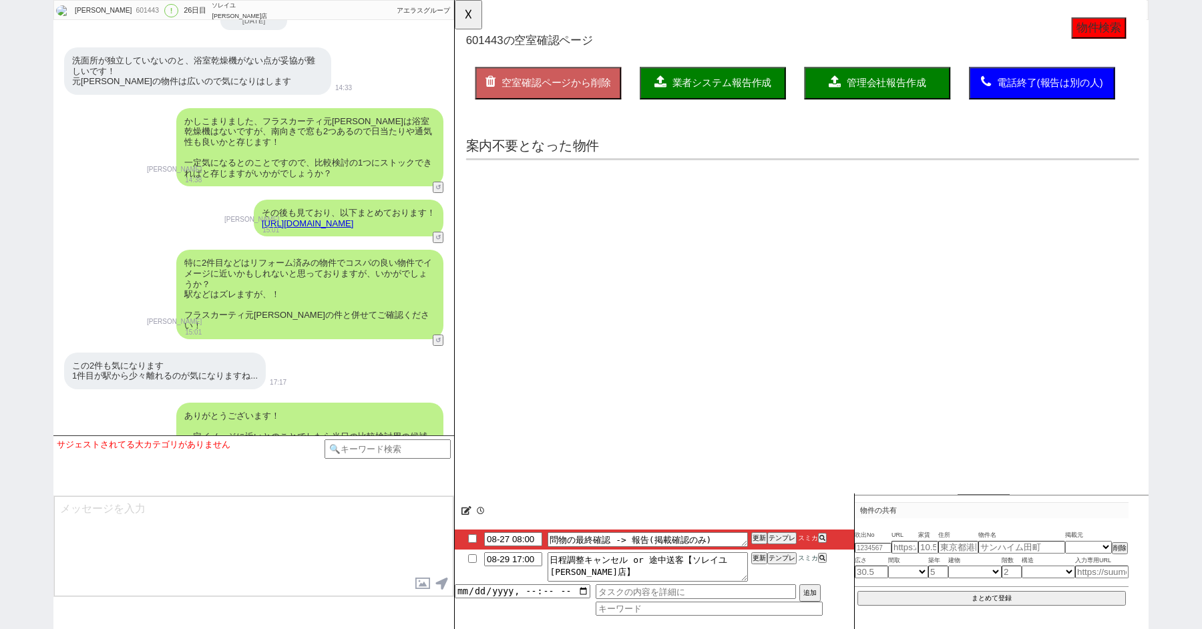
select select "25"
select select "3116"
select select "47"
select select "57"
select select "68"
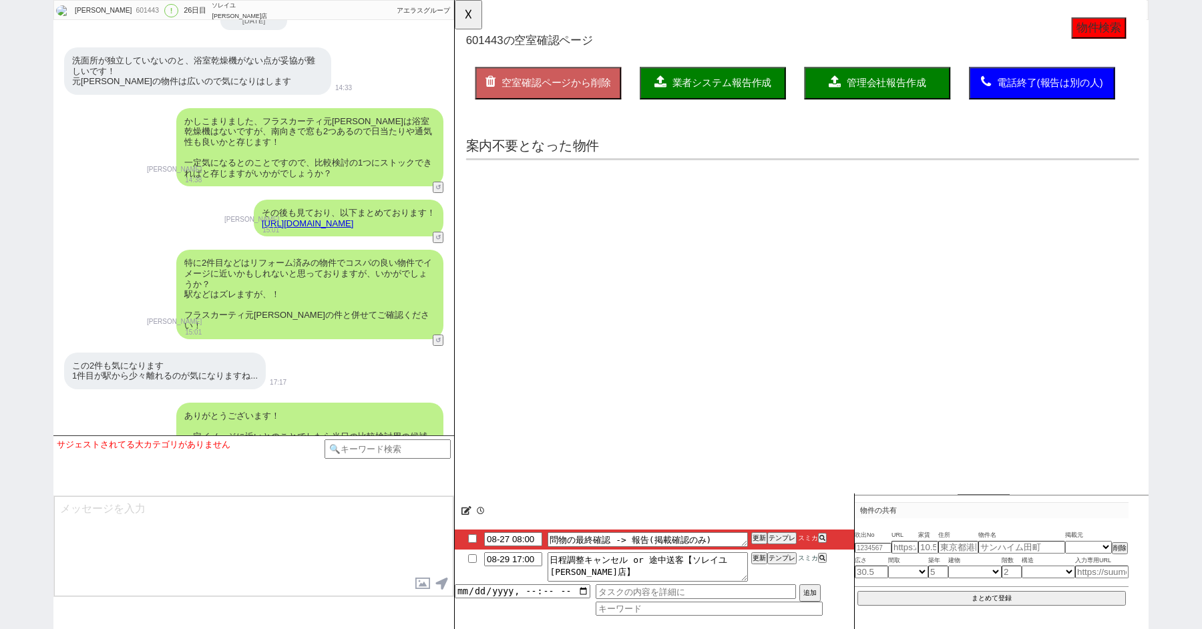
select select "1644"
select select "77"
select select "1841"
select select "53"
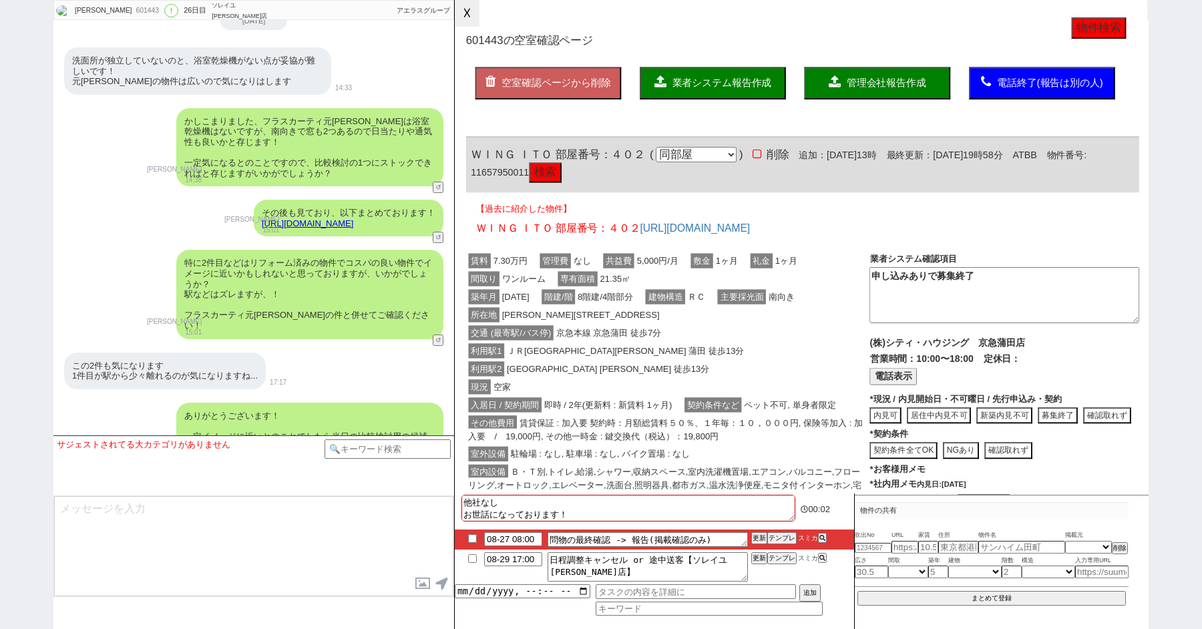
click at [465, 14] on button "☓" at bounding box center [467, 13] width 25 height 27
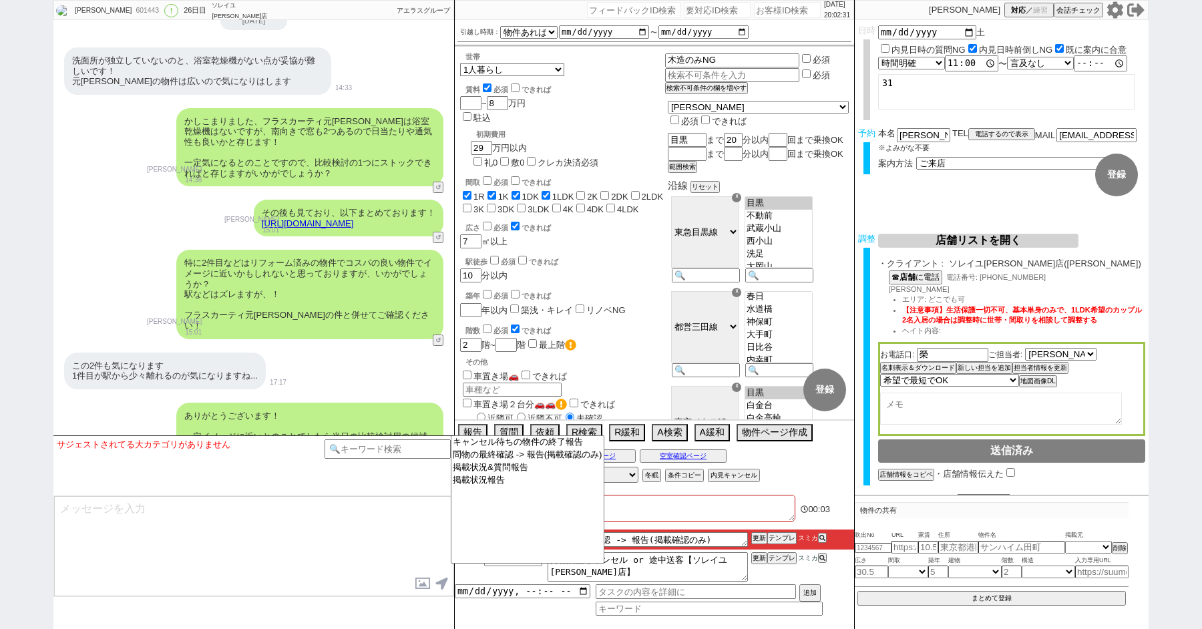
click at [408, 534] on textarea at bounding box center [253, 546] width 399 height 100
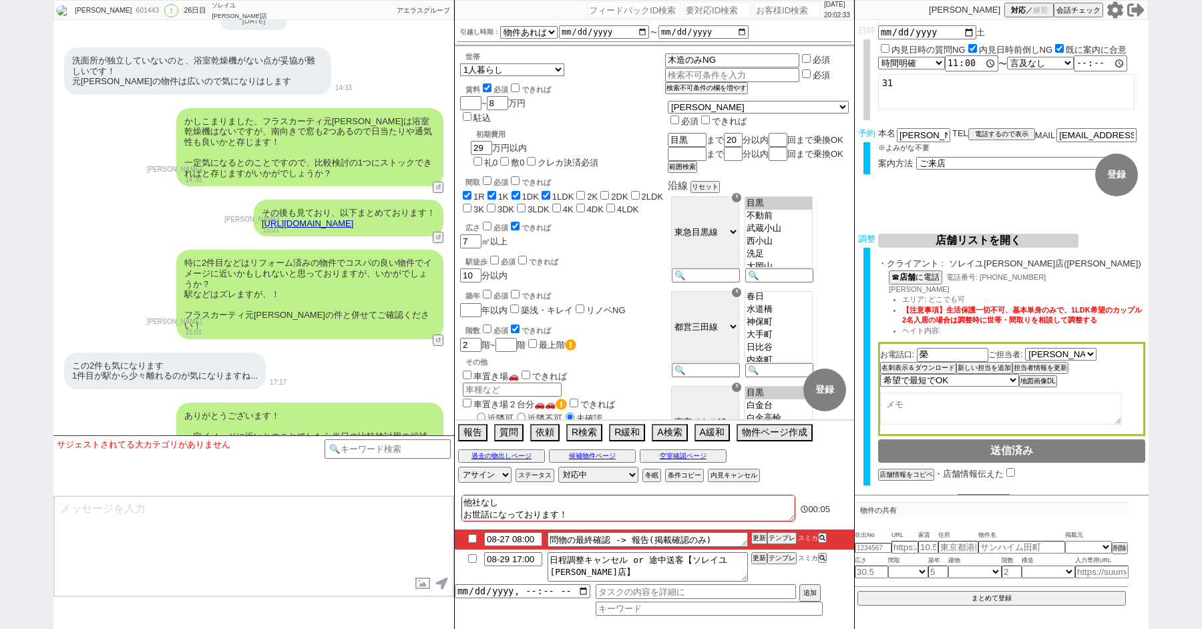
scroll to position [41, 0]
drag, startPoint x: 464, startPoint y: 511, endPoint x: 601, endPoint y: 544, distance: 140.8
click at [601, 544] on div "他社なし お世話になっております！ 先日の2件目については合わせてご検討いかがでしょうか？ お探しが人気エリアでもありますのでいい物件は入れ替わりが激しいです…" at bounding box center [654, 561] width 399 height 138
type textarea "他社なし"
checkbox input "true"
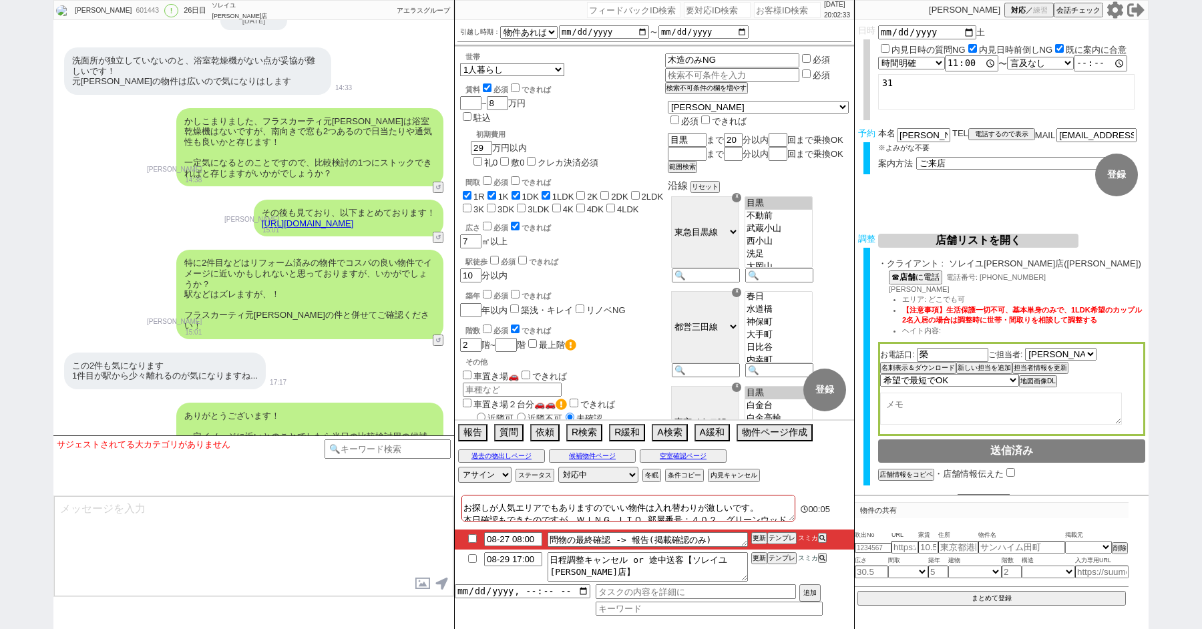
checkbox input "true"
checkbox input "false"
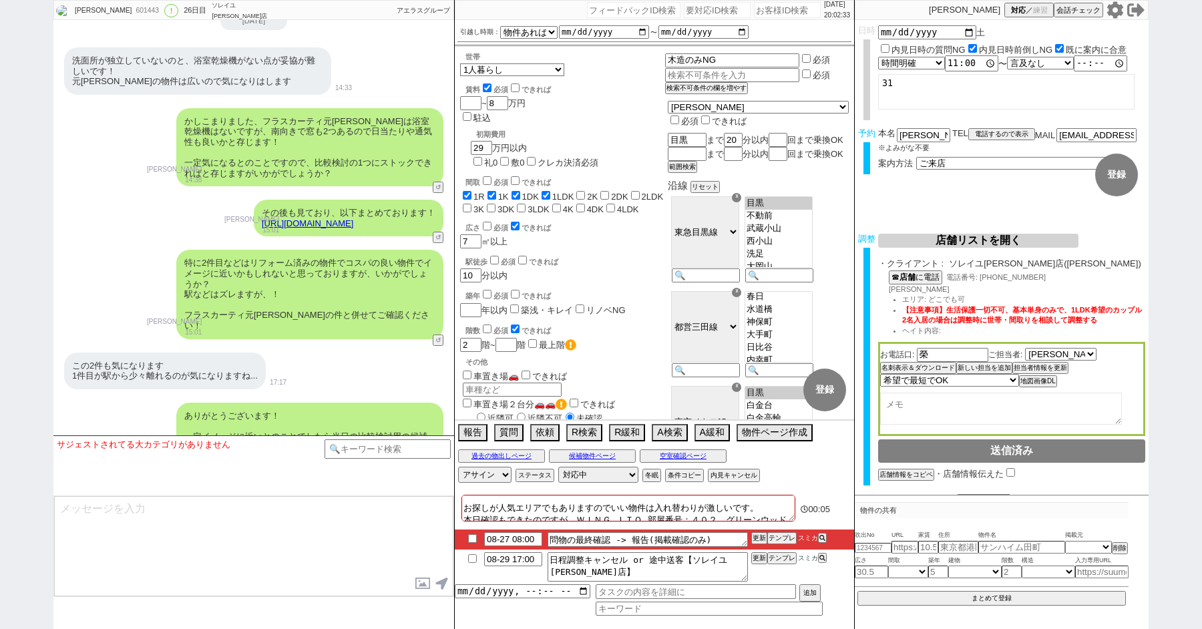
checkbox input "false"
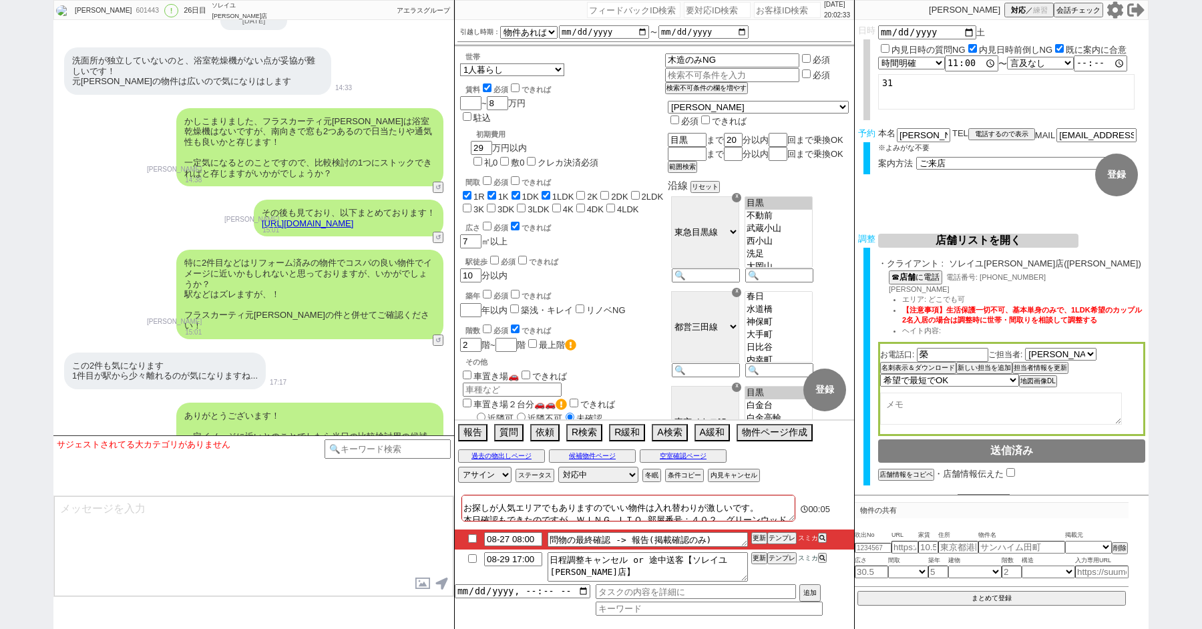
checkbox input "false"
type textarea "他社なし"
click at [146, 577] on textarea at bounding box center [253, 546] width 399 height 100
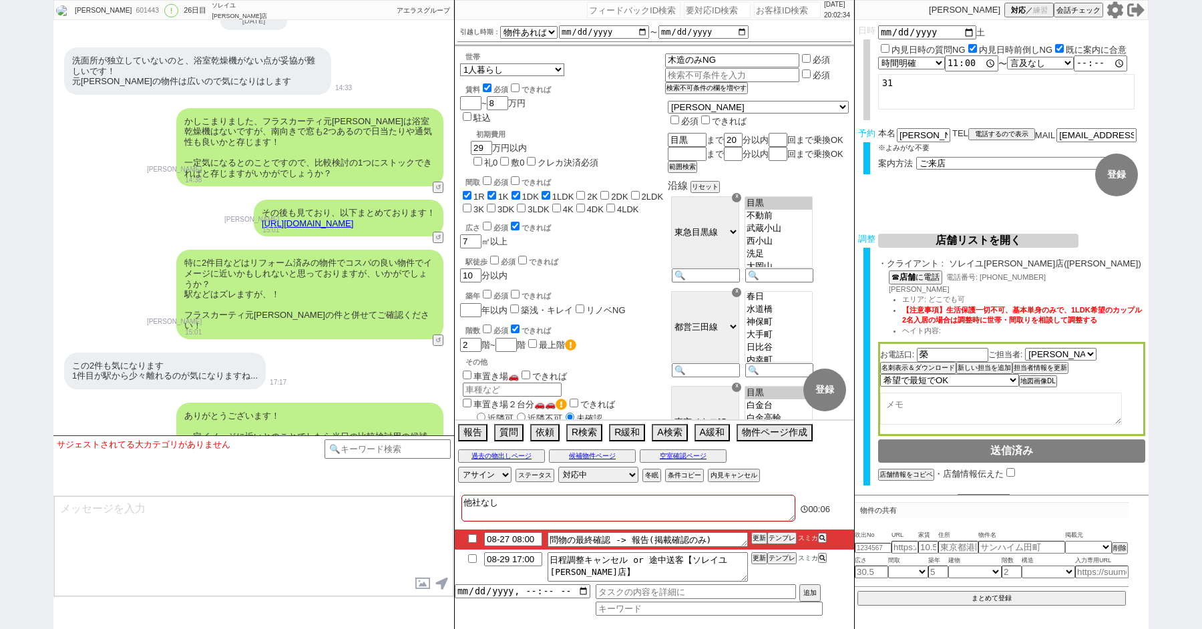
paste textarea "お世話になっております！ 先日の2件目については合わせてご検討いかがでしょうか？ お探しが人気エリアでもありますのでいい物件は入れ替わりが激しいです。 本日確…"
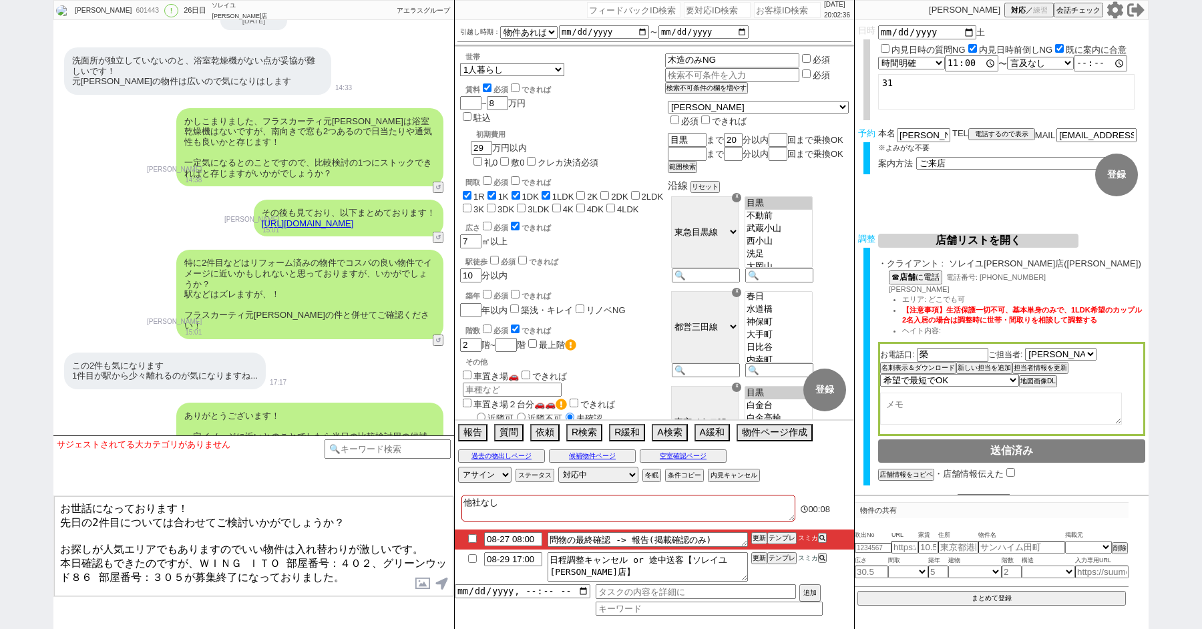
drag, startPoint x: 59, startPoint y: 540, endPoint x: 471, endPoint y: 598, distance: 416.2
click at [470, 598] on div "MAKOTO 601443 ! 0 26日目 ソレイユ五反田店 冬眠中 自社客 アエラスグループ スミカ_BPO チャット全表示 2025-06-12 新しく…" at bounding box center [601, 314] width 1096 height 629
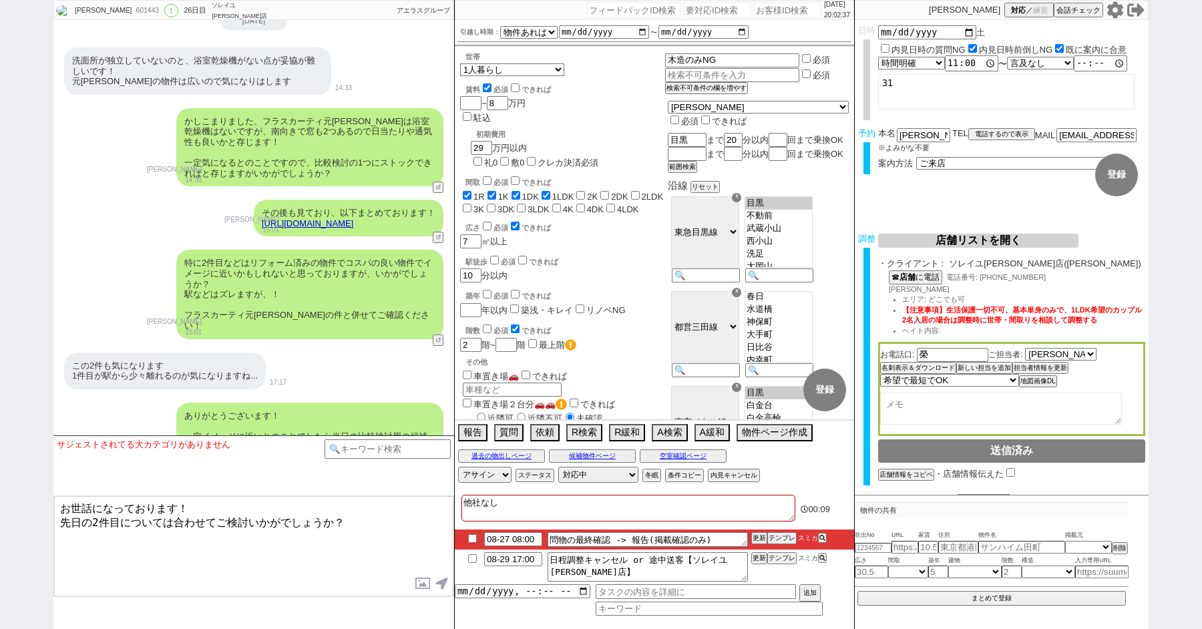
type textarea "お世話になっております！ 先日の2件目については合わせてご検討いかがでしょうか？"
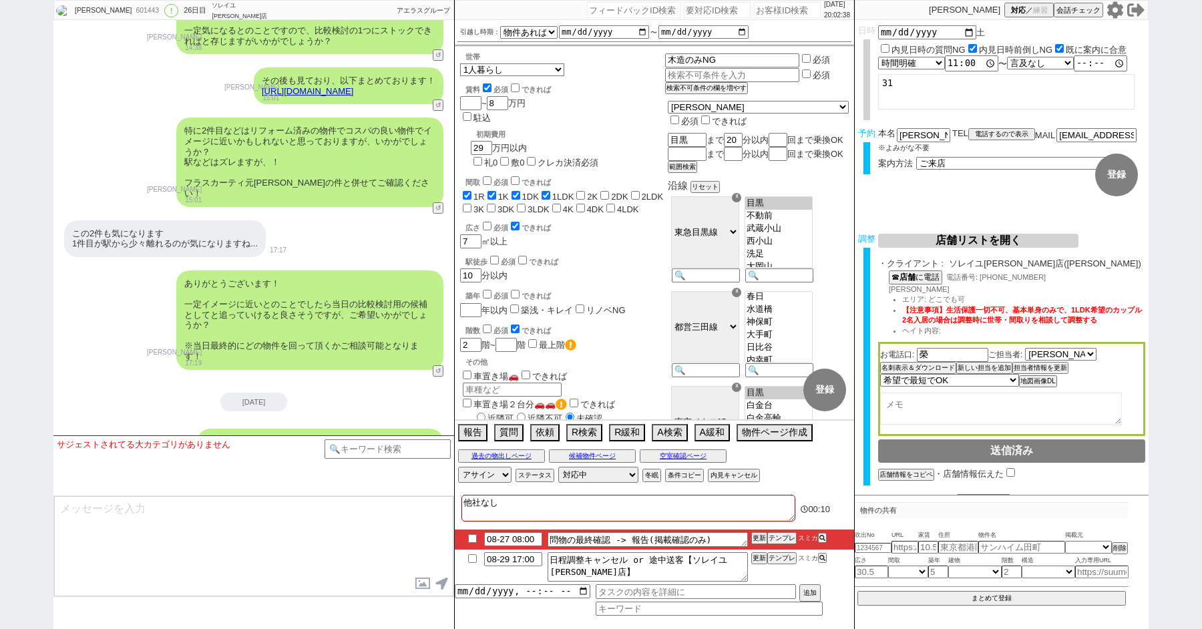
click at [285, 550] on textarea at bounding box center [253, 546] width 399 height 100
paste textarea "お探しが人気エリアでもありますのでいい物件は入れ替わりが激しいです。 本日確認もできたのですが、ＷＩＮＧ ＩＴＯ 部屋番号：４０２、グリーンウッド８６ 部屋番…"
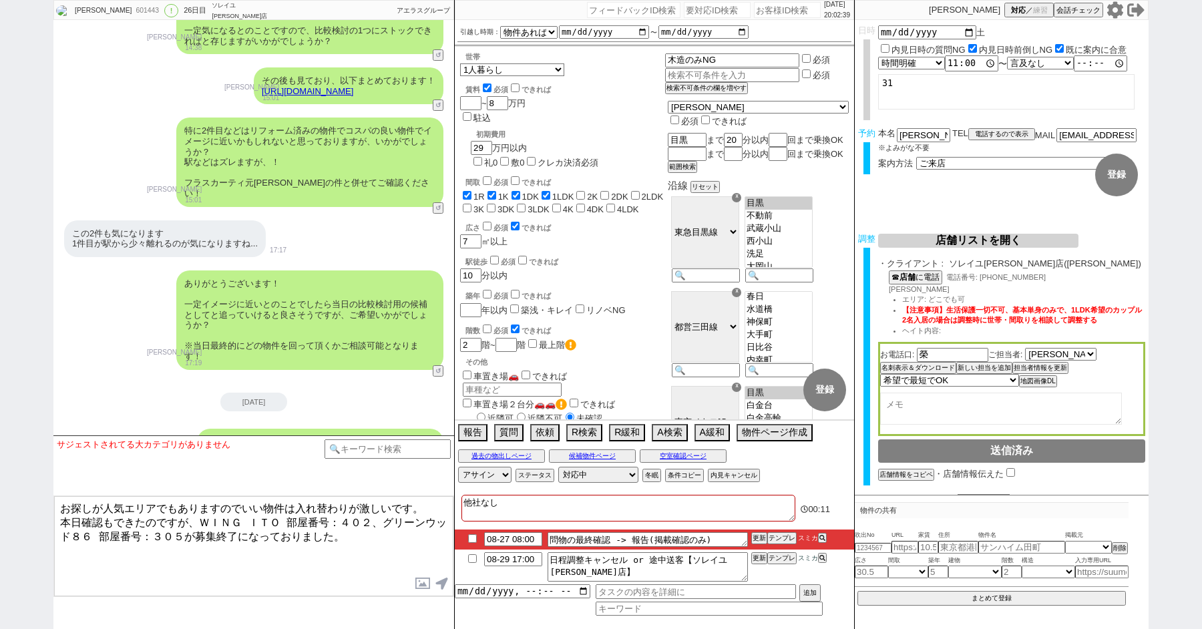
click at [426, 506] on textarea "お探しが人気エリアでもありますのでいい物件は入れ替わりが激しいです。 本日確認もできたのですが、ＷＩＮＧ ＩＴＯ 部屋番号：４０２、グリーンウッド８６ 部屋番…" at bounding box center [253, 546] width 399 height 100
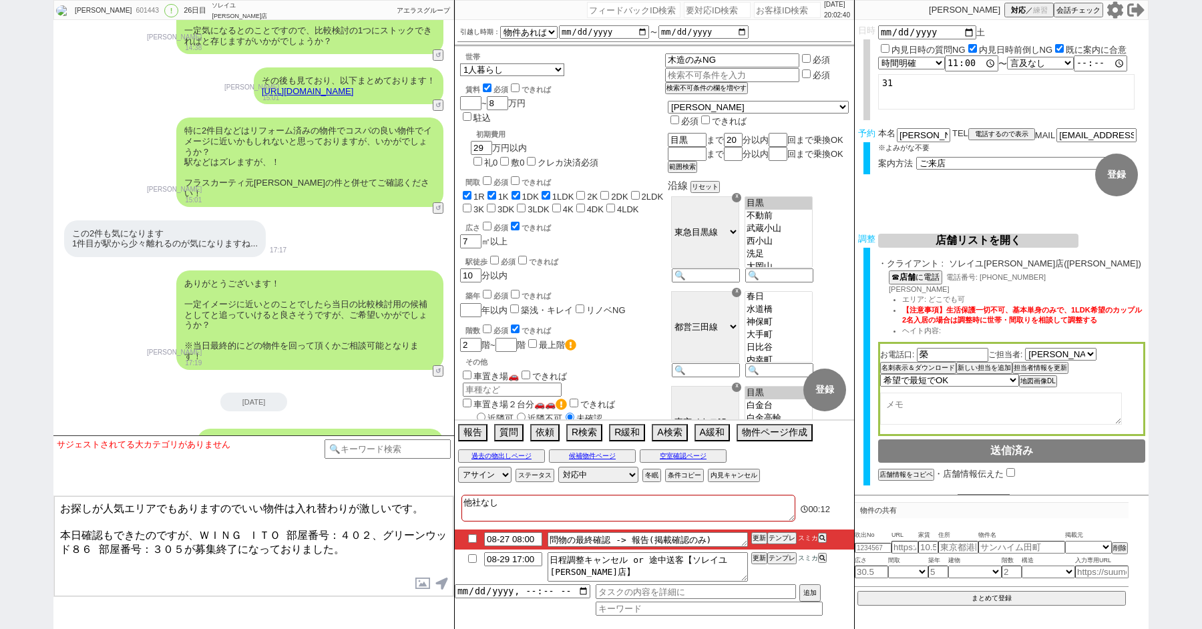
click at [387, 551] on textarea "お探しが人気エリアでもありますのでいい物件は入れ替わりが激しいです。 本日確認もできたのですが、ＷＩＮＧ ＩＴＯ 部屋番号：４０２、グリーンウッド８６ 部屋番…" at bounding box center [253, 546] width 399 height 100
type textarea "お探しが人気エリアでもありますのでいい物件は入れ替わりが激しいです。 本日確認もできたのですが、ＷＩＮＧ ＩＴＯ 部屋番号：４０２、グリーンウッド８６ 部屋番…"
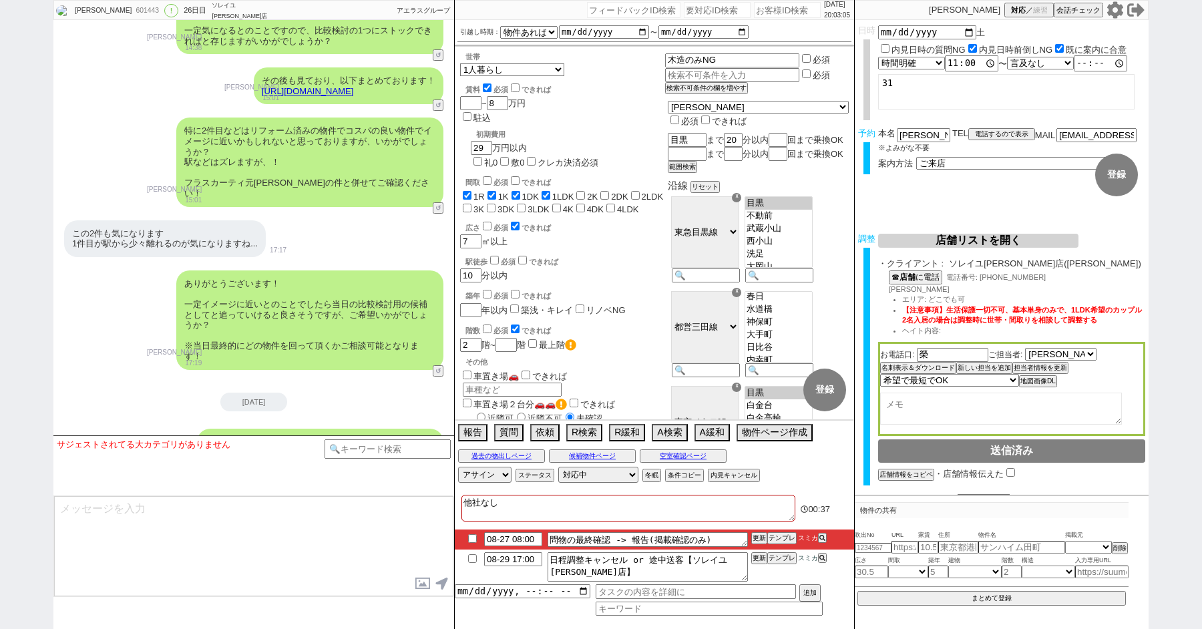
scroll to position [12156, 0]
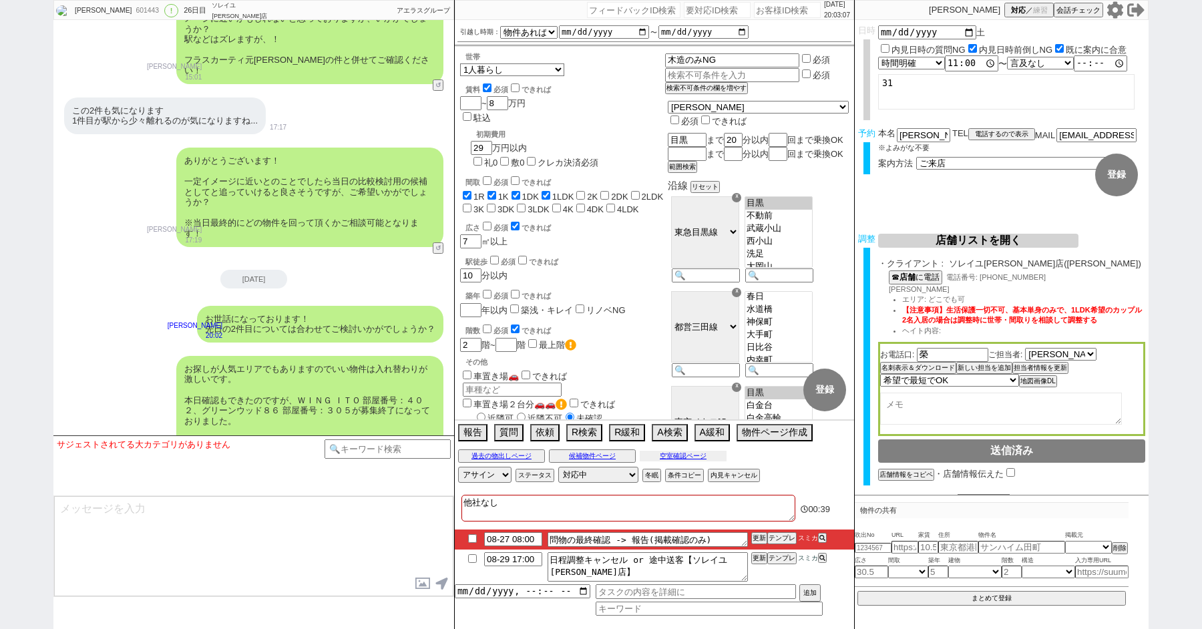
click at [685, 457] on button "空室確認ページ" at bounding box center [683, 456] width 87 height 11
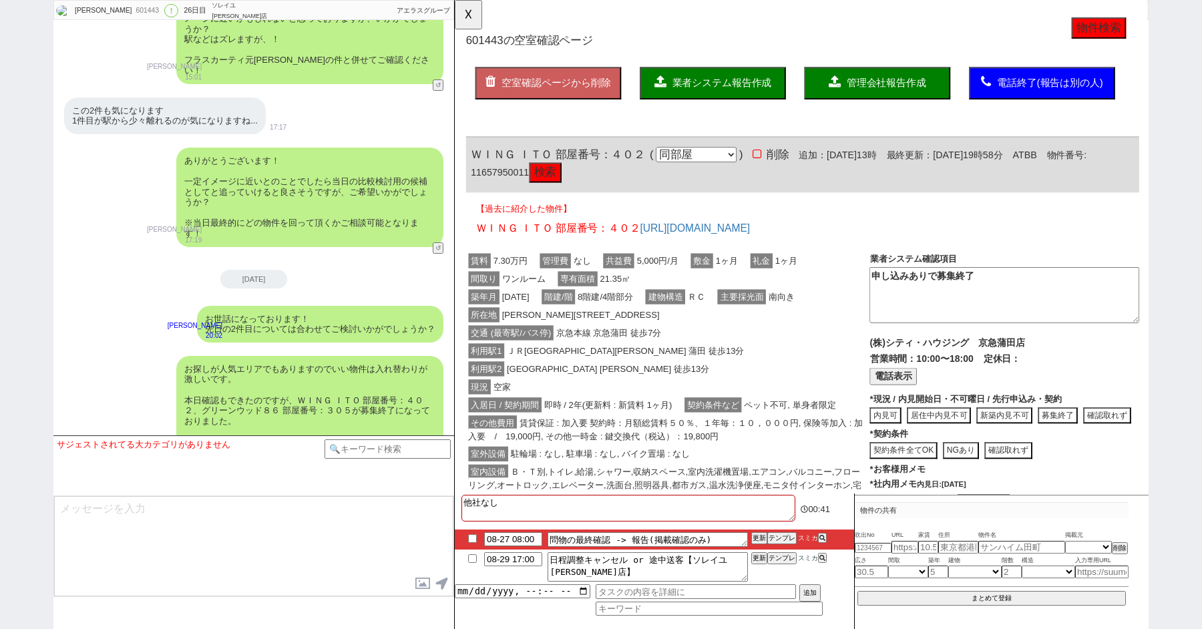
scroll to position [212, 0]
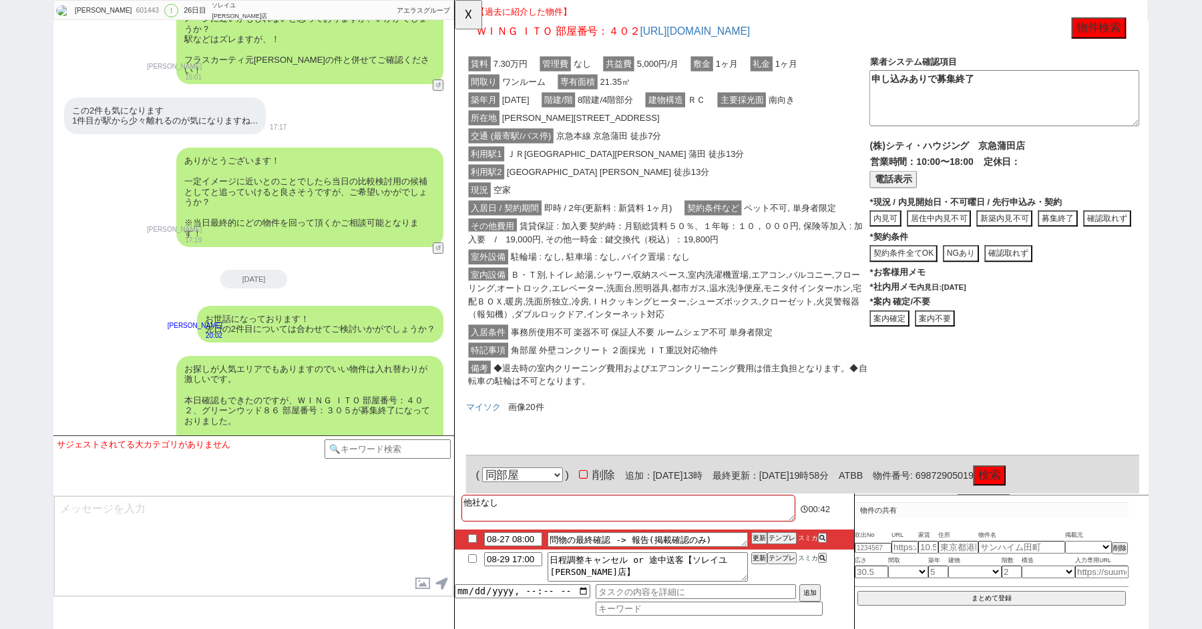
click at [967, 337] on button "案内不要" at bounding box center [971, 343] width 43 height 18
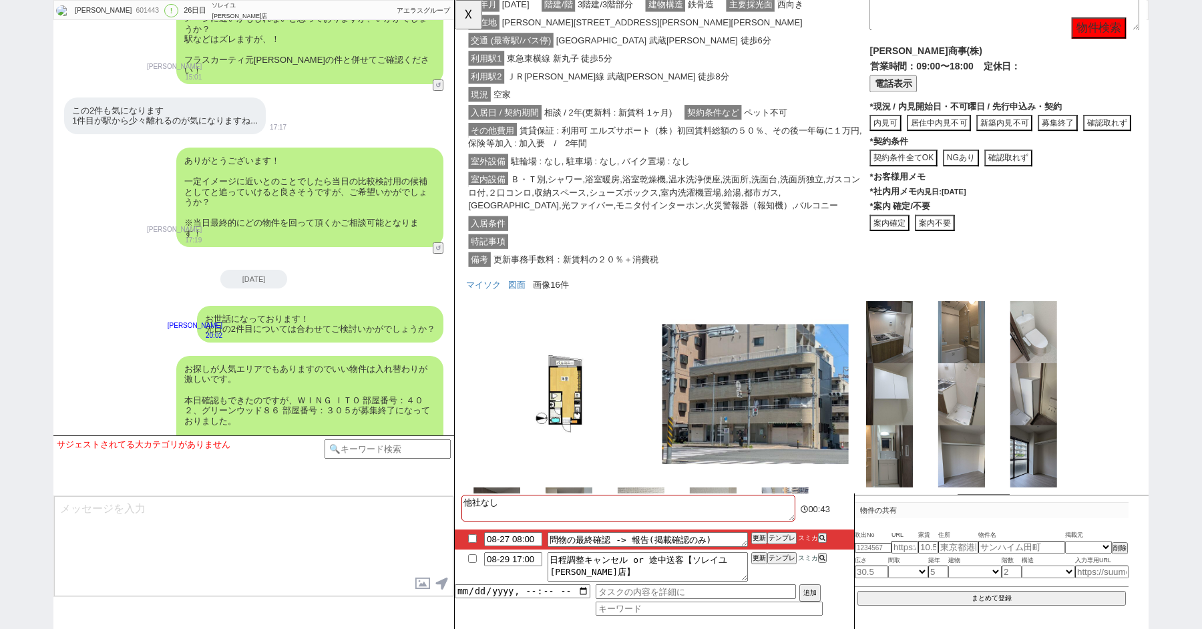
scroll to position [1762, 0]
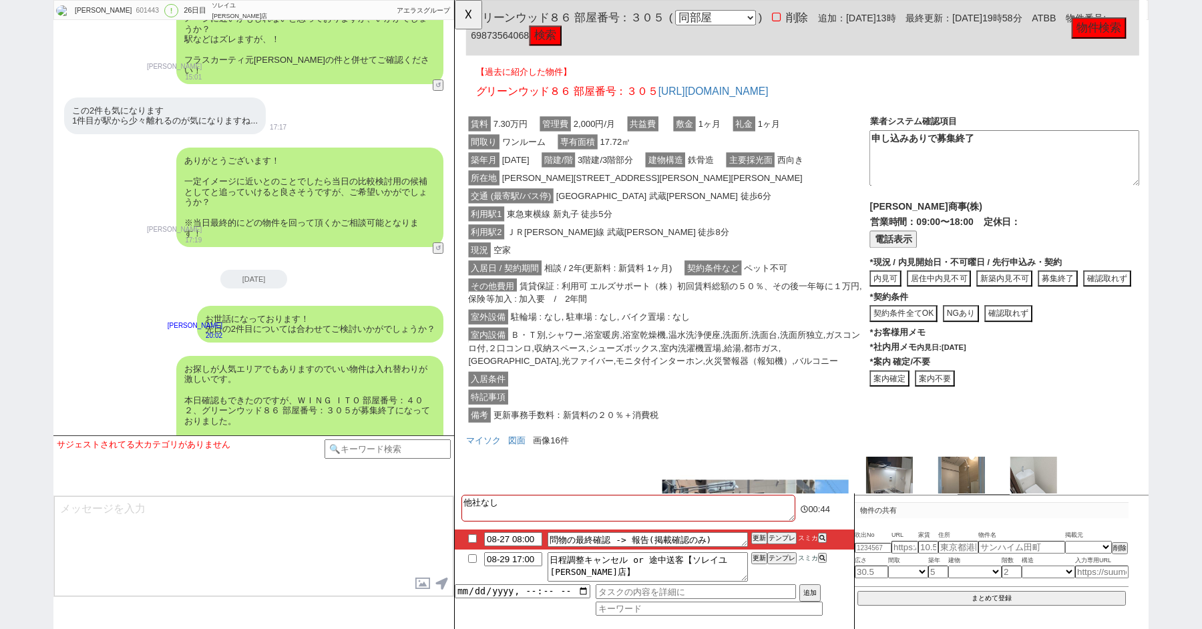
click at [988, 398] on button "案内不要" at bounding box center [971, 407] width 43 height 18
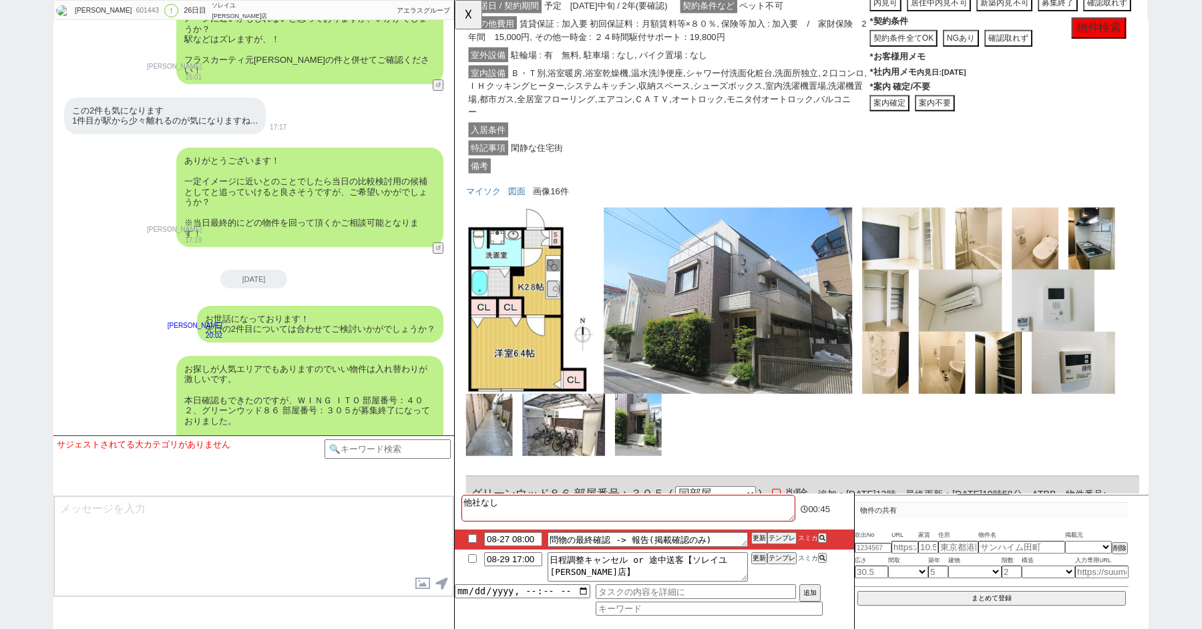
scroll to position [1117, 0]
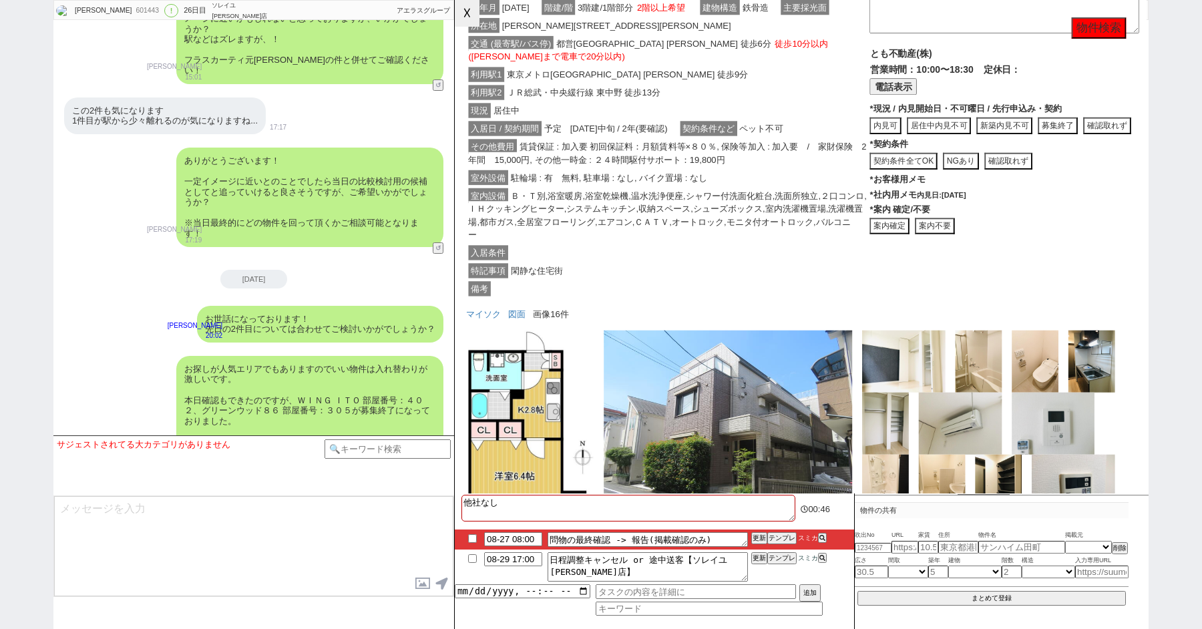
click at [462, 19] on button "☓" at bounding box center [467, 13] width 25 height 27
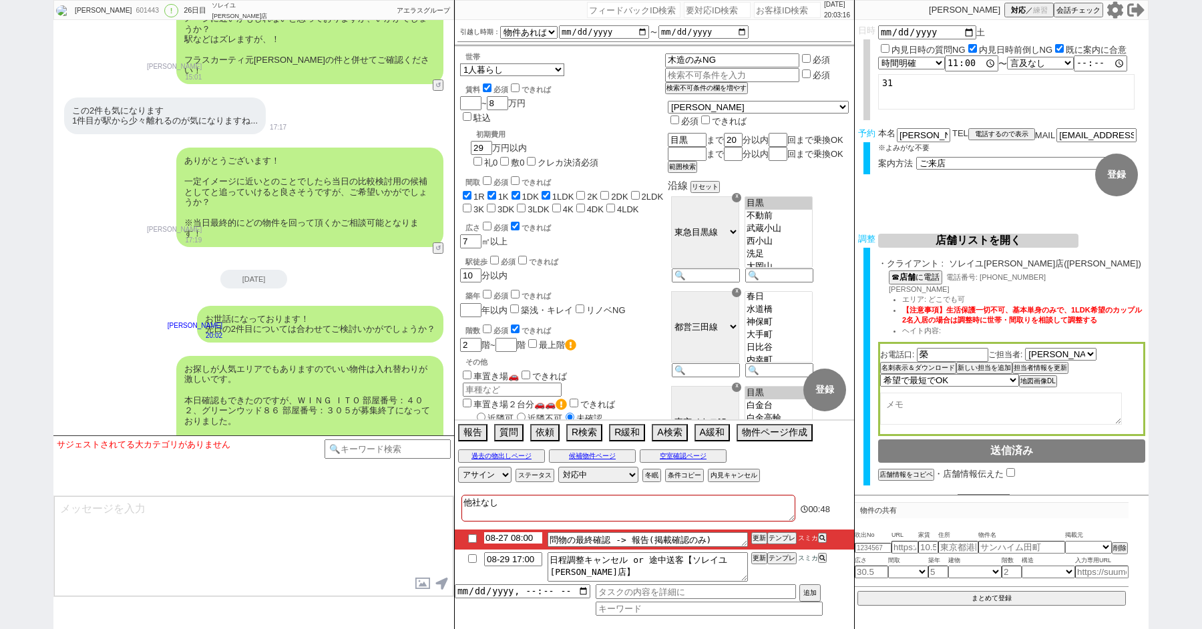
click at [510, 536] on input "08-27 08:00" at bounding box center [513, 537] width 58 height 11
click at [508, 539] on input "08-28 10:00" at bounding box center [513, 537] width 58 height 11
type input "08-29 10:00"
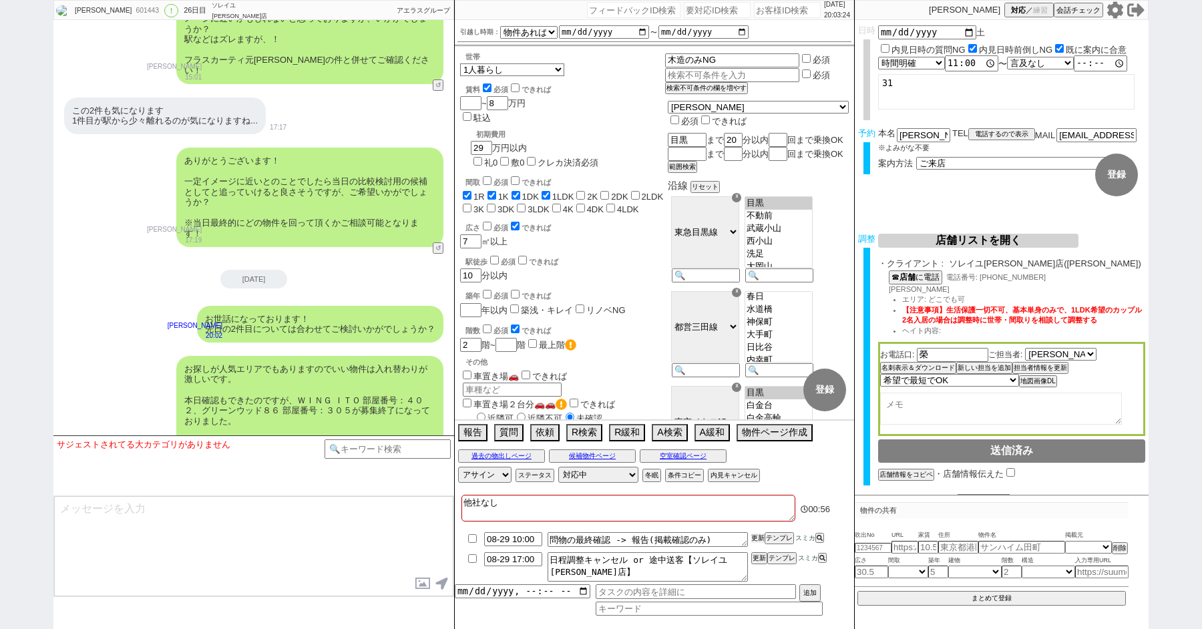
click at [758, 539] on button "更新" at bounding box center [758, 538] width 13 height 9
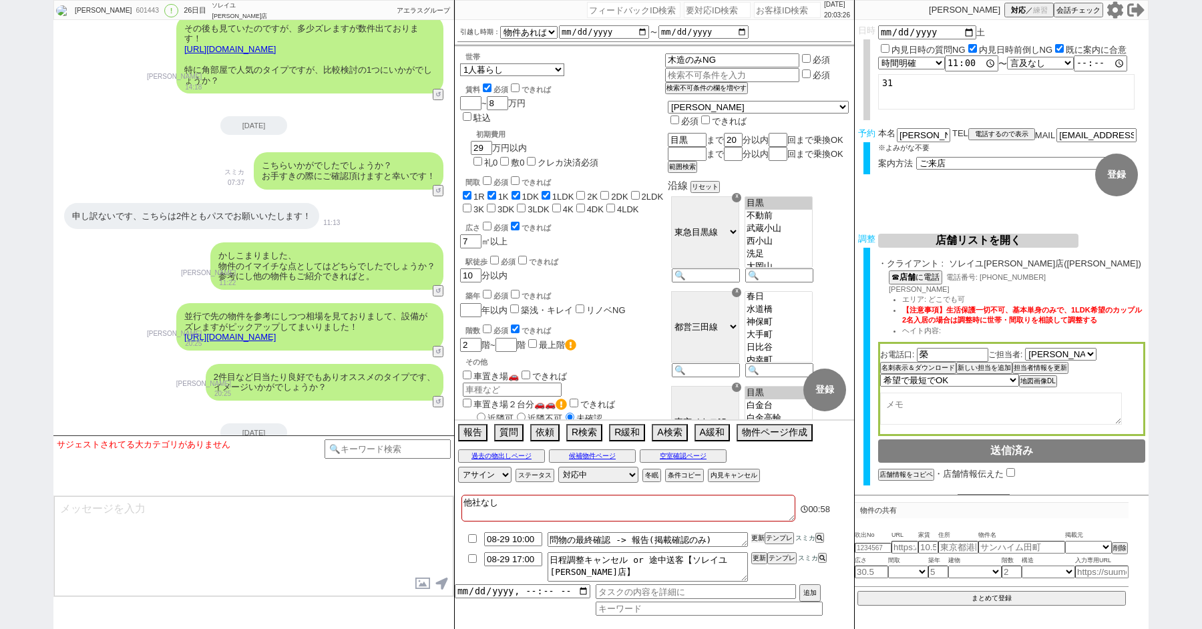
scroll to position [12156, 0]
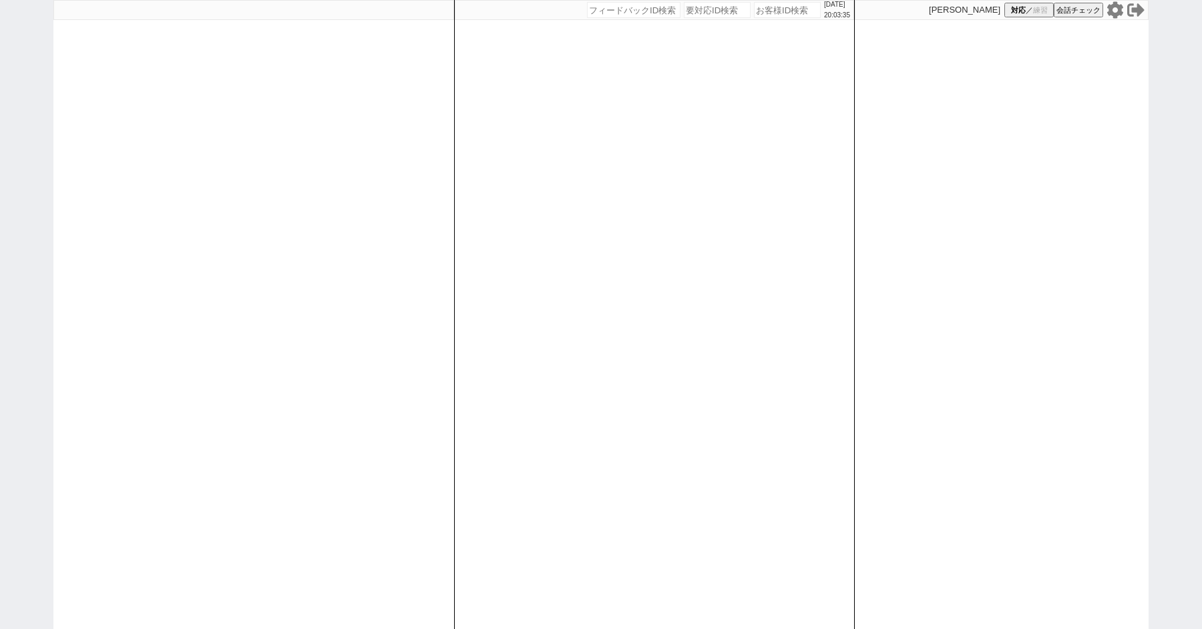
paste input "607199"
type input "607199"
select select "1"
select select "3"
select select "2"
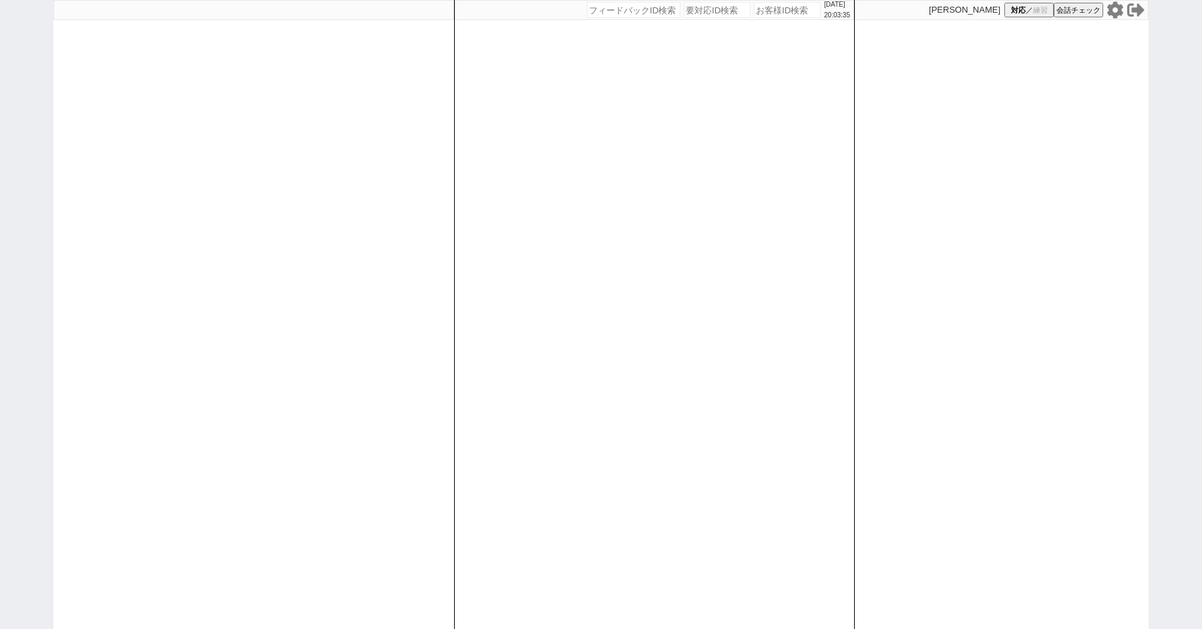
select select "5"
select select
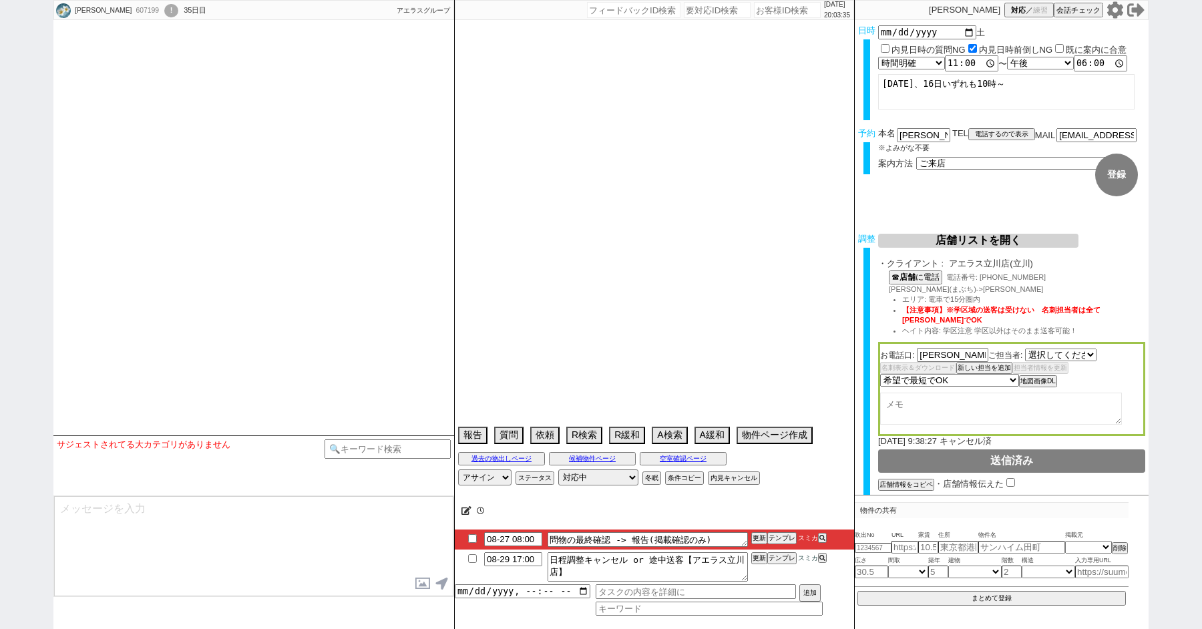
select select "2426"
select select "20"
select select "0"
select select "60"
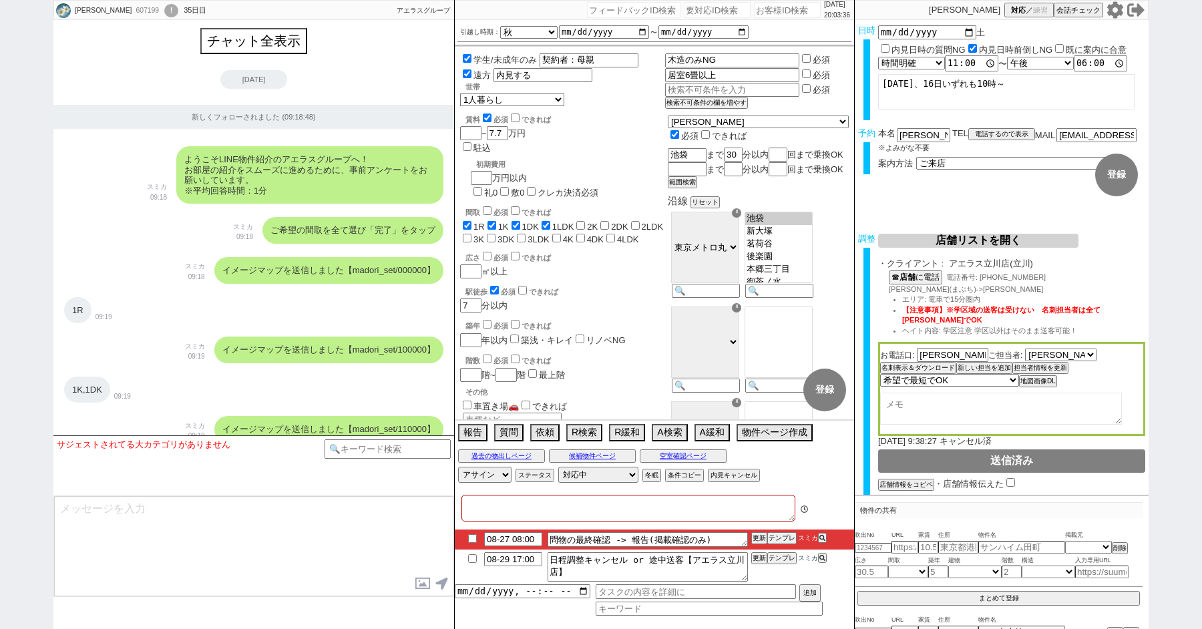
type textarea "旧ID:470898　[DATE]にアエラス立川店に送客済み　山梨在住 調整前キャンセル [PERSON_NAME]在住　娘の代理→このまま進める、他社なし …"
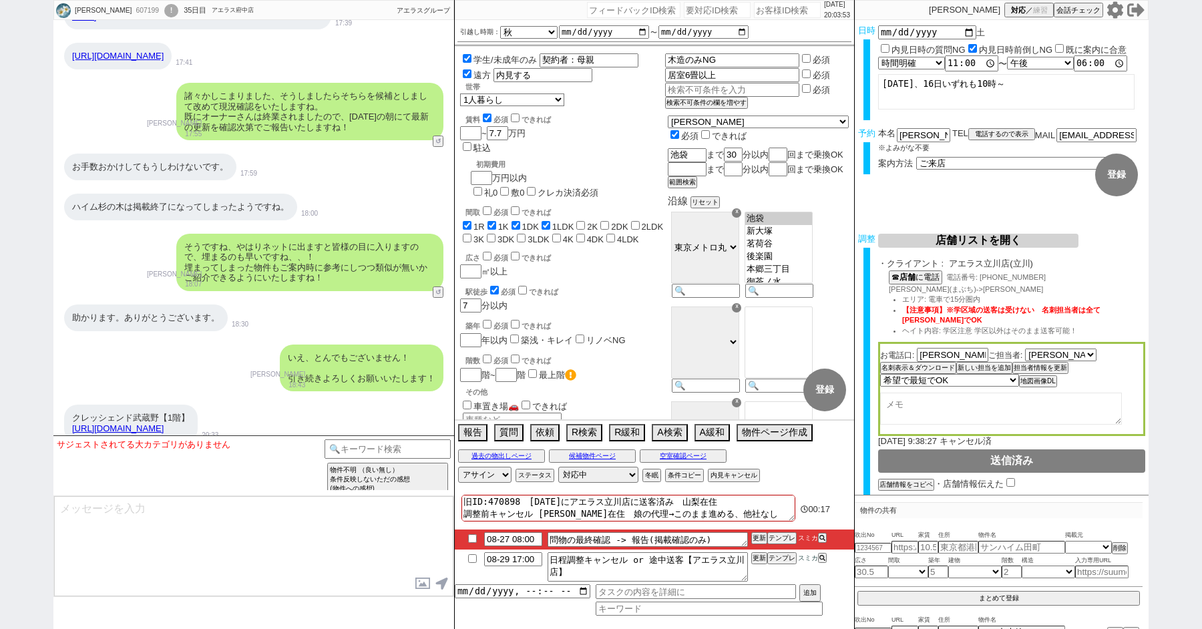
scroll to position [4, 0]
click at [369, 443] on input at bounding box center [388, 448] width 126 height 17
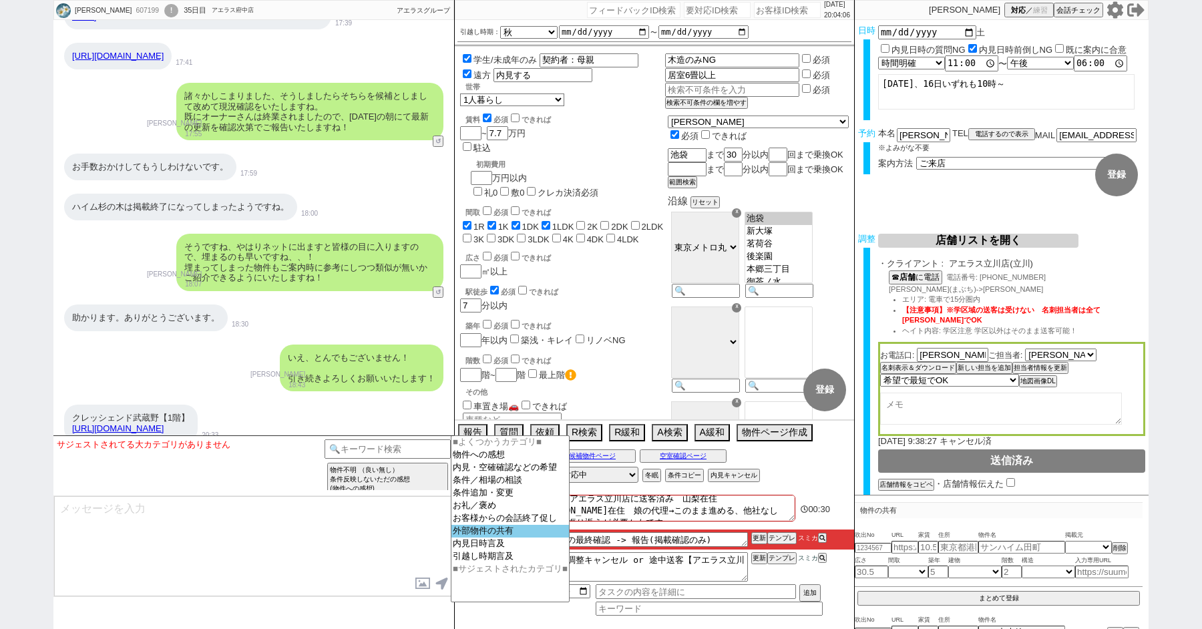
click at [478, 538] on option "外部物件の共有" at bounding box center [511, 531] width 118 height 13
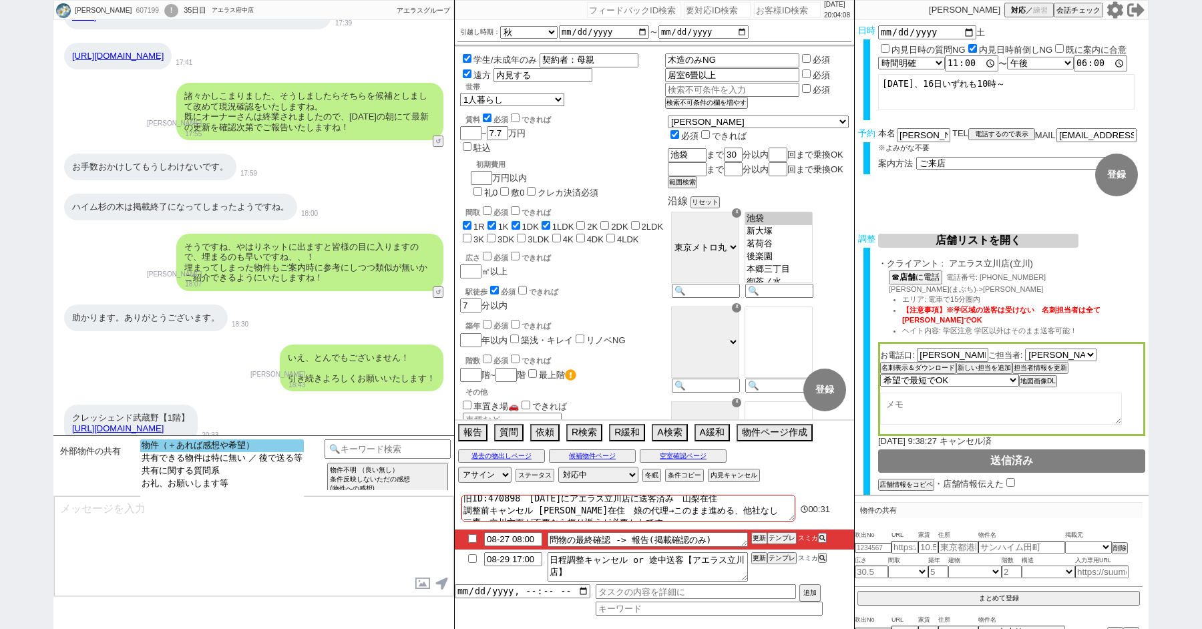
select select "物件（＋あれば感想や希望）"
click at [197, 450] on option "物件（＋あれば感想や希望）" at bounding box center [222, 446] width 164 height 13
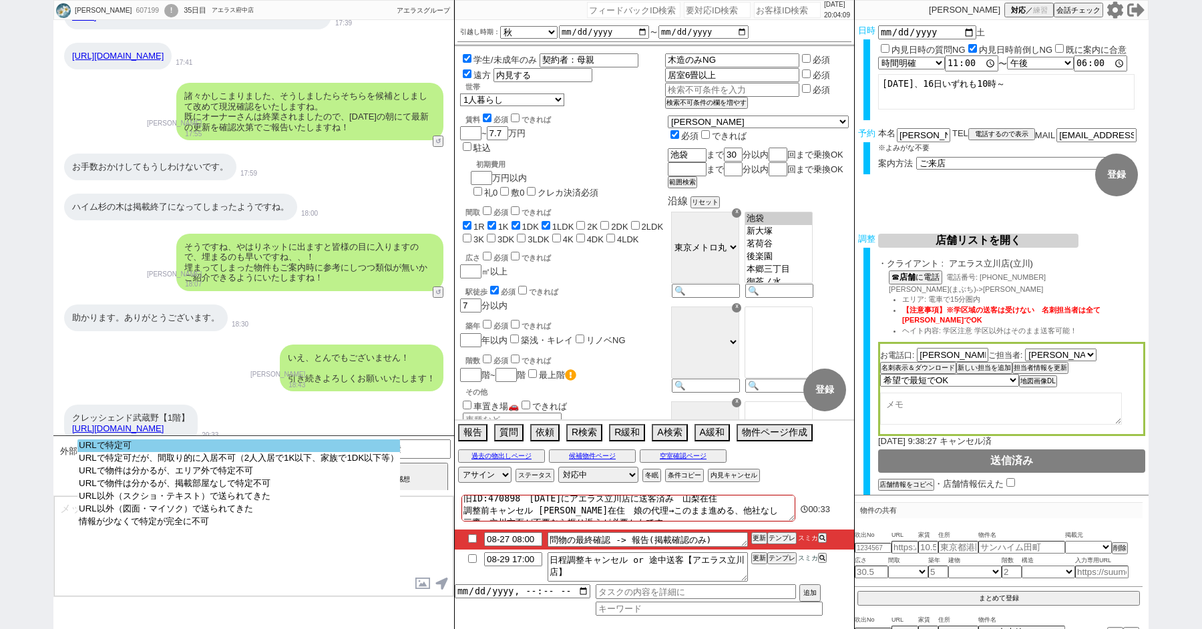
select select "URLで特定可"
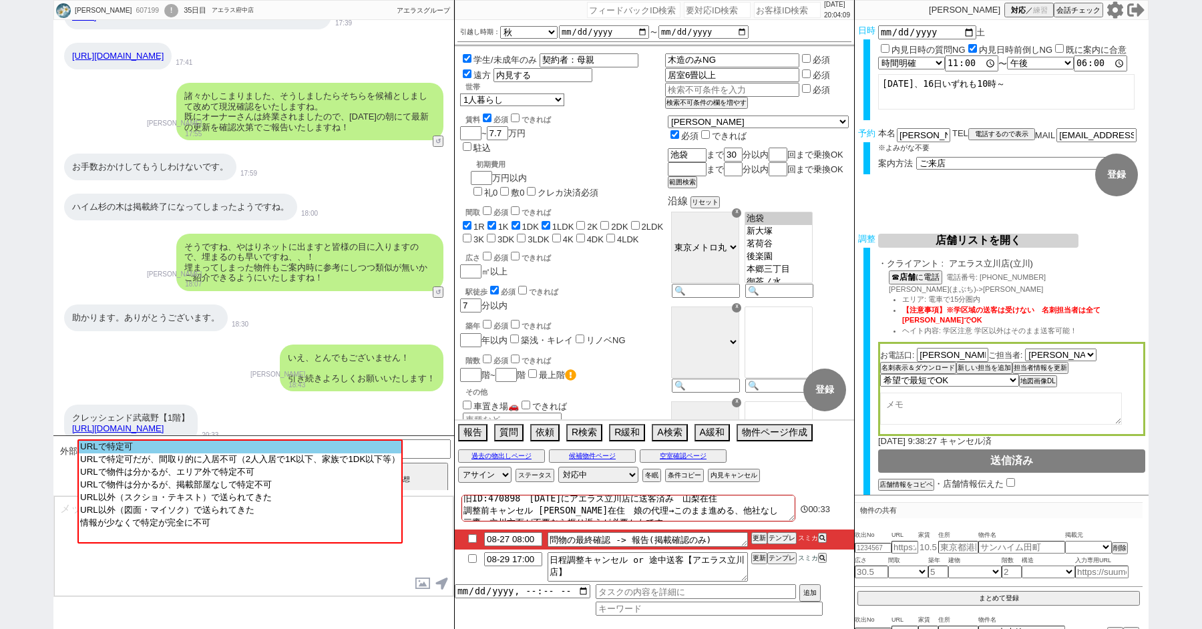
click at [196, 452] on option "URLで特定可" at bounding box center [240, 447] width 323 height 13
type input "36870821"
type input "[URL][DOMAIN_NAME]"
select select
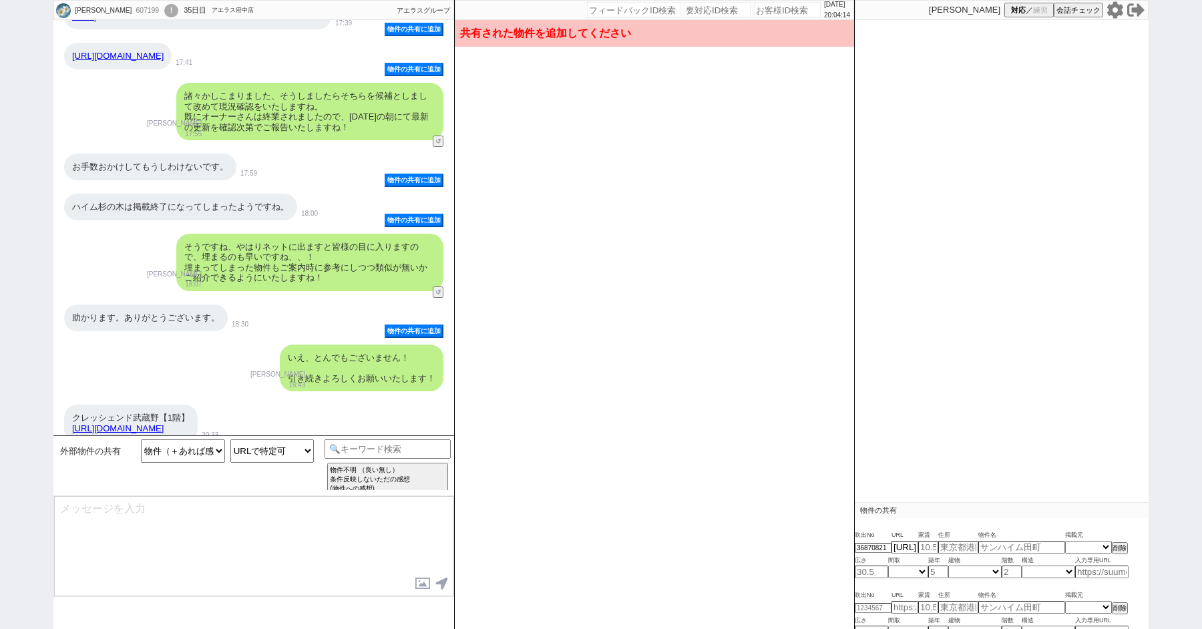
click at [164, 424] on link "[URL][DOMAIN_NAME]" at bounding box center [118, 429] width 92 height 10
click at [963, 547] on input "text" at bounding box center [959, 547] width 40 height 11
paste input "[PERSON_NAME][GEOGRAPHIC_DATA]境２丁目"
type input "[PERSON_NAME][GEOGRAPHIC_DATA]境２丁目"
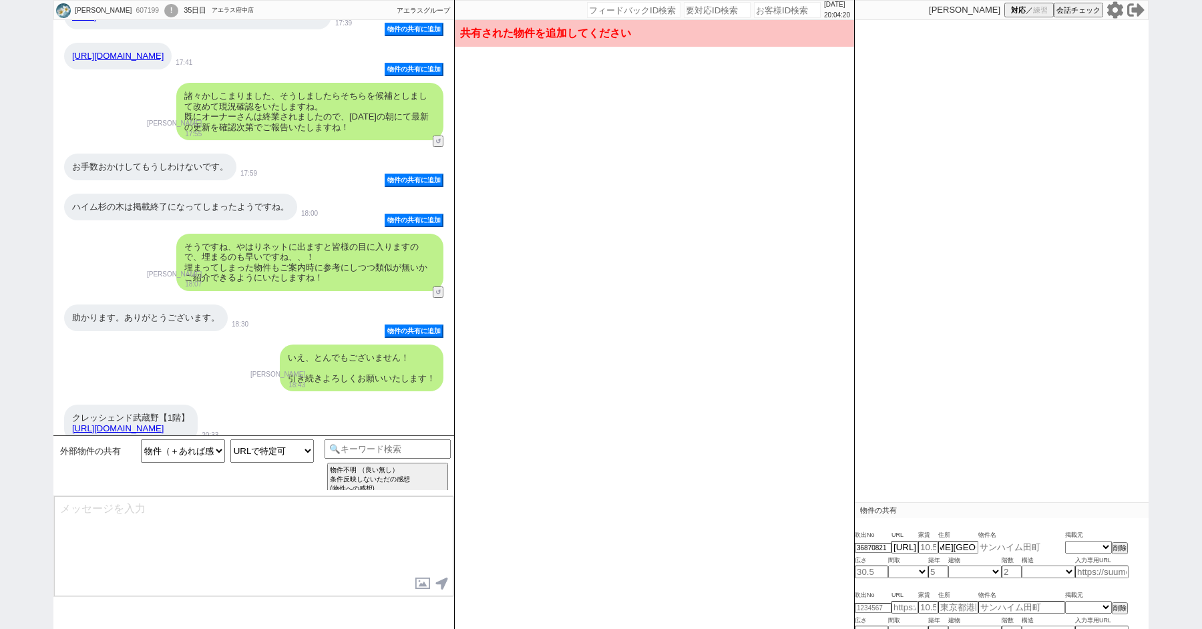
click at [996, 548] on input "text" at bounding box center [1022, 547] width 87 height 11
paste input "クレッシェンド武蔵野"
type input "クレッシェンド武蔵野"
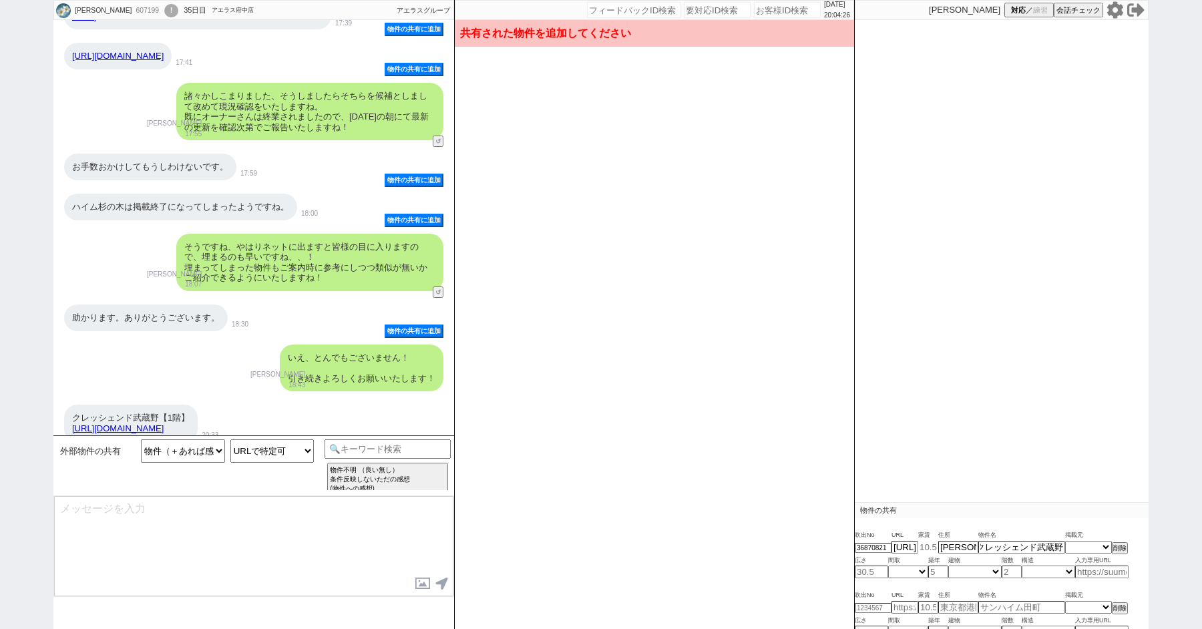
click at [926, 550] on input "number" at bounding box center [929, 547] width 20 height 11
type input "7.3"
click at [873, 572] on input "number" at bounding box center [871, 572] width 33 height 11
paste input "22.2"
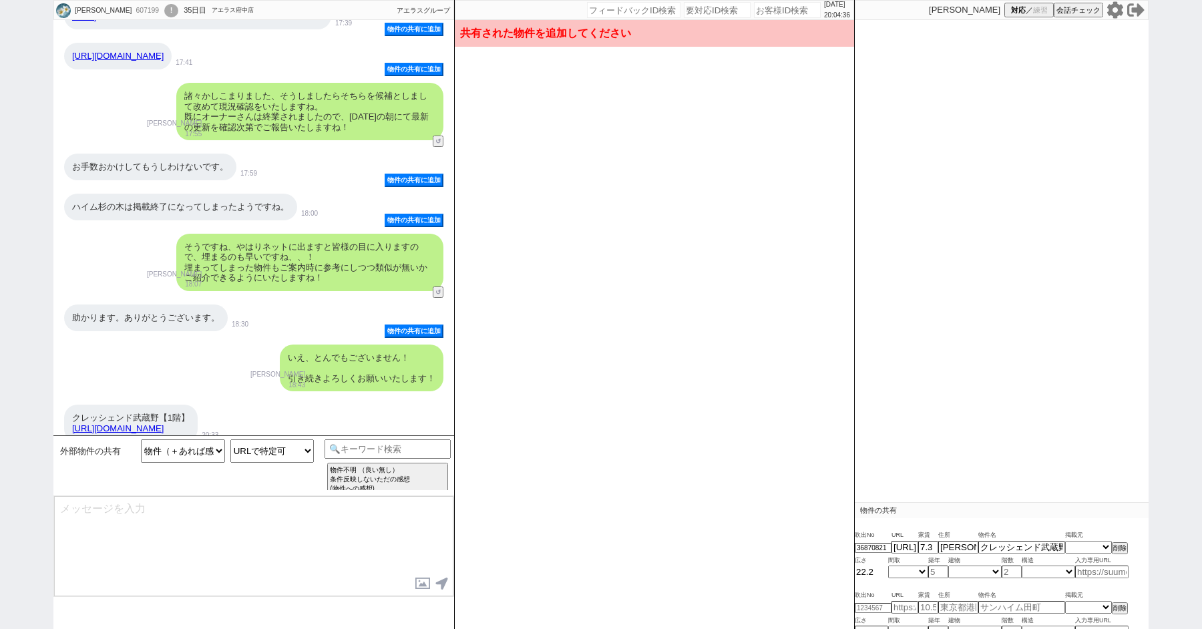
type input "22.2"
click at [899, 570] on select "不明 1R 1K 1DK 1LDK 2K 2DK 2LDK 3K 3DK 3LDK 4K 4DK 4LDK 5K 5DK 5LDK 6K 6DK 6LDK 7…" at bounding box center [909, 572] width 40 height 11
select select "1"
click at [889, 567] on select "不明 1R 1K 1DK 1LDK 2K 2DK 2LDK 3K 3DK 3LDK 4K 4DK 4LDK 5K 5DK 5LDK 6K 6DK 6LDK 7…" at bounding box center [909, 572] width 40 height 11
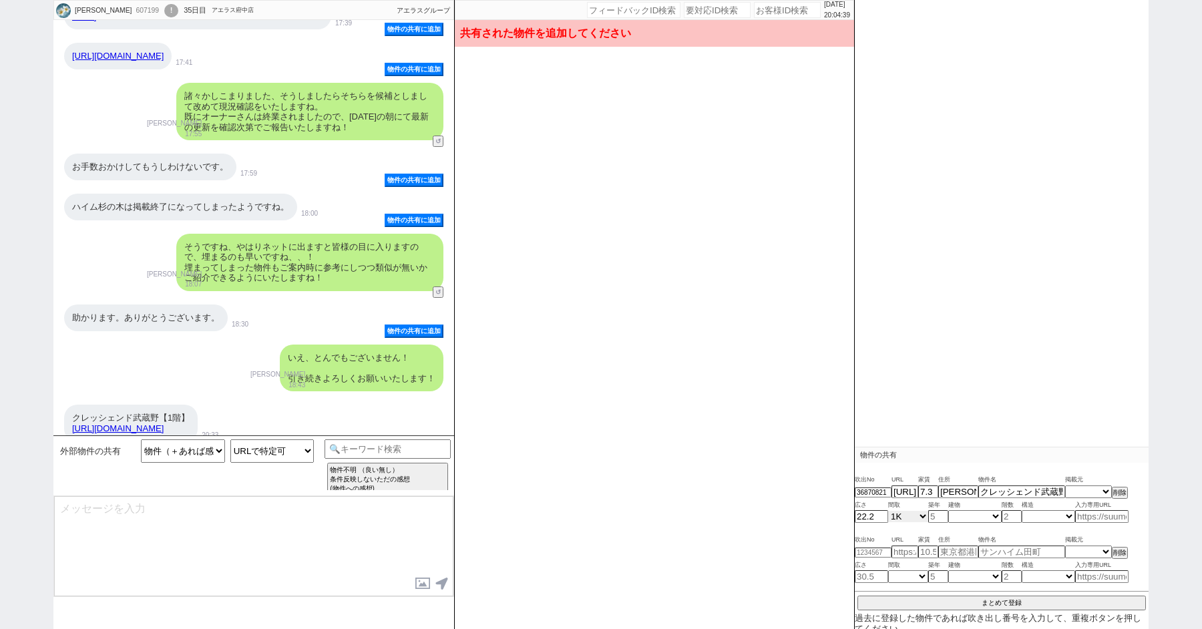
scroll to position [142, 0]
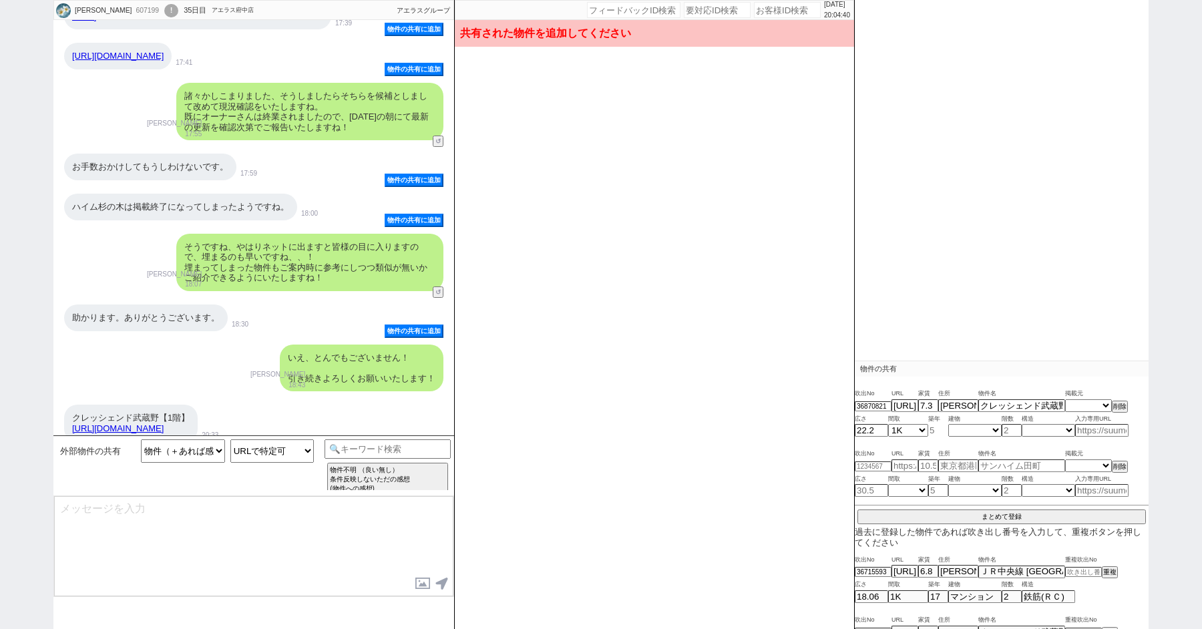
click at [941, 430] on input "number" at bounding box center [939, 430] width 20 height 11
type input "23"
click at [974, 426] on select "不明 マンション アパート 戸建て [GEOGRAPHIC_DATA]" at bounding box center [975, 430] width 53 height 11
click at [949, 425] on select "不明 マンション アパート 戸建て [GEOGRAPHIC_DATA]" at bounding box center [975, 430] width 53 height 11
click at [969, 430] on select "不明 マンション アパート 戸建て [GEOGRAPHIC_DATA]" at bounding box center [975, 430] width 53 height 11
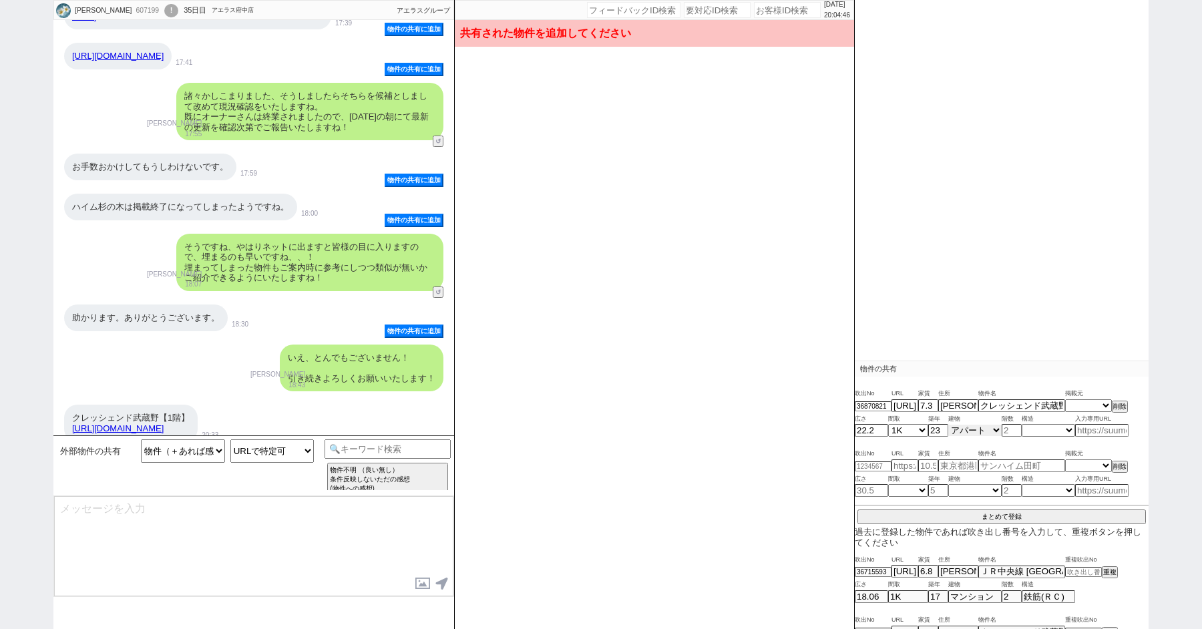
click at [949, 425] on select "不明 マンション アパート 戸建て [GEOGRAPHIC_DATA]" at bounding box center [975, 430] width 53 height 11
click at [973, 425] on select "不明 マンション アパート 戸建て [GEOGRAPHIC_DATA]" at bounding box center [975, 430] width 53 height 11
select select "0"
click at [949, 425] on select "不明 マンション アパート 戸建て [GEOGRAPHIC_DATA]" at bounding box center [975, 430] width 53 height 11
click at [1006, 427] on input "number" at bounding box center [1012, 430] width 20 height 11
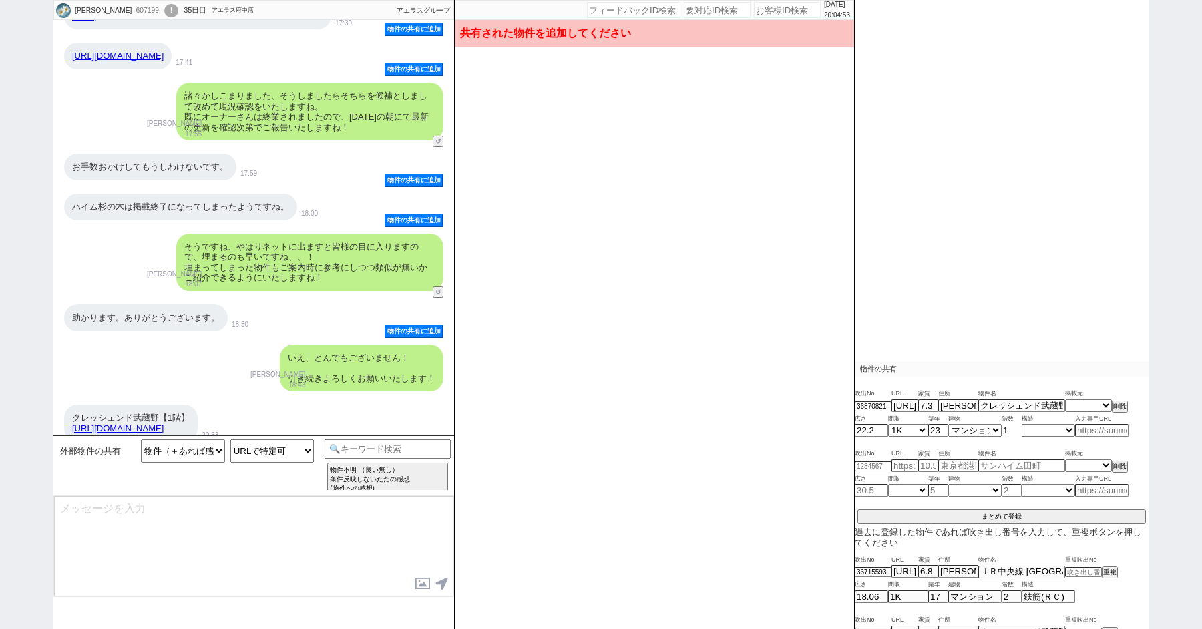
type input "1"
click at [1032, 427] on select "不明 木造 ブロック造 鉄骨造 鉄筋(ＲＣ) 鉄筋鉄骨(ＳＲＣ) ＰＣ ＨＰＣ 軽量鉄骨造 ＡＬＣ その他" at bounding box center [1048, 430] width 53 height 11
select select "4"
click at [1022, 425] on select "不明 木造 ブロック造 鉄骨造 鉄筋(ＲＣ) 鉄筋鉄骨(ＳＲＣ) ＰＣ ＨＰＣ 軽量鉄骨造 ＡＬＣ その他" at bounding box center [1048, 430] width 53 height 11
click at [1090, 409] on select "掲載元 SUUMO HOMEs sumaity yahoo goo at home smocca nifty chintai goodrooms r-stor…" at bounding box center [1089, 405] width 47 height 11
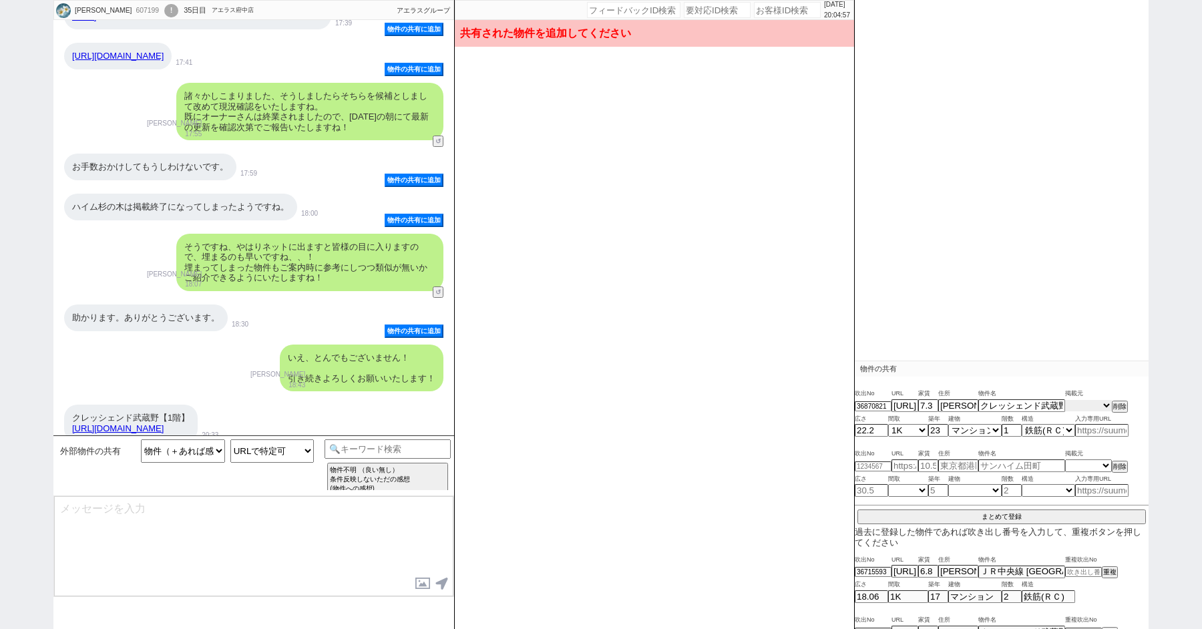
select select "16"
click at [1066, 400] on select "掲載元 SUUMO HOMEs sumaity yahoo goo at home smocca nifty chintai goodrooms r-stor…" at bounding box center [1089, 405] width 47 height 11
click at [988, 510] on button "まとめて登録" at bounding box center [1002, 516] width 288 height 12
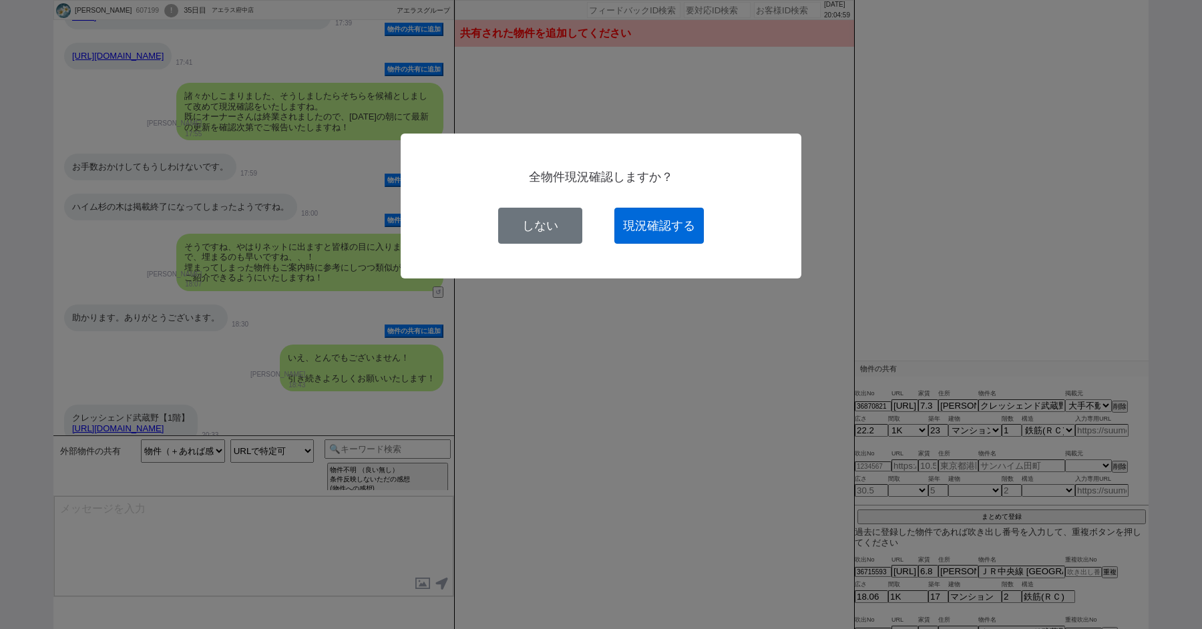
click at [658, 230] on button "現況確認する" at bounding box center [660, 226] width 90 height 36
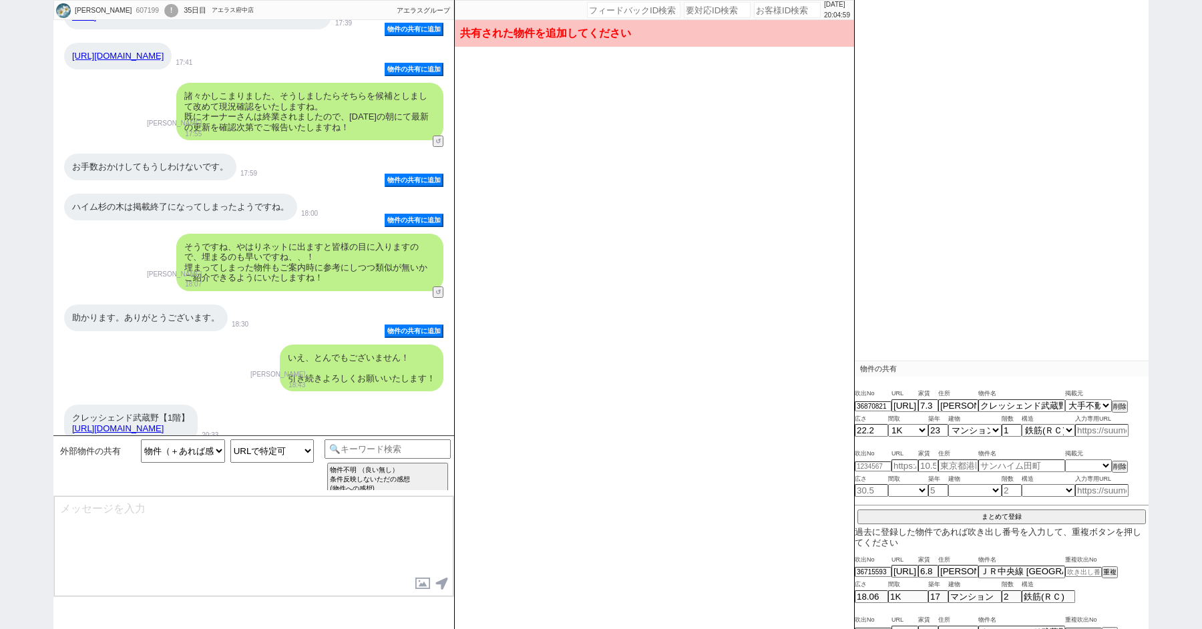
select select
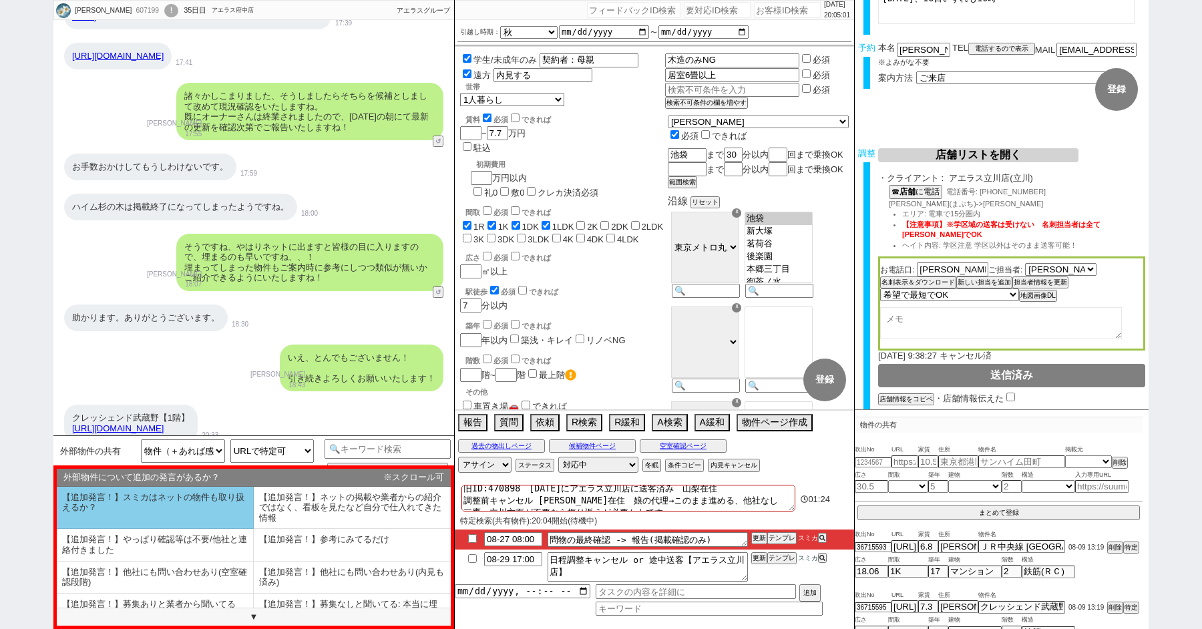
scroll to position [79, 0]
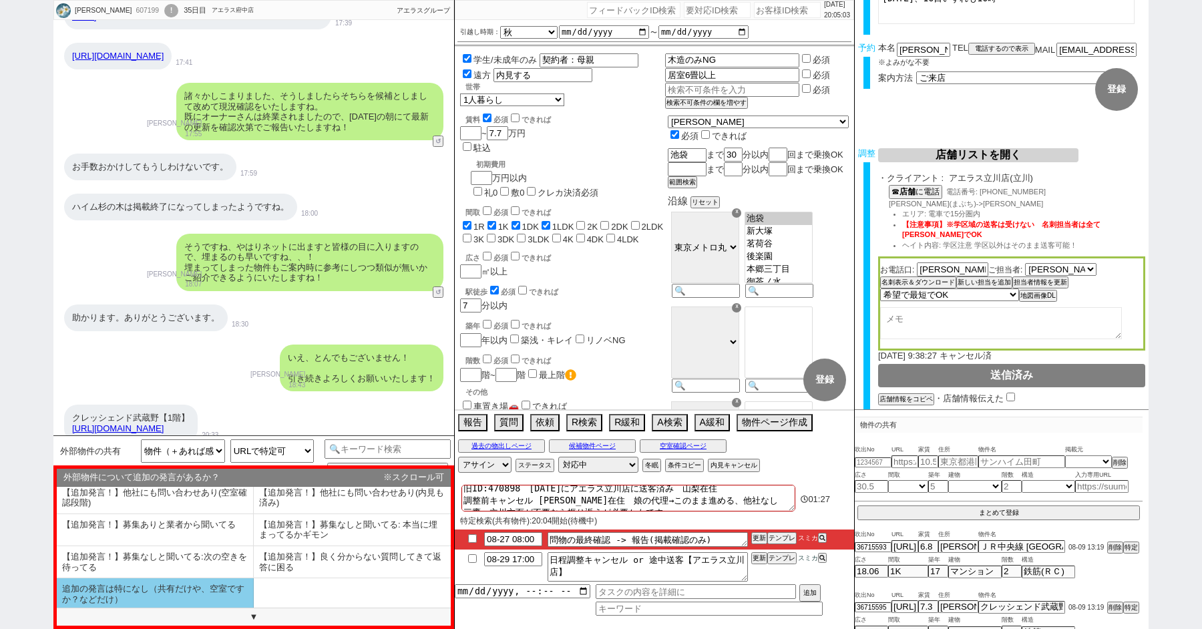
click at [182, 592] on li "追加の発言は特になし（共有だけや、空室ですか？などだけ）" at bounding box center [155, 594] width 197 height 31
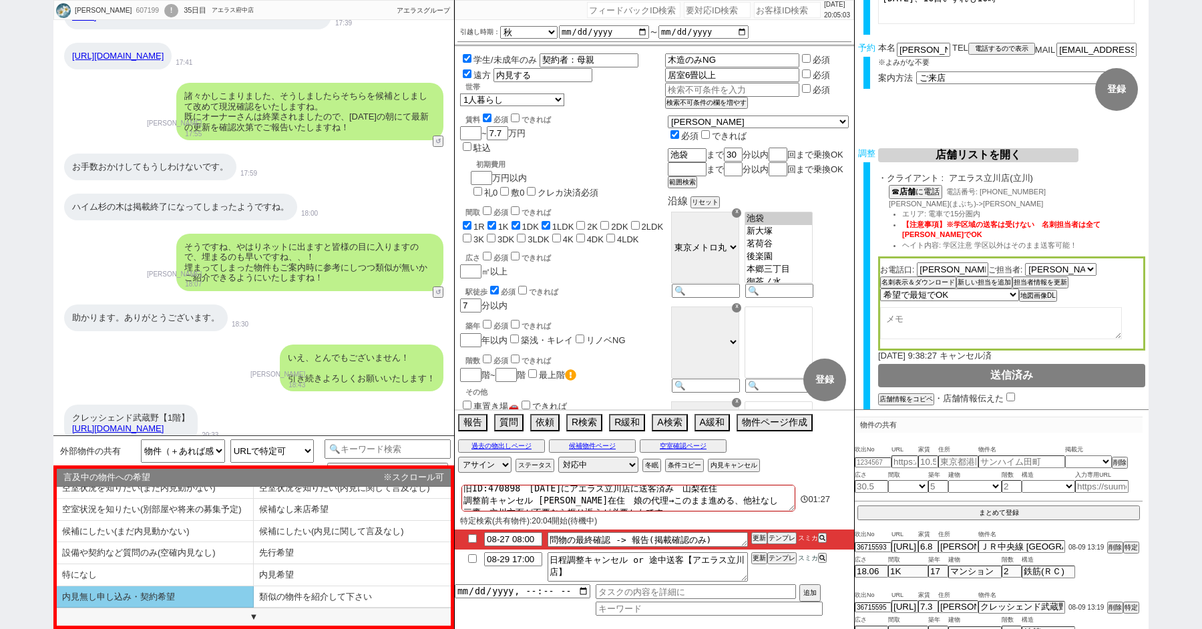
scroll to position [7, 0]
drag, startPoint x: 159, startPoint y: 343, endPoint x: 131, endPoint y: 343, distance: 28.1
click at [132, 405] on div "クレッシェンド武蔵野【1階】 [URL][DOMAIN_NAME]" at bounding box center [131, 423] width 134 height 37
drag, startPoint x: 99, startPoint y: 406, endPoint x: 70, endPoint y: 406, distance: 28.7
click at [70, 456] on div "武蔵境 なら 池袋 まで 30分 くらいですか？ 中央 線でもなるべく 池袋 に通いやすければいいなと思っています。" at bounding box center [197, 474] width 267 height 37
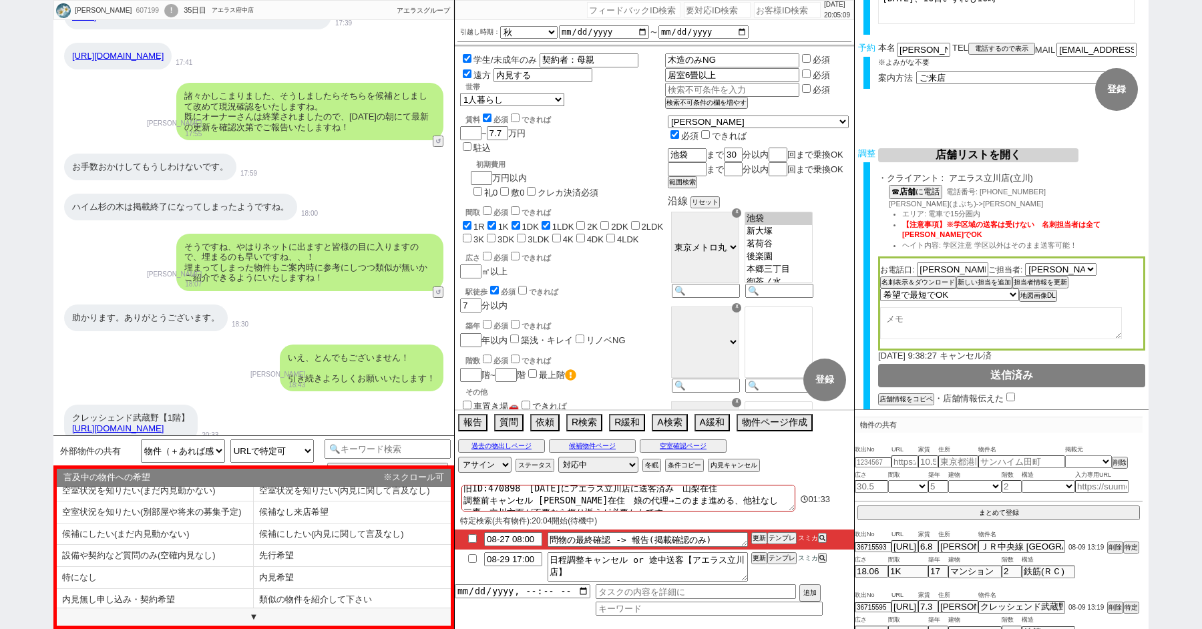
copy span "武蔵境"
click at [285, 579] on li "内見希望" at bounding box center [352, 578] width 197 height 22
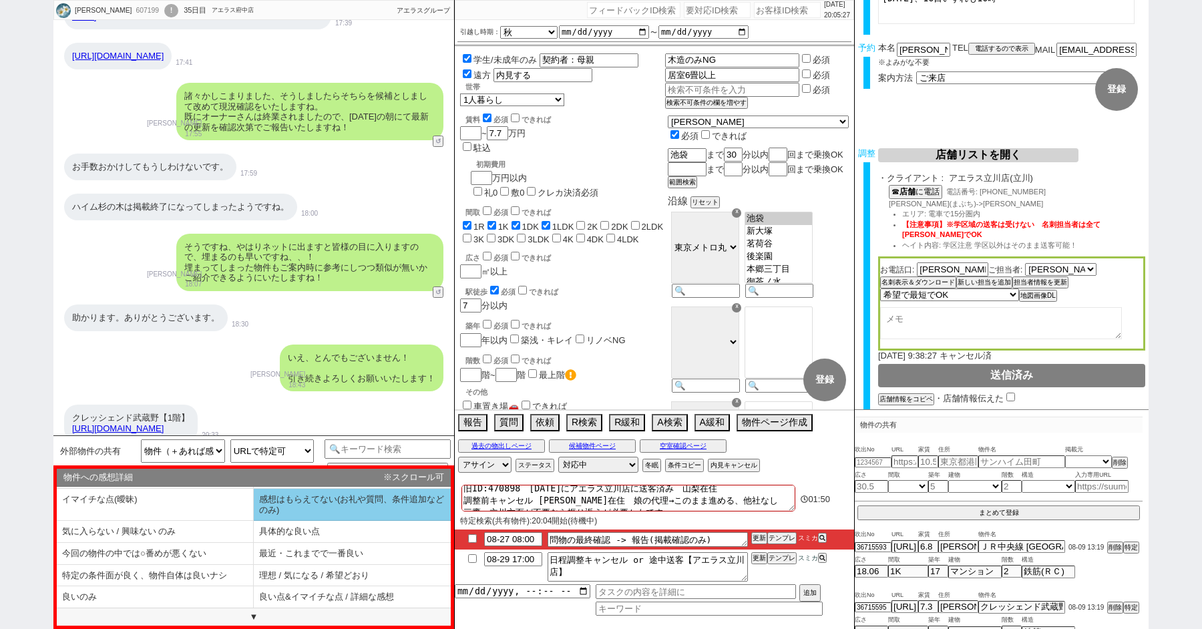
click at [281, 511] on li "感想はもらえてない(お礼や質問、条件追加などのみ)" at bounding box center [352, 505] width 197 height 32
select select "追加の発言は特になし（共有だけや、空室ですか？などだけ）"
select select "内見希望"
select select "感想はもらえてない(お礼や質問、条件追加などのみ)"
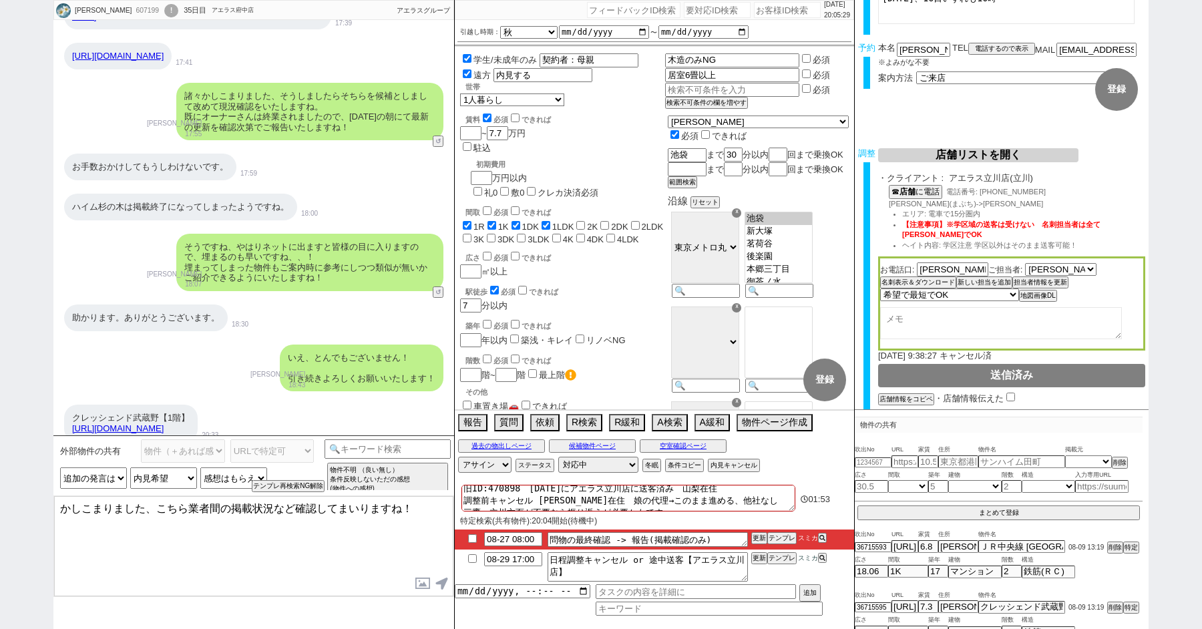
drag, startPoint x: 145, startPoint y: 506, endPoint x: 0, endPoint y: 493, distance: 145.5
click at [6, 496] on div "[PERSON_NAME] 607199 ! 0 35日目 アエラス府中店 冬眠中 自社客 アエラスグループ スミカ_BPO チャット全表示 [DATE] 新…" at bounding box center [601, 314] width 1202 height 629
click at [251, 524] on textarea "ご返信が遅れすみません、こちら業者間の掲載状況など確認してまいりますね！" at bounding box center [253, 546] width 399 height 100
type textarea "ご返信が遅れすみません、こちら業者間の掲載状況など確認してまいりますね！ またおっしゃる通り30分少しとなりそうです！"
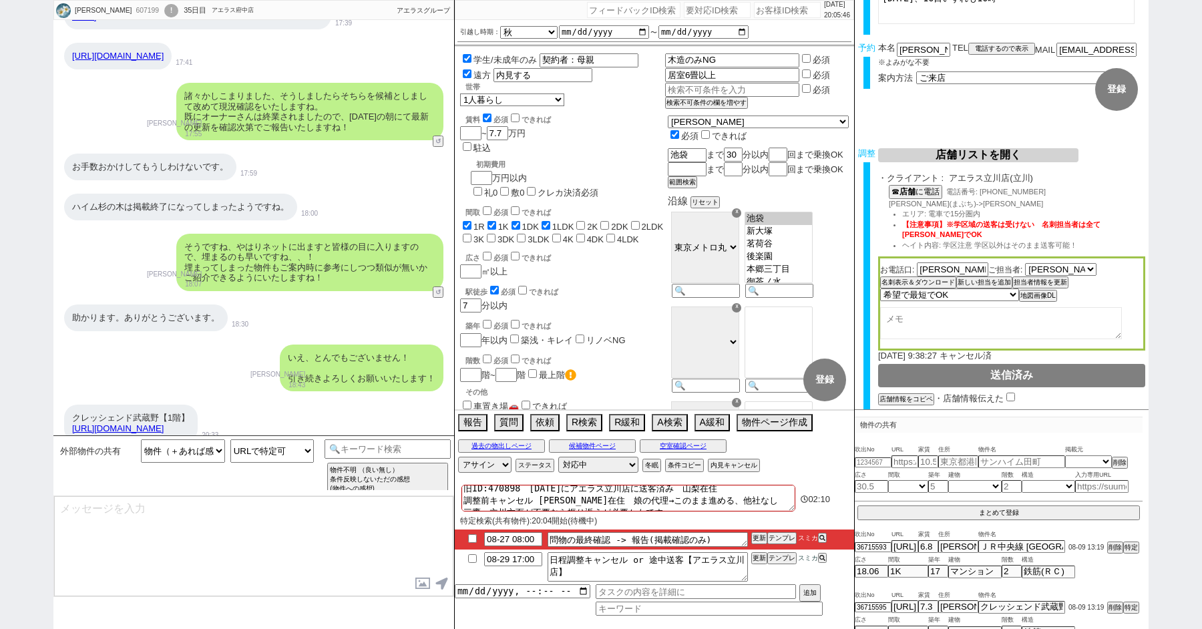
scroll to position [21423, 0]
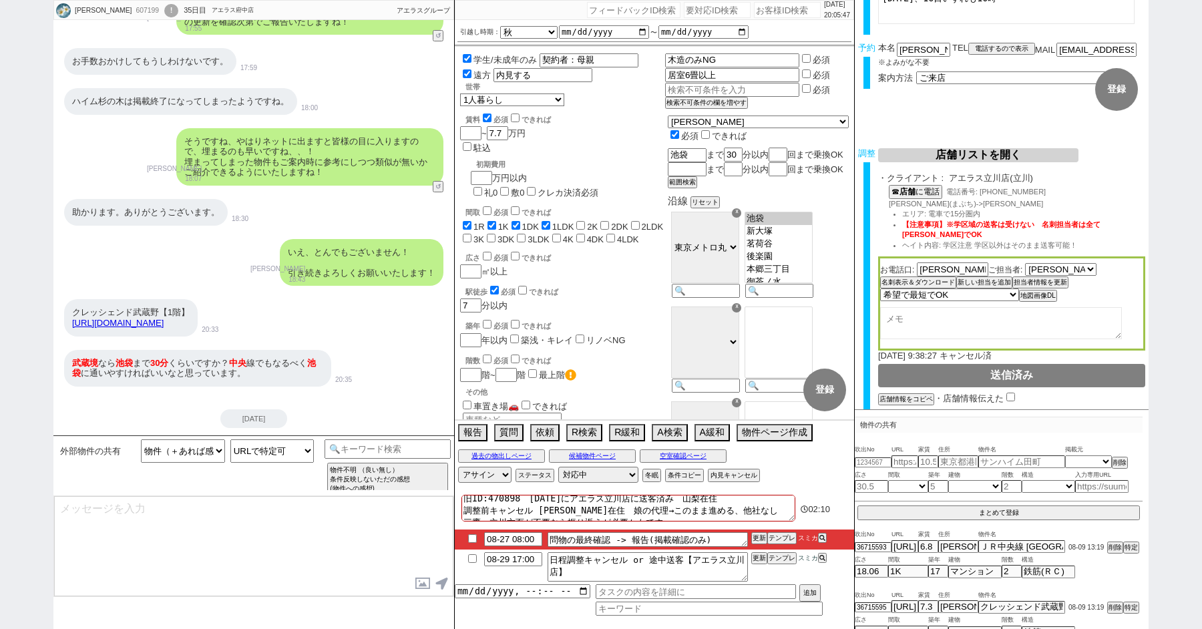
type input "08-28 20:20"
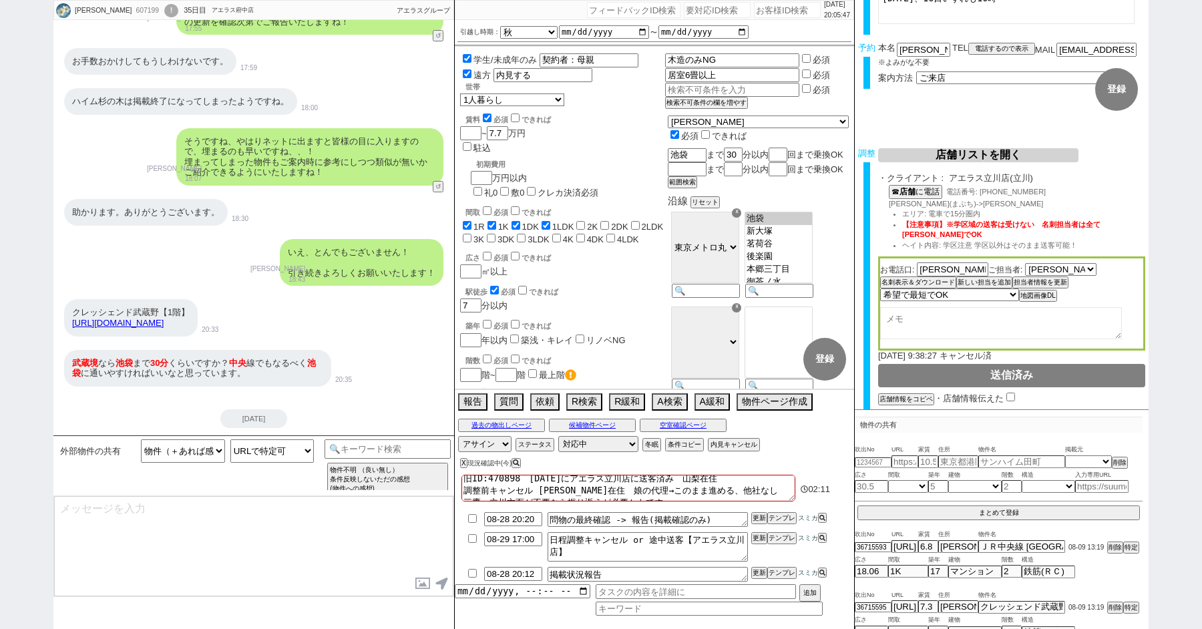
type input "08-28 20:20"
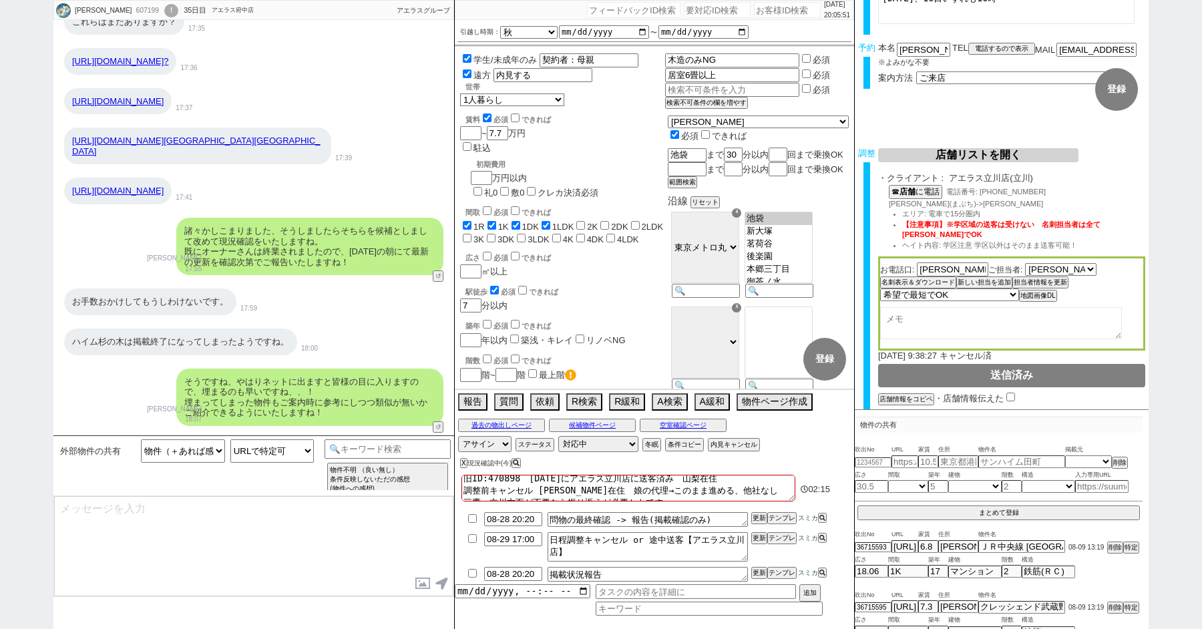
type textarea "確認のほう[PERSON_NAME]進めております。その他あれば何なりと！"
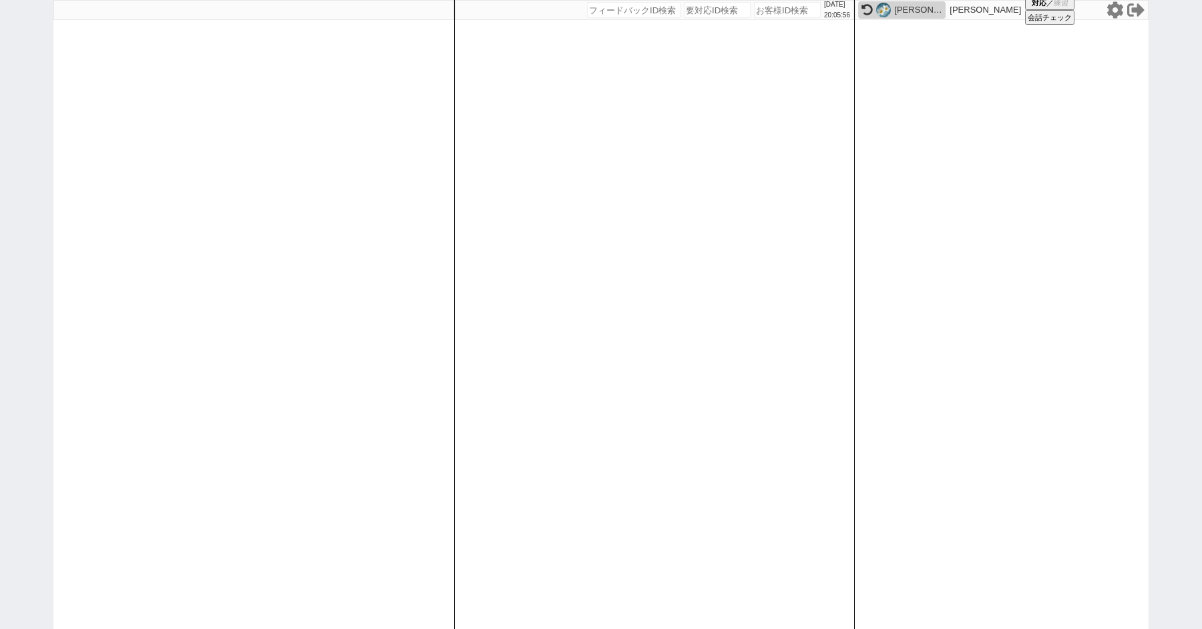
scroll to position [0, 0]
click at [896, 7] on div "[PERSON_NAME]" at bounding box center [919, 10] width 48 height 11
select select "1"
select select "3"
select select "2"
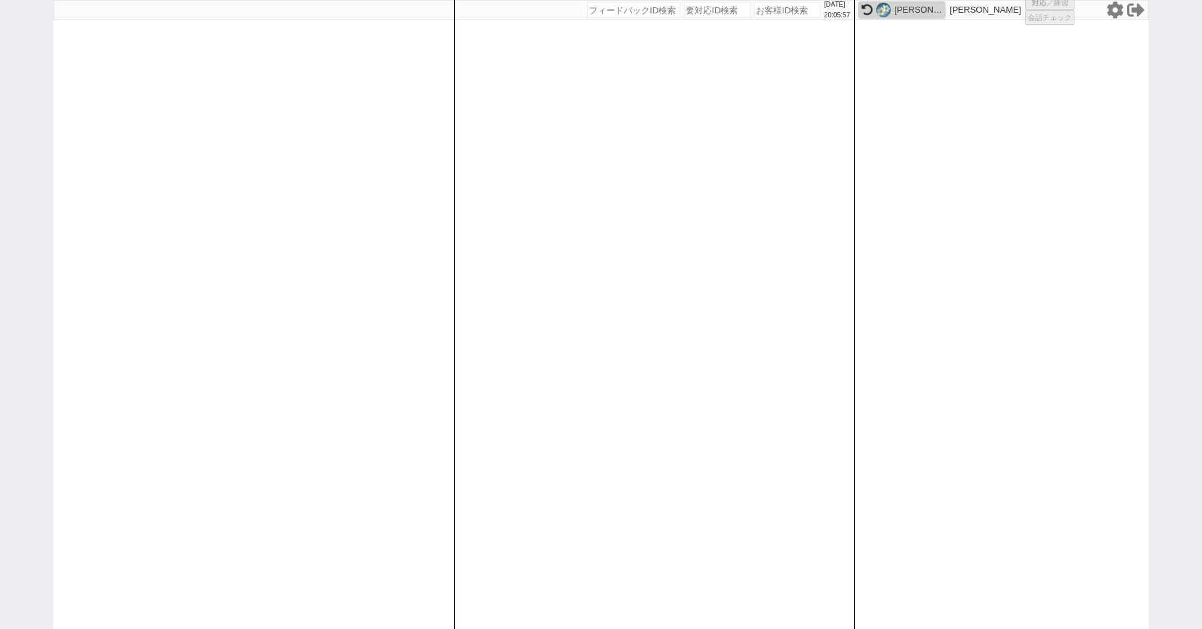
select select "5"
select select
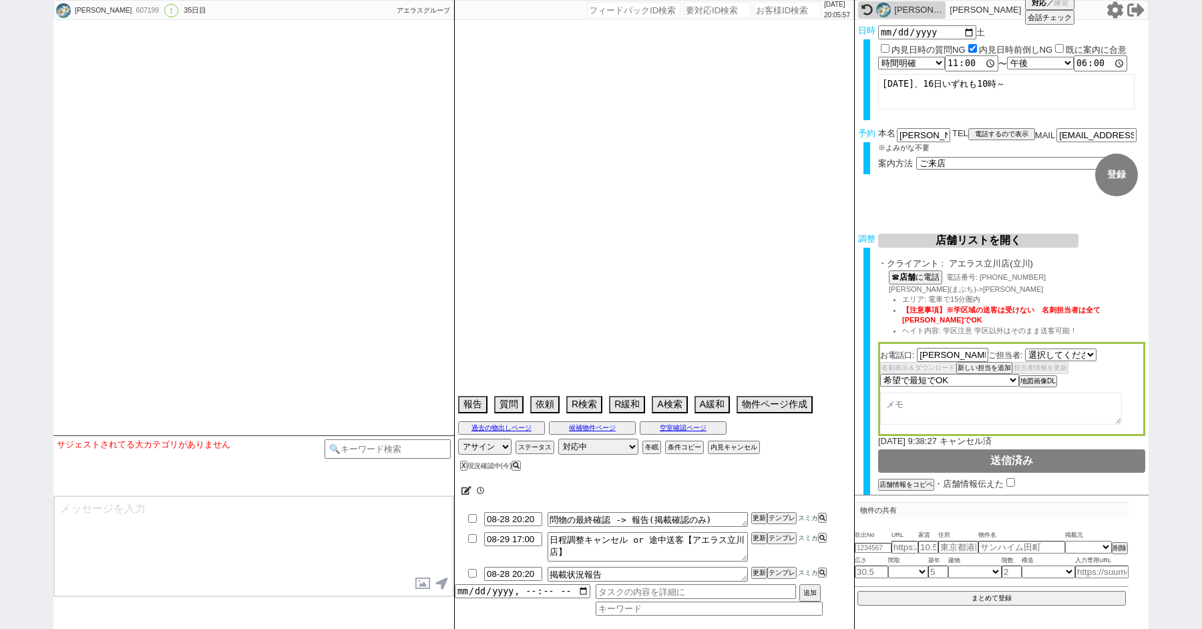
select select "2426"
select select "20"
select select "0"
select select "60"
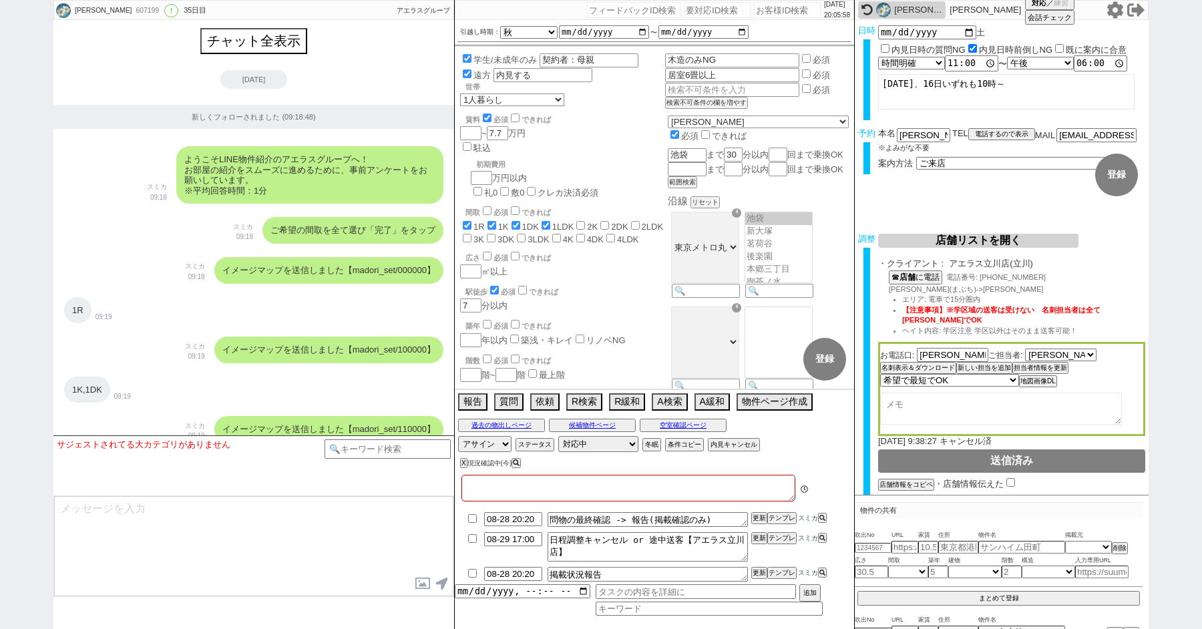
type textarea "旧ID:470898　[DATE]にアエラス立川店に送客済み　山梨在住 調整前キャンセル [PERSON_NAME]在住　娘の代理→このまま進める、他社なし …"
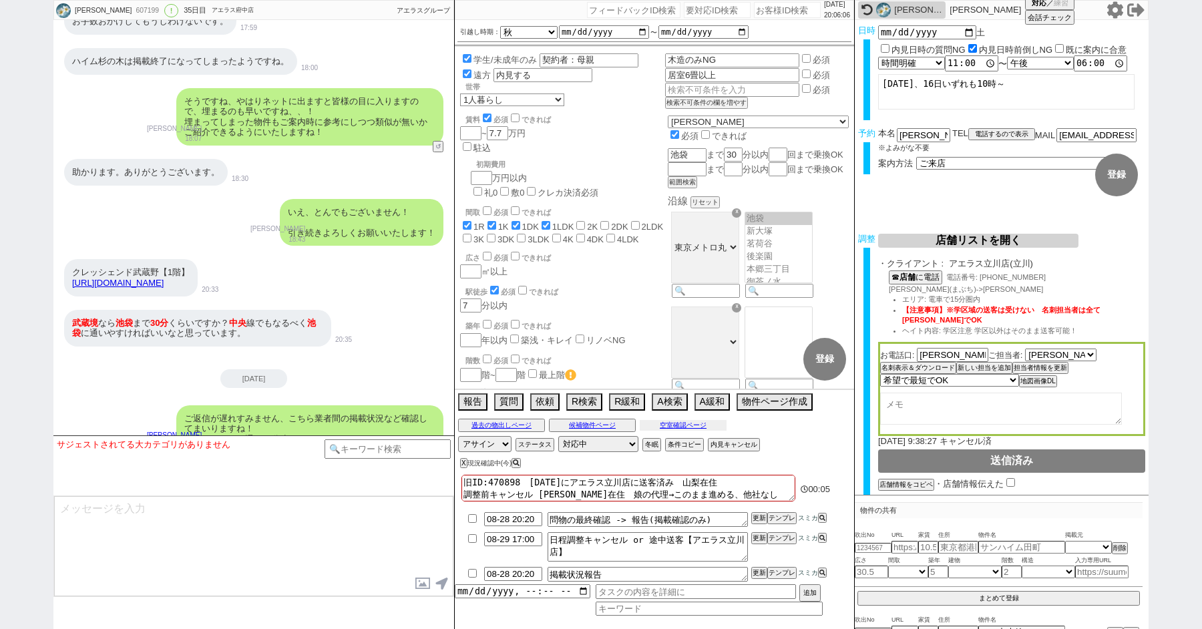
click at [677, 421] on button "空室確認ページ" at bounding box center [683, 425] width 87 height 11
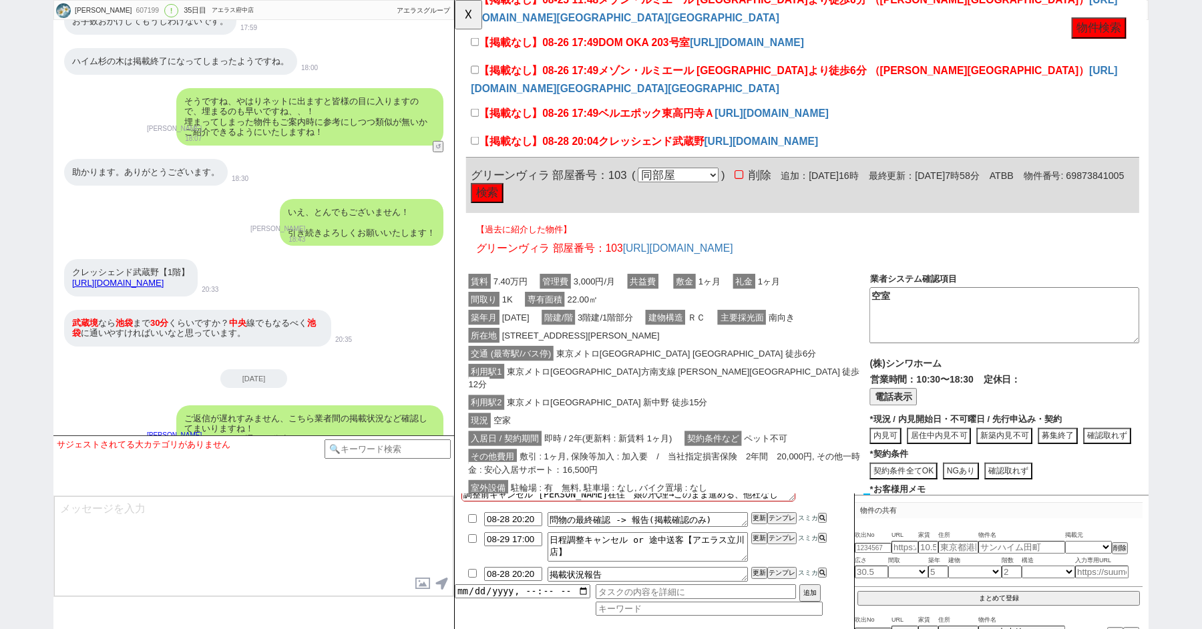
scroll to position [0, 0]
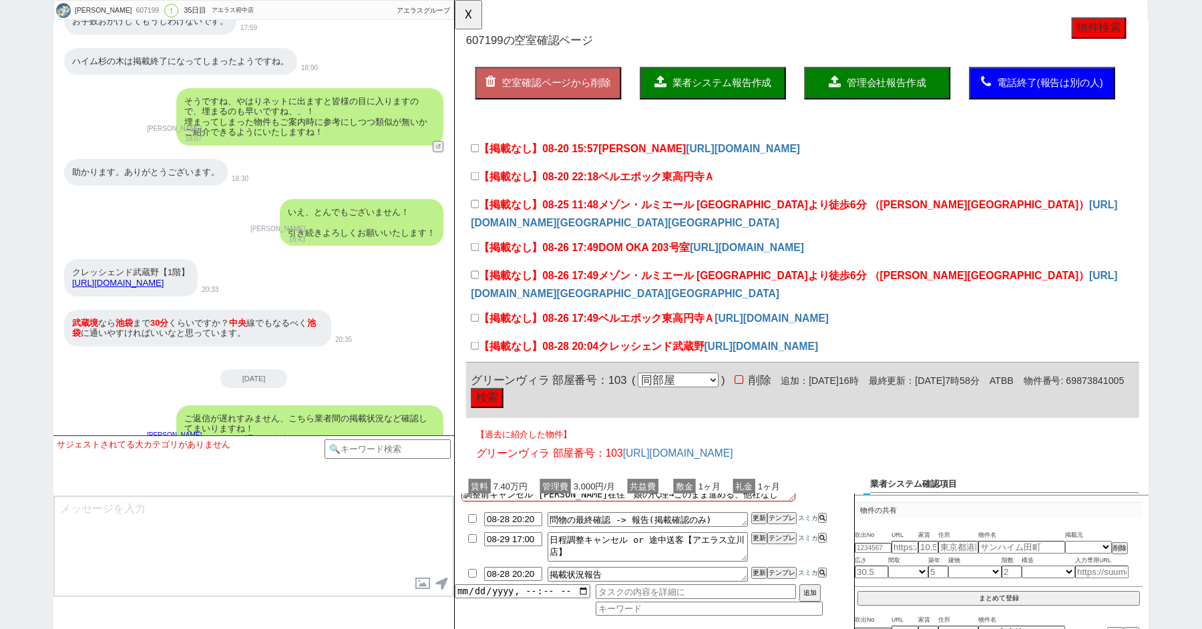
click at [1134, 31] on button "物件検索" at bounding box center [1147, 30] width 59 height 23
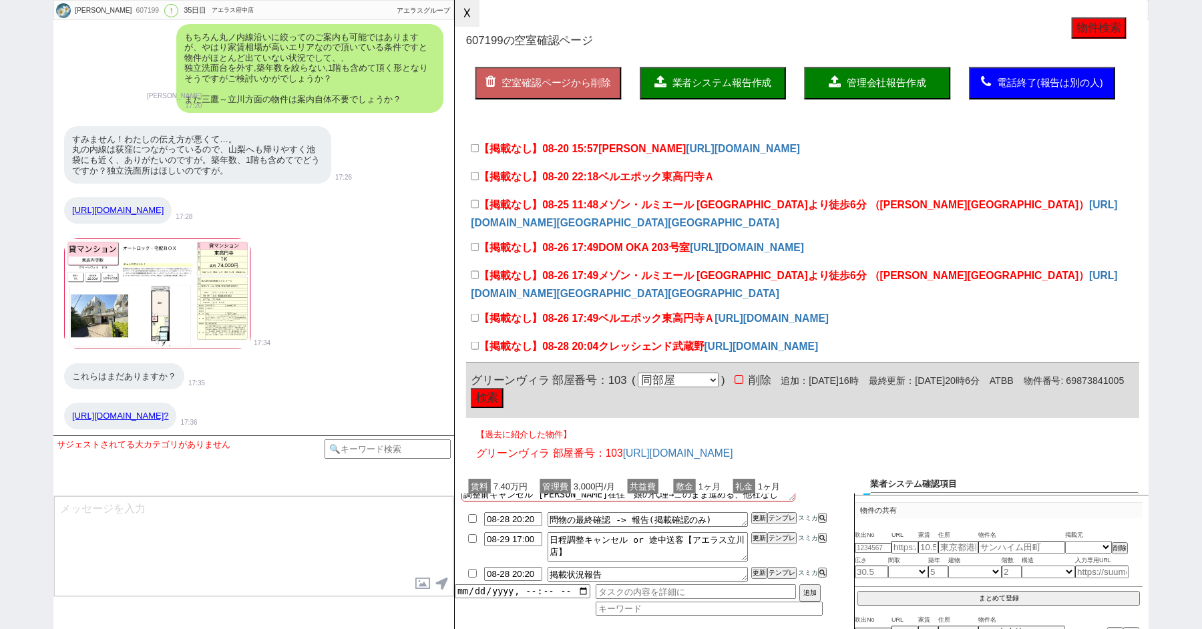
click at [463, 15] on button "☓" at bounding box center [467, 13] width 25 height 27
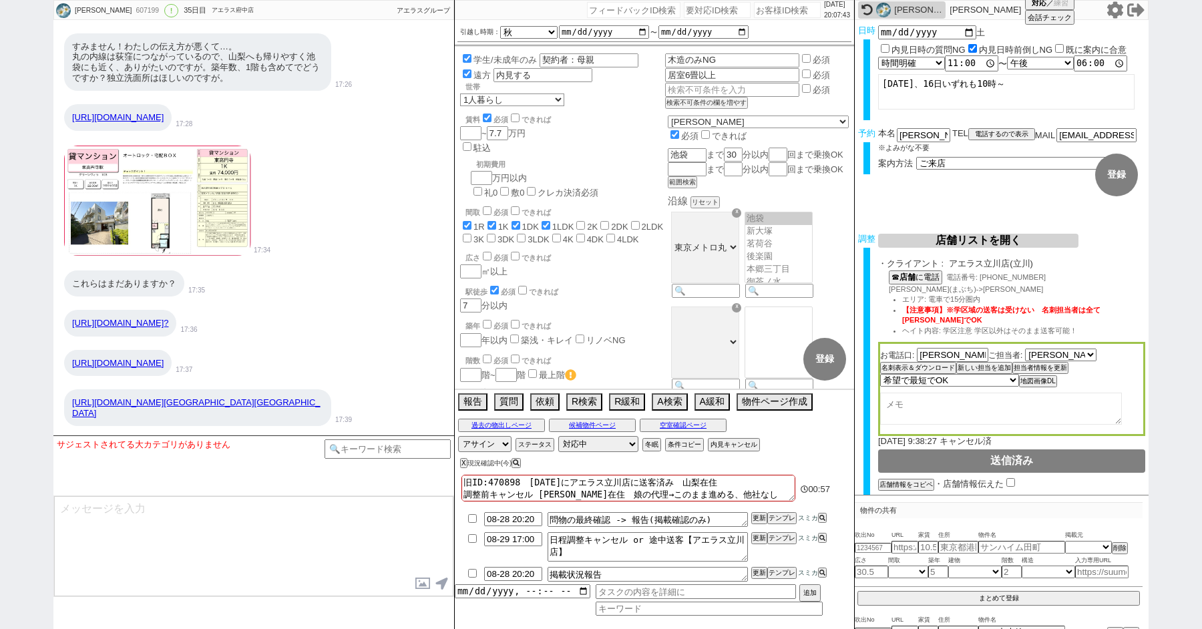
scroll to position [21463, 0]
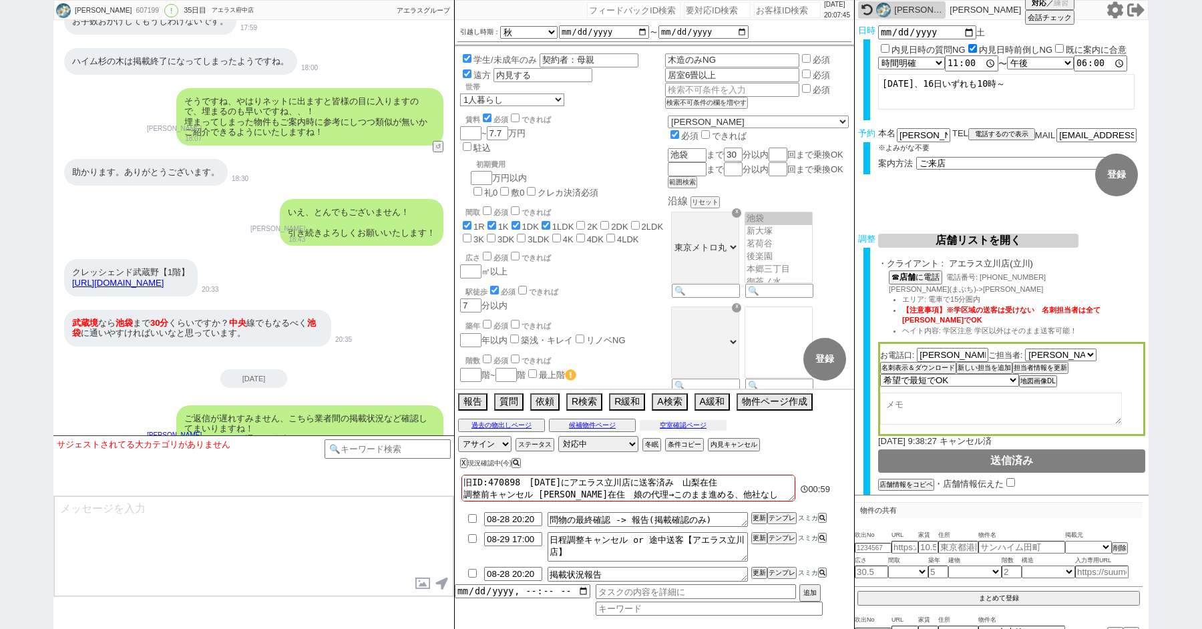
click at [695, 422] on button "空室確認ページ" at bounding box center [683, 425] width 87 height 11
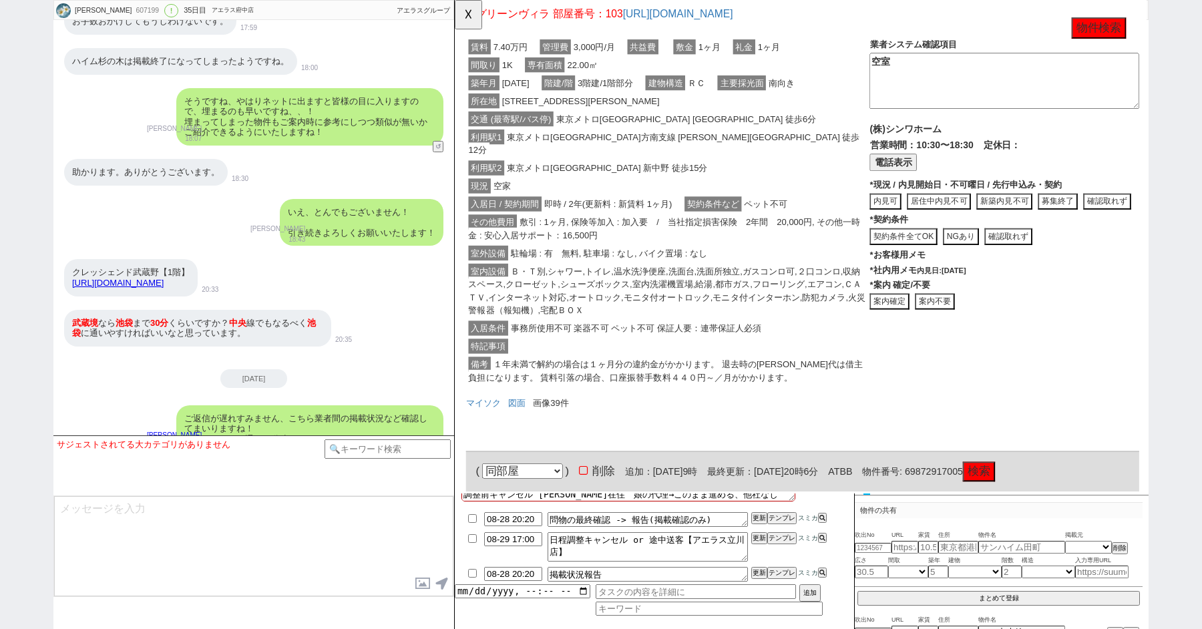
scroll to position [0, 0]
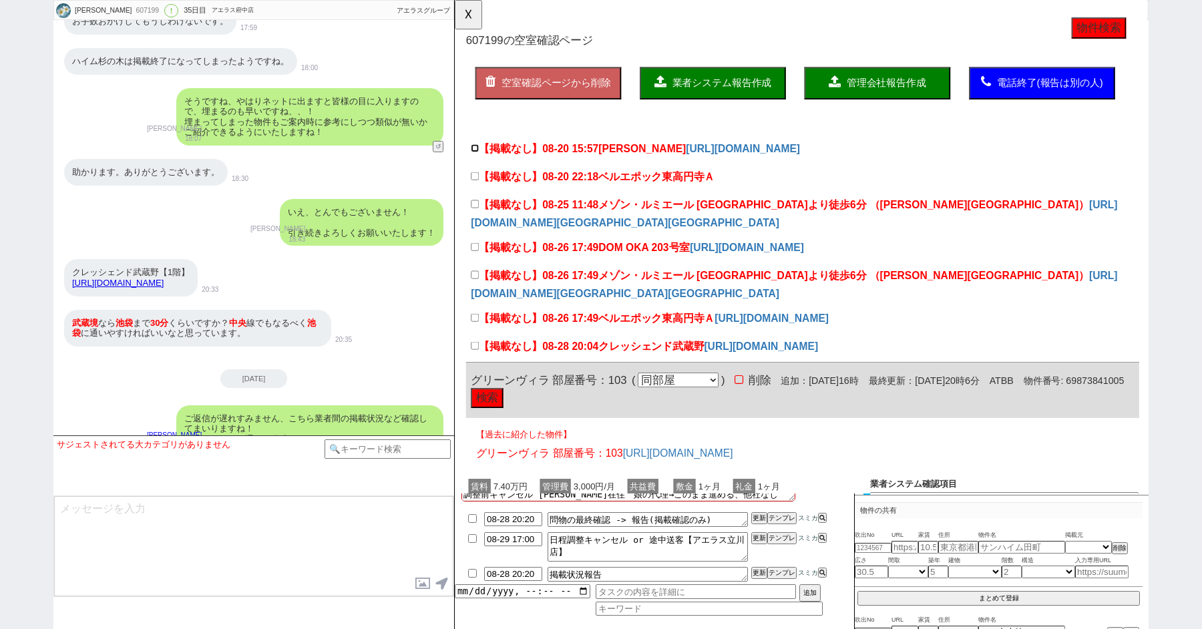
click at [477, 160] on input "【掲載なし】08-20 15:57 [PERSON_NAME]" at bounding box center [476, 159] width 9 height 9
checkbox input "true"
click at [478, 190] on input "【掲載なし】08-20 22:18 ベルエポック東高円寺Ａ" at bounding box center [476, 189] width 9 height 9
checkbox input "true"
click at [477, 216] on input "【掲載なし】08-25 11:48 メゾン・ルミエール [GEOGRAPHIC_DATA]より徒歩6分 （[PERSON_NAME][GEOGRAPHIC_D…" at bounding box center [476, 219] width 9 height 9
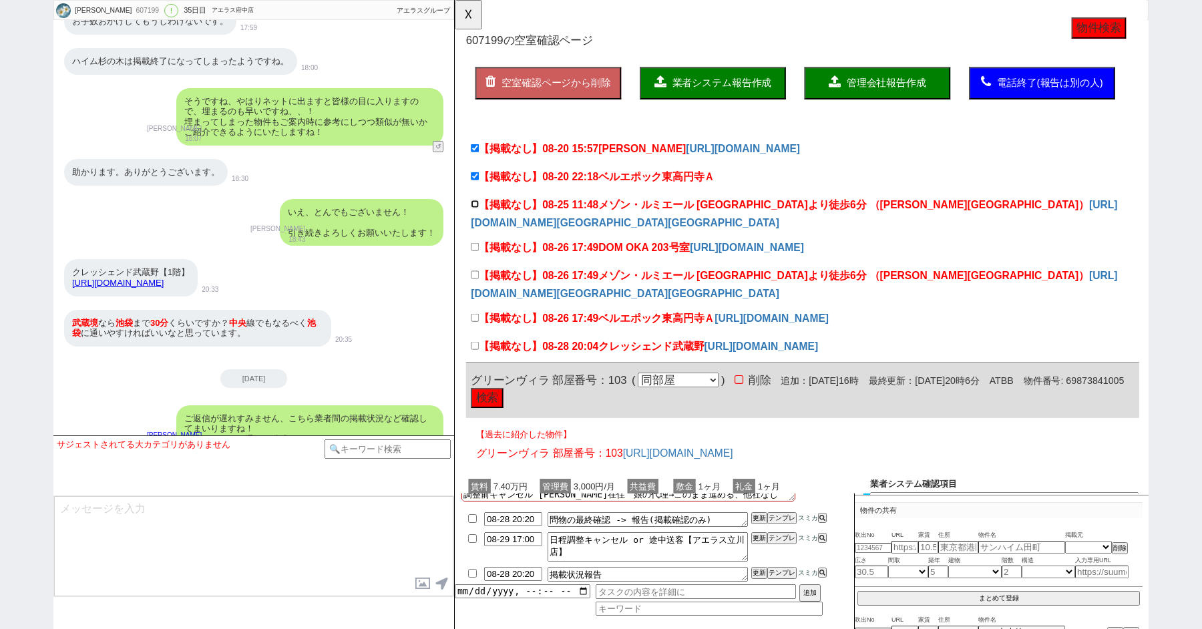
checkbox input "true"
click at [476, 267] on input "【掲載なし】08-26 17:49 DOM OKA 203号室" at bounding box center [476, 265] width 9 height 9
checkbox input "true"
click at [476, 289] on label "【掲載なし】08-26 17:49 メゾン・ルミエール [GEOGRAPHIC_DATA]より徒歩6分 （[PERSON_NAME][GEOGRAPHIC_D…" at bounding box center [804, 297] width 665 height 16
click at [476, 291] on input "【掲載なし】08-26 17:49 メゾン・ルミエール [GEOGRAPHIC_DATA]より徒歩6分 （[PERSON_NAME][GEOGRAPHIC_D…" at bounding box center [476, 295] width 9 height 9
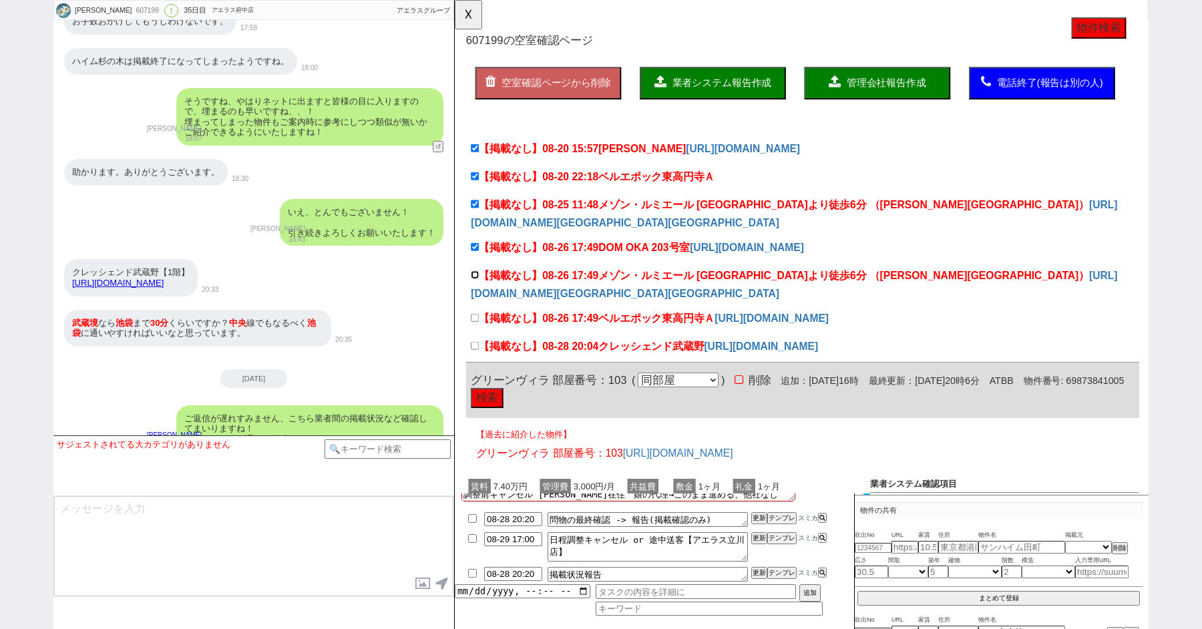
checkbox input "true"
click at [476, 347] on label "【掲載なし】08-26 17:49 ベルエポック東高円寺Ａ" at bounding box center [603, 343] width 263 height 16
click at [476, 346] on input "【掲載なし】08-26 17:49 ベルエポック東高円寺Ａ" at bounding box center [476, 341] width 9 height 9
checkbox input "true"
click at [478, 373] on input "【掲載なし】08-28 20:04 クレッシェンド武蔵野" at bounding box center [476, 371] width 9 height 9
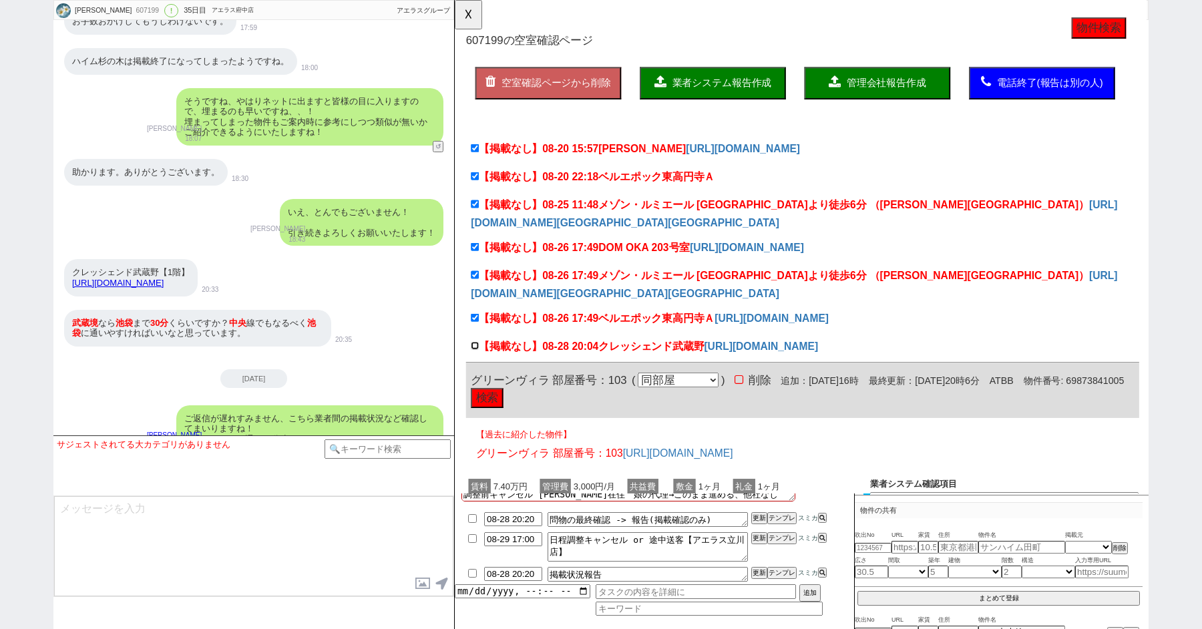
checkbox input "true"
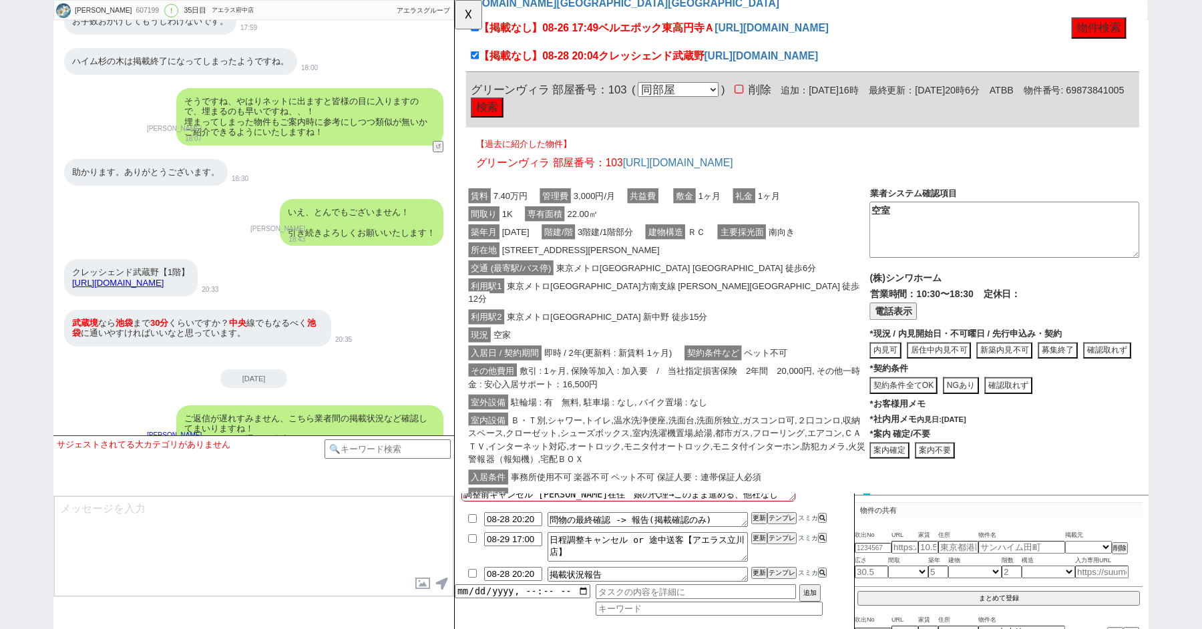
click at [624, 351] on div "現況 空家" at bounding box center [684, 360] width 434 height 19
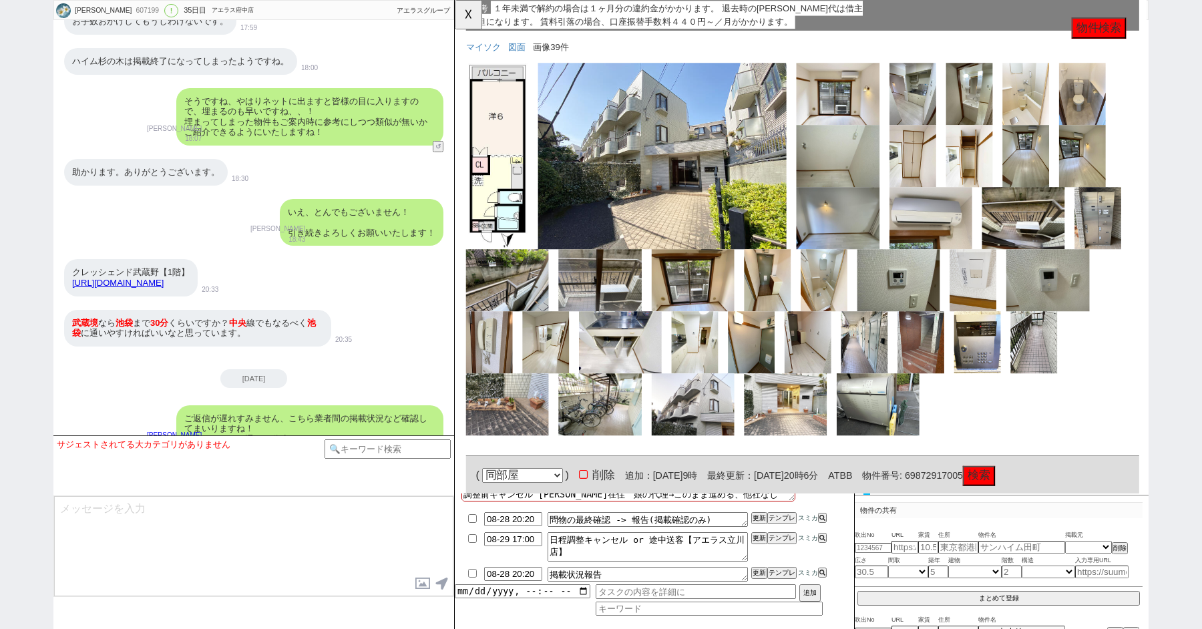
scroll to position [1220, 0]
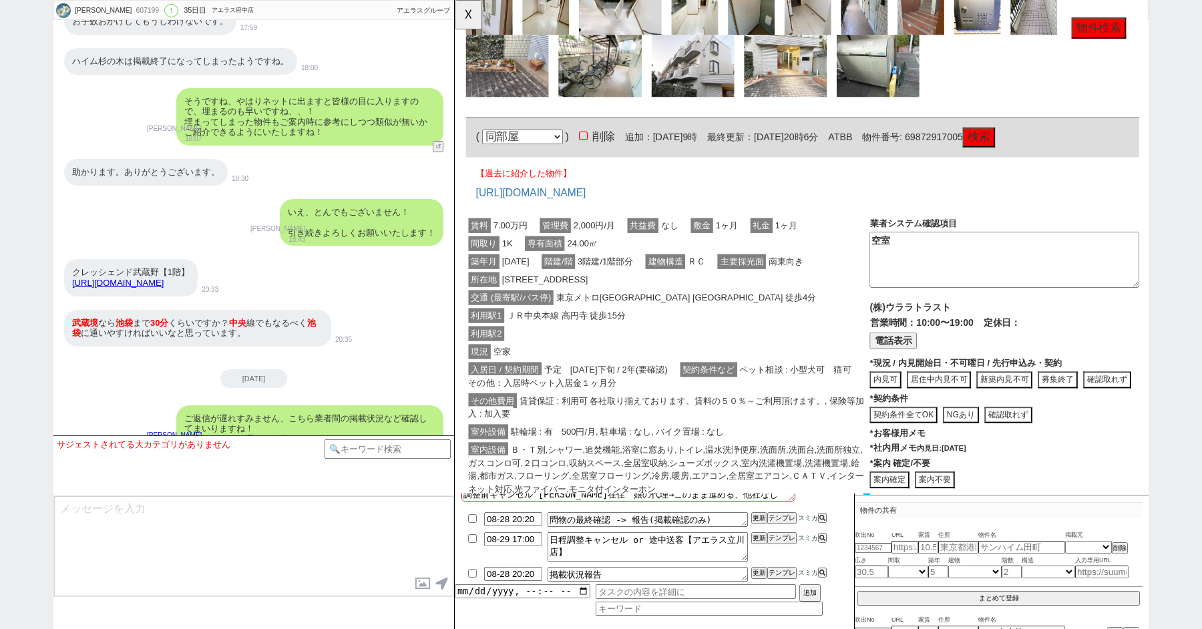
click at [614, 273] on span "3階建/1階部分" at bounding box center [617, 281] width 65 height 16
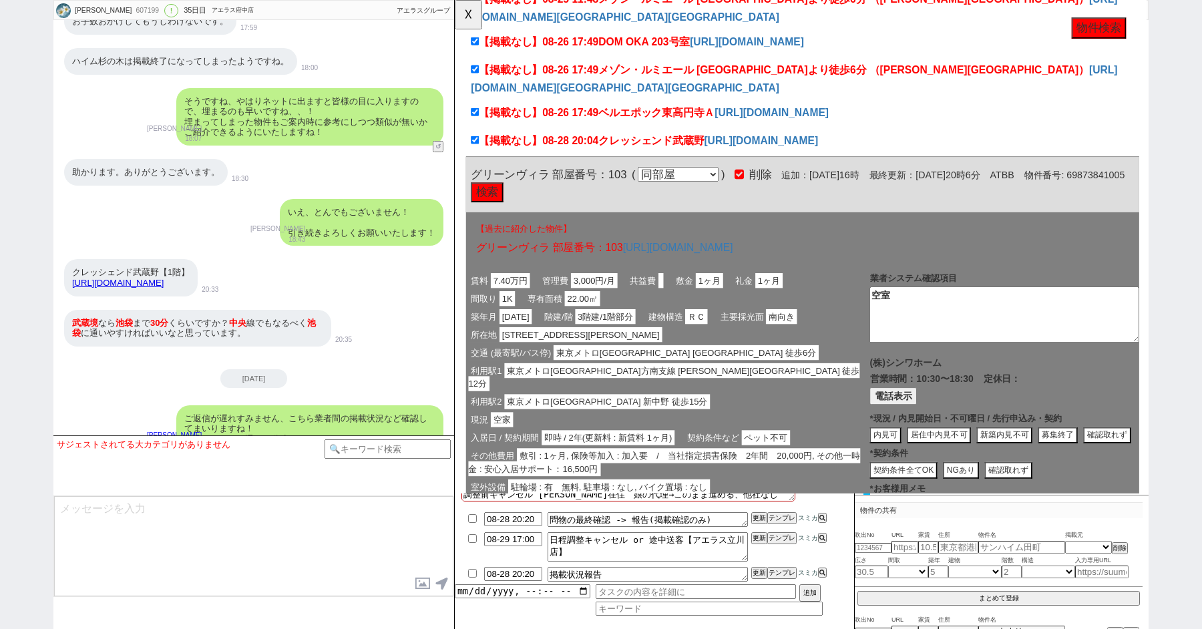
scroll to position [0, 0]
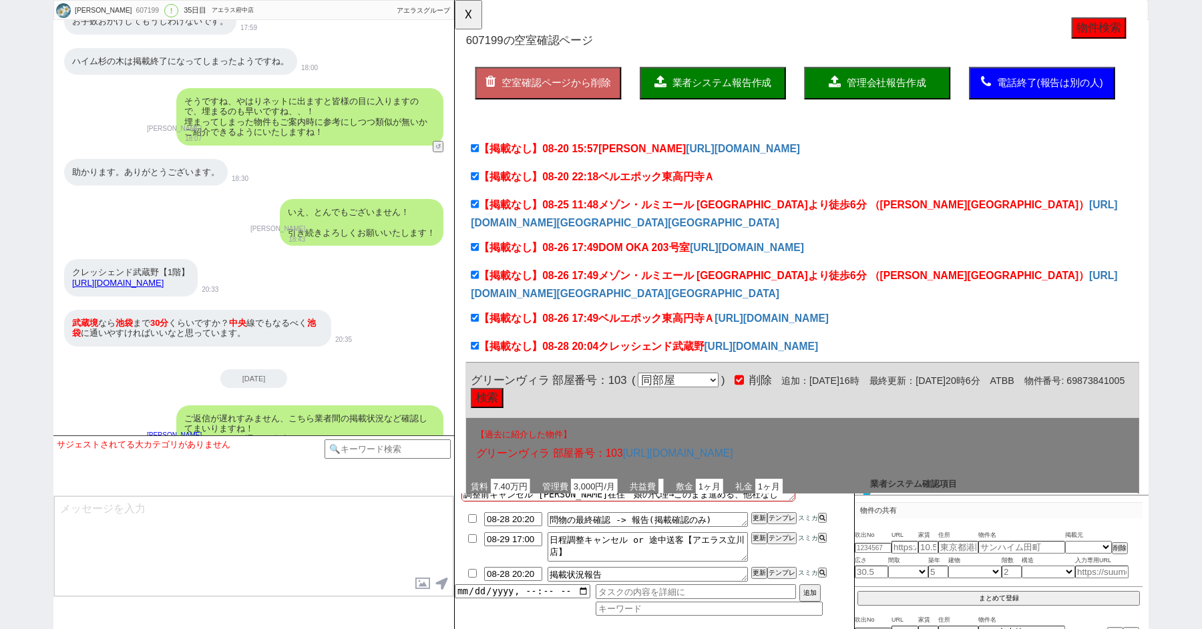
click at [748, 97] on button "業者システム報告作成" at bounding box center [732, 89] width 157 height 35
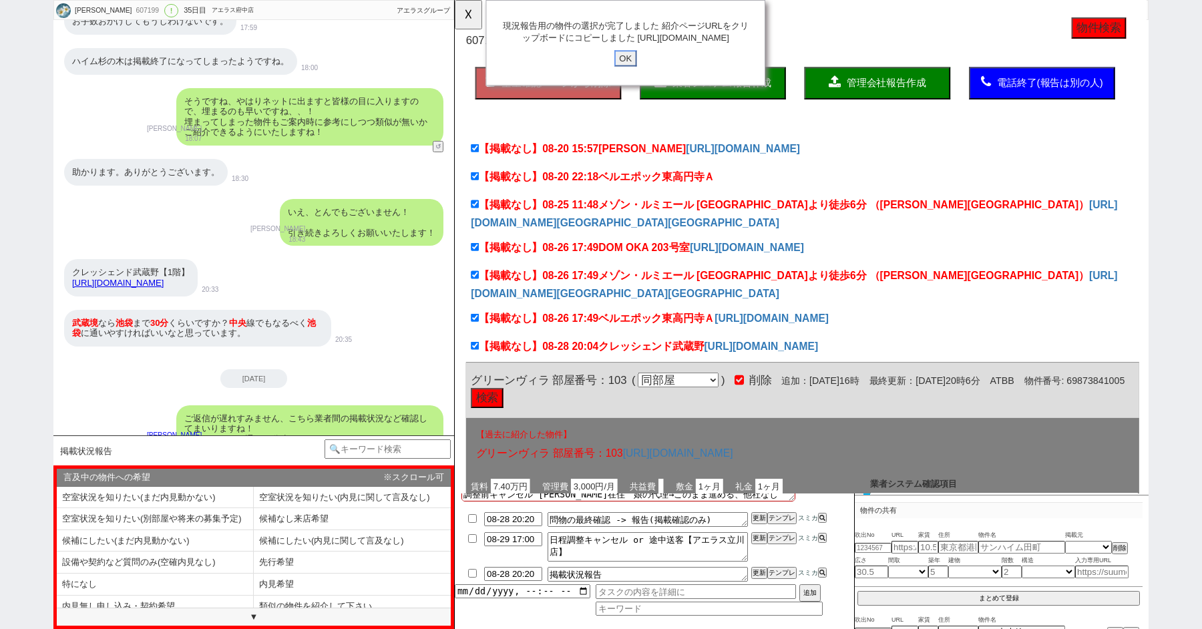
click input "OK" at bounding box center [639, 62] width 24 height 17
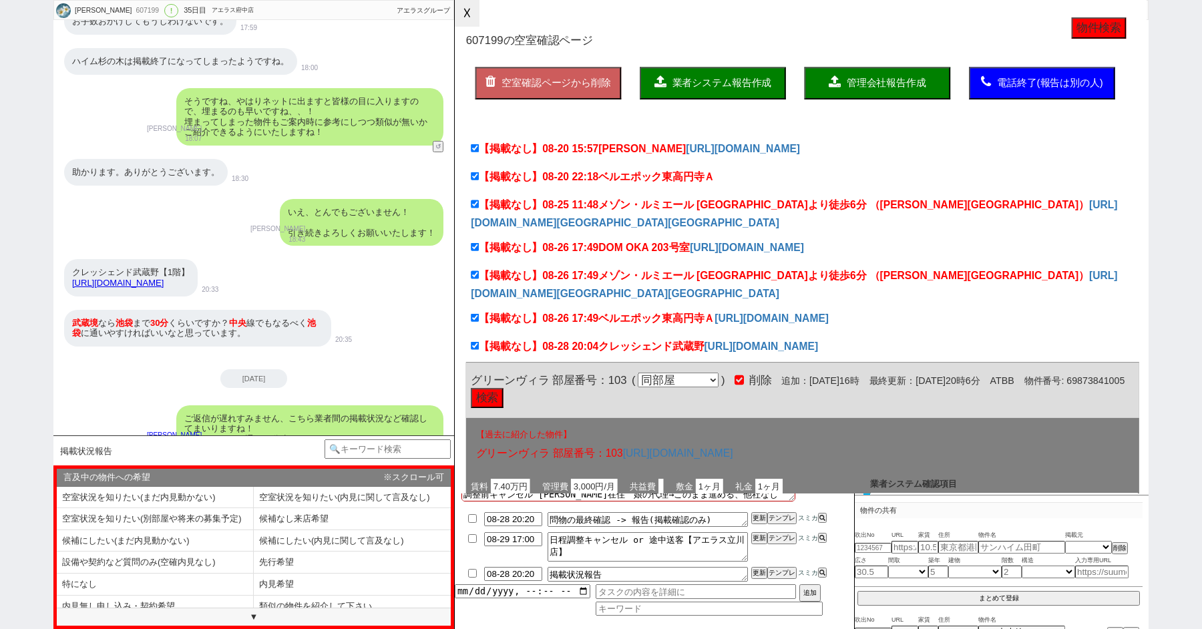
click at [467, 11] on button "☓" at bounding box center [467, 13] width 25 height 27
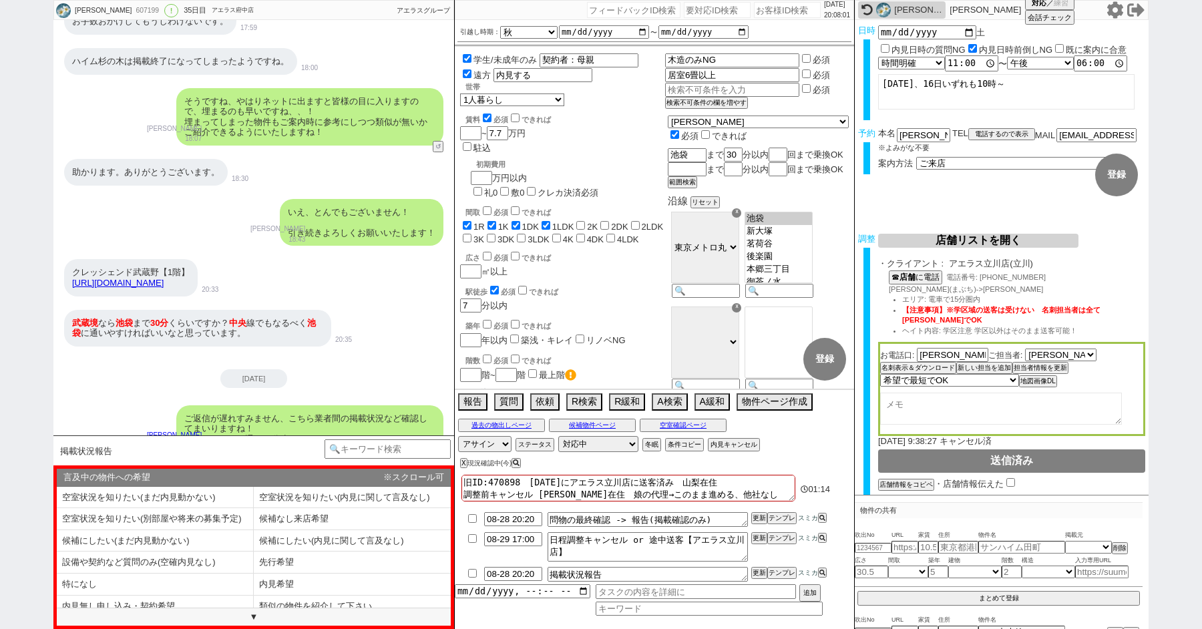
click at [474, 575] on input "checkbox" at bounding box center [472, 573] width 19 height 9
checkbox input "true"
click at [784, 516] on button "テンプレ" at bounding box center [782, 518] width 29 height 9
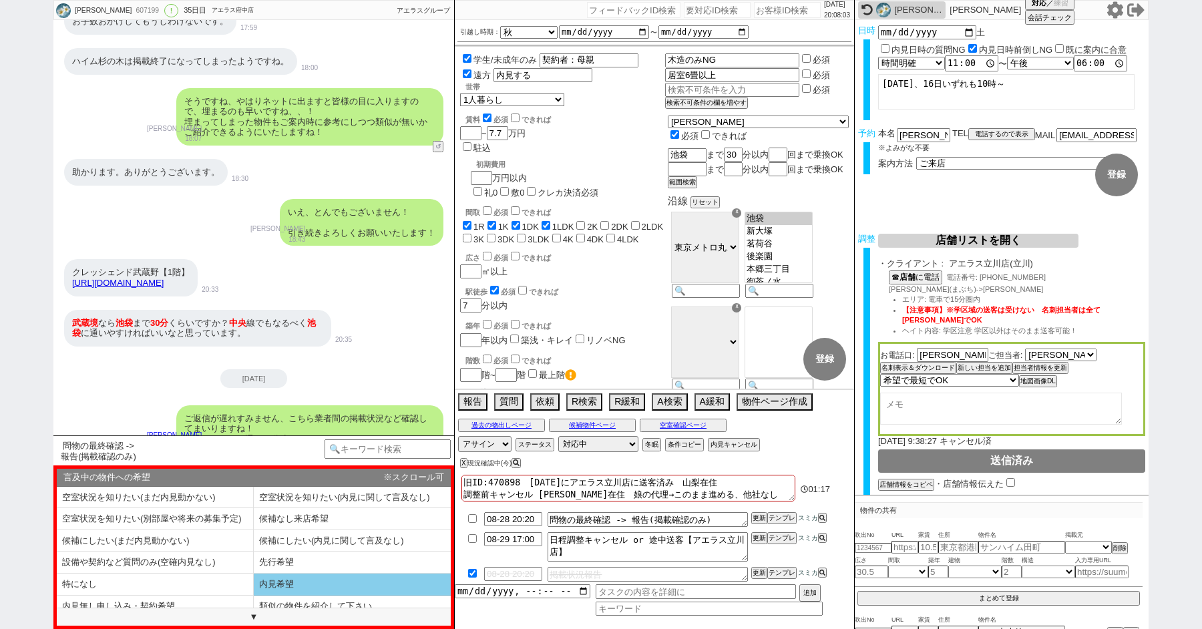
click at [286, 585] on li "内見希望" at bounding box center [352, 585] width 197 height 22
select select "内見希望"
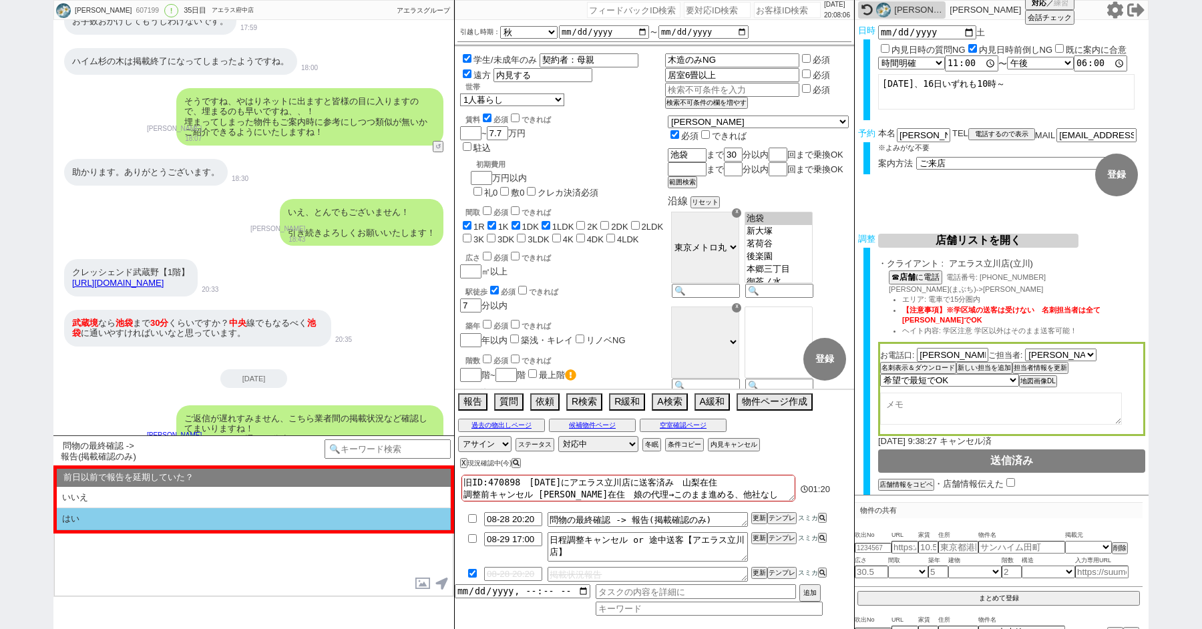
click at [106, 516] on li "はい" at bounding box center [254, 519] width 394 height 22
select select "内見希望"
select select "はい"
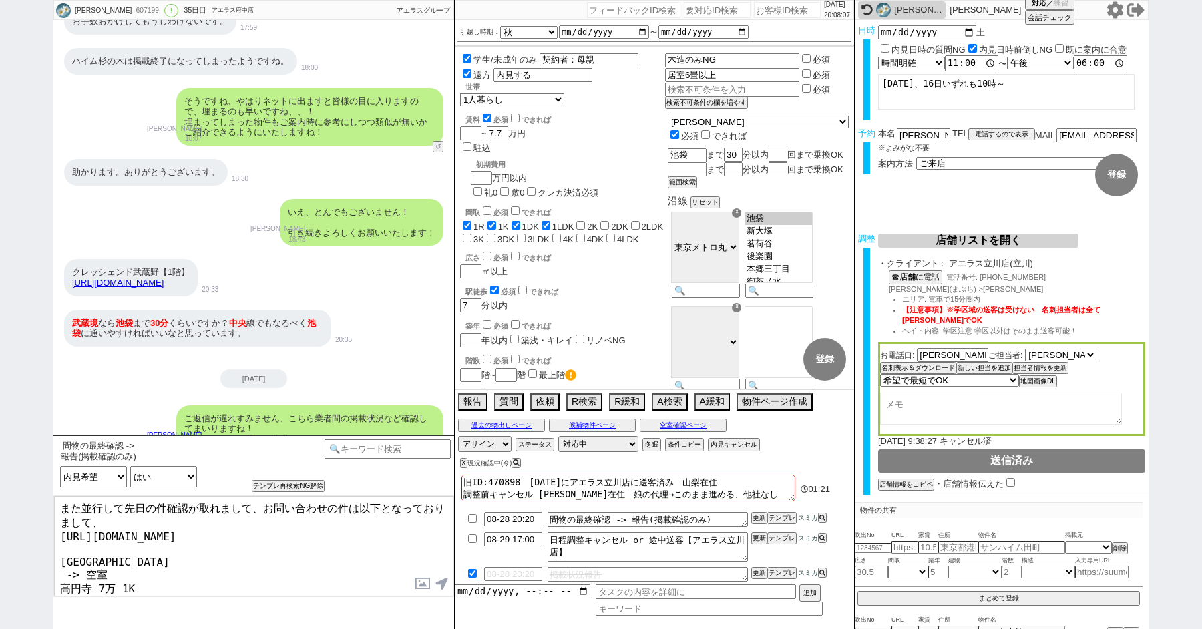
scroll to position [103, 0]
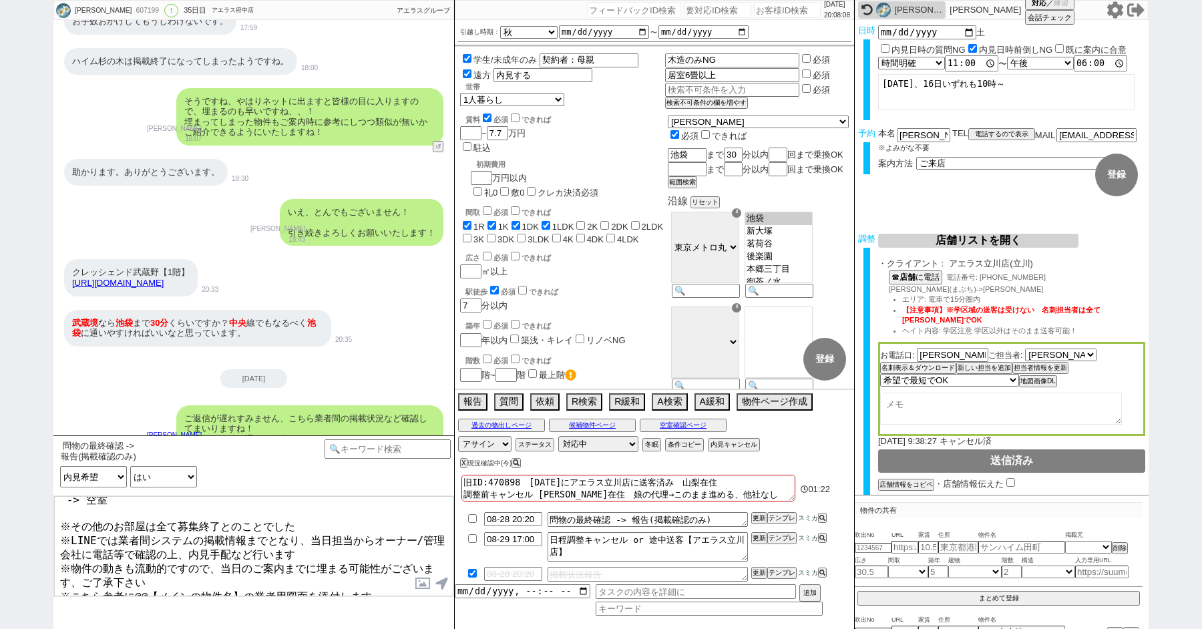
click at [275, 585] on textarea "また並行して先日の件確認が取れまして、お問い合わせの件は以下となっておりまして、 https://tools.sumika.live/pages/a3gs08…" at bounding box center [253, 546] width 399 height 100
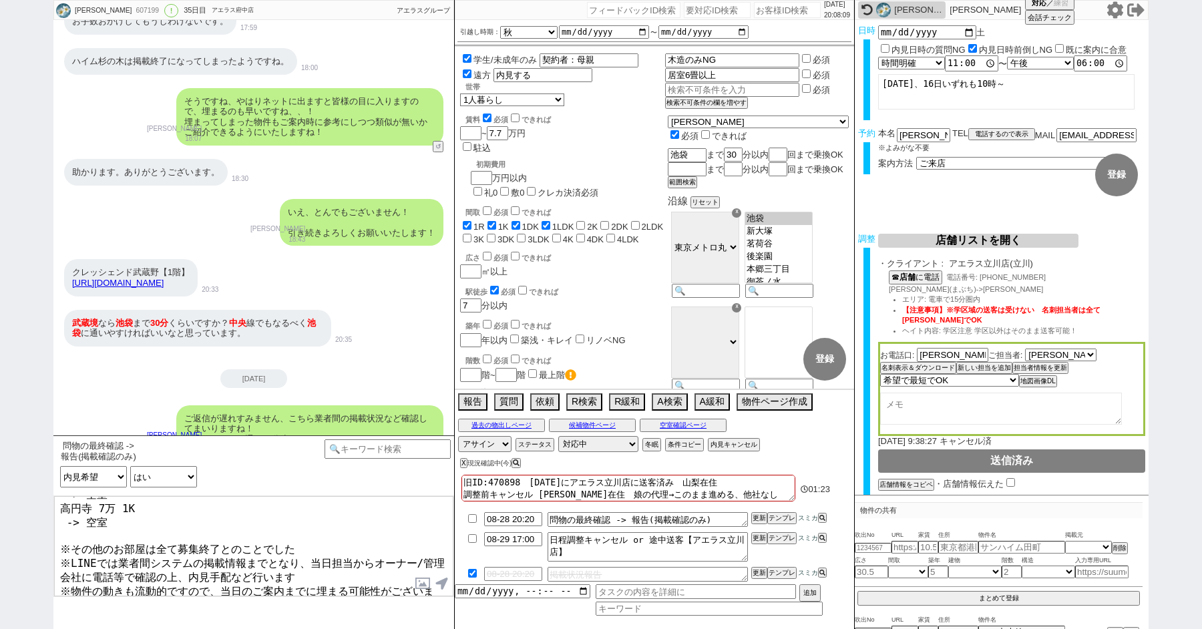
scroll to position [69, 0]
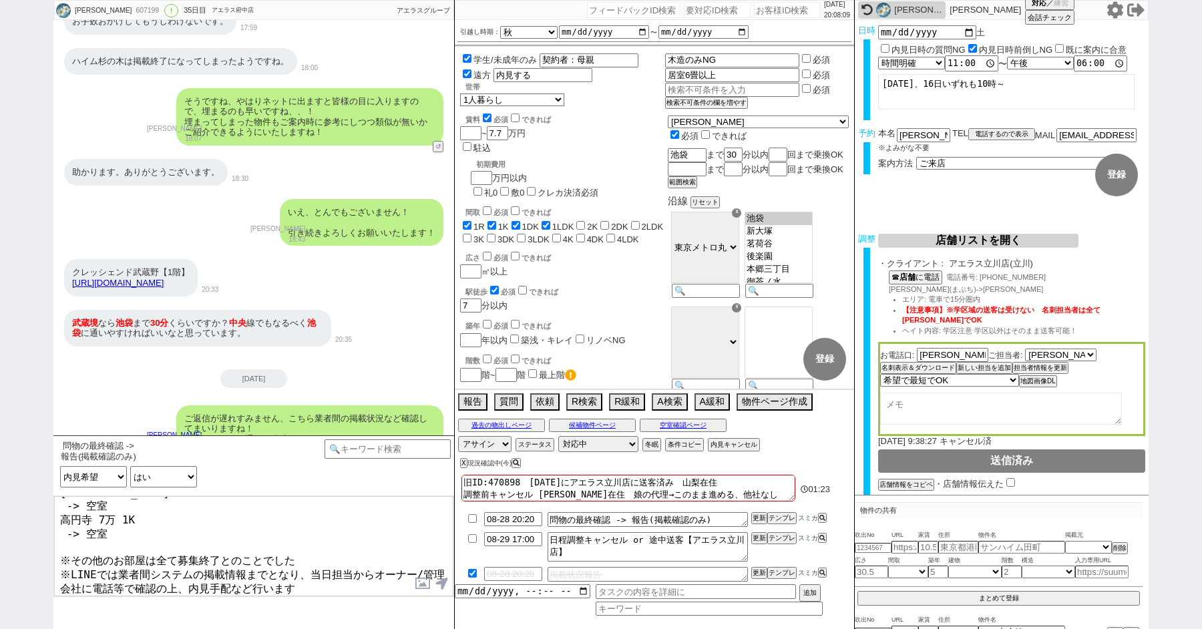
type textarea "また並行して先日の件確認が取れまして、お問い合わせの件は以下となっておりまして、 https://tools.sumika.live/pages/a3gs08…"
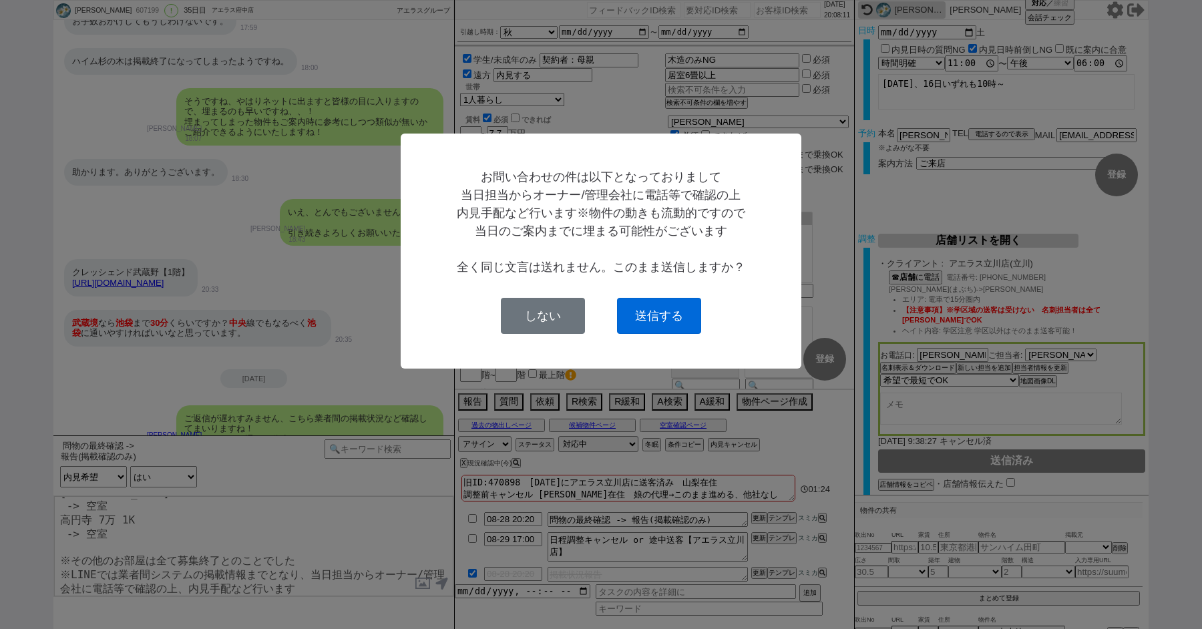
click at [639, 319] on button "送信する" at bounding box center [659, 316] width 84 height 36
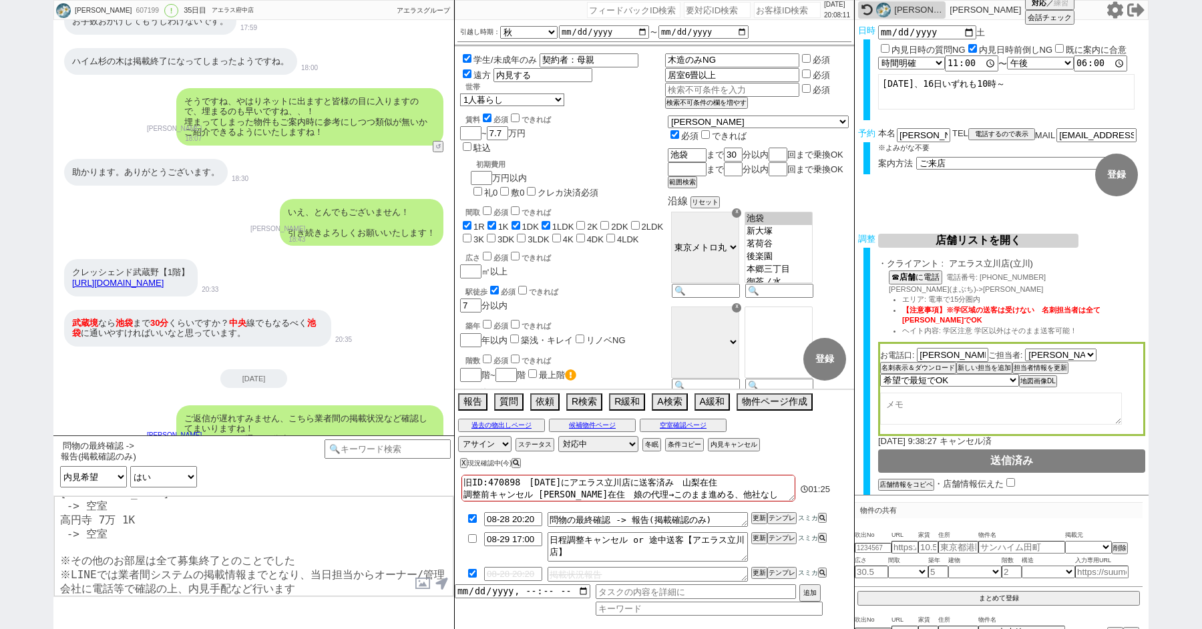
checkbox input "true"
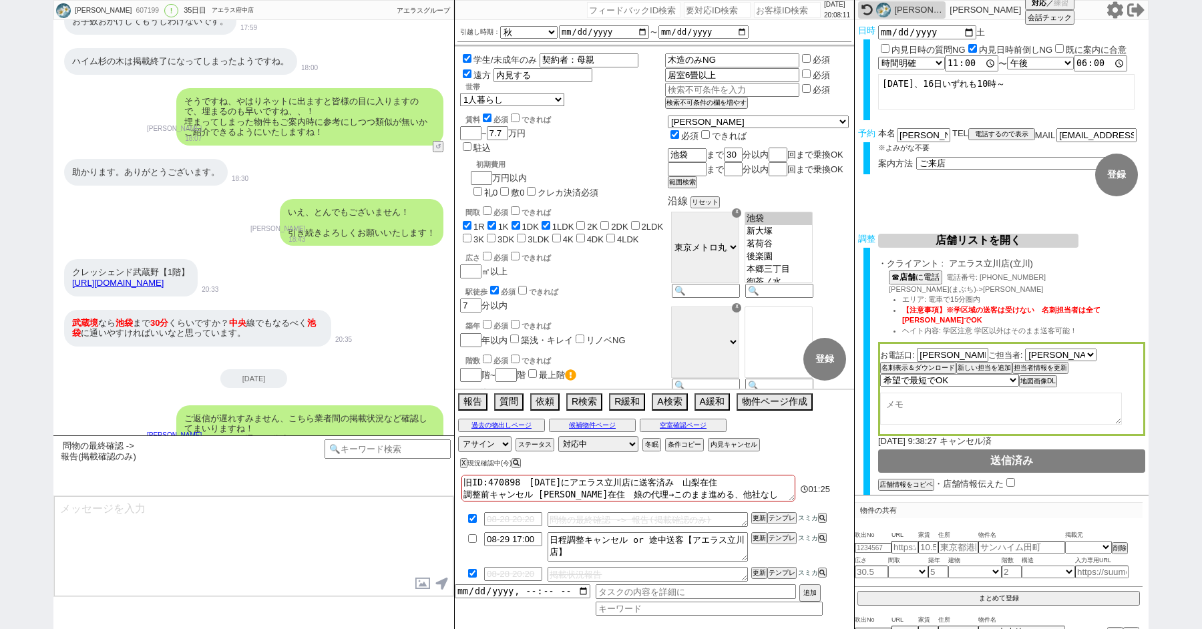
scroll to position [21649, 0]
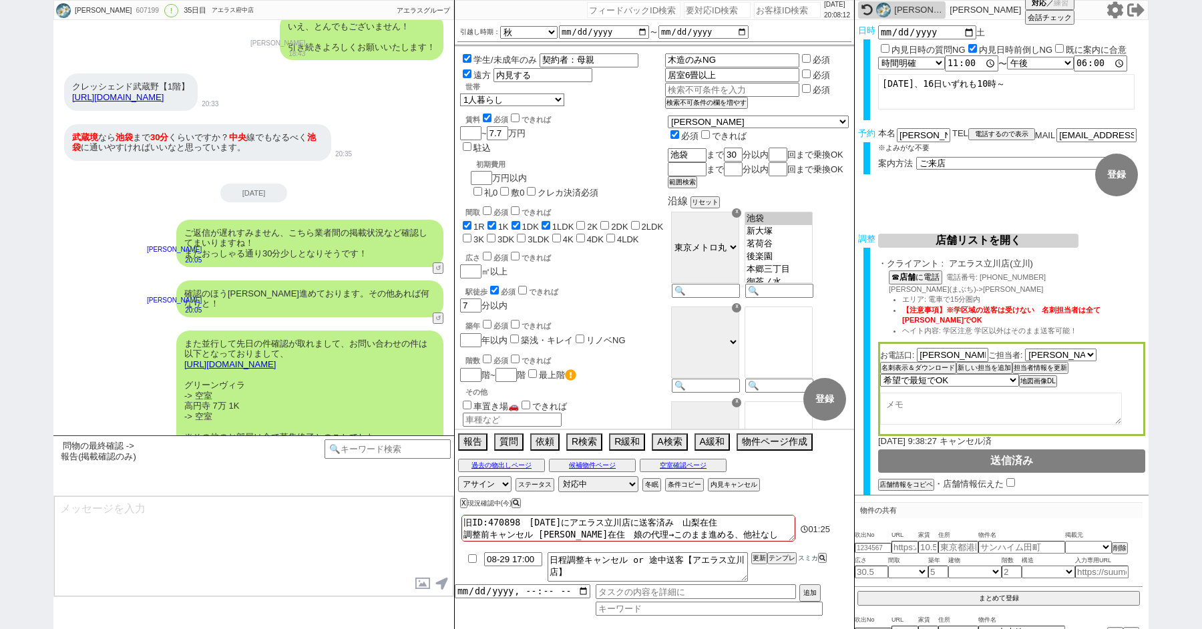
type textarea "調整しました@@【8月30日(土) 11:00 @@【最寄り駅】店 ご来店】のご案内についてお知らせしますね。 こちらはLINEセンターですのでご案内はアエラ…"
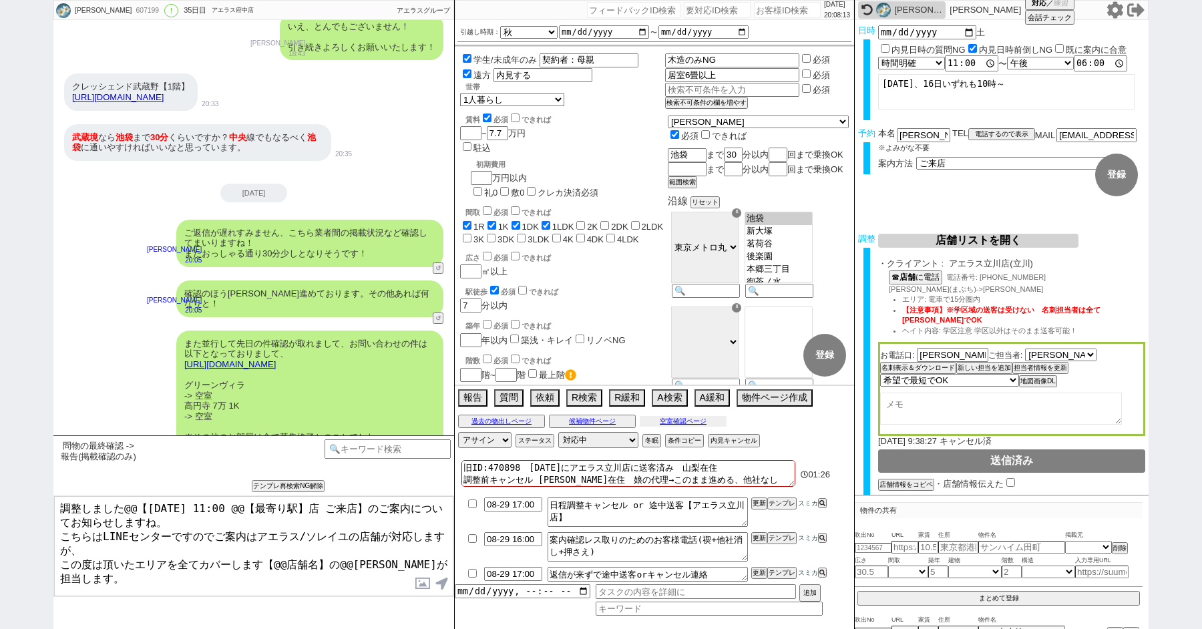
click at [679, 421] on button "空室確認ページ" at bounding box center [683, 421] width 87 height 11
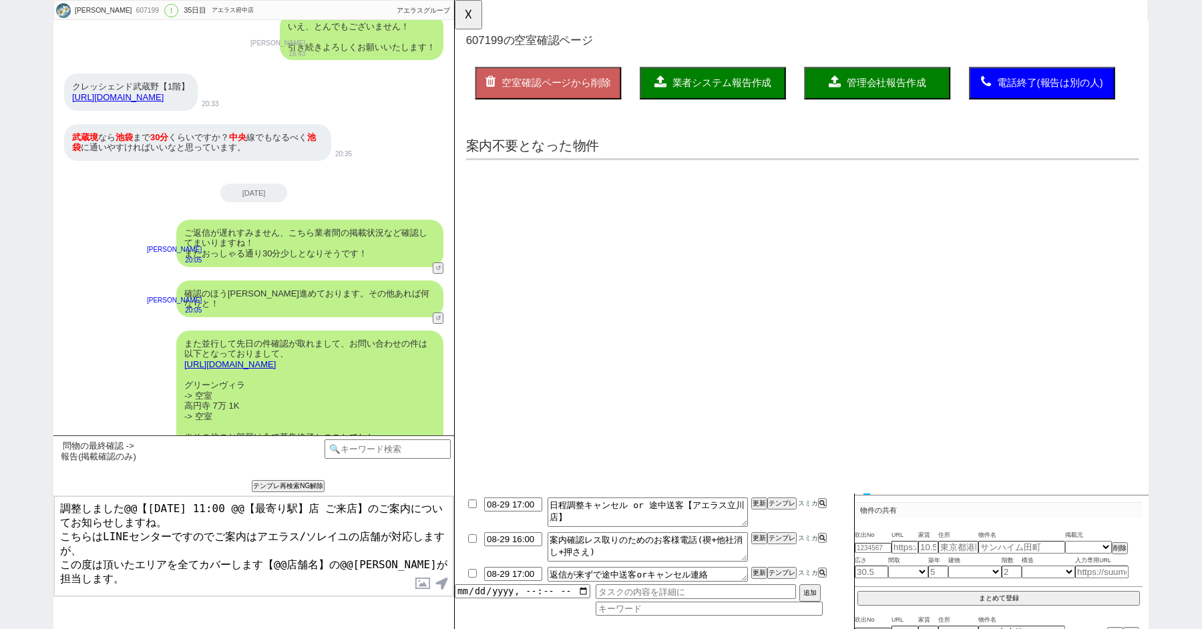
scroll to position [0, 0]
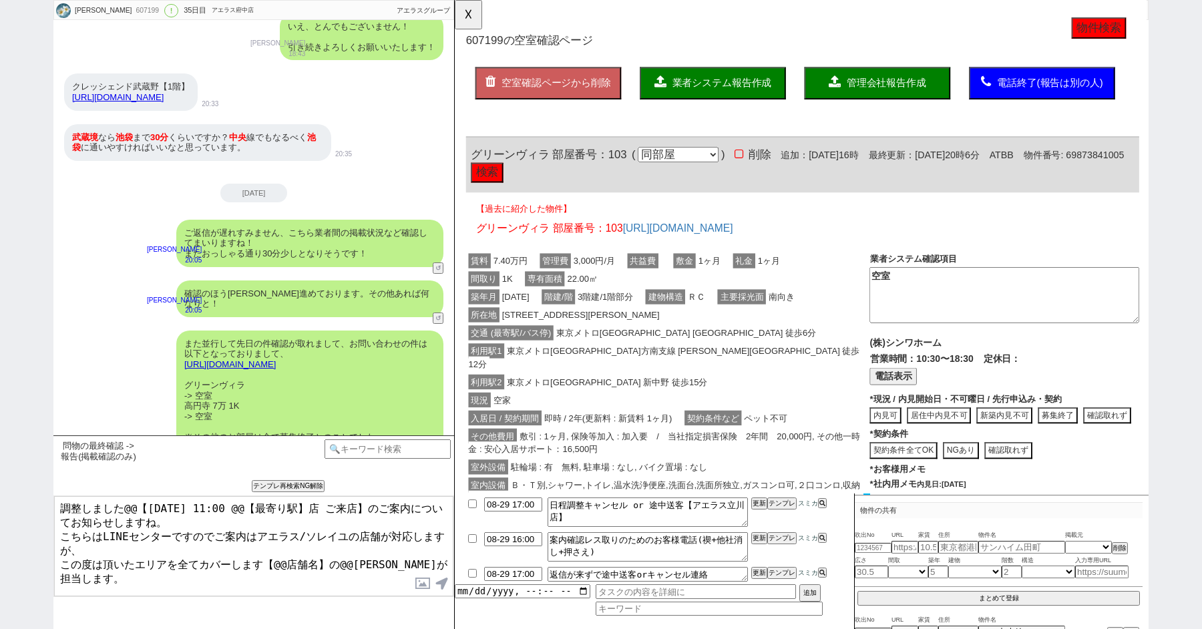
click at [507, 183] on button "検索" at bounding box center [489, 185] width 35 height 21
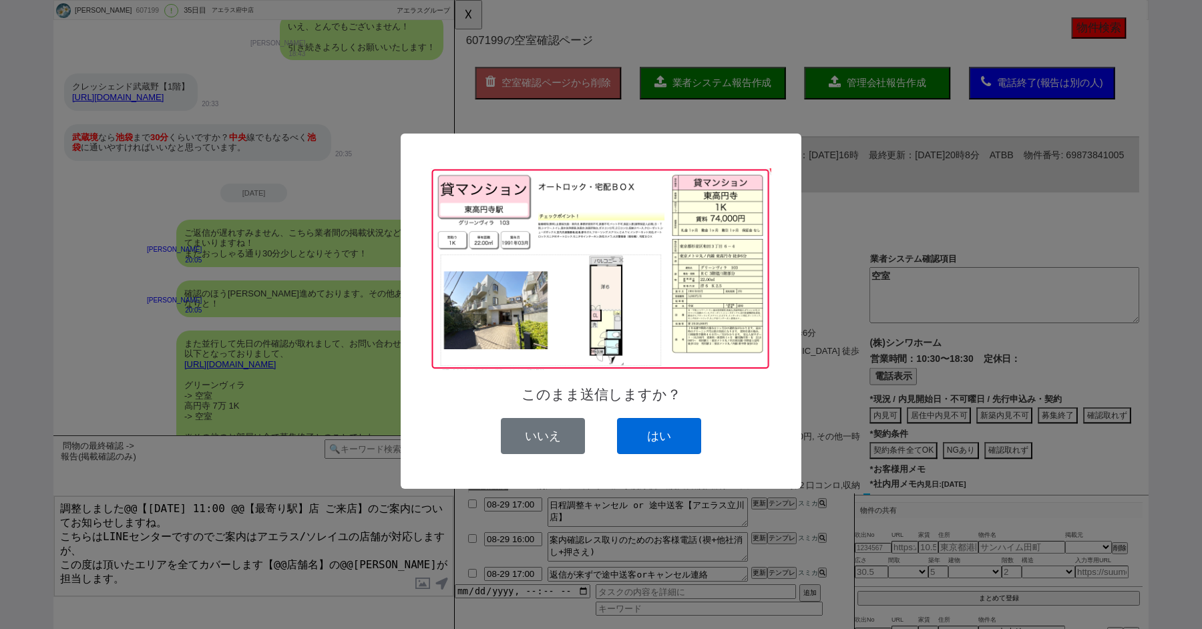
click at [656, 435] on button "はい" at bounding box center [659, 436] width 84 height 36
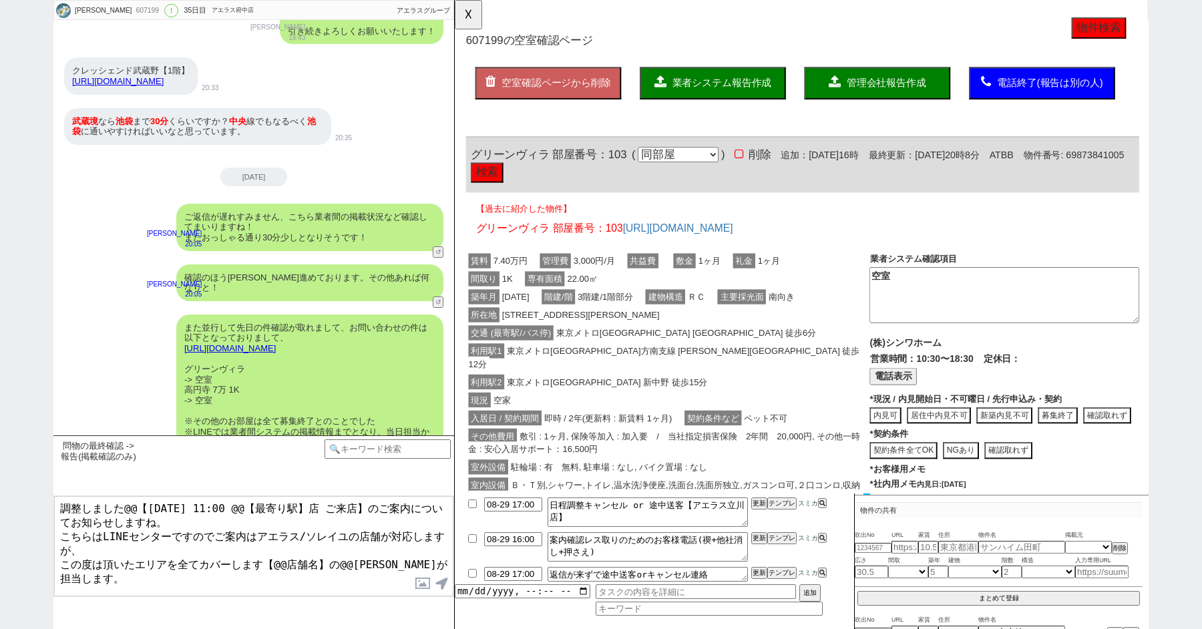
scroll to position [21776, 0]
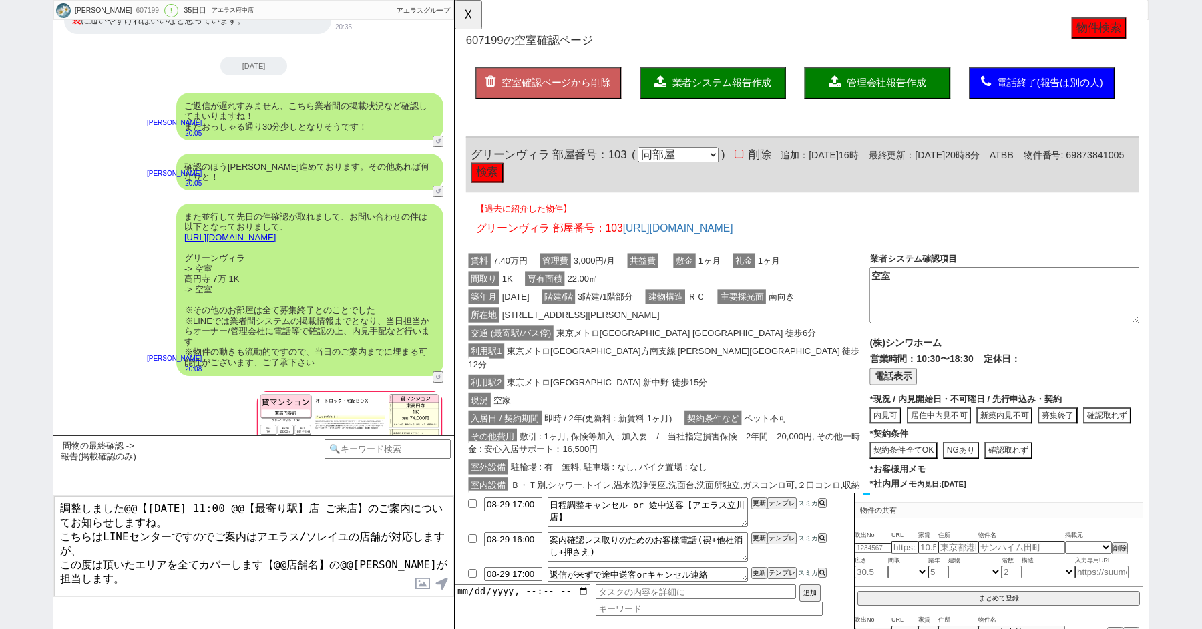
click at [301, 569] on textarea "調整しました@@【8月30日(土) 11:00 @@【最寄り駅】店 ご来店】のご案内についてお知らせしますね。 こちらはLINEセンターですのでご案内はアエラ…" at bounding box center [253, 546] width 399 height 100
drag, startPoint x: 301, startPoint y: 577, endPoint x: 57, endPoint y: 241, distance: 414.2
click at [94, 300] on div "佐野りえ 607199 ! 0 35日目 アエラス府中店 冬眠中 自社客 アエラスグループ スミカ_BPO チャット全表示 2025-07-25 新しくフォロ…" at bounding box center [253, 314] width 401 height 629
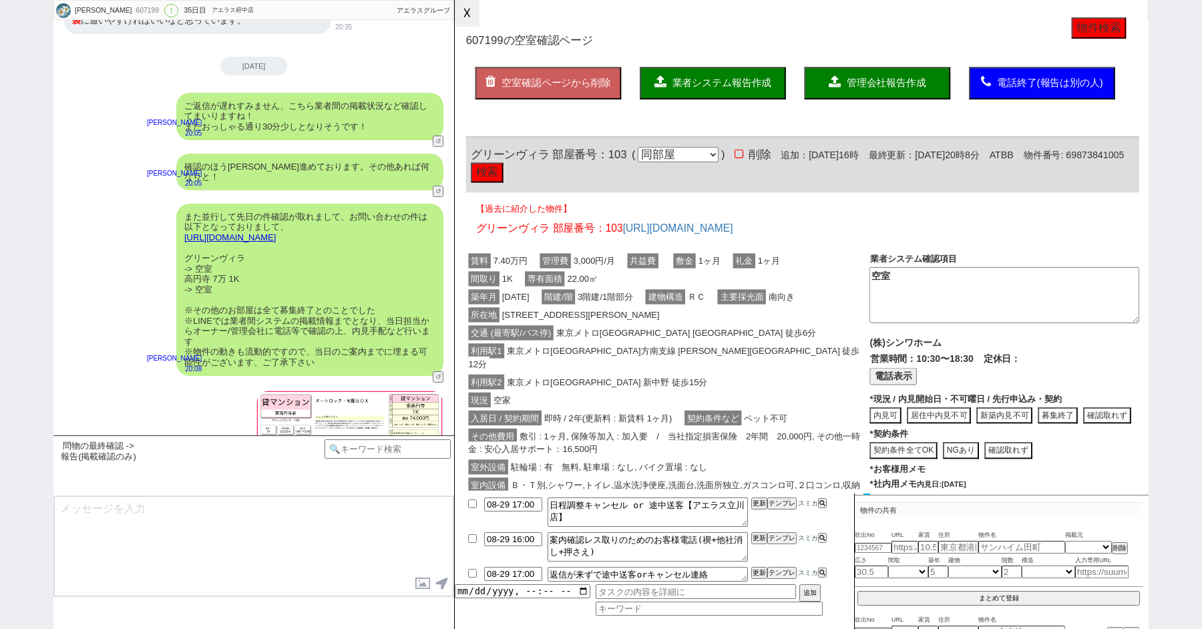
click at [472, 7] on button "☓" at bounding box center [467, 13] width 25 height 27
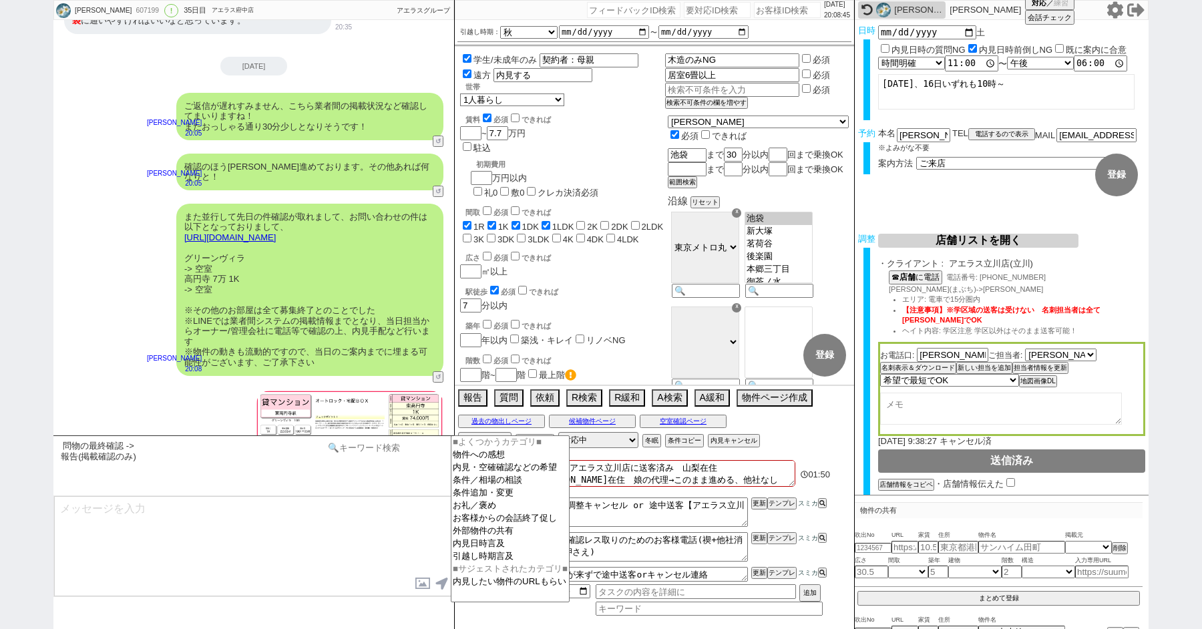
click at [365, 450] on input at bounding box center [388, 448] width 126 height 17
type input "記述"
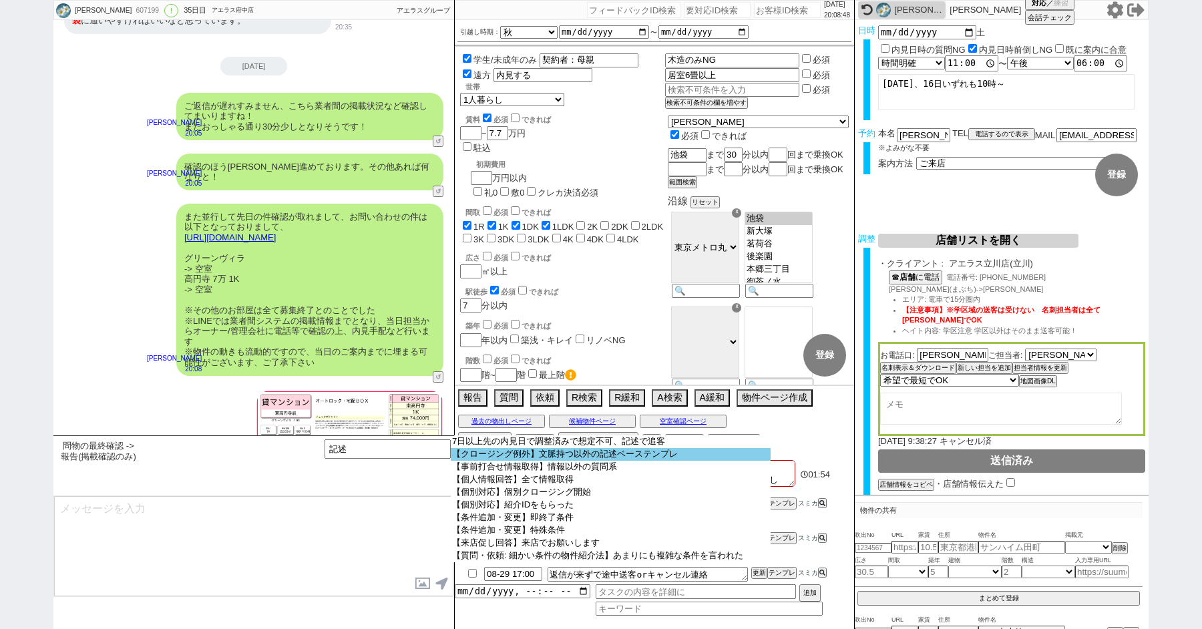
click at [514, 456] on option "【クロージング例外】文脈持つ以外の記述ベーステンプレ" at bounding box center [611, 454] width 320 height 13
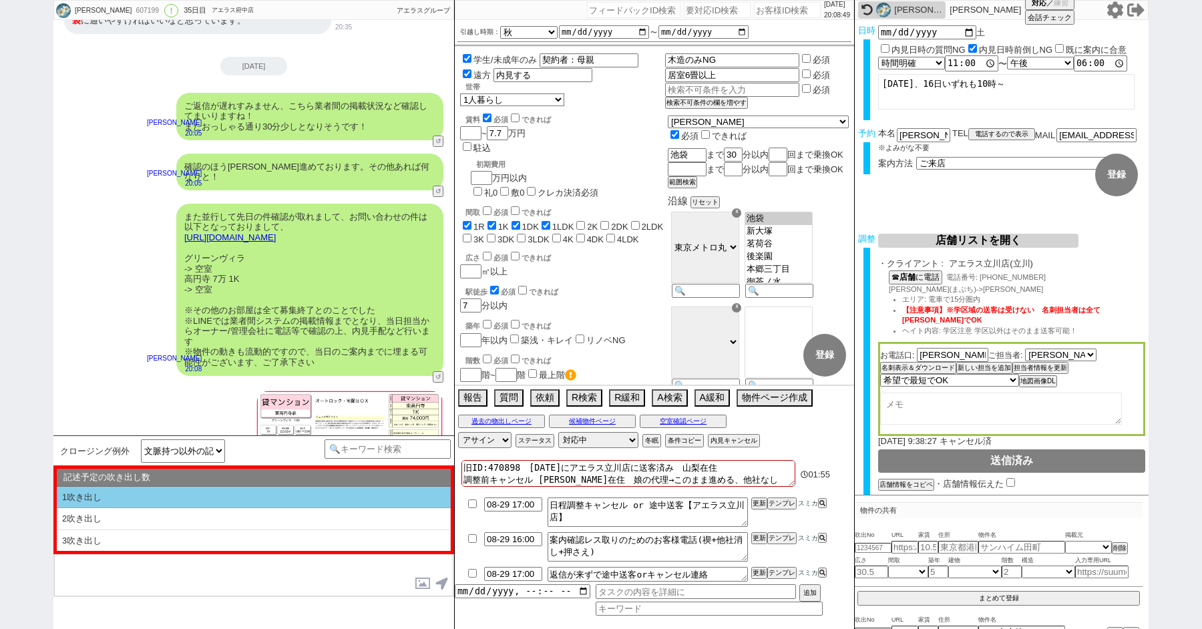
click at [98, 494] on li "1吹き出し" at bounding box center [254, 498] width 394 height 22
type textarea "@@【@@①記述したい内容を②の下に入力@@】@@ @@【@@②記述したい内容を入力後に①と②を@@ごと消して送信！！@@】@@"
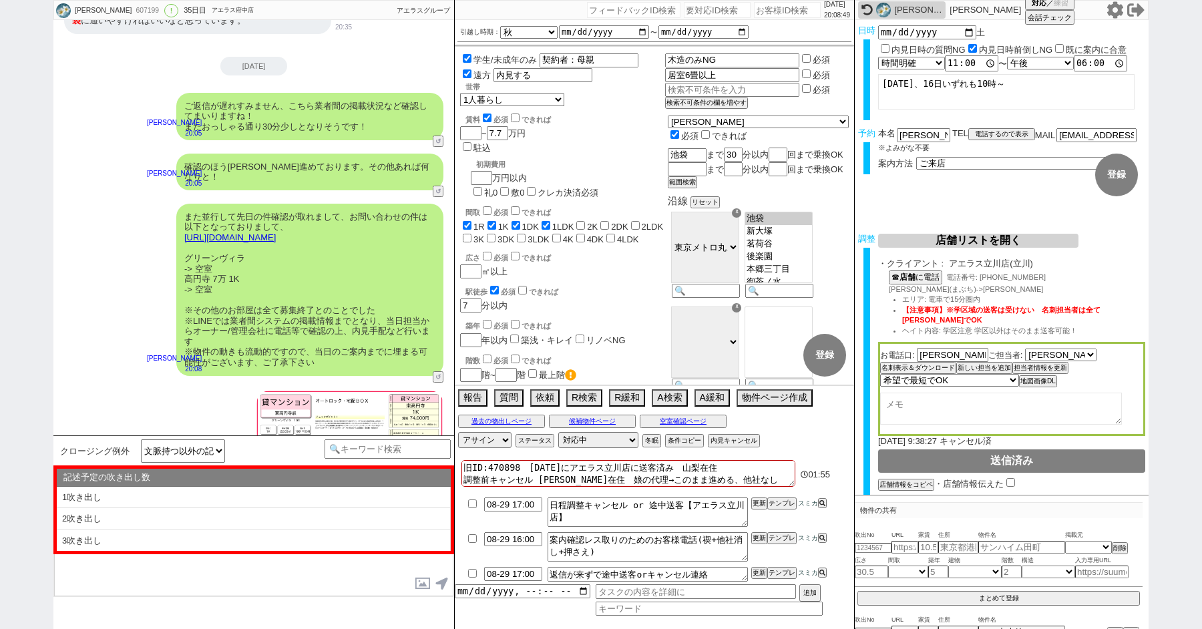
select select "1吹き出し"
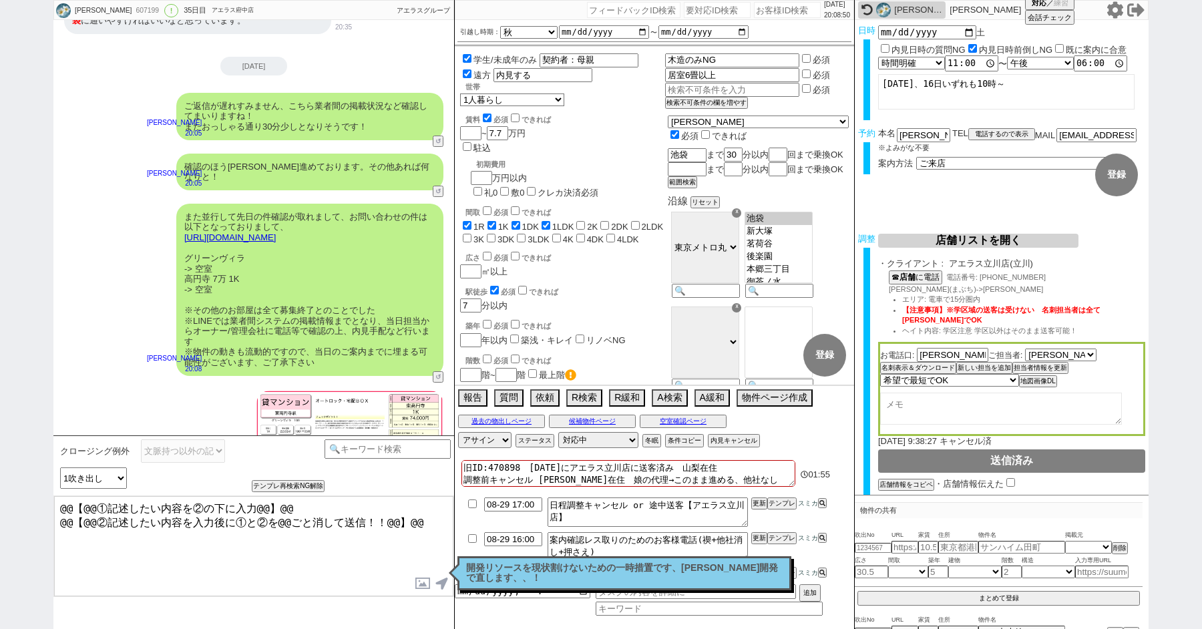
click at [248, 538] on textarea "@@【@@①記述したい内容を②の下に入力@@】@@ @@【@@②記述したい内容を入力後に①と②を@@ごと消して送信！！@@】@@" at bounding box center [253, 546] width 399 height 100
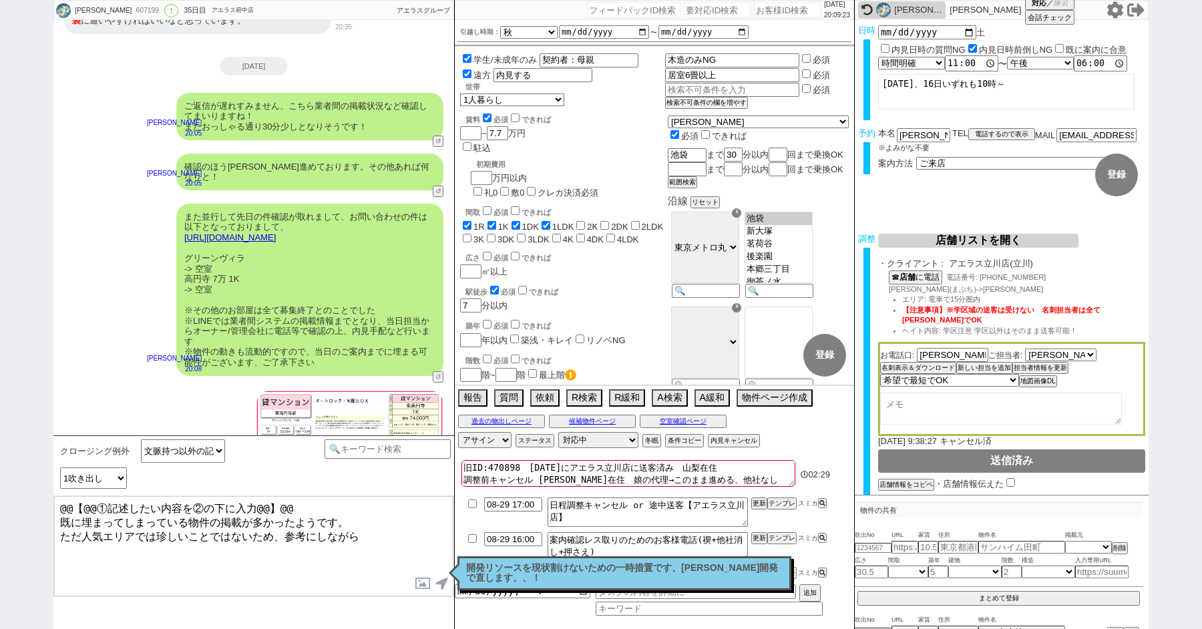
scroll to position [4, 0]
click at [383, 527] on textarea "@@【@@①記述したい内容を②の下に入力@@】@@ 既に埋まってしまっている物件の掲載が多かったようです。 ただ人気エリアでは珍しいことではないため、参考にし…" at bounding box center [253, 546] width 399 height 100
drag, startPoint x: 60, startPoint y: 518, endPoint x: 15, endPoint y: 368, distance: 156.4
click at [27, 431] on div "佐野りえ 607199 ! 0 35日目 アエラス府中店 冬眠中 自社客 アエラスグループ スミカ_BPO チャット全表示 2025-07-25 新しくフォロ…" at bounding box center [601, 314] width 1202 height 629
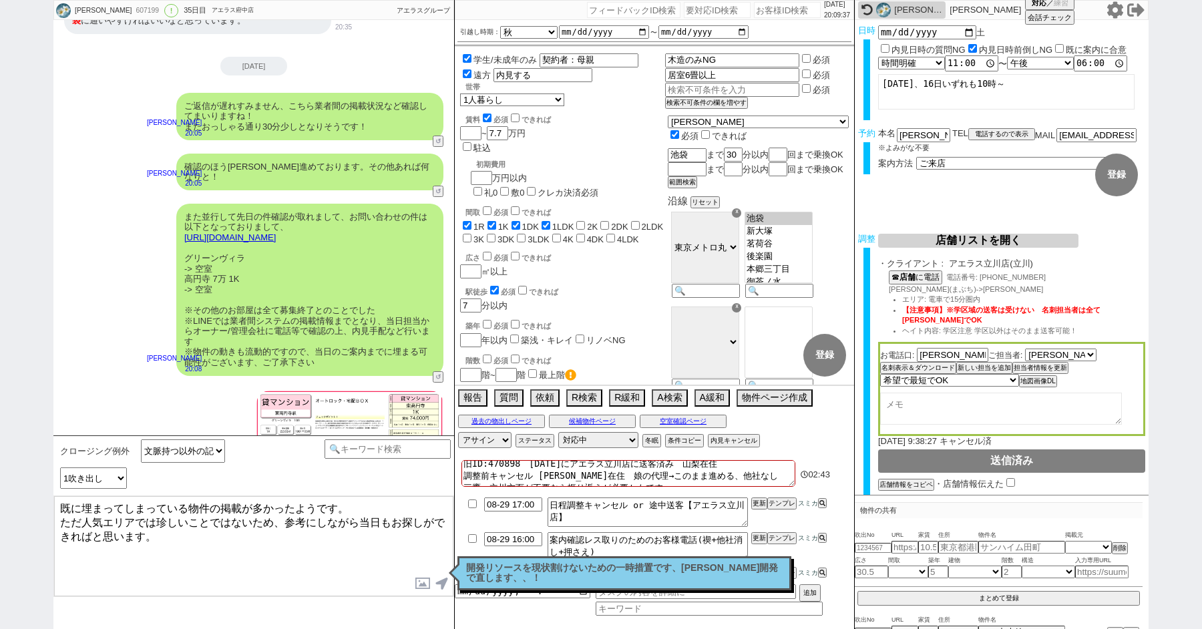
click at [178, 546] on textarea "既に埋まってしまっている物件の掲載が多かったようです。 ただ人気エリアでは珍しいことではないため、参考にしながら当日もお探しができればと思います。" at bounding box center [253, 546] width 399 height 100
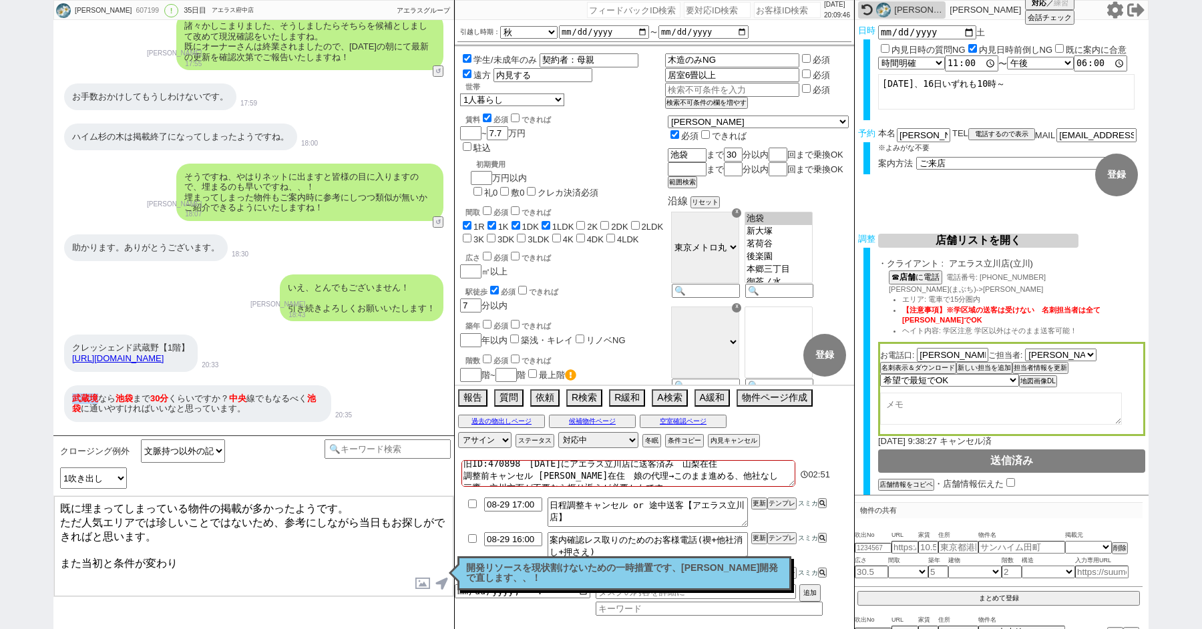
drag, startPoint x: 73, startPoint y: 335, endPoint x: 98, endPoint y: 337, distance: 24.8
click at [98, 385] on div "武蔵境 なら 池袋 まで 30分 くらいですか？ 中央 線でもなるべく 池袋 に通いやすければいいなと思っています。" at bounding box center [197, 403] width 267 height 37
click at [194, 550] on textarea "既に埋まってしまっている物件の掲載が多かったようです。 ただ人気エリアでは珍しいことではないため、参考にしながら当日もお探しができればと思います。 また当初と…" at bounding box center [253, 546] width 399 height 100
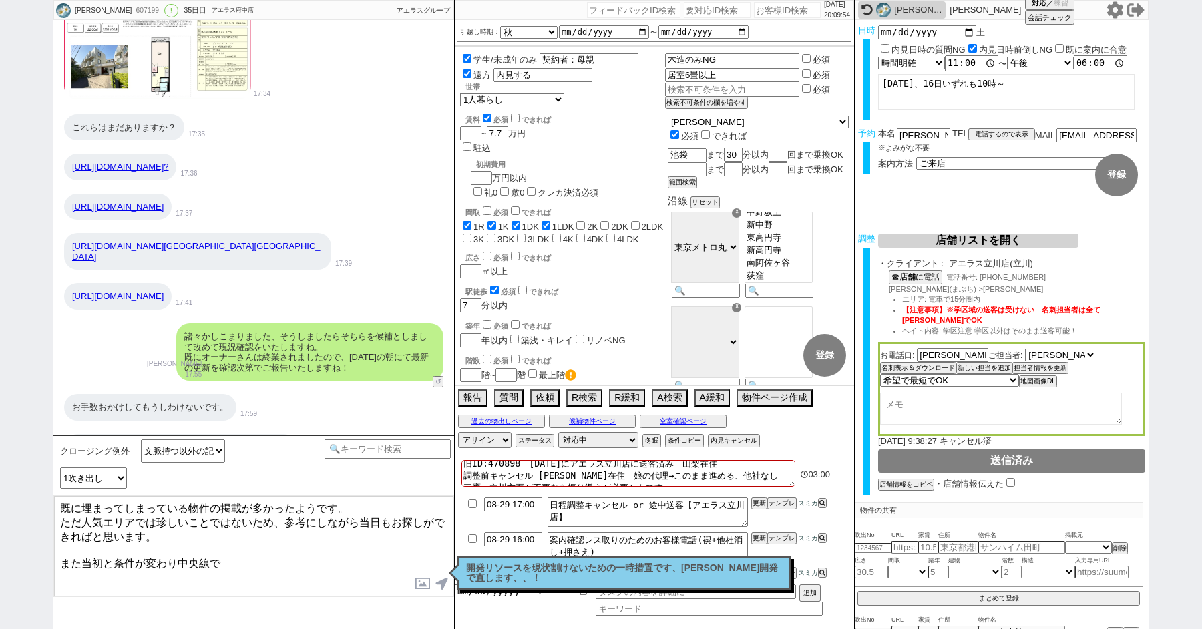
scroll to position [0, 0]
click at [252, 559] on textarea "既に埋まってしまっている物件の掲載が多かったようです。 ただ人気エリアでは珍しいことではないため、参考にしながら当日もお探しができればと思います。 また当初と…" at bounding box center [253, 546] width 399 height 100
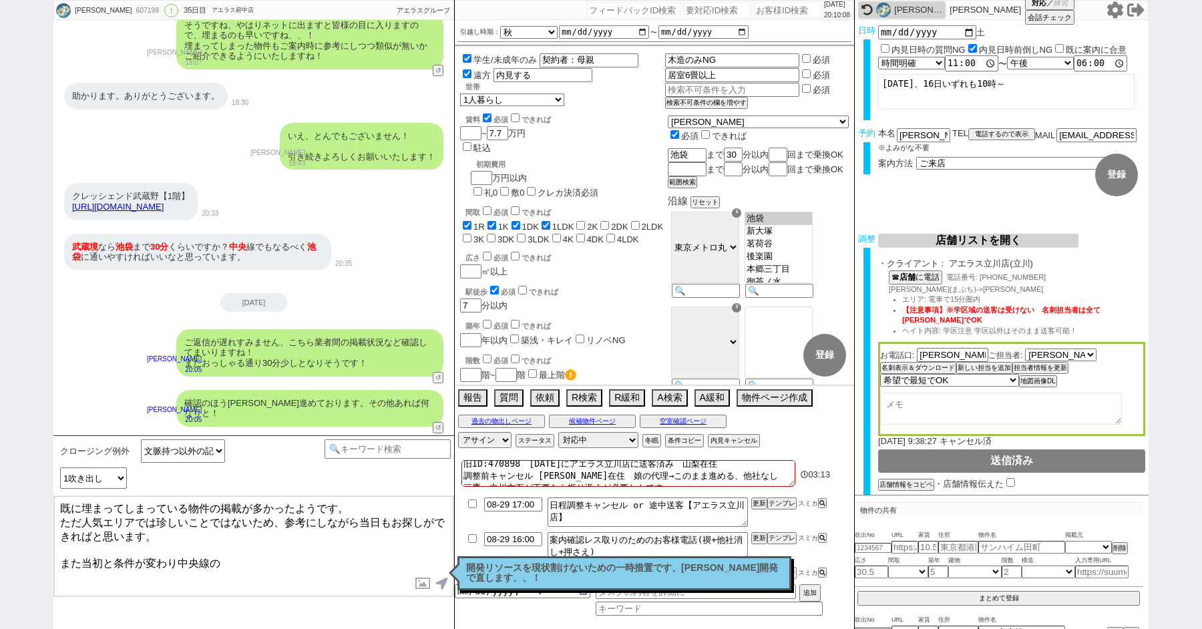
scroll to position [21776, 0]
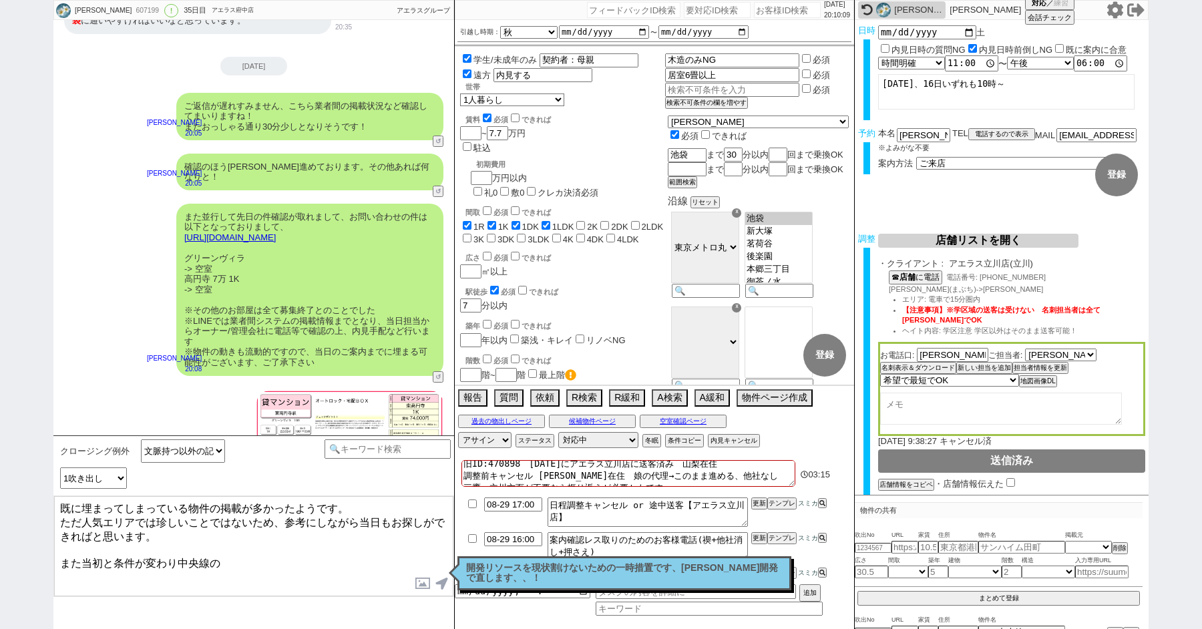
click at [277, 560] on textarea "既に埋まってしまっている物件の掲載が多かったようです。 ただ人気エリアでは珍しいことではないため、参考にしながら当日もお探しができればと思います。 また当初と…" at bounding box center [253, 546] width 399 height 100
click at [674, 420] on button "空室確認ページ" at bounding box center [683, 421] width 87 height 11
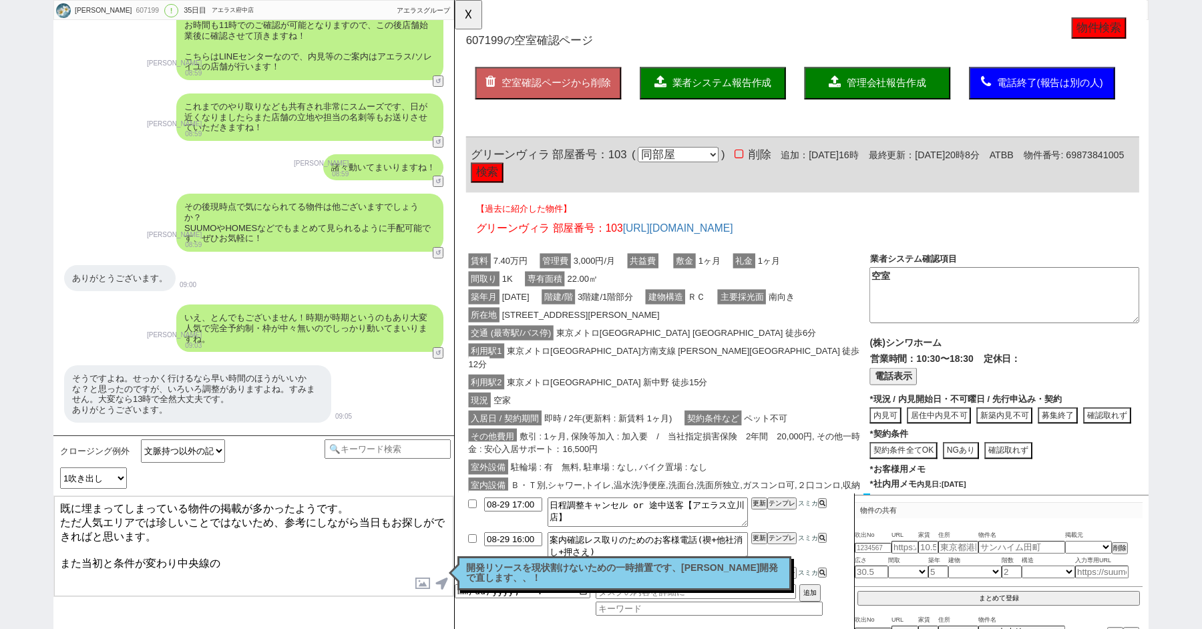
scroll to position [16885, 0]
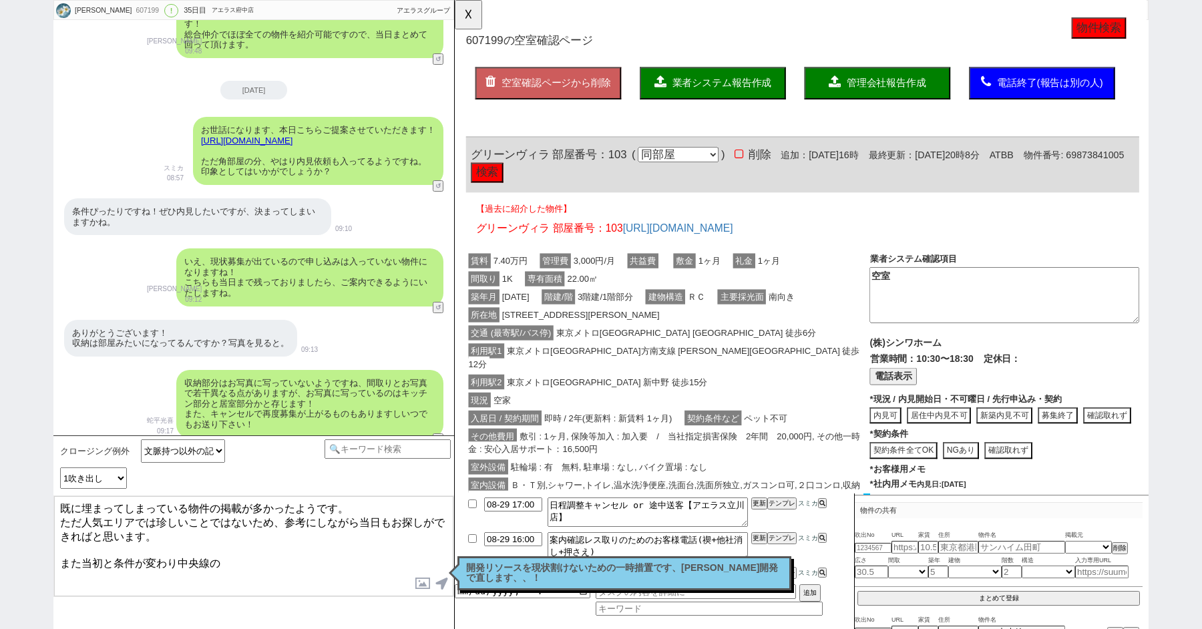
click at [133, 313] on div "ありがとうございます！ 収納は部屋みたいになってるんですか？写真を見ると。 09:13" at bounding box center [253, 338] width 401 height 50
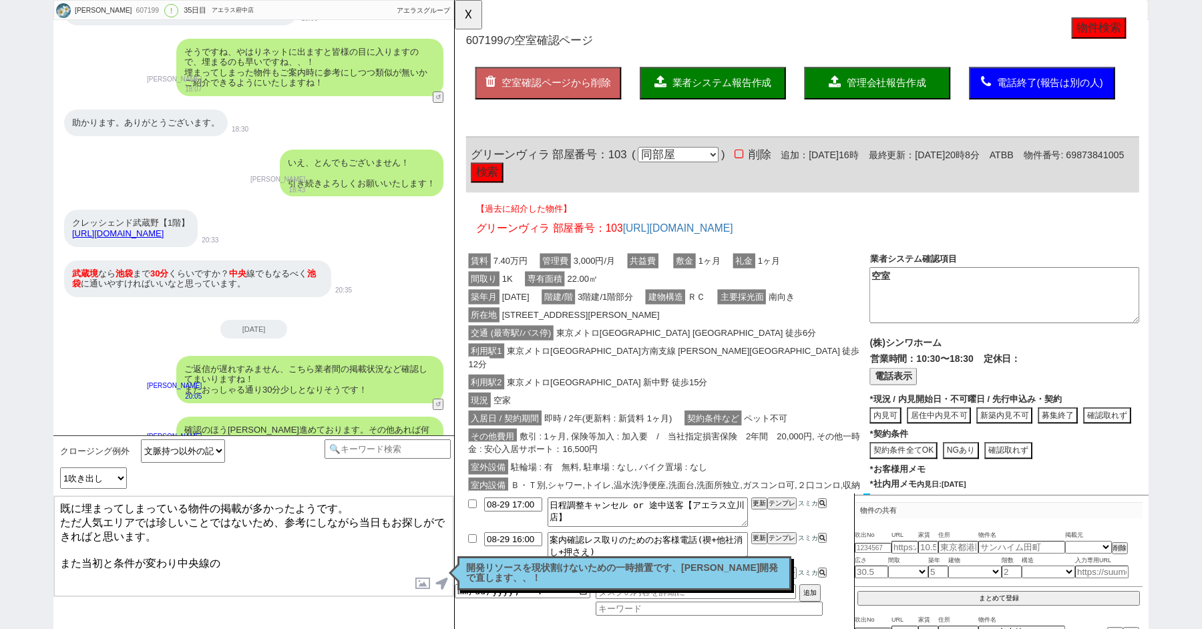
scroll to position [21776, 0]
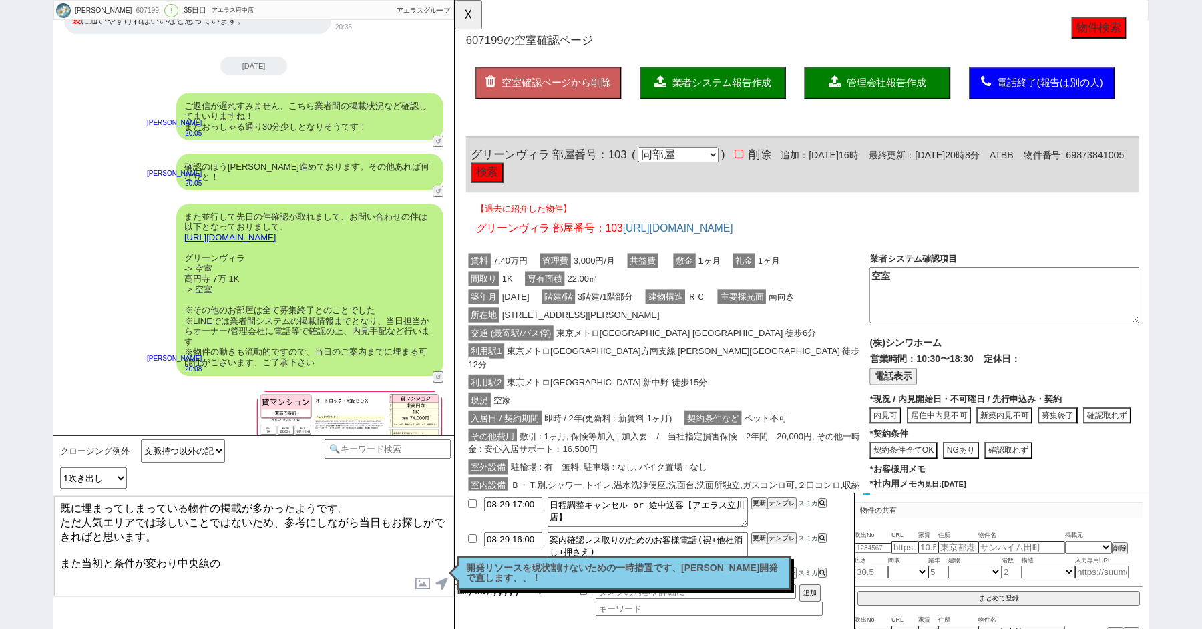
click at [226, 556] on textarea "既に埋まってしまっている物件の掲載が多かったようです。 ただ人気エリアでは珍しいことではないため、参考にしながら当日もお探しができればと思います。 また当初と…" at bounding box center [253, 546] width 399 height 100
drag, startPoint x: 231, startPoint y: 556, endPoint x: 81, endPoint y: 557, distance: 150.3
click at [81, 558] on textarea "既に埋まってしまっている物件の掲載が多かったようです。 ただ人気エリアでは珍しいことではないため、参考にしながら当日もお探しができればと思います。 また当初と…" at bounding box center [253, 546] width 399 height 100
click at [161, 576] on textarea "既に埋まってしまっている物件の掲載が多かったようです。 ただ人気エリアでは珍しいことではないため、参考にしながら当日もお探しができればと思います。 また一度お…" at bounding box center [253, 546] width 399 height 100
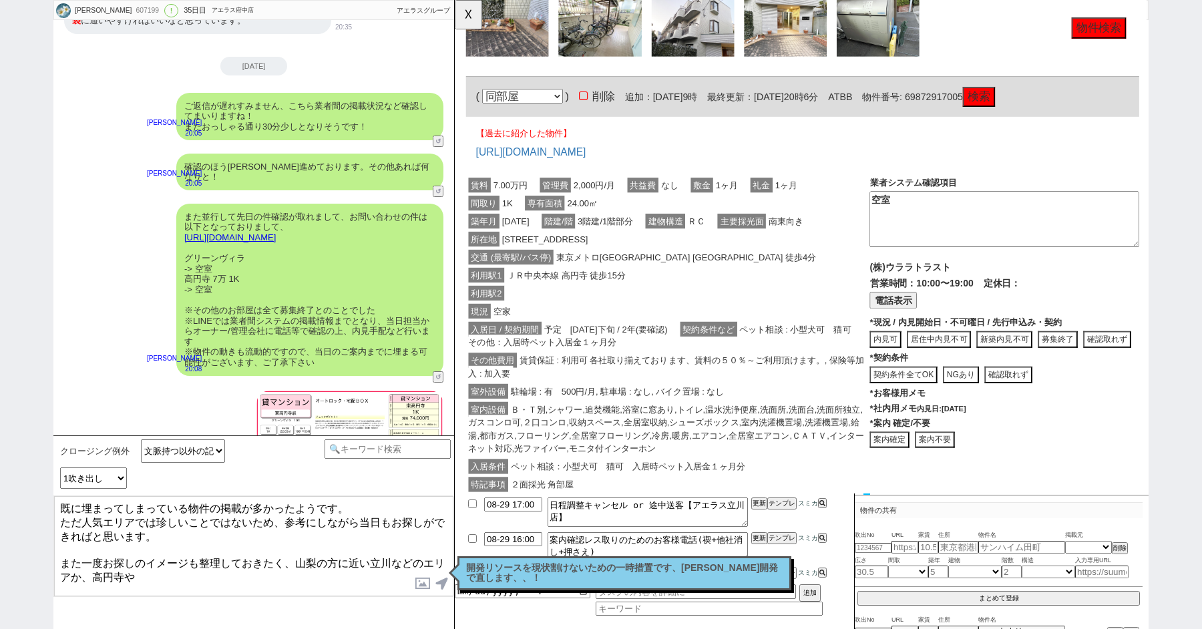
scroll to position [1056, 0]
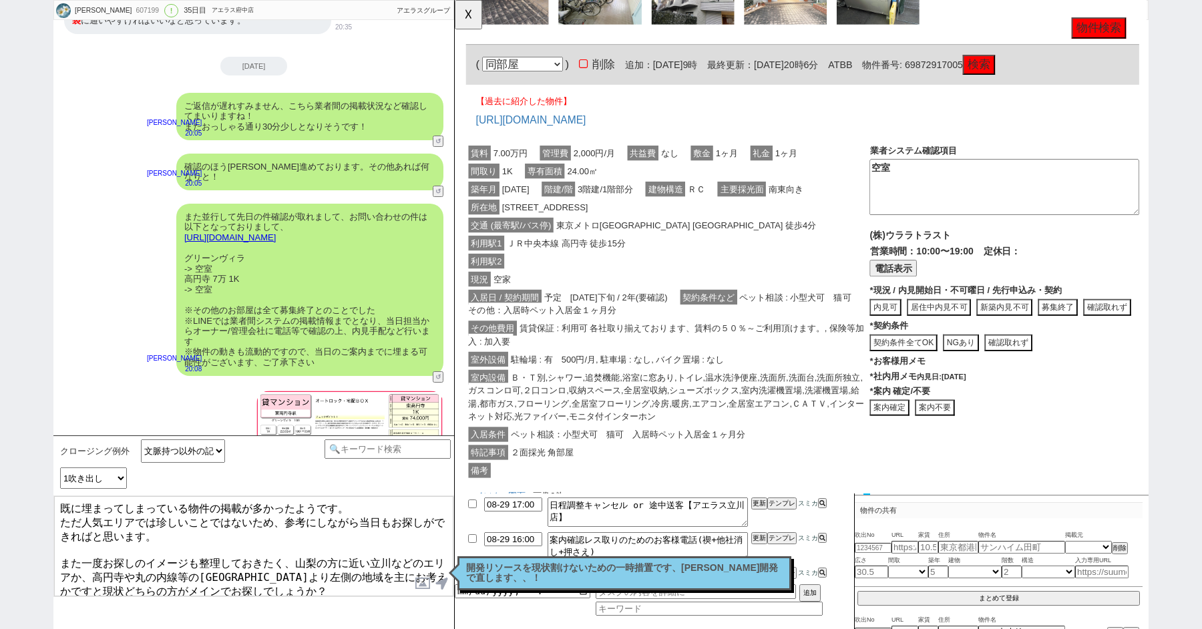
type textarea "既に埋まってしまっている物件の掲載が多かったようです。 ただ人気エリアでは珍しいことではないため、参考にしながら当日もお探しができればと思います。 また一度お…"
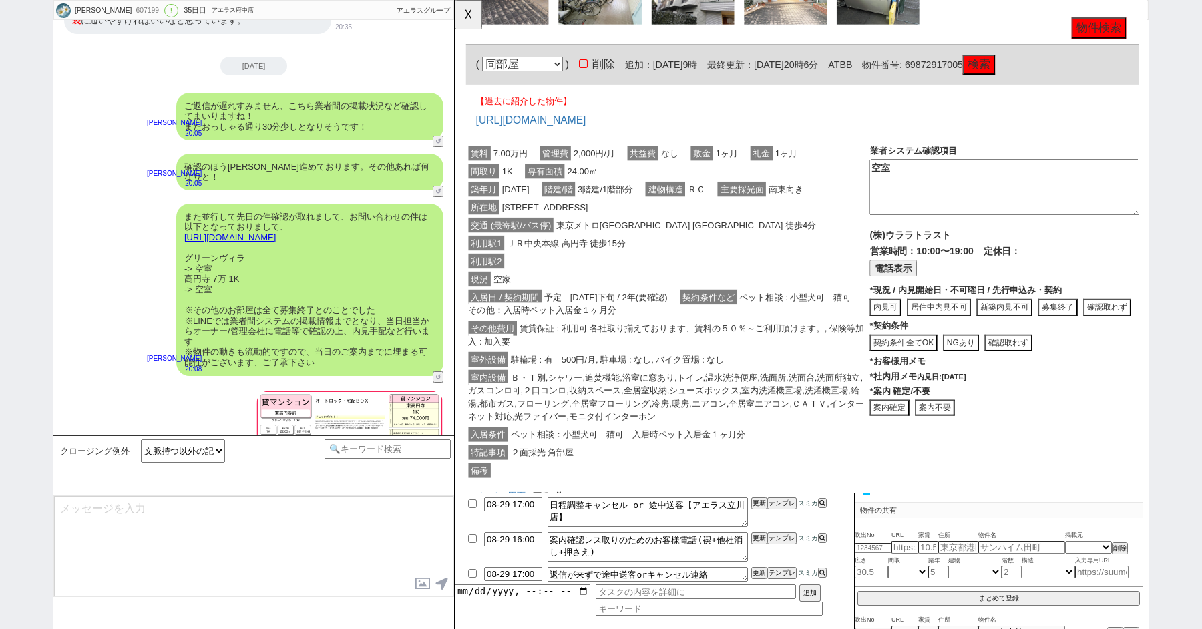
scroll to position [21889, 0]
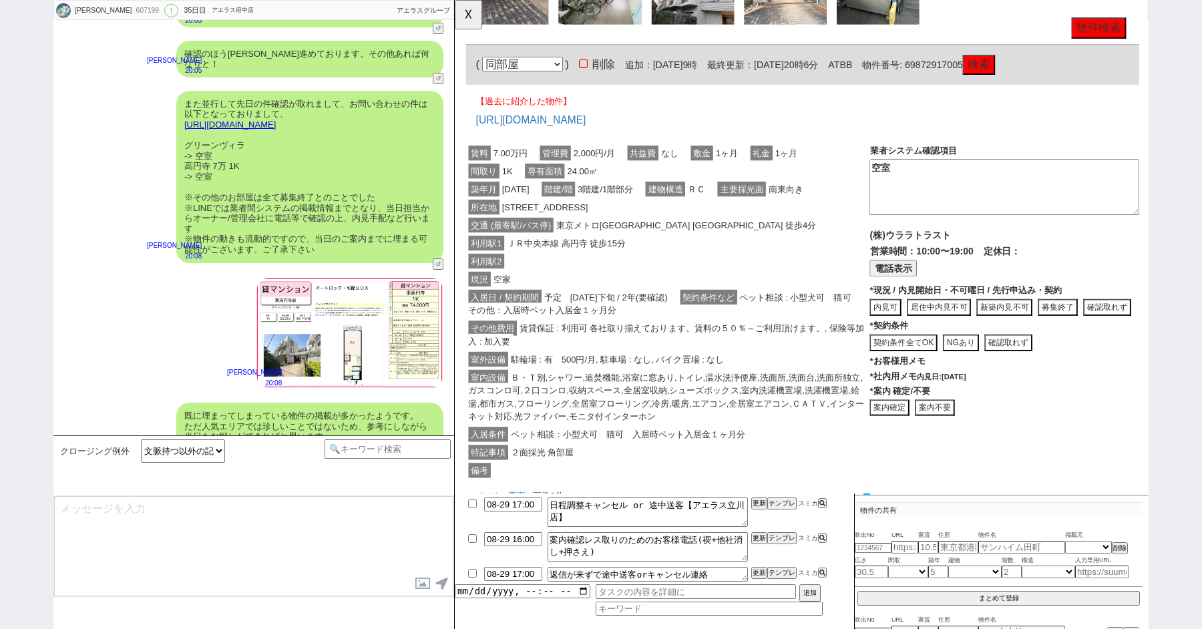
type textarea "@@【@@メッセージは打たず、以下やってください@@】@@ @@【@@タスク整理、追加、条件入力等のやるべきことはやりましたか？？全て終わったら自分に付いたア…"
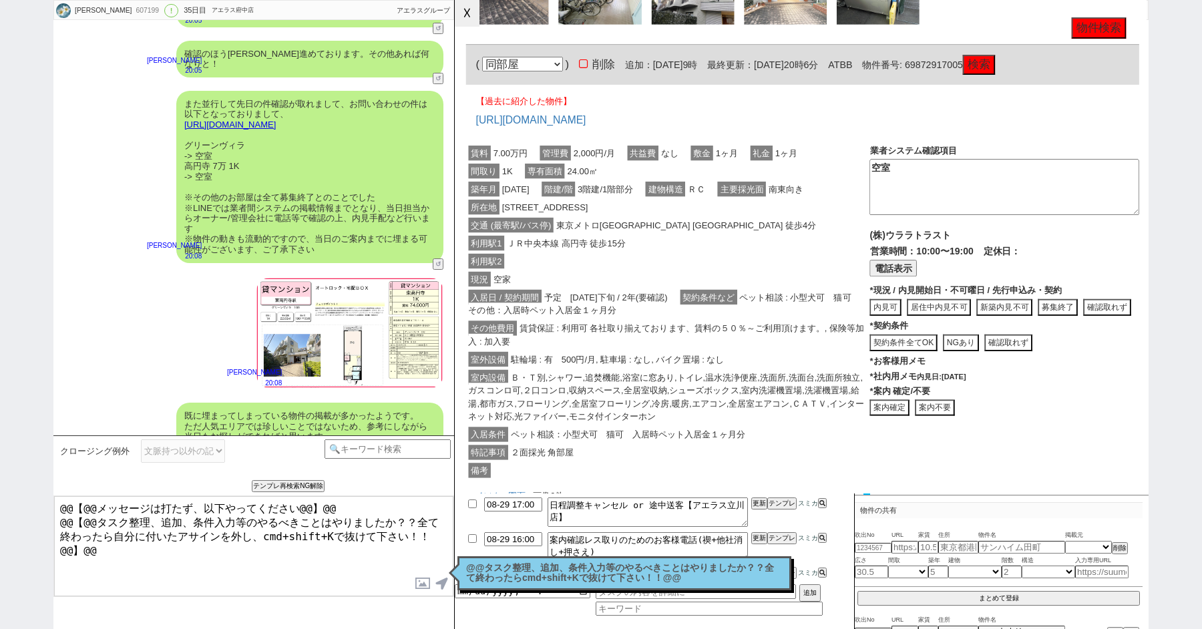
click at [472, 11] on button "☓" at bounding box center [467, 13] width 25 height 27
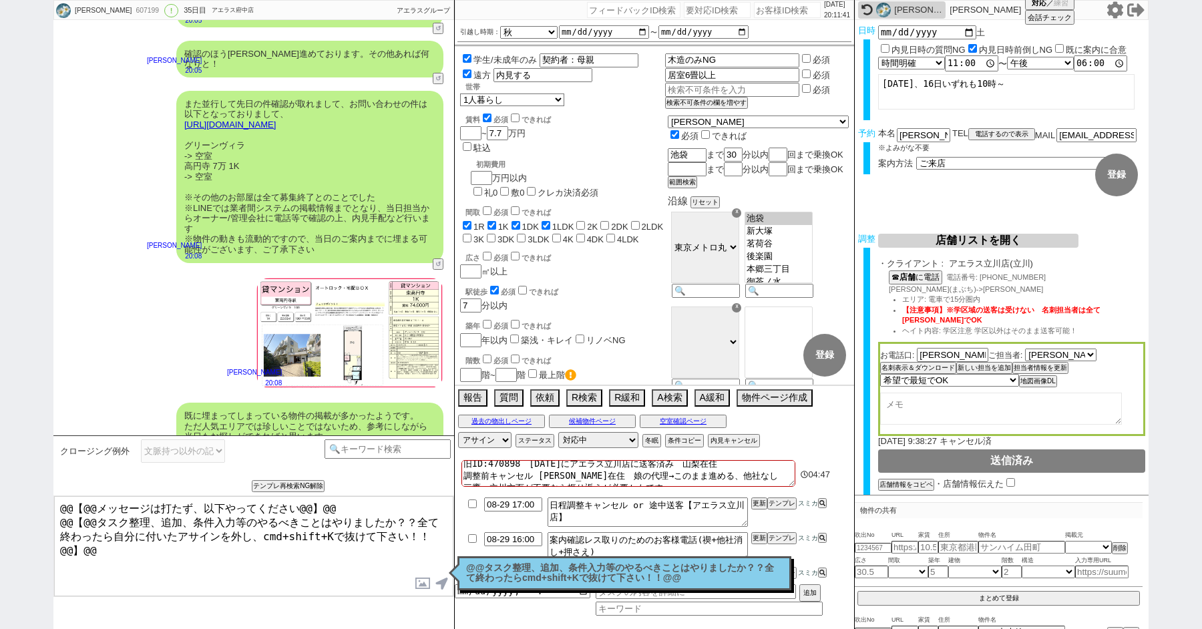
click at [514, 558] on div "@@タスク整理、追加、条件入力等のやるべきことはやりましたか？？全て終わったらcmd+shift+Kで抜けて下さい！！@@ 読んだ" at bounding box center [625, 573] width 334 height 34
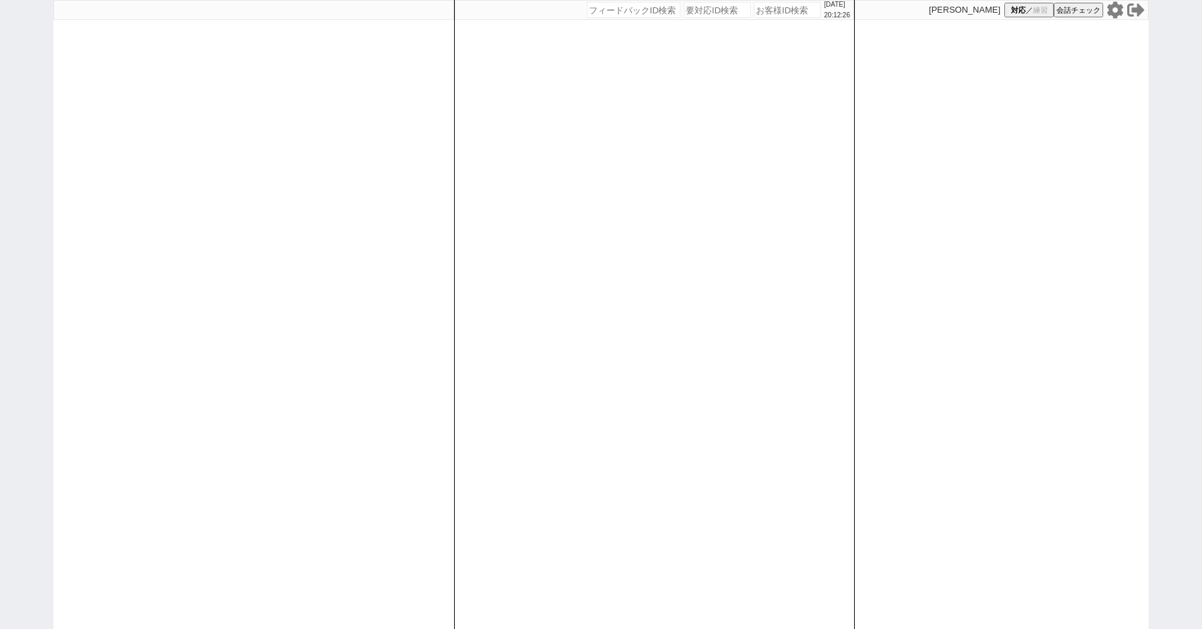
click at [1115, 11] on icon at bounding box center [1115, 9] width 17 height 17
